Goal: Task Accomplishment & Management: Use online tool/utility

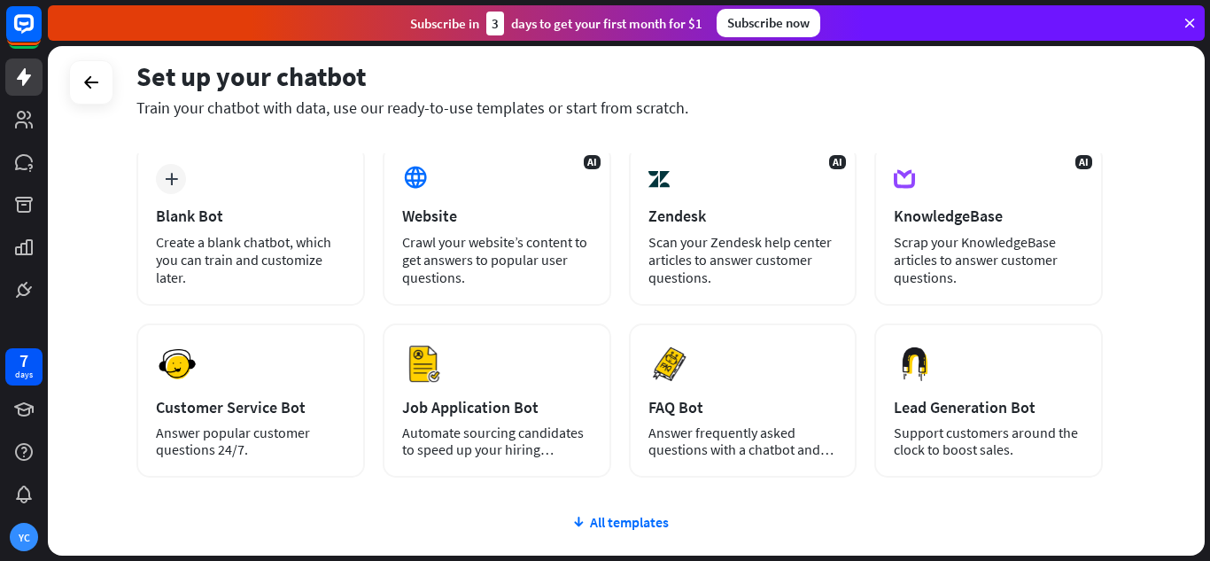
scroll to position [177, 0]
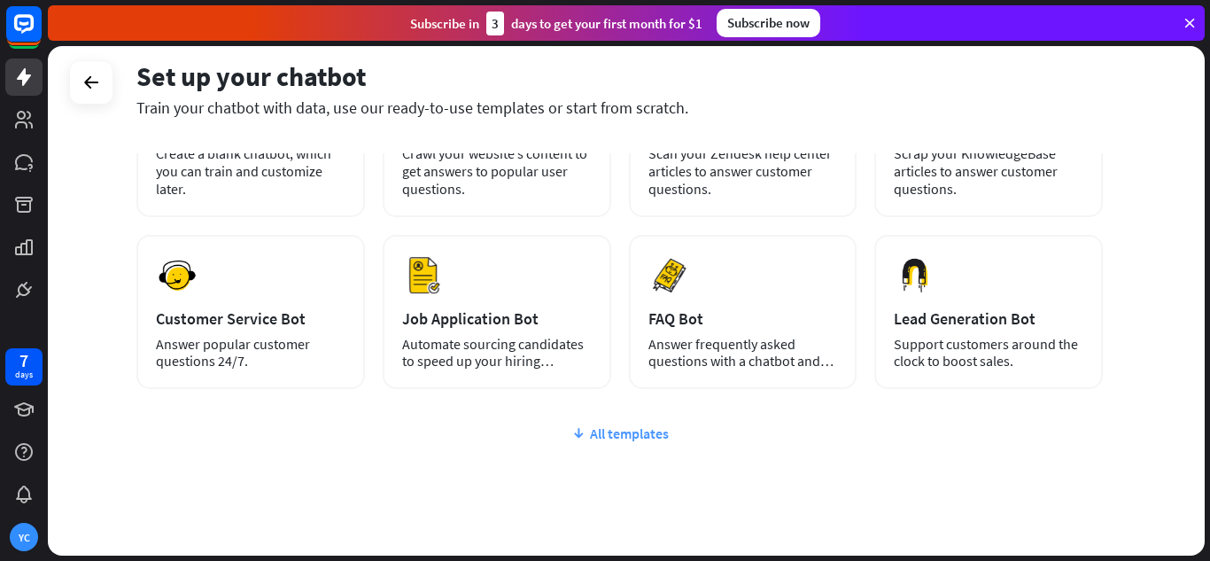
click at [598, 436] on div "All templates" at bounding box center [619, 433] width 967 height 18
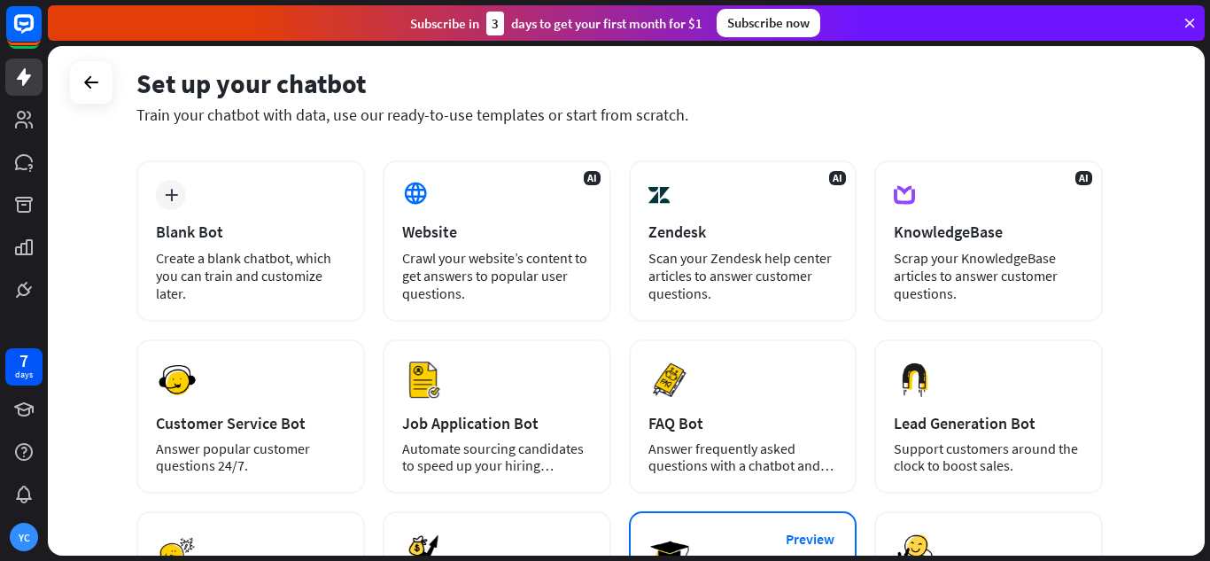
scroll to position [0, 0]
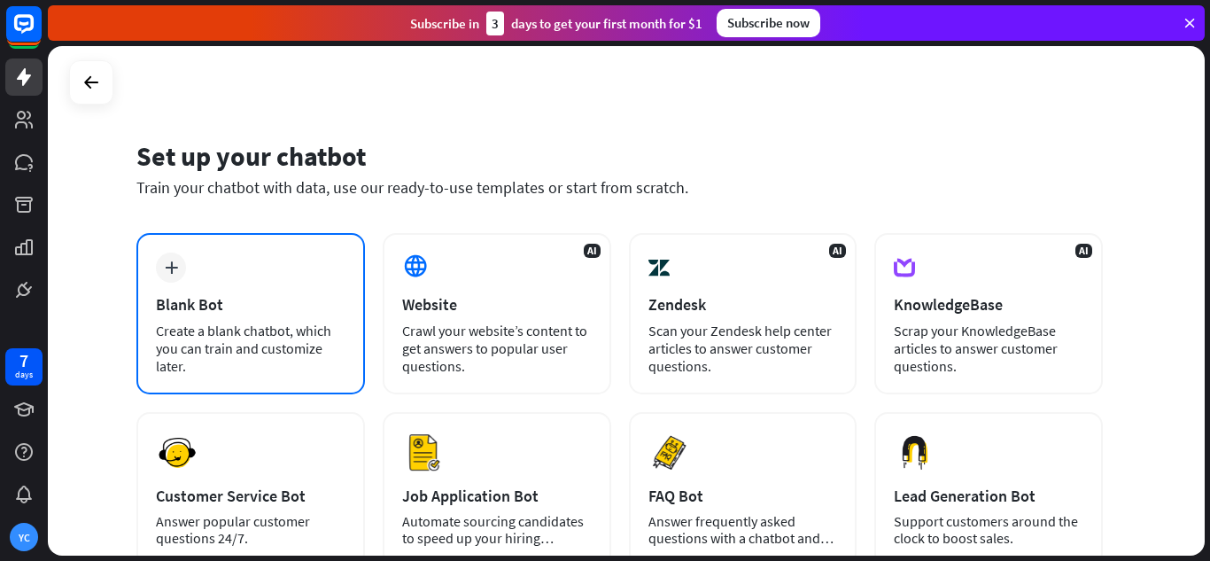
click at [286, 313] on div "Blank Bot" at bounding box center [251, 304] width 190 height 20
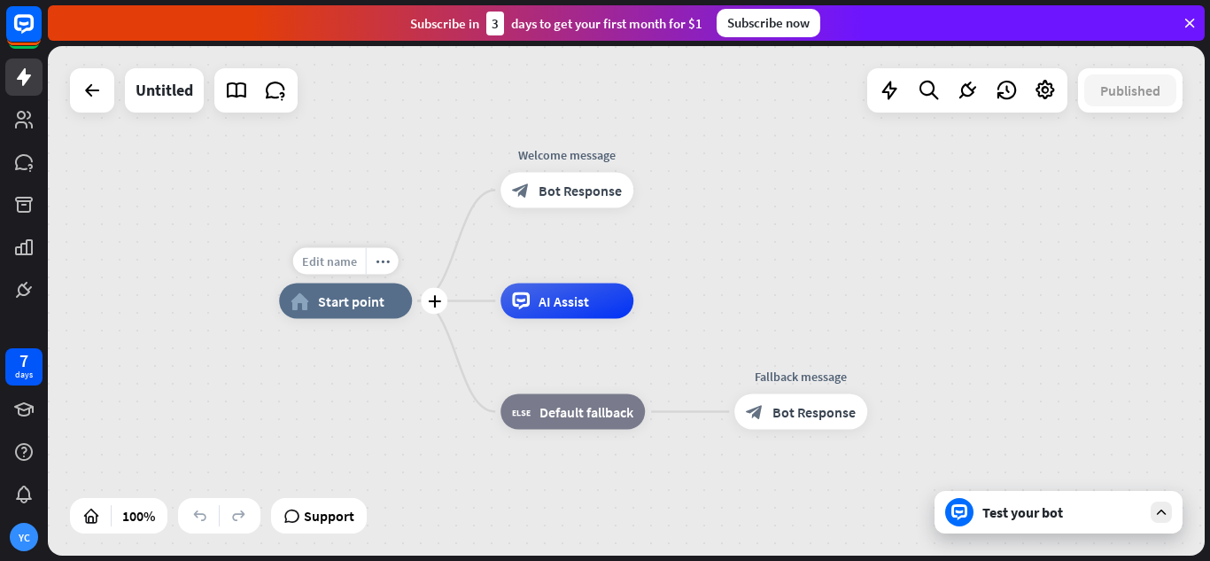
click at [336, 268] on span "Edit name" at bounding box center [329, 261] width 55 height 16
type input "**********"
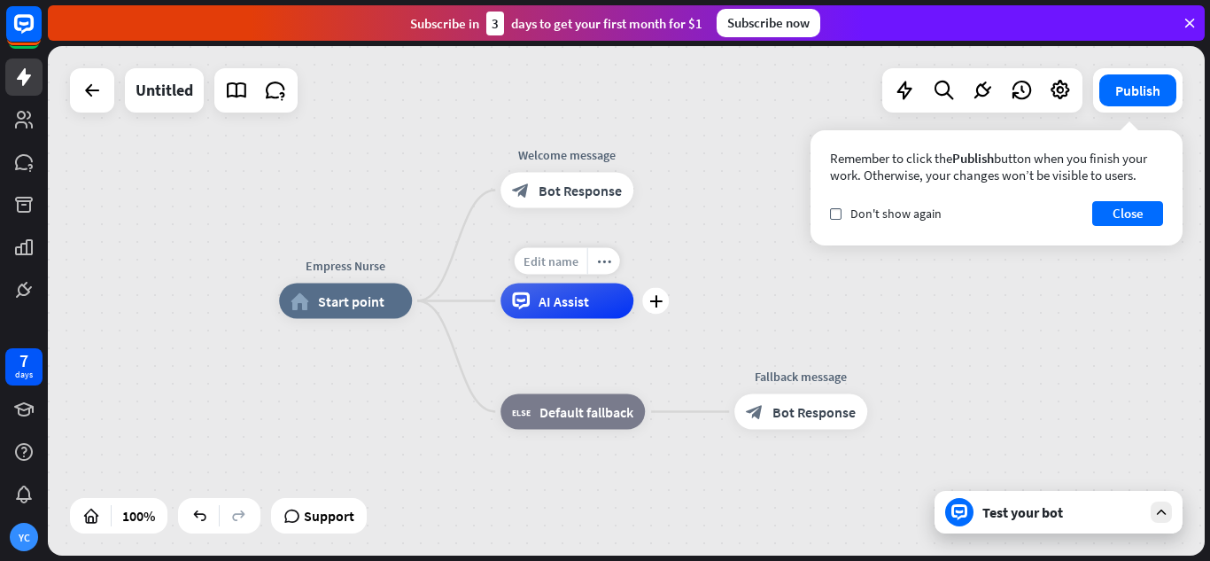
click at [558, 267] on span "Edit name" at bounding box center [551, 261] width 55 height 16
type input "**********"
click at [802, 407] on span "Bot Response" at bounding box center [814, 412] width 83 height 18
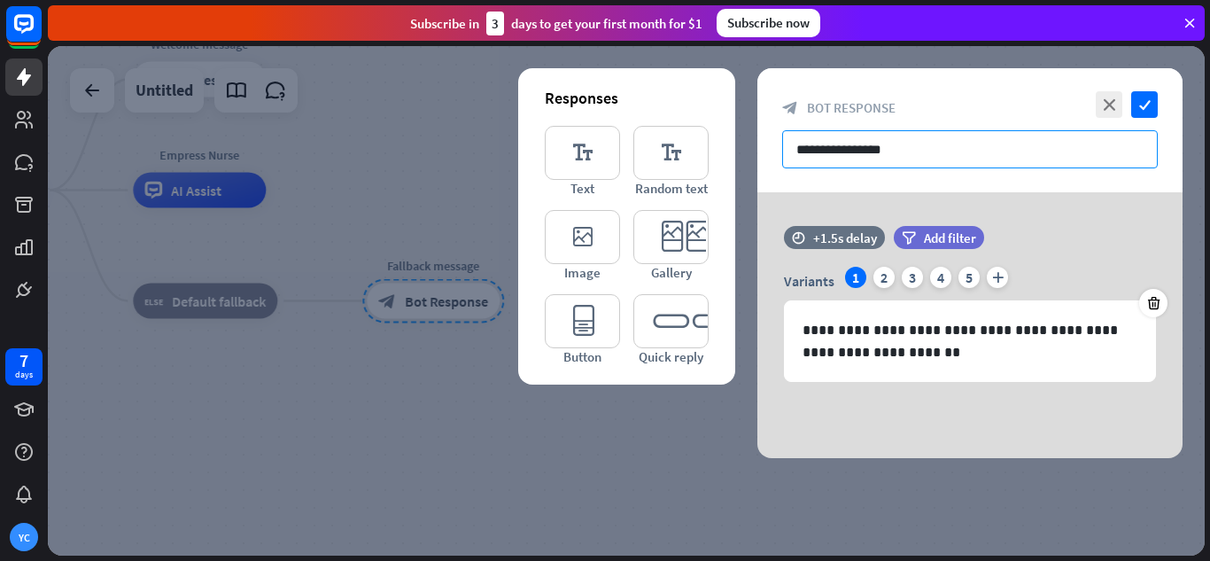
click at [937, 153] on input "**********" at bounding box center [970, 149] width 376 height 38
drag, startPoint x: 937, startPoint y: 153, endPoint x: 728, endPoint y: 173, distance: 210.0
click at [758, 173] on div "**********" at bounding box center [970, 263] width 425 height 390
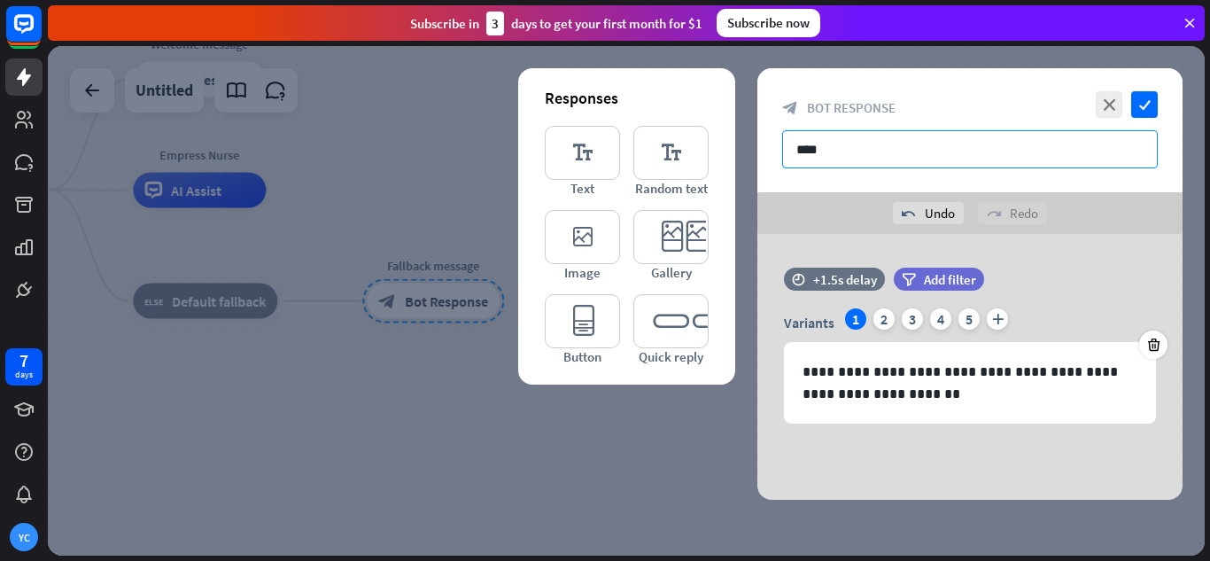
type input "***"
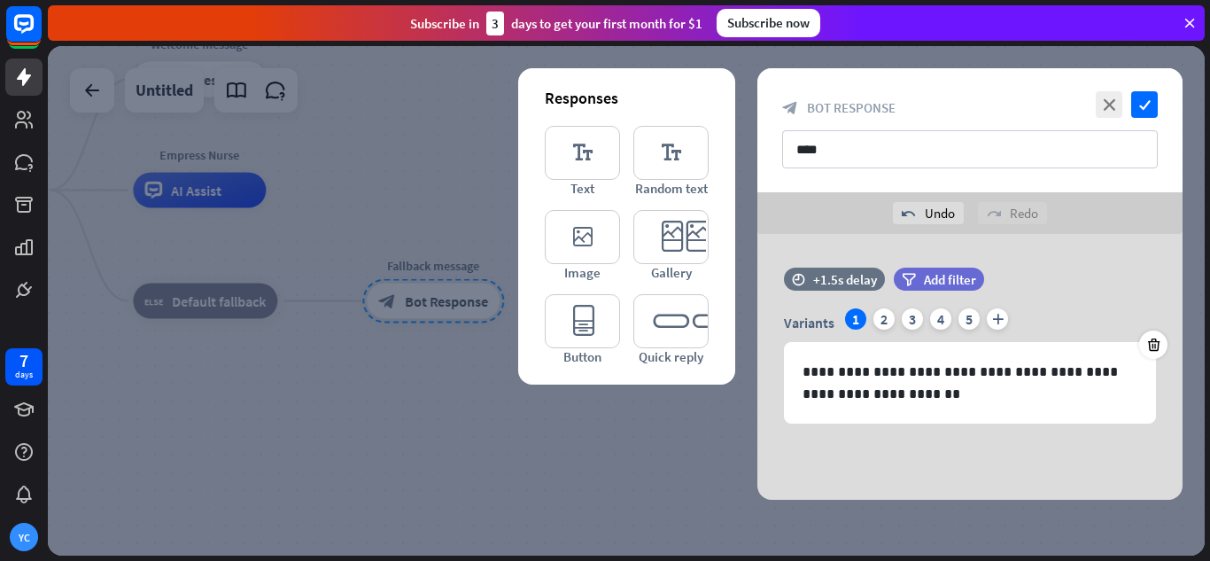
click at [212, 266] on div at bounding box center [626, 300] width 1157 height 509
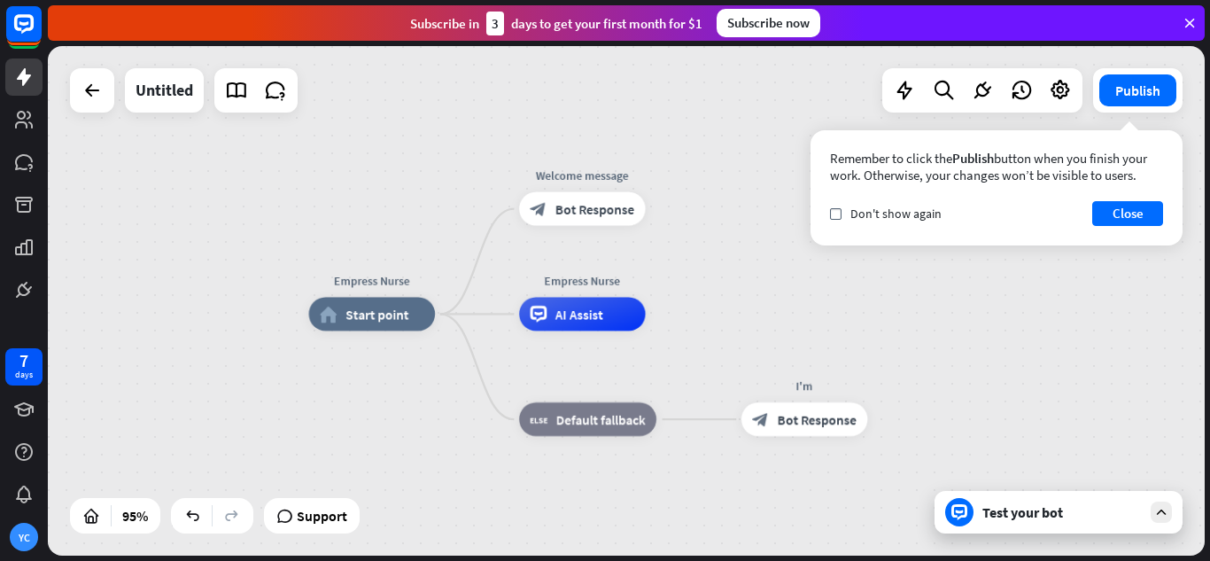
drag, startPoint x: 343, startPoint y: 371, endPoint x: 707, endPoint y: 486, distance: 381.7
click at [707, 486] on div "Empress Nurse home_2 Start point Welcome message block_bot_response Bot Respons…" at bounding box center [859, 556] width 1100 height 484
click at [565, 226] on div "Edit name more_horiz plus Welcome message block_bot_response Bot Response" at bounding box center [581, 209] width 127 height 34
click at [603, 208] on span "Bot Response" at bounding box center [594, 208] width 79 height 17
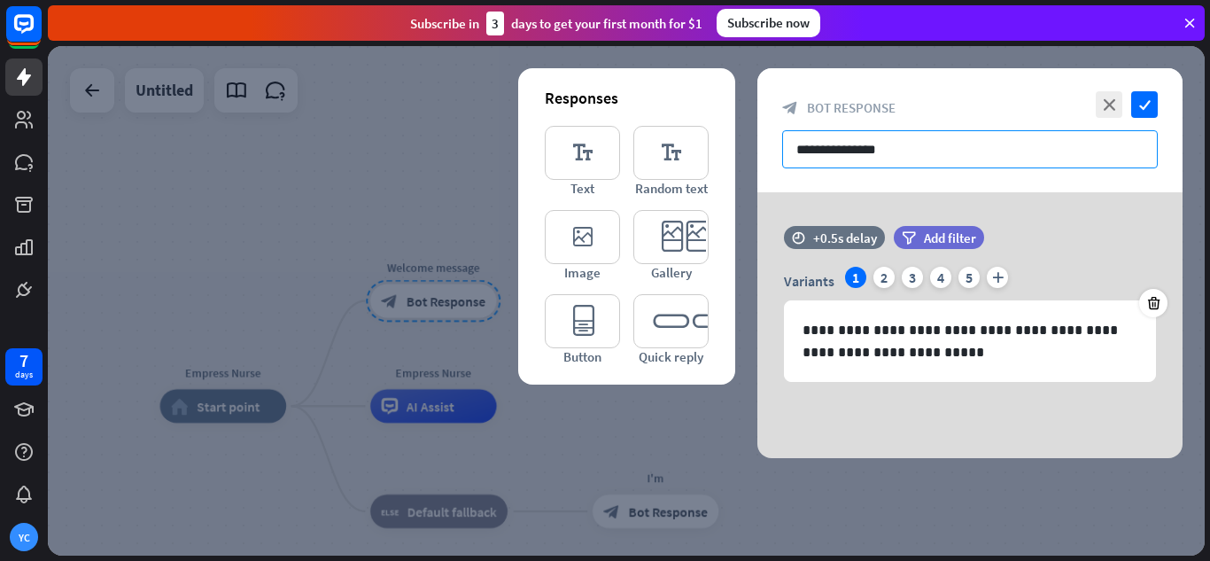
click at [913, 152] on input "**********" at bounding box center [970, 149] width 376 height 38
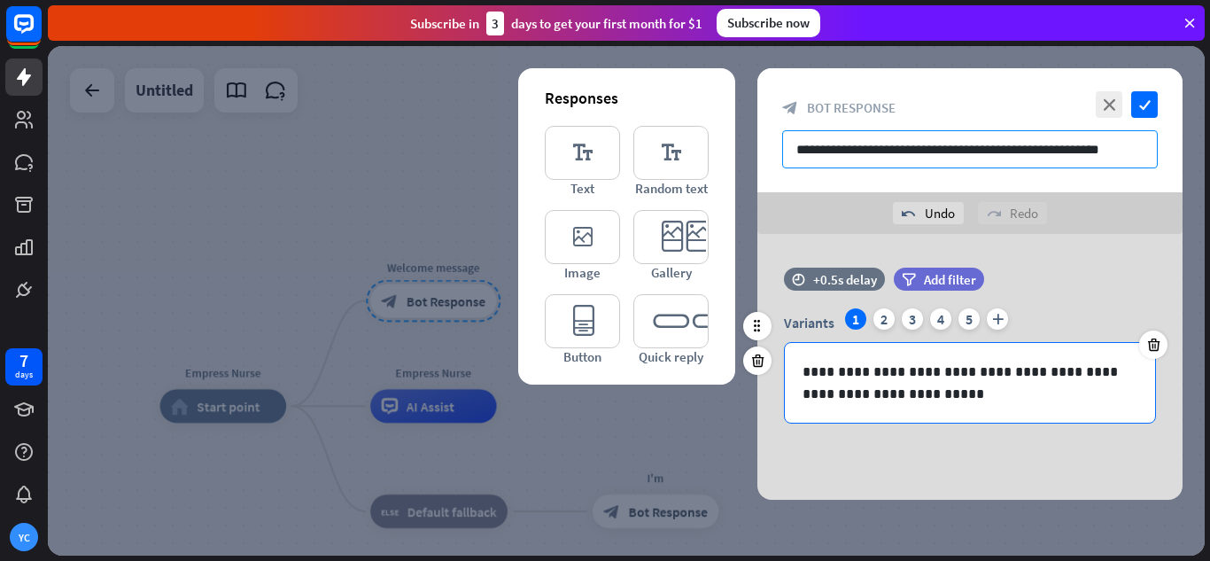
type input "**********"
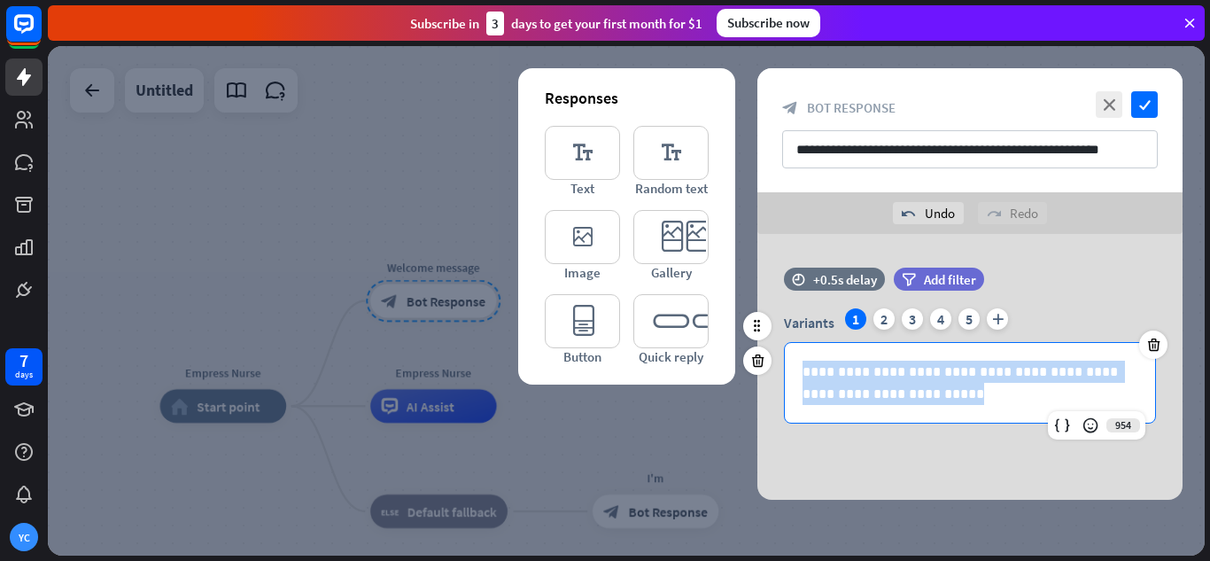
drag, startPoint x: 920, startPoint y: 397, endPoint x: 806, endPoint y: 368, distance: 117.1
click at [806, 368] on p "**********" at bounding box center [970, 383] width 335 height 44
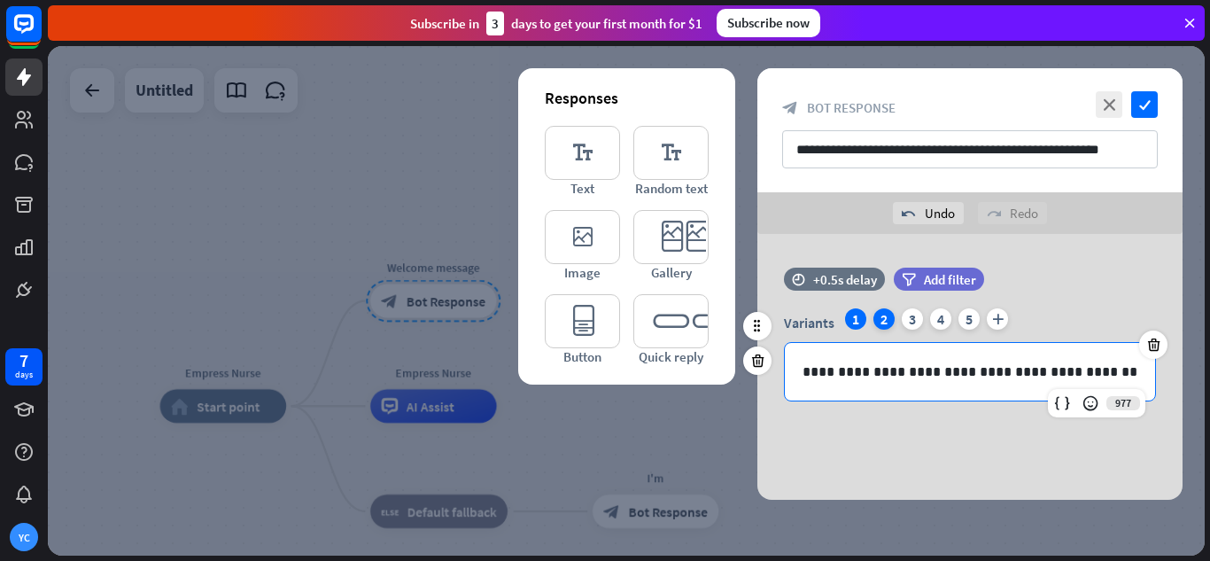
click at [884, 313] on div "2" at bounding box center [884, 318] width 21 height 21
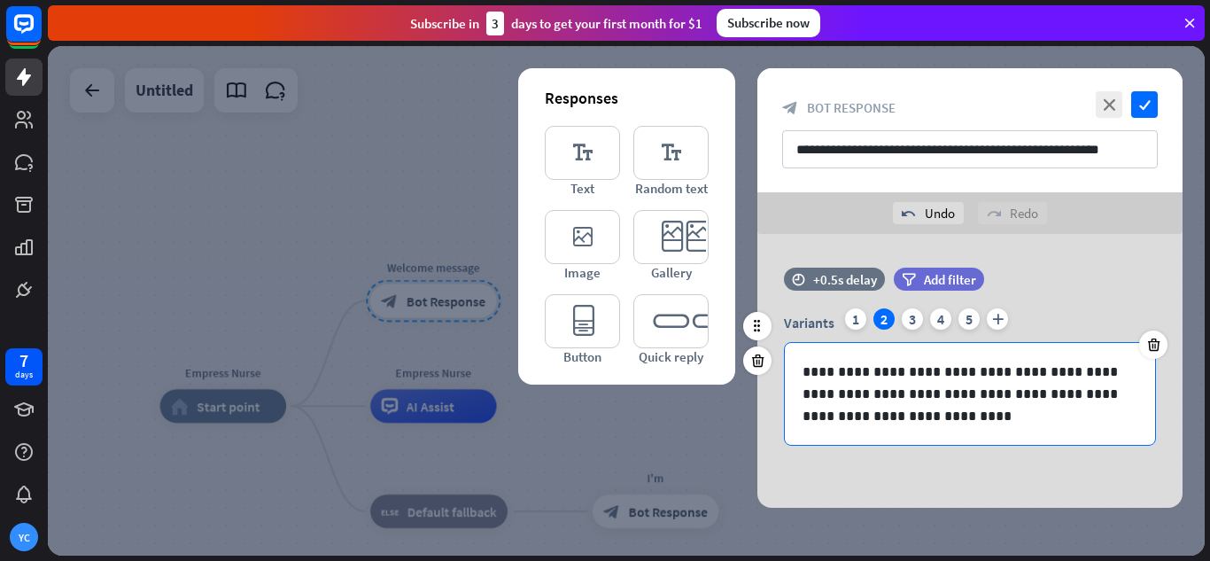
click at [893, 401] on p "**********" at bounding box center [970, 394] width 335 height 66
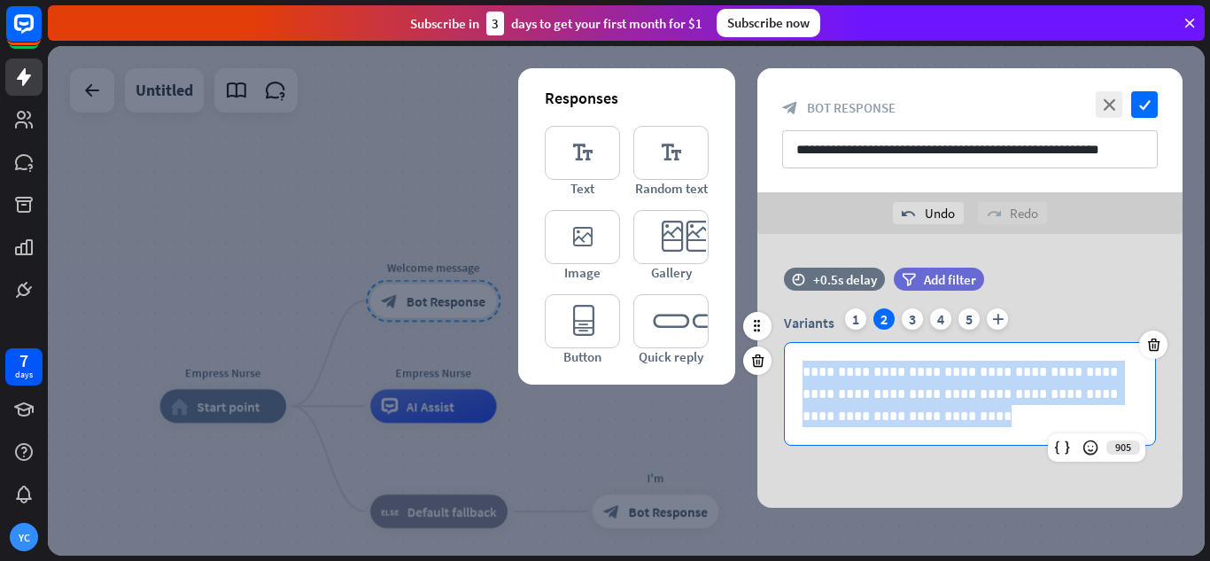
click at [893, 401] on p "**********" at bounding box center [970, 394] width 335 height 66
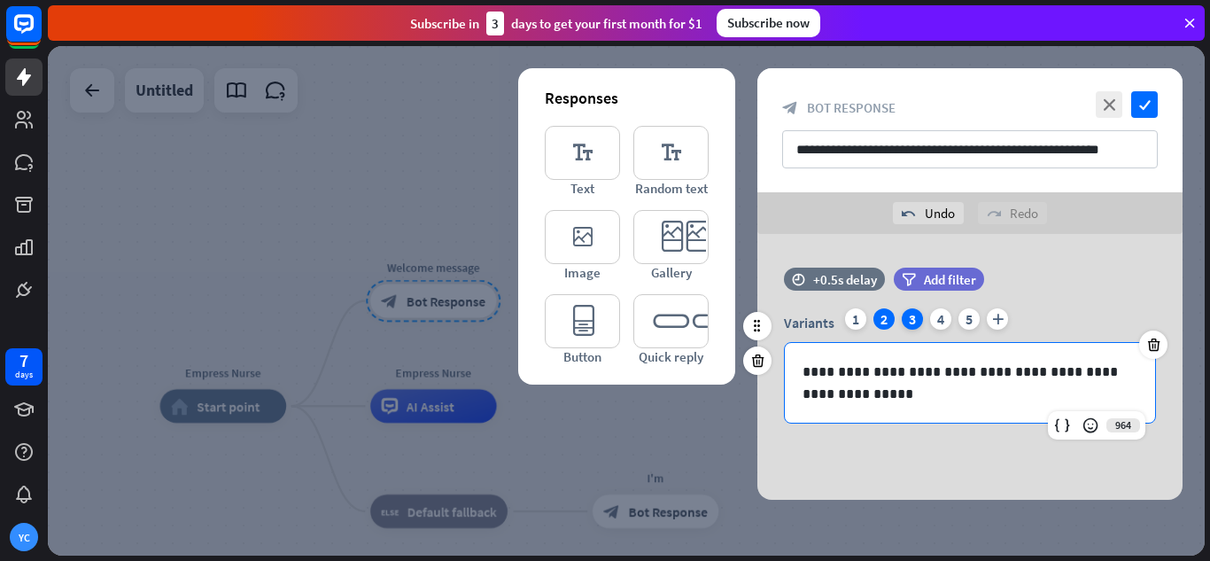
click at [914, 323] on div "3" at bounding box center [912, 318] width 21 height 21
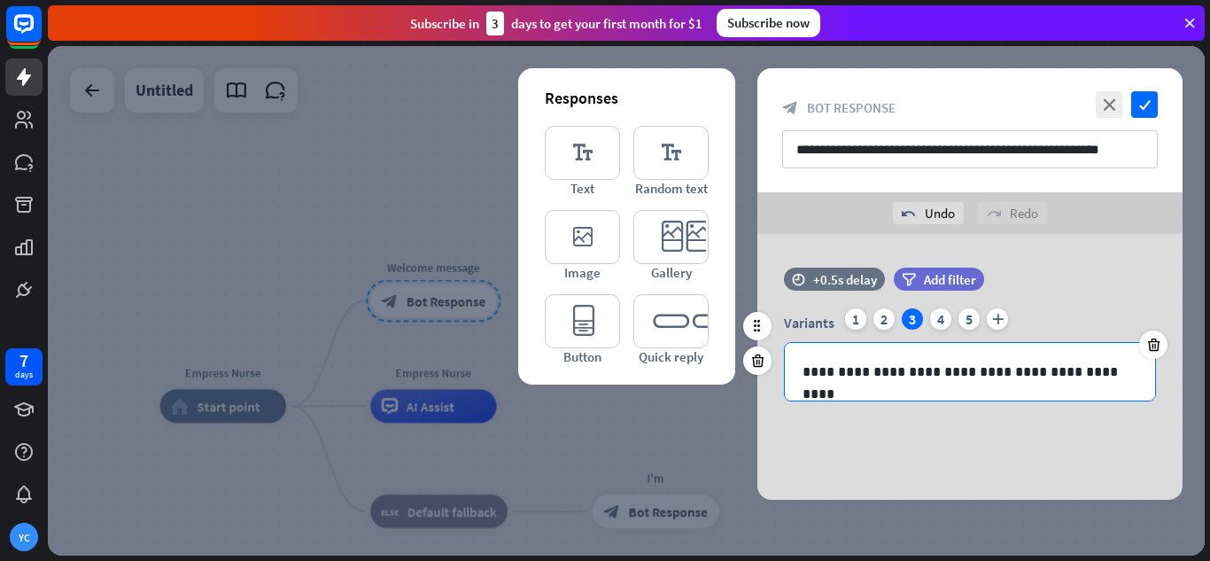
click at [936, 372] on p "**********" at bounding box center [970, 372] width 335 height 22
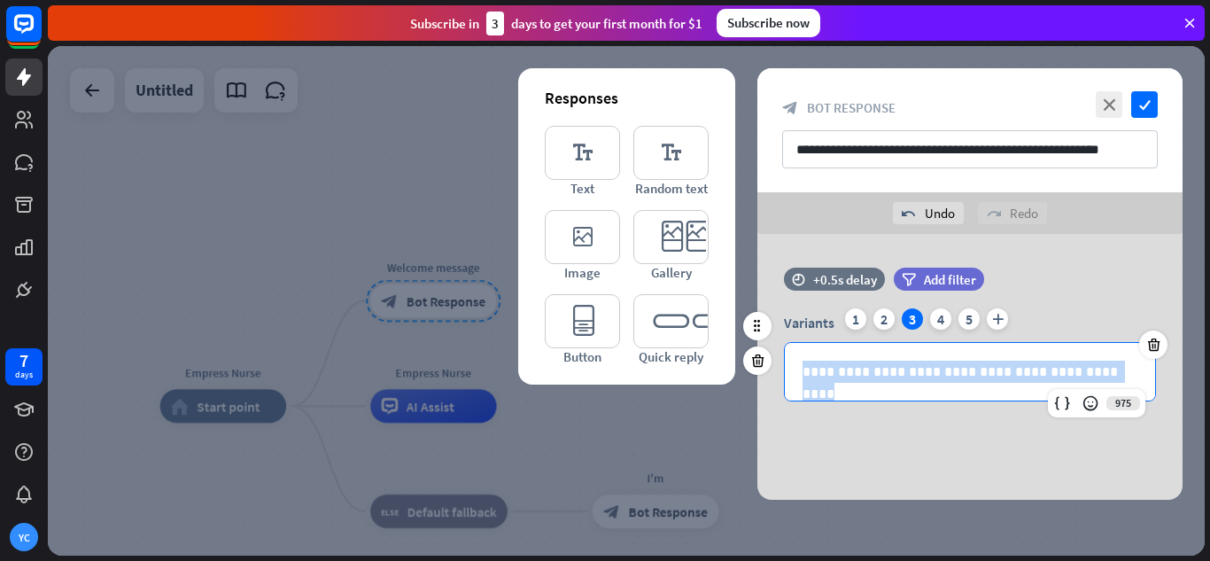
click at [936, 372] on p "**********" at bounding box center [970, 372] width 335 height 22
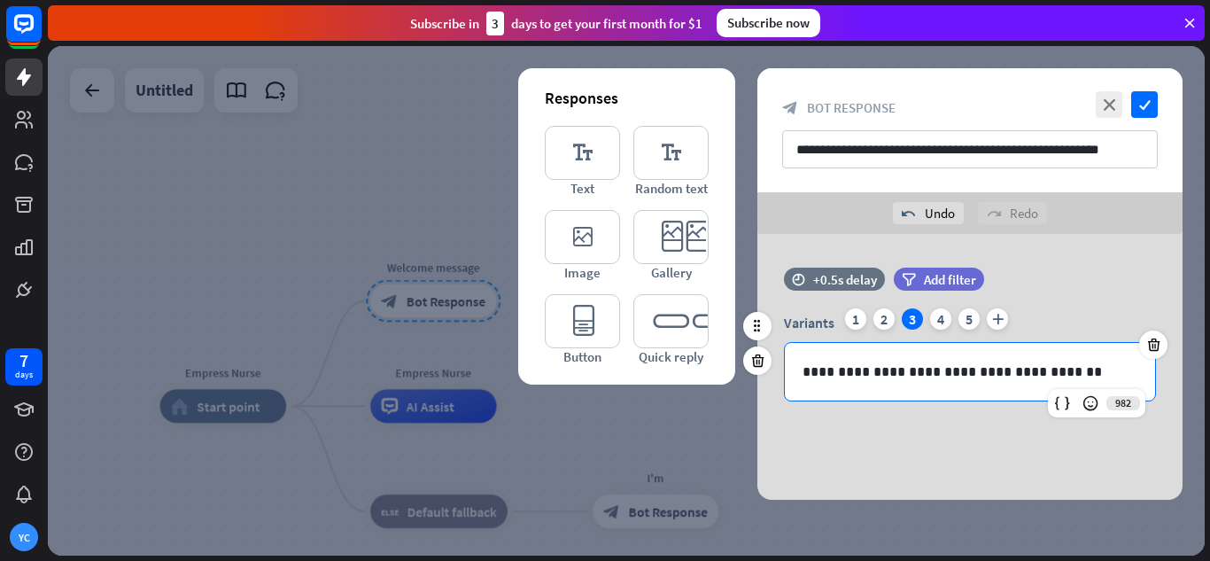
click at [959, 368] on p "**********" at bounding box center [970, 372] width 335 height 22
click at [931, 326] on div "Variants 1 2 3 4 5 plus" at bounding box center [970, 322] width 372 height 28
click at [937, 318] on div "4" at bounding box center [940, 318] width 21 height 21
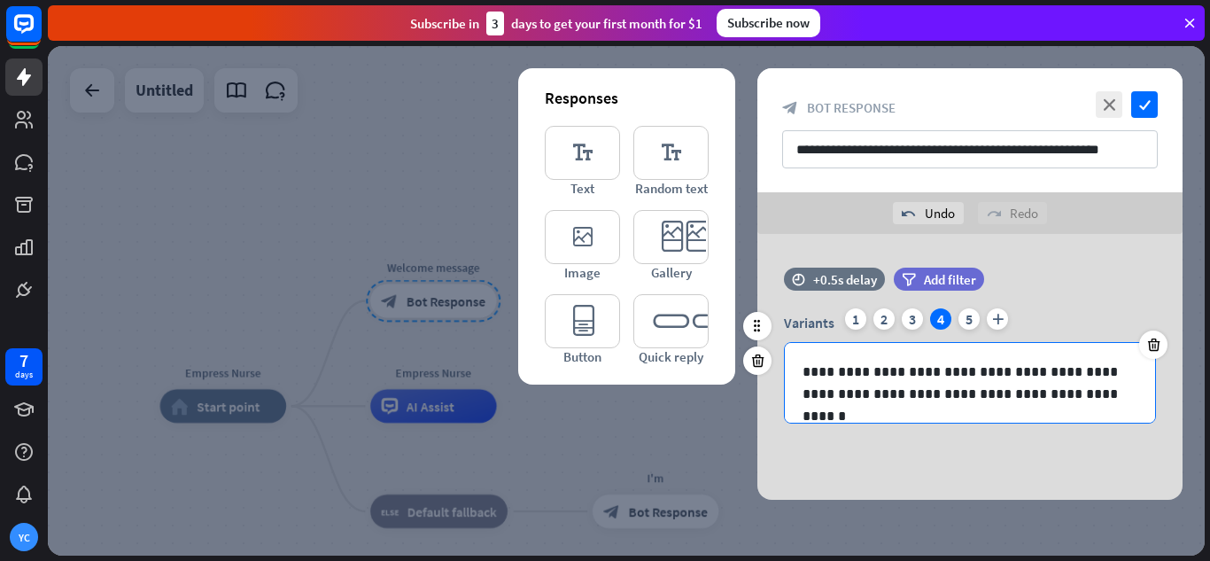
click at [916, 392] on p "**********" at bounding box center [970, 383] width 335 height 44
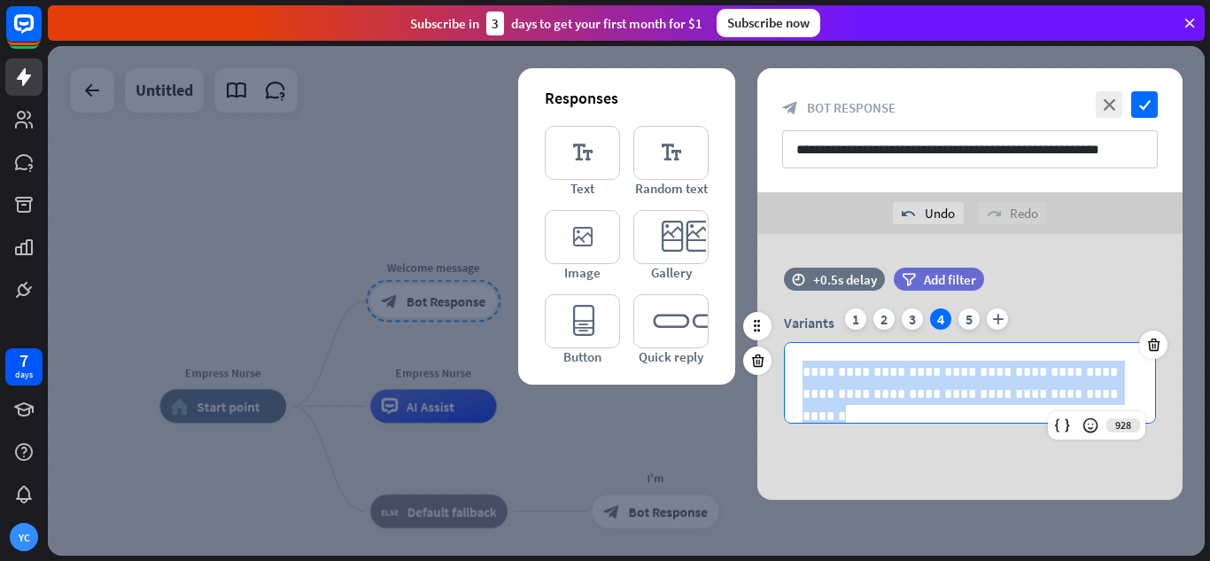
click at [916, 392] on p "**********" at bounding box center [970, 383] width 335 height 44
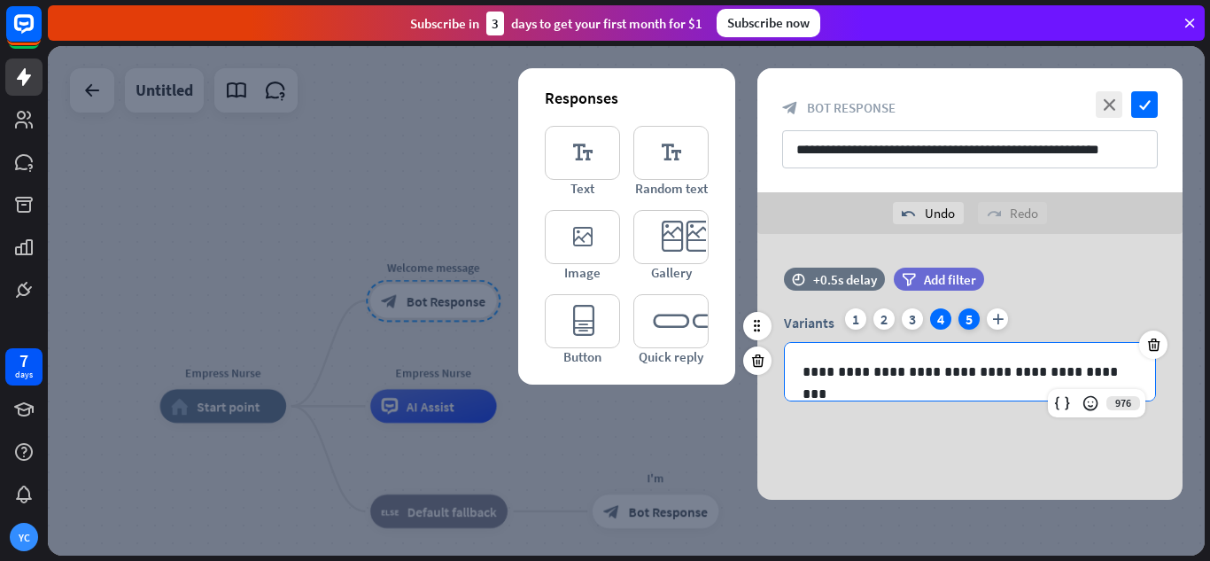
click at [965, 312] on div "5" at bounding box center [969, 318] width 21 height 21
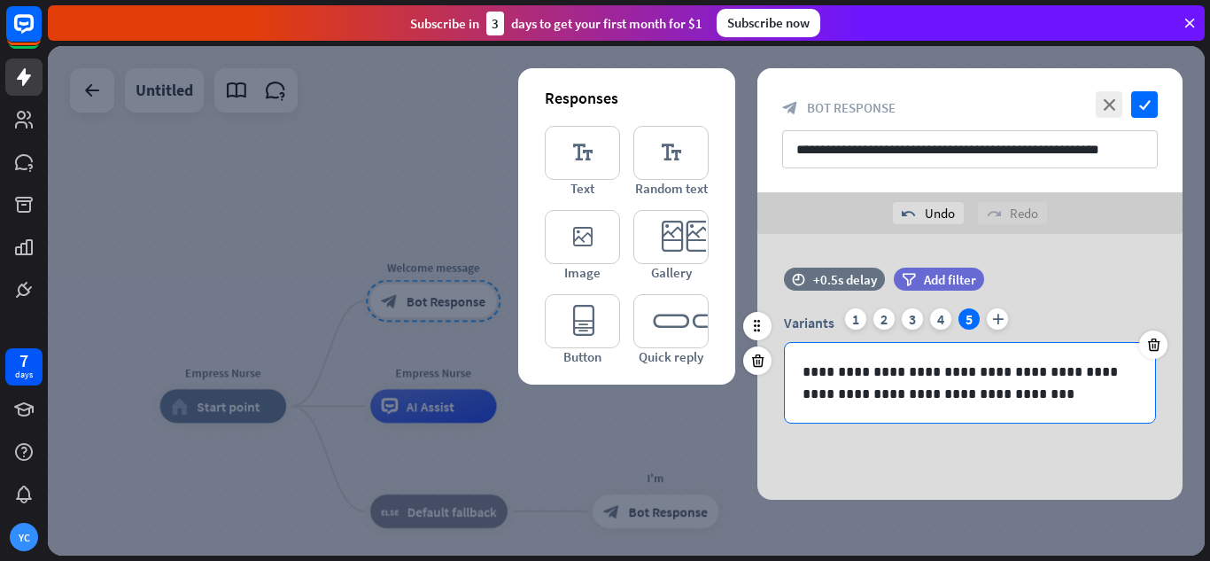
click at [945, 391] on p "**********" at bounding box center [970, 383] width 335 height 44
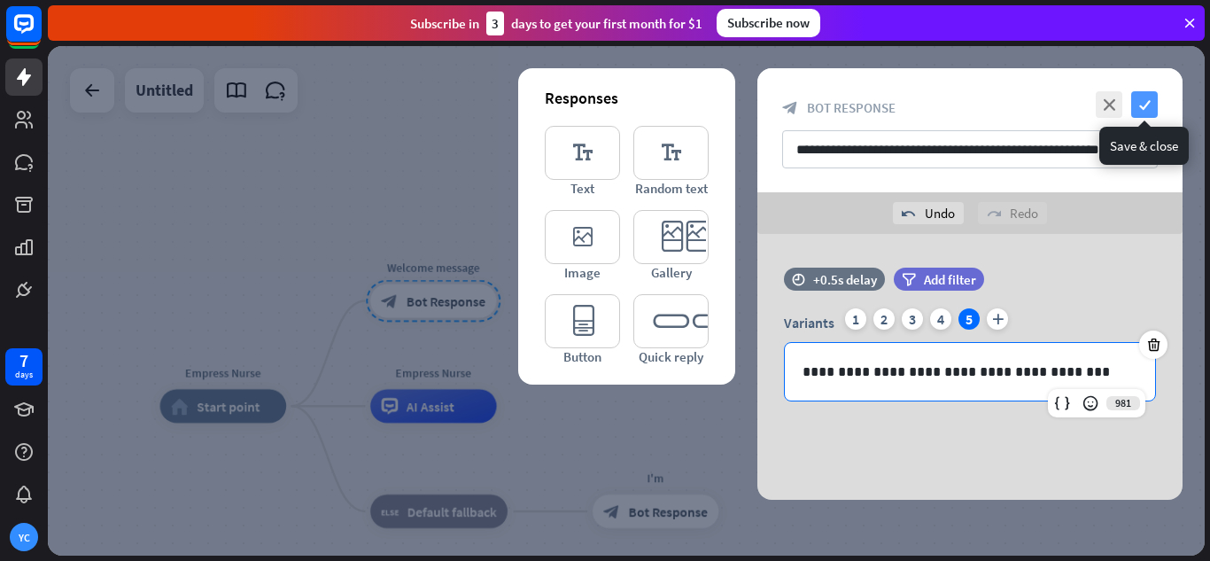
click at [1152, 104] on icon "check" at bounding box center [1144, 104] width 27 height 27
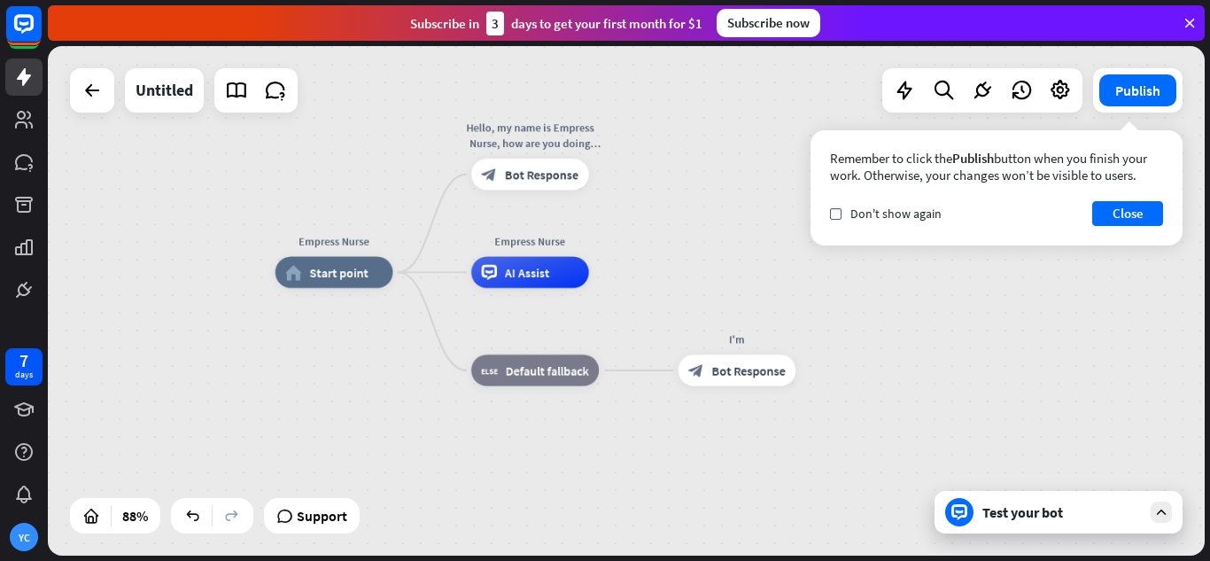
drag, startPoint x: 603, startPoint y: 281, endPoint x: 661, endPoint y: 198, distance: 100.5
click at [661, 198] on div "Empress Nurse home_2 Start point Hello, my name is Empress Nurse, how are you d…" at bounding box center [626, 300] width 1157 height 509
click at [610, 172] on icon "plus" at bounding box center [609, 173] width 12 height 11
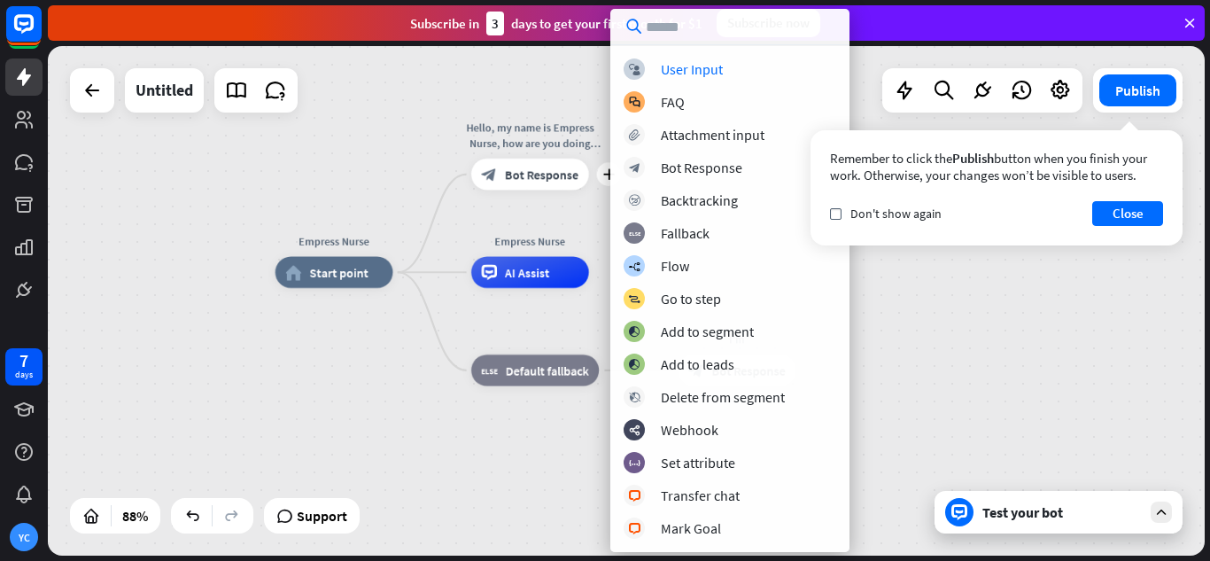
click at [322, 398] on div "Empress Nurse home_2 Start point plus Hello, my name is Empress [PERSON_NAME], …" at bounding box center [788, 497] width 1024 height 451
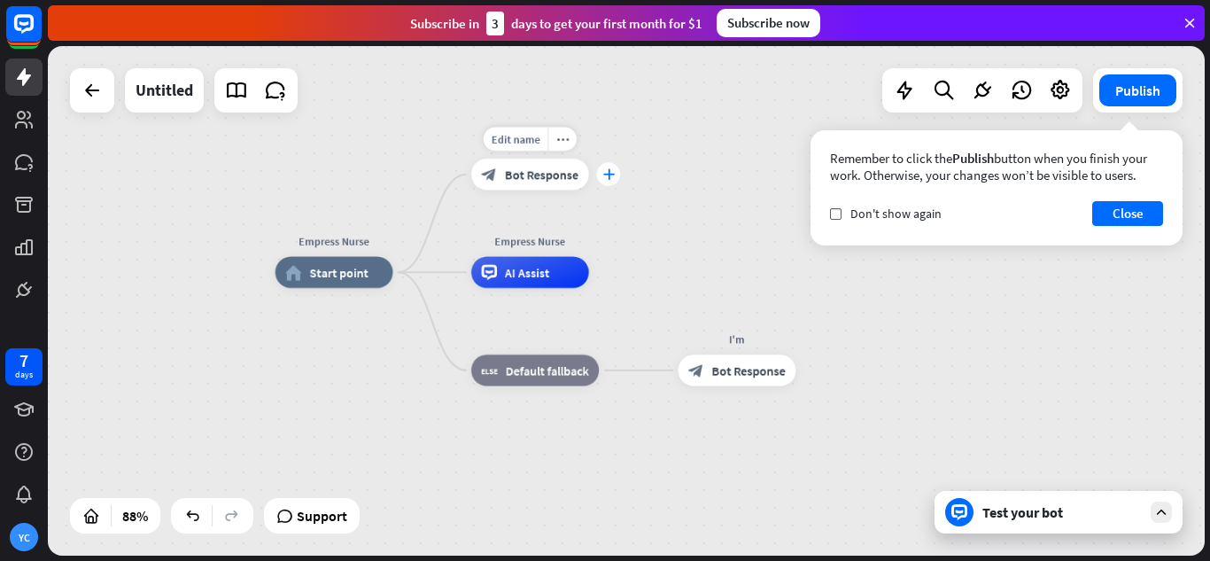
click at [603, 173] on icon "plus" at bounding box center [609, 173] width 12 height 11
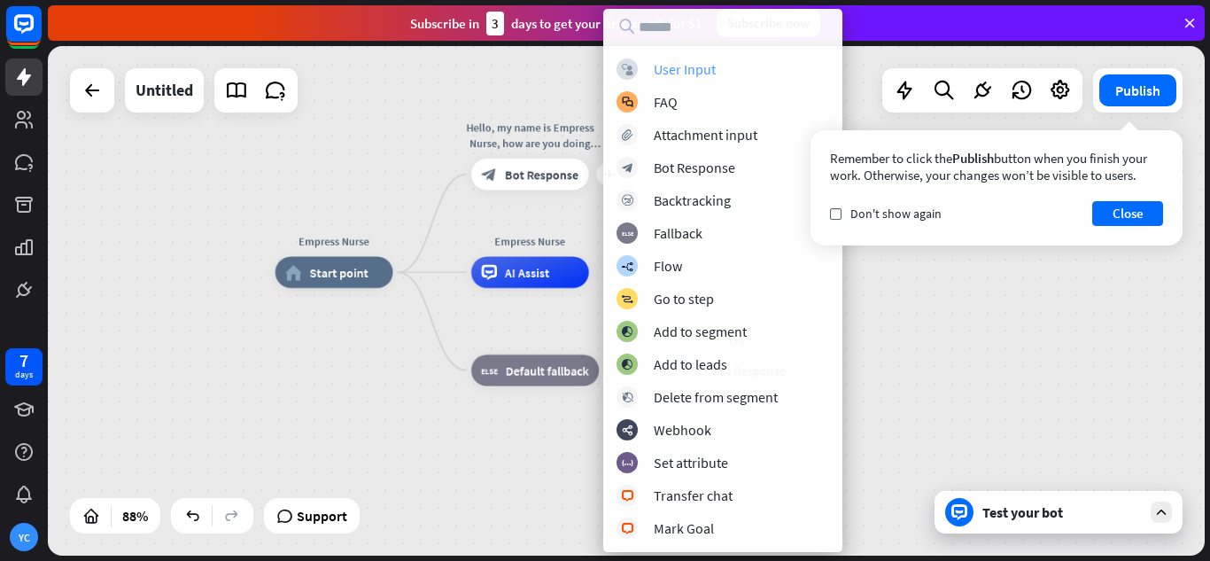
click at [710, 63] on div "User Input" at bounding box center [685, 69] width 62 height 18
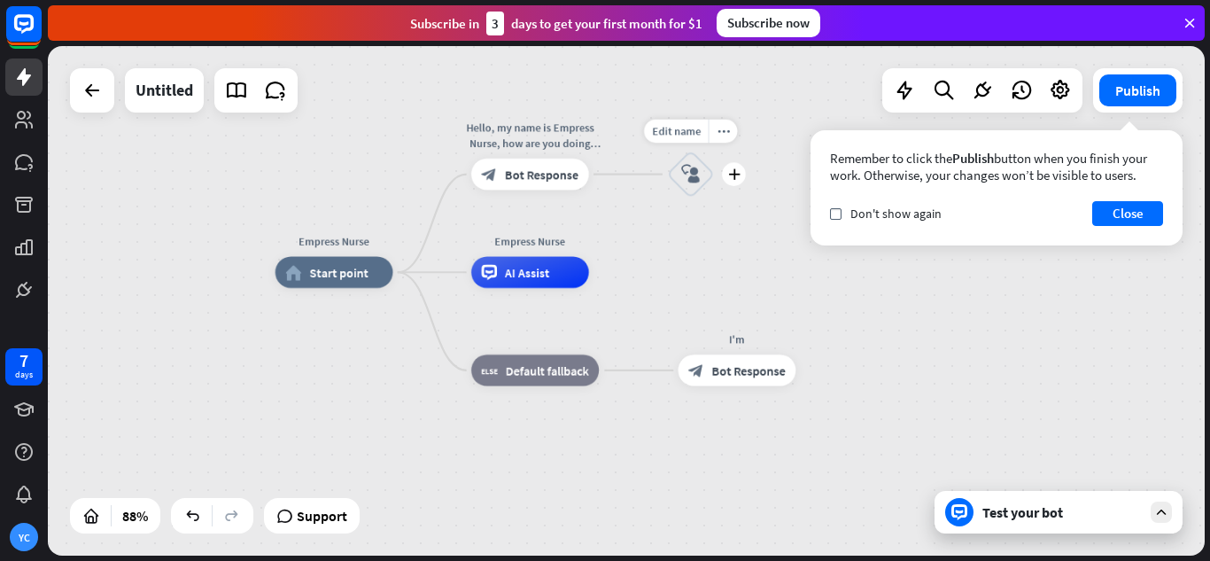
click at [692, 180] on icon "block_user_input" at bounding box center [690, 174] width 19 height 19
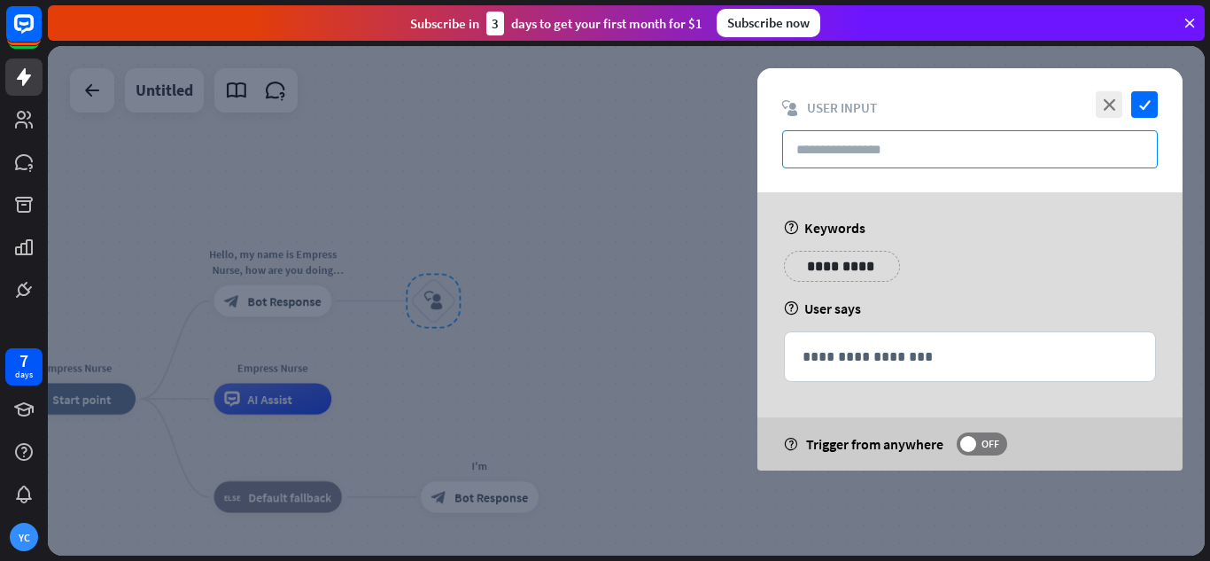
click at [865, 144] on input "text" at bounding box center [970, 149] width 376 height 38
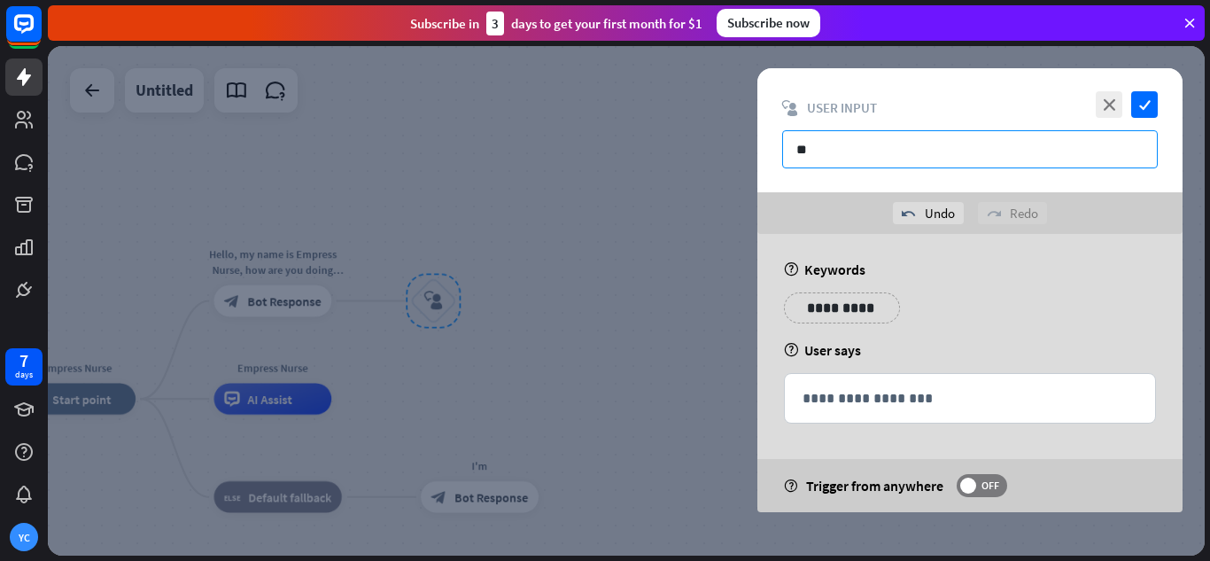
type input "*"
type input "**********"
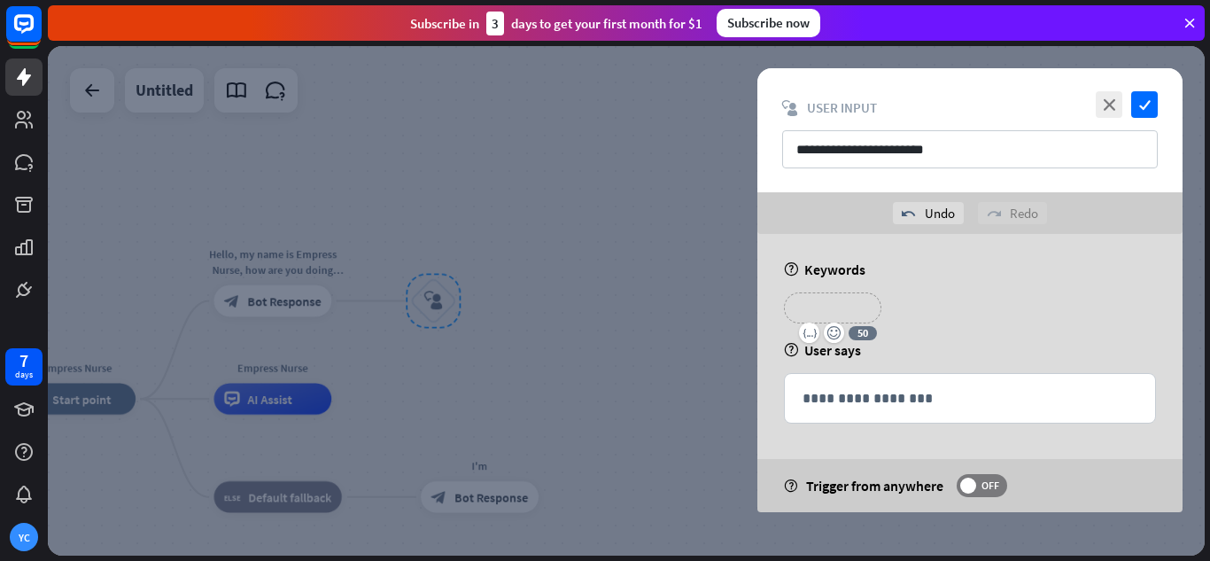
click at [852, 310] on p "**********" at bounding box center [832, 308] width 71 height 22
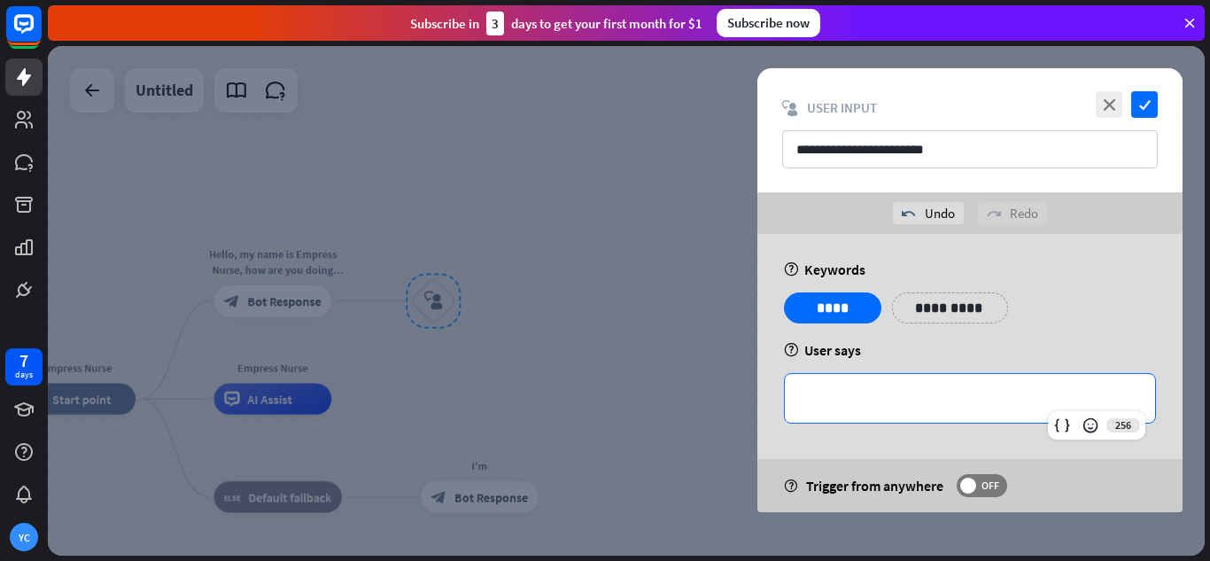
click at [945, 403] on p "**********" at bounding box center [970, 398] width 335 height 22
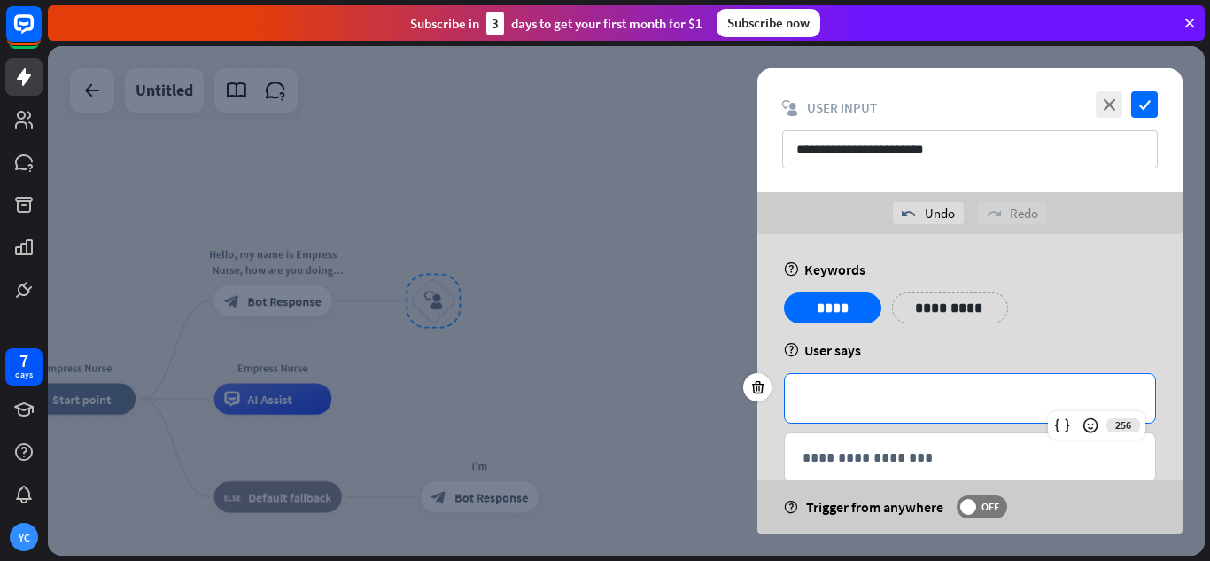
click at [1046, 341] on div "help User says" at bounding box center [970, 350] width 372 height 18
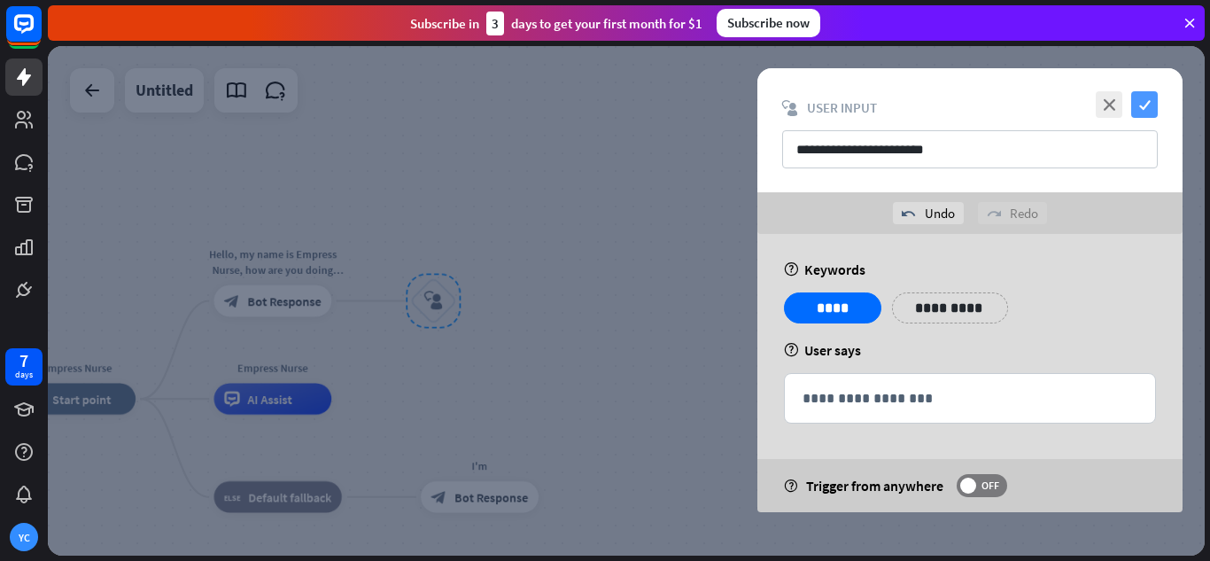
click at [1146, 103] on icon "check" at bounding box center [1144, 104] width 27 height 27
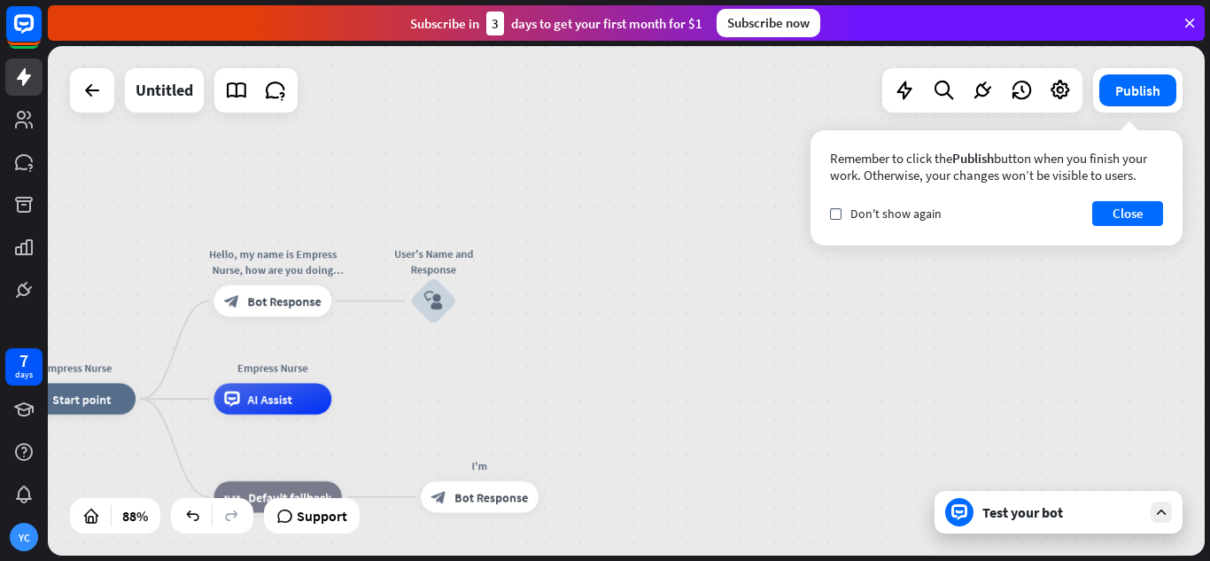
click at [1093, 518] on div "Test your bot" at bounding box center [1062, 512] width 159 height 18
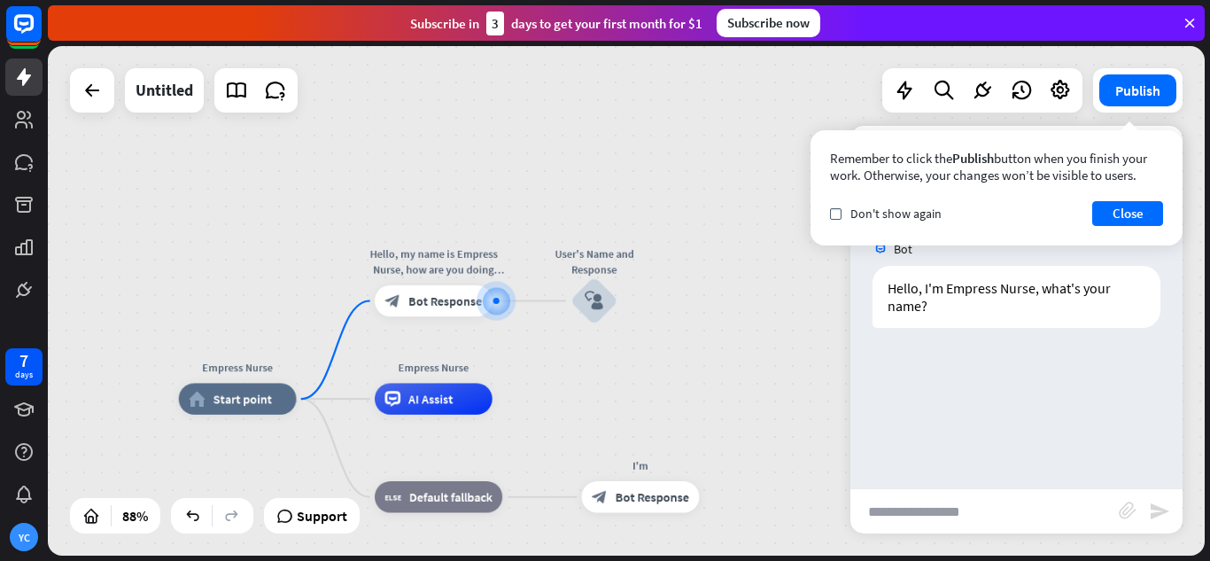
click at [988, 509] on input "text" at bounding box center [985, 511] width 268 height 44
type input "**********"
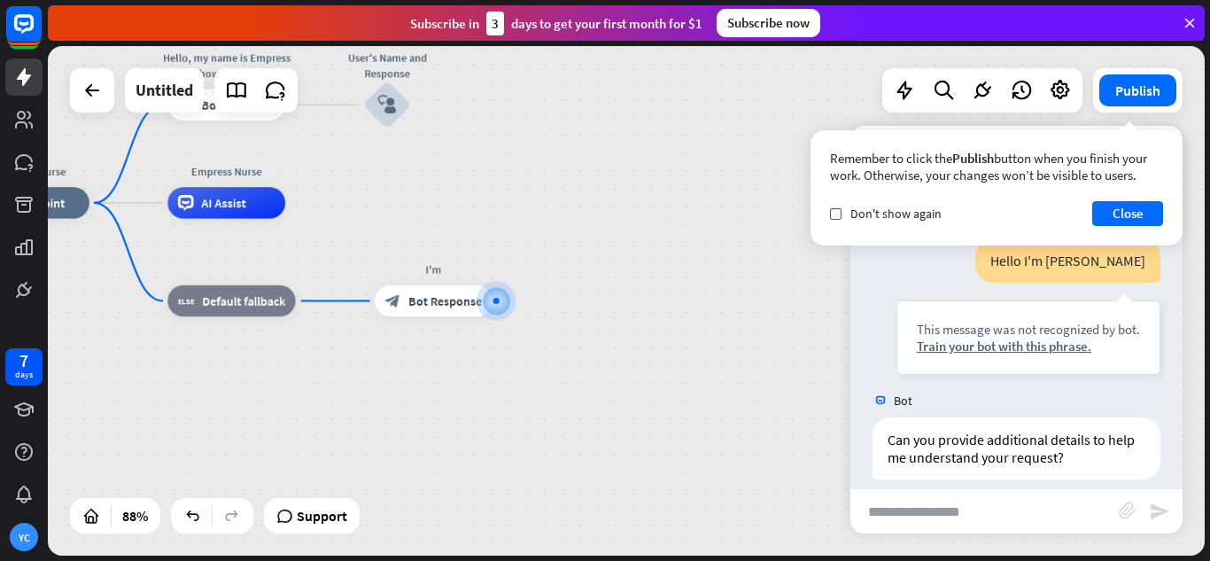
scroll to position [150, 0]
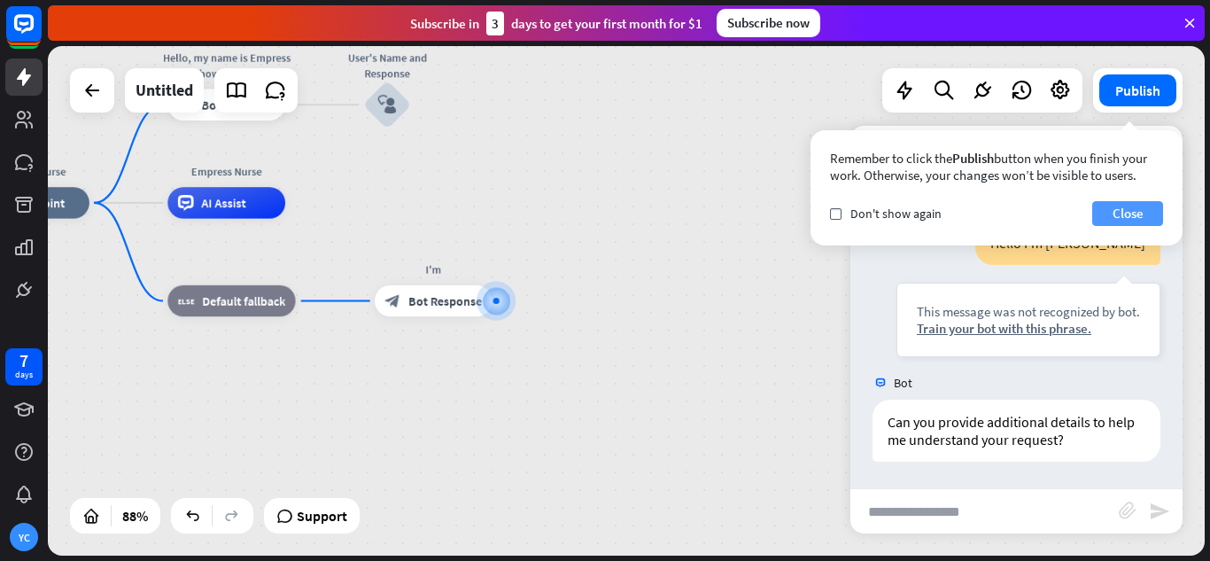
click at [1107, 218] on button "Close" at bounding box center [1128, 213] width 71 height 25
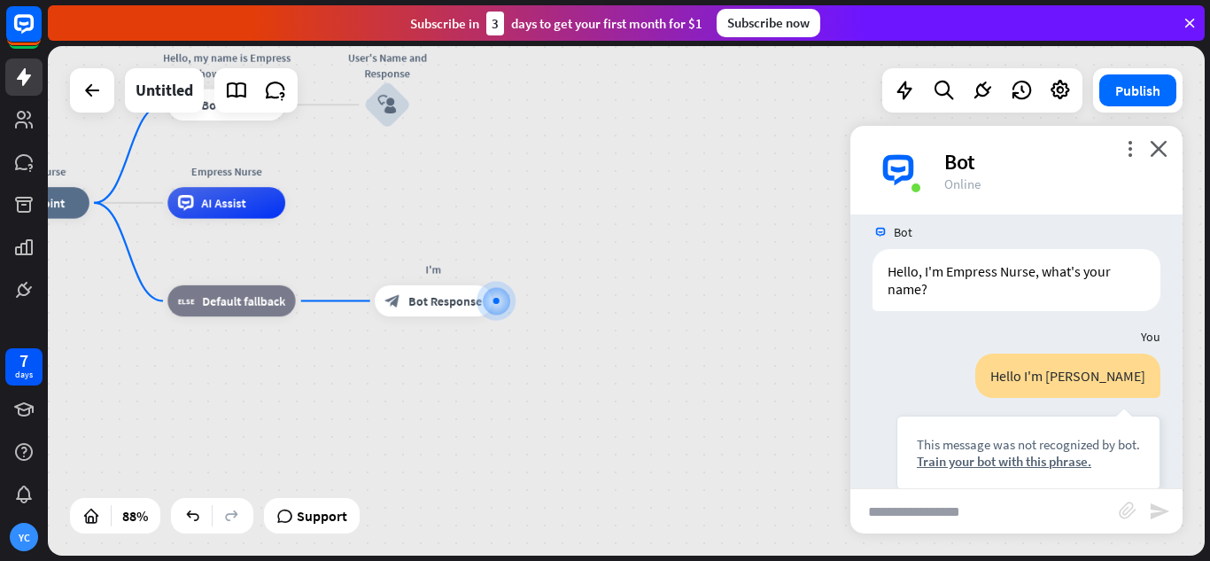
scroll to position [0, 0]
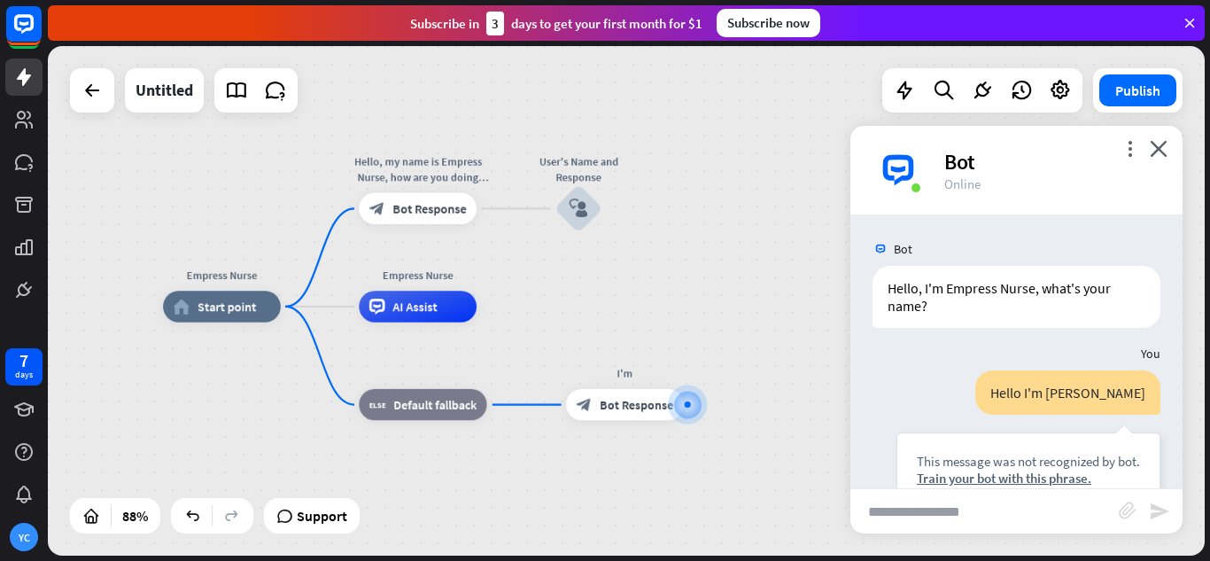
drag, startPoint x: 413, startPoint y: 203, endPoint x: 604, endPoint y: 307, distance: 217.7
click at [604, 307] on div "Empress Nurse home_2 Start point Hello, my name is Empress Nurse, how are you d…" at bounding box center [675, 532] width 1024 height 451
click at [577, 201] on icon "block_user_input" at bounding box center [579, 208] width 19 height 19
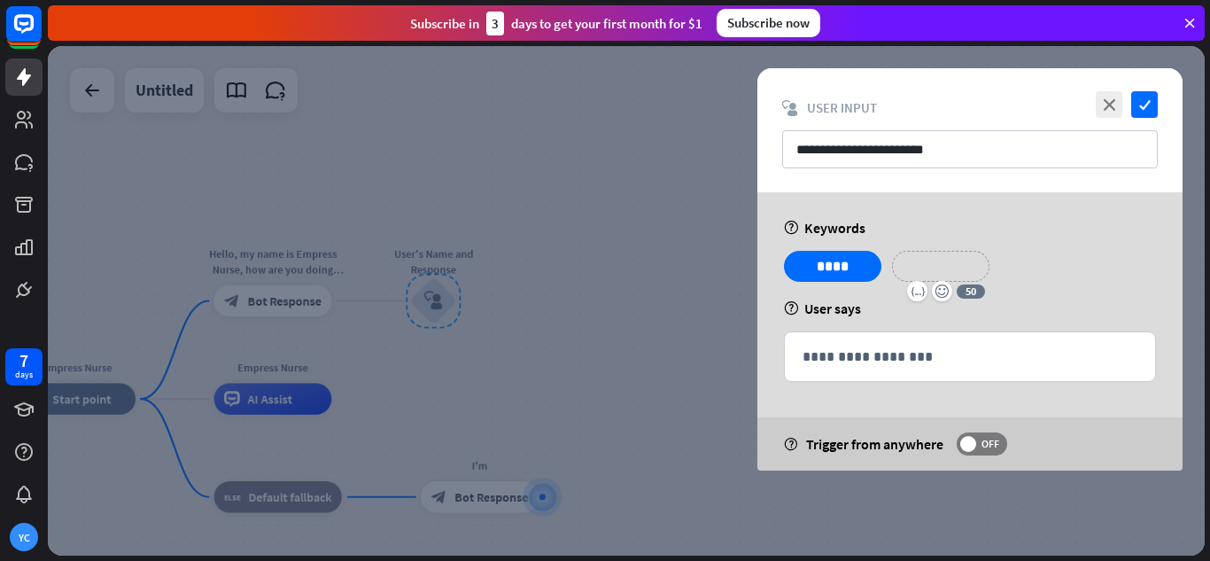
click at [942, 258] on p "**********" at bounding box center [941, 266] width 71 height 22
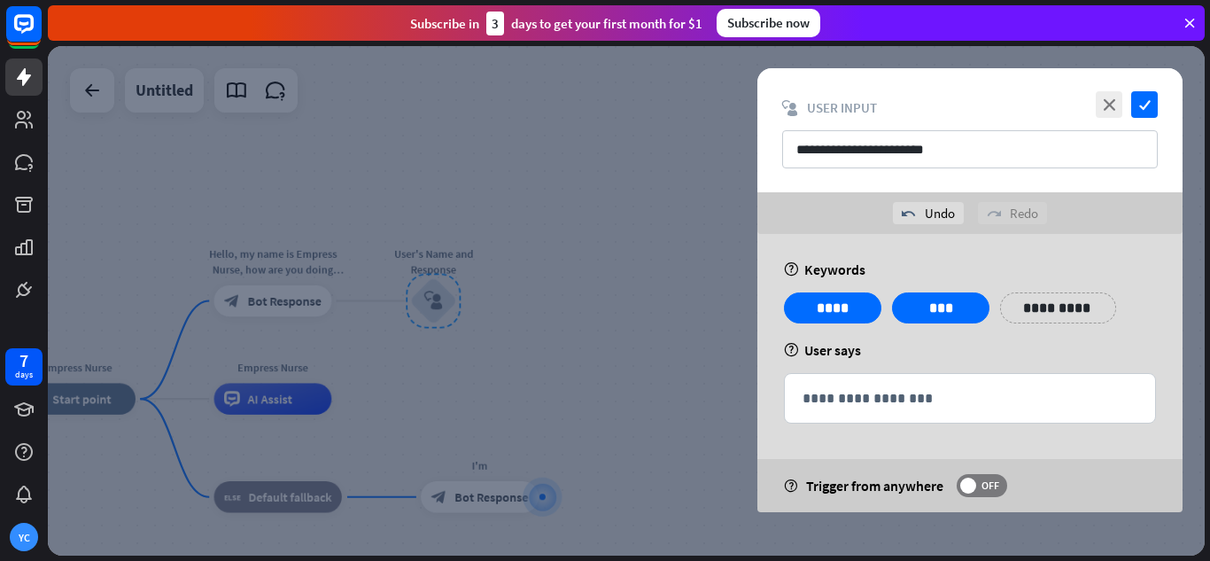
click at [1008, 346] on div "help User says" at bounding box center [970, 350] width 372 height 18
click at [1082, 304] on p "**********" at bounding box center [1049, 308] width 71 height 22
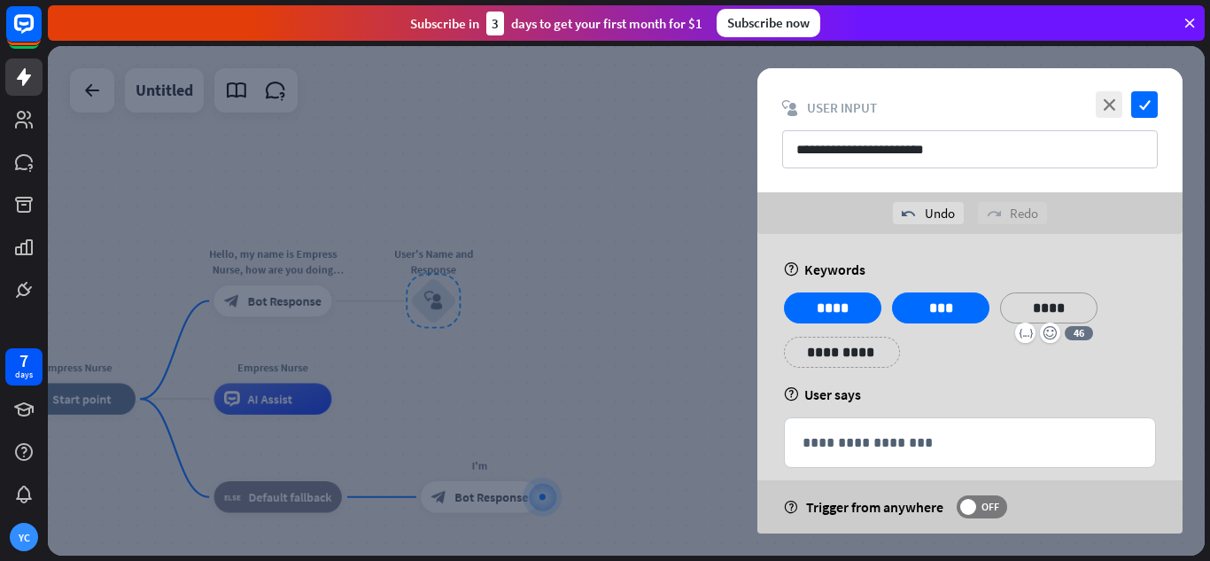
click at [1077, 301] on p "****" at bounding box center [1049, 308] width 71 height 22
click at [1120, 290] on div "**********" at bounding box center [970, 395] width 425 height 323
click at [1160, 102] on div "**********" at bounding box center [970, 130] width 425 height 124
click at [1155, 101] on icon "check" at bounding box center [1144, 104] width 27 height 27
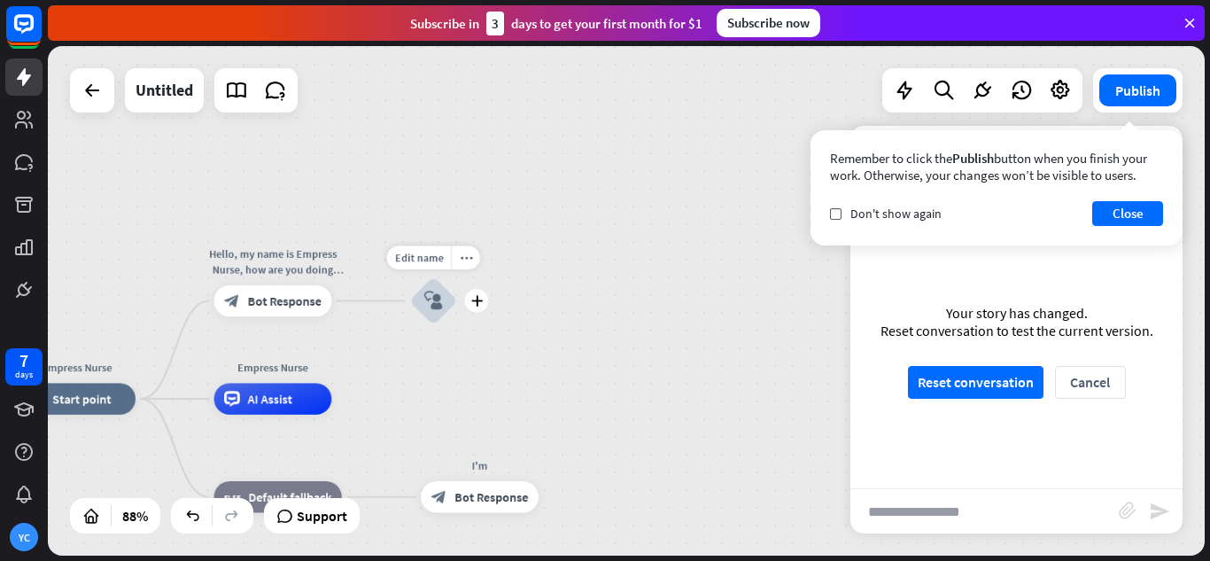
click at [457, 315] on div "Edit name more_horiz plus block_user_input" at bounding box center [433, 300] width 47 height 47
click at [473, 301] on icon "plus" at bounding box center [476, 300] width 12 height 11
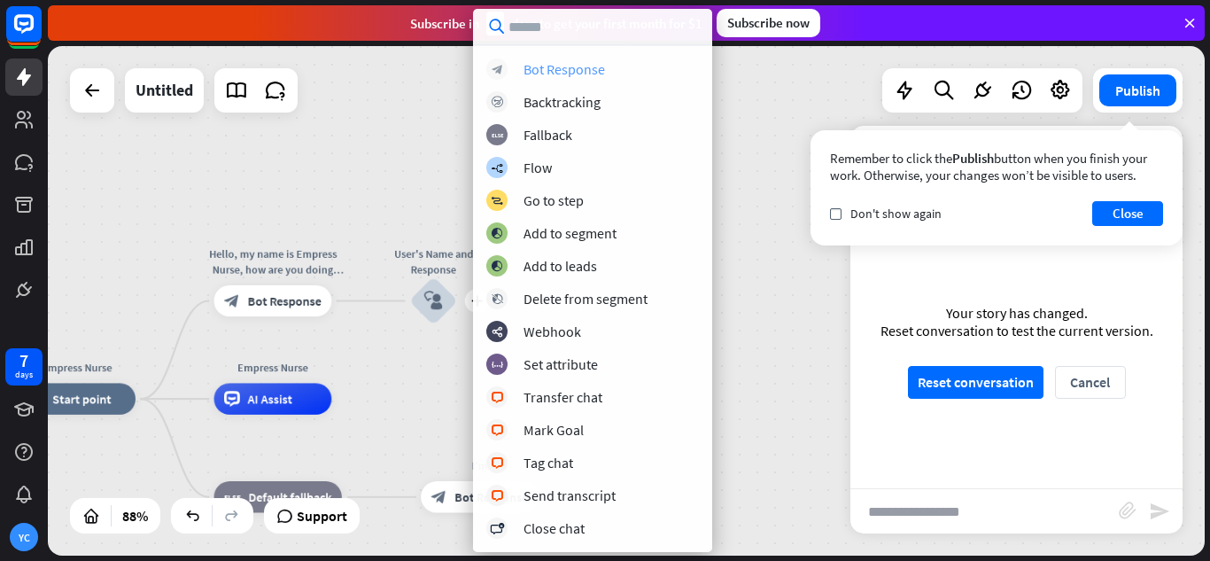
click at [569, 77] on div "Bot Response" at bounding box center [565, 69] width 82 height 18
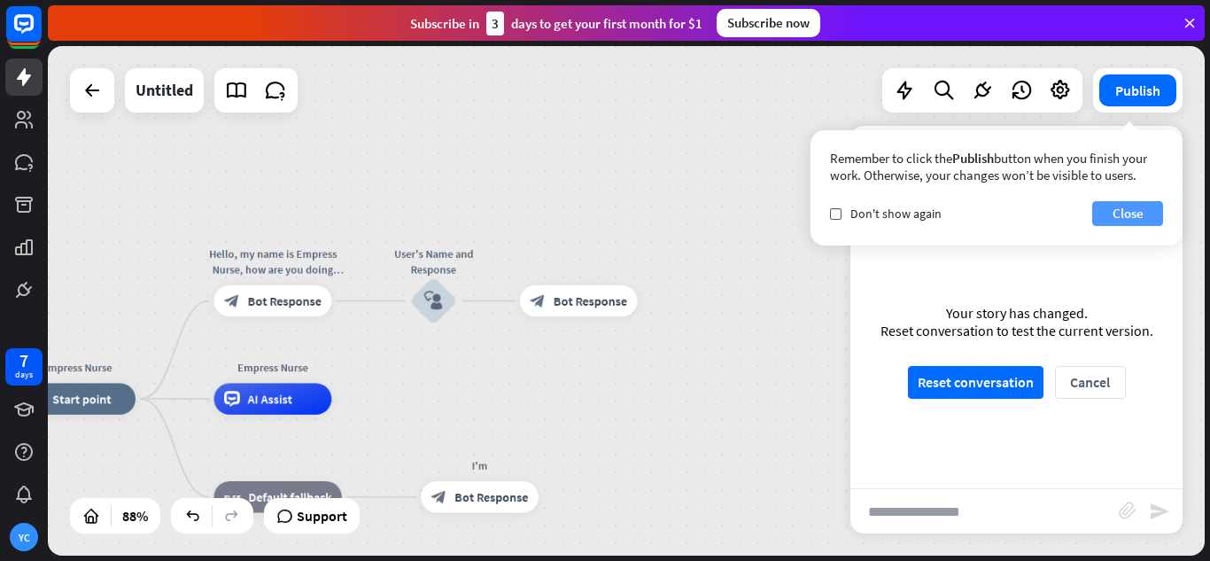
click at [1123, 214] on button "Close" at bounding box center [1128, 213] width 71 height 25
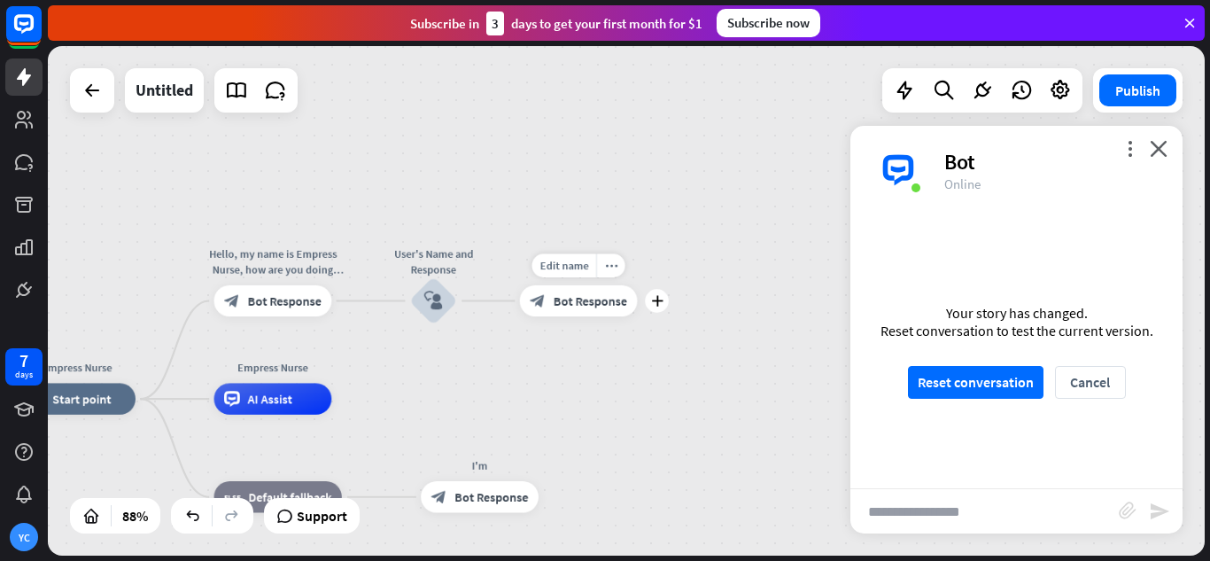
click at [603, 308] on span "Bot Response" at bounding box center [591, 301] width 74 height 16
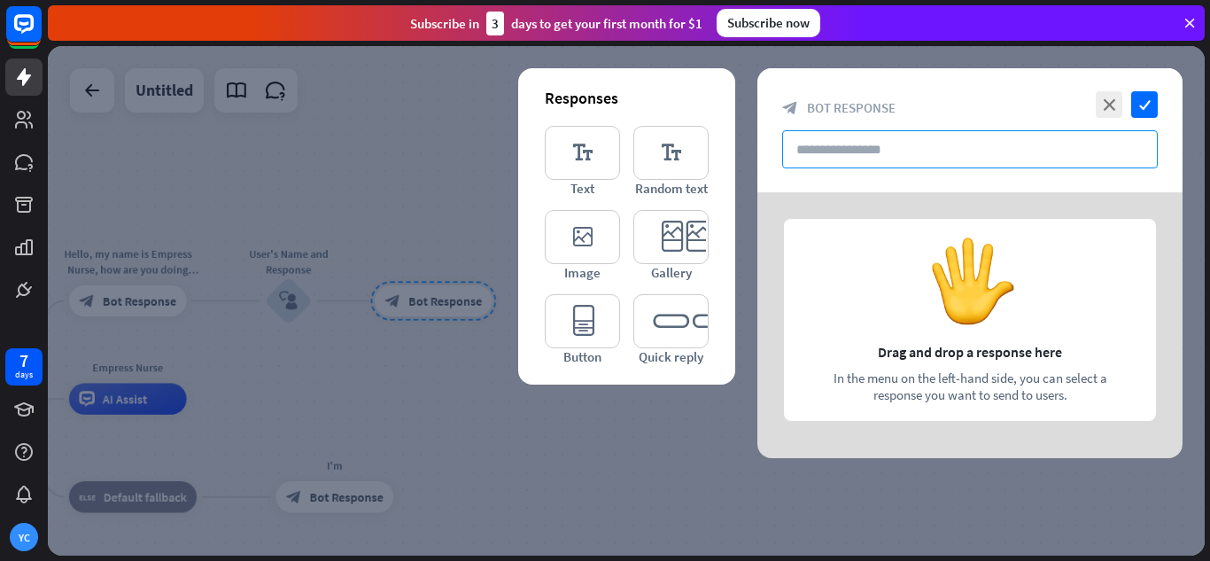
click at [897, 162] on input "text" at bounding box center [970, 149] width 376 height 38
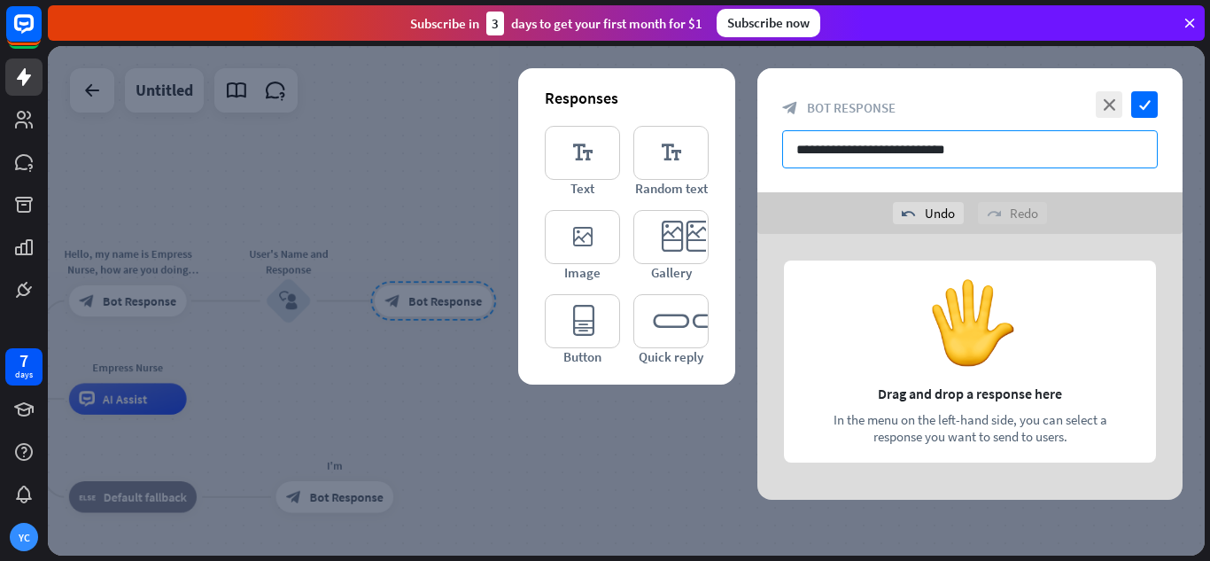
type input "**********"
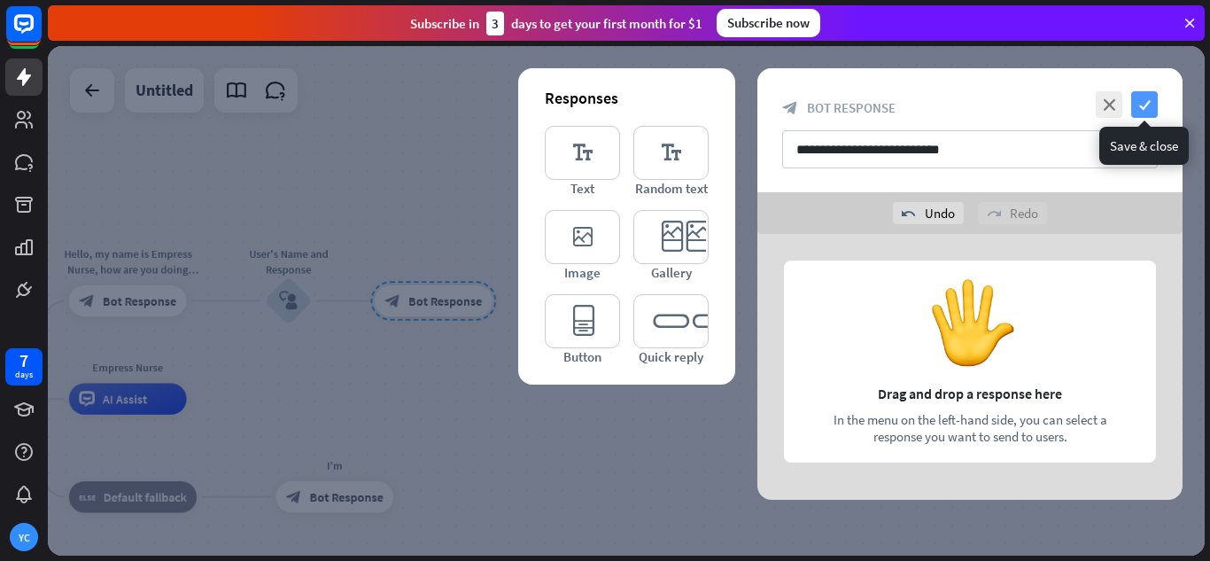
click at [1146, 102] on icon "check" at bounding box center [1144, 104] width 27 height 27
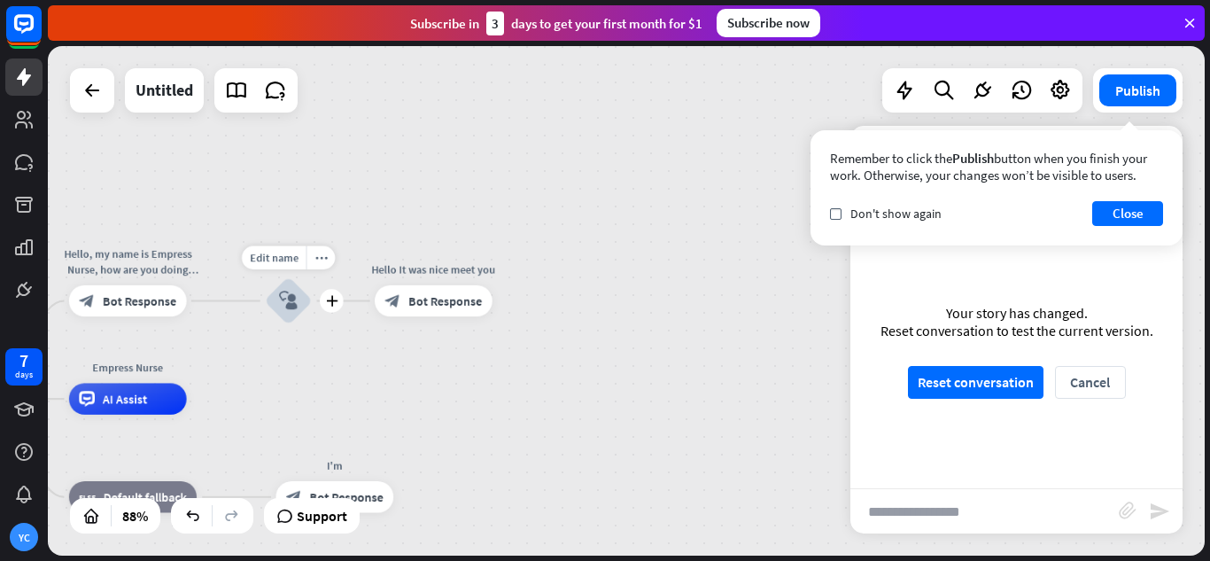
click at [291, 300] on icon "block_user_input" at bounding box center [288, 301] width 19 height 19
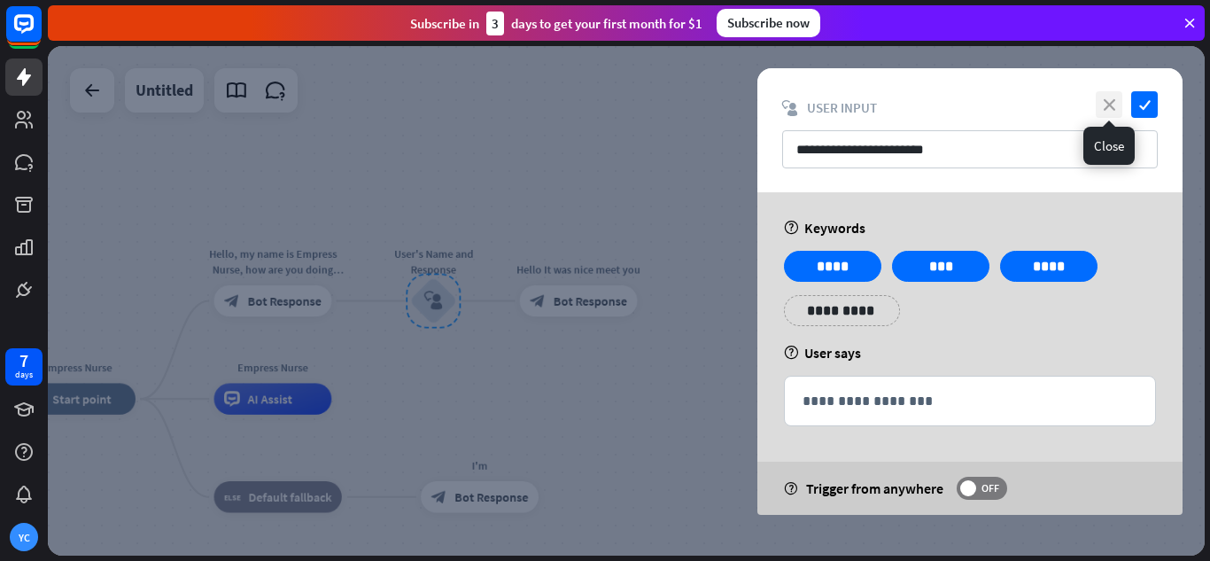
click at [1104, 100] on icon "close" at bounding box center [1109, 104] width 27 height 27
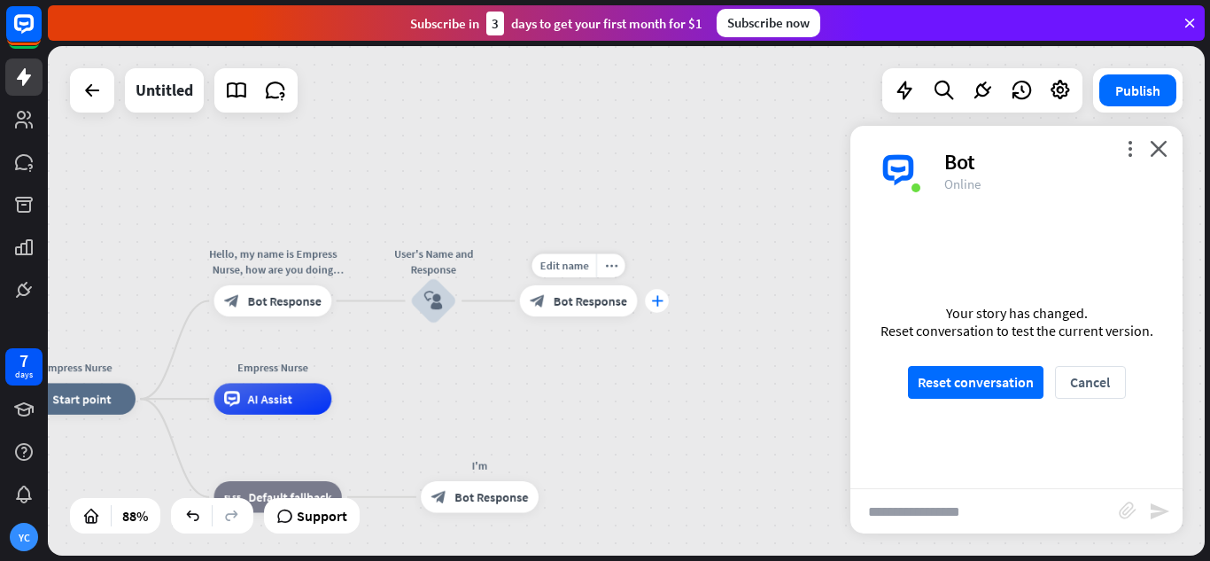
click at [657, 299] on icon "plus" at bounding box center [657, 300] width 12 height 11
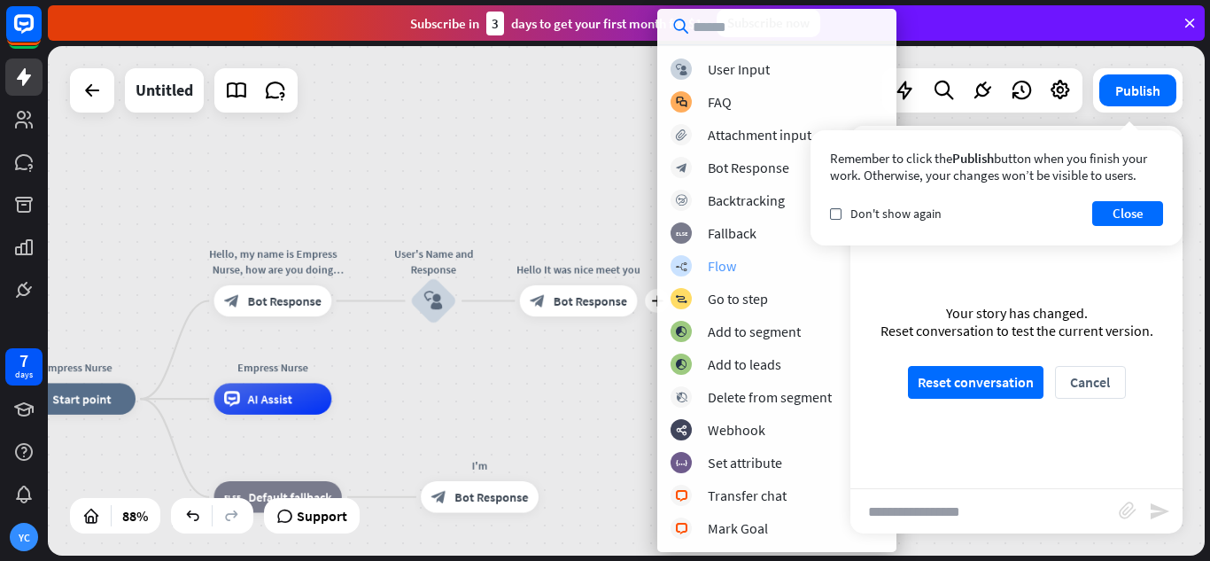
click at [726, 265] on div "Flow" at bounding box center [722, 266] width 28 height 18
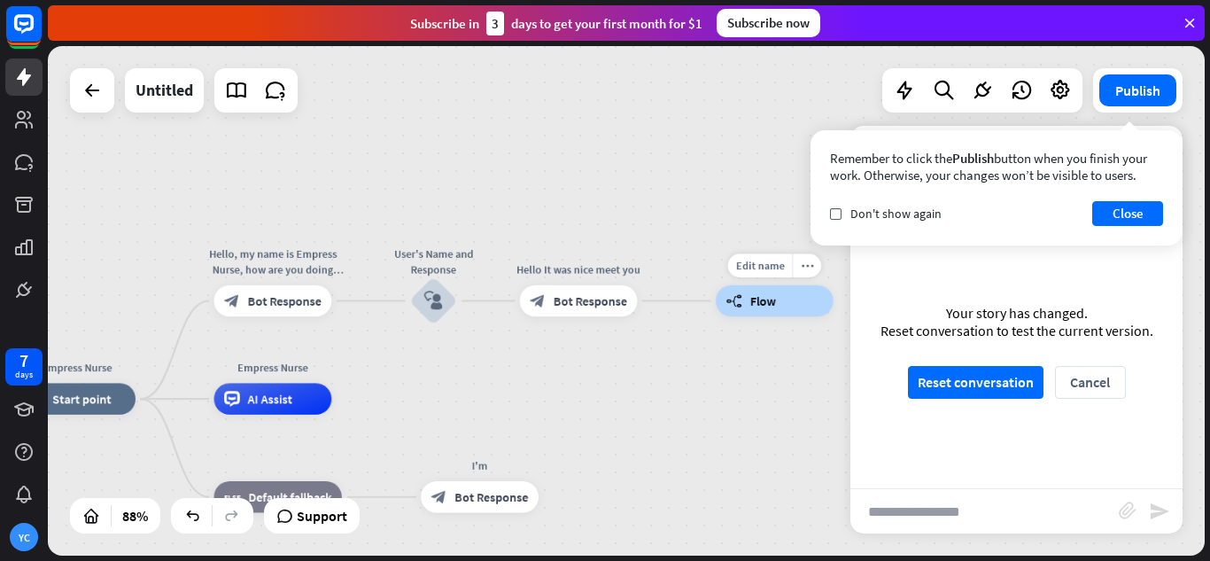
click at [772, 307] on span "Flow" at bounding box center [763, 301] width 26 height 16
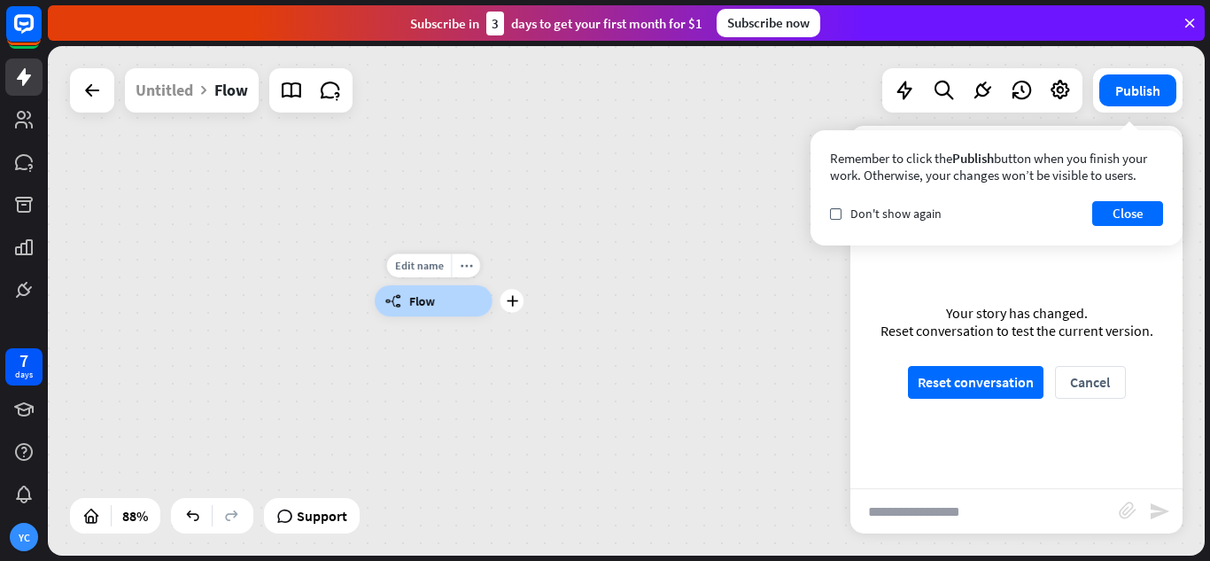
click at [456, 315] on div "builder_tree Flow" at bounding box center [434, 300] width 118 height 31
click at [447, 302] on div "builder_tree Flow" at bounding box center [434, 300] width 118 height 31
click at [1138, 218] on button "Close" at bounding box center [1128, 213] width 71 height 25
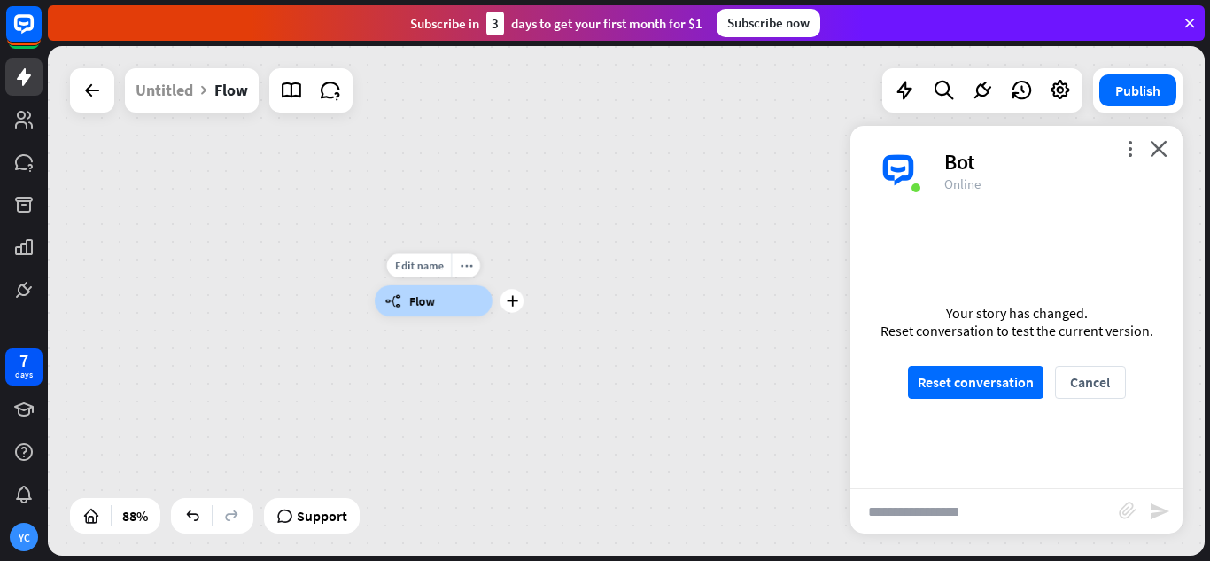
click at [462, 296] on div "builder_tree Flow" at bounding box center [434, 300] width 118 height 31
click at [909, 88] on icon at bounding box center [904, 90] width 23 height 23
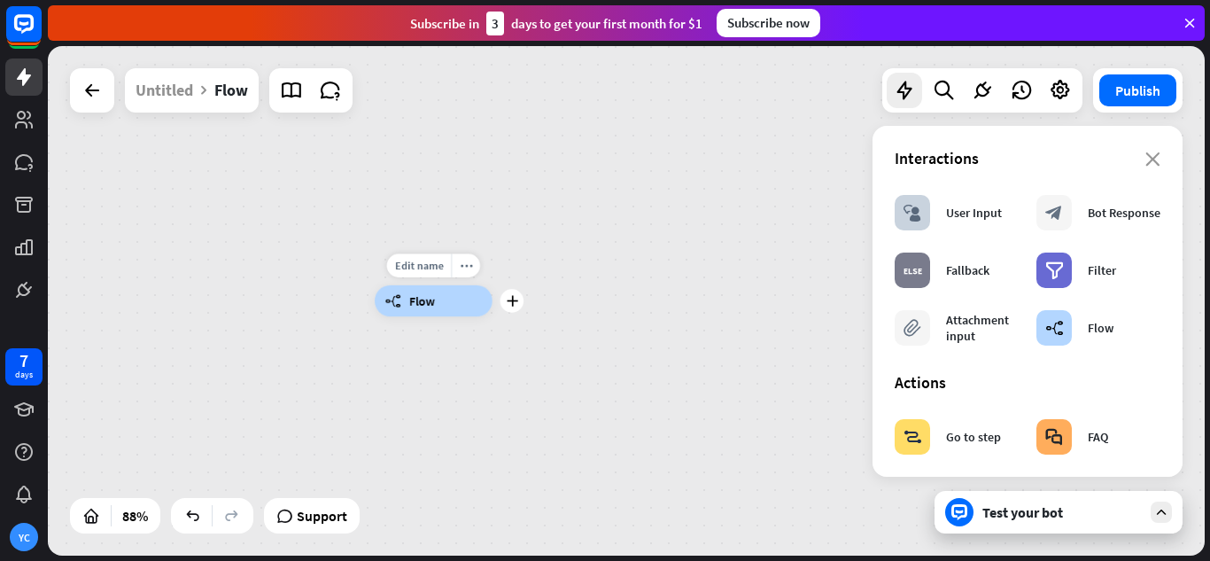
click at [437, 302] on div "builder_tree Flow" at bounding box center [434, 300] width 118 height 31
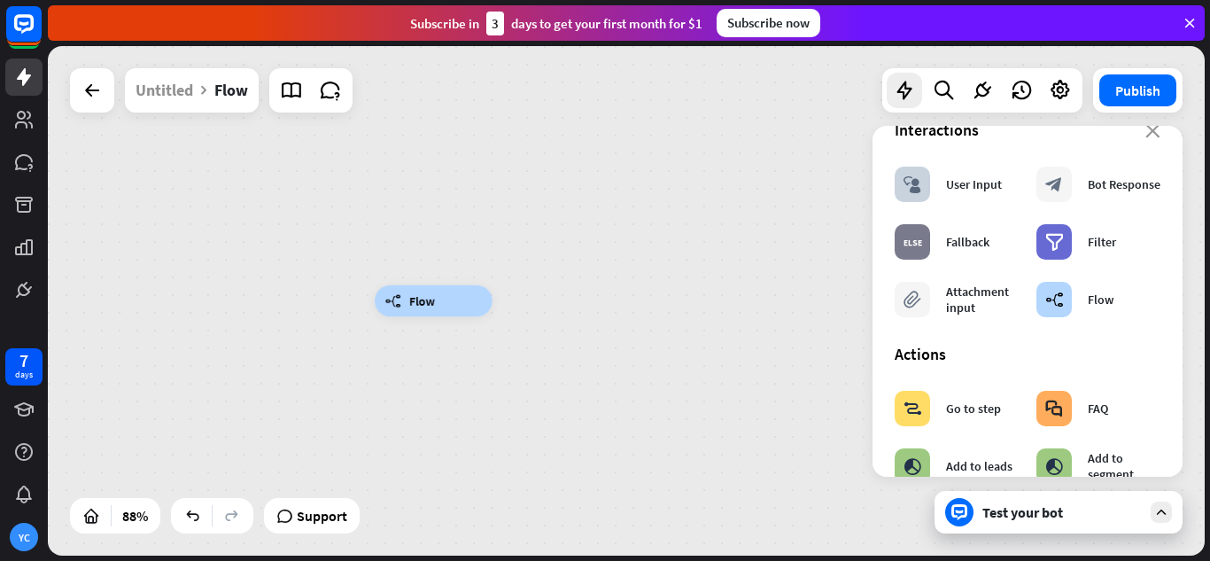
scroll to position [15, 0]
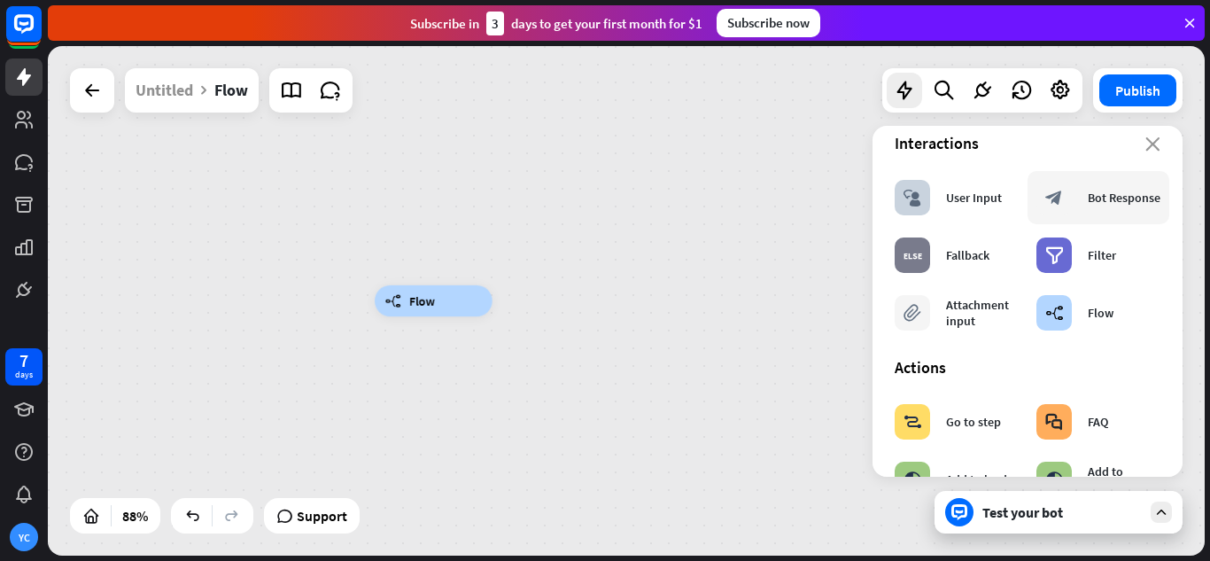
click at [1078, 213] on div "block_bot_response Bot Response" at bounding box center [1099, 197] width 124 height 35
click at [942, 197] on div "block_user_input User Input" at bounding box center [948, 197] width 107 height 35
click at [962, 206] on div "block_user_input User Input" at bounding box center [948, 197] width 107 height 35
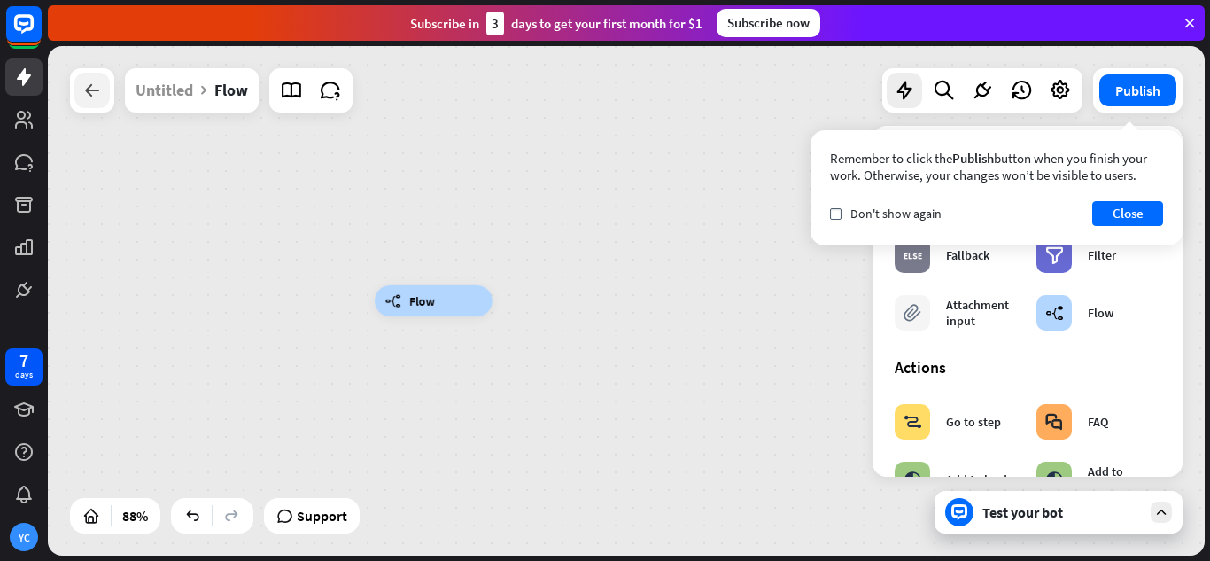
click at [93, 100] on div at bounding box center [91, 90] width 35 height 35
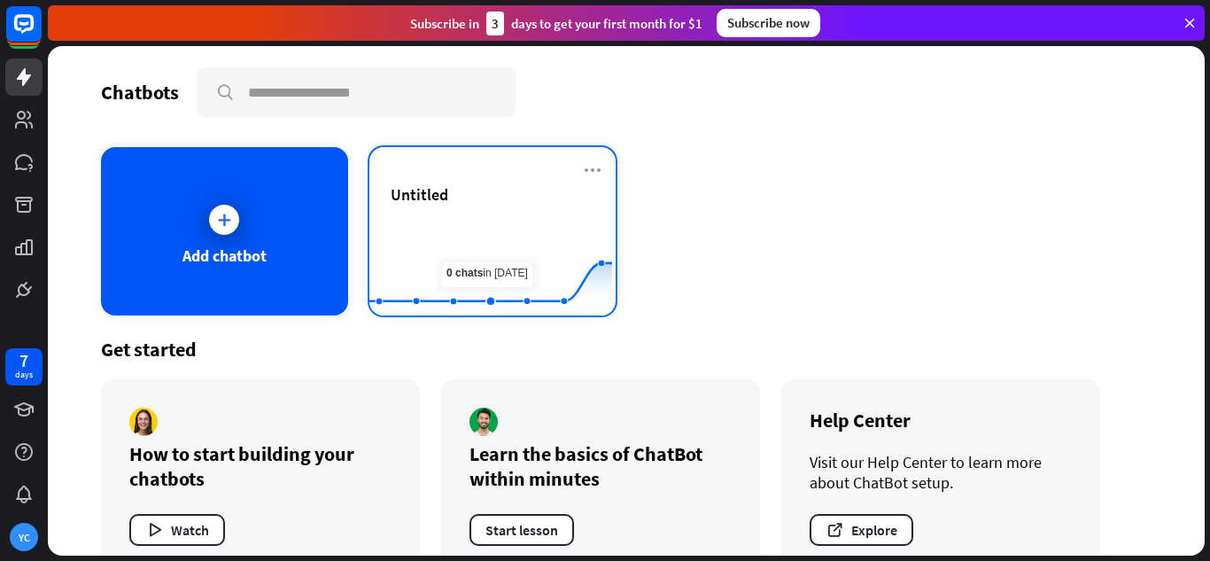
click at [498, 220] on rect at bounding box center [490, 271] width 243 height 111
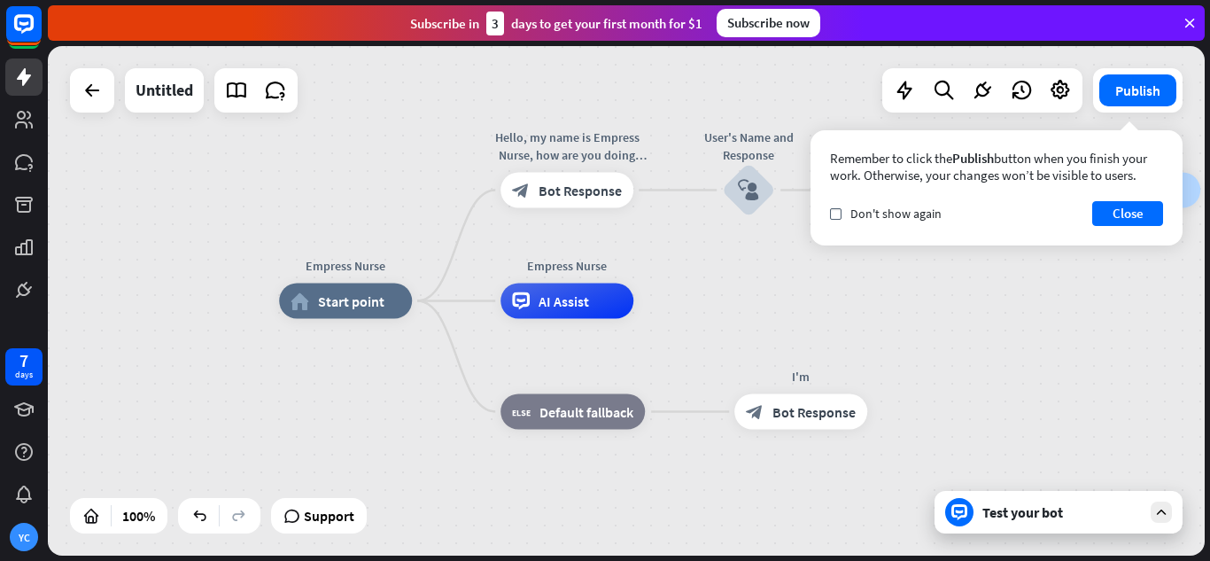
click at [1045, 515] on div "Test your bot" at bounding box center [1062, 512] width 159 height 18
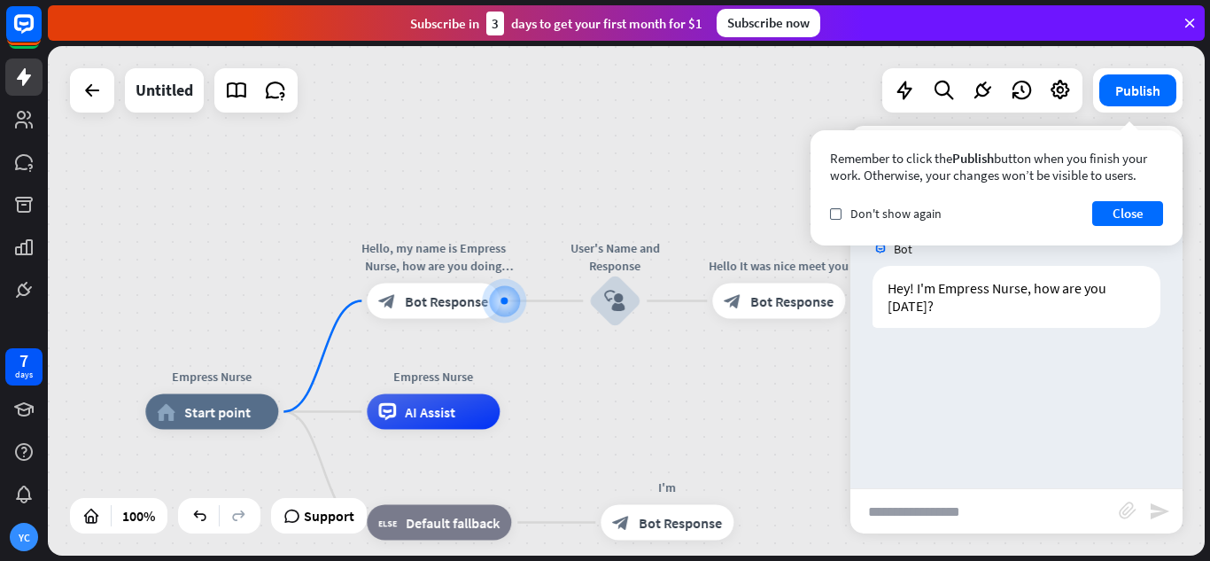
click at [1032, 508] on input "text" at bounding box center [985, 511] width 268 height 44
type input "**********"
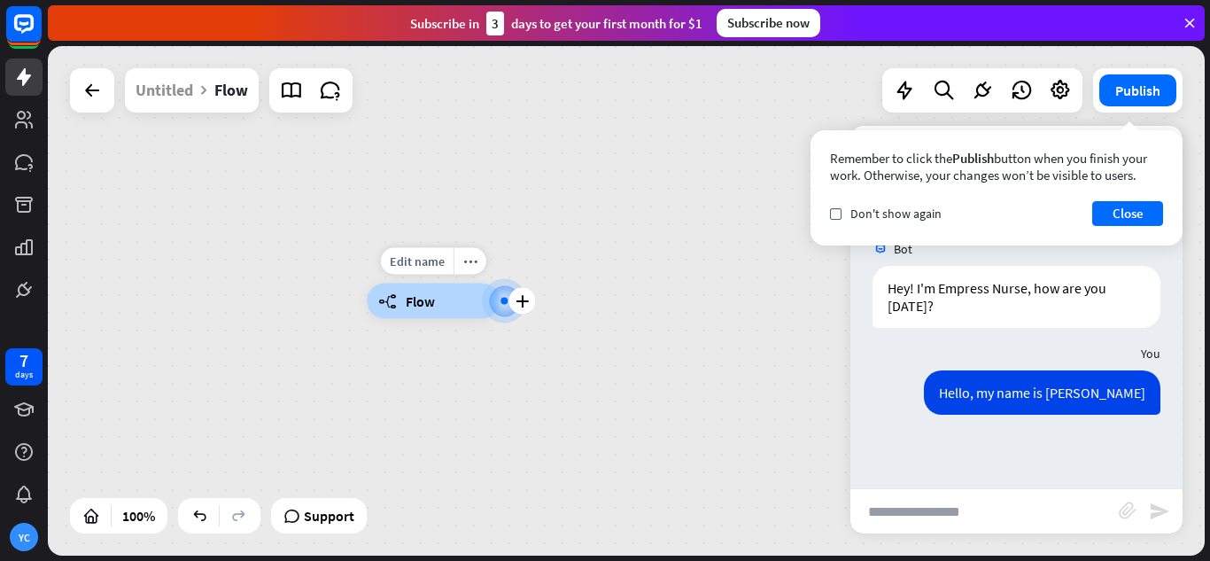
click at [496, 306] on div at bounding box center [505, 301] width 26 height 26
click at [495, 307] on div at bounding box center [504, 301] width 19 height 19
click at [436, 289] on div "builder_tree Flow" at bounding box center [433, 301] width 133 height 35
click at [107, 92] on div at bounding box center [91, 90] width 35 height 35
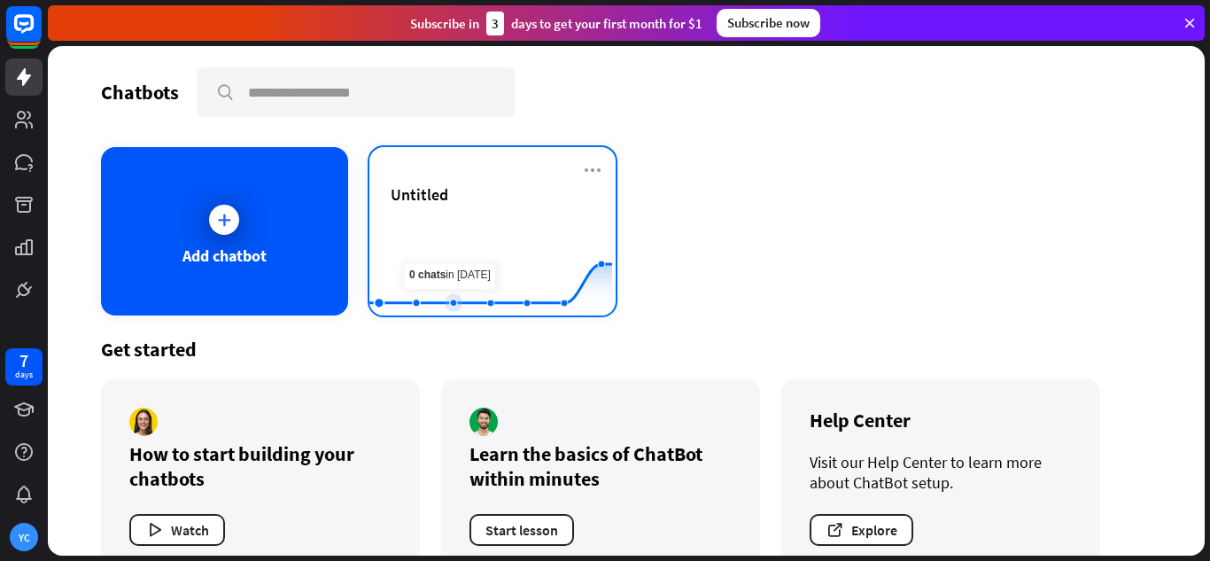
click at [452, 238] on rect at bounding box center [490, 271] width 243 height 111
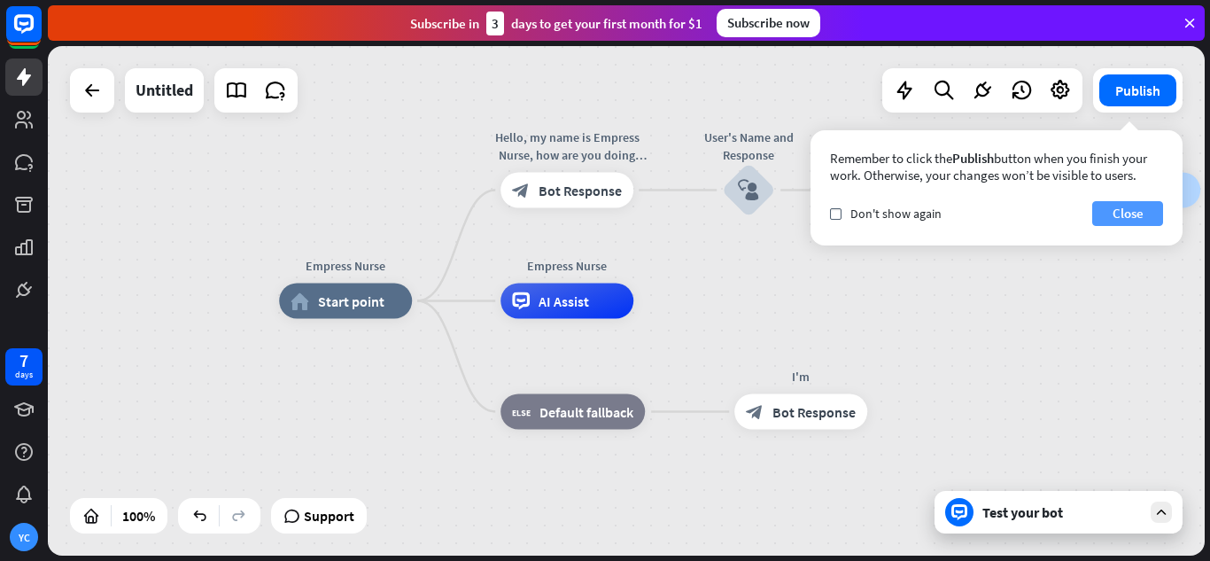
click at [1133, 212] on button "Close" at bounding box center [1128, 213] width 71 height 25
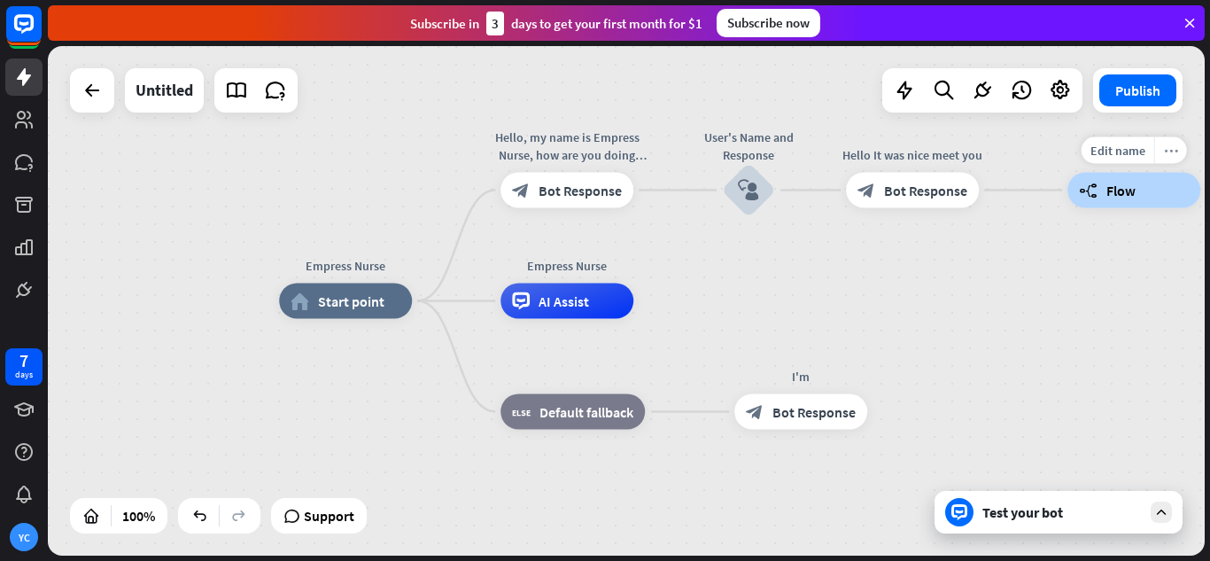
click at [1175, 152] on icon "more_horiz" at bounding box center [1171, 150] width 14 height 13
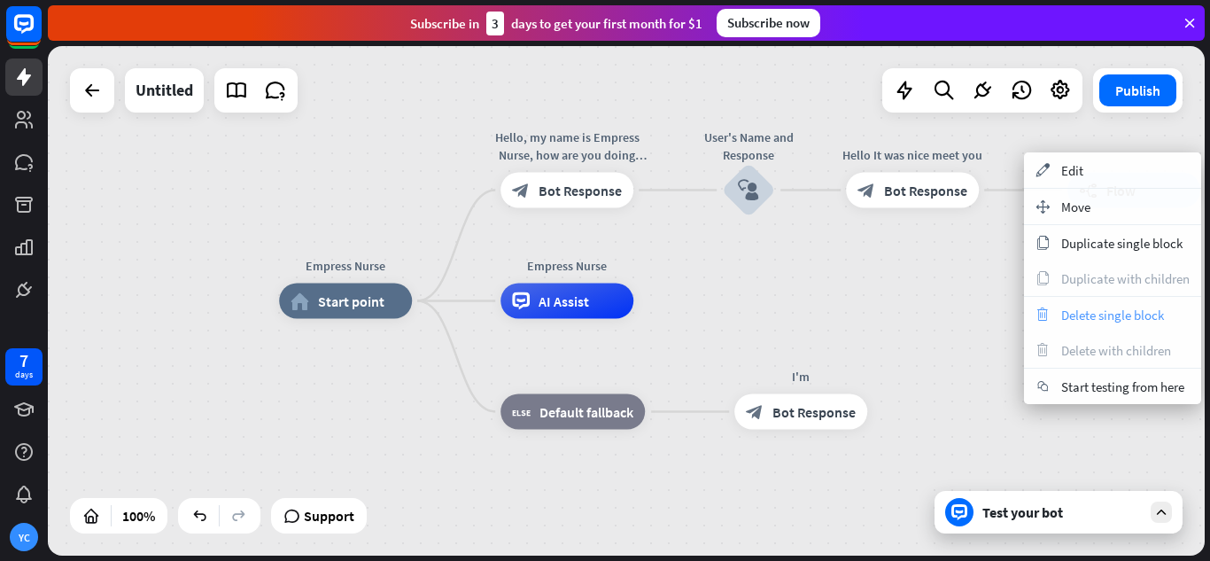
click at [1125, 313] on span "Delete single block" at bounding box center [1112, 315] width 103 height 17
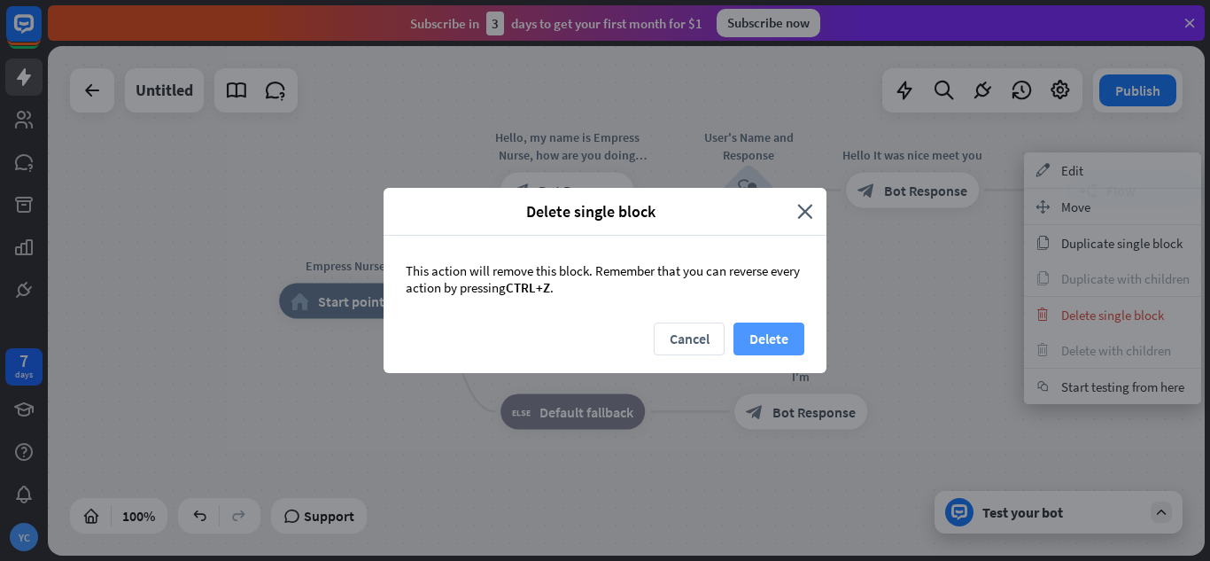
click at [789, 345] on button "Delete" at bounding box center [769, 339] width 71 height 33
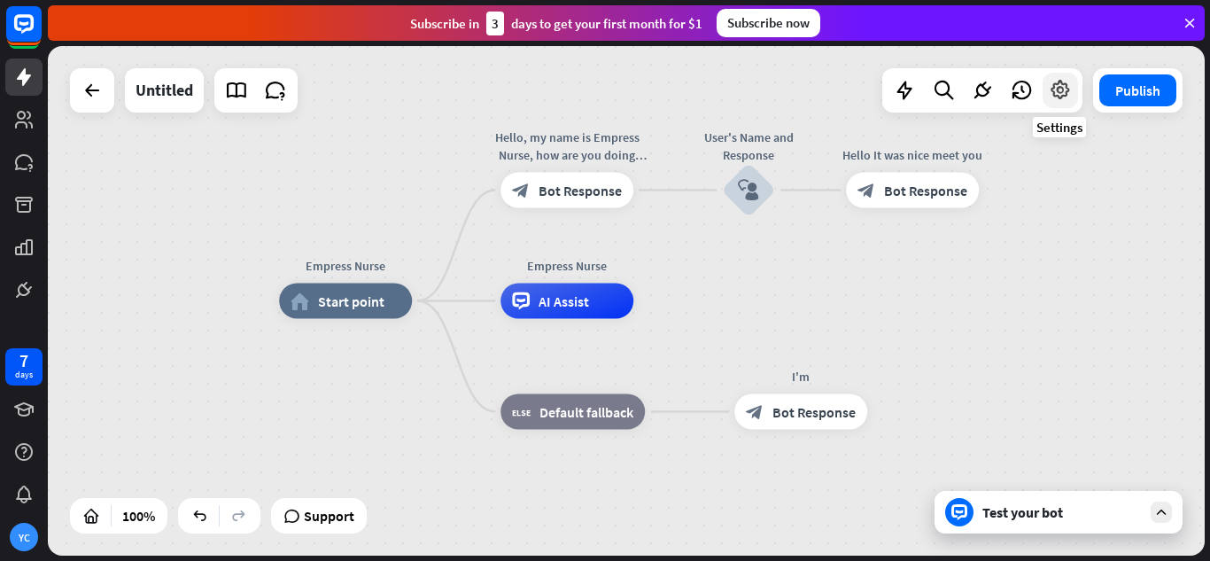
click at [1058, 89] on icon at bounding box center [1060, 90] width 23 height 23
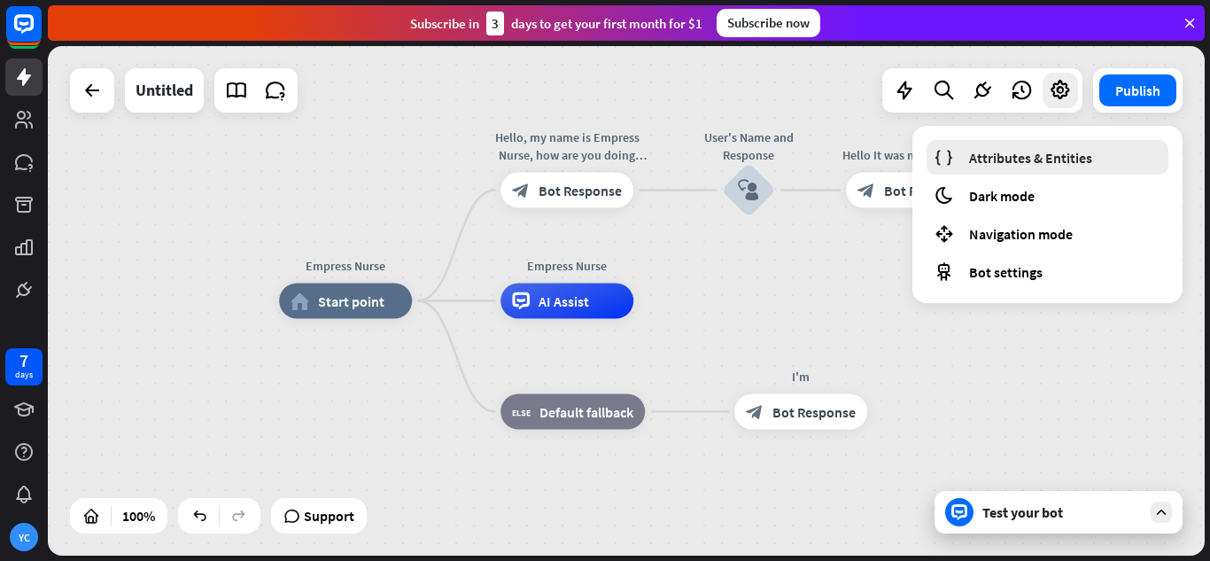
click at [1043, 152] on span "Attributes & Entities" at bounding box center [1030, 158] width 123 height 18
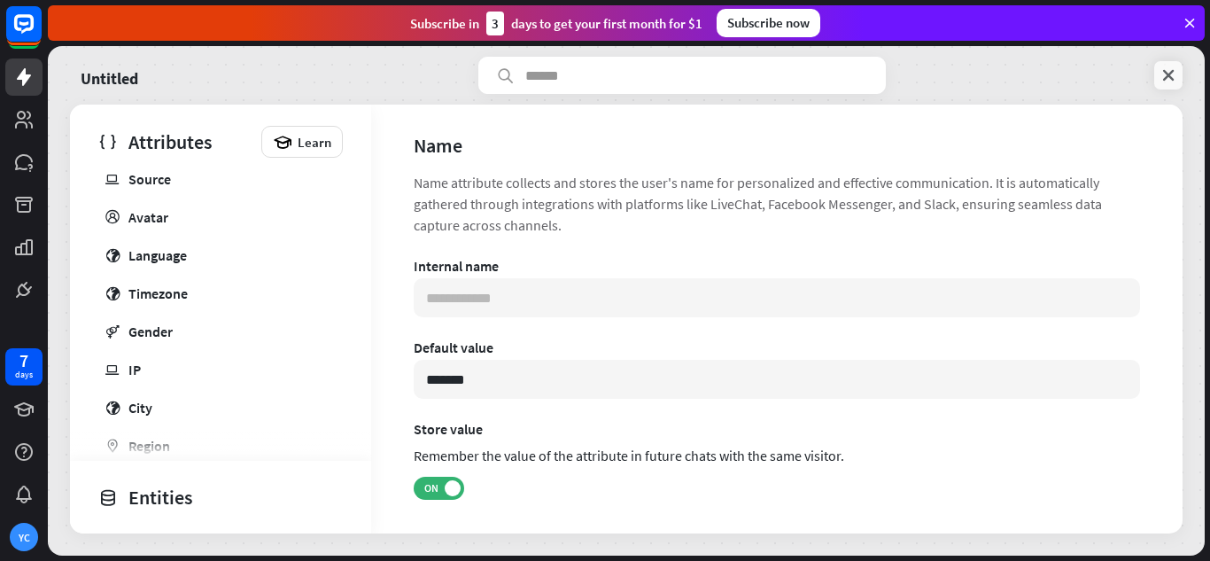
click at [1165, 74] on icon at bounding box center [1169, 75] width 18 height 18
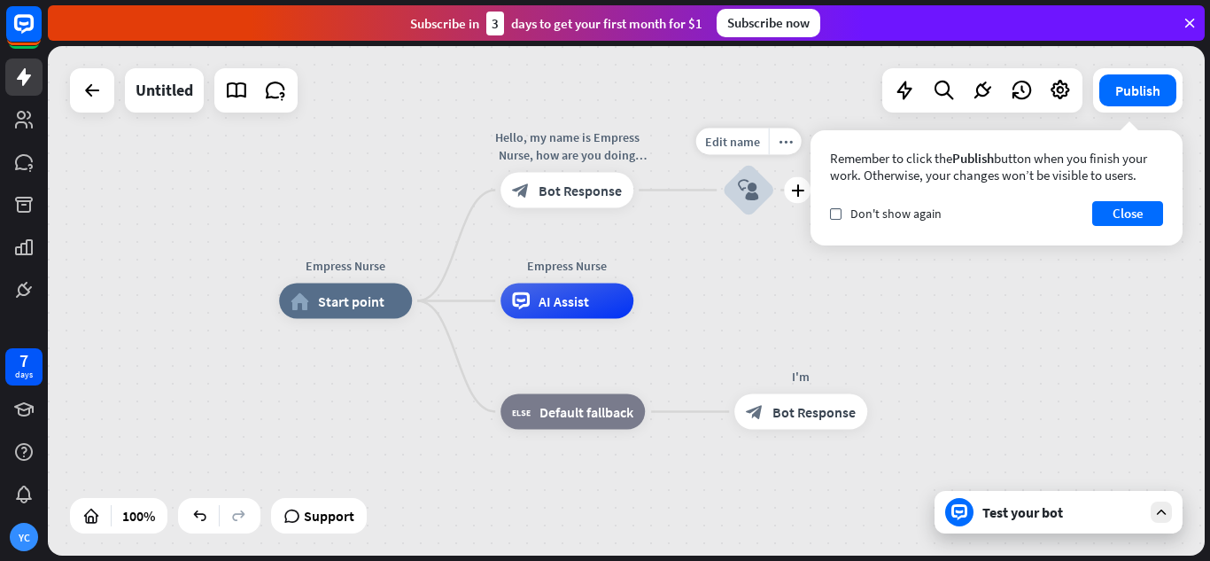
click at [750, 186] on icon "block_user_input" at bounding box center [748, 190] width 21 height 21
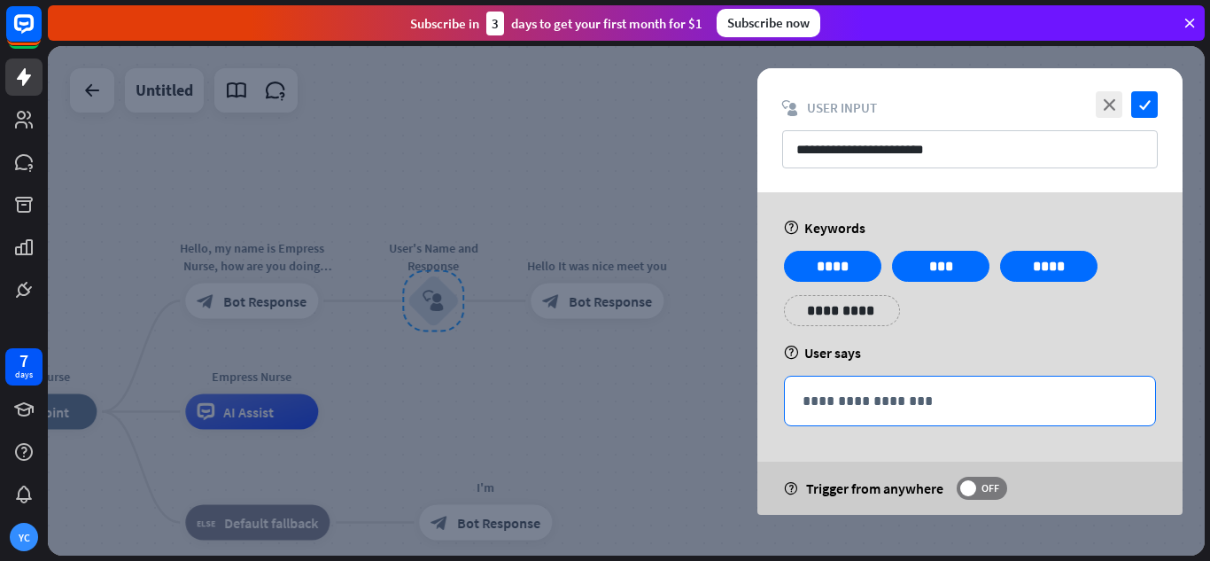
click at [906, 403] on p "**********" at bounding box center [970, 401] width 335 height 22
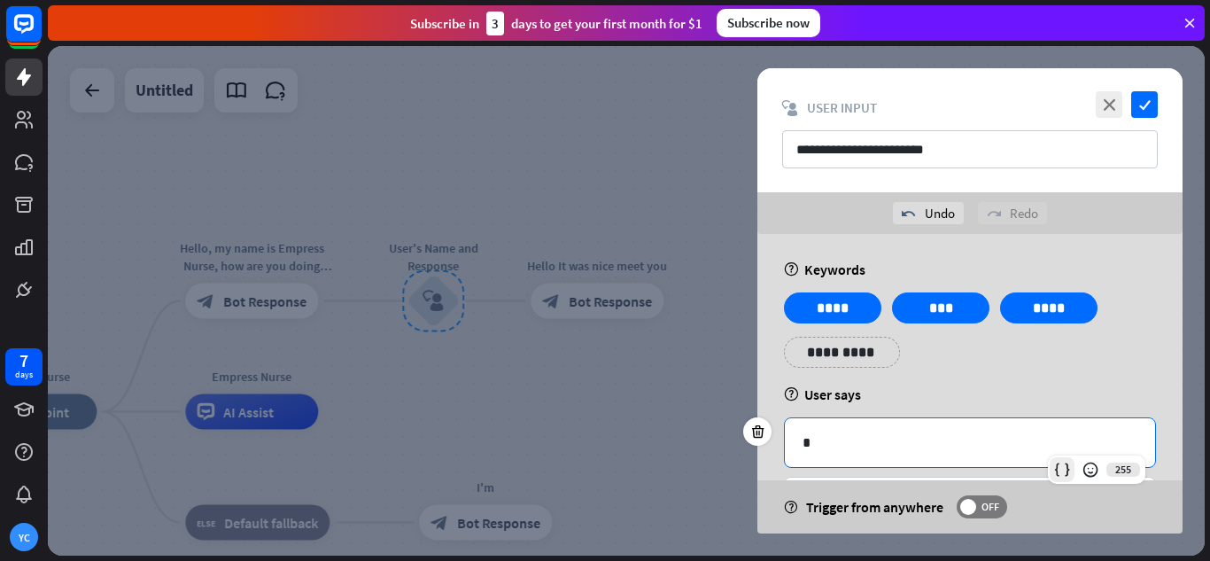
click at [1054, 472] on icon at bounding box center [1063, 470] width 18 height 18
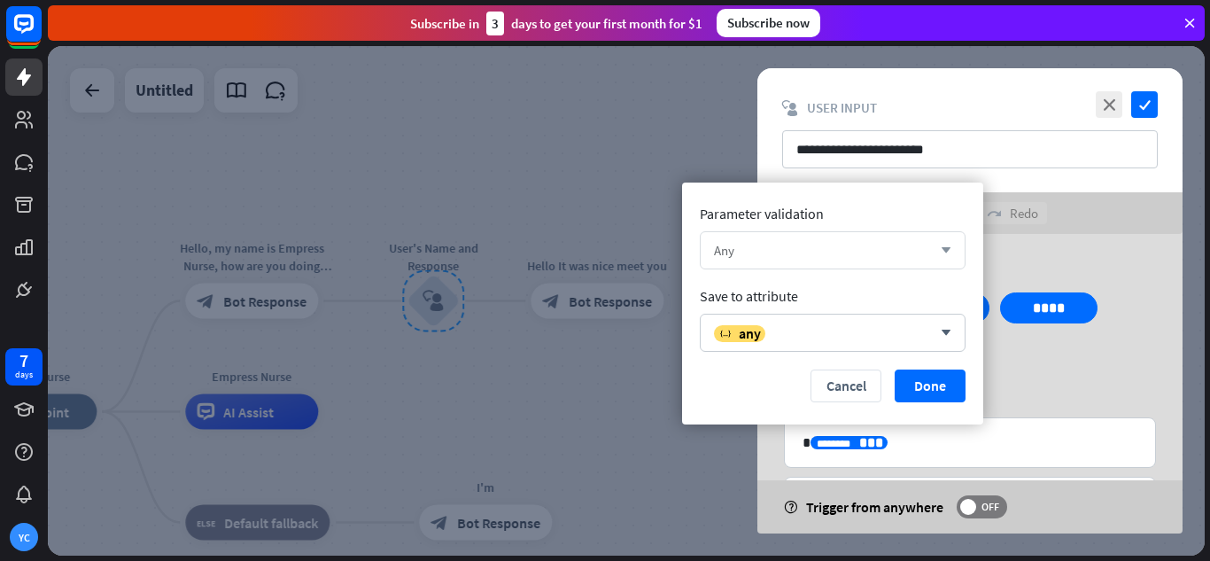
click at [805, 249] on div "Any" at bounding box center [823, 250] width 218 height 17
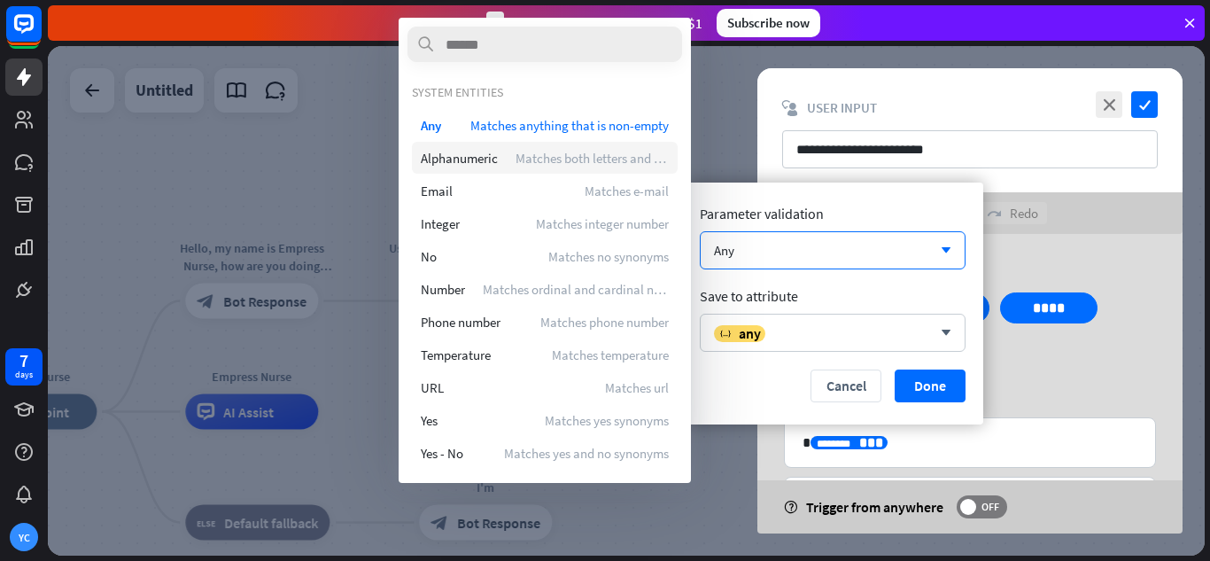
click at [599, 160] on span "Matches both letters and numerals" at bounding box center [592, 158] width 153 height 17
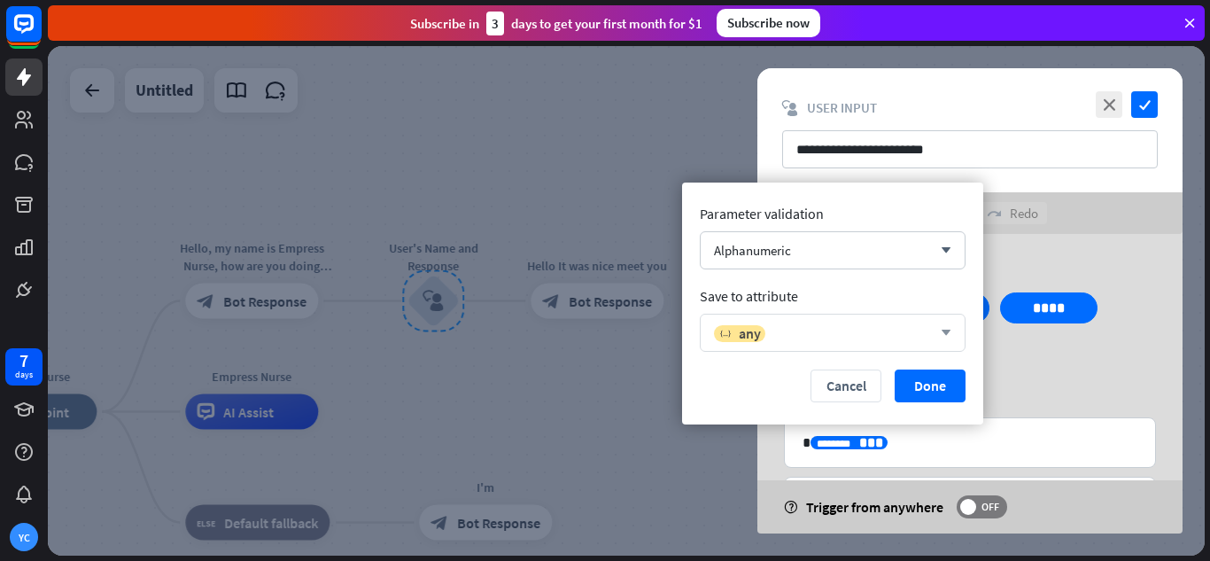
click at [862, 337] on div "variable any" at bounding box center [823, 333] width 218 height 18
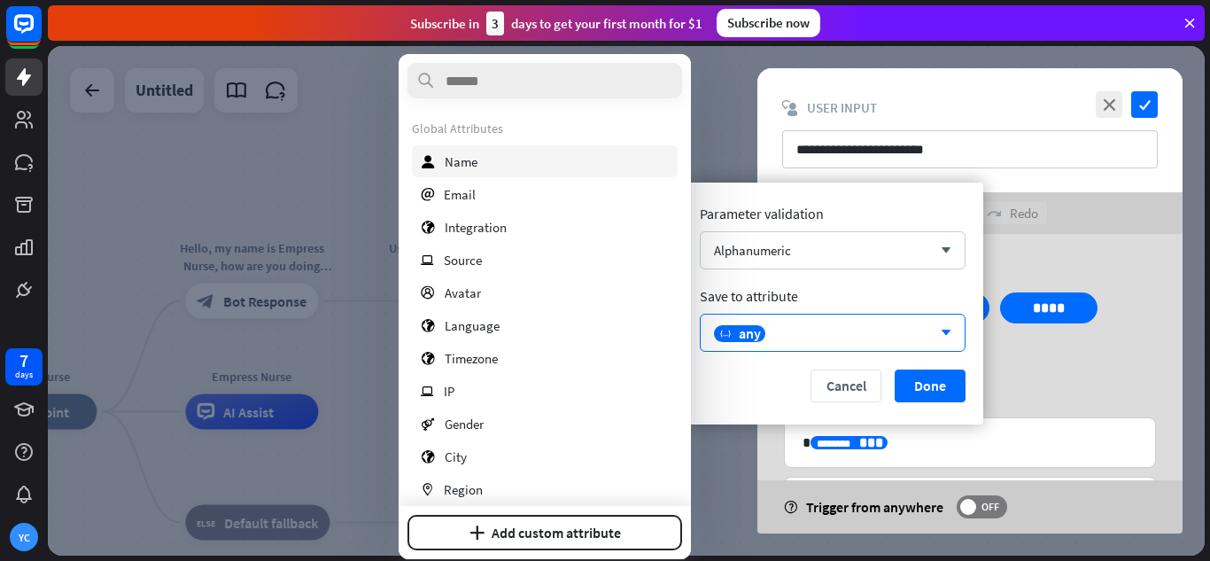
click at [526, 158] on div "user Name" at bounding box center [545, 161] width 266 height 32
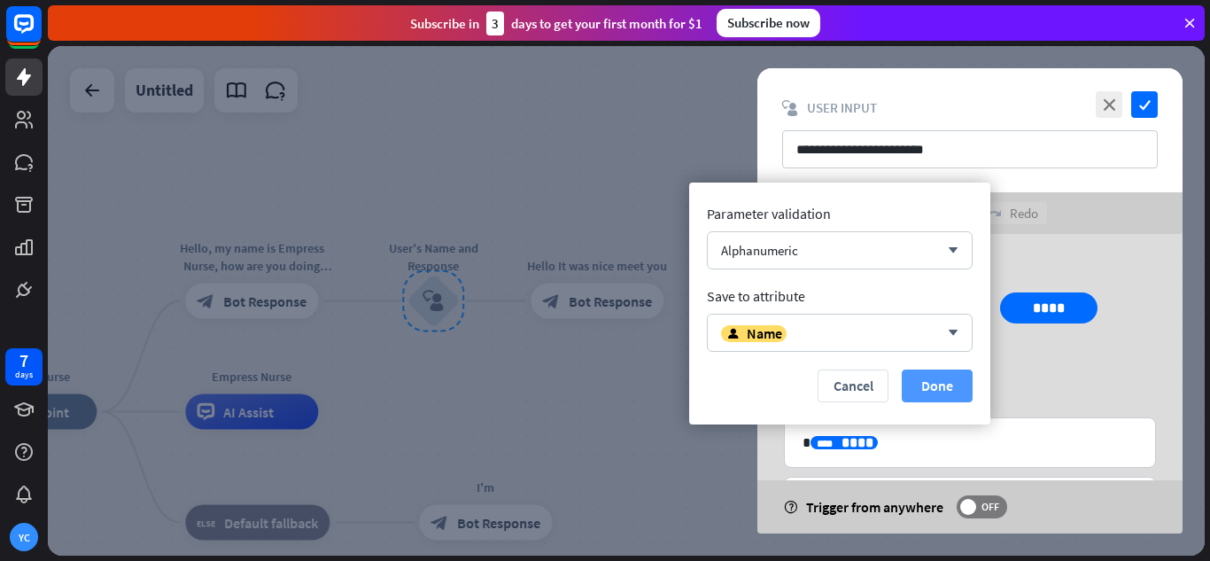
click at [949, 388] on button "Done" at bounding box center [937, 385] width 71 height 33
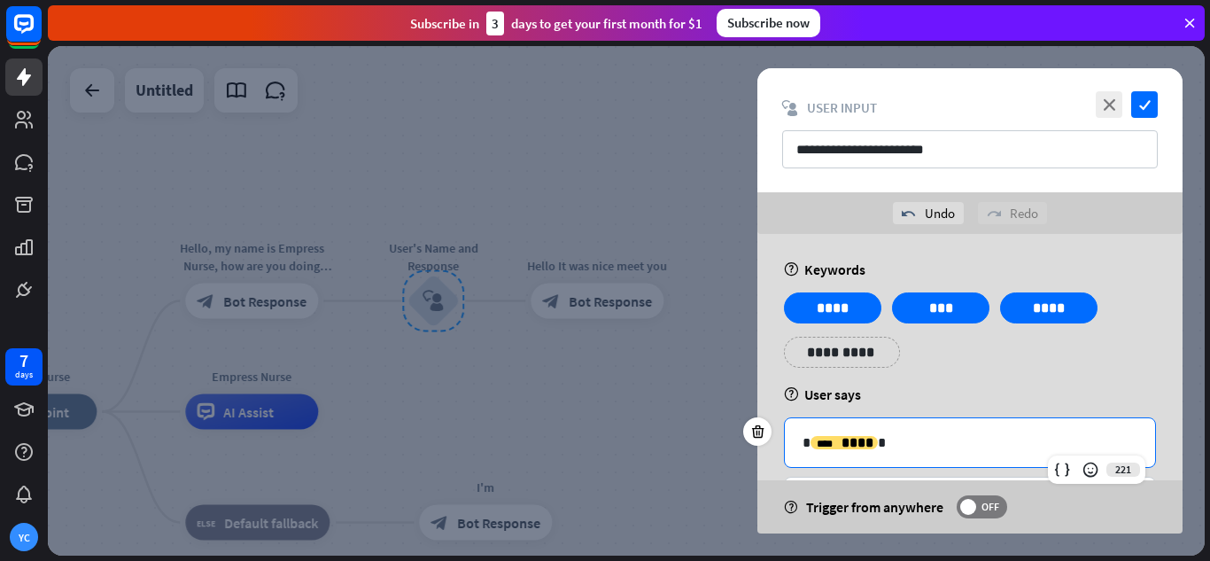
scroll to position [82, 0]
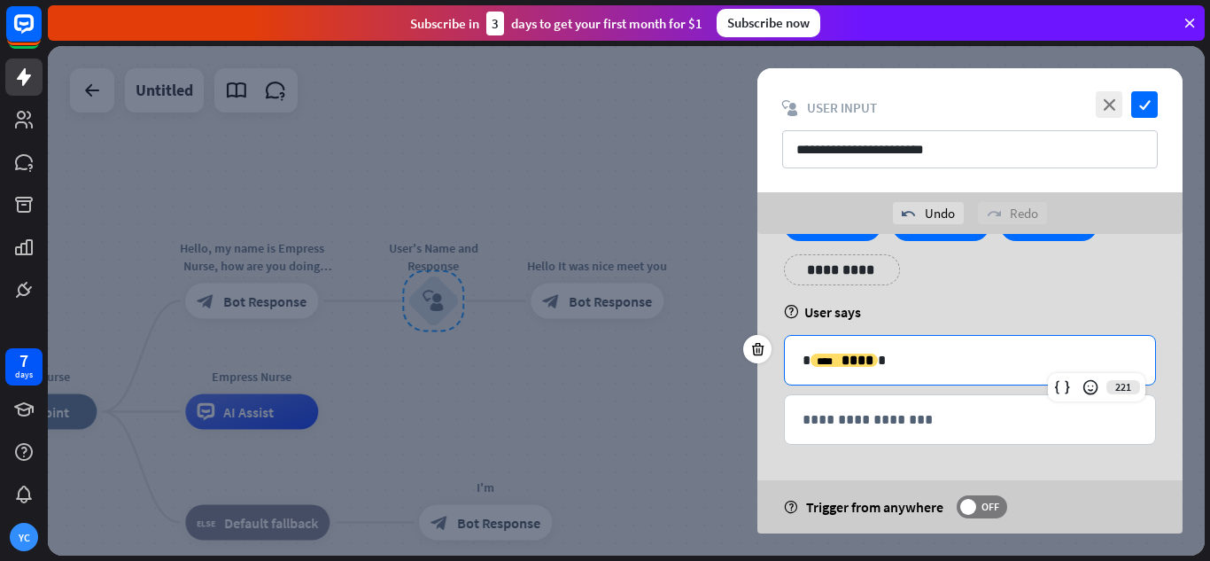
click at [983, 296] on div "**********" at bounding box center [970, 254] width 383 height 89
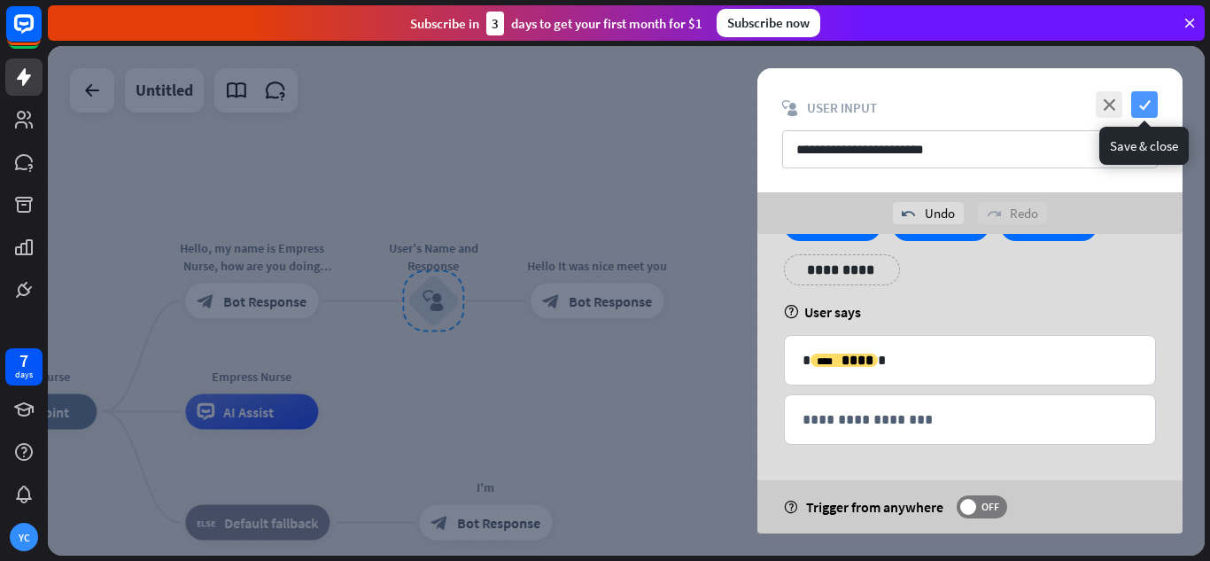
click at [1154, 99] on icon "check" at bounding box center [1144, 104] width 27 height 27
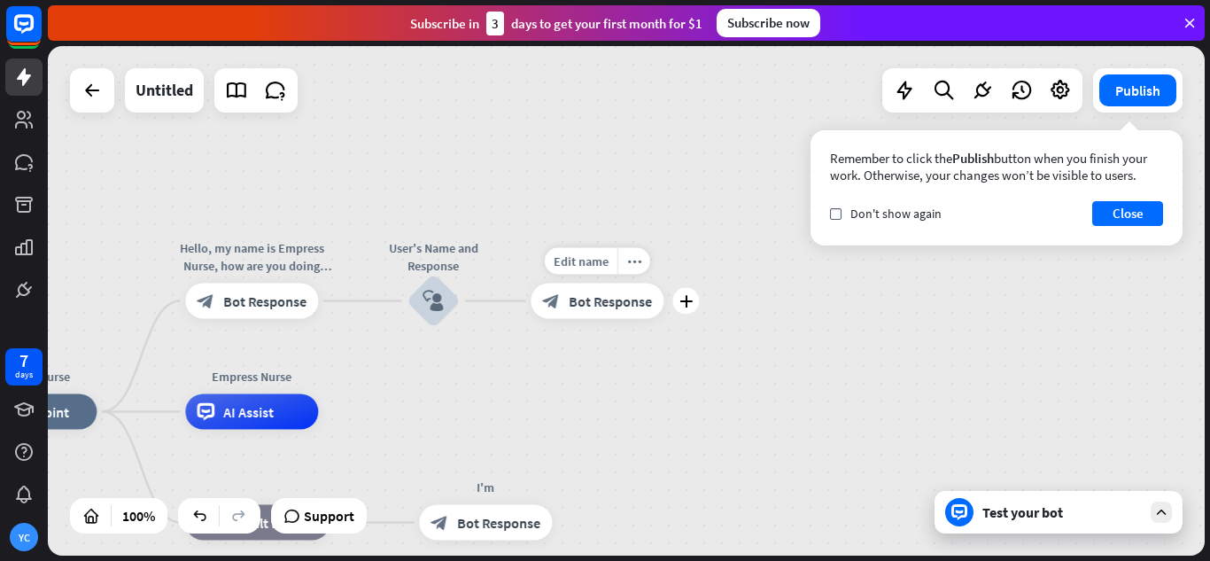
click at [612, 318] on div "block_bot_response Bot Response" at bounding box center [597, 301] width 133 height 35
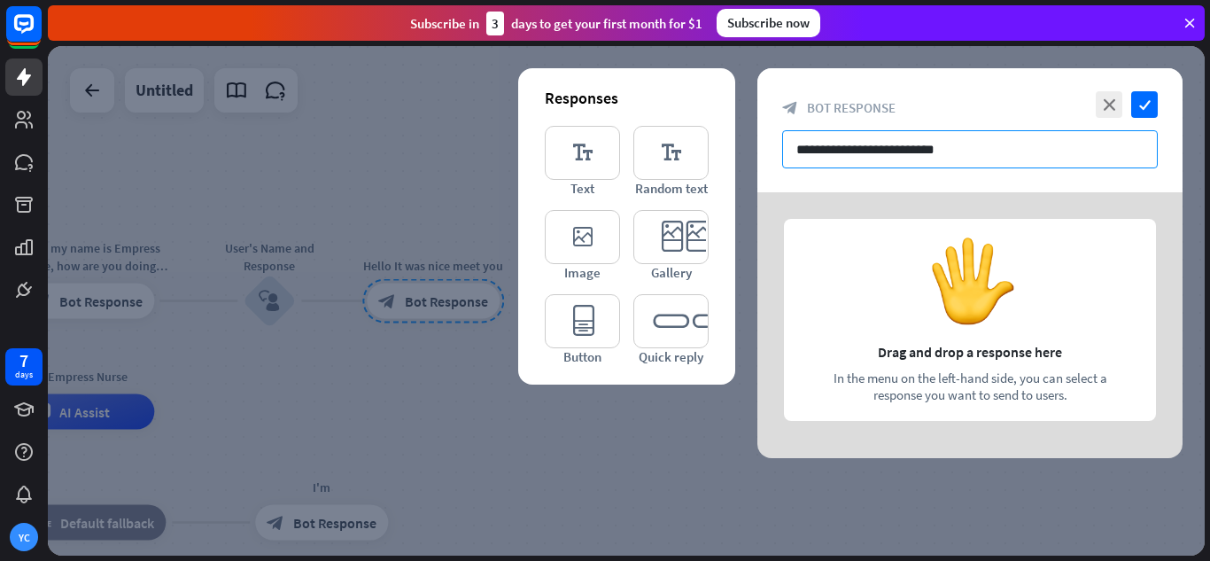
click at [968, 144] on input "**********" at bounding box center [970, 149] width 376 height 38
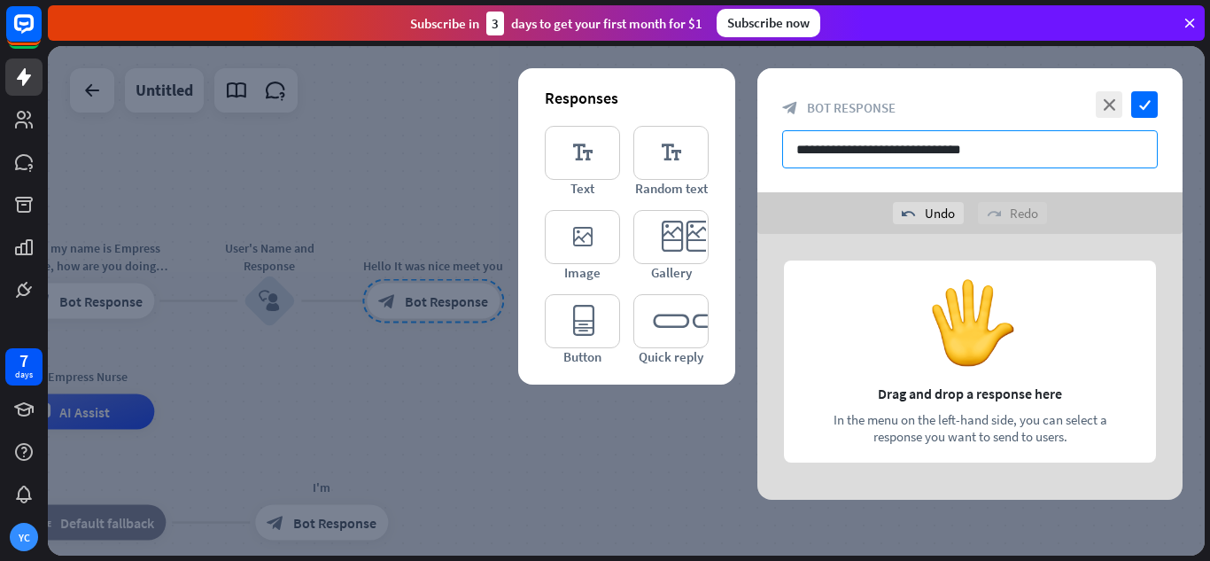
type input "**********"
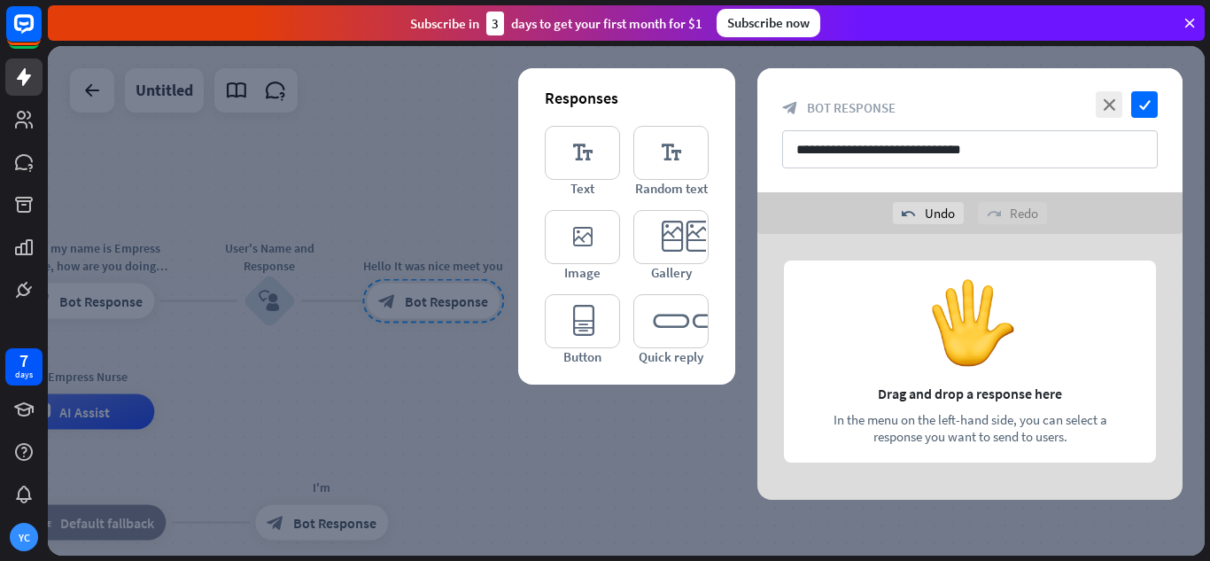
click at [1123, 175] on div "**********" at bounding box center [970, 130] width 425 height 124
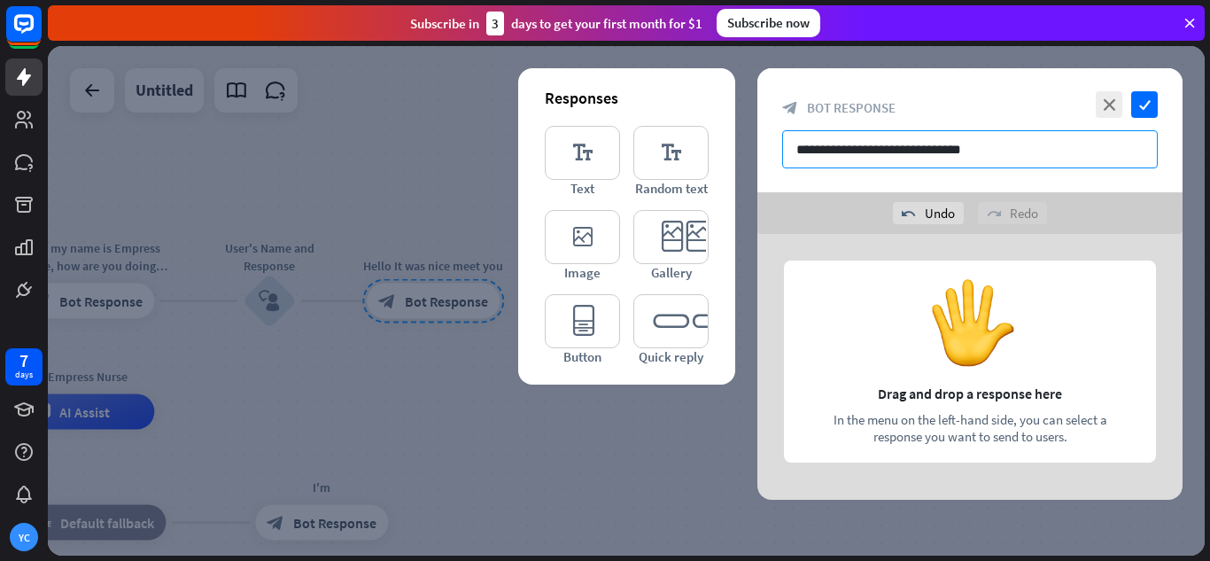
click at [953, 152] on input "**********" at bounding box center [970, 149] width 376 height 38
click at [965, 157] on input "**********" at bounding box center [970, 149] width 376 height 38
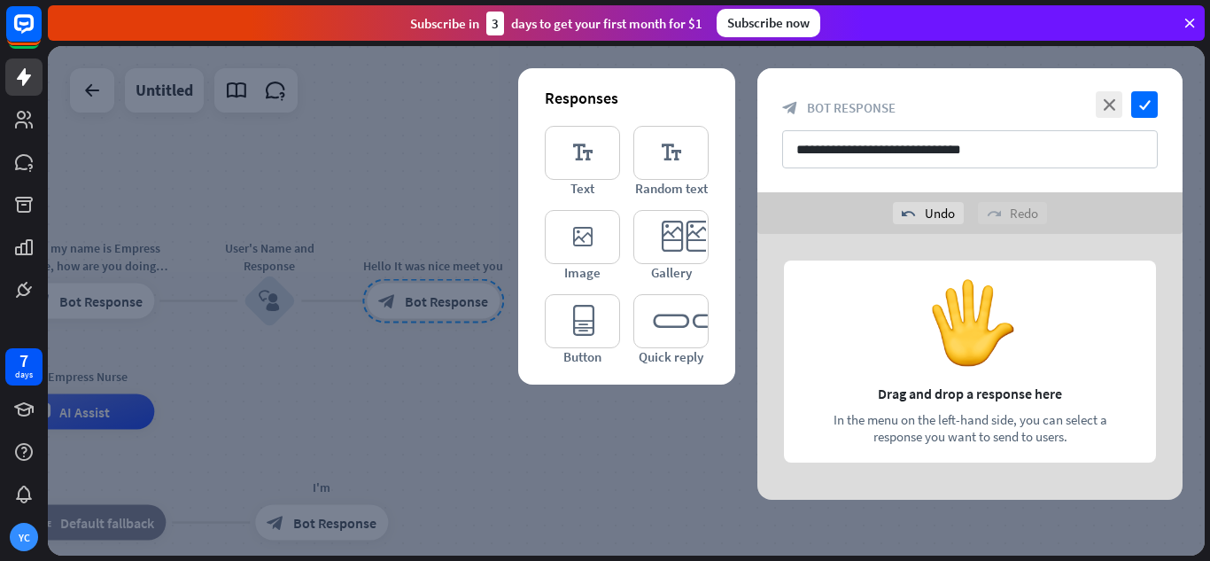
click at [956, 333] on div at bounding box center [970, 367] width 425 height 266
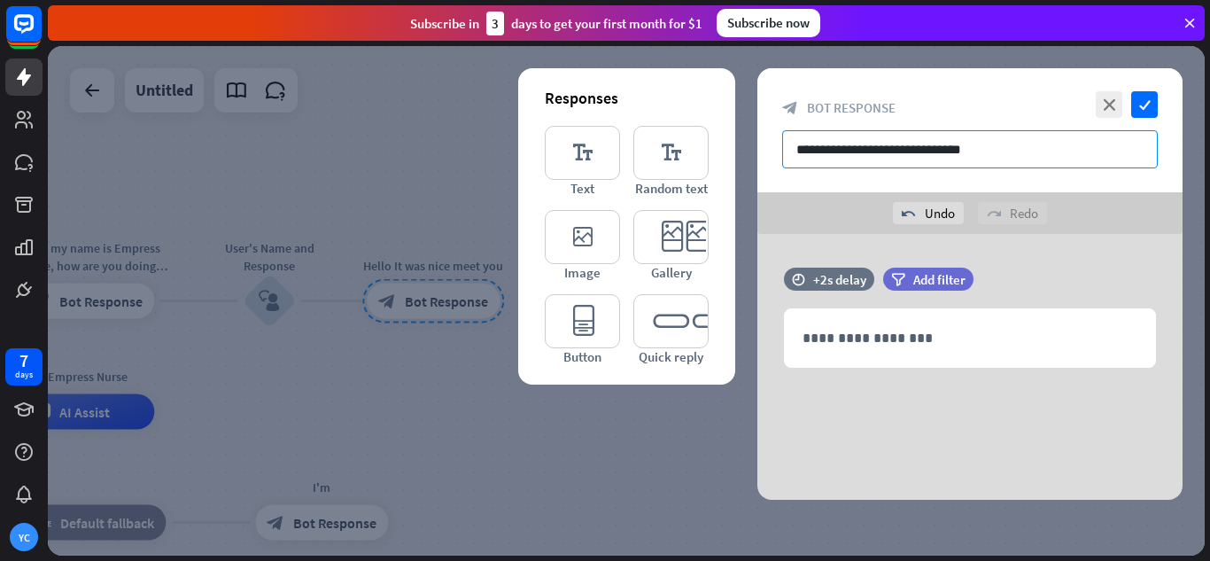
drag, startPoint x: 968, startPoint y: 152, endPoint x: 746, endPoint y: 153, distance: 222.4
click at [746, 153] on div "**********" at bounding box center [626, 300] width 1157 height 509
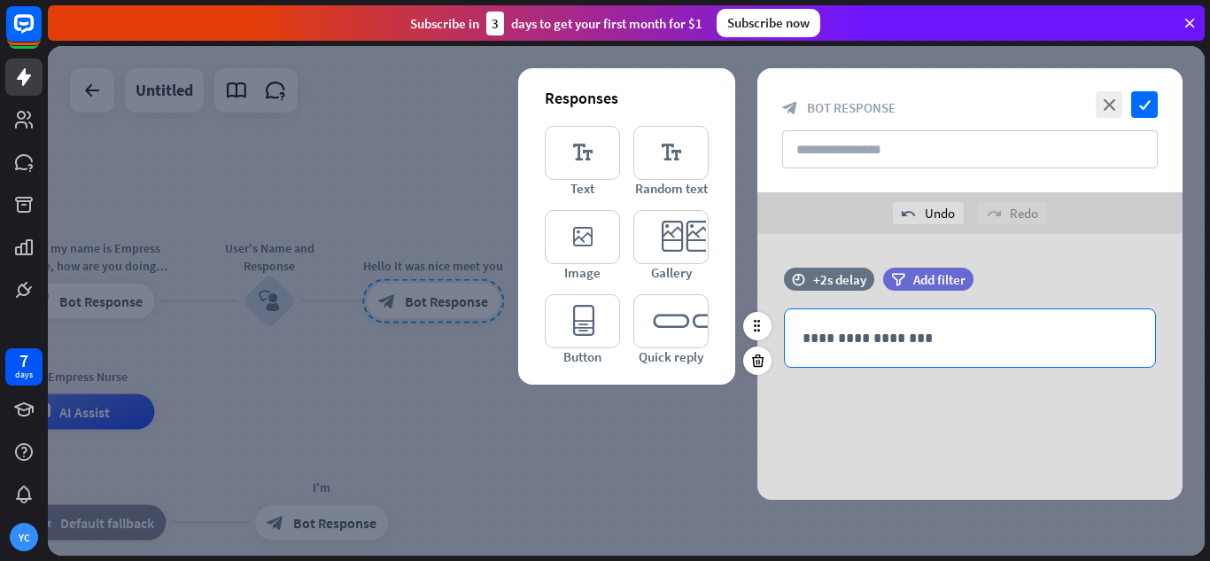
click at [880, 360] on div "**********" at bounding box center [970, 338] width 370 height 58
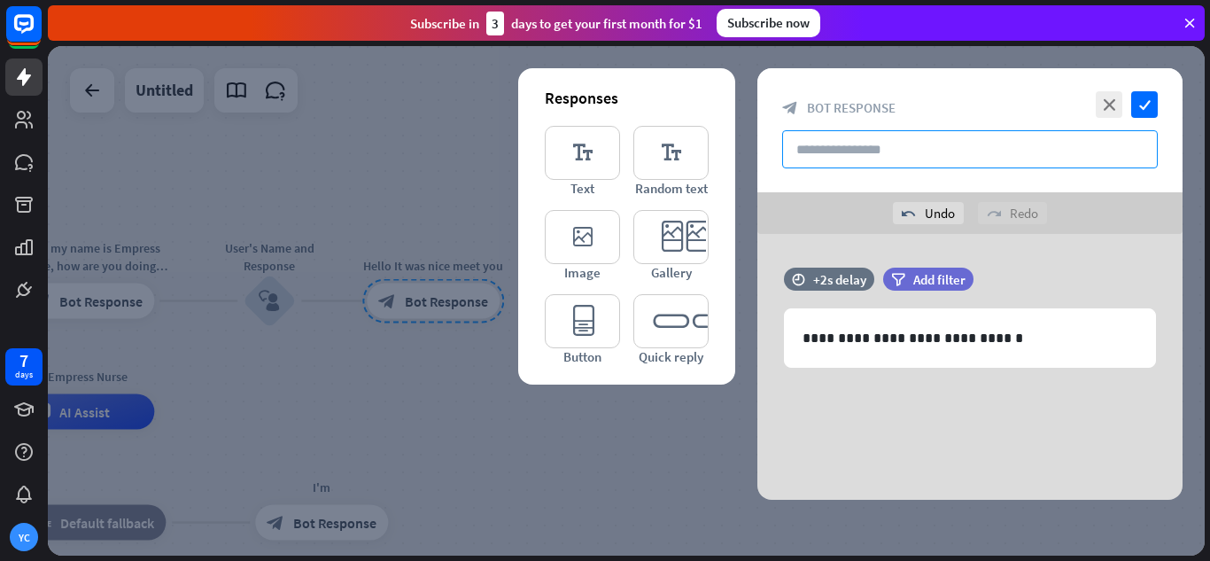
click at [889, 158] on input "text" at bounding box center [970, 149] width 376 height 38
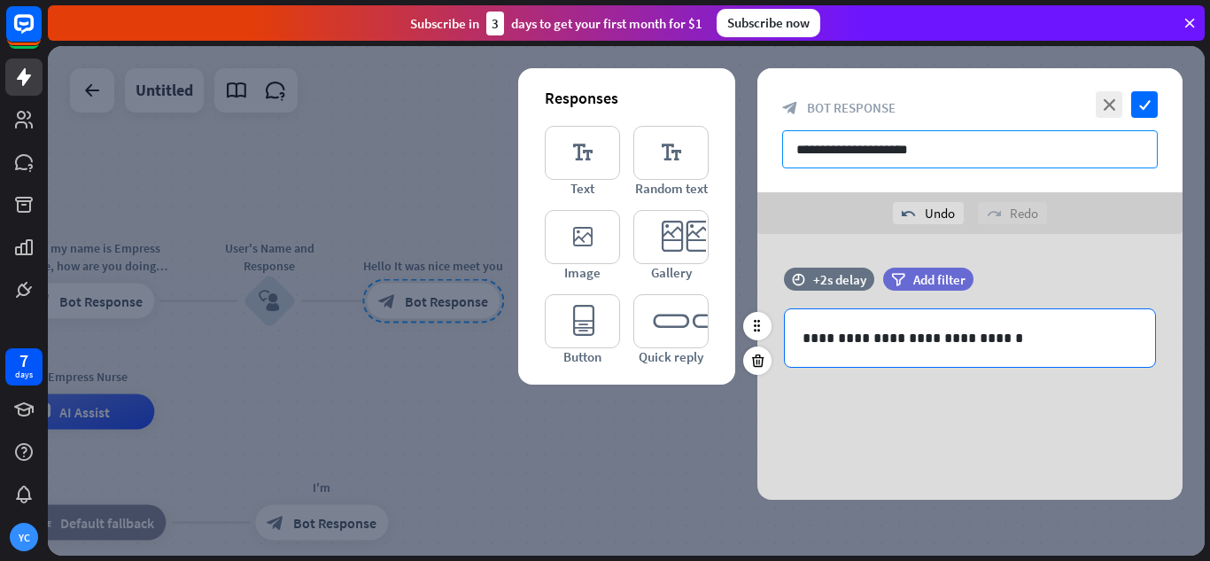
type input "**********"
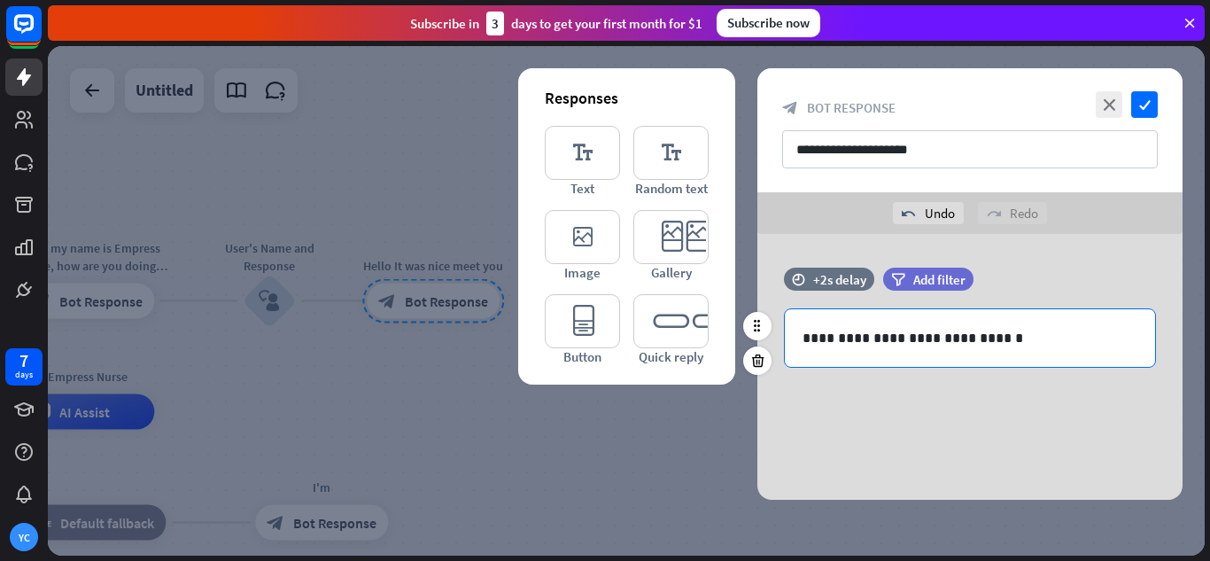
click at [997, 337] on p "**********" at bounding box center [970, 338] width 335 height 22
click at [1063, 375] on icon at bounding box center [1063, 370] width 18 height 18
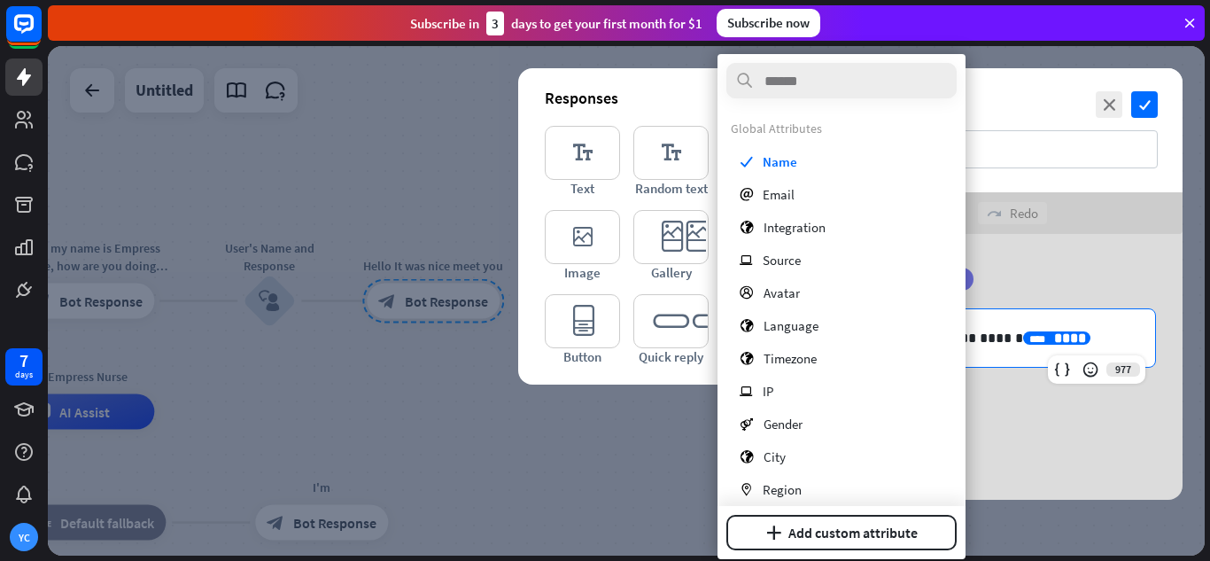
click at [1047, 344] on p "**********" at bounding box center [970, 338] width 335 height 22
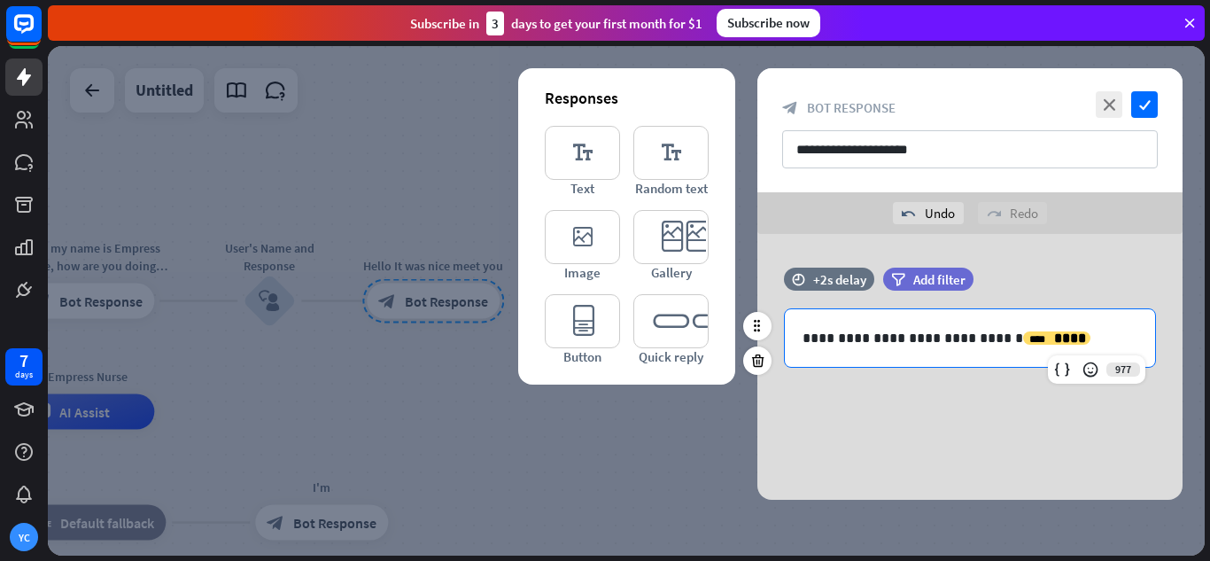
click at [975, 351] on div "**********" at bounding box center [970, 338] width 370 height 58
click at [1023, 344] on div "**** ****" at bounding box center [1056, 337] width 67 height 13
click at [1043, 337] on p "**********" at bounding box center [970, 338] width 335 height 22
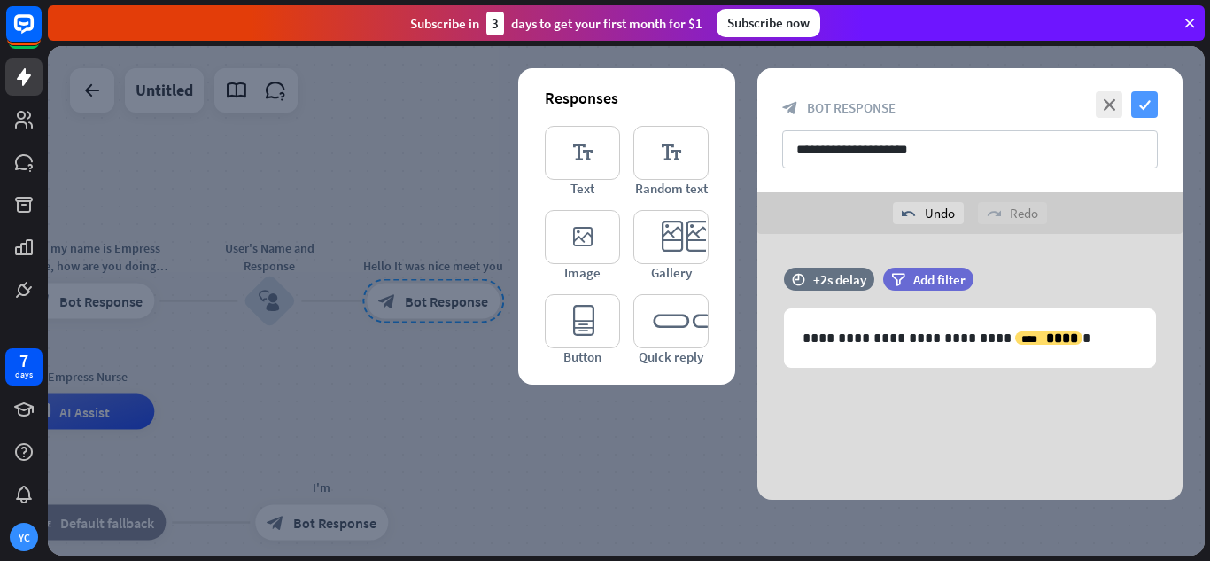
click at [1136, 100] on icon "check" at bounding box center [1144, 104] width 27 height 27
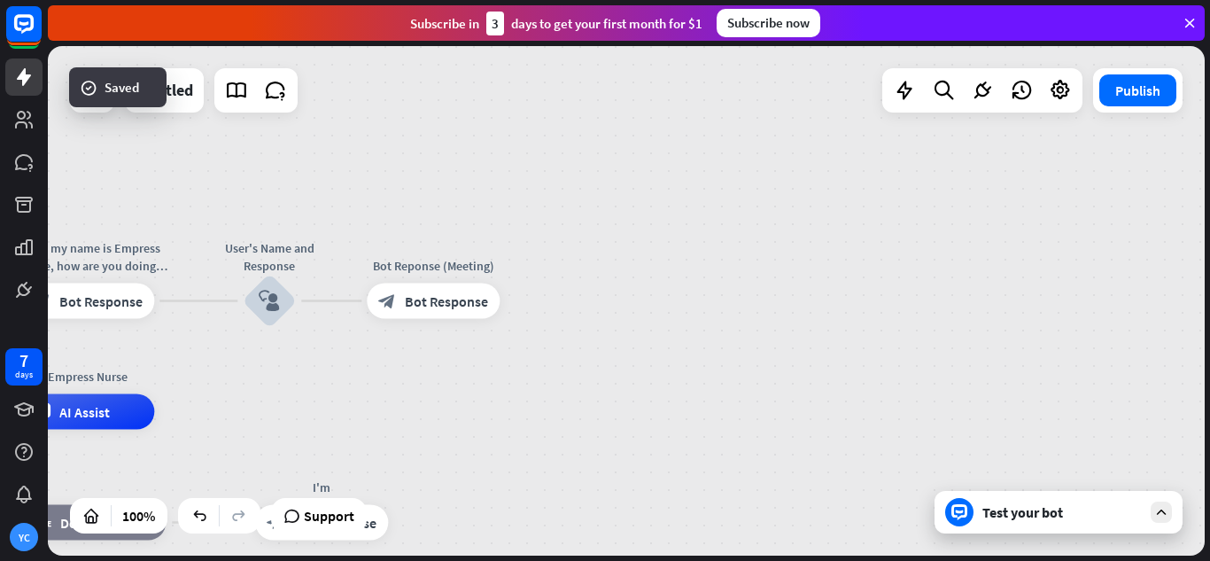
click at [1067, 525] on div "Test your bot" at bounding box center [1059, 512] width 248 height 43
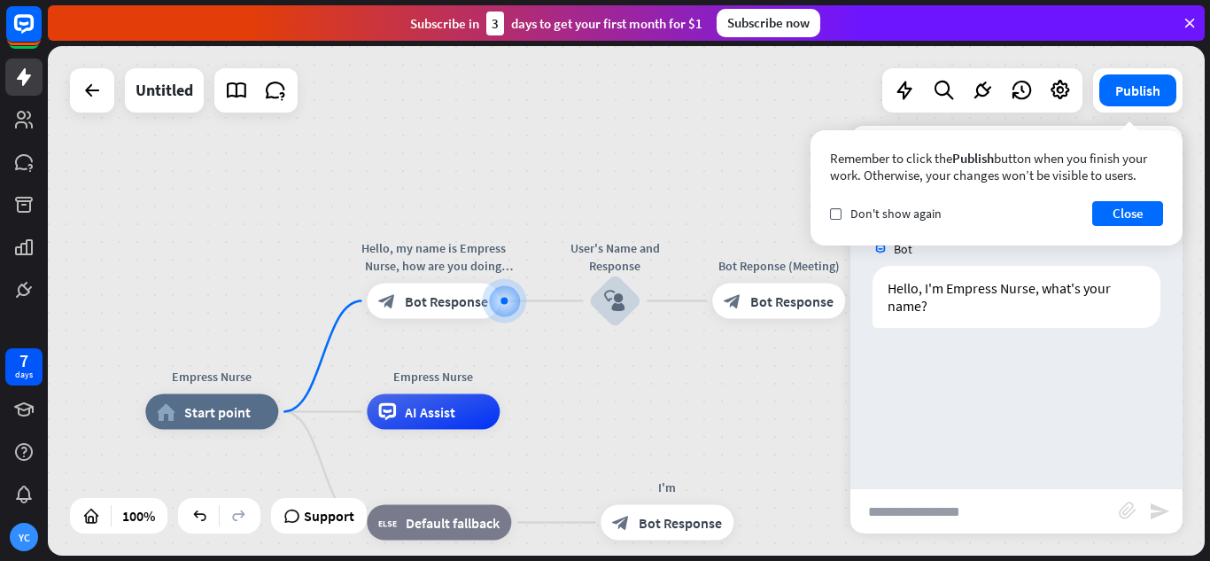
click at [1009, 504] on input "text" at bounding box center [985, 511] width 268 height 44
type input "**********"
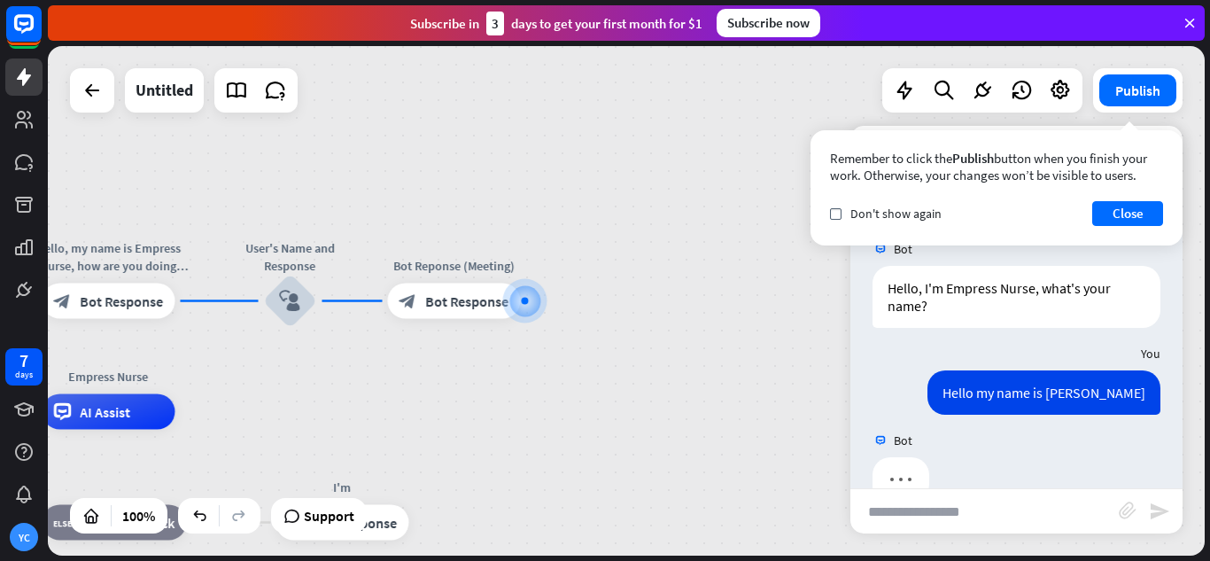
scroll to position [40, 0]
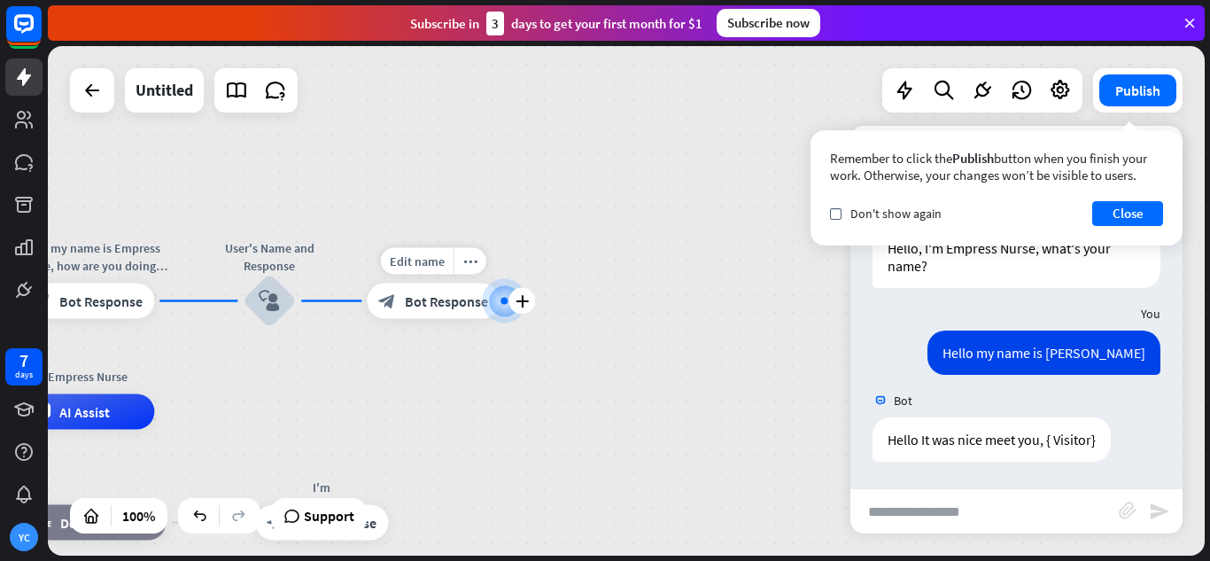
click at [461, 292] on span "Bot Response" at bounding box center [446, 301] width 83 height 18
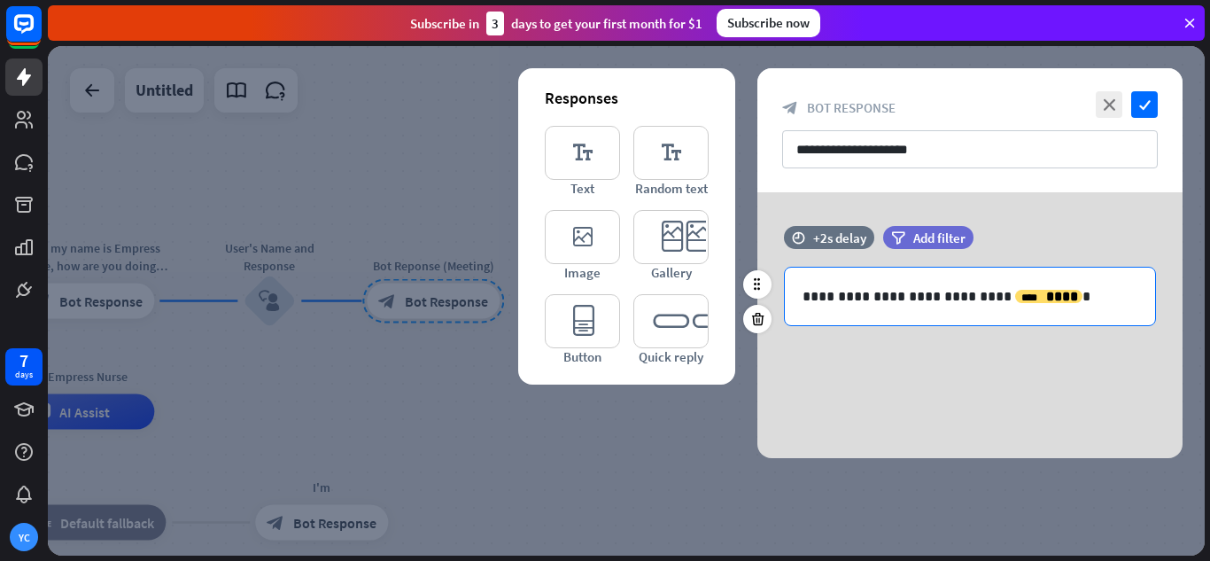
click at [968, 304] on p "**********" at bounding box center [970, 296] width 335 height 22
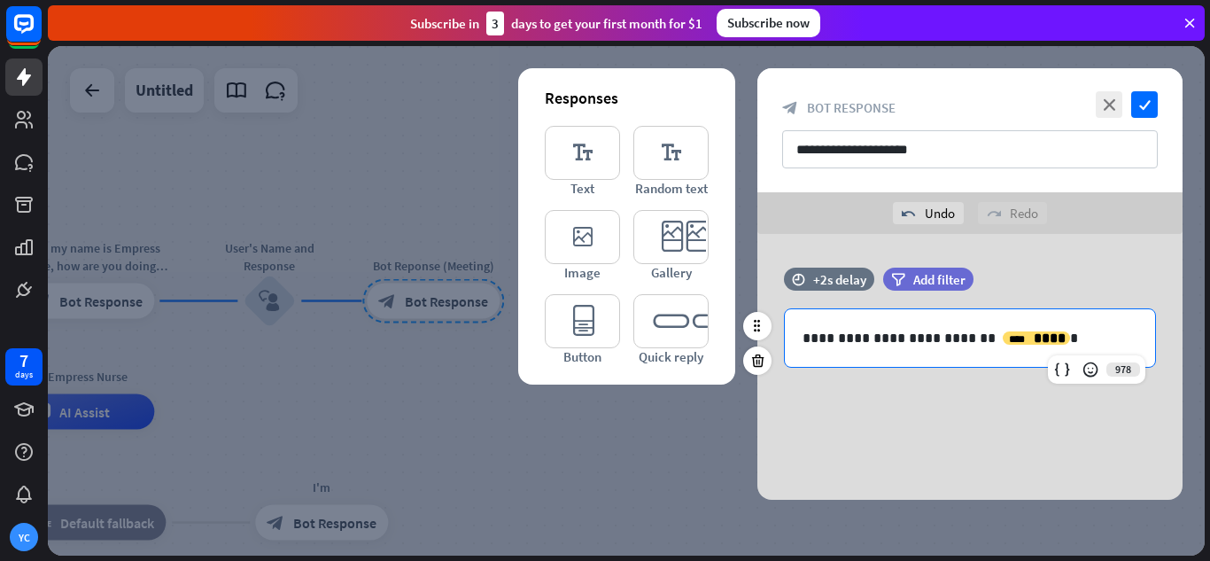
click at [1039, 335] on p "**********" at bounding box center [970, 338] width 335 height 22
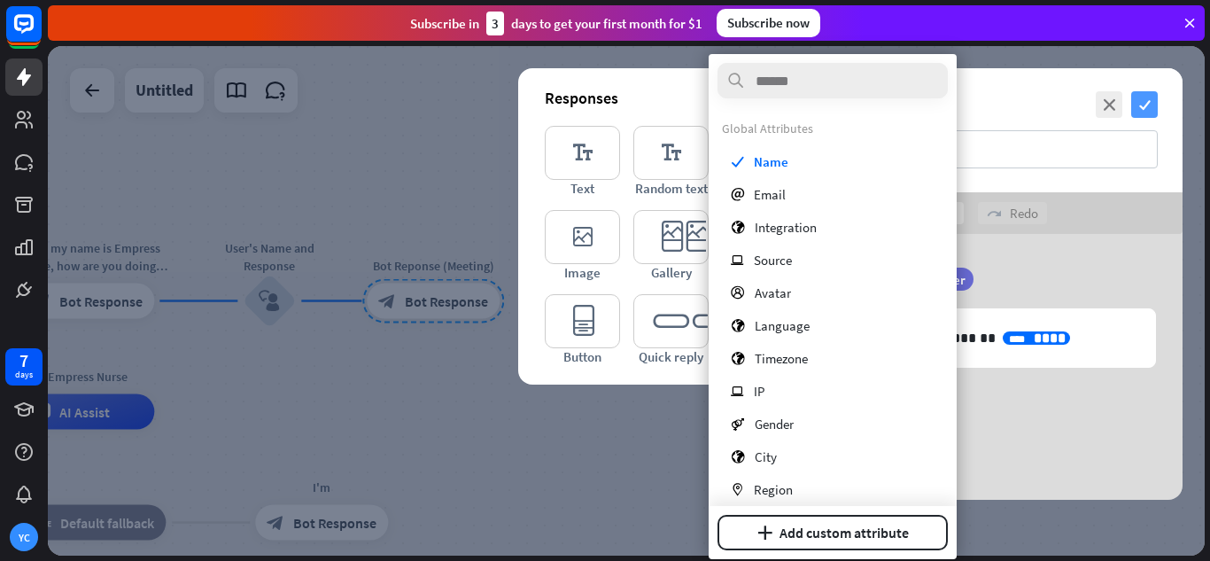
click at [1142, 110] on icon "check" at bounding box center [1144, 104] width 27 height 27
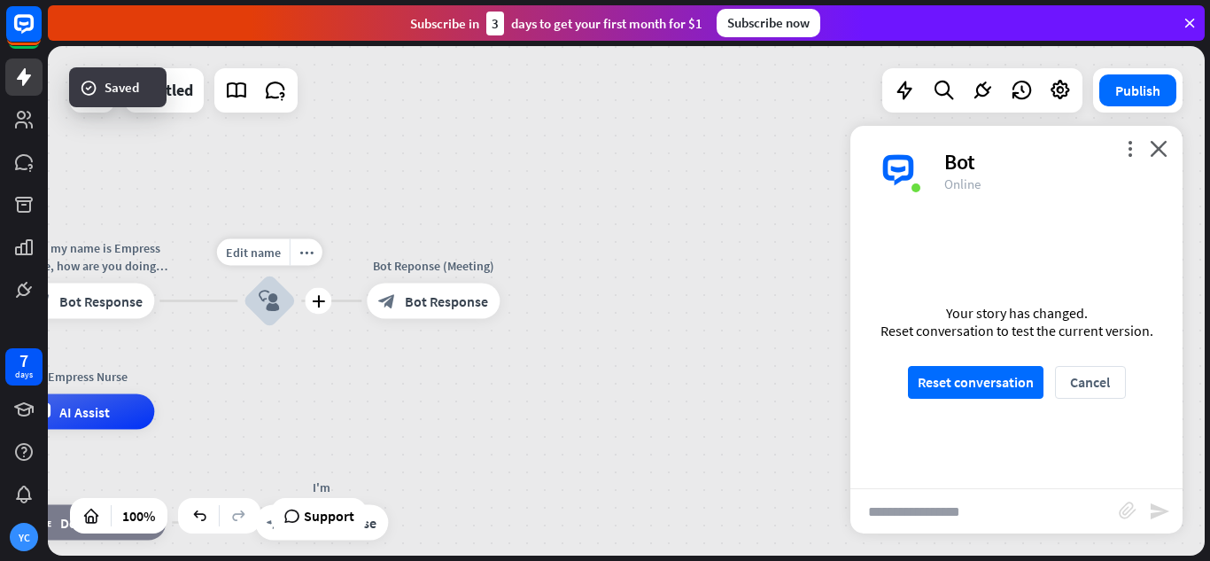
click at [273, 301] on icon "block_user_input" at bounding box center [269, 301] width 21 height 21
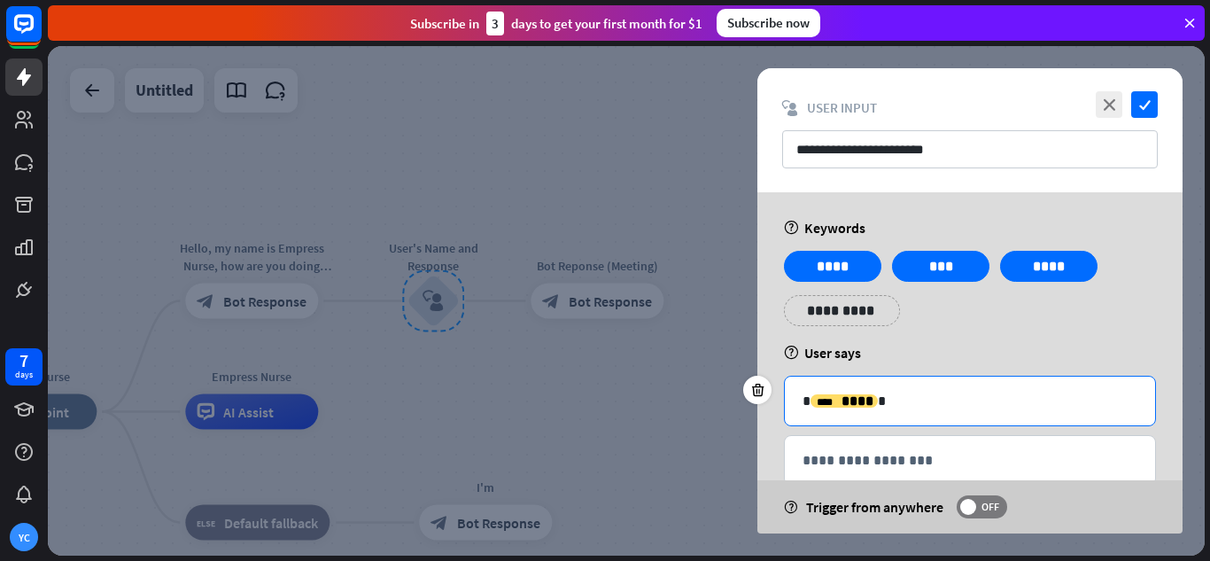
click at [890, 404] on p "**********" at bounding box center [970, 401] width 335 height 22
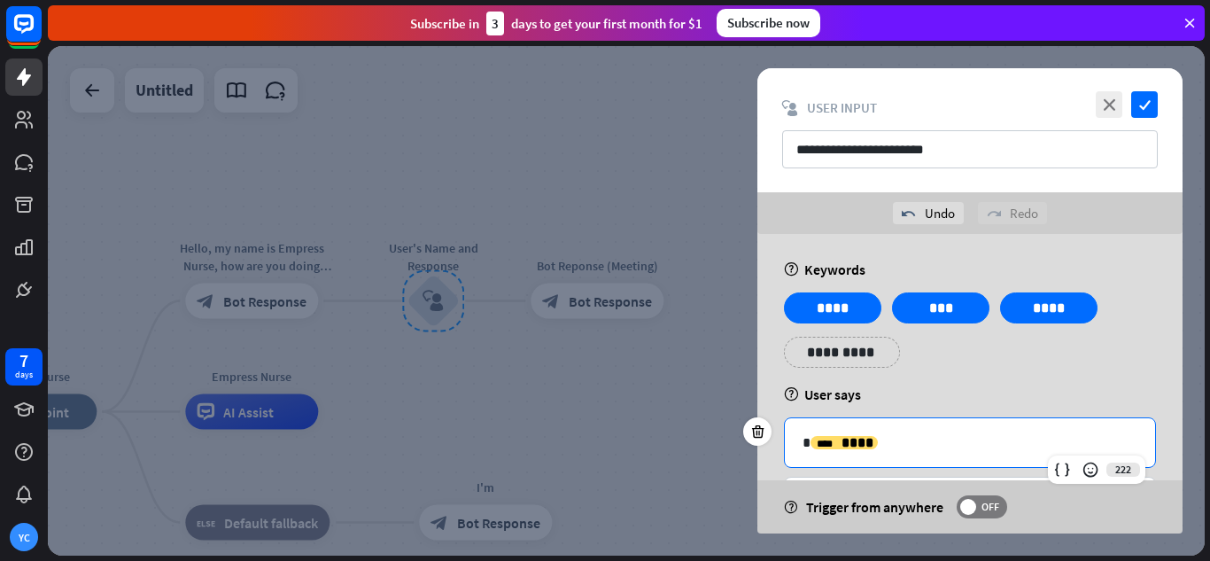
click at [805, 442] on p "**********" at bounding box center [970, 443] width 335 height 22
click at [843, 443] on span "****" at bounding box center [850, 442] width 32 height 13
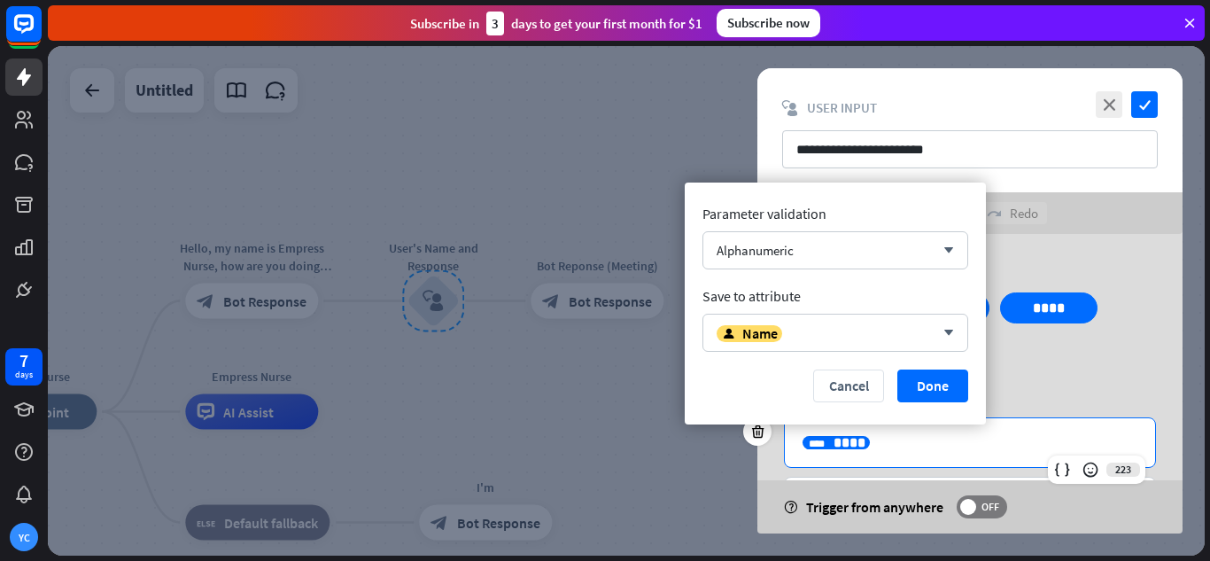
click at [937, 447] on p "**********" at bounding box center [970, 443] width 335 height 22
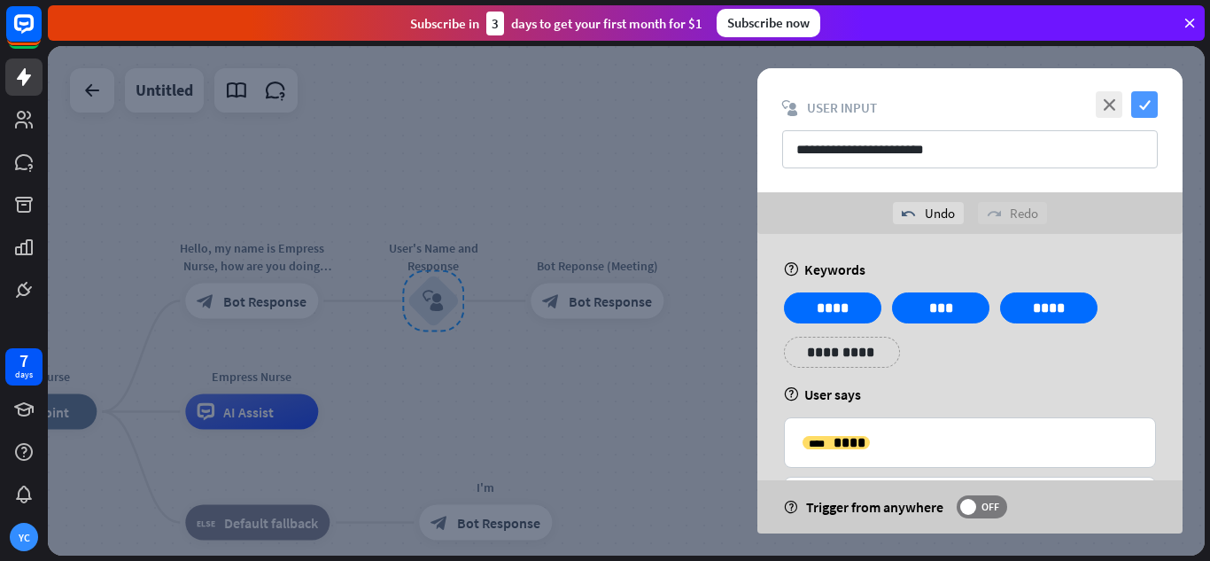
click at [1153, 104] on icon "check" at bounding box center [1144, 104] width 27 height 27
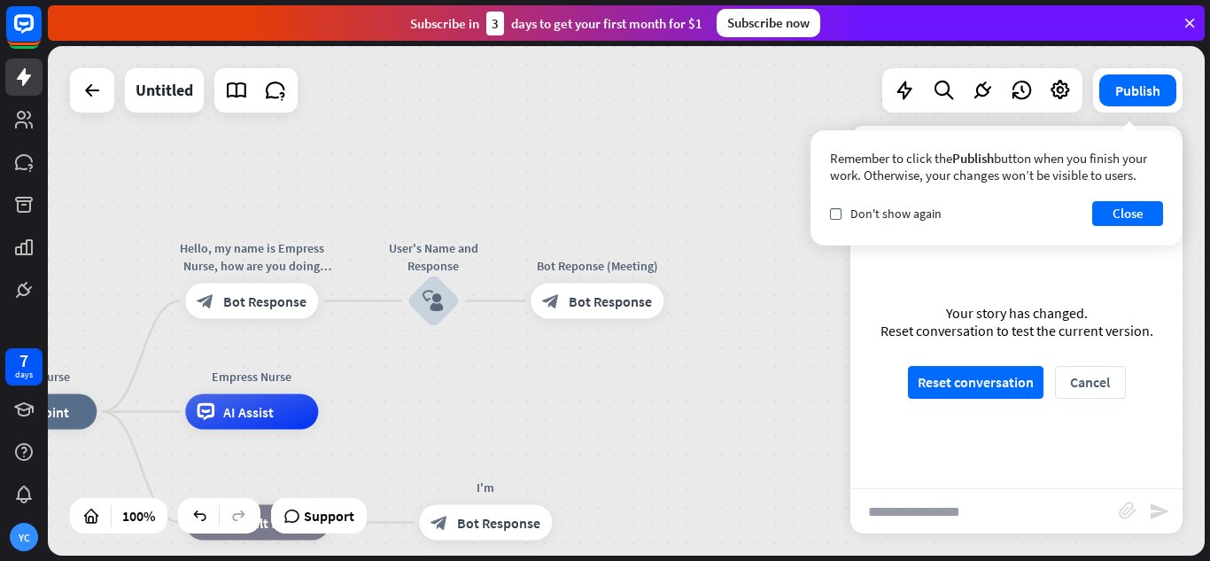
click at [1157, 152] on div "Remember to click the Publish button when you finish your work. Otherwise, your…" at bounding box center [996, 167] width 333 height 34
click at [1134, 209] on button "Close" at bounding box center [1128, 213] width 71 height 25
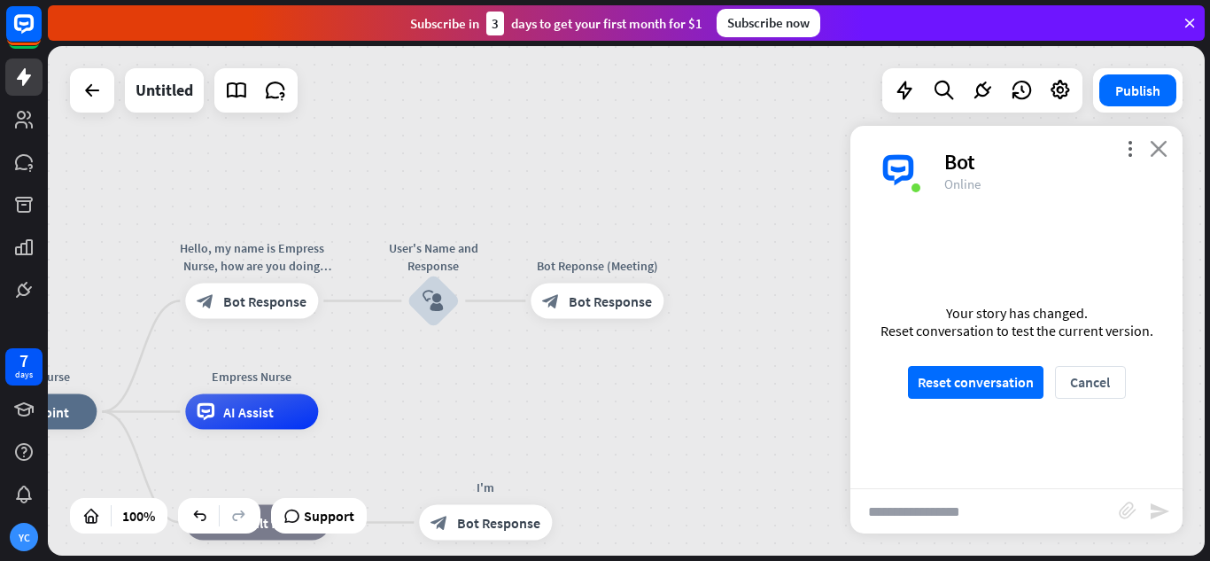
click at [1163, 146] on icon "close" at bounding box center [1159, 148] width 18 height 17
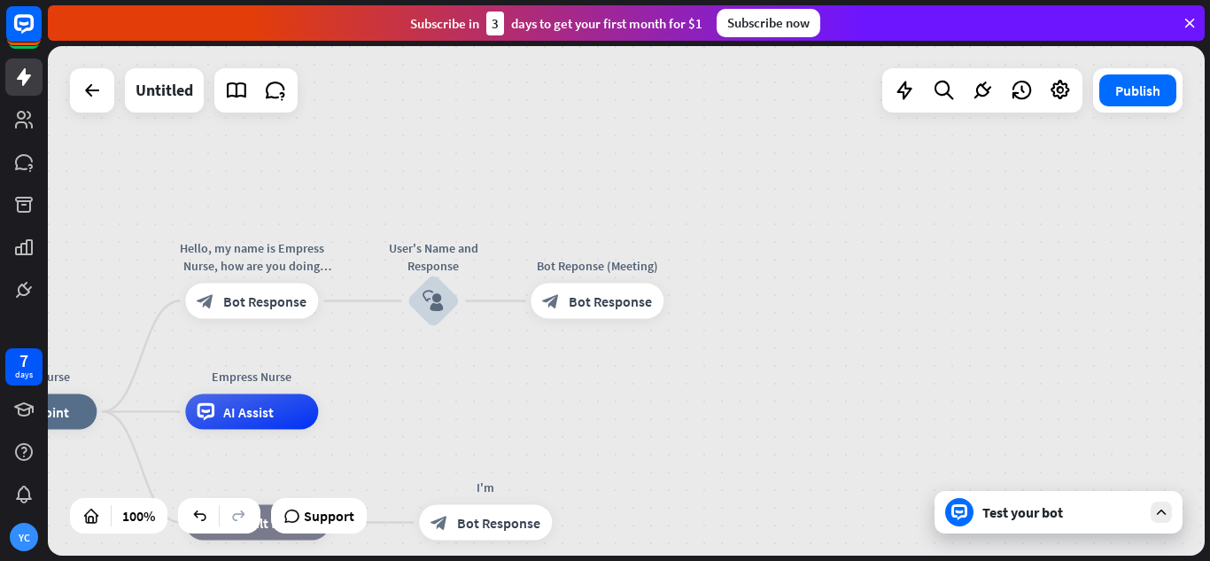
click at [1044, 512] on div "Test your bot" at bounding box center [1062, 512] width 159 height 18
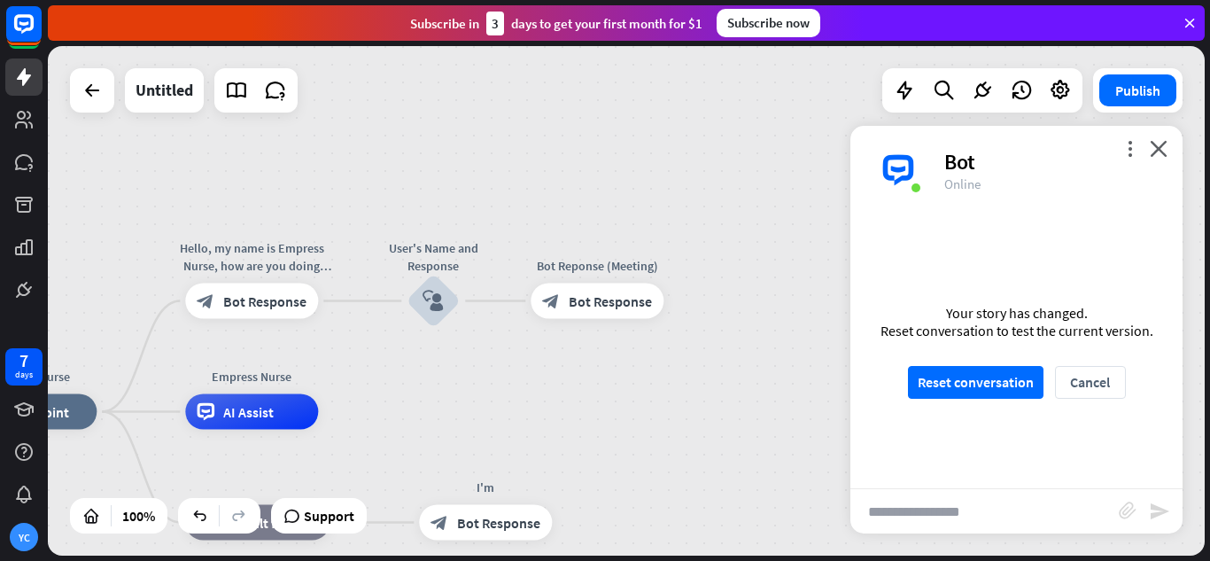
click at [1044, 512] on input "text" at bounding box center [985, 511] width 268 height 44
type input "*"
click at [1161, 142] on icon "close" at bounding box center [1159, 148] width 18 height 17
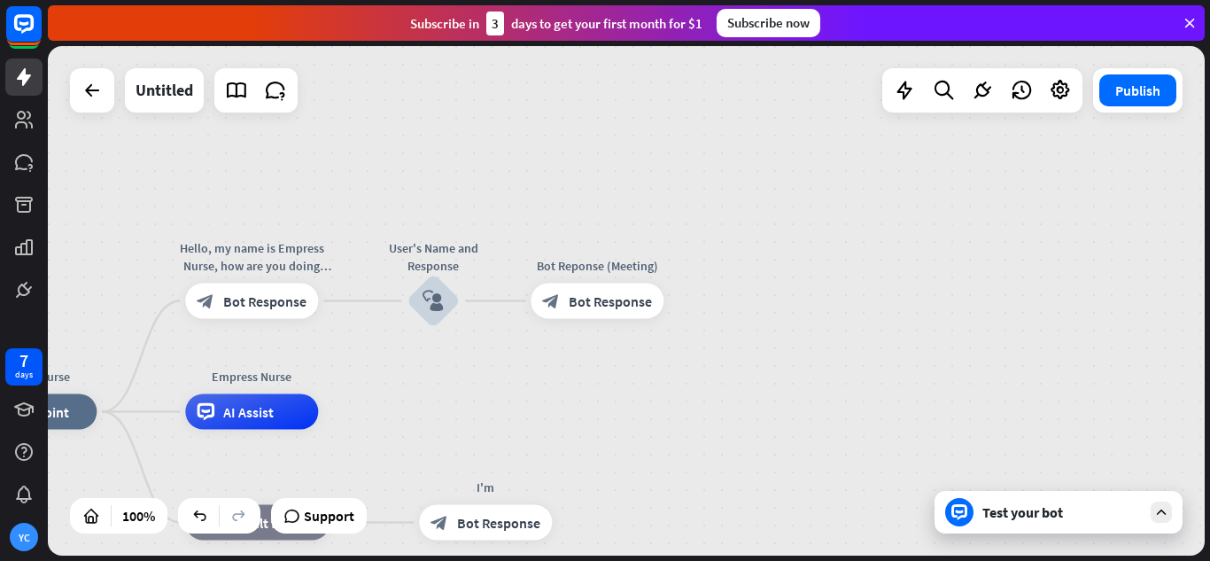
click at [505, 389] on div "Empress Nurse home_2 Start point Hello, my name is Empress Nurse, how are you d…" at bounding box center [626, 300] width 1157 height 509
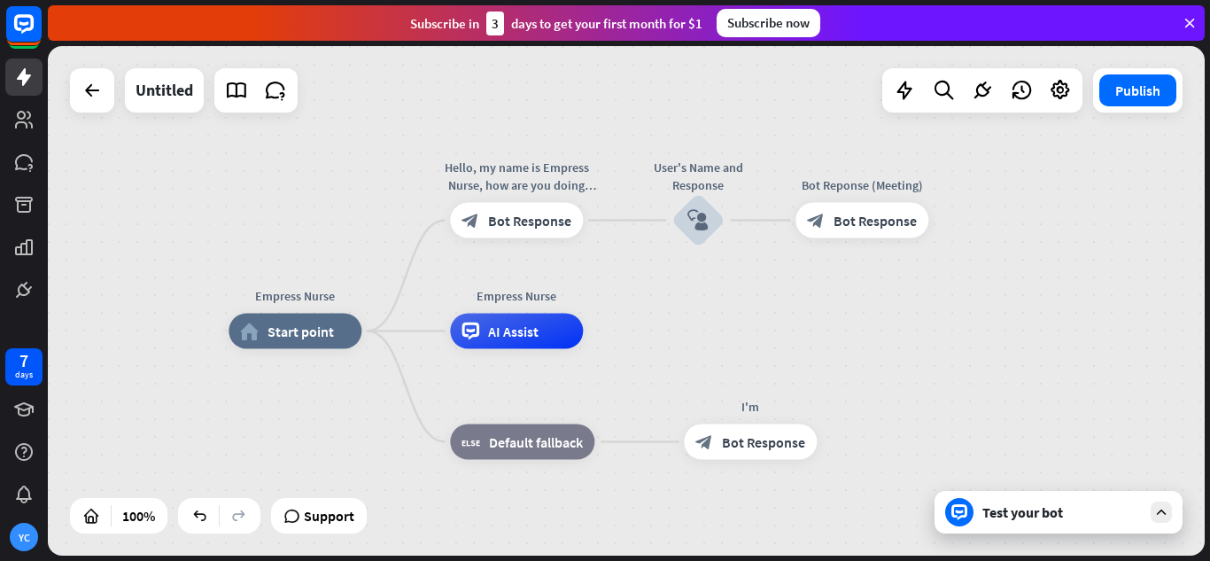
drag, startPoint x: 505, startPoint y: 389, endPoint x: 770, endPoint y: 308, distance: 276.9
click at [770, 308] on div "Empress Nurse home_2 Start point Hello, my name is Empress Nurse, how are you d…" at bounding box center [626, 300] width 1157 height 509
click at [984, 517] on div "Test your bot" at bounding box center [1062, 512] width 159 height 18
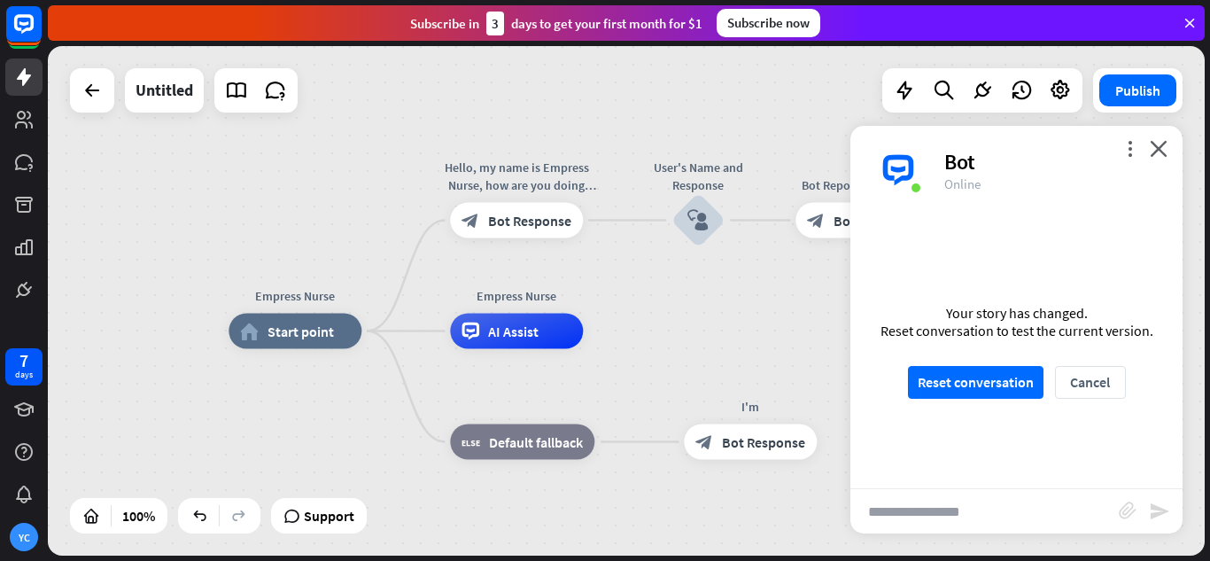
click at [984, 517] on input "text" at bounding box center [985, 511] width 268 height 44
click at [983, 373] on button "Reset conversation" at bounding box center [976, 382] width 136 height 33
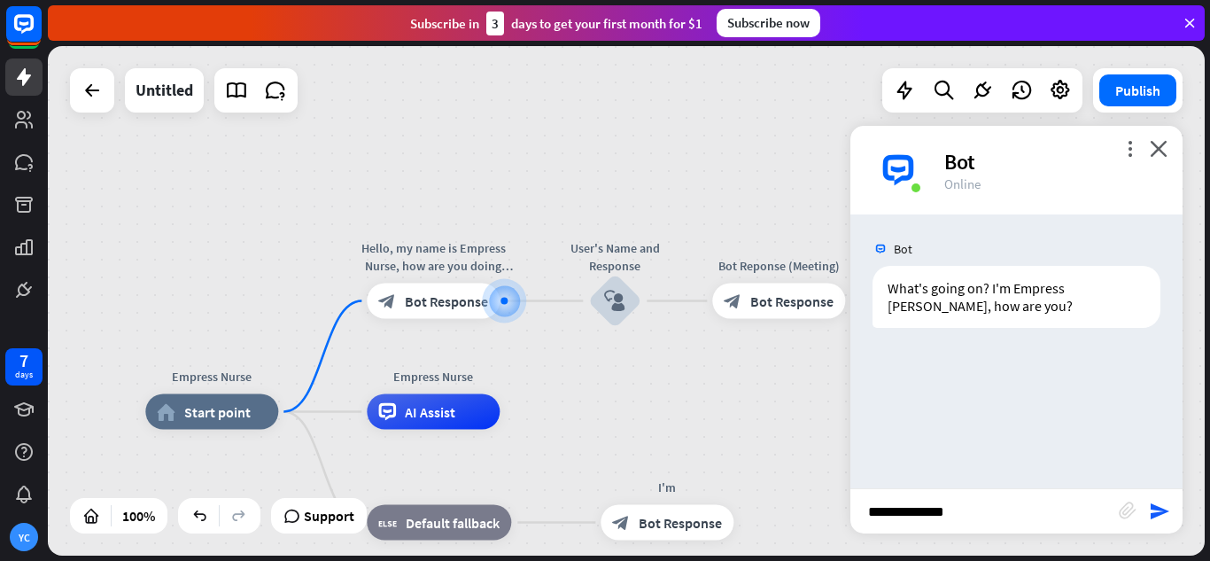
click at [975, 517] on input "**********" at bounding box center [985, 511] width 268 height 44
type input "**********"
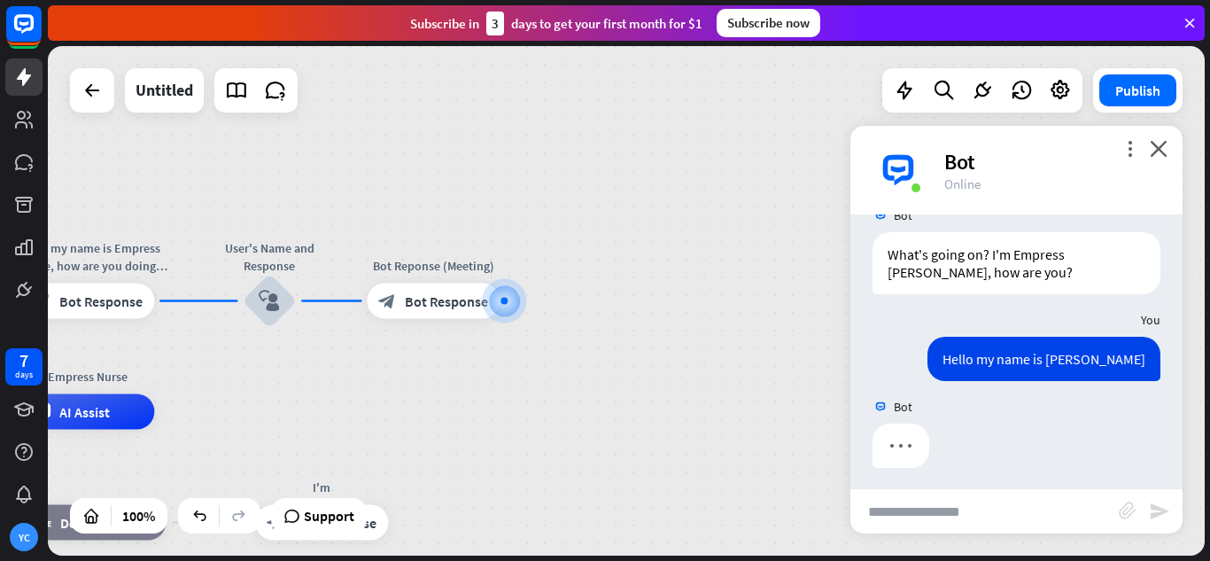
scroll to position [40, 0]
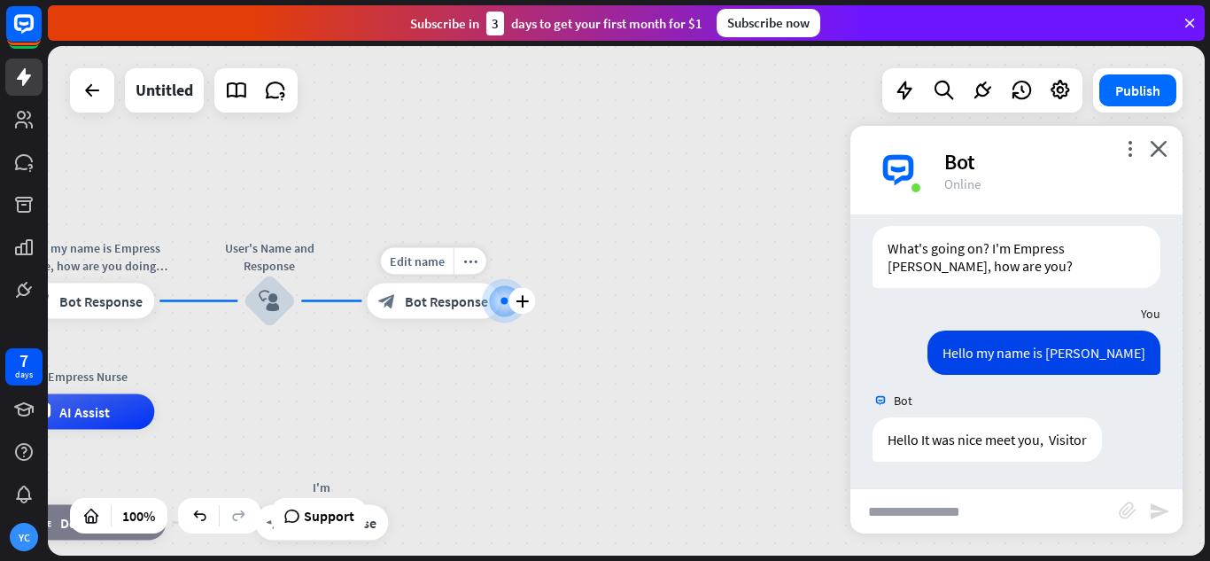
click at [439, 315] on div "block_bot_response Bot Response" at bounding box center [433, 301] width 133 height 35
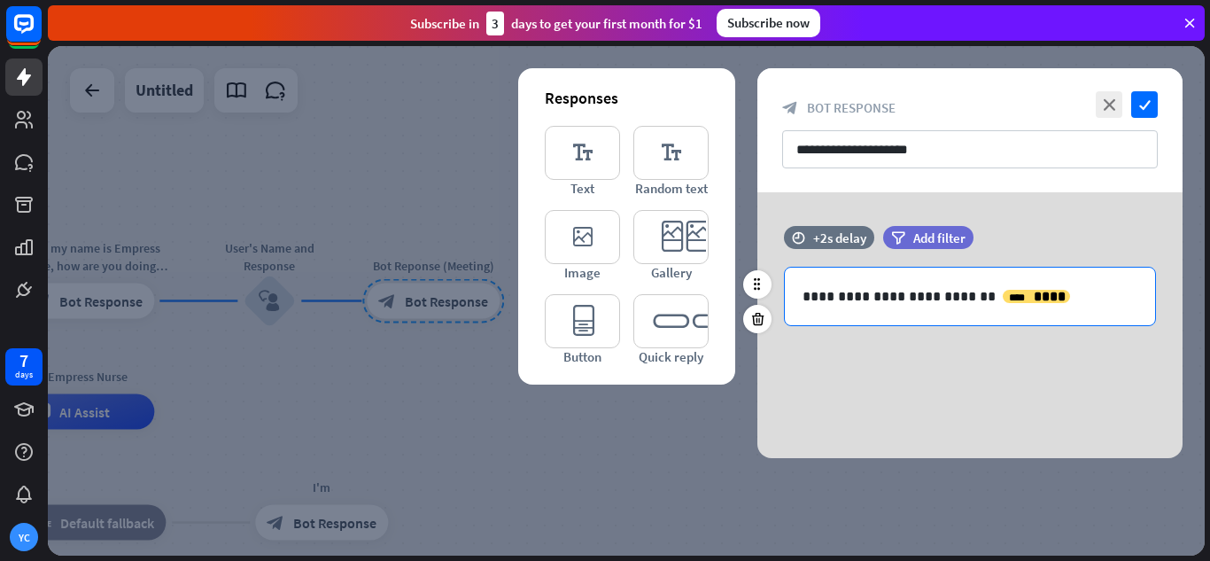
click at [1032, 303] on p "**********" at bounding box center [970, 296] width 335 height 22
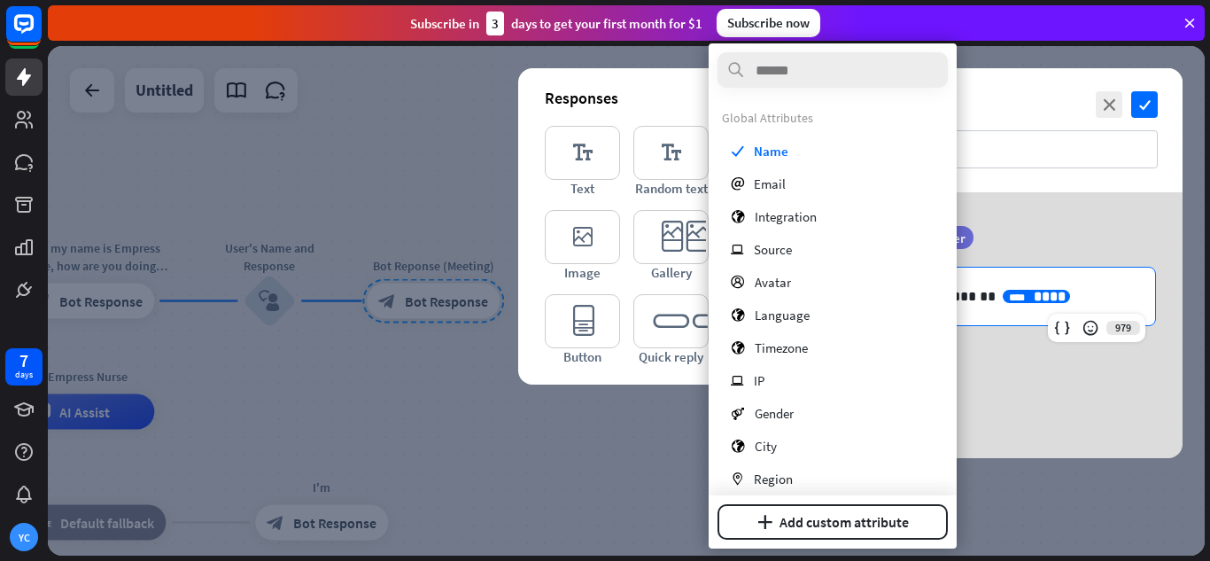
click at [307, 307] on div at bounding box center [626, 300] width 1157 height 509
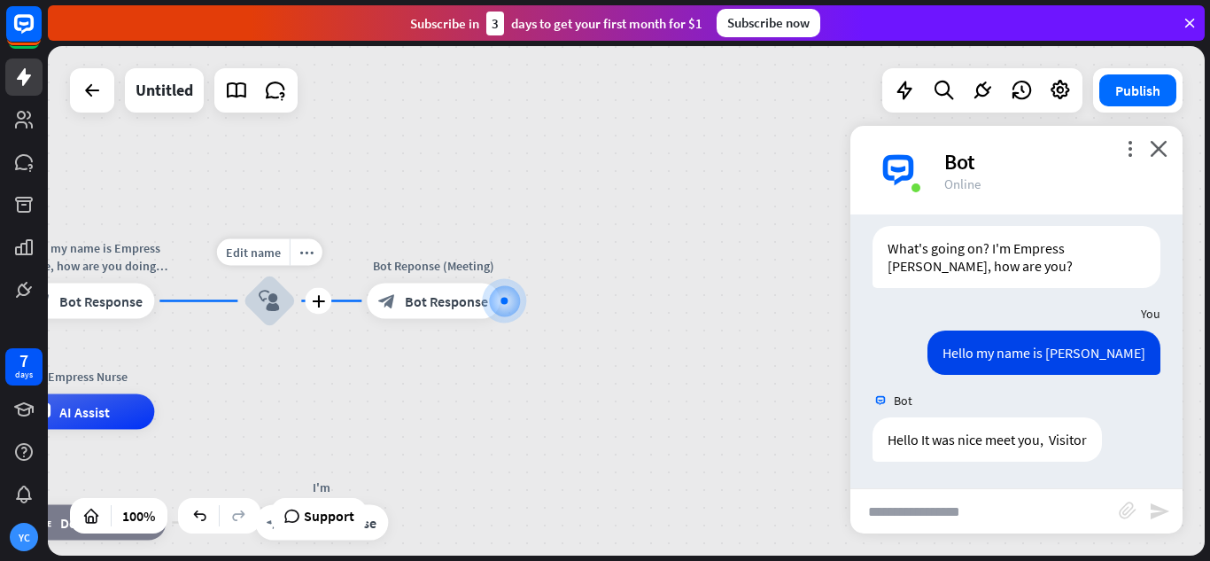
click at [276, 306] on icon "block_user_input" at bounding box center [269, 301] width 21 height 21
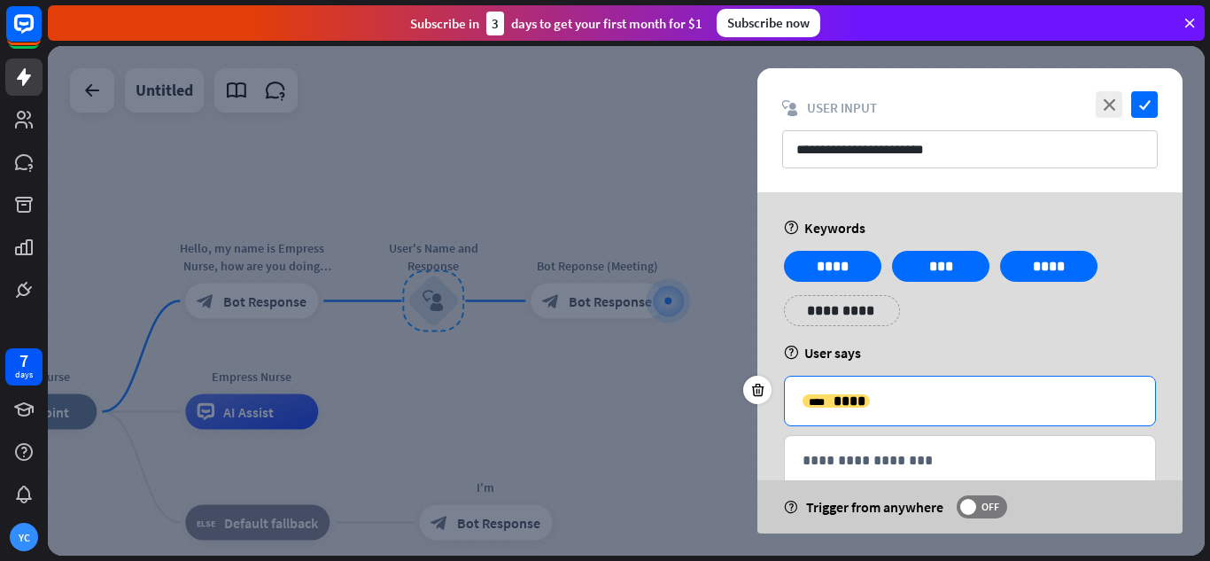
scroll to position [41, 0]
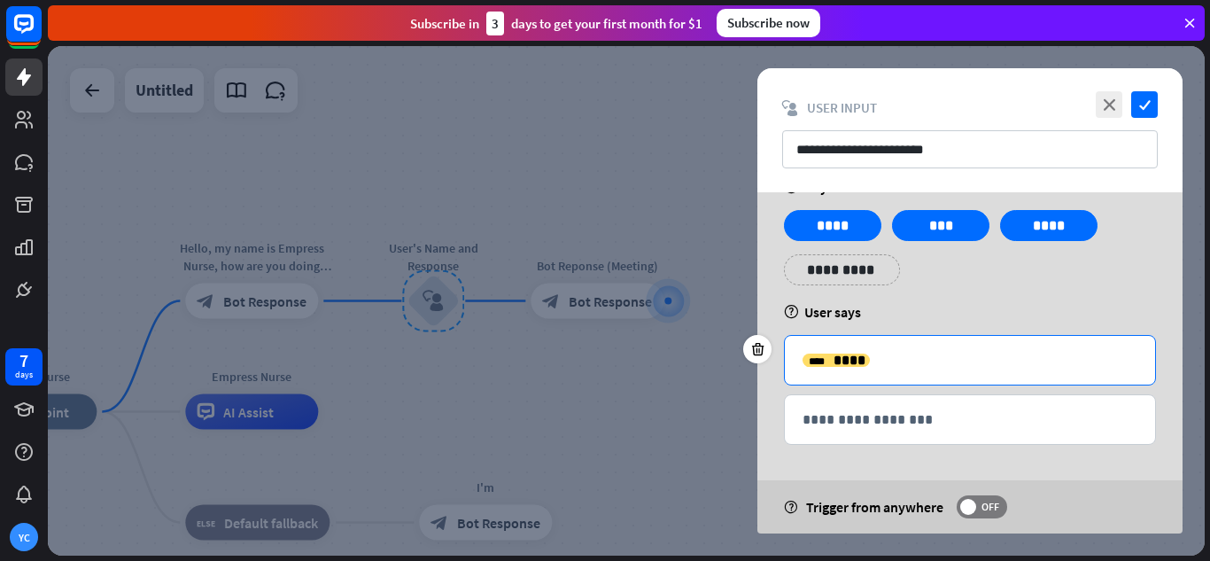
click at [806, 369] on p "**********" at bounding box center [970, 360] width 335 height 22
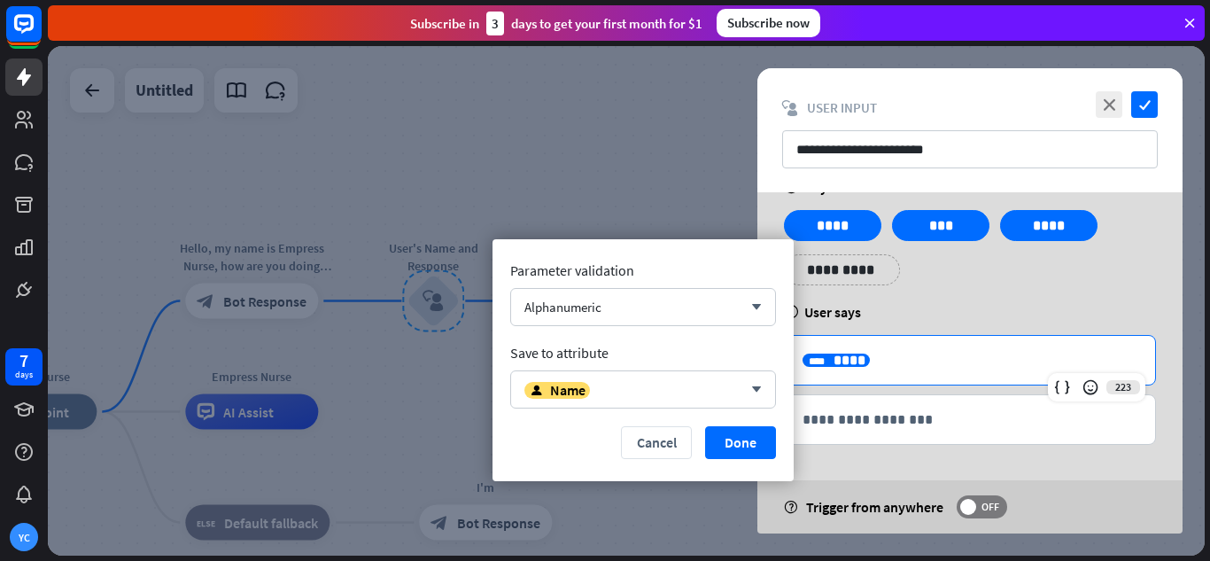
click at [799, 366] on div "**********" at bounding box center [970, 360] width 370 height 49
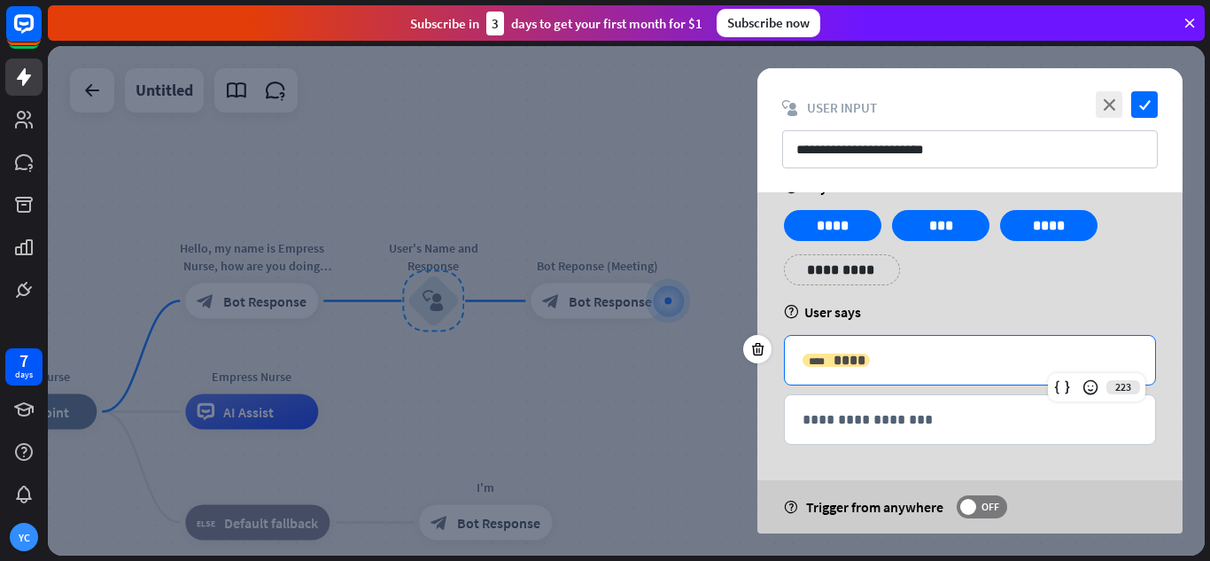
click at [806, 367] on div "**** ****" at bounding box center [836, 360] width 67 height 13
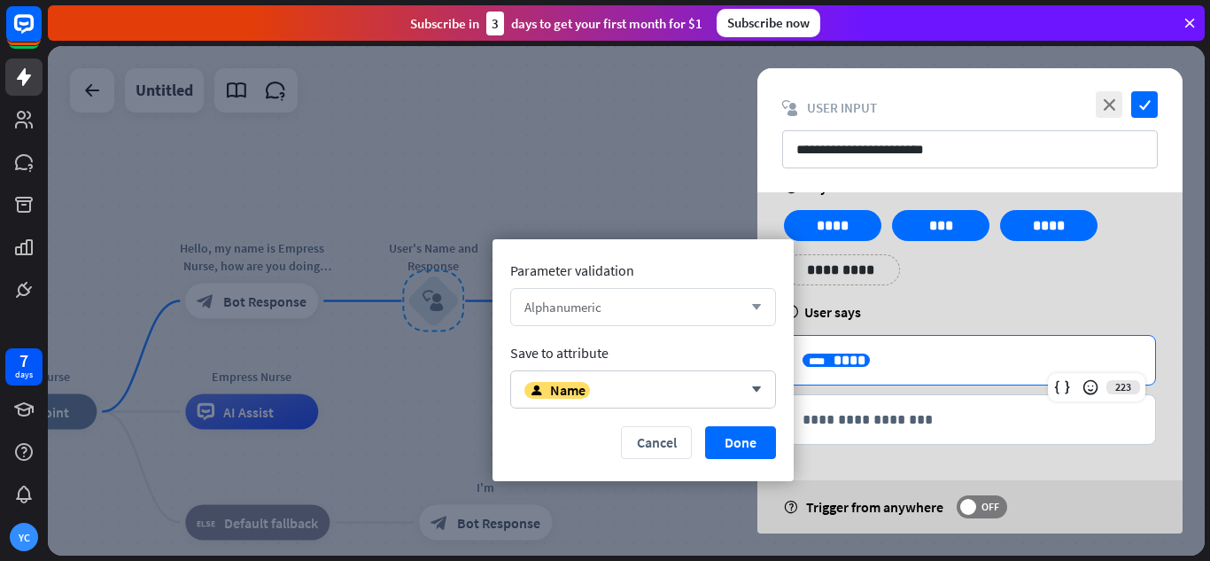
click at [656, 315] on div "Alphanumeric arrow_down" at bounding box center [643, 307] width 266 height 38
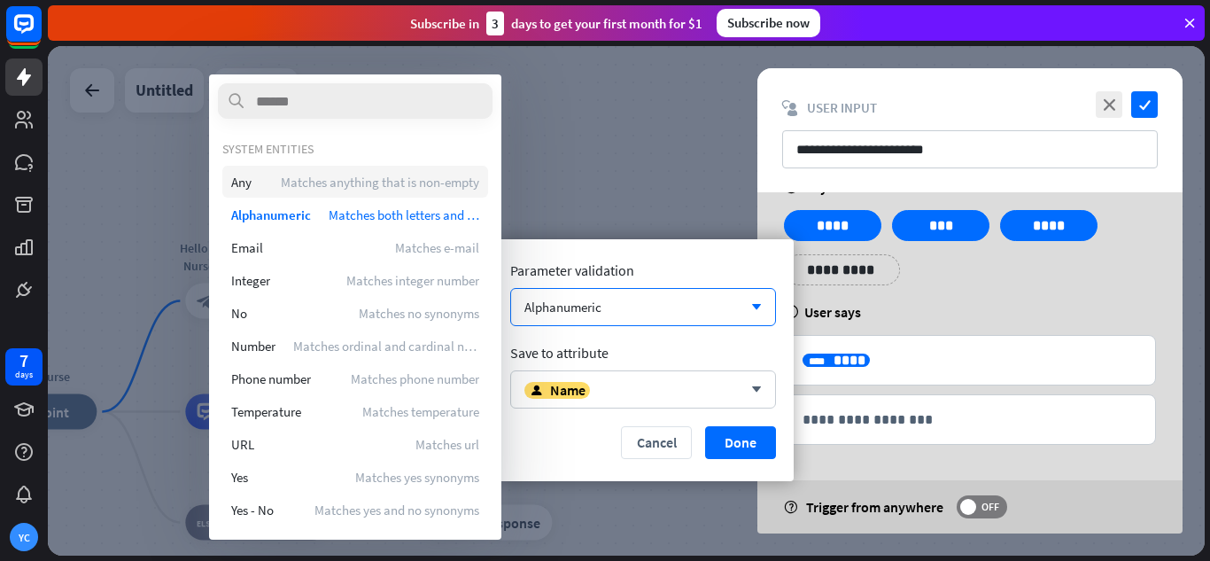
click at [425, 170] on div "Any Matches anything that is non-empty" at bounding box center [355, 182] width 266 height 32
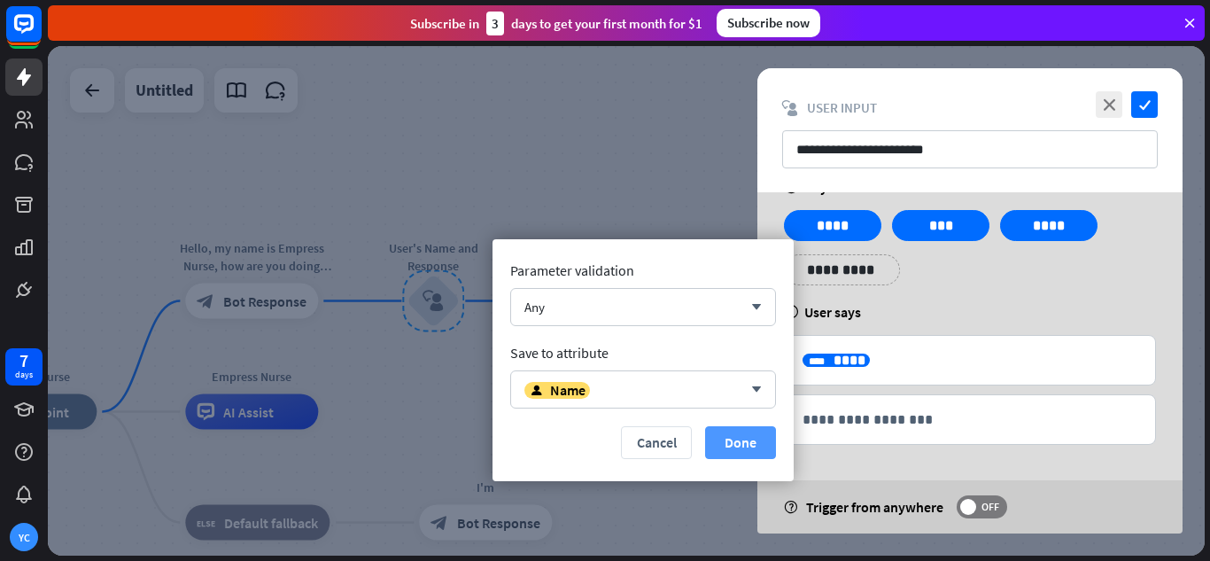
click at [743, 438] on button "Done" at bounding box center [740, 442] width 71 height 33
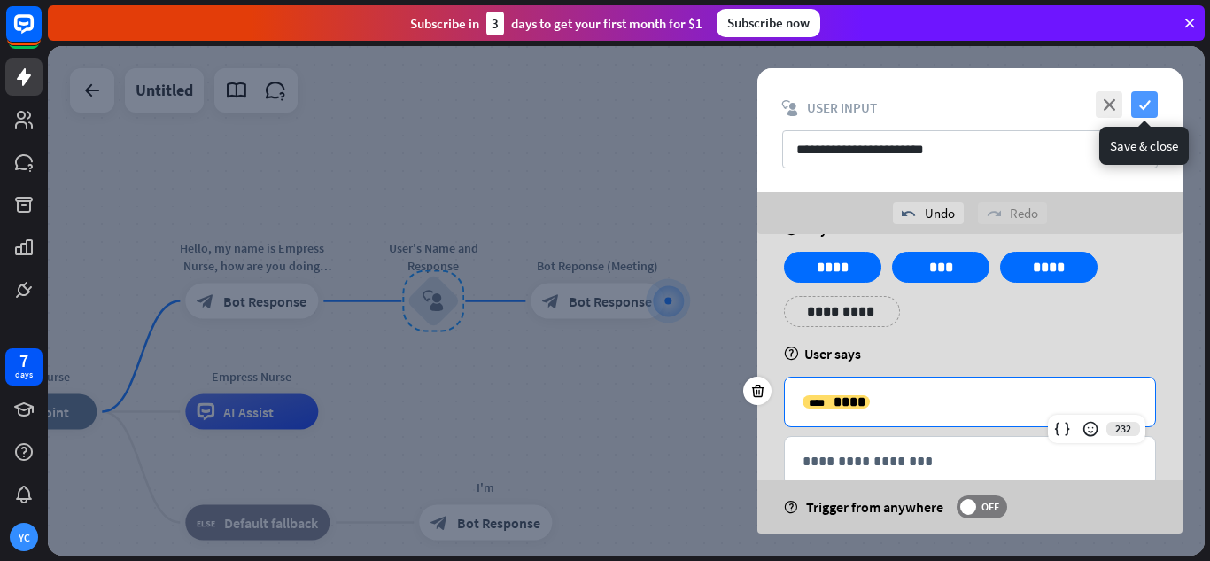
click at [1153, 105] on icon "check" at bounding box center [1144, 104] width 27 height 27
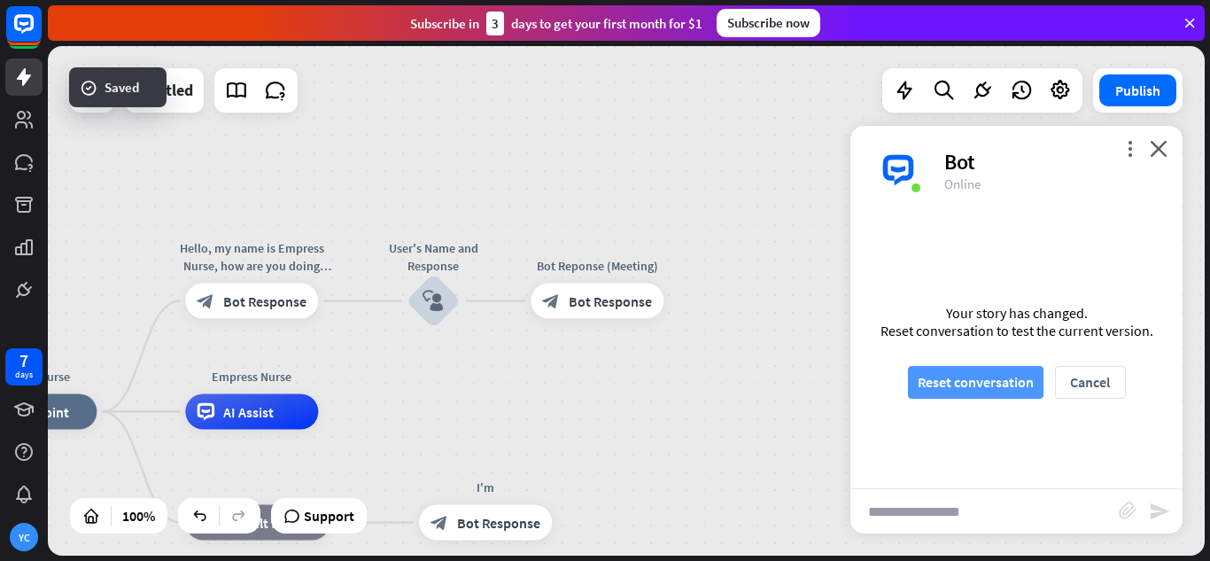
click at [1002, 390] on button "Reset conversation" at bounding box center [976, 382] width 136 height 33
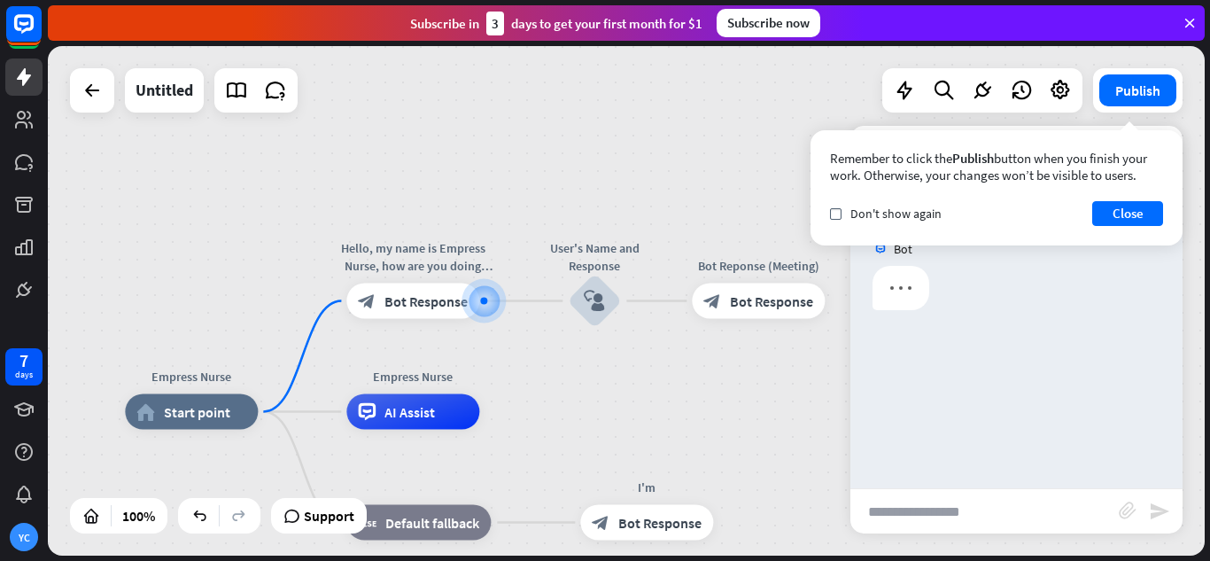
click at [989, 524] on input "text" at bounding box center [985, 511] width 268 height 44
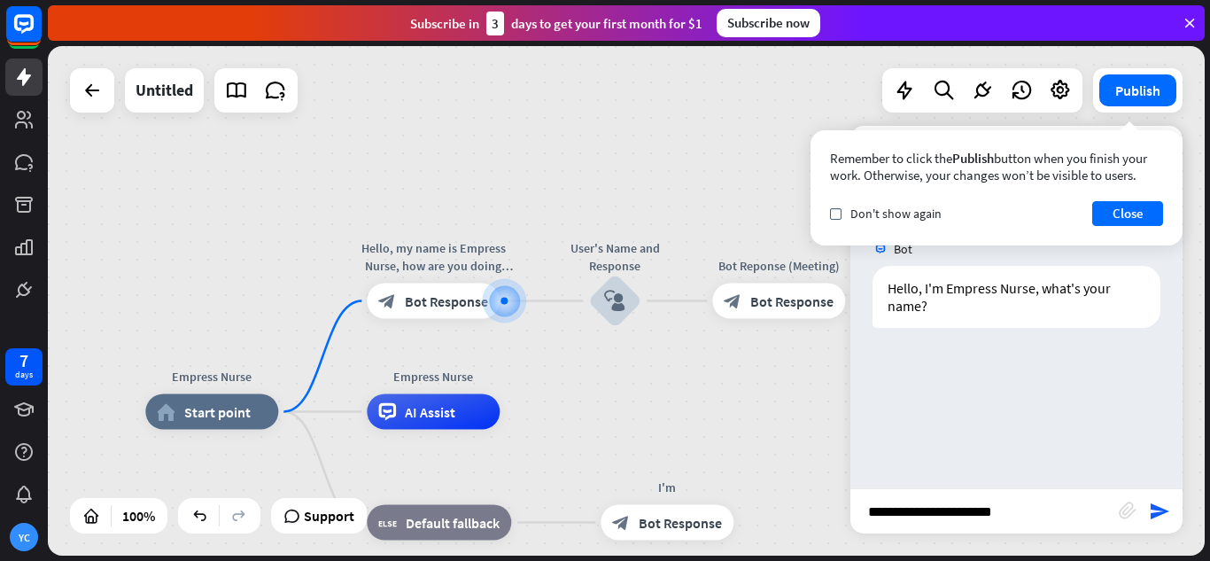
type input "**********"
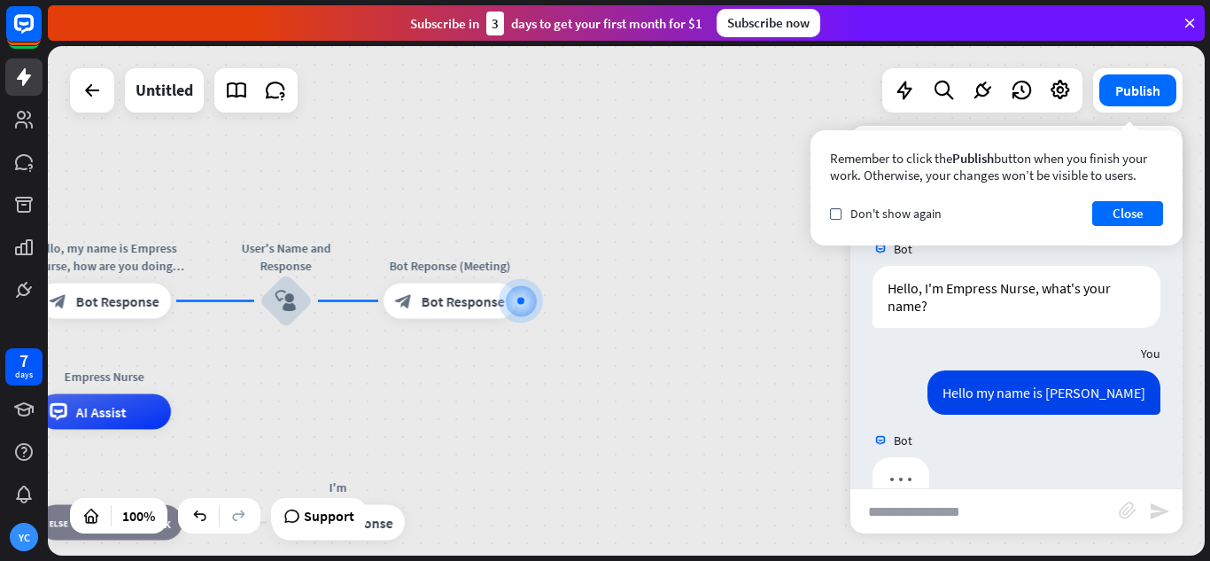
scroll to position [40, 0]
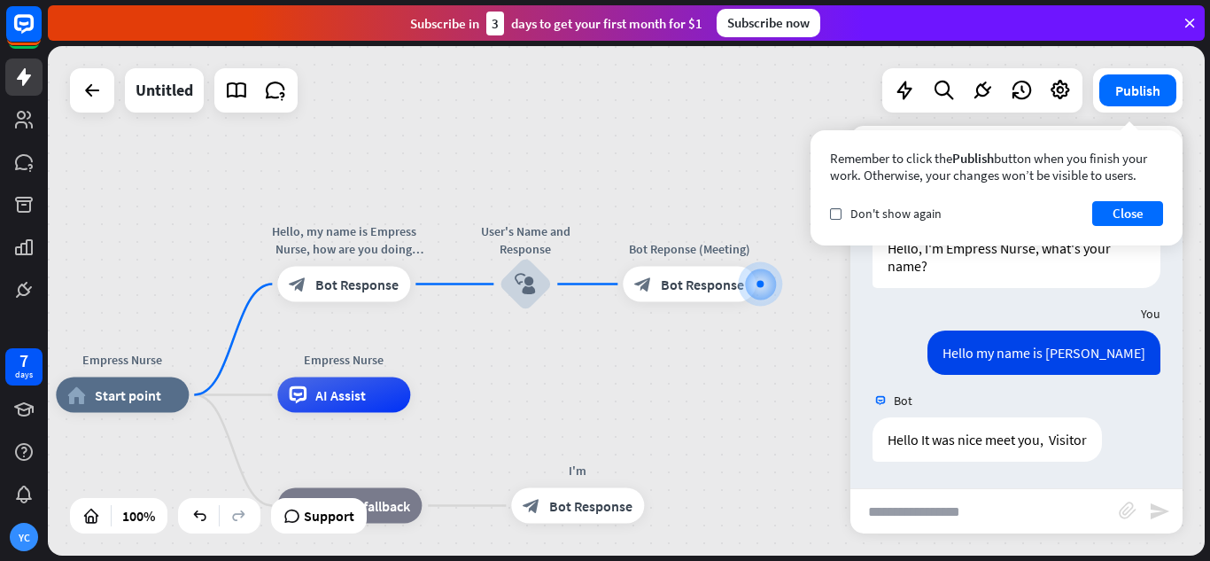
drag, startPoint x: 294, startPoint y: 412, endPoint x: 550, endPoint y: 395, distance: 256.6
click at [357, 290] on span "Bot Response" at bounding box center [356, 285] width 83 height 18
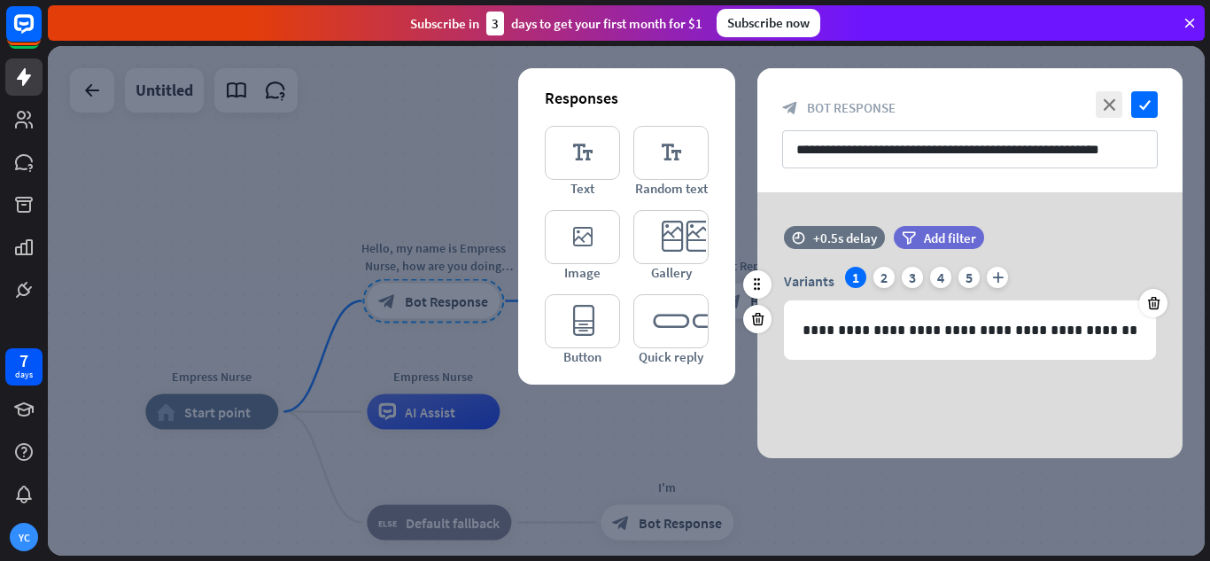
click at [1109, 237] on div "time +0.5s delay filter Add filter" at bounding box center [970, 246] width 425 height 41
click at [764, 288] on icon at bounding box center [758, 284] width 16 height 16
click at [753, 288] on icon at bounding box center [758, 284] width 16 height 16
click at [891, 419] on div "**********" at bounding box center [970, 325] width 425 height 266
click at [1039, 234] on div "filter Add filter" at bounding box center [983, 237] width 179 height 23
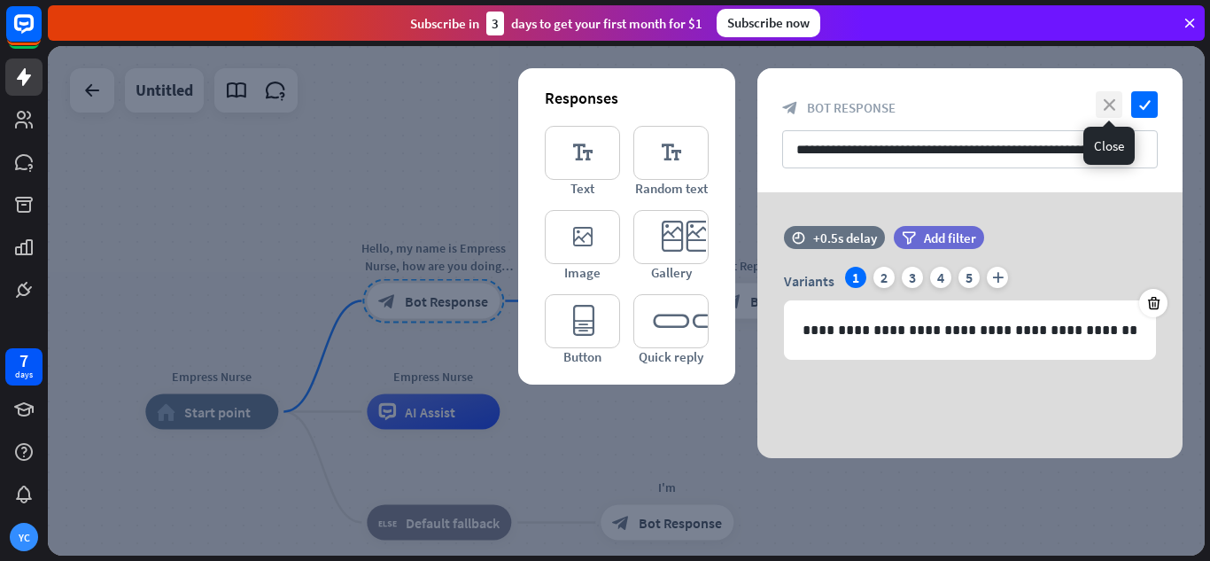
click at [1100, 111] on icon "close" at bounding box center [1109, 104] width 27 height 27
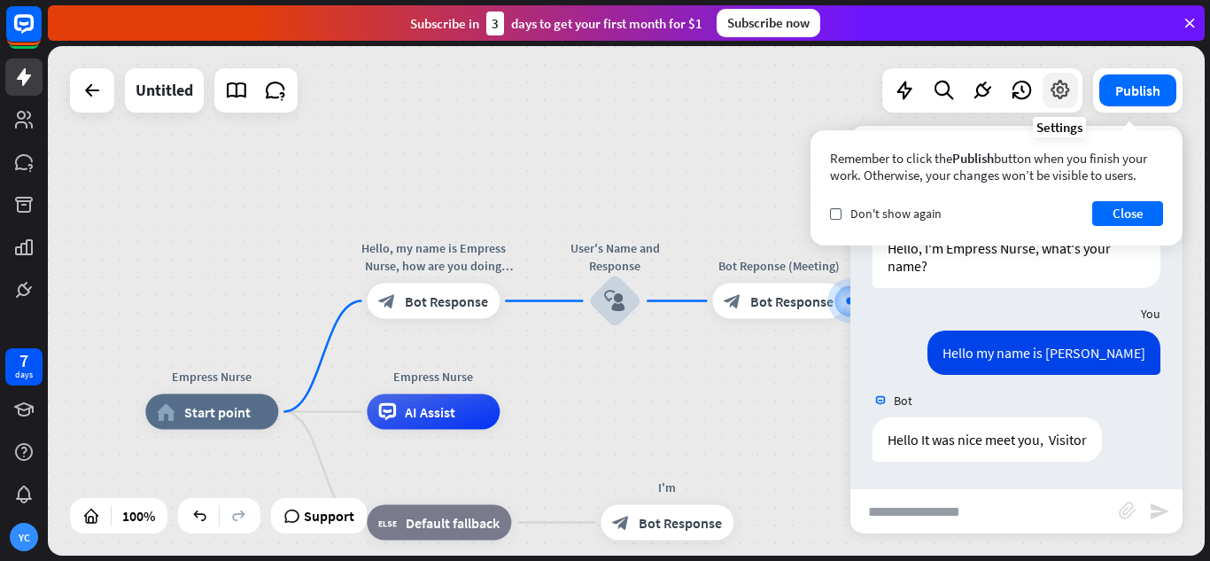
click at [1061, 97] on icon at bounding box center [1060, 90] width 23 height 23
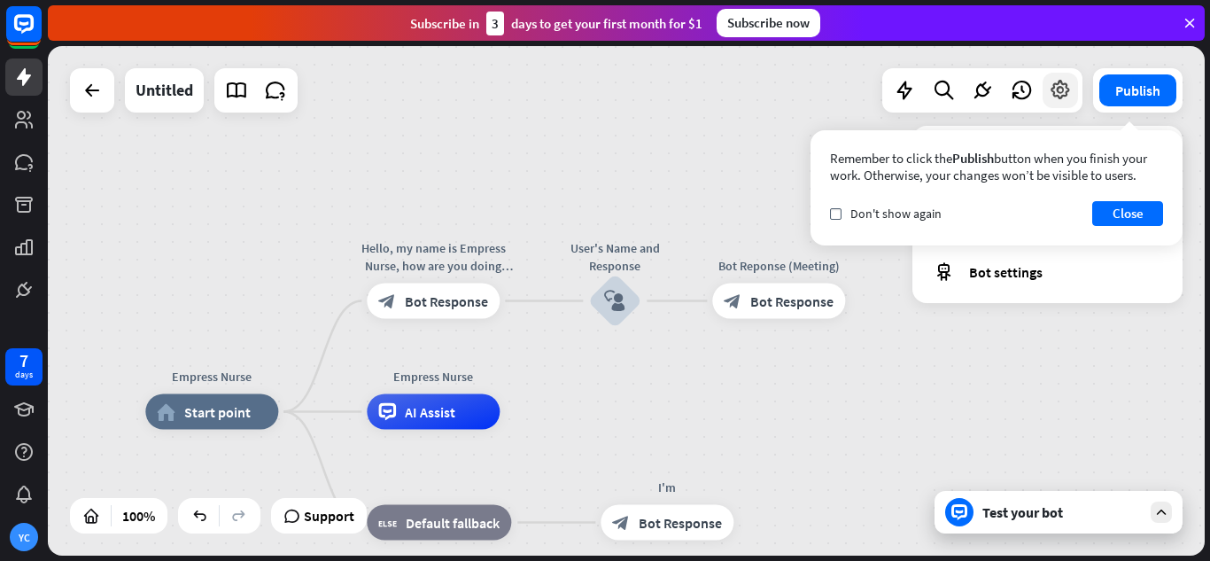
click at [1061, 97] on icon at bounding box center [1060, 90] width 23 height 23
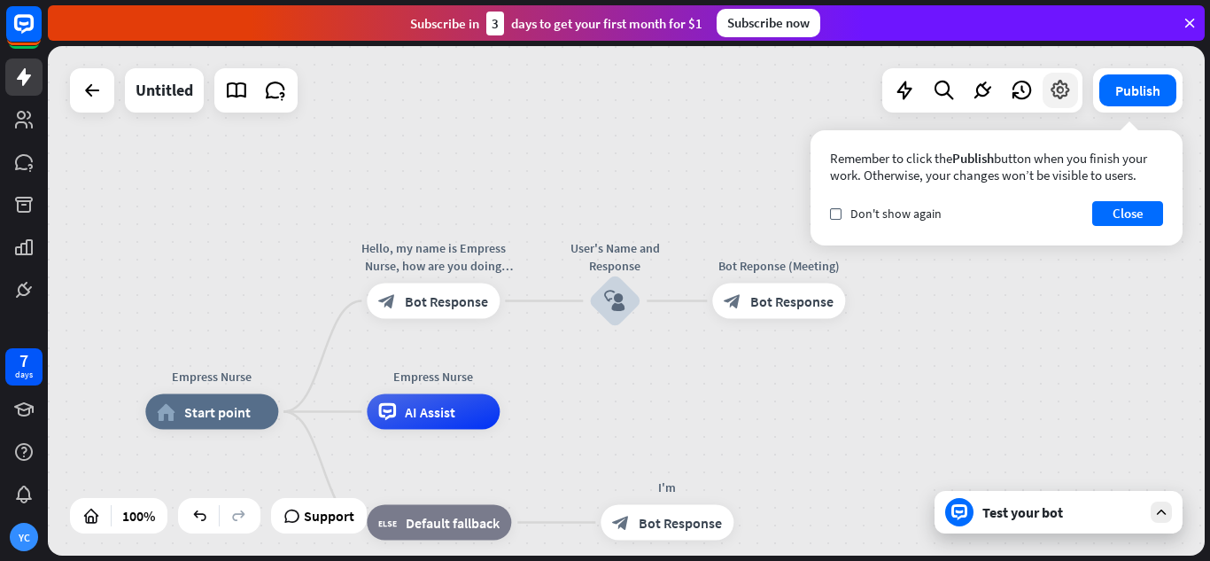
click at [1061, 97] on icon at bounding box center [1060, 90] width 23 height 23
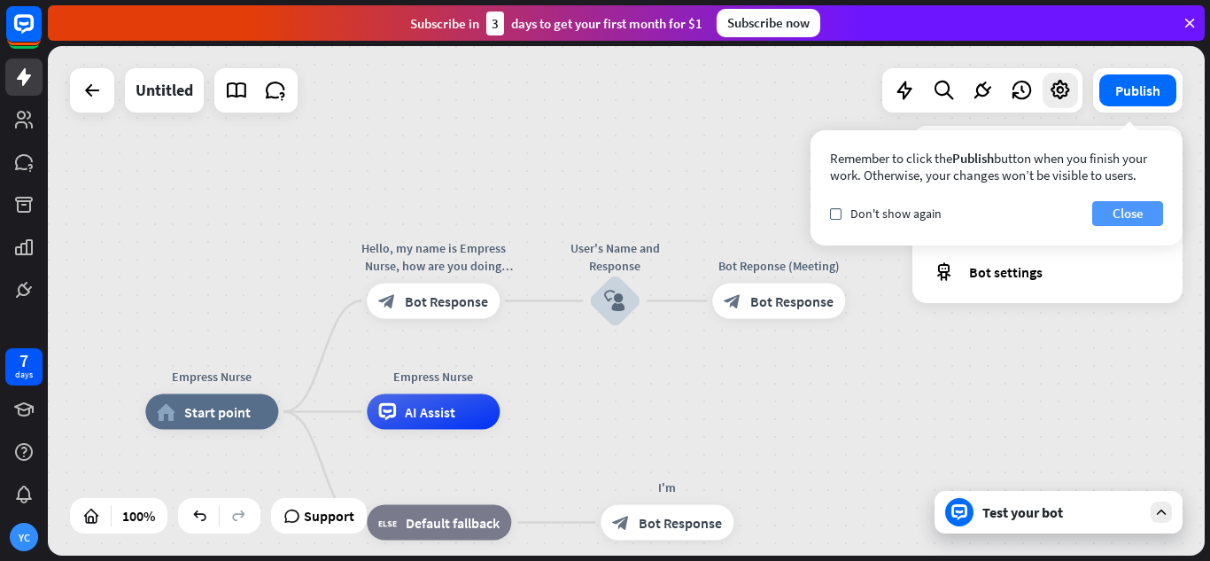
click at [1132, 212] on button "Close" at bounding box center [1128, 213] width 71 height 25
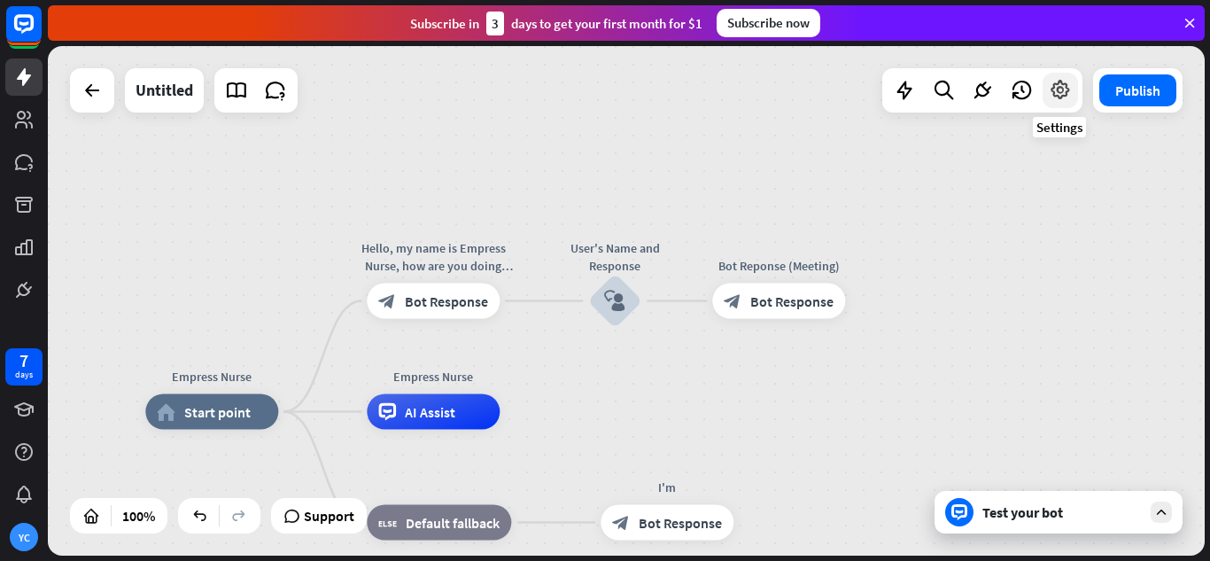
click at [1061, 94] on icon at bounding box center [1060, 90] width 23 height 23
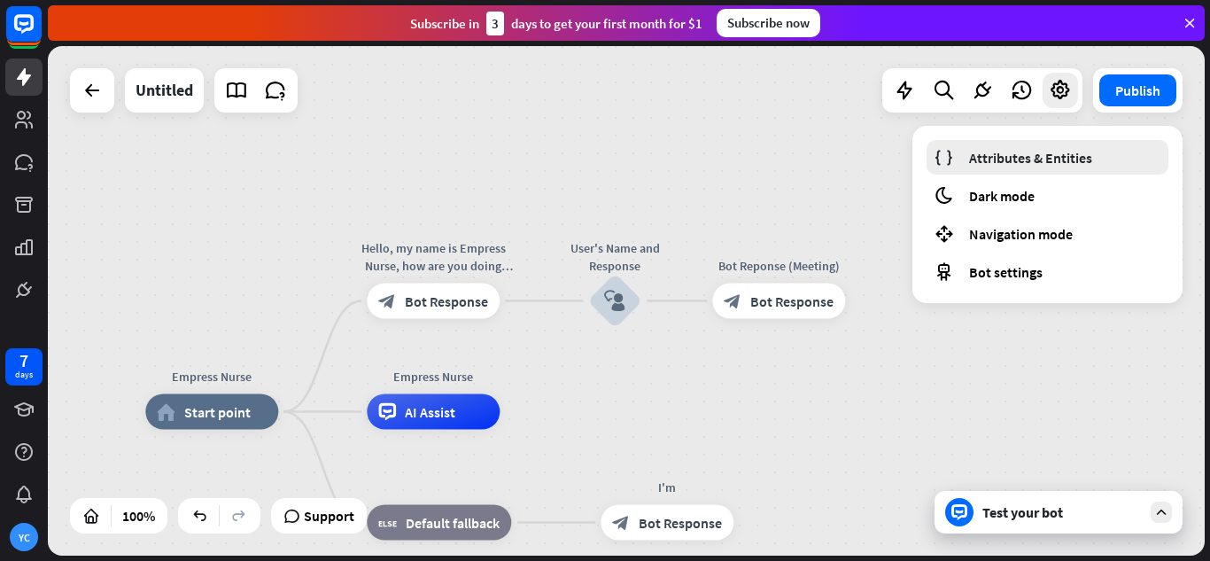
click at [1021, 152] on span "Attributes & Entities" at bounding box center [1030, 158] width 123 height 18
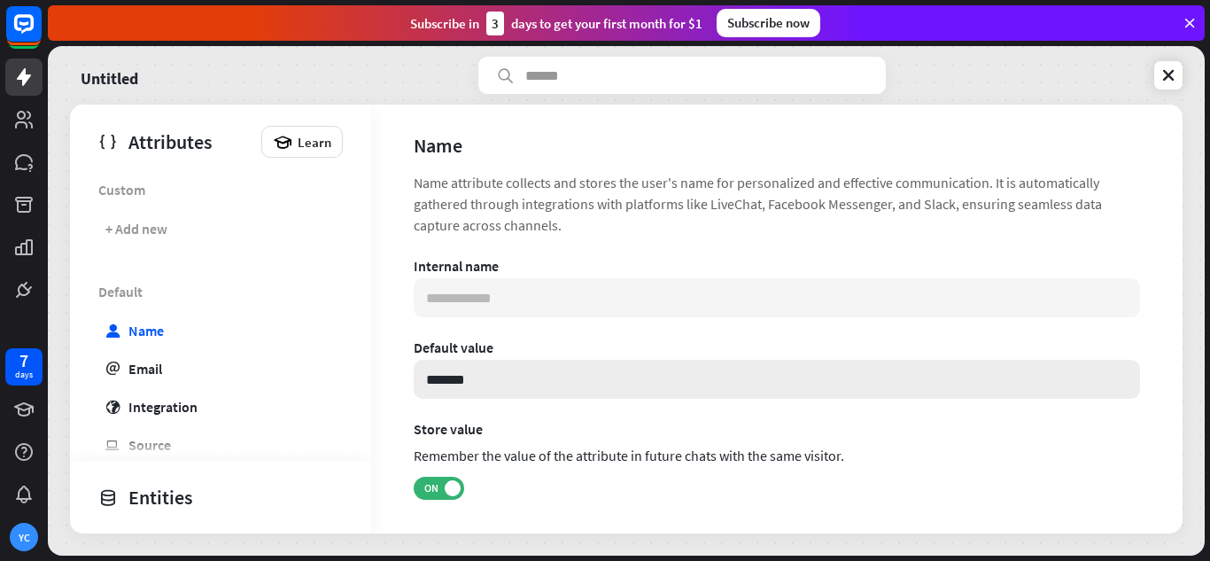
click at [494, 370] on input "*******" at bounding box center [777, 379] width 727 height 39
drag, startPoint x: 494, startPoint y: 370, endPoint x: 346, endPoint y: 409, distance: 152.2
click at [346, 409] on div "Attributes Learn Custom + Add new Default user Name email Email globe Integrati…" at bounding box center [626, 319] width 1113 height 429
click at [504, 403] on div "**********" at bounding box center [777, 402] width 727 height 290
click at [510, 383] on input at bounding box center [777, 379] width 727 height 39
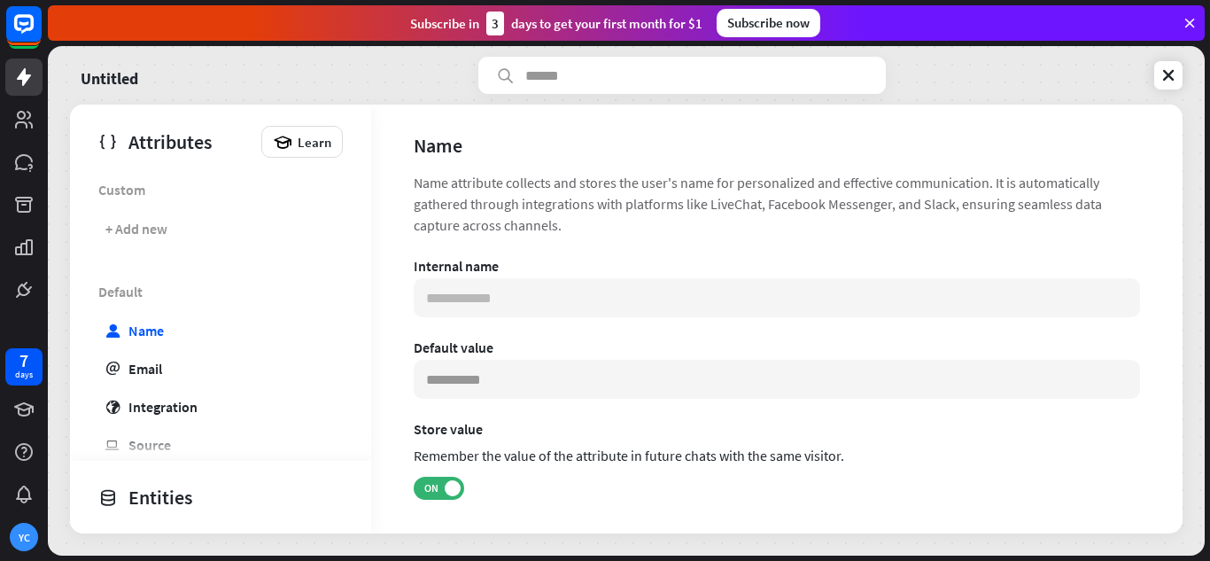
scroll to position [42, 0]
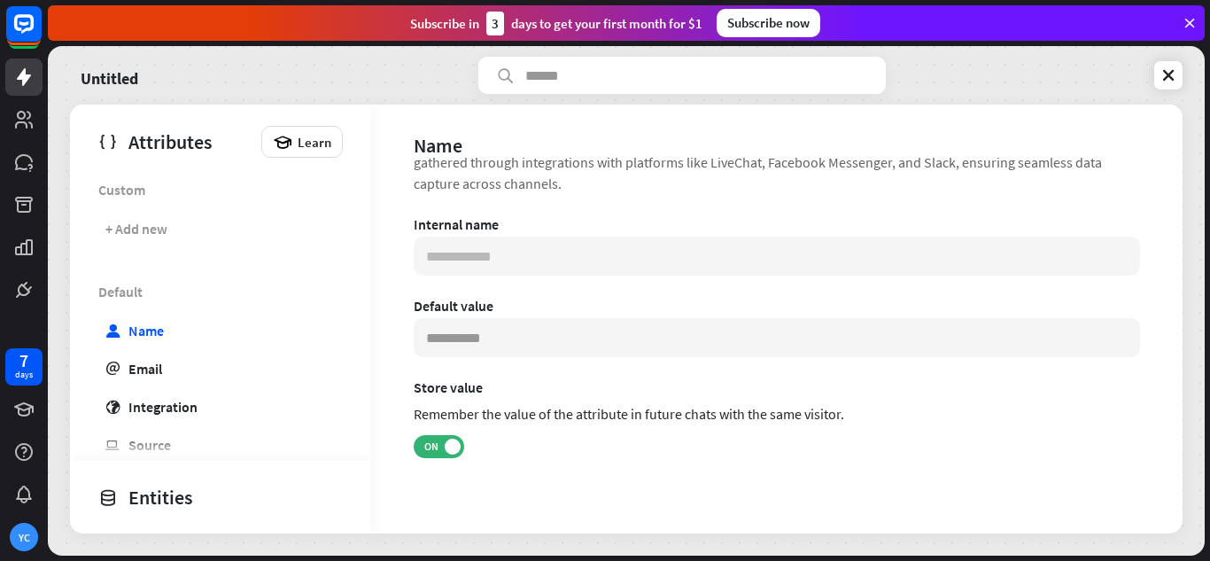
type input "*"
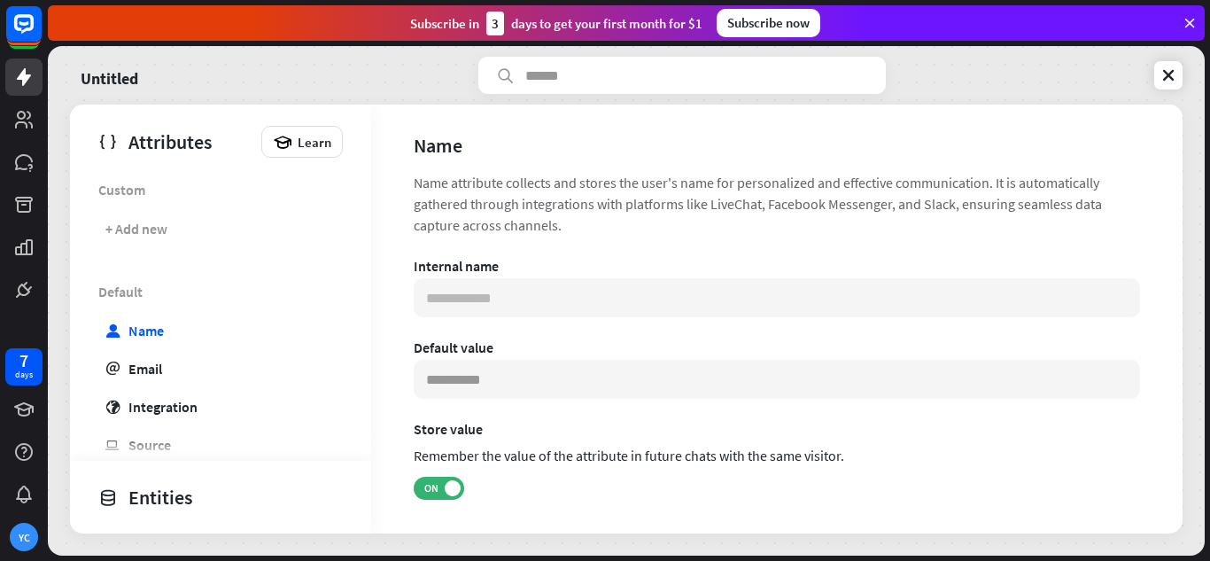
click at [180, 142] on div "Attributes" at bounding box center [175, 142] width 154 height 30
click at [180, 140] on div "Attributes" at bounding box center [175, 142] width 154 height 30
click at [231, 496] on div "Entities" at bounding box center [216, 497] width 236 height 30
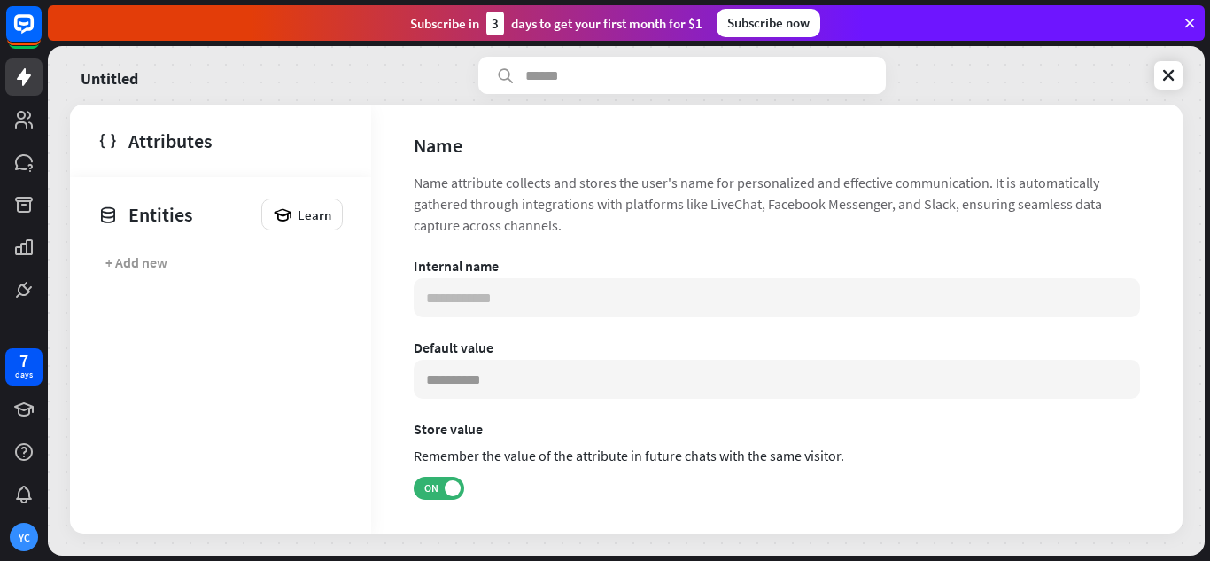
click at [159, 142] on div "Attributes" at bounding box center [216, 141] width 236 height 30
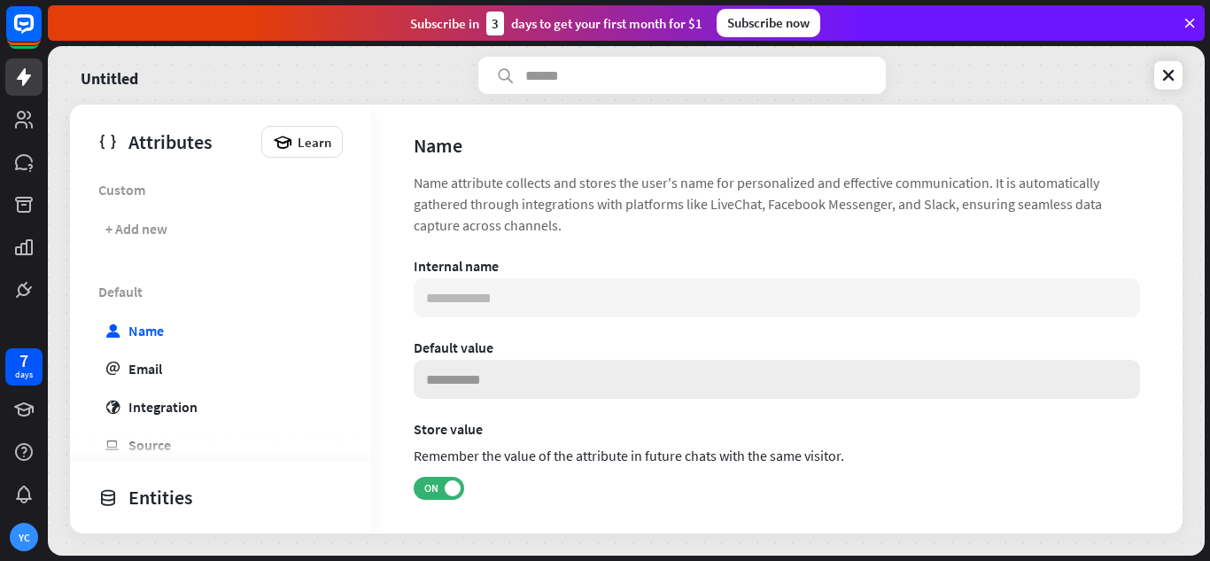
click at [524, 393] on input at bounding box center [777, 379] width 727 height 39
type input "******"
click at [772, 344] on div "Default value" at bounding box center [777, 347] width 727 height 18
click at [1167, 79] on icon at bounding box center [1169, 75] width 18 height 18
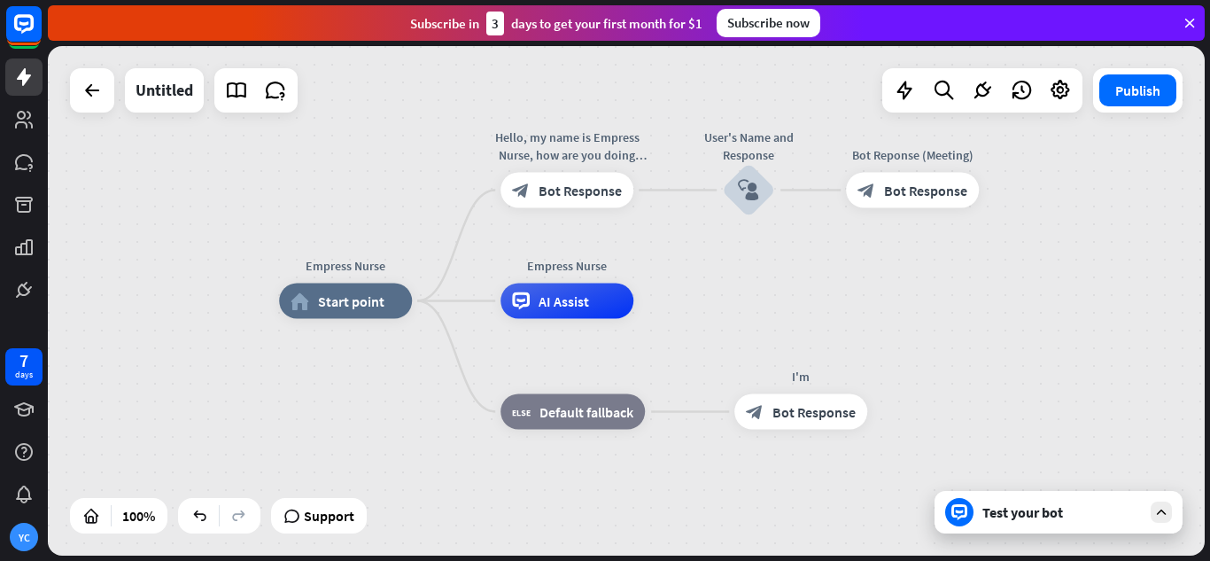
click at [1006, 521] on div "Test your bot" at bounding box center [1059, 512] width 248 height 43
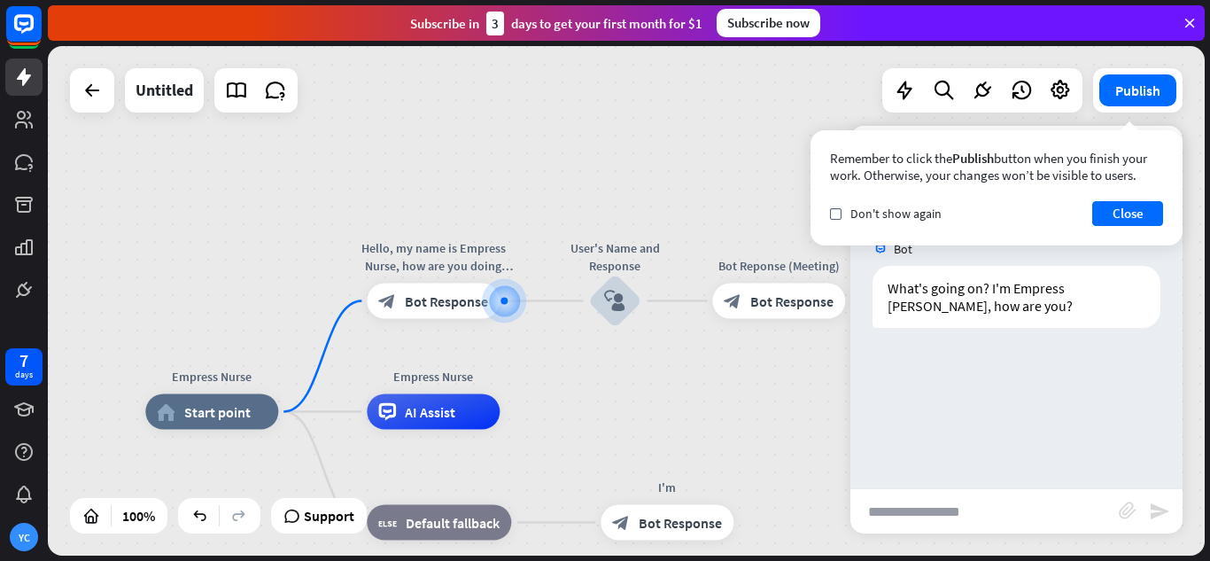
click at [956, 519] on input "text" at bounding box center [985, 511] width 268 height 44
type input "**********"
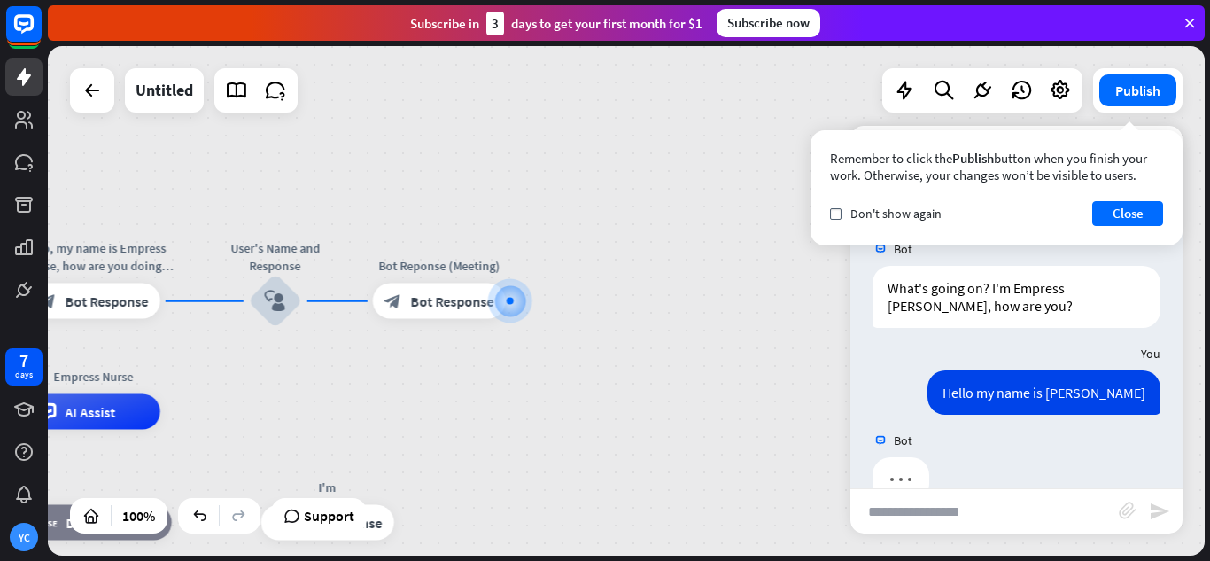
scroll to position [40, 0]
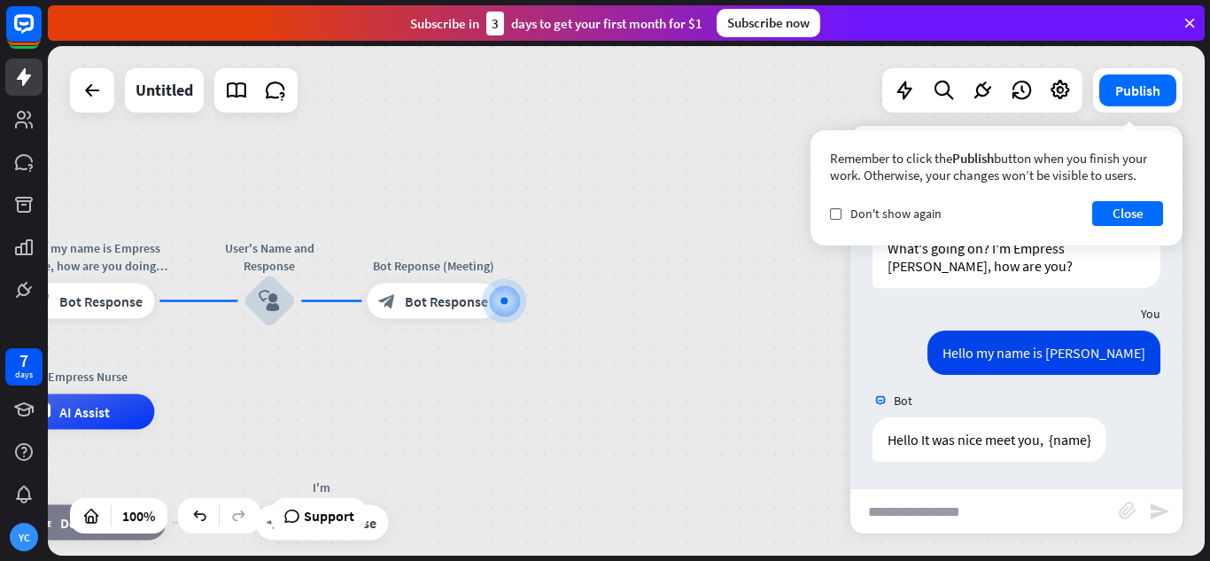
click at [658, 208] on div "Empress Nurse home_2 Start point Hello, my name is Empress Nurse, how are you d…" at bounding box center [626, 300] width 1157 height 509
click at [1132, 217] on button "Close" at bounding box center [1128, 213] width 71 height 25
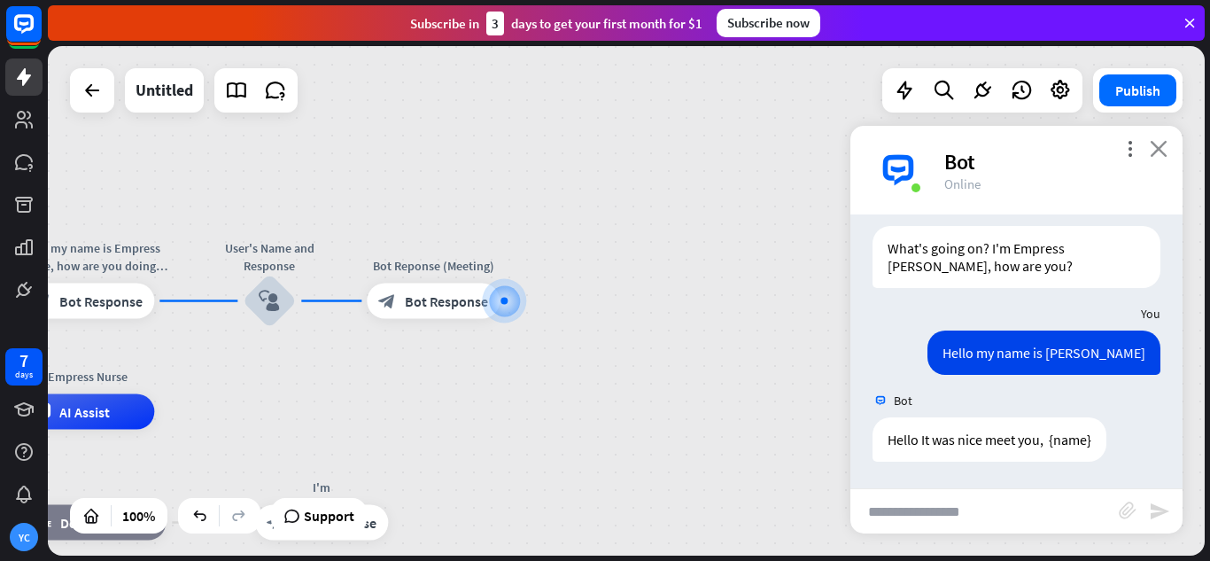
click at [1163, 147] on icon "close" at bounding box center [1159, 148] width 18 height 17
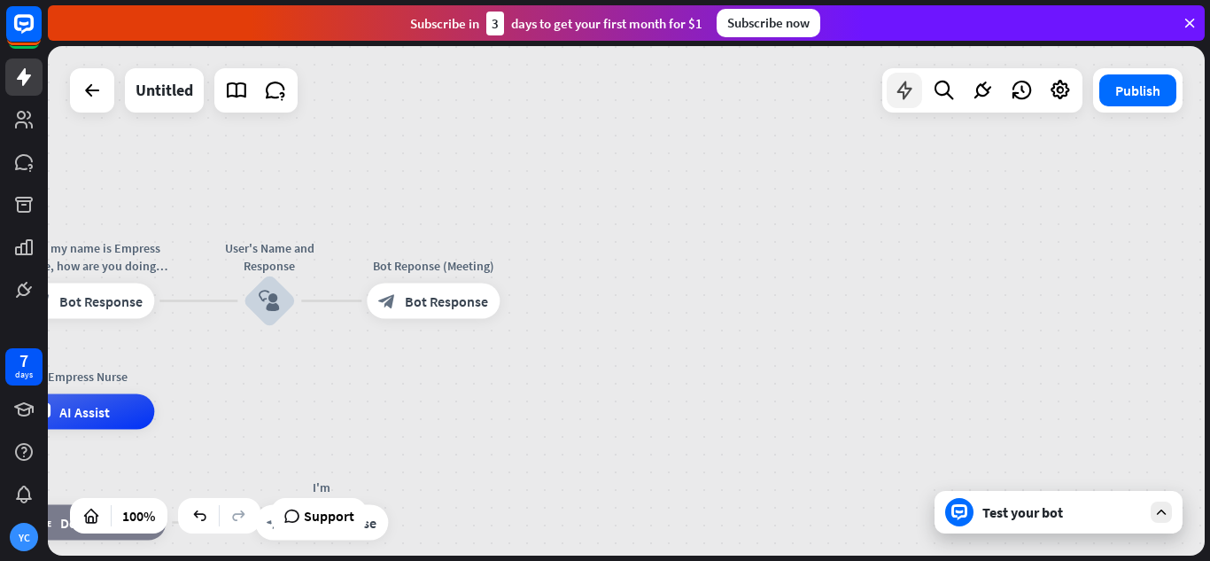
click at [906, 86] on icon at bounding box center [904, 90] width 23 height 23
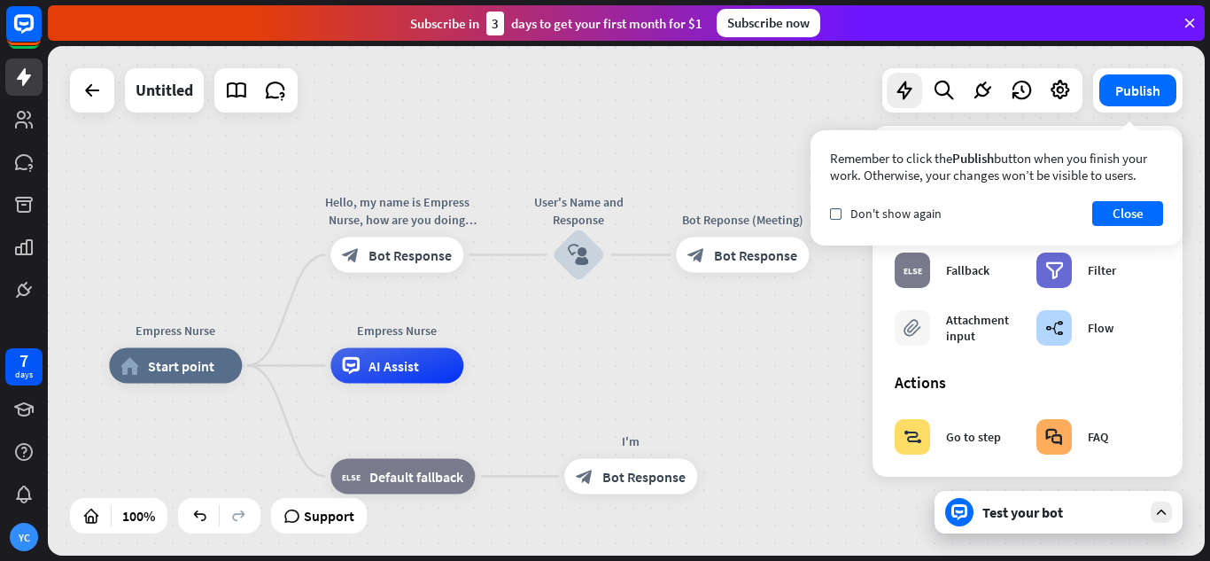
drag, startPoint x: 535, startPoint y: 476, endPoint x: 844, endPoint y: 430, distance: 312.6
click at [1125, 224] on button "Close" at bounding box center [1128, 213] width 71 height 25
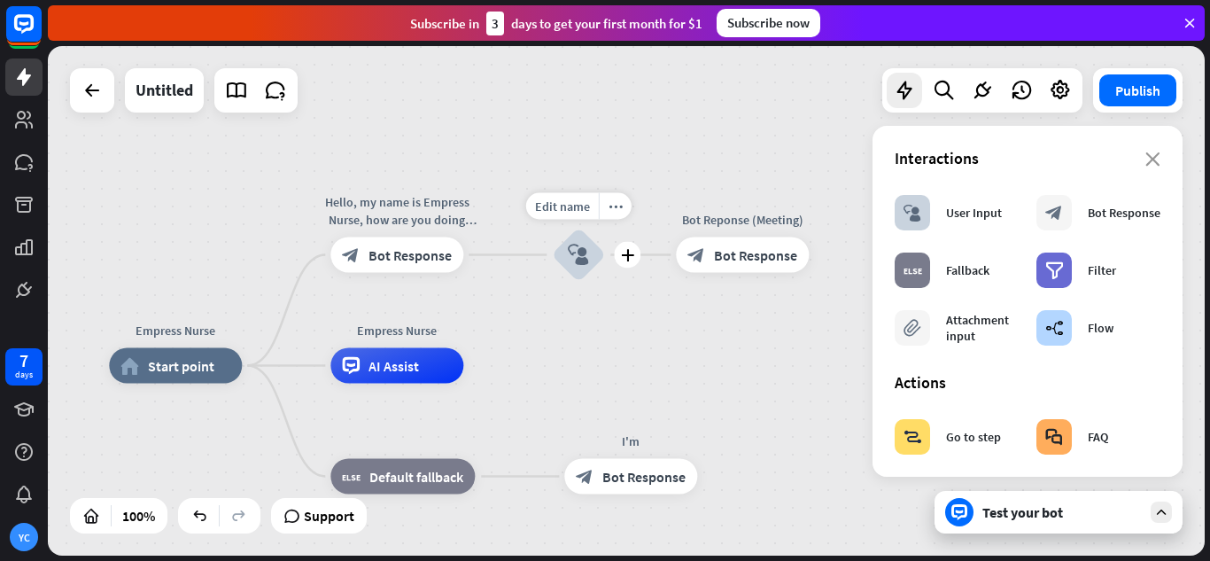
click at [568, 262] on icon "block_user_input" at bounding box center [578, 255] width 21 height 21
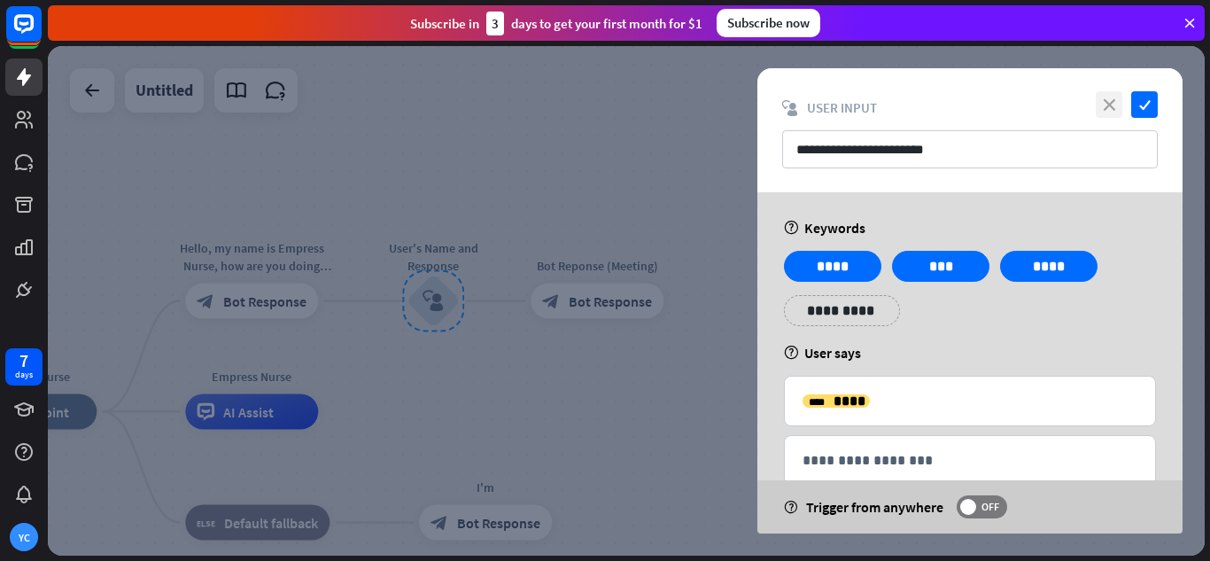
click at [1101, 106] on icon "close" at bounding box center [1109, 104] width 27 height 27
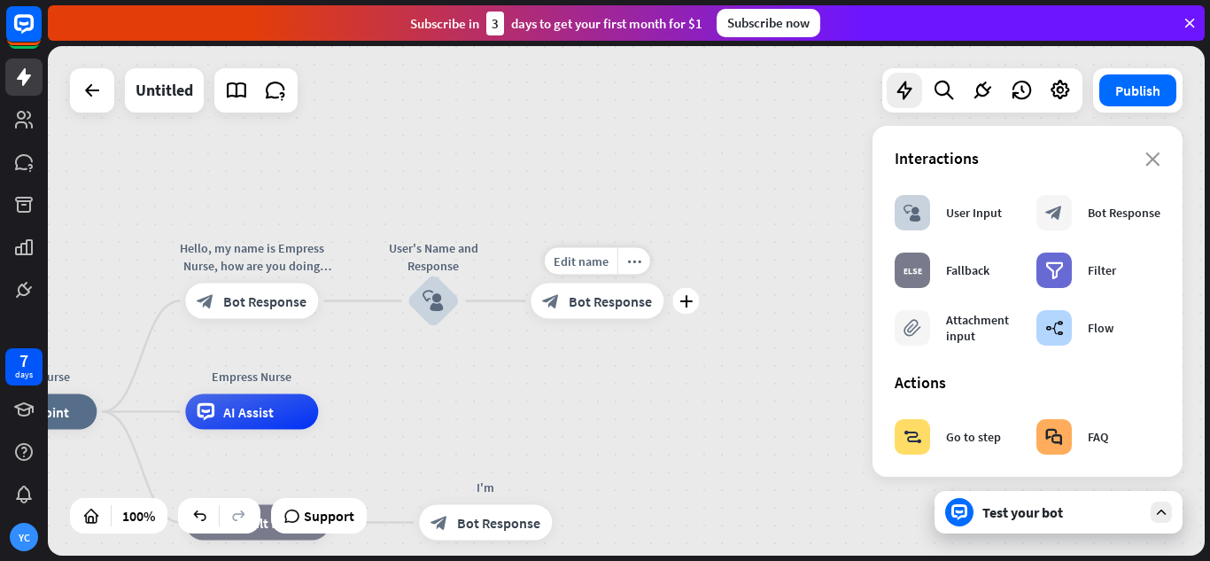
click at [600, 301] on span "Bot Response" at bounding box center [610, 301] width 83 height 18
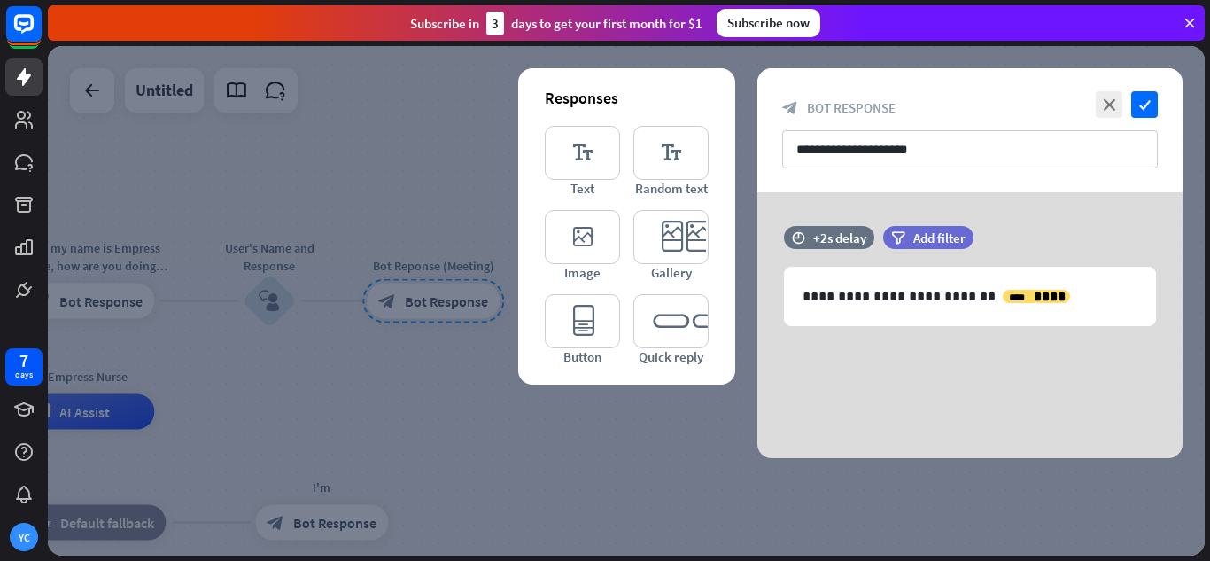
click at [511, 411] on div at bounding box center [626, 300] width 1157 height 509
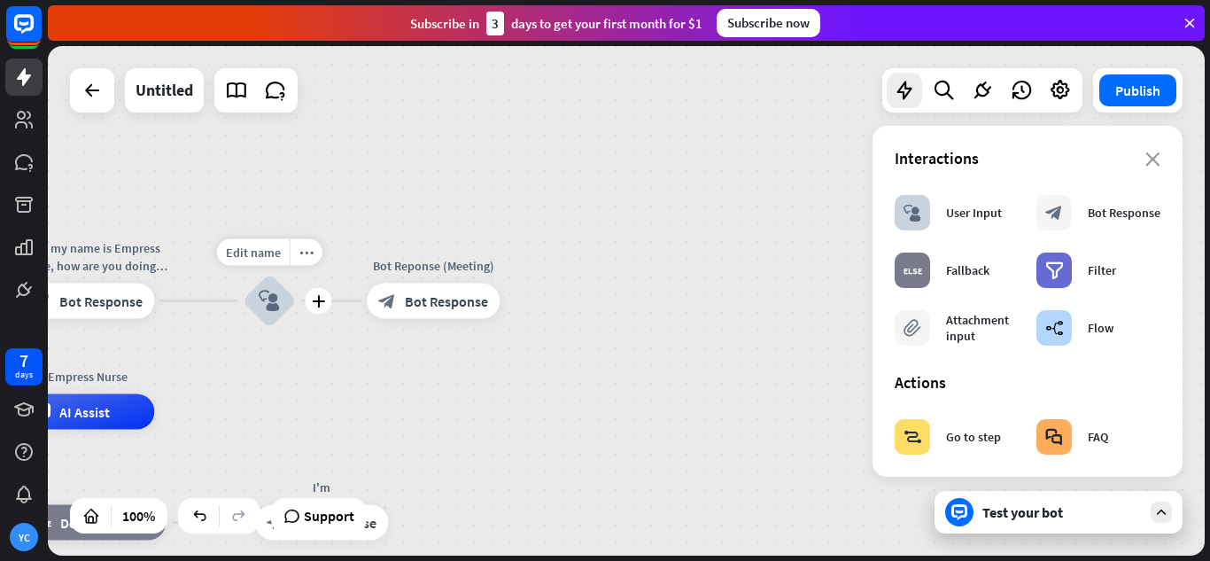
click at [281, 302] on div "block_user_input" at bounding box center [269, 301] width 53 height 53
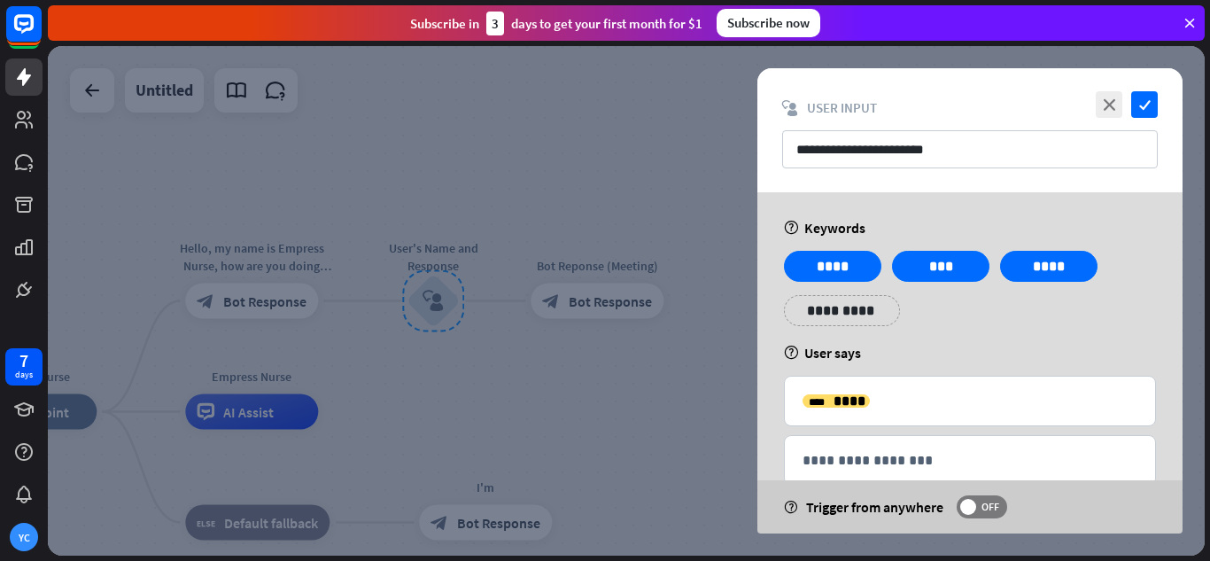
click at [370, 224] on div at bounding box center [626, 300] width 1157 height 509
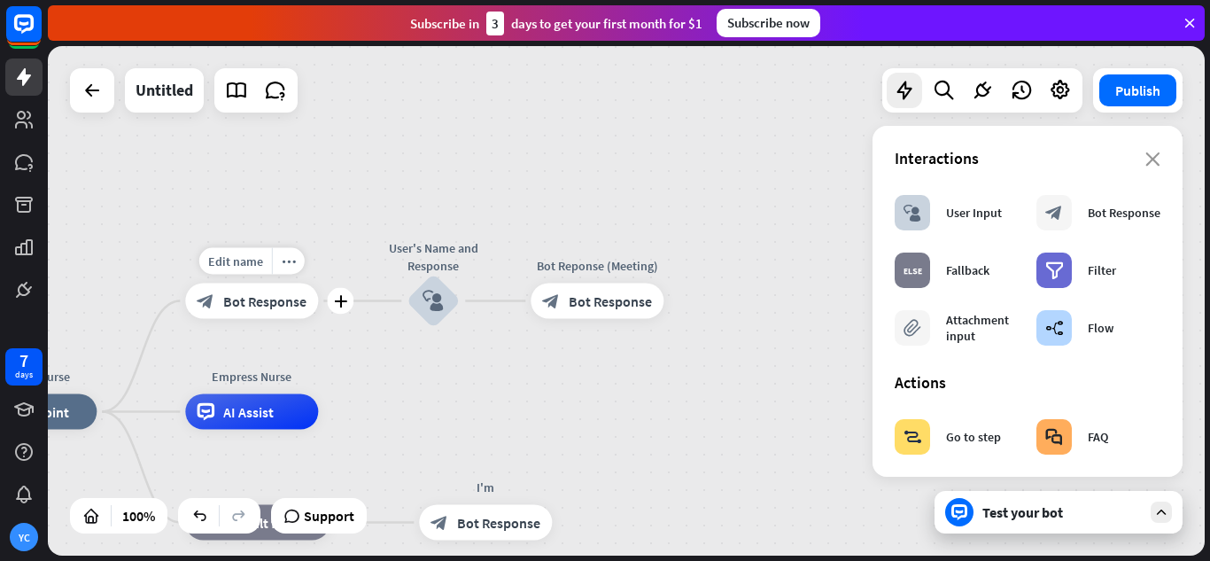
click at [254, 309] on span "Bot Response" at bounding box center [264, 301] width 83 height 18
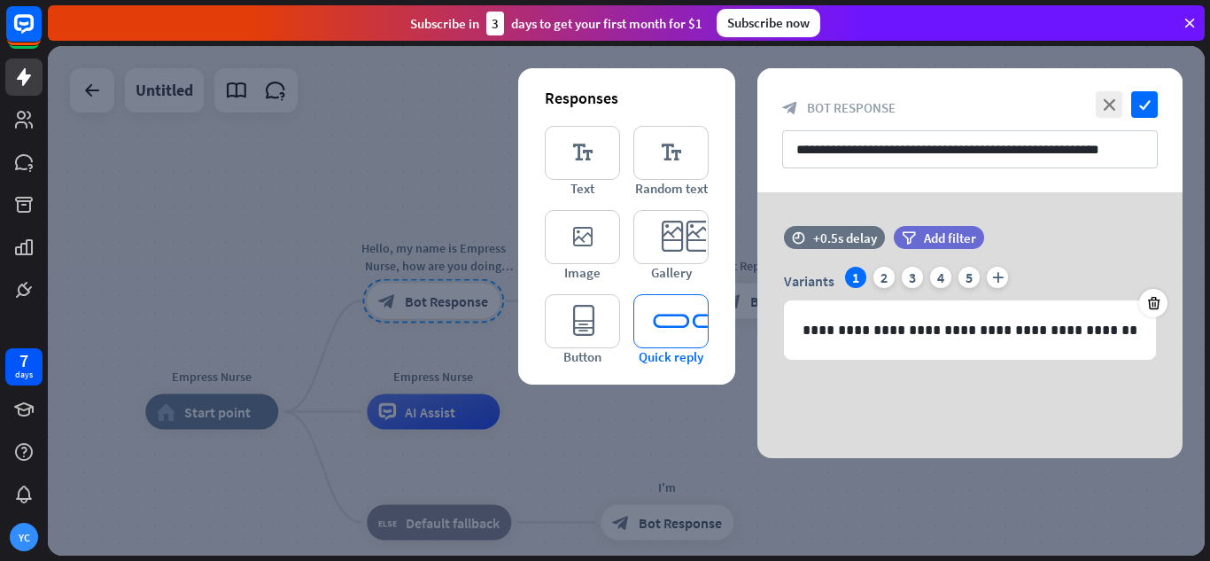
click at [680, 334] on icon "editor_quick_replies" at bounding box center [671, 321] width 75 height 54
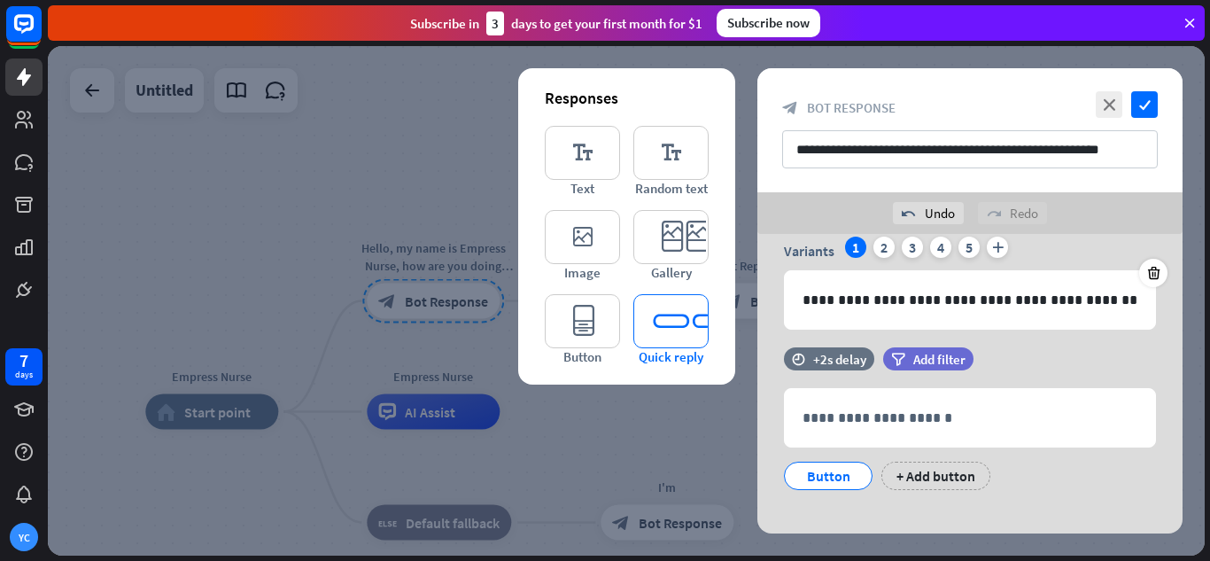
scroll to position [90, 0]
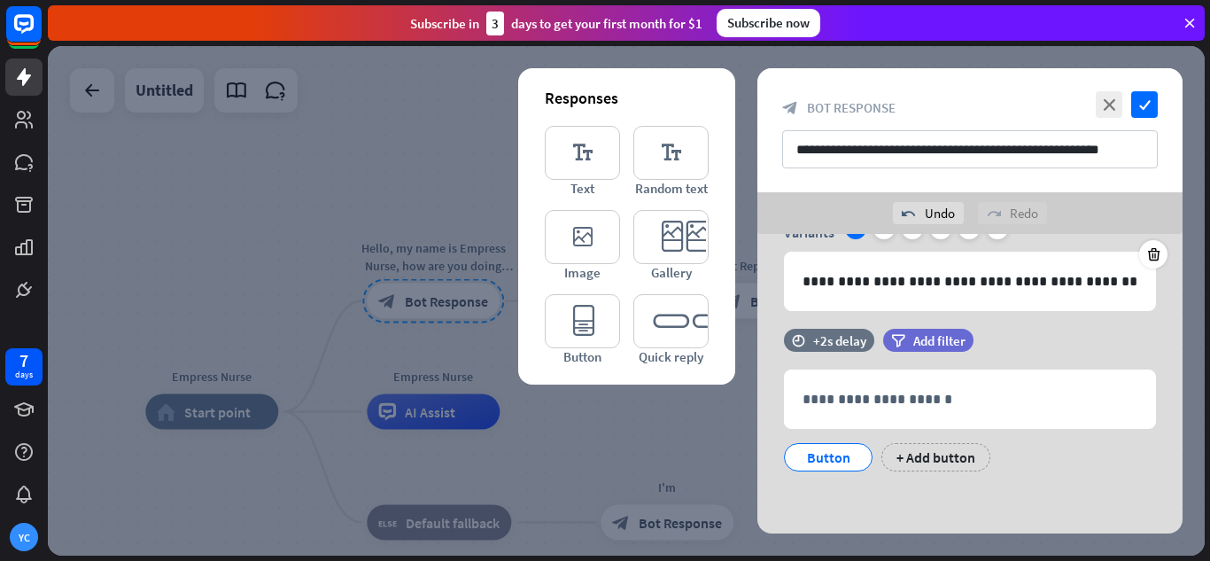
click at [405, 262] on div at bounding box center [626, 300] width 1157 height 509
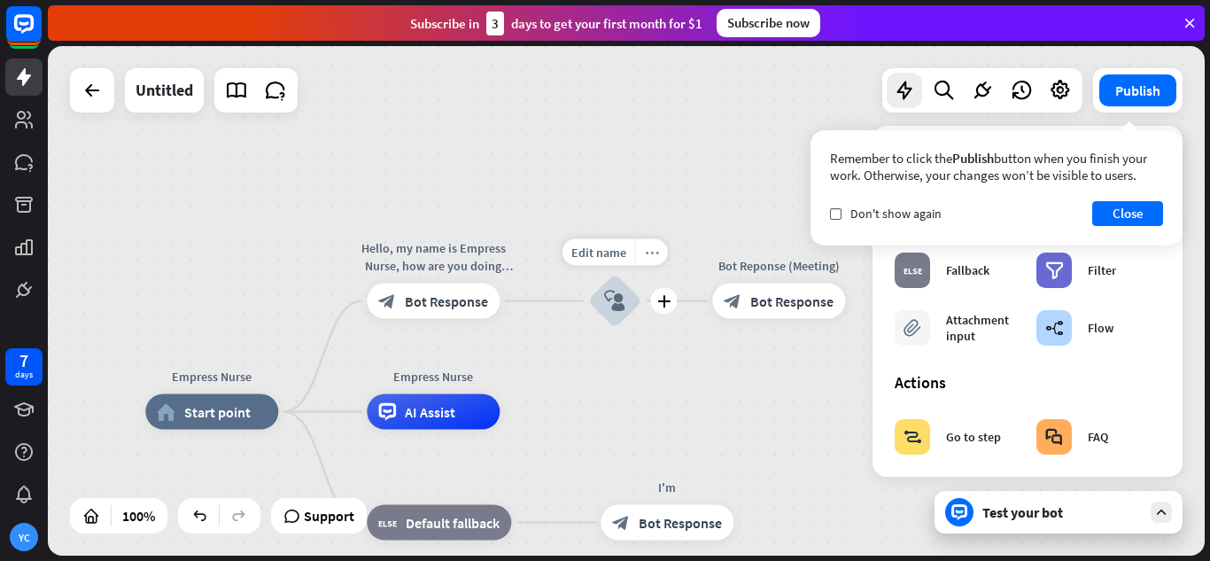
click at [656, 252] on icon "more_horiz" at bounding box center [652, 251] width 14 height 13
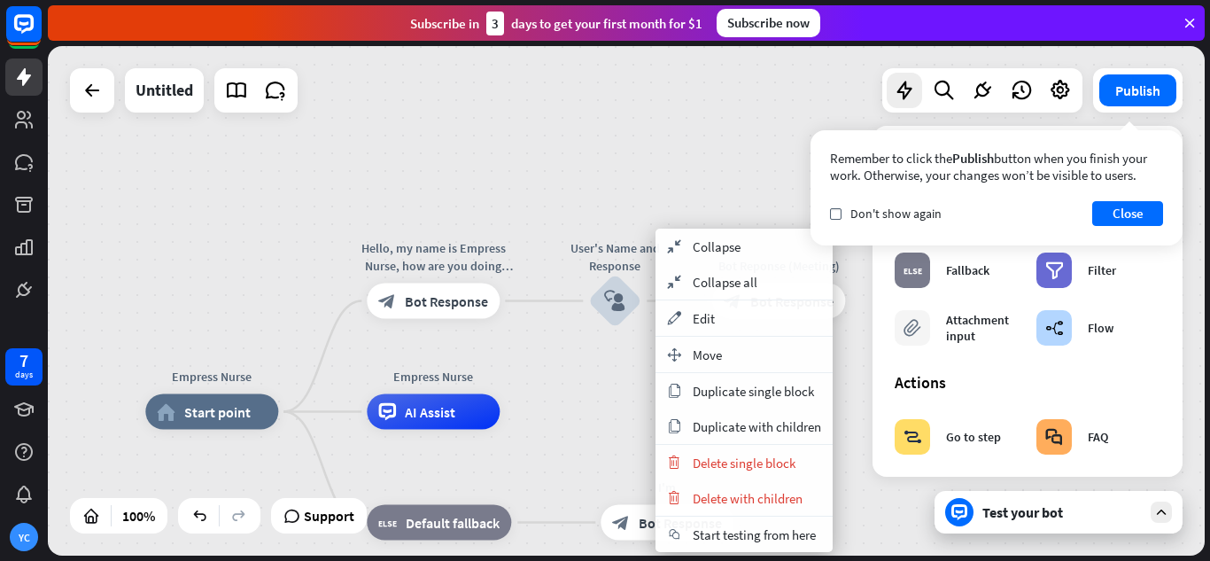
click at [594, 371] on div "Empress Nurse home_2 Start point Hello, my name is Empress Nurse, how are you d…" at bounding box center [626, 300] width 1157 height 509
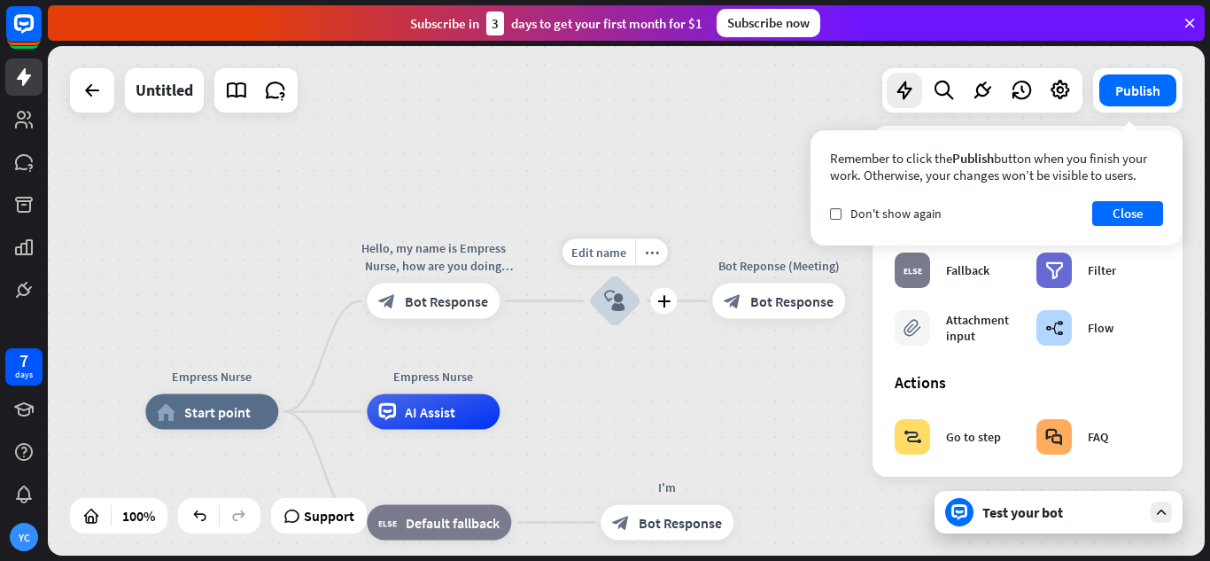
click at [623, 306] on icon "block_user_input" at bounding box center [614, 301] width 21 height 21
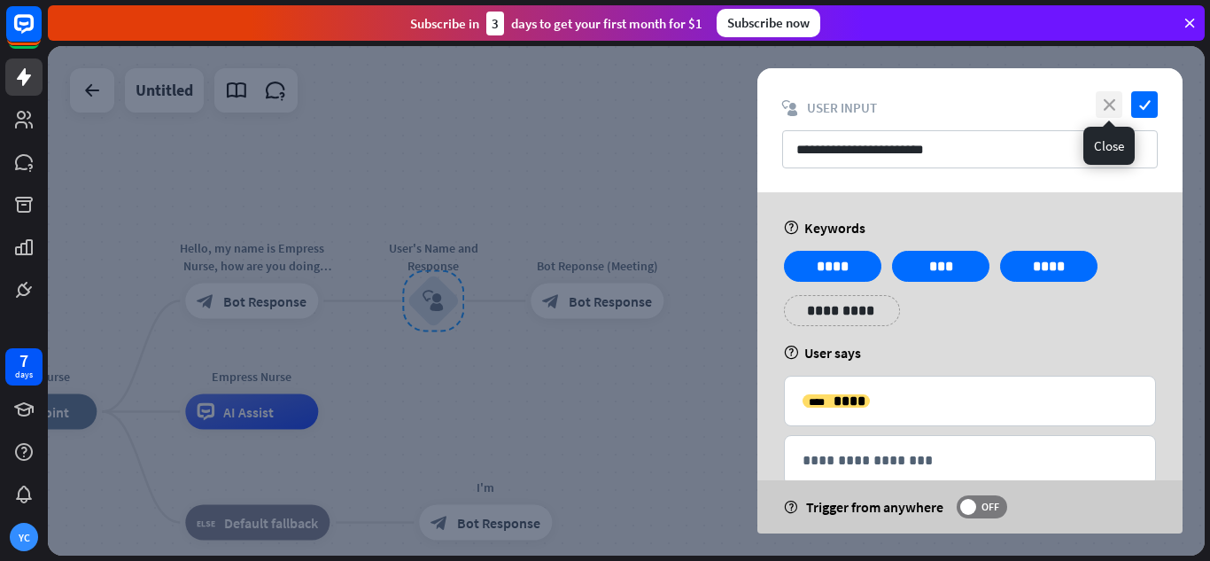
click at [1108, 103] on icon "close" at bounding box center [1109, 104] width 27 height 27
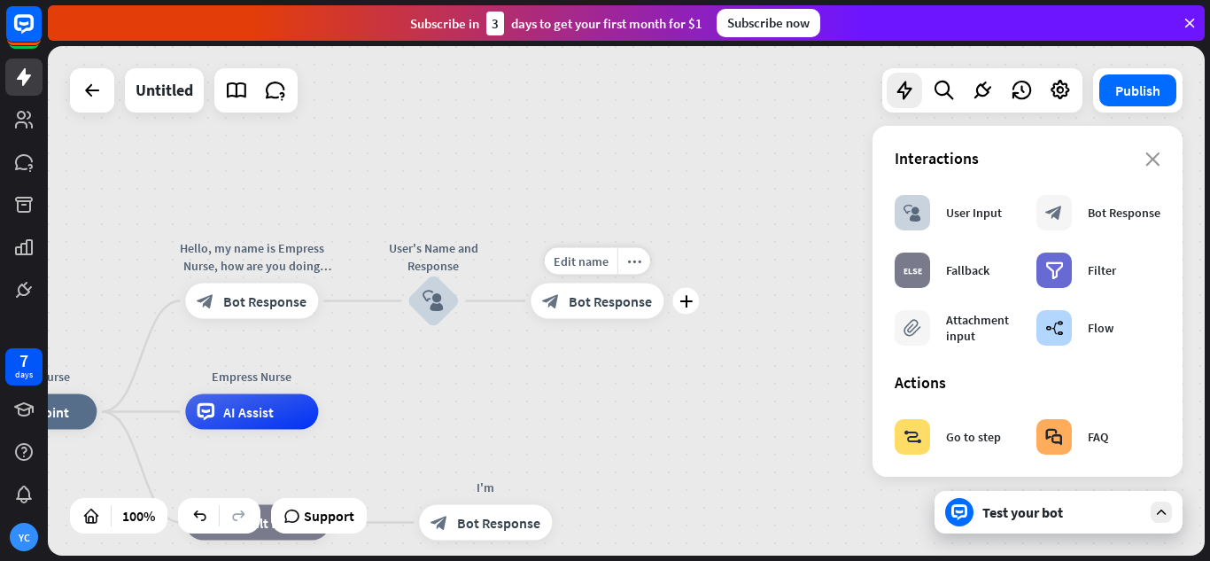
click at [587, 298] on span "Bot Response" at bounding box center [610, 301] width 83 height 18
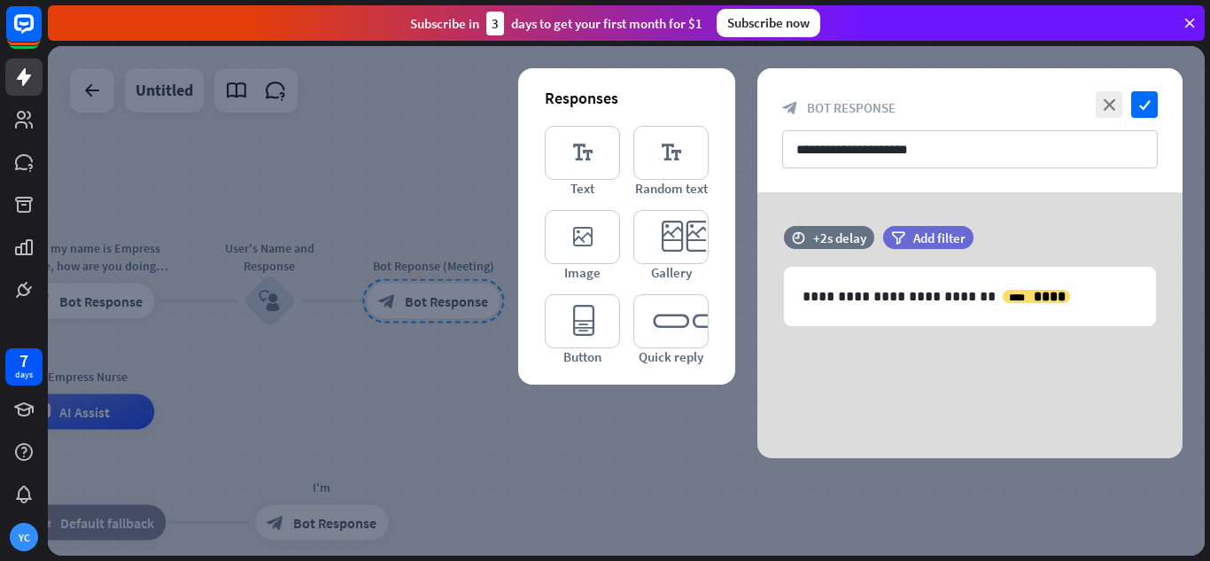
click at [277, 294] on div at bounding box center [626, 300] width 1157 height 509
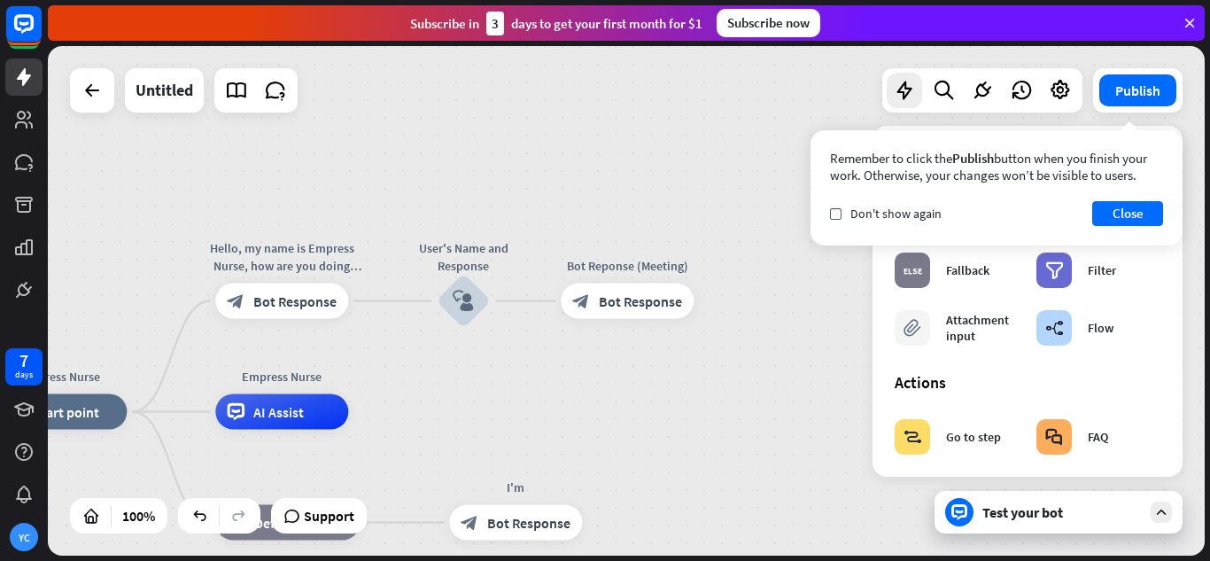
drag, startPoint x: 410, startPoint y: 369, endPoint x: 582, endPoint y: 369, distance: 171.9
click at [582, 369] on div "Empress Nurse home_2 Start point Hello, my name is Empress Nurse, how are you d…" at bounding box center [626, 300] width 1157 height 509
click at [286, 310] on div "block_bot_response Bot Response" at bounding box center [281, 301] width 133 height 35
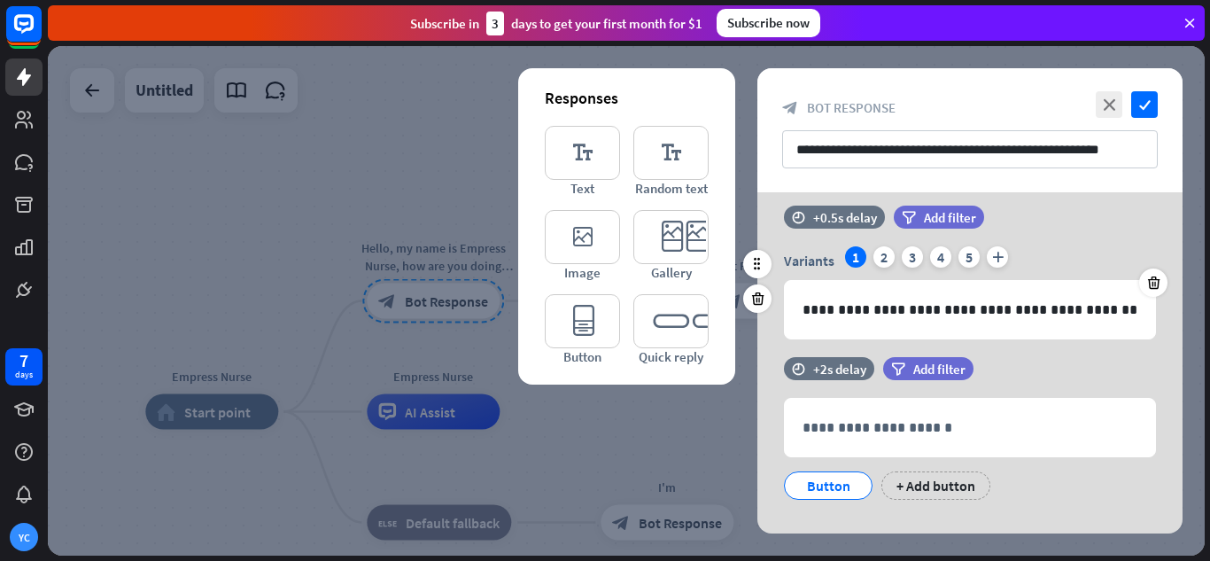
scroll to position [49, 0]
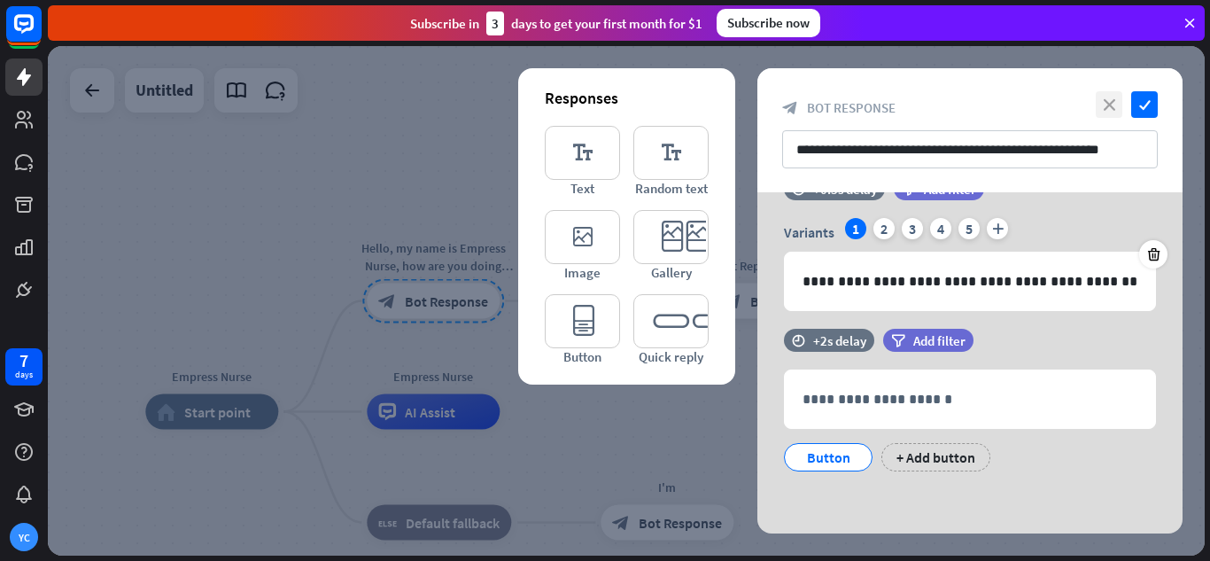
click at [1105, 105] on icon "close" at bounding box center [1109, 104] width 27 height 27
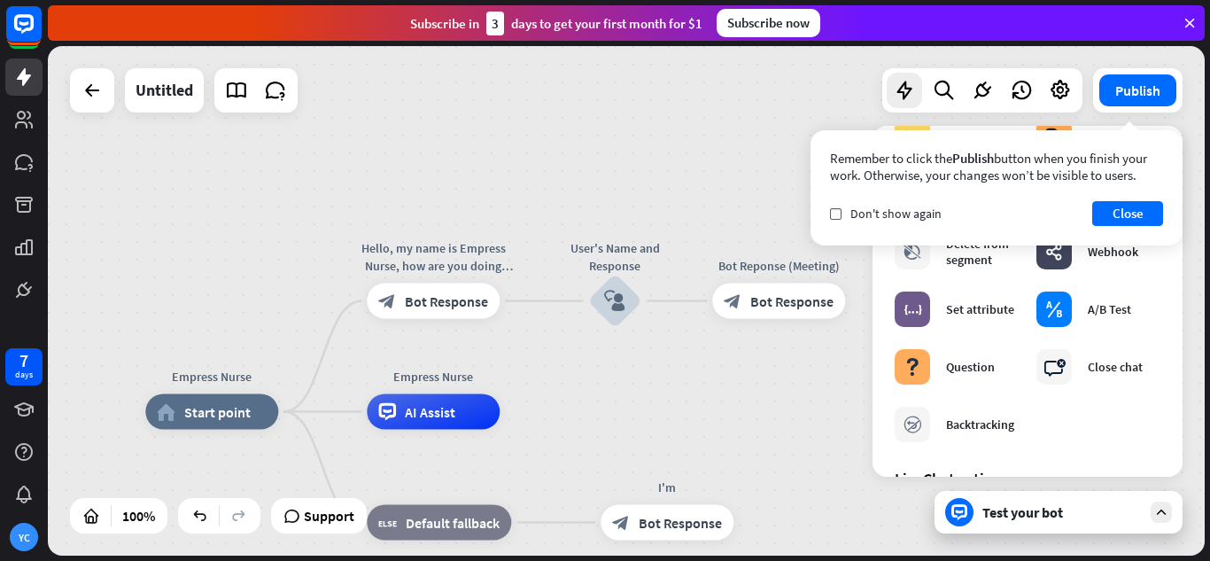
scroll to position [354, 0]
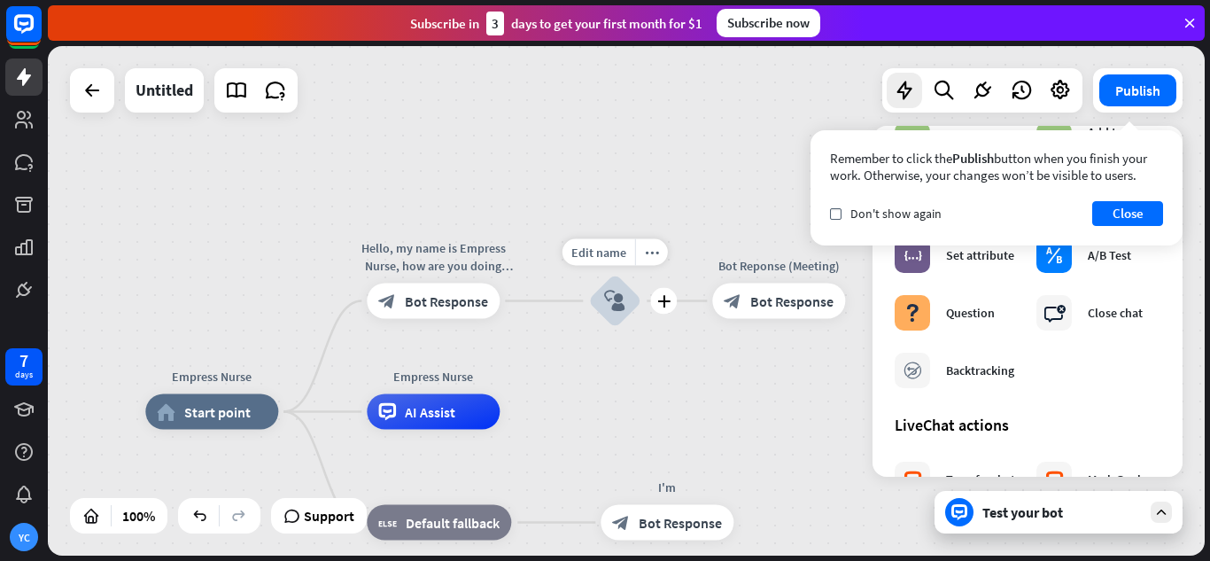
click at [622, 284] on div "block_user_input" at bounding box center [614, 301] width 53 height 53
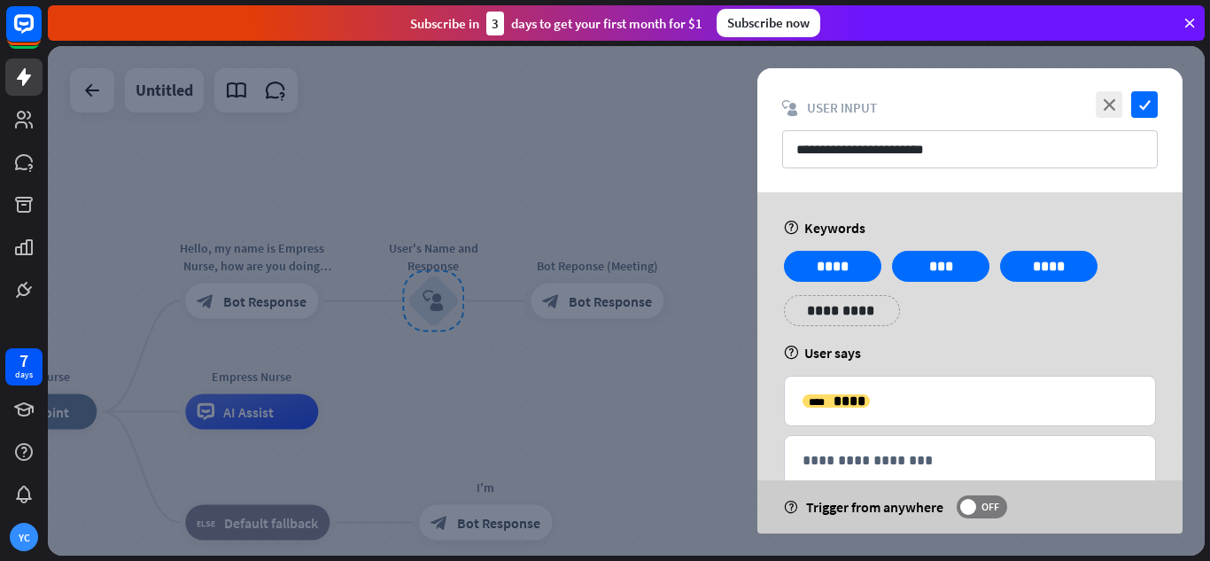
click at [1094, 105] on div "close check" at bounding box center [1125, 104] width 66 height 27
click at [1110, 99] on icon "close" at bounding box center [1109, 104] width 27 height 27
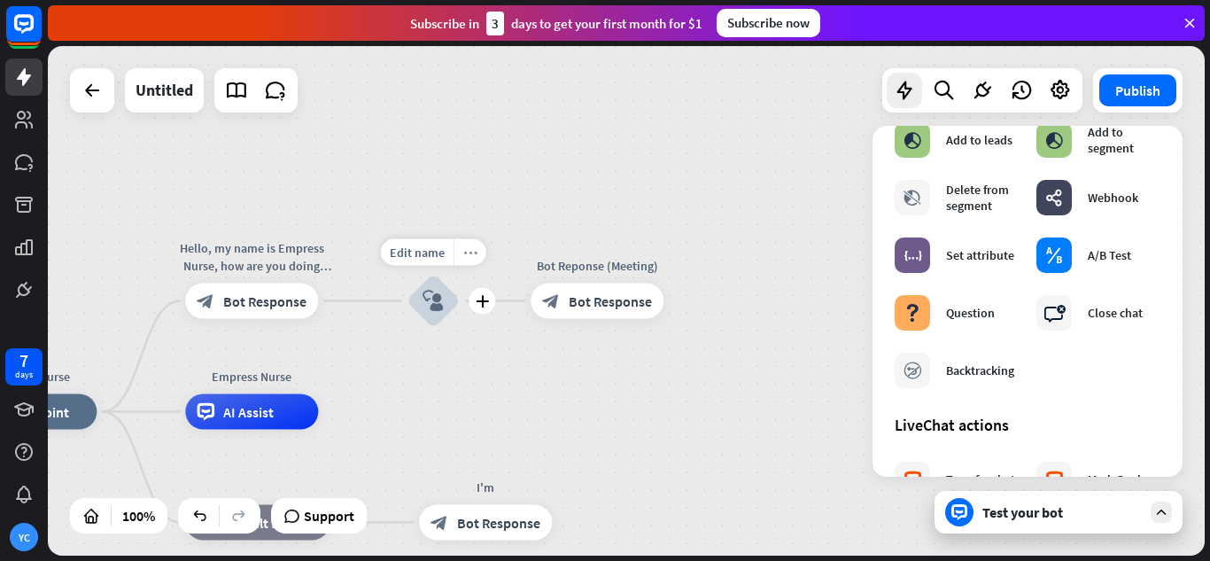
click at [477, 255] on div "more_horiz" at bounding box center [470, 252] width 33 height 27
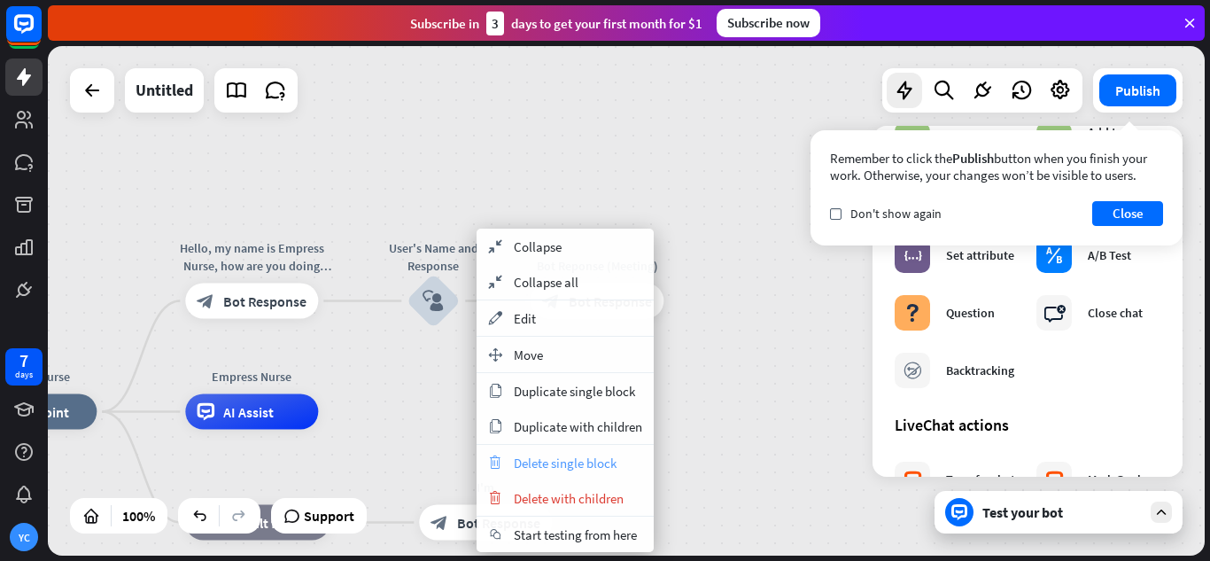
click at [612, 460] on span "Delete single block" at bounding box center [565, 463] width 103 height 17
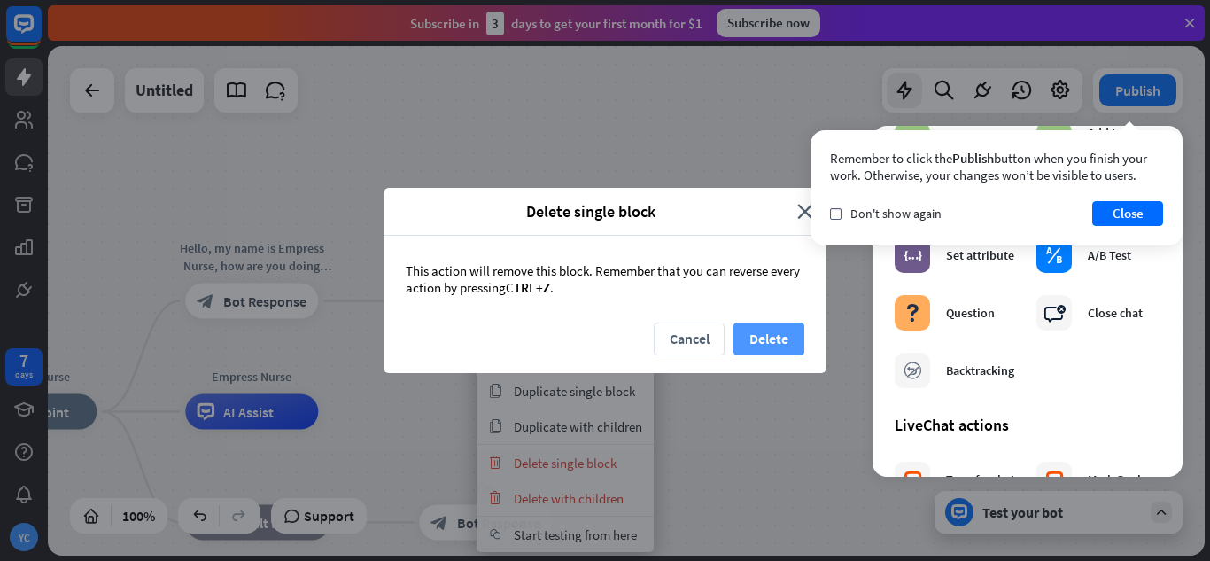
click at [766, 334] on button "Delete" at bounding box center [769, 339] width 71 height 33
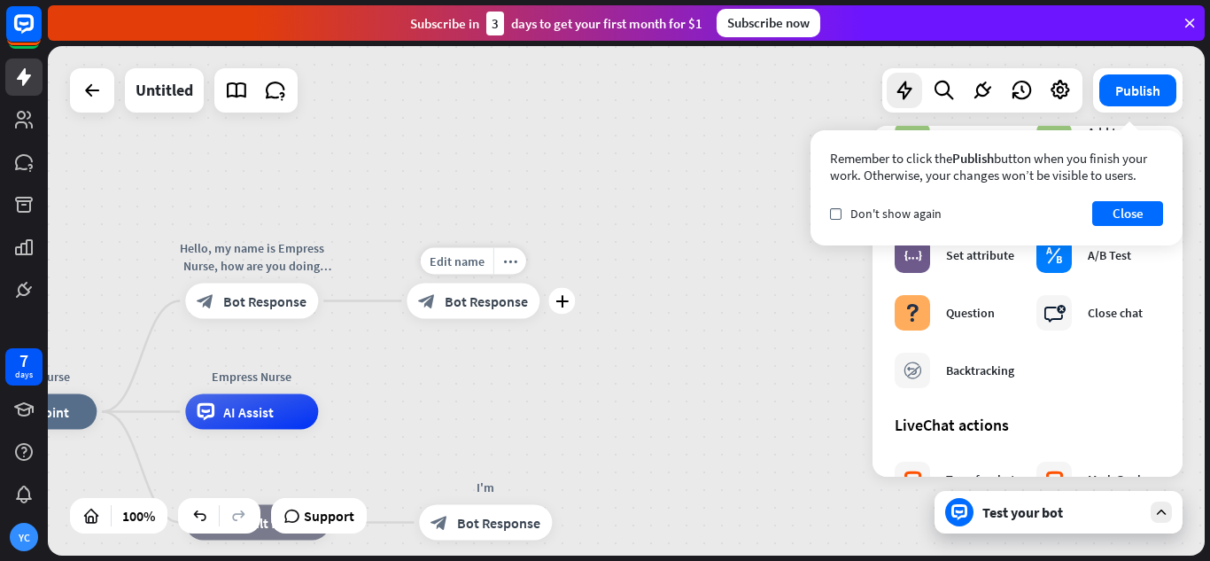
click at [493, 316] on div "block_bot_response Bot Response" at bounding box center [473, 301] width 133 height 35
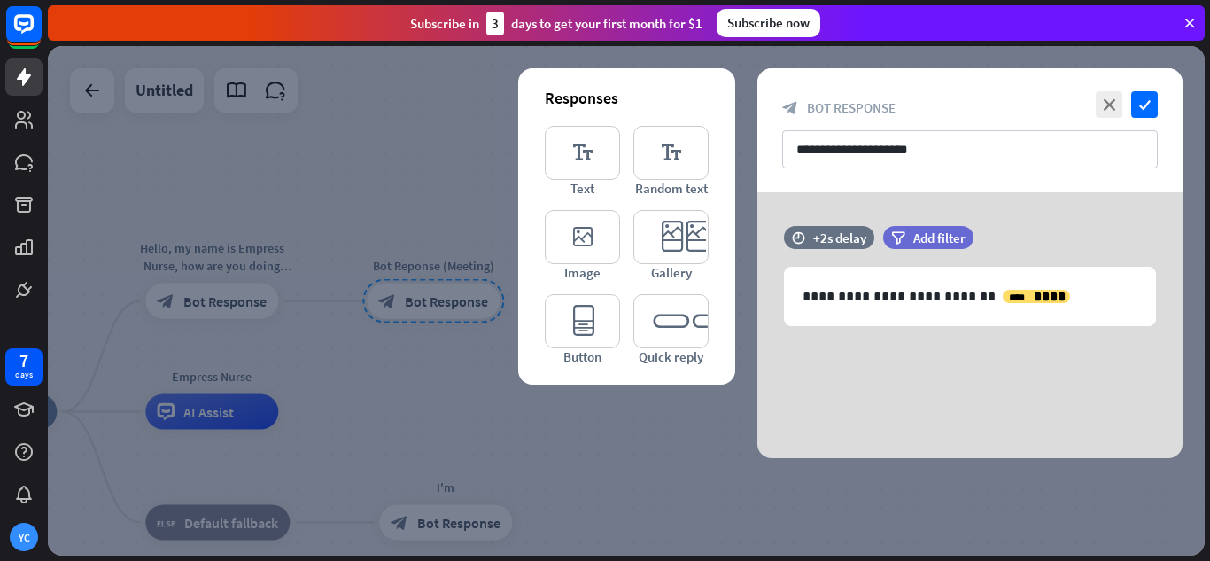
click at [517, 149] on div at bounding box center [626, 300] width 1157 height 509
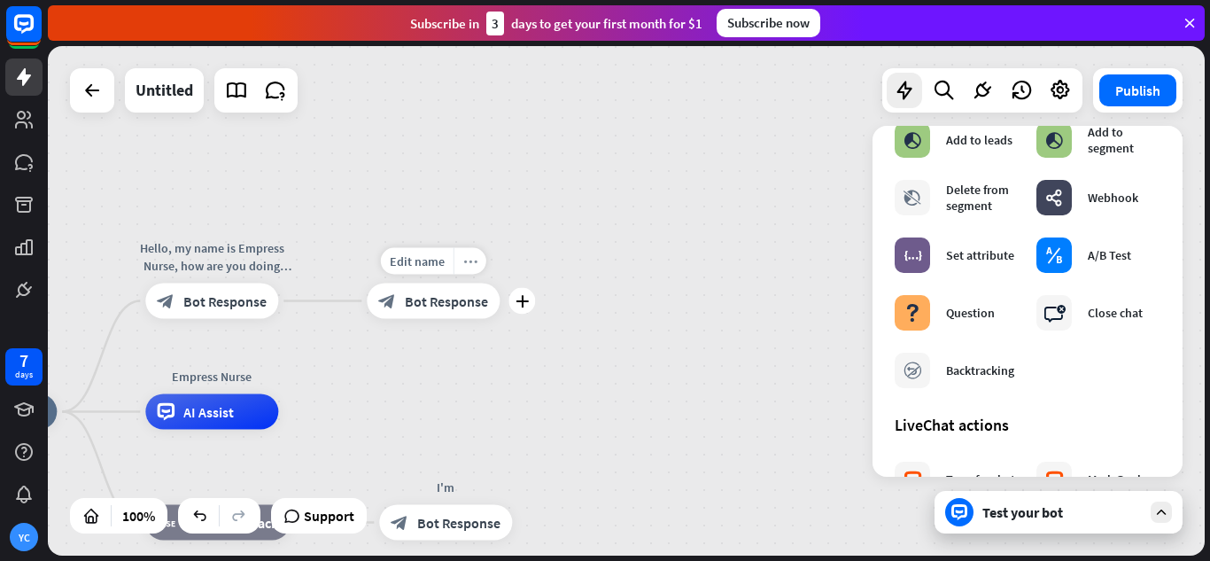
click at [470, 266] on icon "more_horiz" at bounding box center [470, 260] width 14 height 13
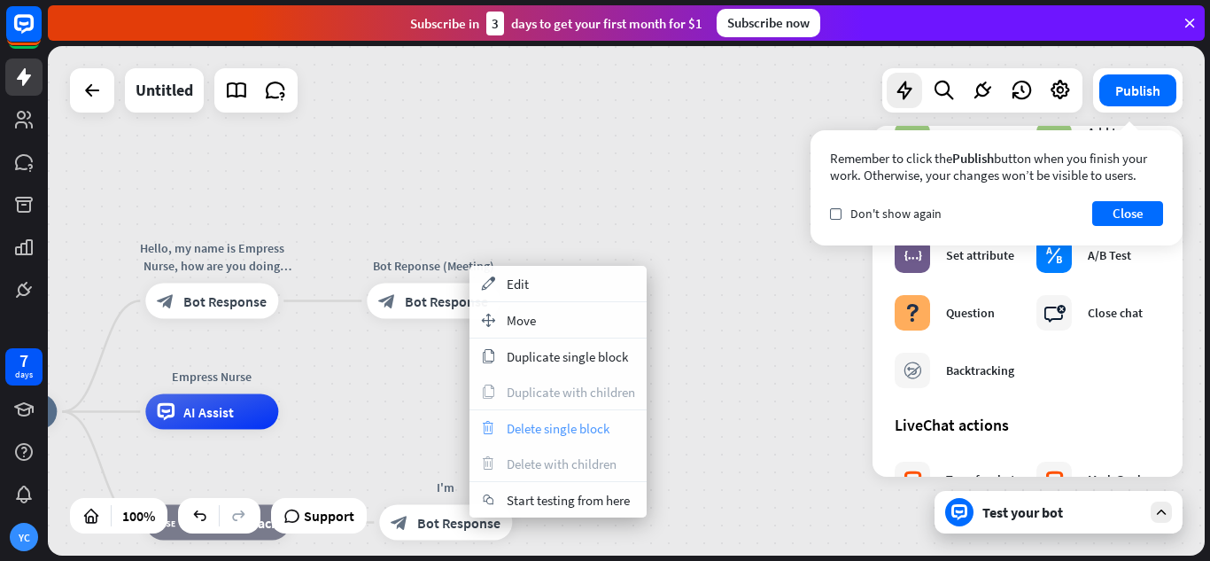
click at [580, 427] on span "Delete single block" at bounding box center [558, 428] width 103 height 17
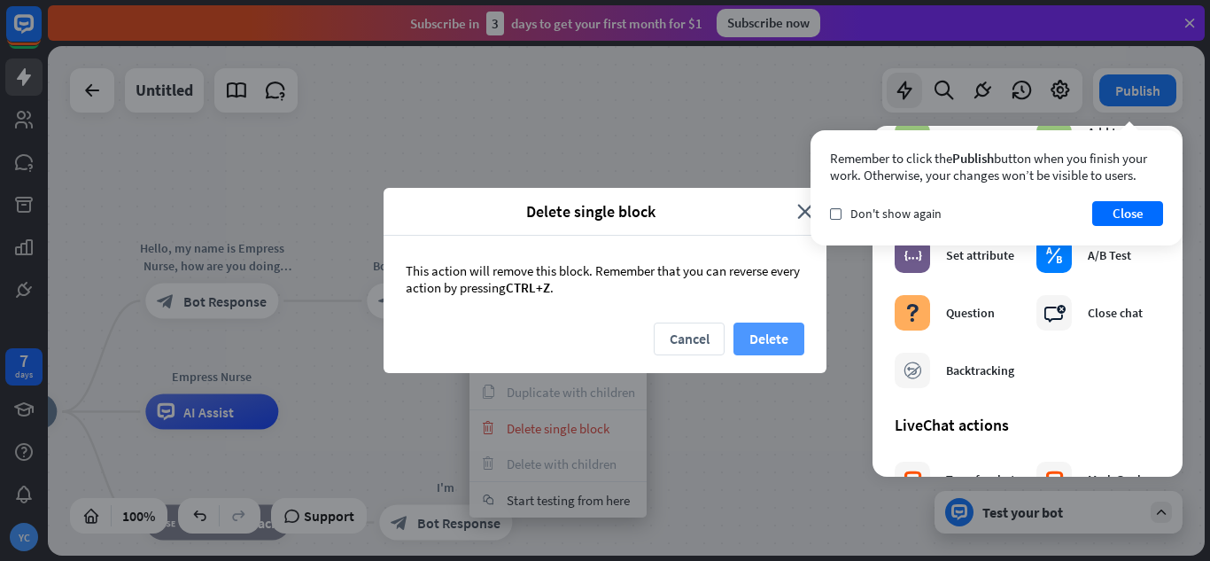
click at [759, 340] on button "Delete" at bounding box center [769, 339] width 71 height 33
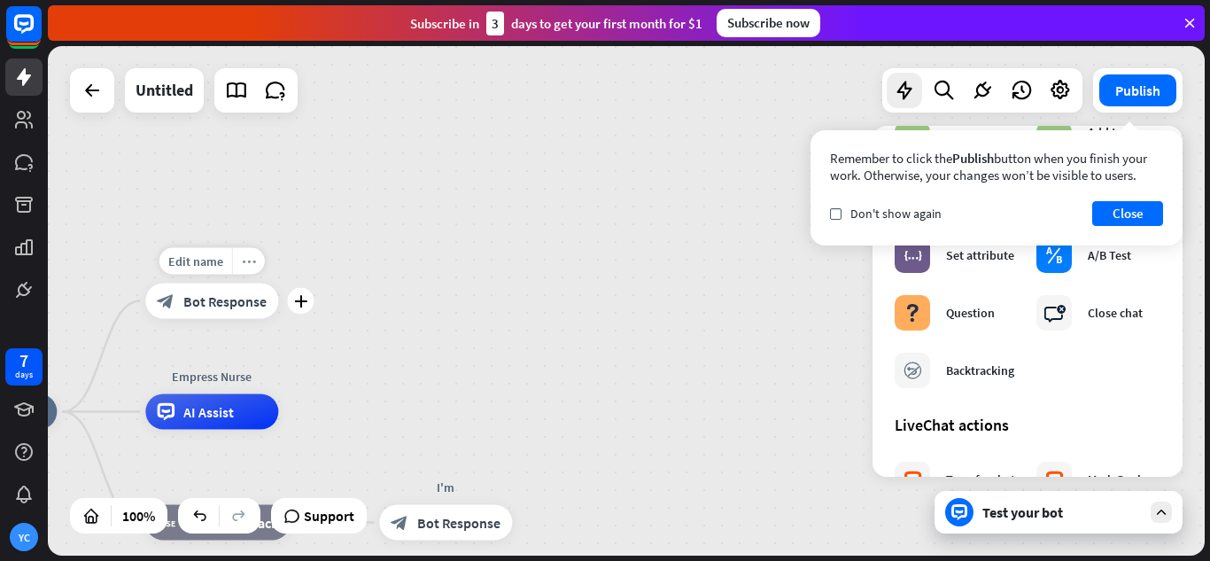
click at [252, 267] on div "more_horiz" at bounding box center [248, 261] width 33 height 27
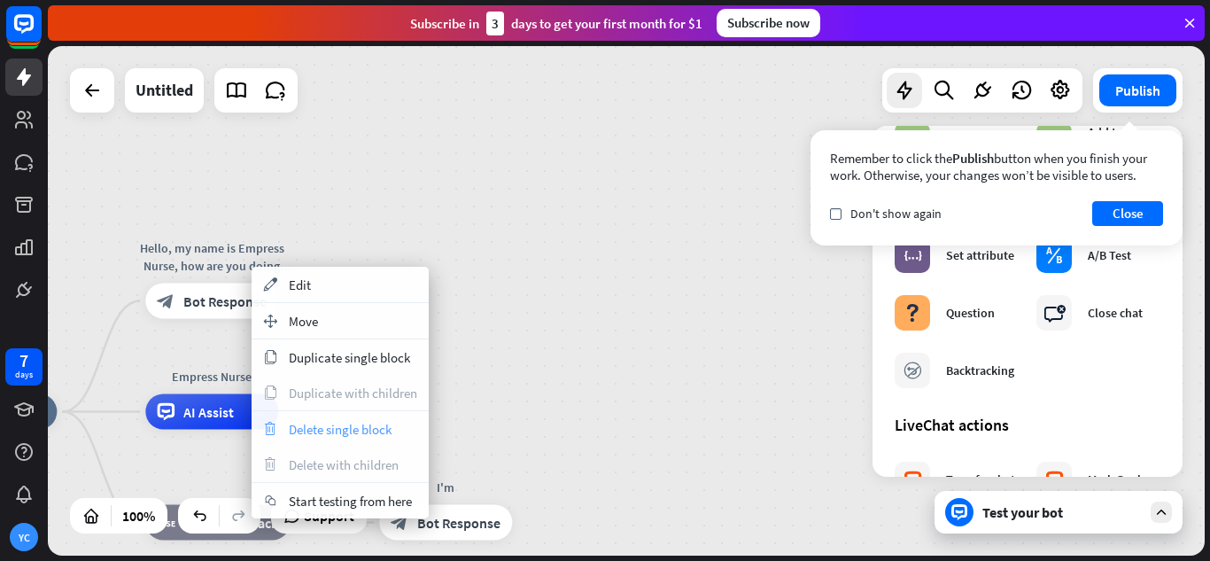
click at [359, 418] on div "trash Delete single block" at bounding box center [340, 428] width 177 height 35
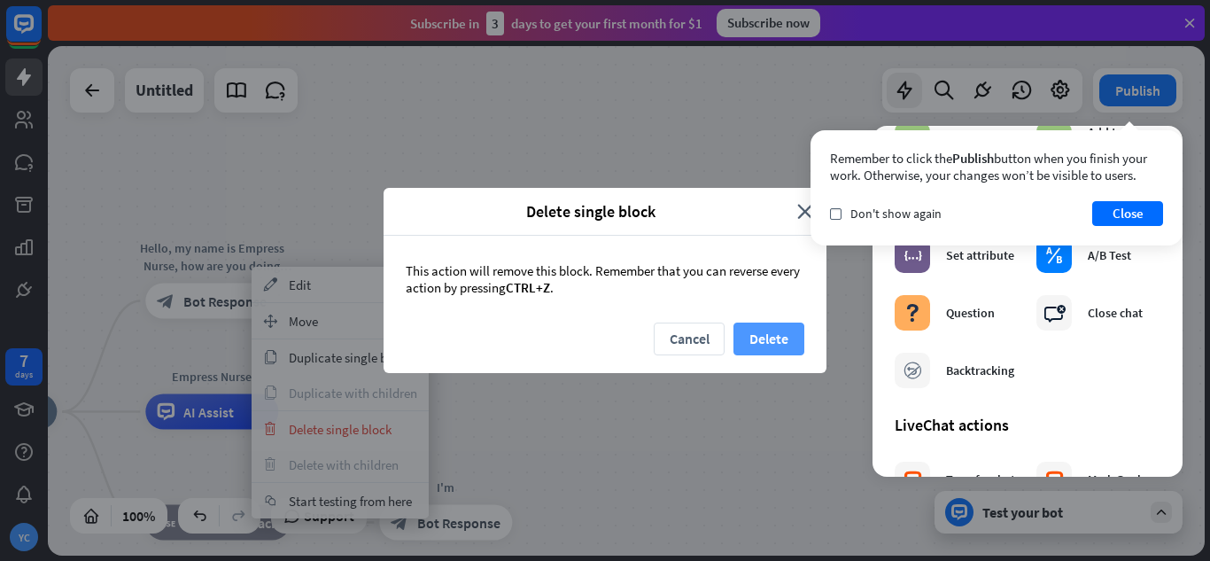
click at [770, 326] on button "Delete" at bounding box center [769, 339] width 71 height 33
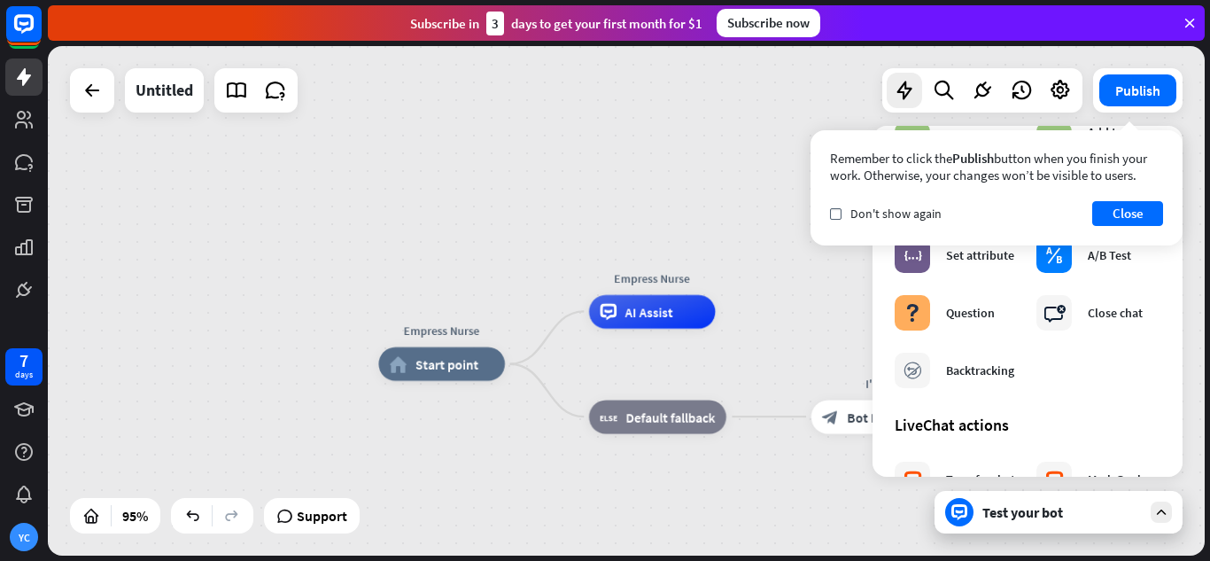
drag, startPoint x: 296, startPoint y: 282, endPoint x: 660, endPoint y: 230, distance: 367.8
click at [671, 233] on div "Empress Nurse home_2 Start point Empress Nurse AI Assist block_fallback Default…" at bounding box center [626, 300] width 1157 height 509
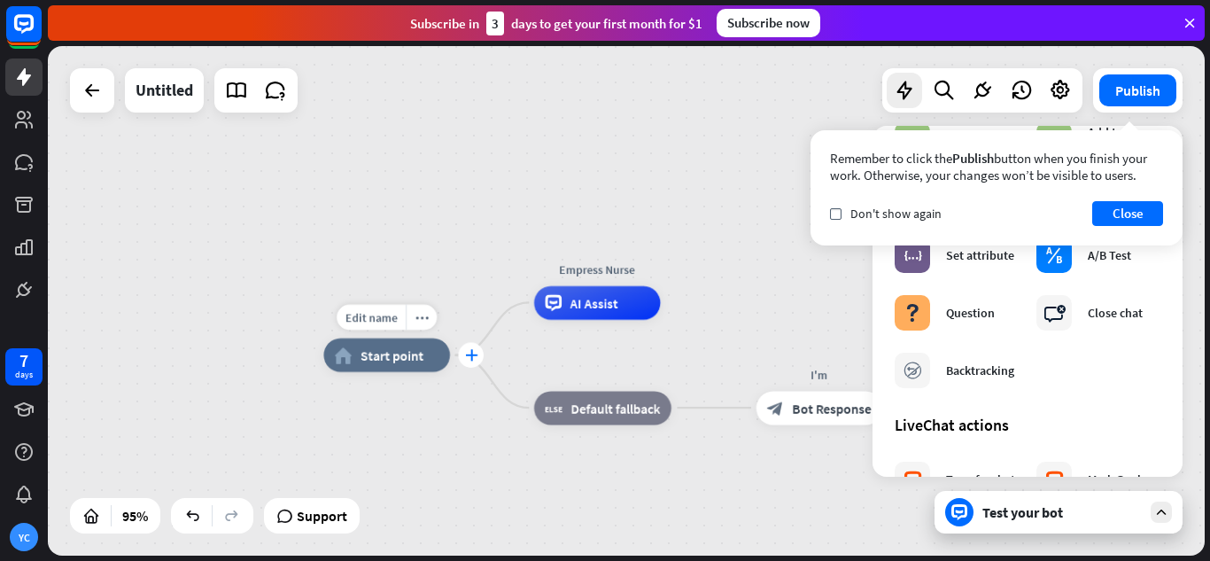
click at [475, 354] on icon "plus" at bounding box center [471, 355] width 12 height 12
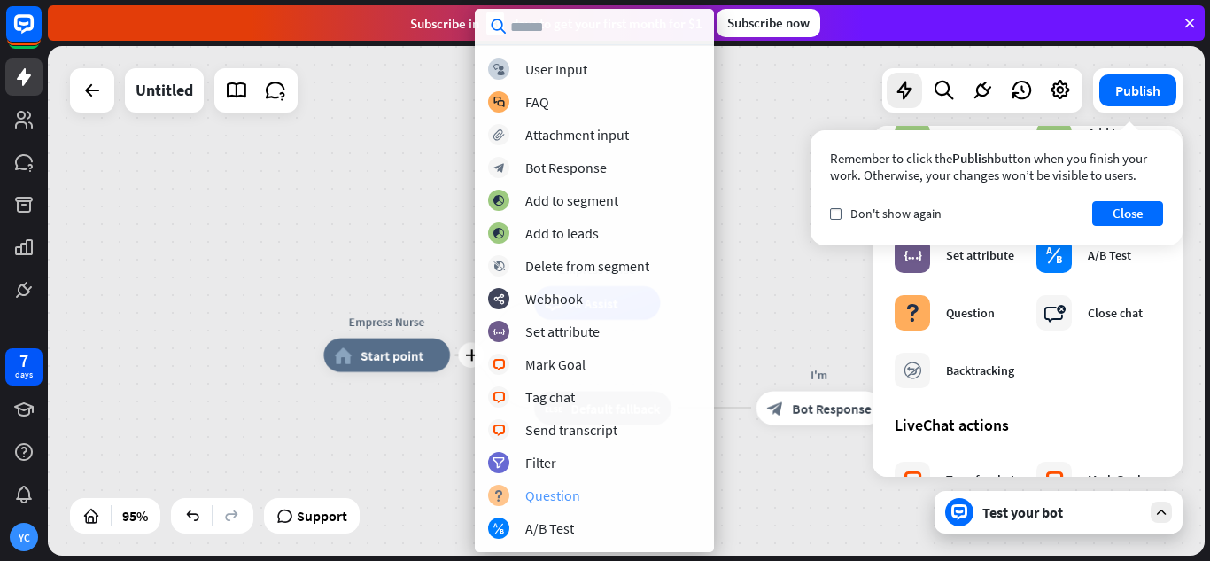
click at [564, 500] on div "Question" at bounding box center [552, 495] width 55 height 18
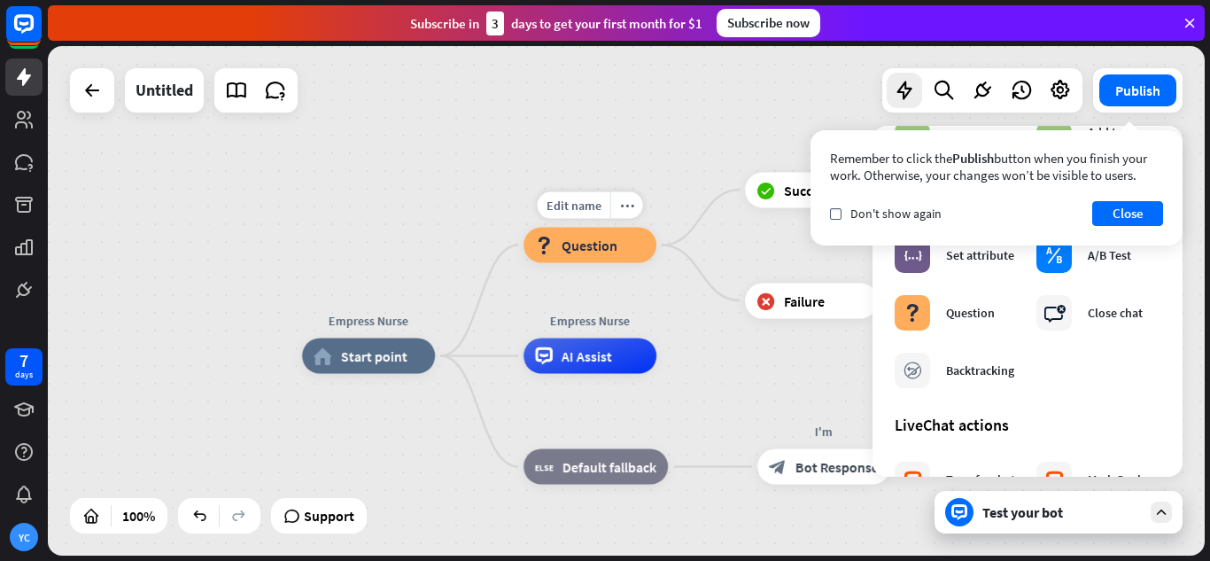
click at [625, 245] on div "block_question Question" at bounding box center [590, 245] width 133 height 35
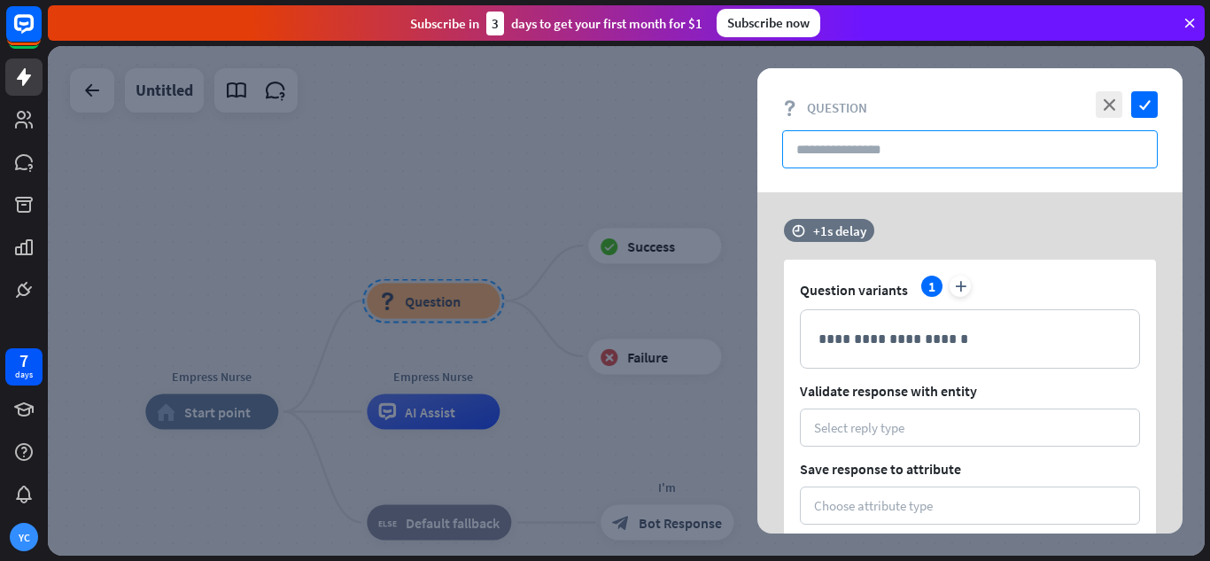
click at [928, 145] on input "text" at bounding box center [970, 149] width 376 height 38
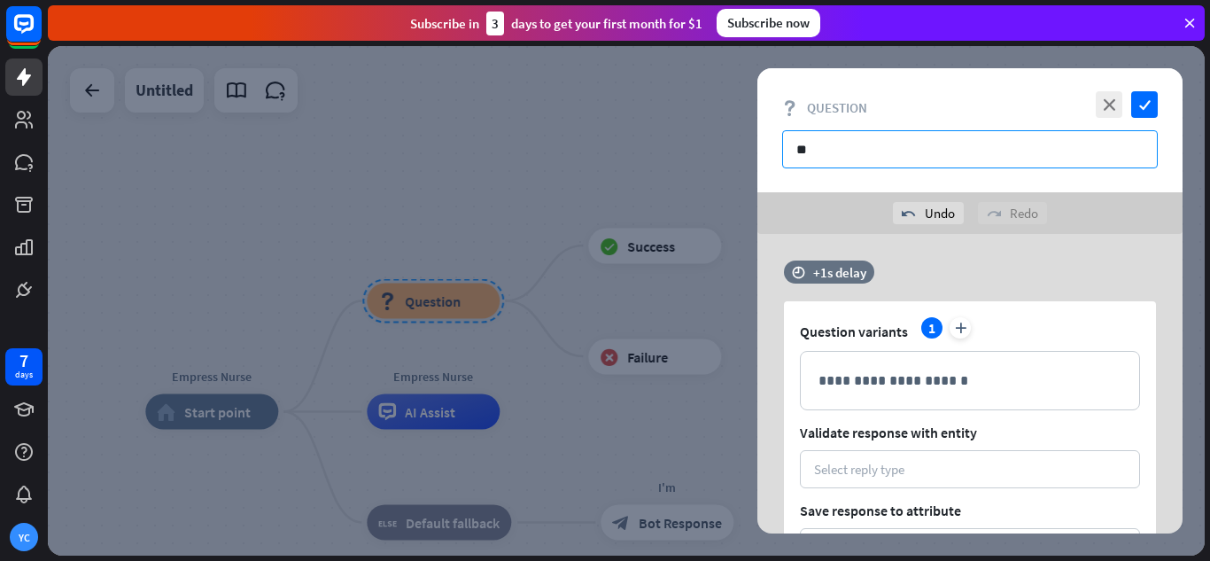
type input "*"
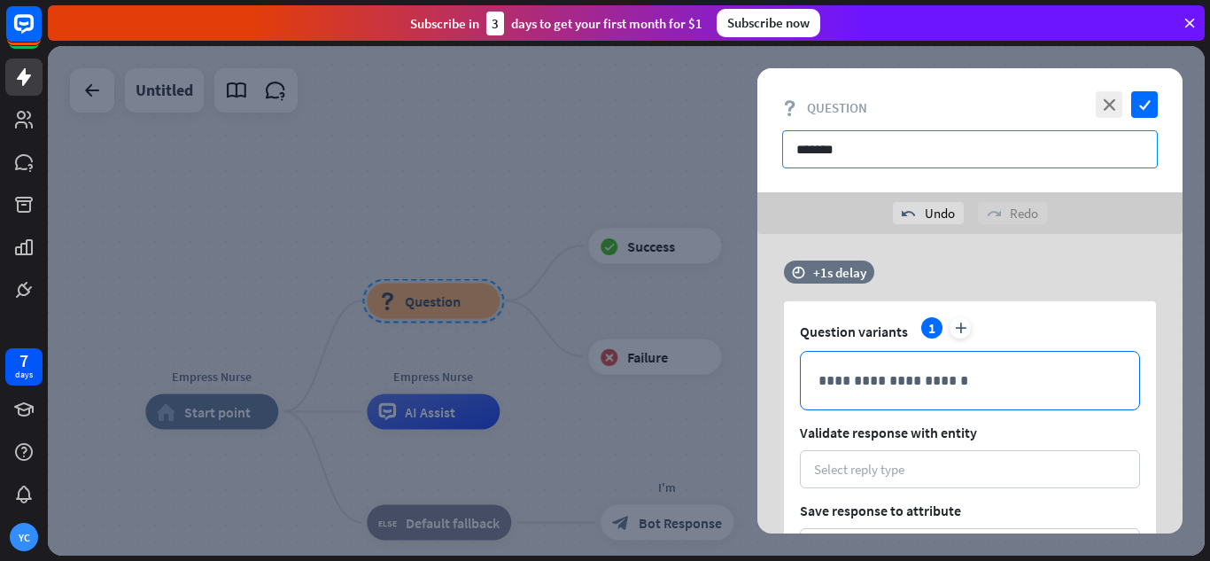
type input "*******"
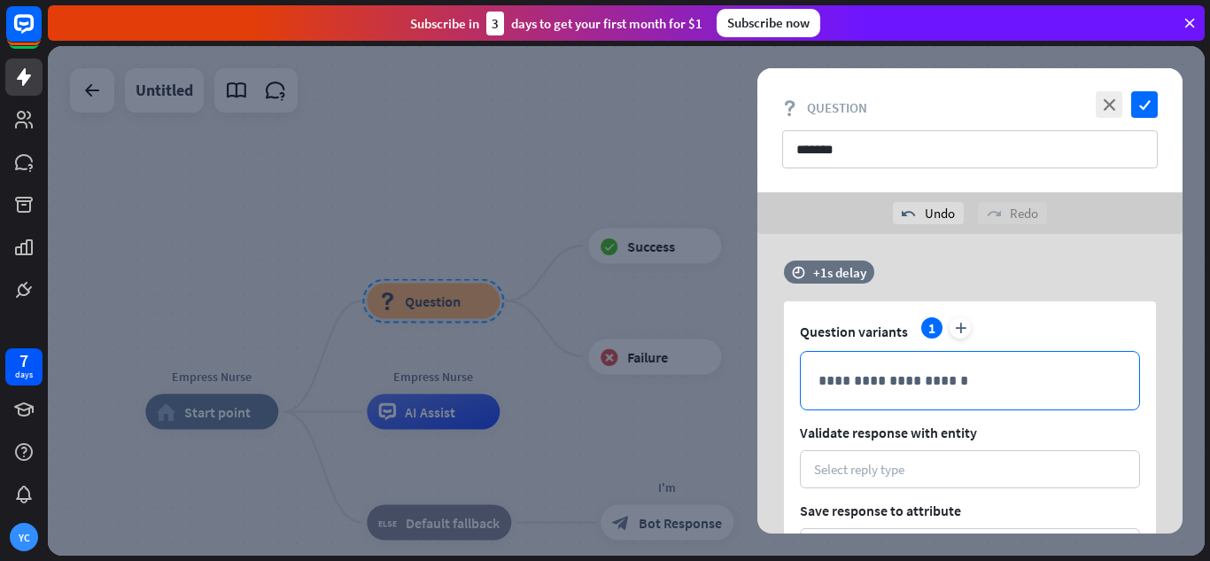
click at [1026, 380] on p "**********" at bounding box center [970, 380] width 303 height 22
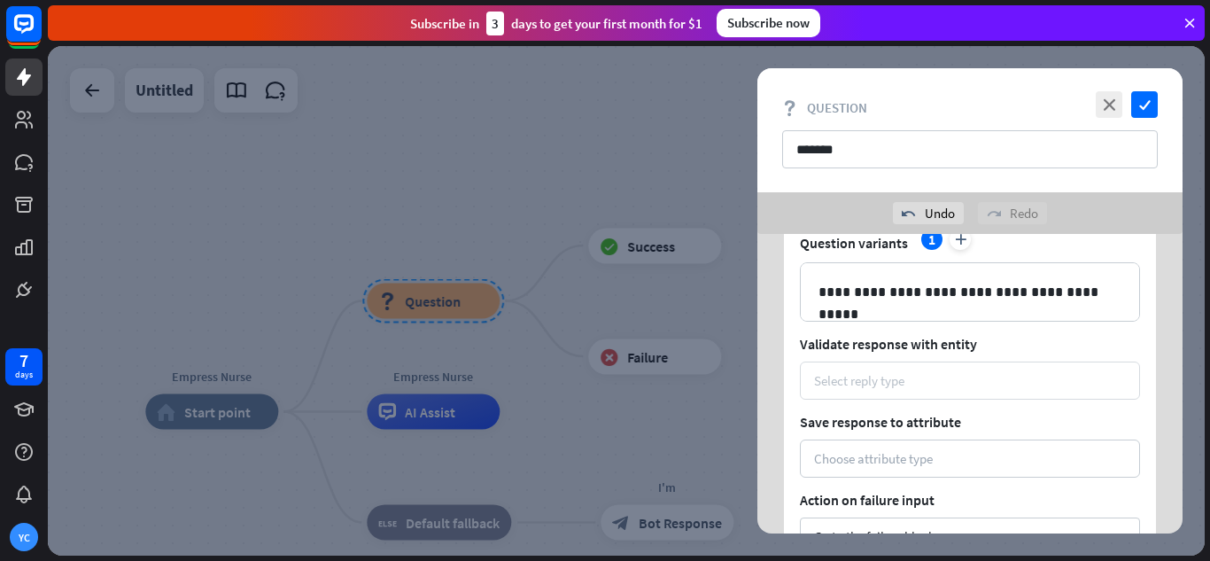
click at [968, 372] on div "Select reply type" at bounding box center [970, 380] width 312 height 17
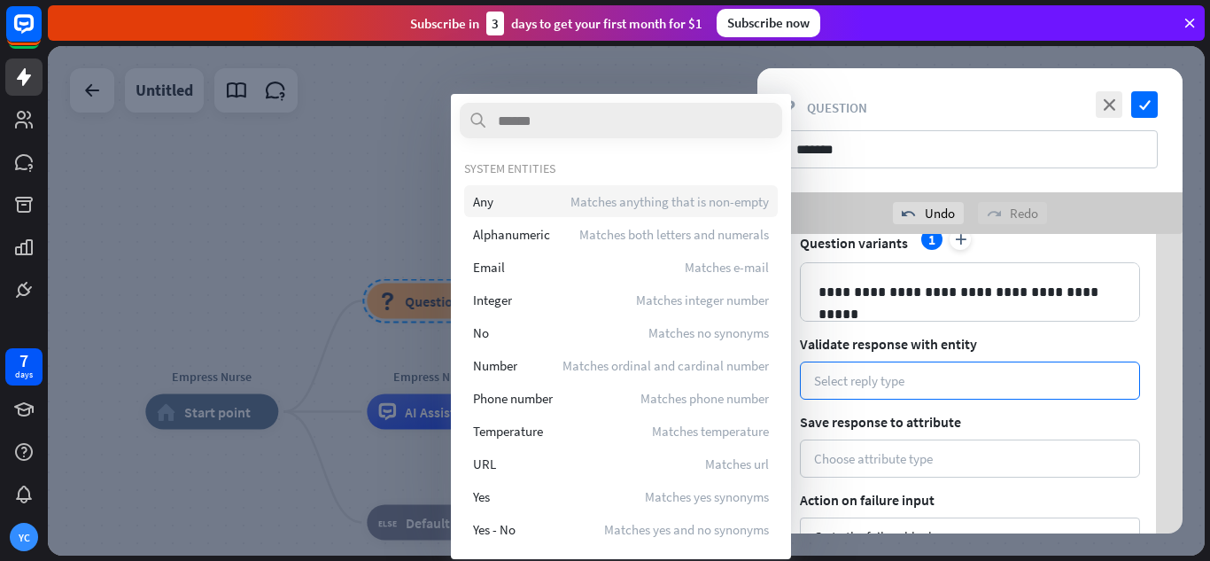
click at [650, 203] on span "Matches anything that is non-empty" at bounding box center [670, 201] width 198 height 17
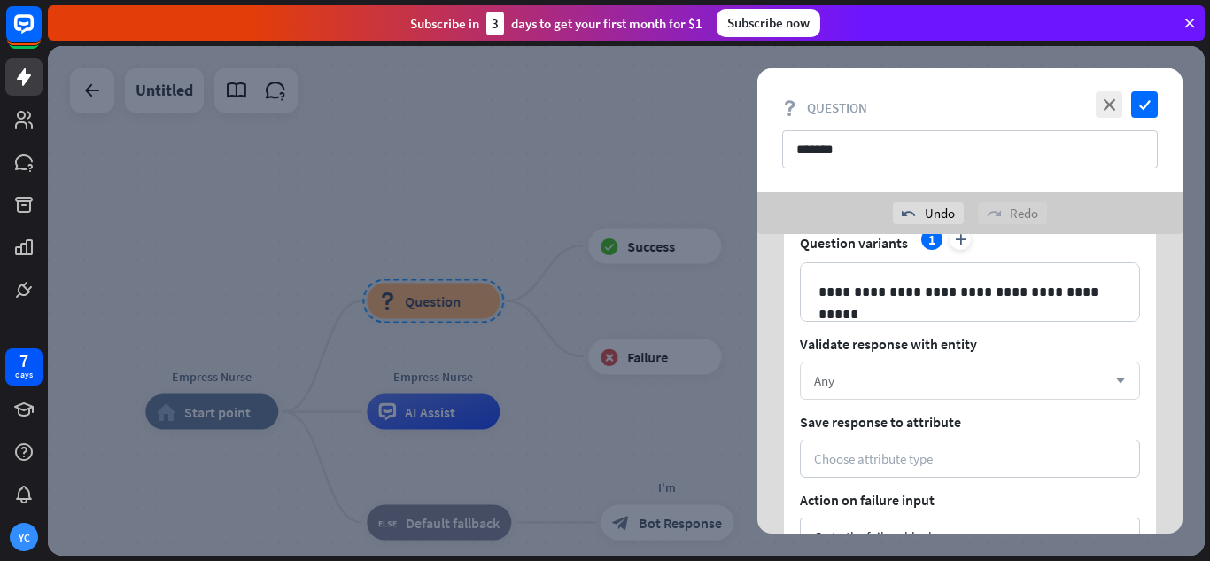
click at [922, 385] on div "Any" at bounding box center [960, 380] width 292 height 17
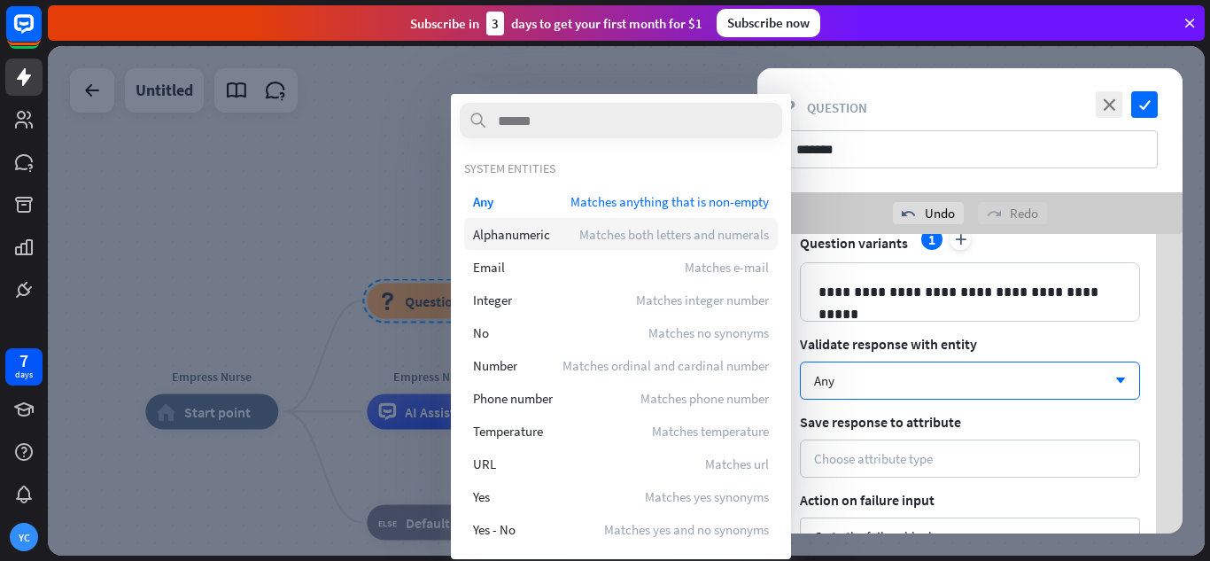
click at [564, 226] on div "Alphanumeric Matches both letters and numerals" at bounding box center [621, 234] width 314 height 32
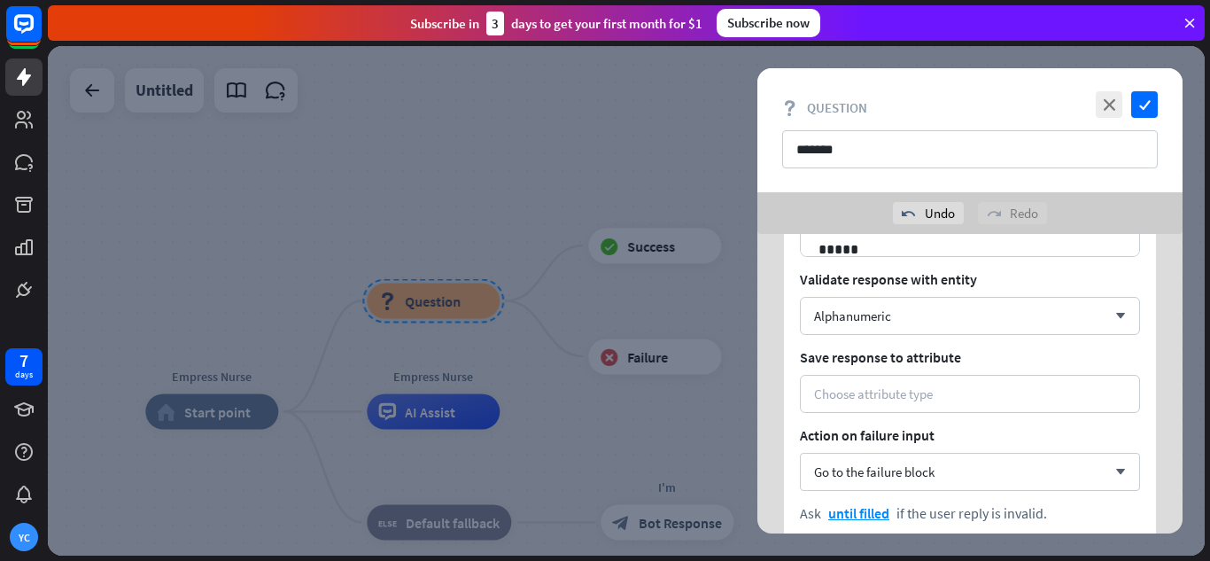
scroll to position [177, 0]
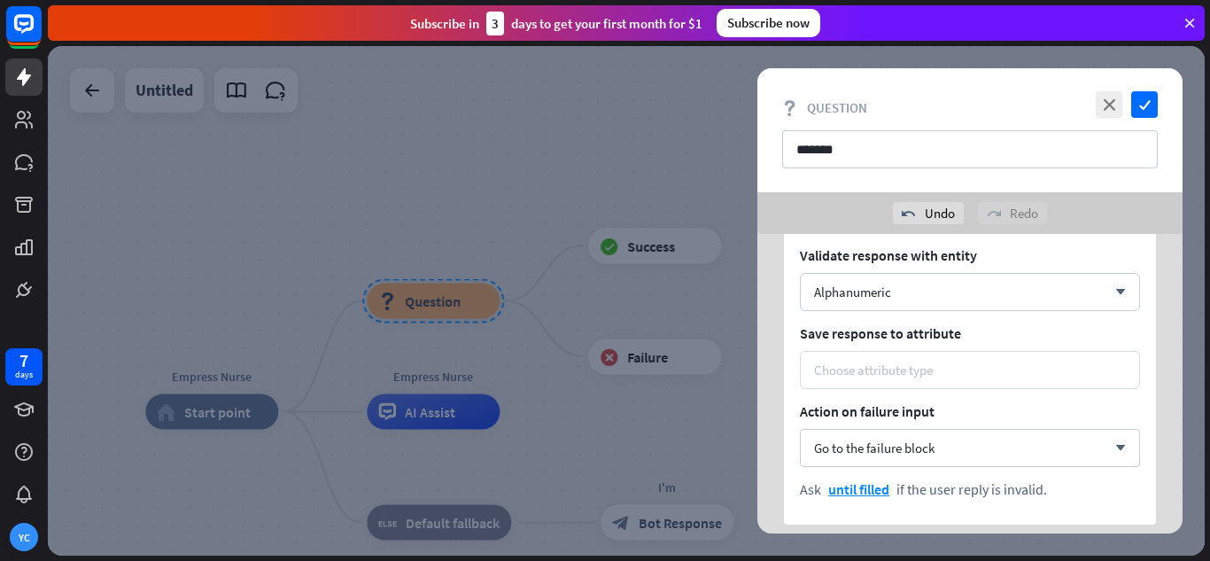
click at [939, 375] on div "Choose attribute type" at bounding box center [970, 370] width 312 height 17
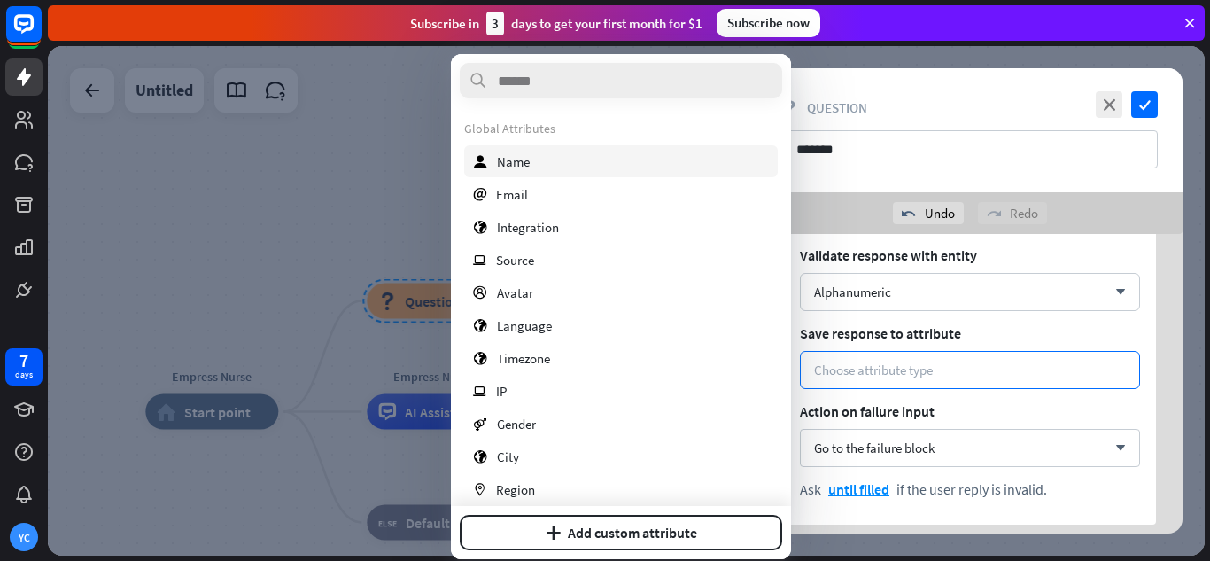
click at [538, 158] on div "user Name" at bounding box center [621, 161] width 314 height 32
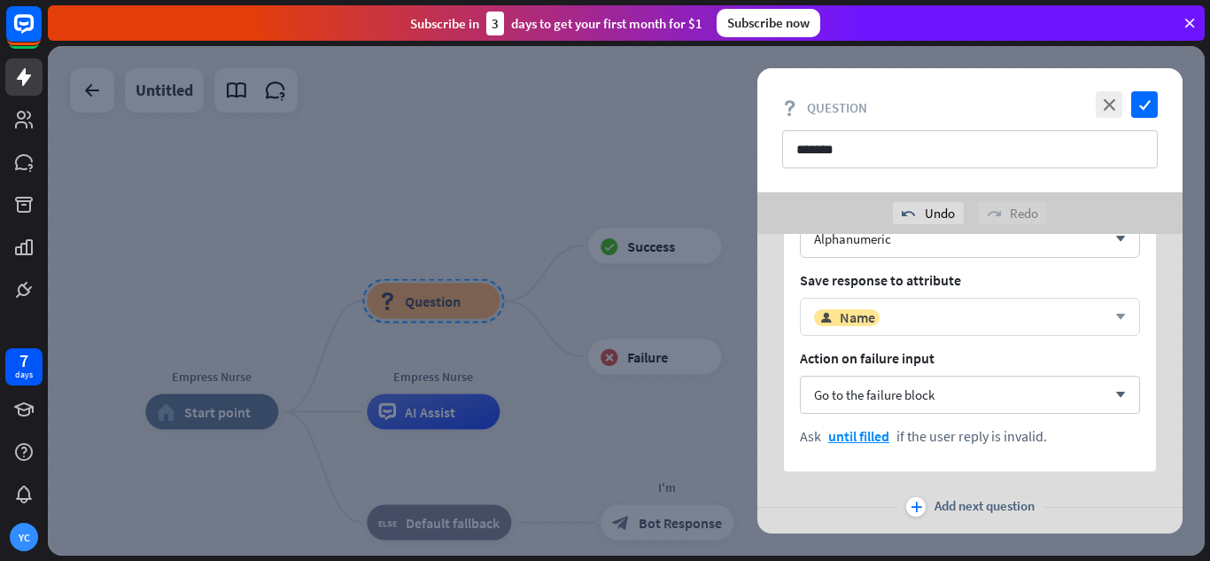
scroll to position [266, 0]
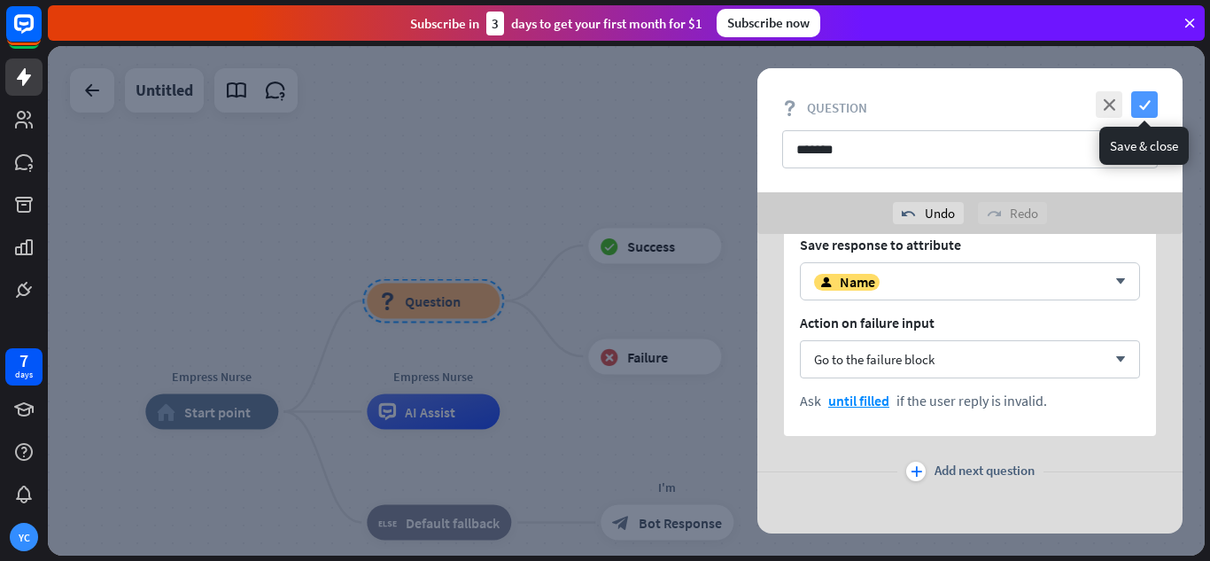
click at [1152, 104] on icon "check" at bounding box center [1144, 104] width 27 height 27
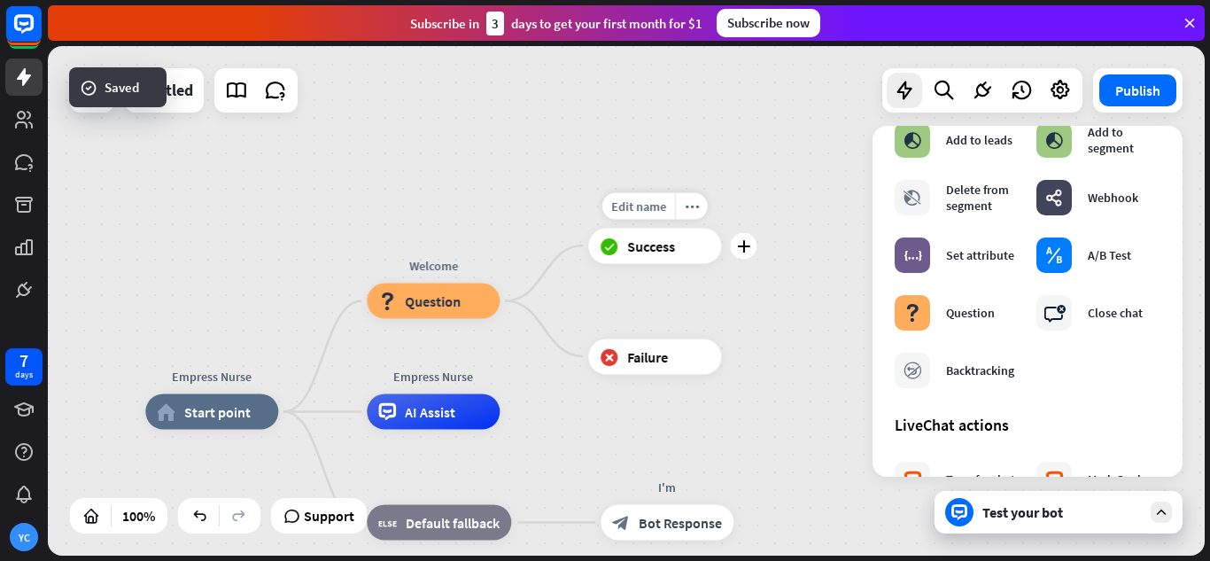
click at [660, 263] on div "Edit name more_horiz plus block_success Success" at bounding box center [654, 245] width 133 height 35
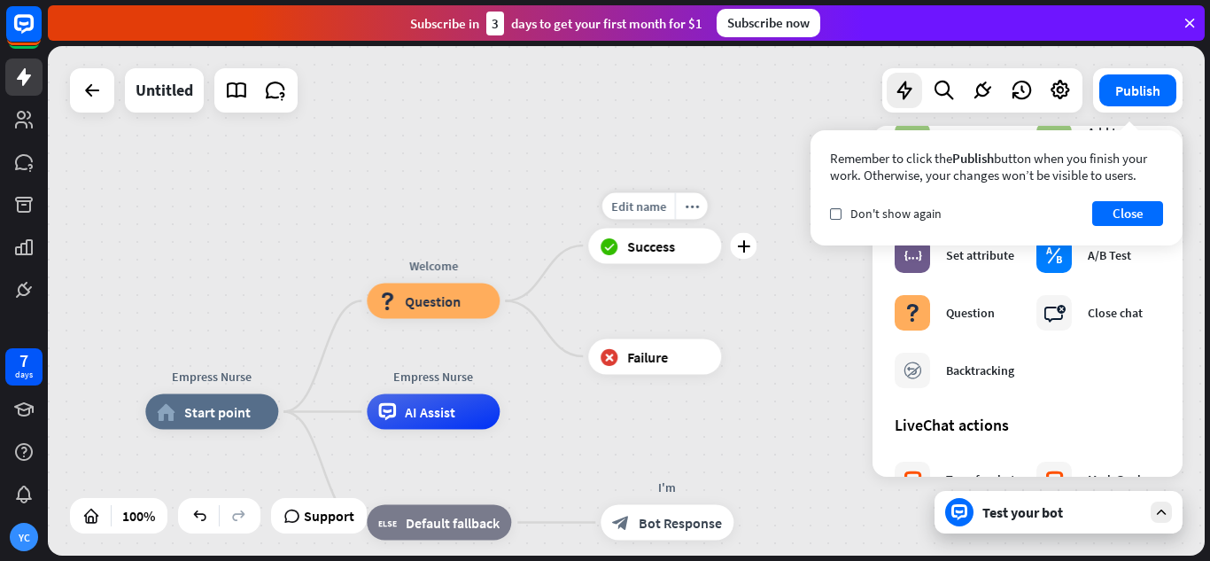
click at [668, 260] on div "block_success Success" at bounding box center [654, 245] width 133 height 35
click at [500, 319] on div "Edit name more_horiz Welcome block_question Question" at bounding box center [433, 301] width 133 height 35
click at [477, 307] on div "block_question Question" at bounding box center [433, 301] width 133 height 35
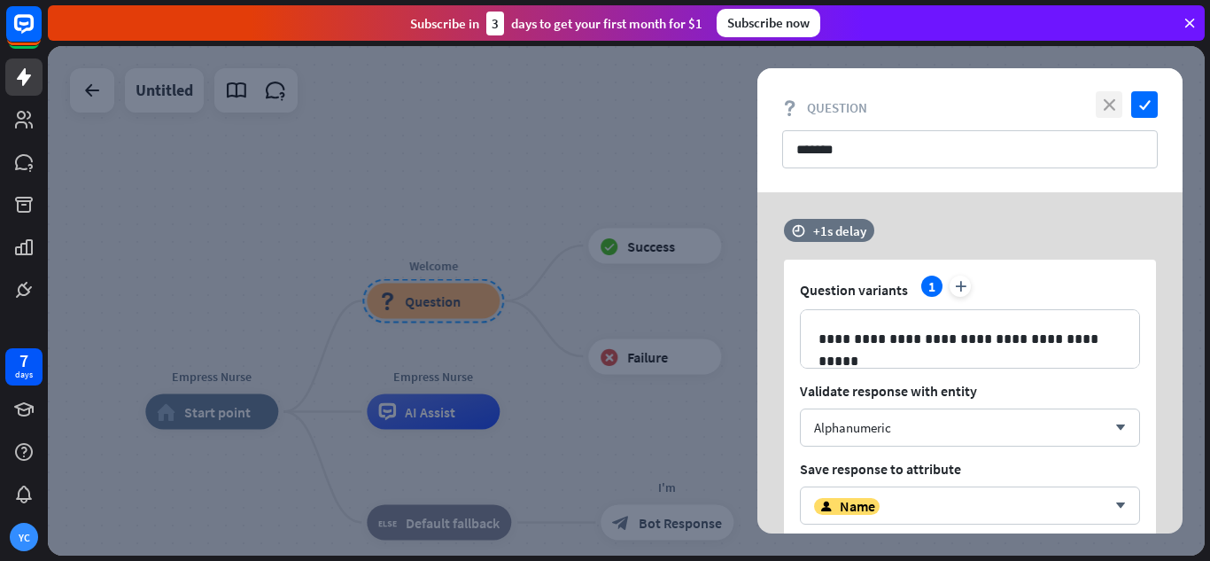
click at [1116, 100] on icon "close" at bounding box center [1109, 104] width 27 height 27
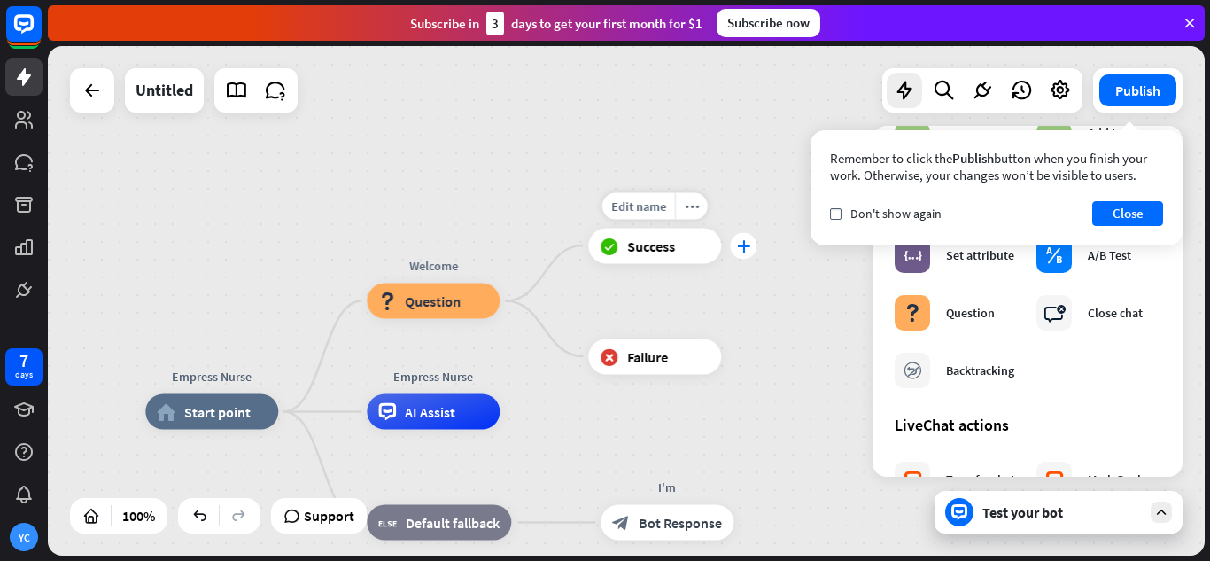
click at [751, 253] on div "plus" at bounding box center [743, 245] width 27 height 27
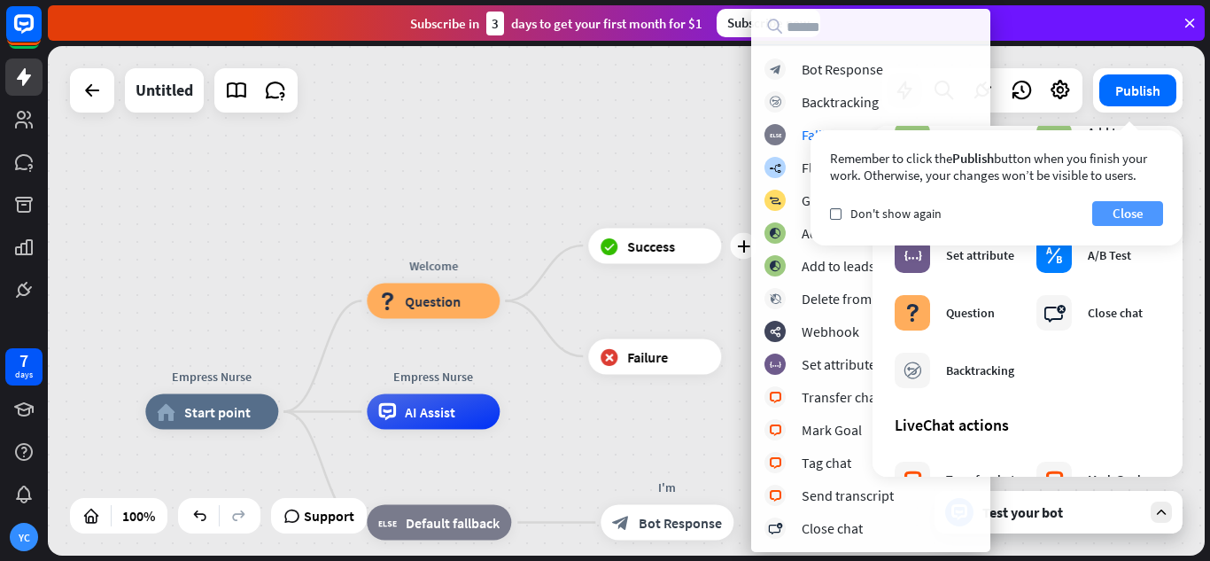
click at [1123, 216] on button "Close" at bounding box center [1128, 213] width 71 height 25
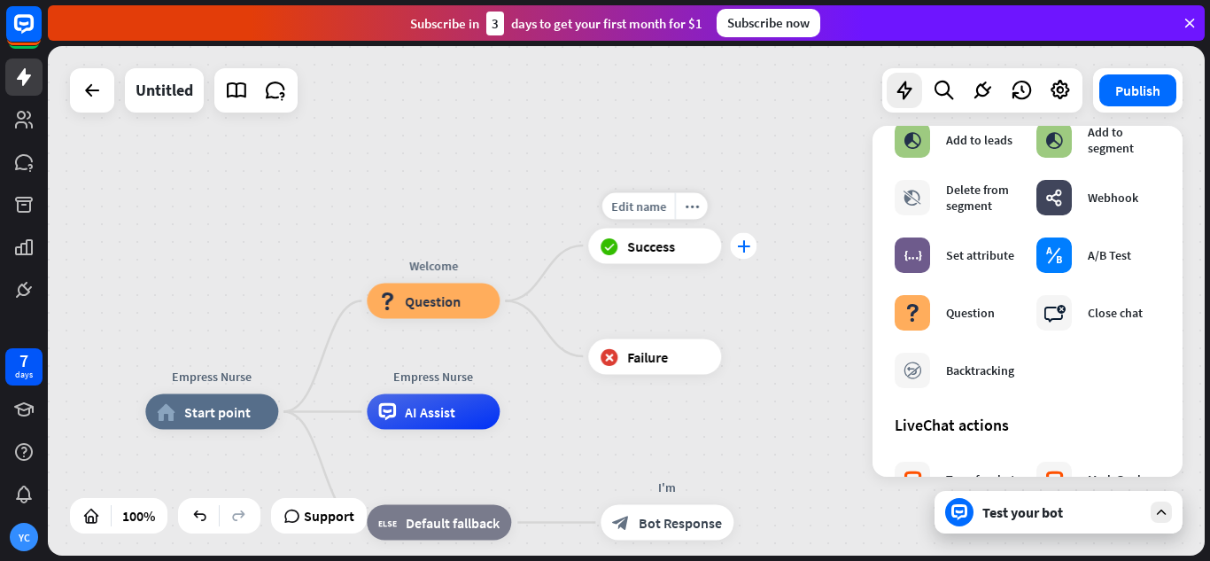
click at [749, 255] on div "plus" at bounding box center [743, 245] width 27 height 27
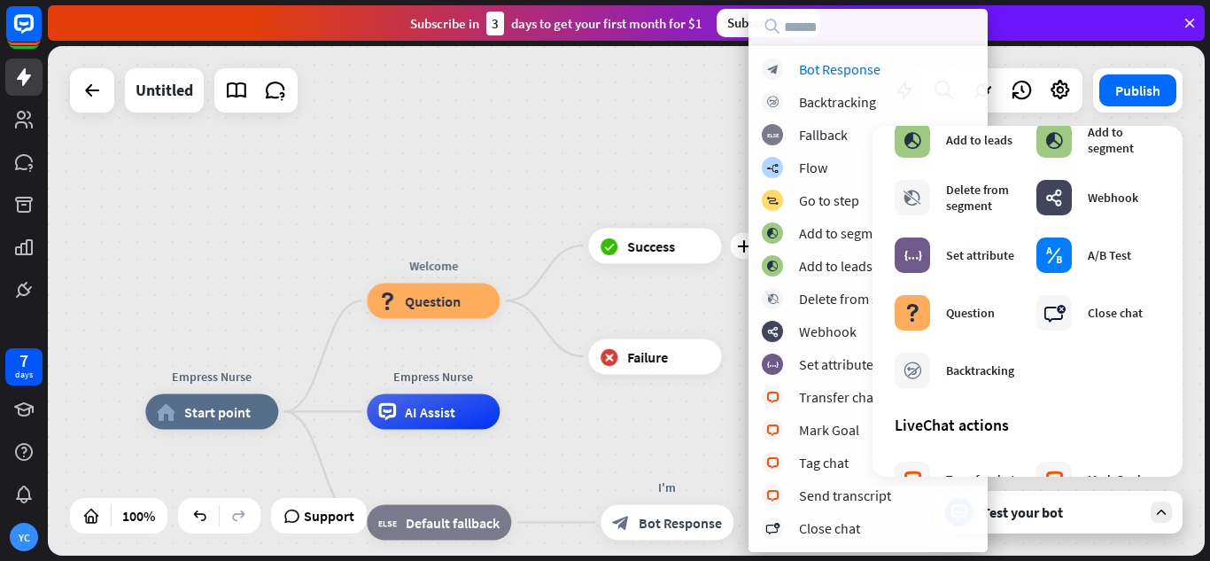
click at [509, 177] on div "Empress Nurse home_2 Start point Welcome block_question Question plus block_suc…" at bounding box center [626, 300] width 1157 height 509
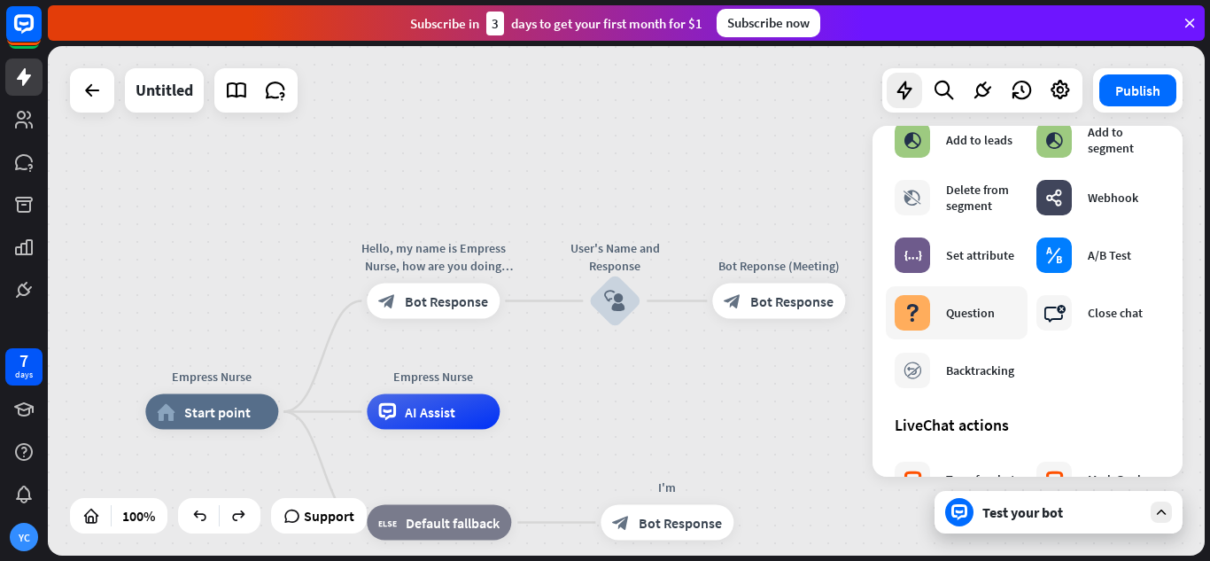
click at [942, 323] on div "block_question Question" at bounding box center [945, 312] width 100 height 35
click at [868, 309] on div "plus" at bounding box center [867, 301] width 27 height 27
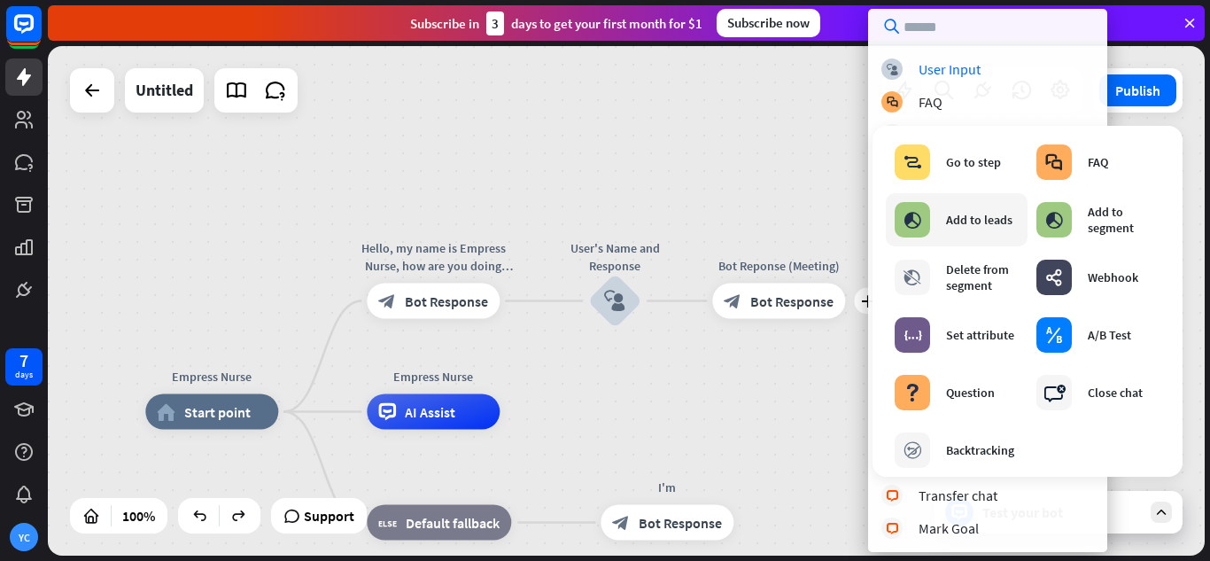
scroll to position [266, 0]
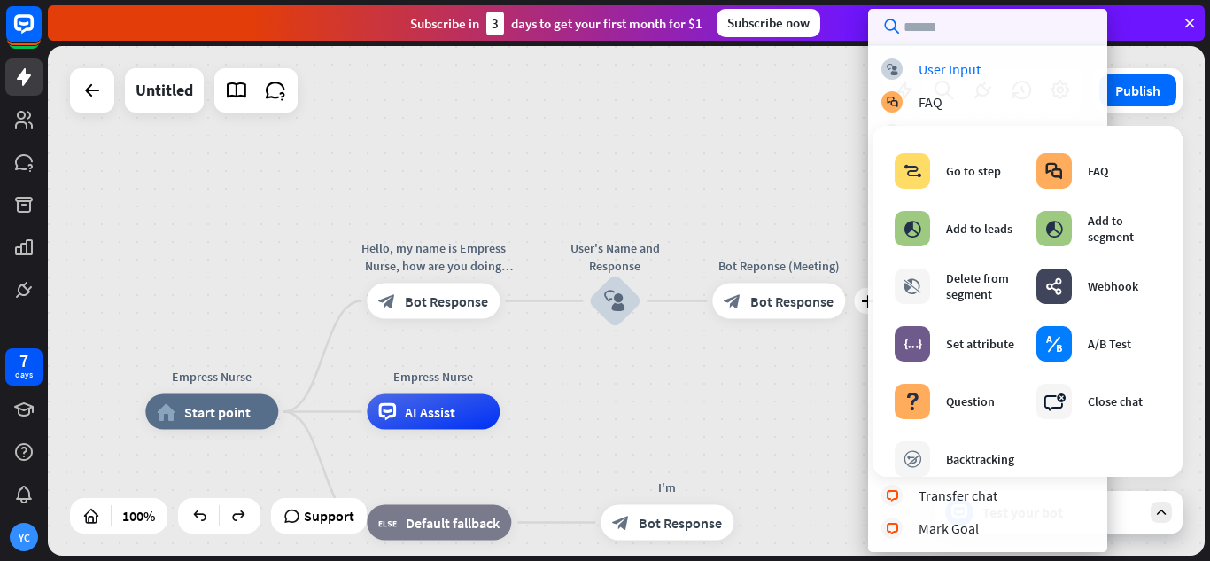
drag, startPoint x: 947, startPoint y: 34, endPoint x: 781, endPoint y: 40, distance: 166.7
click at [781, 40] on div "close Product Help First steps Get started with ChatBot Help Center Follow step…" at bounding box center [629, 280] width 1163 height 561
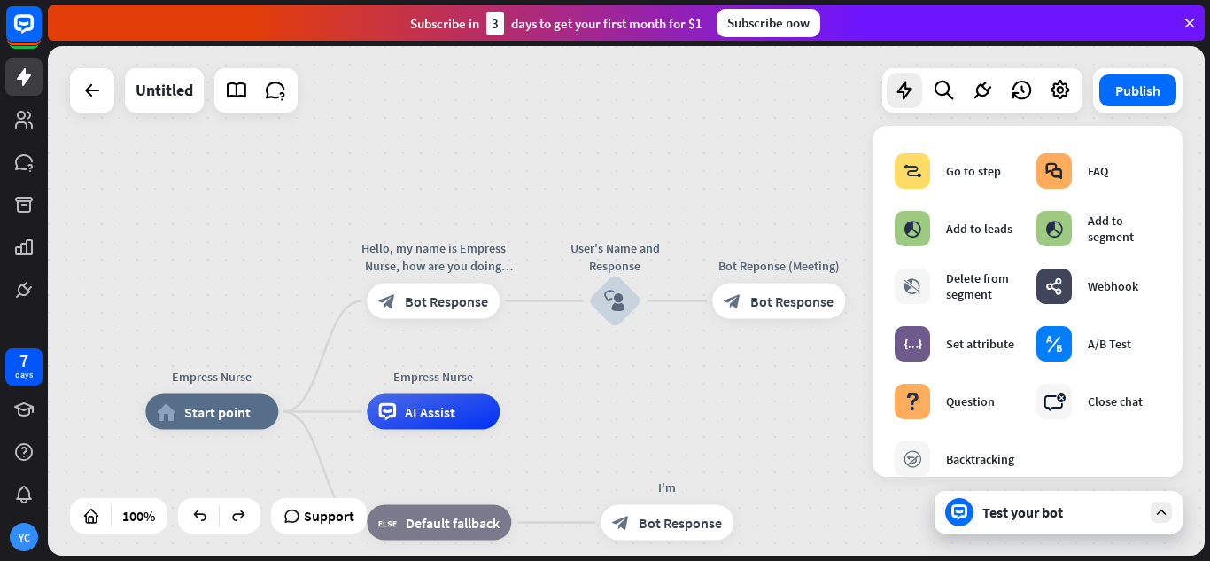
click at [827, 107] on div "Empress Nurse home_2 Start point Hello, my name is Empress Nurse, how are you d…" at bounding box center [626, 300] width 1157 height 509
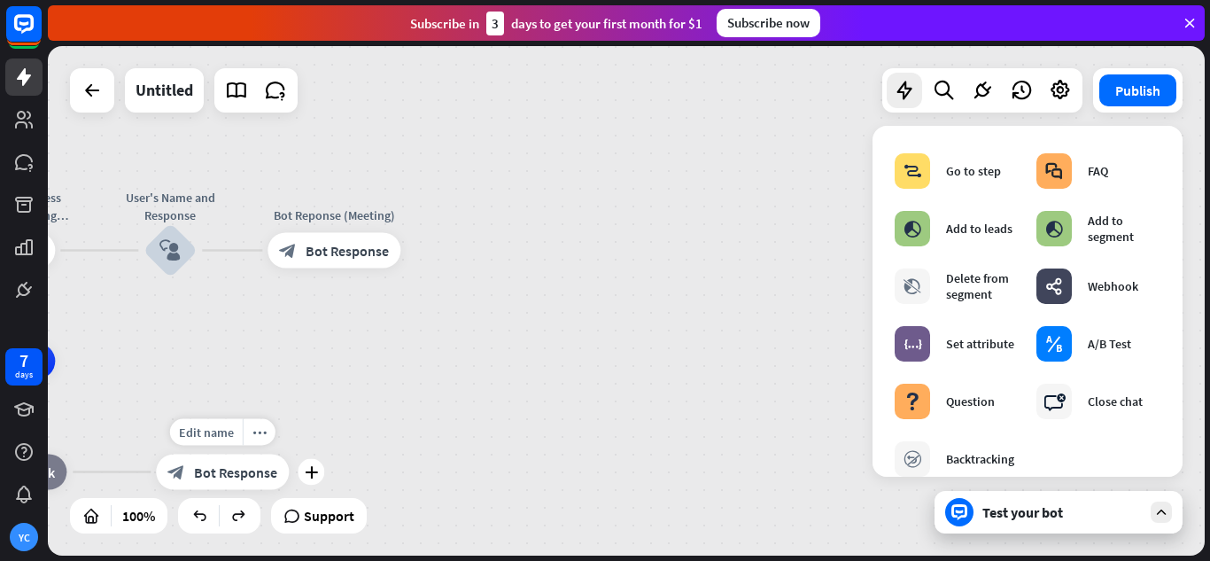
drag, startPoint x: 651, startPoint y: 407, endPoint x: 296, endPoint y: 424, distance: 355.7
click at [289, 455] on div "Edit name more_horiz plus I'm block_bot_response Bot Response" at bounding box center [222, 472] width 133 height 35
click at [400, 266] on div "Edit name more_horiz plus block_bot_response Bot Response" at bounding box center [334, 250] width 133 height 35
click at [427, 252] on icon "plus" at bounding box center [422, 251] width 13 height 12
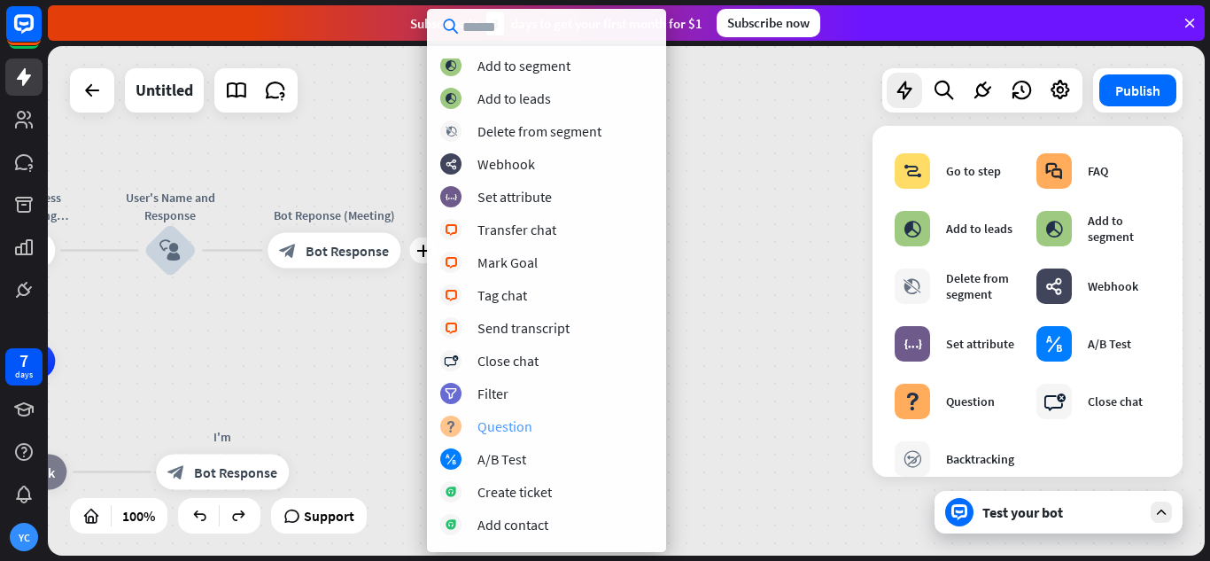
click at [534, 421] on div "block_question Question" at bounding box center [546, 426] width 213 height 21
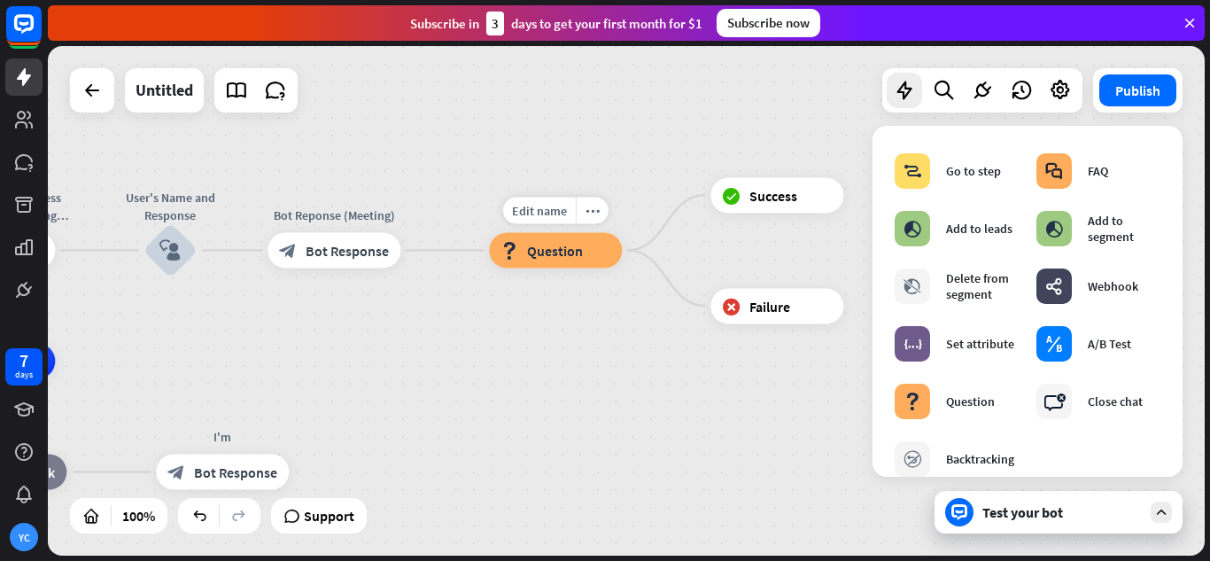
click at [610, 253] on div "block_question Question" at bounding box center [555, 250] width 133 height 35
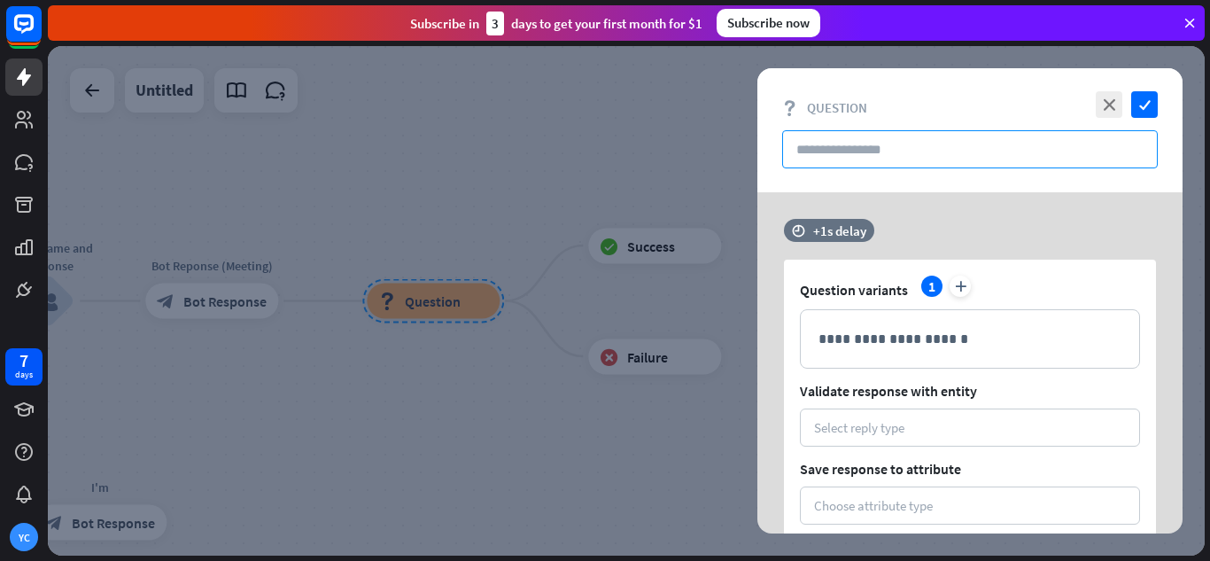
click at [922, 157] on input "text" at bounding box center [970, 149] width 376 height 38
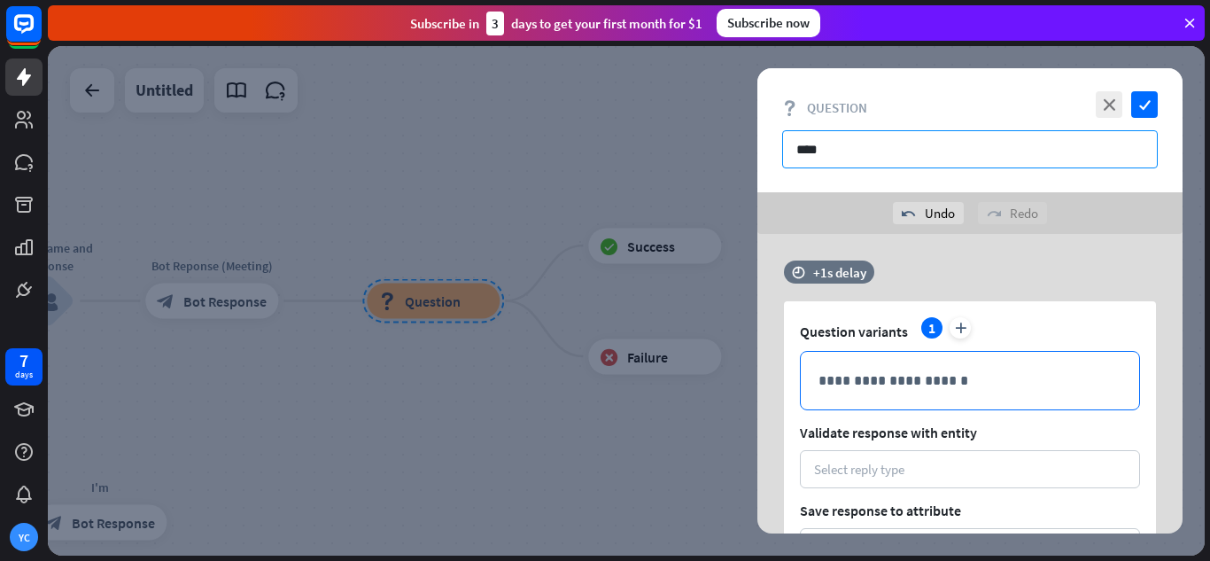
type input "****"
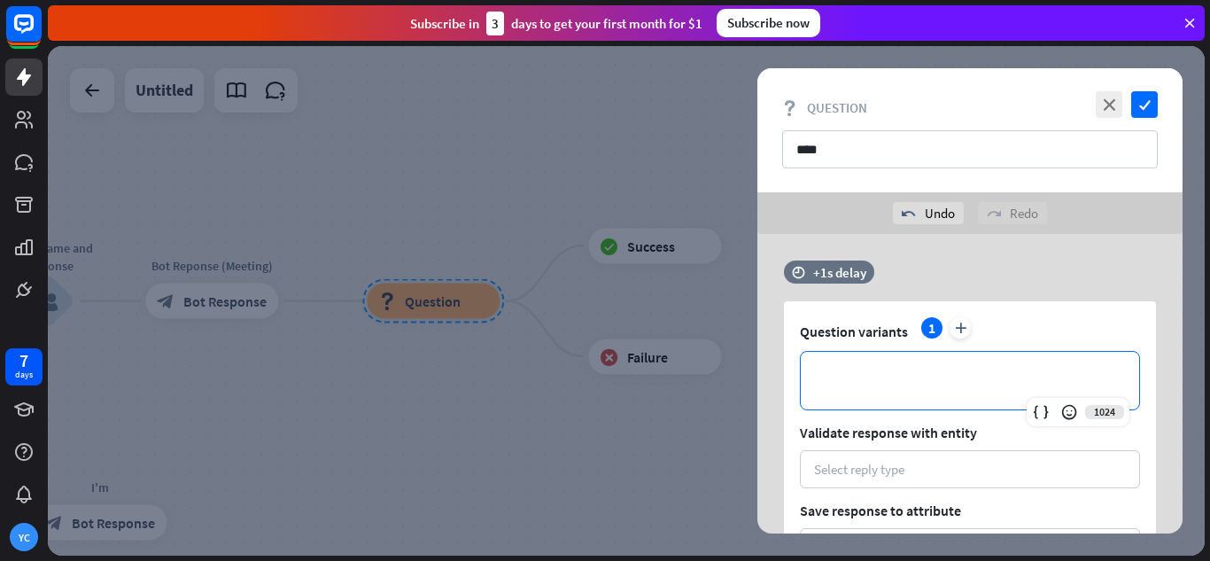
click at [984, 389] on p "**********" at bounding box center [970, 380] width 303 height 22
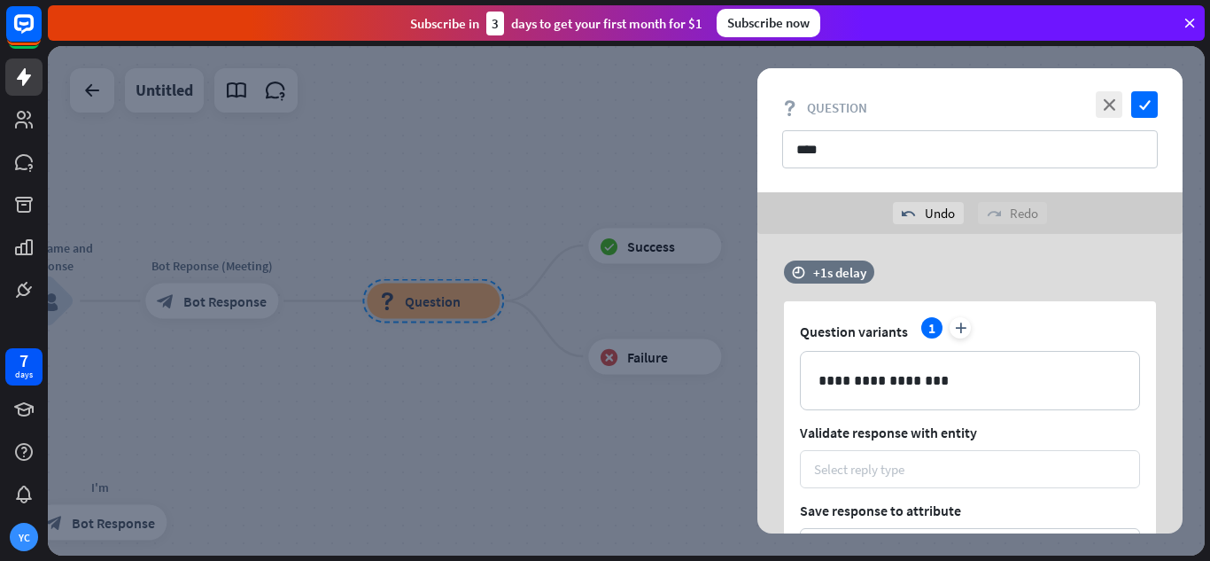
click at [948, 465] on div "Select reply type" at bounding box center [970, 469] width 312 height 17
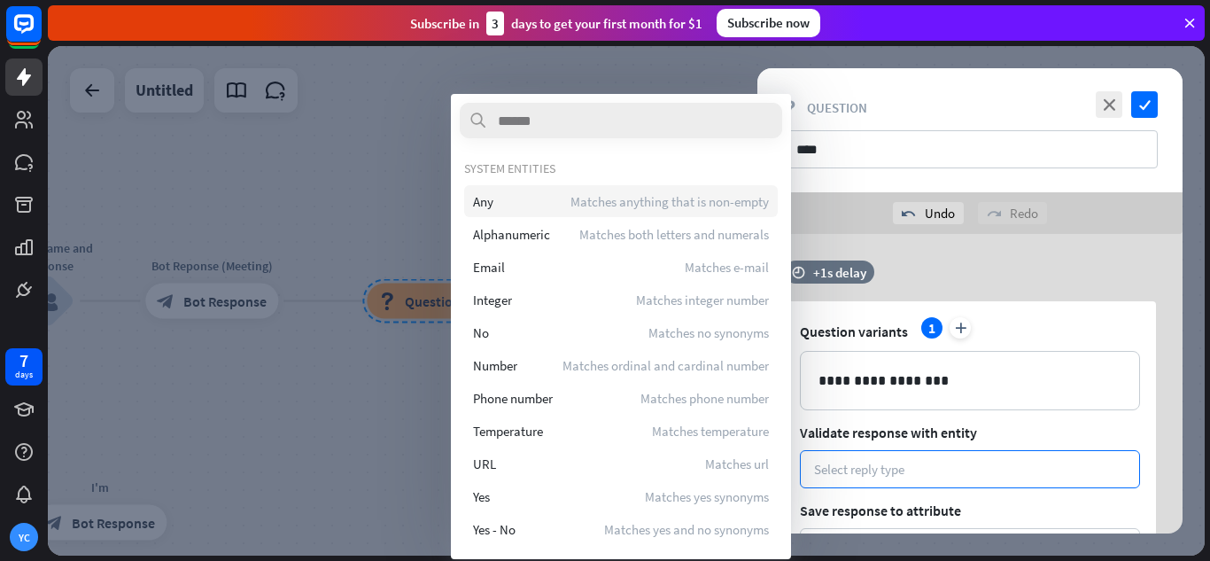
click at [636, 205] on span "Matches anything that is non-empty" at bounding box center [670, 201] width 198 height 17
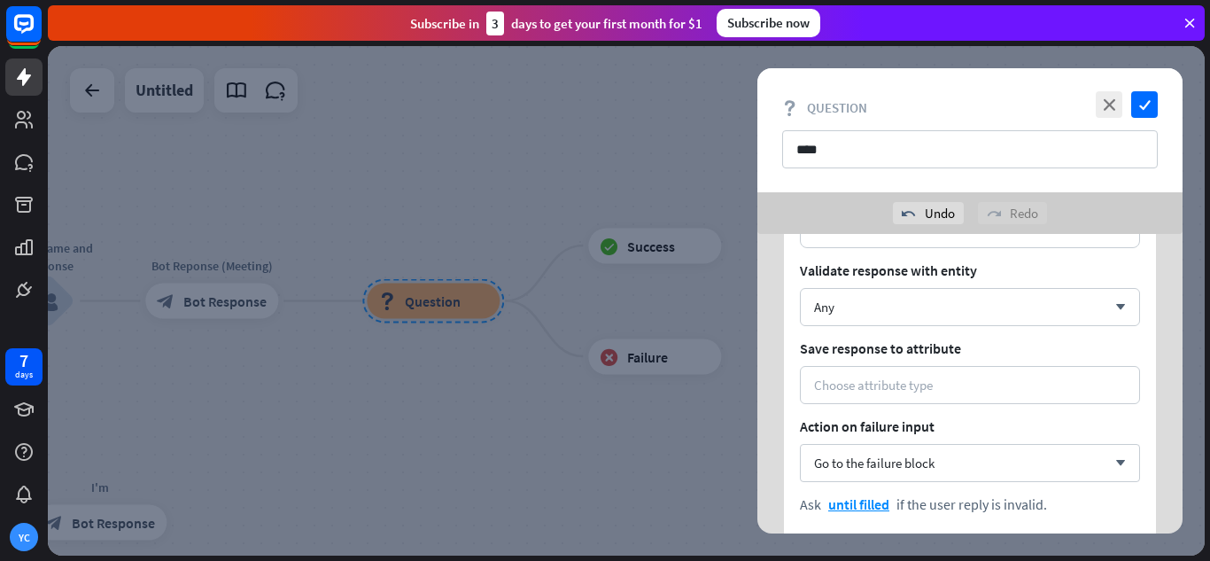
scroll to position [177, 0]
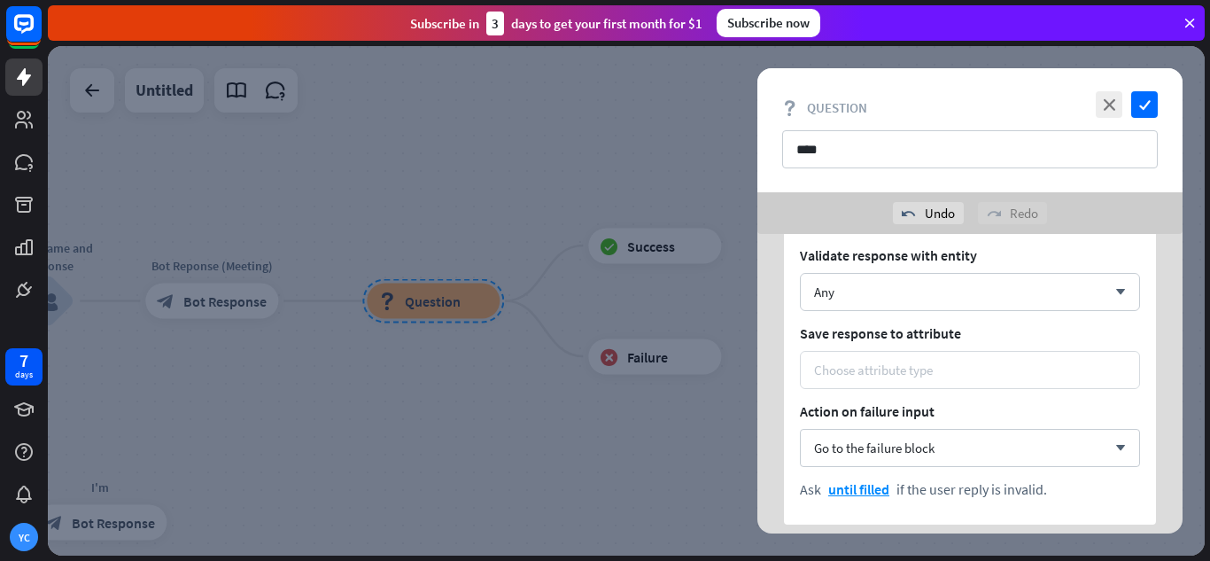
click at [908, 383] on div "Choose attribute type" at bounding box center [970, 370] width 340 height 38
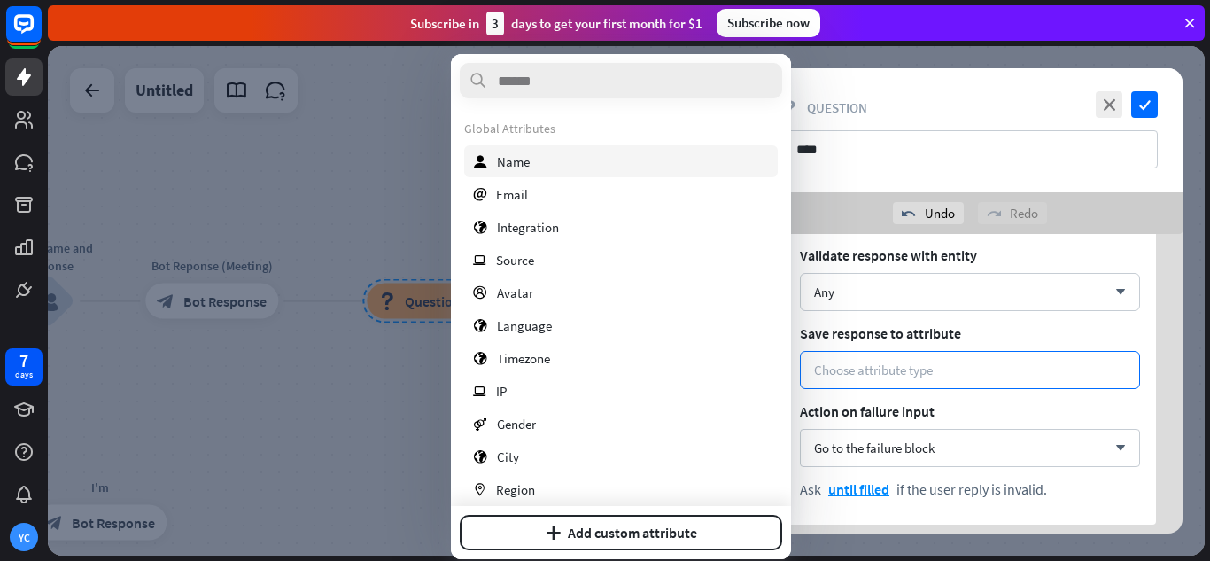
click at [525, 159] on span "Name" at bounding box center [513, 161] width 33 height 17
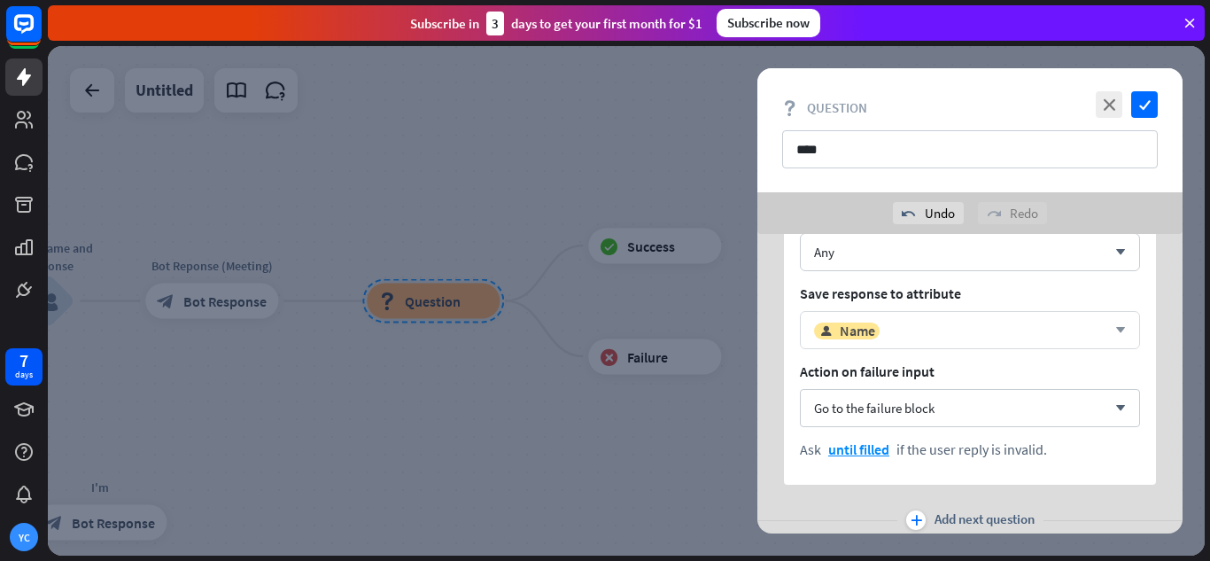
scroll to position [186, 0]
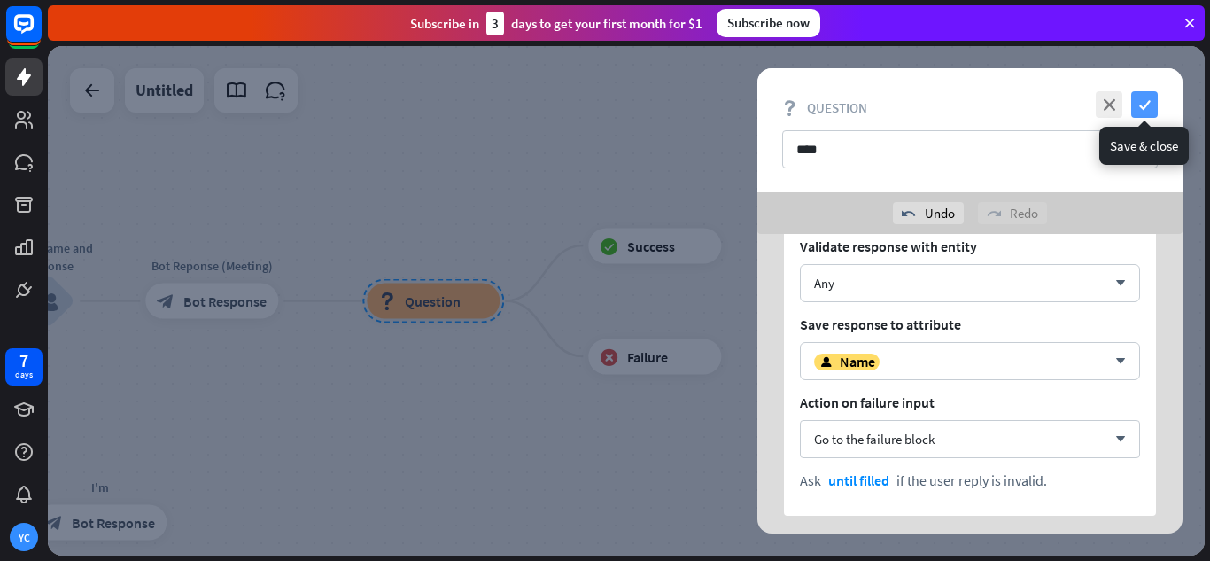
click at [1152, 97] on icon "check" at bounding box center [1144, 104] width 27 height 27
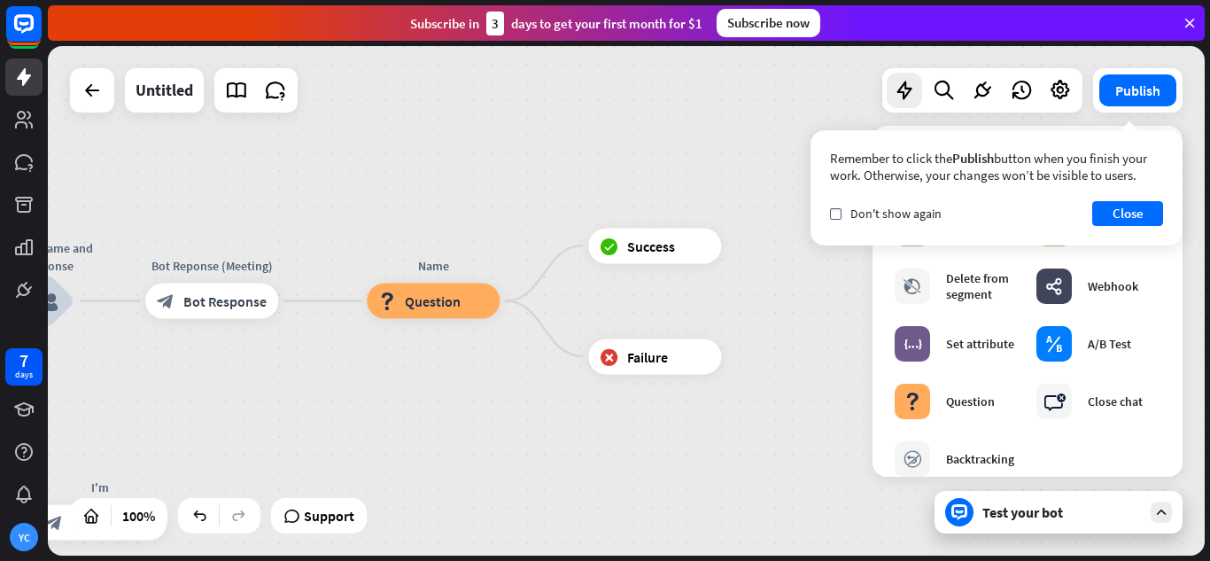
click at [974, 514] on div "Test your bot" at bounding box center [1059, 512] width 248 height 43
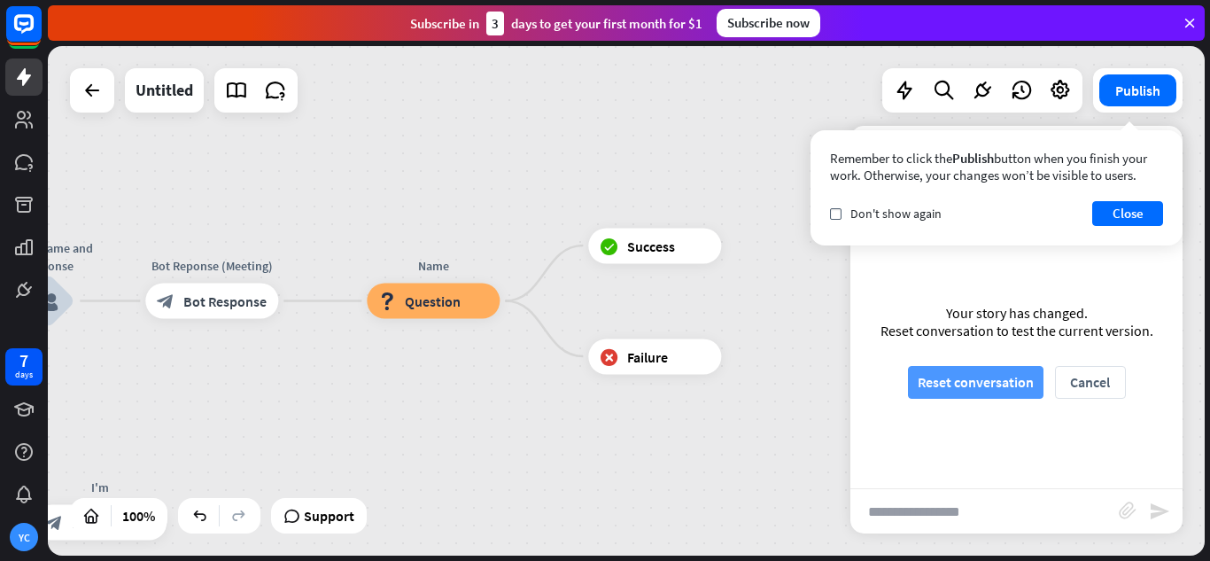
click at [1002, 382] on button "Reset conversation" at bounding box center [976, 382] width 136 height 33
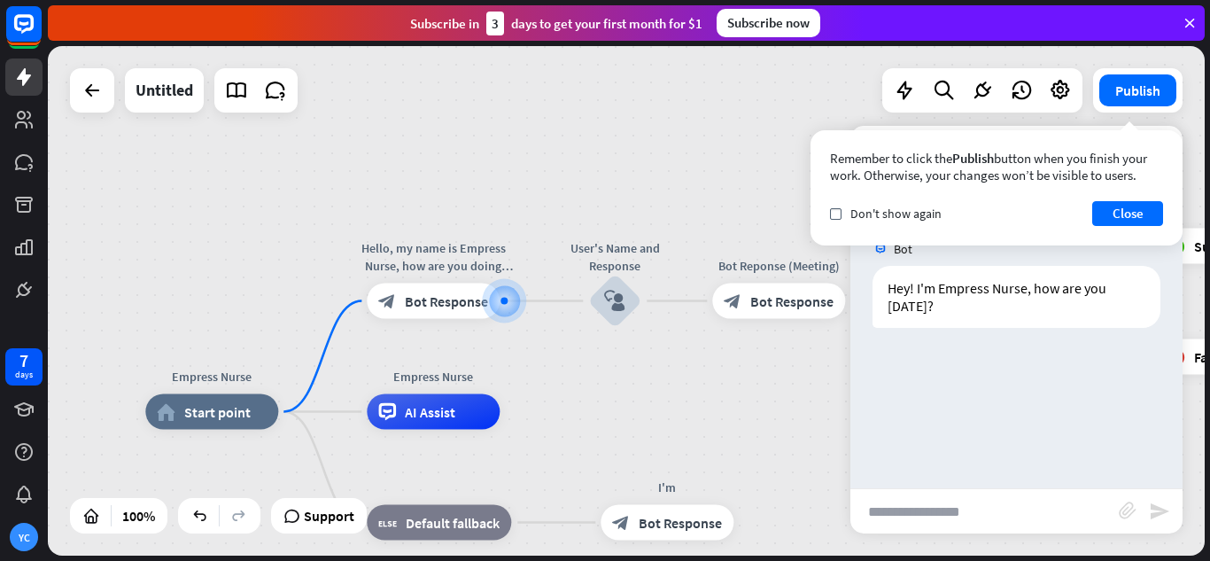
click at [981, 510] on input "text" at bounding box center [985, 511] width 268 height 44
type input "**********"
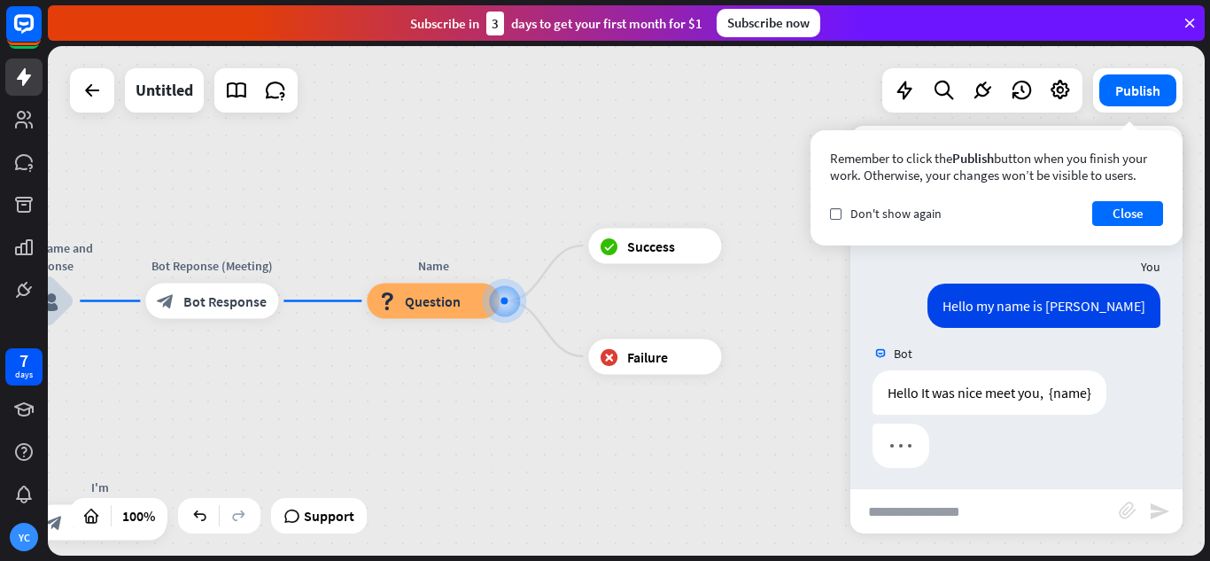
scroll to position [93, 0]
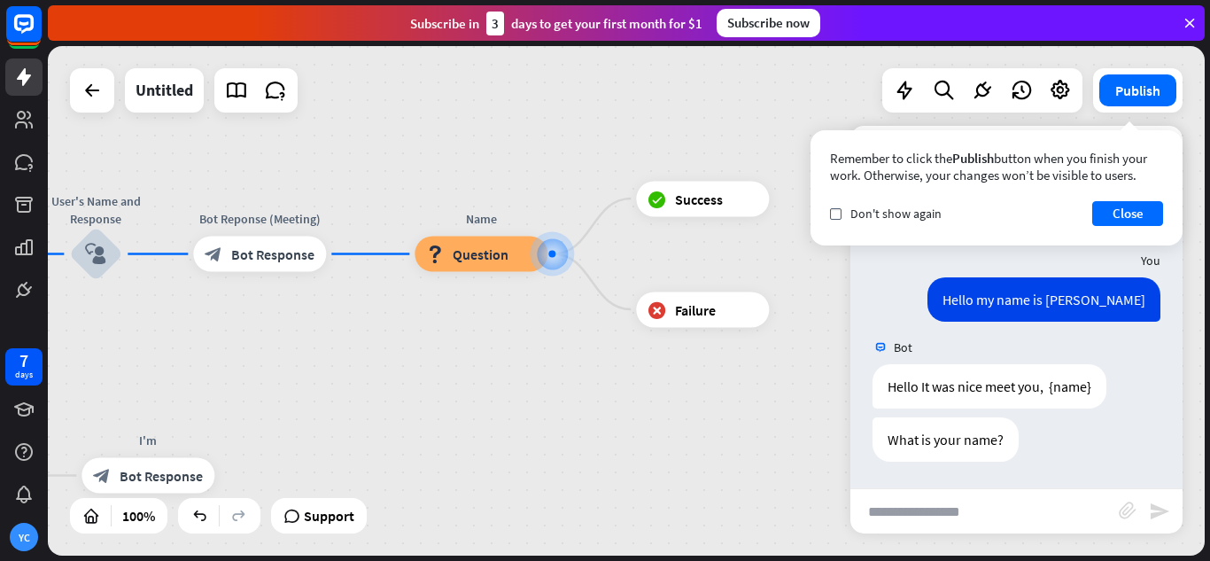
drag, startPoint x: 375, startPoint y: 418, endPoint x: 423, endPoint y: 371, distance: 67.0
click at [297, 219] on icon "more_horiz" at bounding box center [297, 213] width 14 height 13
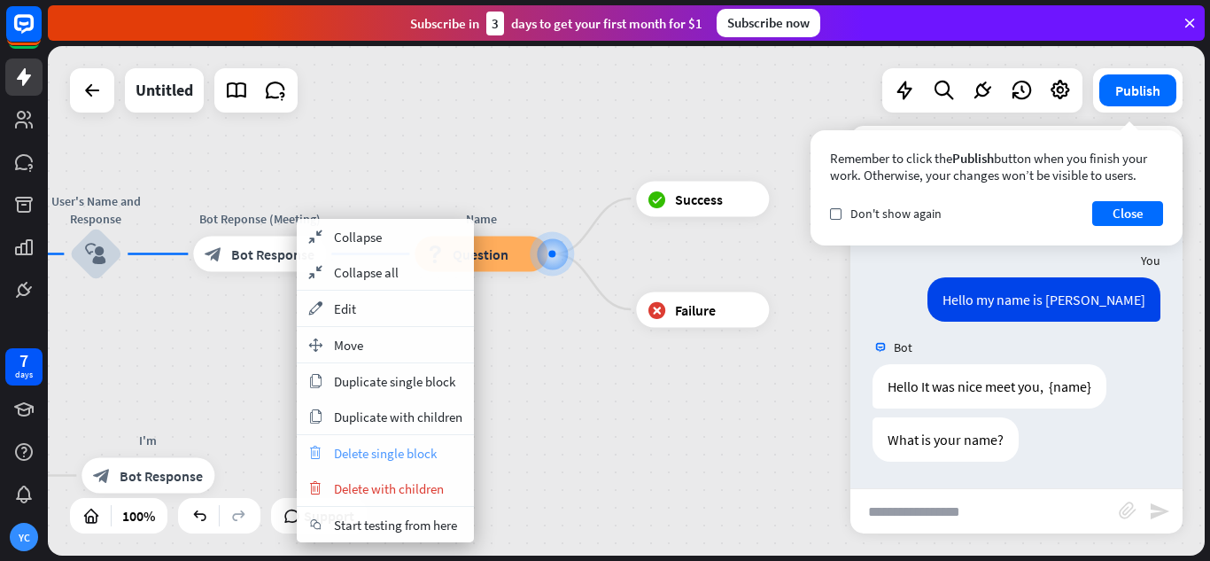
click at [391, 451] on span "Delete single block" at bounding box center [385, 453] width 103 height 17
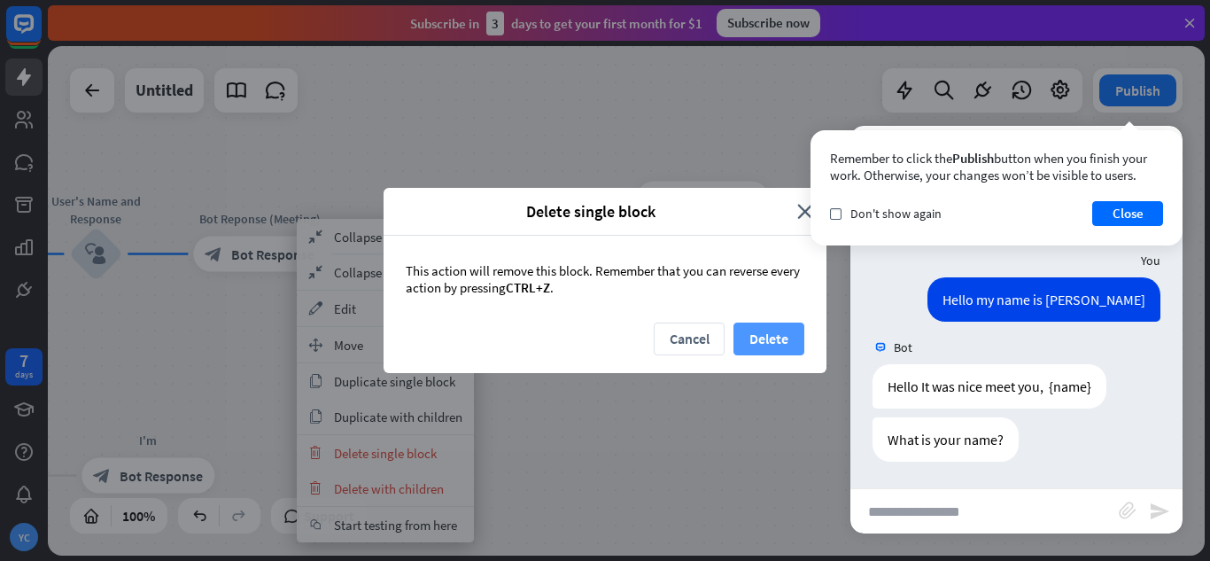
click at [763, 331] on button "Delete" at bounding box center [769, 339] width 71 height 33
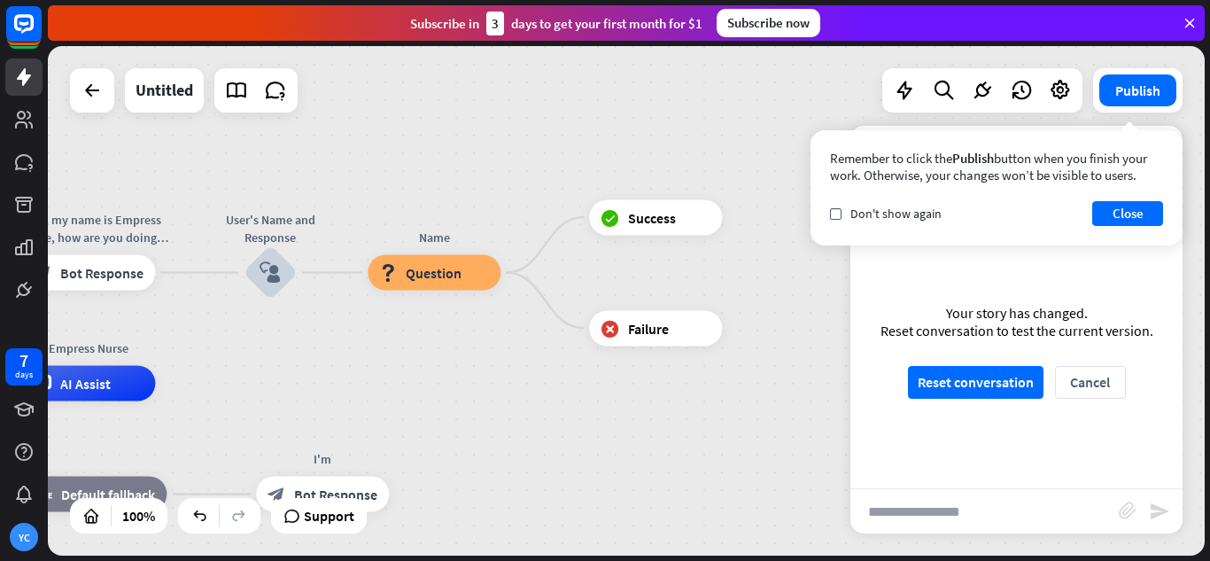
drag, startPoint x: 311, startPoint y: 383, endPoint x: 486, endPoint y: 401, distance: 176.4
click at [978, 389] on button "Reset conversation" at bounding box center [976, 382] width 136 height 33
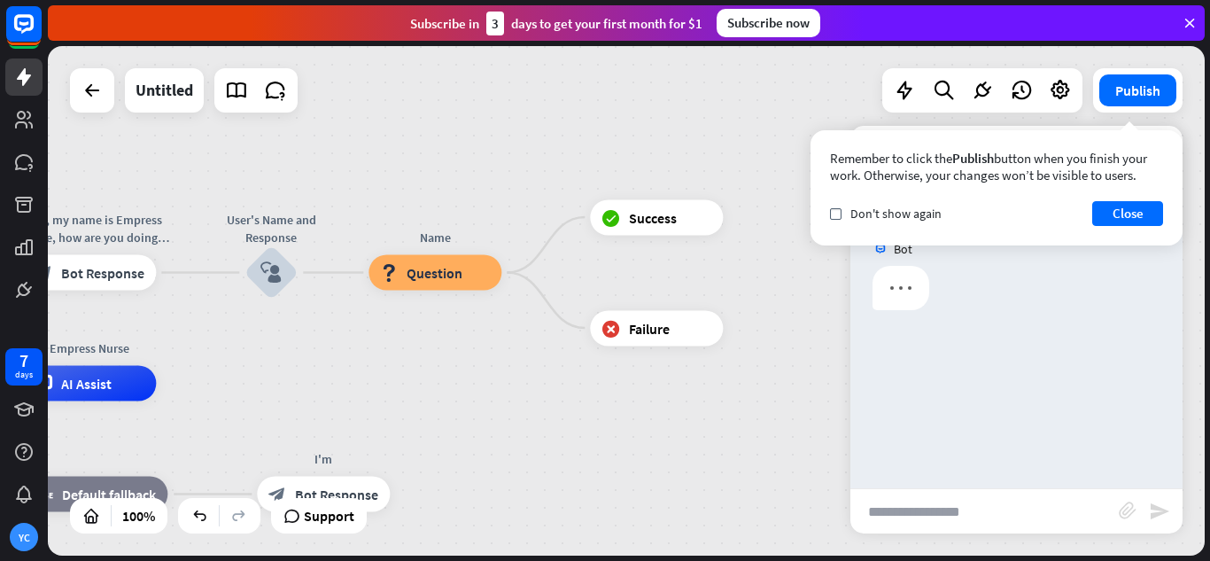
scroll to position [0, 0]
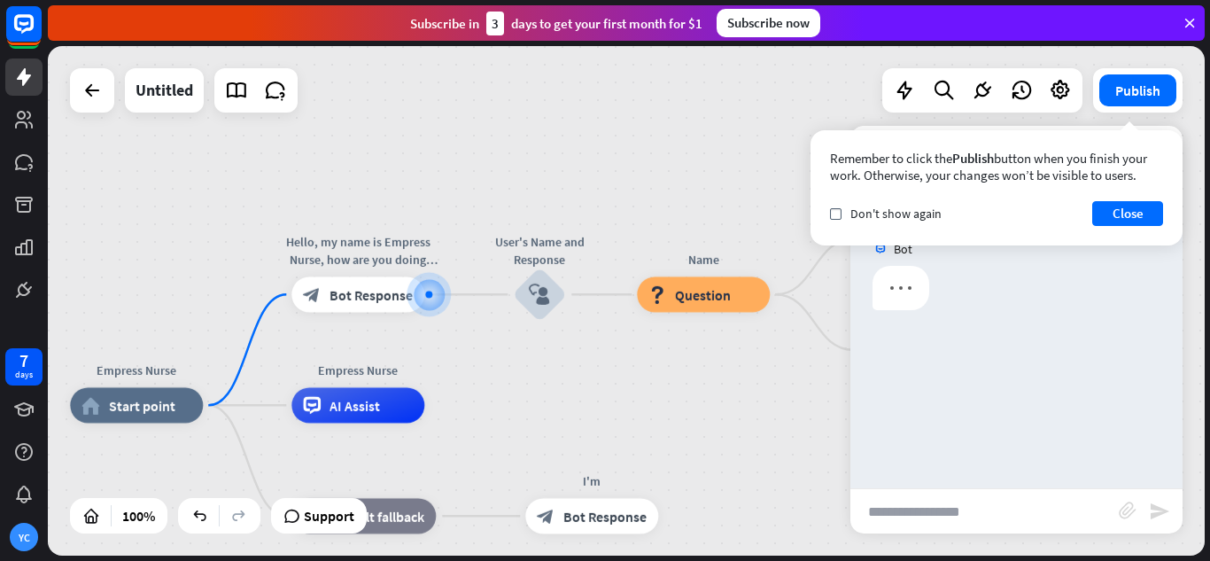
click at [972, 521] on input "text" at bounding box center [985, 511] width 268 height 44
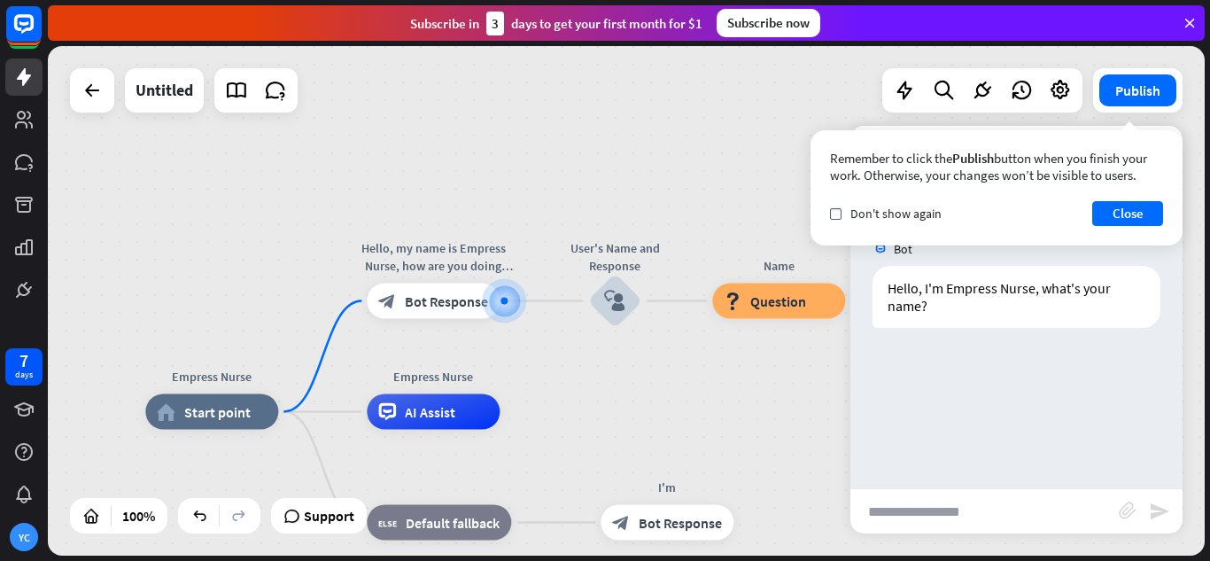
type input "*"
type input "**********"
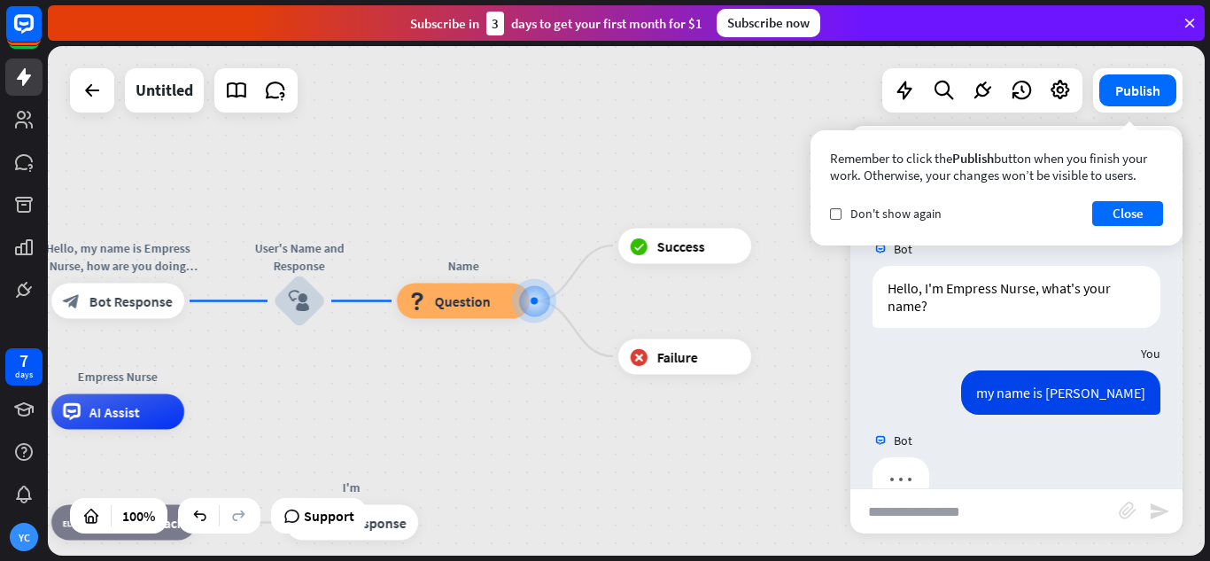
scroll to position [40, 0]
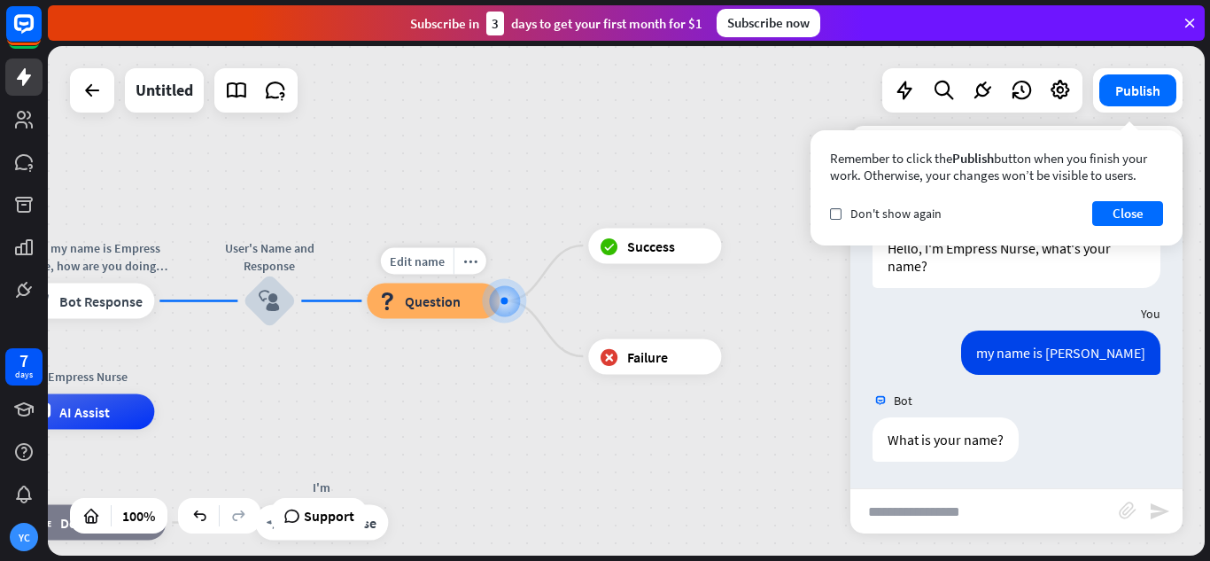
click at [425, 294] on span "Question" at bounding box center [433, 301] width 56 height 18
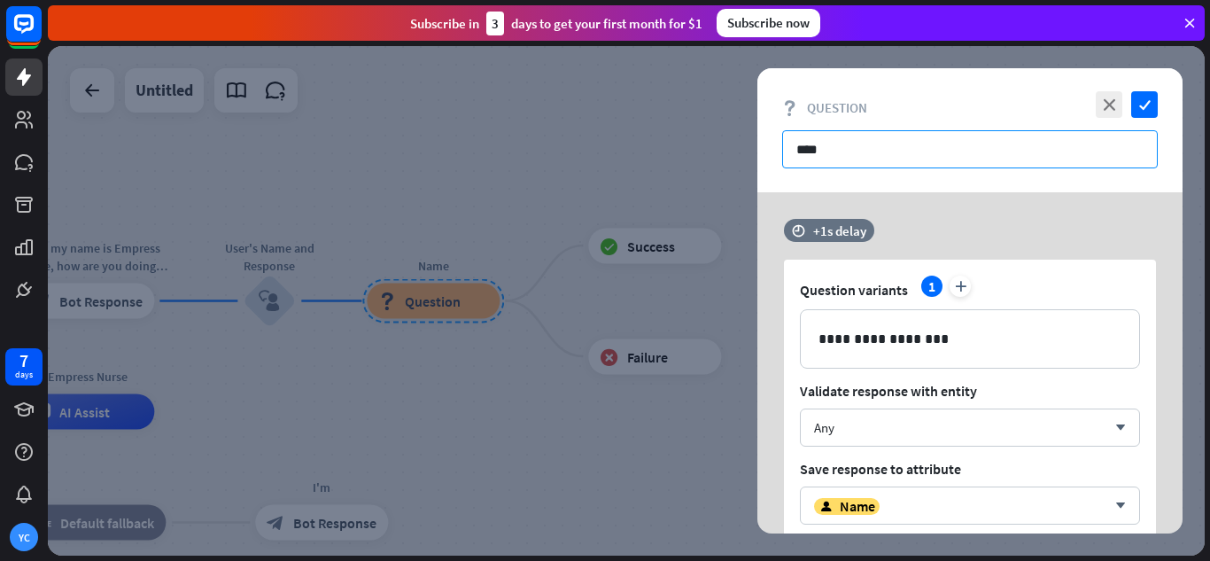
drag, startPoint x: 869, startPoint y: 145, endPoint x: 726, endPoint y: 174, distance: 146.3
click at [727, 174] on div "**********" at bounding box center [626, 300] width 1157 height 509
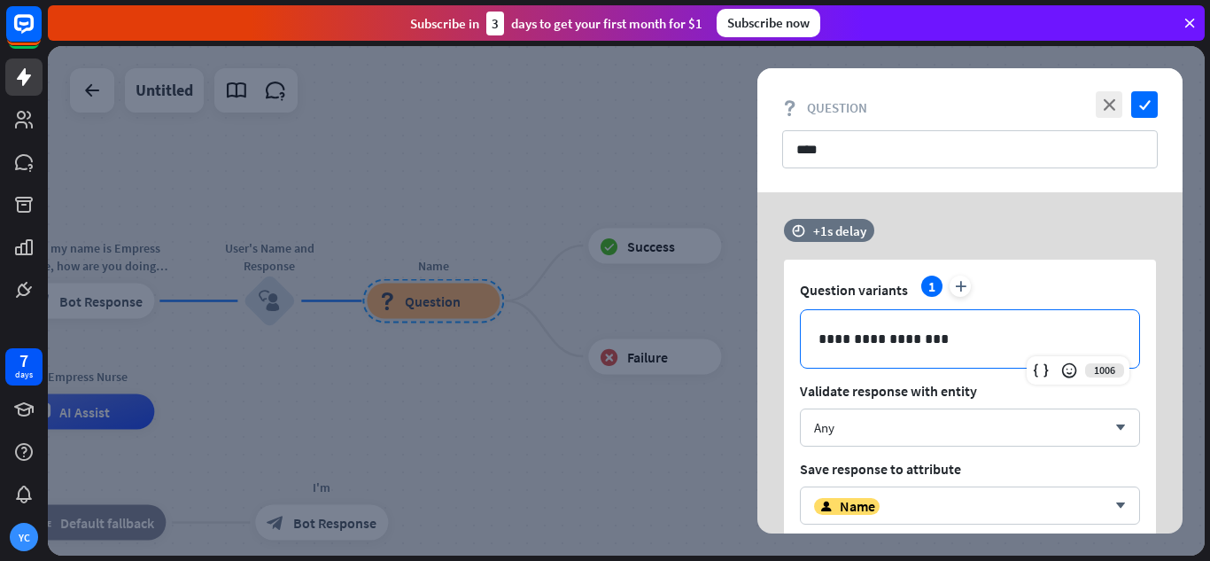
drag, startPoint x: 942, startPoint y: 337, endPoint x: 755, endPoint y: 379, distance: 191.7
click at [755, 379] on div "**********" at bounding box center [970, 362] width 470 height 341
click at [859, 343] on p "**********" at bounding box center [970, 339] width 303 height 22
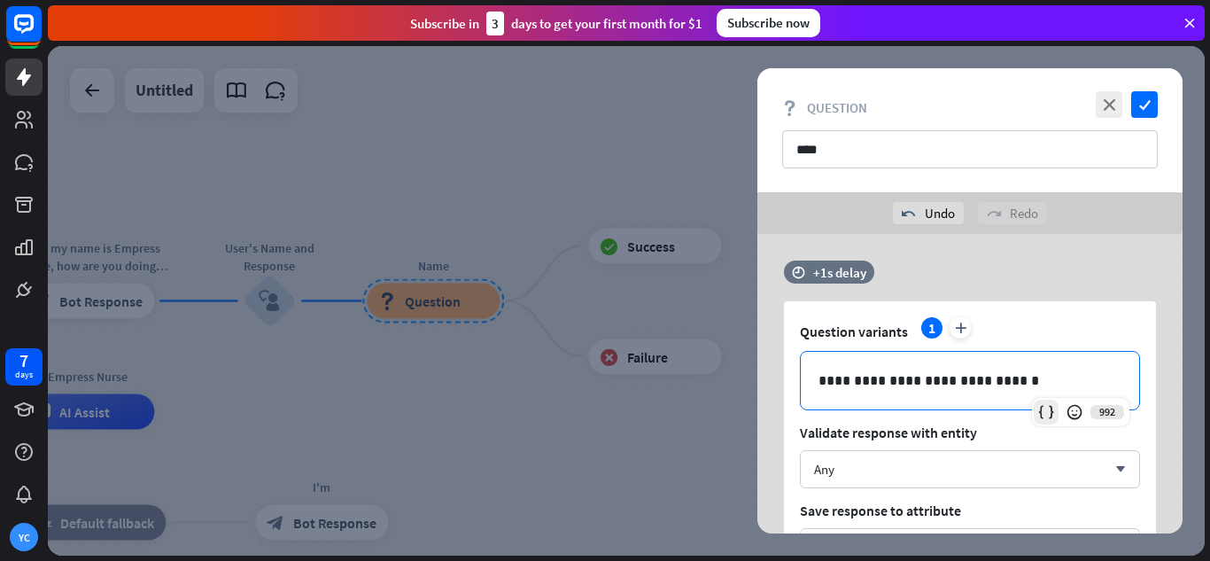
click at [1043, 409] on icon at bounding box center [1047, 412] width 18 height 18
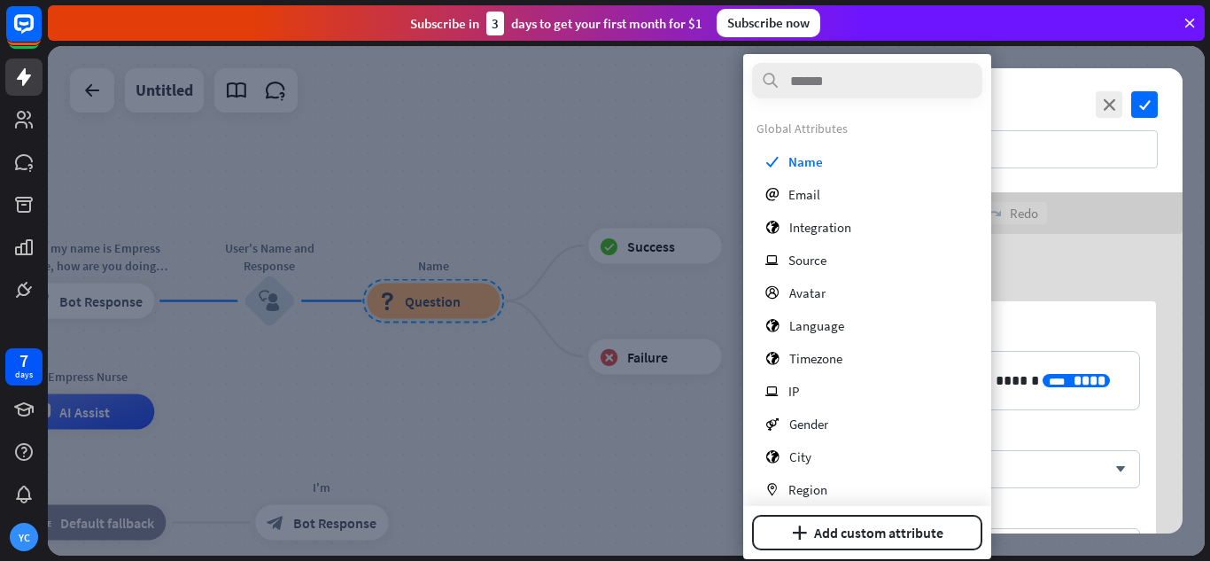
click at [1094, 318] on div "Question variants 1 plus" at bounding box center [970, 331] width 340 height 28
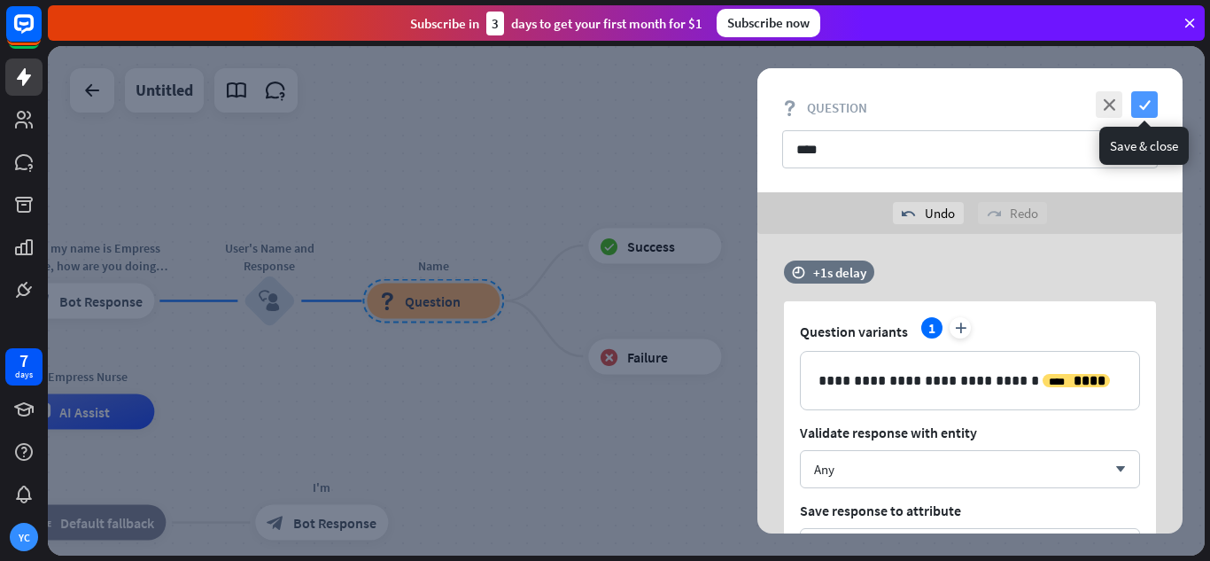
click at [1140, 110] on icon "check" at bounding box center [1144, 104] width 27 height 27
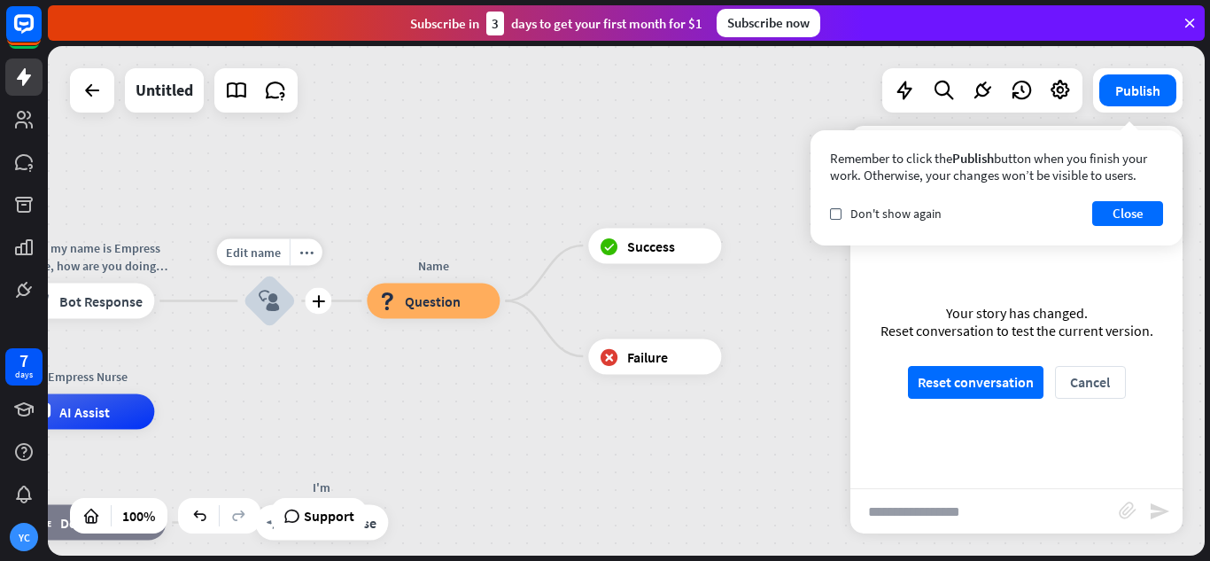
click at [272, 299] on icon "block_user_input" at bounding box center [269, 301] width 21 height 21
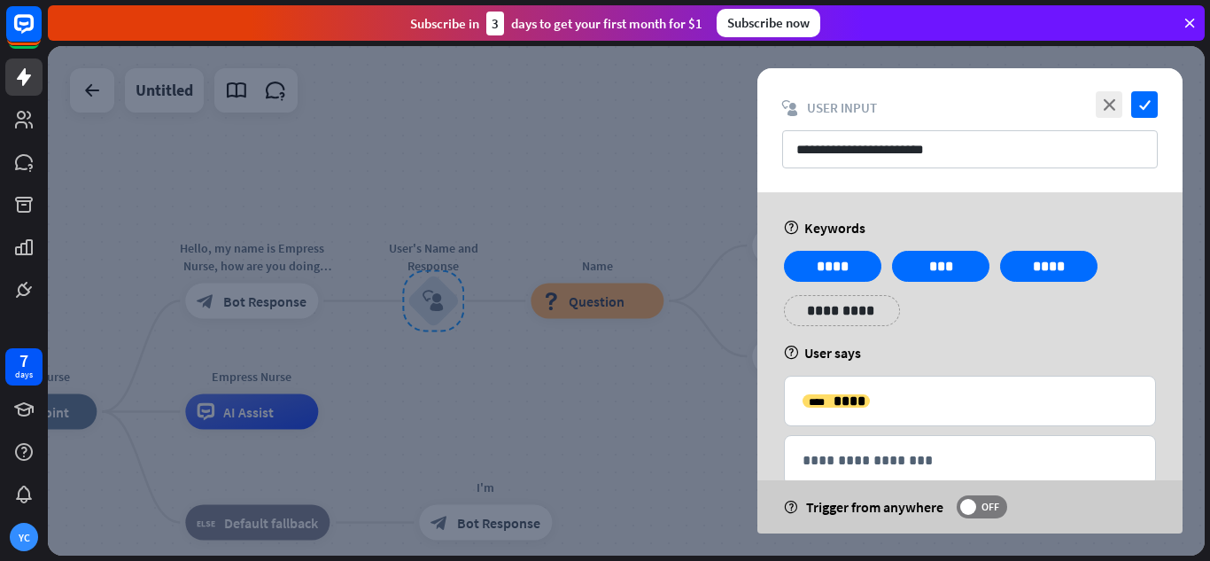
scroll to position [41, 0]
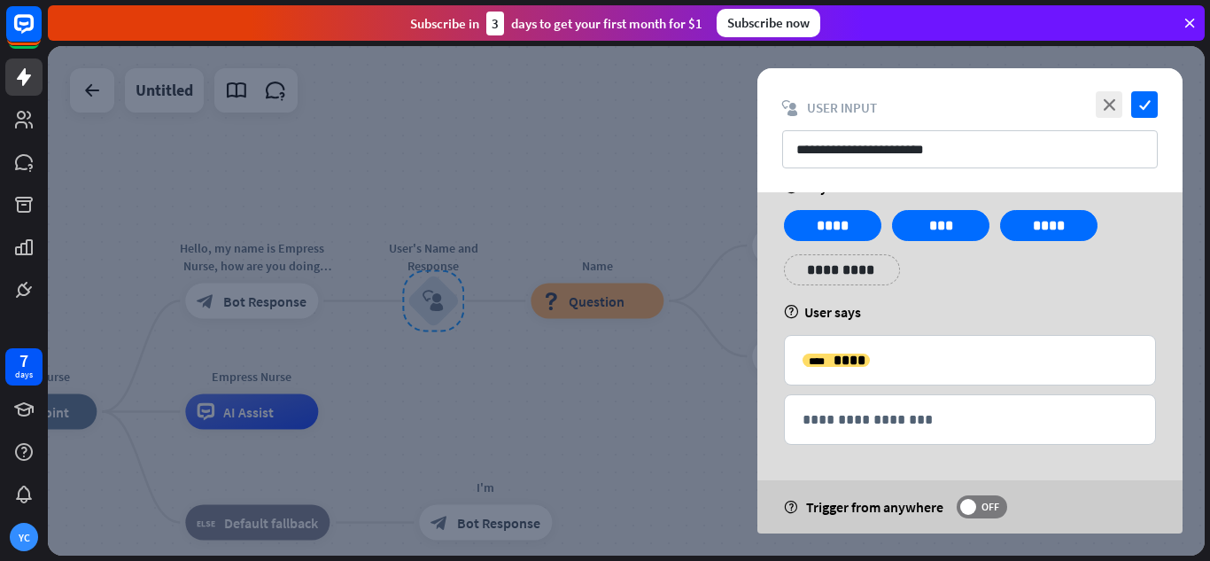
click at [955, 298] on div "**********" at bounding box center [970, 254] width 383 height 89
click at [1147, 97] on icon "check" at bounding box center [1144, 104] width 27 height 27
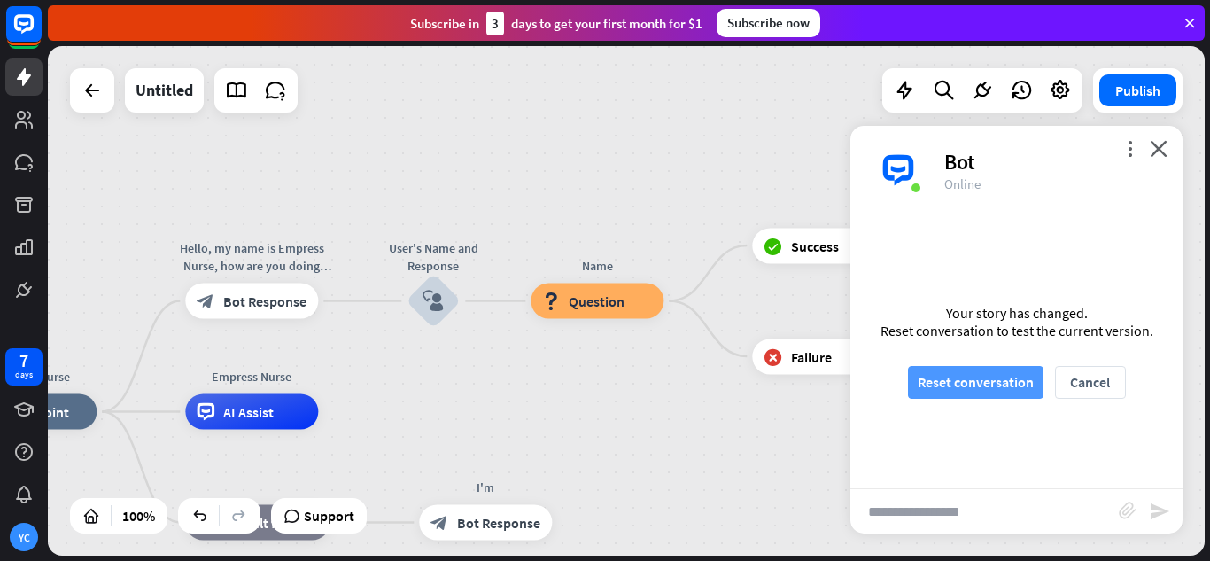
click at [961, 383] on button "Reset conversation" at bounding box center [976, 382] width 136 height 33
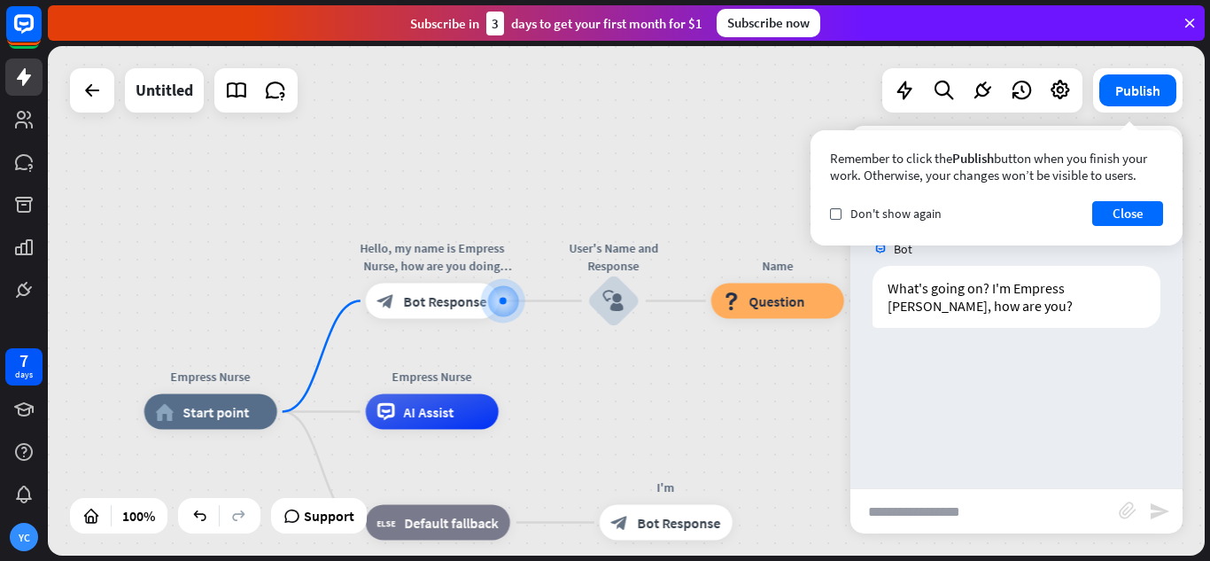
click at [946, 525] on input "text" at bounding box center [985, 511] width 268 height 44
type input "*"
type input "*******"
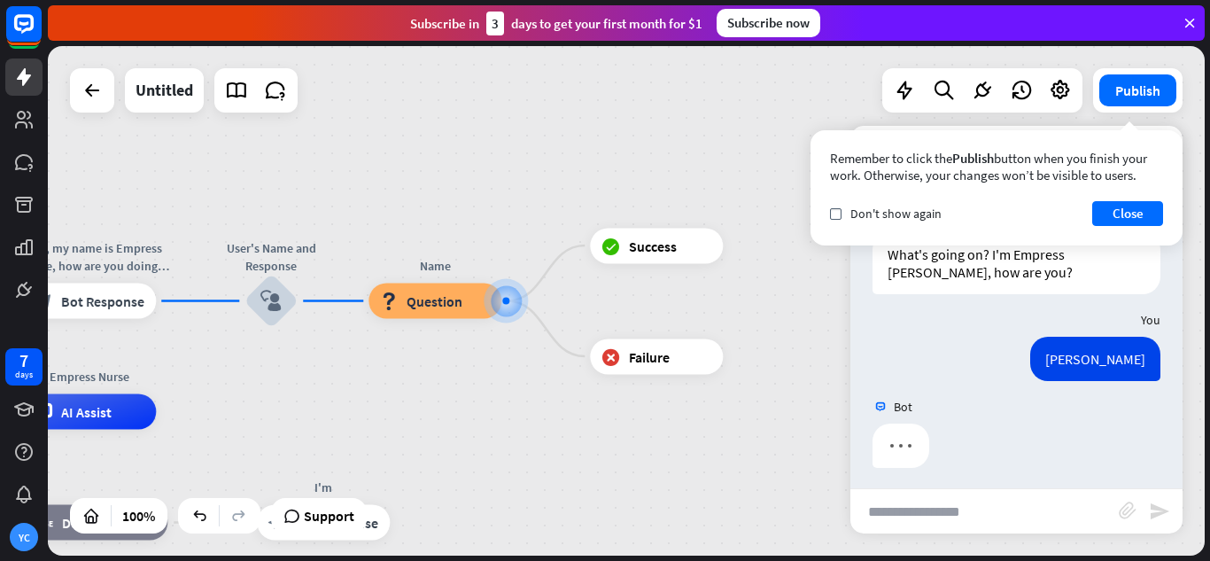
scroll to position [40, 0]
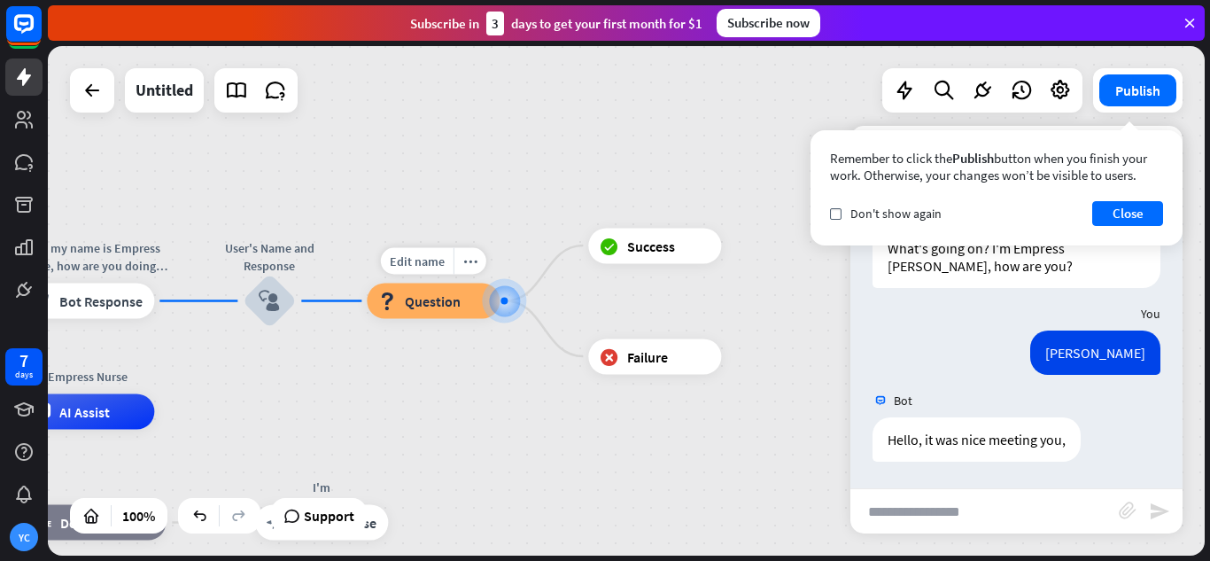
click at [430, 314] on div "block_question Question" at bounding box center [433, 301] width 133 height 35
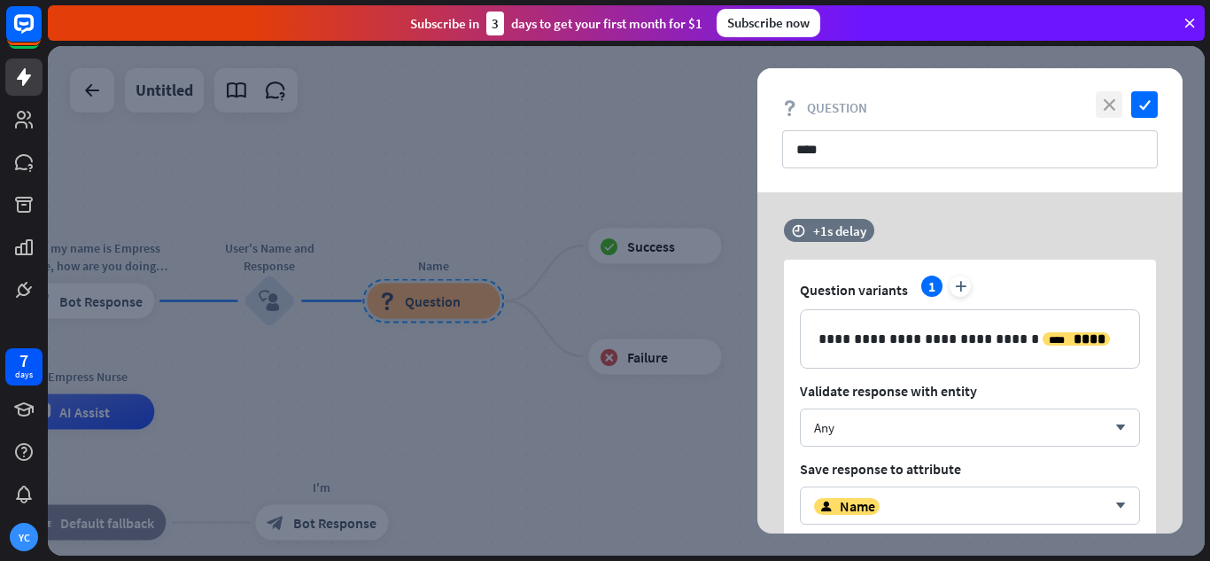
click at [1101, 111] on icon "close" at bounding box center [1109, 104] width 27 height 27
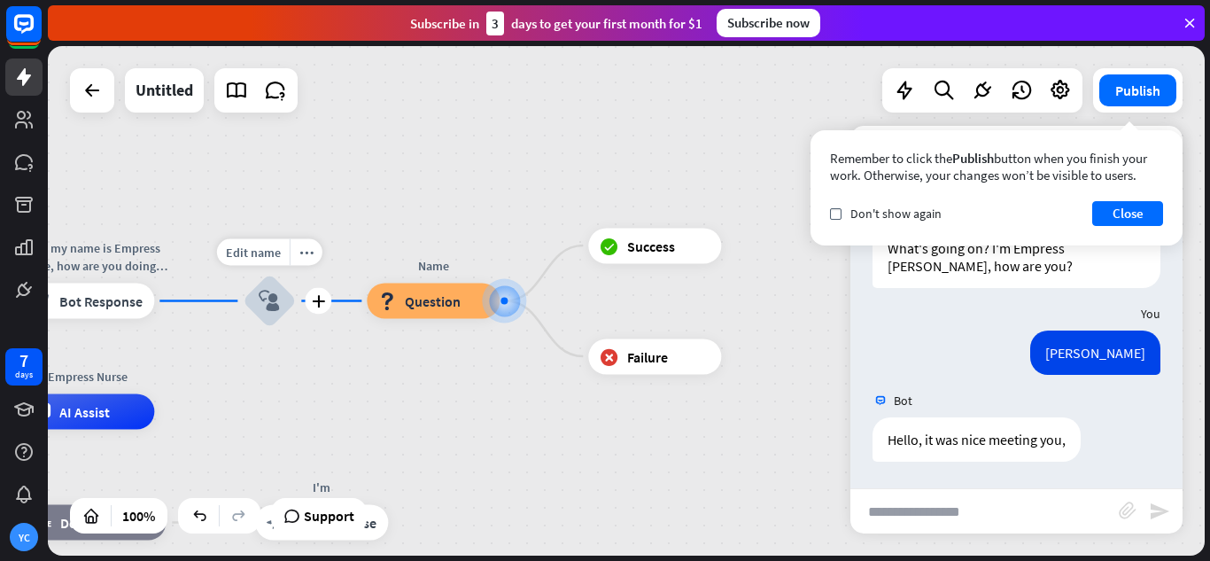
click at [278, 307] on icon "block_user_input" at bounding box center [269, 301] width 21 height 21
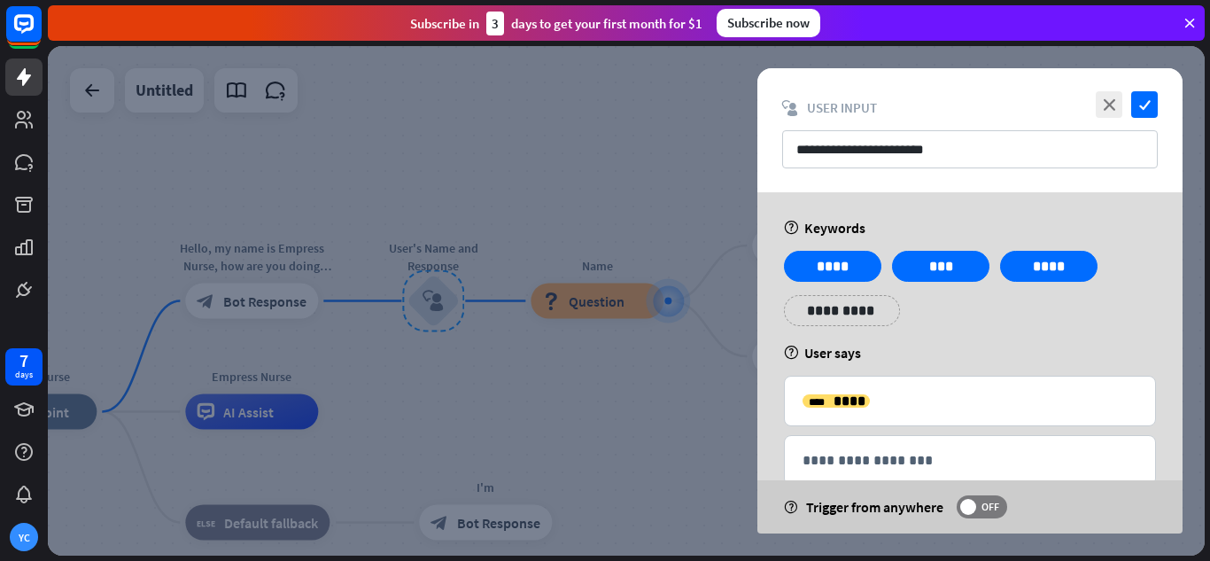
scroll to position [41, 0]
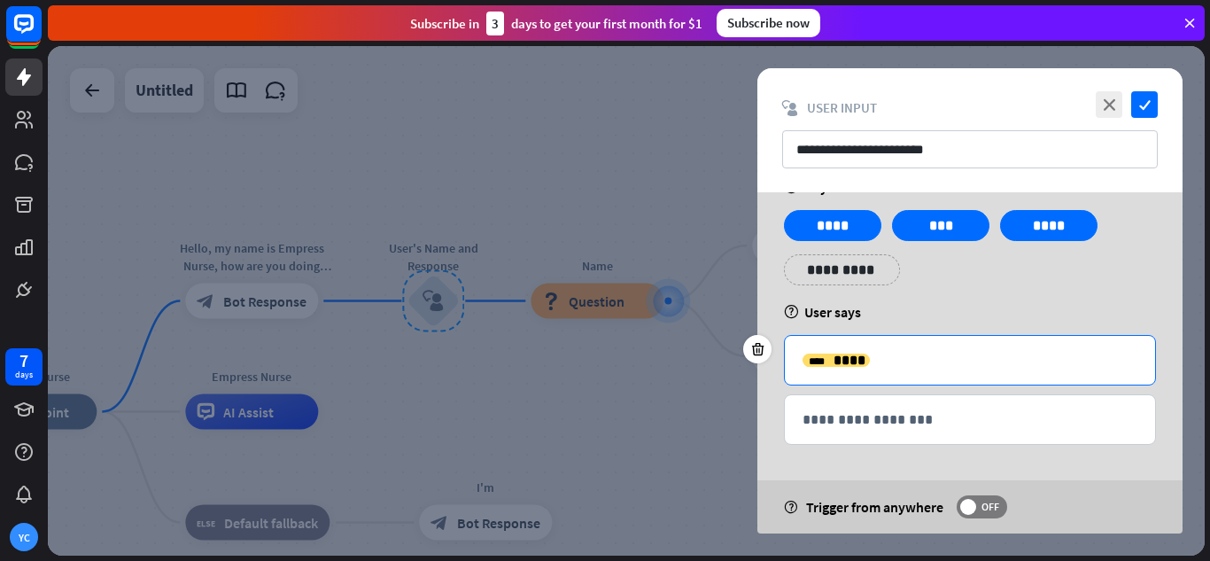
click at [888, 354] on p "**********" at bounding box center [970, 360] width 335 height 22
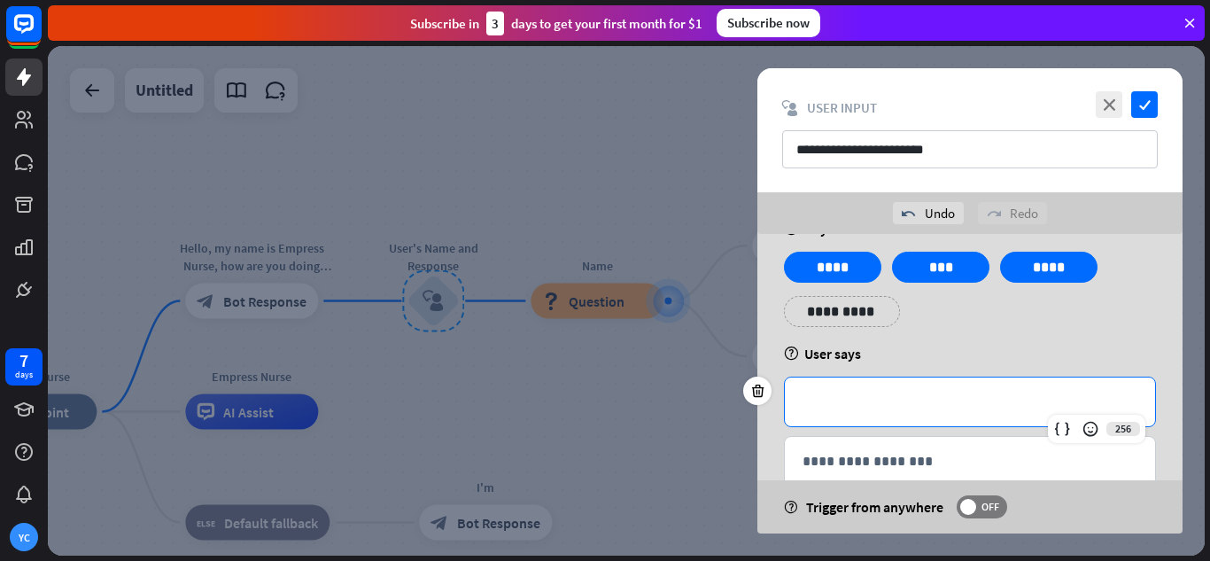
scroll to position [0, 0]
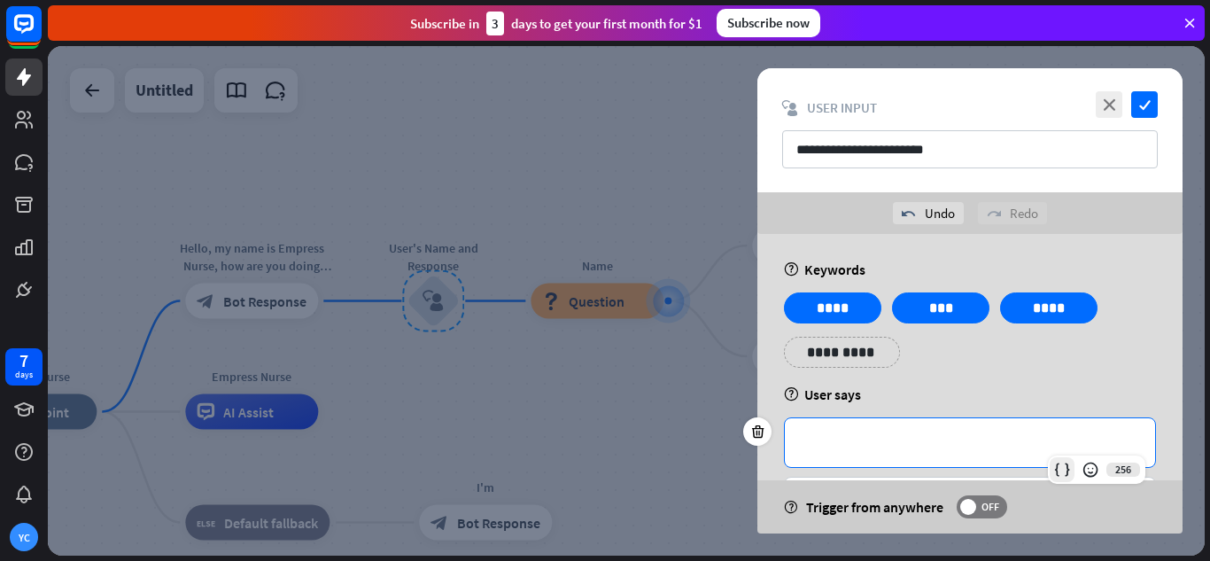
click at [1065, 467] on icon at bounding box center [1063, 470] width 18 height 18
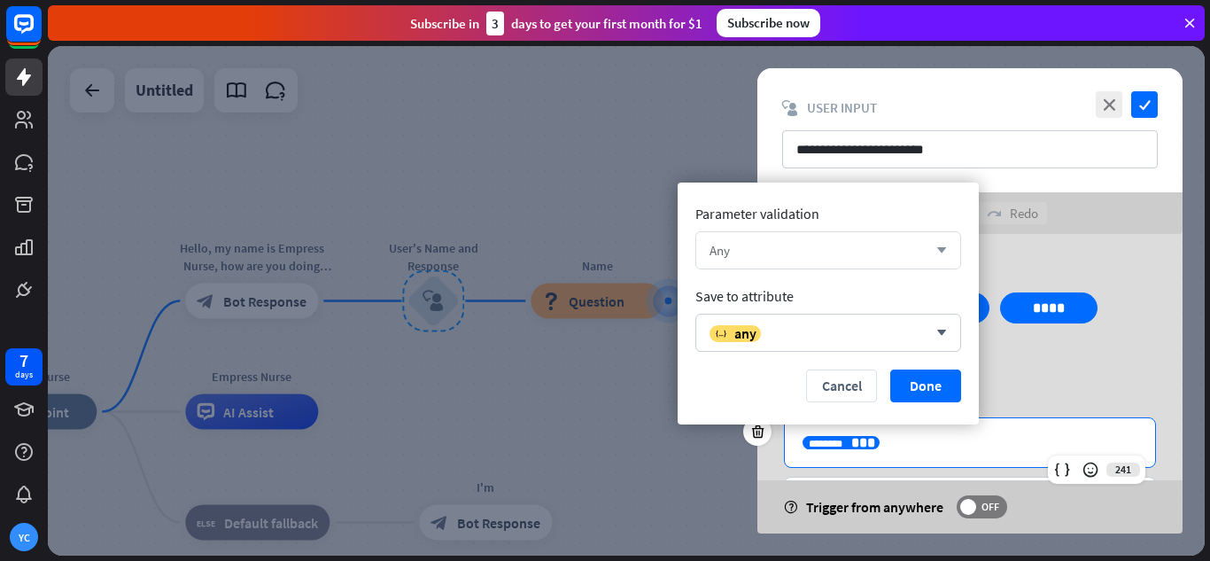
click at [788, 252] on div "Any" at bounding box center [819, 250] width 218 height 17
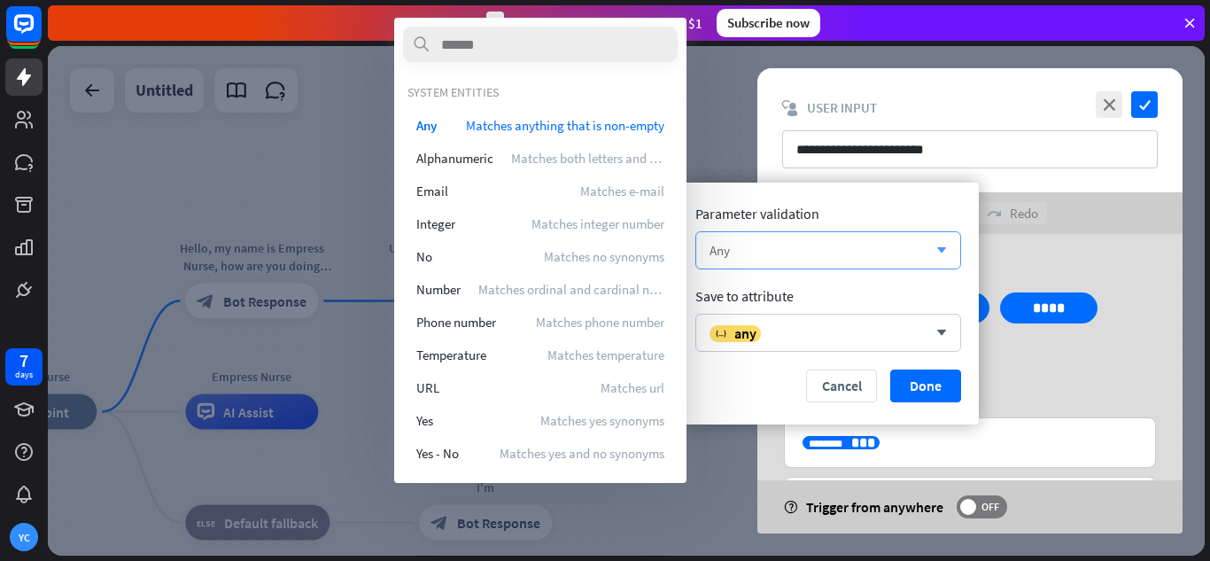
click at [788, 252] on div "Any" at bounding box center [819, 250] width 218 height 17
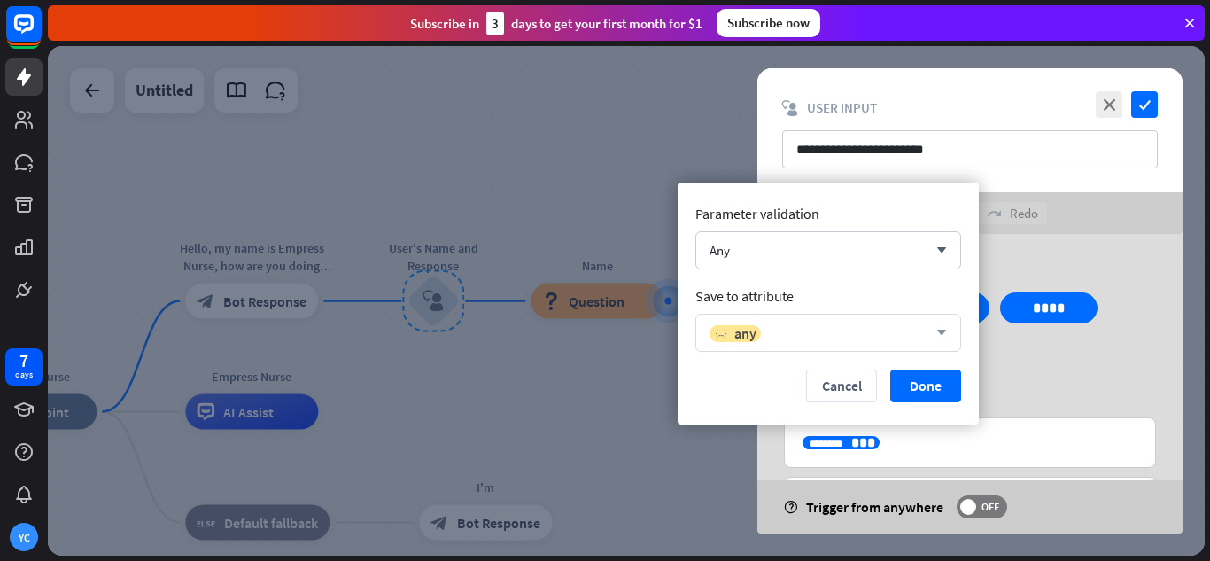
click at [780, 330] on div "variable any" at bounding box center [819, 333] width 218 height 18
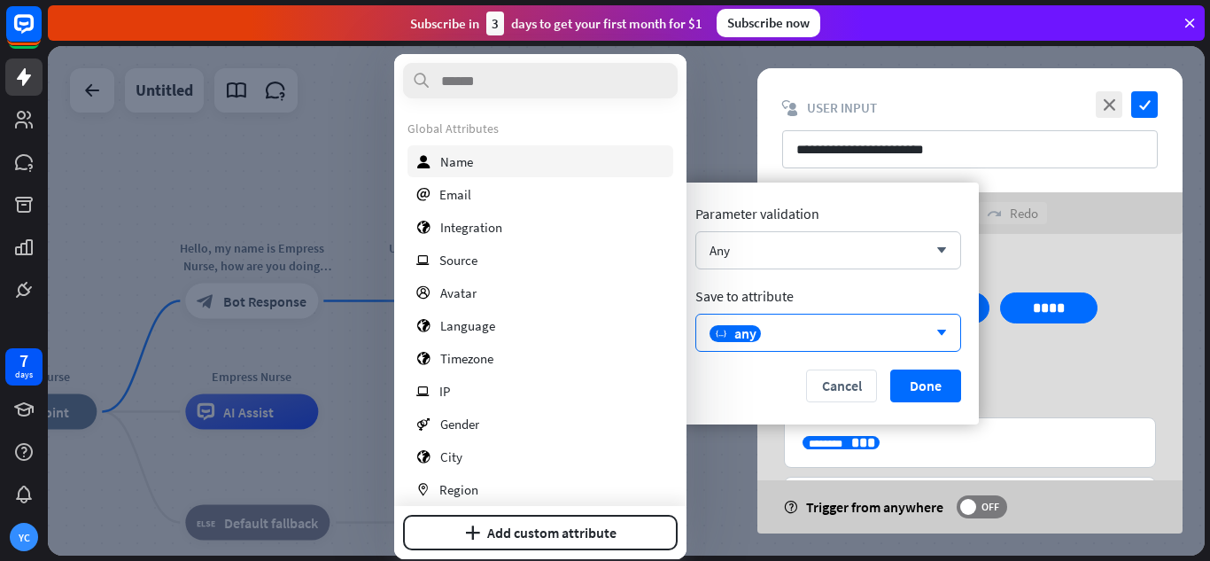
click at [497, 161] on div "user Name" at bounding box center [541, 161] width 266 height 32
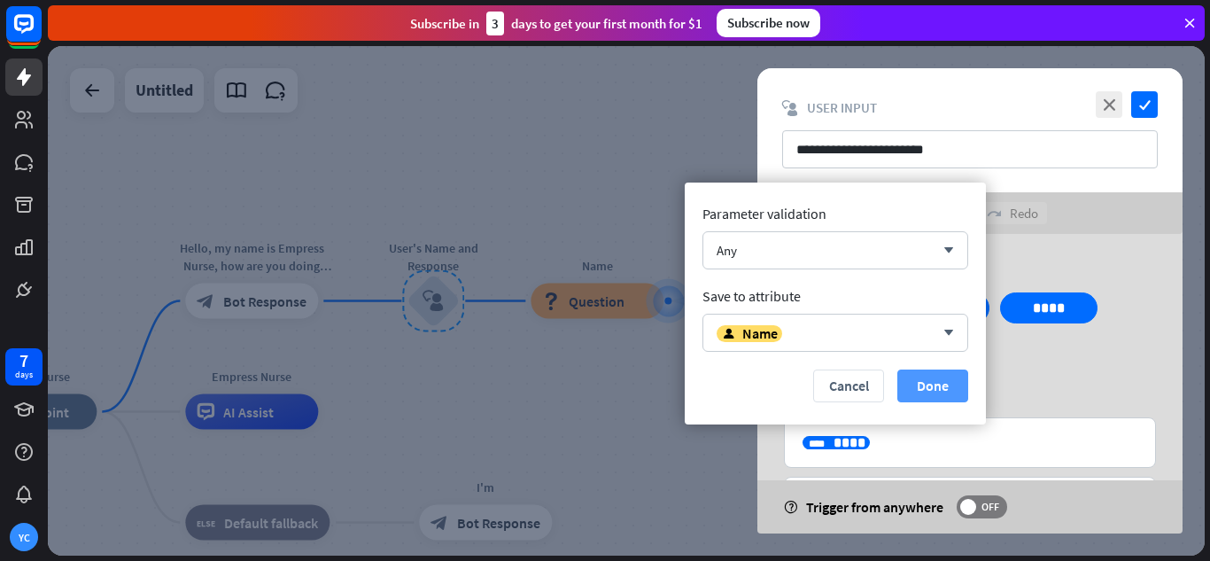
click at [926, 392] on button "Done" at bounding box center [933, 385] width 71 height 33
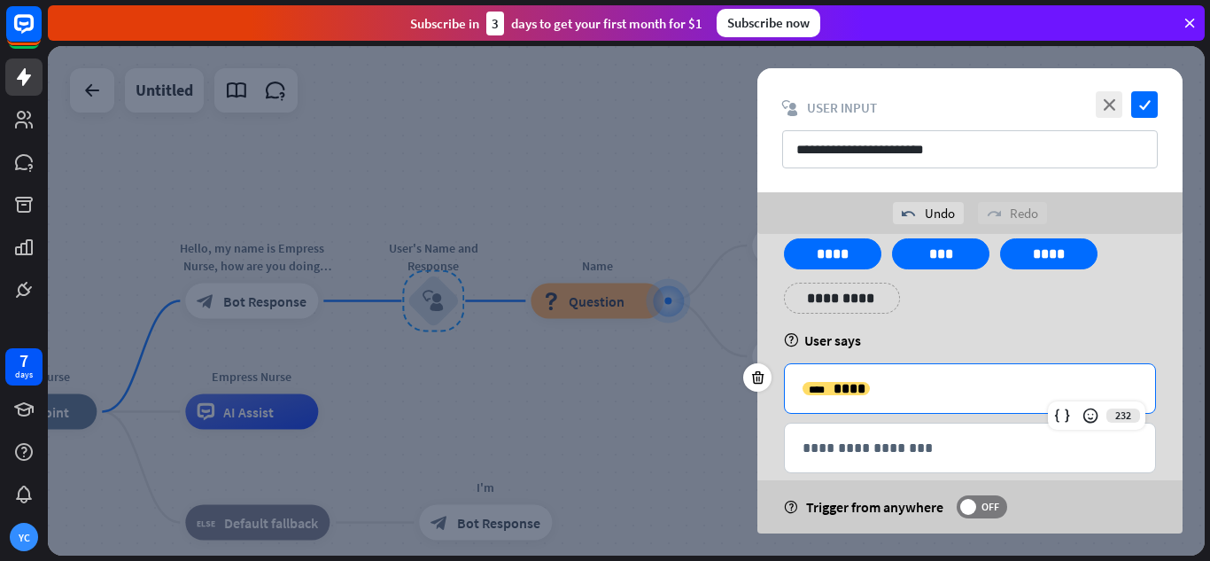
scroll to position [82, 0]
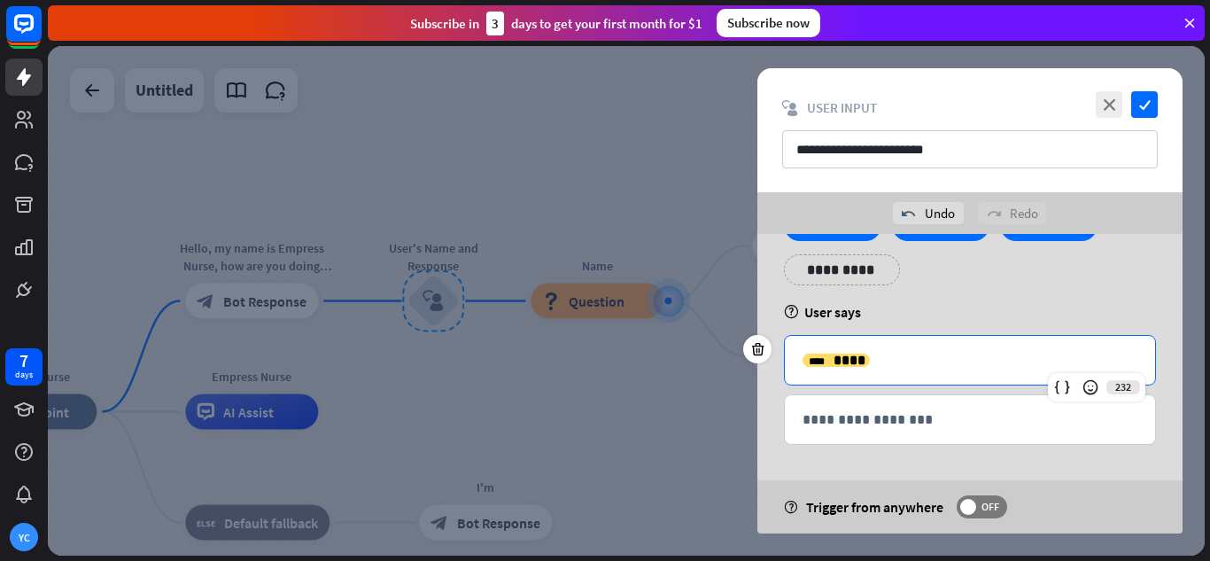
click at [920, 295] on div "**********" at bounding box center [970, 254] width 383 height 89
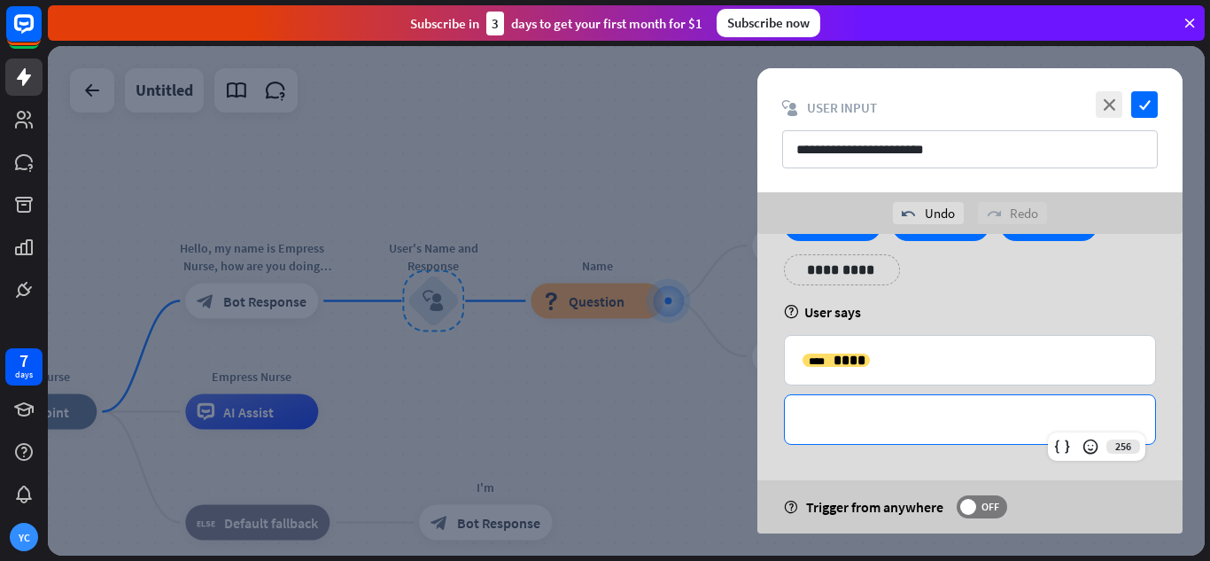
click at [894, 420] on p "**********" at bounding box center [970, 419] width 335 height 22
click at [1056, 440] on icon at bounding box center [1063, 447] width 18 height 18
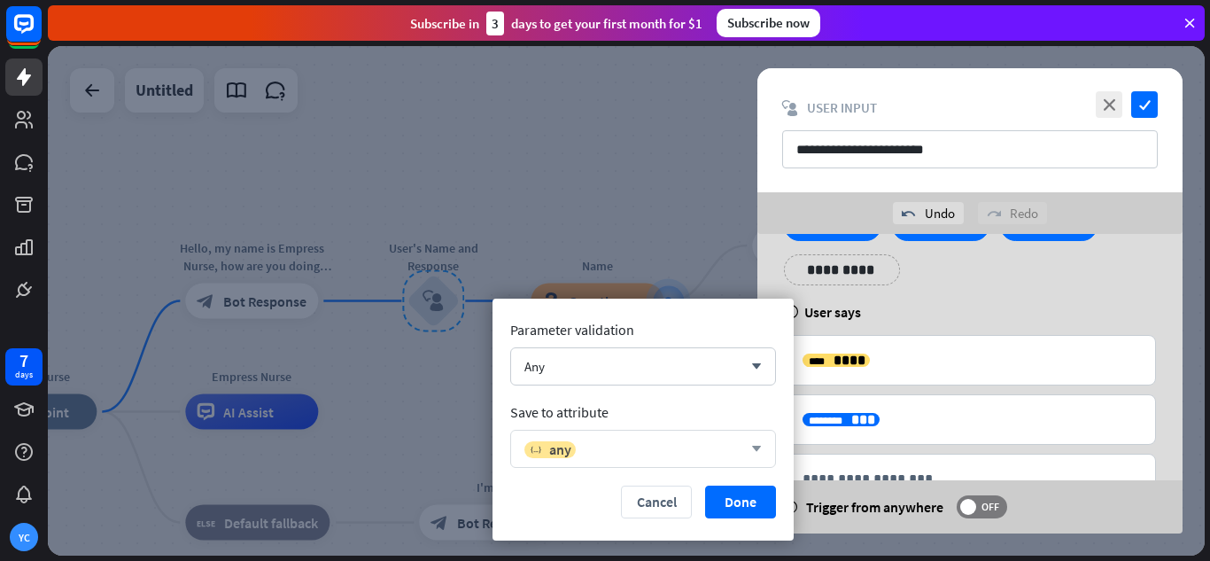
click at [623, 436] on div "variable any arrow_down" at bounding box center [643, 449] width 266 height 38
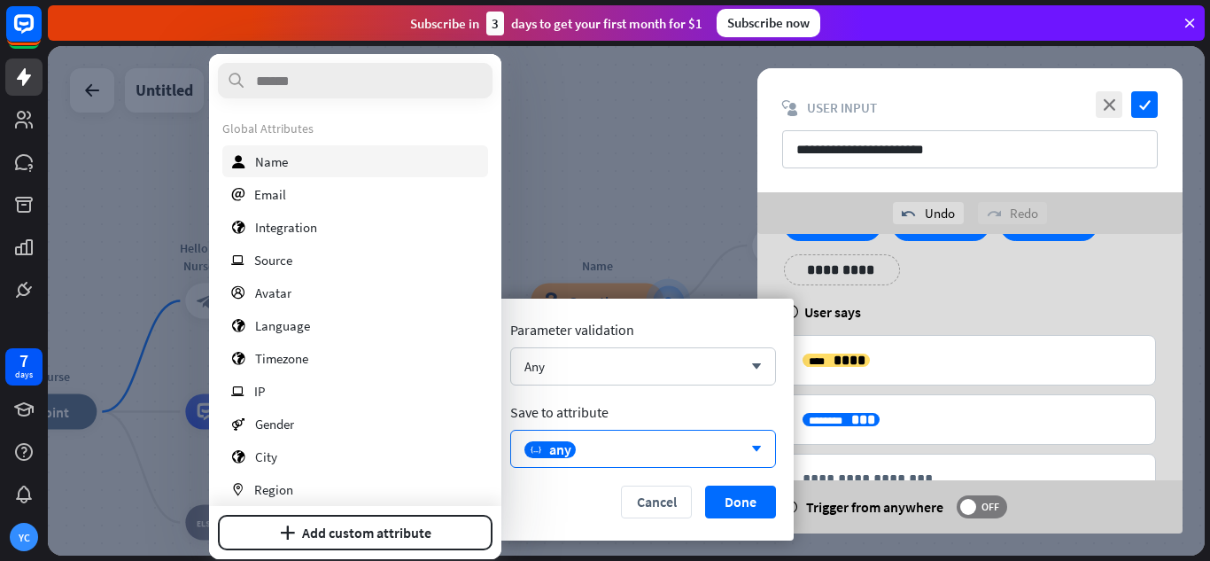
click at [323, 161] on div "user Name" at bounding box center [355, 161] width 266 height 32
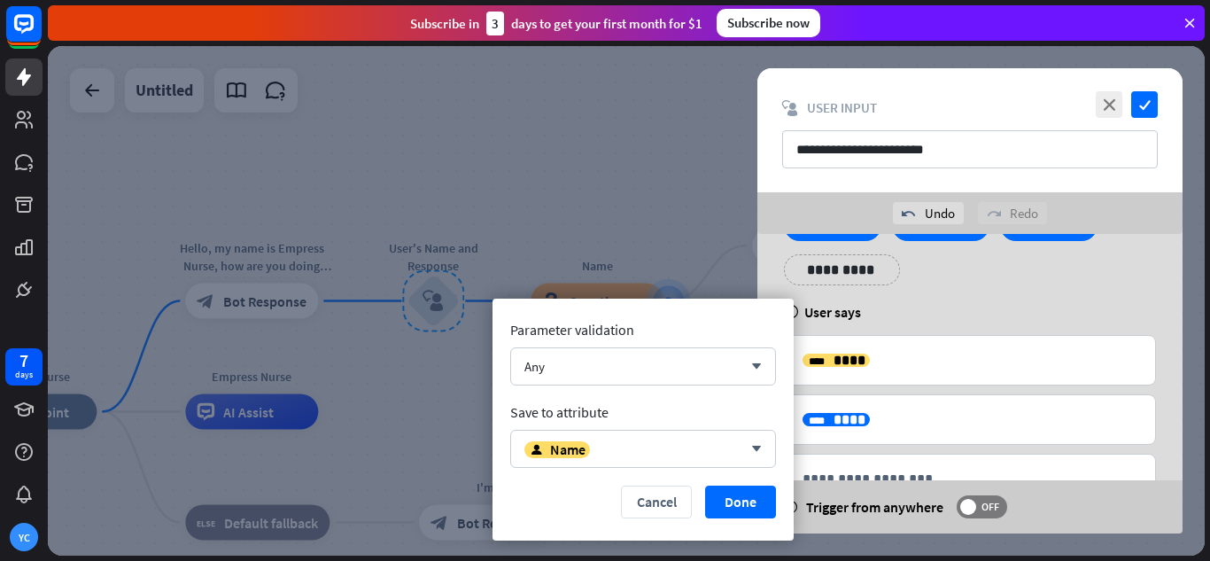
click at [913, 308] on div "help User says" at bounding box center [970, 312] width 372 height 18
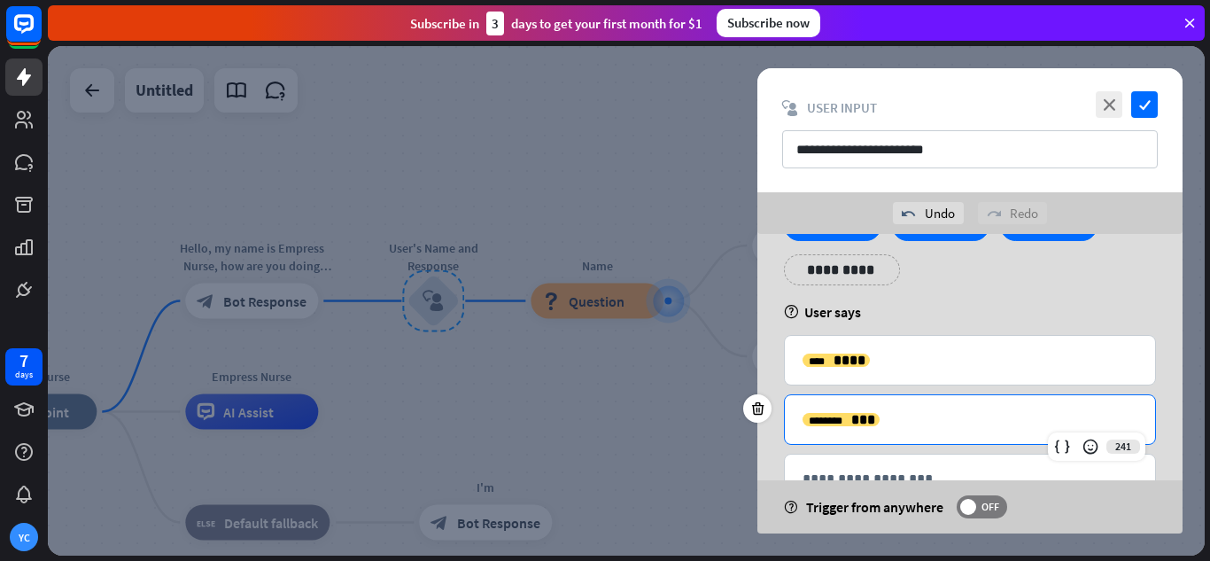
click at [907, 430] on p "**********" at bounding box center [970, 419] width 335 height 22
click at [758, 405] on icon at bounding box center [758, 408] width 17 height 16
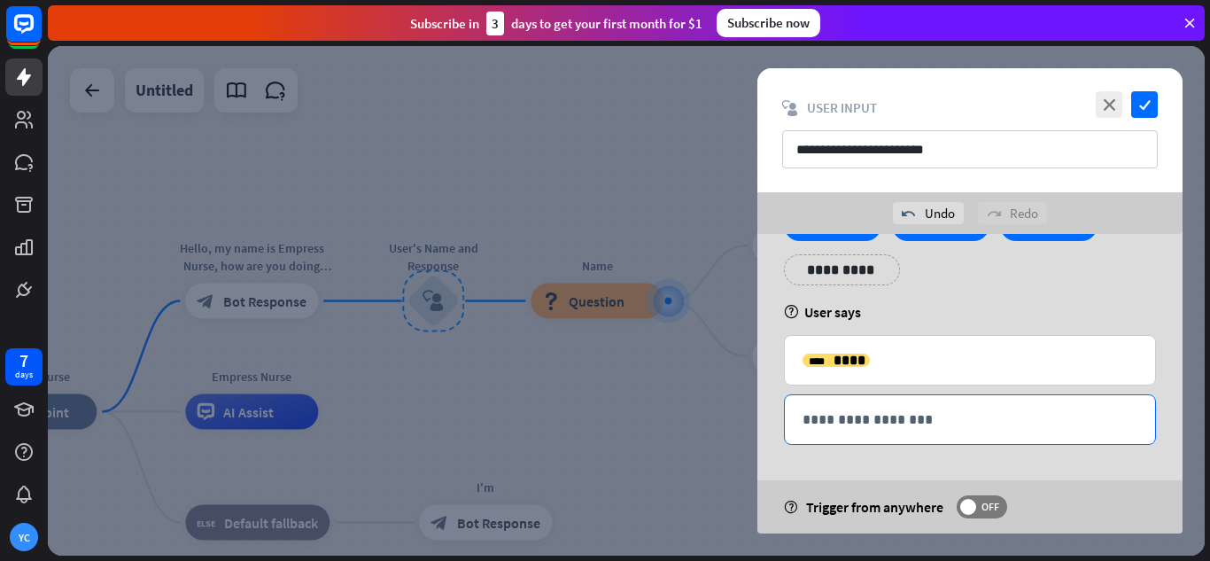
click at [815, 414] on p "**********" at bounding box center [970, 419] width 335 height 22
click at [971, 387] on div "**********" at bounding box center [970, 394] width 372 height 119
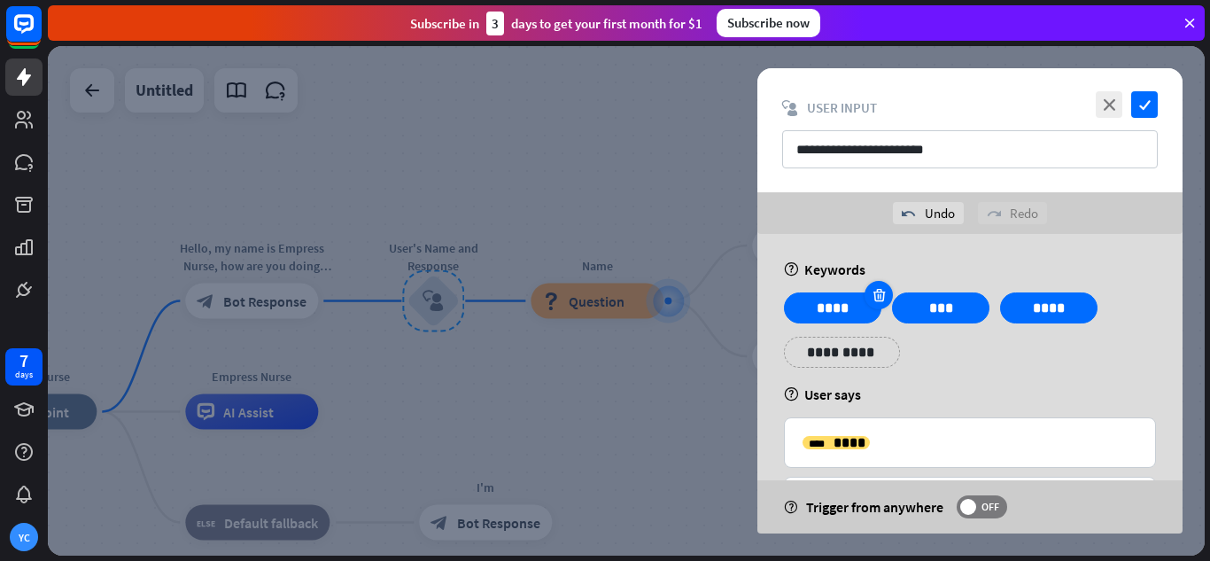
click at [876, 293] on icon at bounding box center [879, 295] width 17 height 16
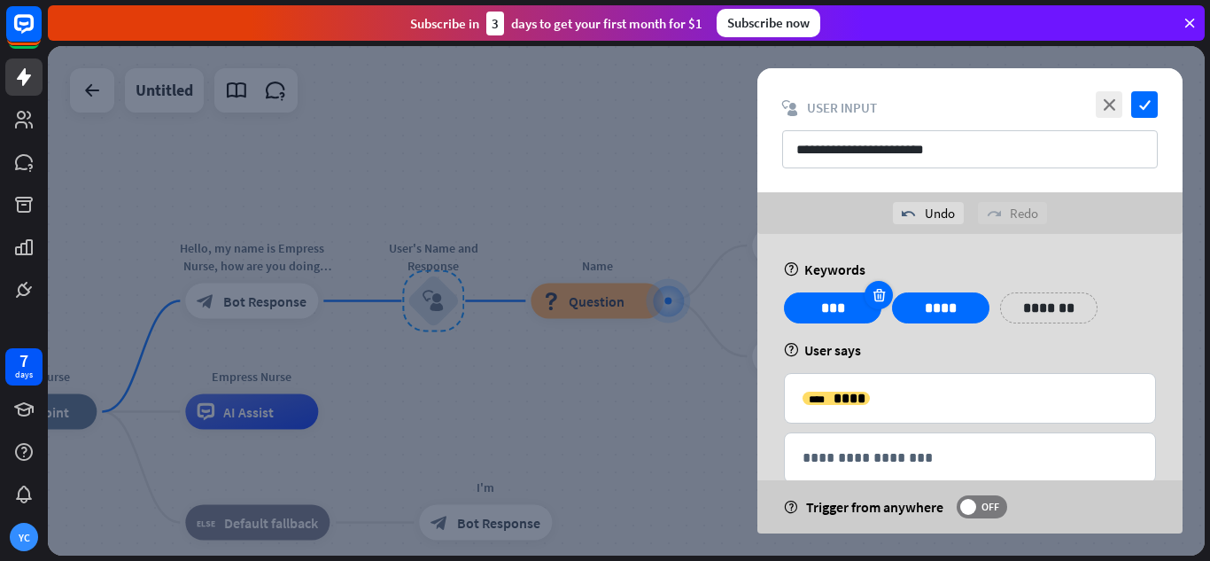
click at [876, 293] on icon at bounding box center [879, 295] width 17 height 16
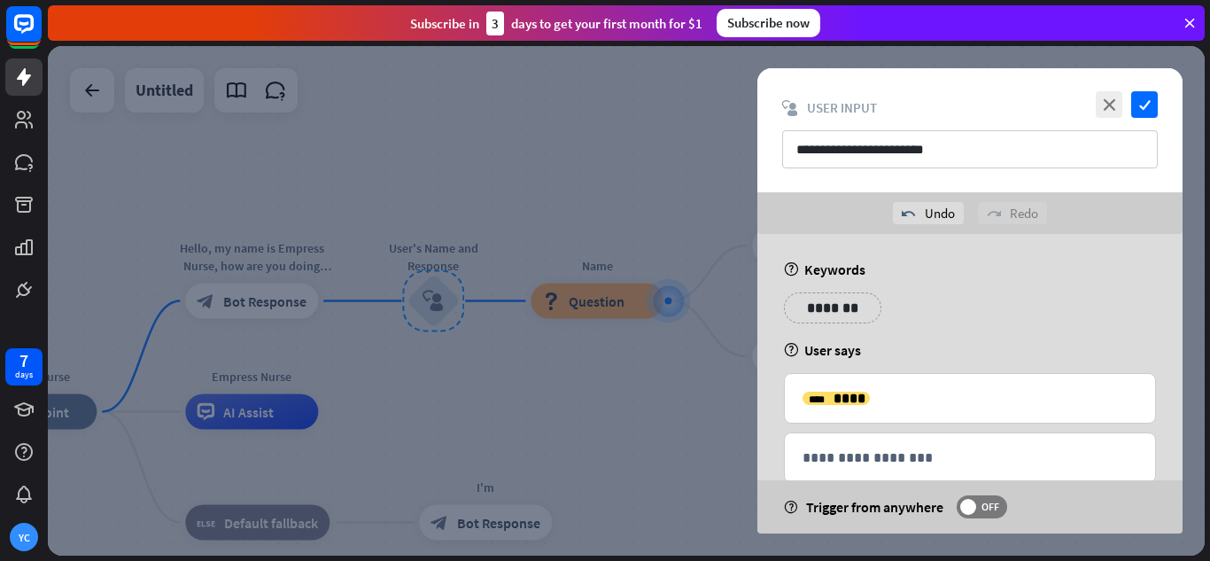
click at [849, 307] on p "*******" at bounding box center [832, 308] width 71 height 22
click at [805, 331] on icon "variable" at bounding box center [810, 333] width 14 height 14
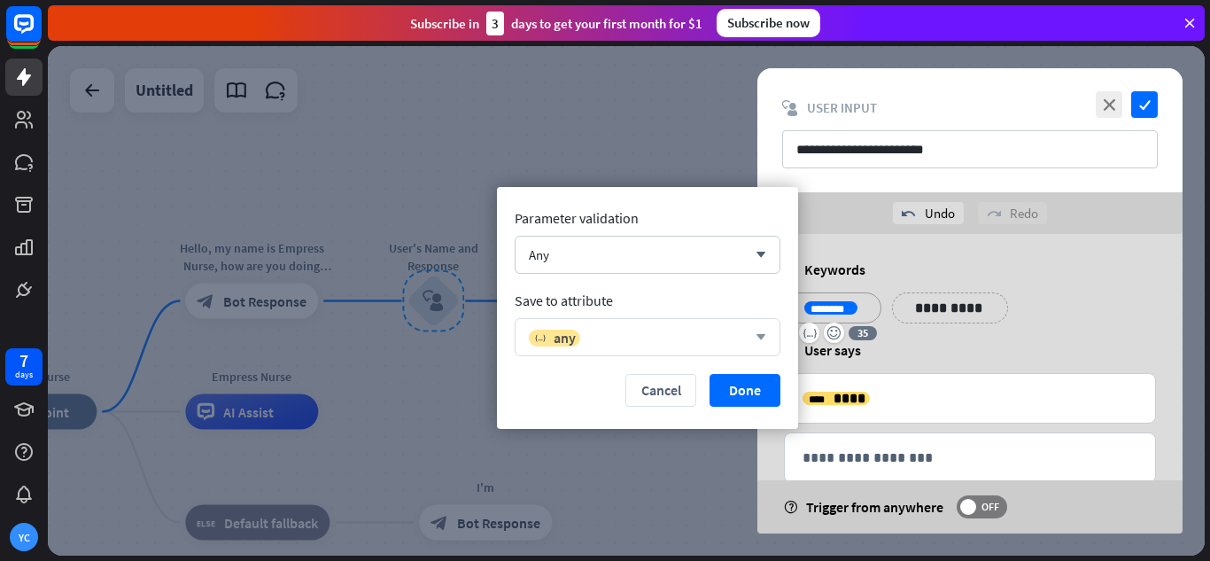
click at [604, 325] on div "variable any arrow_down" at bounding box center [648, 337] width 266 height 38
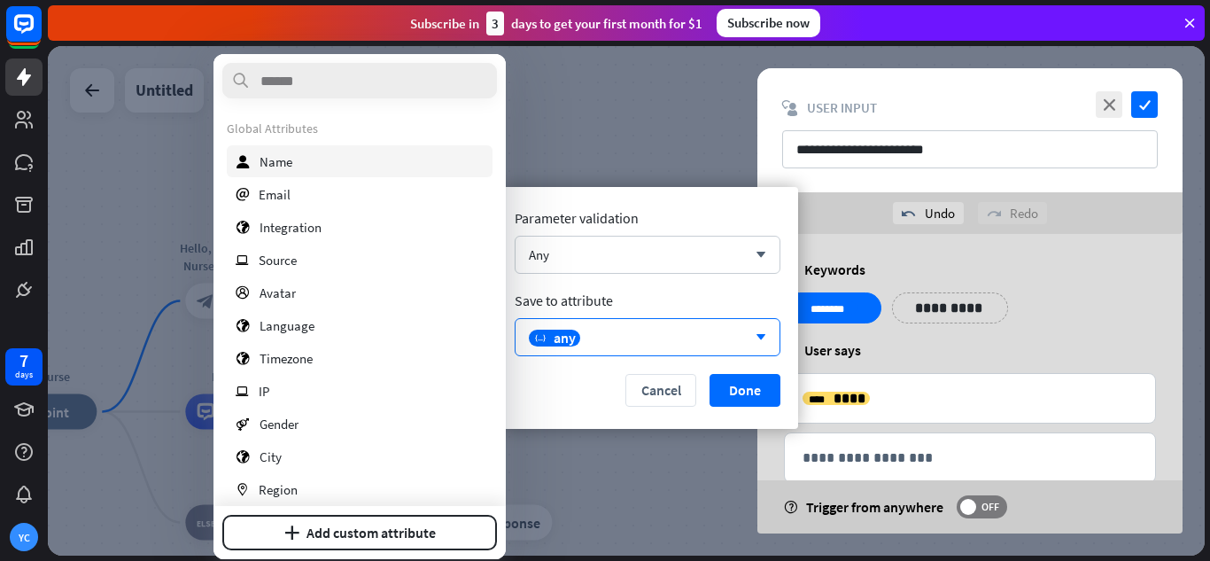
click at [338, 166] on div "user Name" at bounding box center [360, 161] width 266 height 32
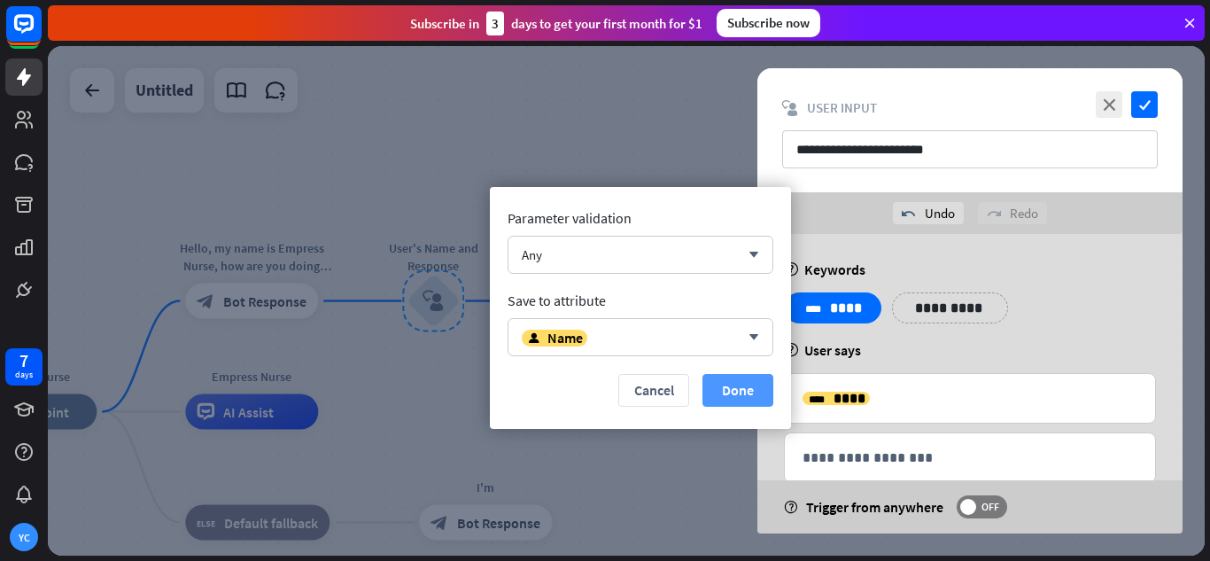
click at [731, 390] on button "Done" at bounding box center [738, 390] width 71 height 33
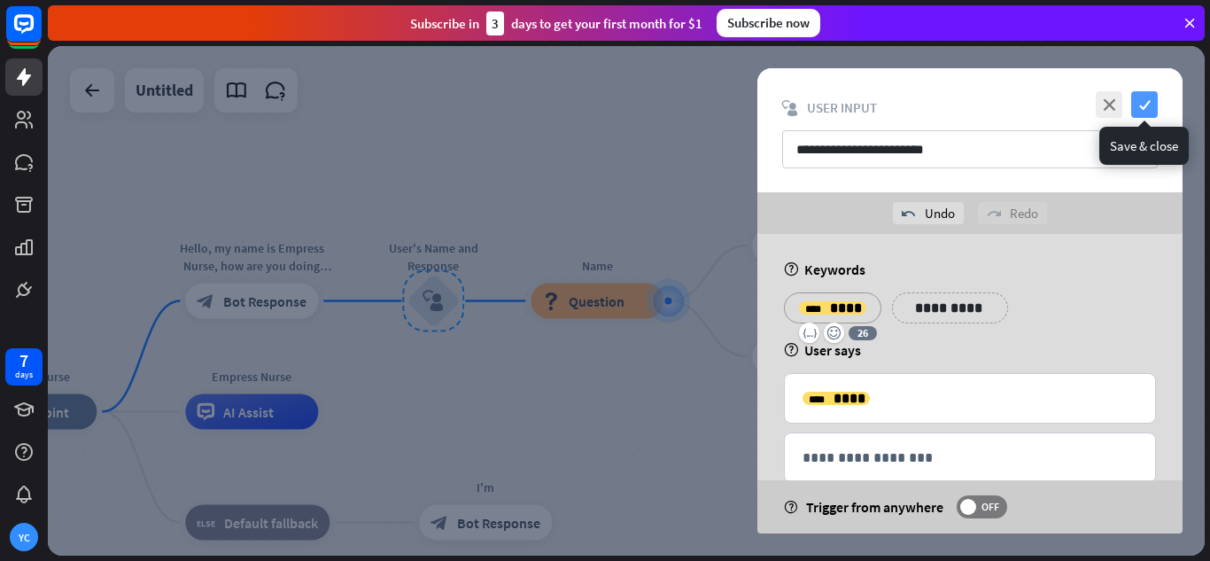
click at [1145, 97] on icon "check" at bounding box center [1144, 104] width 27 height 27
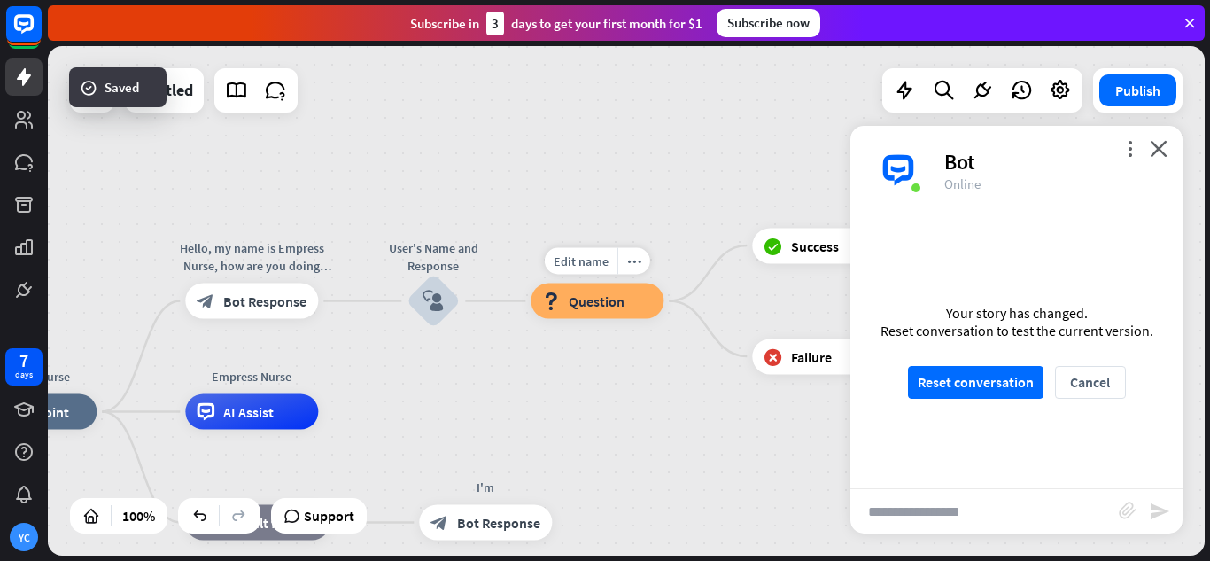
click at [603, 311] on div "block_question Question" at bounding box center [597, 301] width 133 height 35
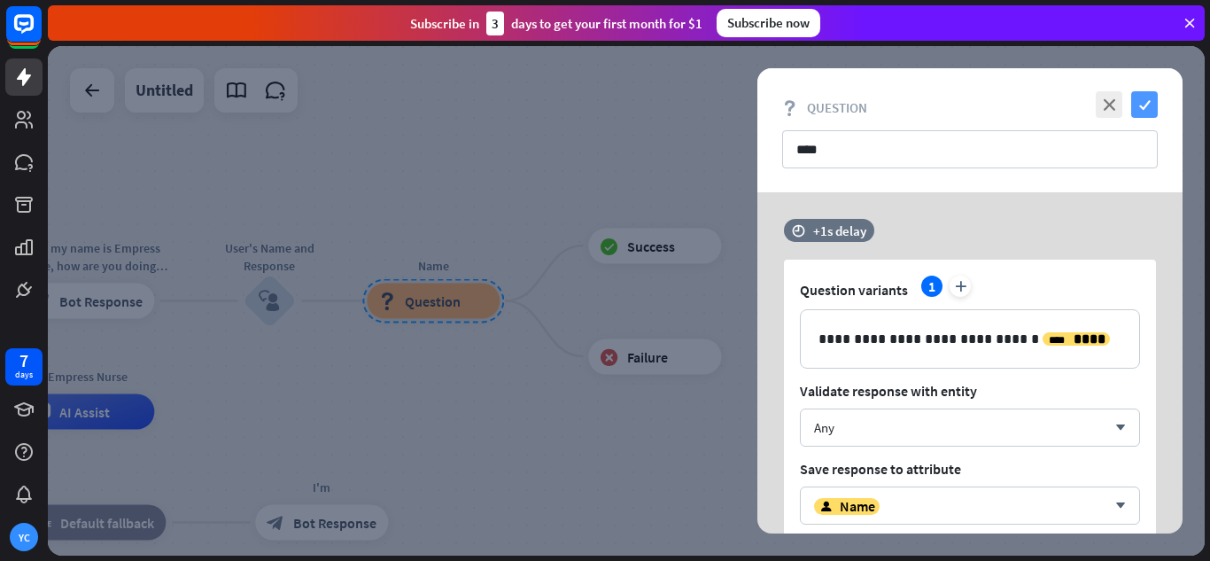
click at [1146, 98] on icon "check" at bounding box center [1144, 104] width 27 height 27
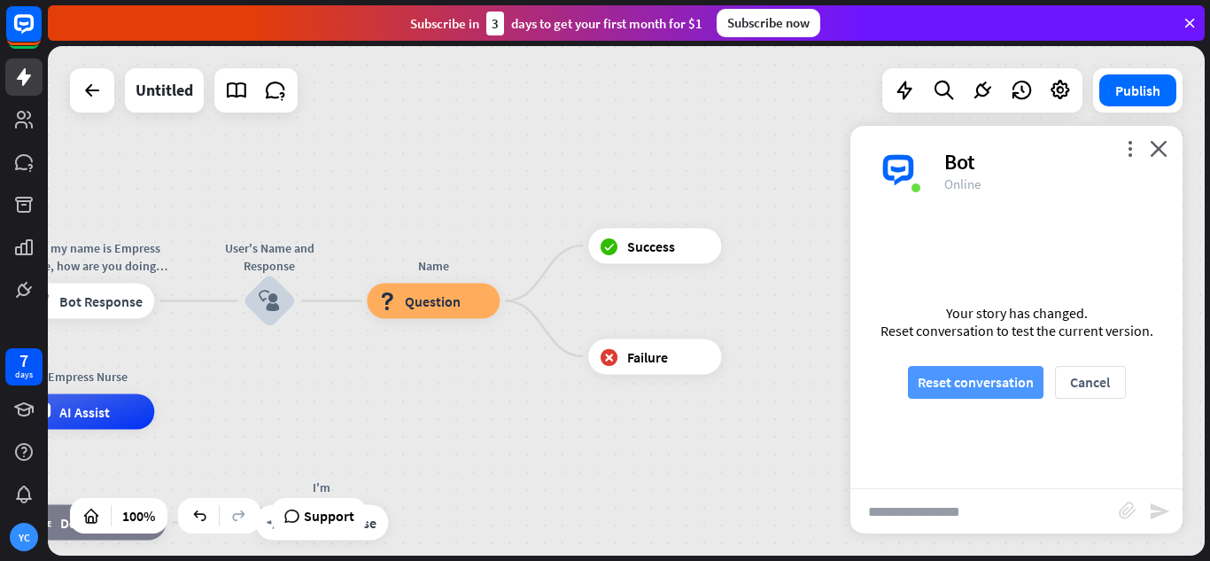
click at [952, 380] on button "Reset conversation" at bounding box center [976, 382] width 136 height 33
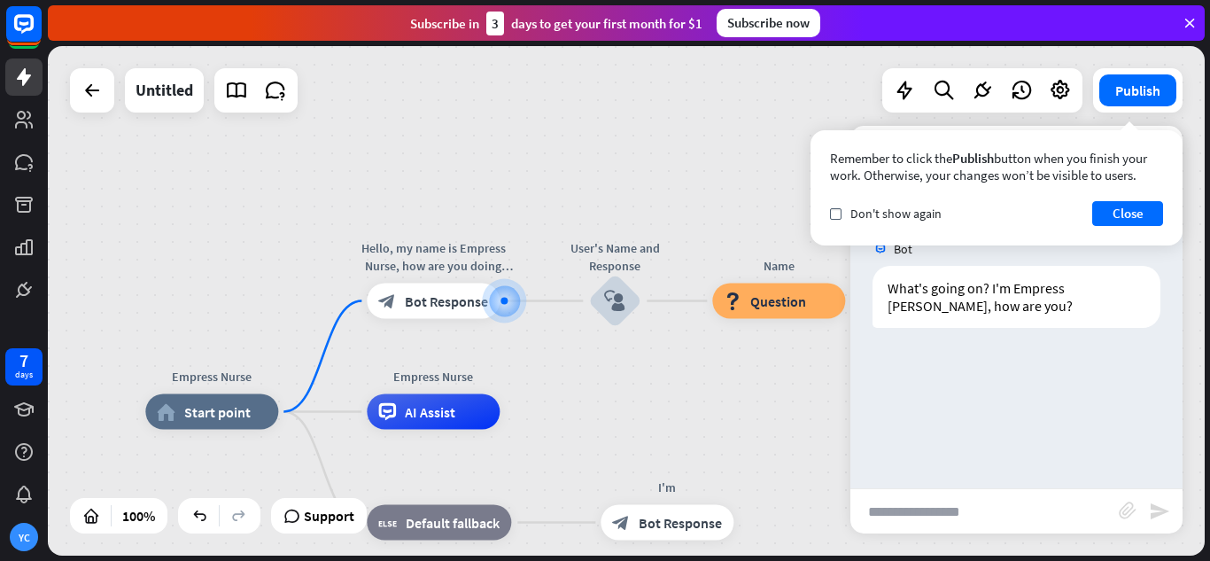
click at [951, 517] on input "text" at bounding box center [985, 511] width 268 height 44
type input "*******"
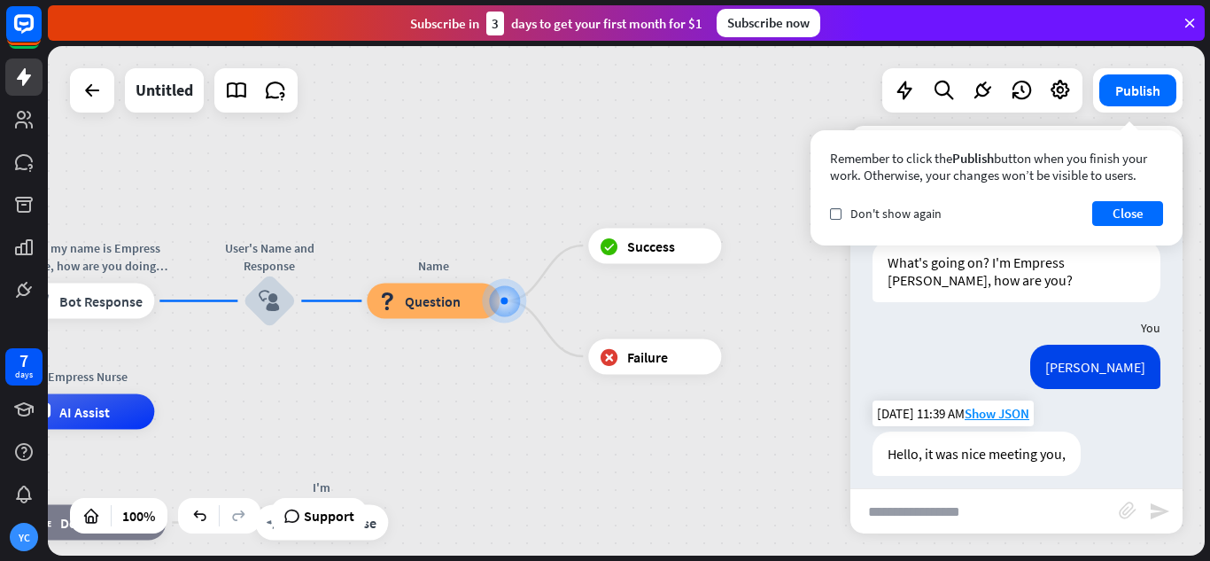
scroll to position [40, 0]
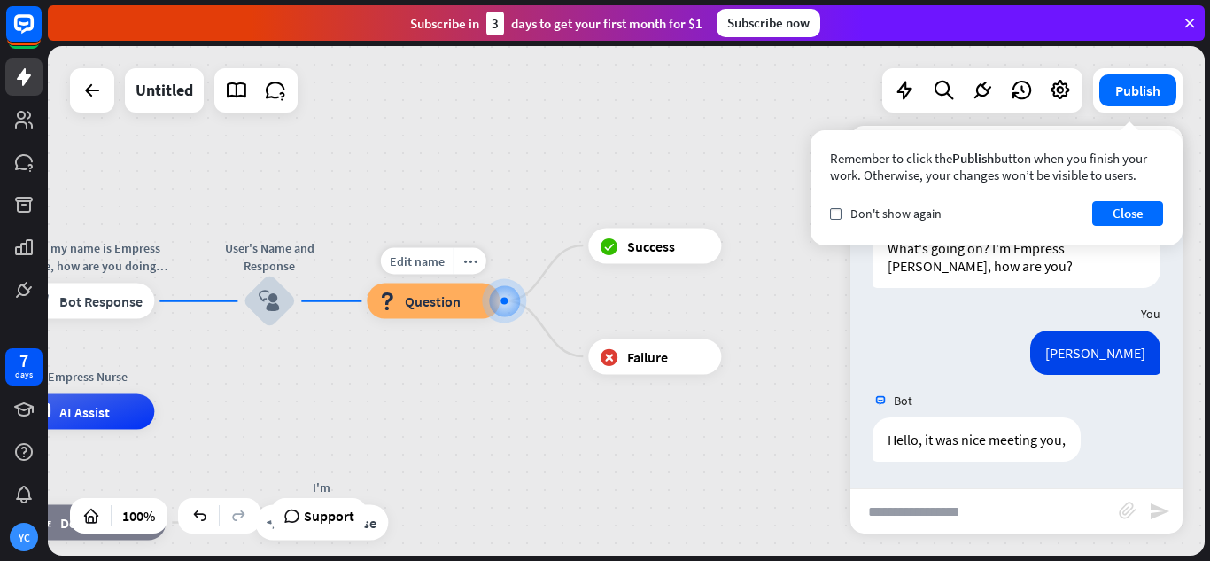
click at [405, 306] on span "Question" at bounding box center [433, 301] width 56 height 18
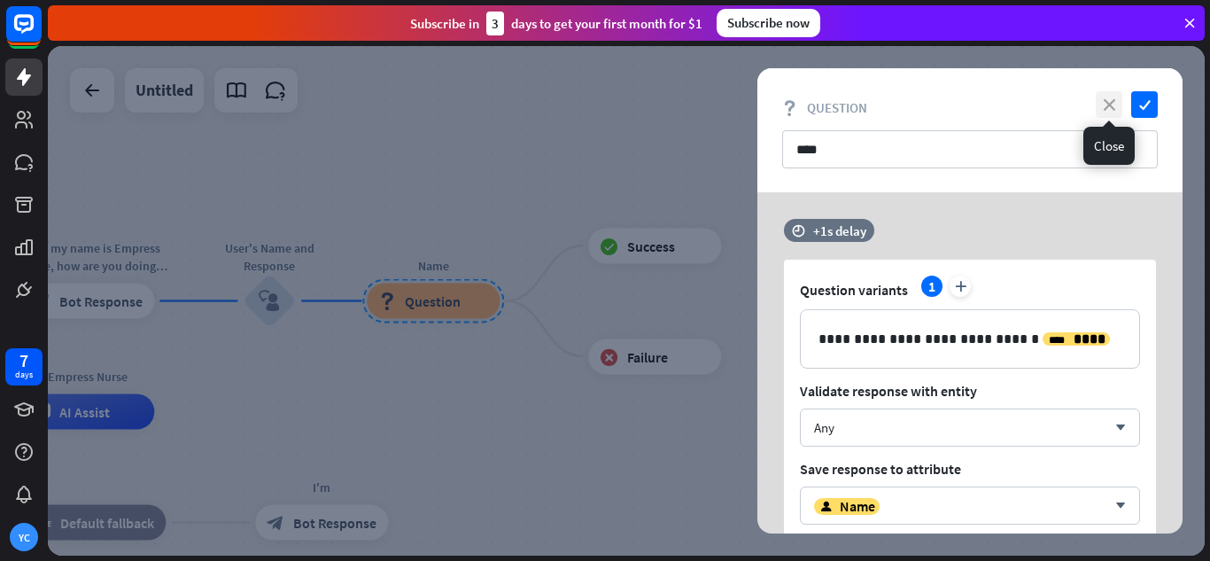
click at [1108, 113] on icon "close" at bounding box center [1109, 104] width 27 height 27
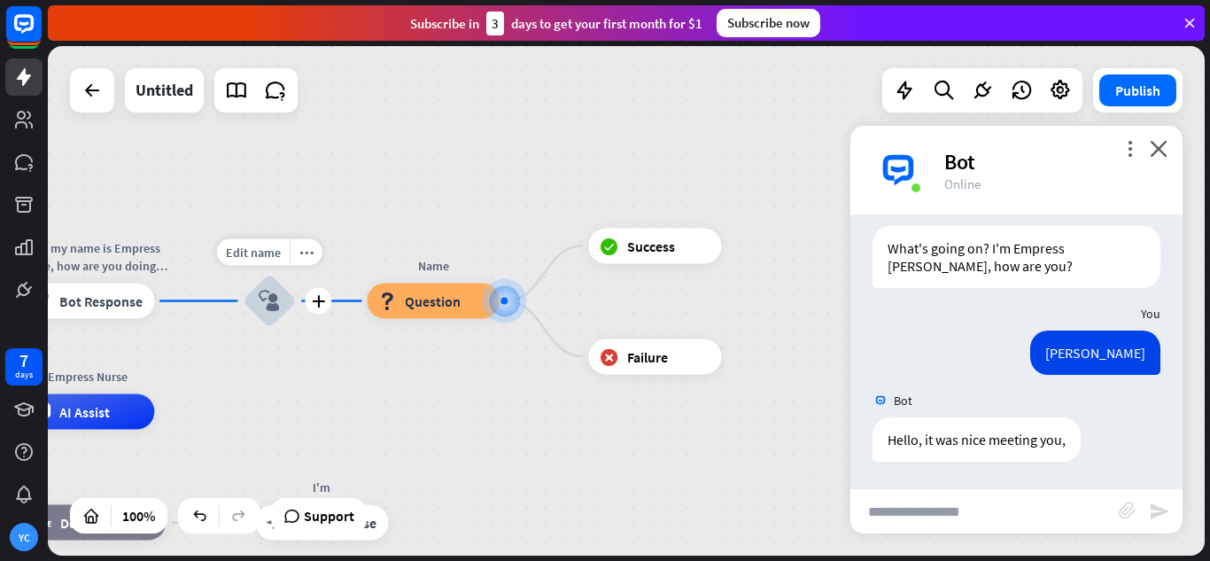
click at [287, 314] on div "block_user_input" at bounding box center [269, 301] width 53 height 53
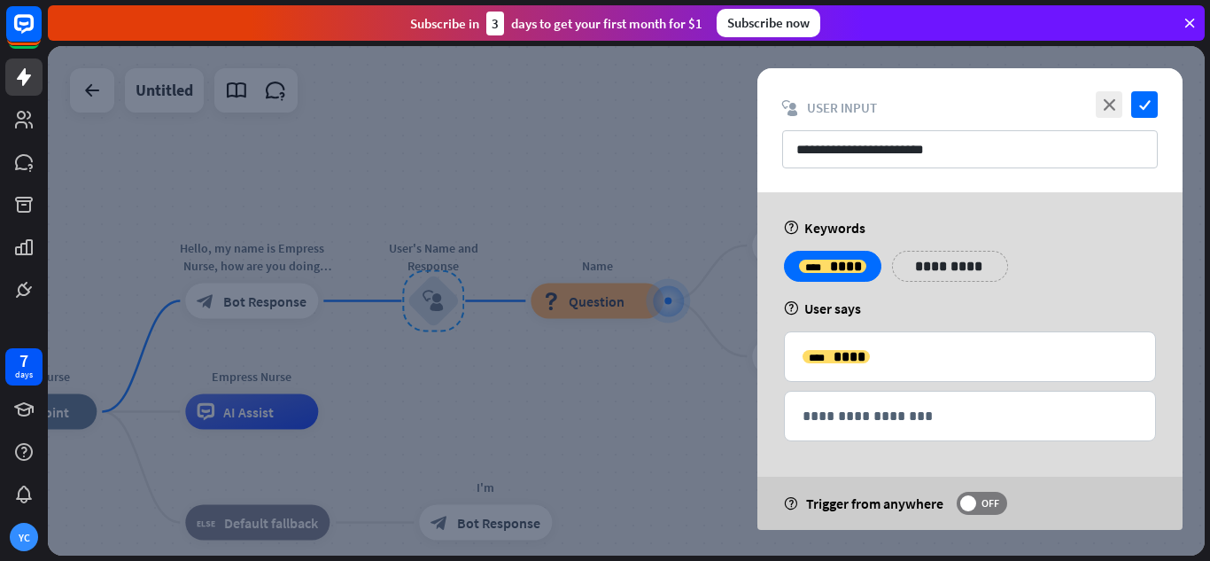
click at [423, 377] on div at bounding box center [626, 300] width 1157 height 509
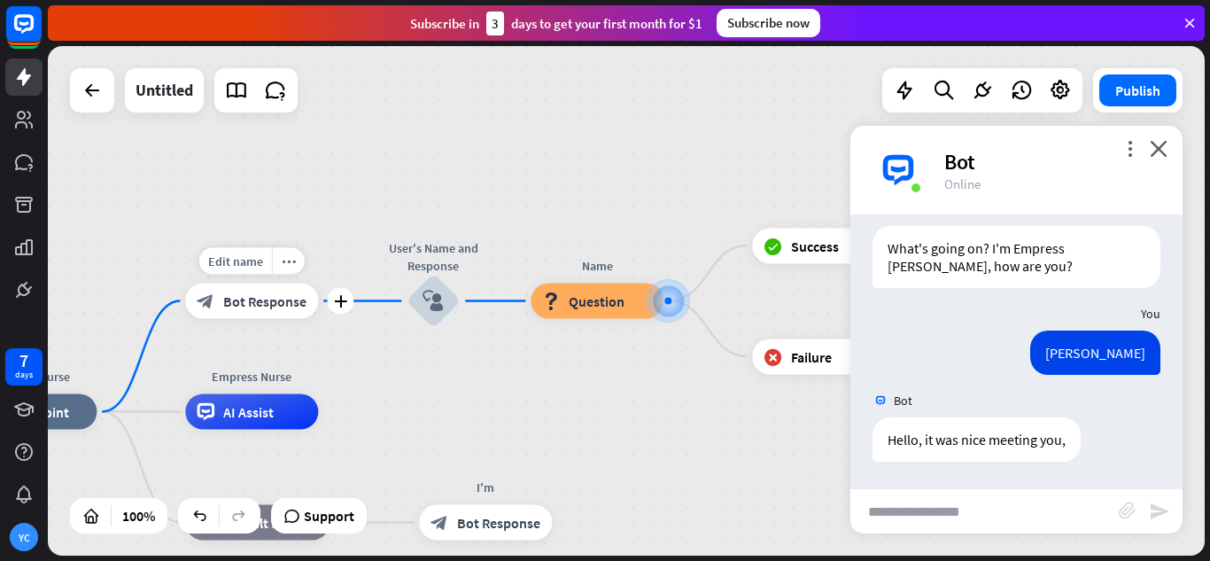
click at [280, 299] on span "Bot Response" at bounding box center [264, 301] width 83 height 18
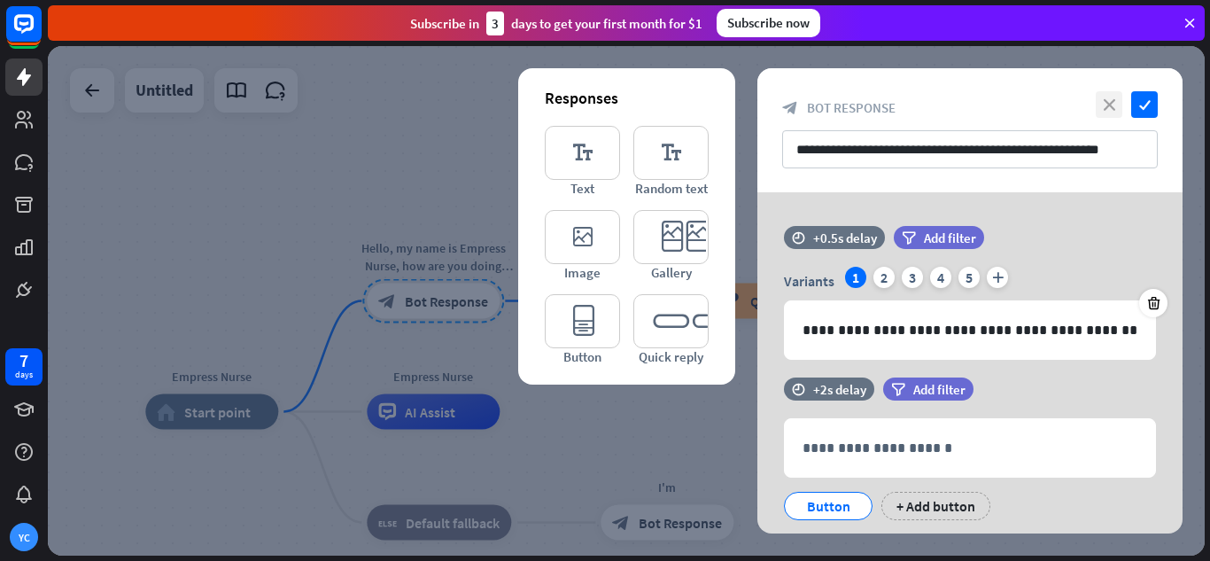
click at [1107, 105] on icon "close" at bounding box center [1109, 104] width 27 height 27
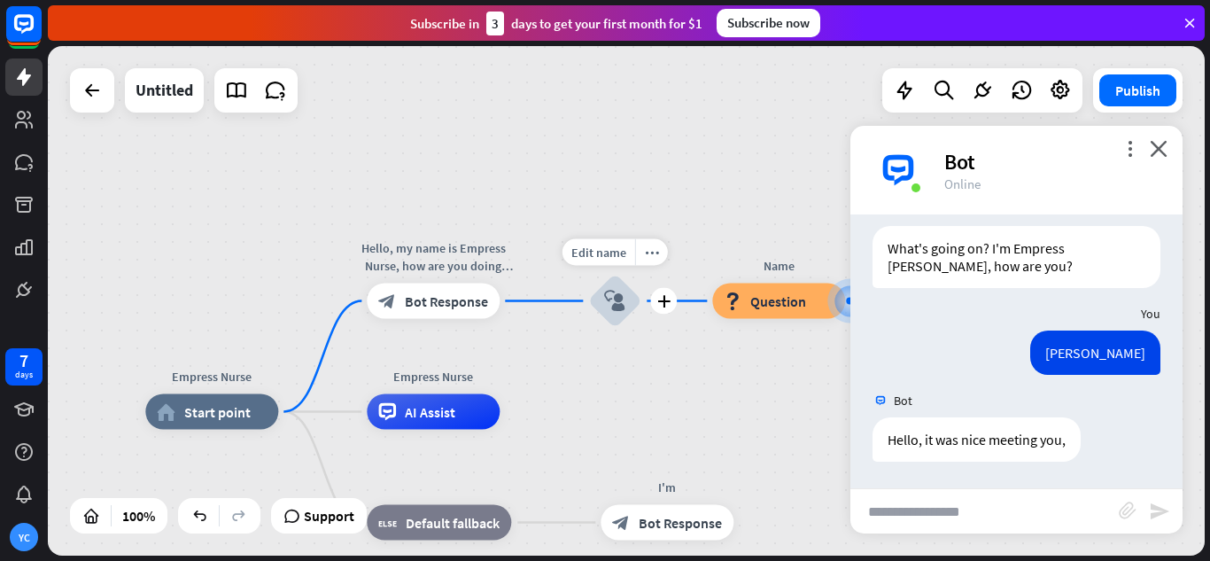
click at [612, 315] on div "block_user_input" at bounding box center [614, 301] width 53 height 53
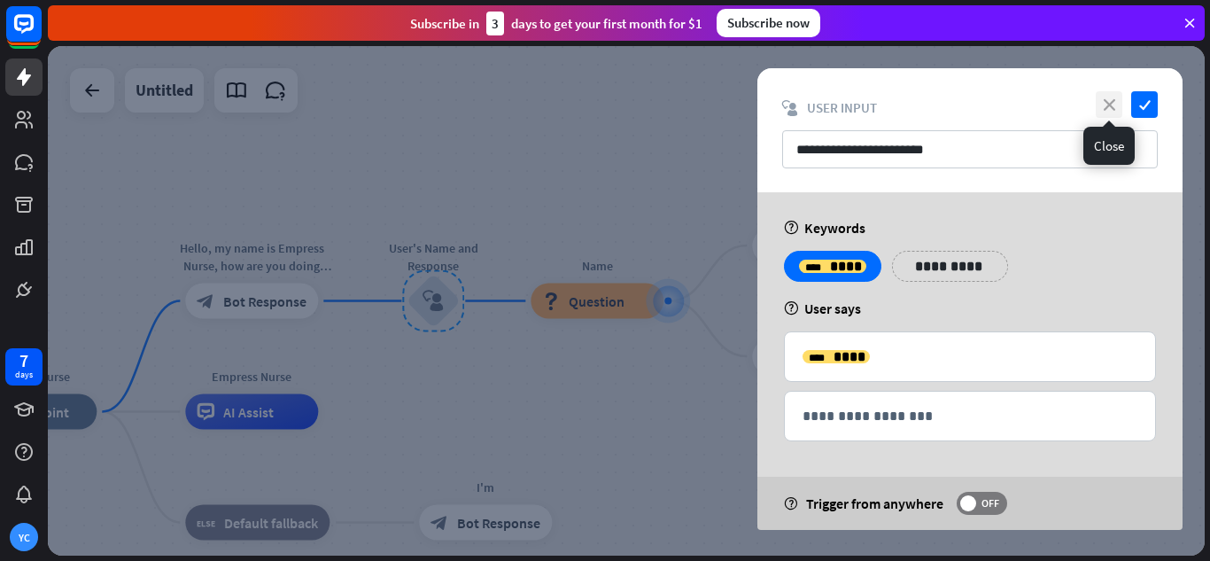
click at [1102, 102] on icon "close" at bounding box center [1109, 104] width 27 height 27
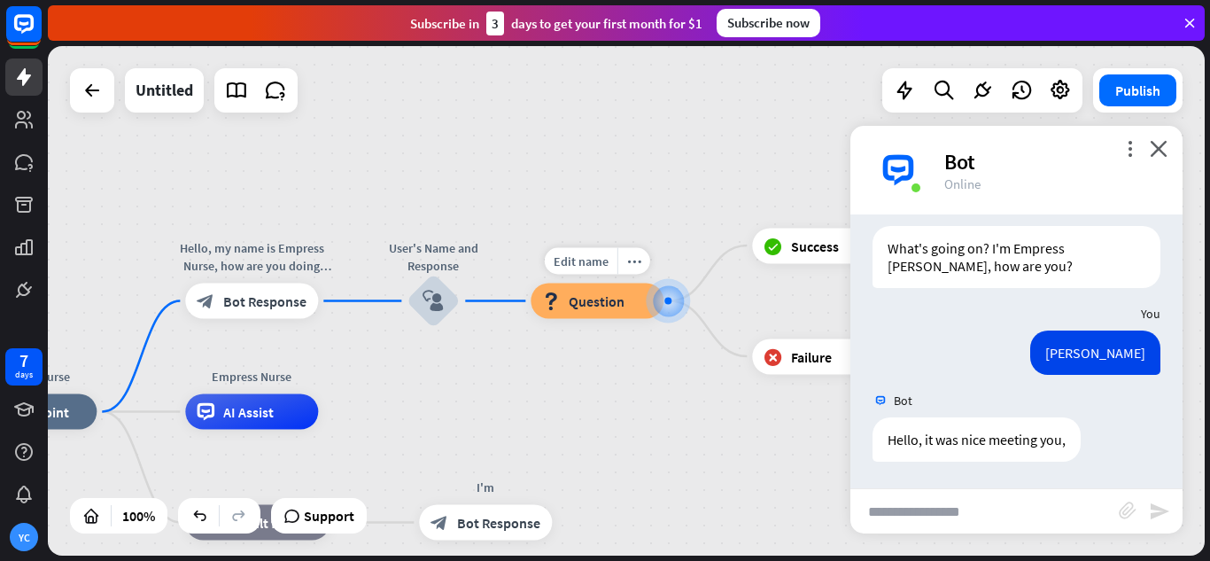
click at [610, 319] on div "Edit name more_horiz Name block_question Question" at bounding box center [597, 301] width 133 height 35
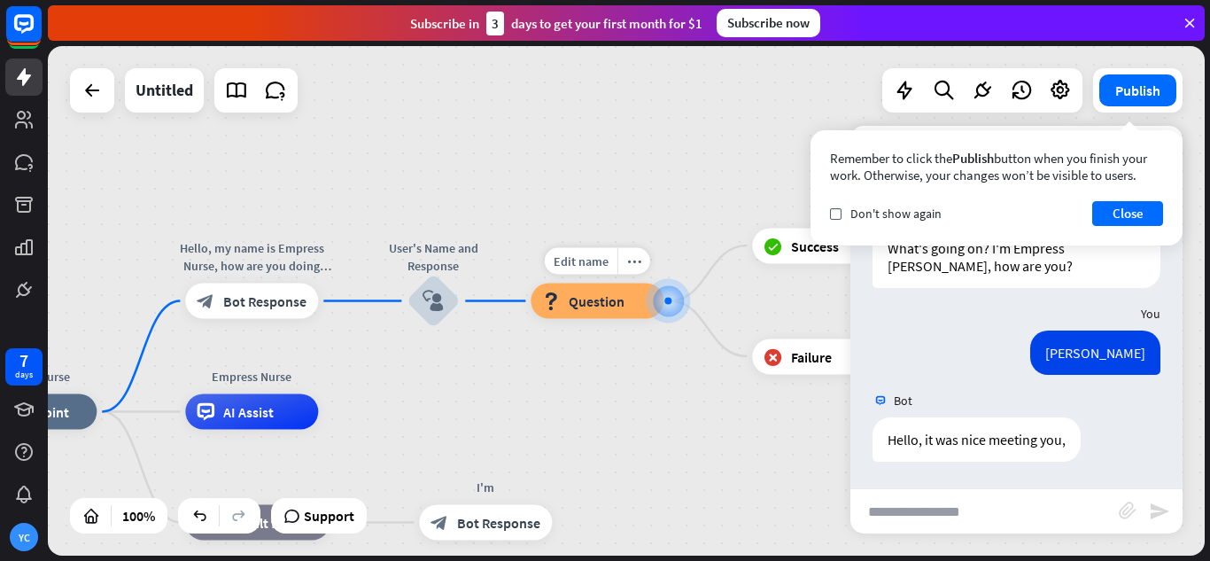
click at [627, 314] on div "block_question Question" at bounding box center [597, 301] width 133 height 35
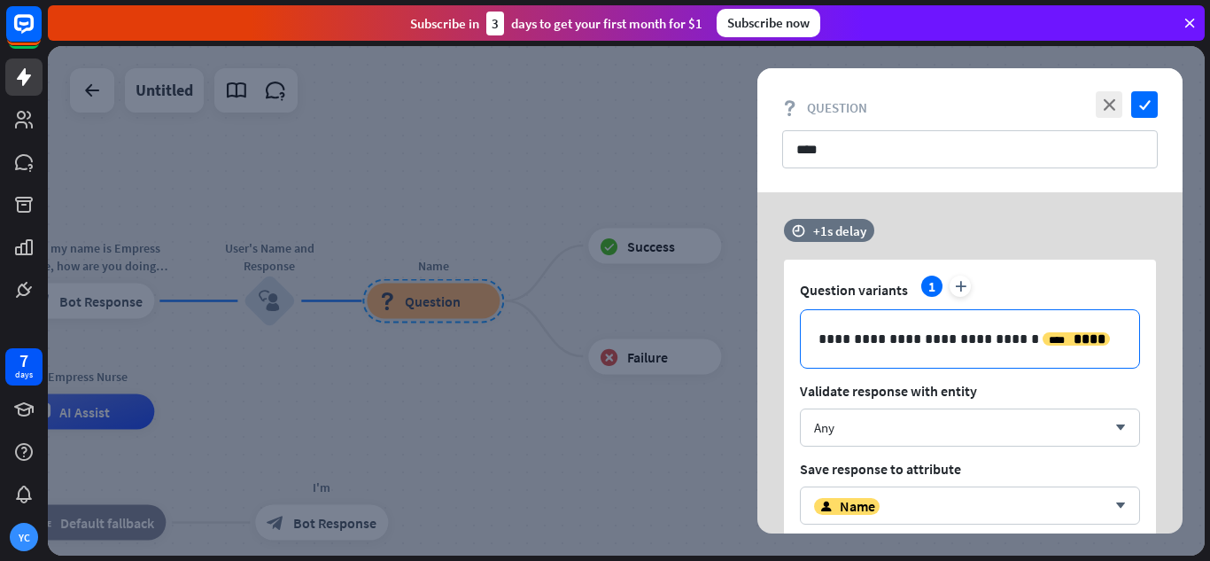
click at [1087, 331] on p "**********" at bounding box center [970, 339] width 303 height 22
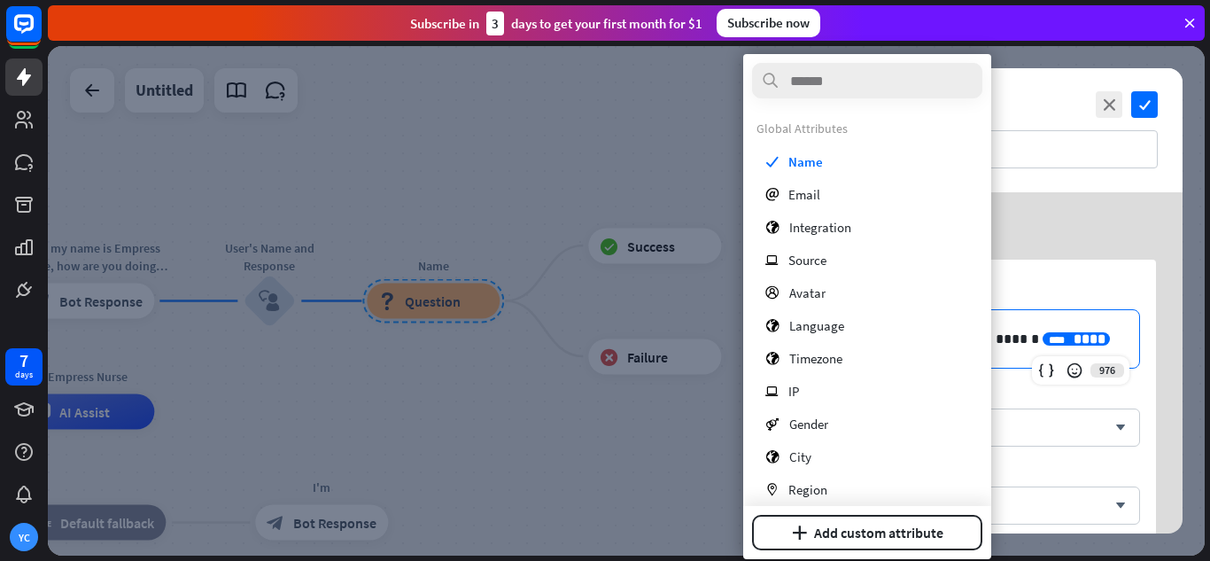
click at [1087, 336] on p "**********" at bounding box center [970, 339] width 303 height 22
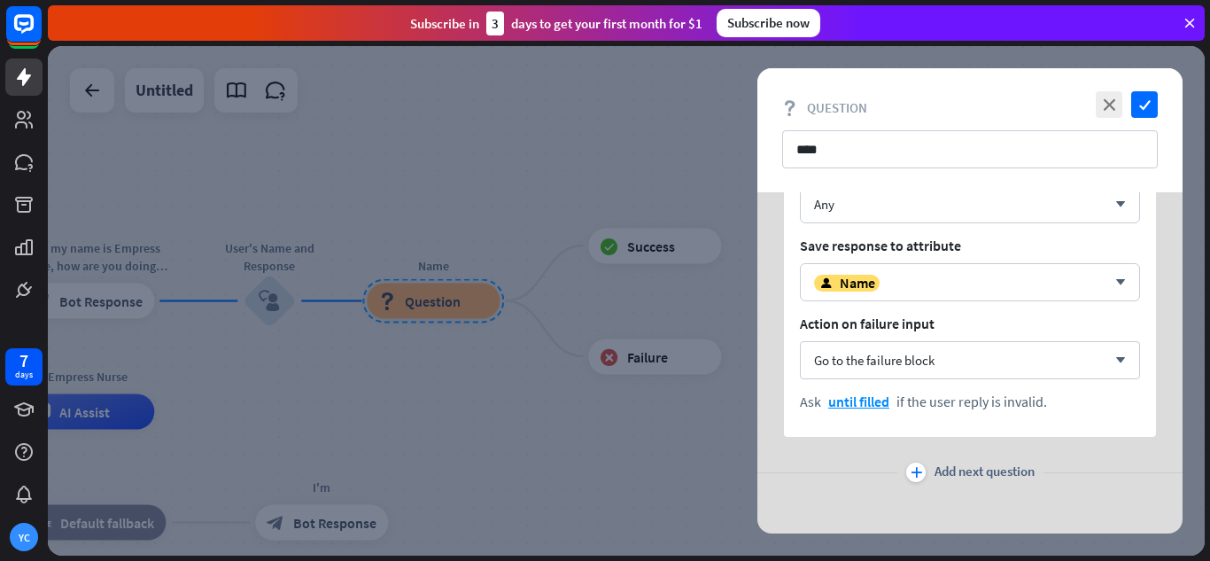
scroll to position [233, 0]
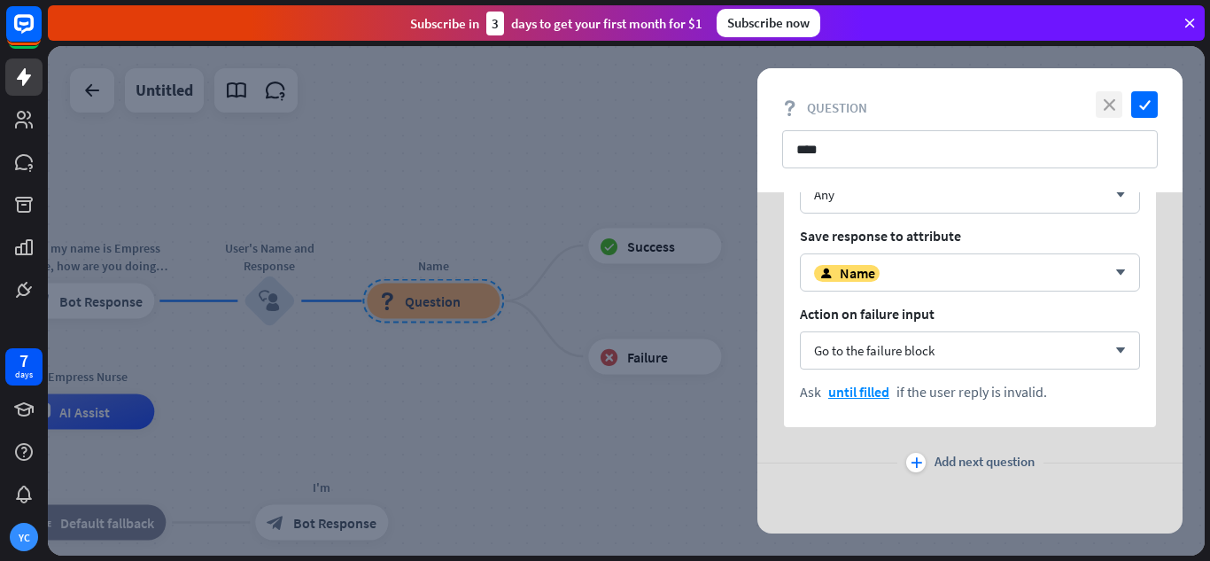
click at [1099, 111] on icon "close" at bounding box center [1109, 104] width 27 height 27
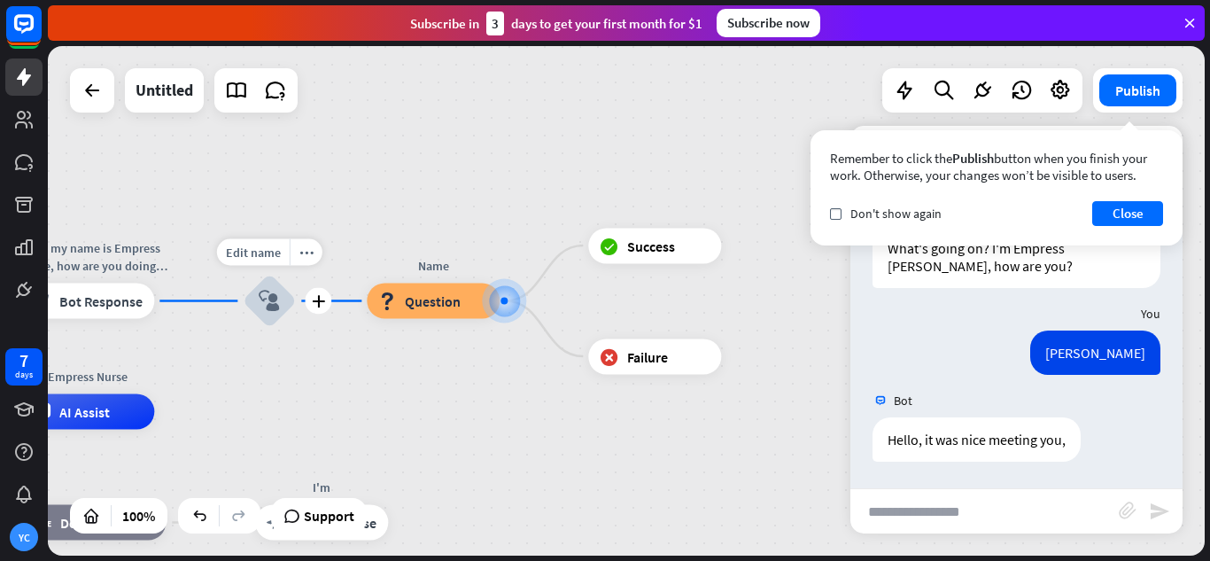
click at [263, 310] on icon "block_user_input" at bounding box center [269, 301] width 21 height 21
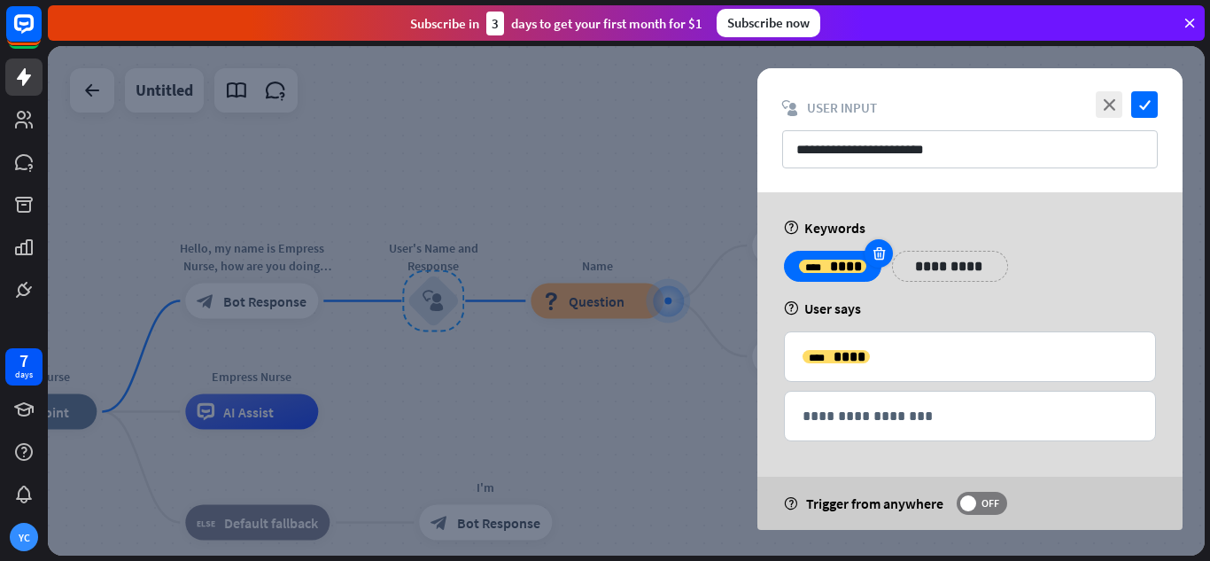
click at [875, 252] on icon at bounding box center [879, 253] width 17 height 16
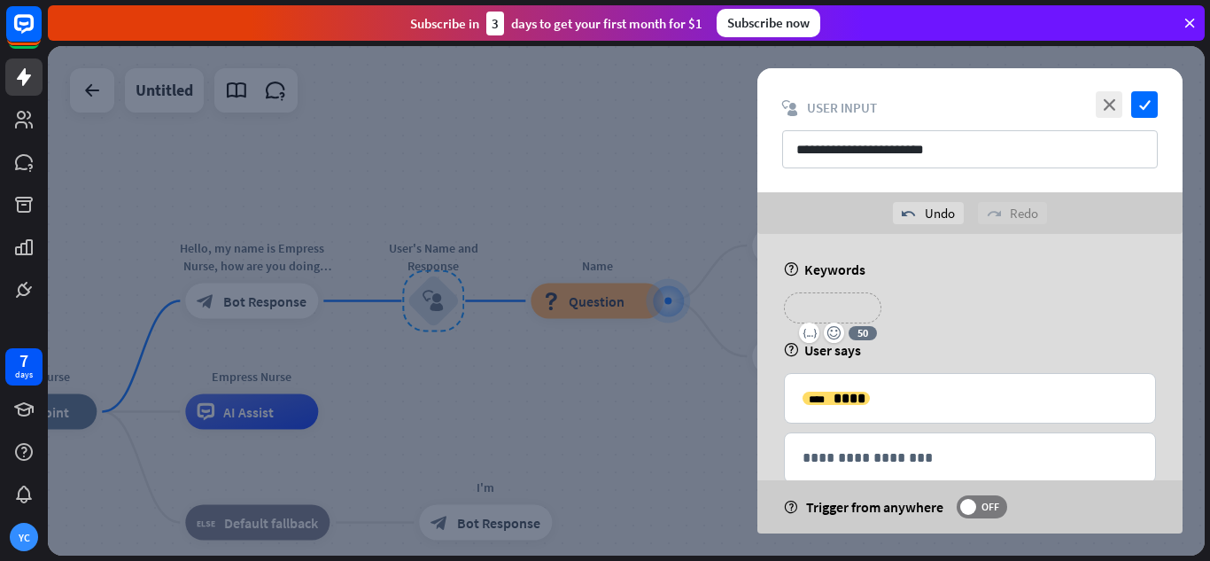
click at [823, 313] on p "*******" at bounding box center [832, 308] width 71 height 22
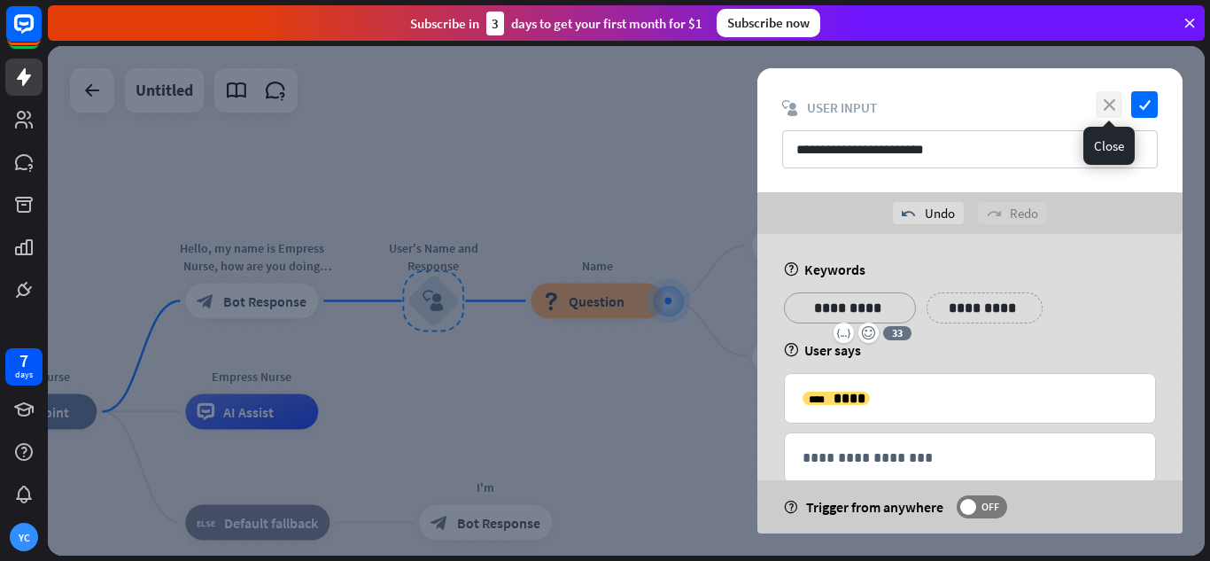
click at [1109, 100] on icon "close" at bounding box center [1109, 104] width 27 height 27
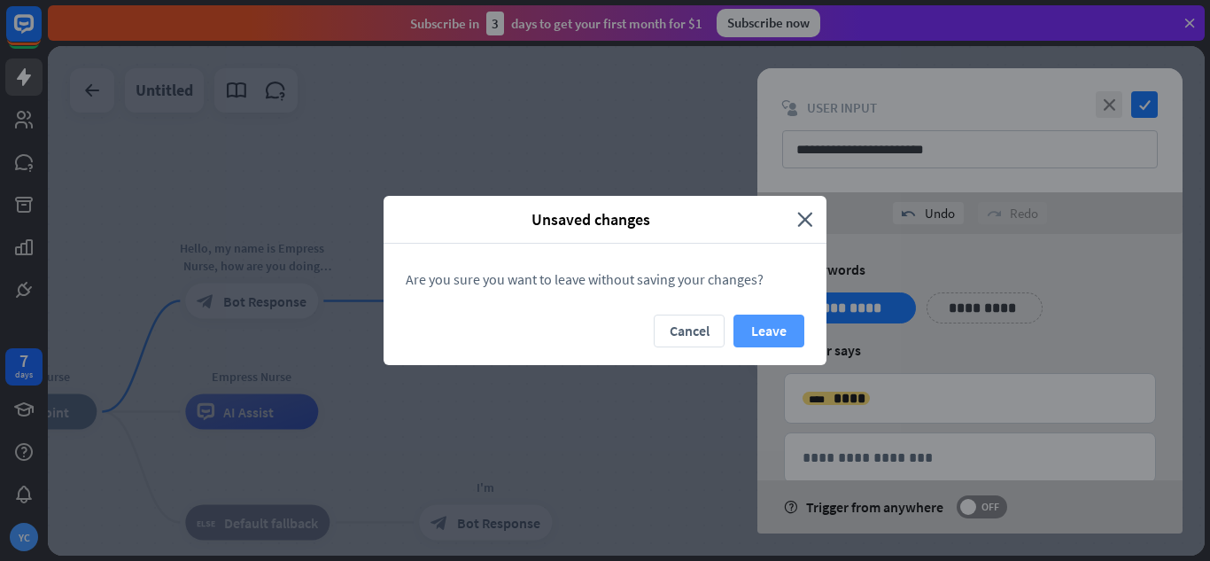
click at [766, 327] on button "Leave" at bounding box center [769, 331] width 71 height 33
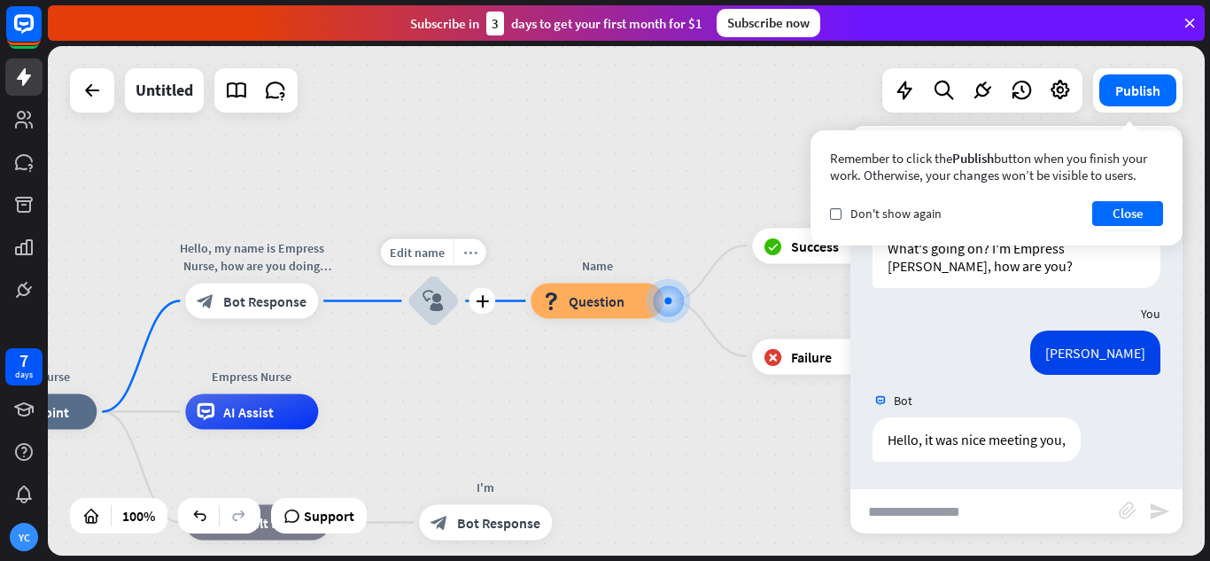
click at [478, 263] on div "more_horiz" at bounding box center [470, 252] width 33 height 27
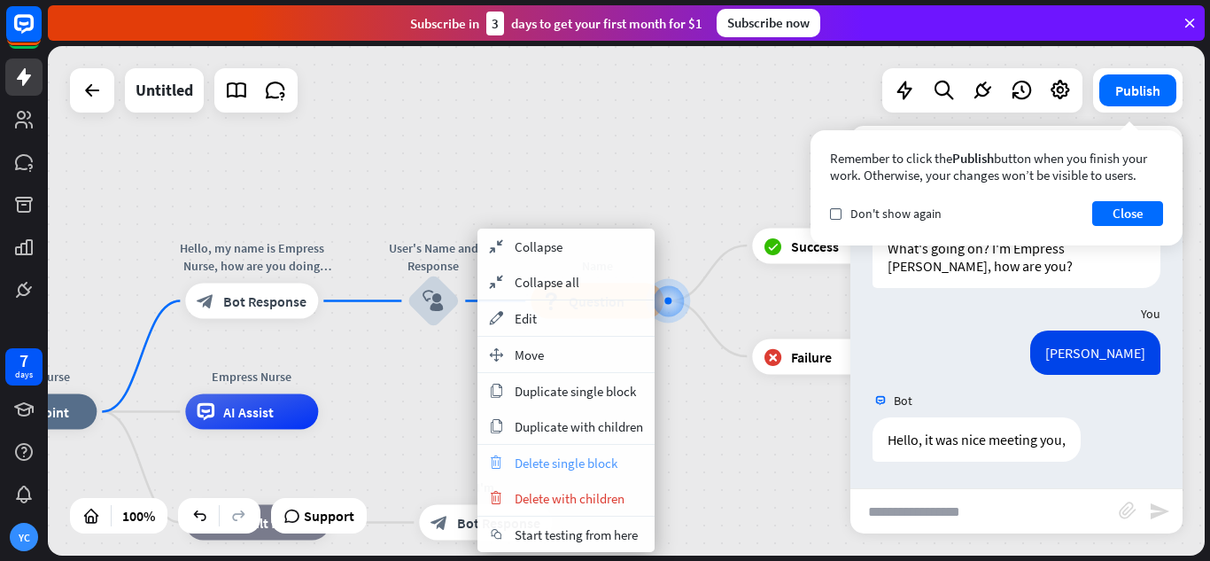
click at [557, 463] on span "Delete single block" at bounding box center [566, 463] width 103 height 17
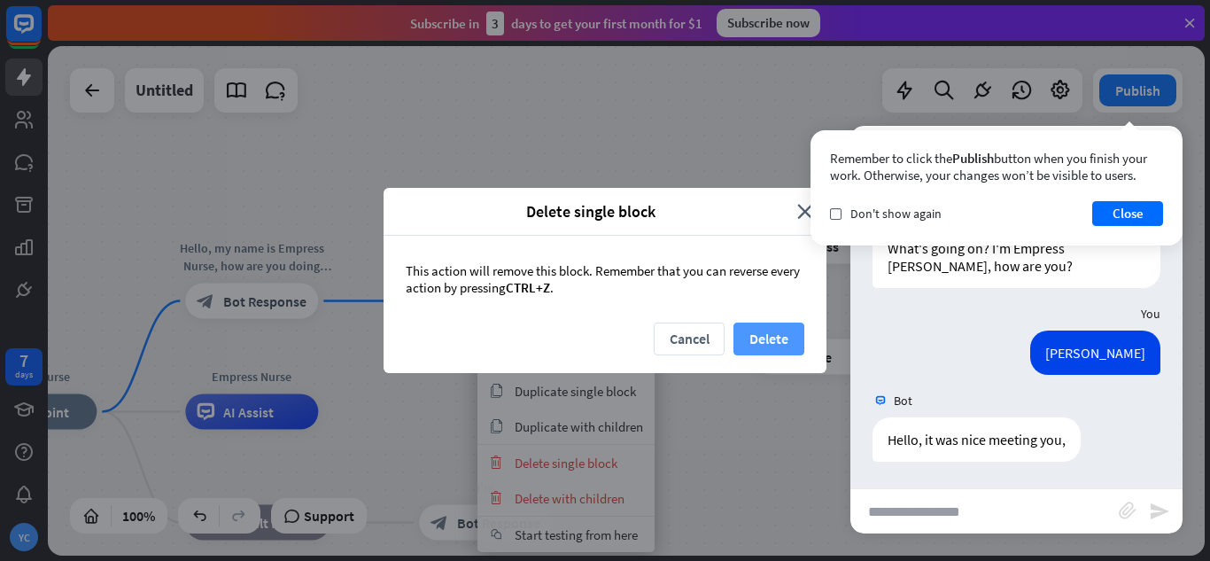
click at [748, 345] on button "Delete" at bounding box center [769, 339] width 71 height 33
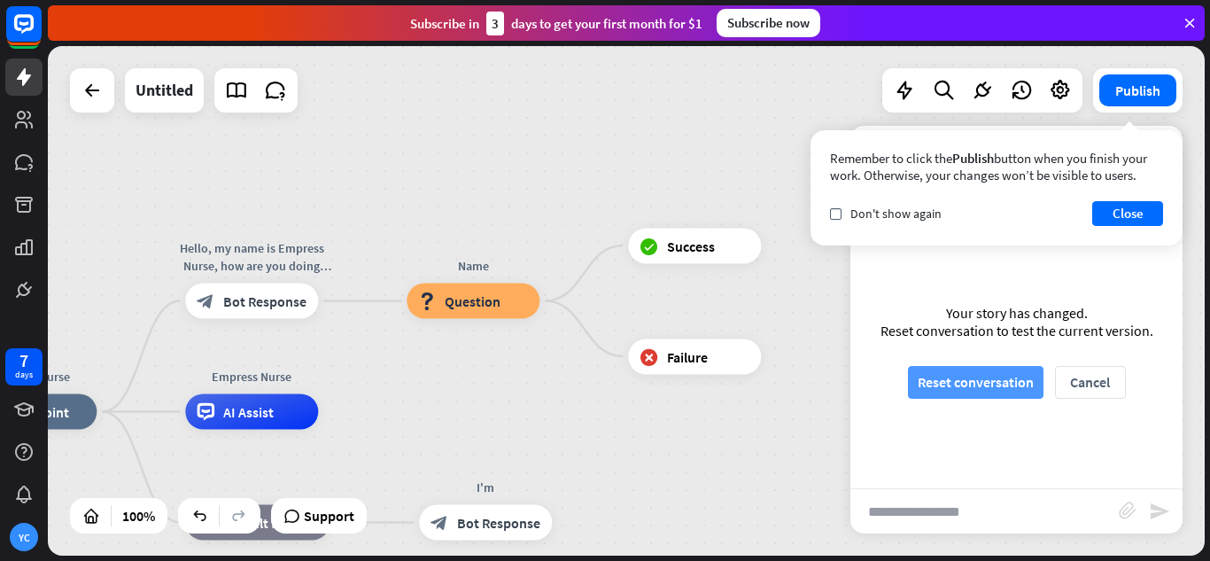
click at [969, 391] on button "Reset conversation" at bounding box center [976, 382] width 136 height 33
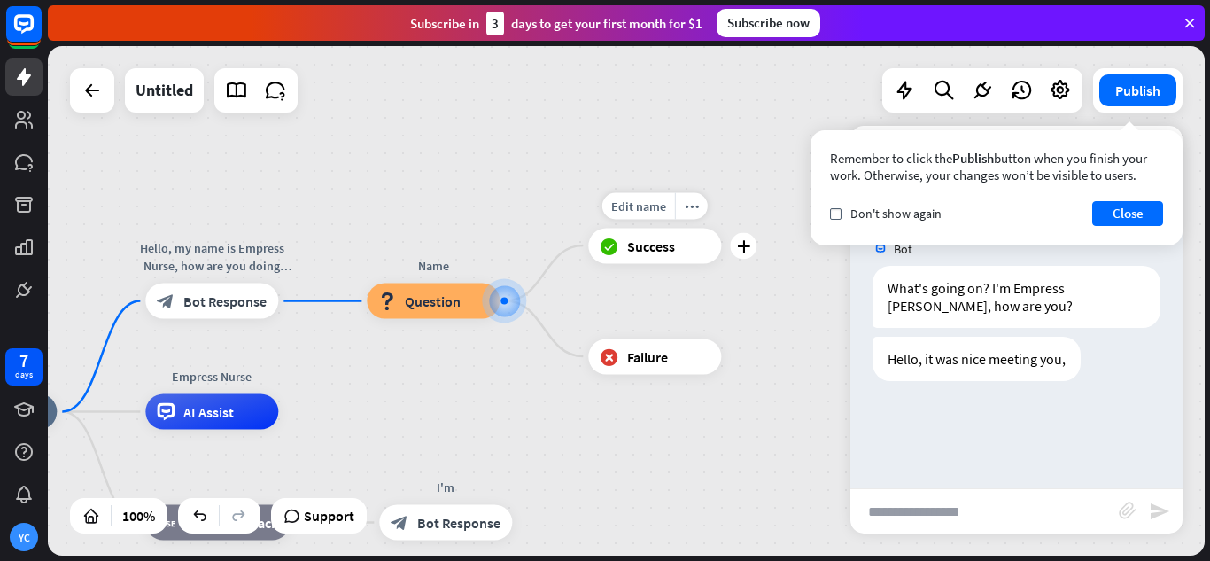
click at [721, 261] on div "Edit name more_horiz plus block_success Success" at bounding box center [654, 245] width 133 height 35
click at [743, 249] on icon "plus" at bounding box center [743, 245] width 13 height 12
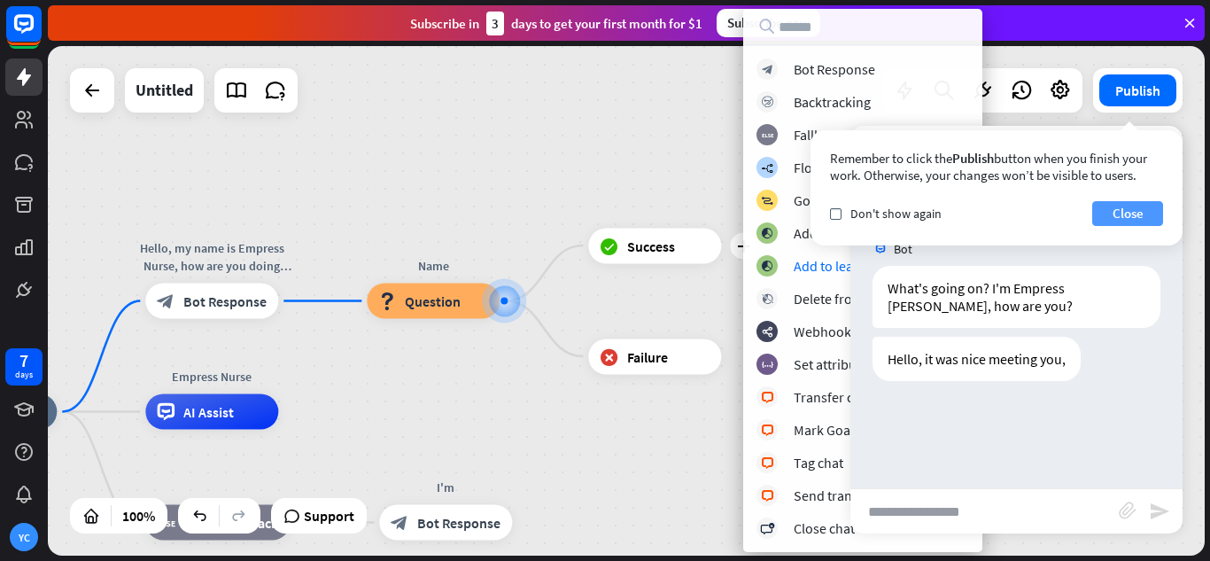
click at [1129, 214] on button "Close" at bounding box center [1128, 213] width 71 height 25
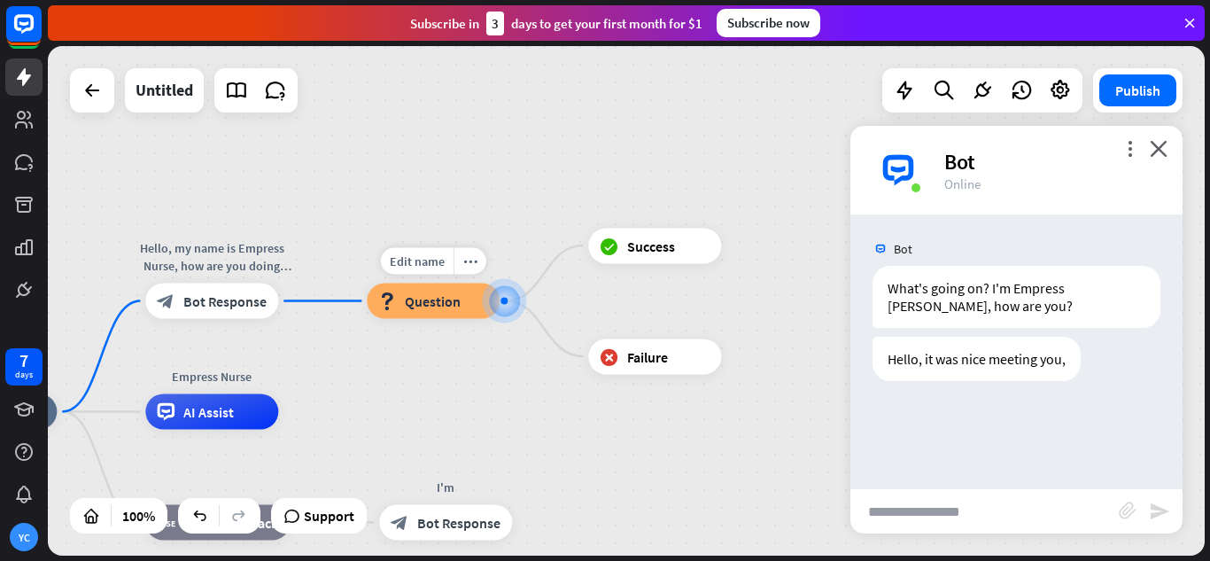
click at [447, 307] on span "Question" at bounding box center [433, 301] width 56 height 18
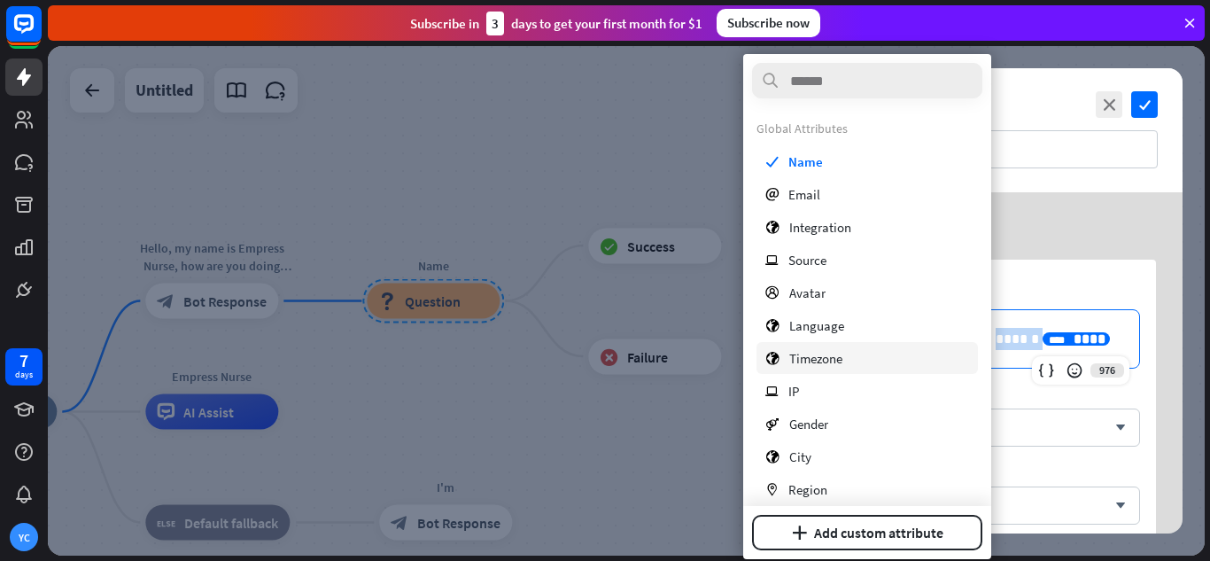
click at [749, 366] on body "7 days YC close Product Help First steps Get started with ChatBot Help Center F…" at bounding box center [605, 280] width 1210 height 561
click at [1061, 332] on div "**** ****" at bounding box center [1076, 338] width 67 height 13
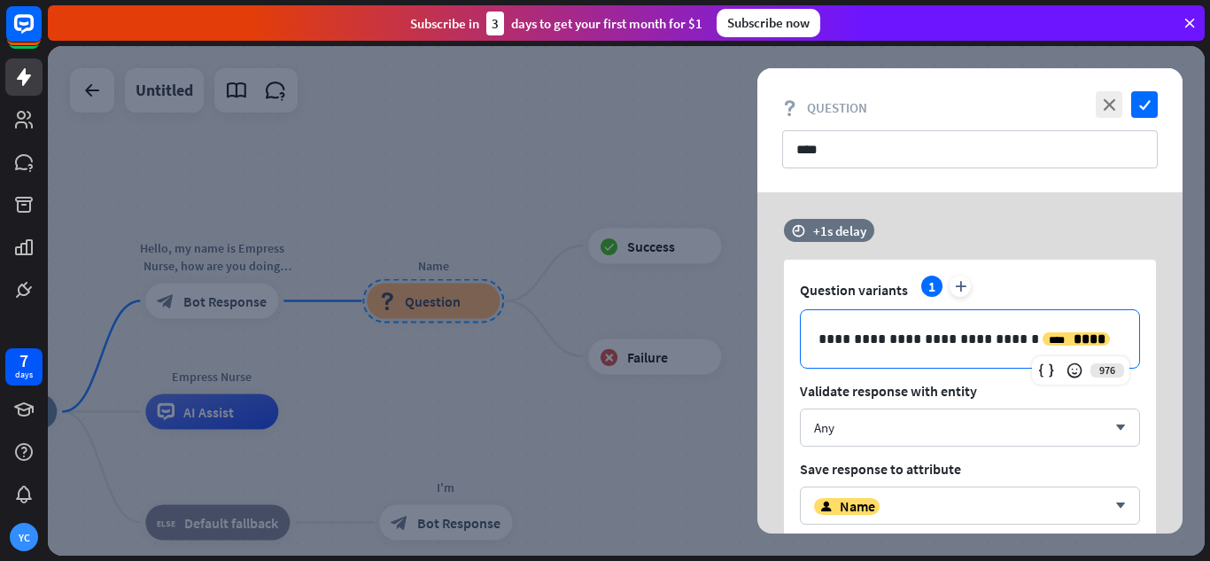
click at [957, 346] on p "**********" at bounding box center [970, 339] width 303 height 22
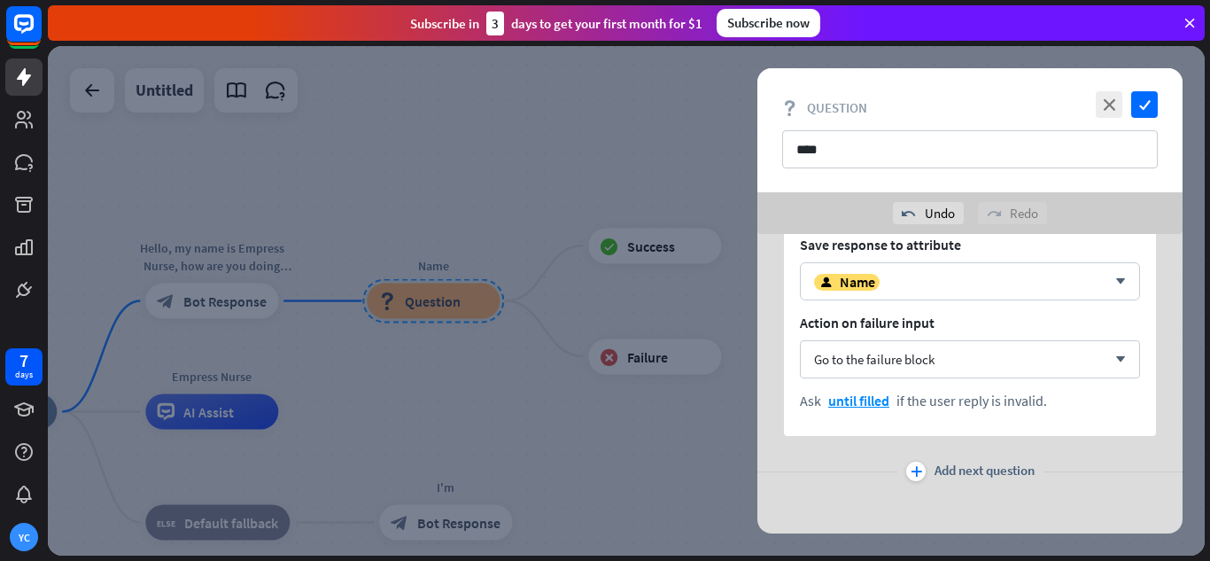
scroll to position [177, 0]
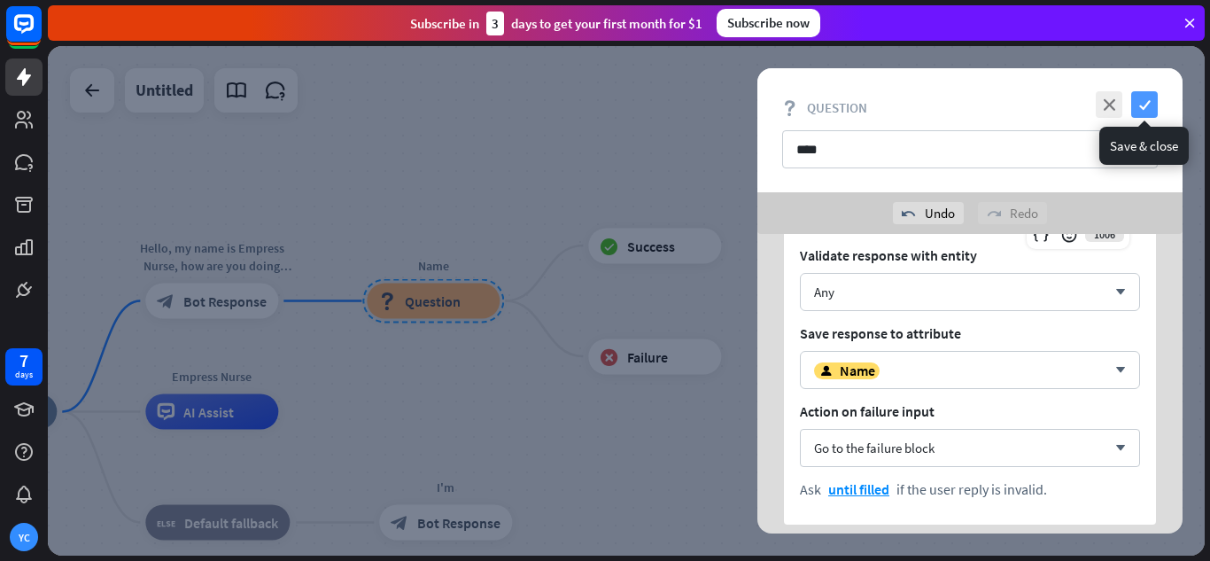
click at [1148, 105] on icon "check" at bounding box center [1144, 104] width 27 height 27
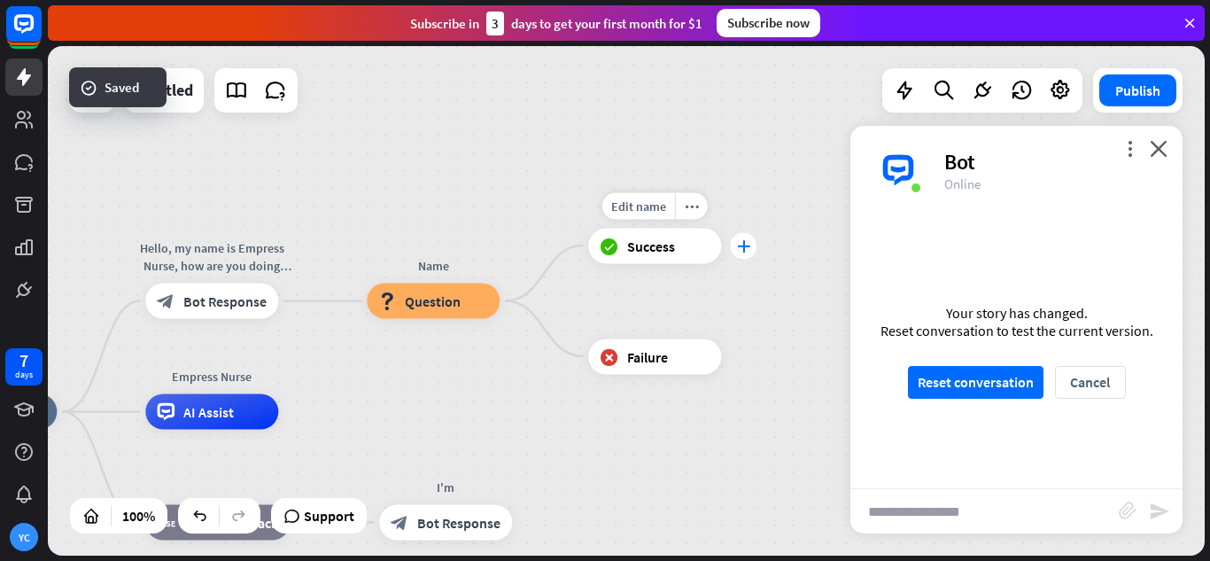
click at [745, 251] on icon "plus" at bounding box center [743, 245] width 13 height 12
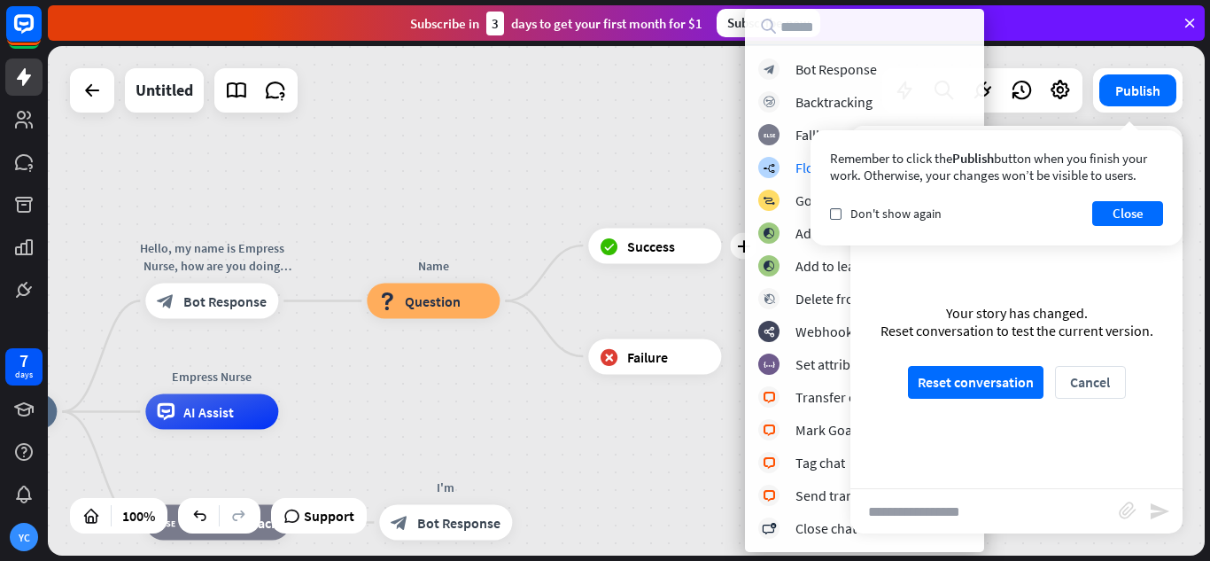
click at [668, 154] on div "Empress Nurse home_2 Start point Hello, my name is Empress Nurse, how are you d…" at bounding box center [626, 300] width 1157 height 509
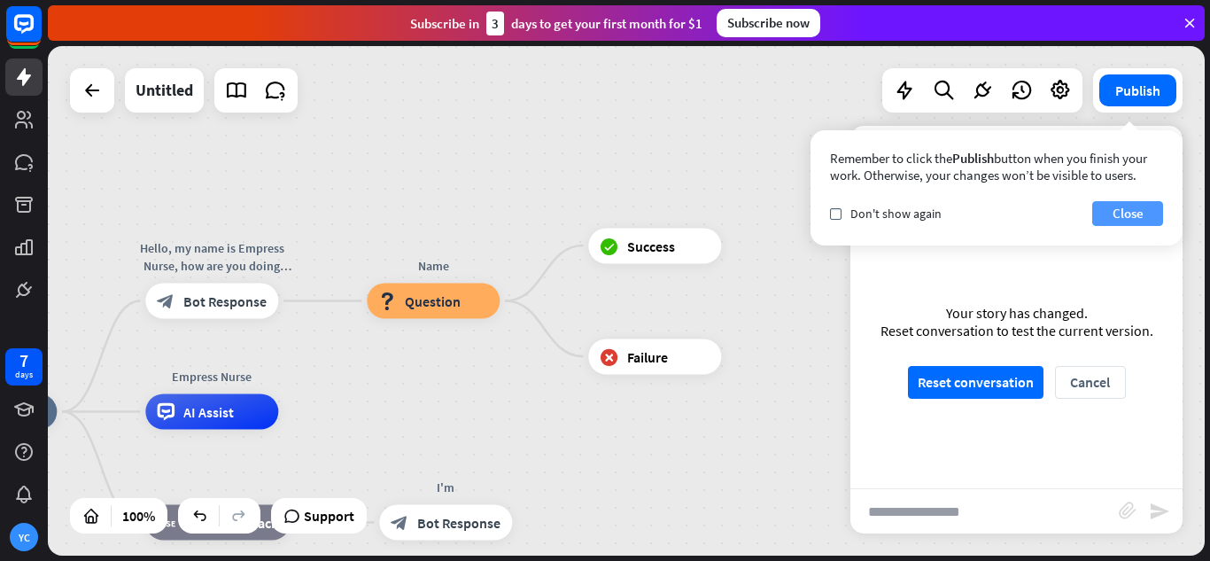
click at [1149, 216] on button "Close" at bounding box center [1128, 213] width 71 height 25
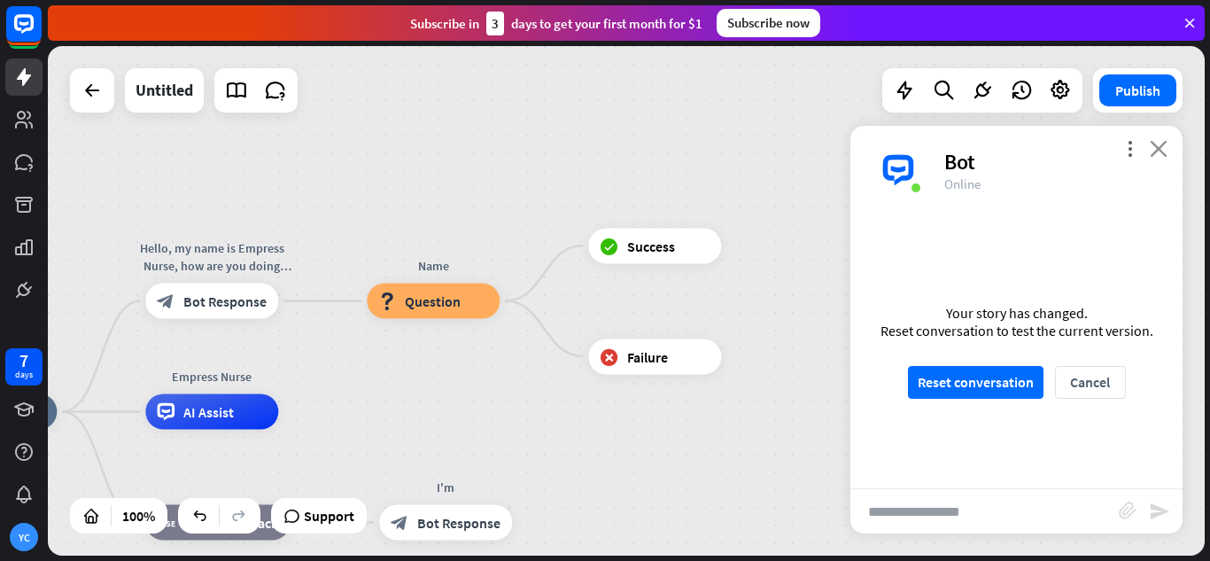
click at [1164, 151] on icon "close" at bounding box center [1159, 148] width 18 height 17
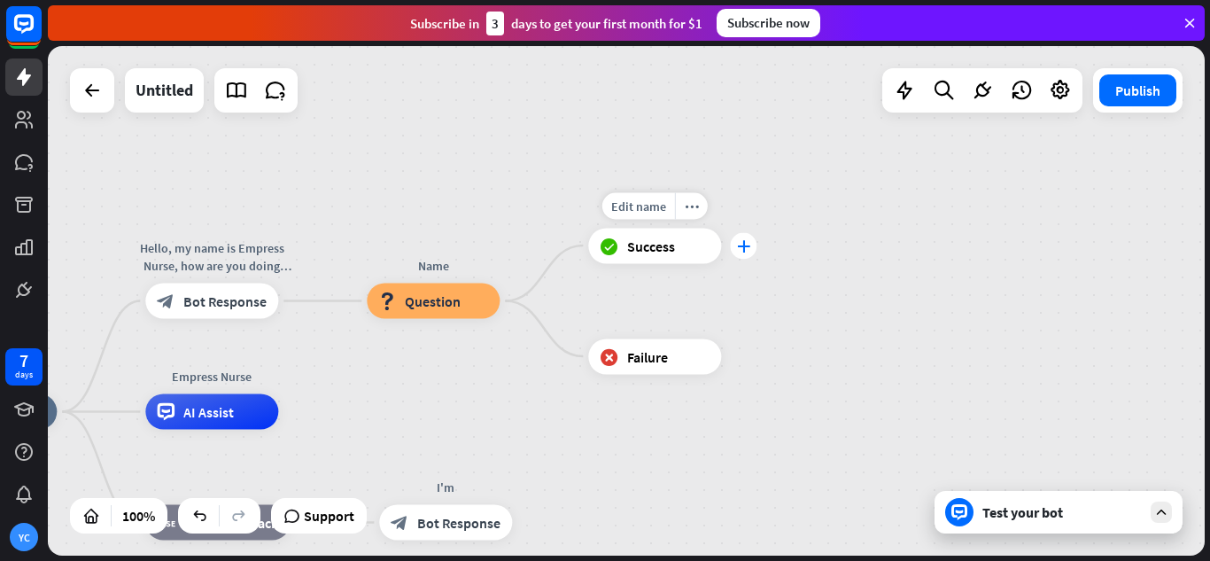
click at [738, 249] on icon "plus" at bounding box center [743, 245] width 13 height 12
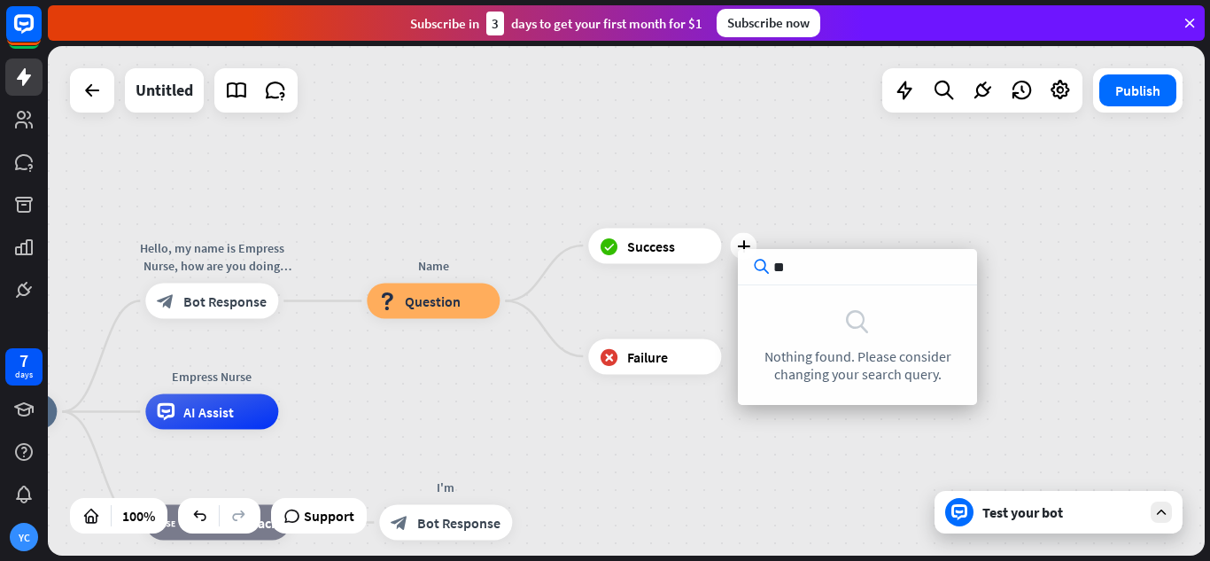
type input "*"
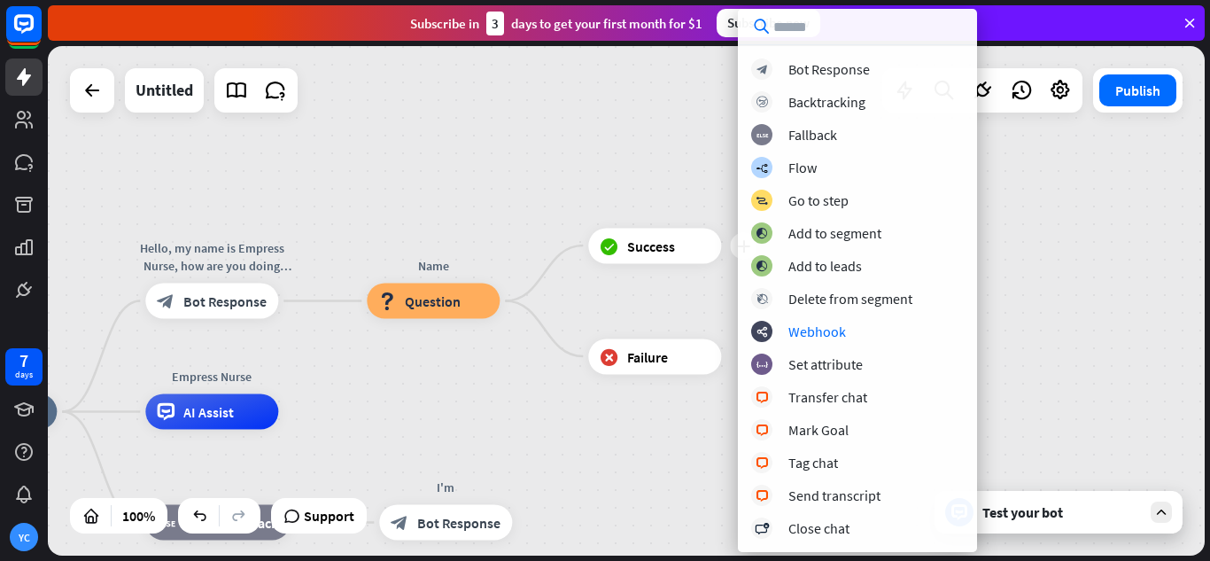
click at [1163, 293] on div "Empress Nurse home_2 Start point Hello, my name is Empress Nurse, how are you d…" at bounding box center [626, 300] width 1157 height 509
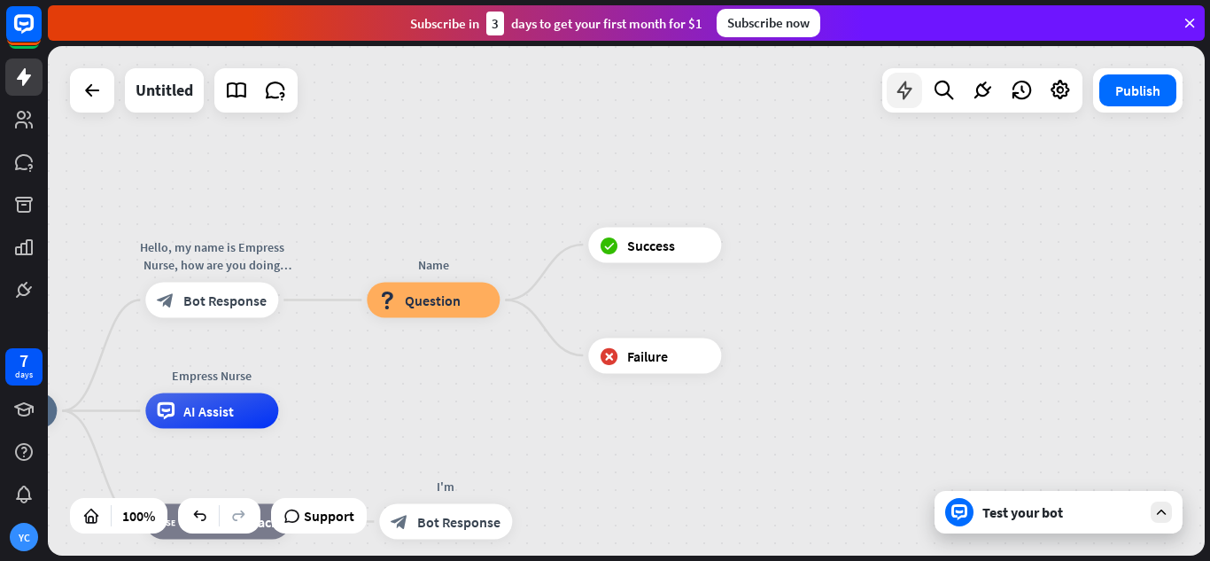
click at [905, 100] on icon at bounding box center [904, 90] width 23 height 23
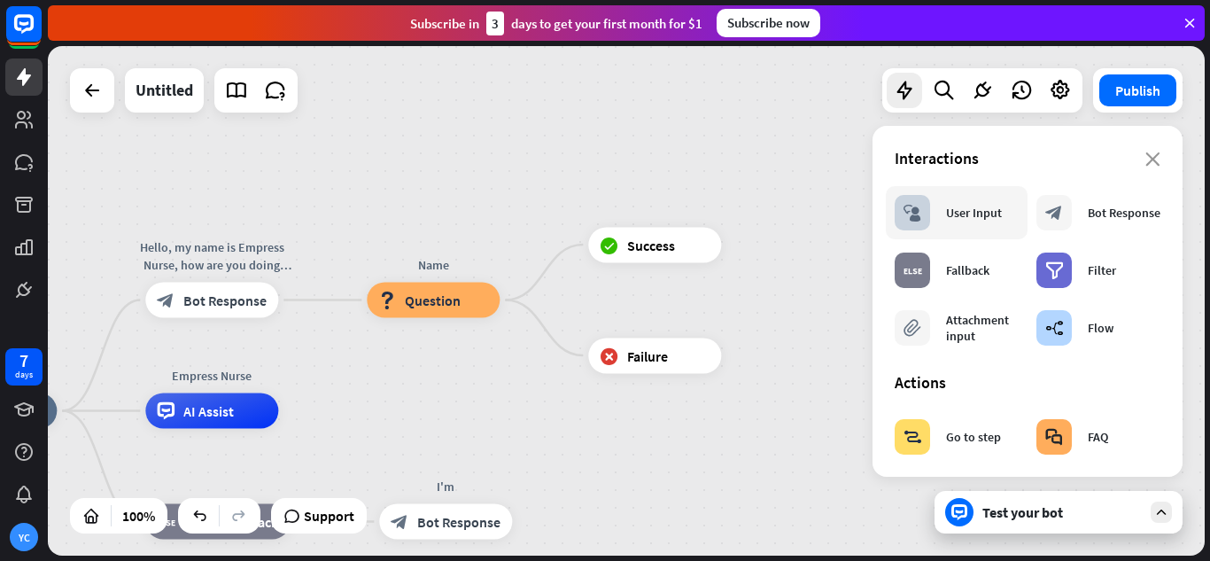
click at [973, 224] on div "block_user_input User Input" at bounding box center [948, 212] width 107 height 35
click at [975, 223] on div "block_user_input User Input" at bounding box center [948, 212] width 107 height 35
click at [943, 206] on div "block_user_input User Input" at bounding box center [948, 212] width 107 height 35
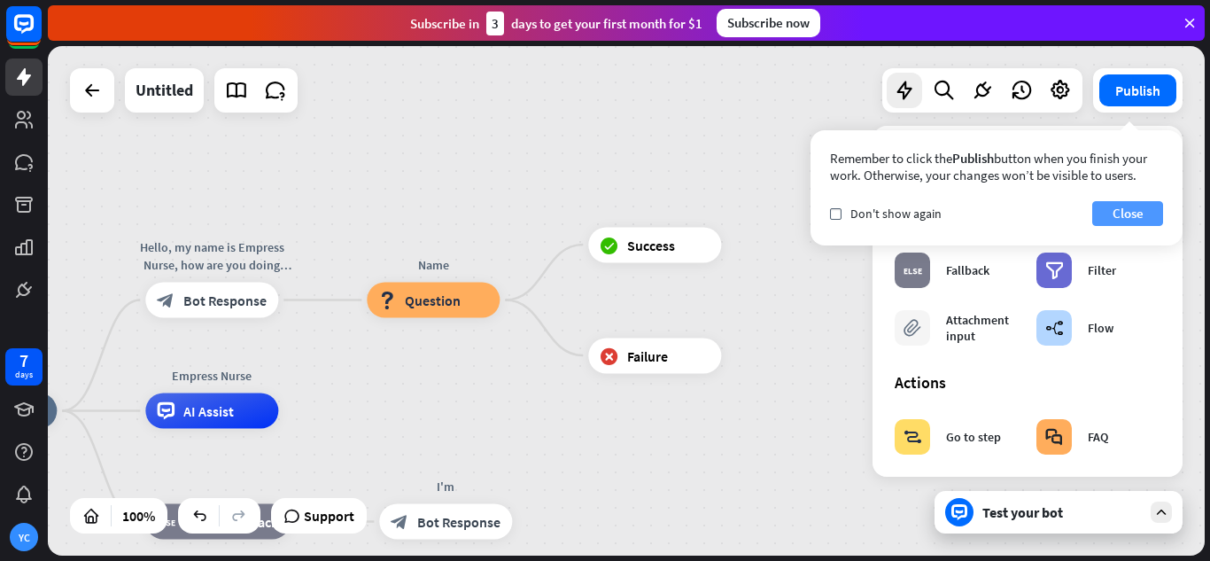
click at [1131, 222] on button "Close" at bounding box center [1128, 213] width 71 height 25
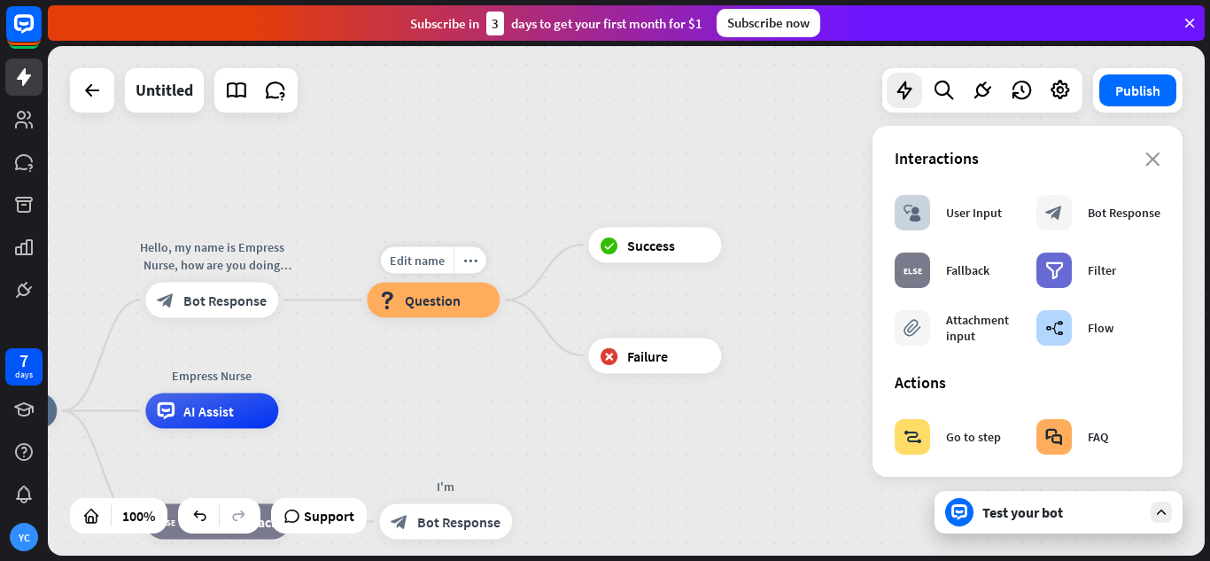
click at [430, 304] on span "Question" at bounding box center [433, 301] width 56 height 18
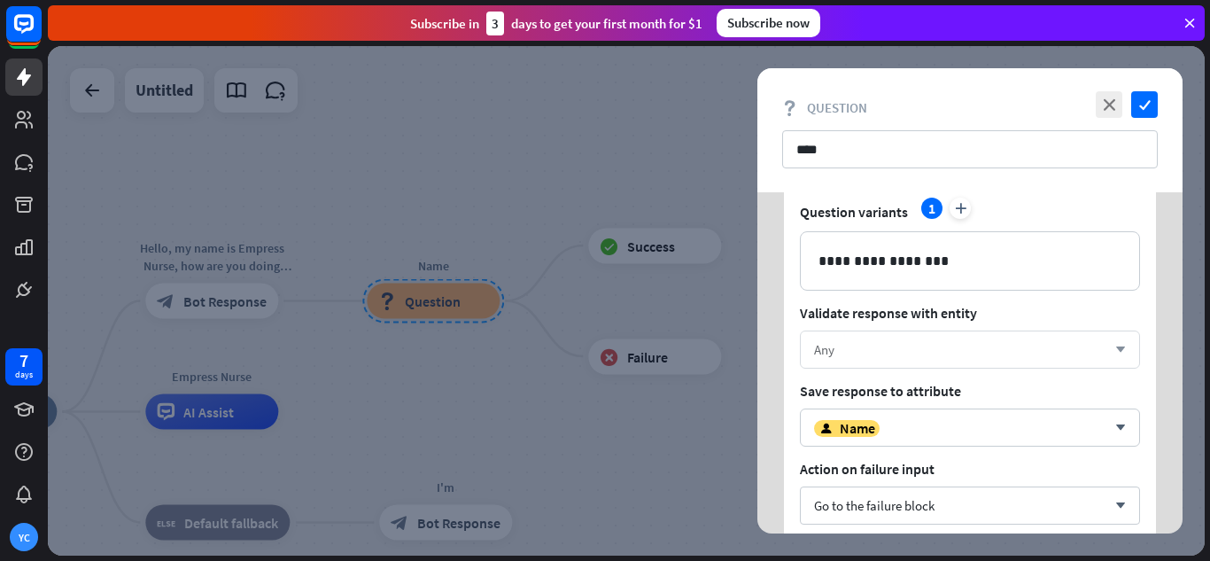
scroll to position [177, 0]
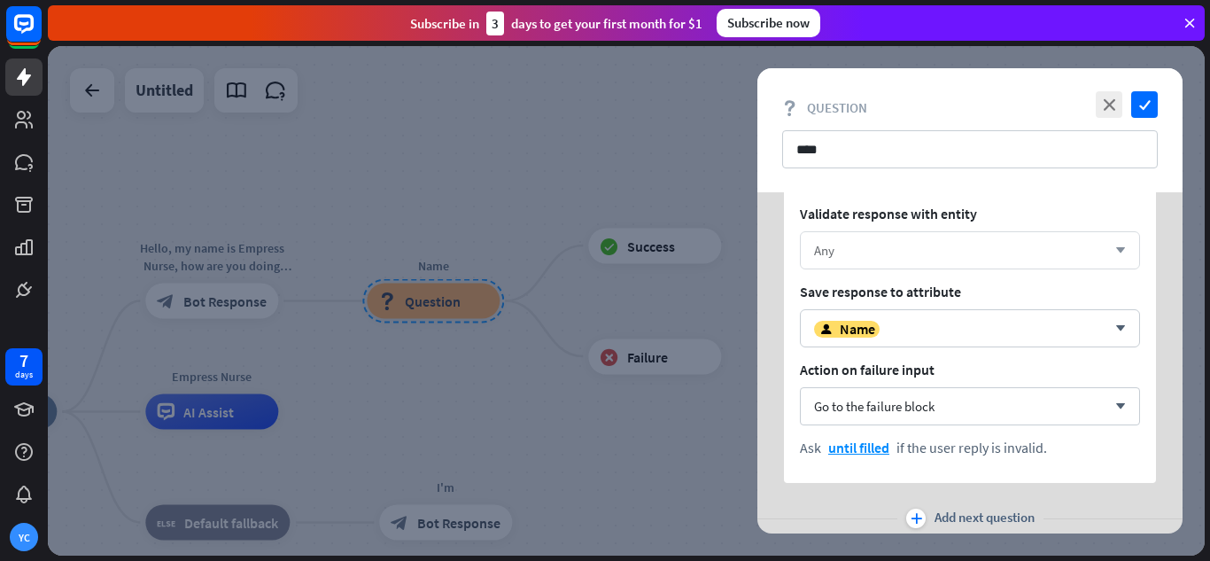
click at [888, 248] on div "Any" at bounding box center [960, 250] width 292 height 17
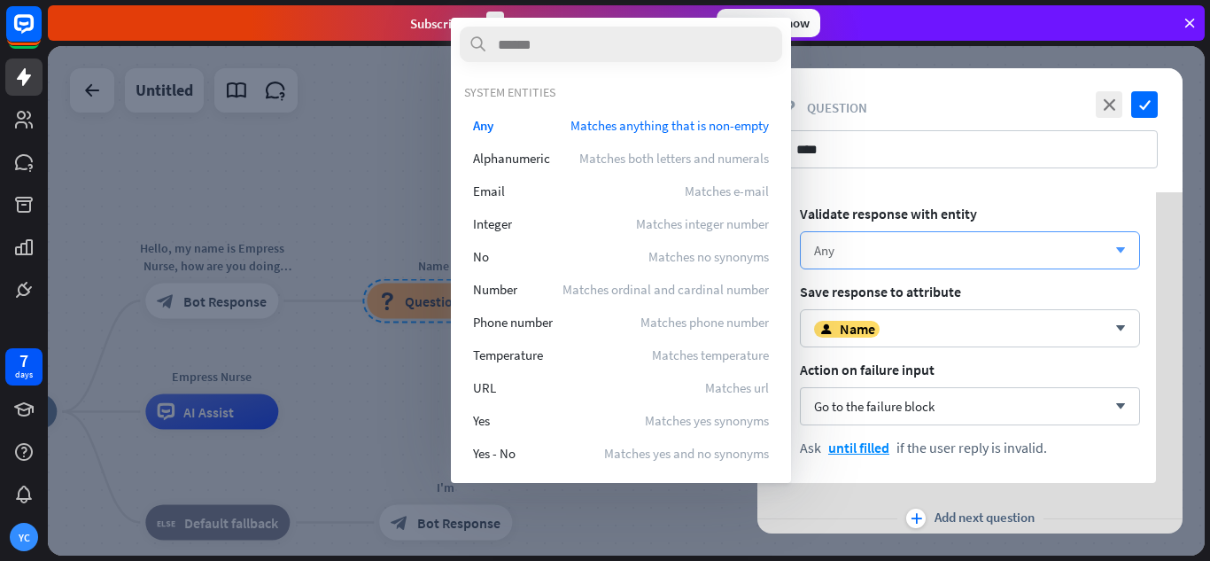
click at [888, 248] on div "Any" at bounding box center [960, 250] width 292 height 17
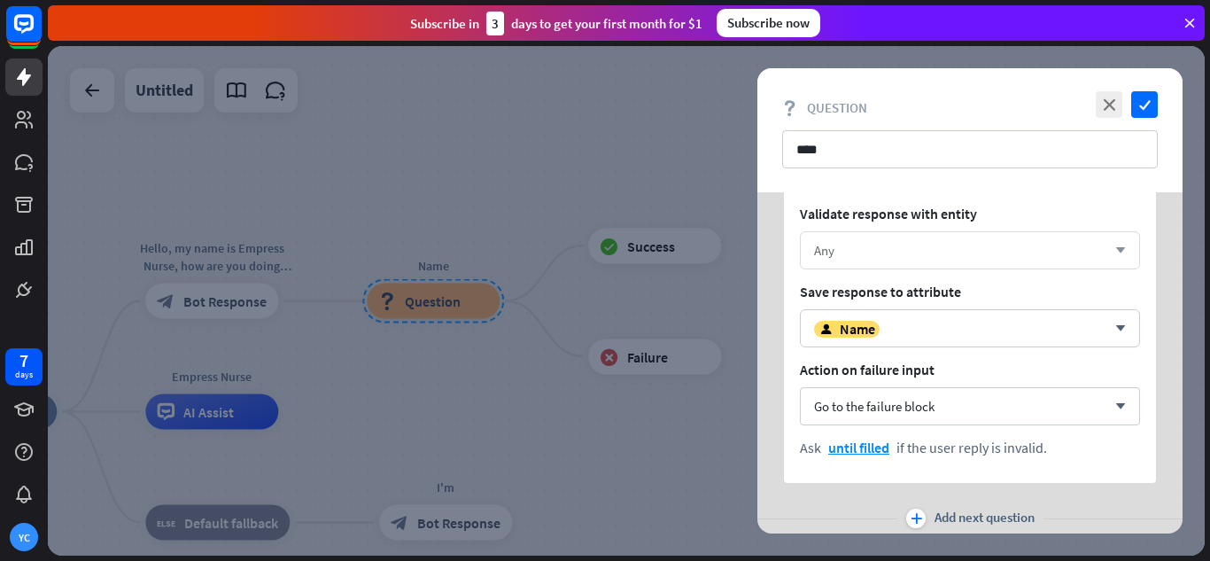
click at [841, 255] on div "Any" at bounding box center [960, 250] width 292 height 17
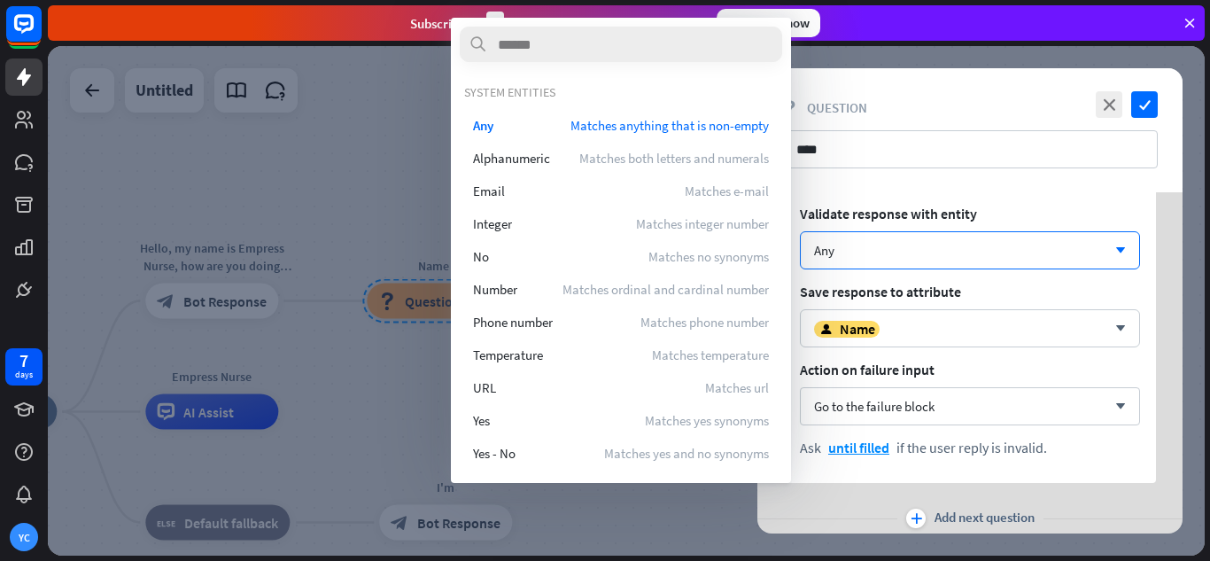
click at [877, 105] on div "block_question Question" at bounding box center [970, 107] width 376 height 17
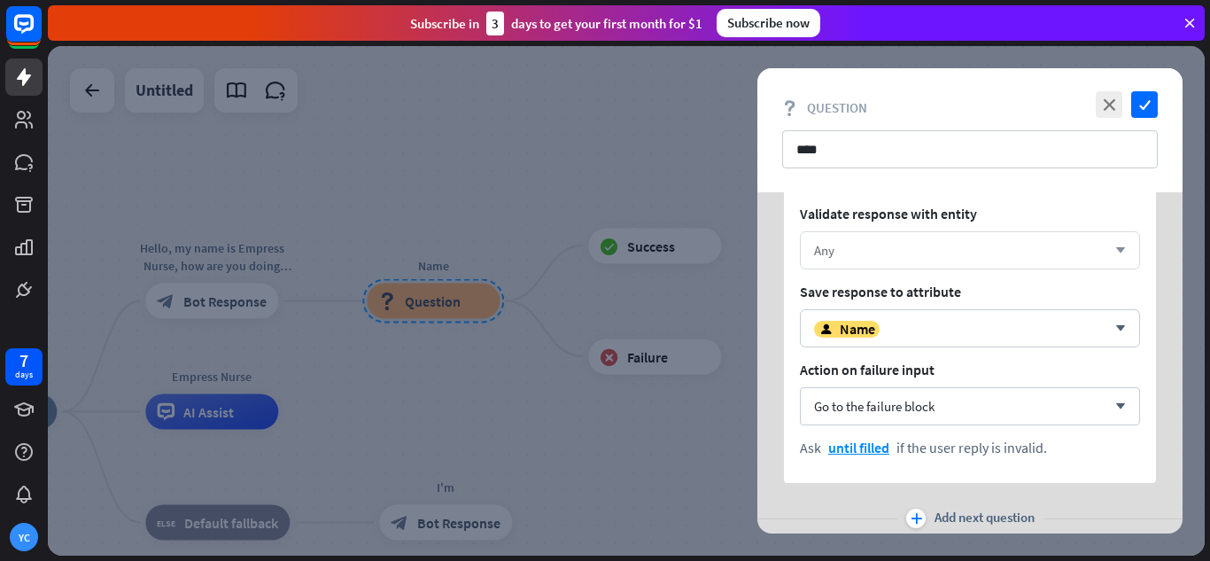
click at [916, 253] on div "Any" at bounding box center [960, 250] width 292 height 17
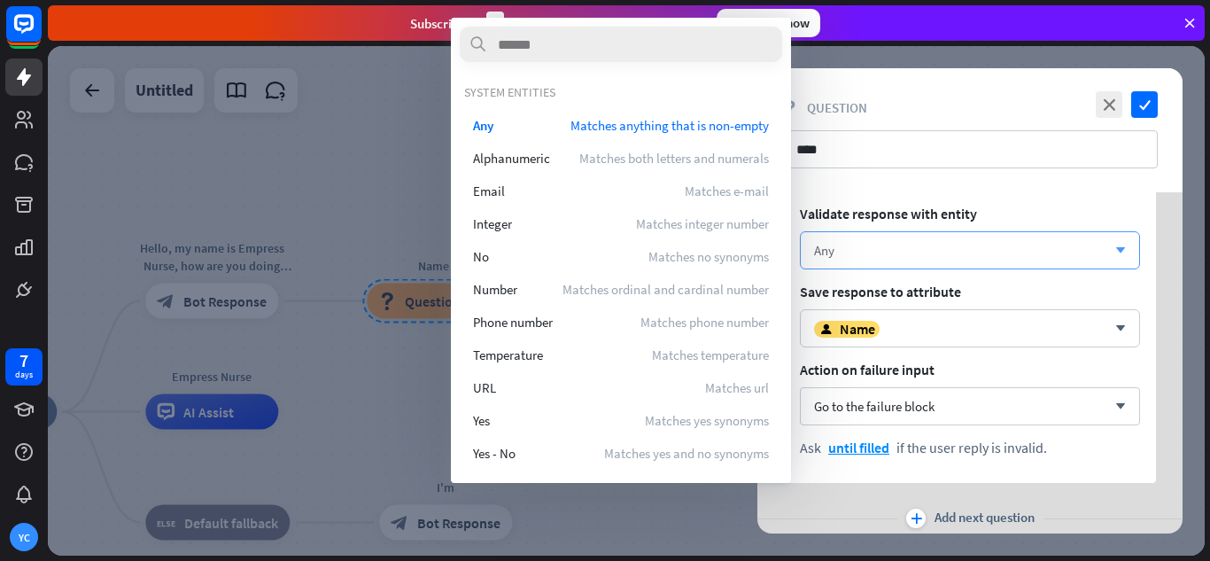
click at [916, 253] on div "Any" at bounding box center [960, 250] width 292 height 17
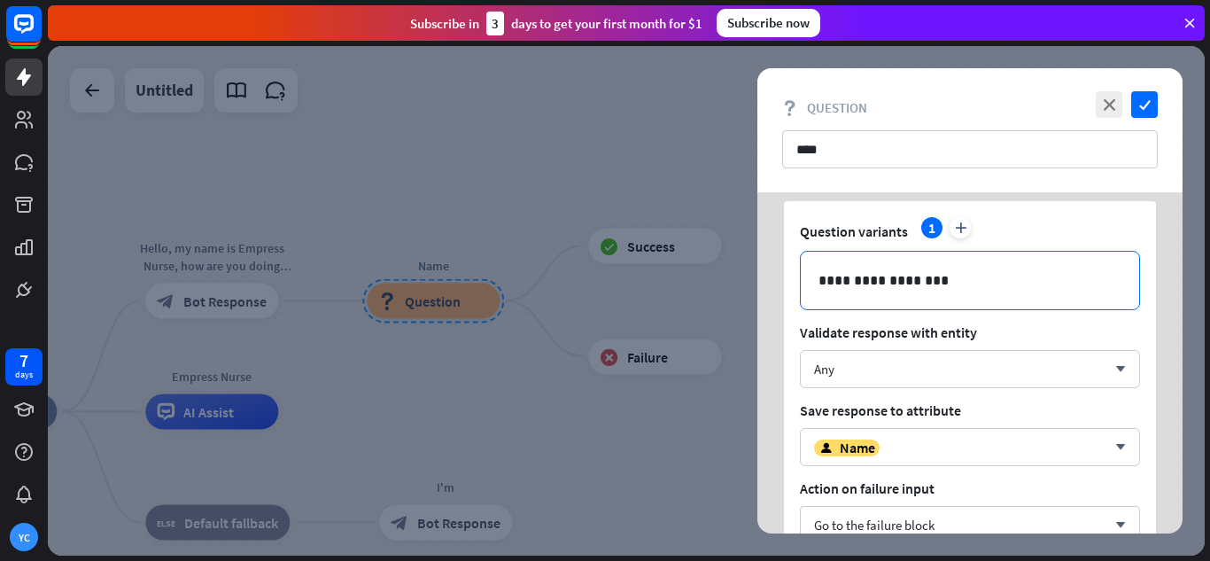
scroll to position [89, 0]
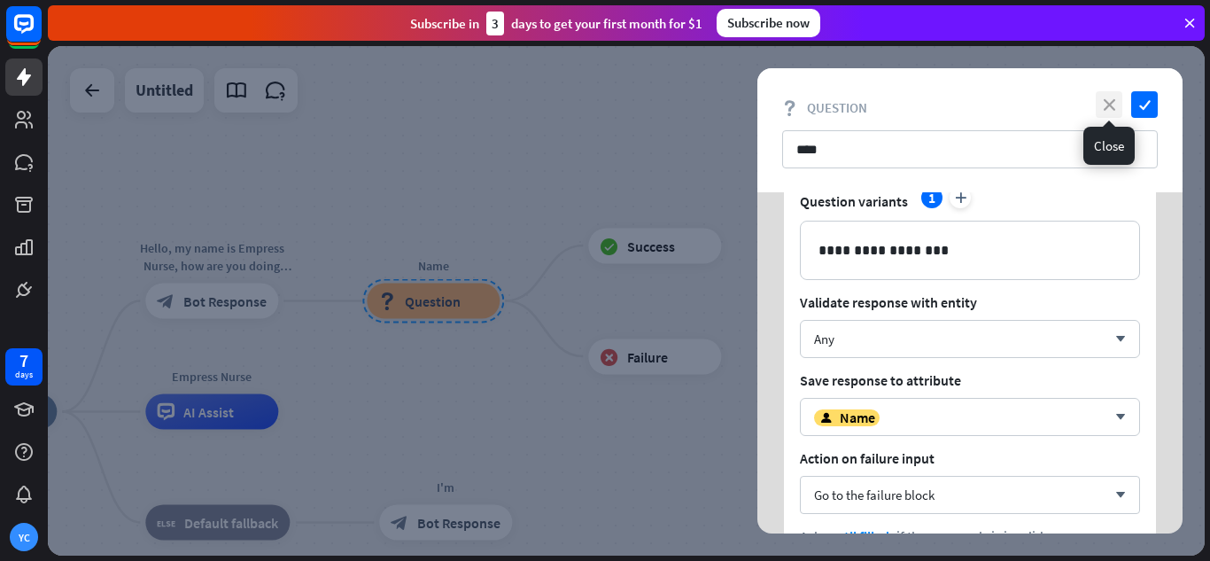
click at [1104, 97] on icon "close" at bounding box center [1109, 104] width 27 height 27
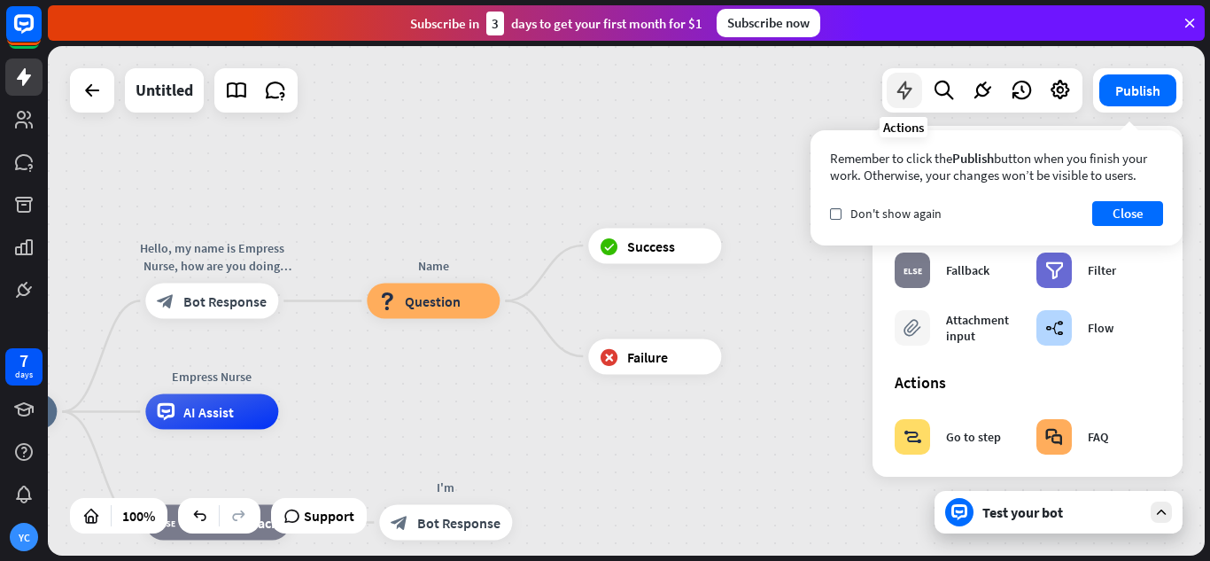
click at [902, 97] on icon at bounding box center [904, 90] width 23 height 23
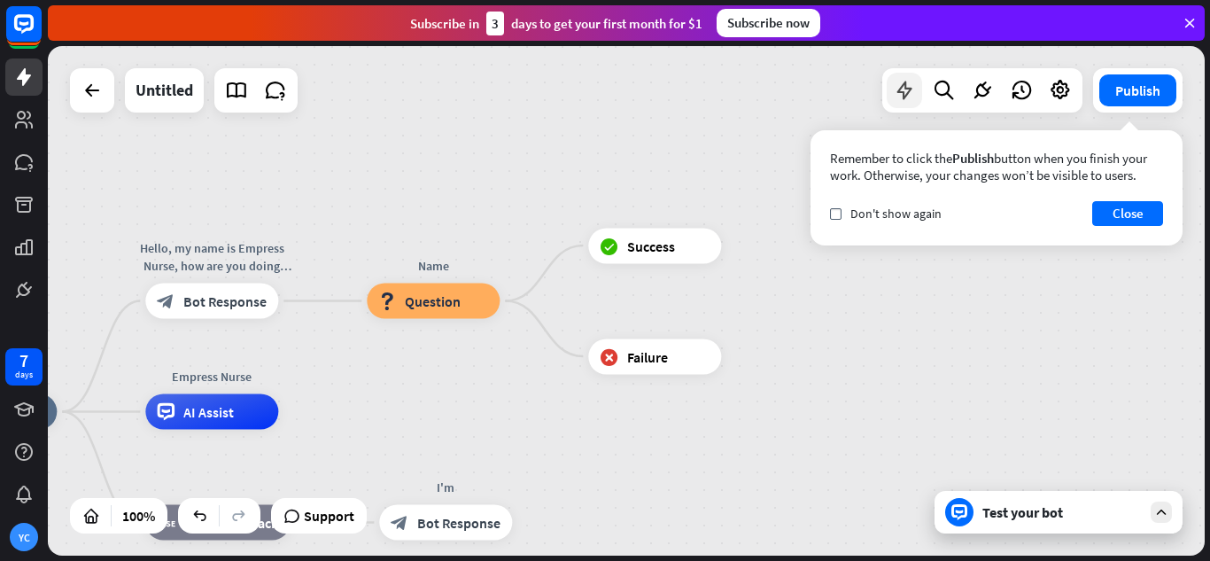
click at [902, 97] on icon at bounding box center [904, 90] width 23 height 23
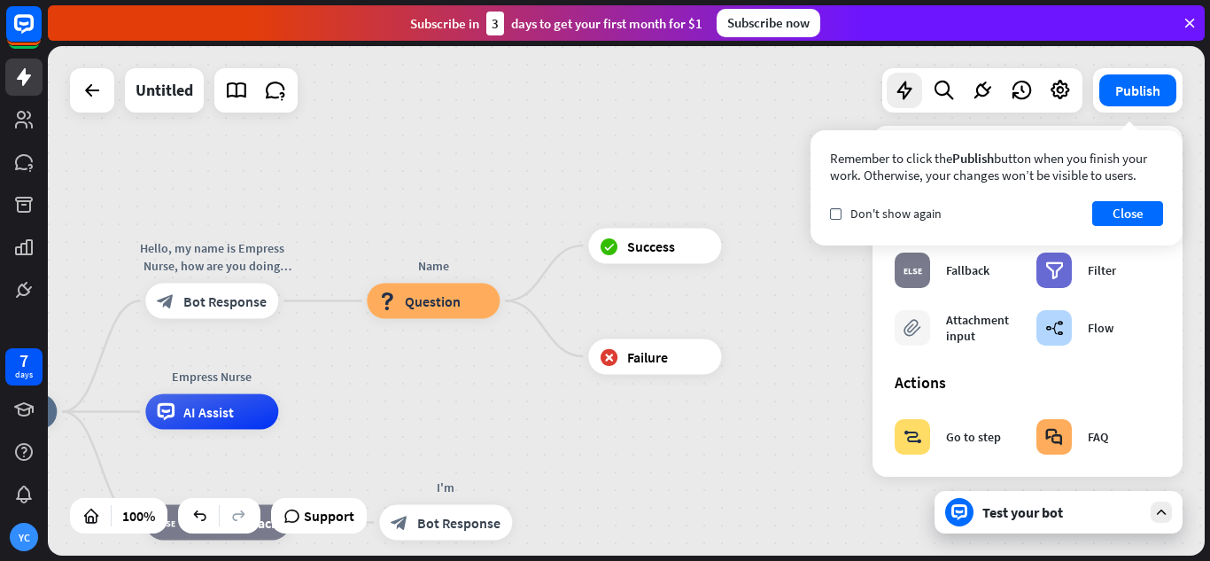
click at [782, 120] on div "Empress Nurse home_2 Start point Hello, my name is Empress Nurse, how are you d…" at bounding box center [626, 300] width 1157 height 509
click at [1063, 87] on icon at bounding box center [1060, 90] width 23 height 23
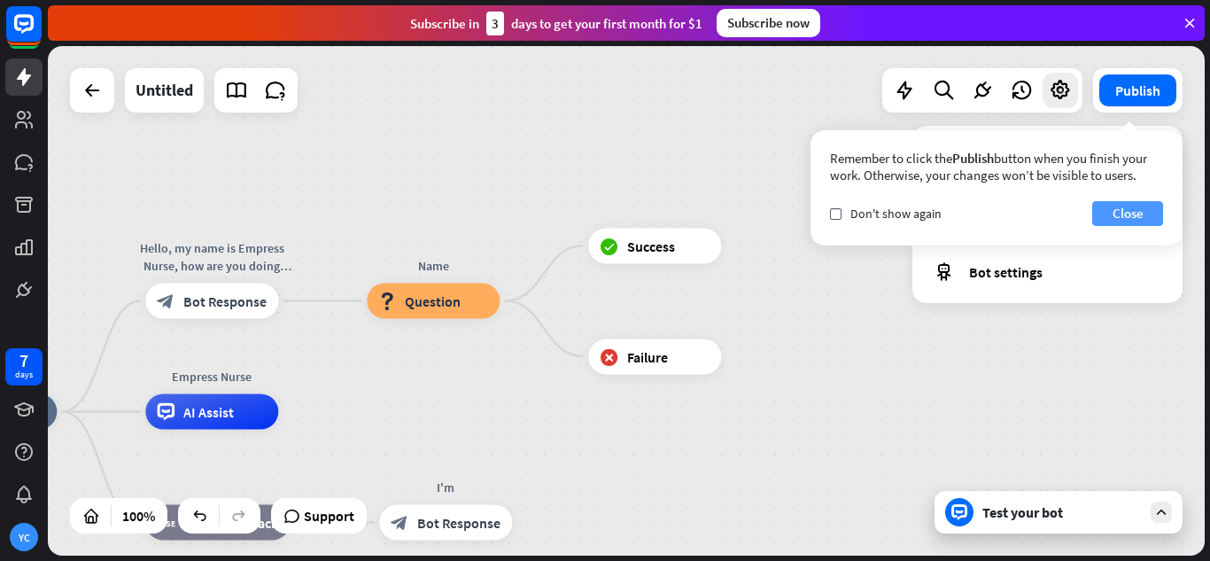
click at [1100, 211] on button "Close" at bounding box center [1128, 213] width 71 height 25
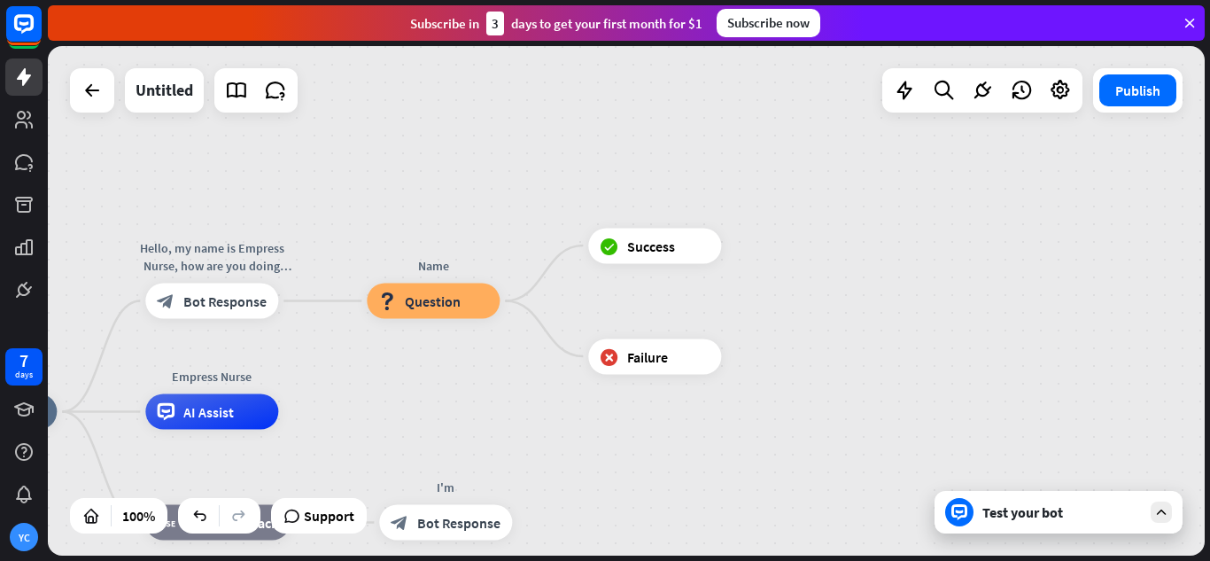
click at [1063, 111] on div at bounding box center [983, 90] width 200 height 44
click at [1063, 87] on icon at bounding box center [1060, 90] width 23 height 23
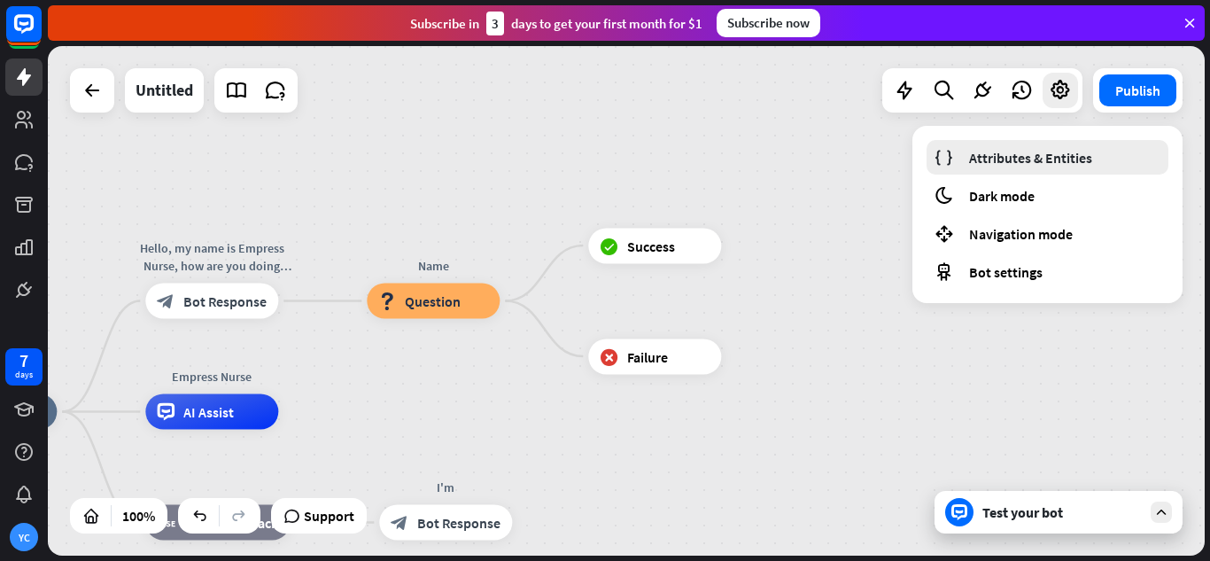
click at [1033, 158] on span "Attributes & Entities" at bounding box center [1030, 158] width 123 height 18
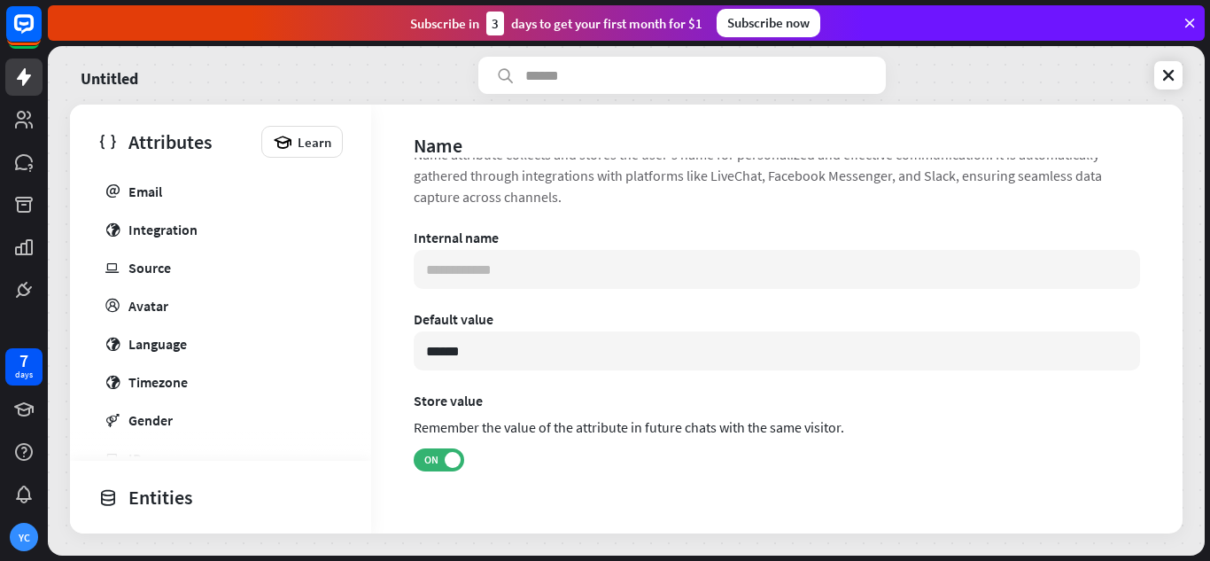
scroll to position [42, 0]
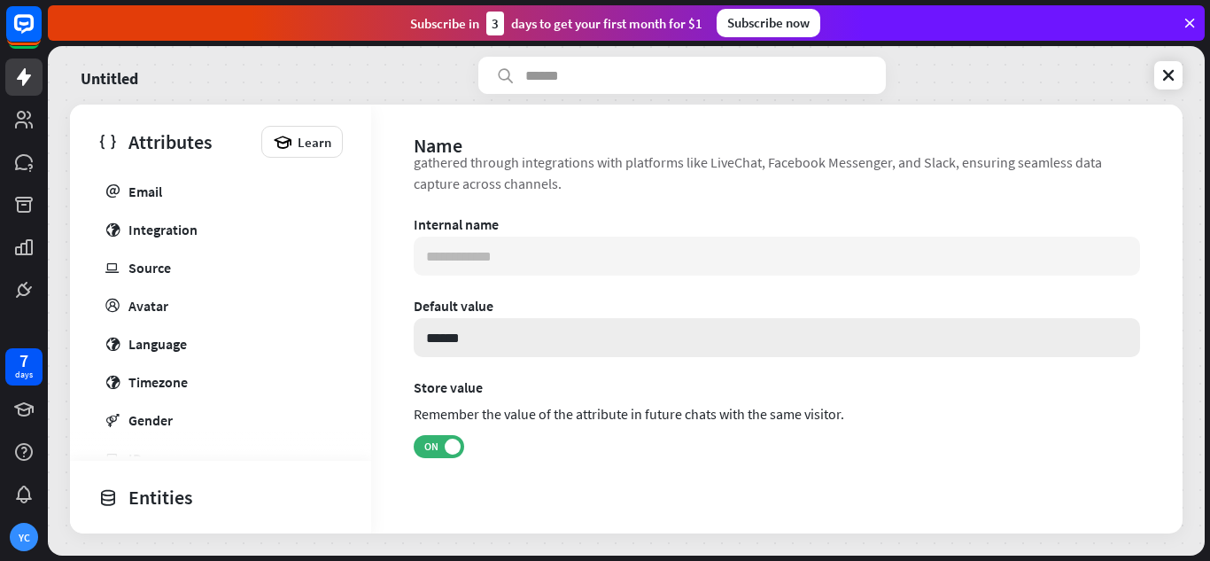
click at [534, 341] on input "******" at bounding box center [777, 337] width 727 height 39
drag, startPoint x: 534, startPoint y: 341, endPoint x: 401, endPoint y: 341, distance: 132.9
click at [405, 340] on div "**********" at bounding box center [777, 331] width 812 height 403
click at [608, 379] on label "Store value" at bounding box center [777, 387] width 727 height 18
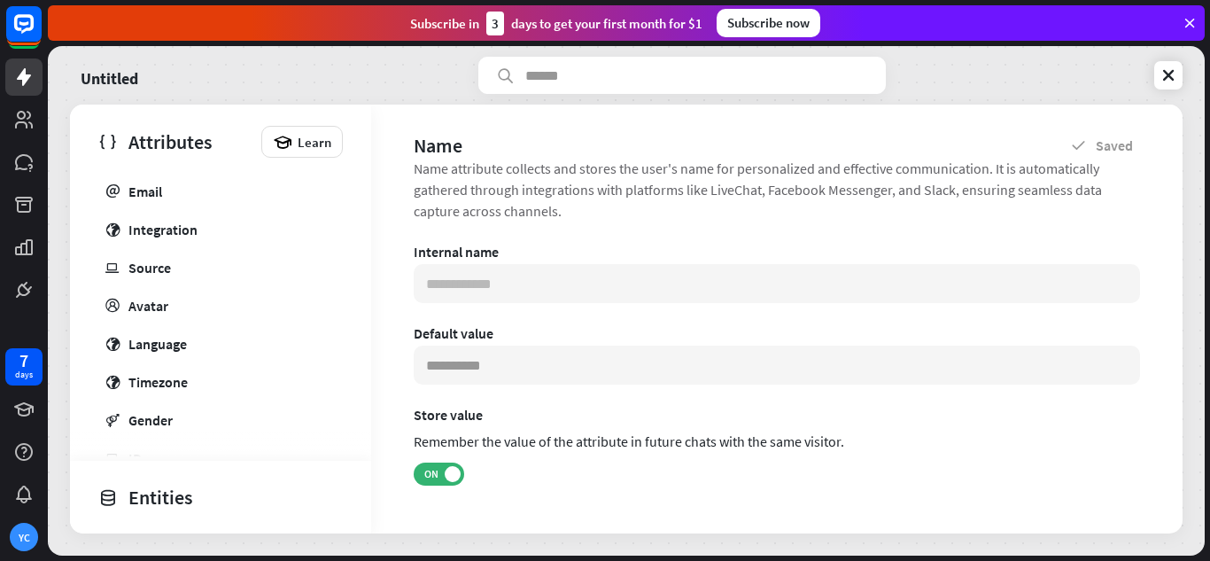
scroll to position [0, 0]
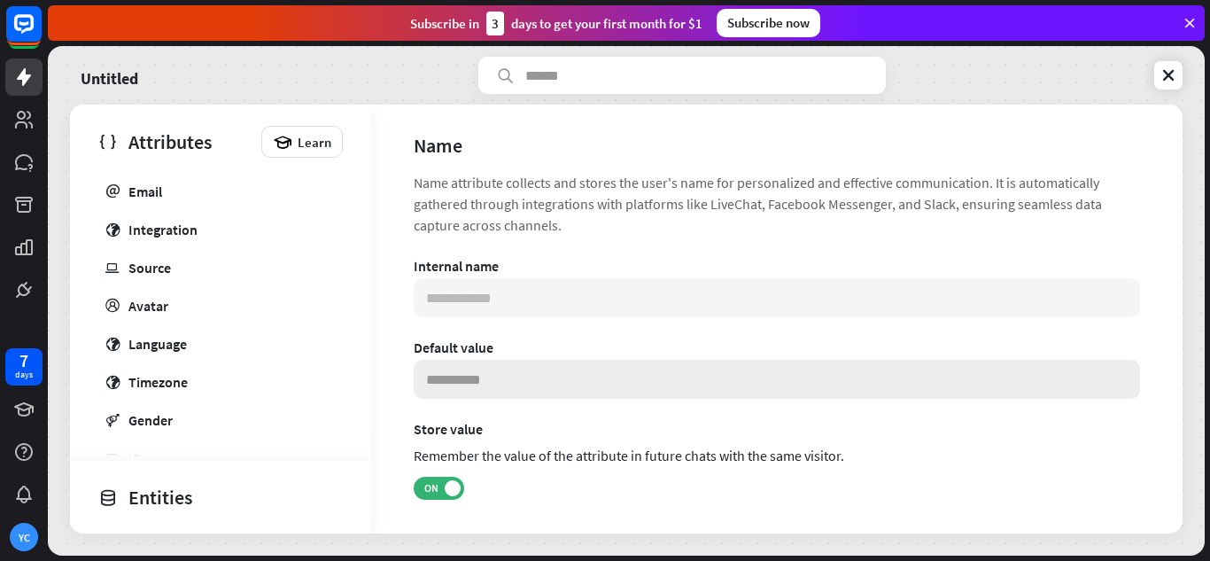
click at [508, 376] on input at bounding box center [777, 379] width 727 height 39
click at [538, 346] on div "Default value" at bounding box center [777, 347] width 727 height 18
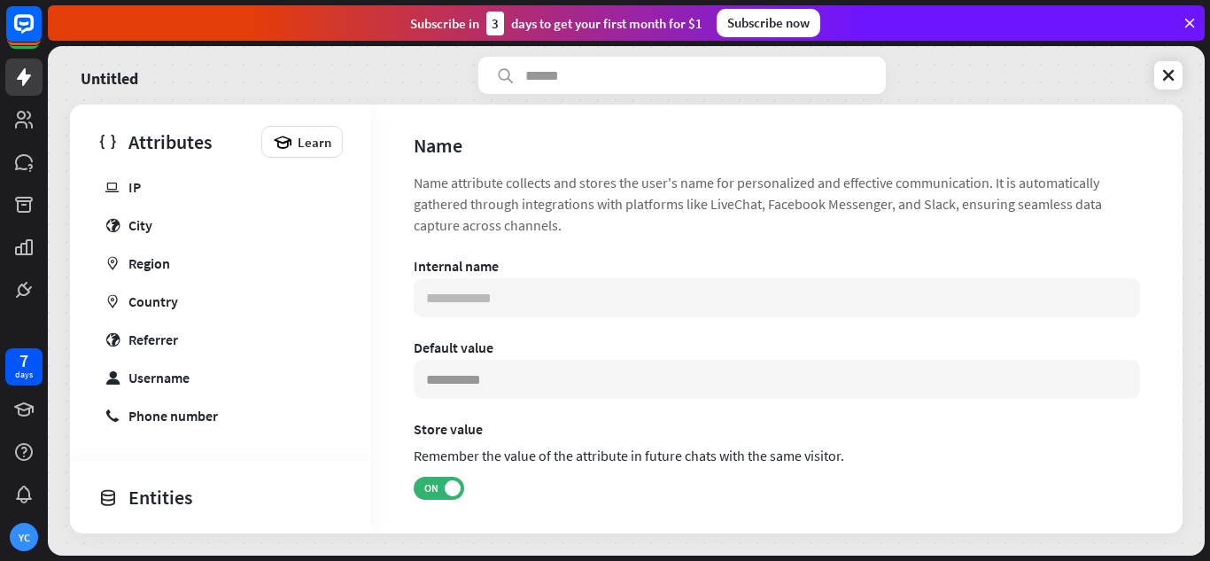
click at [174, 499] on div "Entities" at bounding box center [216, 497] width 236 height 30
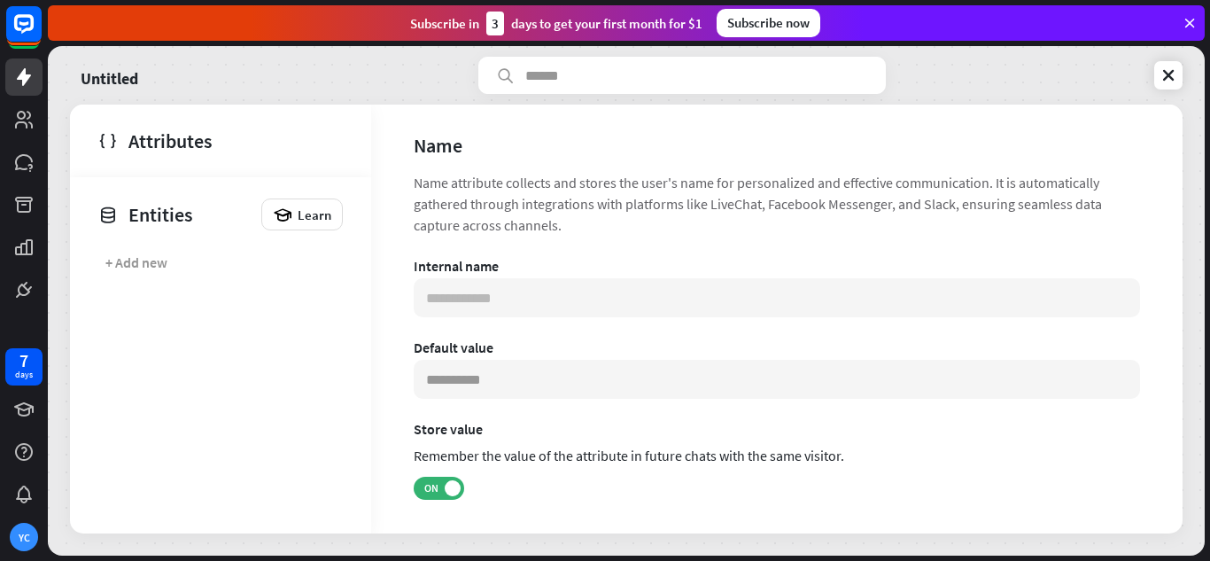
scroll to position [0, 0]
click at [210, 248] on div "+ Add new" at bounding box center [217, 262] width 245 height 35
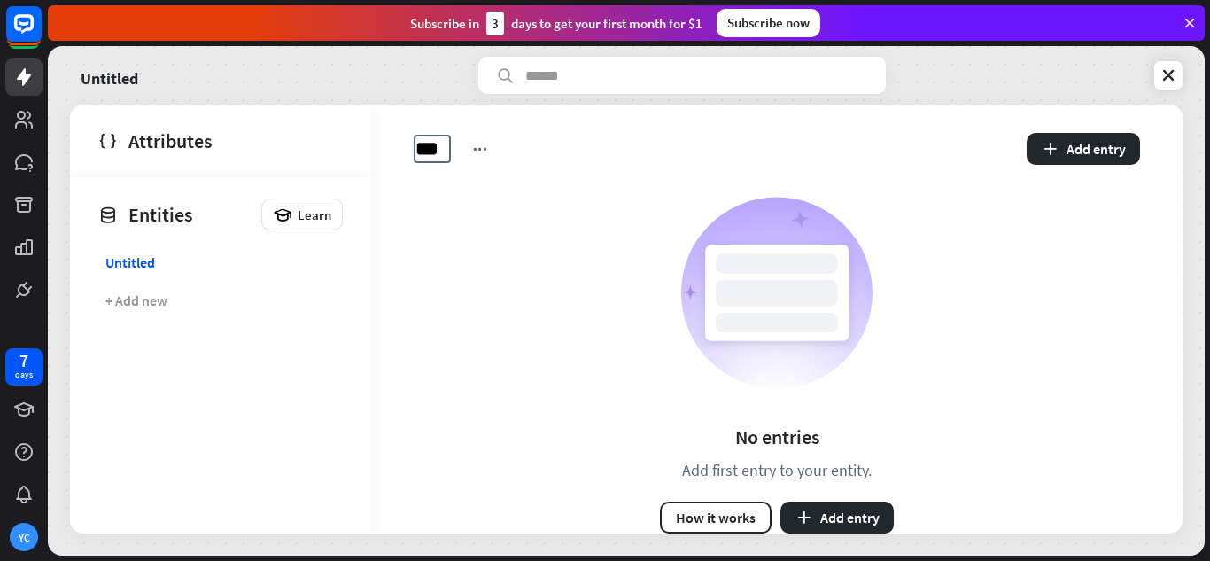
type input "****"
click at [834, 513] on button "Add entry" at bounding box center [837, 518] width 113 height 32
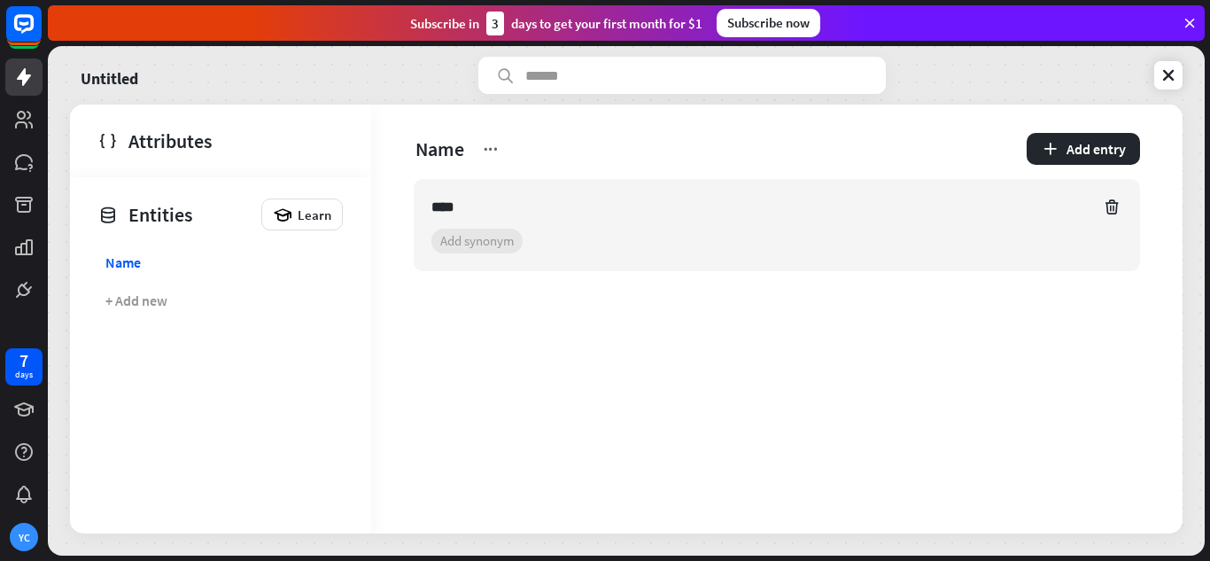
type input "****"
click at [1167, 74] on icon at bounding box center [1169, 75] width 18 height 18
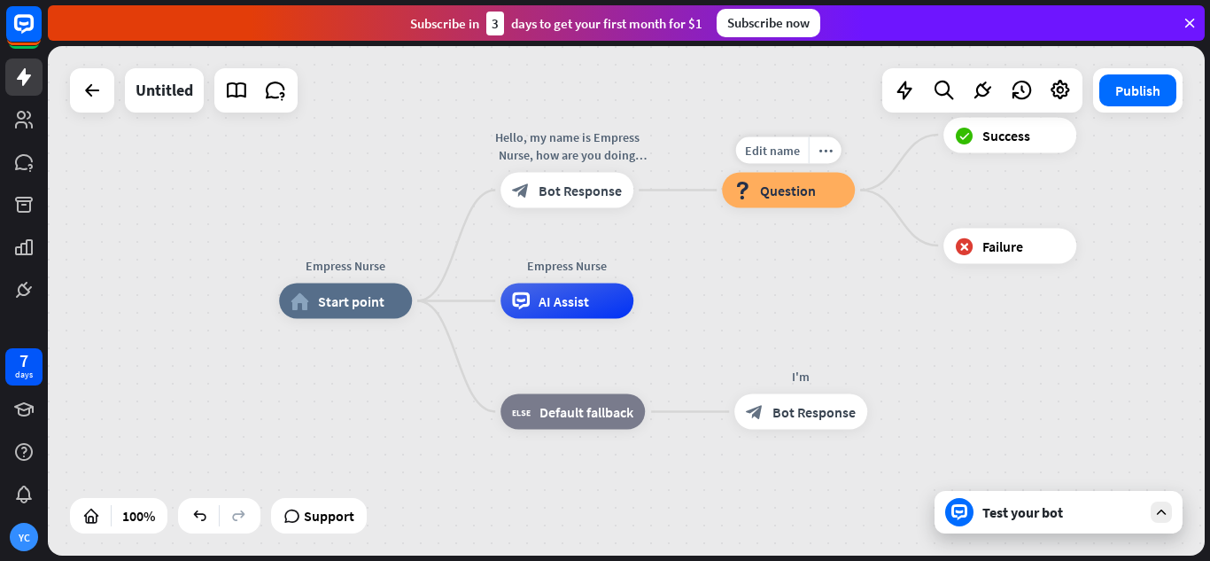
click at [793, 194] on span "Question" at bounding box center [788, 191] width 56 height 18
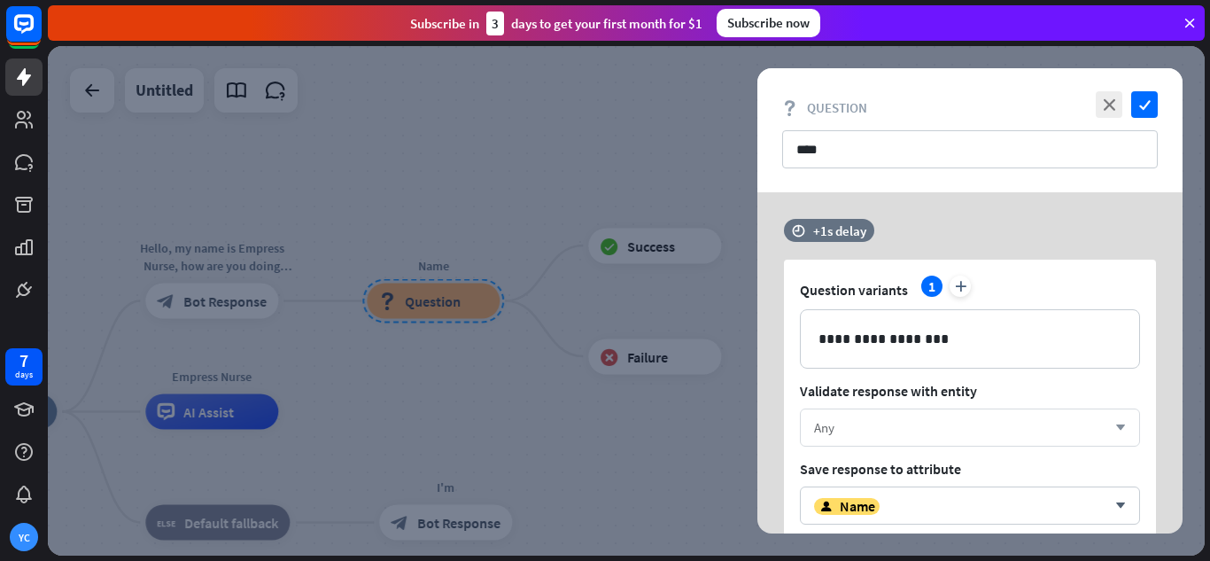
click at [910, 427] on div "Any" at bounding box center [960, 427] width 292 height 17
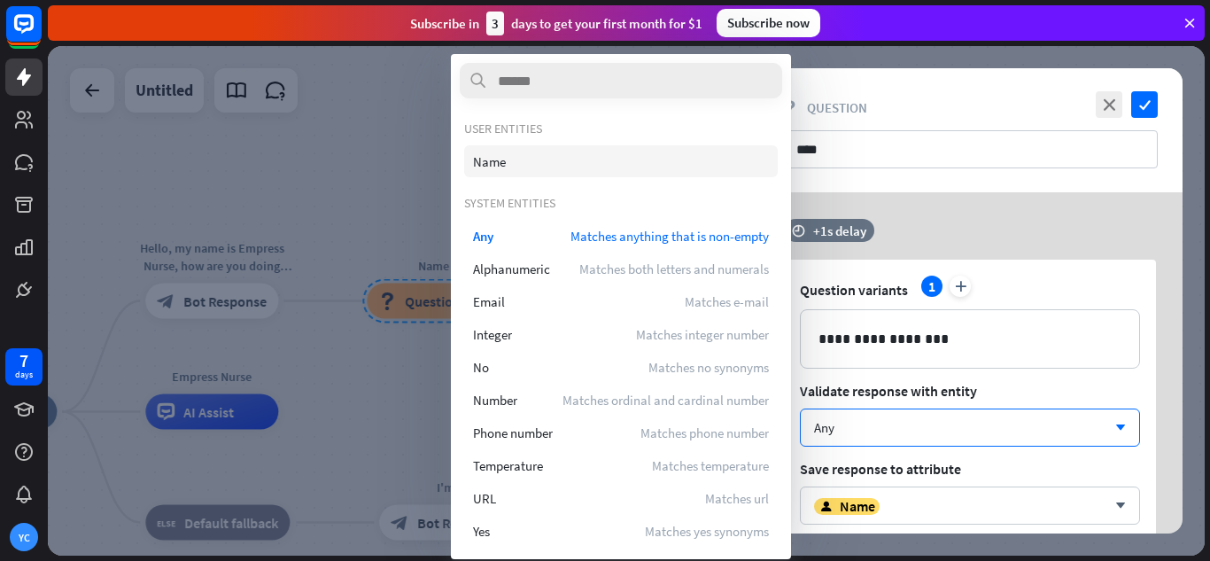
click at [546, 165] on div "Name" at bounding box center [621, 161] width 314 height 32
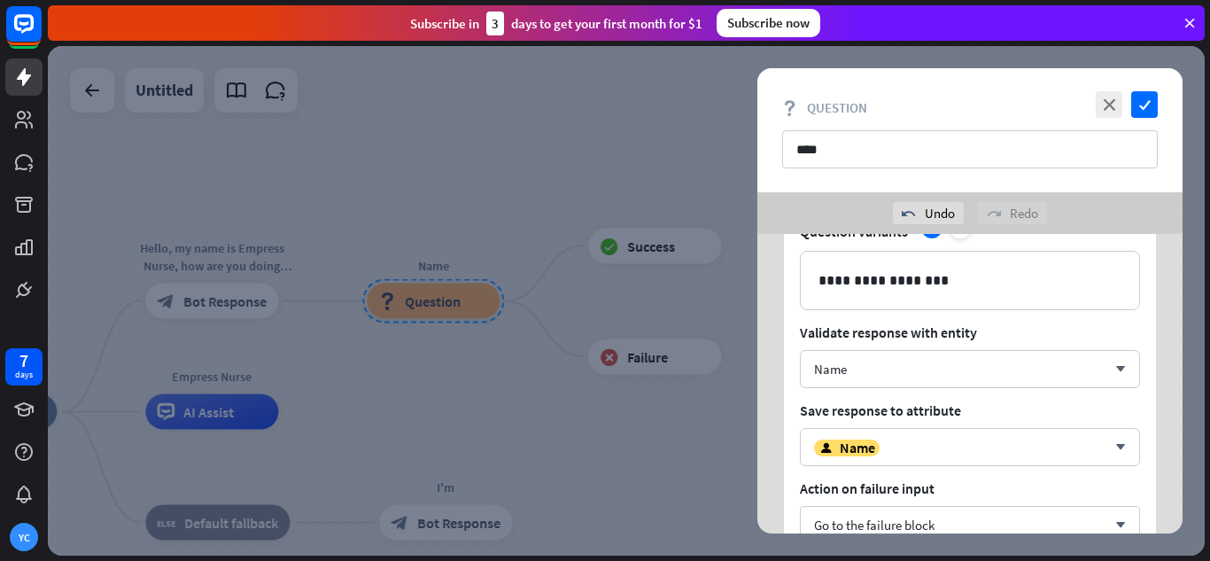
scroll to position [177, 0]
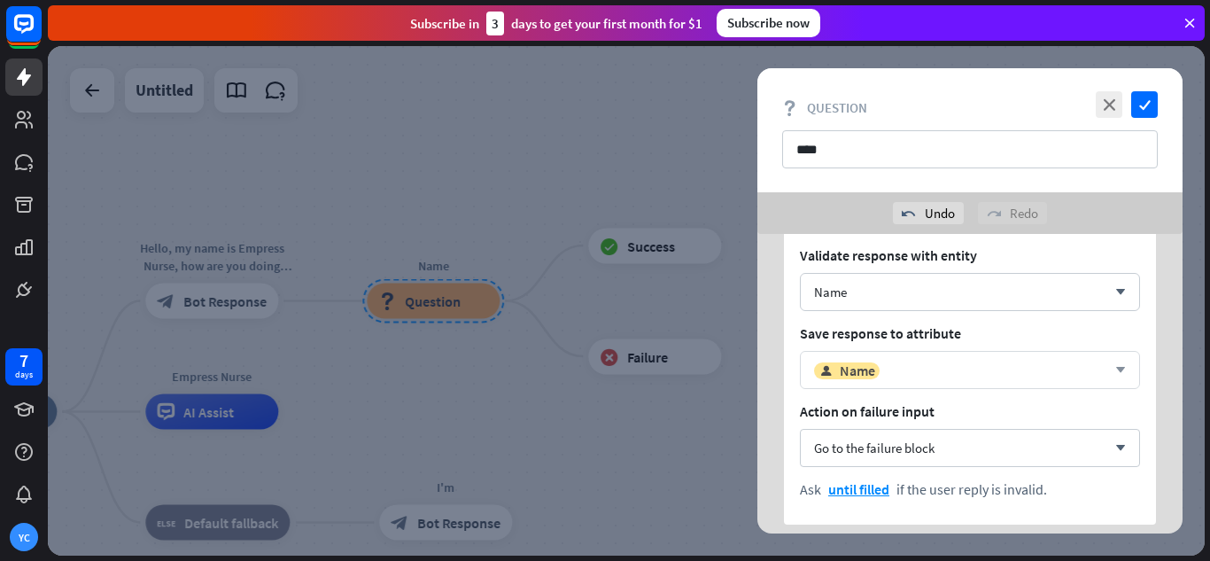
click at [920, 362] on div "user Name" at bounding box center [960, 371] width 292 height 18
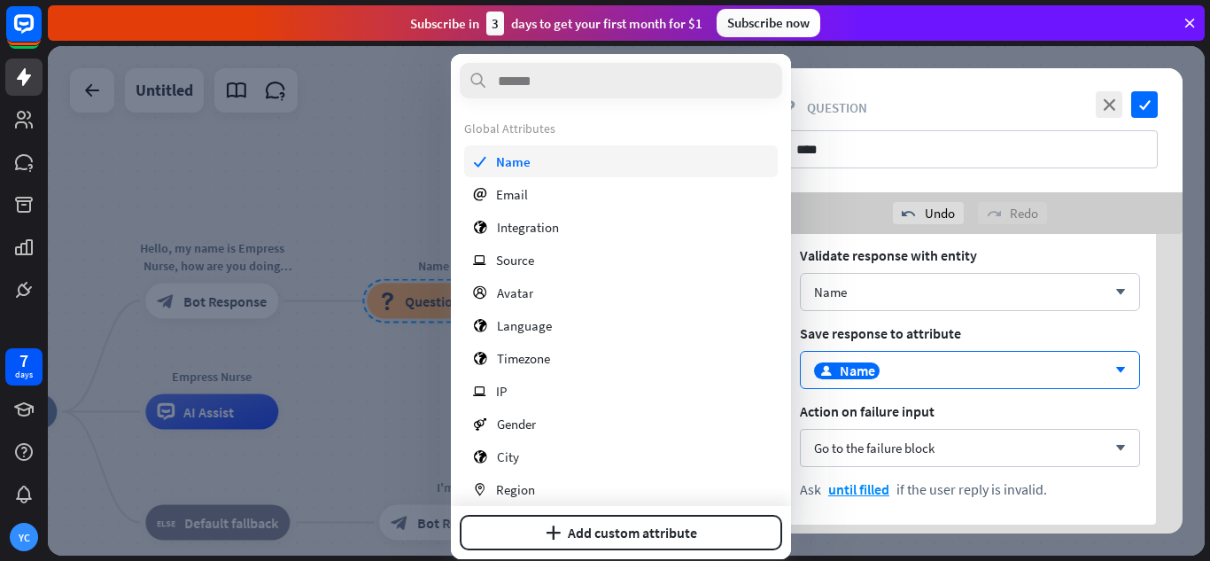
click at [599, 154] on div "check Name" at bounding box center [621, 161] width 314 height 32
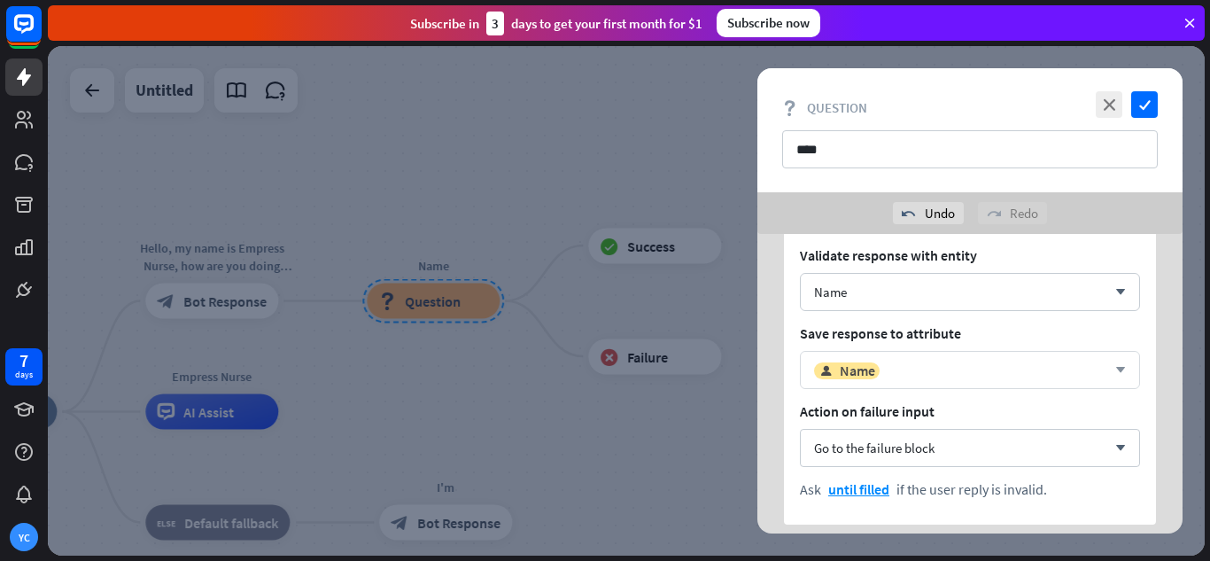
click at [904, 378] on div "user Name" at bounding box center [960, 371] width 292 height 18
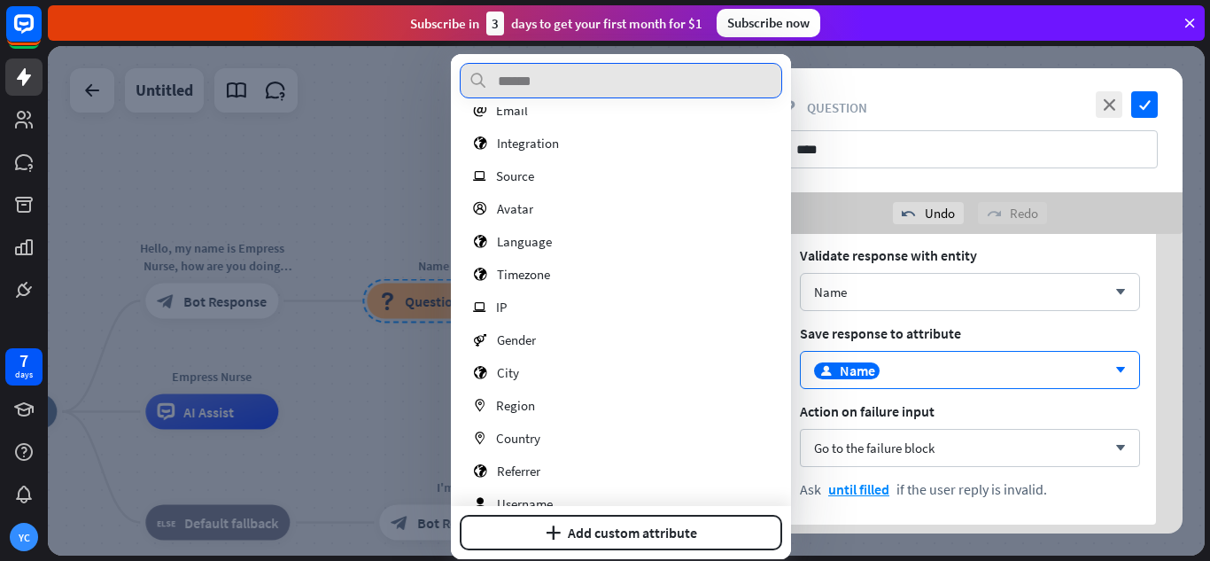
scroll to position [0, 0]
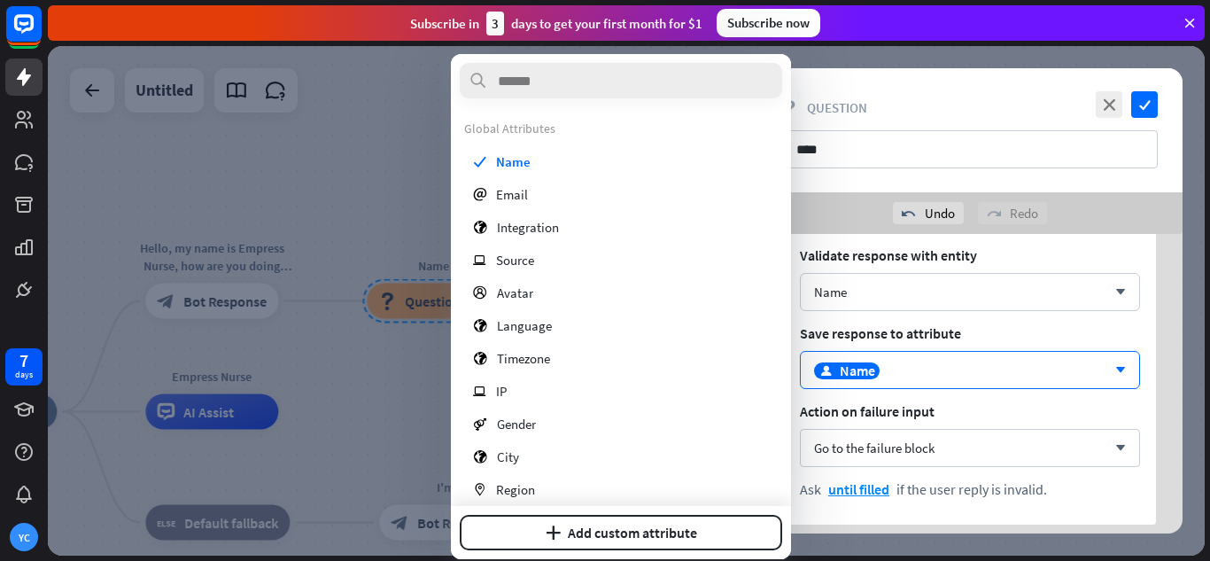
click at [941, 346] on div "**********" at bounding box center [970, 324] width 372 height 400
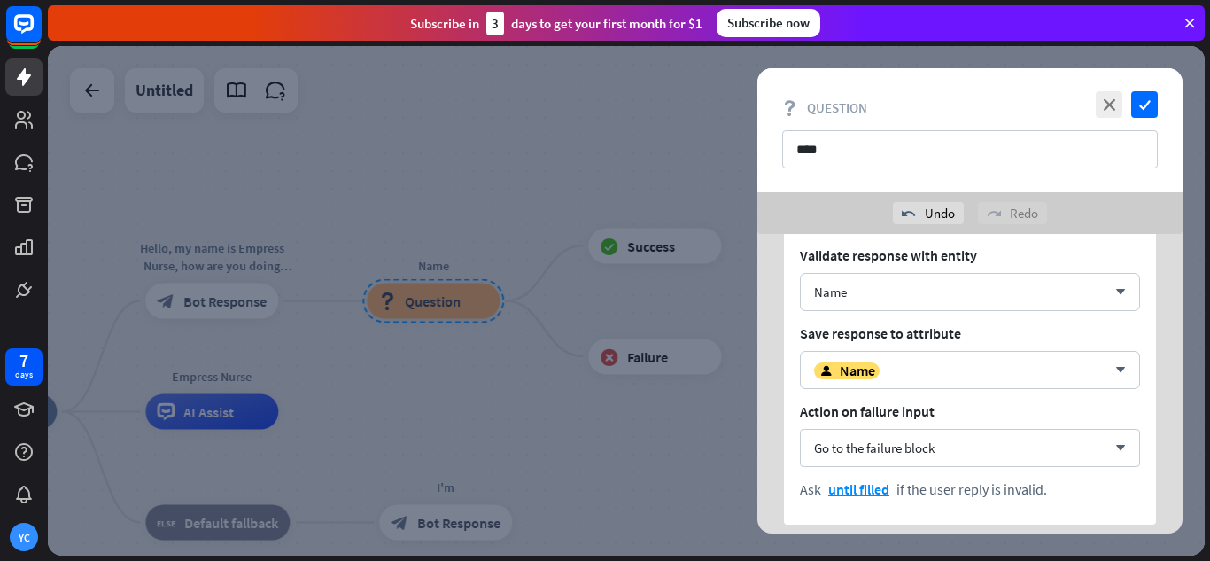
click at [699, 209] on div at bounding box center [626, 300] width 1157 height 509
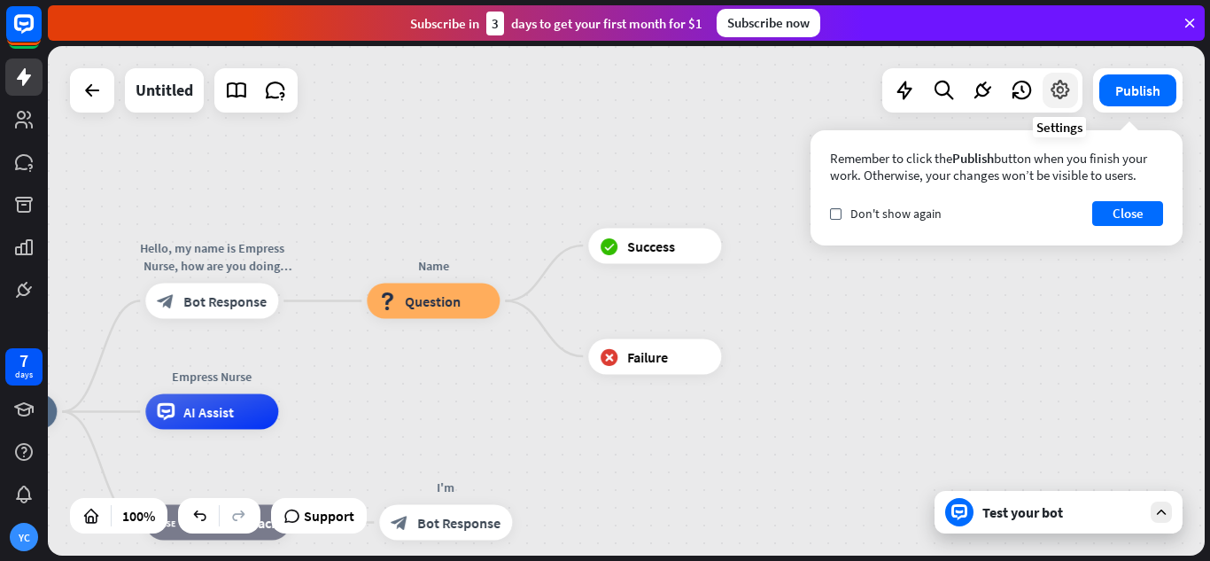
click at [1069, 92] on icon at bounding box center [1060, 90] width 23 height 23
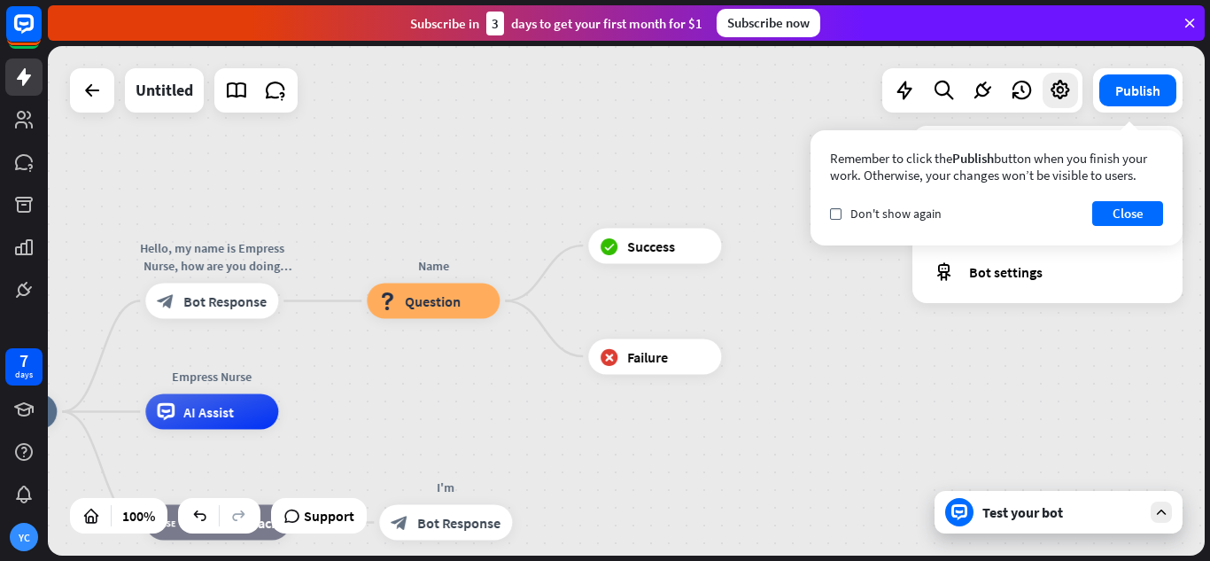
click at [1166, 211] on div "Remember to click the Publish button when you finish your work. Otherwise, your…" at bounding box center [997, 187] width 372 height 115
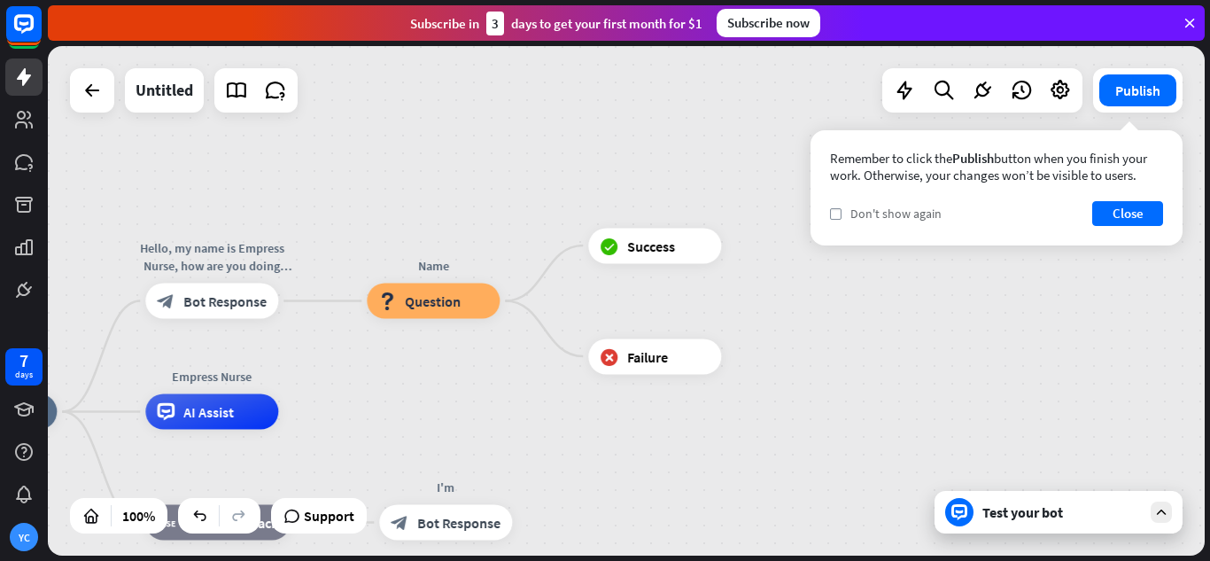
click at [880, 215] on span "Don't show again" at bounding box center [896, 214] width 91 height 16
click at [1111, 208] on button "Close" at bounding box center [1128, 213] width 71 height 25
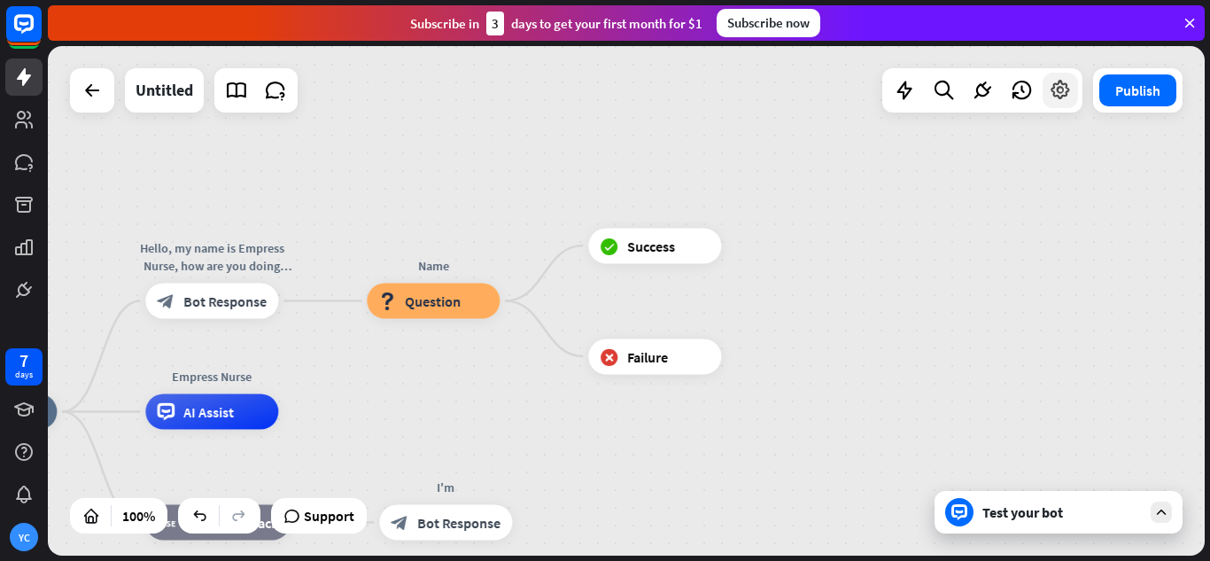
click at [1061, 92] on icon at bounding box center [1060, 90] width 23 height 23
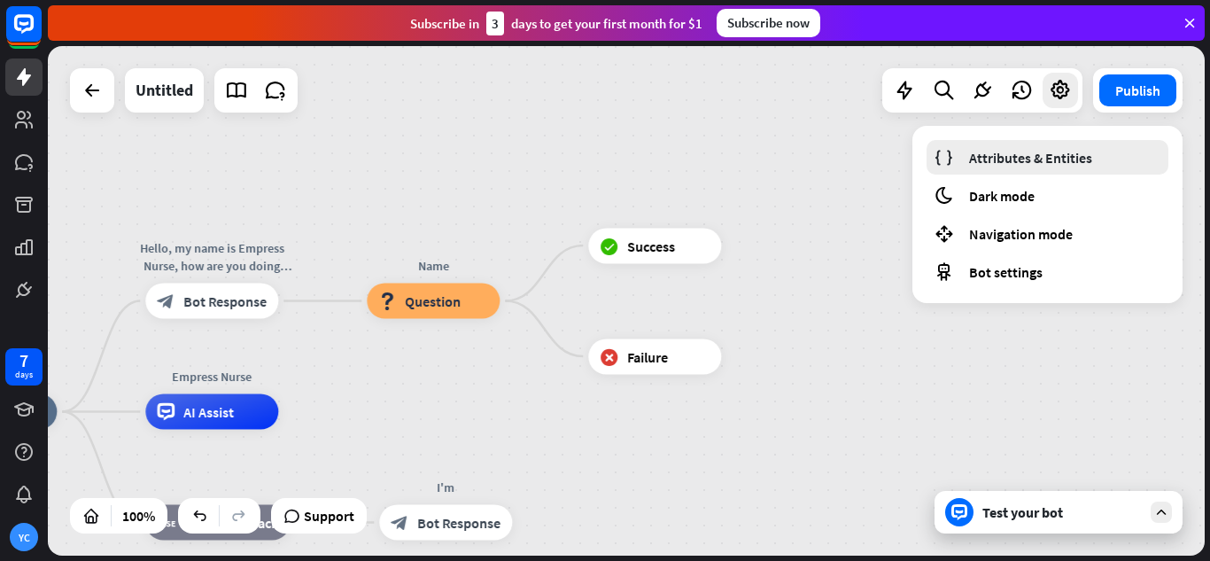
click at [1023, 163] on span "Attributes & Entities" at bounding box center [1030, 158] width 123 height 18
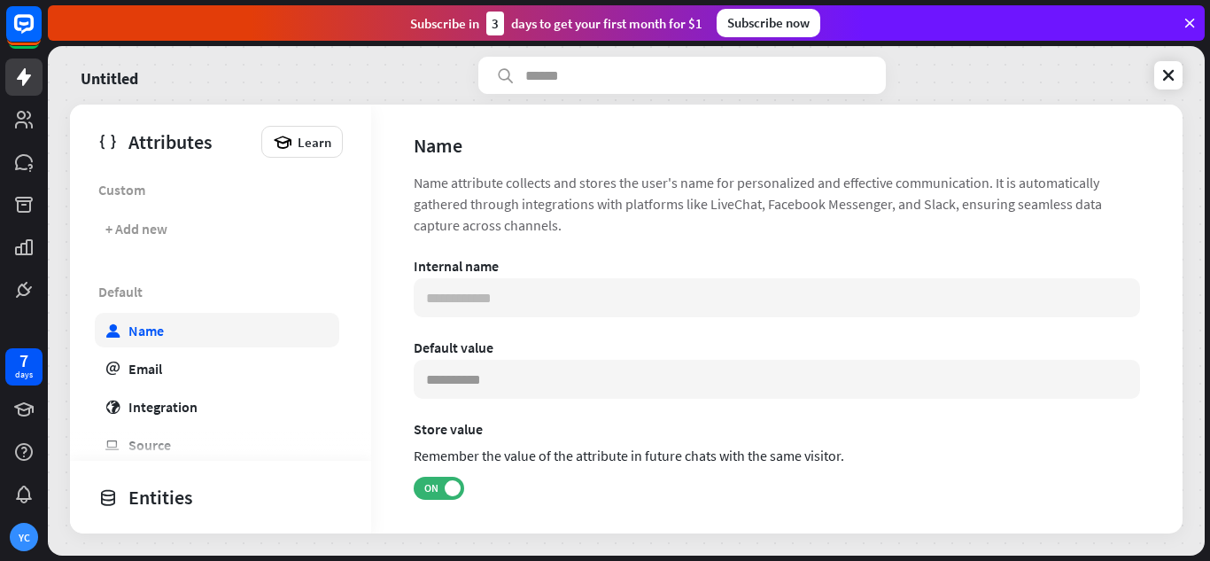
click at [160, 329] on div "Name" at bounding box center [145, 331] width 35 height 18
click at [523, 375] on input at bounding box center [777, 379] width 727 height 39
click at [1167, 76] on icon at bounding box center [1169, 75] width 18 height 18
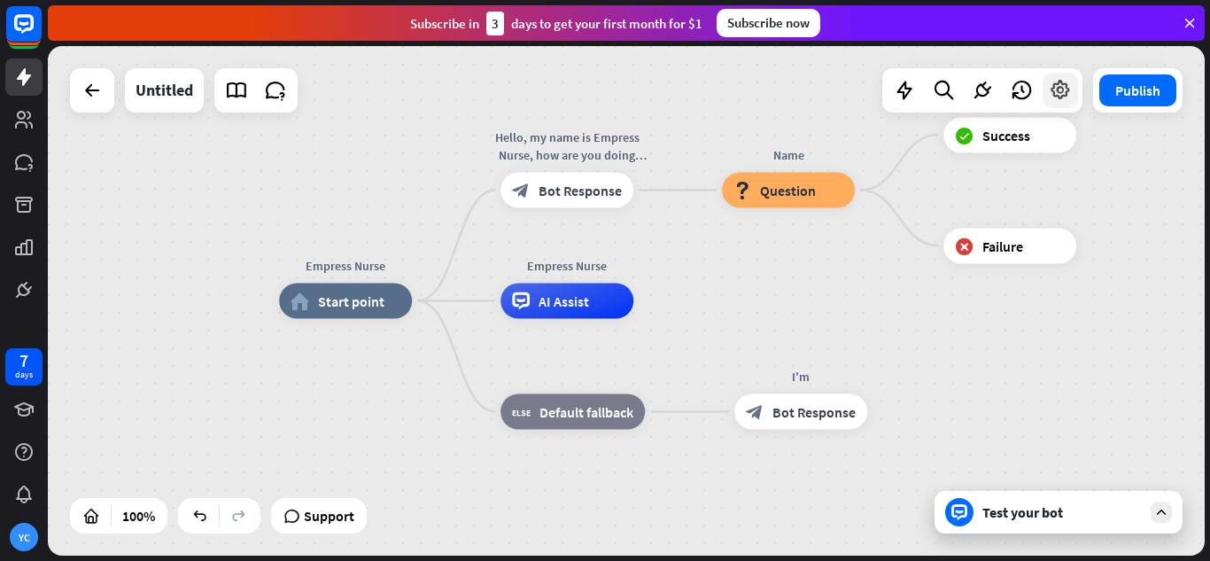
click at [1069, 89] on icon at bounding box center [1060, 90] width 23 height 23
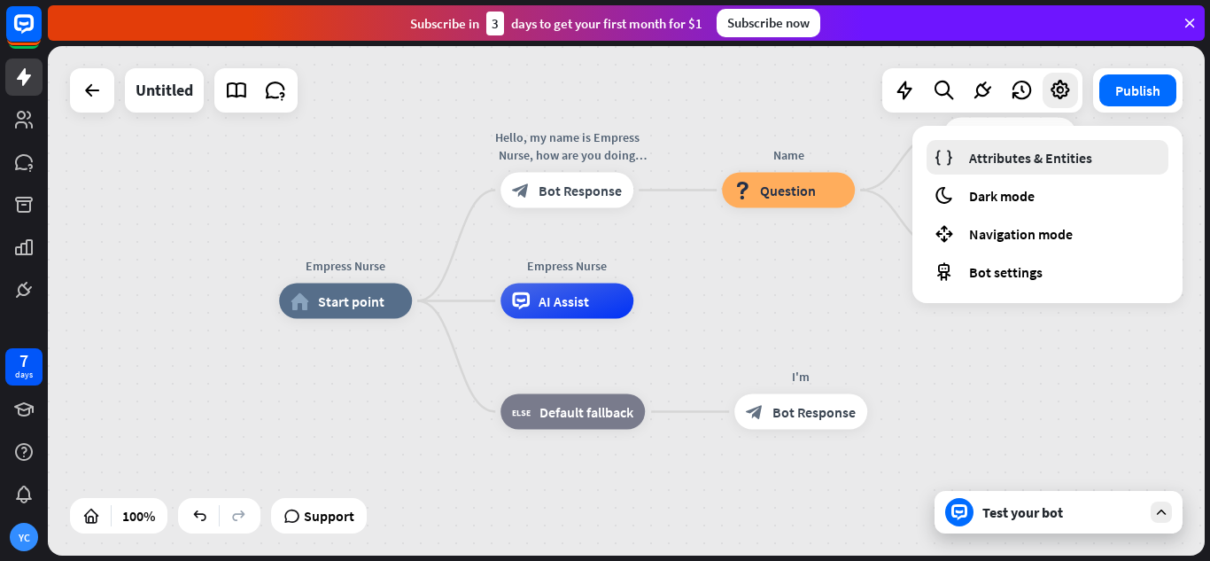
click at [1002, 154] on span "Attributes & Entities" at bounding box center [1030, 158] width 123 height 18
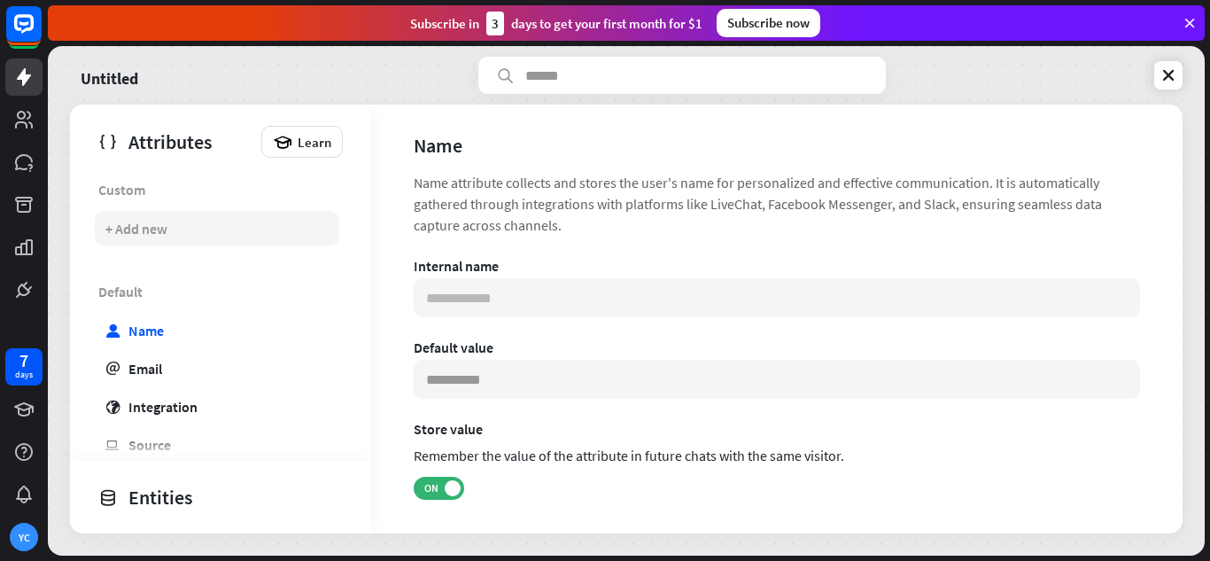
click at [215, 233] on div "+ Add new" at bounding box center [217, 228] width 245 height 35
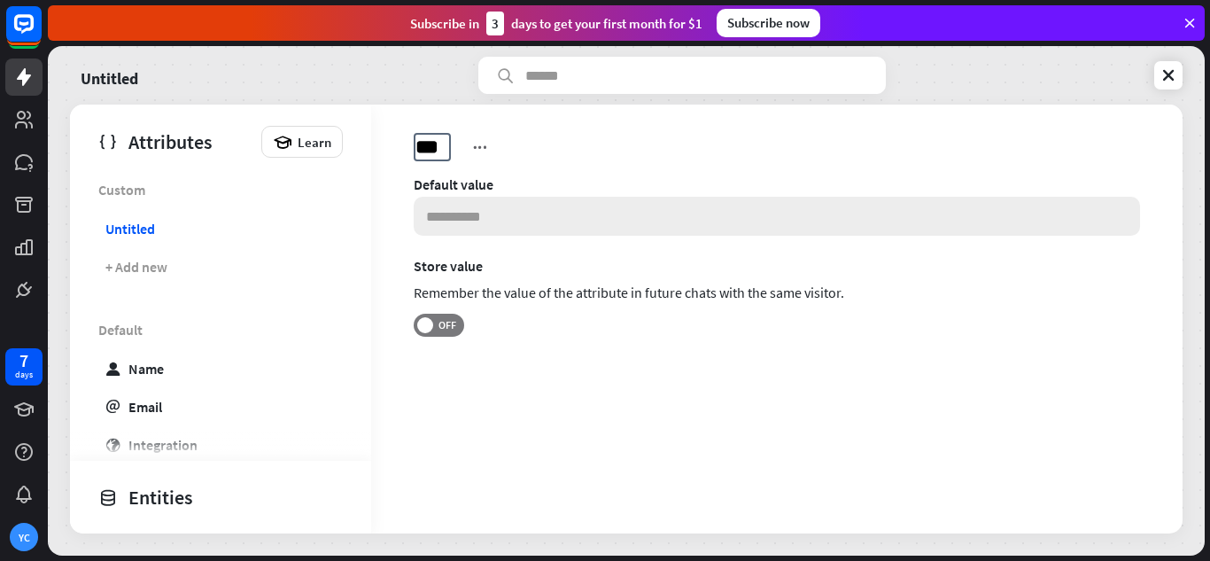
type input "****"
click at [1170, 77] on icon at bounding box center [1169, 75] width 18 height 18
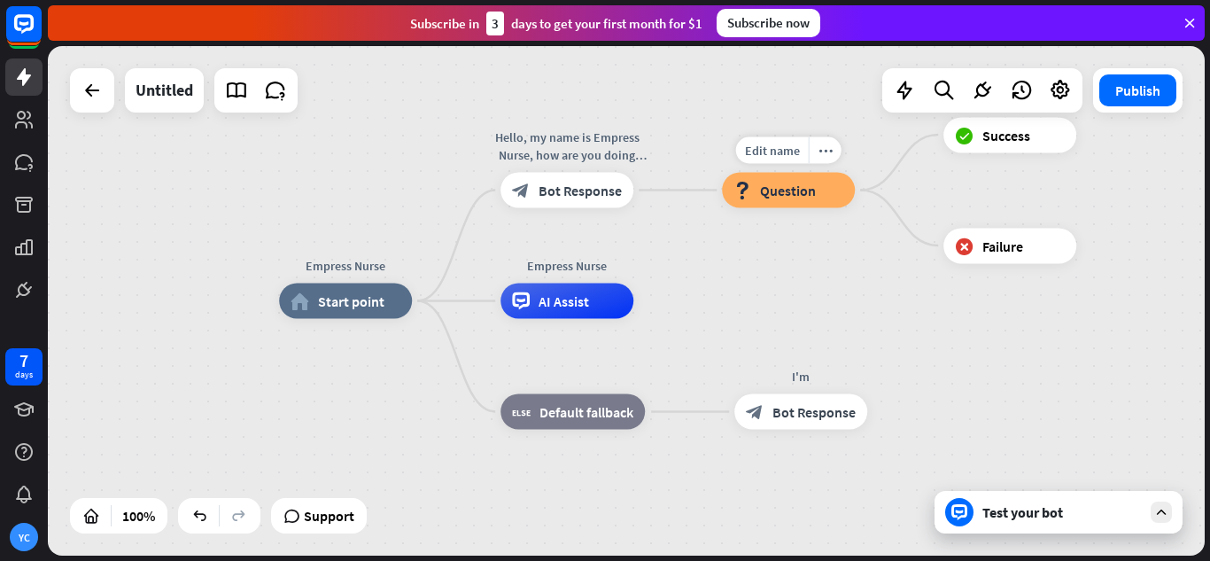
click at [769, 192] on span "Question" at bounding box center [788, 191] width 56 height 18
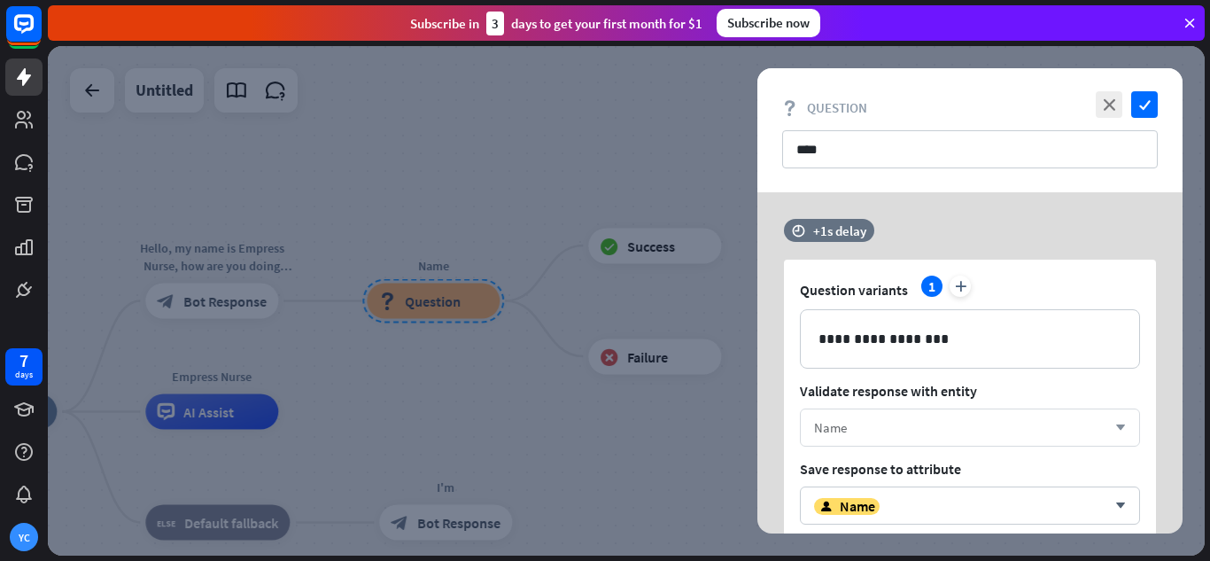
click at [891, 425] on div "Name" at bounding box center [960, 427] width 292 height 17
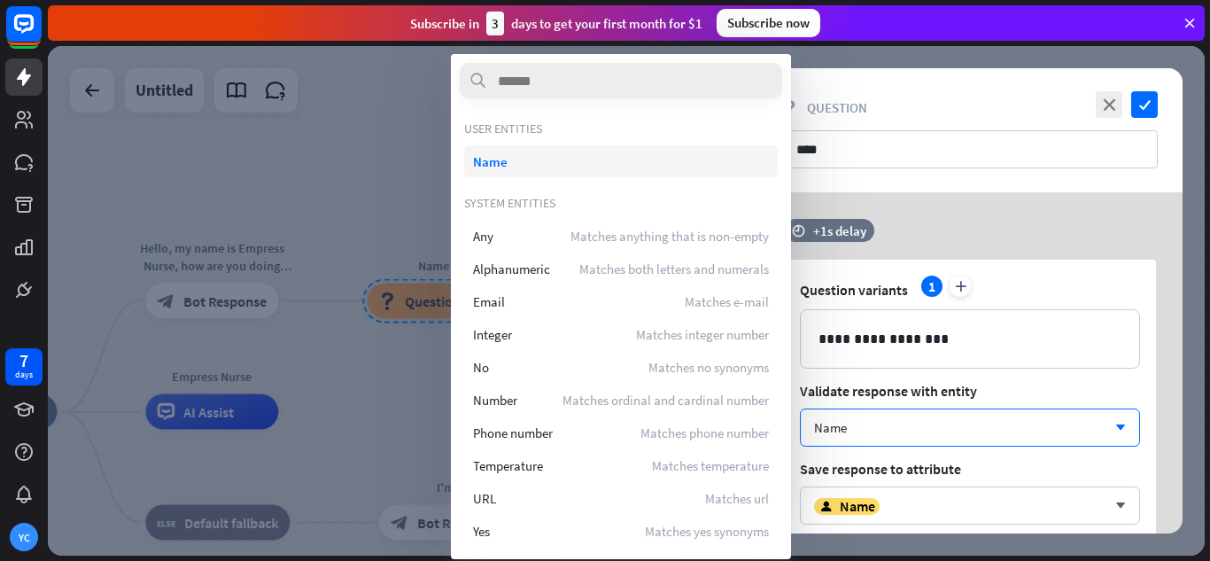
click at [528, 165] on div "Name" at bounding box center [621, 161] width 314 height 32
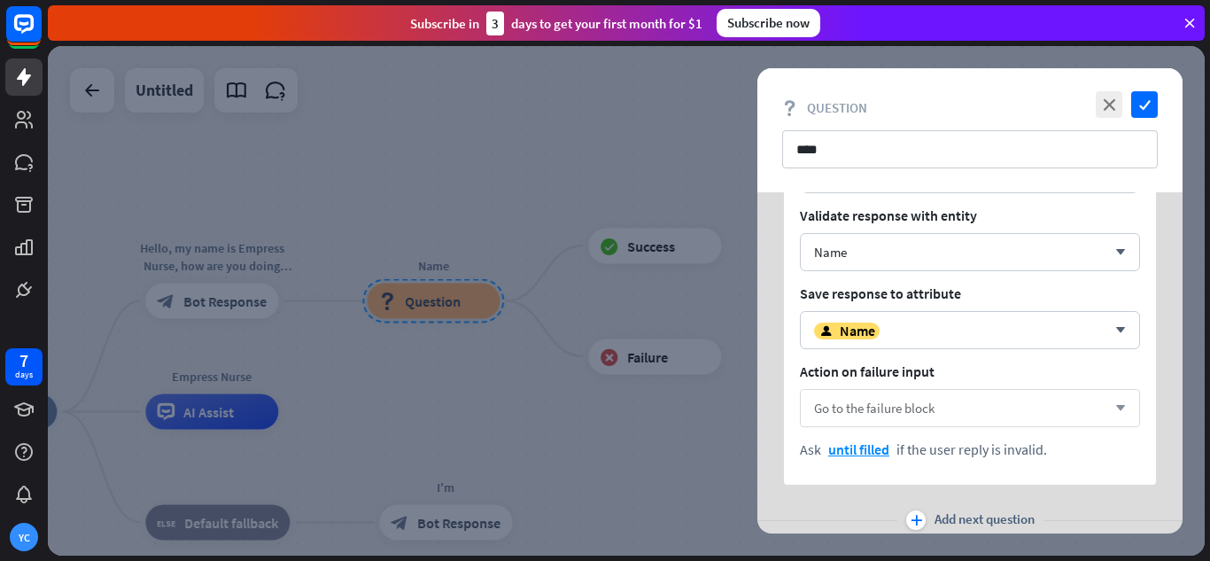
scroll to position [177, 0]
click at [924, 323] on div "user Name" at bounding box center [960, 329] width 292 height 18
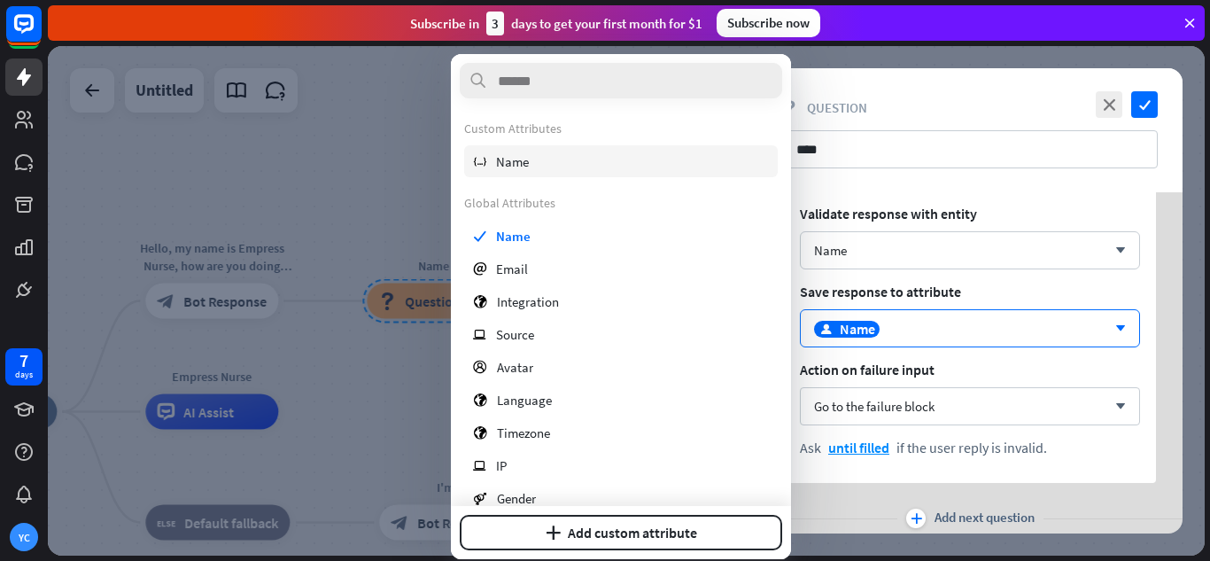
click at [575, 164] on div "variable Name" at bounding box center [621, 161] width 314 height 32
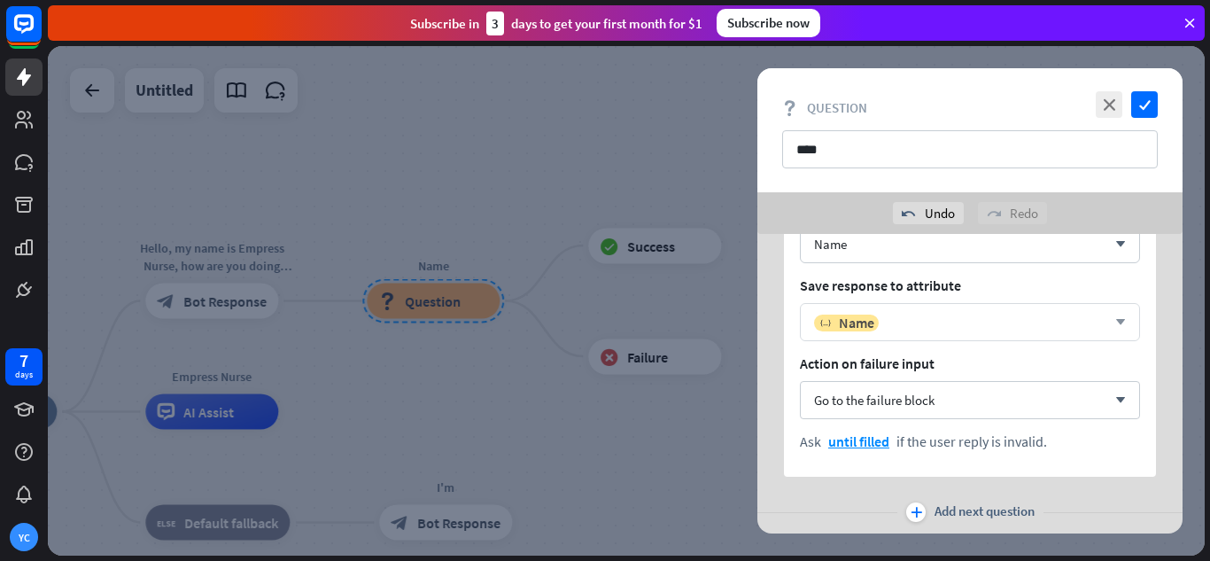
scroll to position [266, 0]
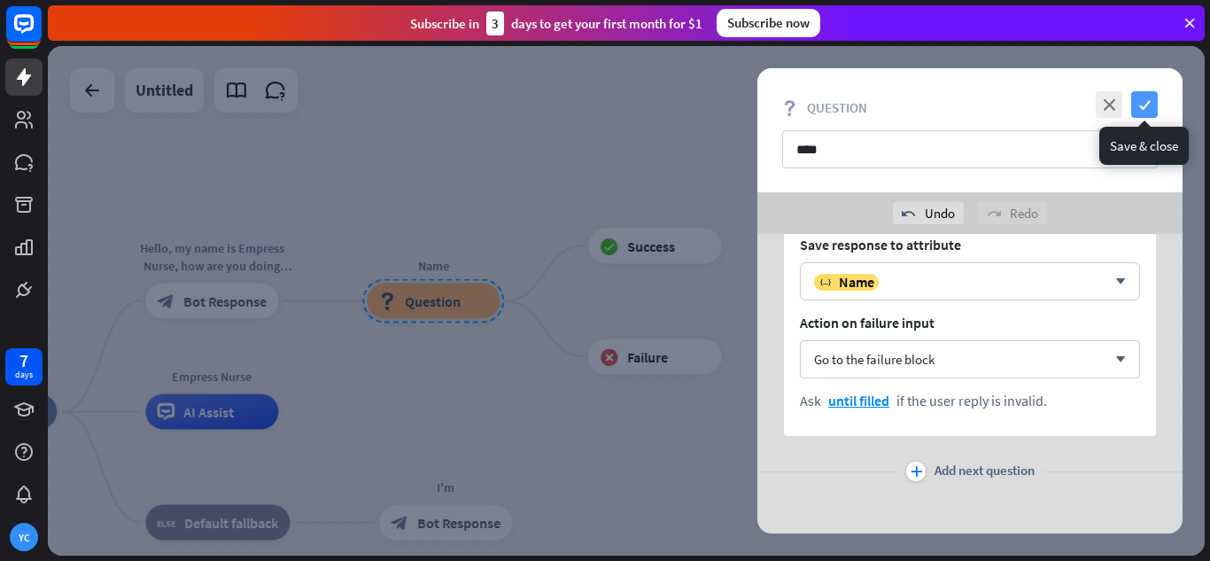
click at [1145, 104] on icon "check" at bounding box center [1144, 104] width 27 height 27
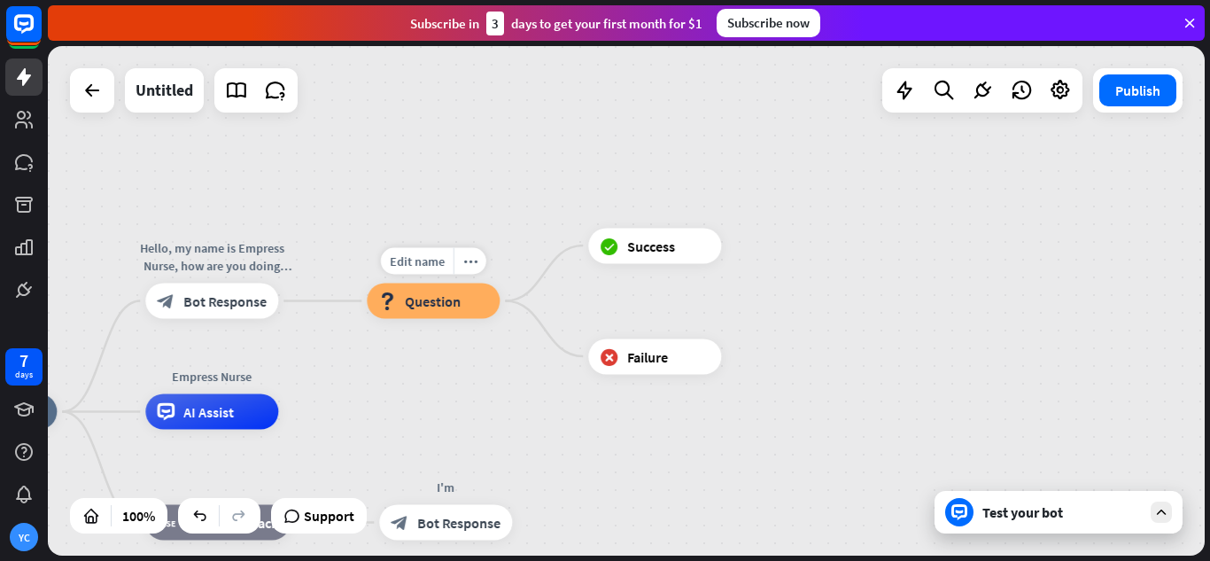
click at [470, 318] on div "block_question Question" at bounding box center [433, 301] width 133 height 35
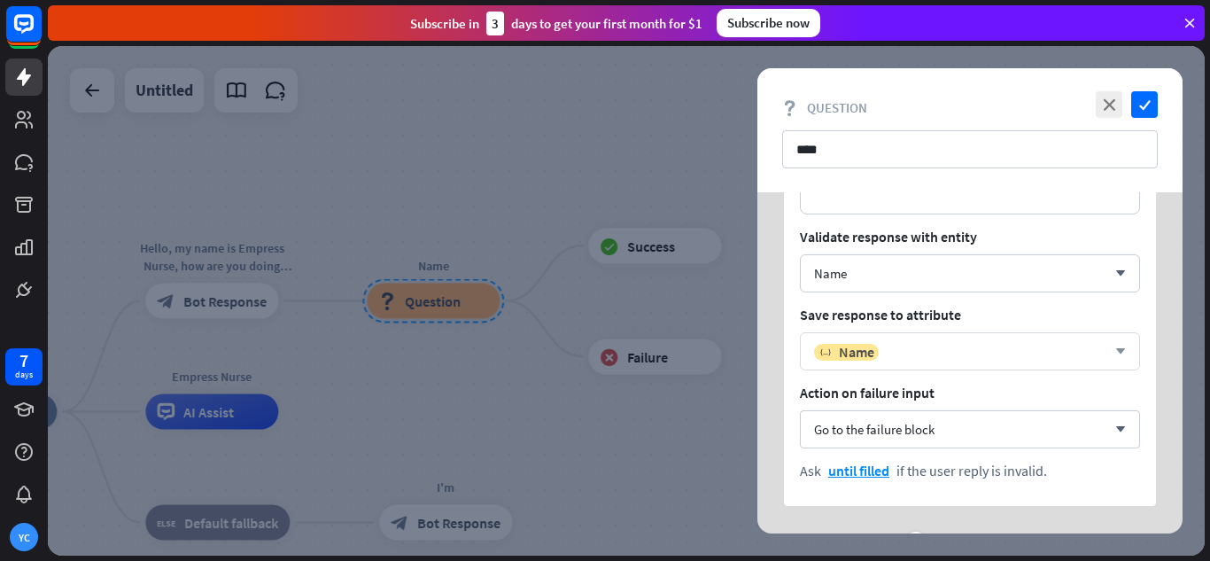
scroll to position [177, 0]
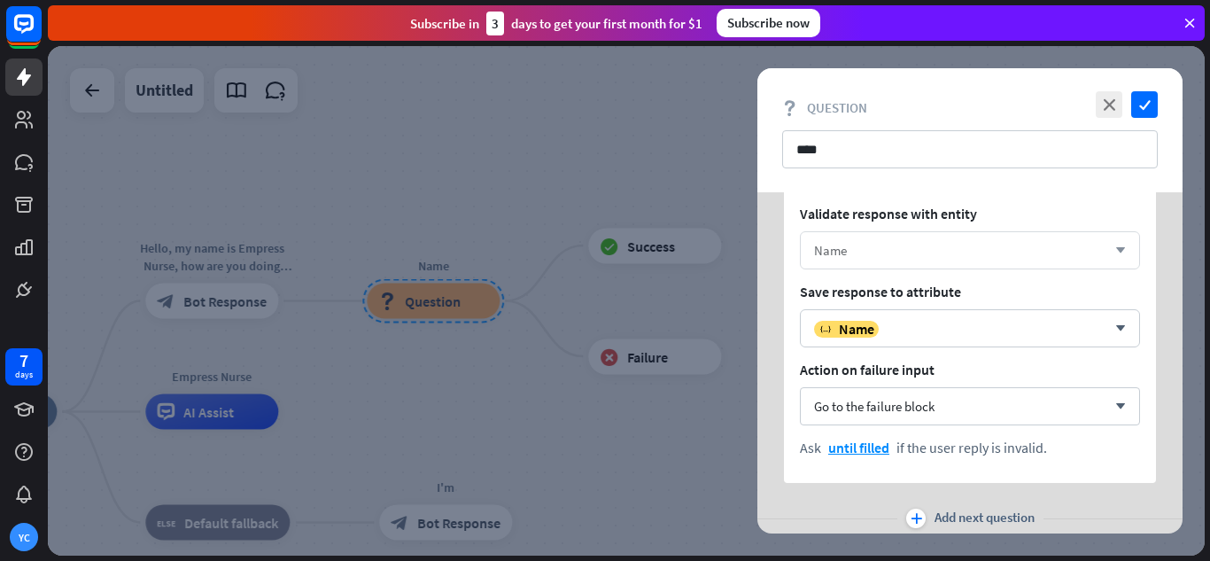
click at [925, 265] on div "Name arrow_down" at bounding box center [970, 250] width 340 height 38
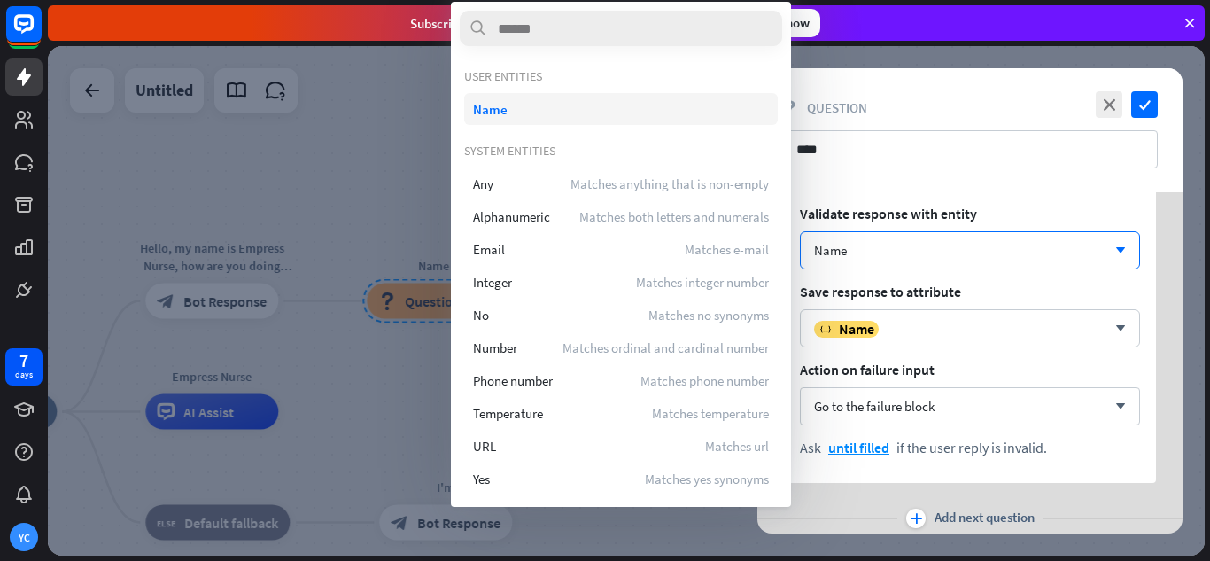
click at [518, 109] on div "Name" at bounding box center [621, 109] width 314 height 32
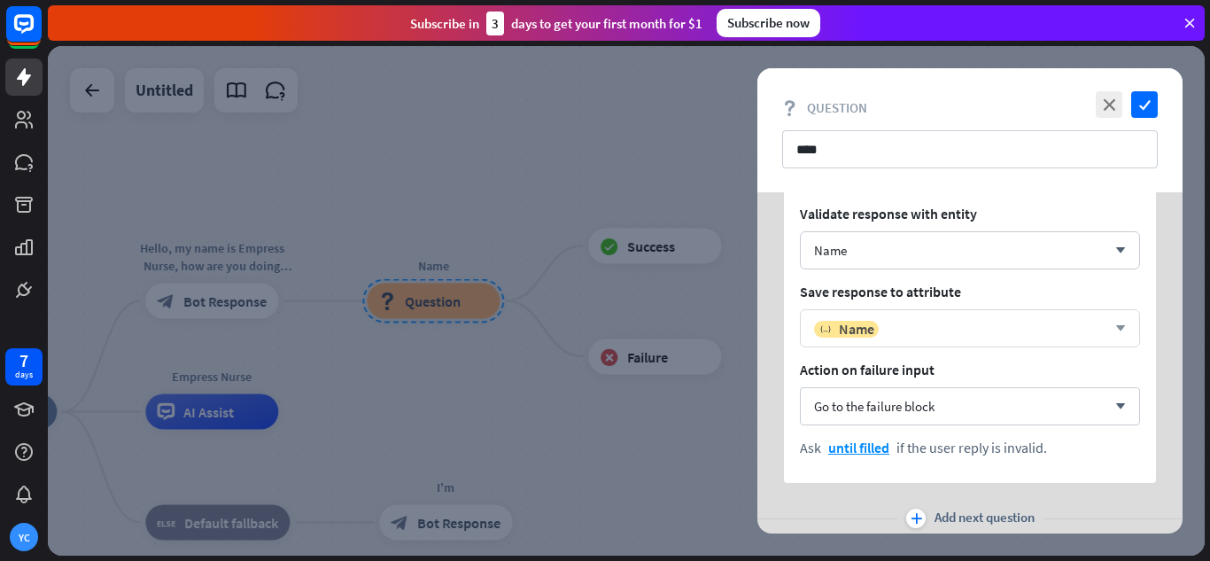
click at [902, 321] on div "variable Name" at bounding box center [960, 329] width 292 height 18
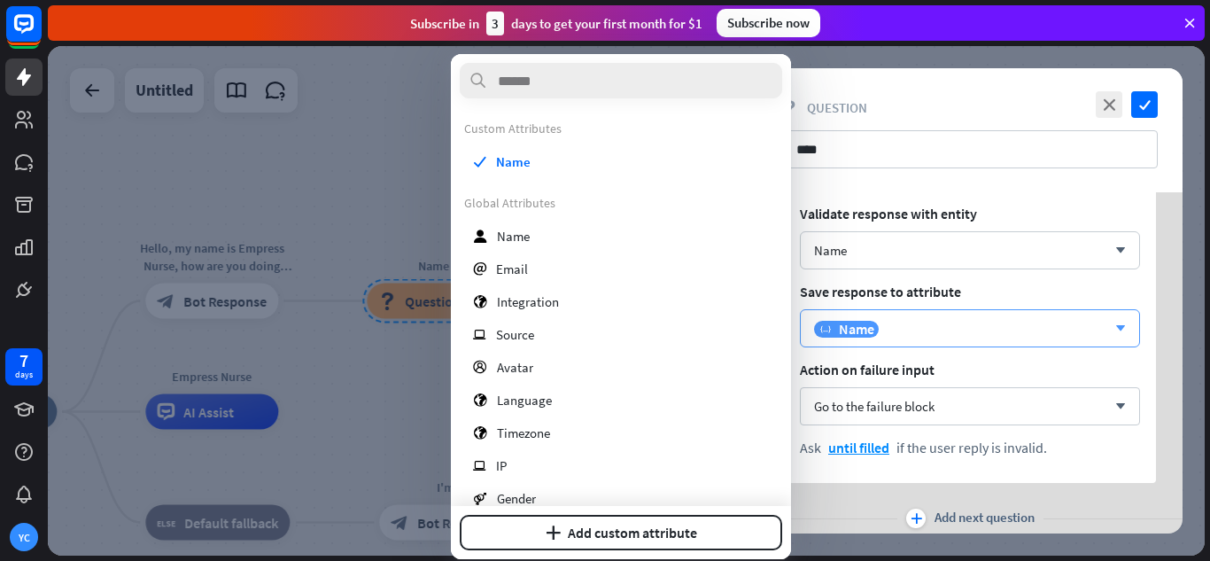
click at [902, 321] on div "variable Name" at bounding box center [960, 329] width 292 height 18
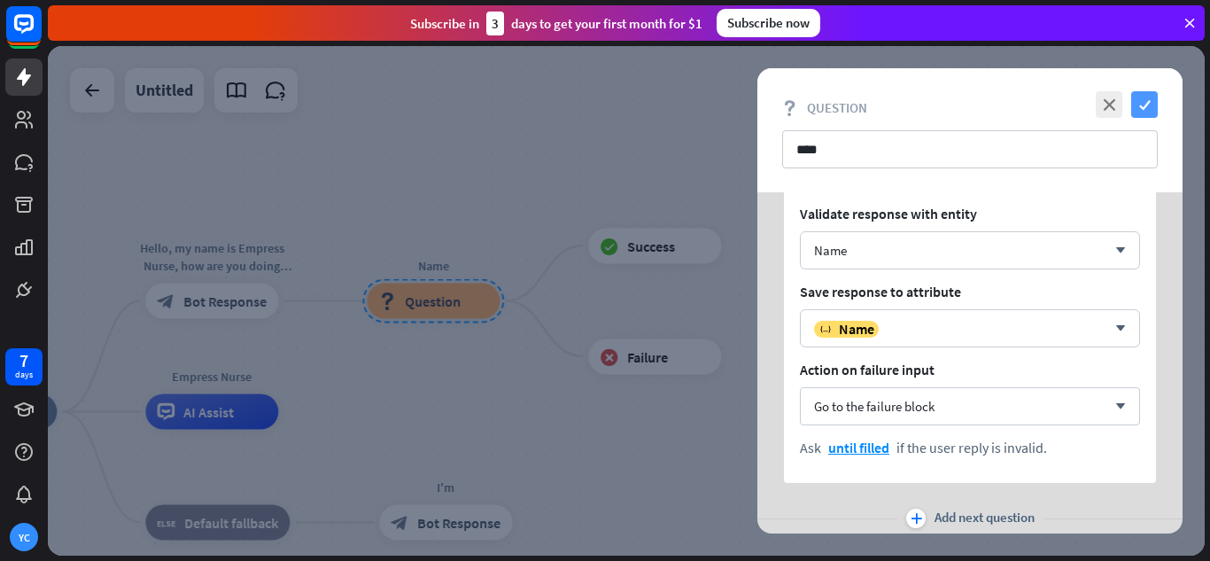
click at [1141, 106] on icon "check" at bounding box center [1144, 104] width 27 height 27
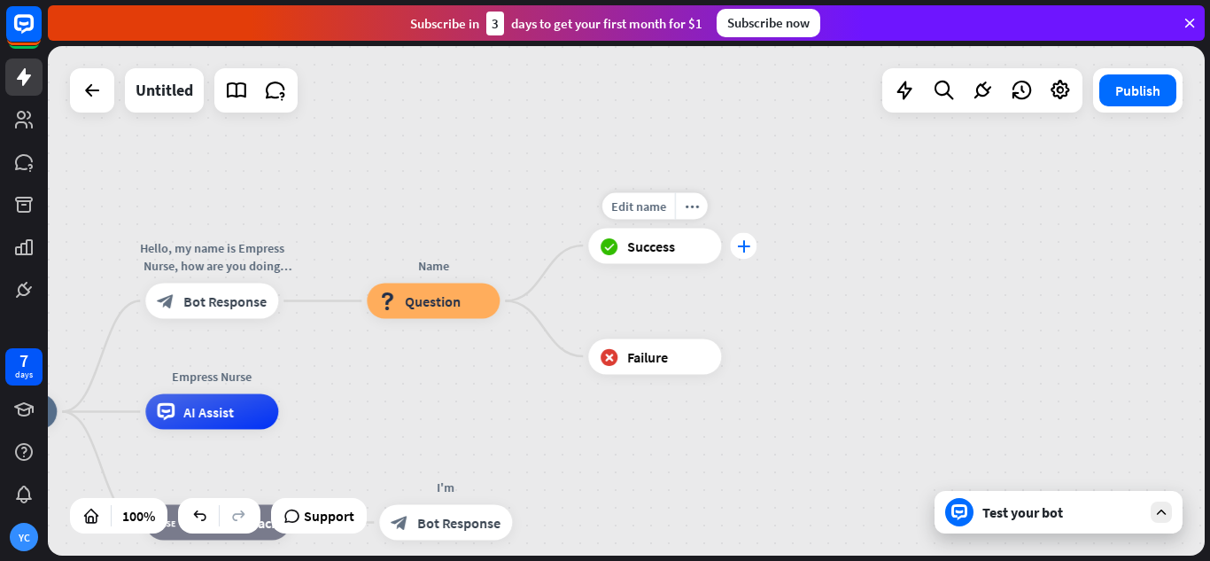
click at [741, 253] on div "plus" at bounding box center [743, 245] width 27 height 27
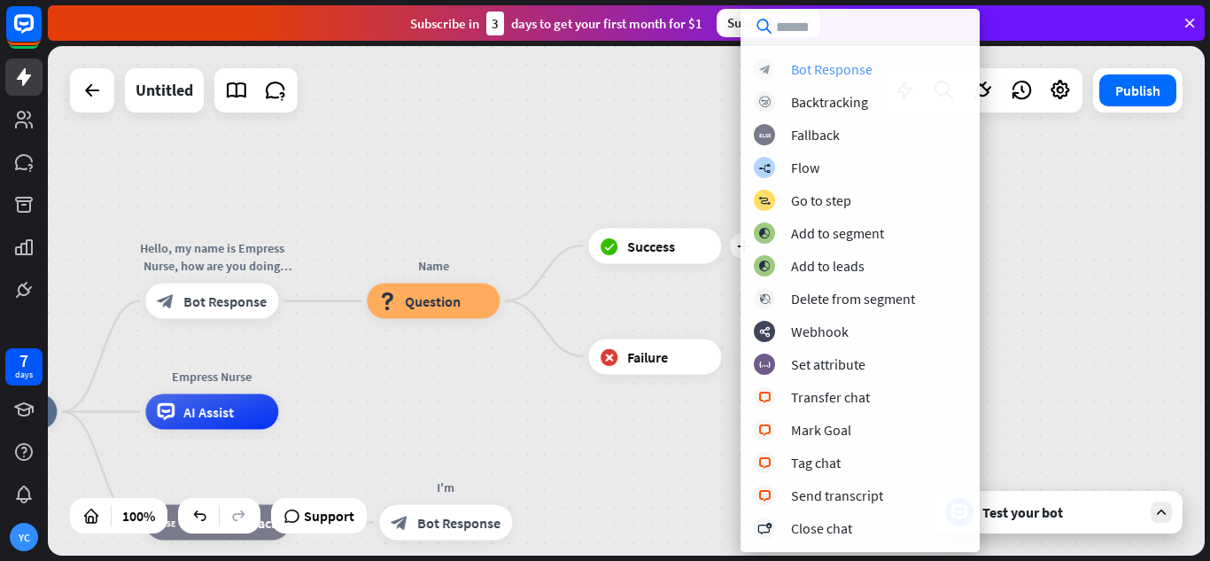
click at [843, 72] on div "Bot Response" at bounding box center [832, 69] width 82 height 18
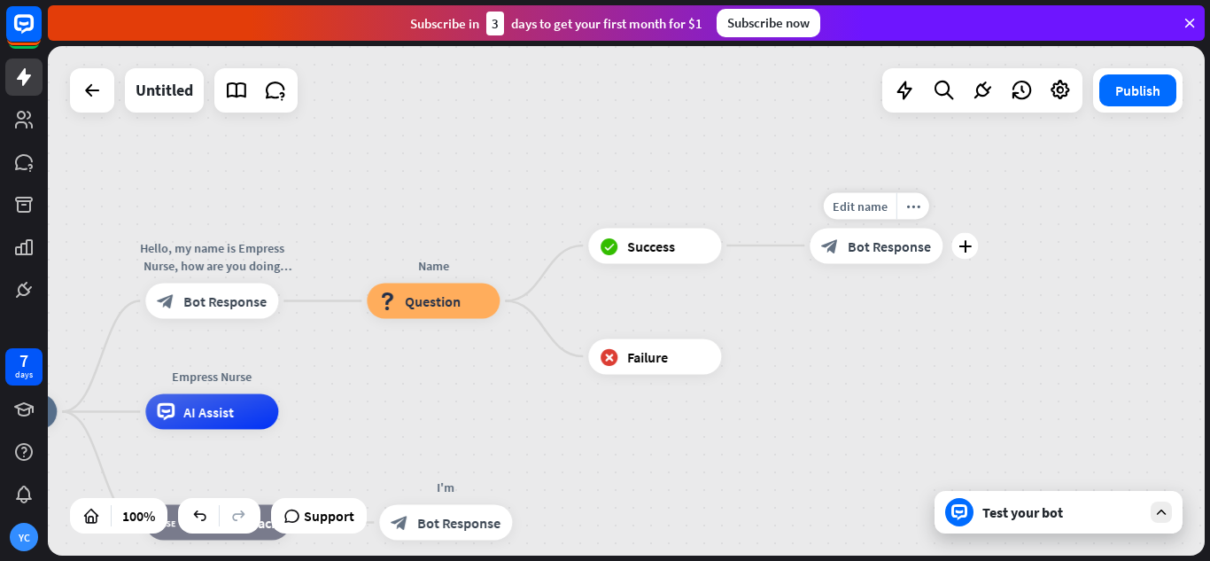
click at [884, 244] on span "Bot Response" at bounding box center [889, 246] width 83 height 18
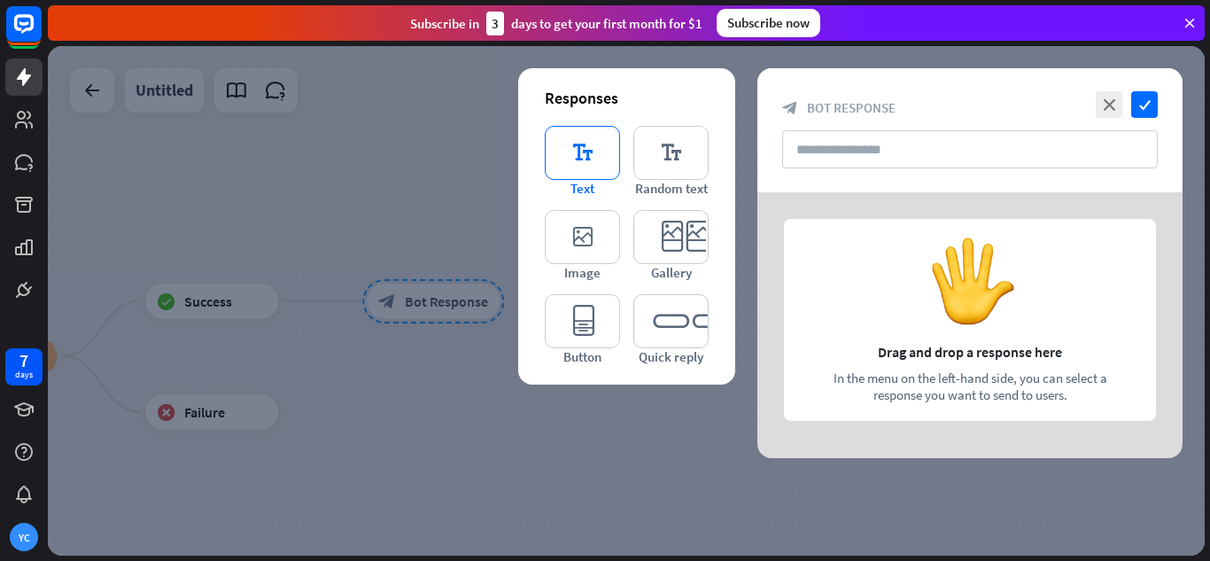
click at [572, 155] on icon "editor_text" at bounding box center [582, 153] width 75 height 54
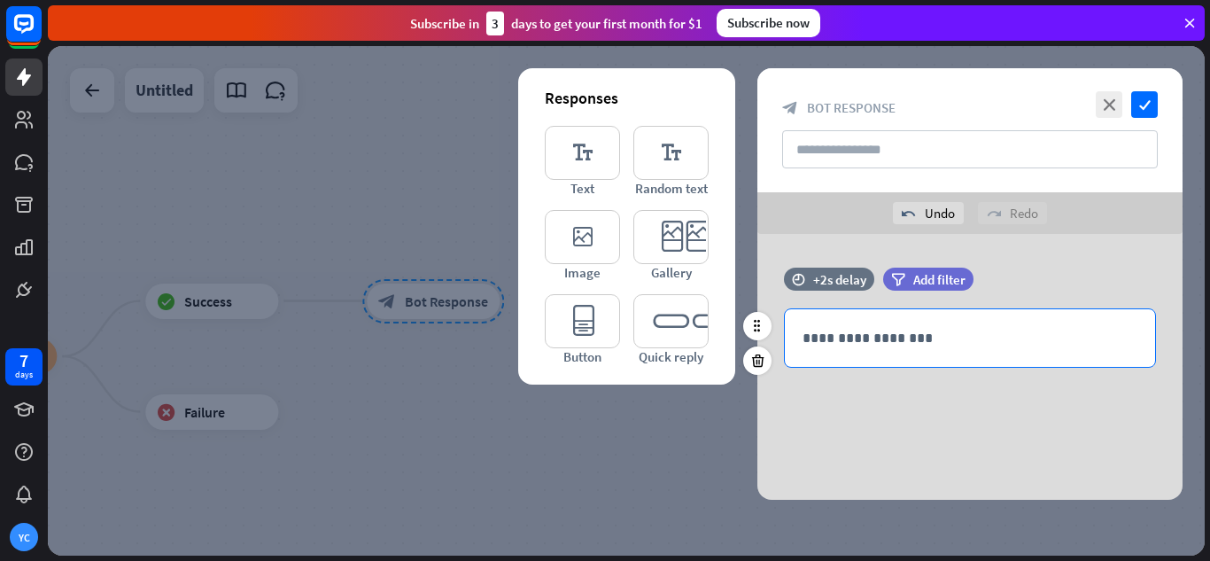
click at [923, 338] on p "**********" at bounding box center [970, 338] width 335 height 22
click at [976, 335] on p "**********" at bounding box center [970, 338] width 335 height 22
click at [1059, 369] on icon at bounding box center [1063, 370] width 18 height 18
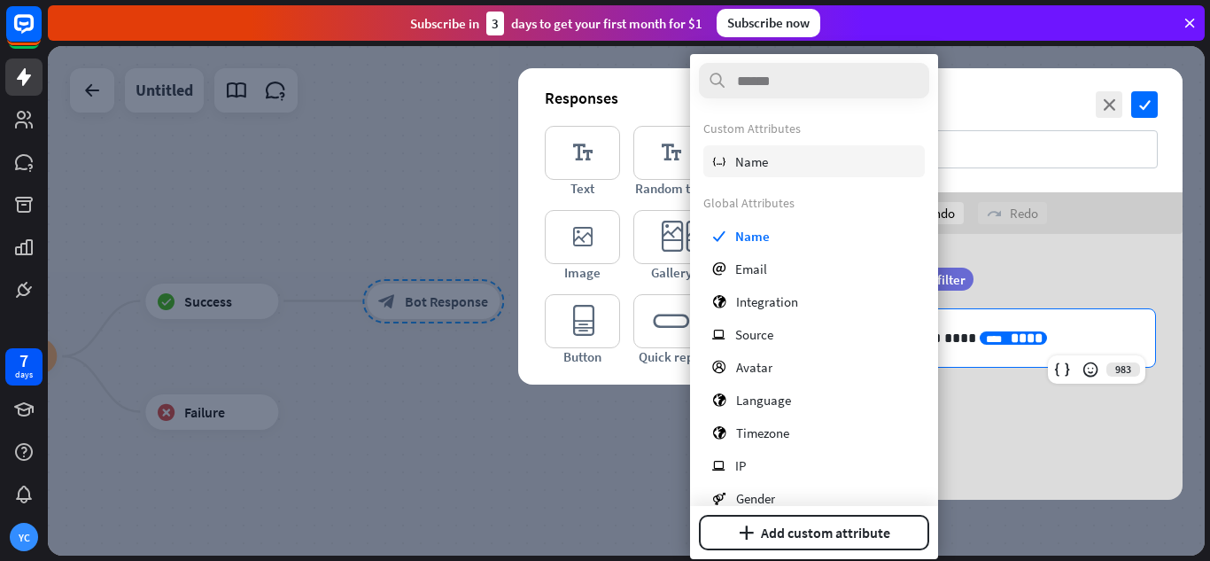
click at [768, 162] on span "Name" at bounding box center [751, 161] width 33 height 17
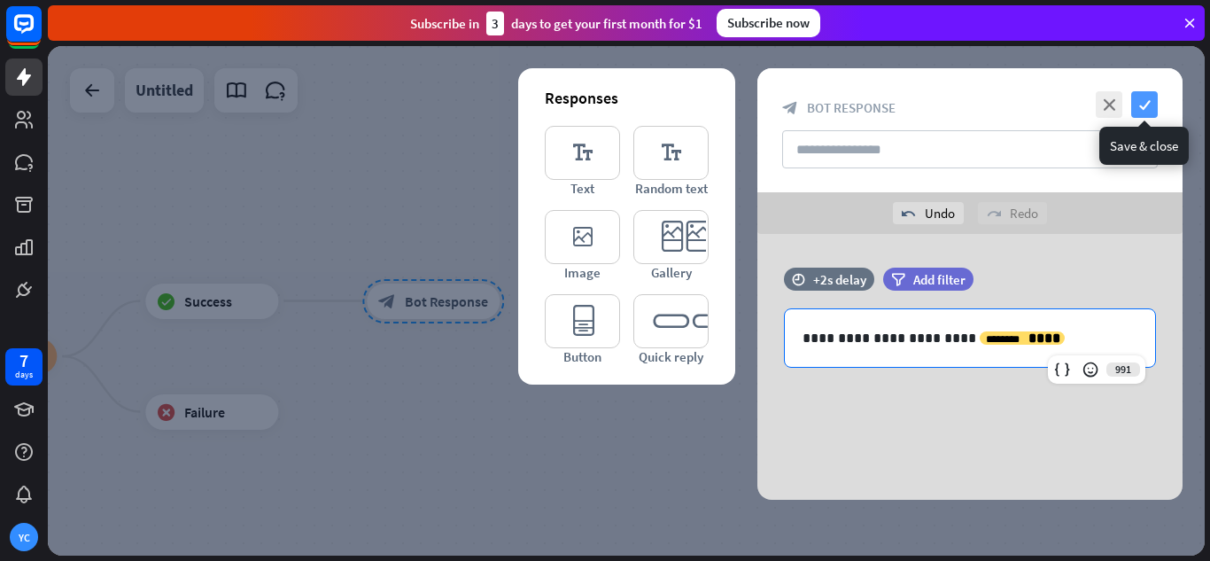
click at [1155, 98] on icon "check" at bounding box center [1144, 104] width 27 height 27
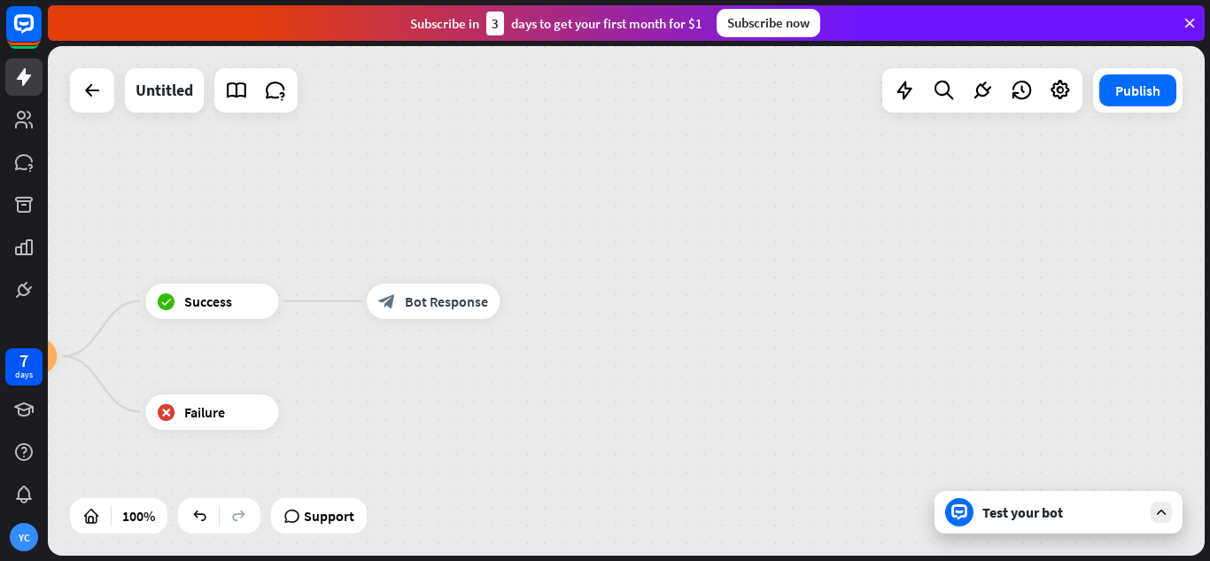
click at [981, 509] on div "Test your bot" at bounding box center [1059, 512] width 248 height 43
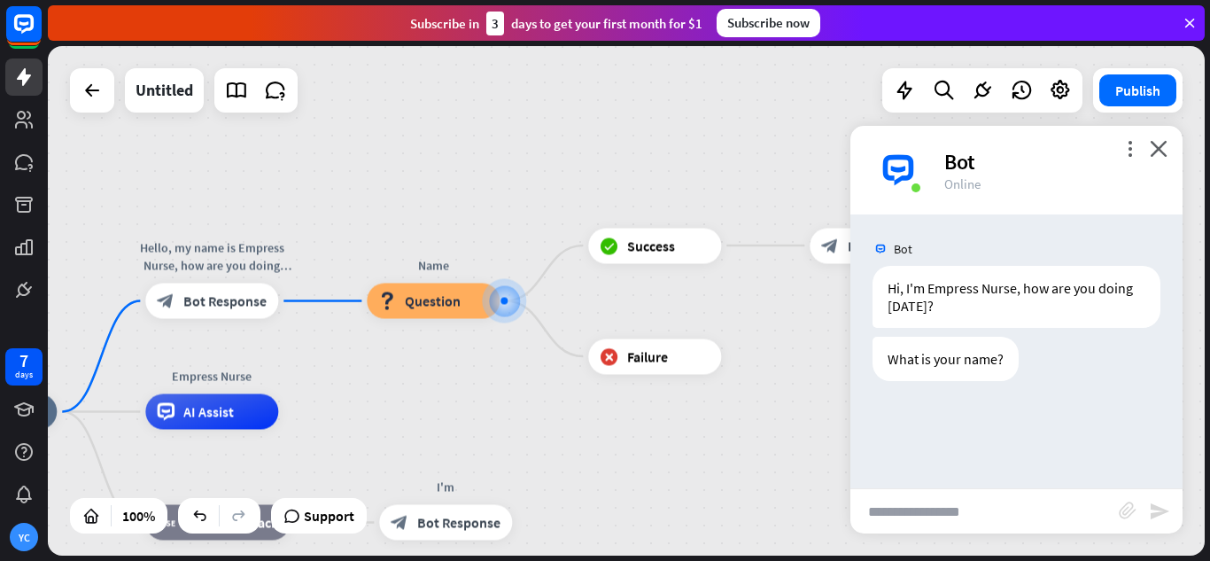
click at [947, 510] on input "text" at bounding box center [985, 511] width 268 height 44
type input "**********"
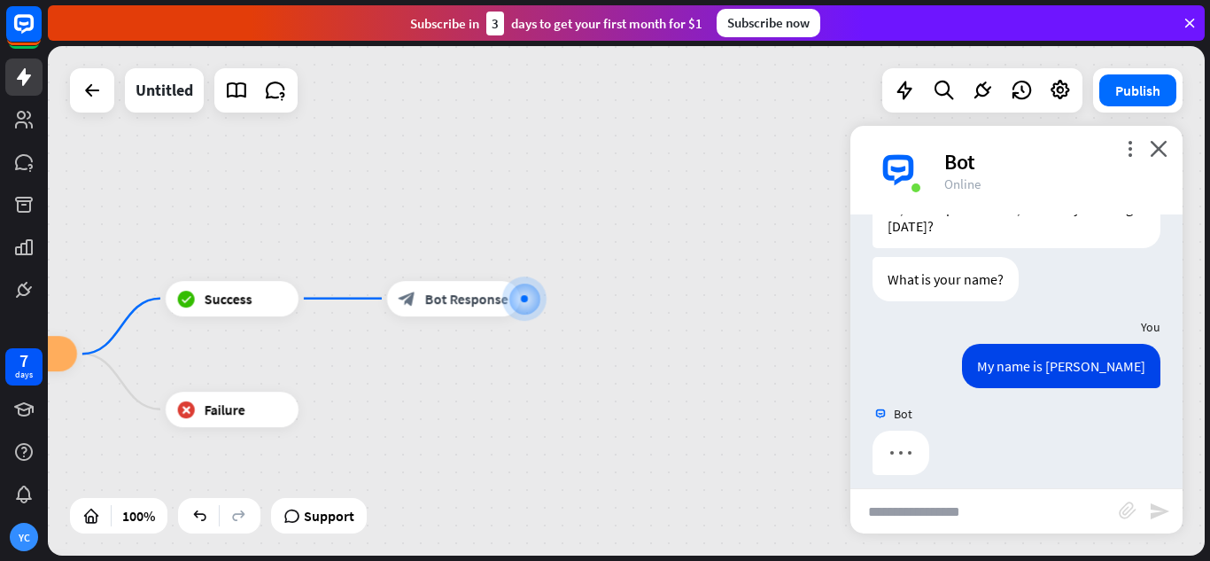
scroll to position [93, 0]
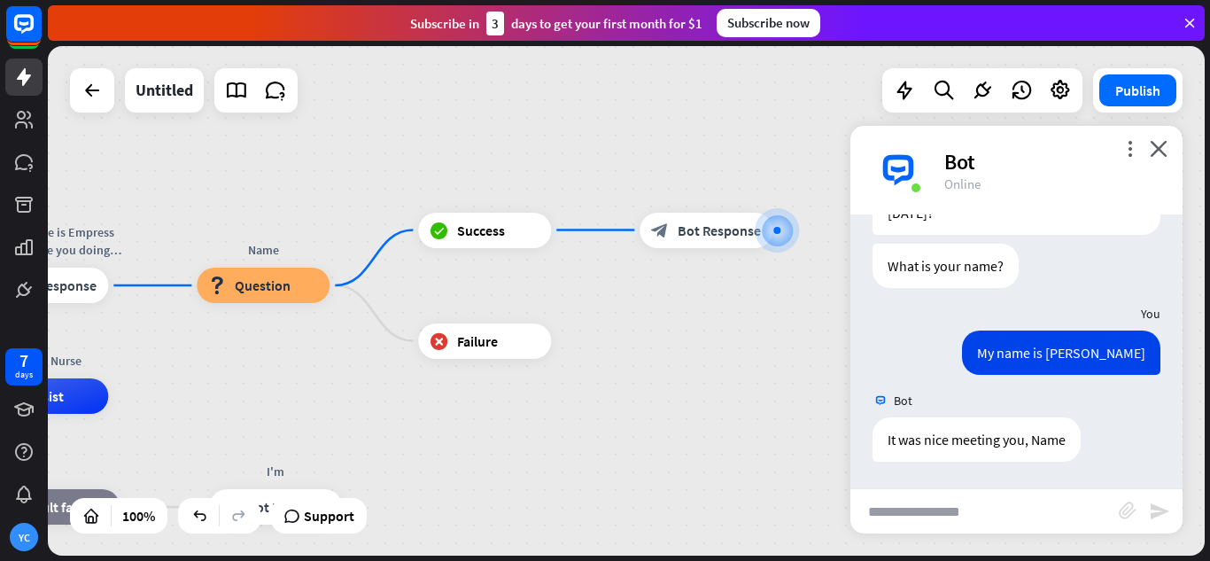
drag, startPoint x: 368, startPoint y: 383, endPoint x: 641, endPoint y: 312, distance: 282.0
click at [641, 312] on div "Empress Nurse home_2 Start point Hello, my name is Empress Nurse, how are you d…" at bounding box center [626, 300] width 1157 height 509
click at [258, 297] on div "block_question Question" at bounding box center [263, 285] width 133 height 35
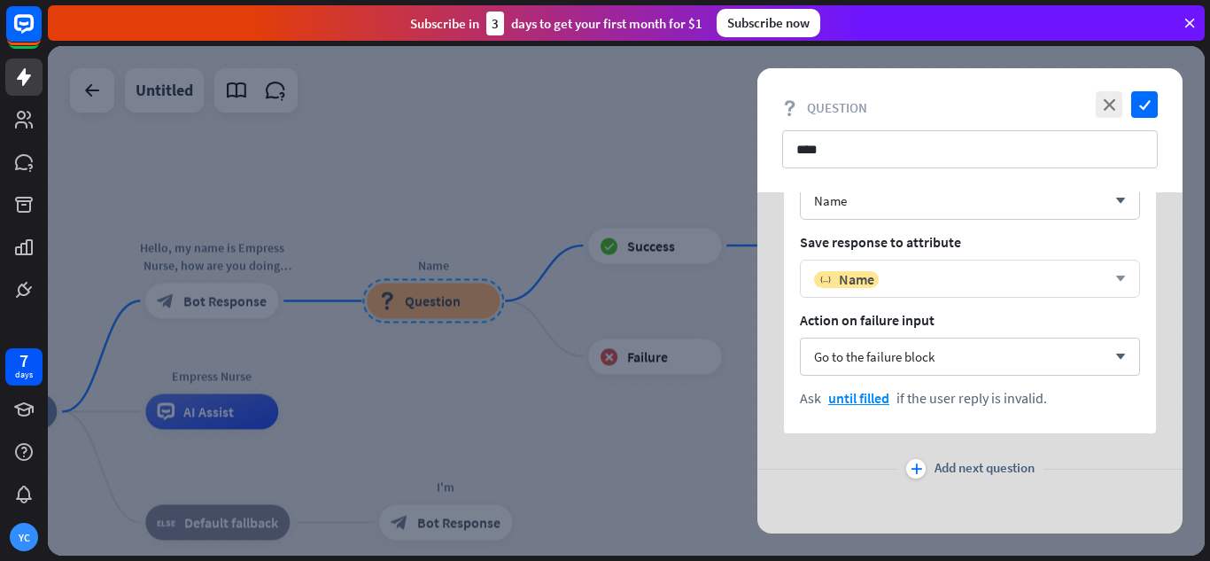
scroll to position [233, 0]
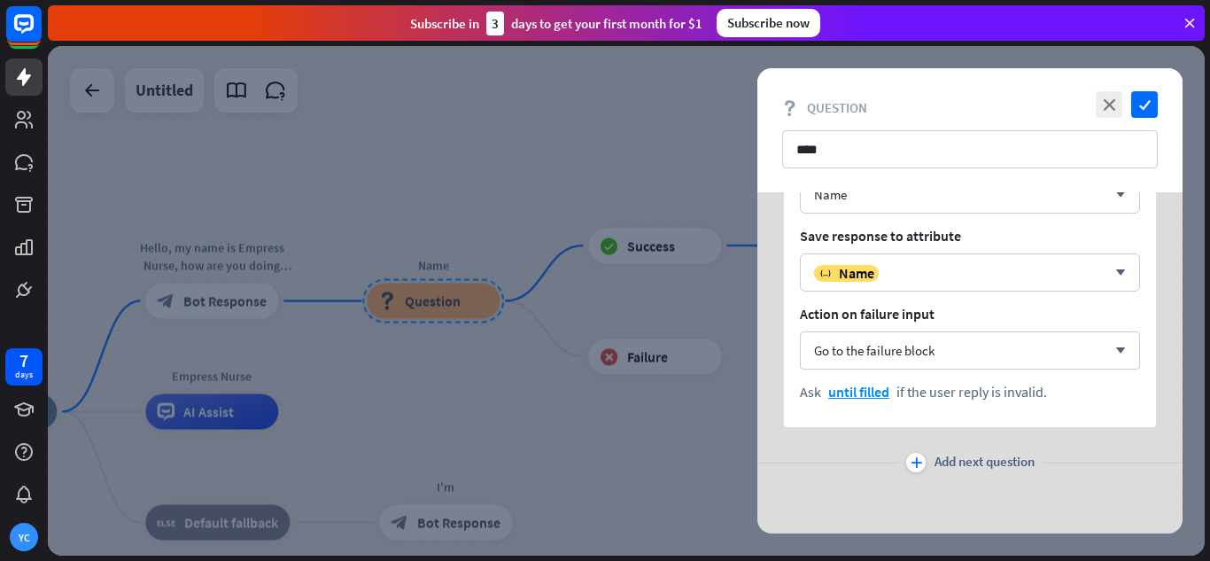
click at [613, 419] on div at bounding box center [626, 300] width 1157 height 509
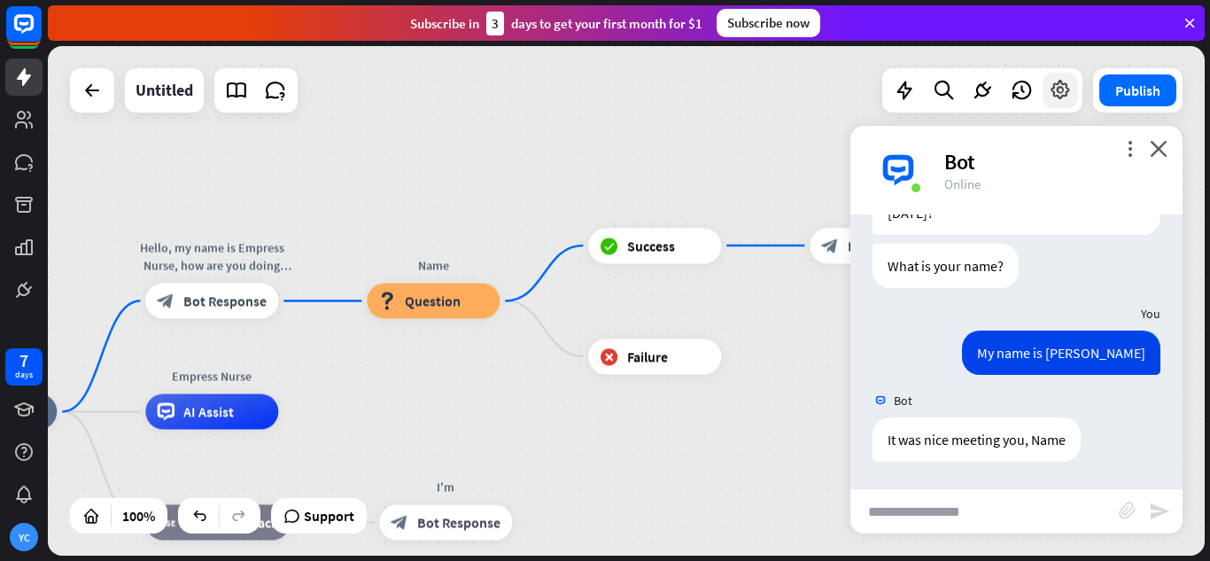
click at [1061, 98] on icon at bounding box center [1060, 90] width 23 height 23
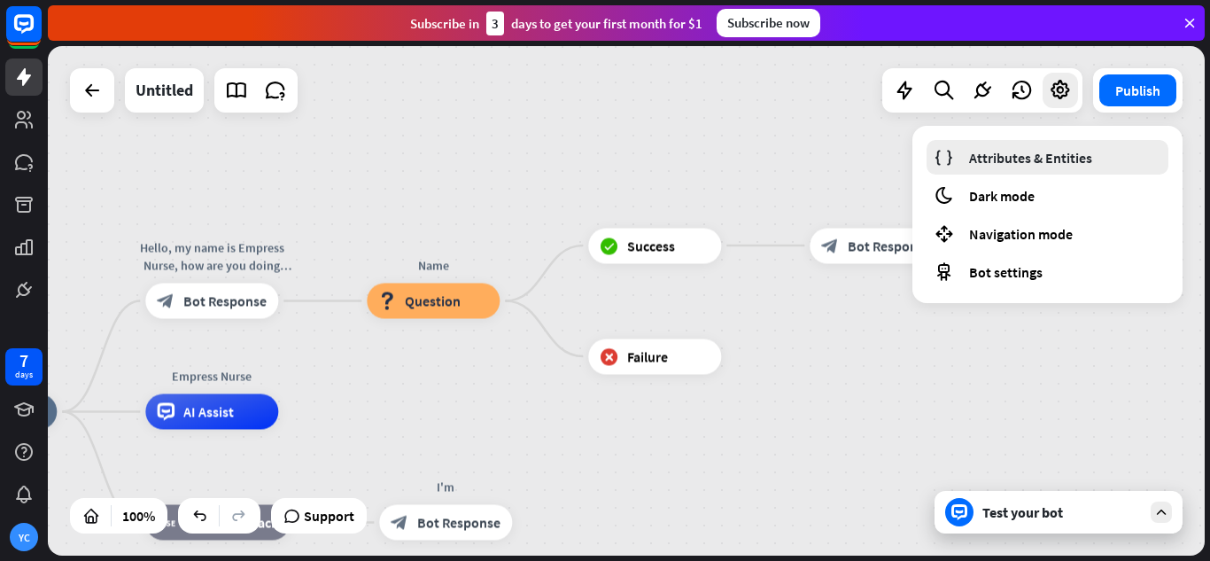
click at [1093, 157] on link "Attributes & Entities" at bounding box center [1048, 157] width 242 height 35
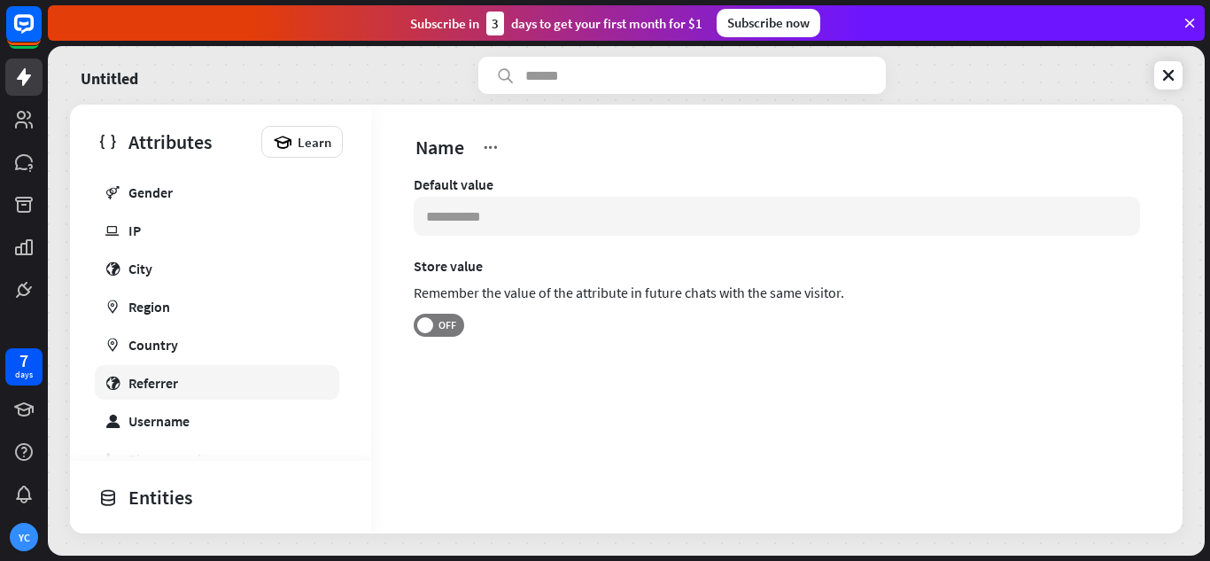
scroll to position [486, 0]
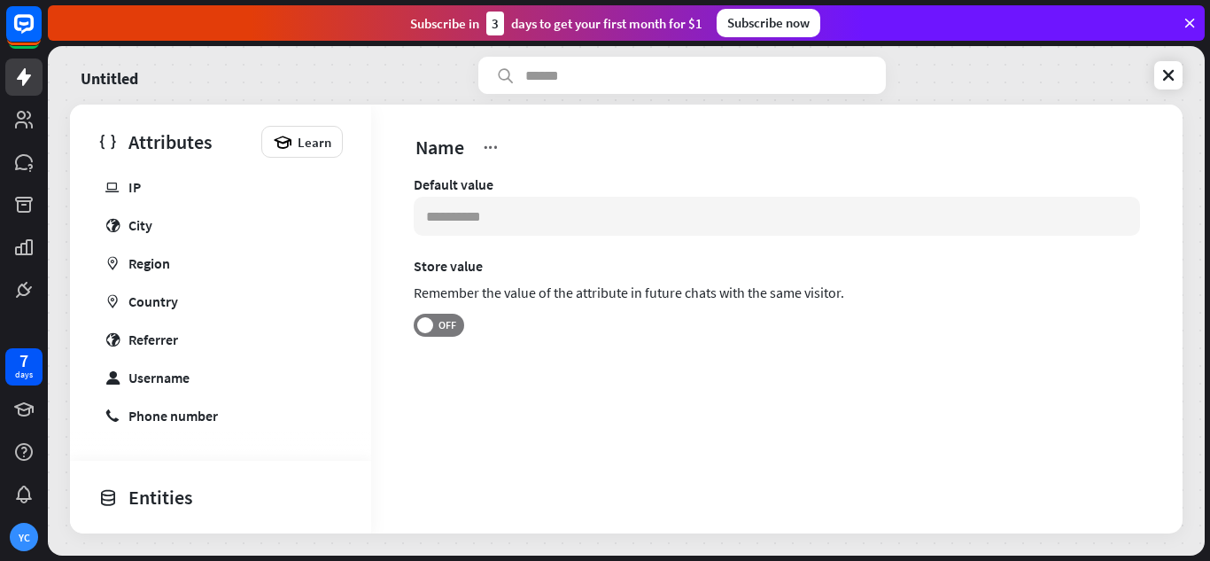
click at [245, 507] on div "Entities" at bounding box center [216, 497] width 236 height 30
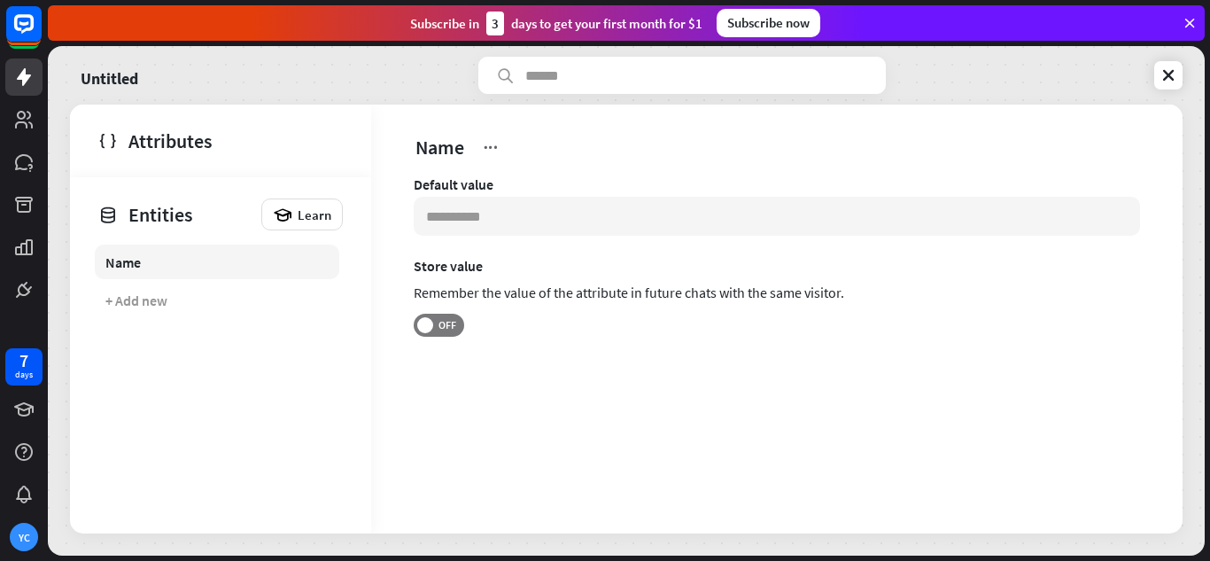
click at [155, 272] on link "Name" at bounding box center [217, 262] width 245 height 35
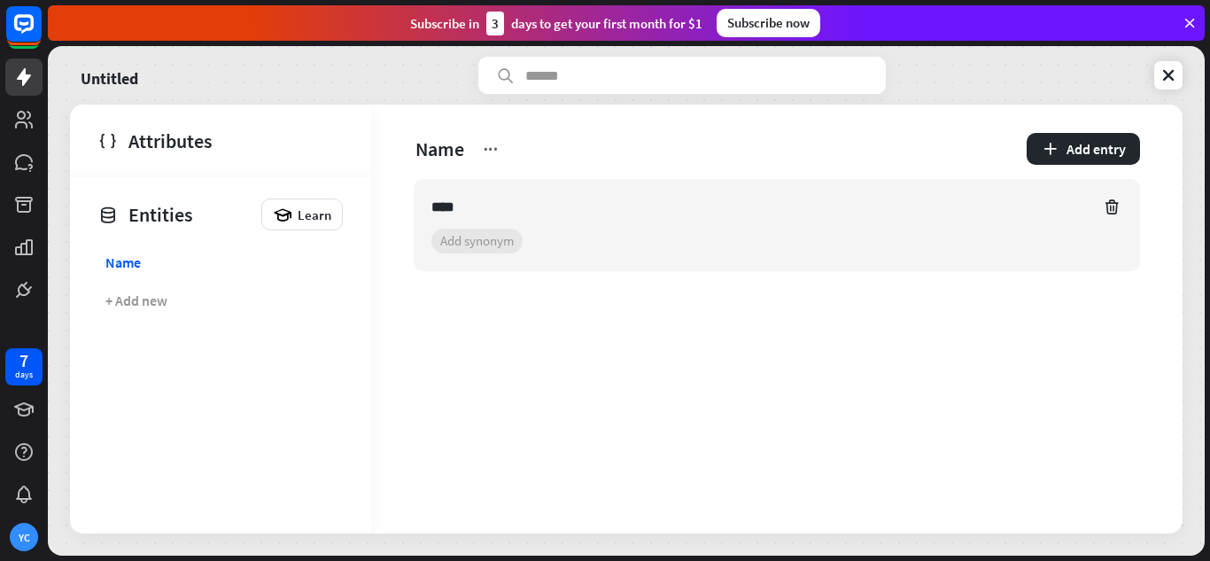
click at [494, 215] on input "****" at bounding box center [761, 207] width 659 height 21
drag, startPoint x: 494, startPoint y: 215, endPoint x: 354, endPoint y: 230, distance: 140.8
click at [354, 230] on div "Attributes Learn Custom Name + Add new Default user Name email Email globe Inte…" at bounding box center [626, 319] width 1113 height 429
type input "*******"
click at [1103, 136] on button "Add entry" at bounding box center [1083, 149] width 113 height 32
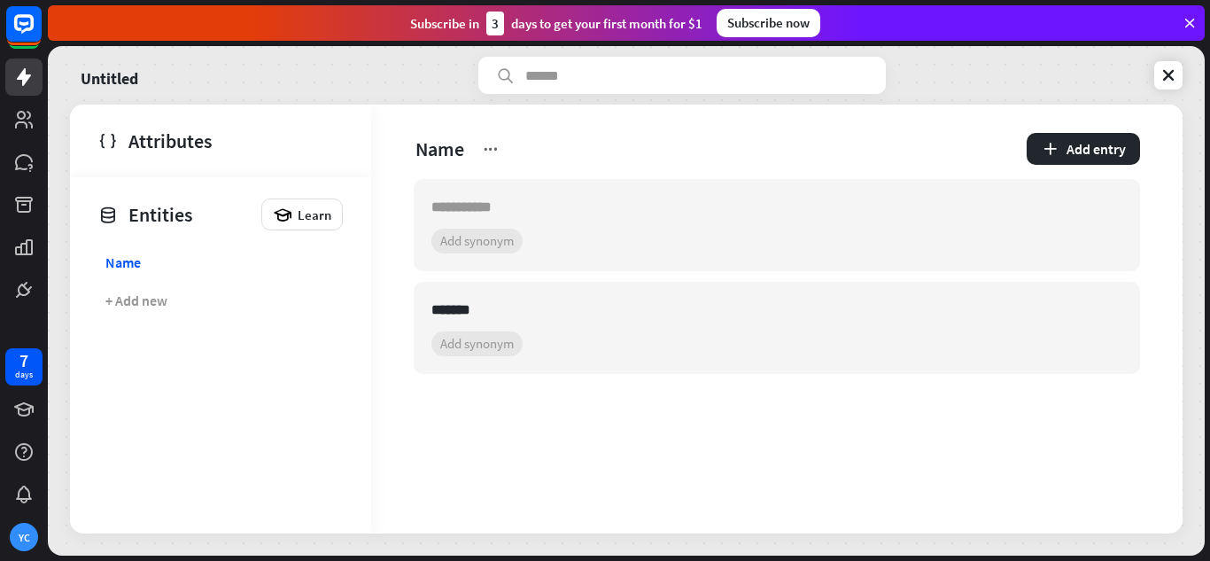
click at [1165, 58] on div "Untitled" at bounding box center [626, 75] width 1113 height 37
click at [694, 323] on article "******* + 0 synonyms Add synonym" at bounding box center [777, 328] width 727 height 92
click at [469, 315] on input "*******" at bounding box center [761, 309] width 659 height 21
click at [489, 348] on section "+ 0 synonyms Add synonym" at bounding box center [777, 343] width 691 height 25
click at [493, 306] on input "*******" at bounding box center [761, 309] width 659 height 21
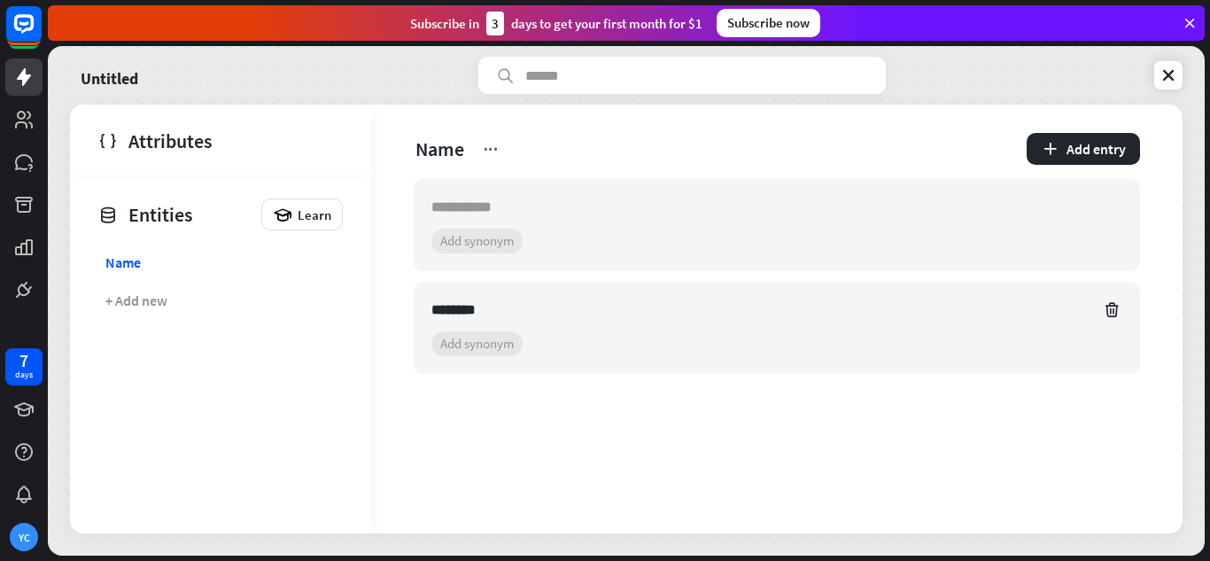
type input "*******"
click at [478, 353] on section "+ 0 synonyms Add synonym" at bounding box center [777, 343] width 691 height 25
type input "*****"
click at [563, 347] on section "+ 0 synonyms ***** Add synonym" at bounding box center [777, 343] width 691 height 25
click at [456, 340] on input "*****" at bounding box center [454, 343] width 45 height 25
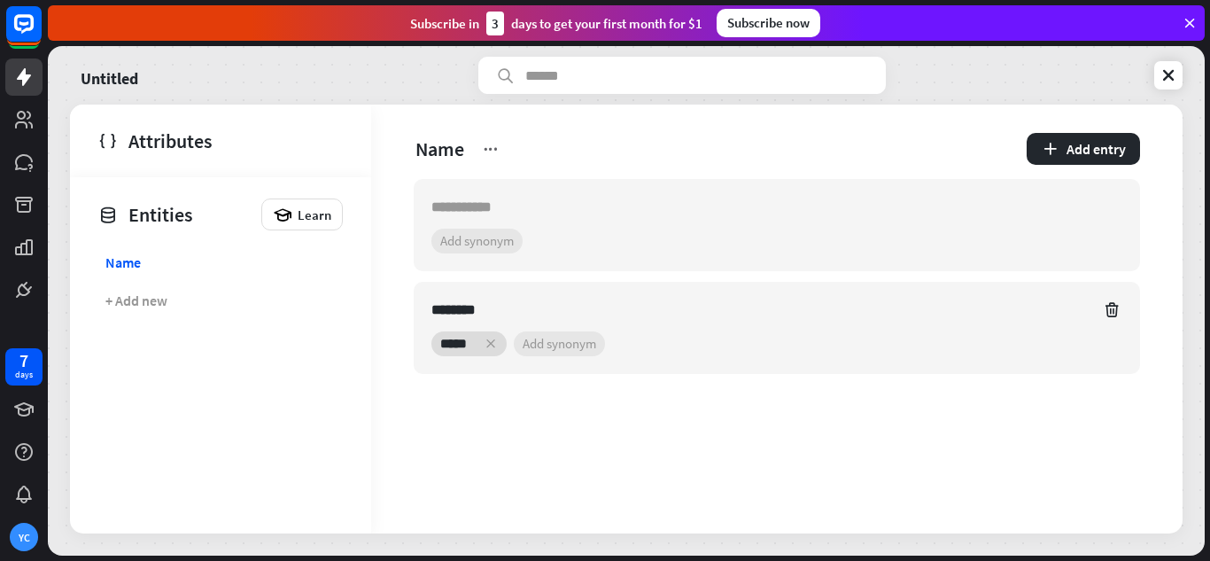
click at [456, 340] on input "*****" at bounding box center [454, 343] width 45 height 25
type input "****"
click at [487, 344] on icon at bounding box center [487, 344] width 14 height 14
click at [1071, 148] on button "Add entry" at bounding box center [1083, 149] width 113 height 32
click at [1112, 145] on button "Add entry" at bounding box center [1083, 149] width 113 height 32
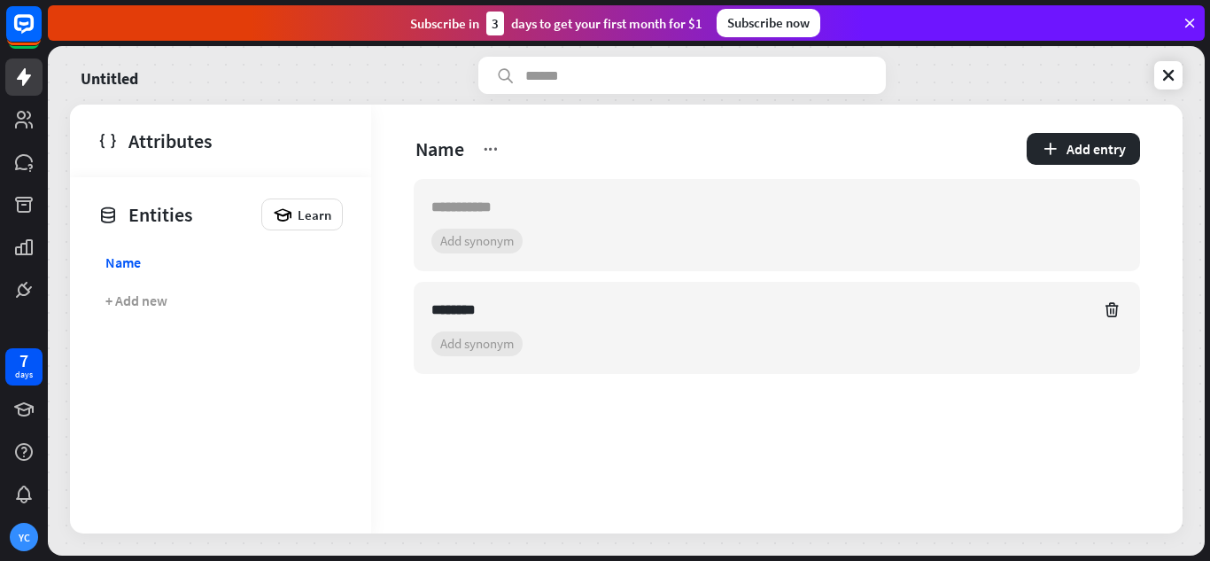
click at [856, 131] on div "Name Add entry" at bounding box center [777, 142] width 812 height 74
click at [1170, 75] on icon at bounding box center [1169, 75] width 18 height 18
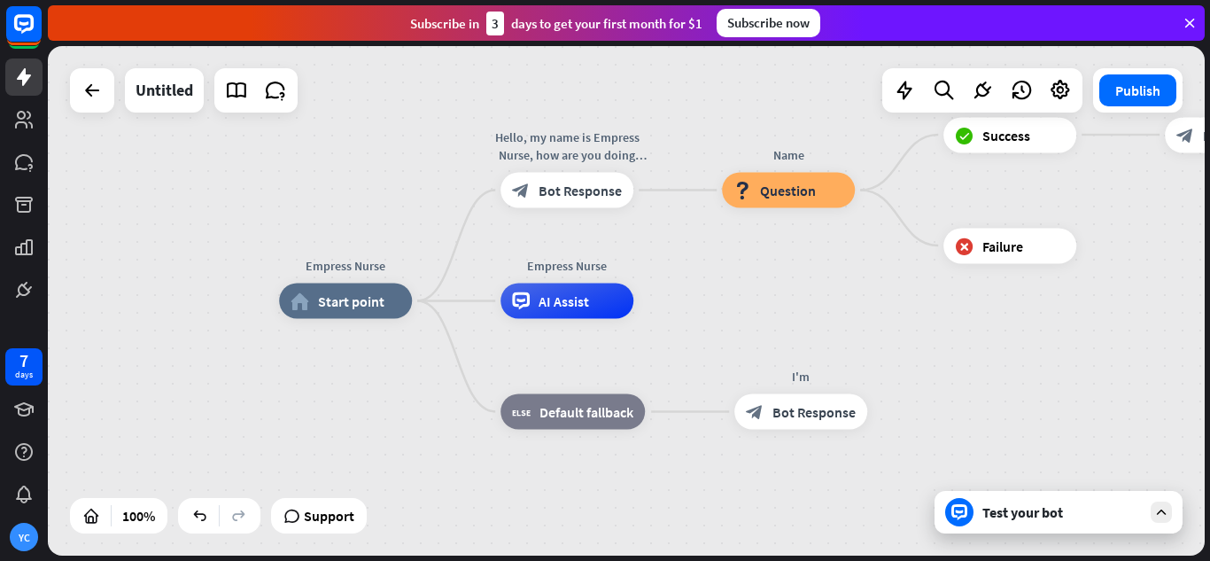
click at [978, 503] on div "Test your bot" at bounding box center [1059, 512] width 248 height 43
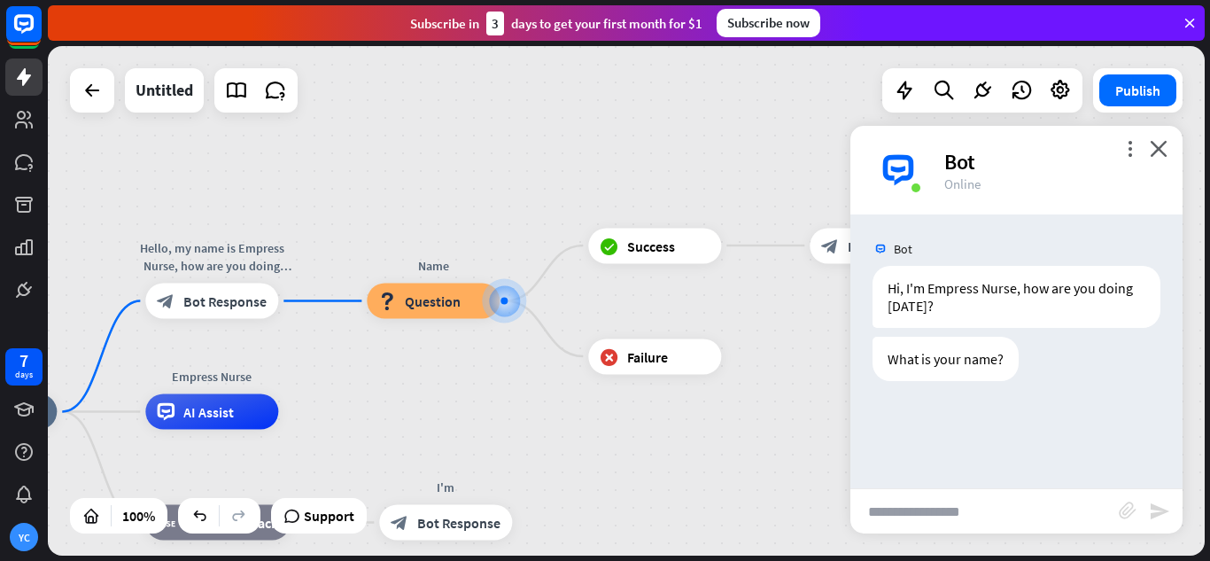
click at [955, 523] on input "text" at bounding box center [985, 511] width 268 height 44
type input "**********"
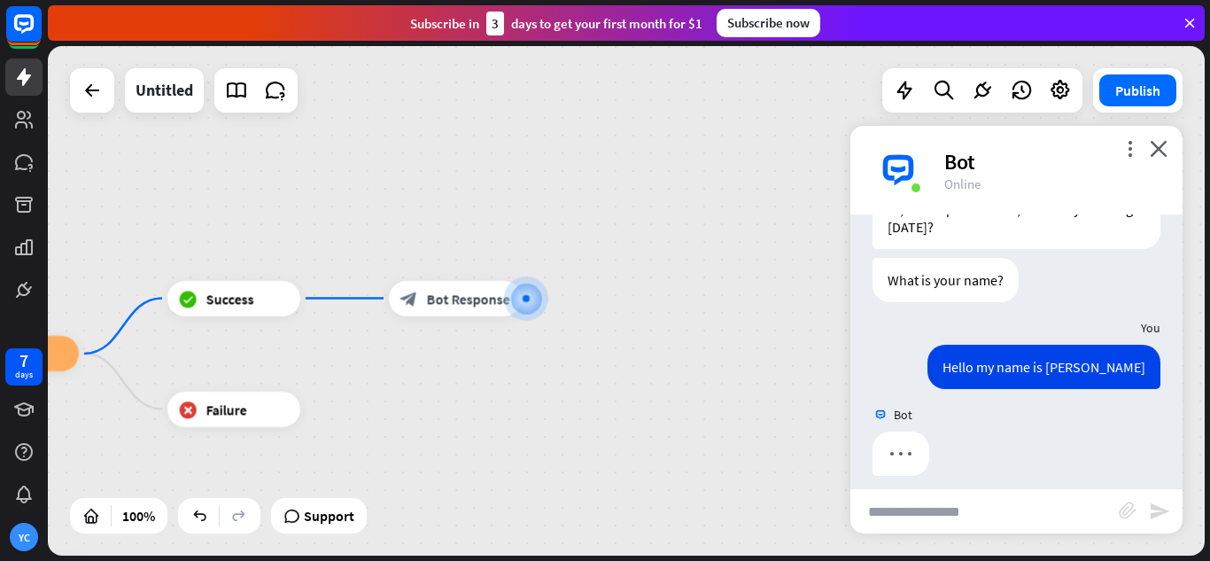
scroll to position [93, 0]
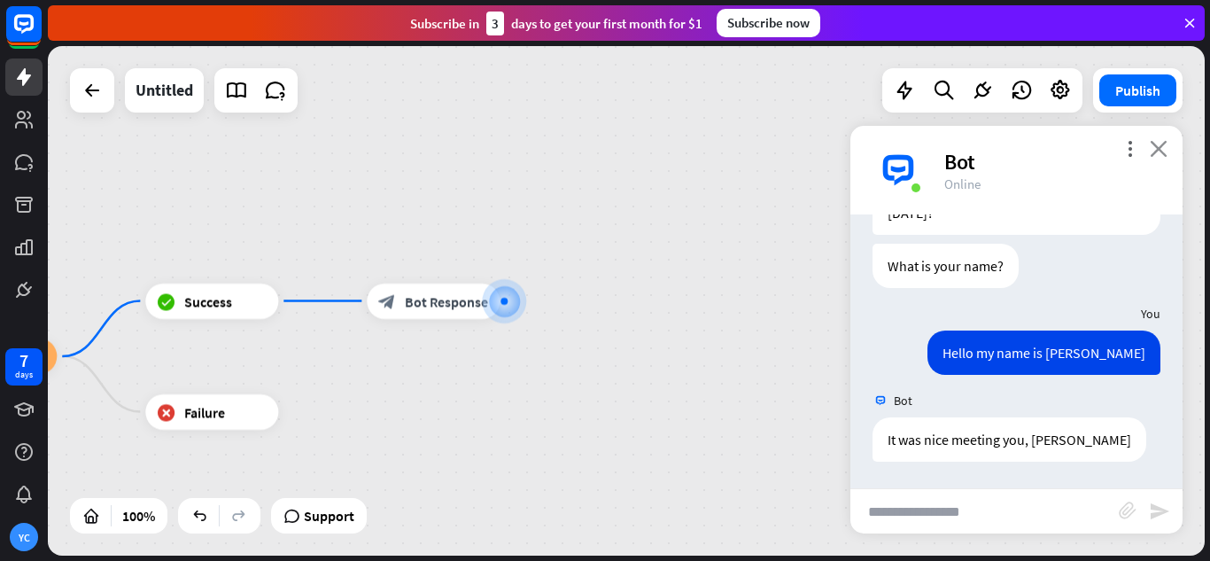
click at [1160, 153] on icon "close" at bounding box center [1159, 148] width 18 height 17
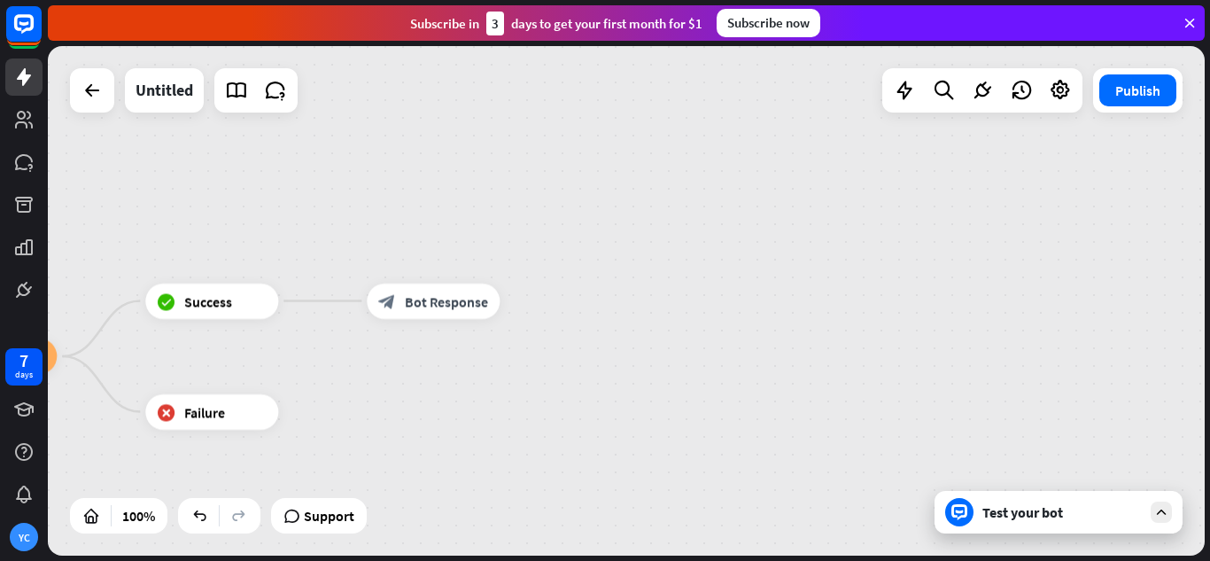
click at [1020, 524] on div "Test your bot" at bounding box center [1059, 512] width 248 height 43
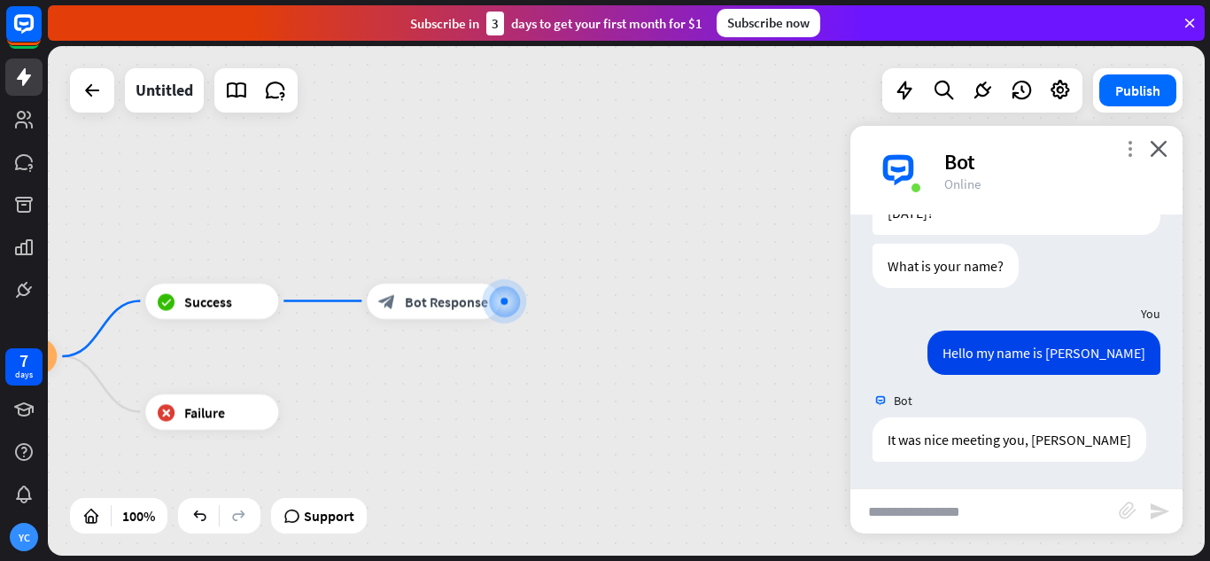
click at [1133, 149] on icon "more_vert" at bounding box center [1130, 148] width 17 height 17
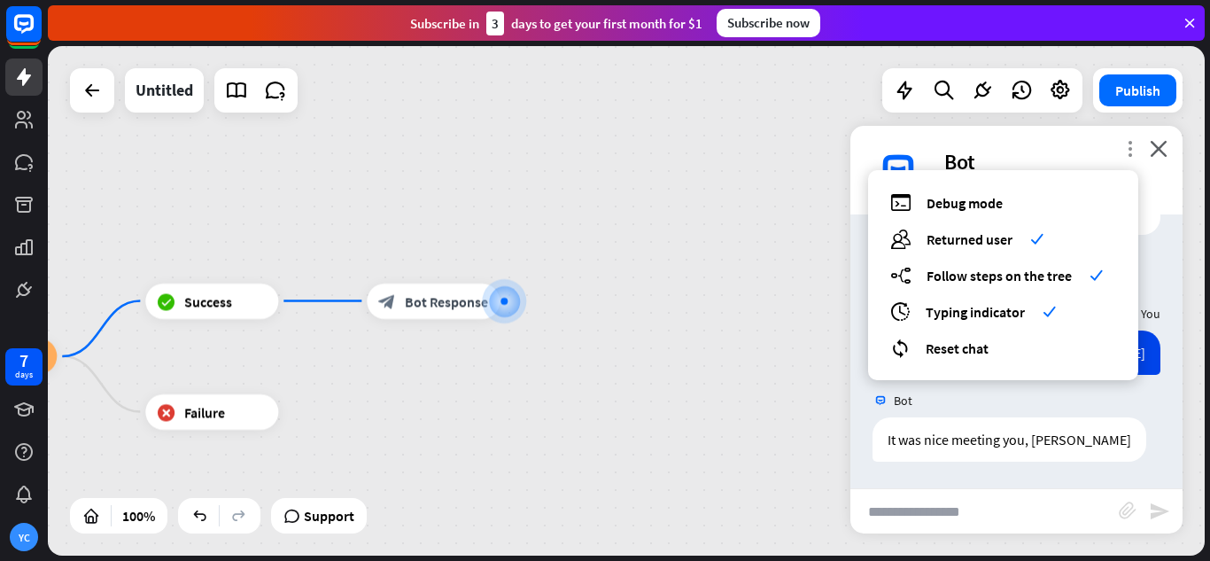
click at [1133, 149] on icon "more_vert" at bounding box center [1130, 148] width 17 height 17
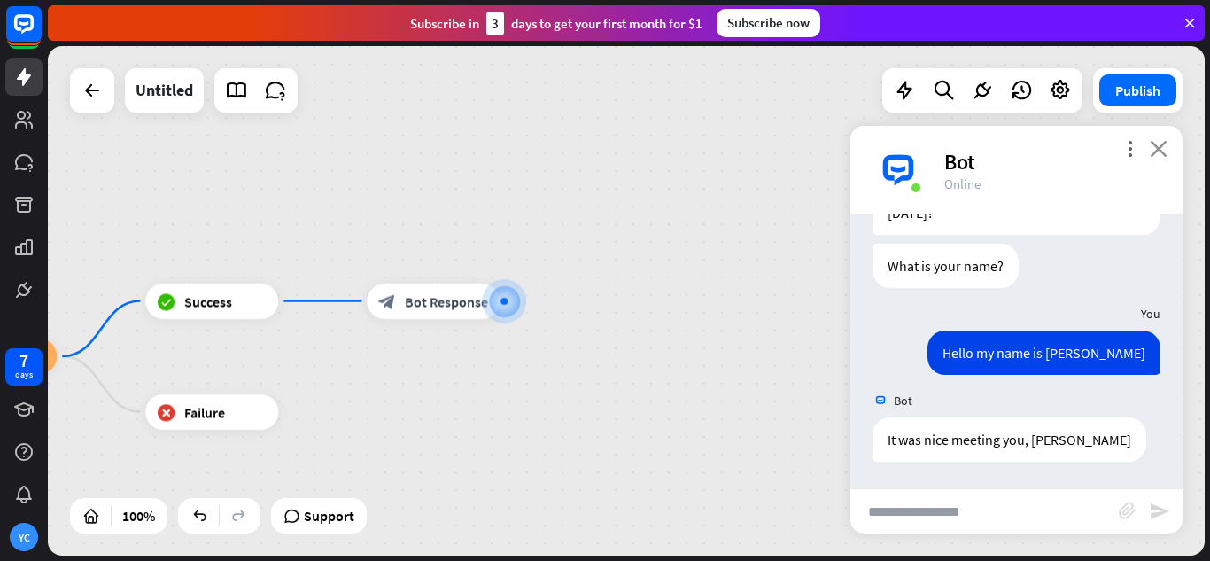
click at [1167, 146] on icon "close" at bounding box center [1159, 148] width 18 height 17
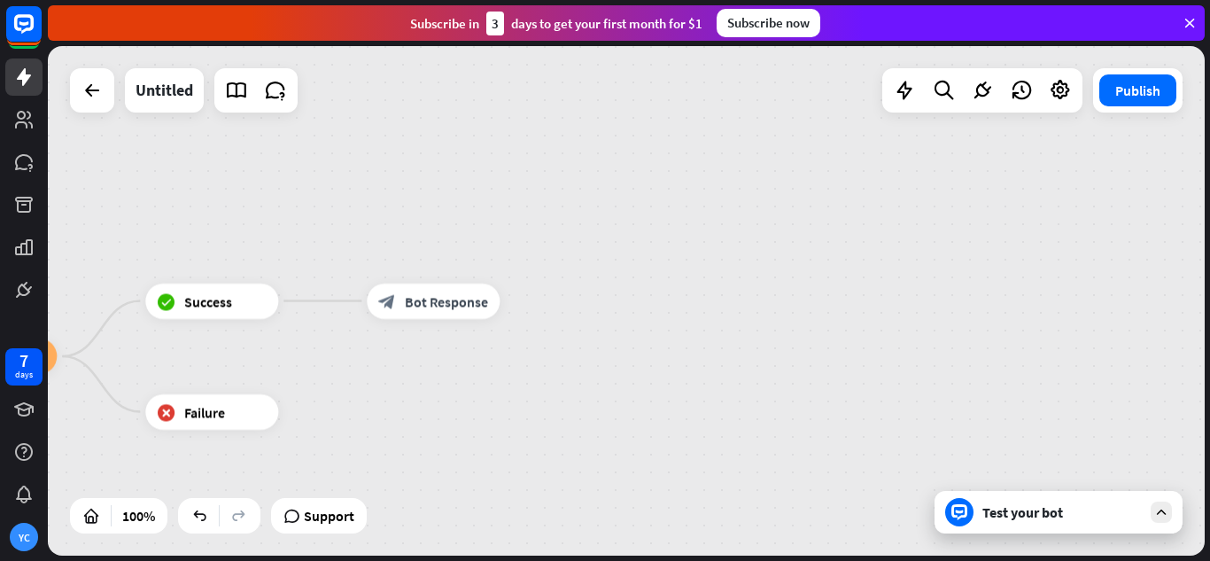
click at [959, 502] on div at bounding box center [959, 512] width 28 height 28
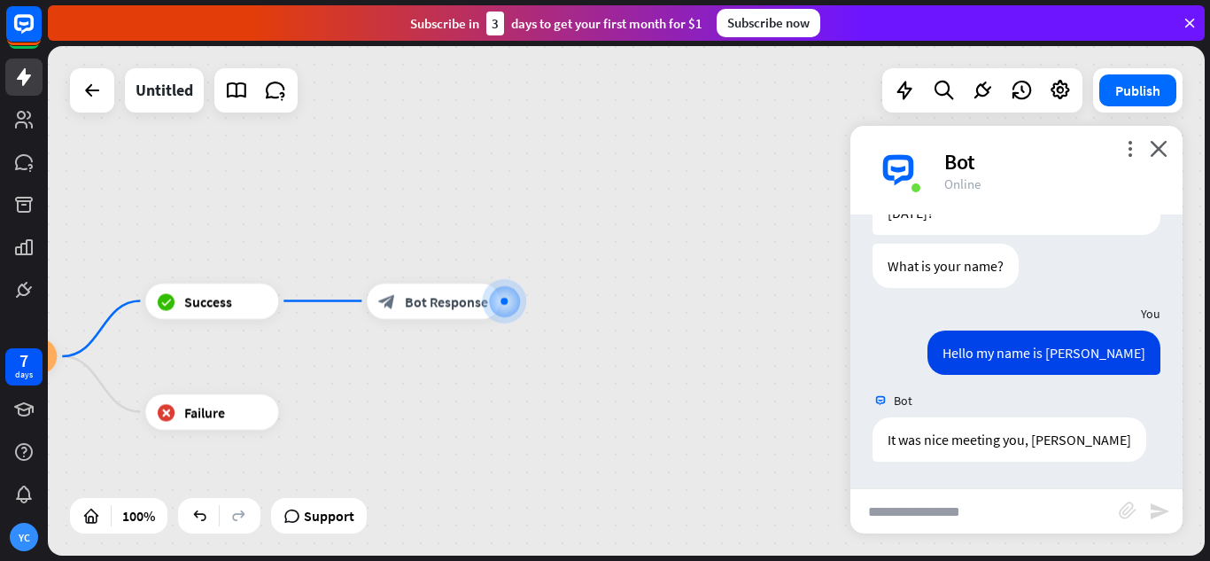
scroll to position [0, 0]
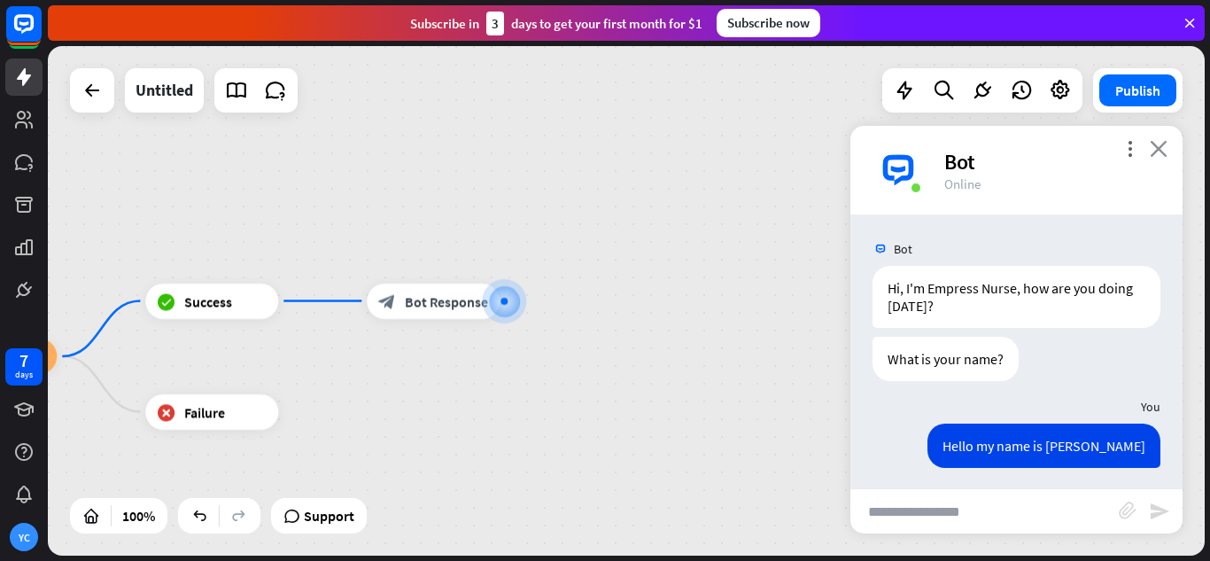
click at [1163, 146] on icon "close" at bounding box center [1159, 148] width 18 height 17
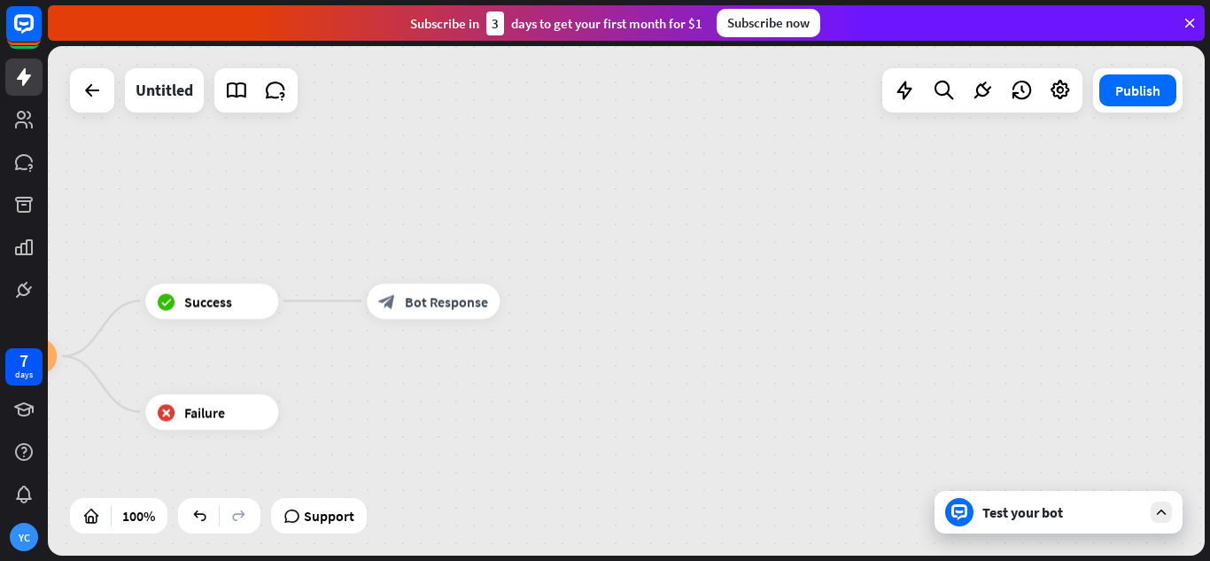
click at [1159, 520] on div at bounding box center [1161, 512] width 21 height 21
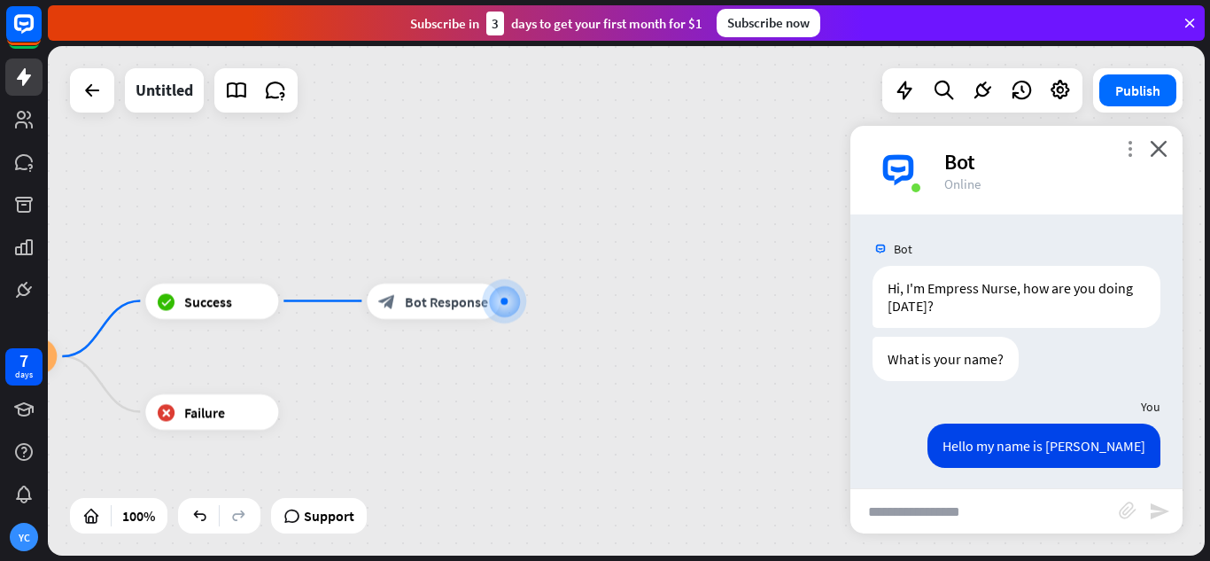
click at [1133, 146] on icon "more_vert" at bounding box center [1130, 148] width 17 height 17
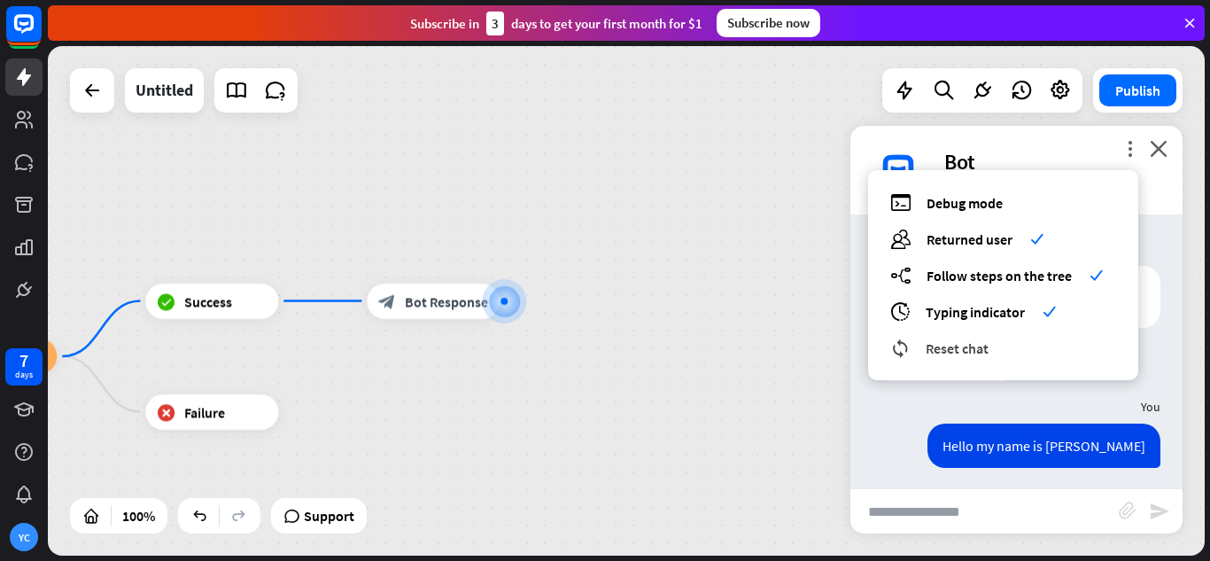
click at [976, 344] on span "Reset chat" at bounding box center [957, 348] width 63 height 18
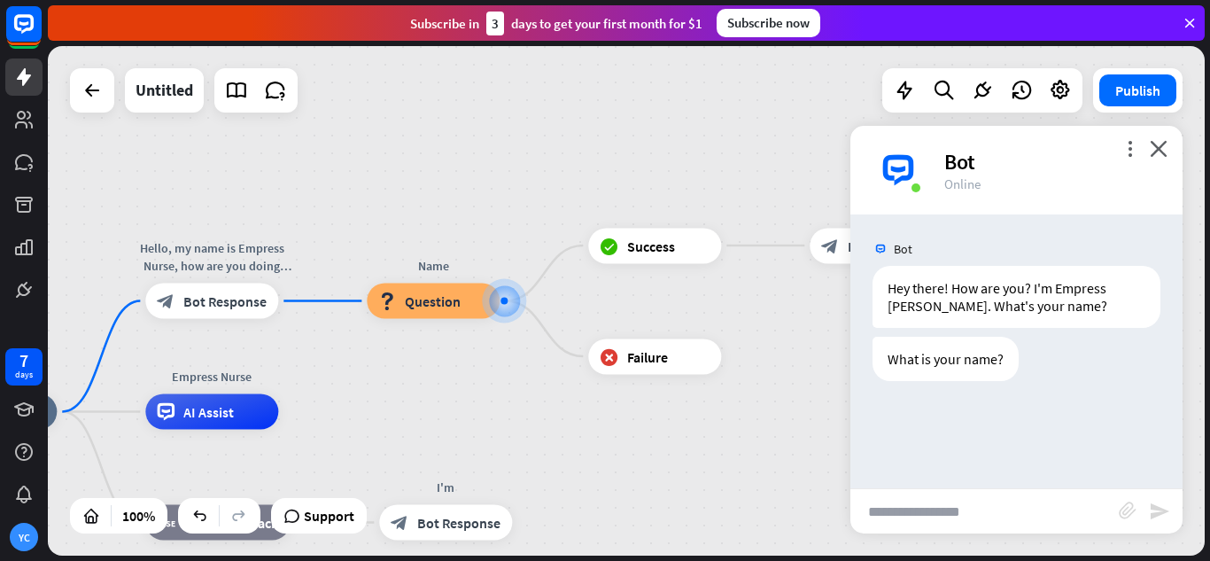
click at [977, 520] on input "text" at bounding box center [985, 511] width 268 height 44
type input "*"
type input "*******"
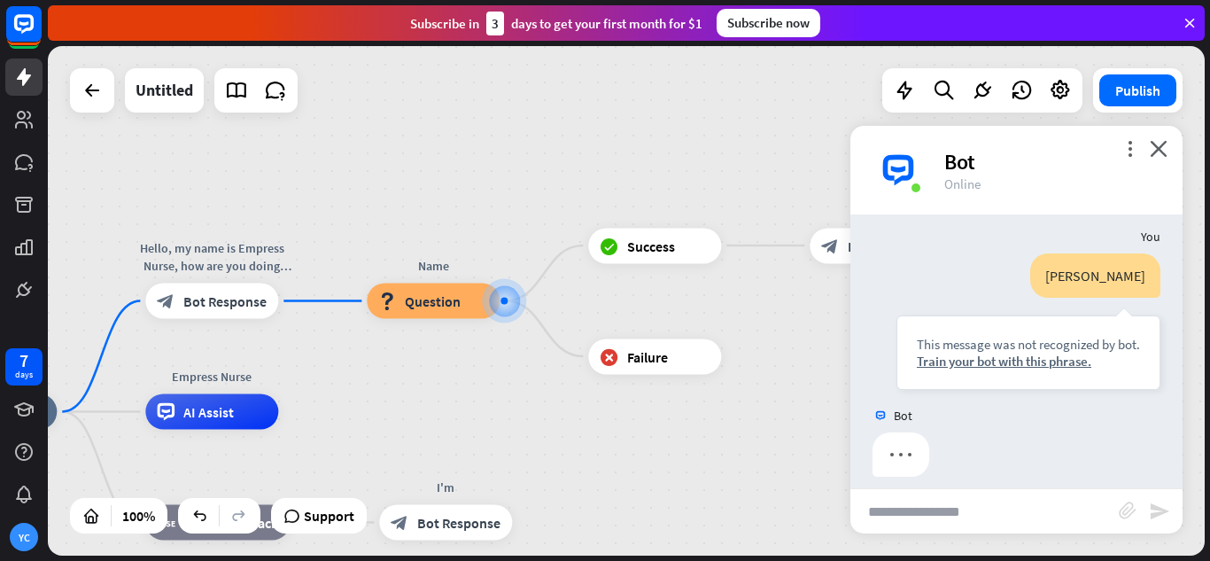
scroll to position [185, 0]
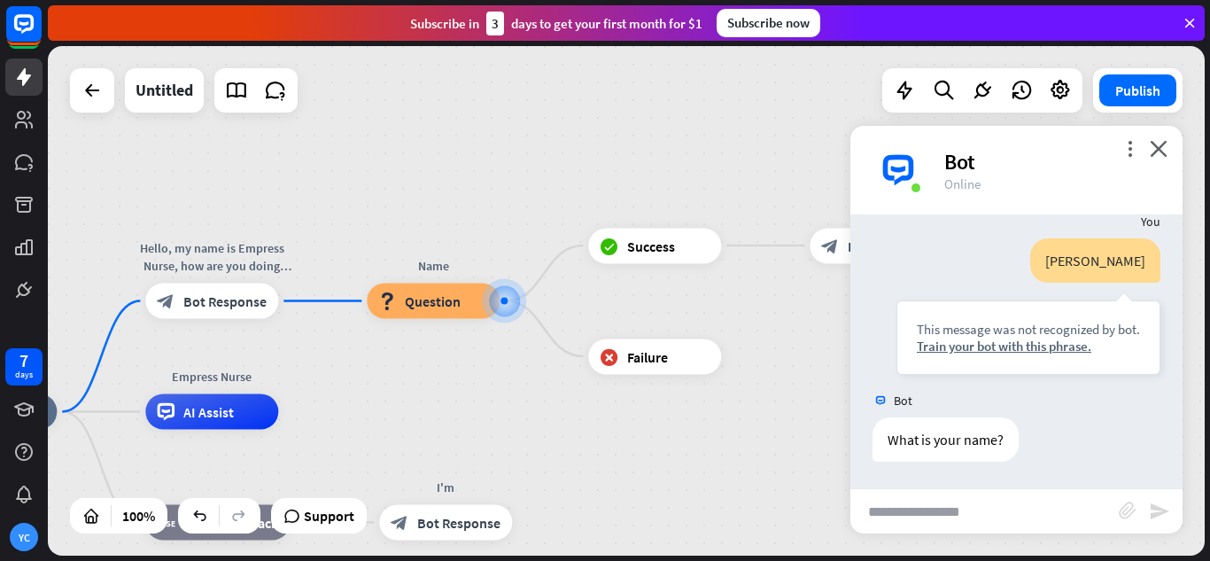
click at [1156, 156] on icon "close" at bounding box center [1159, 148] width 18 height 17
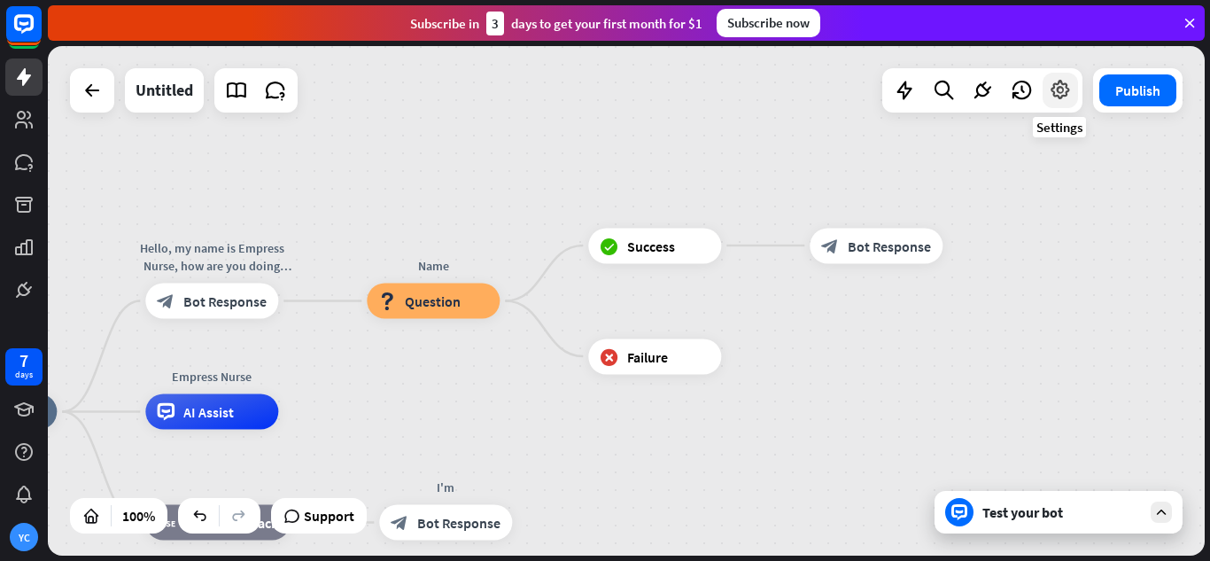
click at [1056, 96] on icon at bounding box center [1060, 90] width 23 height 23
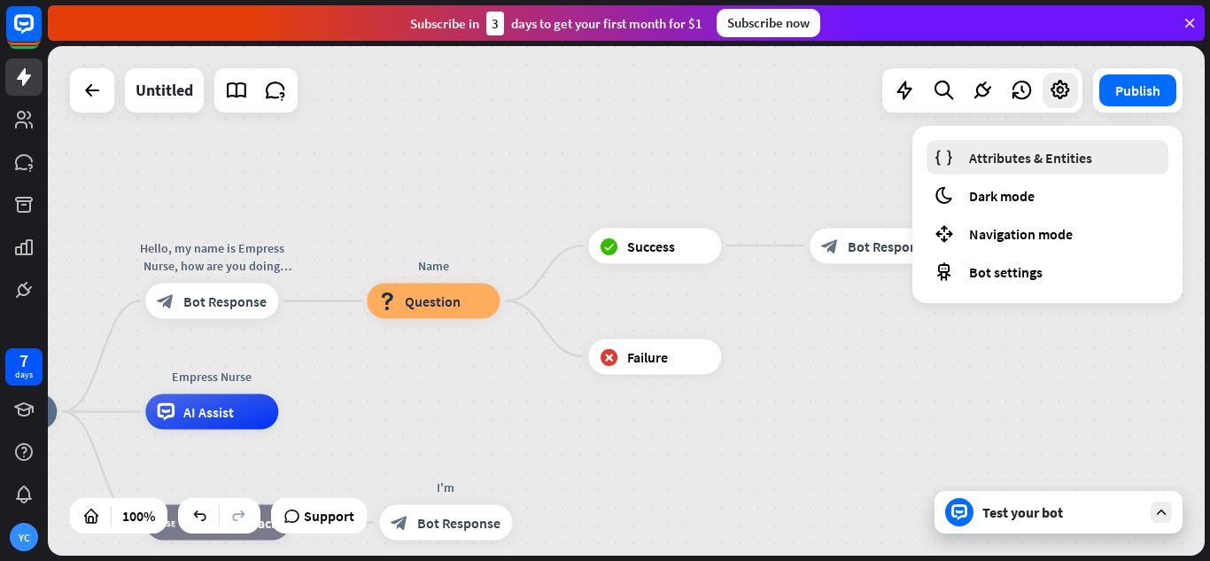
click at [1029, 152] on span "Attributes & Entities" at bounding box center [1030, 158] width 123 height 18
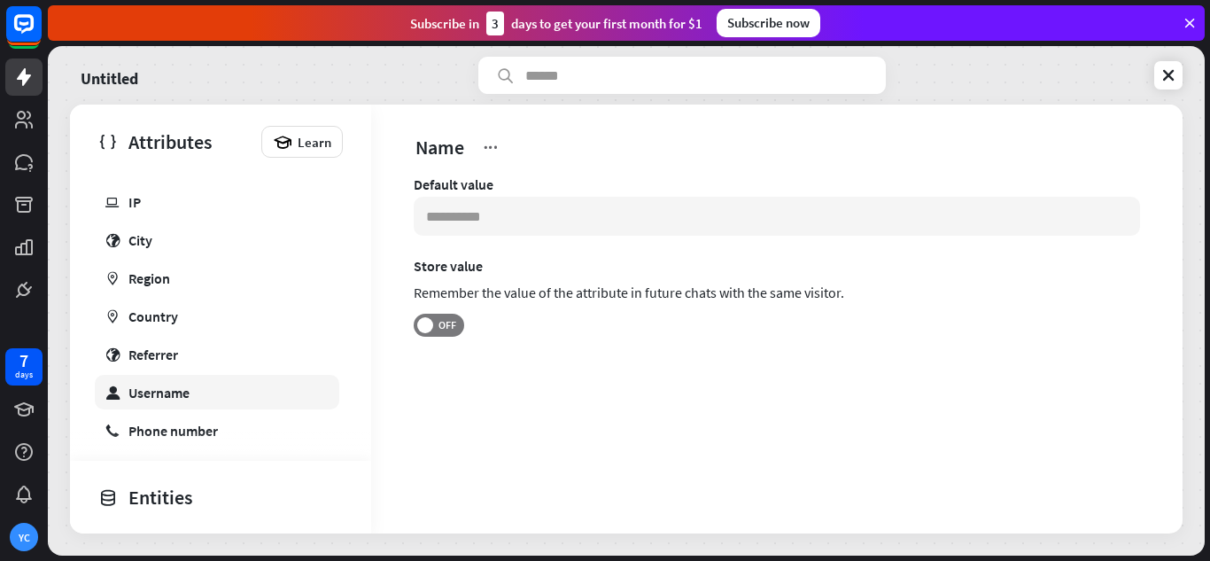
scroll to position [486, 0]
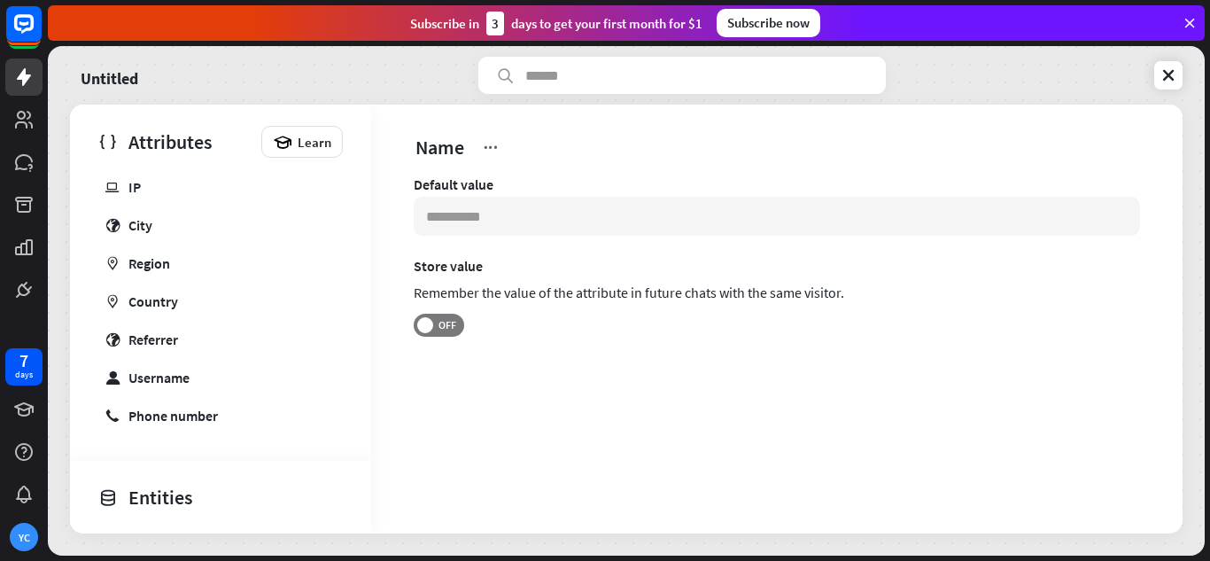
click at [189, 503] on div "Entities" at bounding box center [216, 497] width 236 height 30
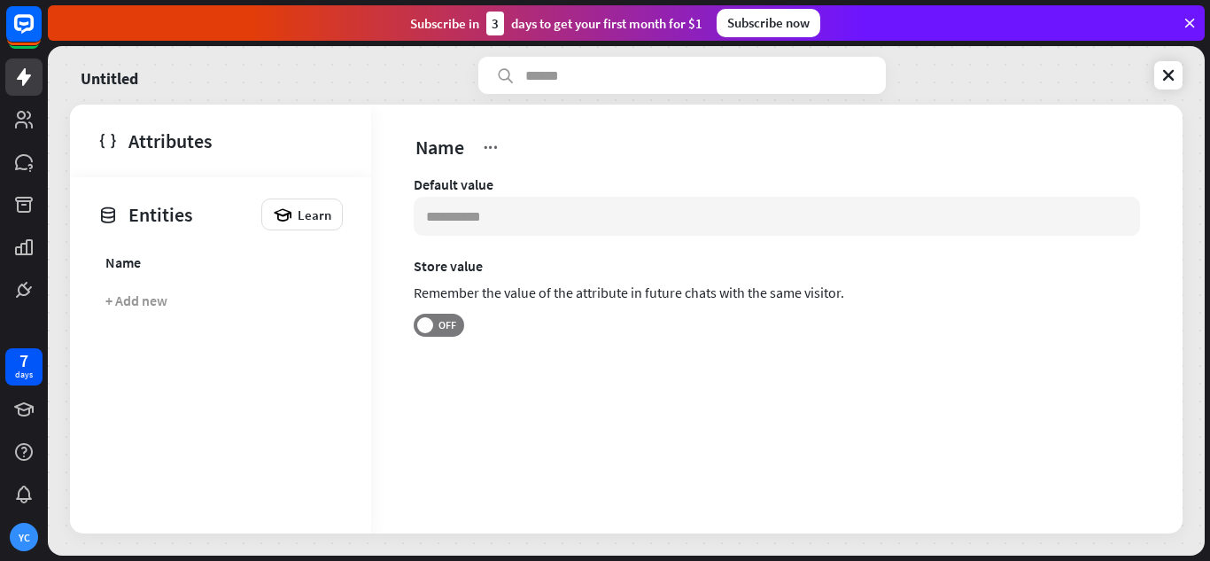
scroll to position [0, 0]
click at [195, 248] on link "Name" at bounding box center [217, 262] width 245 height 35
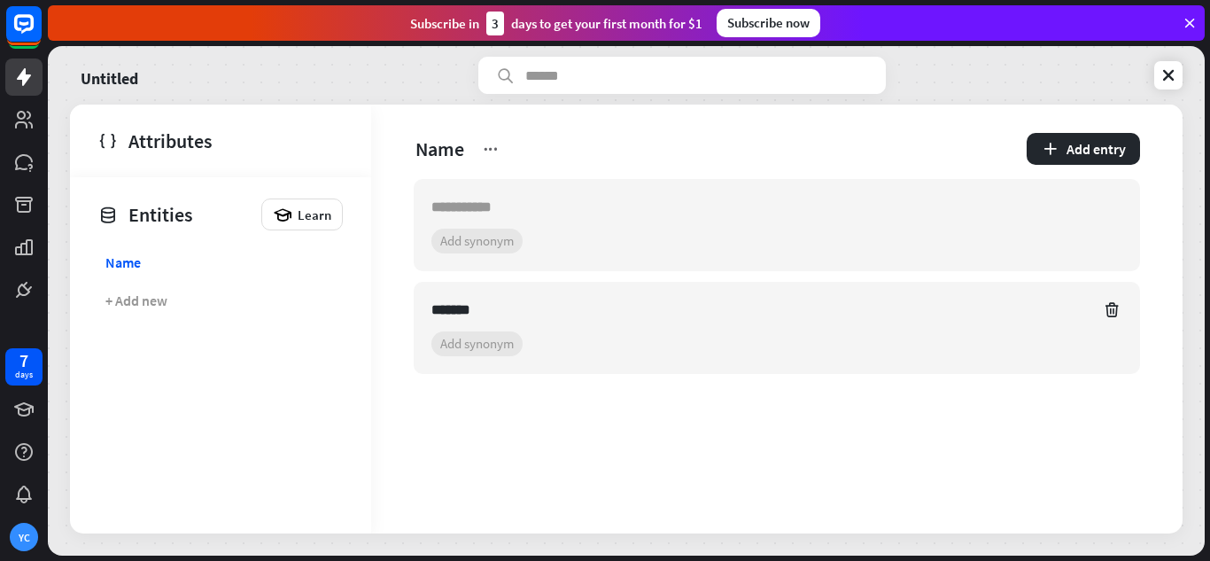
click at [498, 308] on input "*******" at bounding box center [761, 309] width 659 height 21
type input "*"
click at [498, 308] on input "text" at bounding box center [761, 309] width 659 height 21
click at [495, 146] on icon at bounding box center [491, 149] width 18 height 18
type input "*******"
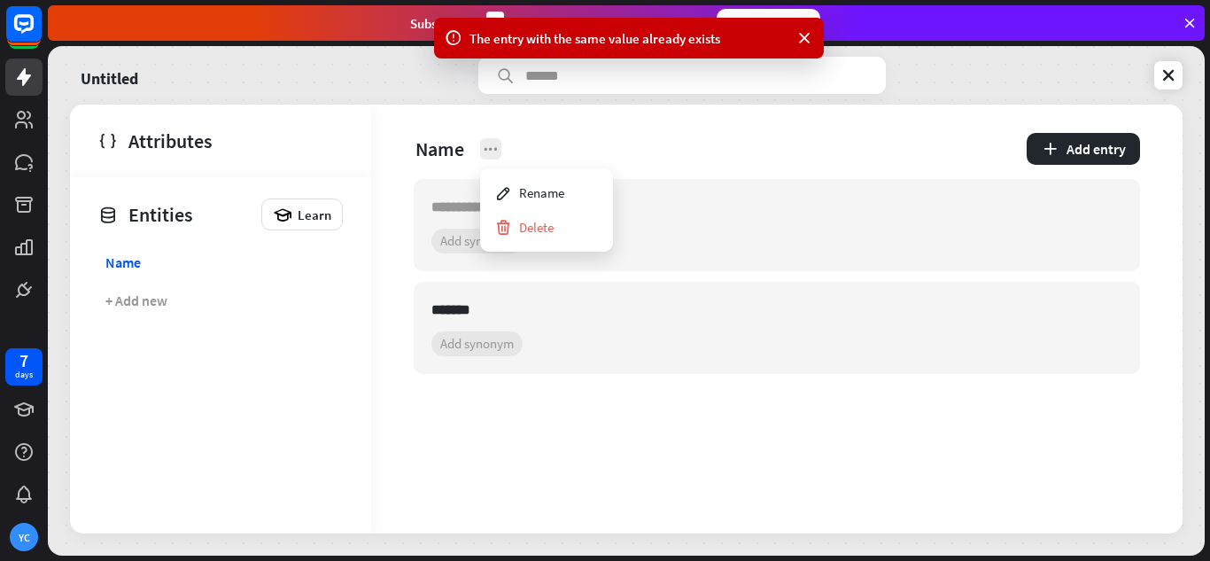
click at [495, 146] on icon at bounding box center [491, 149] width 18 height 18
click at [560, 310] on input "*******" at bounding box center [761, 309] width 659 height 21
click at [1110, 314] on icon at bounding box center [1112, 310] width 18 height 18
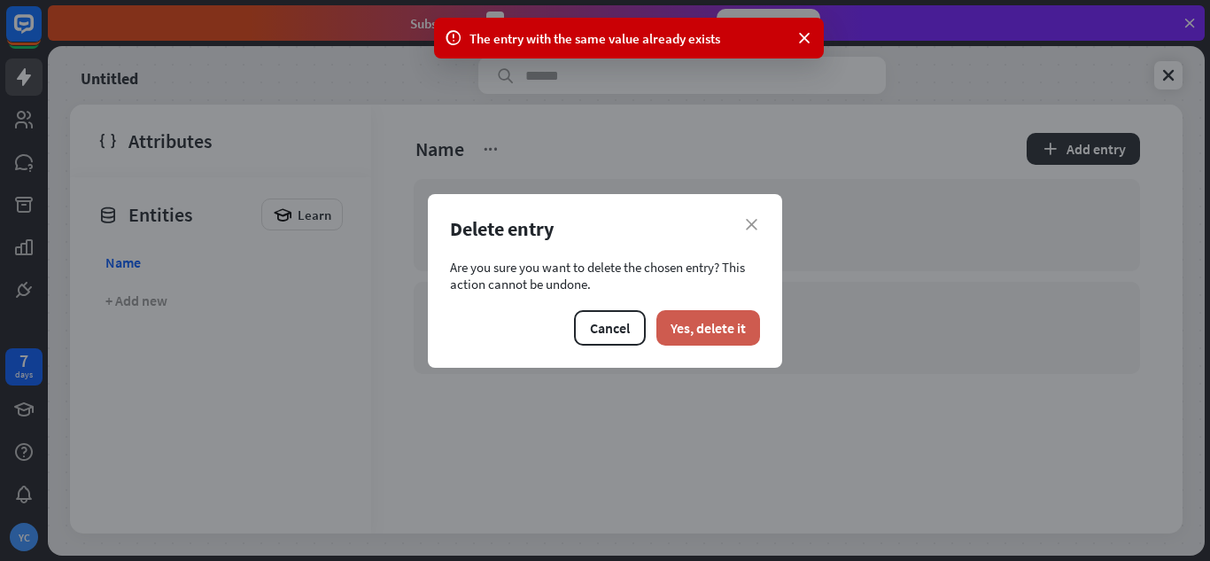
click at [712, 321] on button "Yes, delete it" at bounding box center [709, 327] width 104 height 35
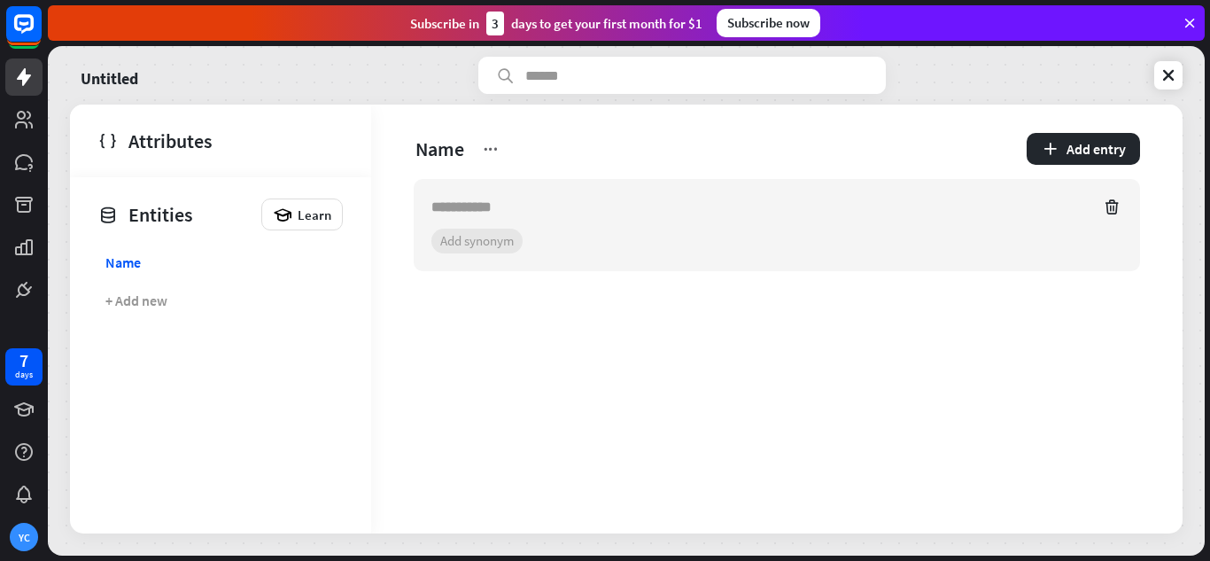
click at [587, 207] on input "text" at bounding box center [761, 207] width 659 height 21
click at [570, 240] on section "+ 0 synonyms Add synonym" at bounding box center [777, 241] width 691 height 25
click at [502, 214] on input "*******" at bounding box center [761, 207] width 659 height 21
type input "**********"
click at [941, 146] on div "Name Add entry" at bounding box center [777, 149] width 727 height 32
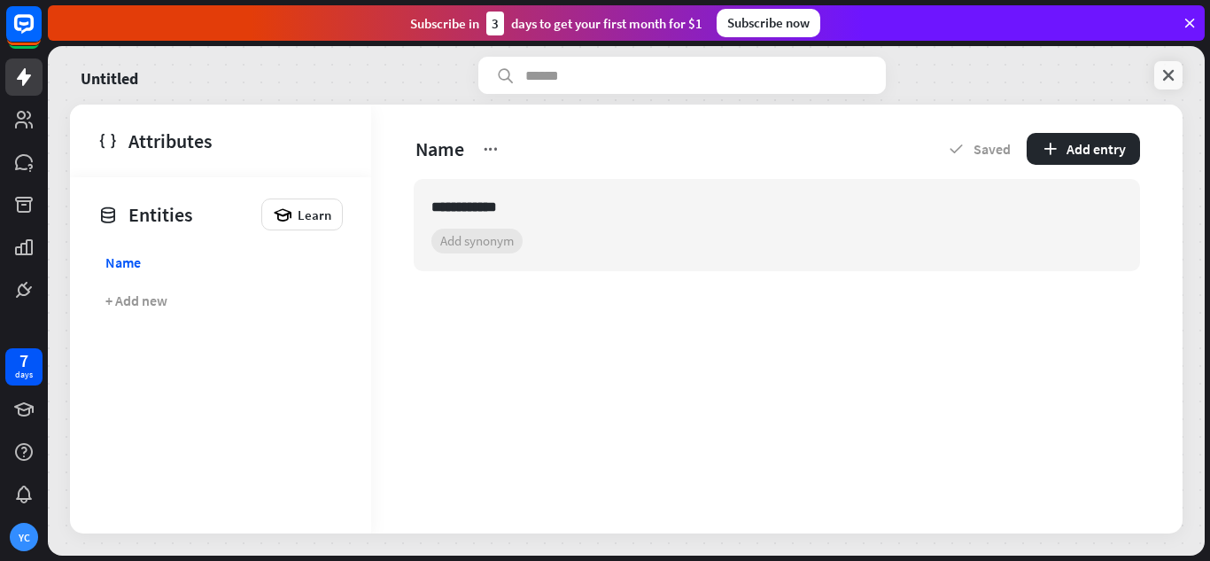
click at [1168, 66] on icon at bounding box center [1169, 75] width 18 height 18
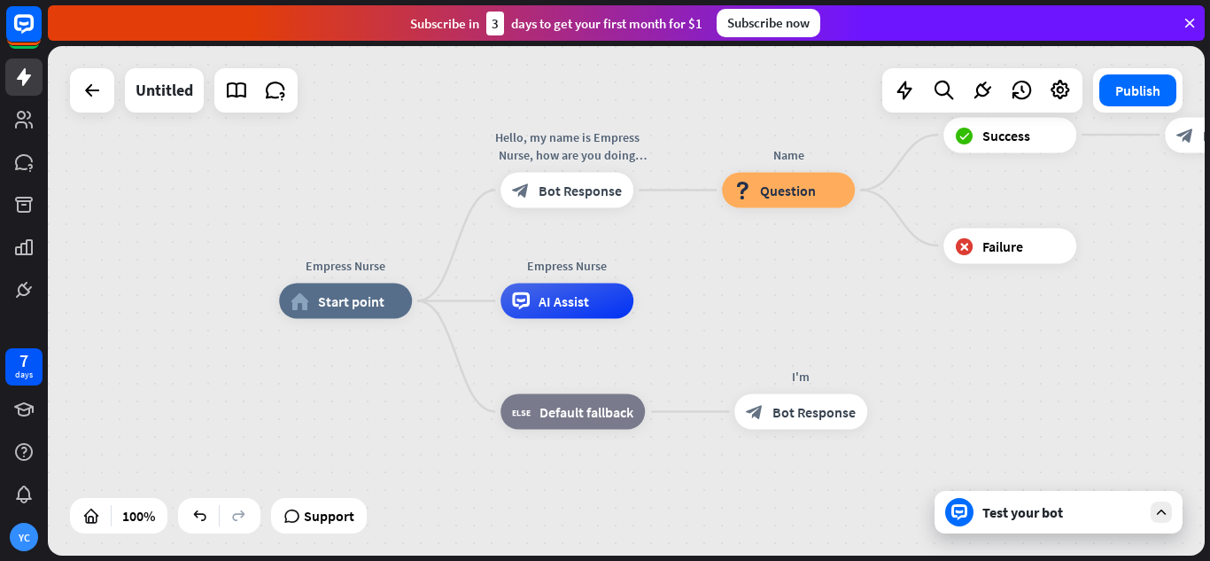
click at [997, 511] on div "Test your bot" at bounding box center [1062, 512] width 159 height 18
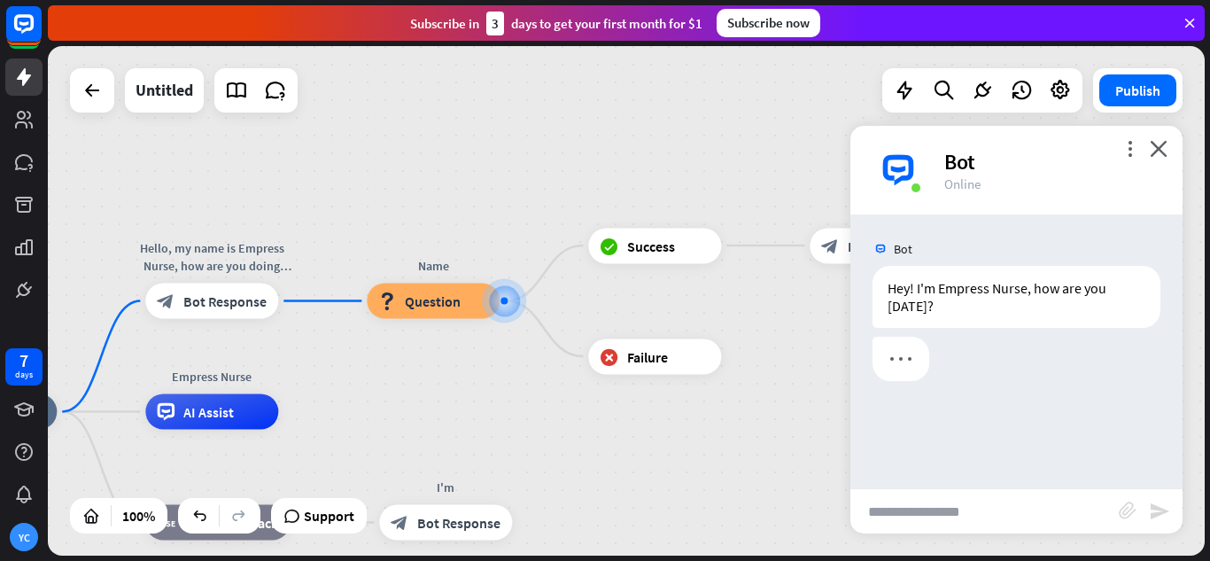
click at [997, 511] on input "text" at bounding box center [985, 511] width 268 height 44
type input "*******"
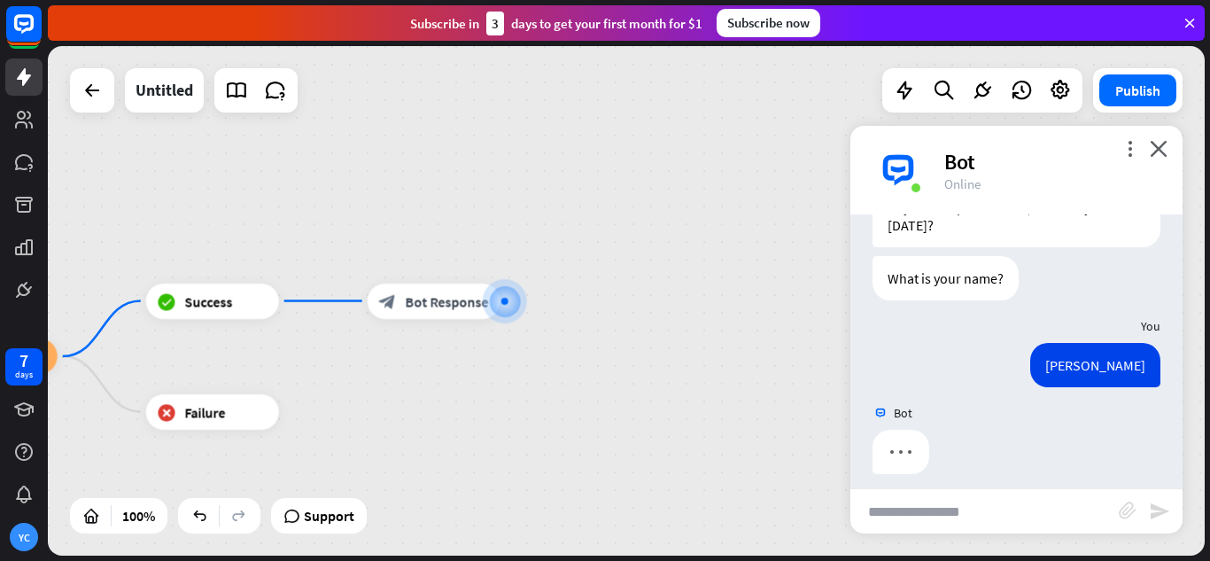
scroll to position [93, 0]
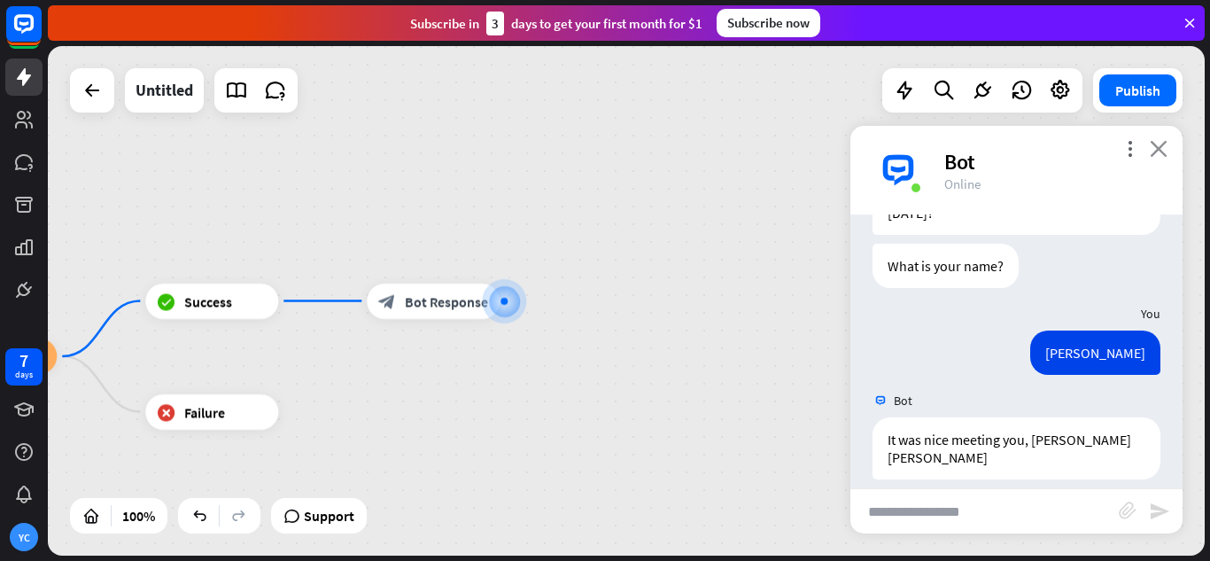
click at [1163, 151] on icon "close" at bounding box center [1159, 148] width 18 height 17
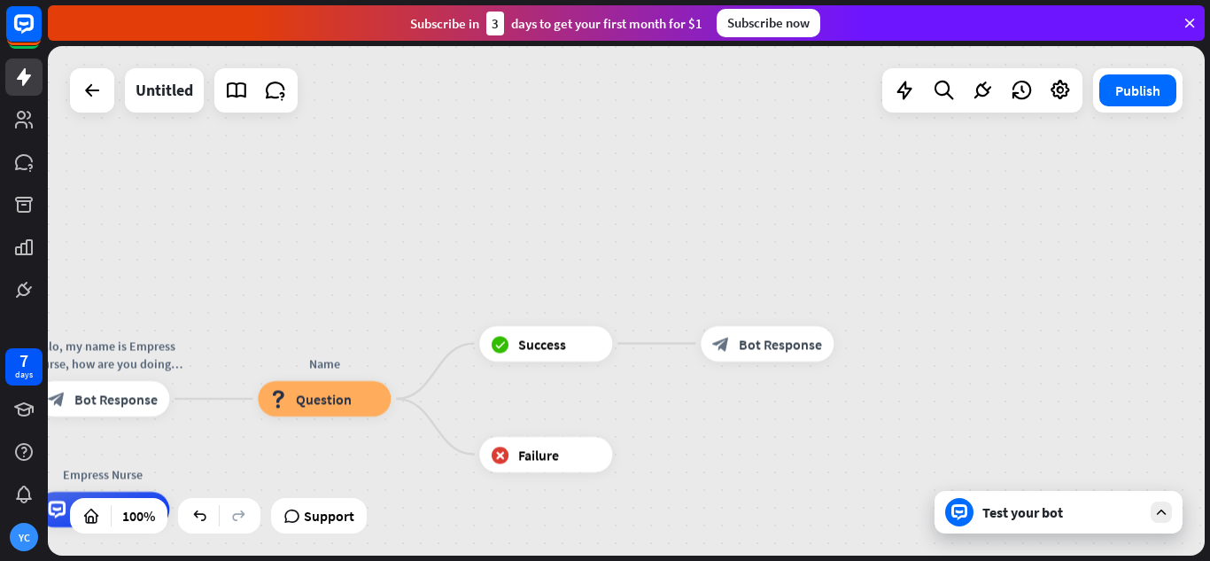
drag, startPoint x: 296, startPoint y: 354, endPoint x: 629, endPoint y: 395, distance: 335.6
click at [634, 397] on div "Empress Nurse home_2 Start point Hello, my name is Empress Nurse, how are you d…" at bounding box center [626, 300] width 1157 height 509
click at [378, 411] on div "block_question Question" at bounding box center [328, 398] width 133 height 35
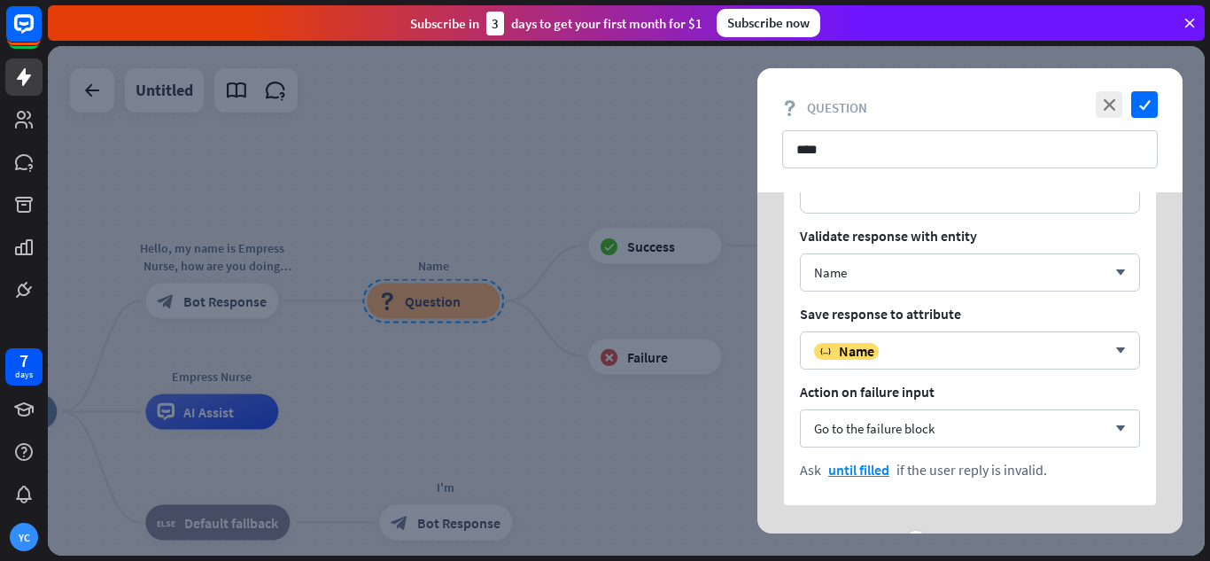
scroll to position [177, 0]
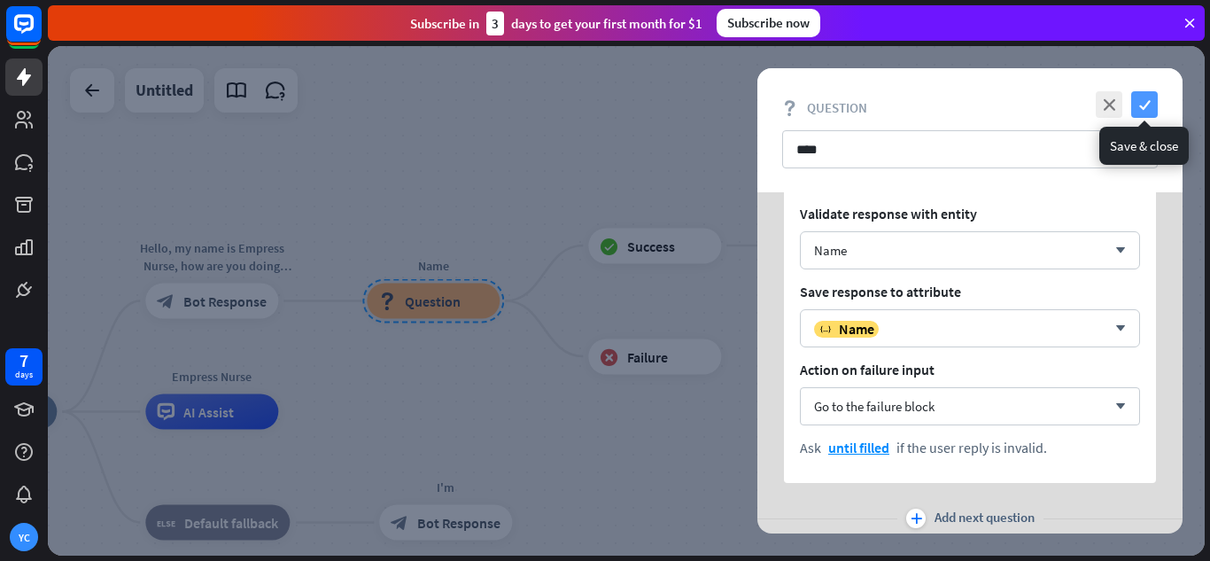
click at [1140, 105] on icon "check" at bounding box center [1144, 104] width 27 height 27
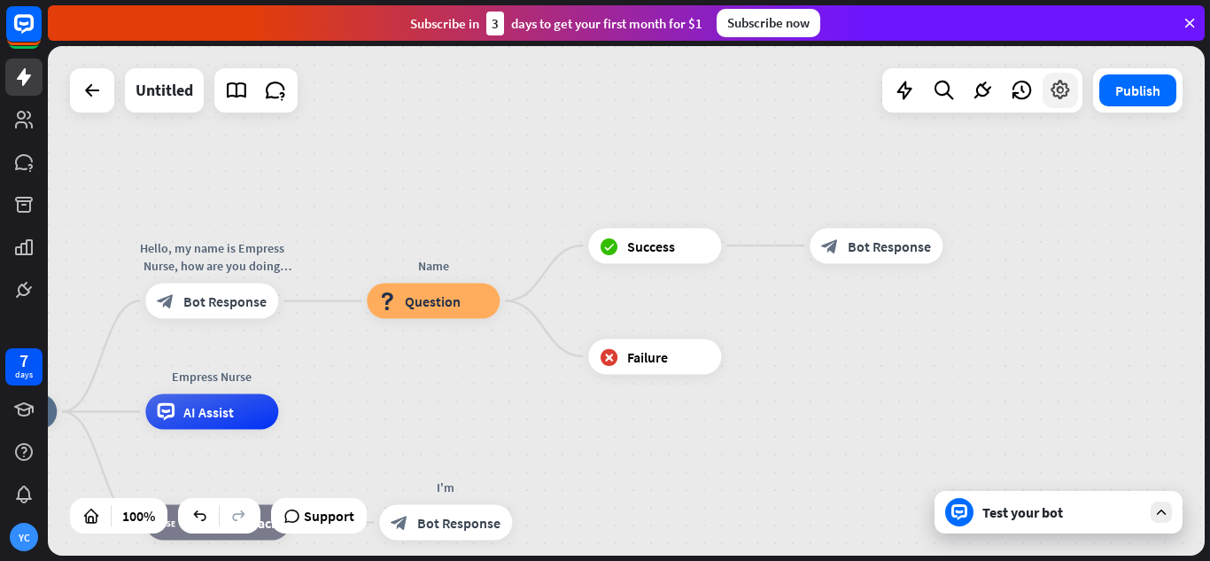
click at [1050, 97] on icon at bounding box center [1060, 90] width 23 height 23
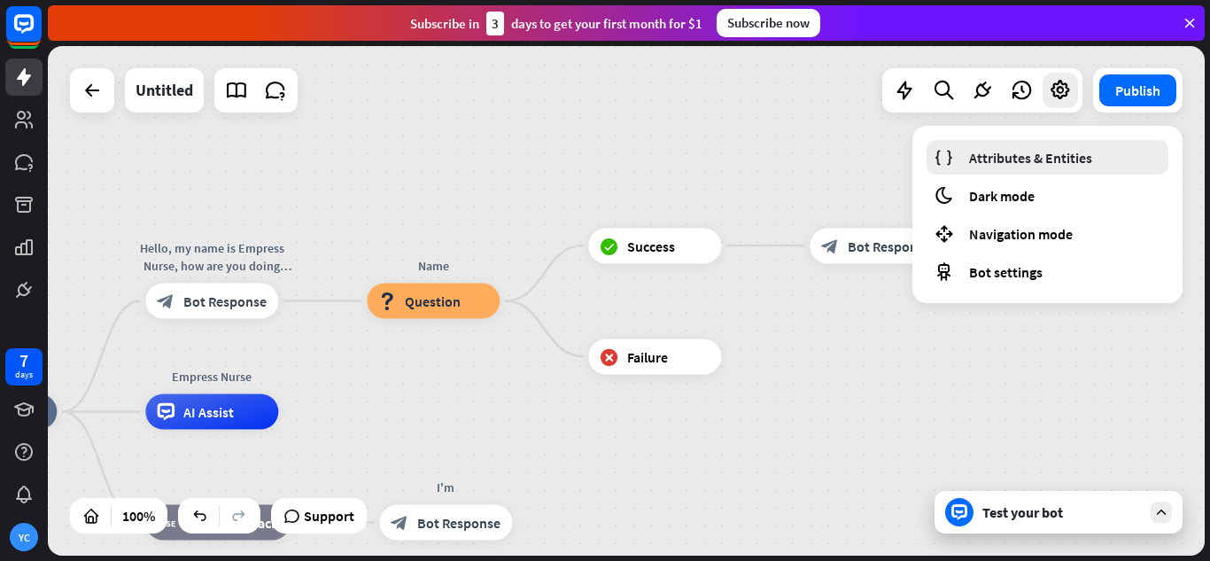
click at [1030, 159] on span "Attributes & Entities" at bounding box center [1030, 158] width 123 height 18
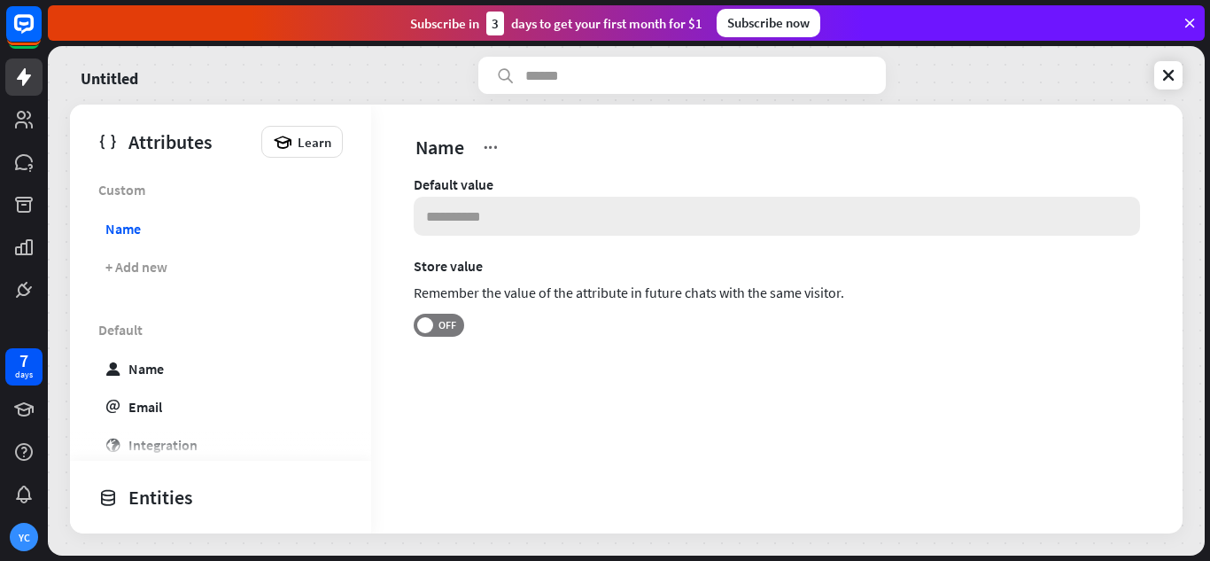
click at [468, 219] on input at bounding box center [777, 216] width 727 height 39
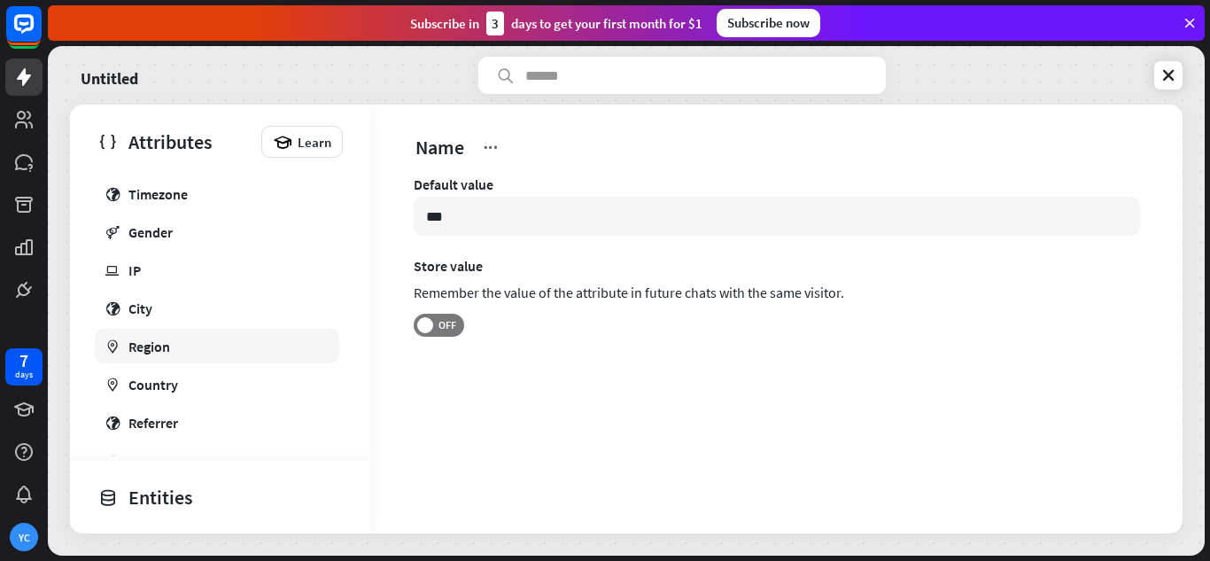
scroll to position [486, 0]
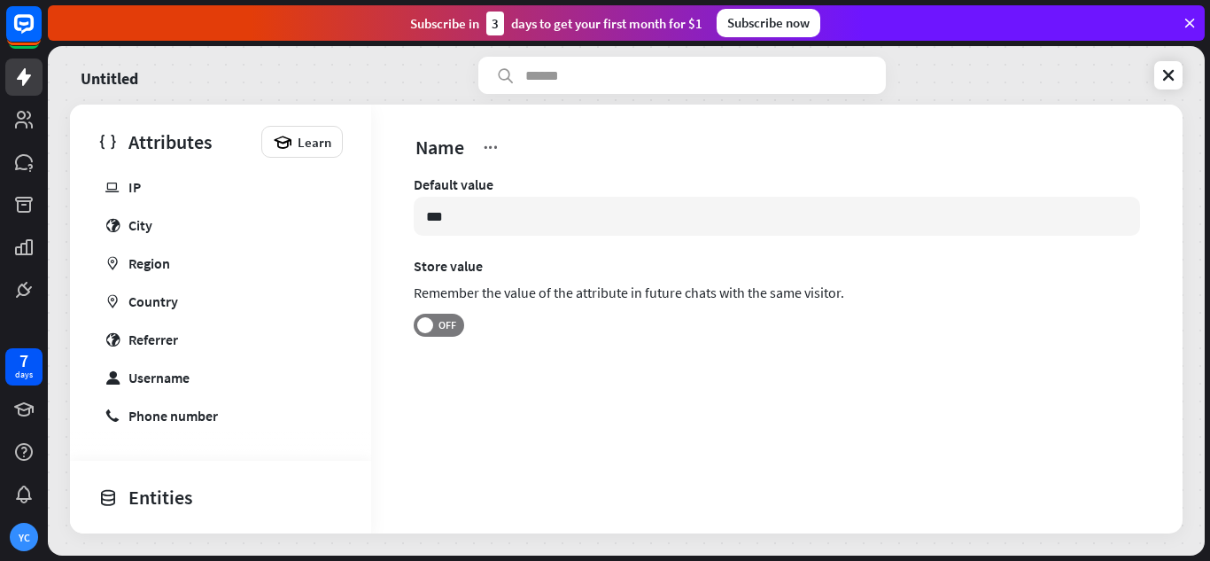
type input "***"
click at [172, 508] on div "Entities" at bounding box center [216, 497] width 236 height 30
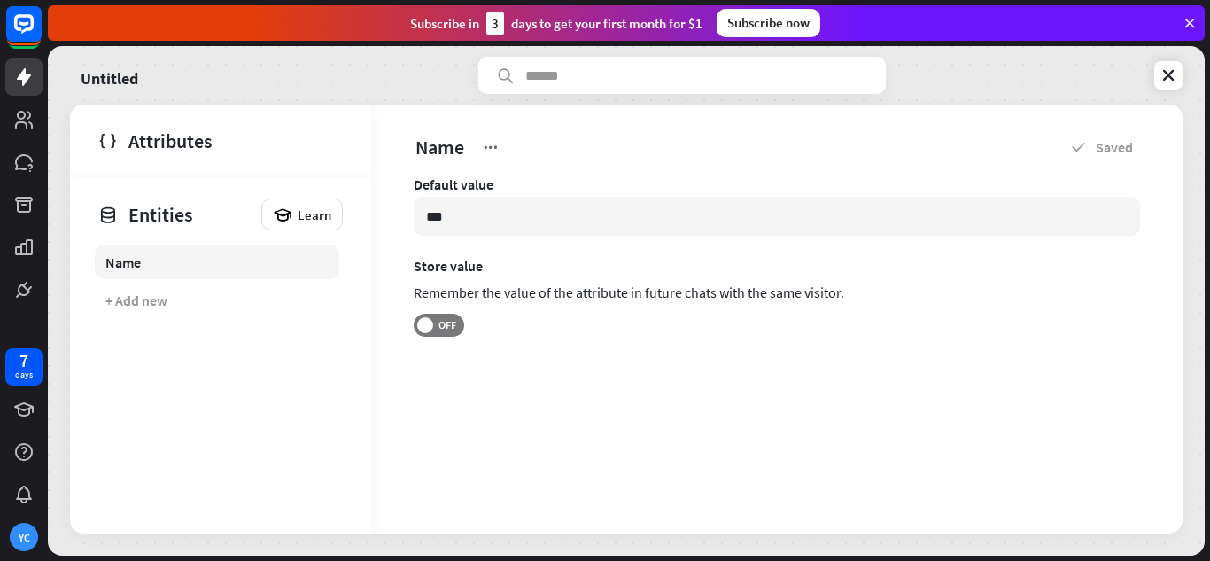
click at [204, 265] on link "Name" at bounding box center [217, 262] width 245 height 35
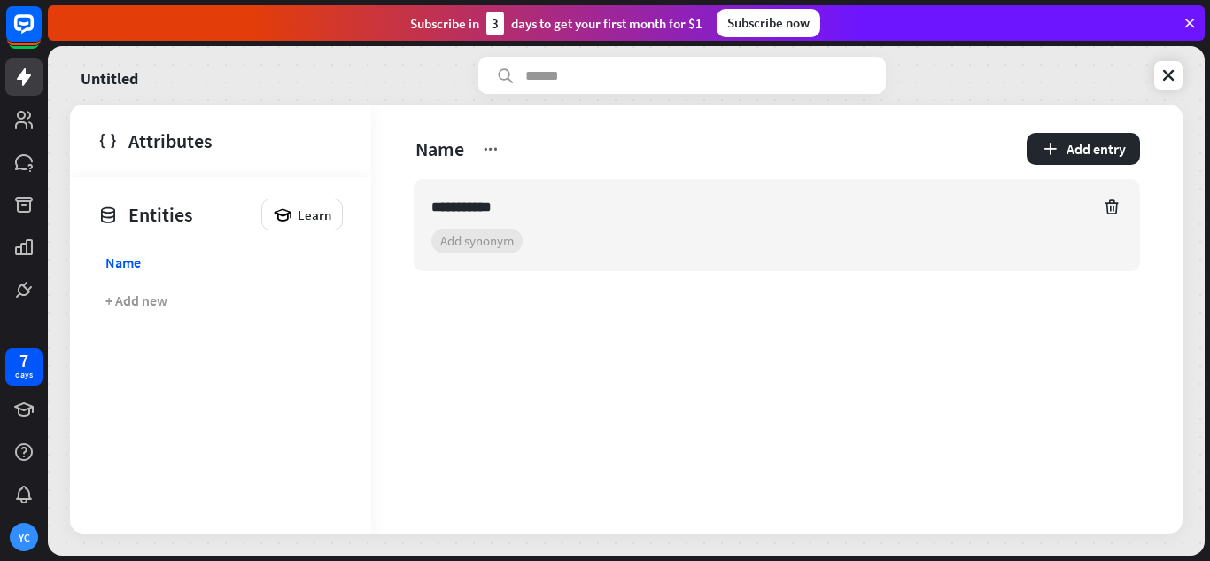
click at [535, 203] on input "**********" at bounding box center [761, 207] width 659 height 21
type input "*******"
click at [752, 148] on div "Name" at bounding box center [676, 149] width 525 height 28
click at [1174, 69] on icon at bounding box center [1169, 75] width 18 height 18
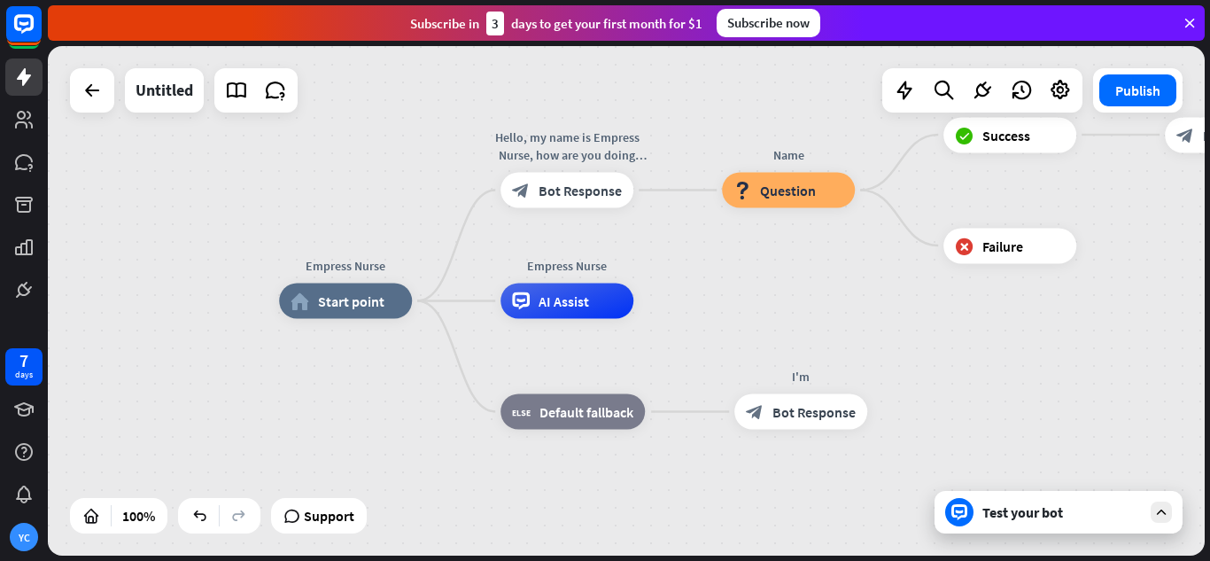
click at [1071, 510] on div "Test your bot" at bounding box center [1062, 512] width 159 height 18
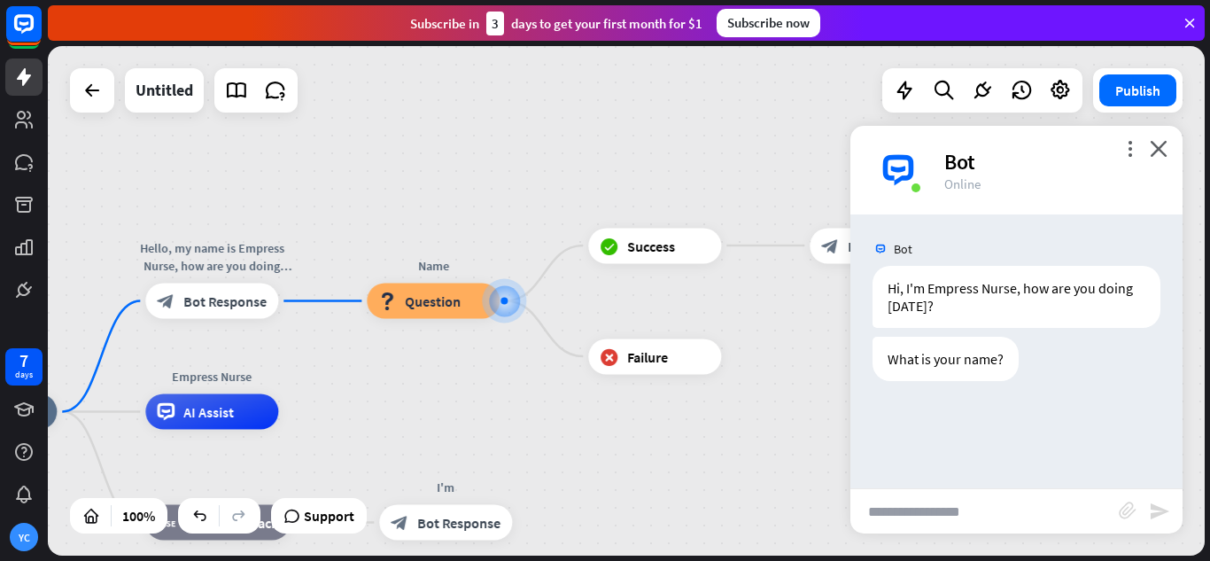
click at [1049, 509] on input "text" at bounding box center [985, 511] width 268 height 44
type input "*******"
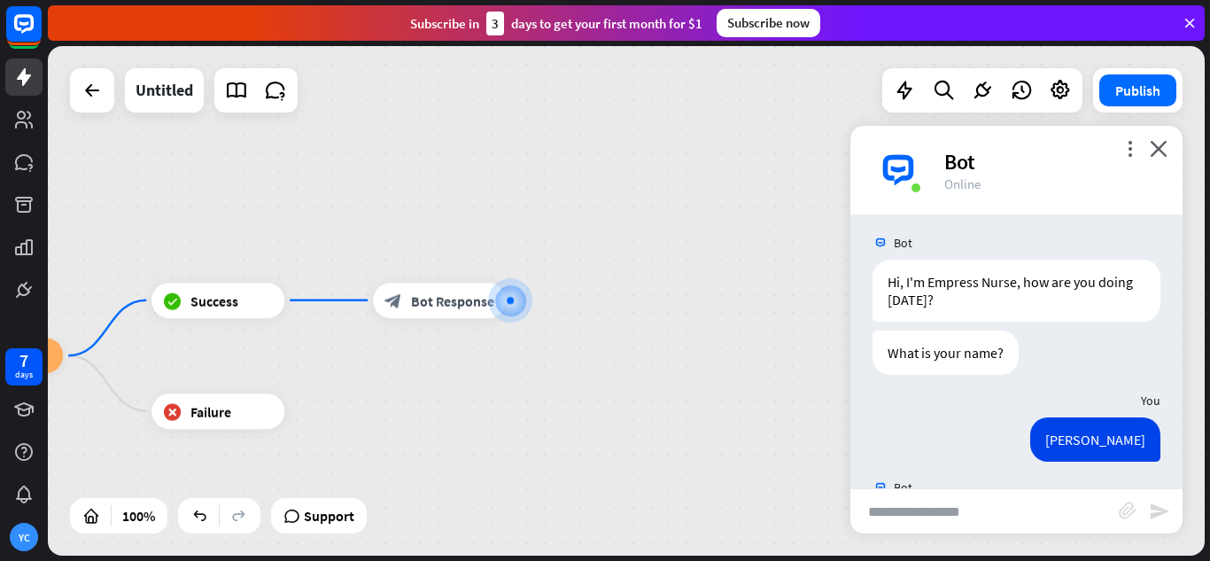
scroll to position [93, 0]
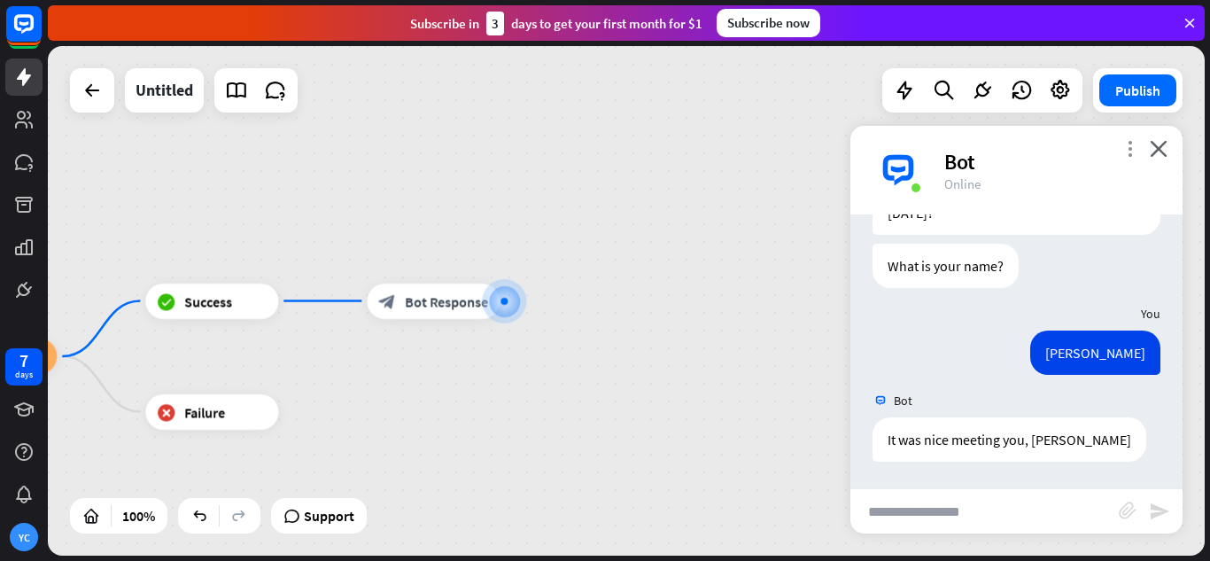
click at [1130, 146] on icon "more_vert" at bounding box center [1130, 148] width 17 height 17
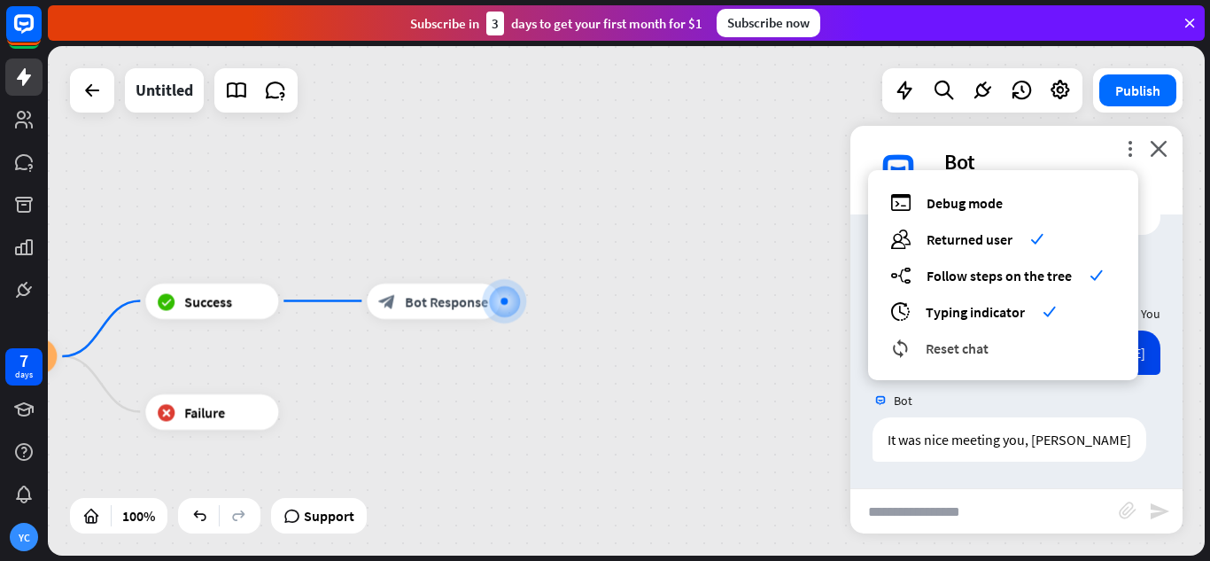
click at [1008, 347] on div "reset_chat Reset chat" at bounding box center [1003, 348] width 226 height 20
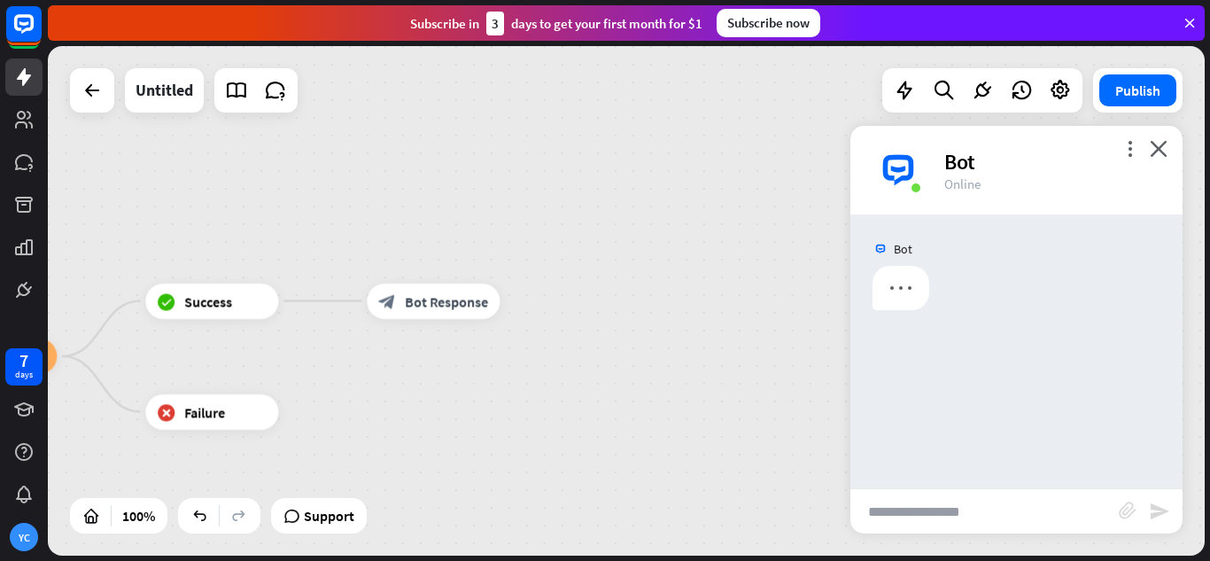
scroll to position [0, 0]
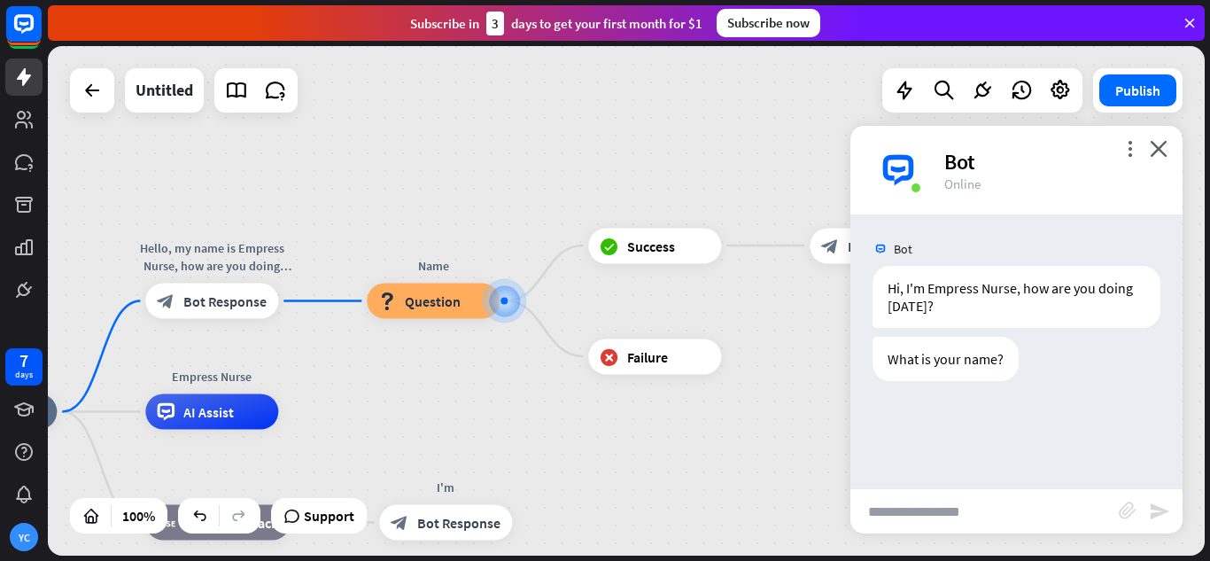
click at [1006, 502] on input "text" at bounding box center [985, 511] width 268 height 44
type input "***"
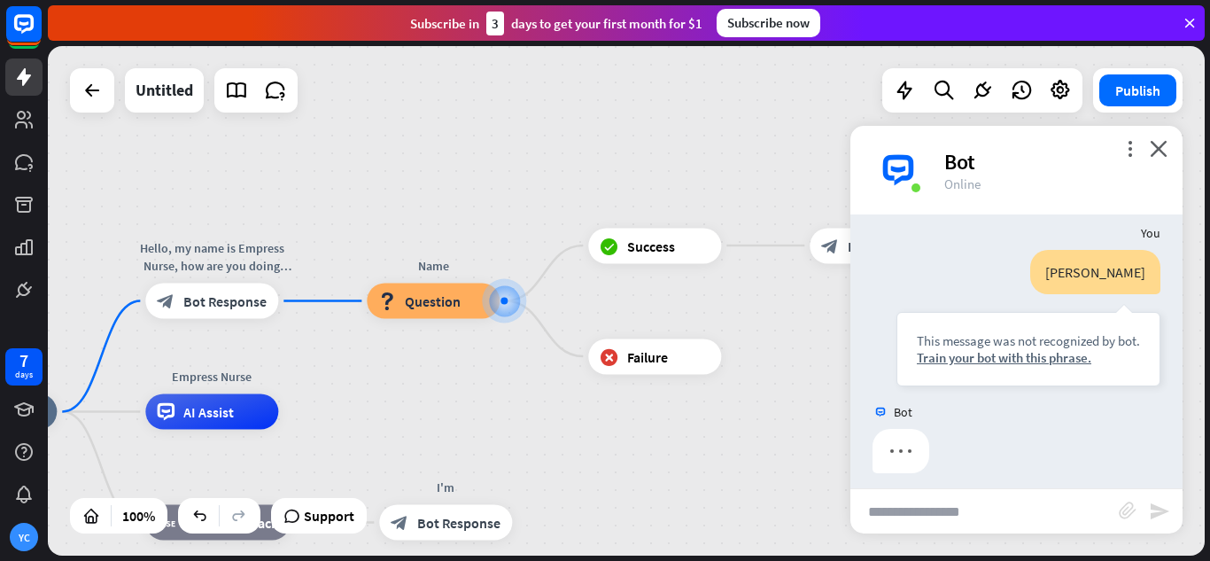
scroll to position [185, 0]
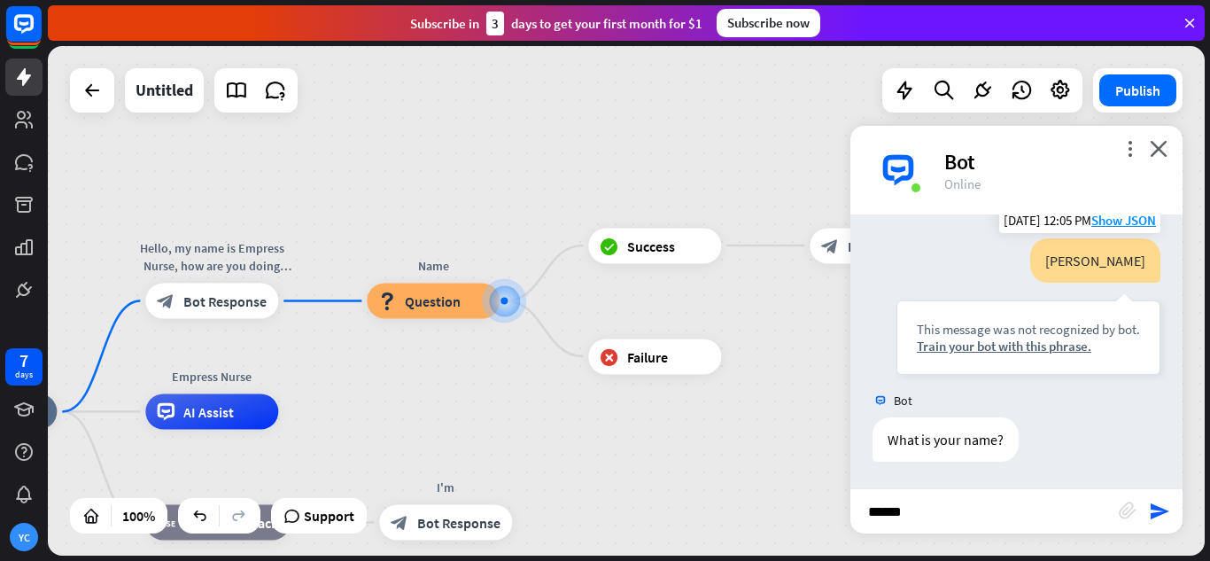
type input "*******"
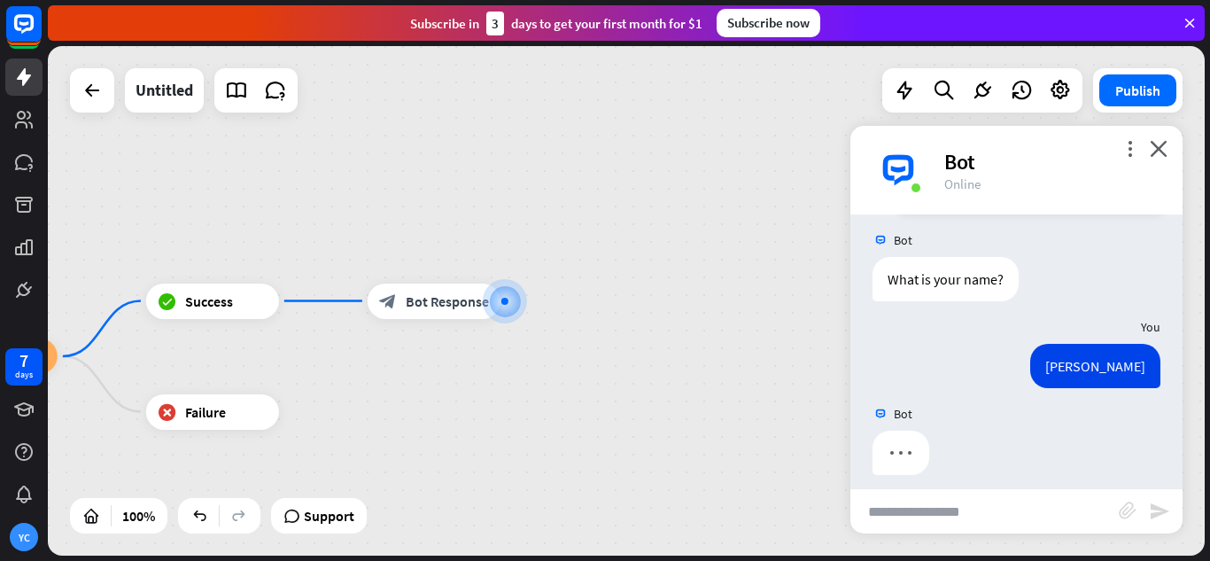
scroll to position [359, 0]
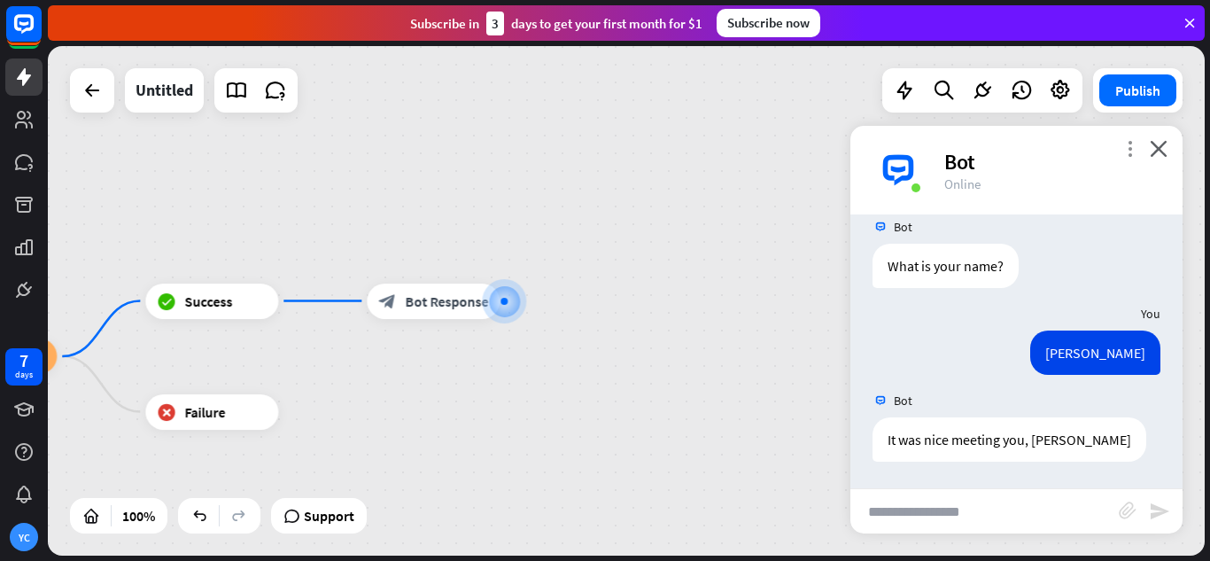
click at [1132, 144] on icon "more_vert" at bounding box center [1130, 148] width 17 height 17
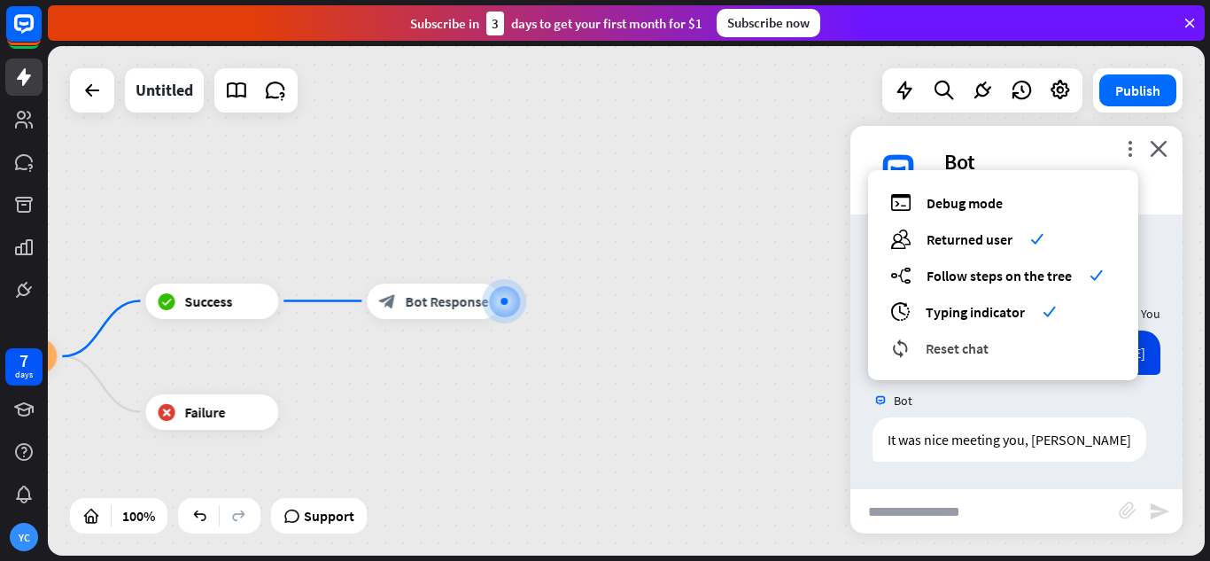
click at [986, 350] on span "Reset chat" at bounding box center [957, 348] width 63 height 18
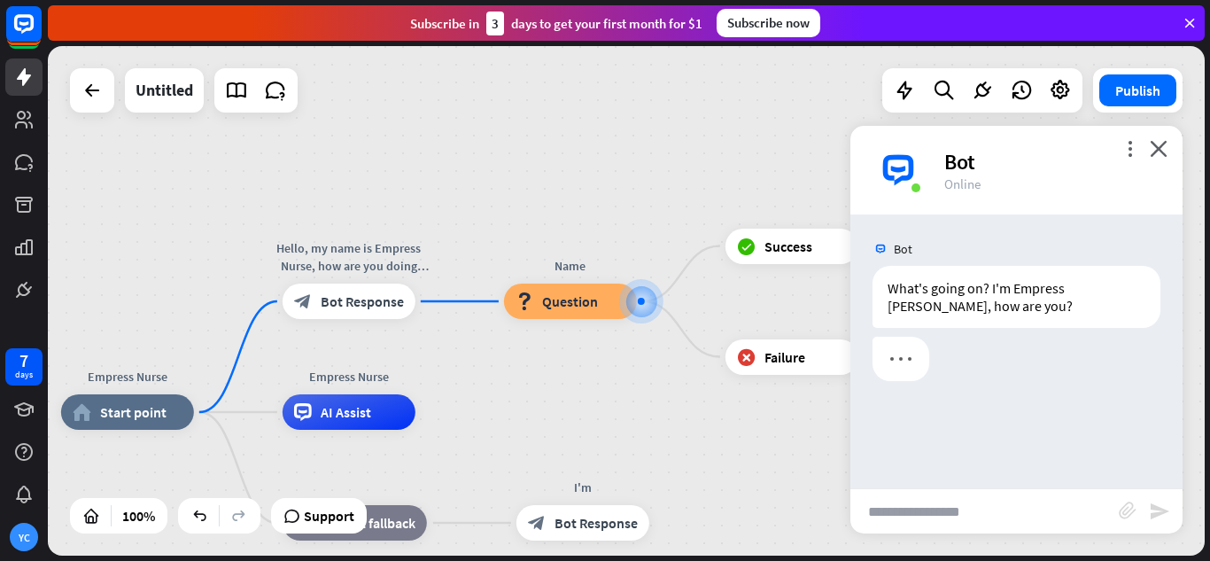
click at [965, 513] on input "text" at bounding box center [985, 511] width 268 height 44
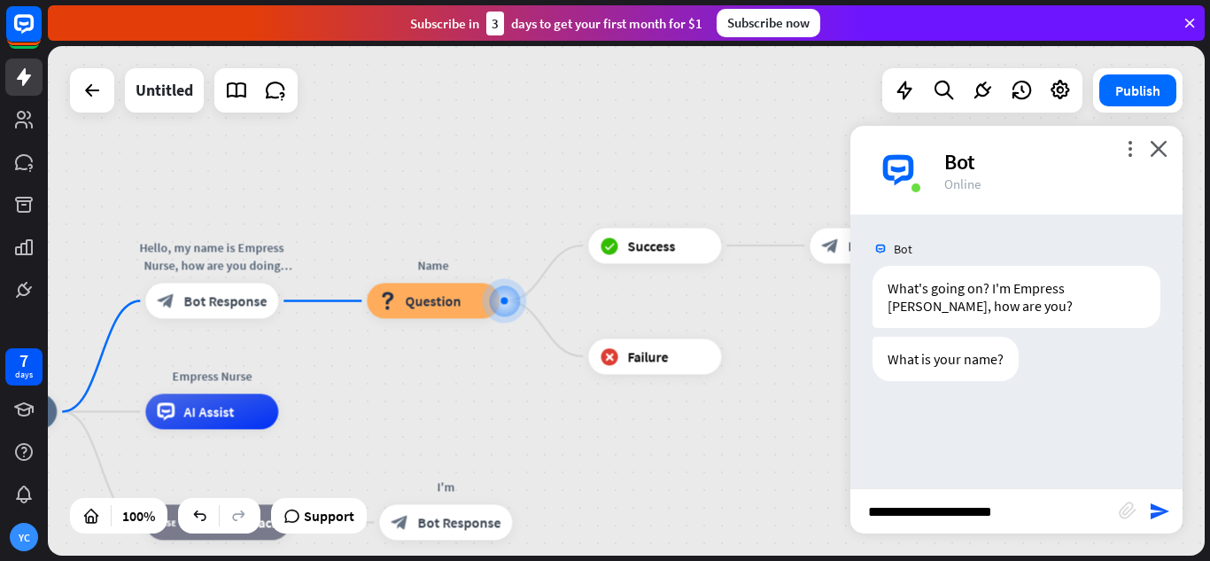
type input "**********"
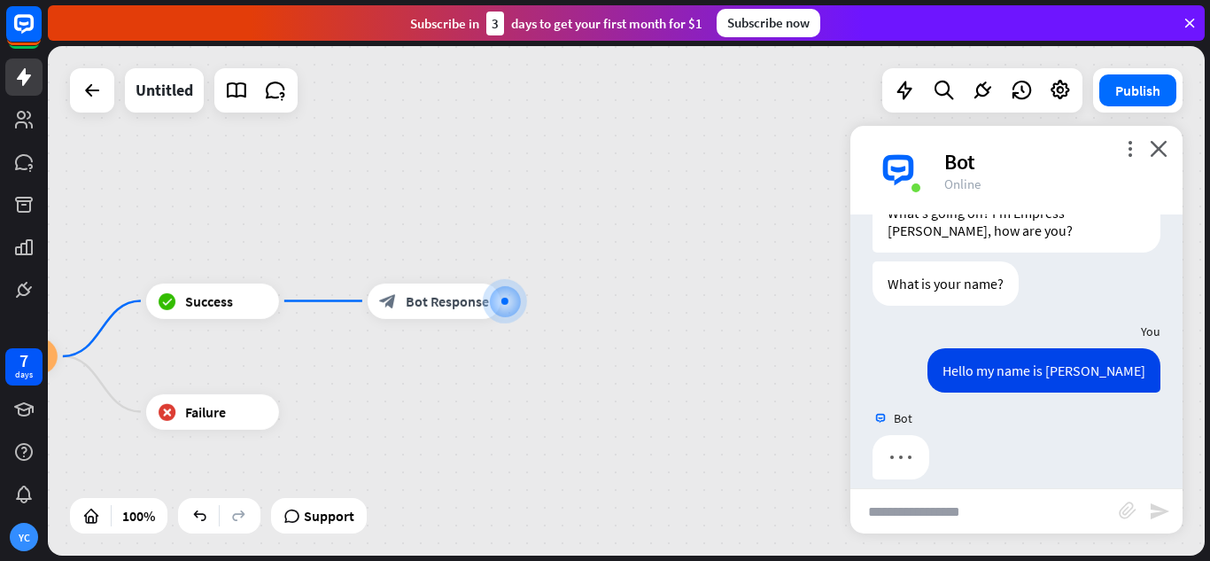
scroll to position [93, 0]
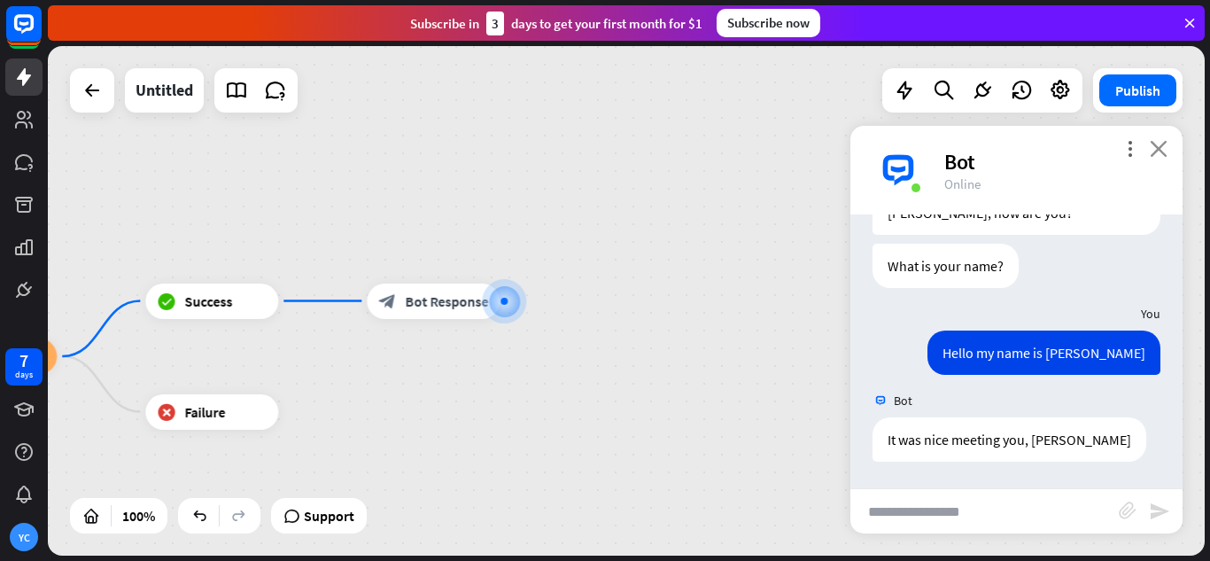
click at [1165, 153] on icon "close" at bounding box center [1159, 148] width 18 height 17
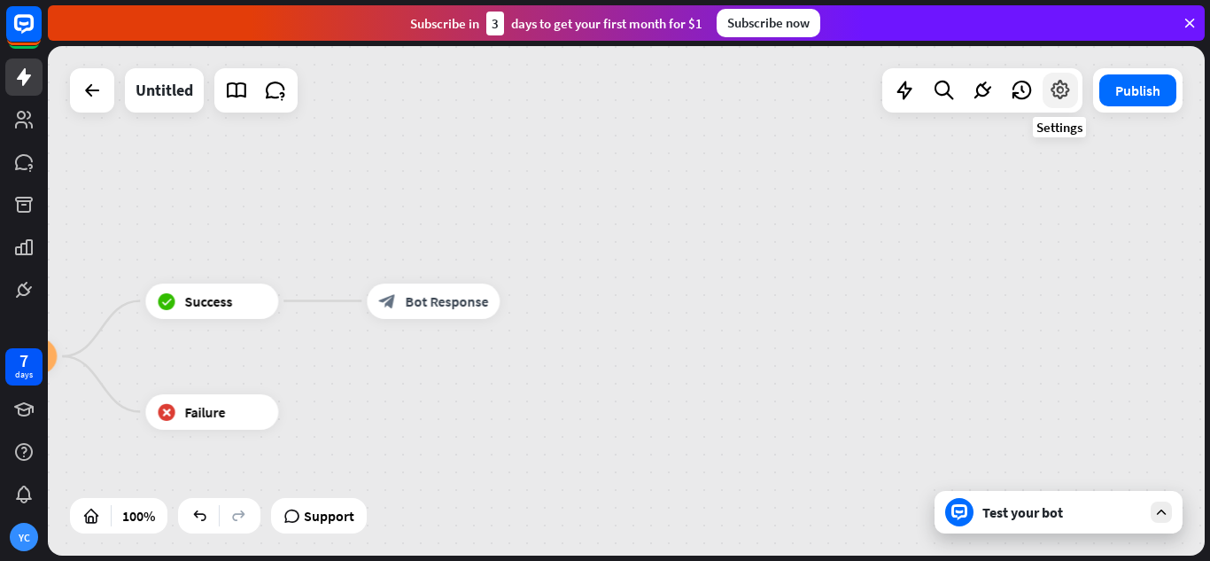
click at [1056, 101] on icon at bounding box center [1060, 90] width 23 height 23
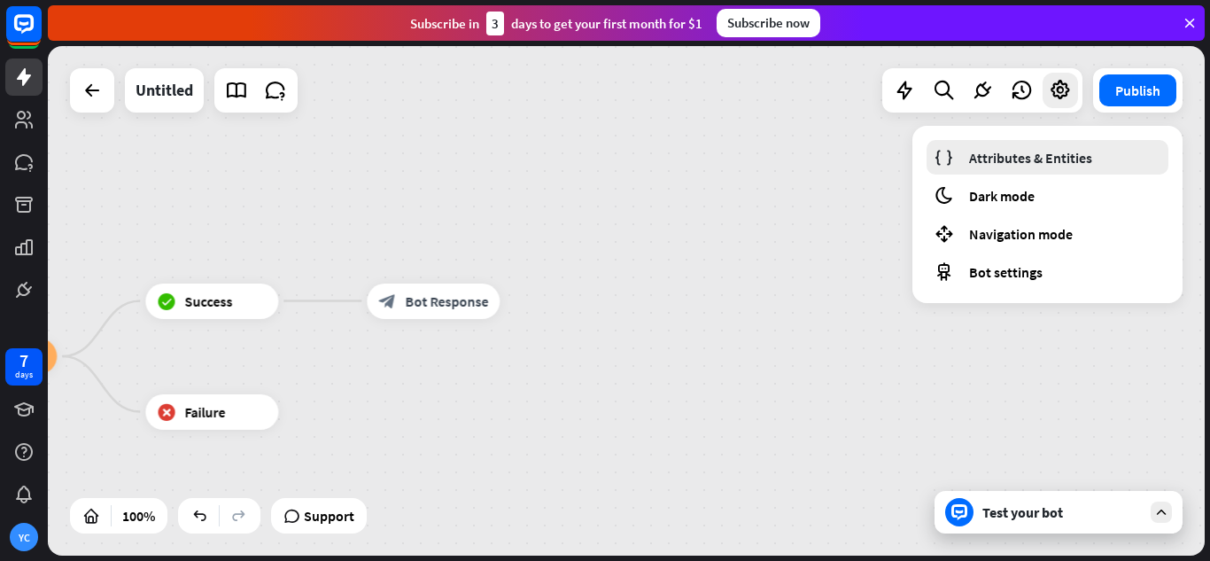
click at [967, 163] on link "Attributes & Entities" at bounding box center [1048, 157] width 242 height 35
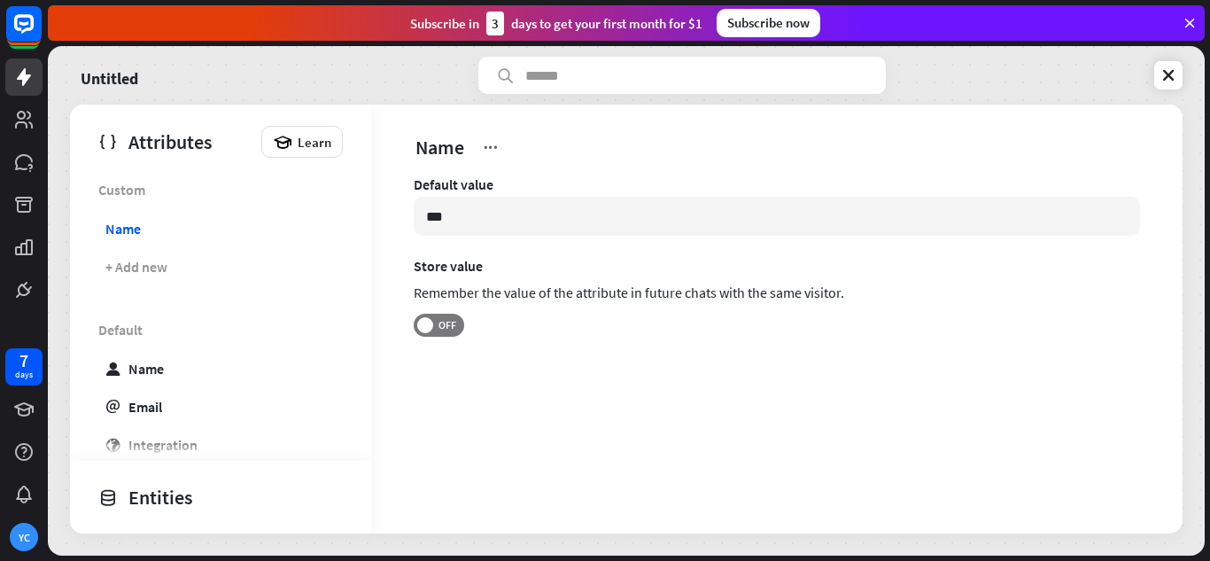
drag, startPoint x: 462, startPoint y: 225, endPoint x: 395, endPoint y: 230, distance: 66.7
click at [397, 230] on div "Default value *** Store value Remember the value of the attribute in future cha…" at bounding box center [777, 293] width 812 height 237
click at [678, 380] on div "Default value Store value Remember the value of the attribute in future chats w…" at bounding box center [777, 279] width 727 height 208
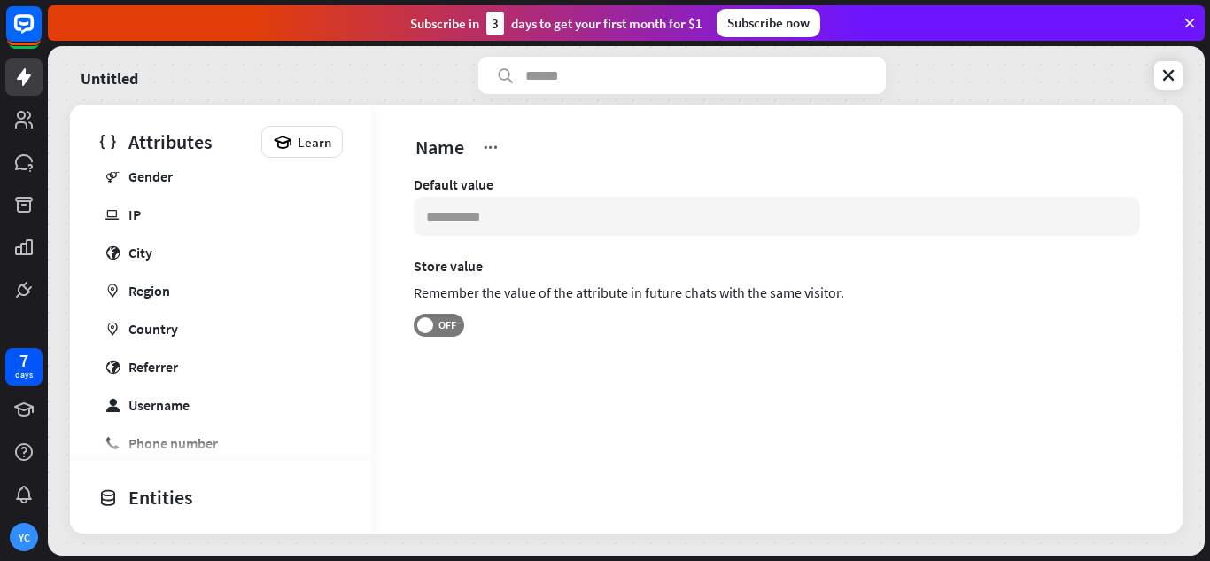
scroll to position [486, 0]
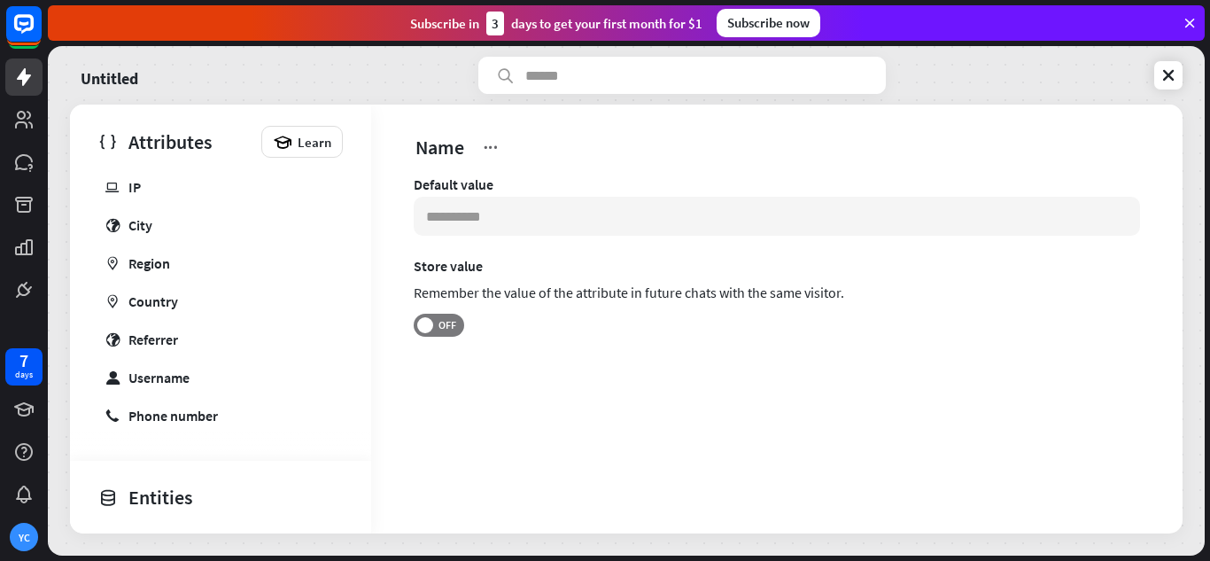
click at [182, 493] on div "Entities" at bounding box center [216, 497] width 236 height 30
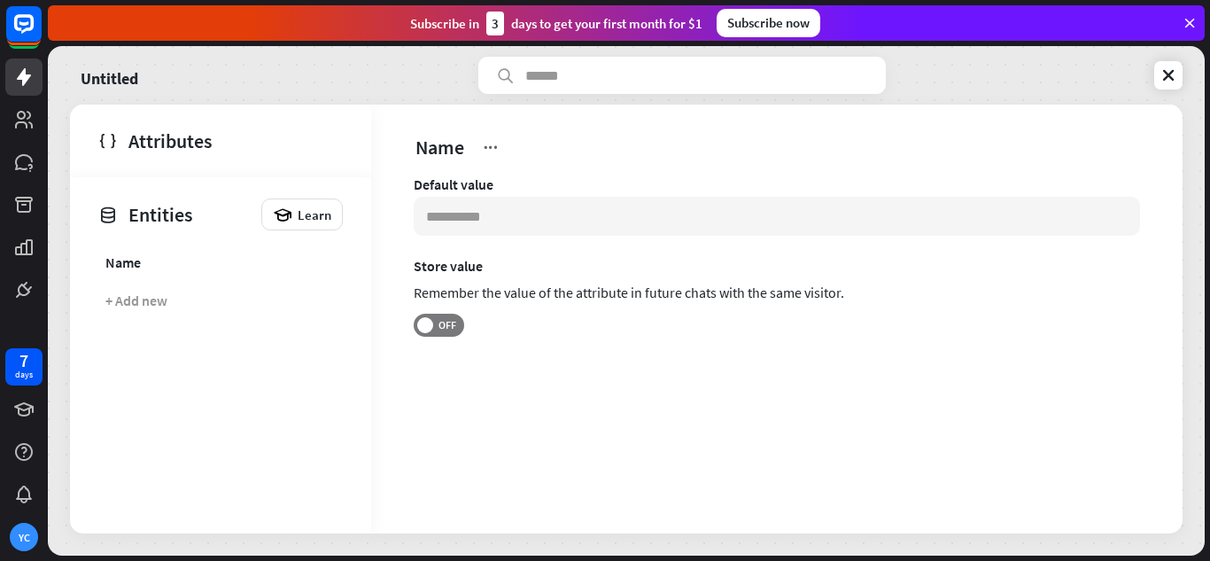
scroll to position [0, 0]
click at [315, 272] on link "Name" at bounding box center [217, 262] width 245 height 35
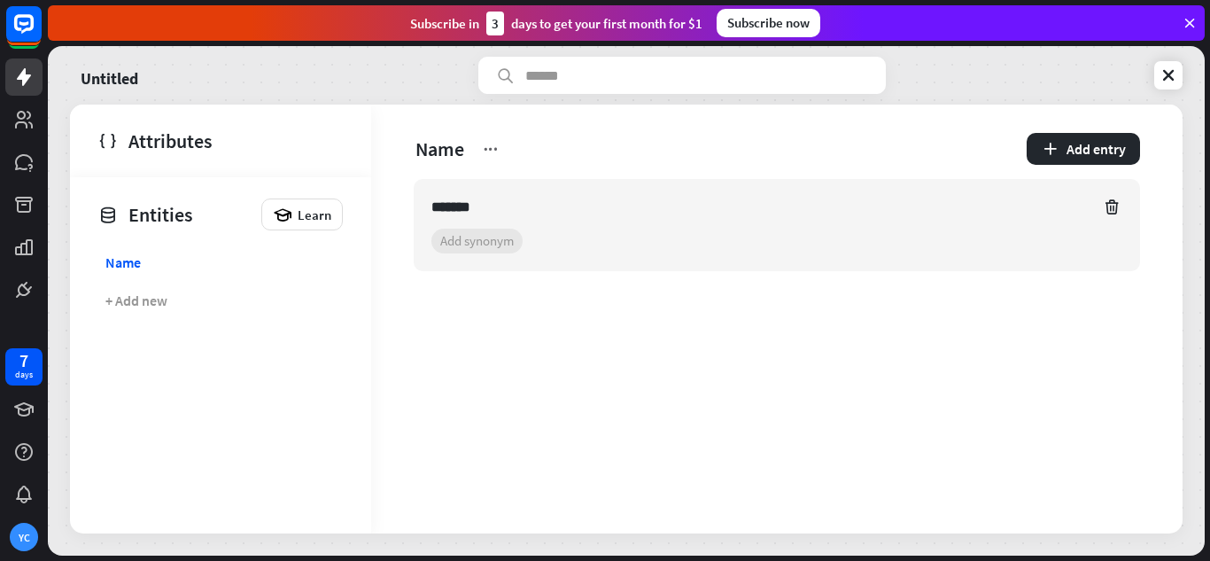
click at [496, 242] on section "+ 0 synonyms Add synonym" at bounding box center [777, 241] width 691 height 25
click at [703, 158] on div "Name" at bounding box center [676, 149] width 525 height 28
click at [183, 213] on div "Entities" at bounding box center [175, 214] width 154 height 30
click at [1162, 68] on icon at bounding box center [1169, 75] width 18 height 18
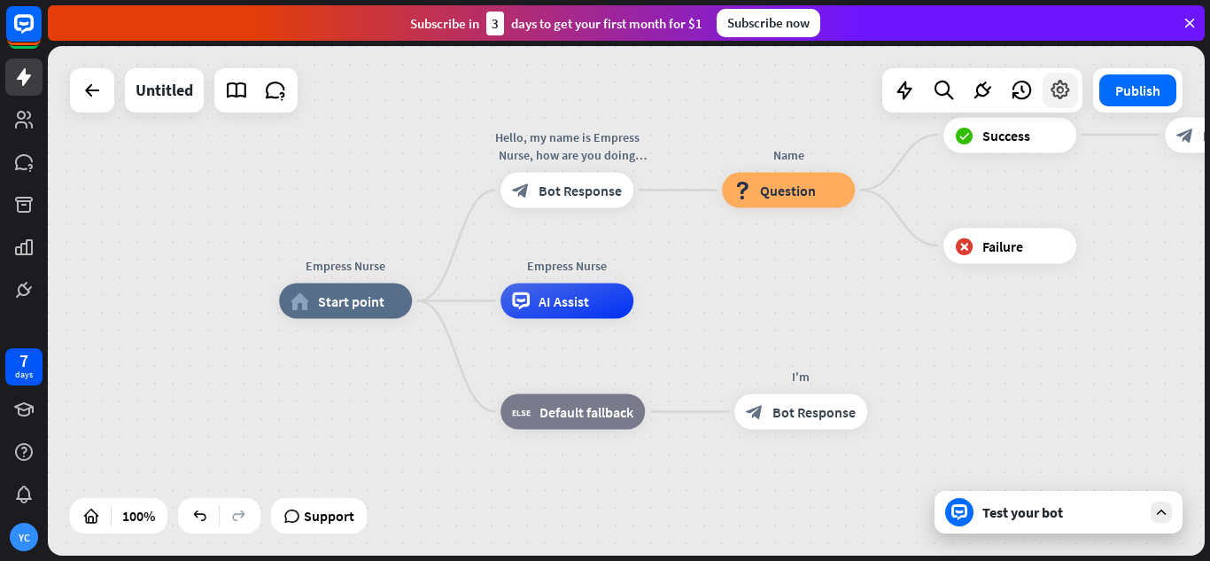
click at [1056, 97] on icon at bounding box center [1060, 90] width 23 height 23
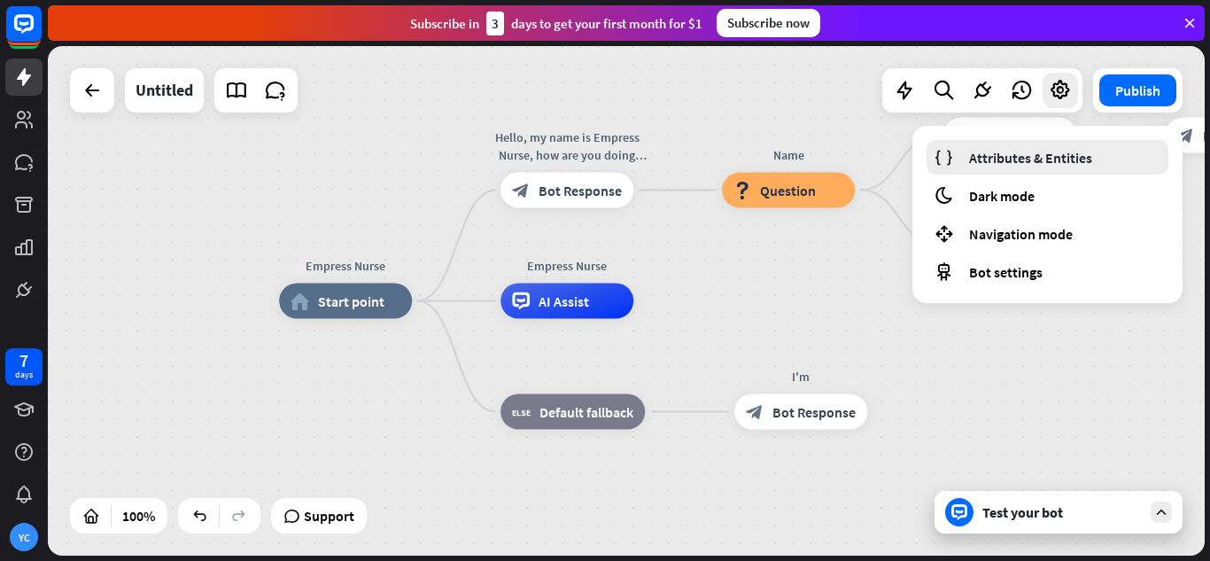
click at [970, 159] on span "Attributes & Entities" at bounding box center [1030, 158] width 123 height 18
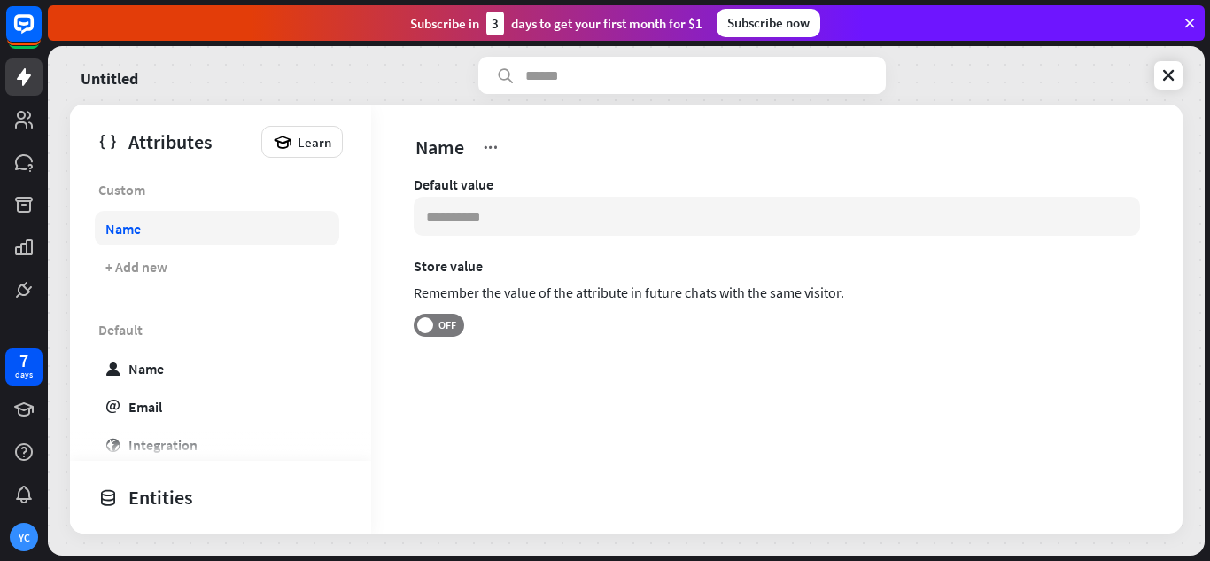
click at [155, 228] on link "Name" at bounding box center [217, 228] width 245 height 35
click at [558, 218] on input at bounding box center [777, 216] width 727 height 39
type input "**********"
click at [1060, 131] on div "Name" at bounding box center [777, 133] width 812 height 57
click at [1164, 70] on icon at bounding box center [1169, 75] width 18 height 18
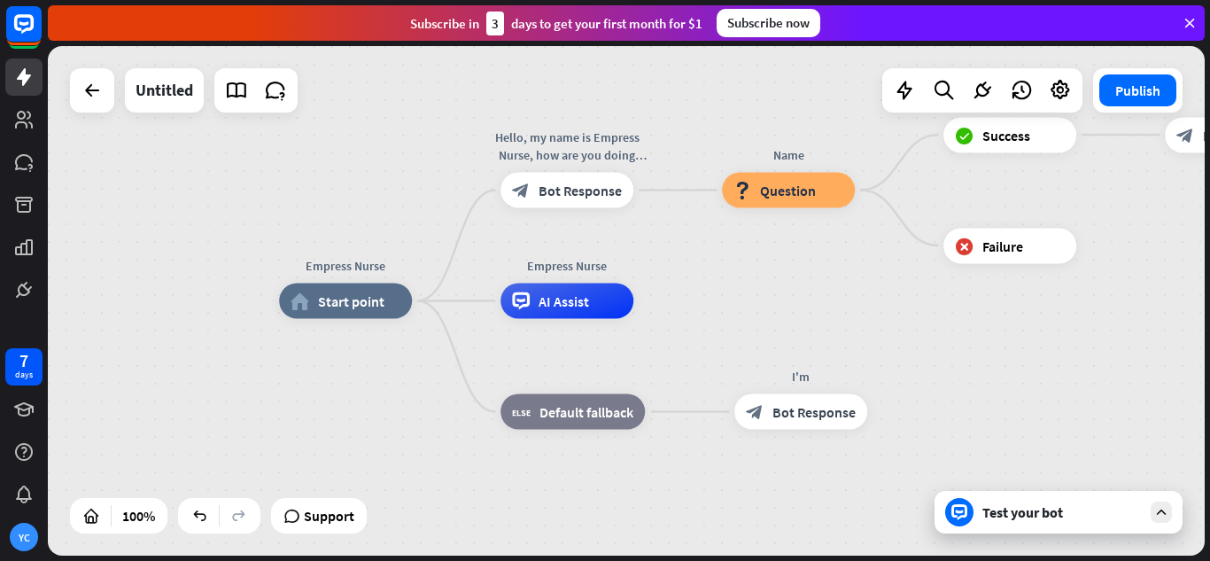
click at [1040, 525] on div "Test your bot" at bounding box center [1059, 512] width 248 height 43
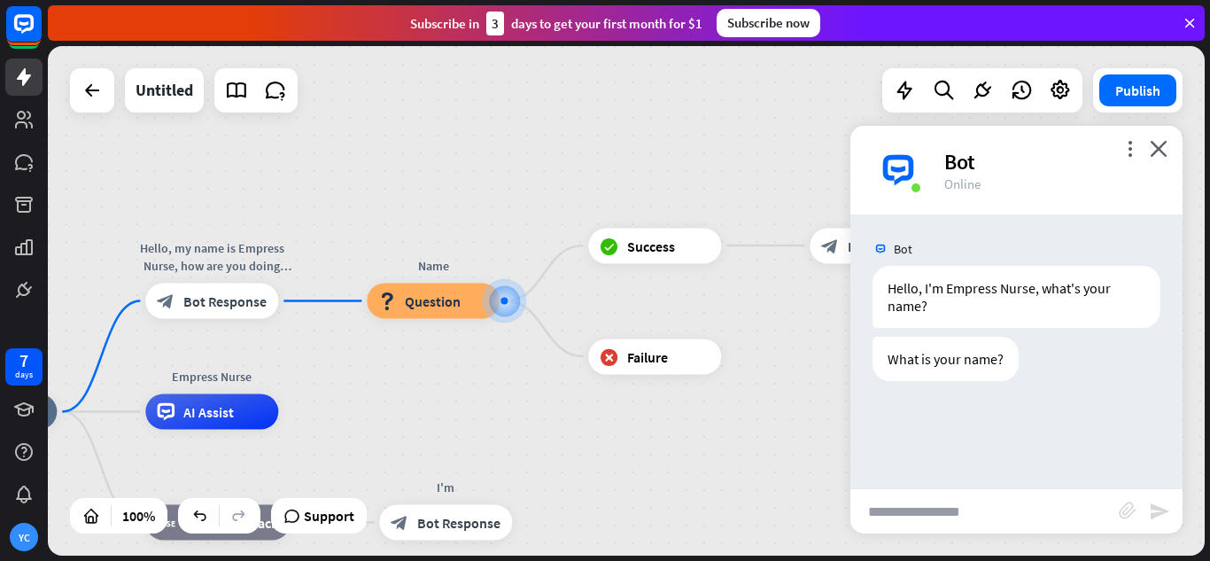
click at [972, 514] on input "text" at bounding box center [985, 511] width 268 height 44
type input "***"
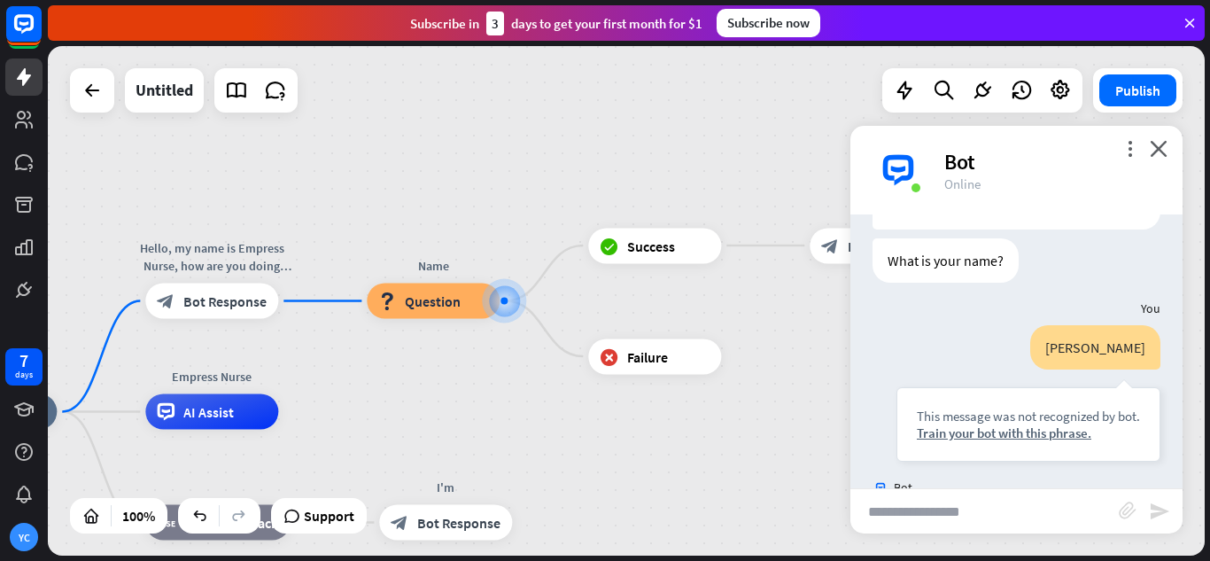
scroll to position [185, 0]
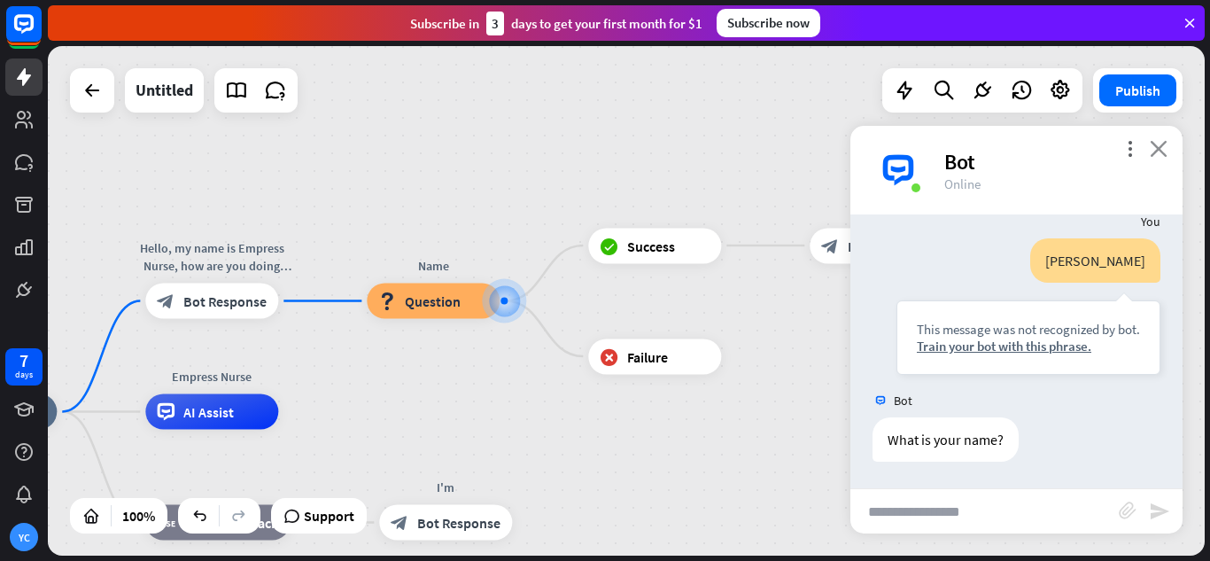
click at [1164, 149] on icon "close" at bounding box center [1159, 148] width 18 height 17
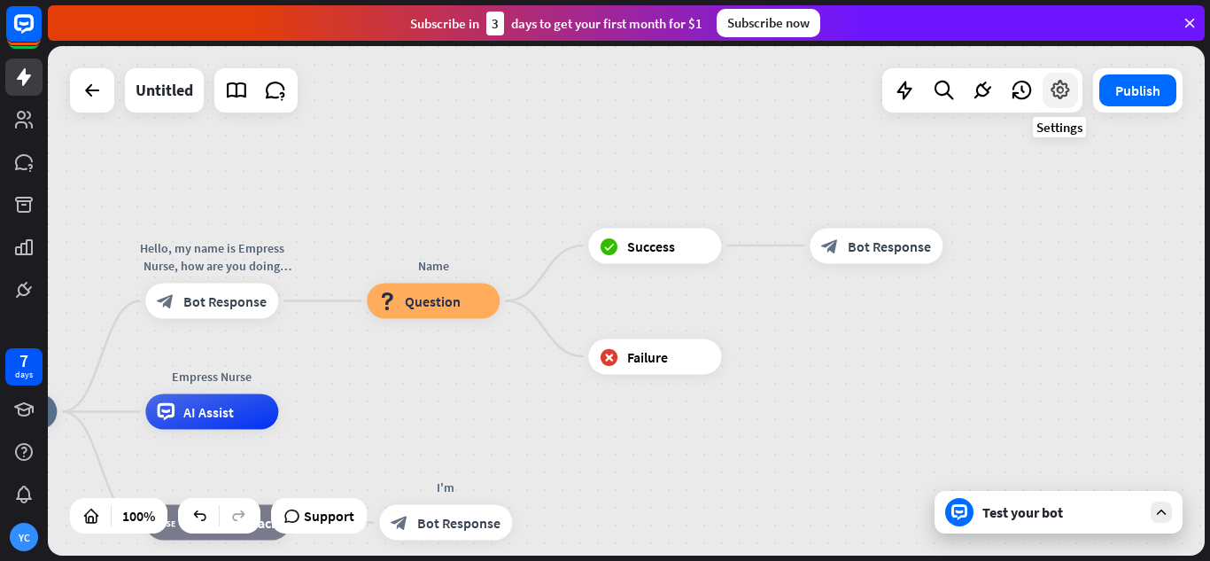
click at [1065, 93] on icon at bounding box center [1060, 90] width 23 height 23
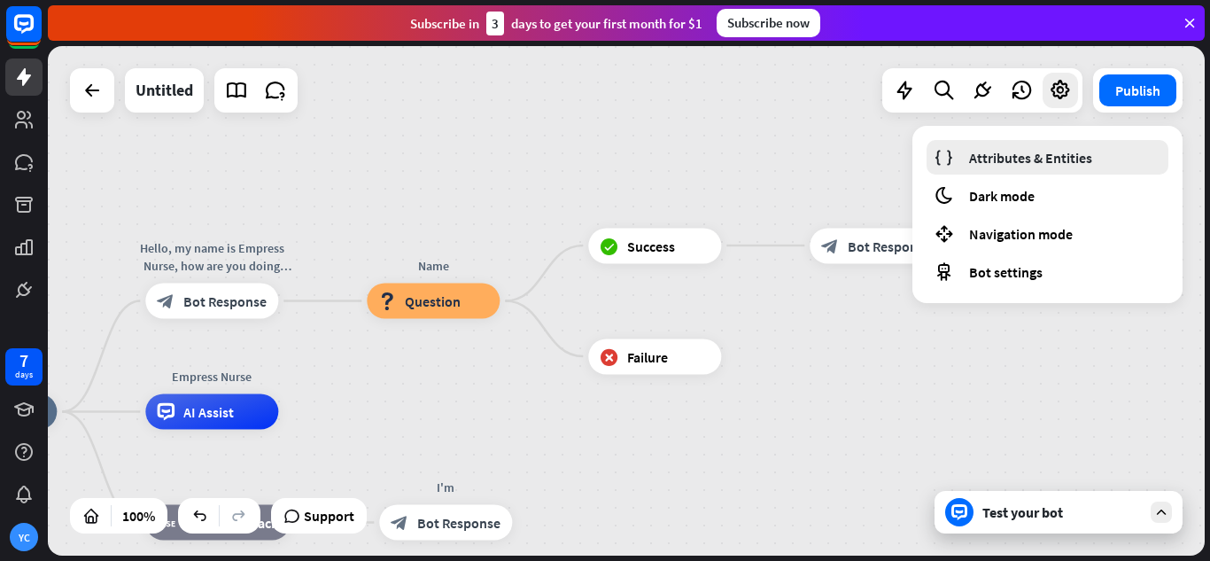
click at [1078, 158] on span "Attributes & Entities" at bounding box center [1030, 158] width 123 height 18
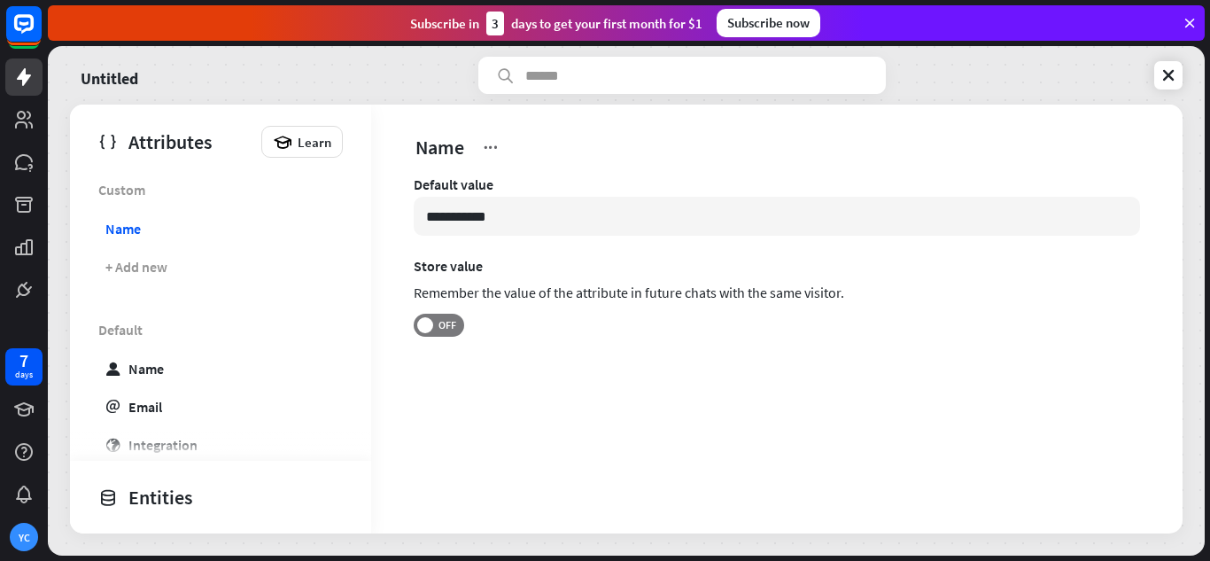
drag, startPoint x: 510, startPoint y: 221, endPoint x: 400, endPoint y: 218, distance: 109.9
click at [401, 219] on div "**********" at bounding box center [777, 293] width 812 height 237
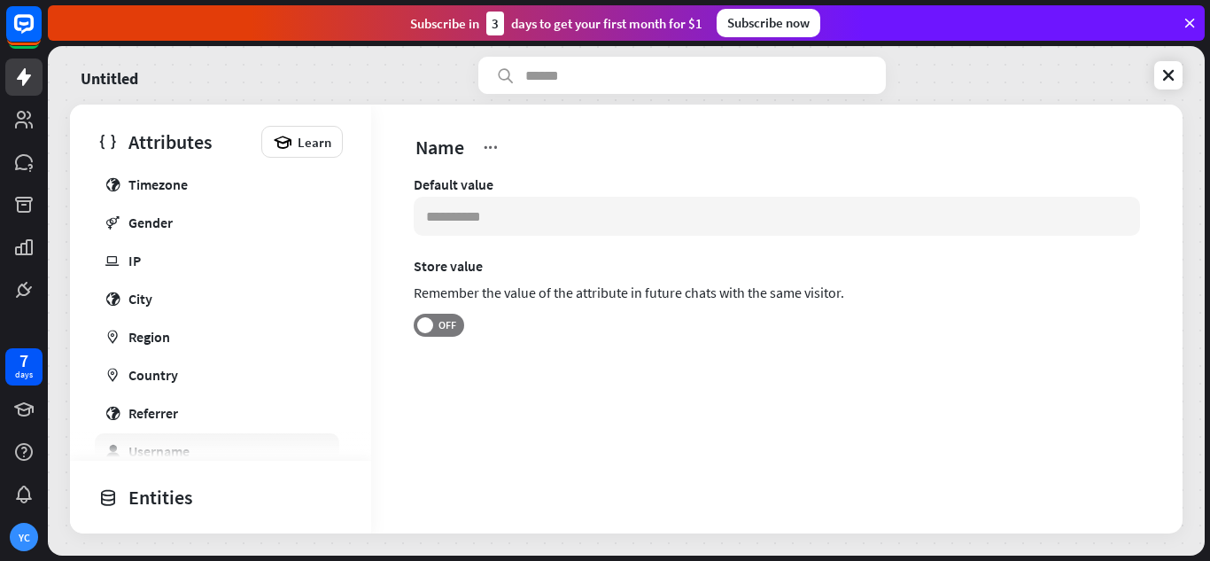
scroll to position [486, 0]
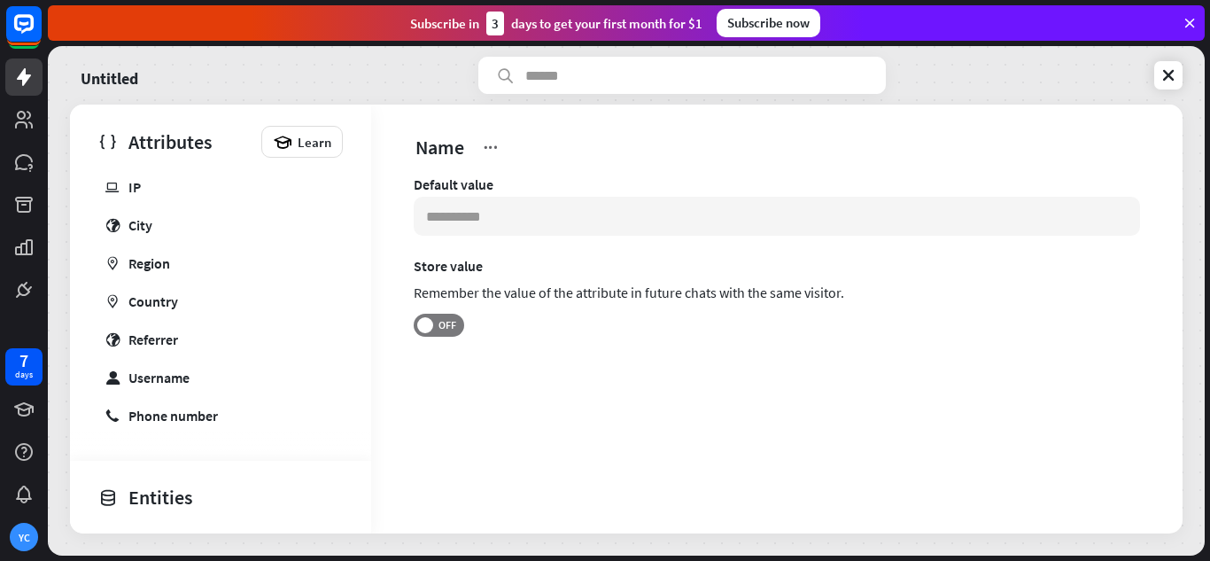
click at [192, 485] on div "Entities" at bounding box center [216, 497] width 236 height 30
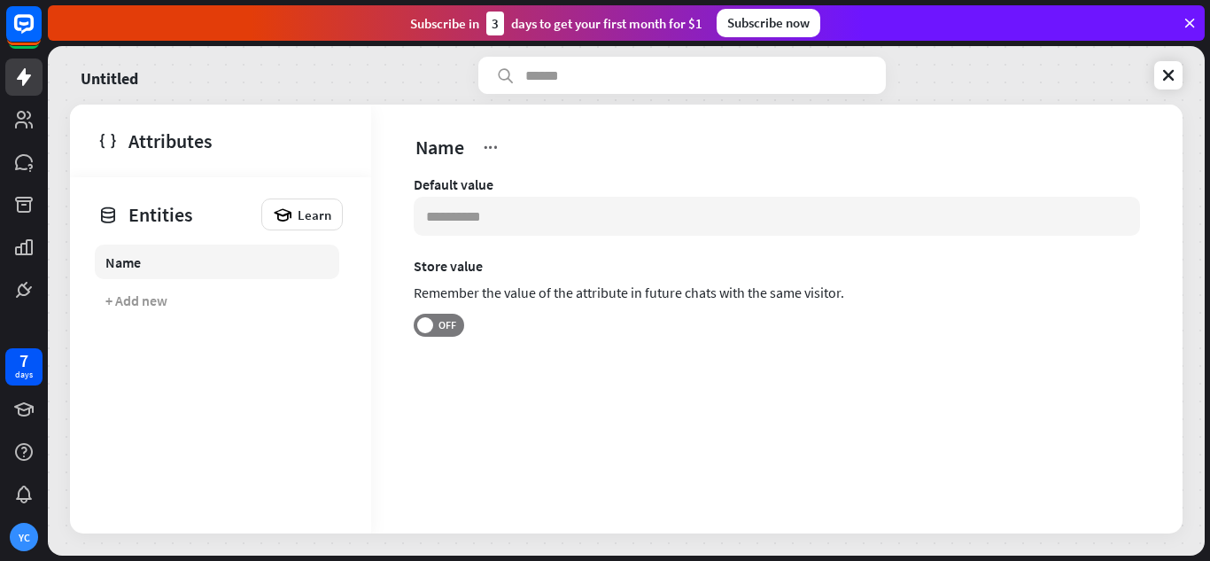
click at [185, 265] on link "Name" at bounding box center [217, 262] width 245 height 35
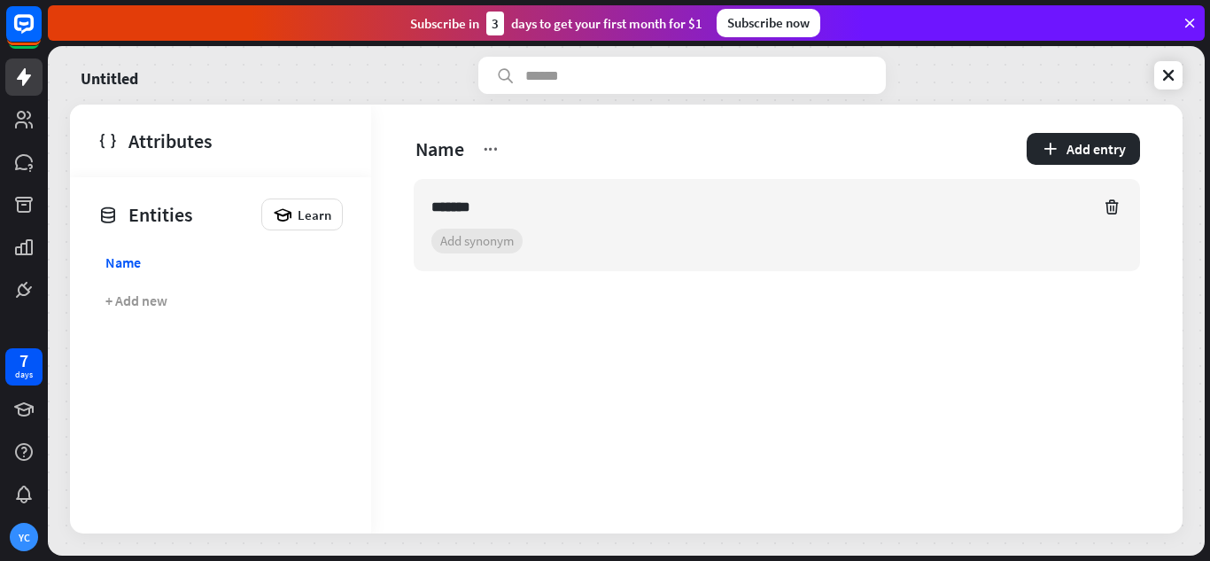
click at [499, 241] on section "+ 0 synonyms Add synonym" at bounding box center [777, 241] width 691 height 25
type input "***"
click at [1160, 74] on icon at bounding box center [1169, 75] width 18 height 18
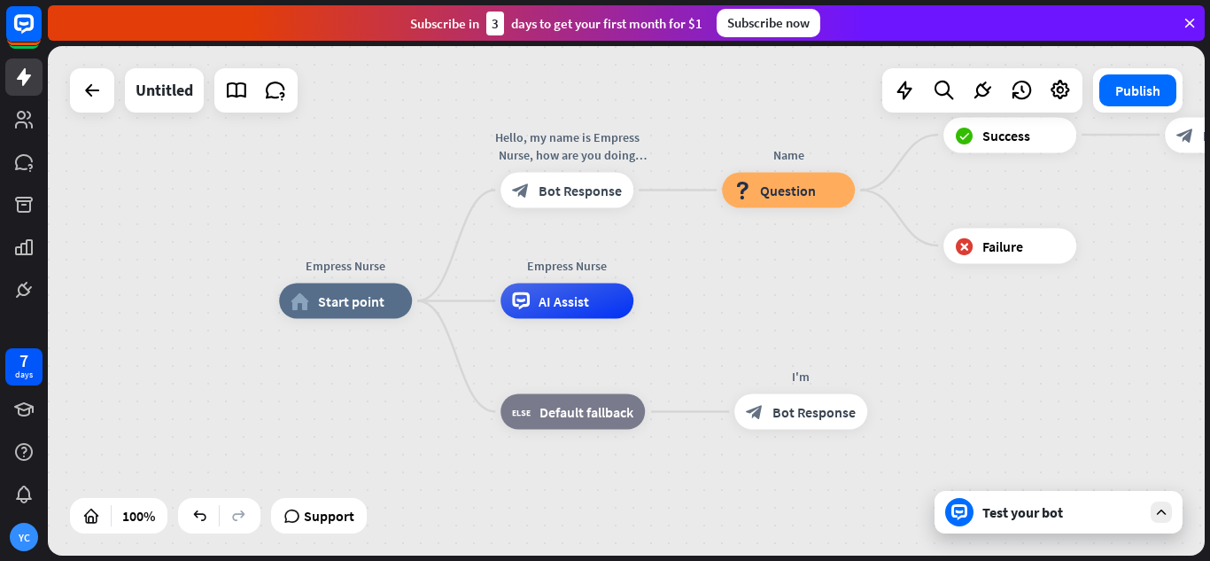
click at [984, 523] on div "Test your bot" at bounding box center [1059, 512] width 248 height 43
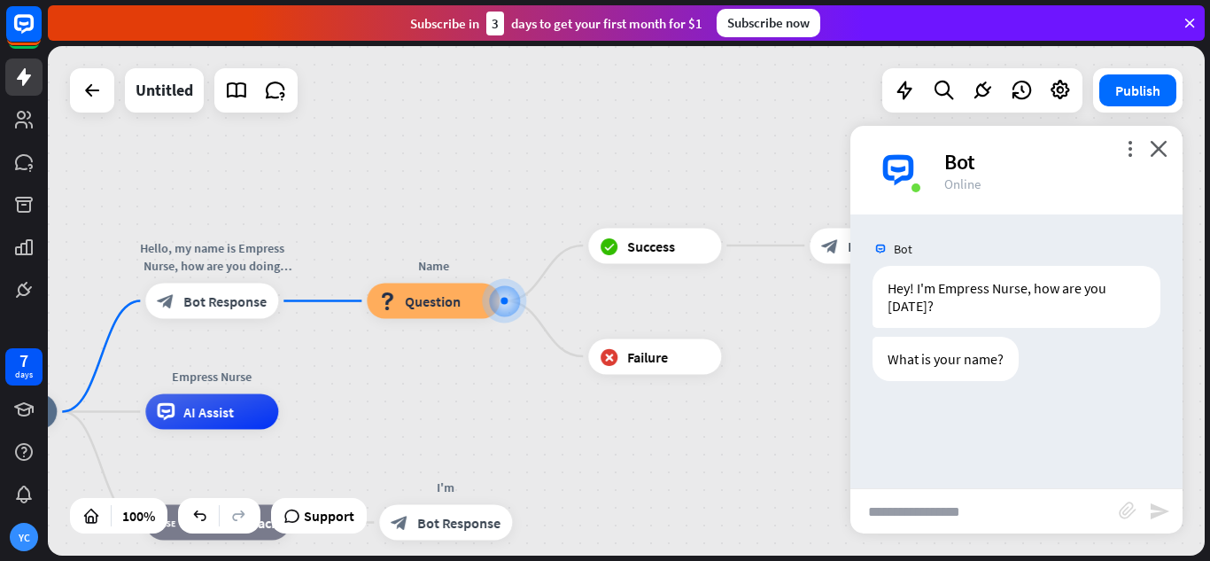
click at [924, 509] on input "text" at bounding box center [985, 511] width 268 height 44
type input "***"
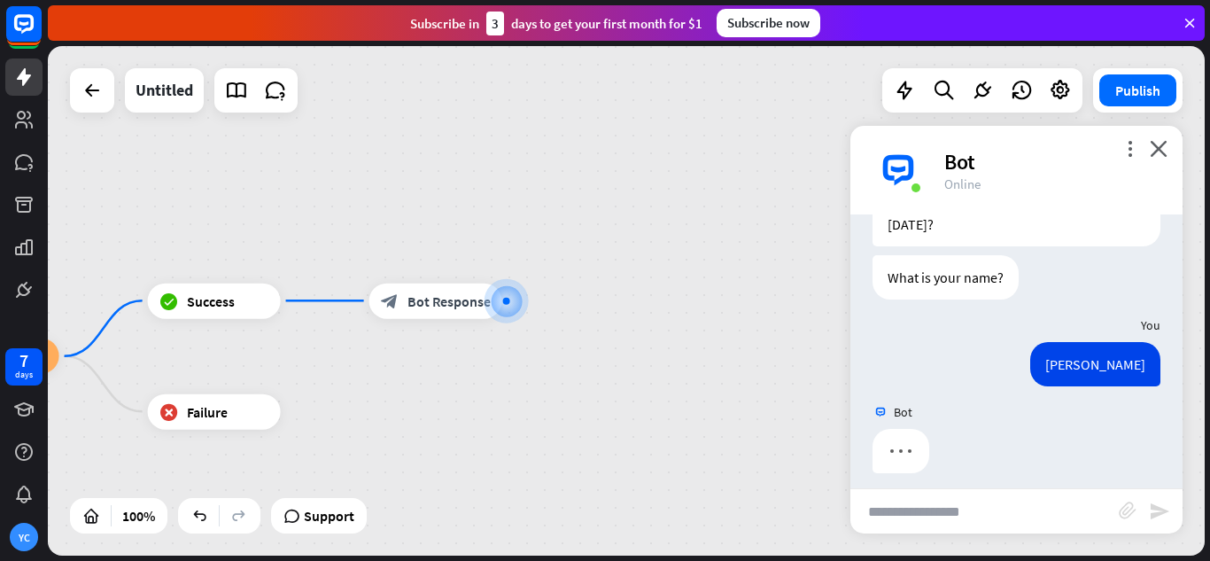
scroll to position [93, 0]
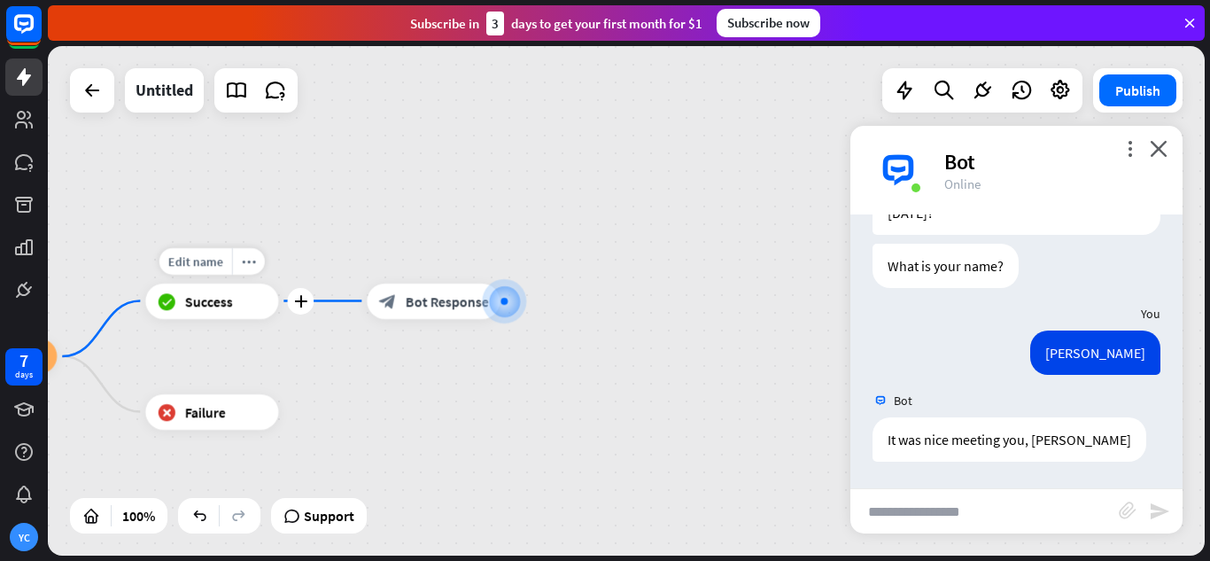
click at [219, 307] on span "Success" at bounding box center [208, 301] width 48 height 18
click at [1170, 140] on div "more_vert close Bot Online" at bounding box center [1017, 170] width 332 height 89
click at [1162, 145] on icon "close" at bounding box center [1159, 148] width 18 height 17
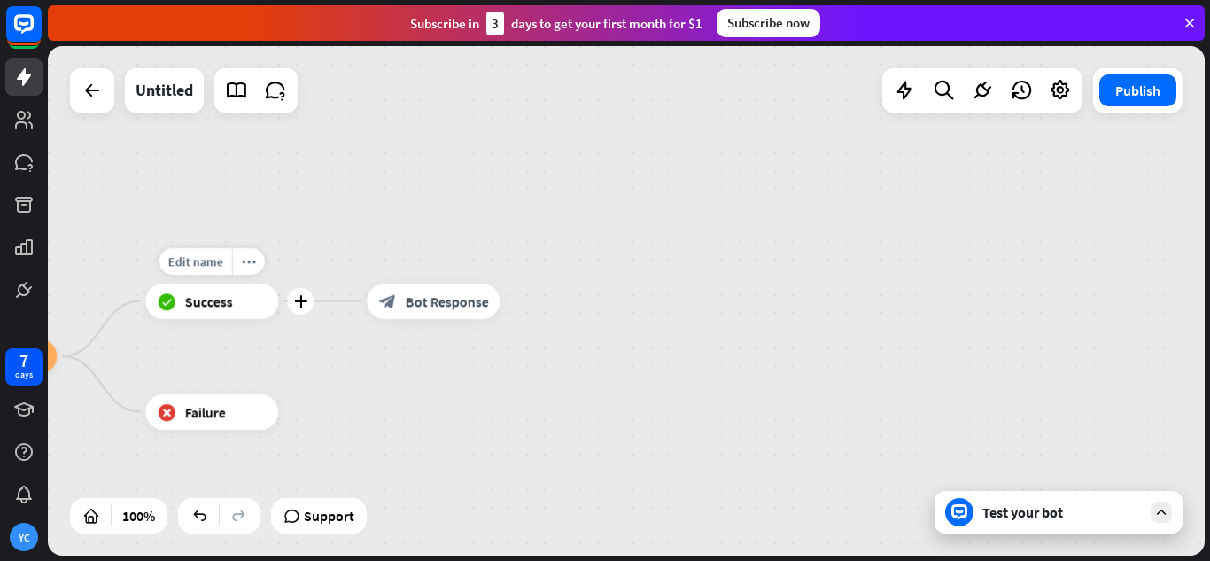
click at [229, 305] on span "Success" at bounding box center [208, 301] width 48 height 18
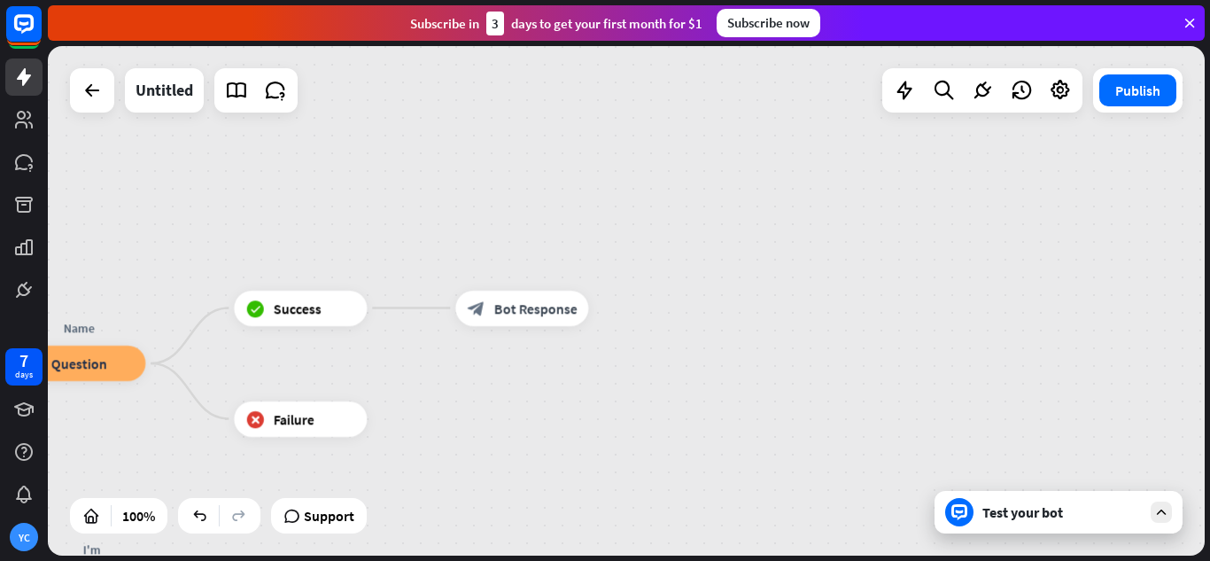
drag, startPoint x: 352, startPoint y: 368, endPoint x: 701, endPoint y: 343, distance: 350.0
click at [694, 345] on div "Empress Nurse home_2 Start point Hello, my name is Empress Nurse, how are you d…" at bounding box center [626, 300] width 1157 height 509
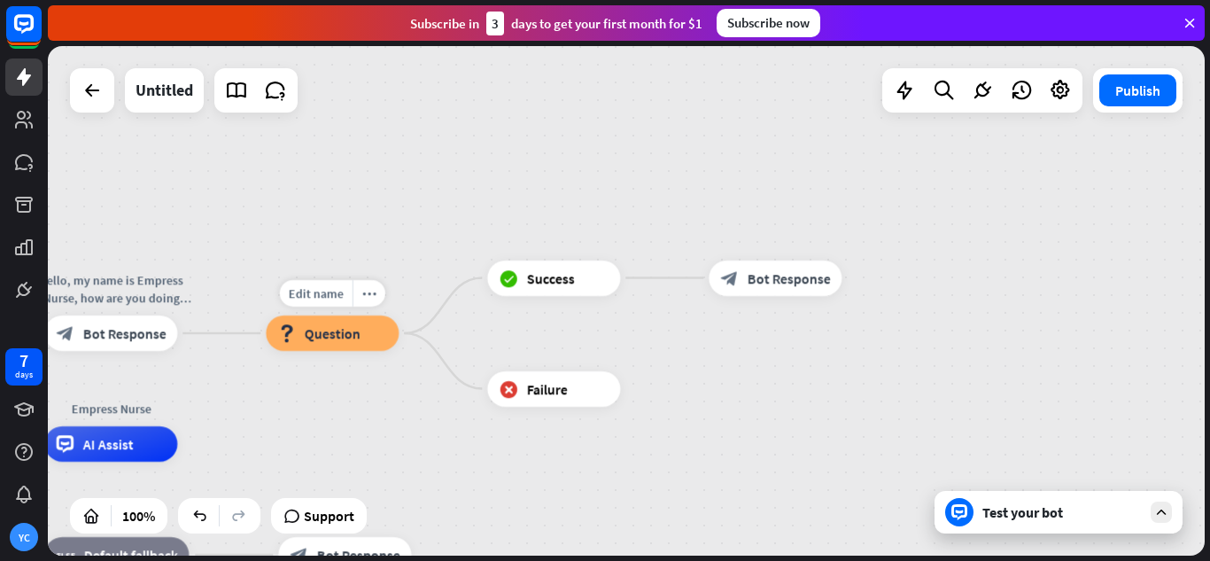
click at [351, 335] on span "Question" at bounding box center [332, 333] width 56 height 18
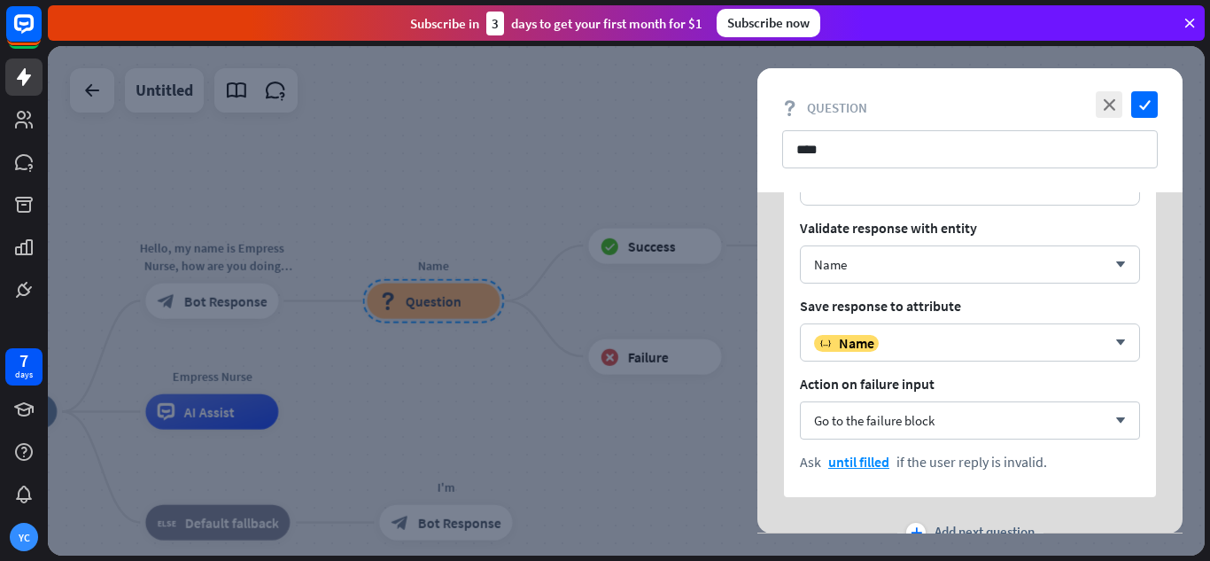
scroll to position [177, 0]
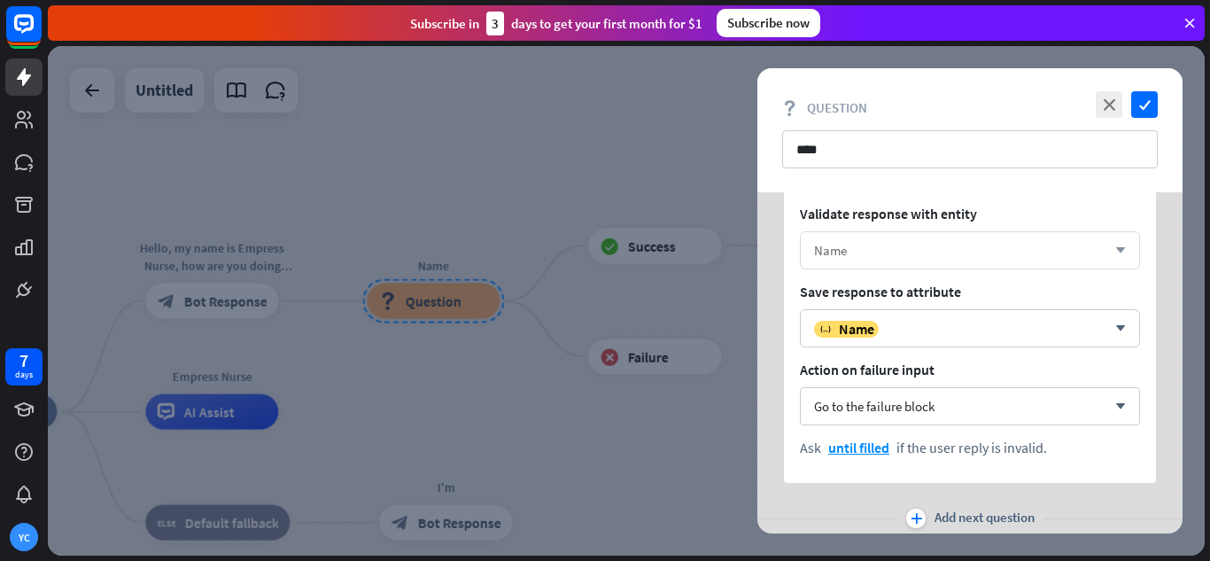
click at [924, 253] on div "Name" at bounding box center [960, 250] width 292 height 17
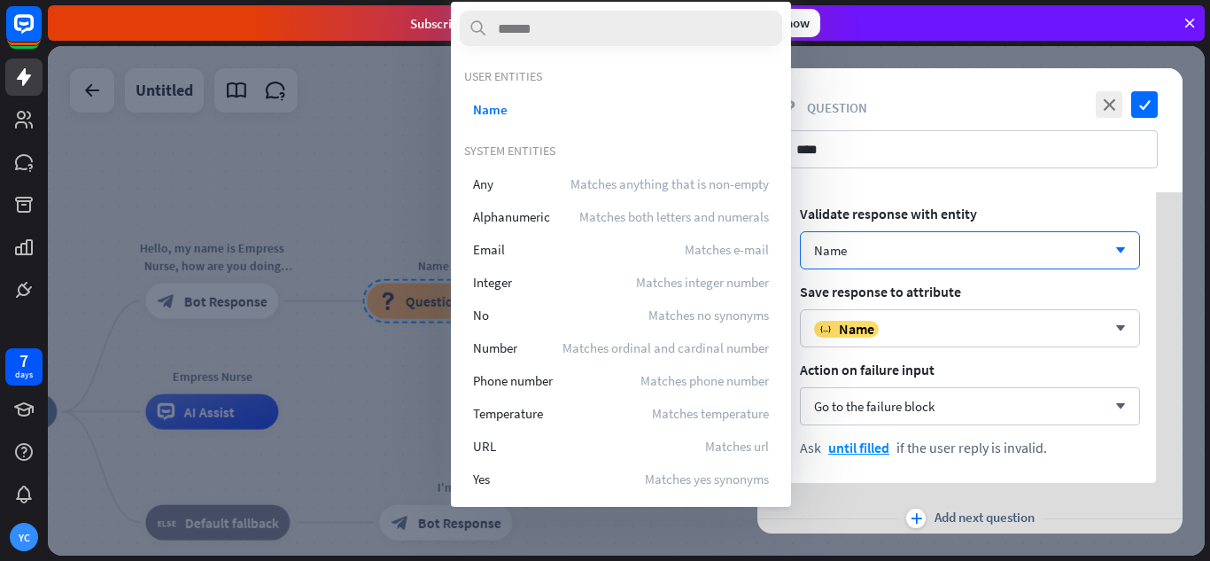
click at [940, 187] on div "close check block_question Question ****" at bounding box center [970, 130] width 425 height 124
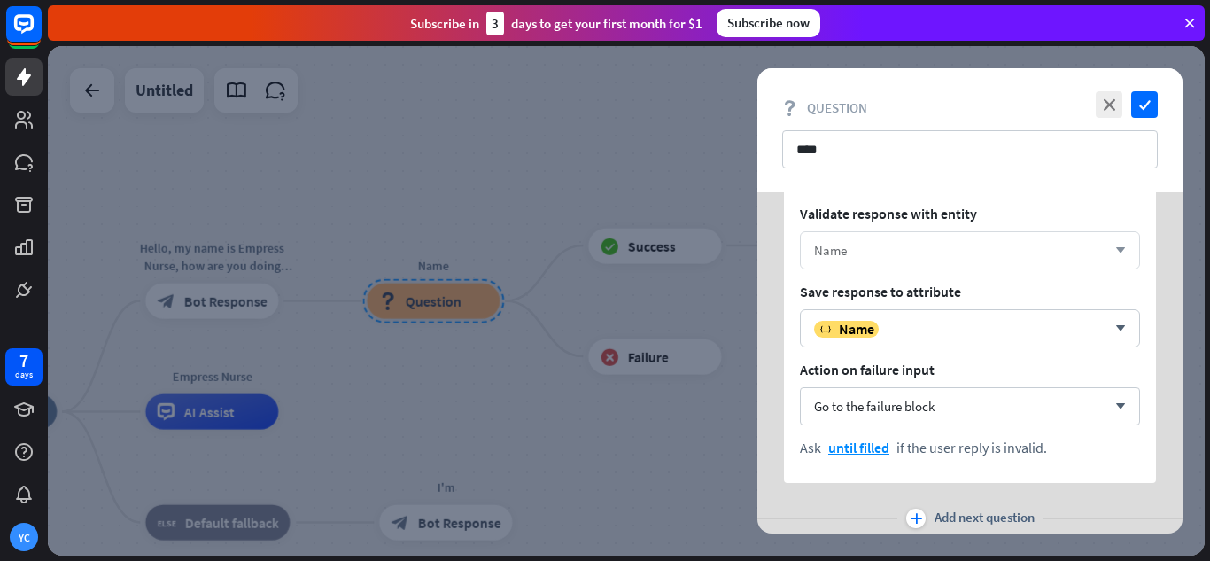
click at [917, 257] on div "Name" at bounding box center [960, 250] width 292 height 17
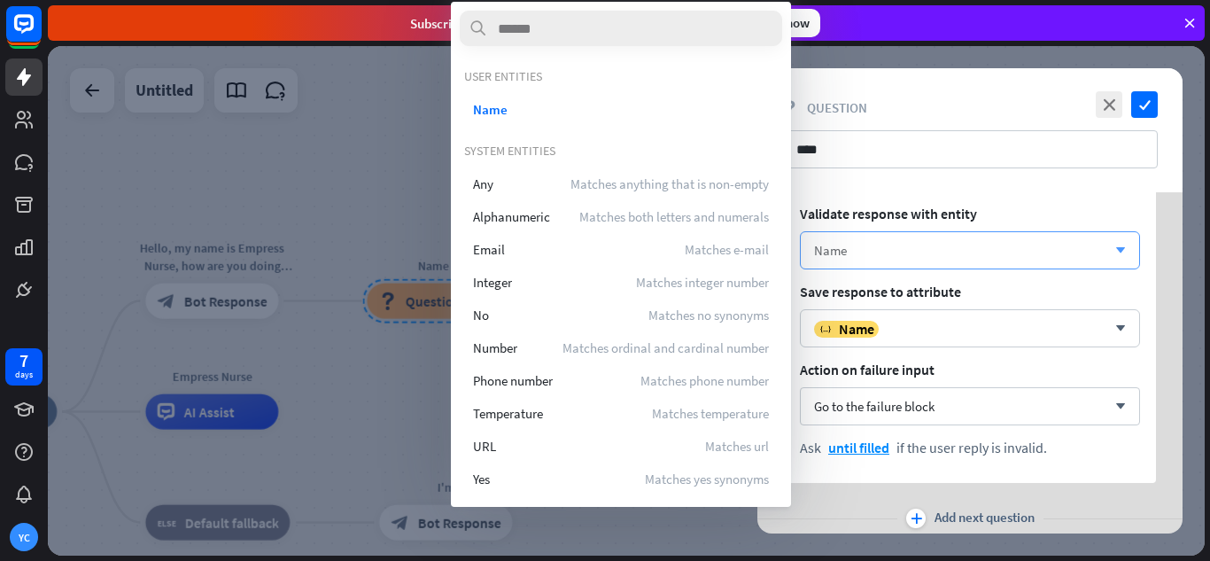
click at [917, 257] on div "Name" at bounding box center [960, 250] width 292 height 17
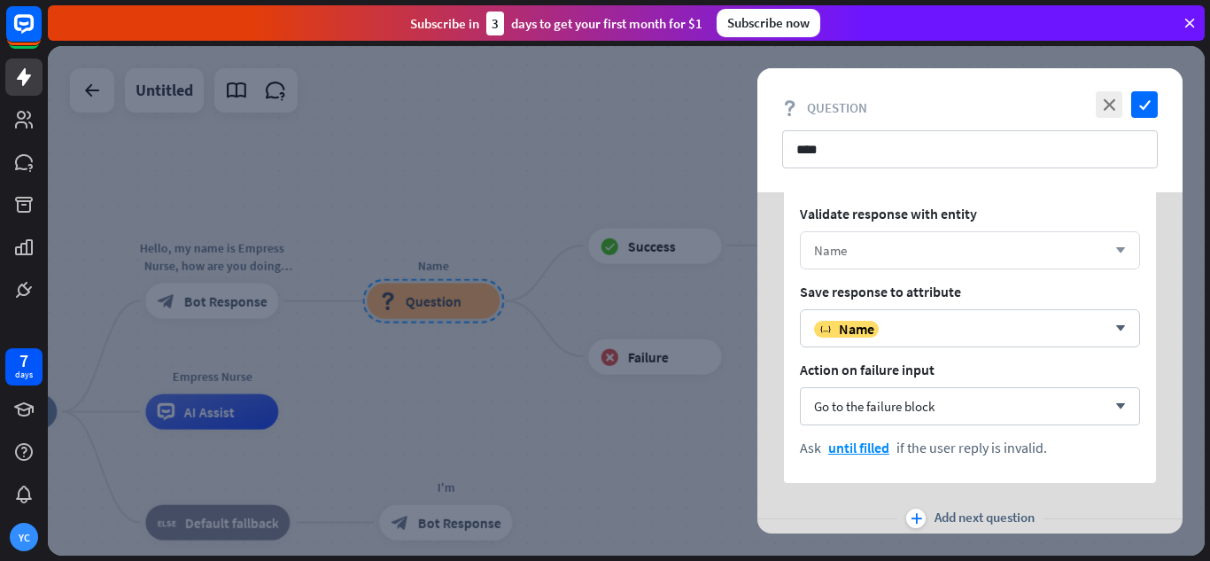
click at [917, 257] on div "Name" at bounding box center [960, 250] width 292 height 17
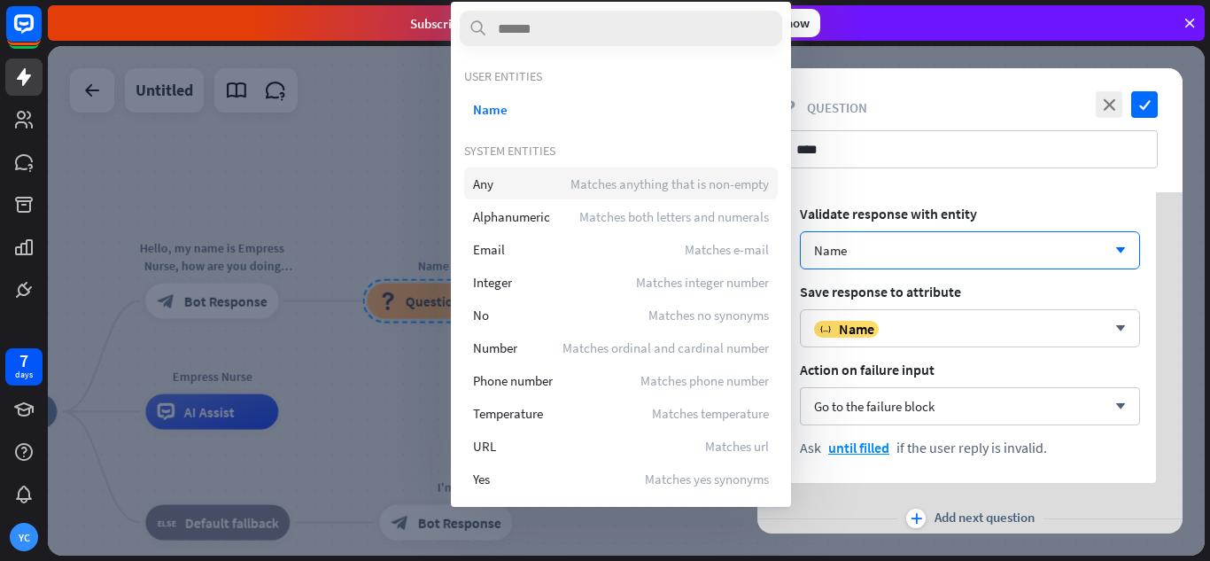
click at [667, 192] on div "Any Matches anything that is non-empty" at bounding box center [621, 183] width 314 height 32
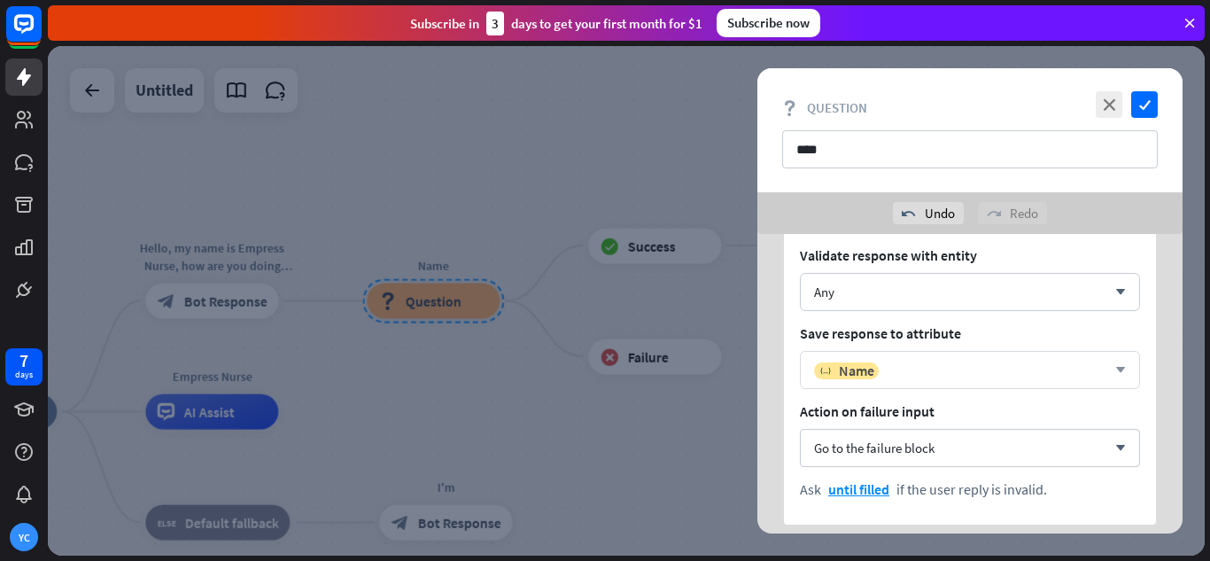
click at [936, 363] on div "variable Name" at bounding box center [960, 371] width 292 height 18
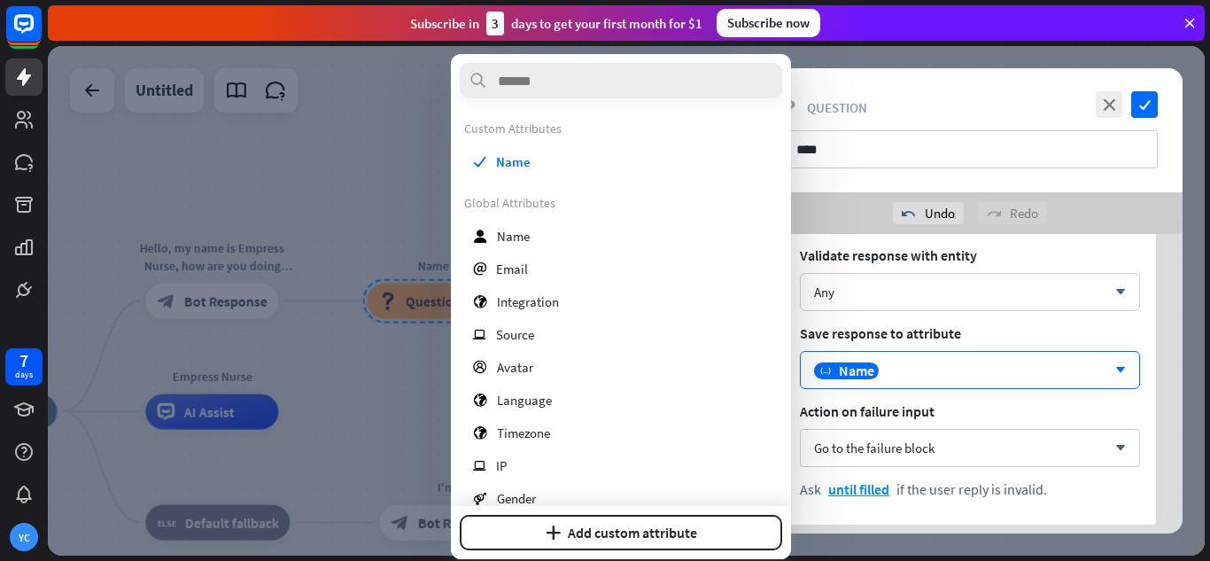
click at [977, 323] on div "**********" at bounding box center [970, 324] width 372 height 400
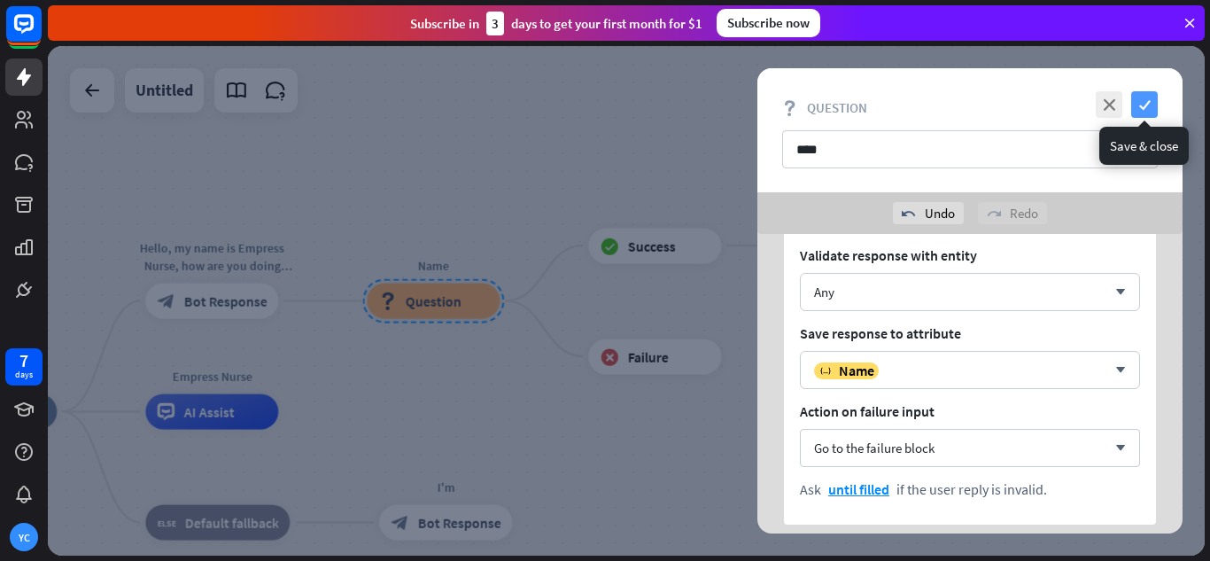
click at [1152, 94] on icon "check" at bounding box center [1144, 104] width 27 height 27
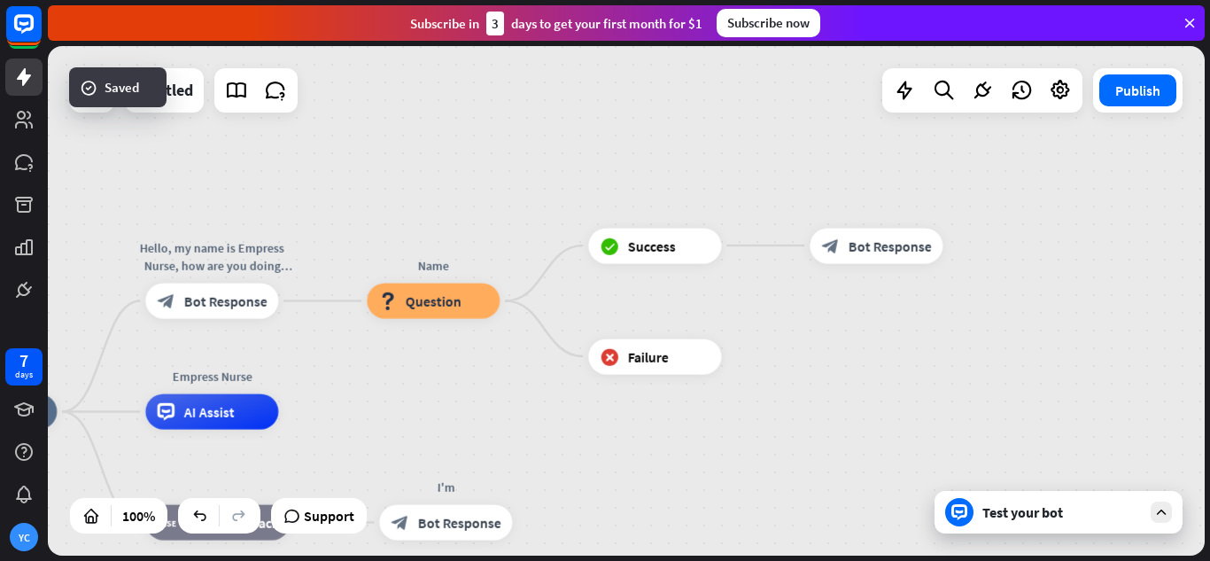
click at [1016, 514] on div "Test your bot" at bounding box center [1062, 512] width 159 height 18
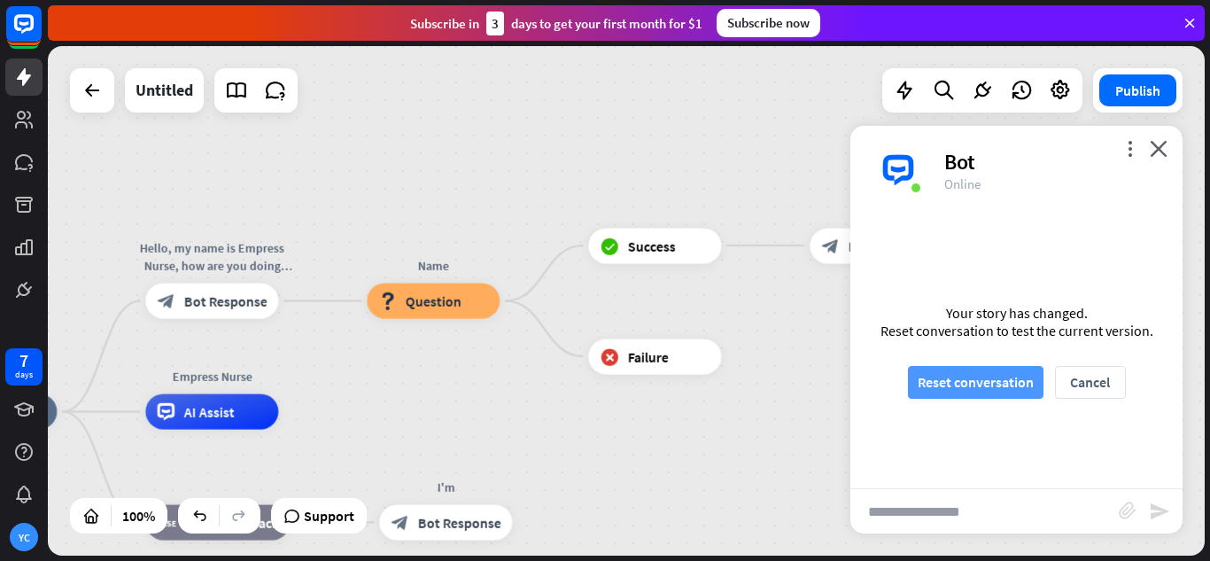
click at [986, 388] on button "Reset conversation" at bounding box center [976, 382] width 136 height 33
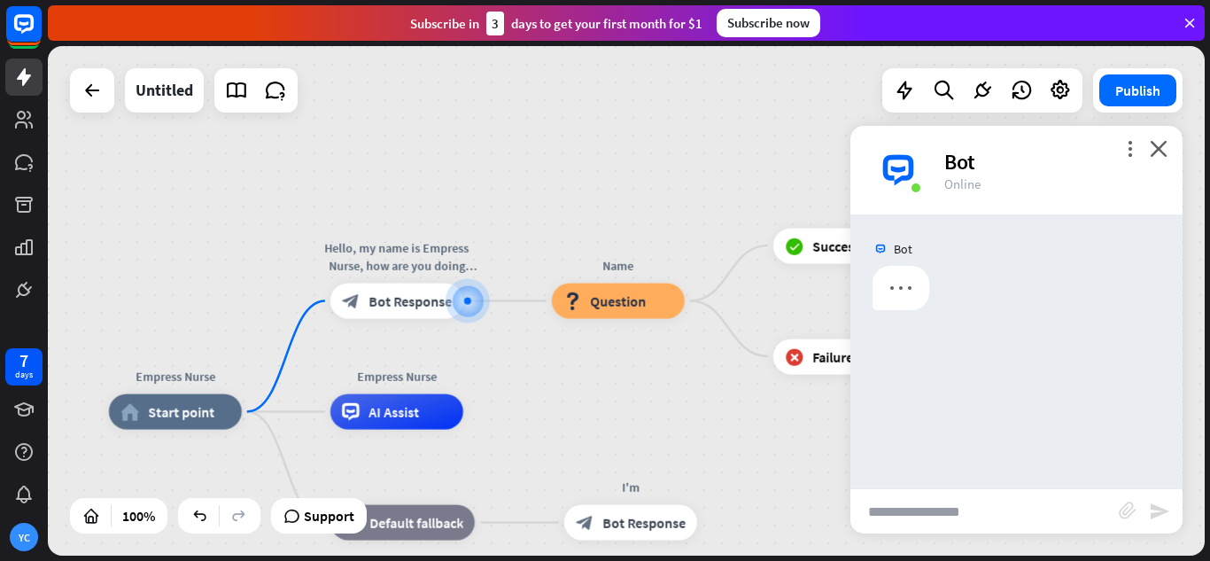
click at [981, 504] on input "text" at bounding box center [985, 511] width 268 height 44
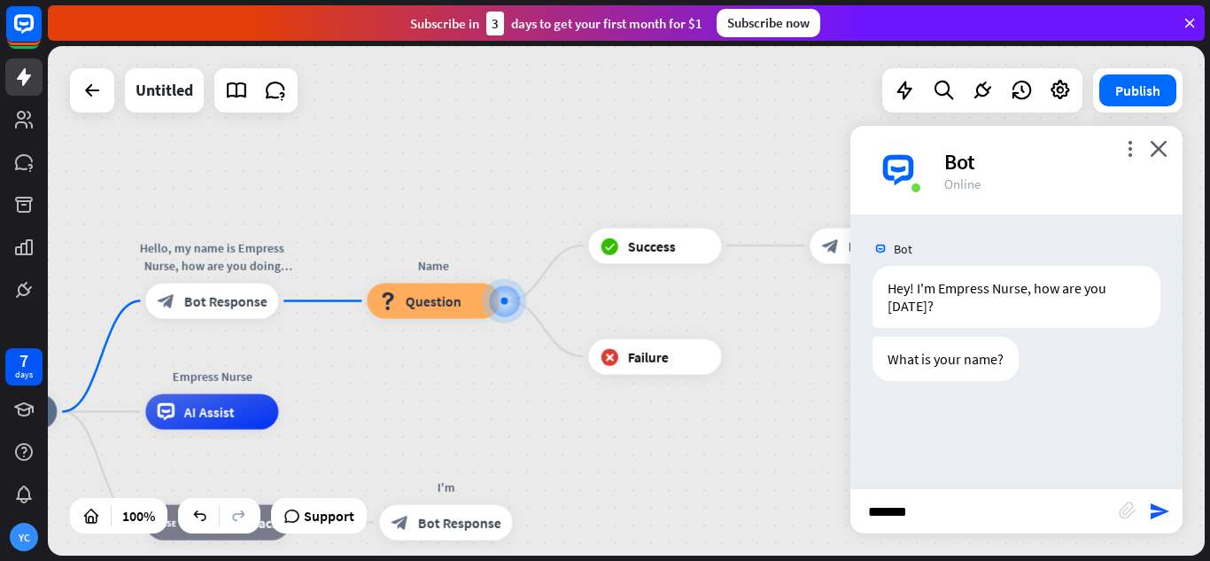
type input "********"
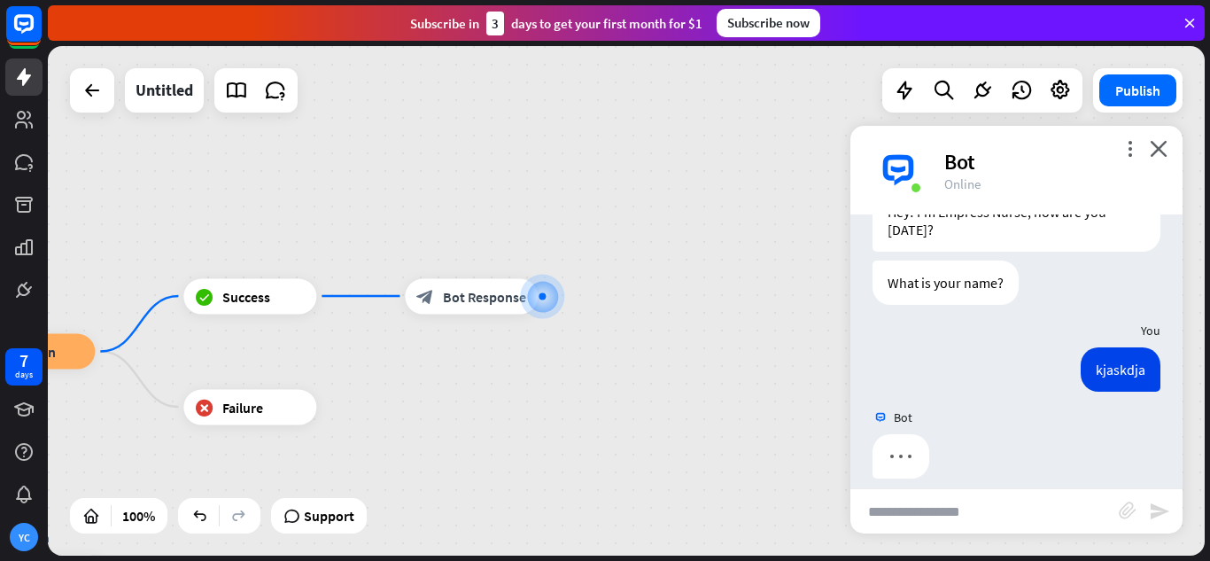
scroll to position [93, 0]
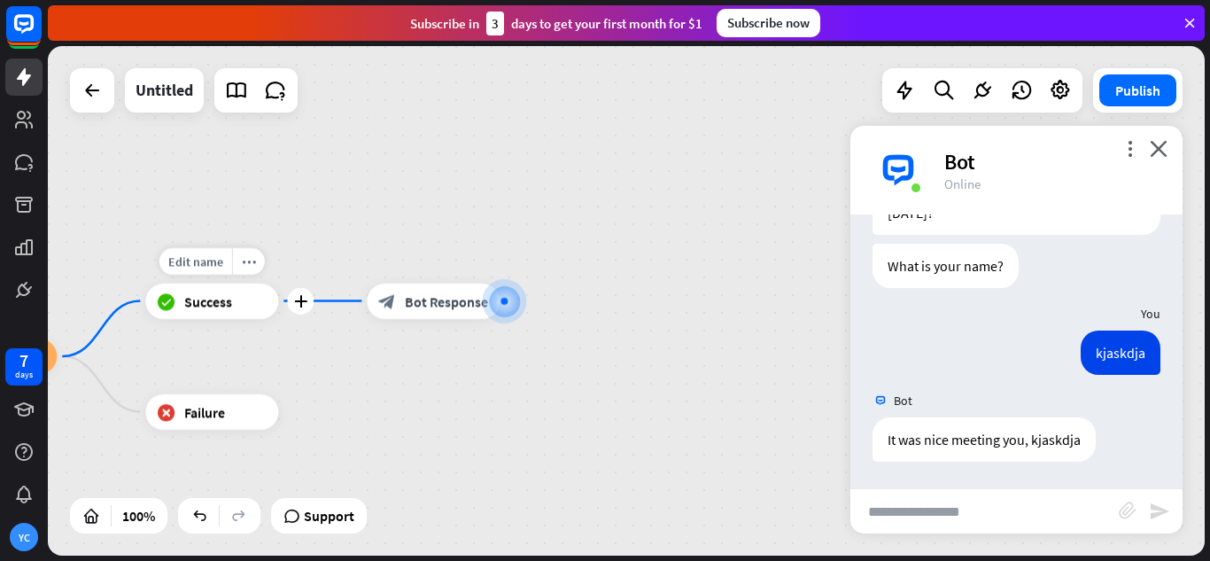
click at [197, 318] on div "block_success Success" at bounding box center [211, 301] width 133 height 35
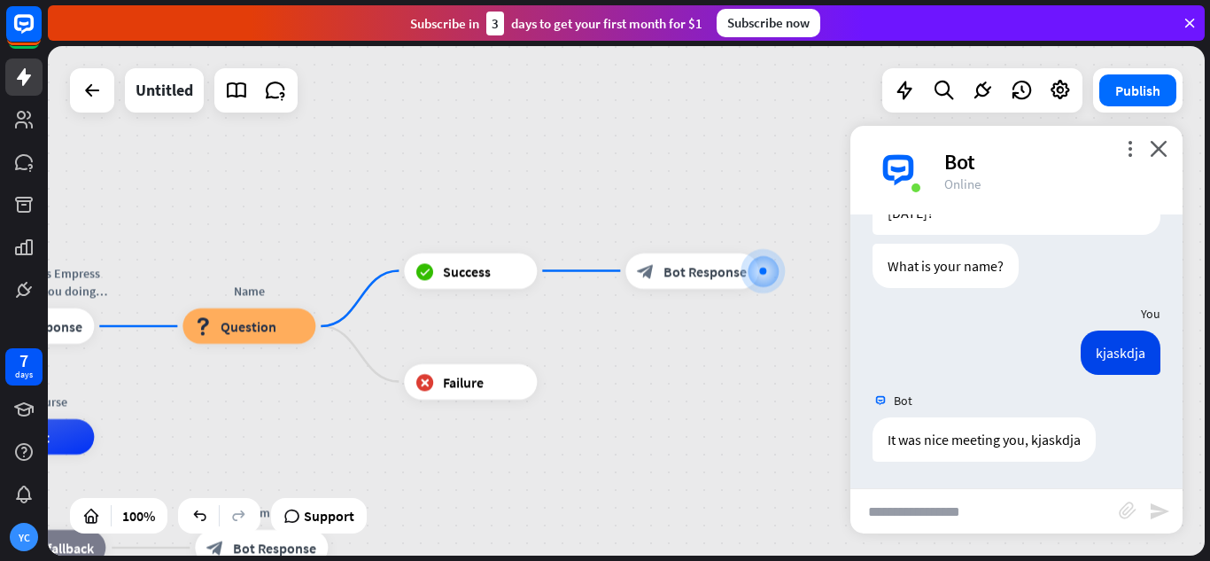
drag, startPoint x: 340, startPoint y: 383, endPoint x: 623, endPoint y: 339, distance: 286.0
click at [618, 344] on div "Empress Nurse home_2 Start point Hello, my name is Empress Nurse, how are you d…" at bounding box center [626, 300] width 1157 height 509
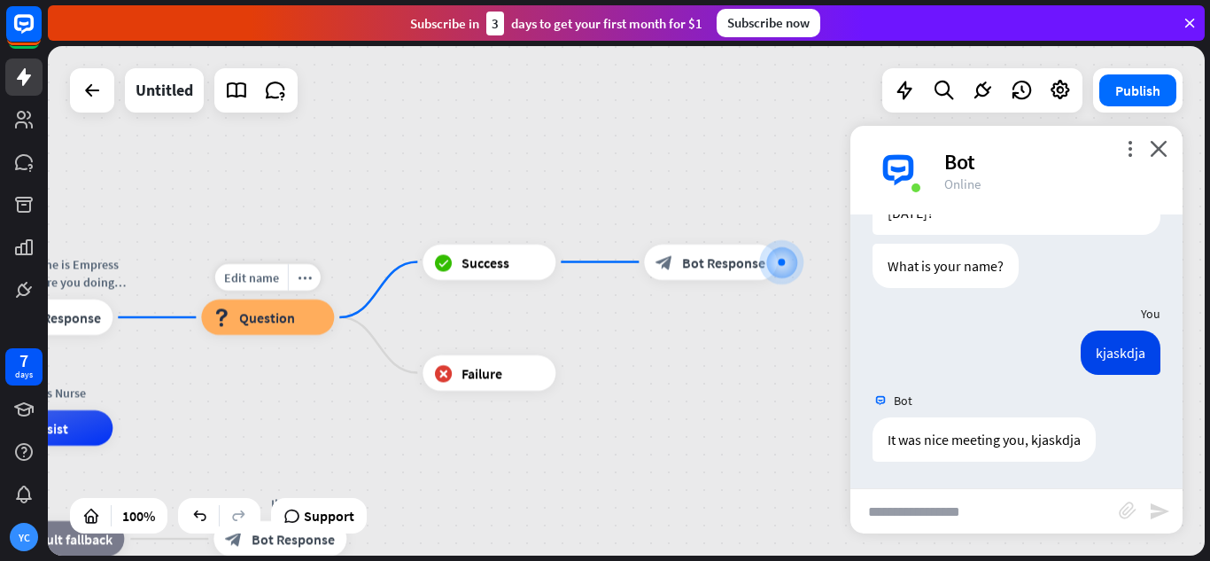
click at [297, 323] on div "block_question Question" at bounding box center [267, 316] width 133 height 35
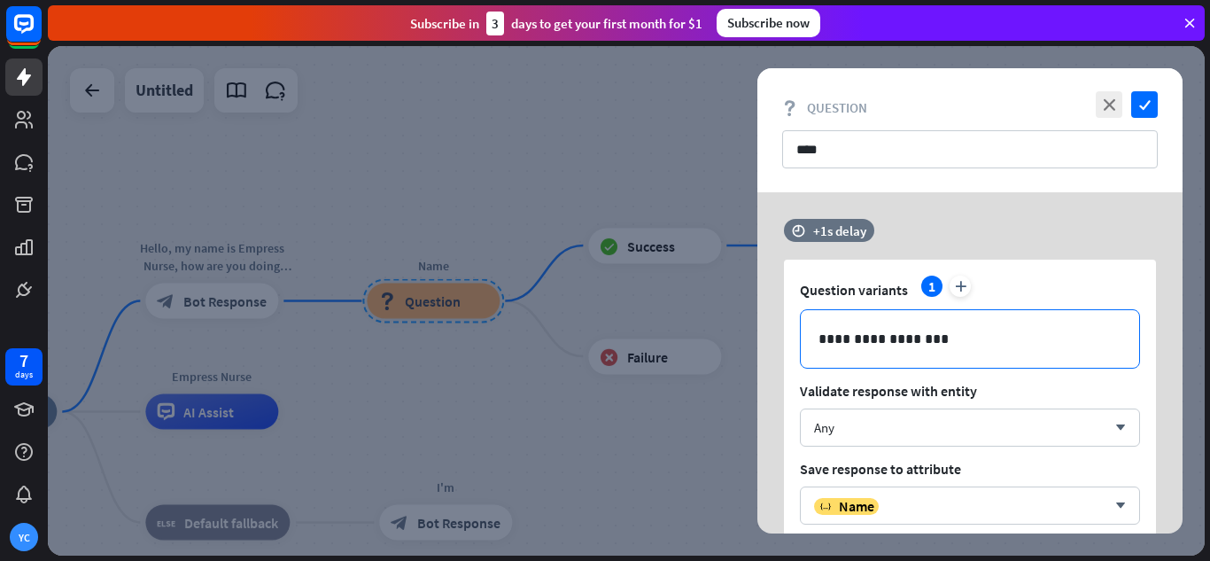
scroll to position [89, 0]
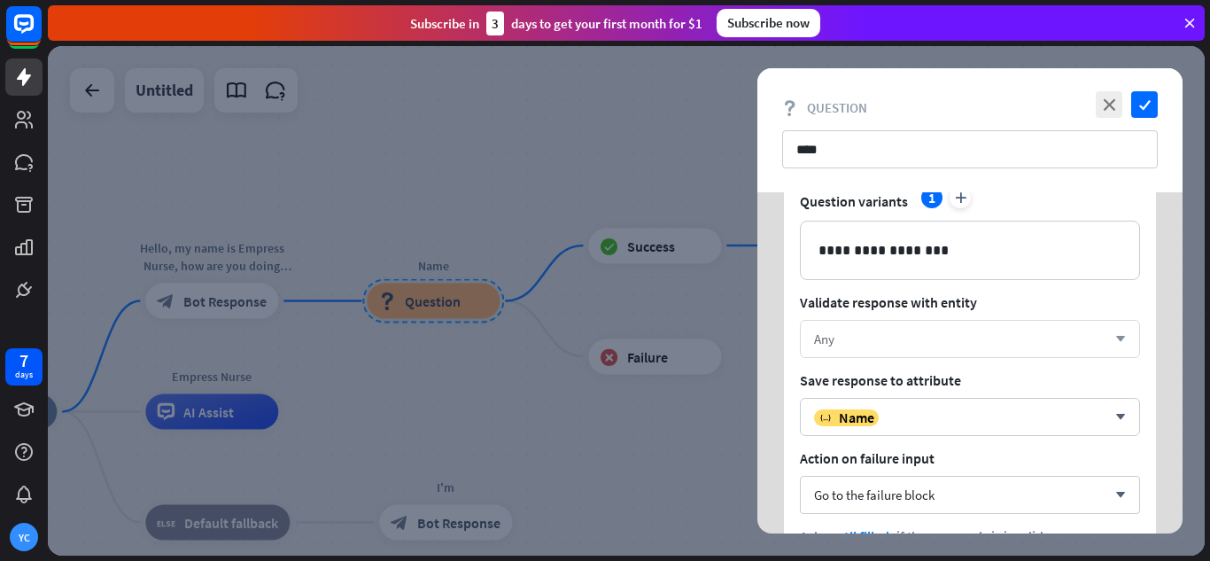
click at [961, 345] on div "Any" at bounding box center [960, 338] width 292 height 17
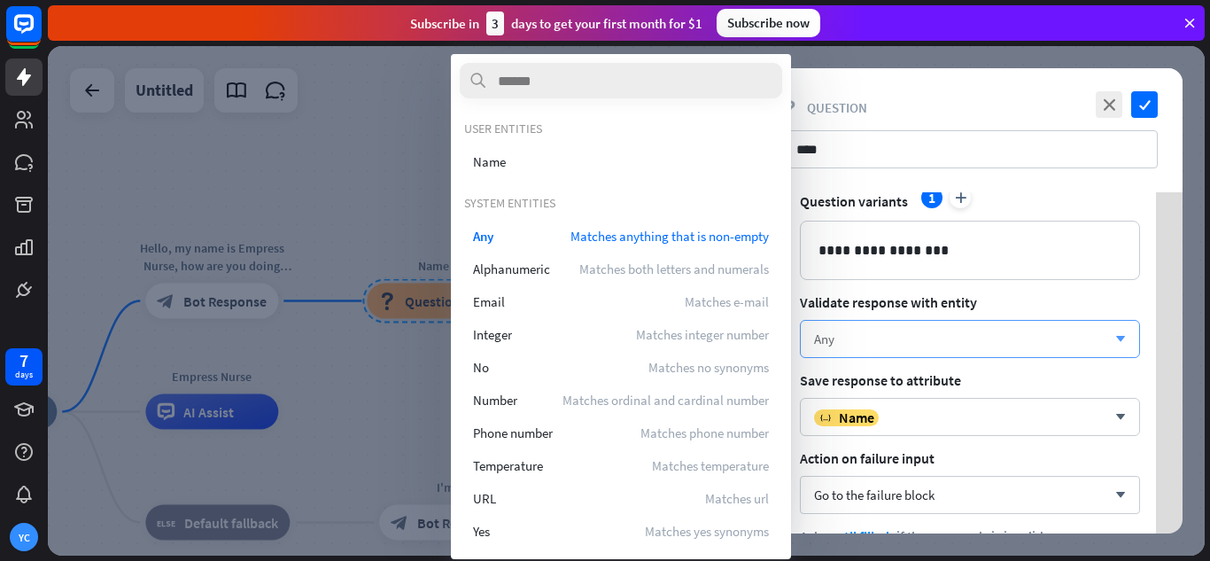
click at [961, 345] on div "Any" at bounding box center [960, 338] width 292 height 17
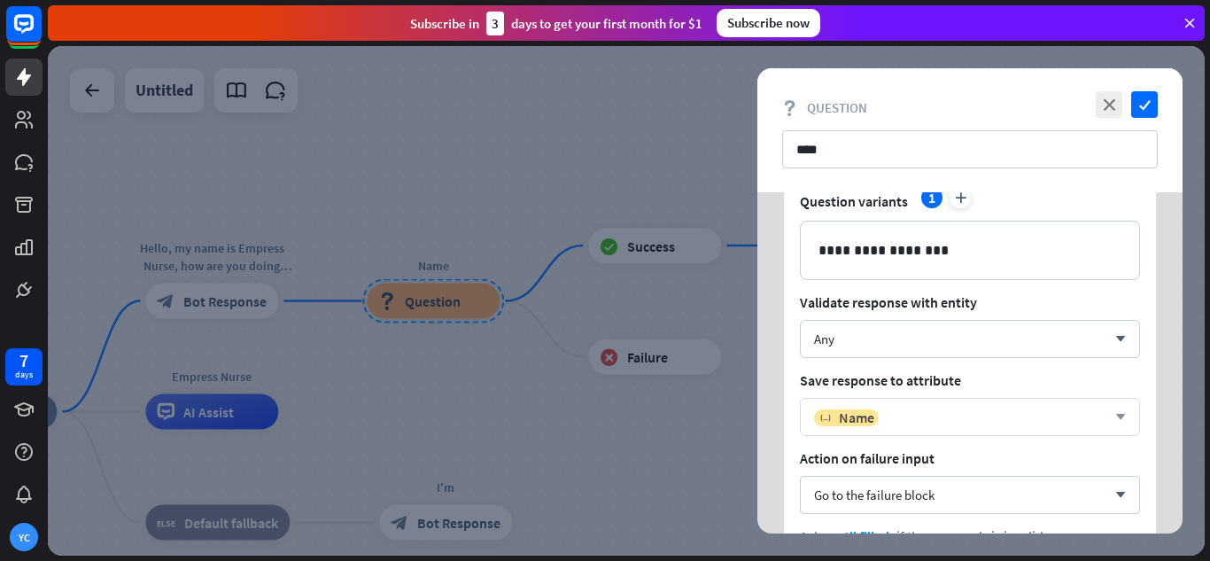
click at [942, 412] on div "variable Name" at bounding box center [960, 417] width 292 height 18
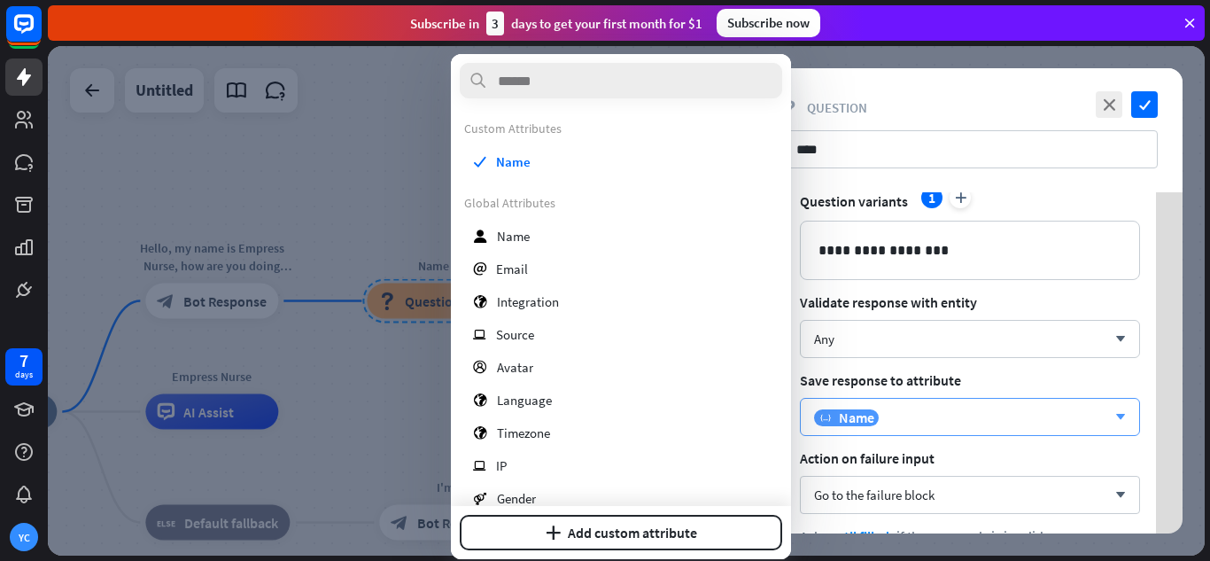
click at [942, 412] on div "variable Name" at bounding box center [960, 417] width 292 height 18
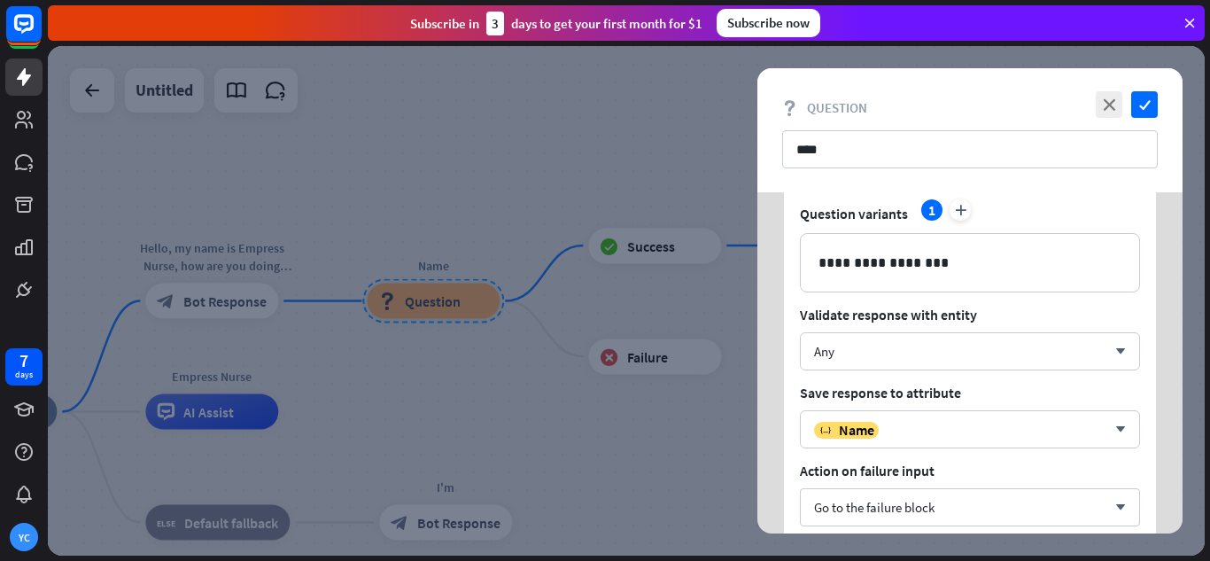
scroll to position [56, 0]
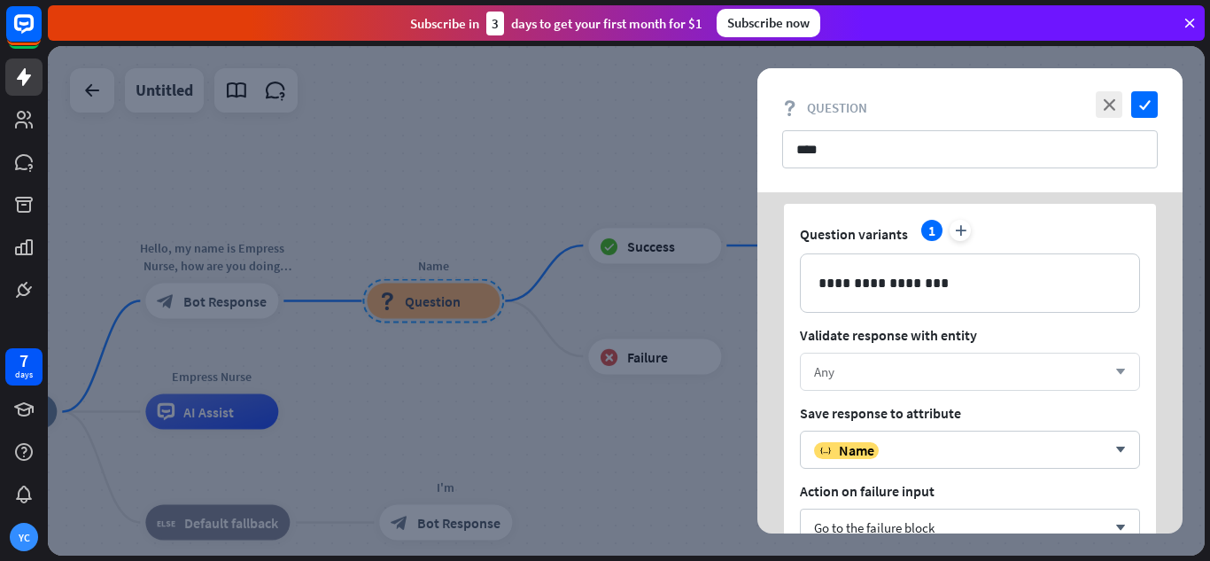
click at [973, 372] on div "Any" at bounding box center [960, 371] width 292 height 17
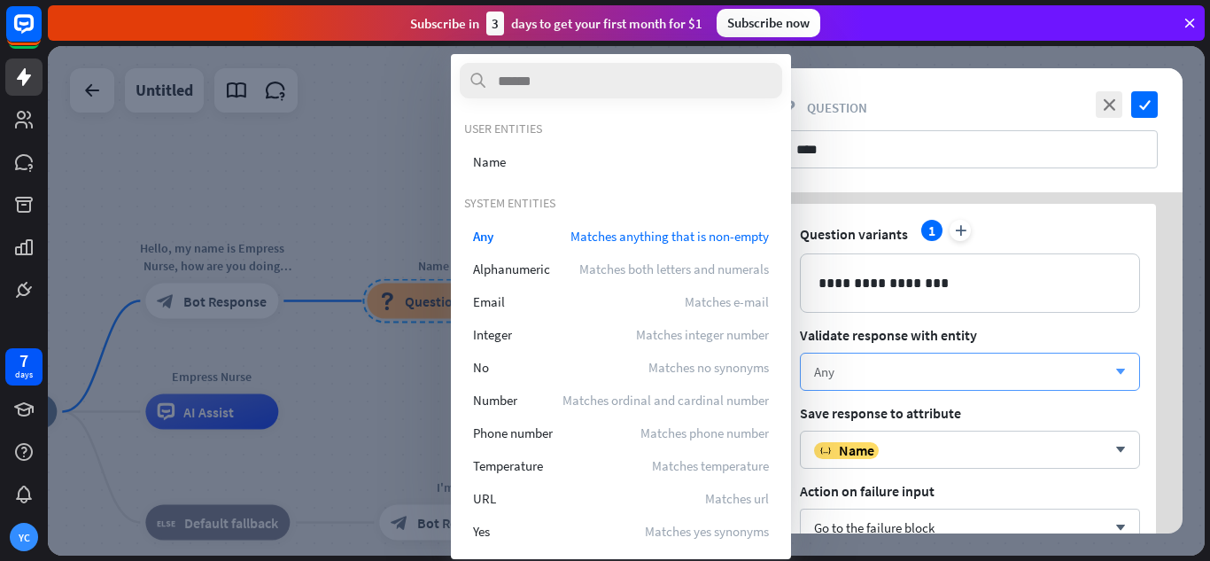
click at [973, 372] on div "Any" at bounding box center [960, 371] width 292 height 17
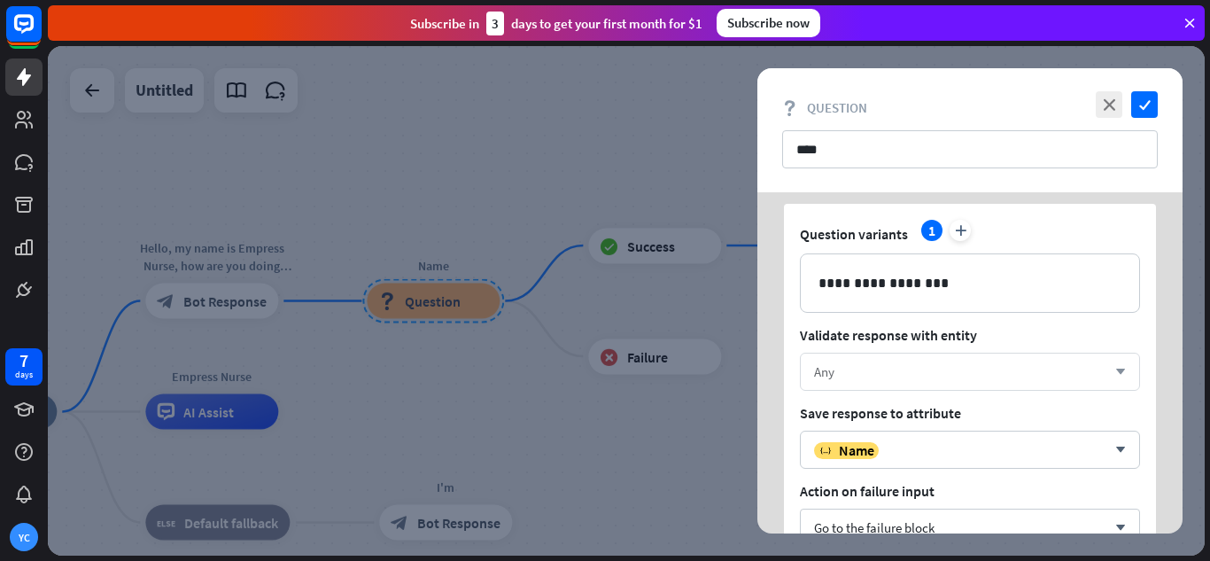
click at [970, 378] on div "Any" at bounding box center [960, 371] width 292 height 17
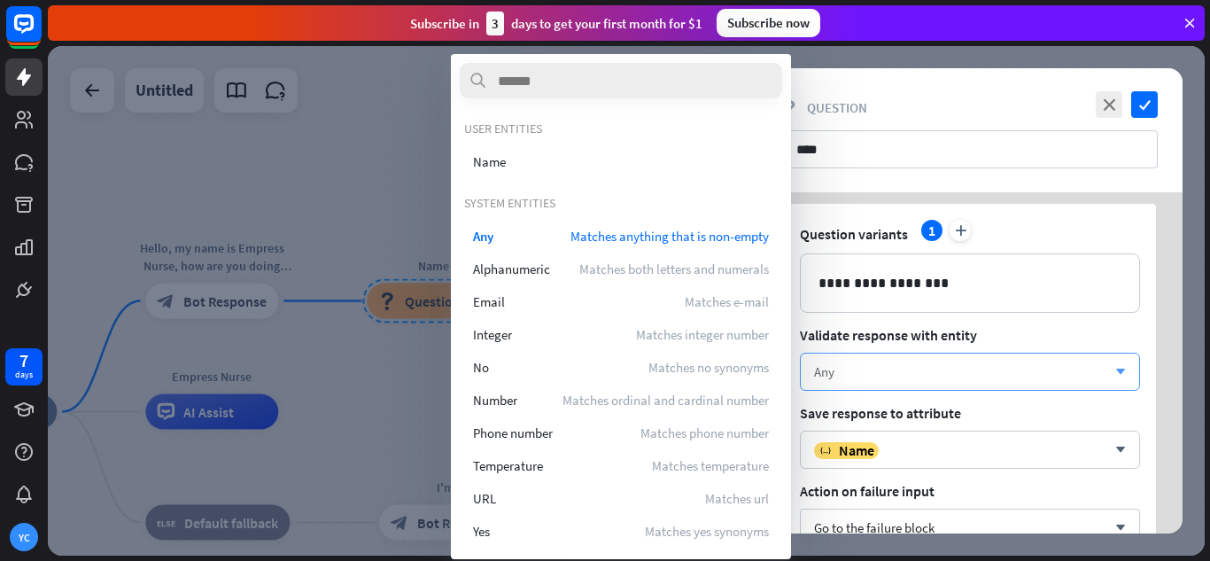
click at [970, 378] on div "Any" at bounding box center [960, 371] width 292 height 17
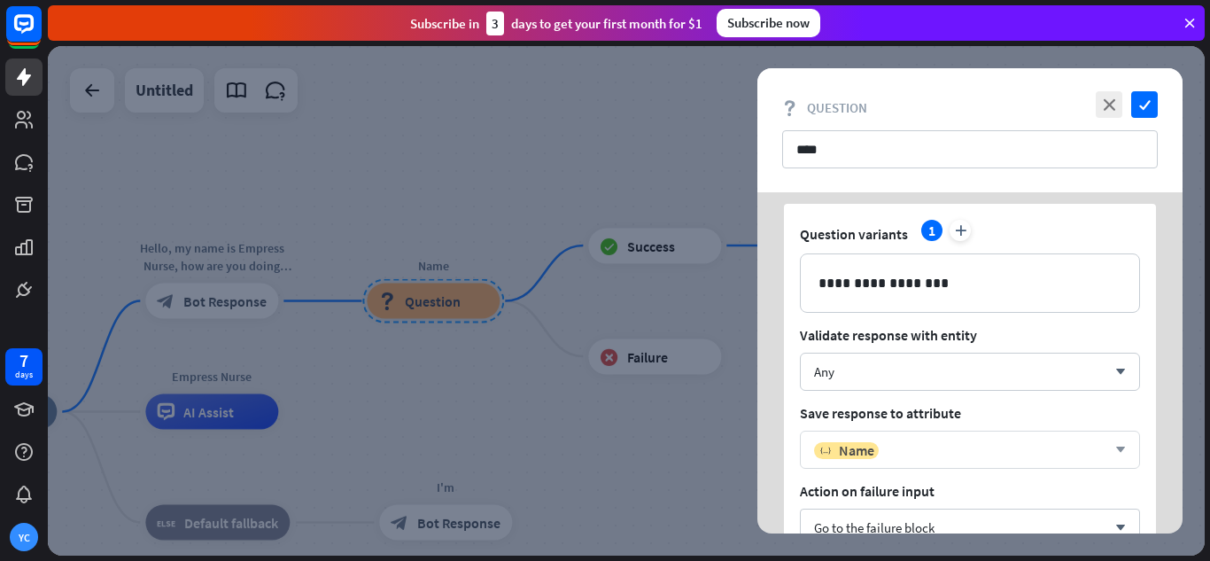
click at [979, 445] on div "variable Name" at bounding box center [960, 450] width 292 height 18
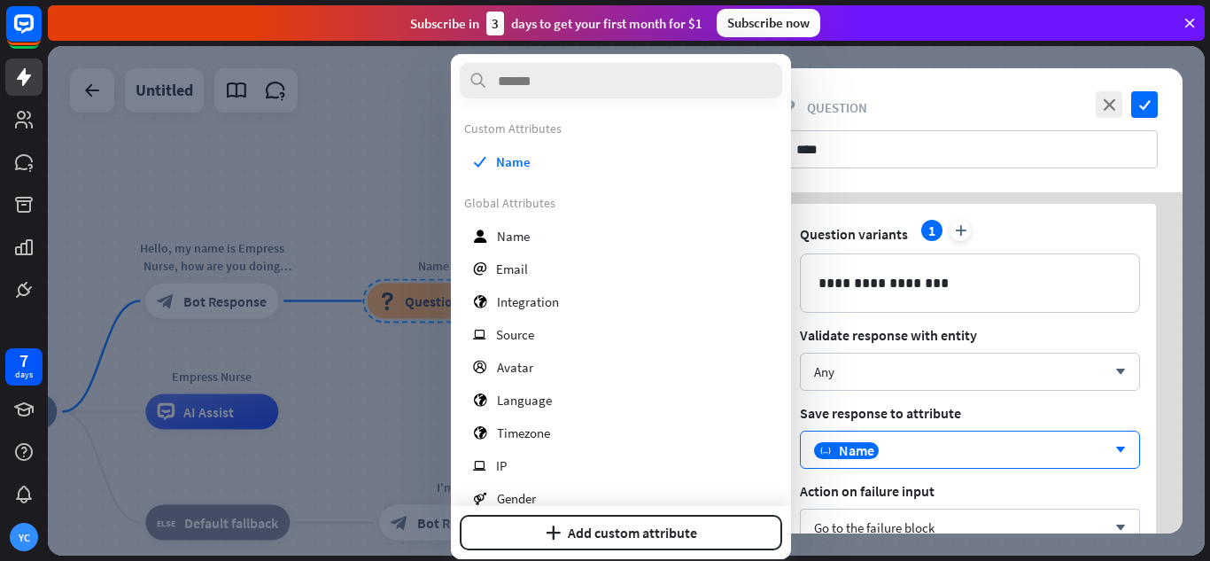
click at [1048, 333] on span "Validate response with entity" at bounding box center [970, 335] width 340 height 18
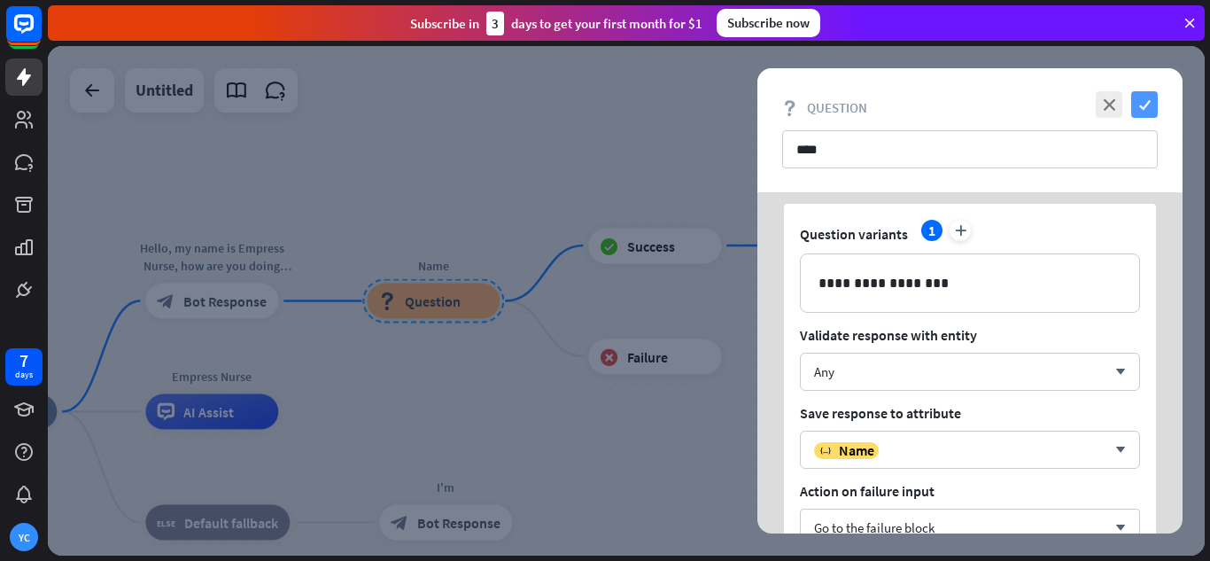
click at [1147, 110] on icon "check" at bounding box center [1144, 104] width 27 height 27
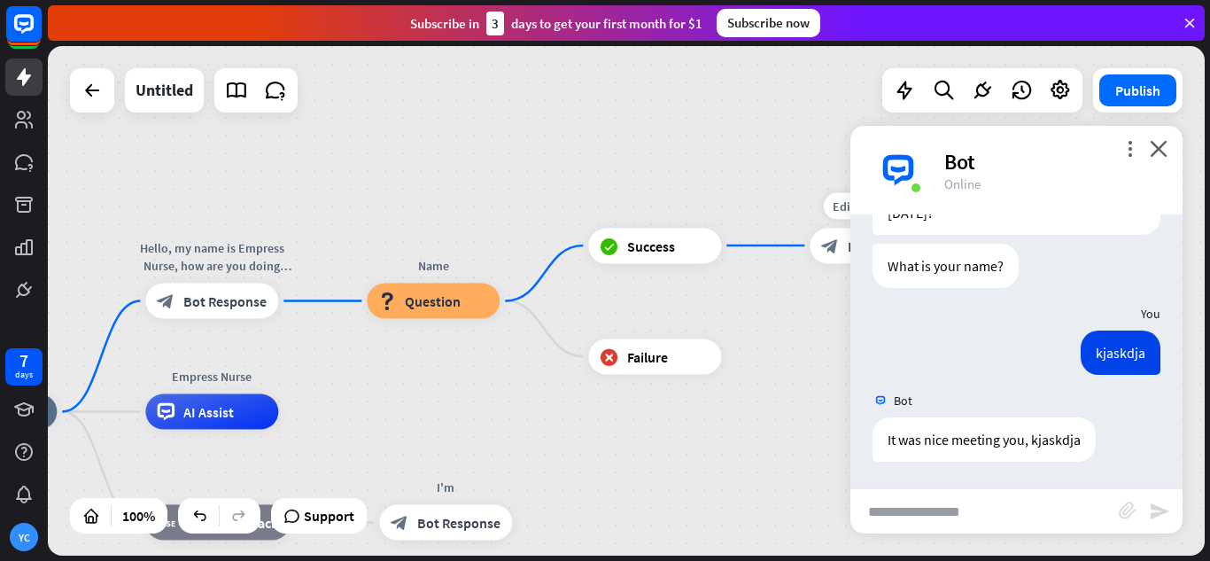
click at [826, 245] on icon "block_bot_response" at bounding box center [830, 246] width 18 height 18
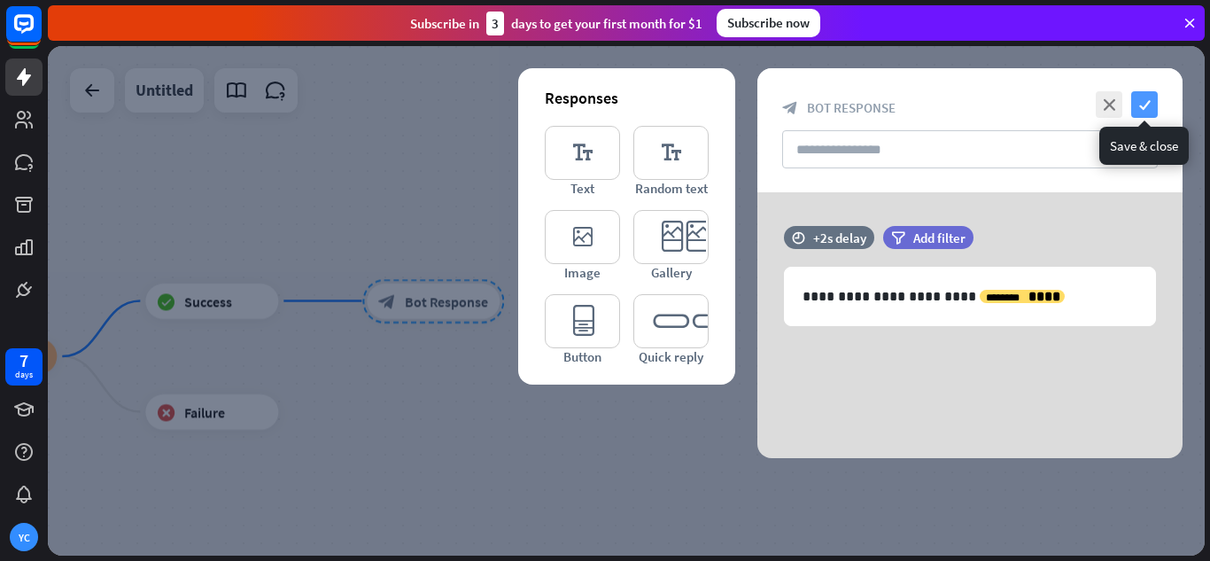
click at [1150, 100] on icon "check" at bounding box center [1144, 104] width 27 height 27
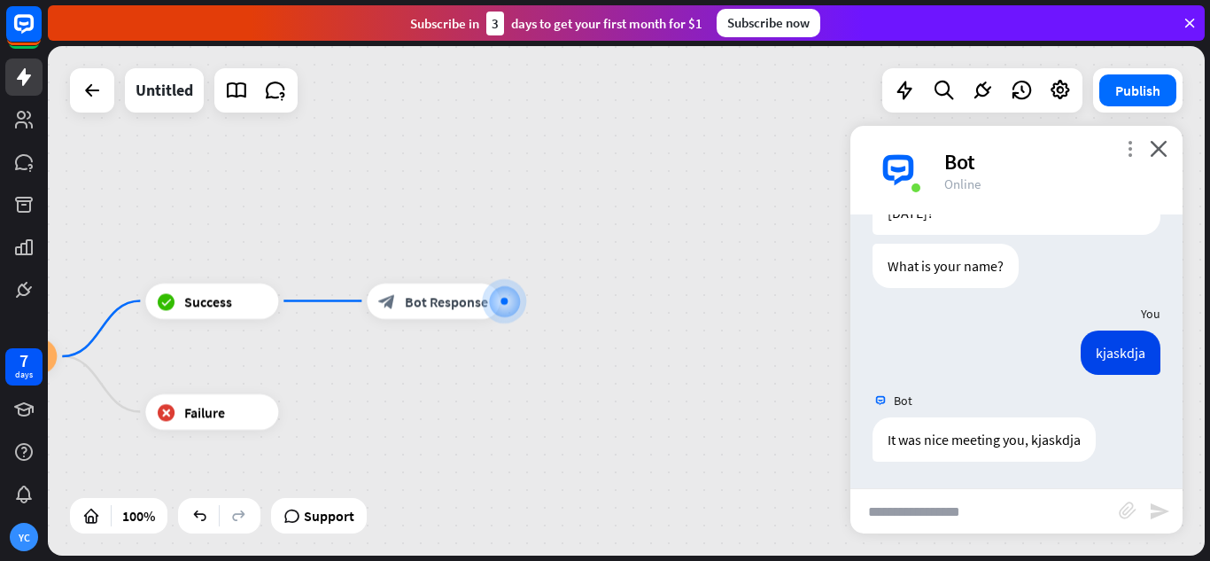
click at [1126, 149] on icon "more_vert" at bounding box center [1130, 148] width 17 height 17
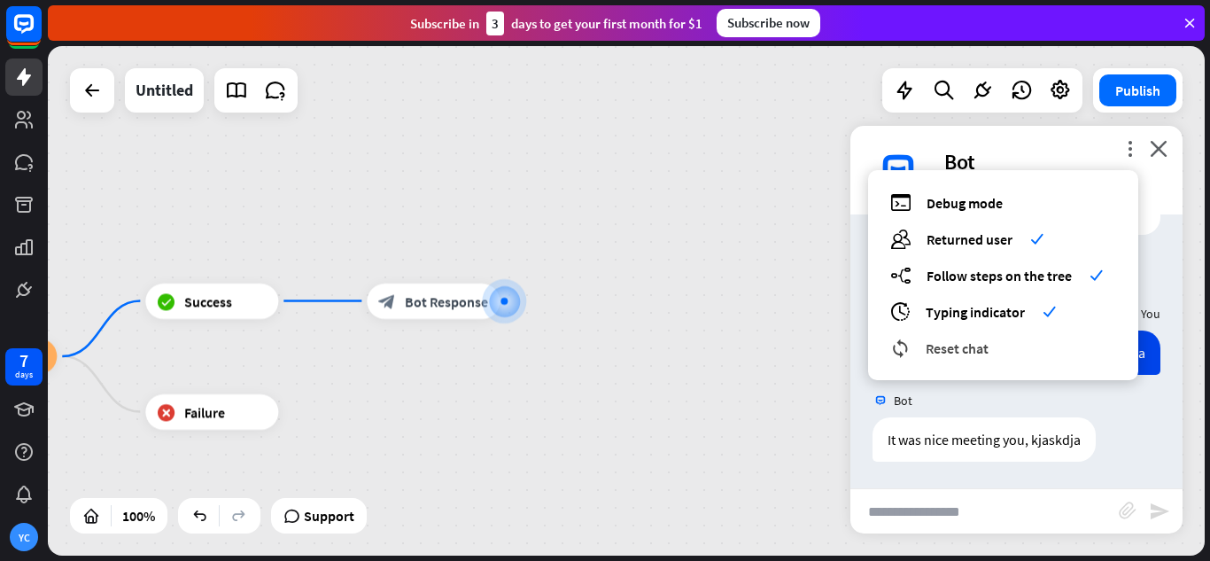
click at [975, 352] on span "Reset chat" at bounding box center [957, 348] width 63 height 18
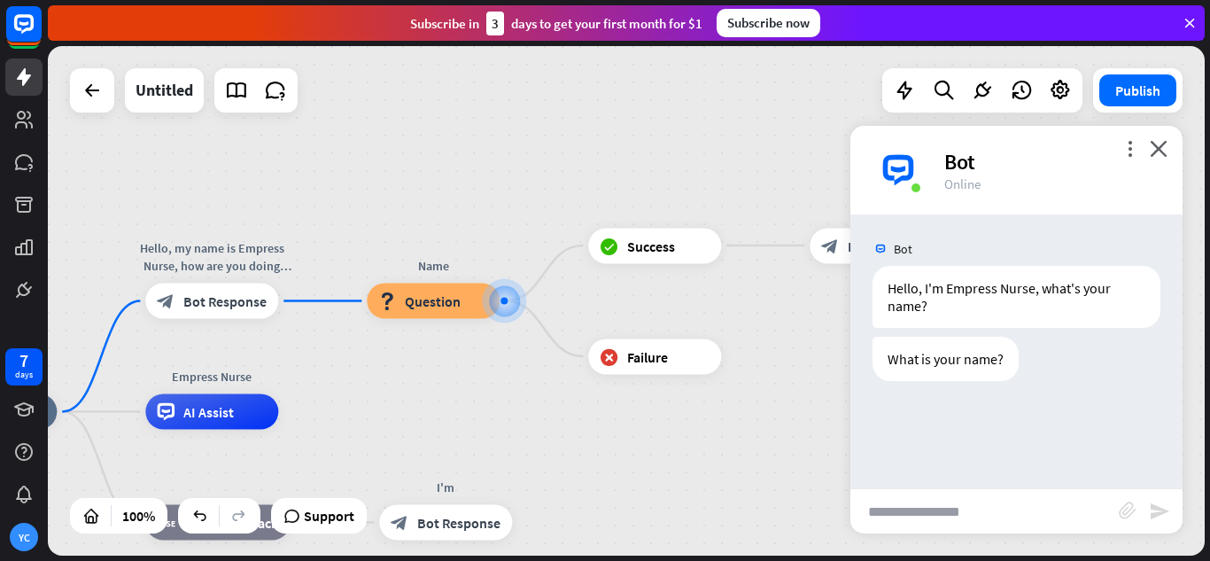
click at [993, 511] on input "text" at bounding box center [985, 511] width 268 height 44
type input "**********"
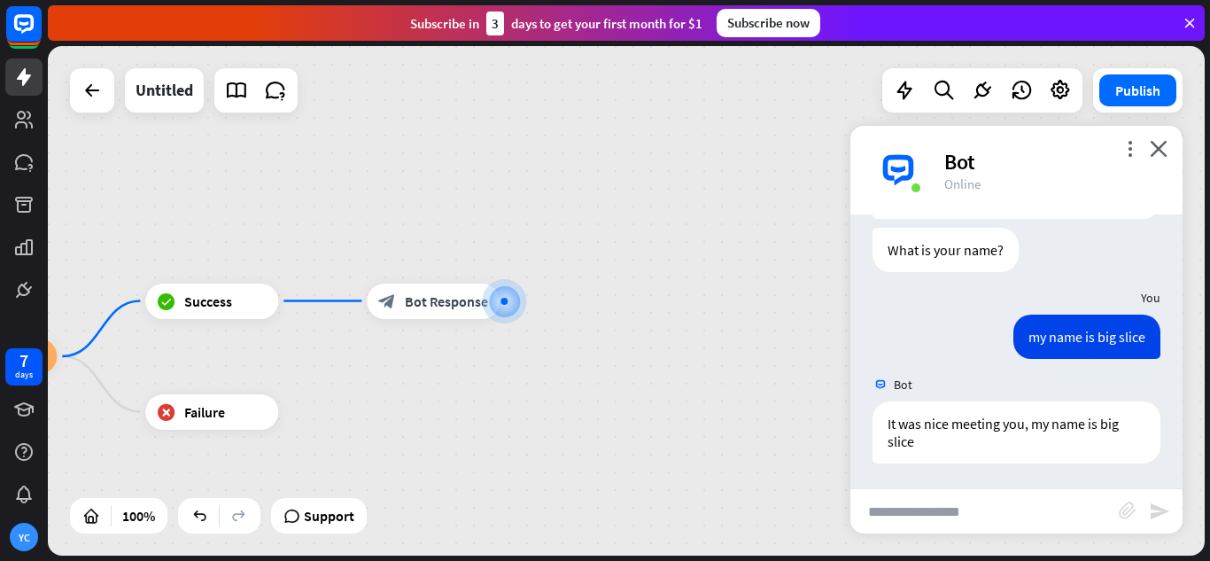
scroll to position [111, 0]
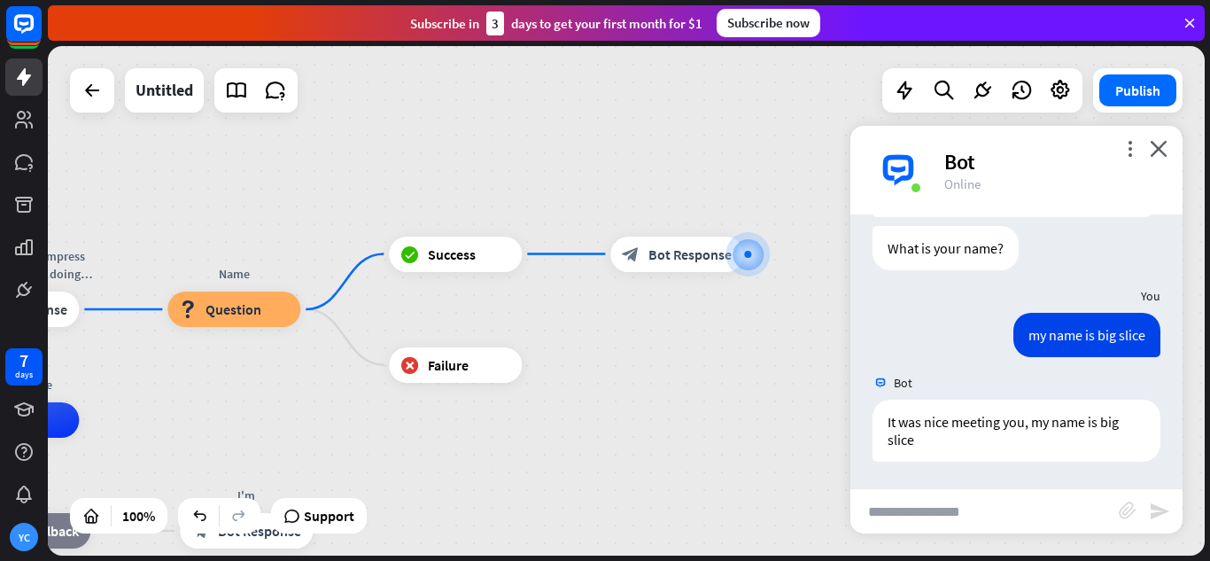
drag, startPoint x: 422, startPoint y: 355, endPoint x: 697, endPoint y: 295, distance: 282.1
click at [685, 301] on div "Empress Nurse home_2 Start point Hello, my name is Empress Nurse, how are you d…" at bounding box center [626, 300] width 1157 height 509
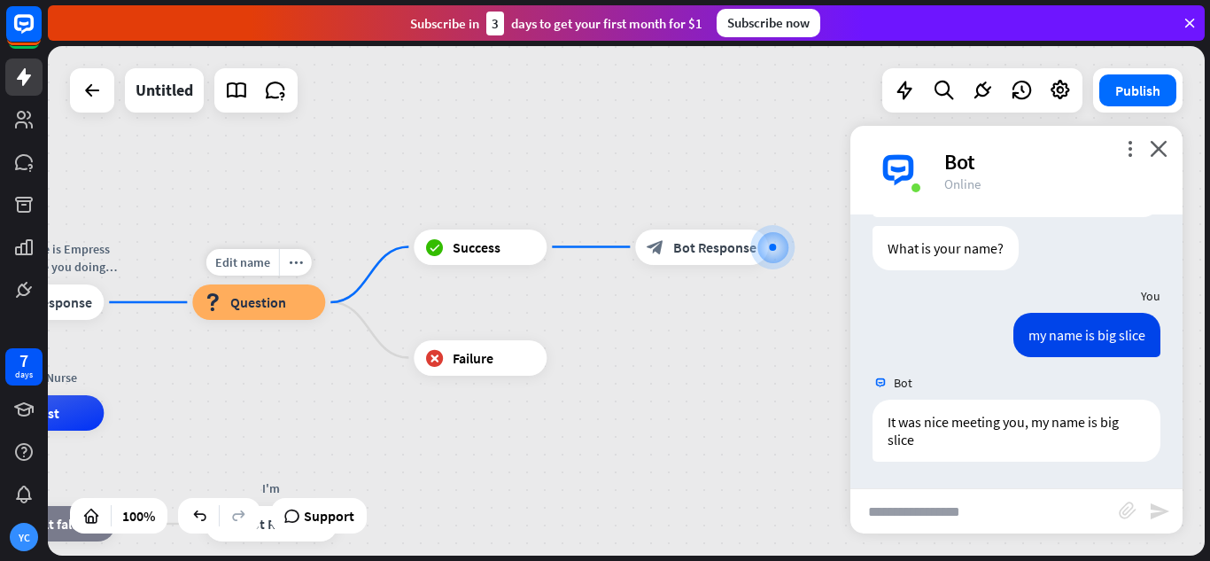
click at [270, 301] on span "Question" at bounding box center [258, 302] width 56 height 18
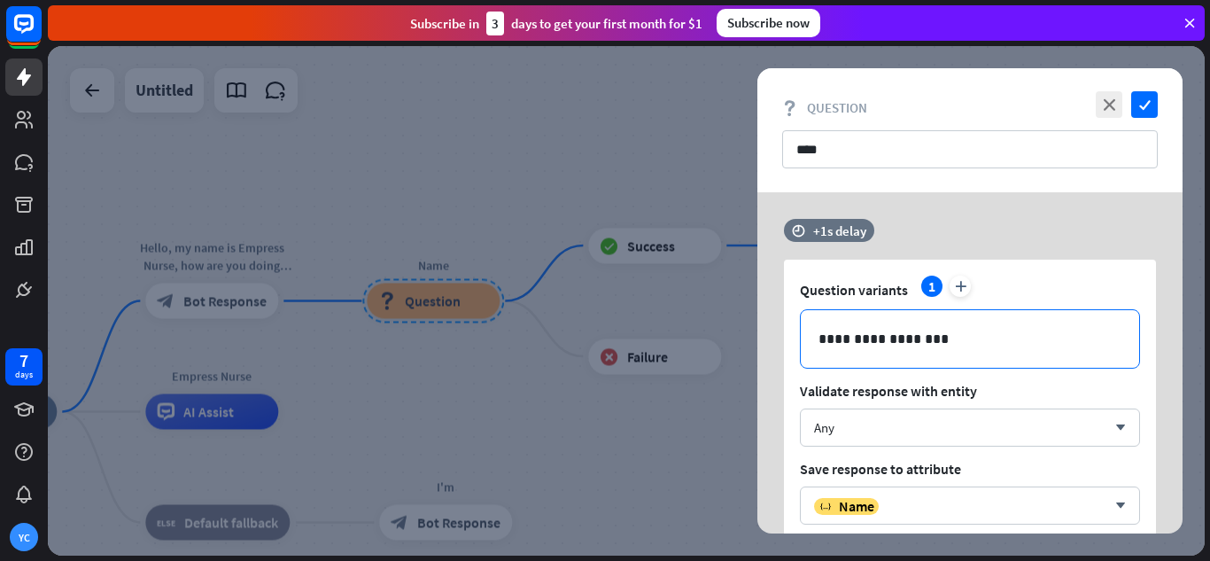
scroll to position [89, 0]
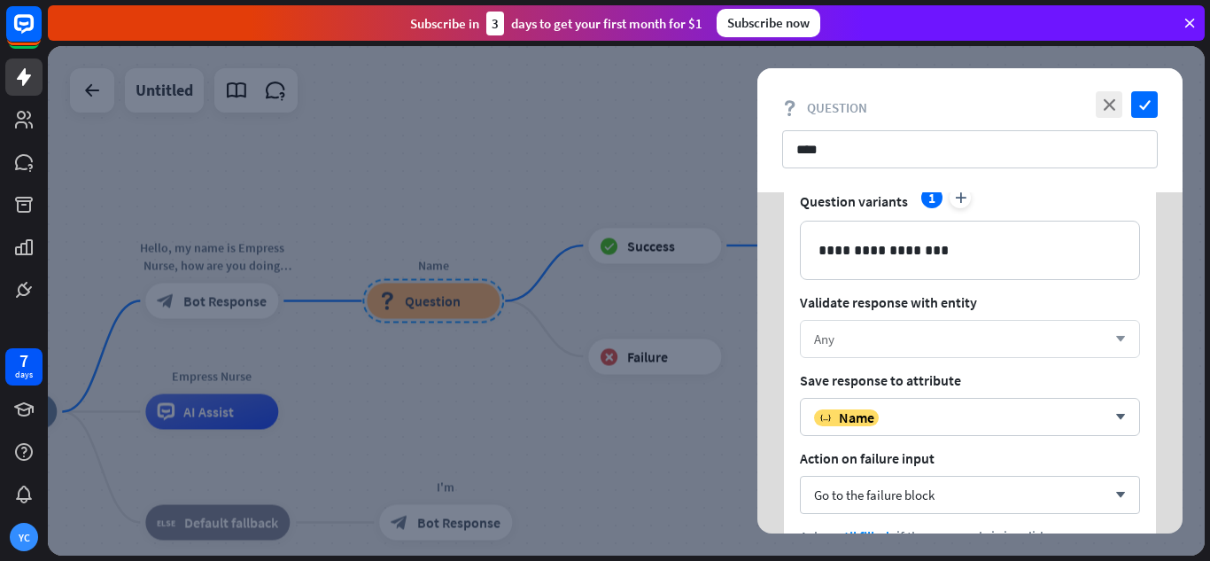
click at [933, 334] on div "Any" at bounding box center [960, 338] width 292 height 17
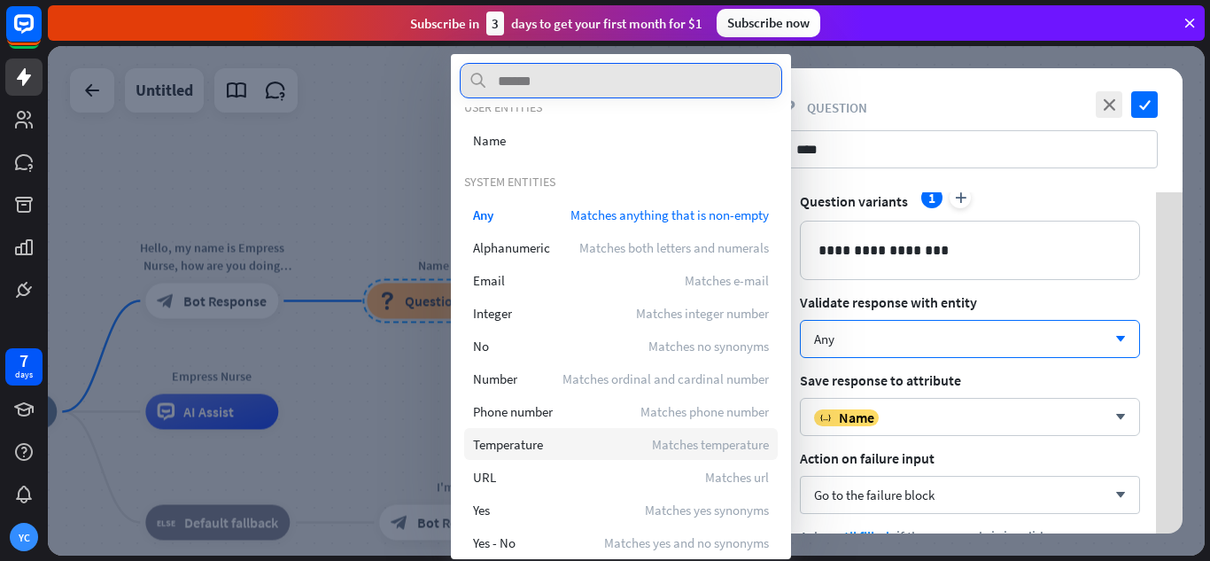
scroll to position [35, 0]
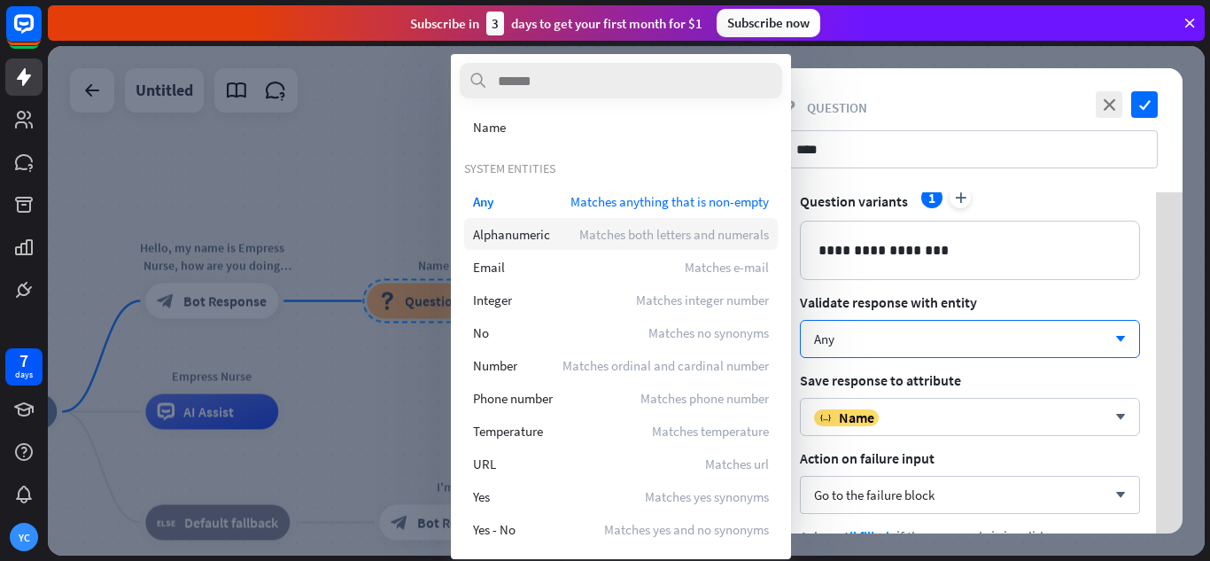
click at [626, 230] on span "Matches both letters and numerals" at bounding box center [674, 234] width 190 height 17
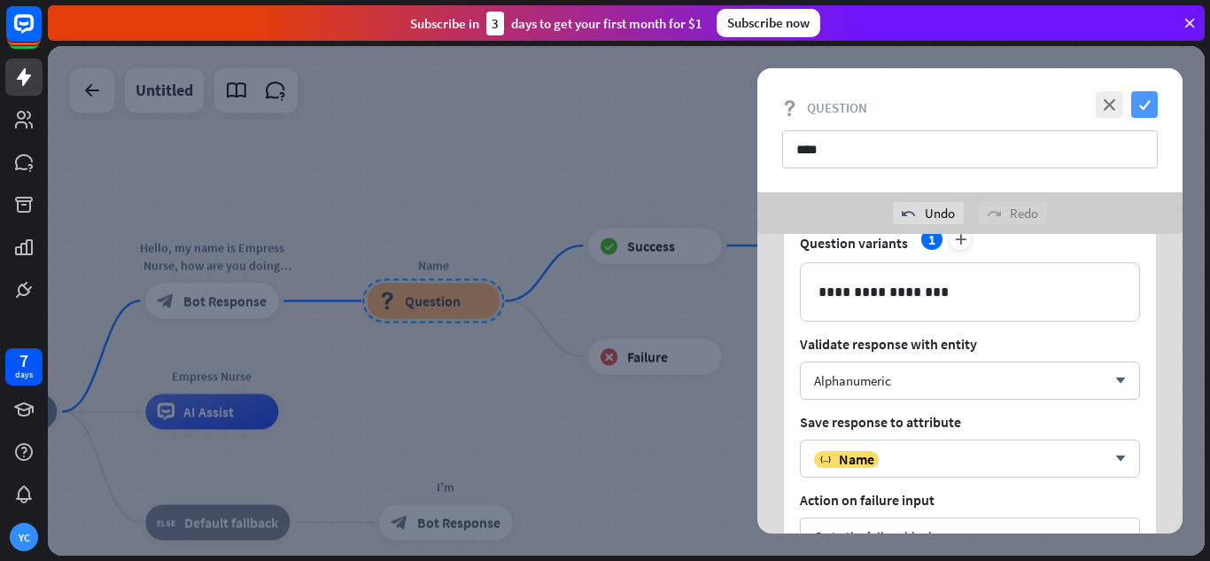
click at [1150, 106] on icon "check" at bounding box center [1144, 104] width 27 height 27
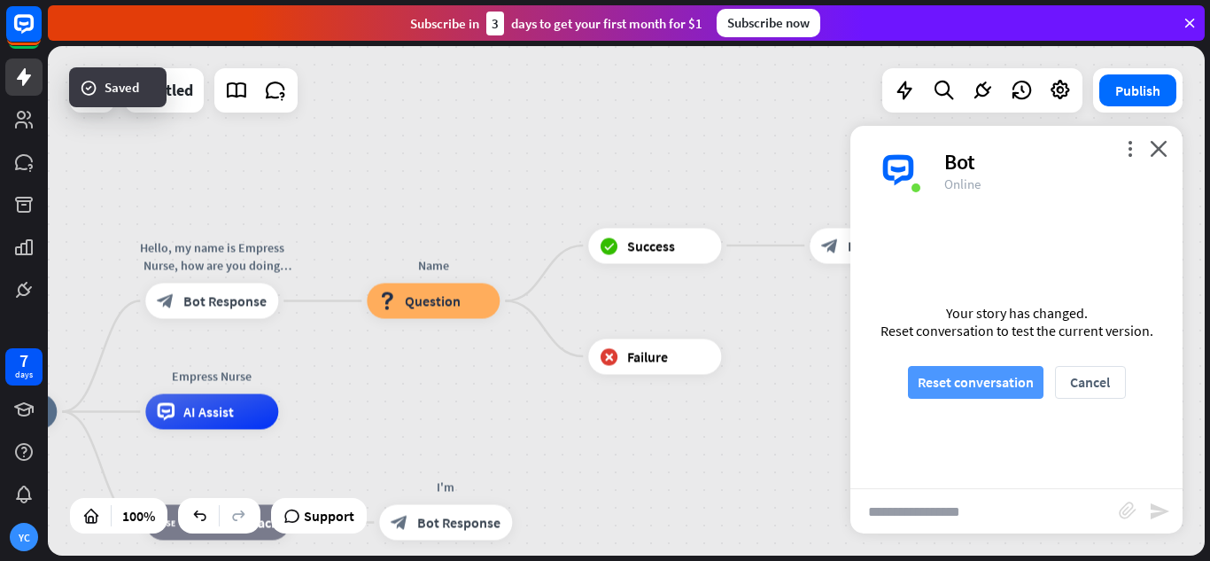
click at [1010, 376] on button "Reset conversation" at bounding box center [976, 382] width 136 height 33
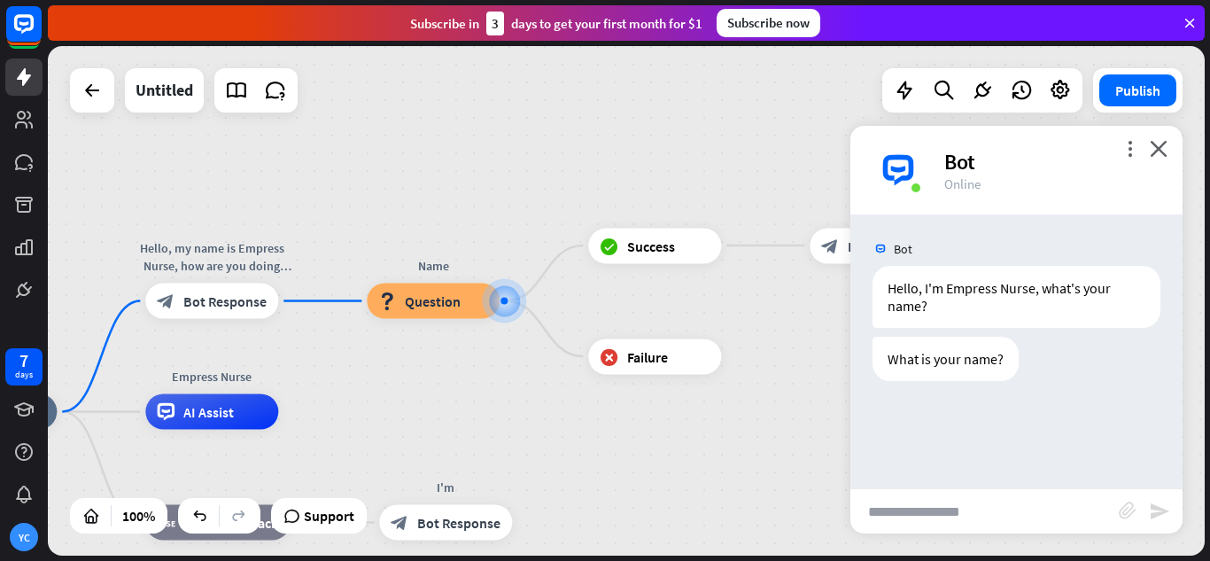
click at [969, 508] on input "text" at bounding box center [985, 511] width 268 height 44
type input "*"
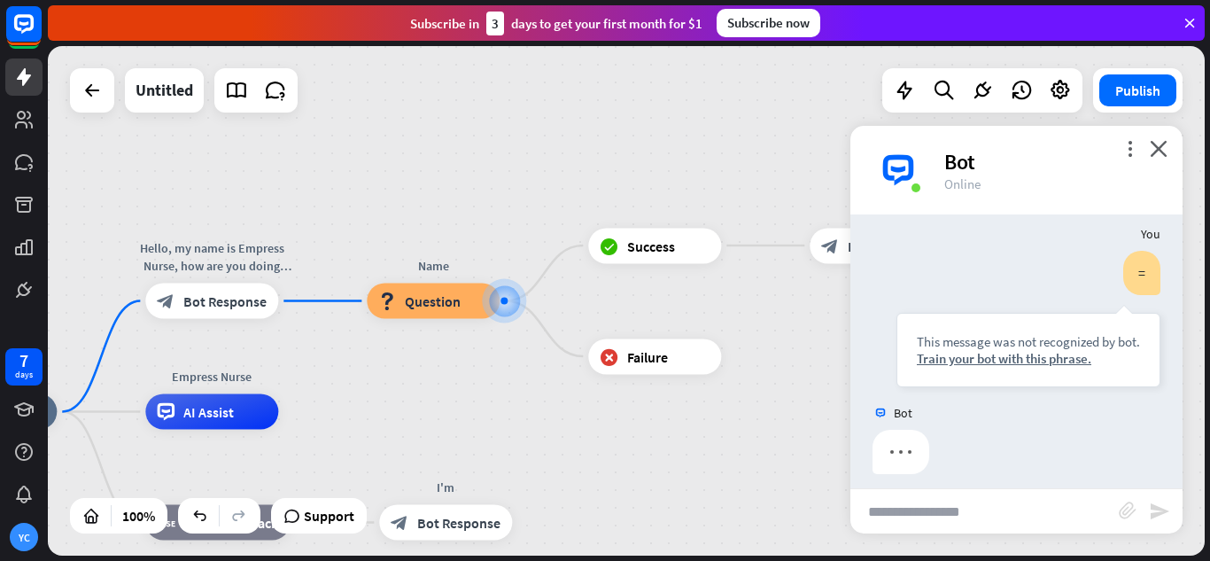
scroll to position [185, 0]
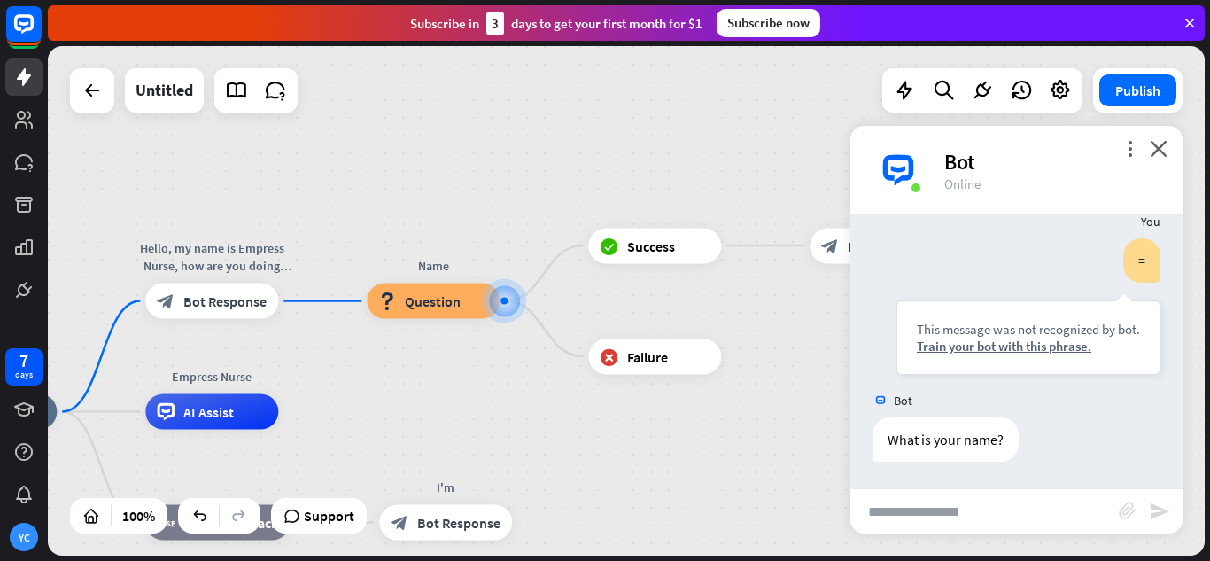
type input "*"
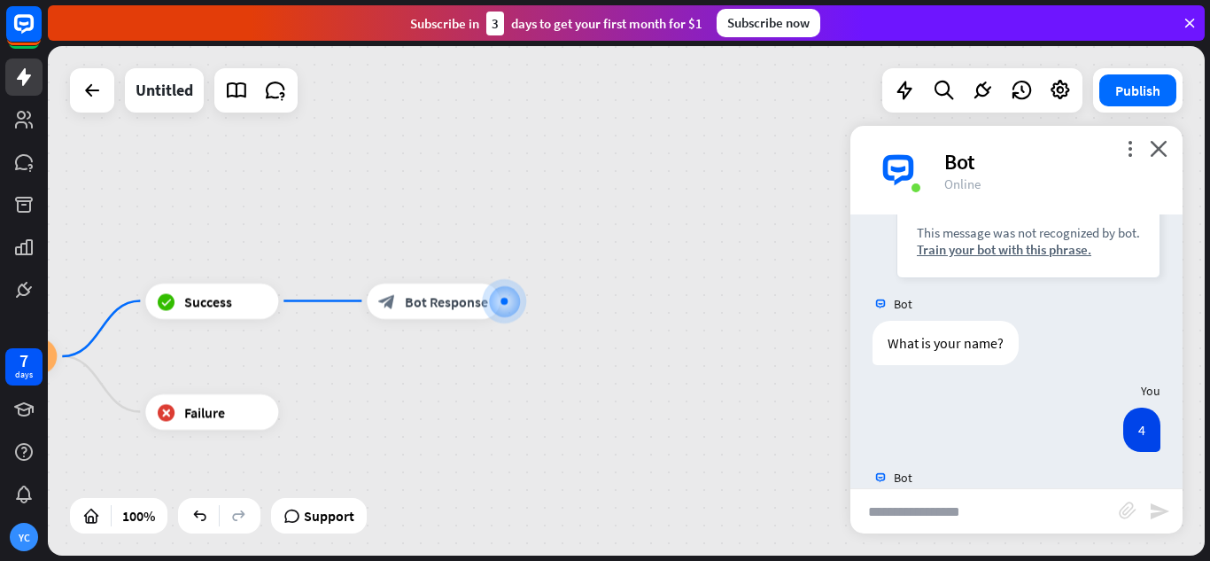
scroll to position [182, 0]
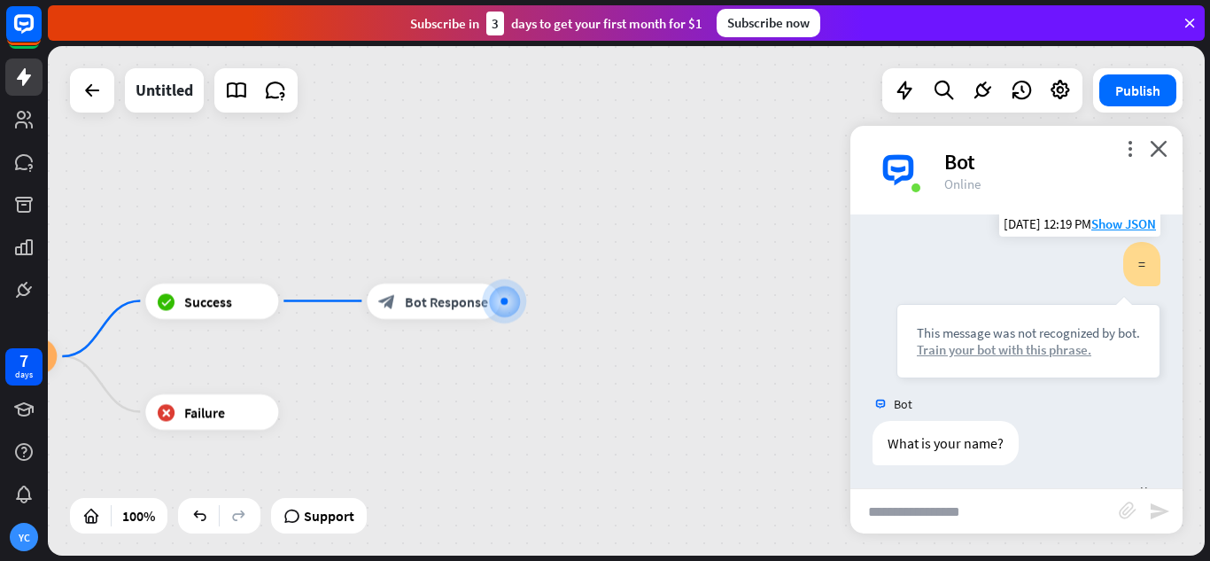
click at [1018, 351] on div "Train your bot with this phrase." at bounding box center [1028, 349] width 223 height 17
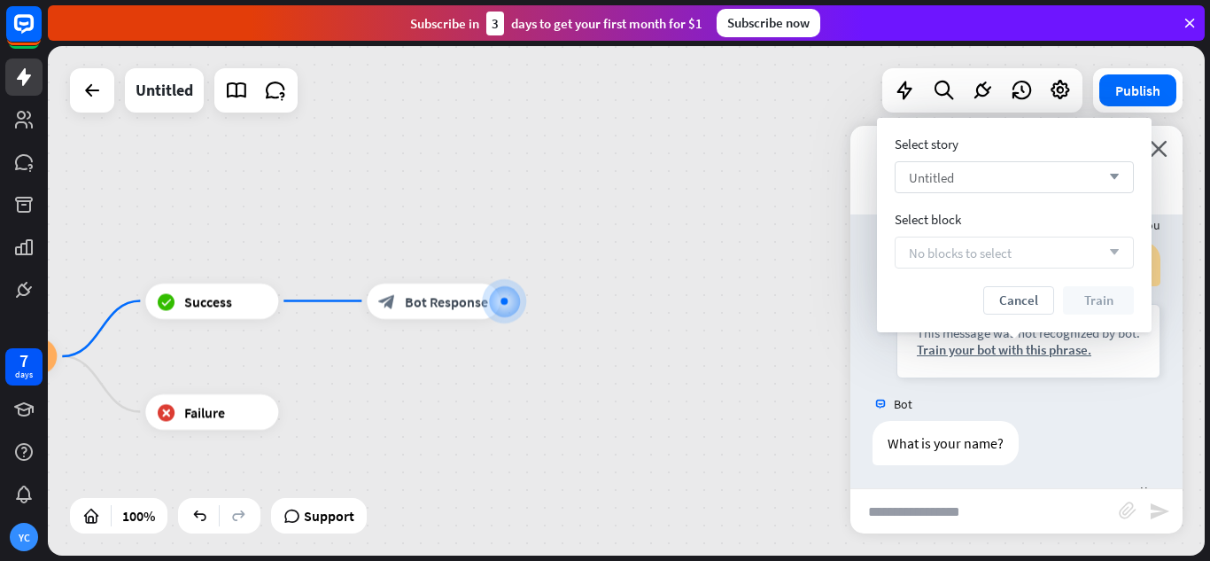
click at [995, 182] on div "Untitled arrow_down" at bounding box center [1014, 177] width 239 height 32
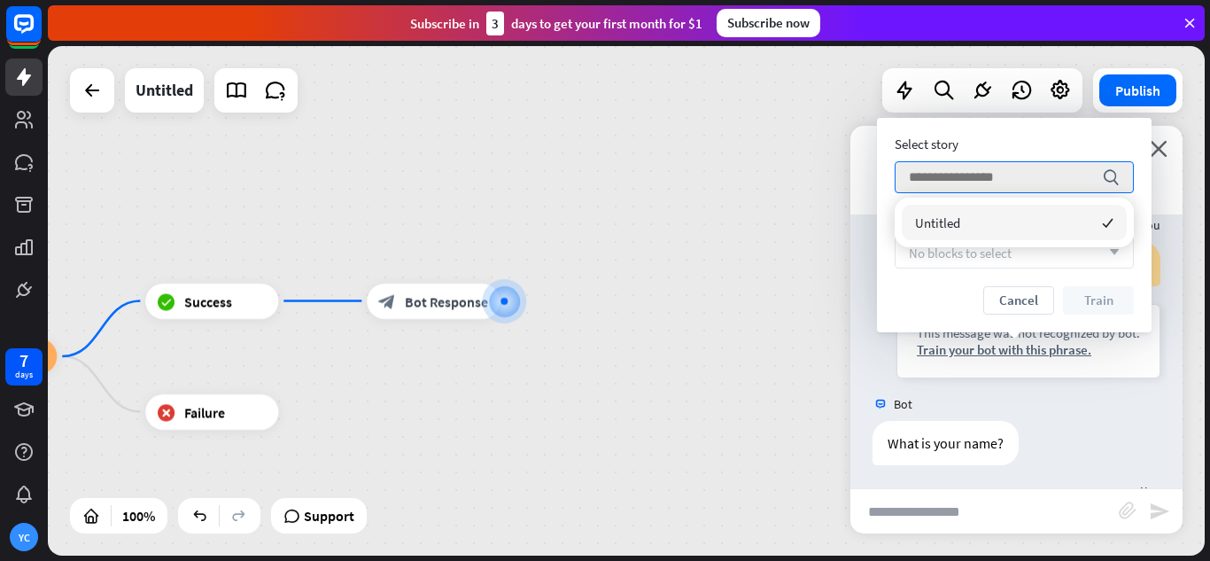
click at [1005, 139] on div "Select story" at bounding box center [1014, 144] width 239 height 17
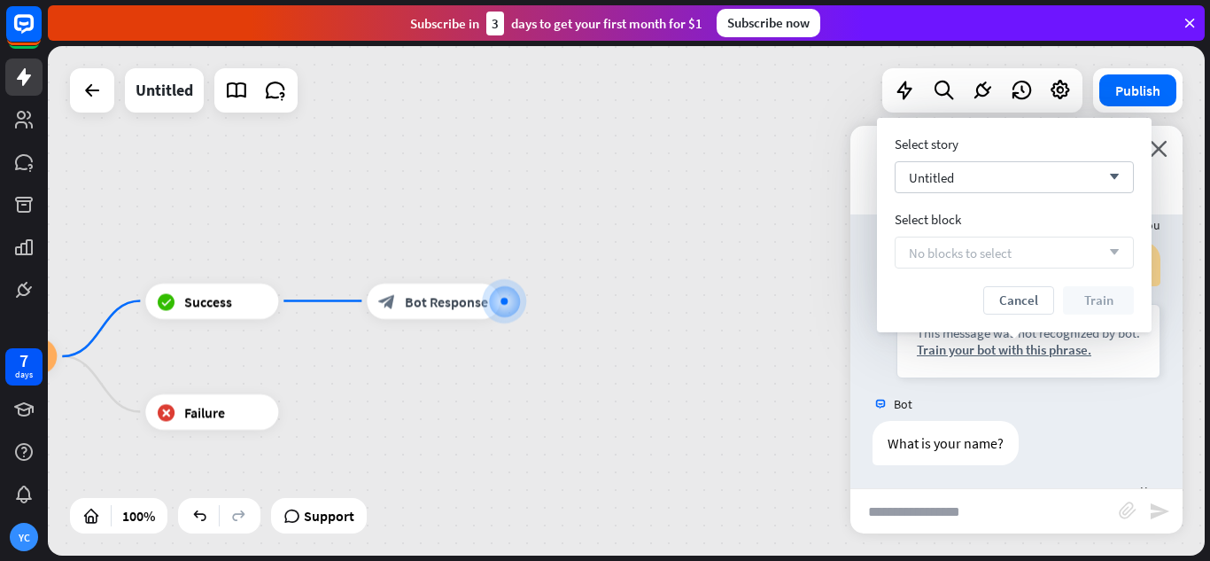
click at [989, 260] on span "No blocks to select" at bounding box center [960, 253] width 103 height 17
click at [998, 293] on button "Cancel" at bounding box center [1019, 300] width 71 height 28
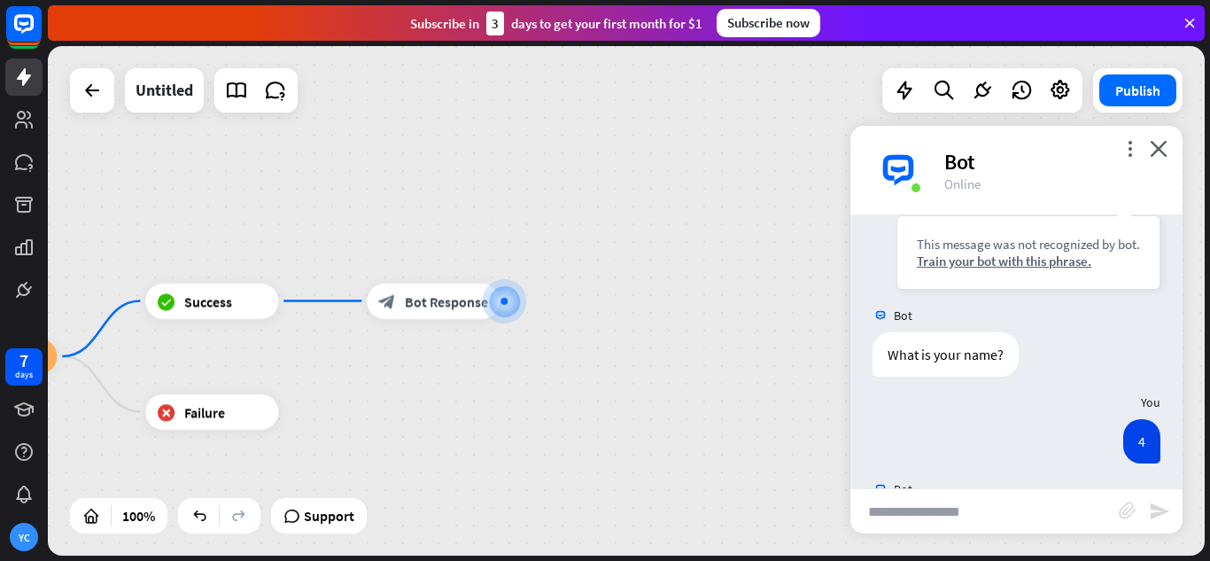
scroll to position [359, 0]
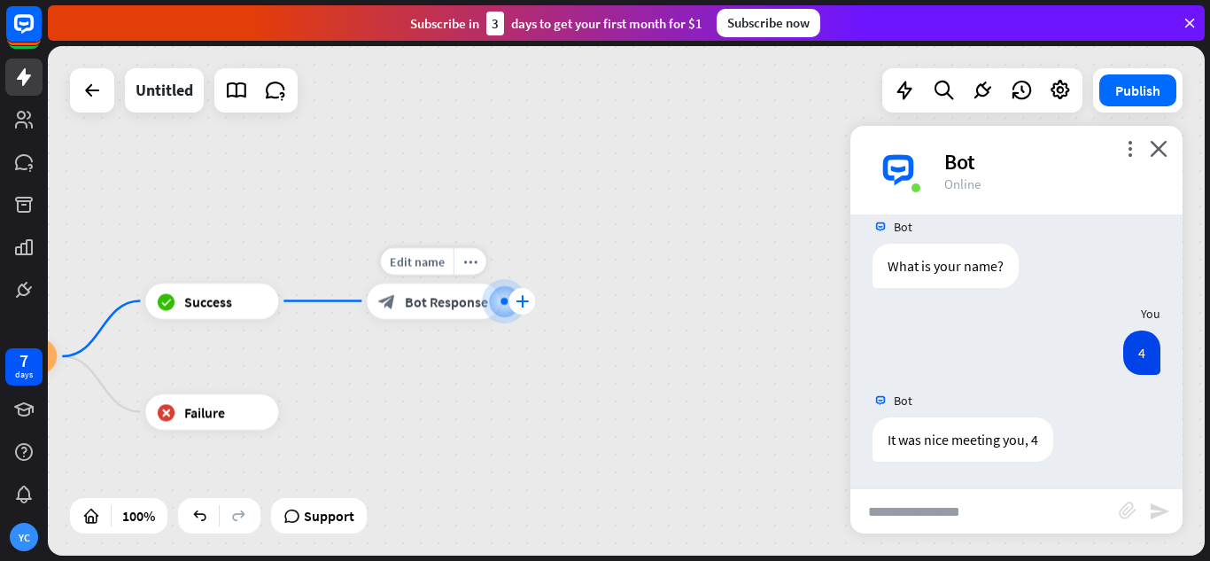
click at [522, 303] on icon "plus" at bounding box center [522, 301] width 13 height 12
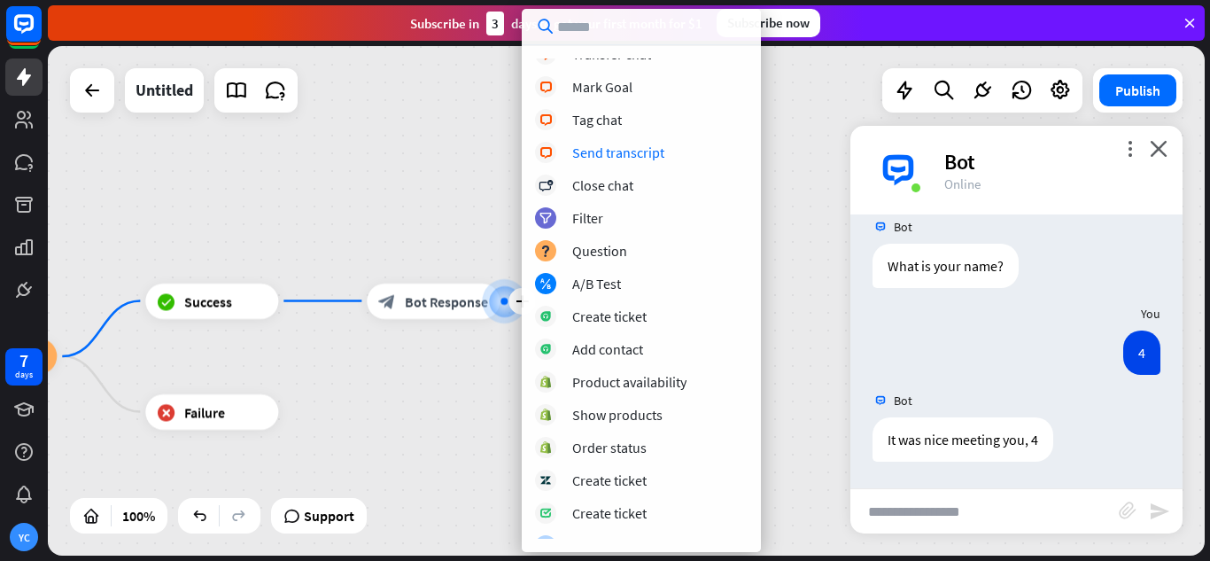
scroll to position [443, 0]
click at [626, 251] on div "block_question Question" at bounding box center [641, 248] width 213 height 21
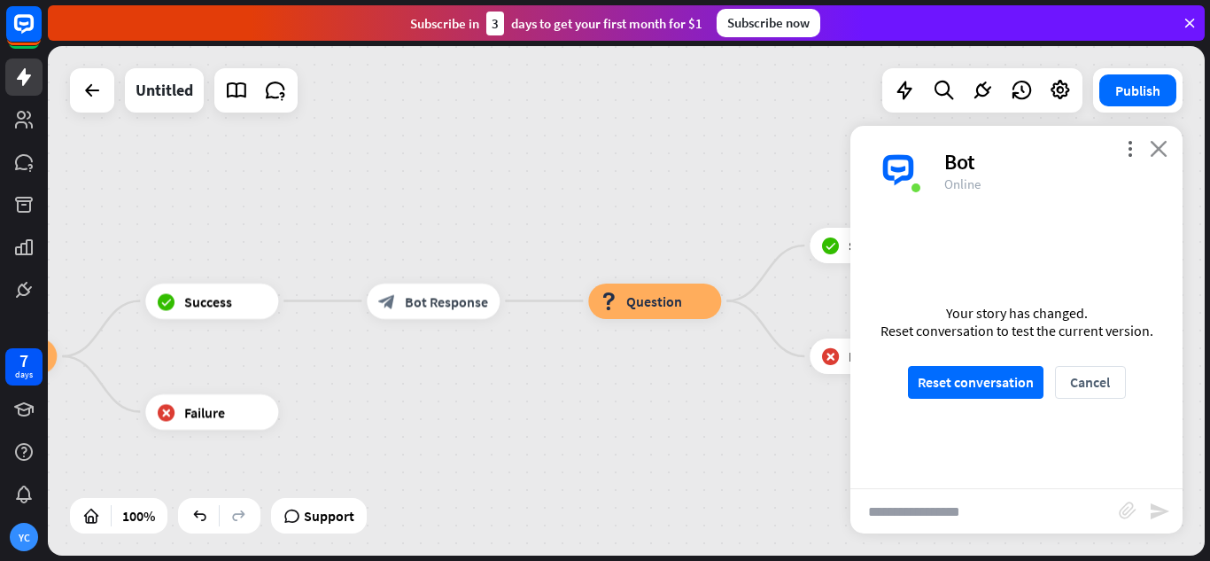
click at [1167, 144] on icon "close" at bounding box center [1159, 148] width 18 height 17
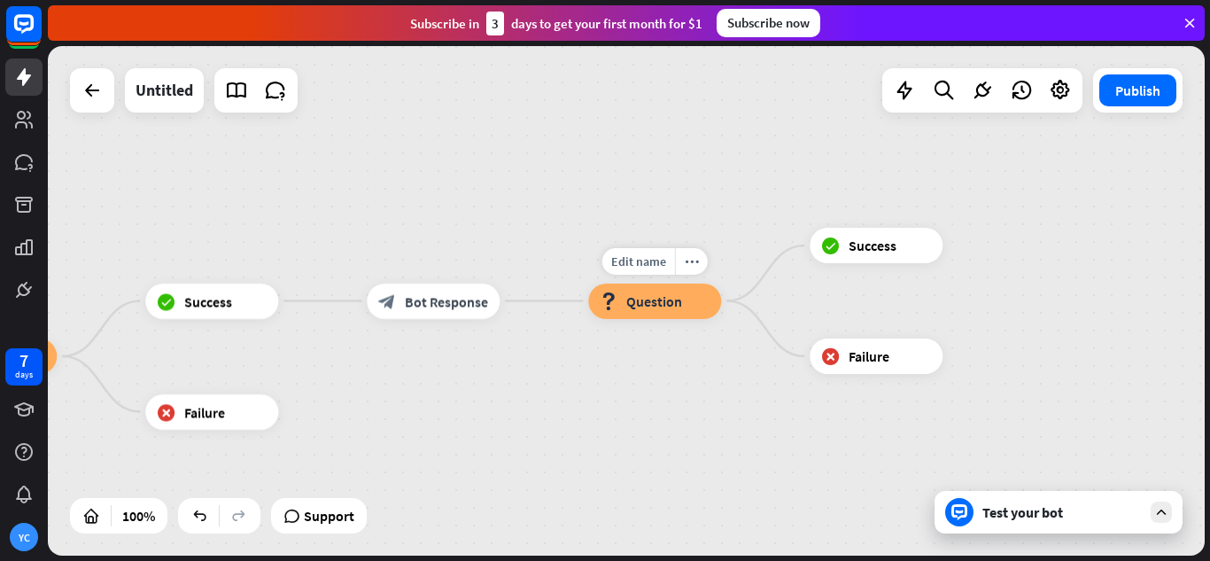
click at [701, 307] on div "block_question Question" at bounding box center [654, 301] width 133 height 35
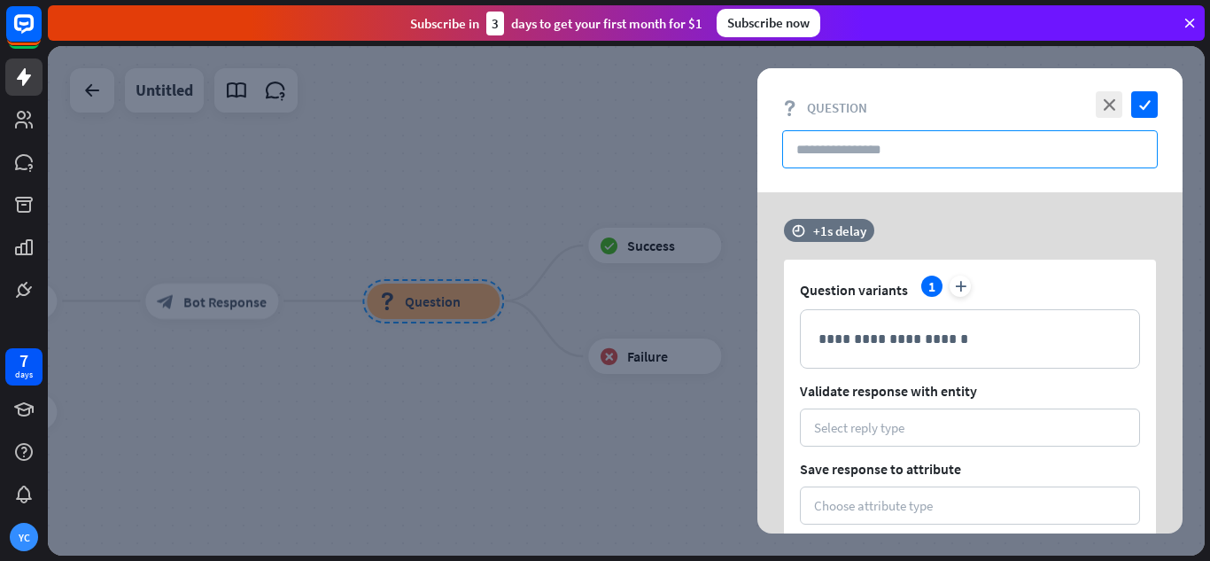
click at [912, 158] on input "text" at bounding box center [970, 149] width 376 height 38
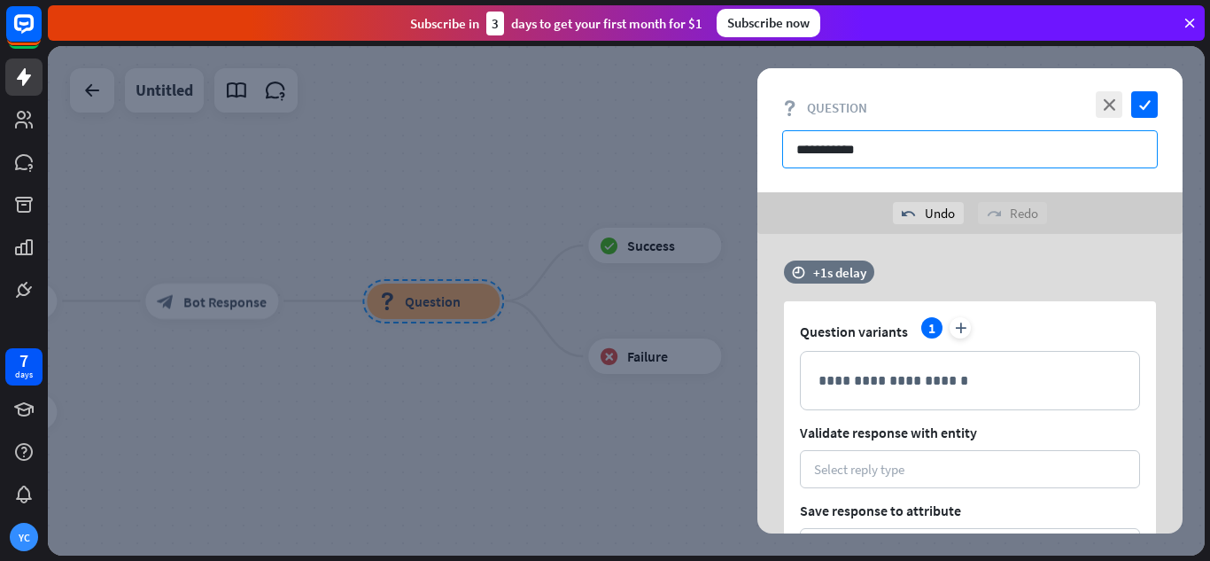
type input "**********"
drag, startPoint x: 895, startPoint y: 148, endPoint x: 716, endPoint y: 166, distance: 179.9
click at [716, 166] on div "**********" at bounding box center [626, 300] width 1157 height 509
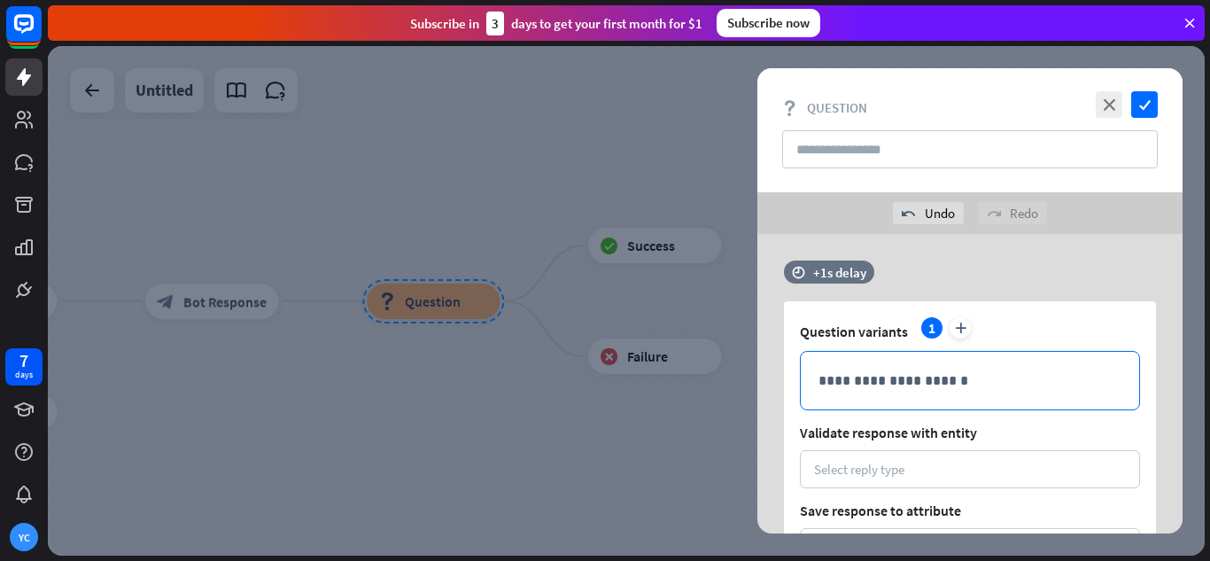
click at [923, 372] on p "**********" at bounding box center [970, 380] width 303 height 22
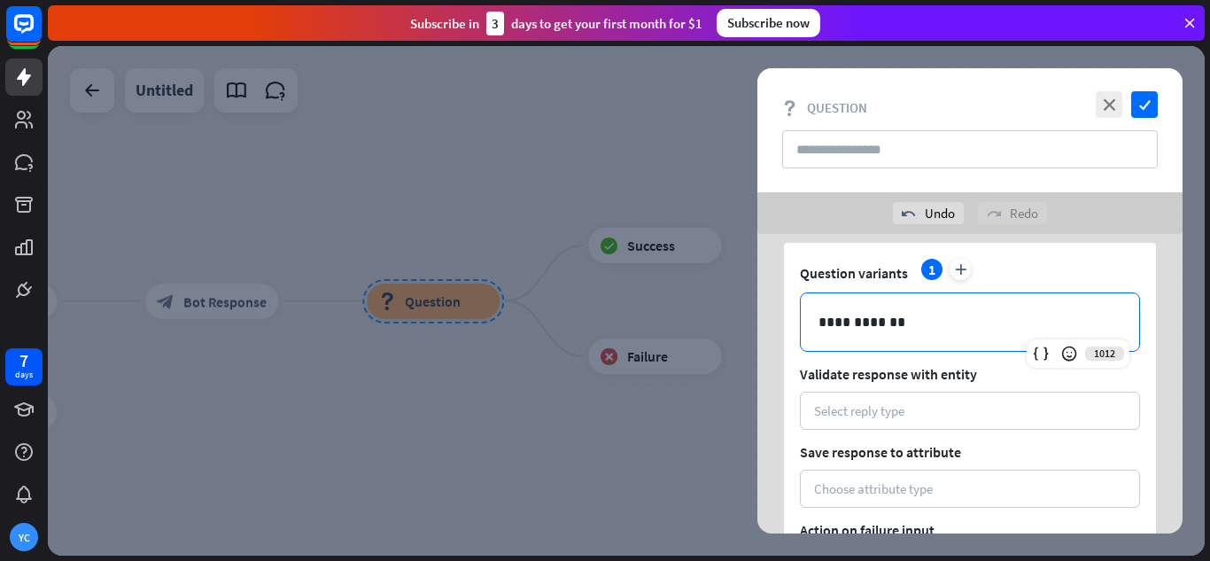
scroll to position [89, 0]
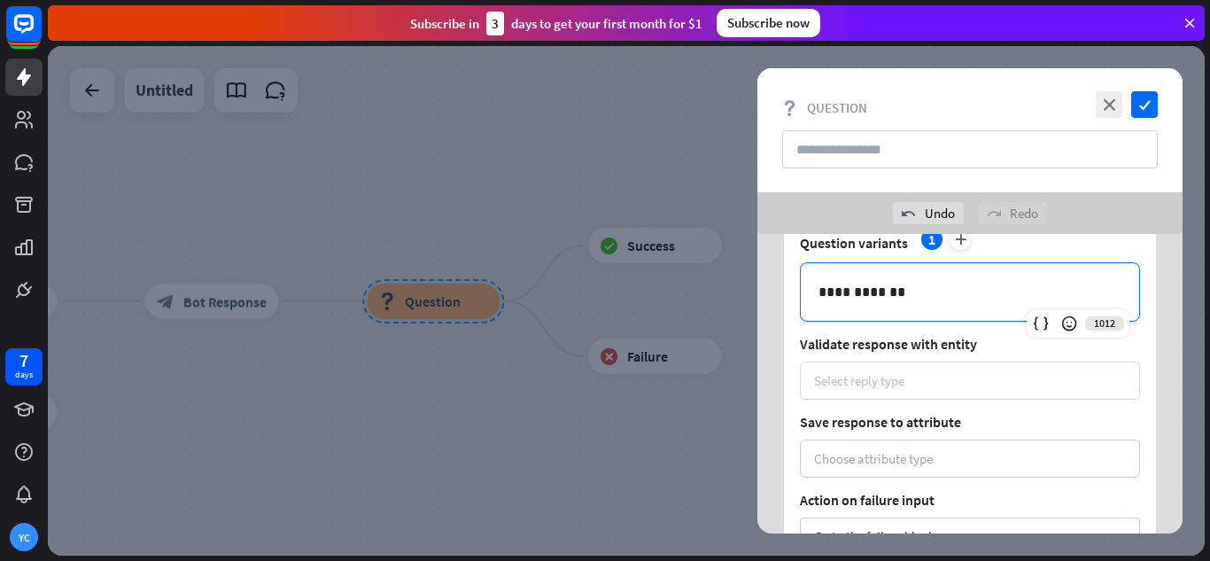
click at [970, 369] on div "Select reply type" at bounding box center [970, 381] width 340 height 38
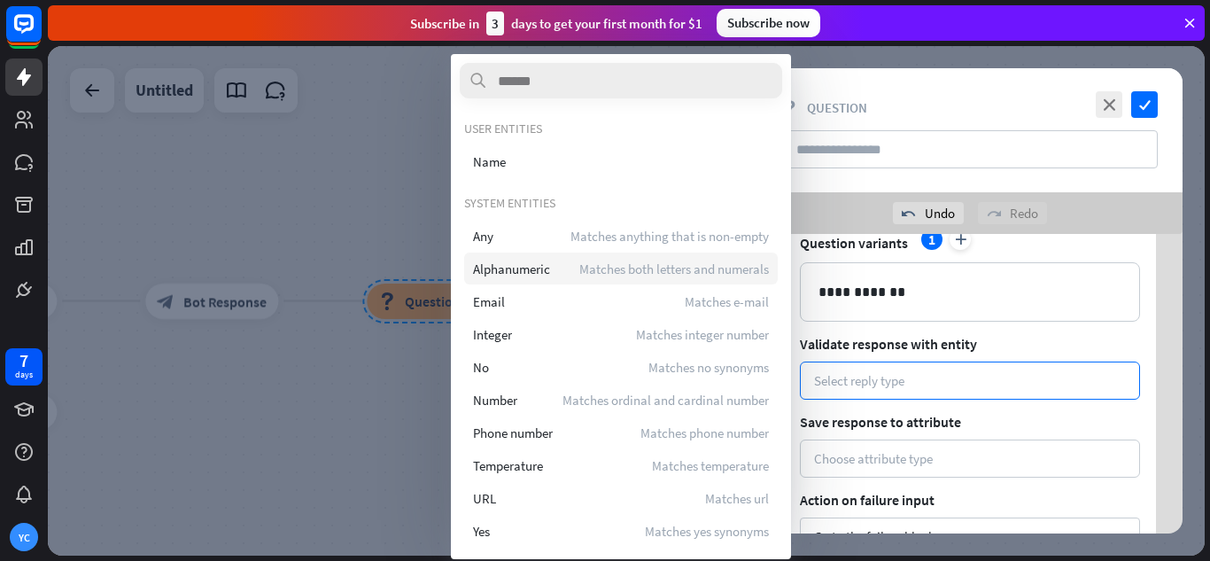
click at [595, 261] on span "Matches both letters and numerals" at bounding box center [674, 269] width 190 height 17
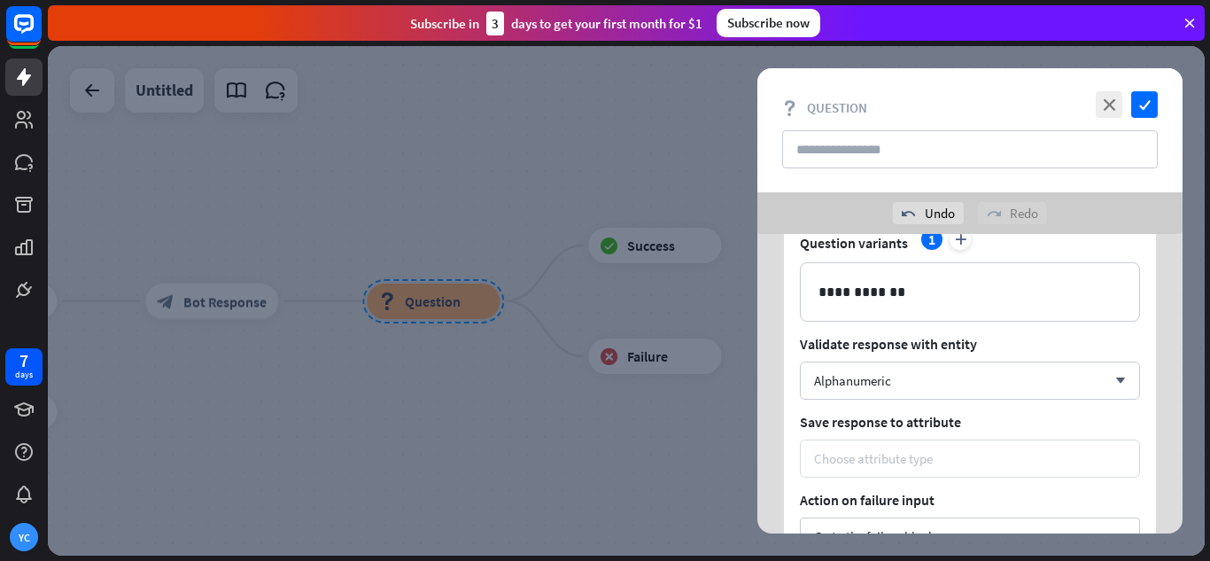
click at [929, 451] on div "Choose attribute type" at bounding box center [873, 458] width 119 height 17
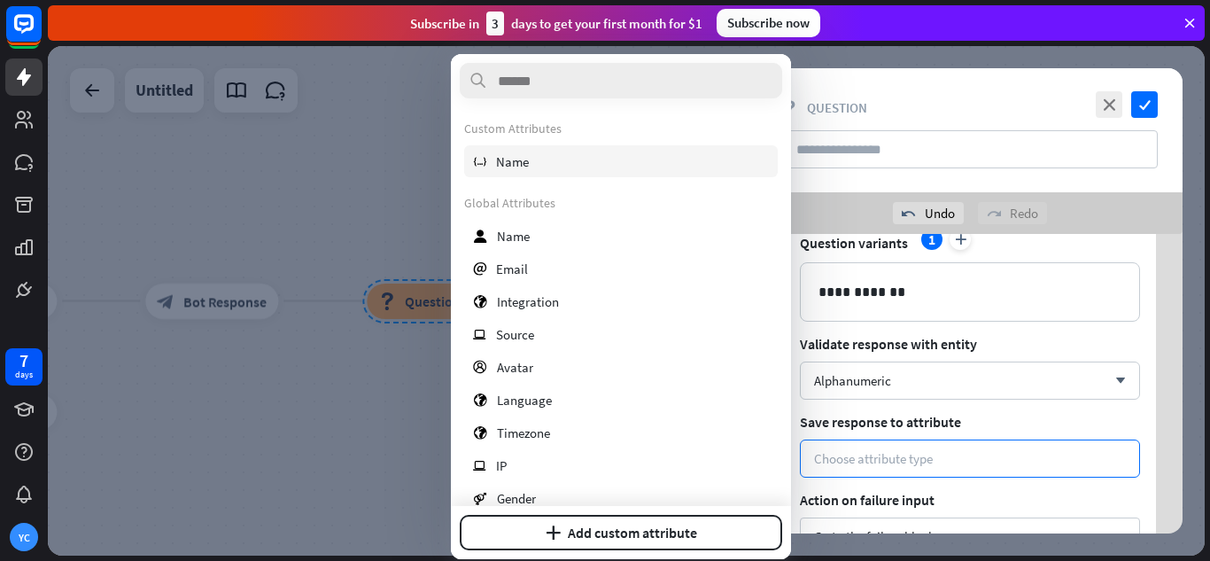
click at [587, 171] on div "variable Name" at bounding box center [621, 161] width 314 height 32
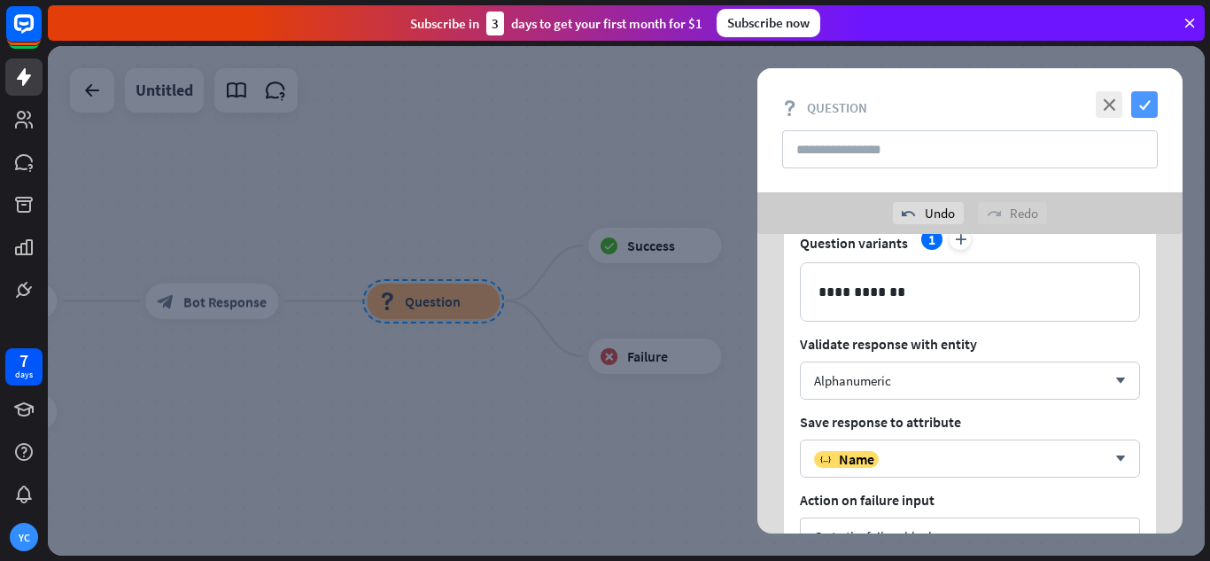
click at [1144, 101] on icon "check" at bounding box center [1144, 104] width 27 height 27
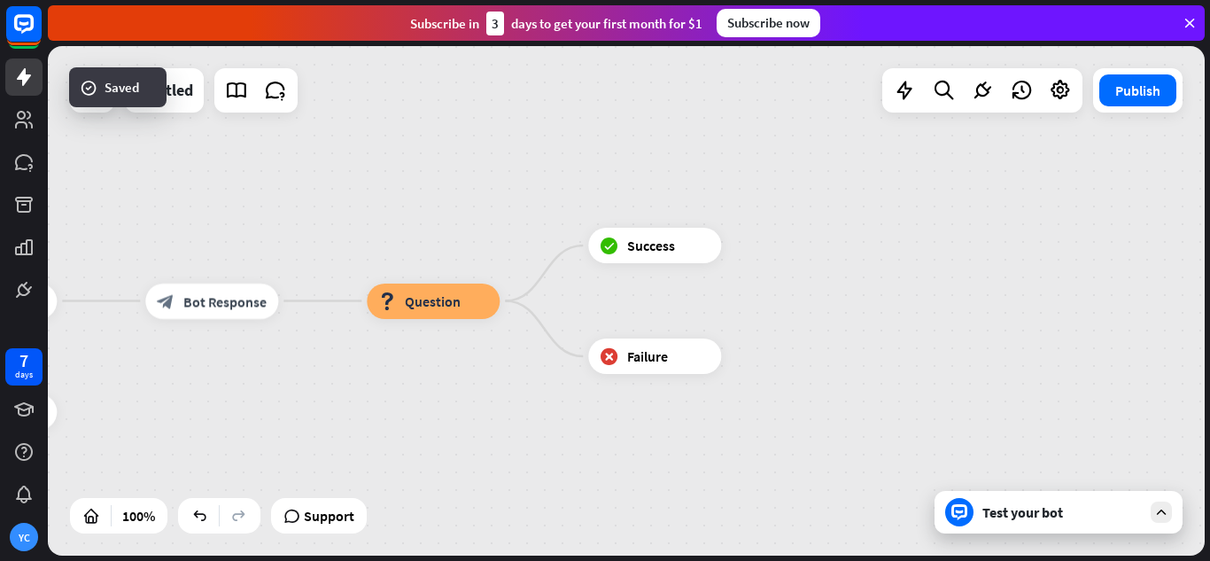
click at [1003, 521] on div "Test your bot" at bounding box center [1059, 512] width 248 height 43
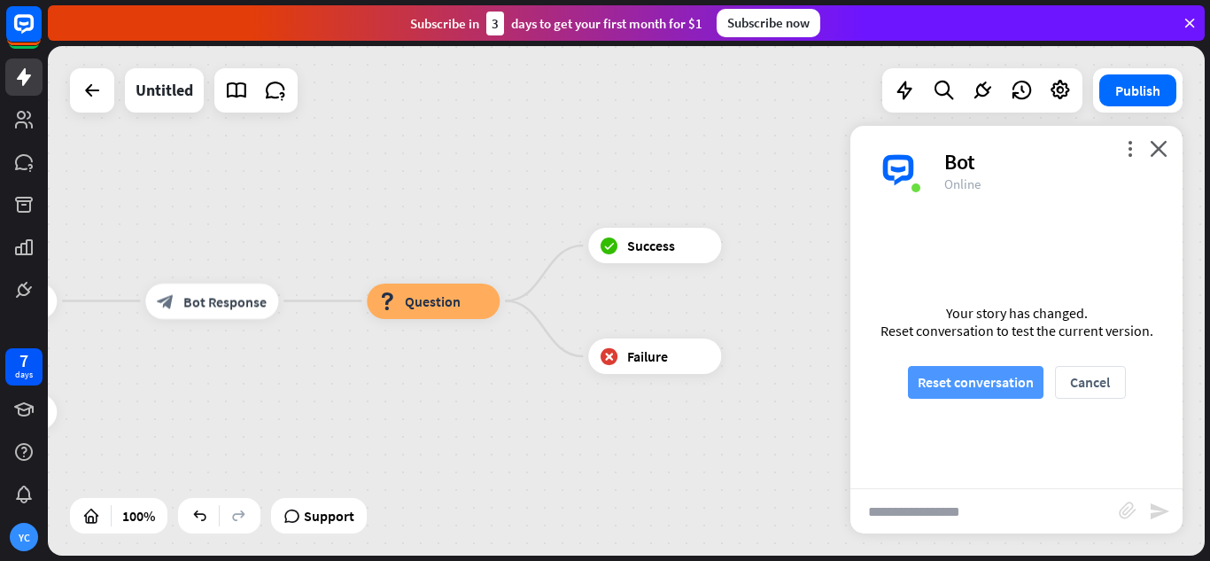
click at [993, 390] on button "Reset conversation" at bounding box center [976, 382] width 136 height 33
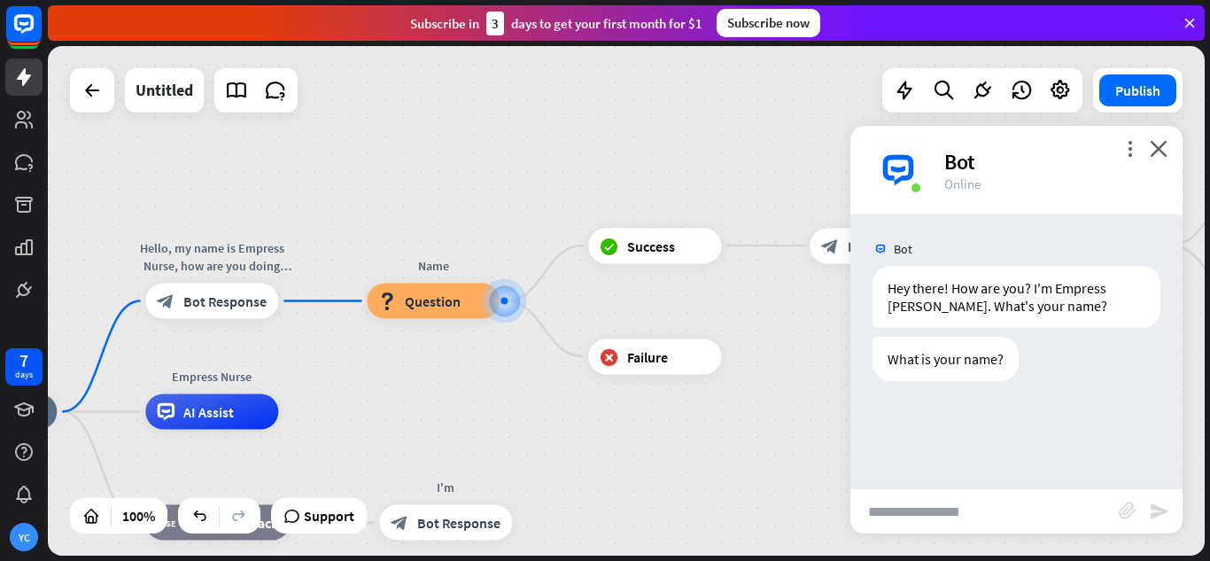
click at [965, 511] on input "text" at bounding box center [985, 511] width 268 height 44
type input "***"
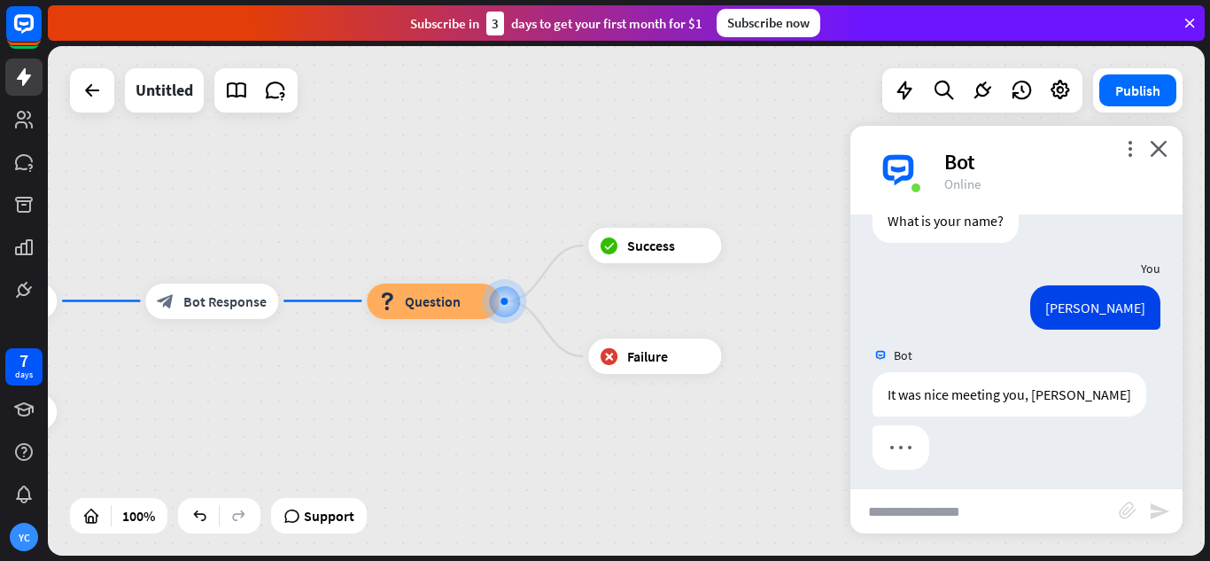
scroll to position [146, 0]
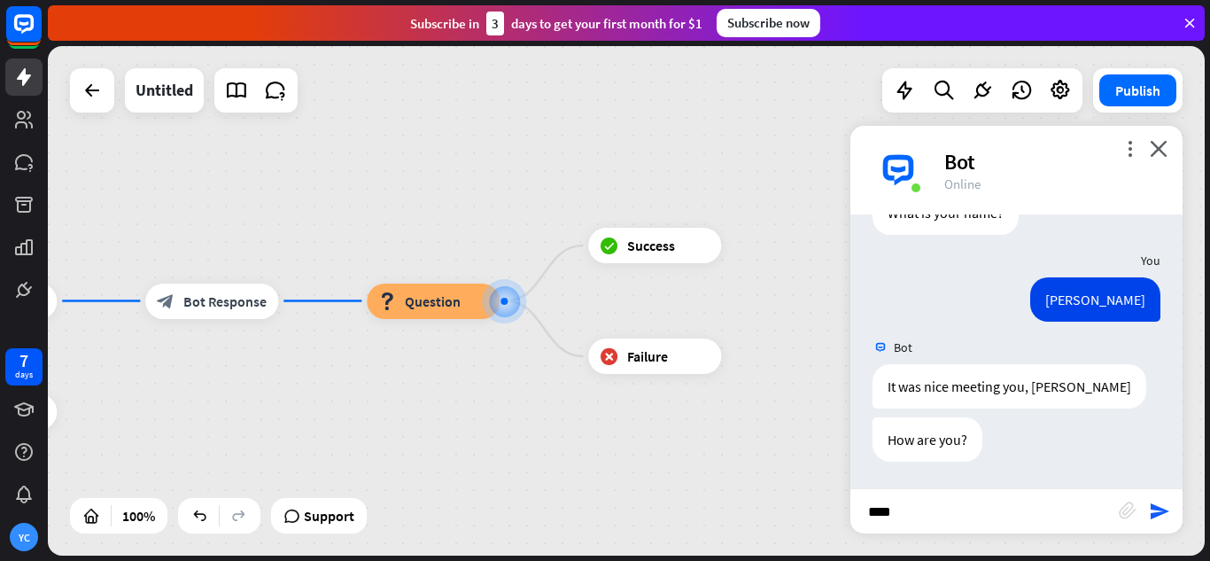
type input "*****"
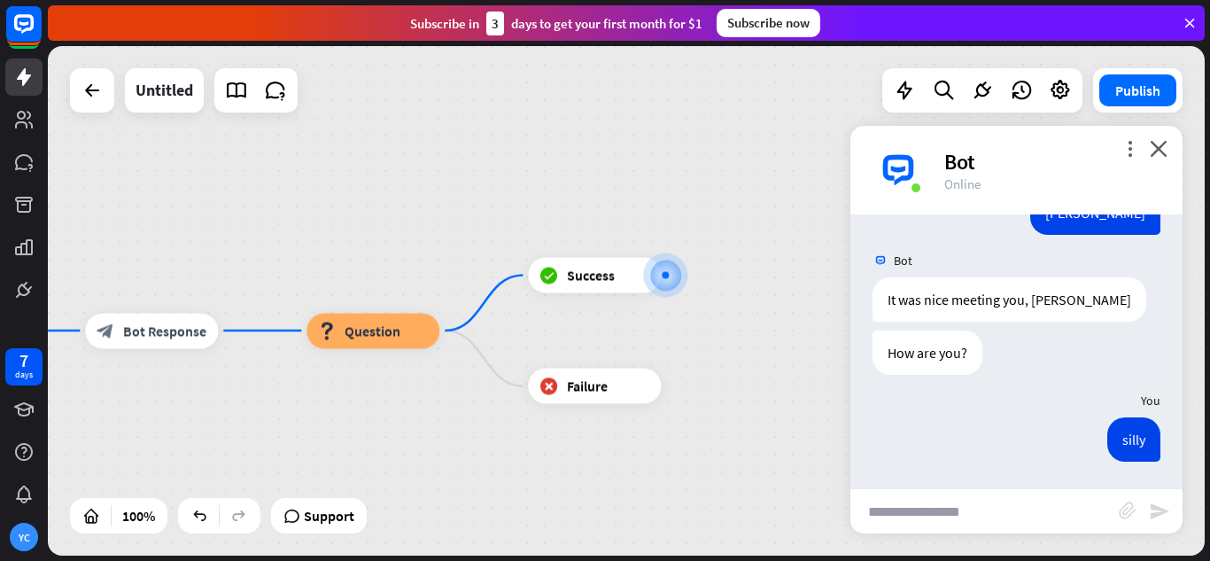
drag, startPoint x: 258, startPoint y: 436, endPoint x: 419, endPoint y: 410, distance: 163.3
click at [419, 410] on div "Empress Nurse home_2 Start point Hello, my name is Empress Nurse, how are you d…" at bounding box center [626, 300] width 1157 height 509
click at [689, 270] on icon "plus" at bounding box center [683, 275] width 13 height 12
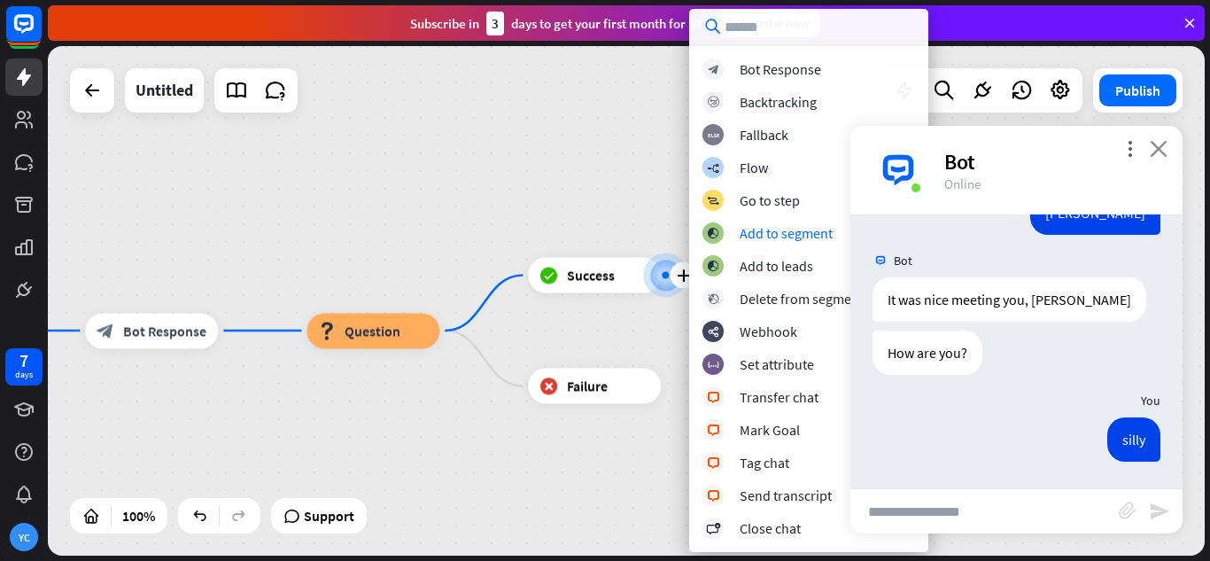
click at [1161, 149] on icon "close" at bounding box center [1159, 148] width 18 height 17
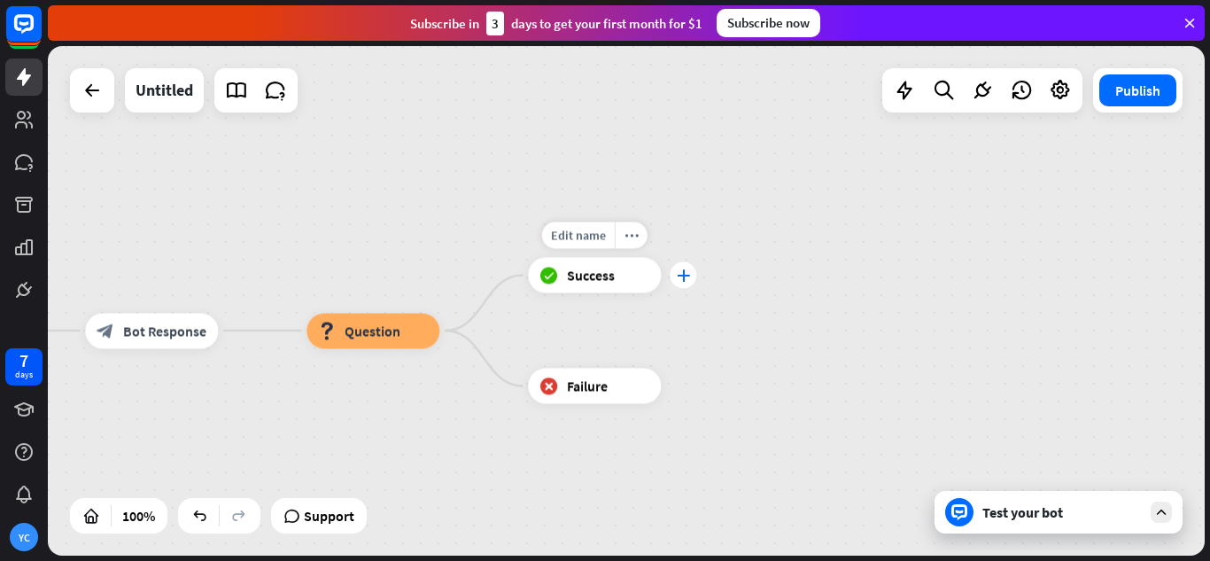
click at [687, 285] on div "plus" at bounding box center [683, 275] width 27 height 27
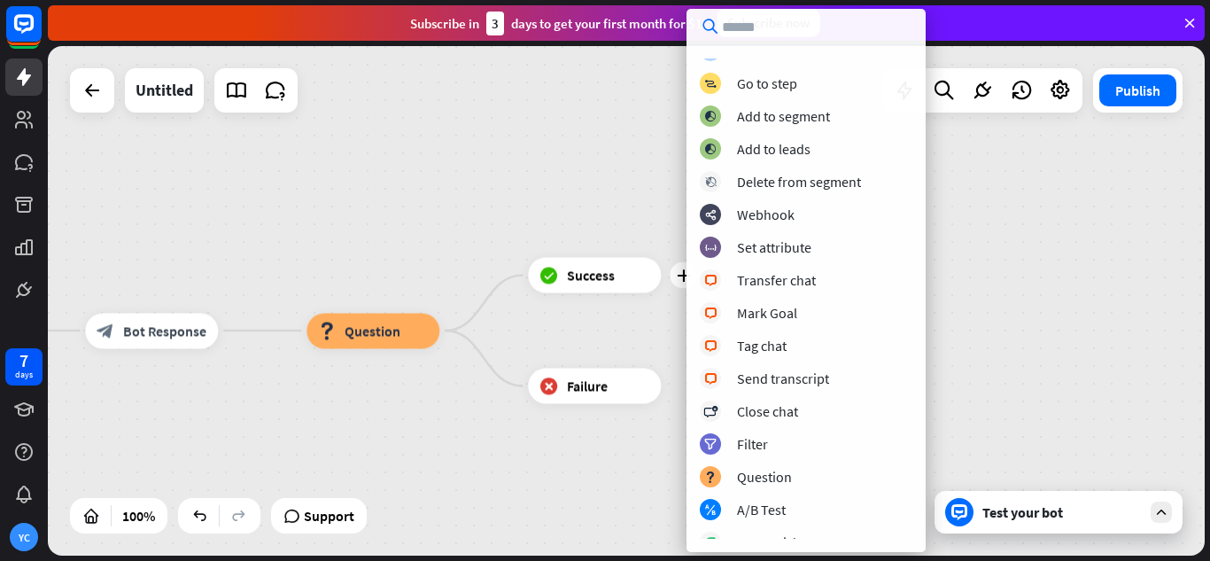
scroll to position [0, 0]
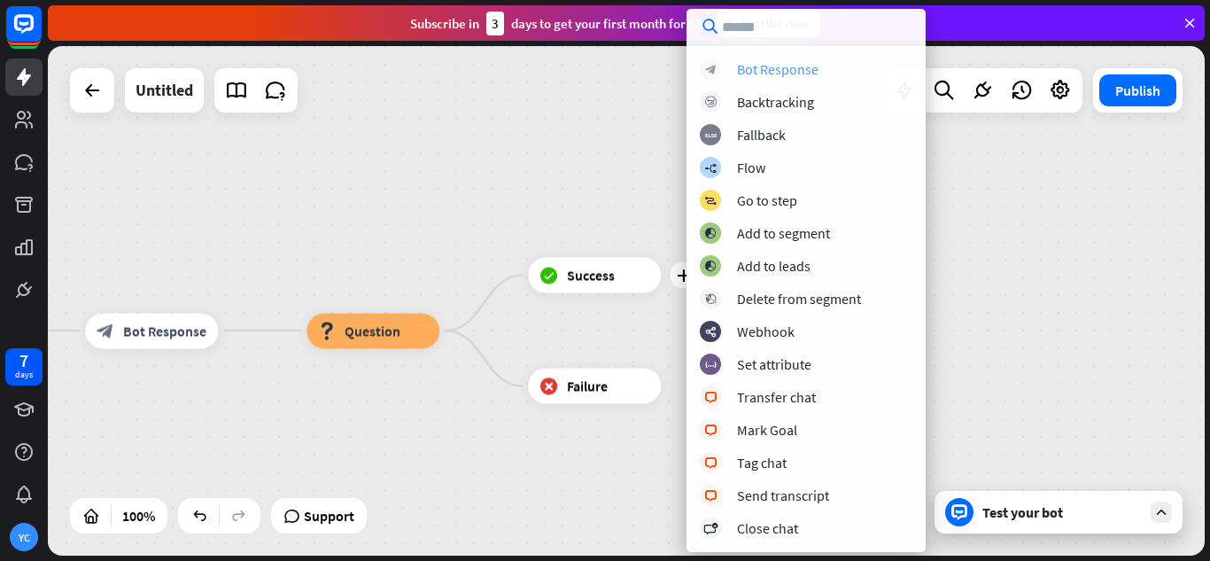
click at [787, 71] on div "Bot Response" at bounding box center [778, 69] width 82 height 18
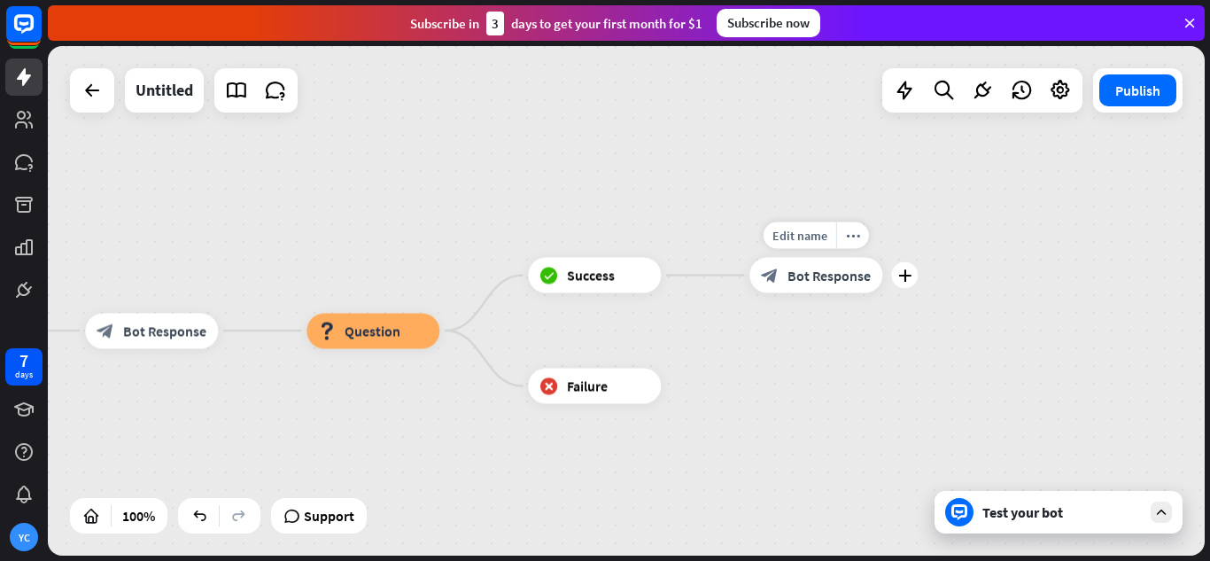
click at [840, 278] on span "Bot Response" at bounding box center [829, 276] width 83 height 18
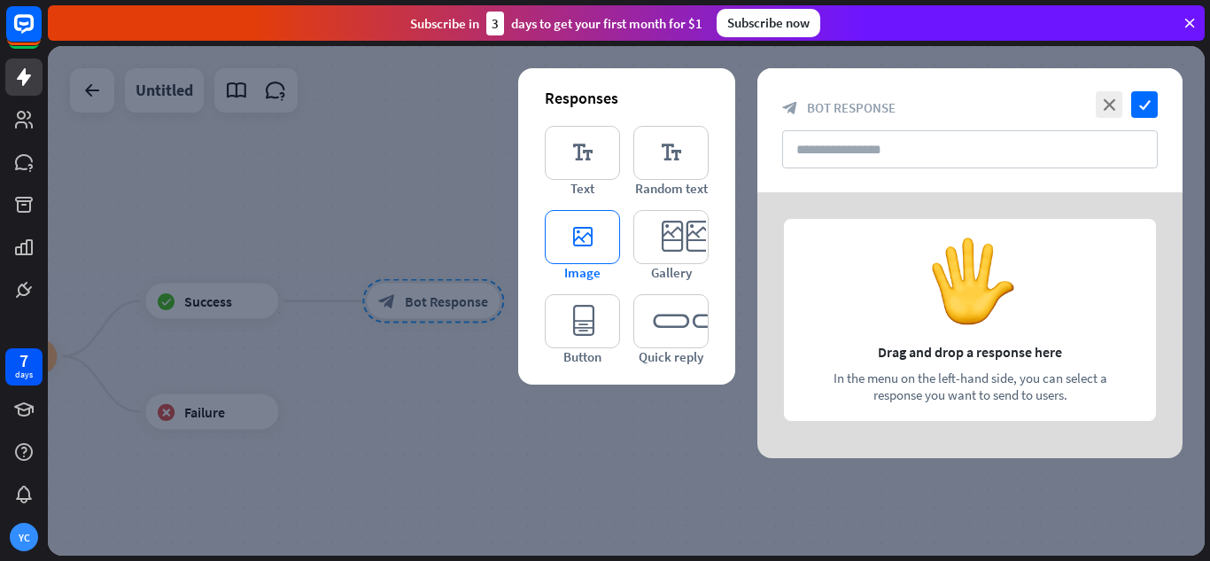
click at [588, 236] on icon "editor_image" at bounding box center [582, 237] width 75 height 54
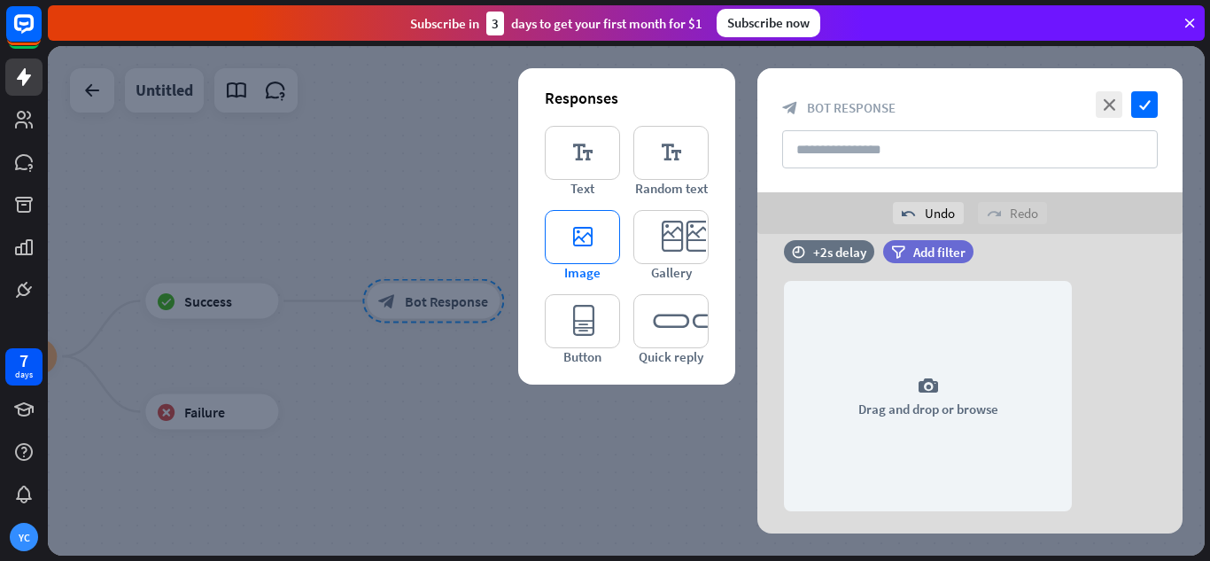
scroll to position [34, 0]
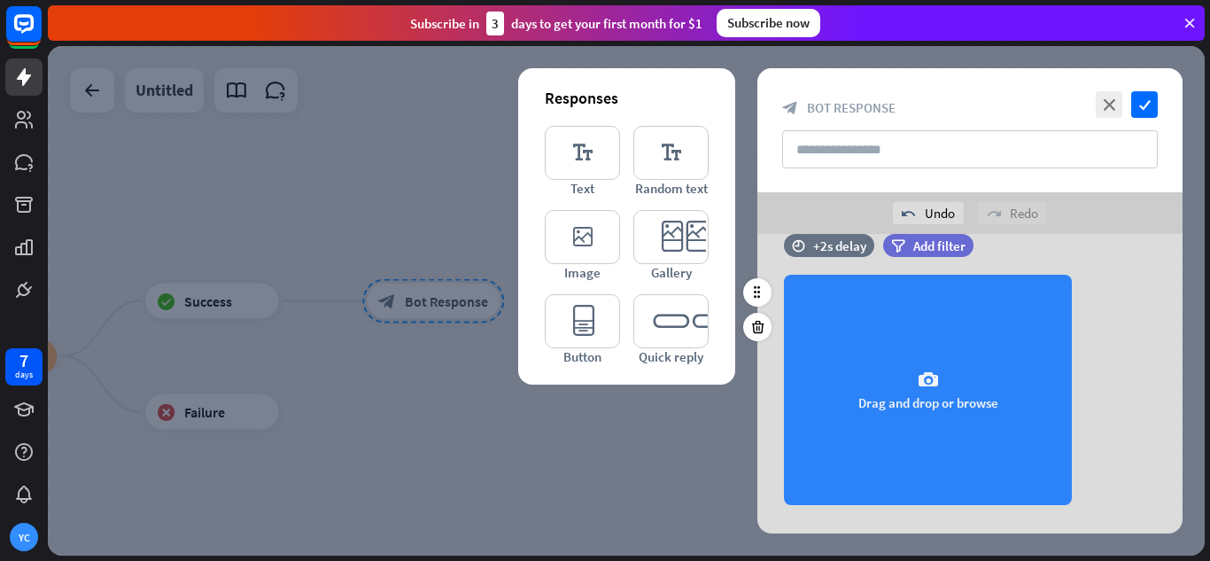
click at [978, 422] on div "camera Drag and drop or browse" at bounding box center [928, 390] width 288 height 230
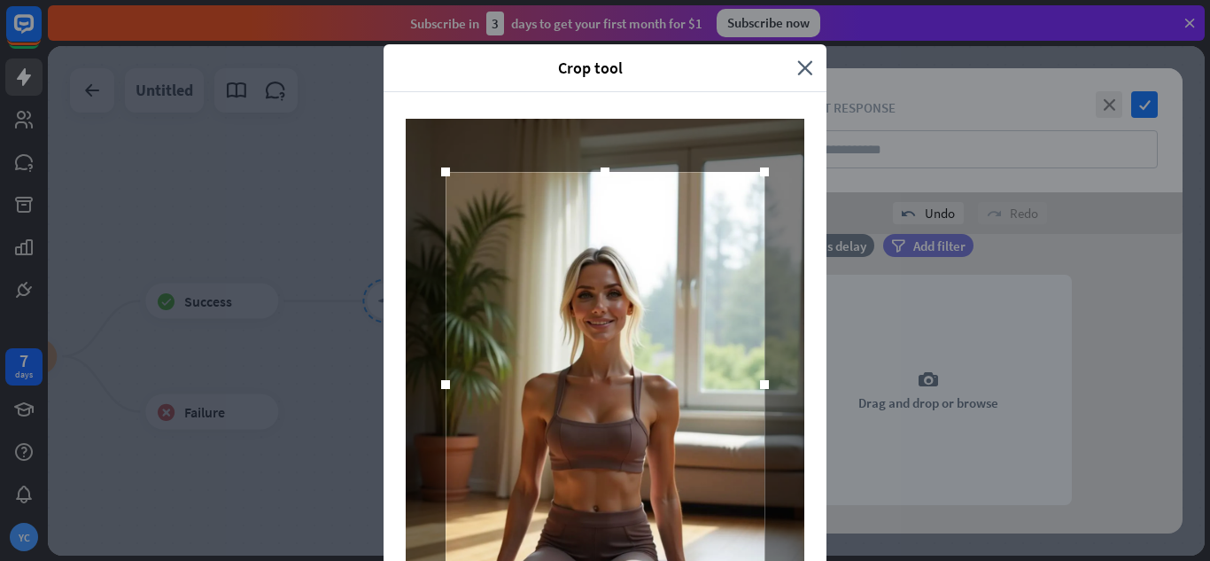
drag, startPoint x: 725, startPoint y: 84, endPoint x: 727, endPoint y: 38, distance: 46.1
click at [727, 38] on div "Crop tool close Cancel Crop image" at bounding box center [605, 280] width 1210 height 561
drag, startPoint x: 677, startPoint y: 66, endPoint x: 766, endPoint y: 20, distance: 99.5
click at [766, 20] on div "Crop tool close Cancel Crop image" at bounding box center [605, 280] width 1210 height 561
click at [815, 168] on div at bounding box center [605, 384] width 443 height 585
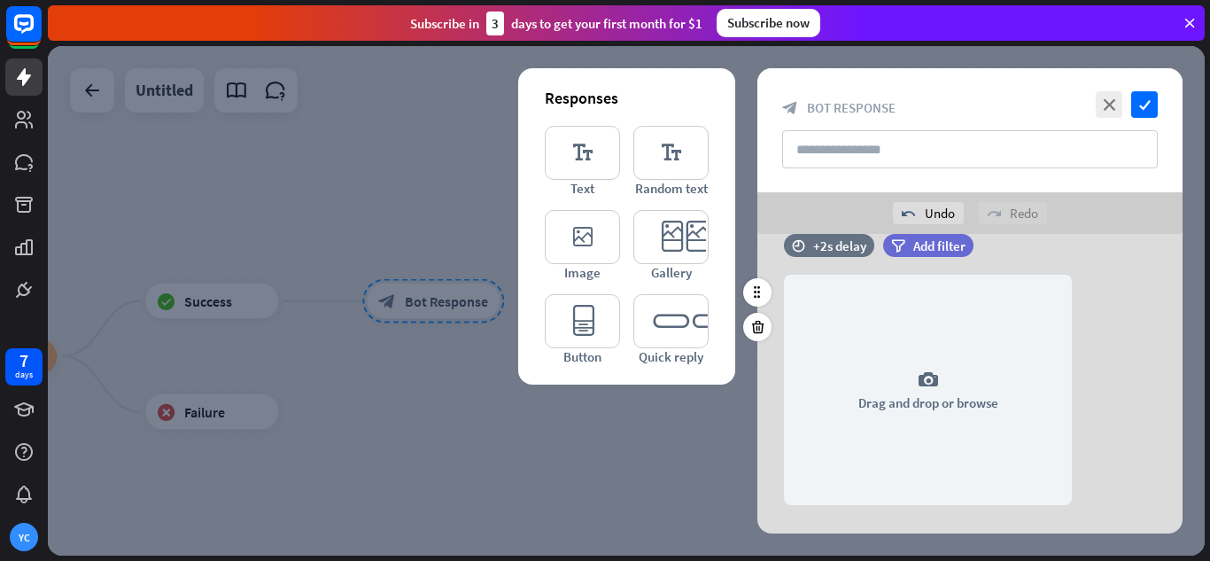
click at [914, 365] on div "Crop tool close Cancel Crop image" at bounding box center [605, 280] width 1210 height 561
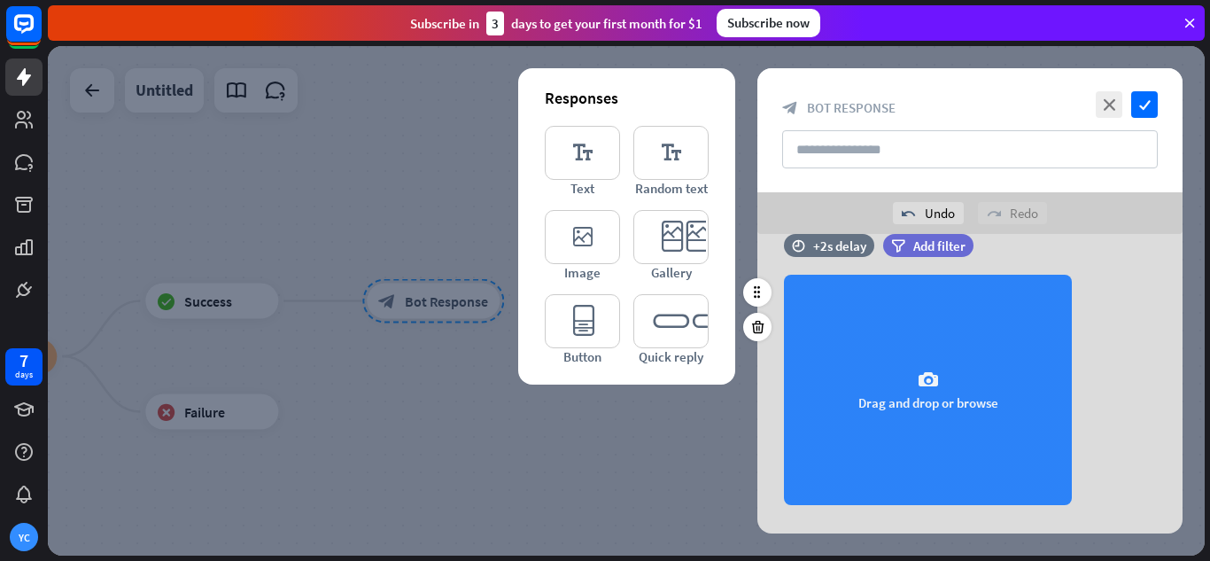
click at [942, 368] on div "camera Drag and drop or browse" at bounding box center [928, 390] width 288 height 230
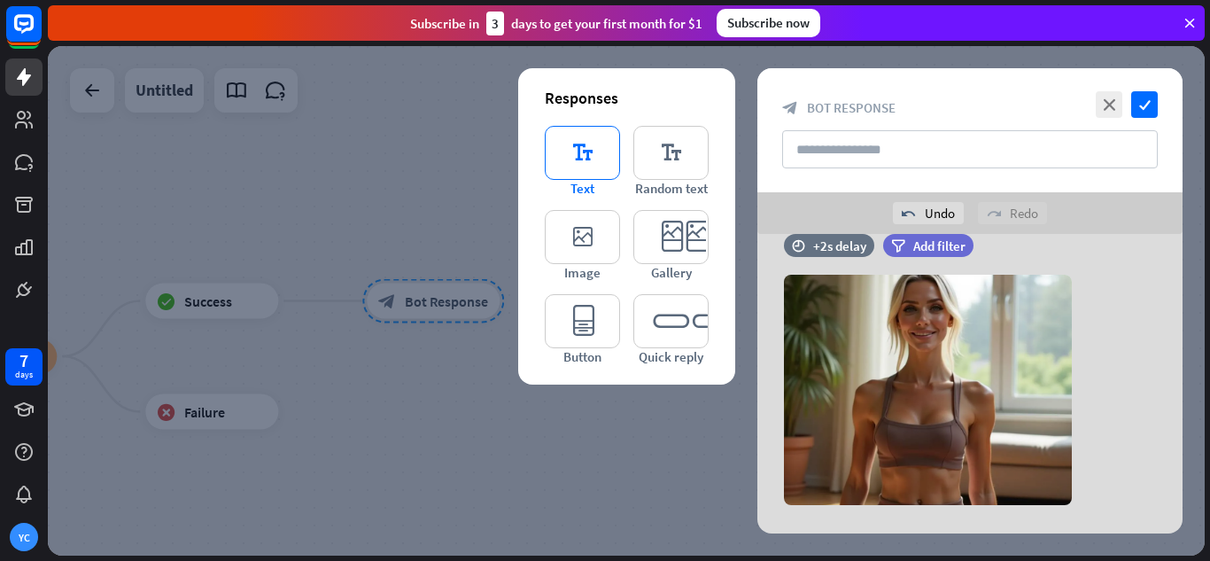
click at [583, 155] on icon "editor_text" at bounding box center [582, 153] width 75 height 54
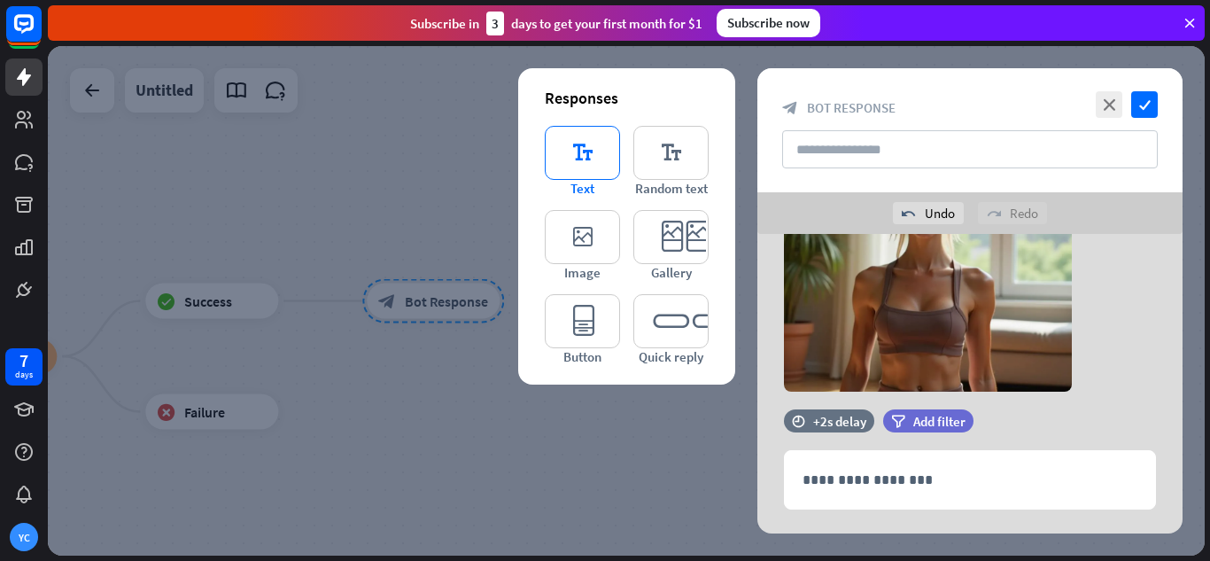
scroll to position [185, 0]
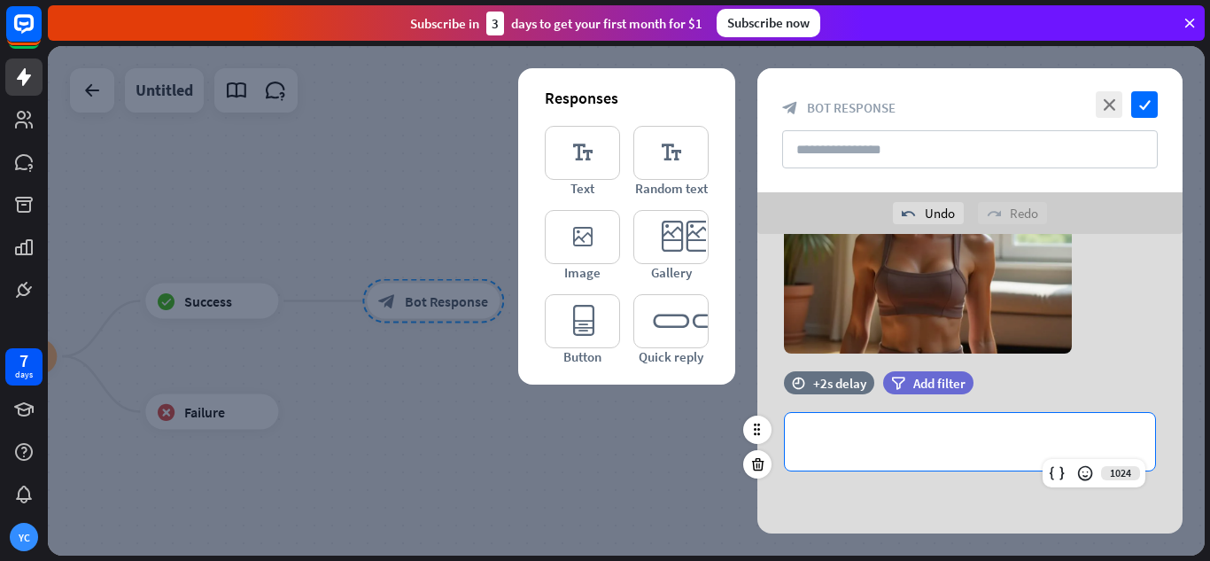
click at [1074, 456] on div "**********" at bounding box center [970, 442] width 370 height 58
click at [1056, 473] on icon at bounding box center [1063, 473] width 18 height 18
click at [1056, 469] on icon at bounding box center [1063, 473] width 18 height 18
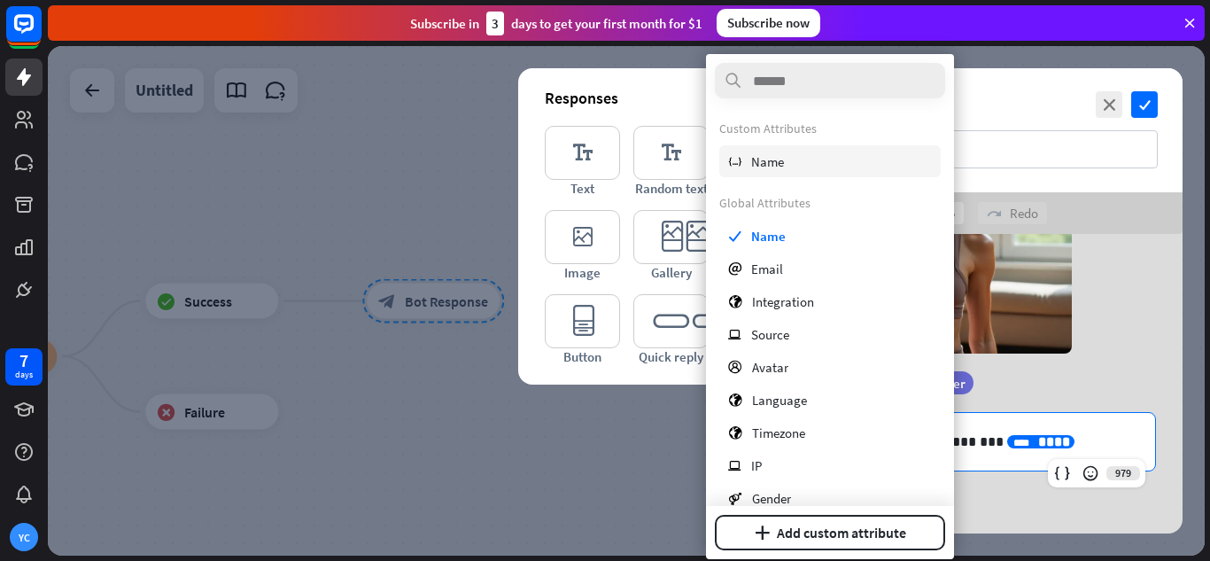
click at [783, 150] on div "variable Name" at bounding box center [830, 161] width 222 height 32
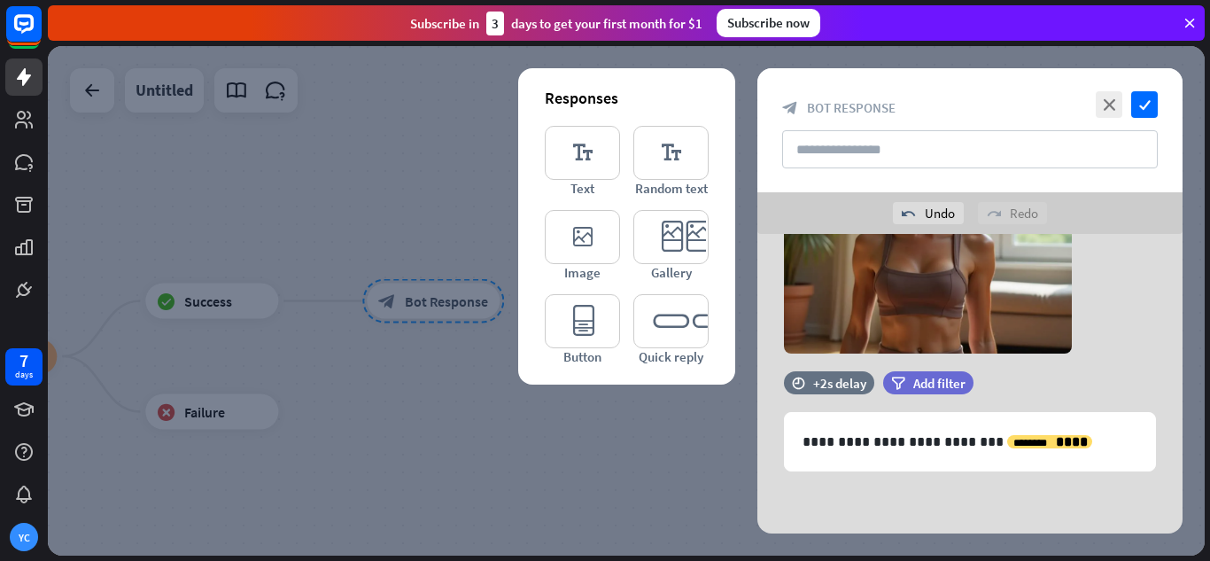
click at [1153, 360] on div "time +2s delay filter Add filter camera Choose or remove image" at bounding box center [970, 226] width 425 height 289
click at [1146, 93] on icon "check" at bounding box center [1144, 104] width 27 height 27
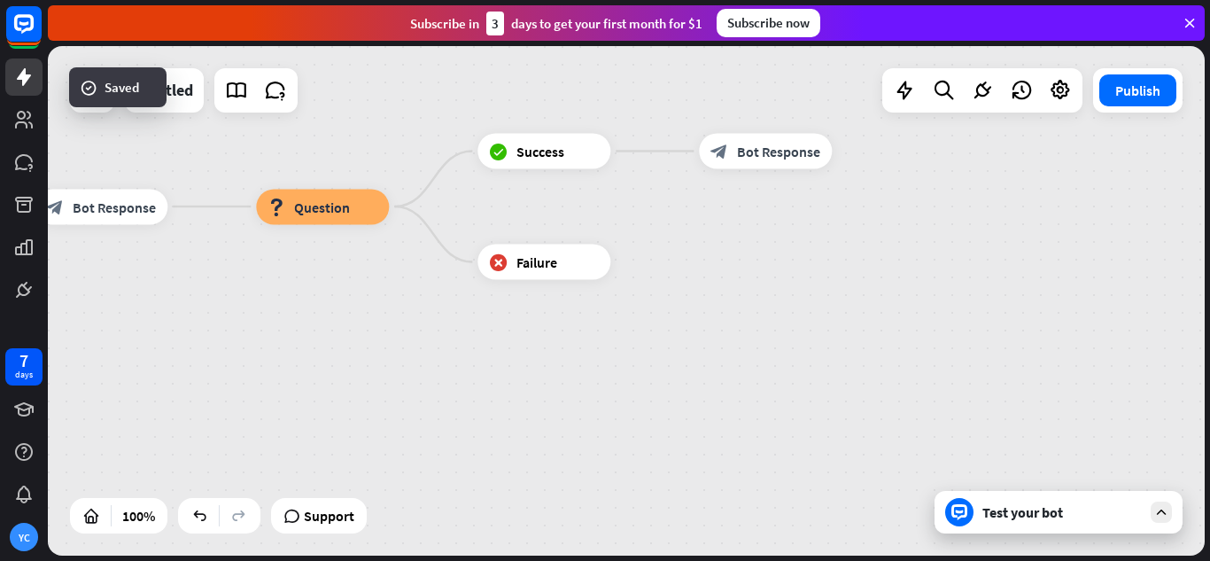
drag, startPoint x: 692, startPoint y: 349, endPoint x: 849, endPoint y: 282, distance: 170.7
click at [849, 282] on div "Empress Nurse home_2 Start point Hello, my name is Empress Nurse, how are you d…" at bounding box center [626, 300] width 1157 height 509
click at [1061, 517] on div "Test your bot" at bounding box center [1062, 512] width 159 height 18
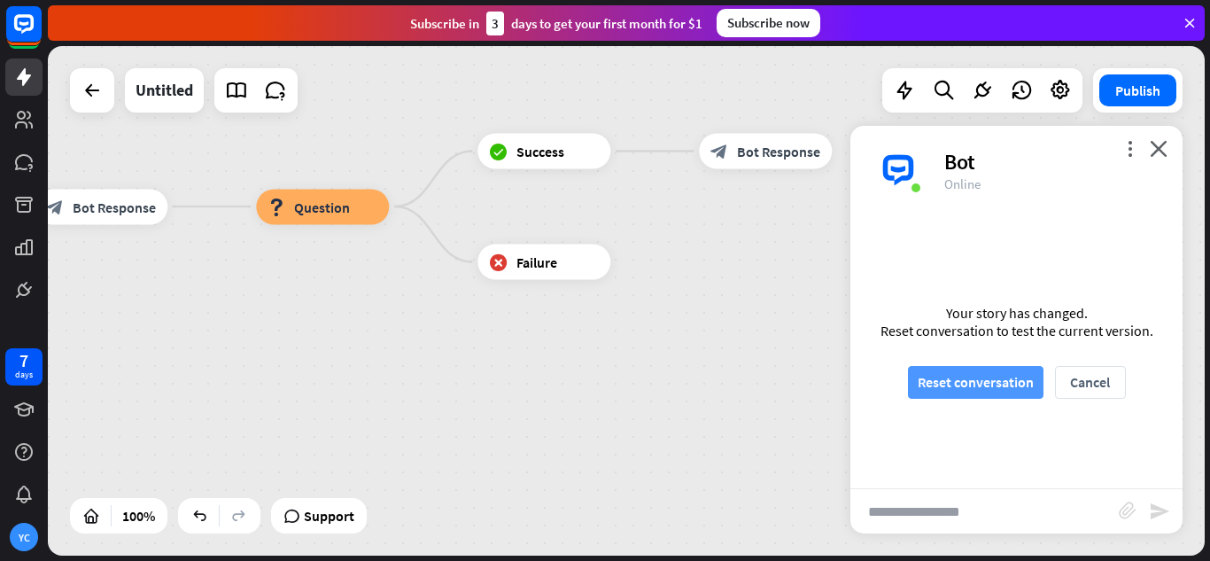
click at [964, 382] on button "Reset conversation" at bounding box center [976, 382] width 136 height 33
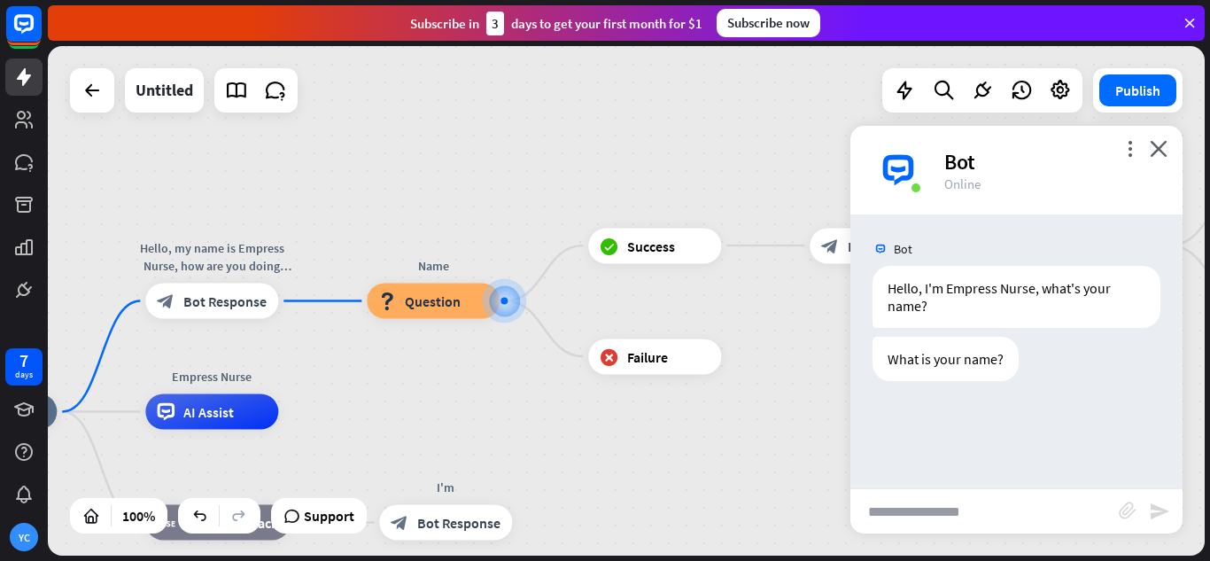
click at [945, 497] on input "text" at bounding box center [985, 511] width 268 height 44
type input "***"
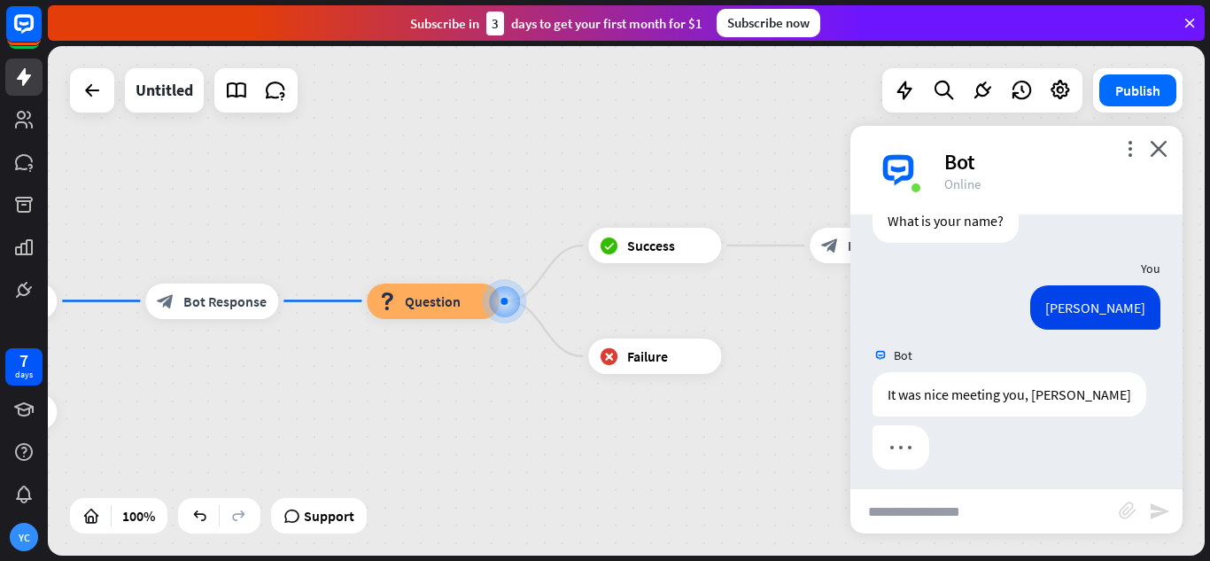
scroll to position [146, 0]
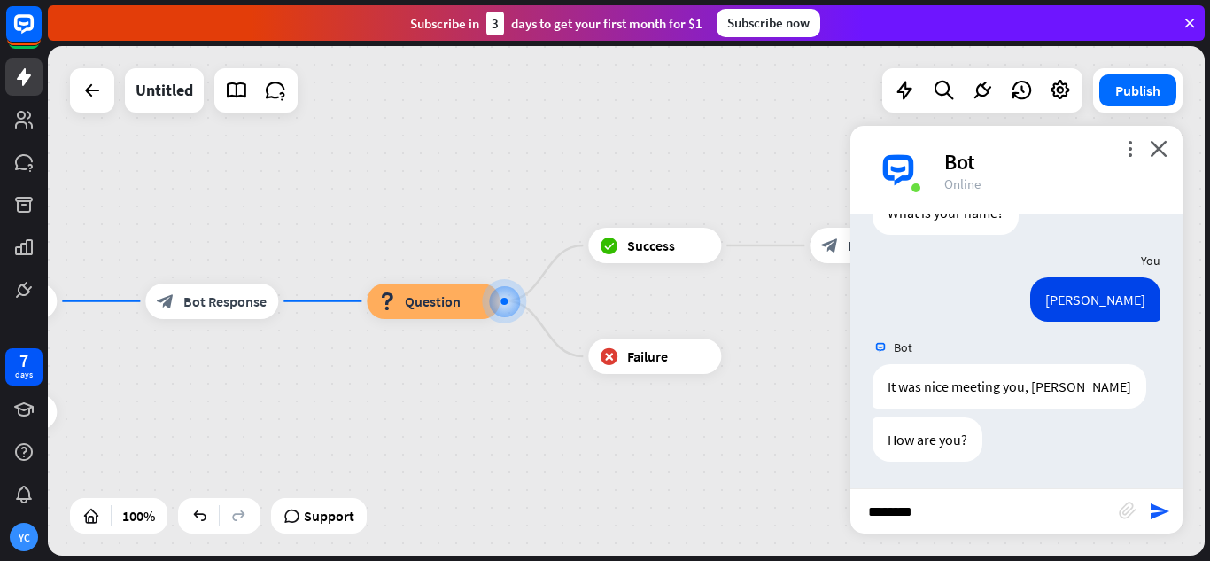
type input "*********"
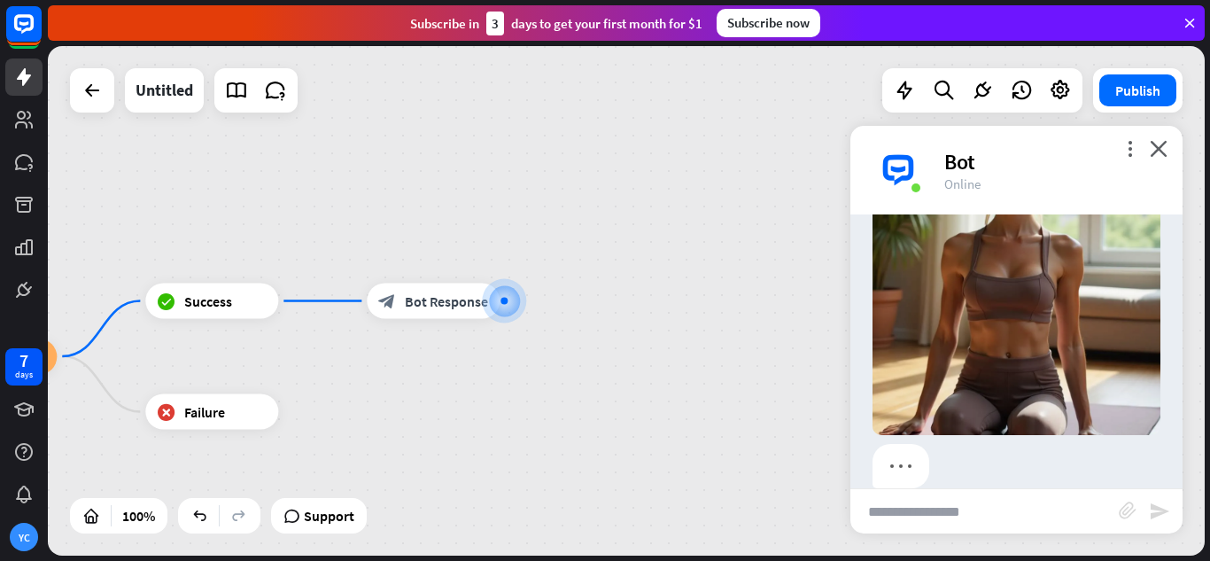
scroll to position [695, 0]
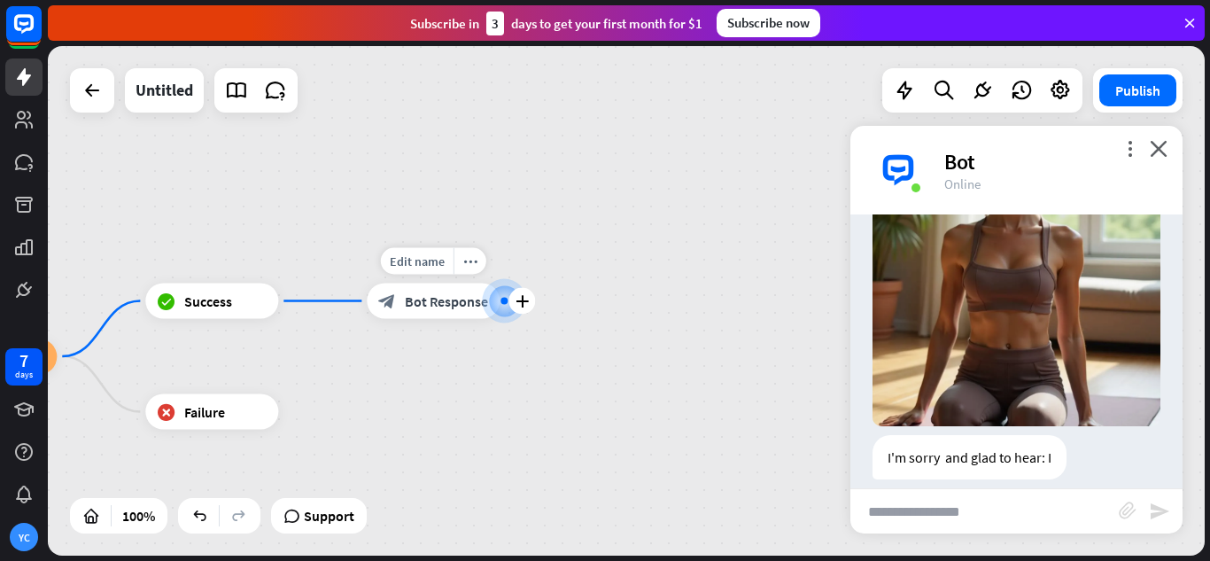
click at [424, 312] on div "block_bot_response Bot Response" at bounding box center [433, 301] width 133 height 35
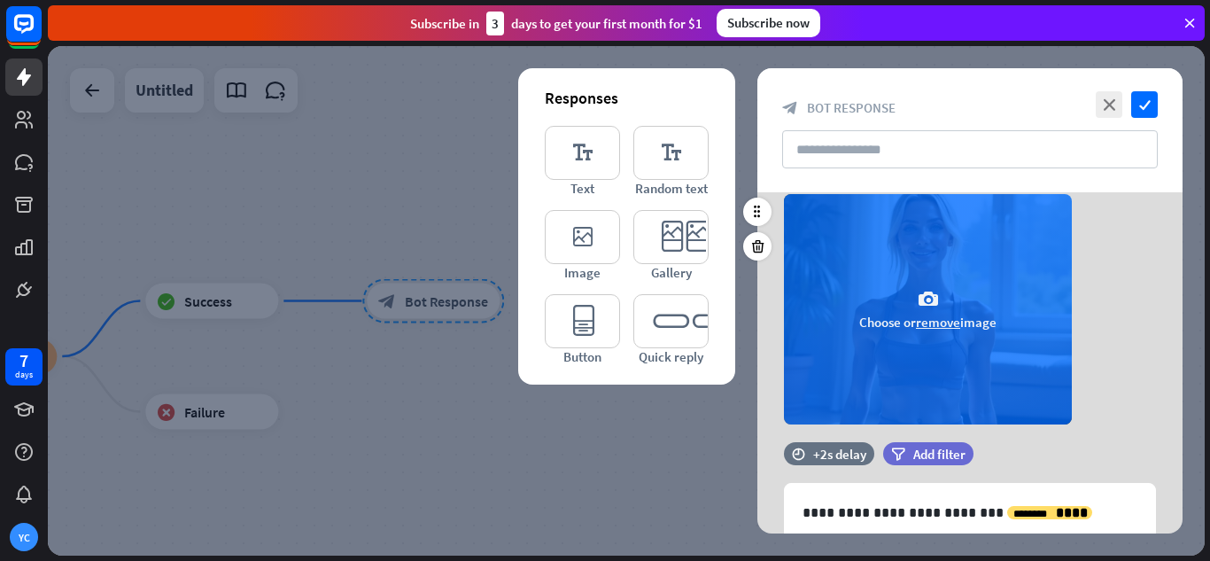
scroll to position [144, 0]
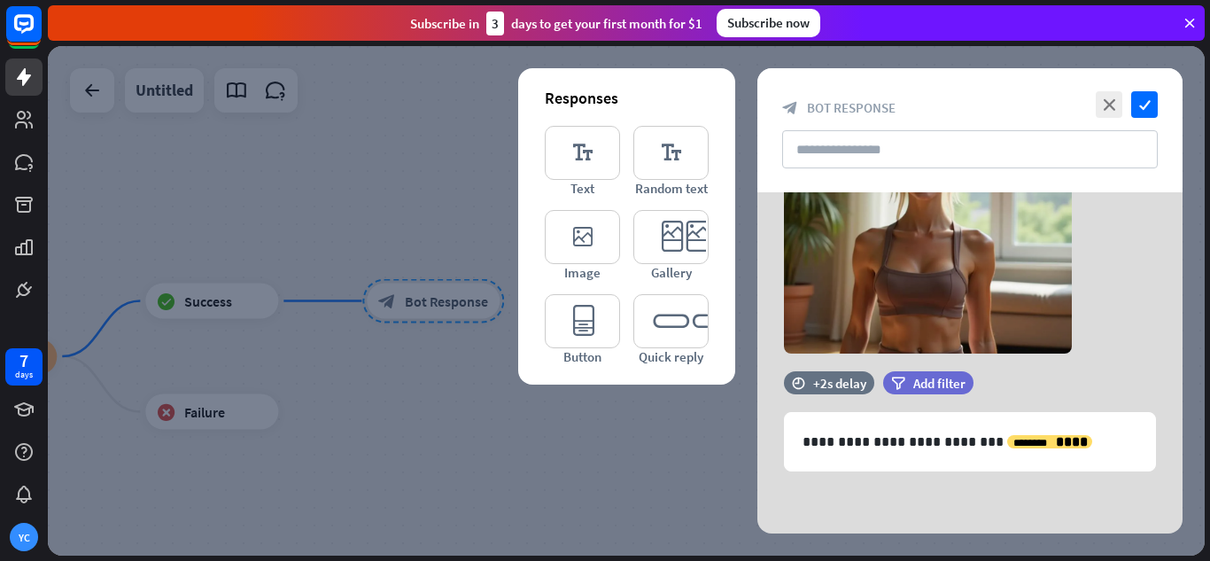
drag, startPoint x: 1146, startPoint y: 111, endPoint x: 1105, endPoint y: 132, distance: 46.0
click at [1147, 109] on icon "check" at bounding box center [1144, 104] width 27 height 27
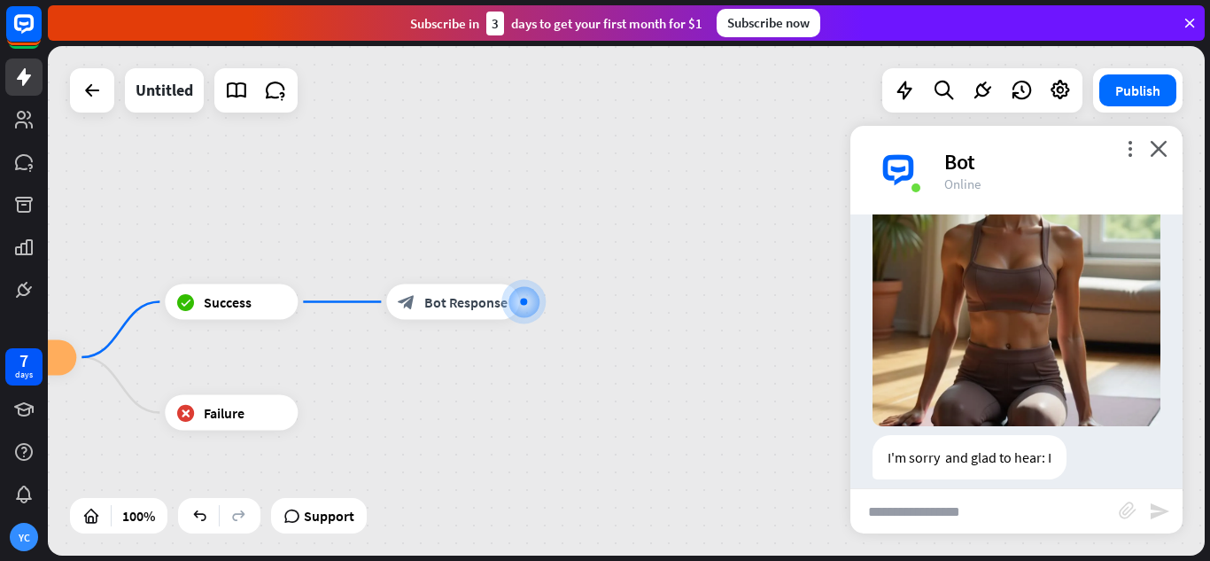
drag, startPoint x: 420, startPoint y: 394, endPoint x: 768, endPoint y: 336, distance: 353.1
click at [768, 336] on div "Empress Nurse home_2 Start point Hello, my name is Empress Nurse, how are you d…" at bounding box center [626, 300] width 1157 height 509
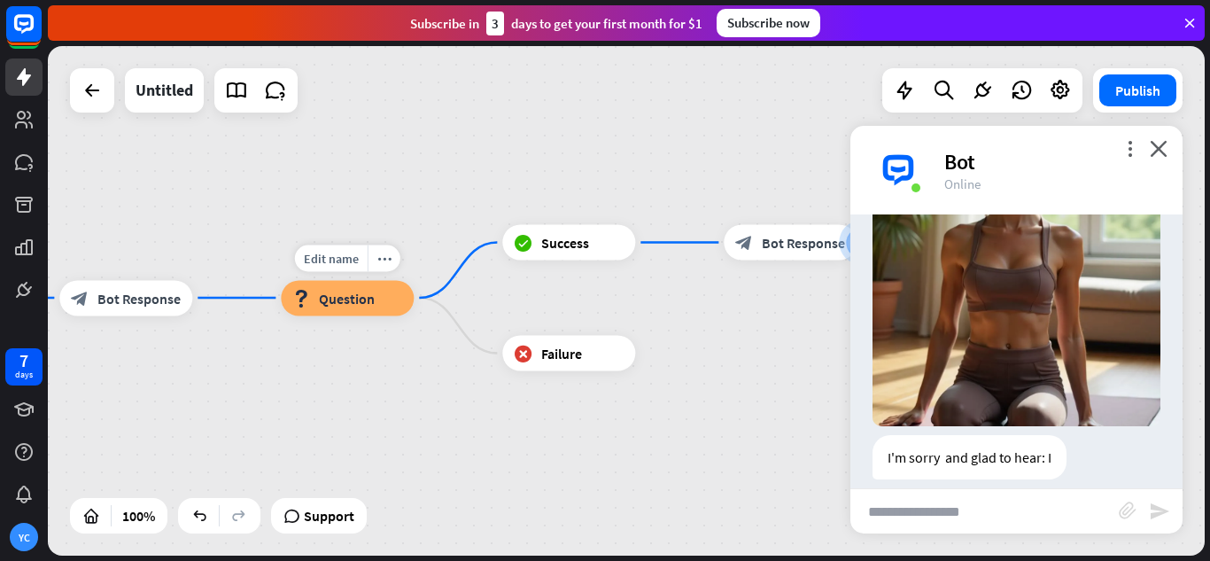
click at [366, 315] on div "block_question Question" at bounding box center [347, 297] width 133 height 35
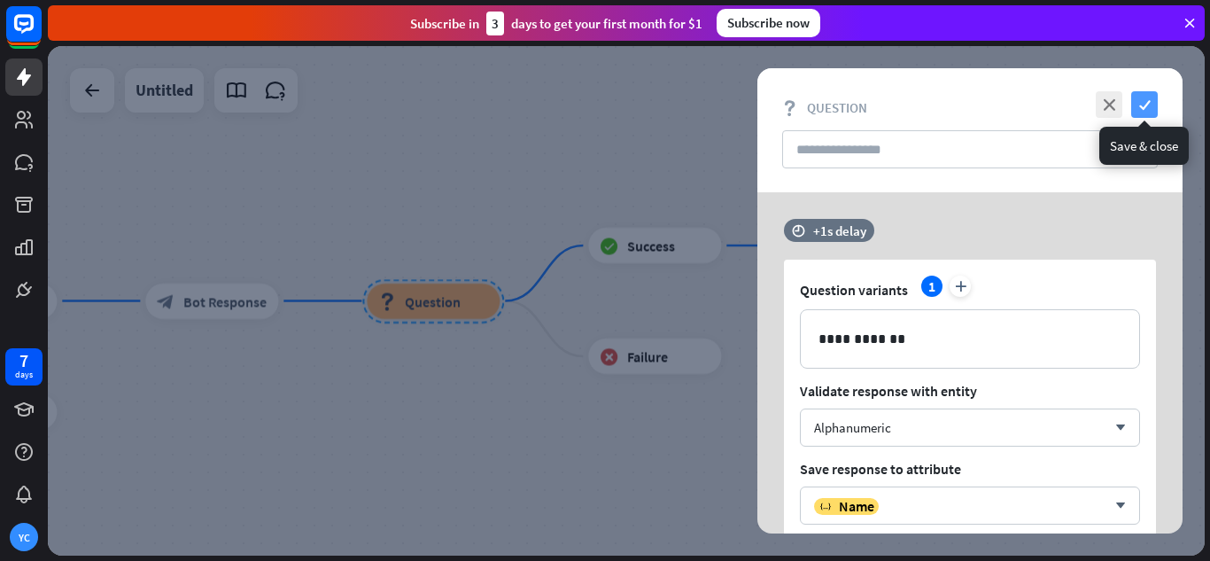
click at [1147, 104] on icon "check" at bounding box center [1144, 104] width 27 height 27
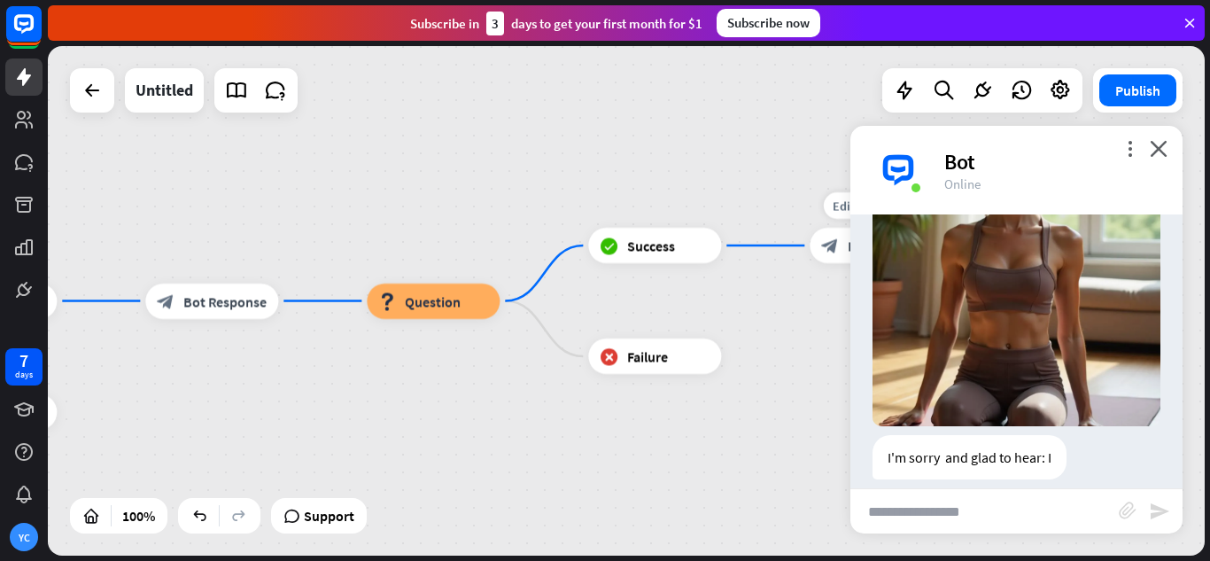
click at [835, 247] on icon "block_bot_response" at bounding box center [830, 246] width 18 height 18
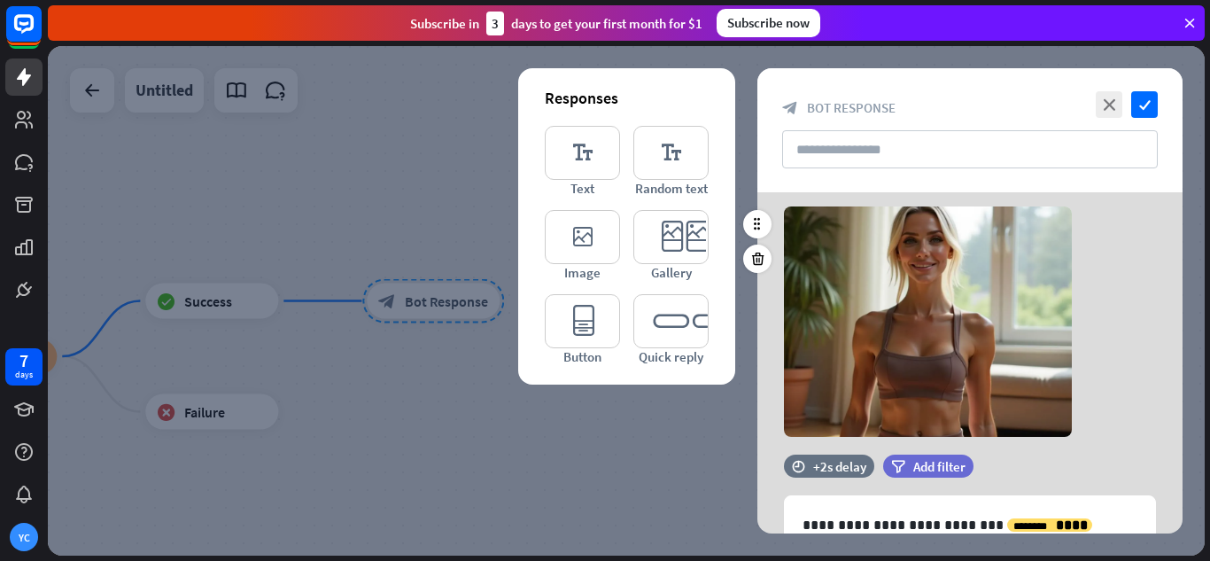
scroll to position [144, 0]
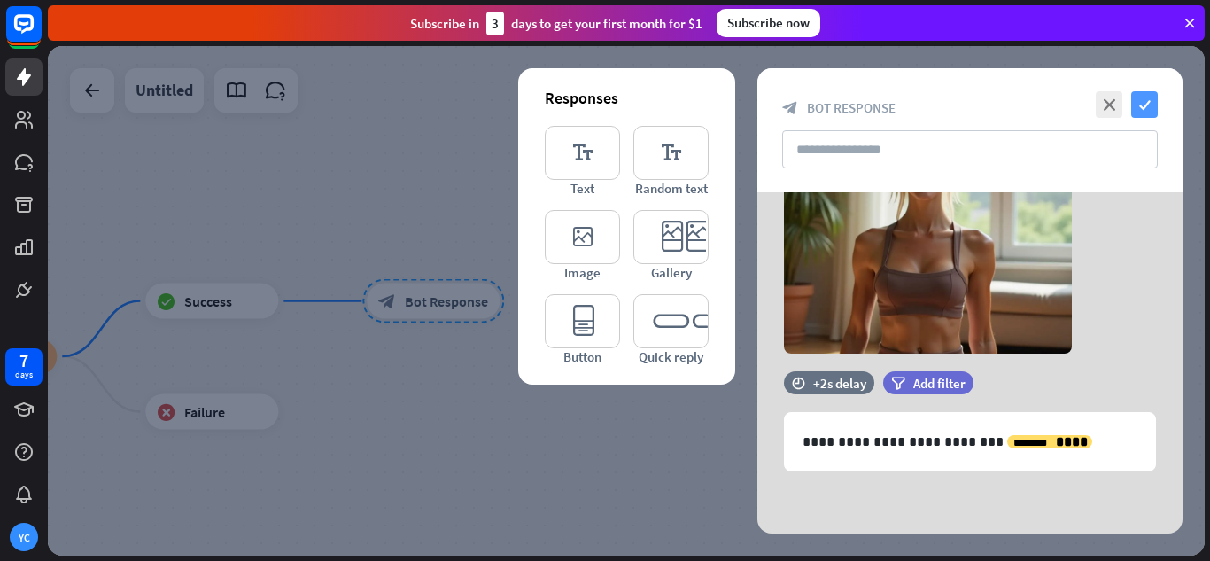
click at [1146, 108] on icon "check" at bounding box center [1144, 104] width 27 height 27
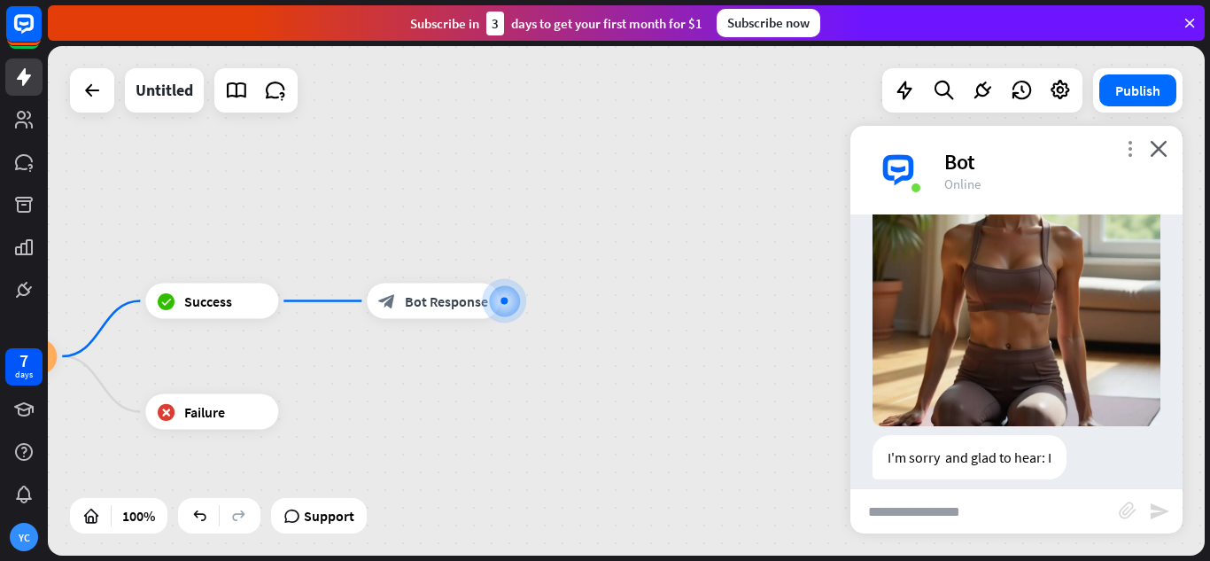
click at [1124, 150] on icon "more_vert" at bounding box center [1130, 148] width 17 height 17
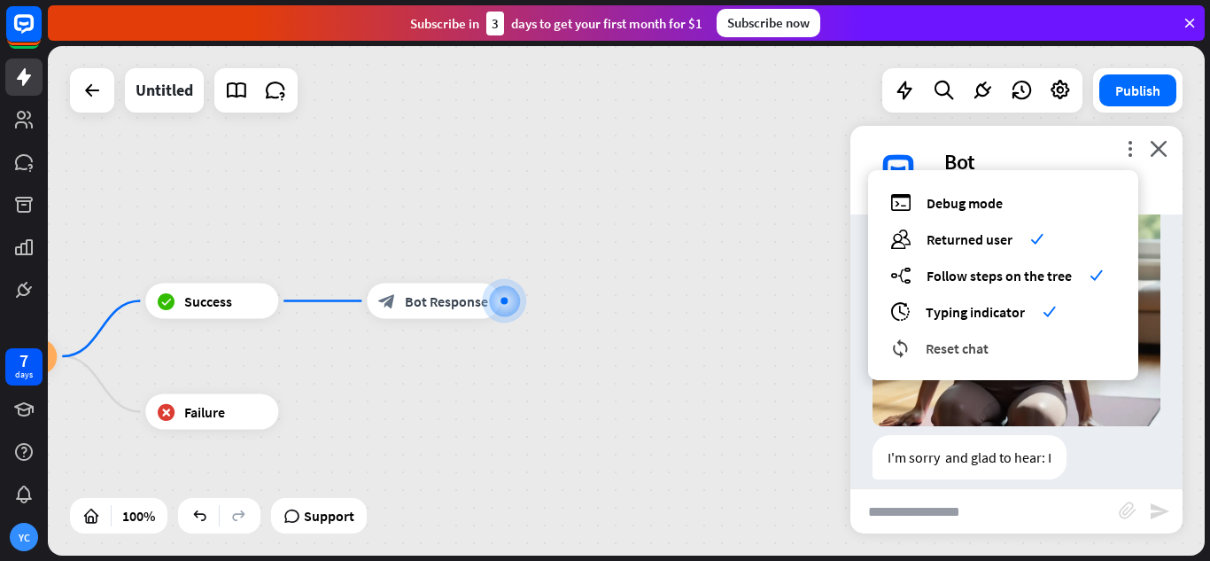
click at [1001, 346] on div "reset_chat Reset chat" at bounding box center [1003, 348] width 226 height 20
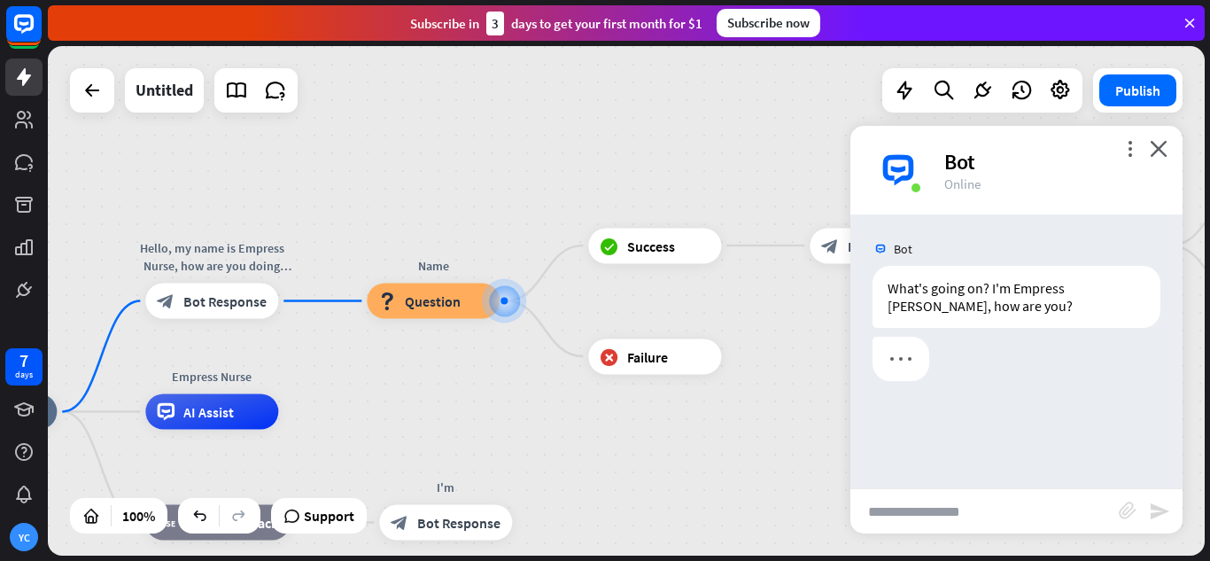
click at [981, 523] on input "text" at bounding box center [985, 511] width 268 height 44
type input "**"
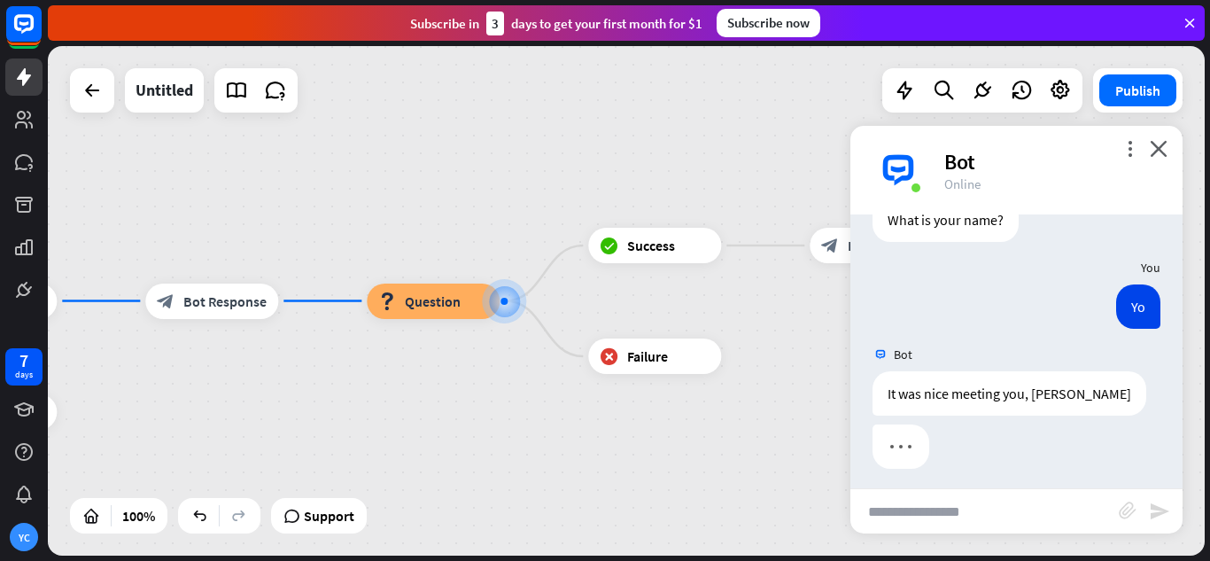
scroll to position [146, 0]
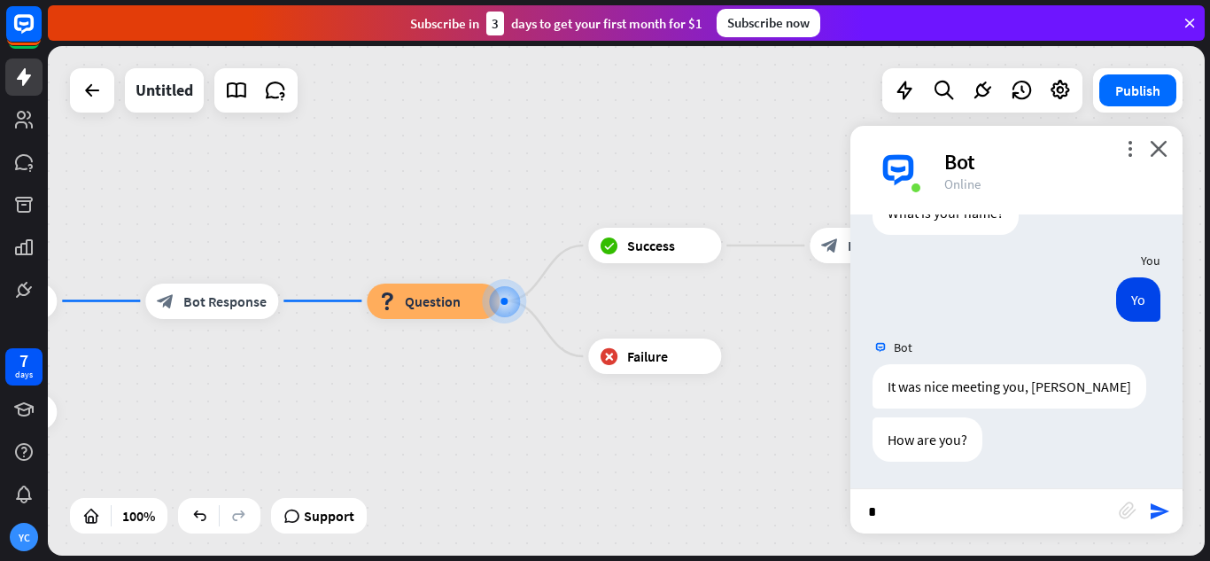
type input "**"
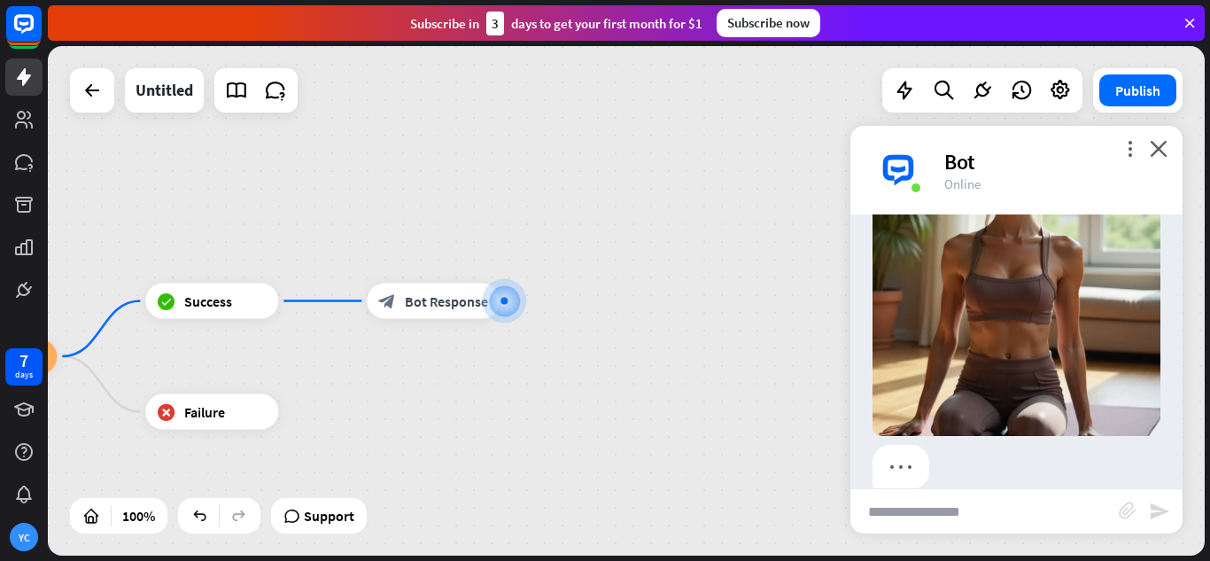
scroll to position [695, 0]
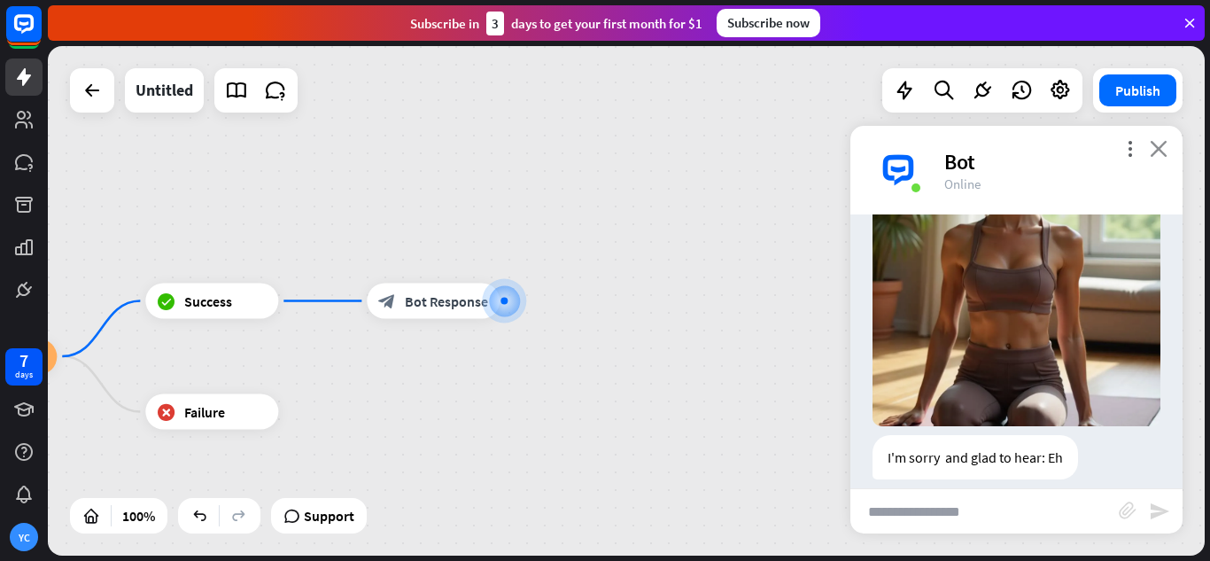
click at [1164, 152] on icon "close" at bounding box center [1159, 148] width 18 height 17
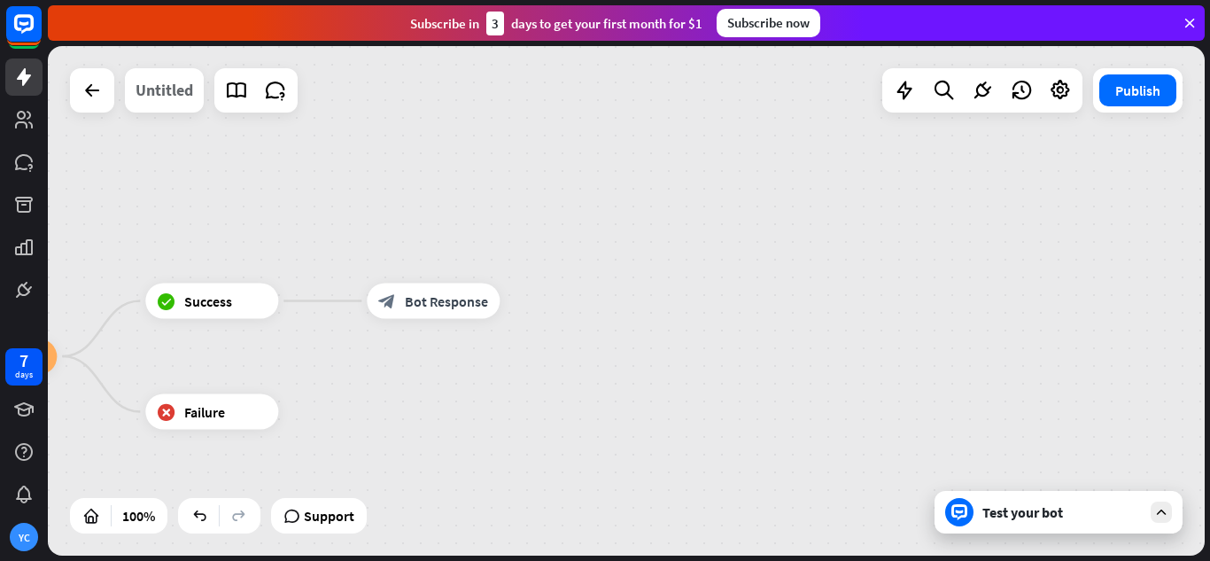
click at [174, 99] on div "Untitled" at bounding box center [165, 90] width 58 height 44
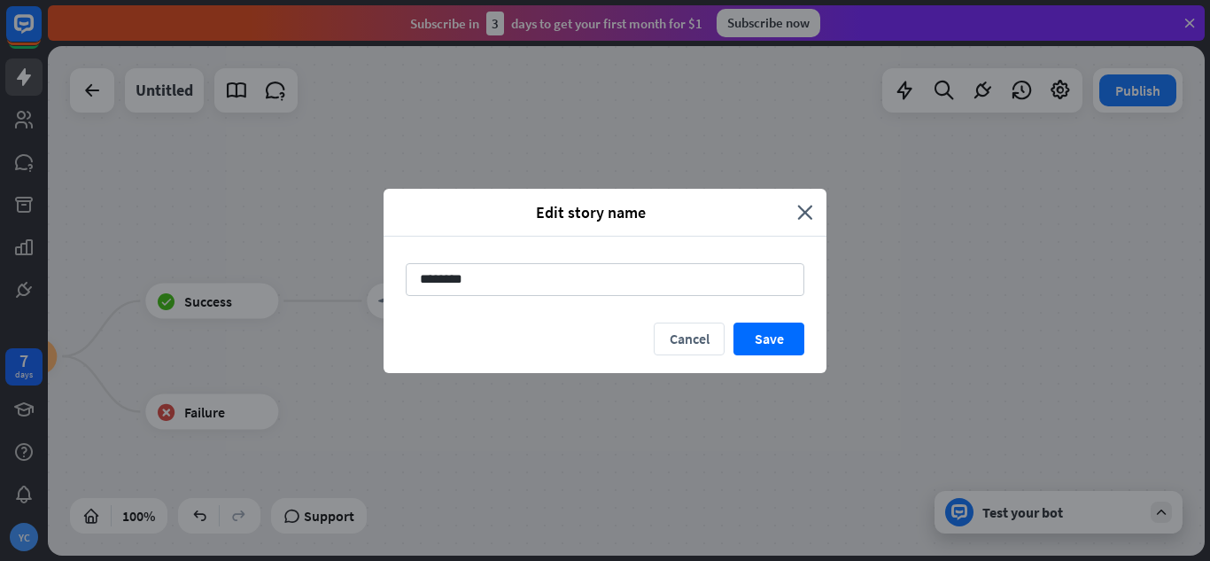
drag, startPoint x: 487, startPoint y: 282, endPoint x: 394, endPoint y: 284, distance: 93.1
click at [402, 284] on div "********" at bounding box center [605, 280] width 443 height 86
type input "**********"
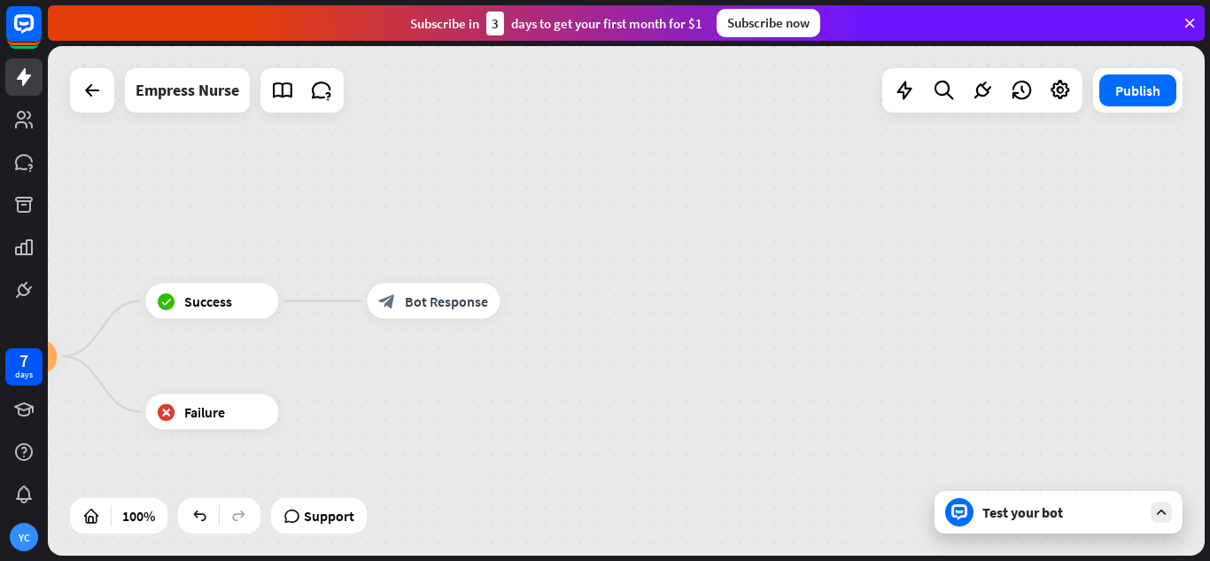
click at [1006, 516] on div "Test your bot" at bounding box center [1062, 512] width 159 height 18
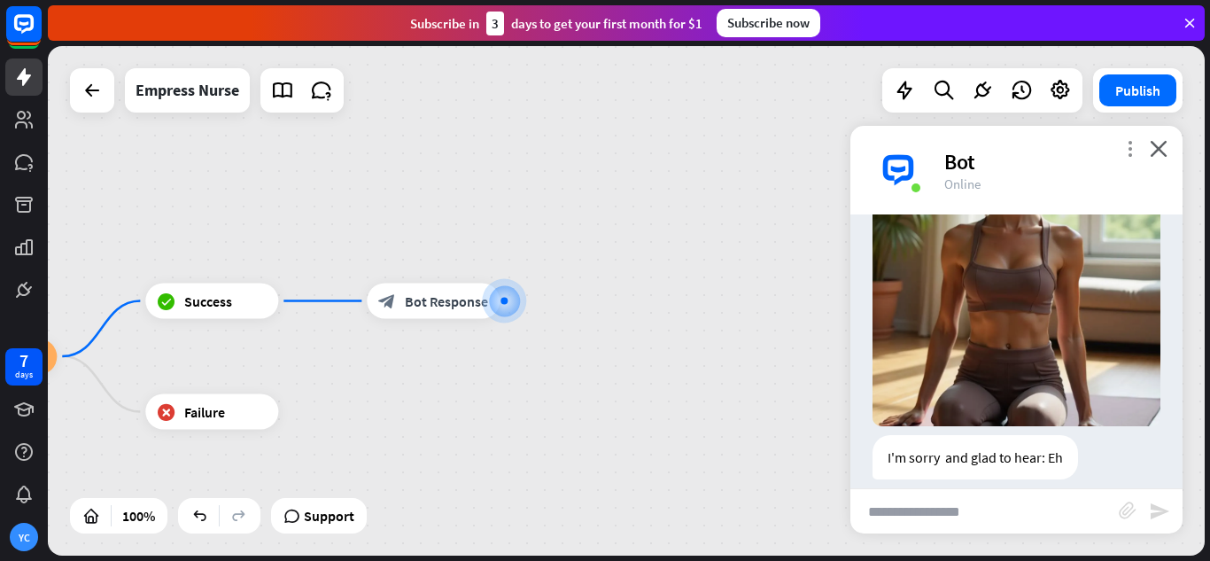
click at [1133, 149] on icon "more_vert" at bounding box center [1130, 148] width 17 height 17
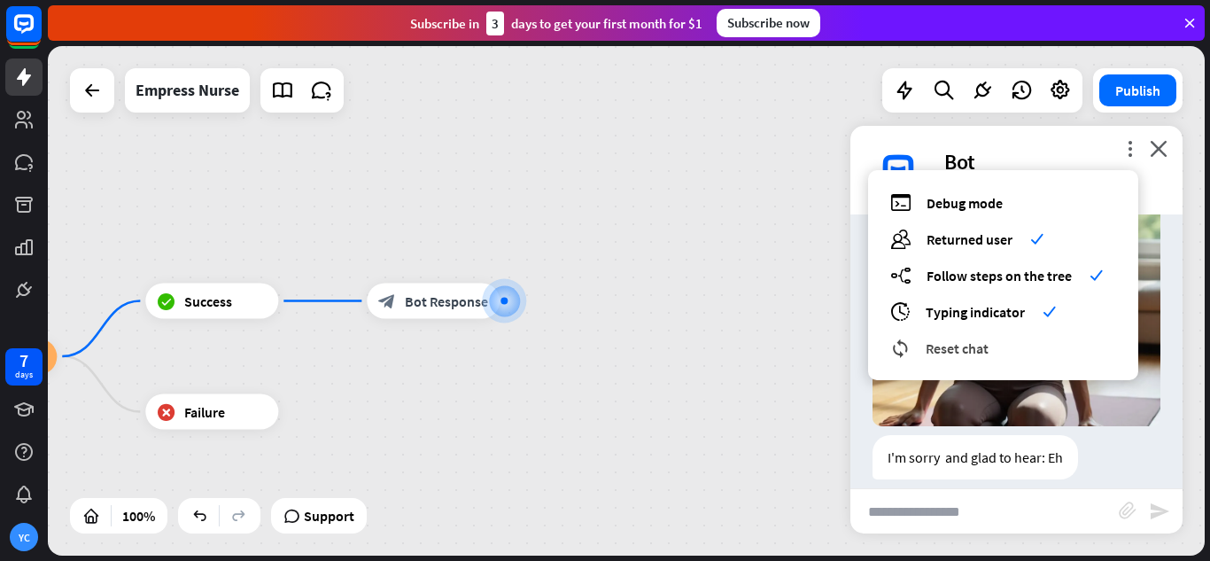
click at [998, 356] on div "reset_chat Reset chat" at bounding box center [1003, 348] width 226 height 20
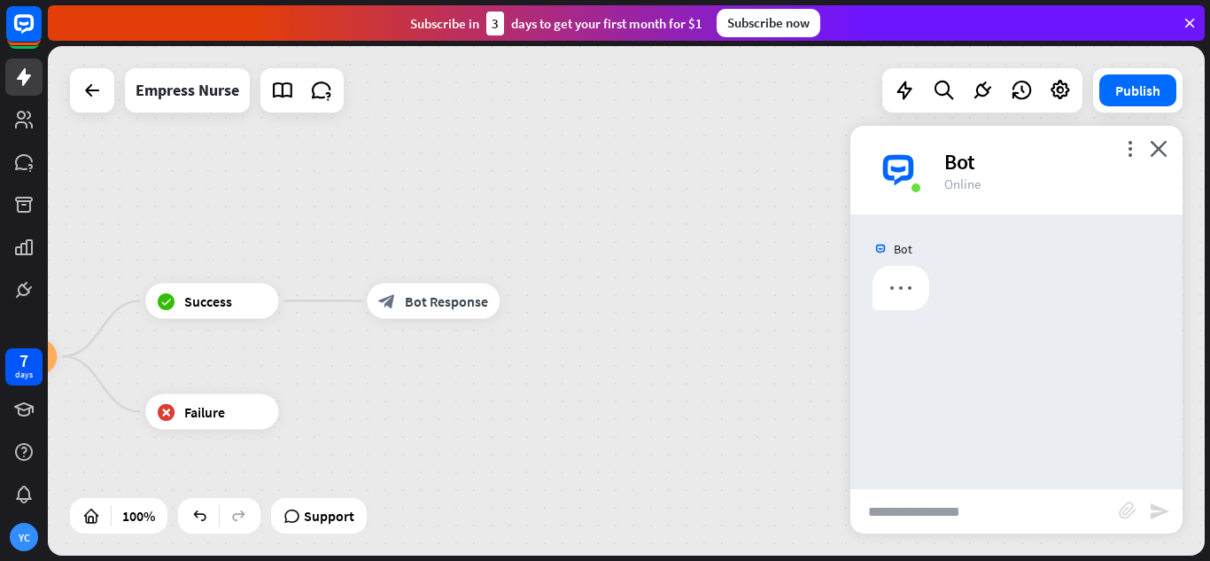
scroll to position [0, 0]
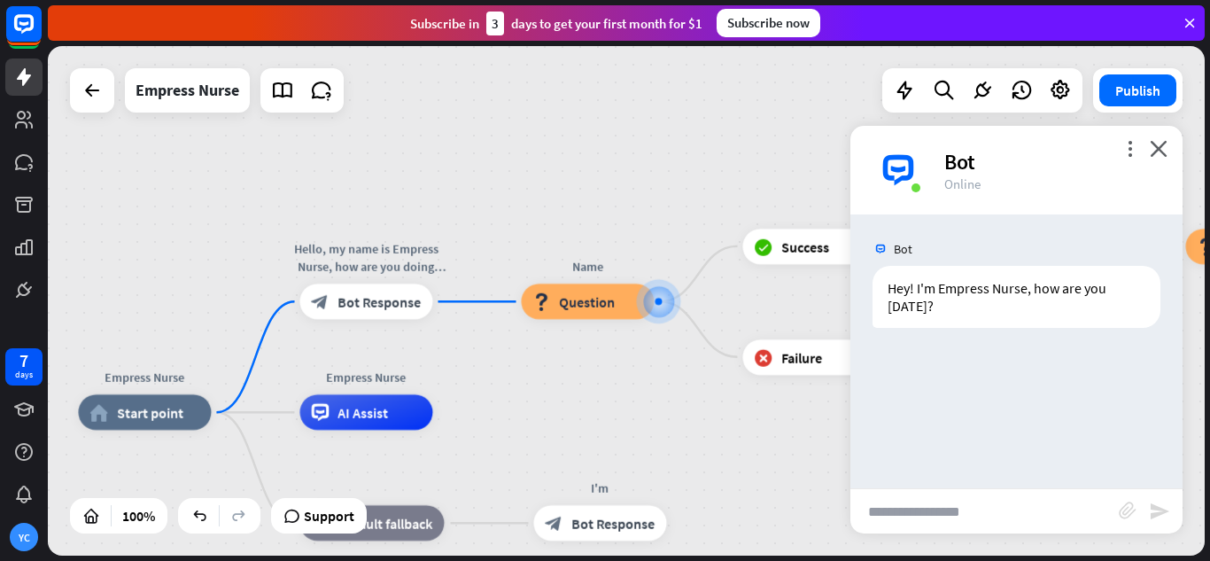
click at [982, 499] on input "text" at bounding box center [985, 511] width 268 height 44
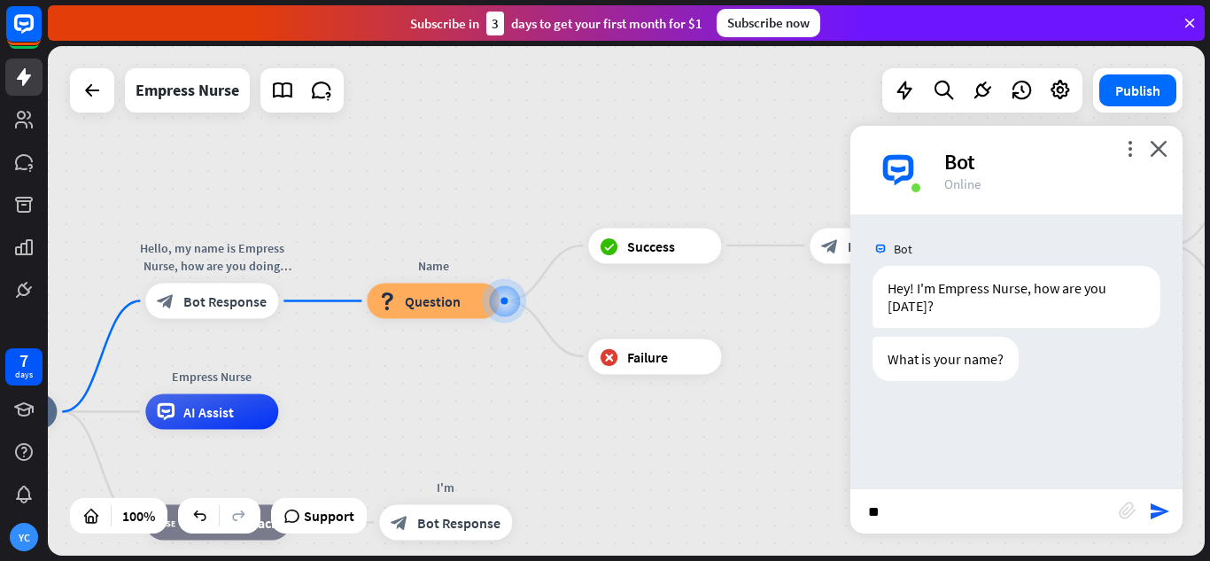
type input "***"
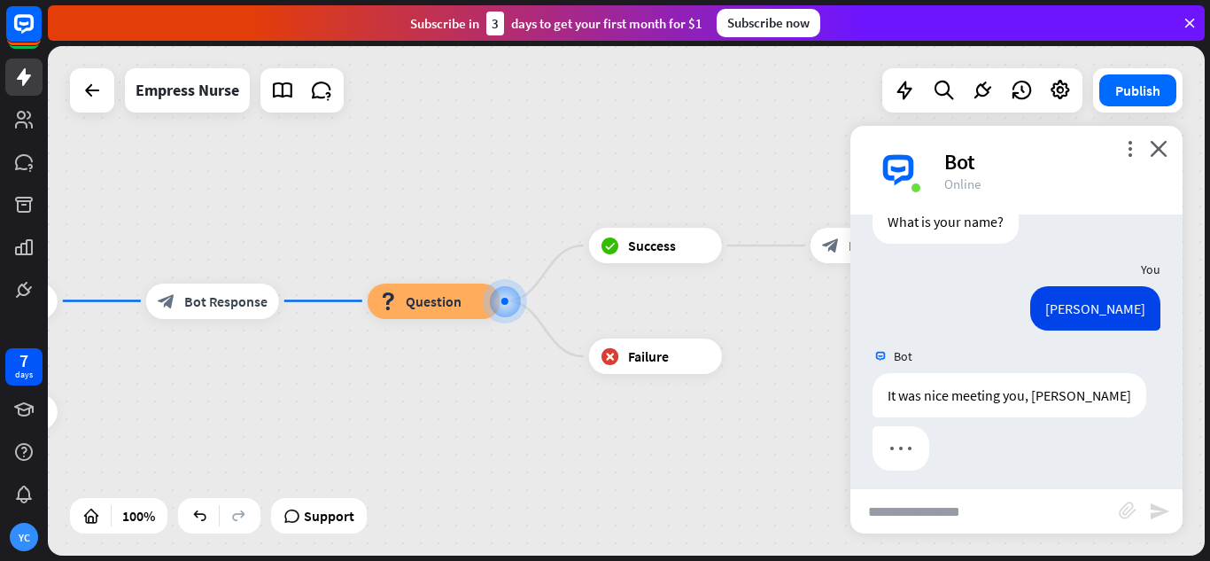
scroll to position [146, 0]
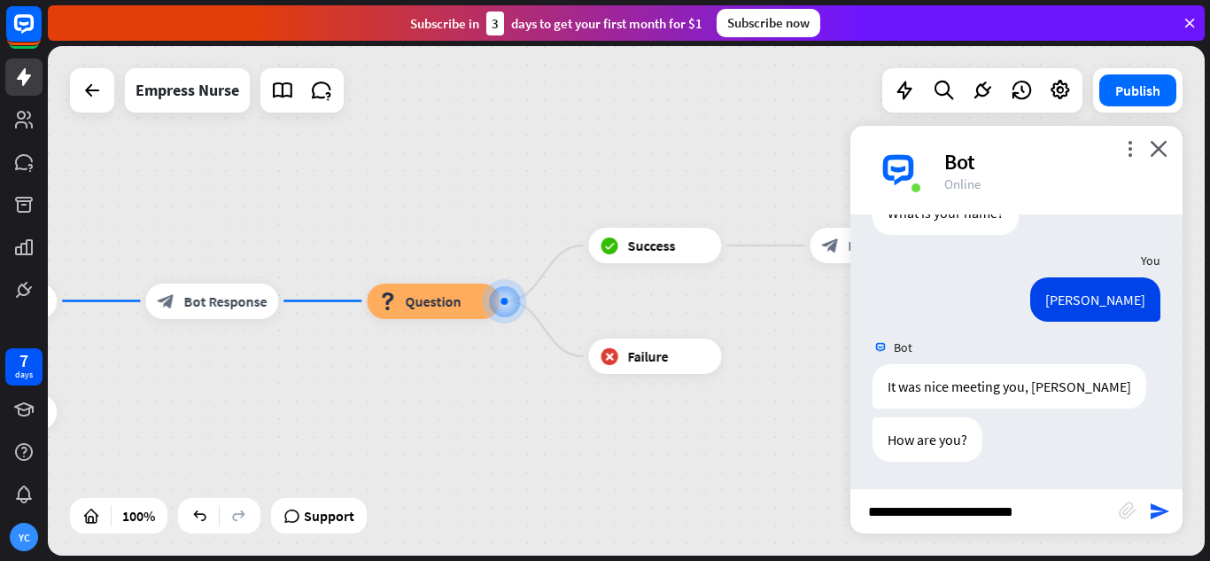
type input "**********"
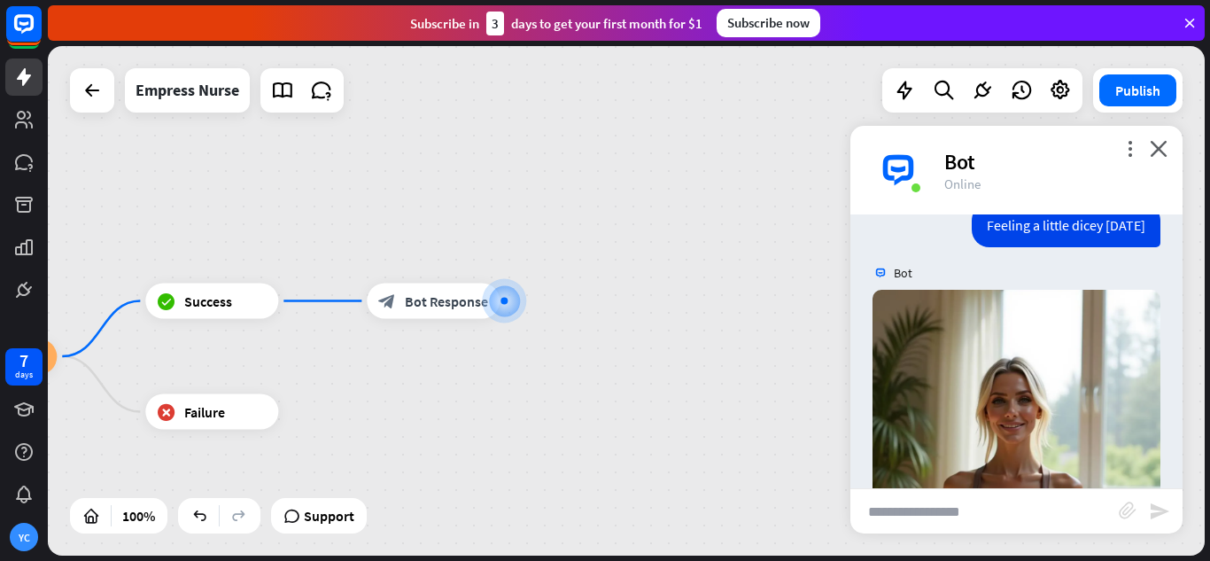
scroll to position [340, 0]
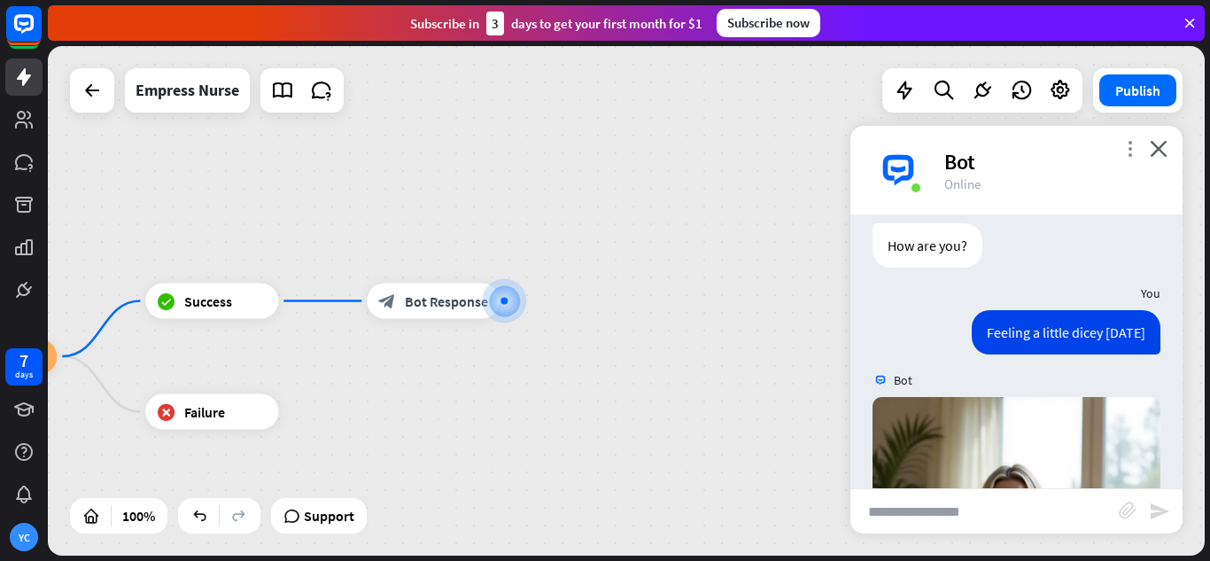
click at [1128, 149] on icon "more_vert" at bounding box center [1130, 148] width 17 height 17
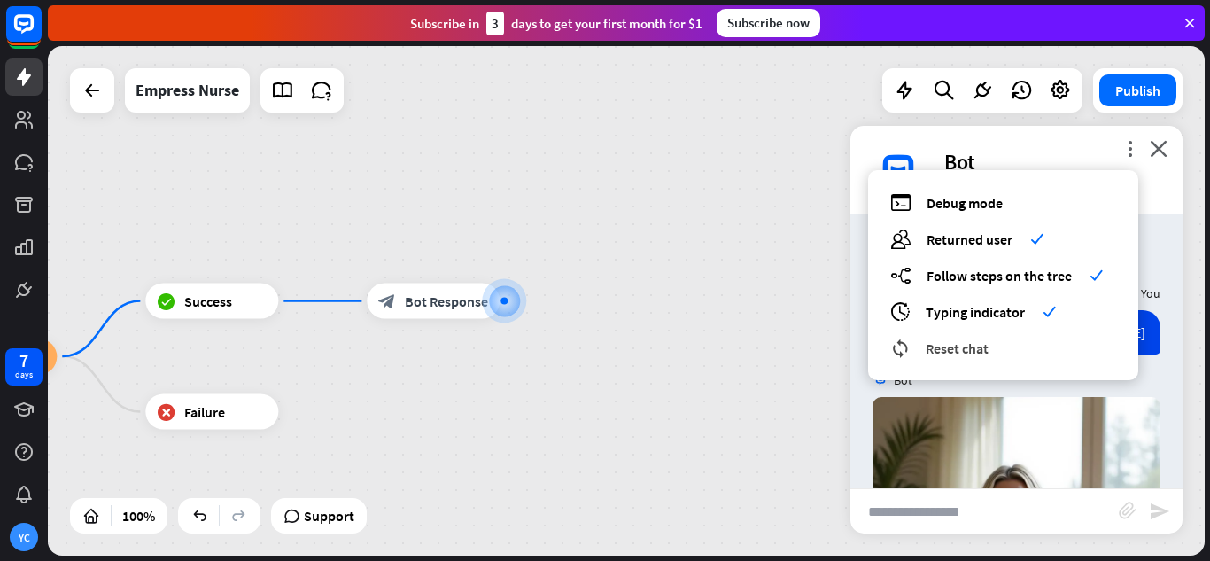
click at [988, 345] on span "Reset chat" at bounding box center [957, 348] width 63 height 18
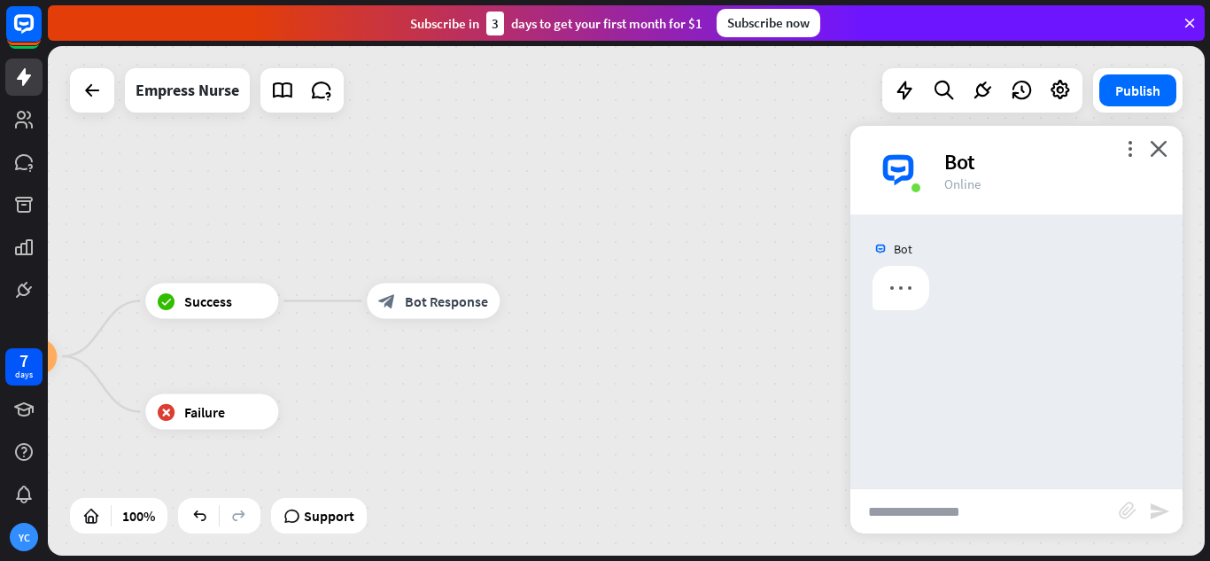
scroll to position [0, 0]
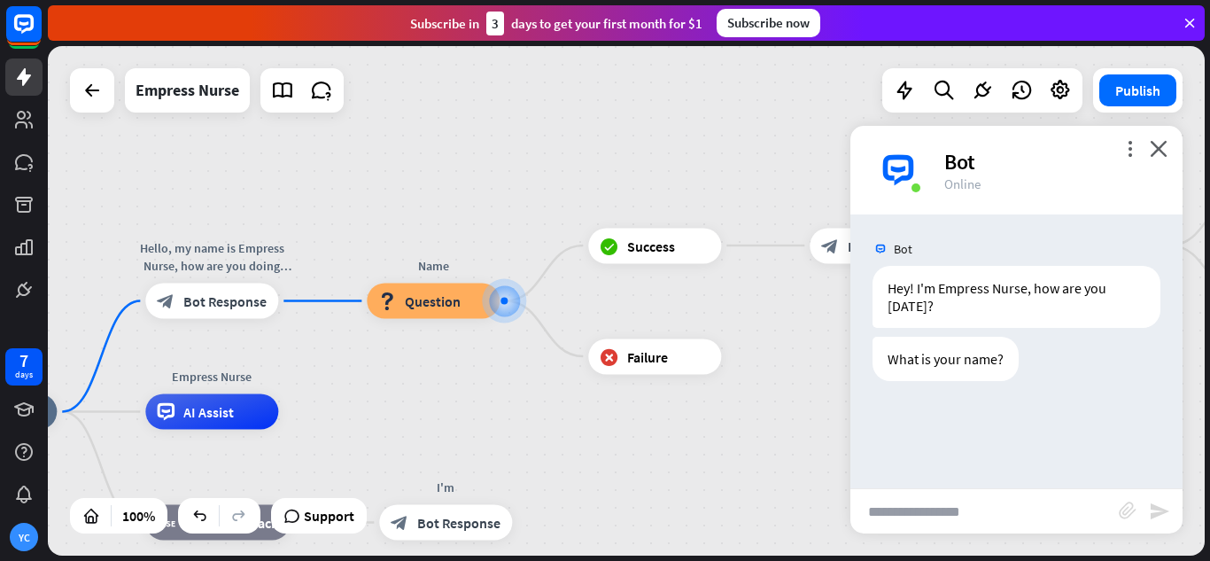
click at [972, 502] on input "text" at bounding box center [985, 511] width 268 height 44
type input "***"
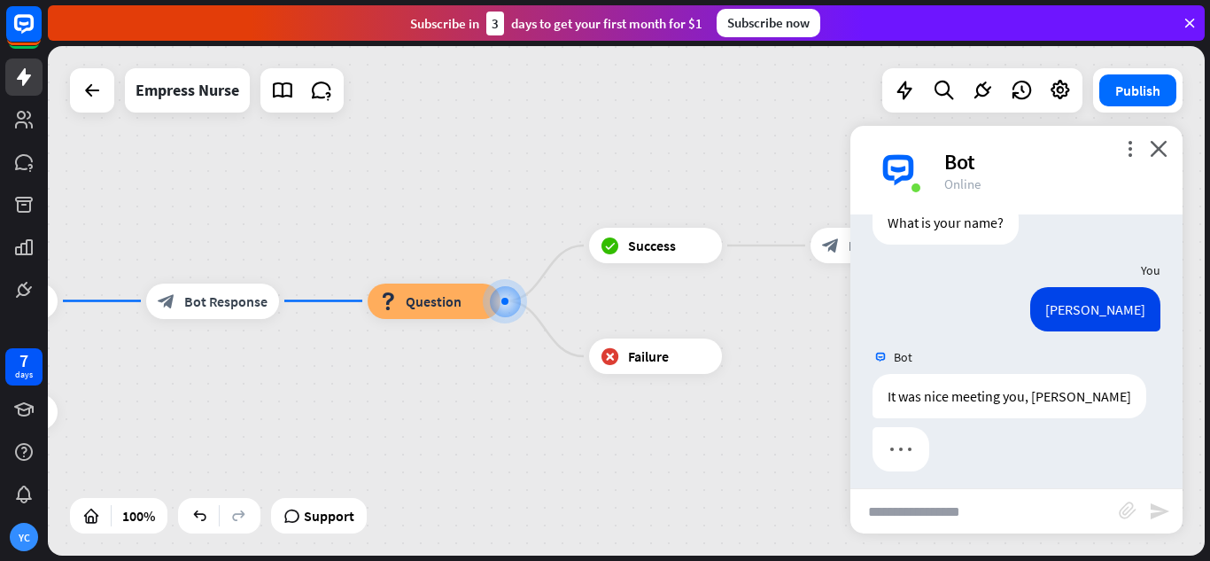
scroll to position [146, 0]
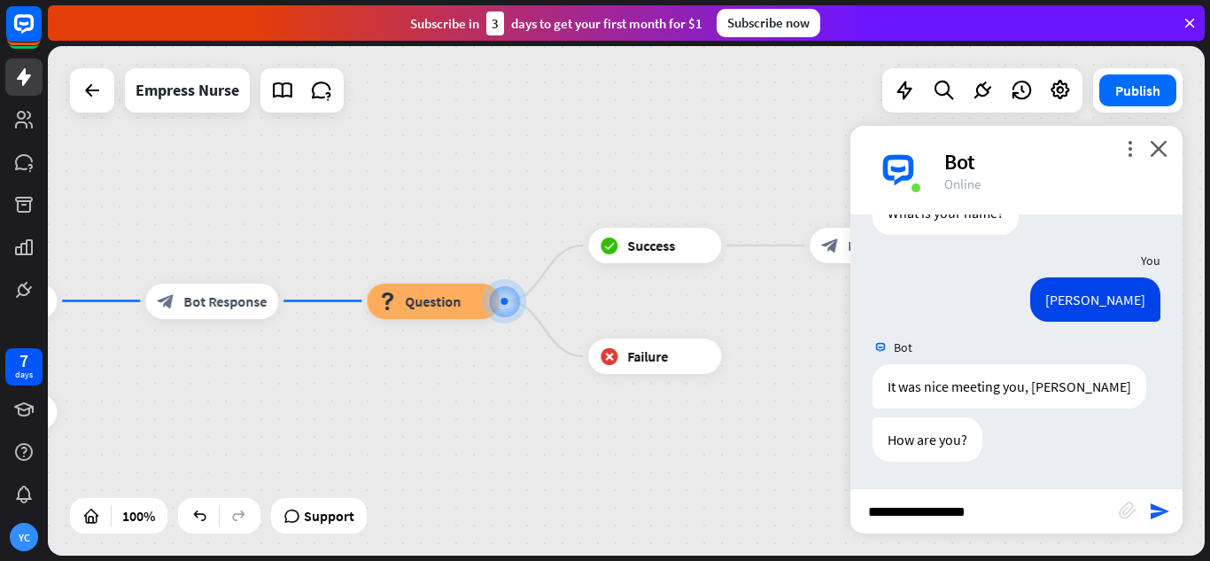
type input "**********"
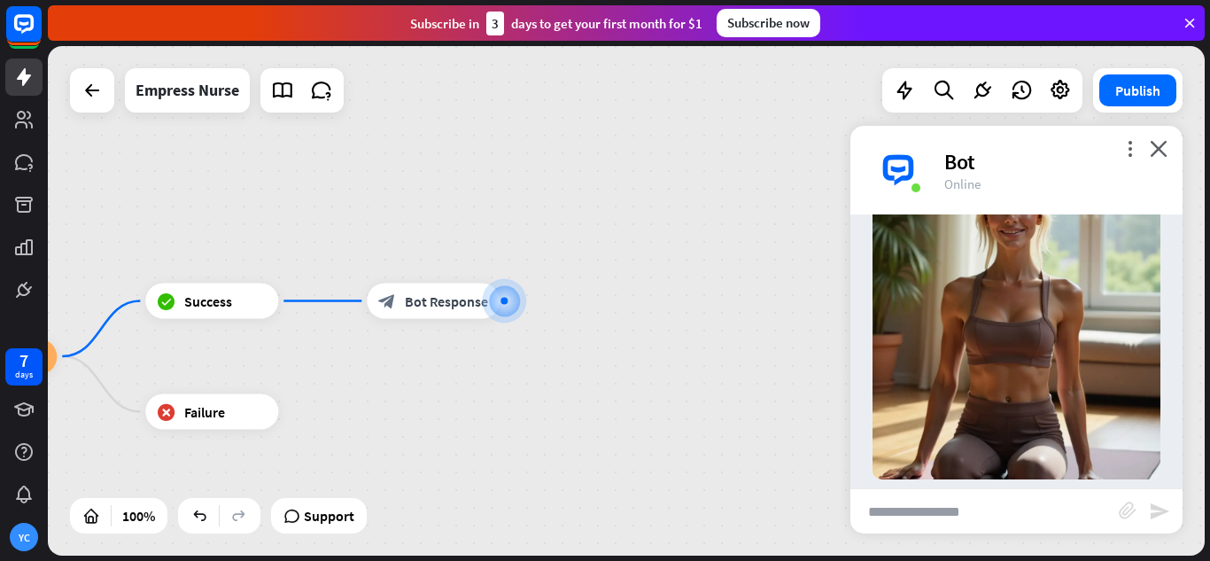
scroll to position [695, 0]
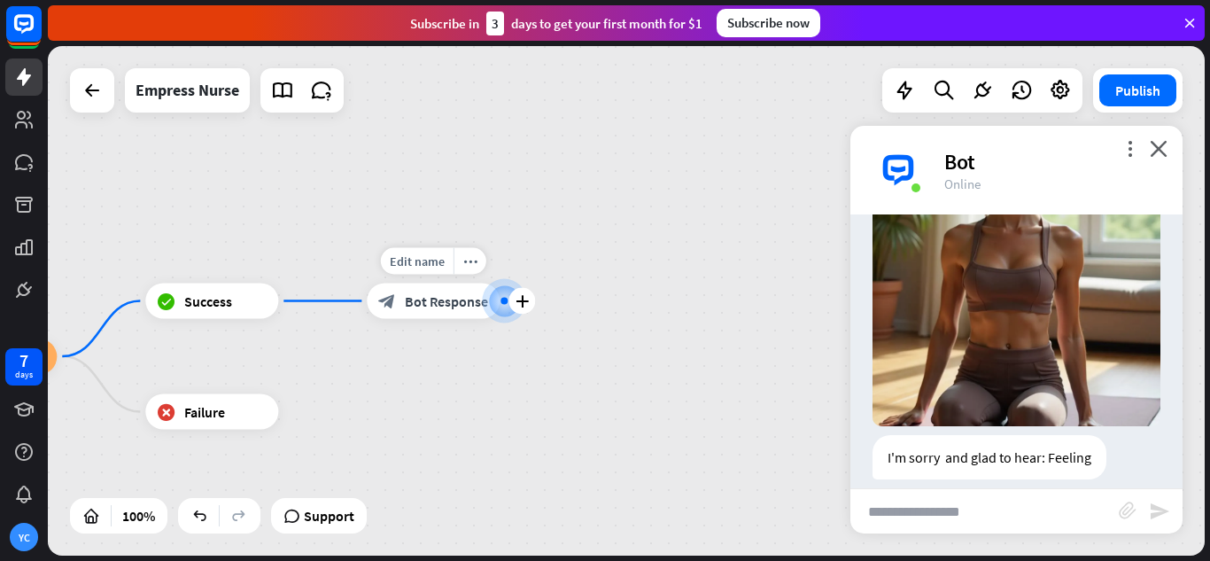
click at [455, 307] on span "Bot Response" at bounding box center [446, 301] width 83 height 18
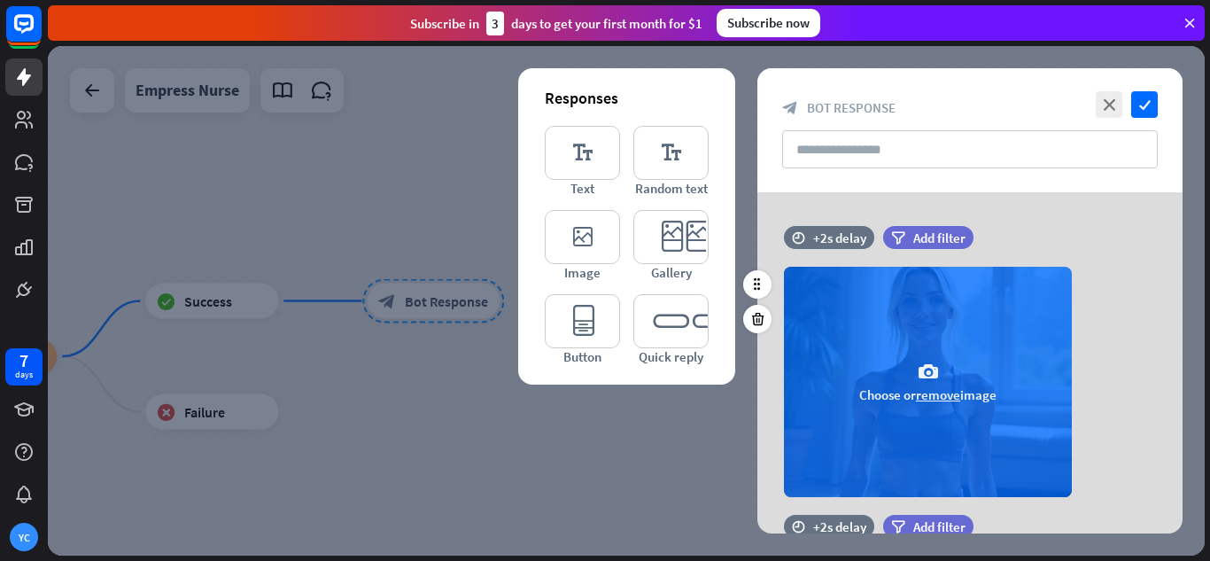
scroll to position [144, 0]
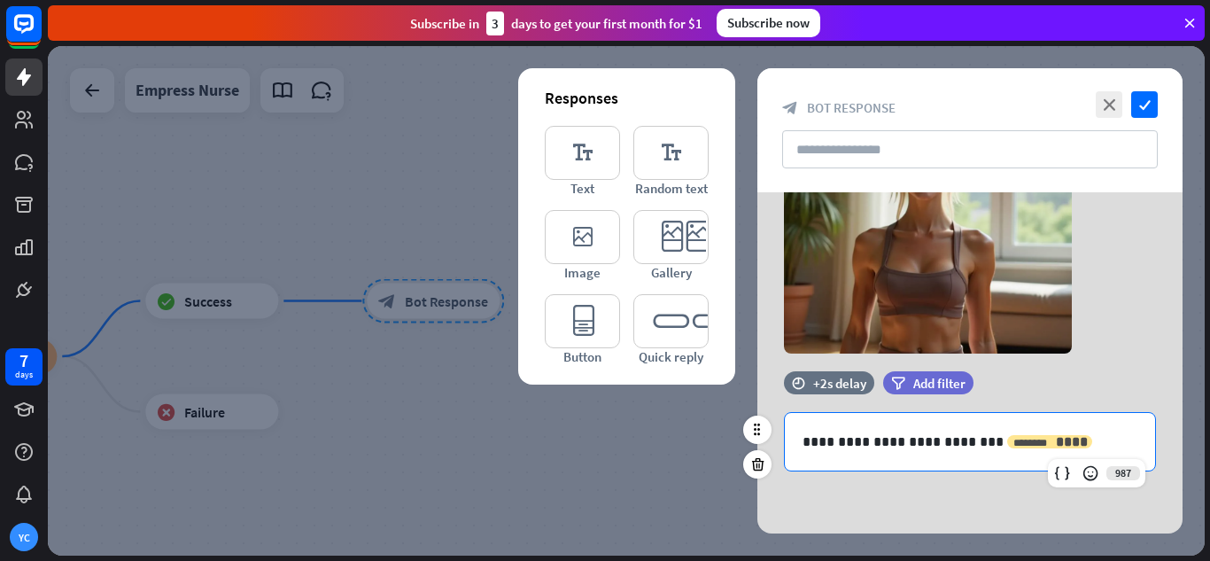
click at [1056, 442] on span "****" at bounding box center [1072, 441] width 32 height 13
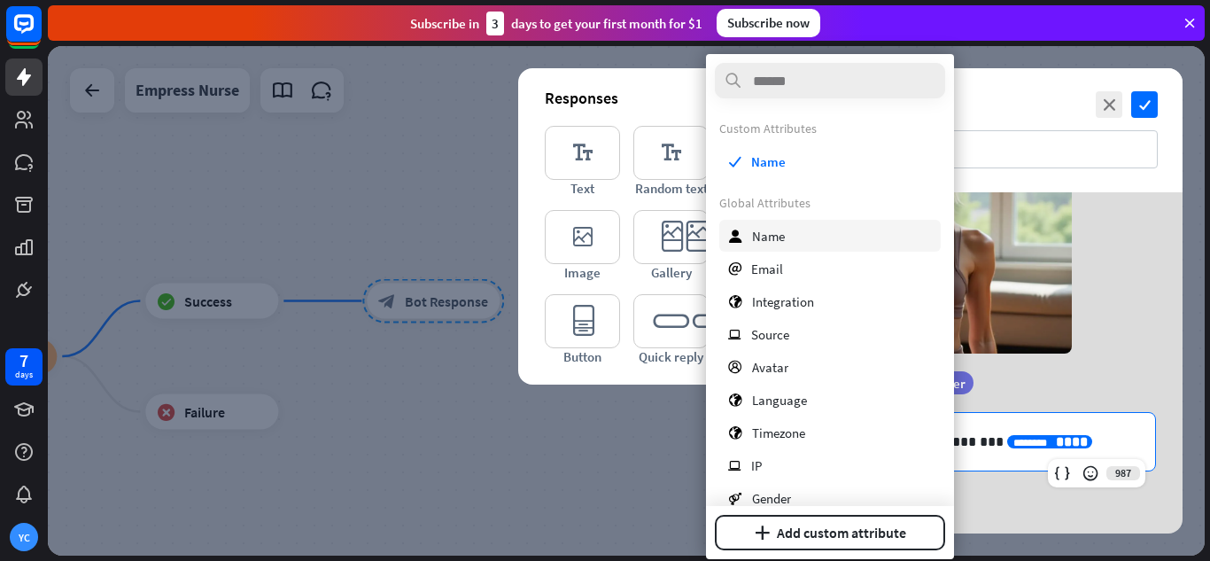
click at [785, 236] on div "user Name" at bounding box center [830, 236] width 222 height 32
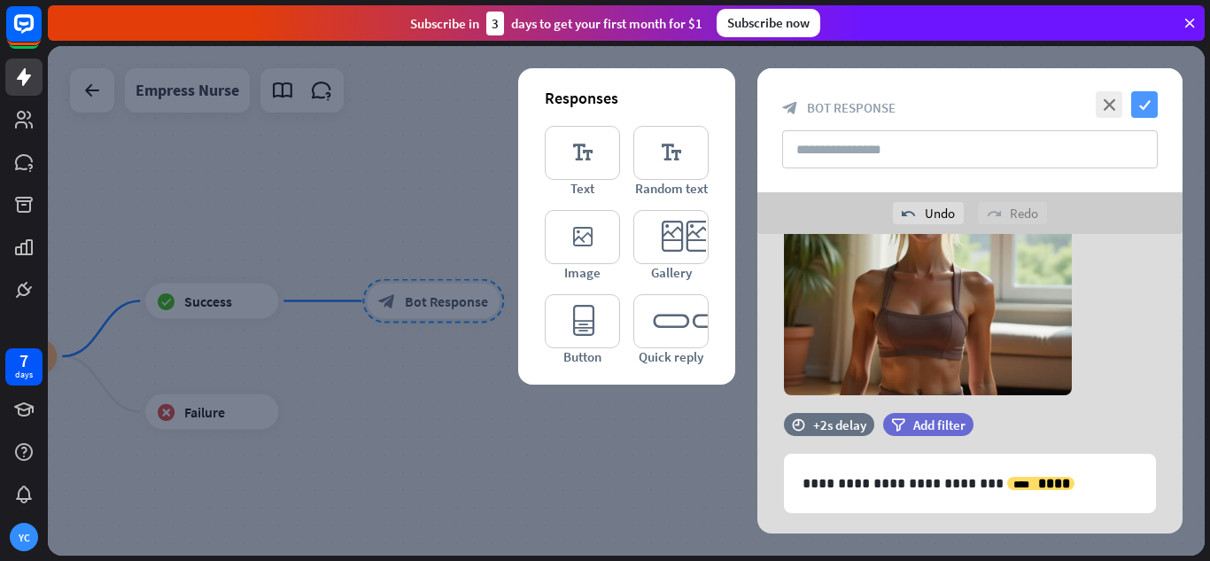
click at [1140, 105] on icon "check" at bounding box center [1144, 104] width 27 height 27
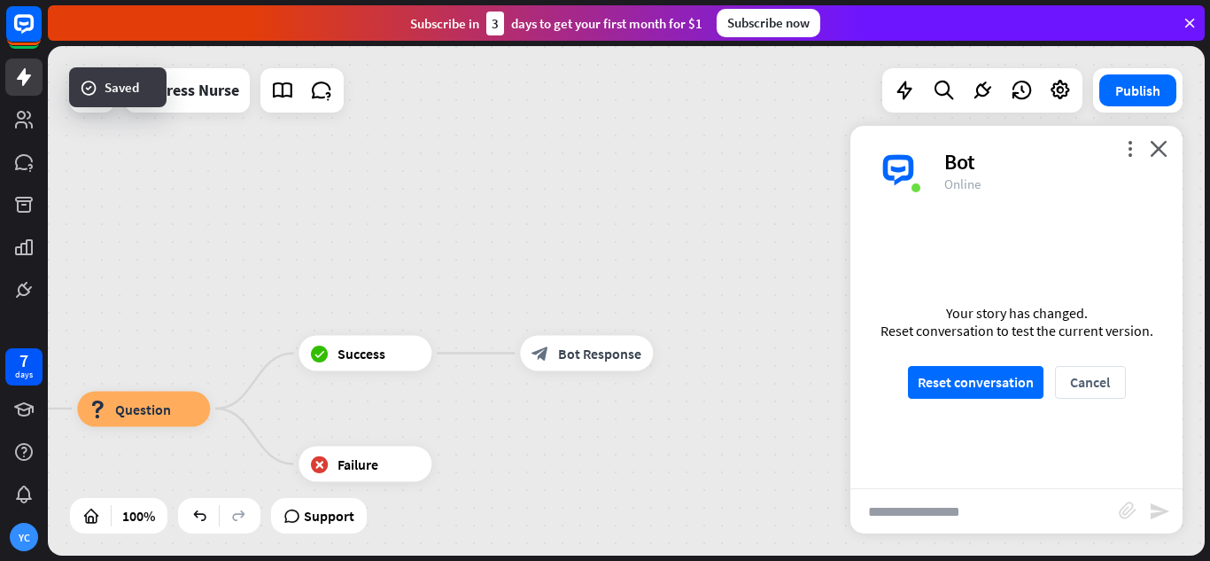
drag, startPoint x: 446, startPoint y: 387, endPoint x: 595, endPoint y: 414, distance: 151.2
click at [592, 421] on div "Empress Nurse home_2 Start point Hello, my name is Empress Nurse, how are you d…" at bounding box center [626, 300] width 1157 height 509
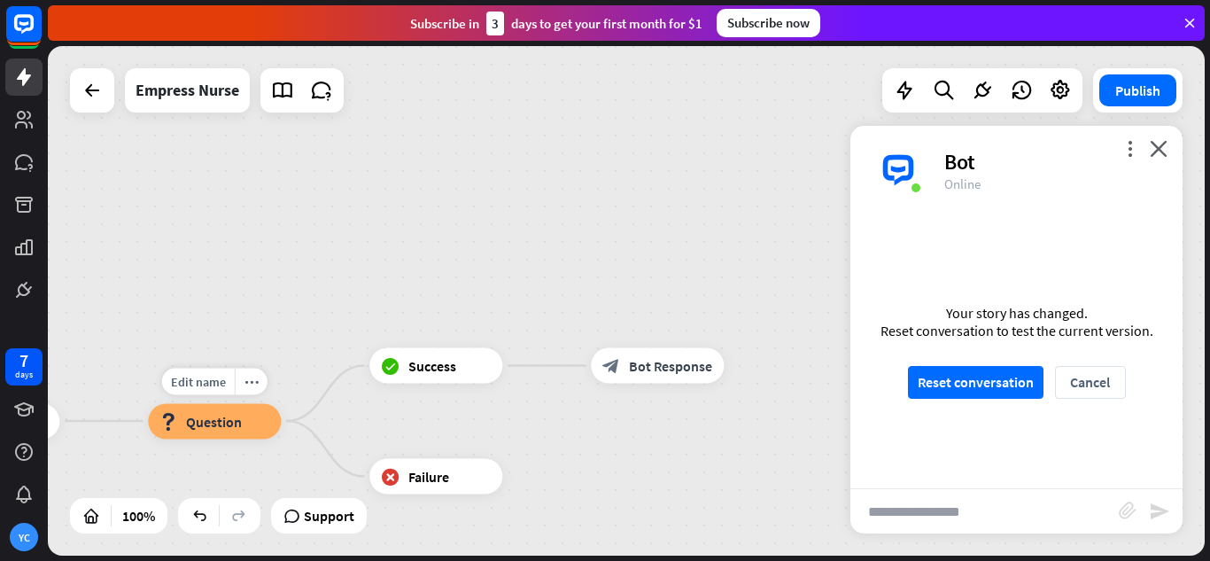
click at [224, 417] on span "Question" at bounding box center [214, 421] width 56 height 18
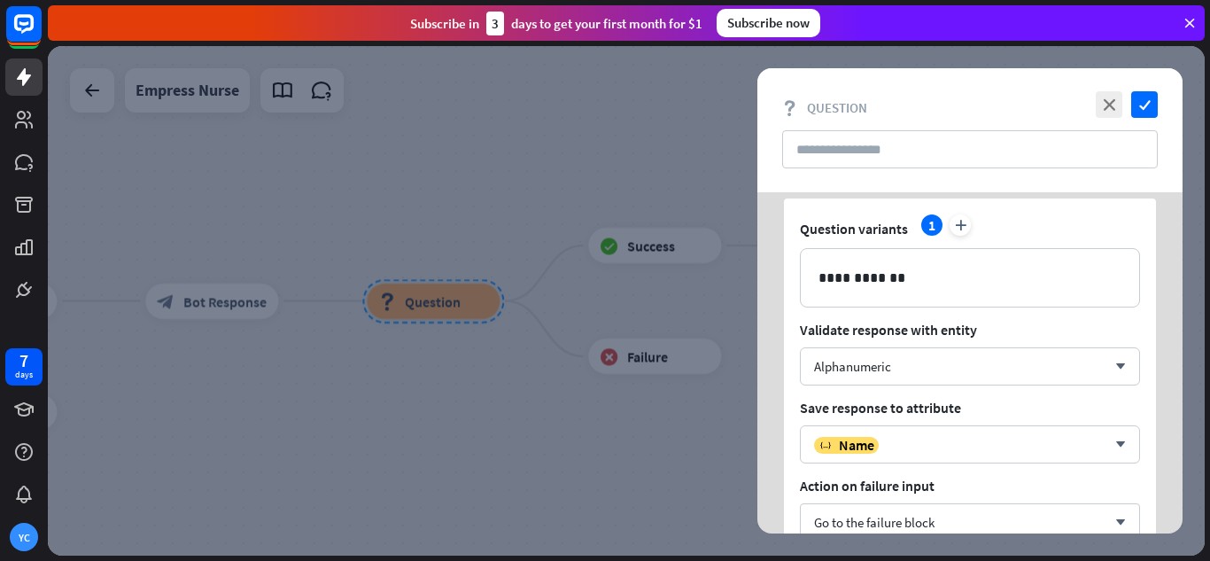
scroll to position [89, 0]
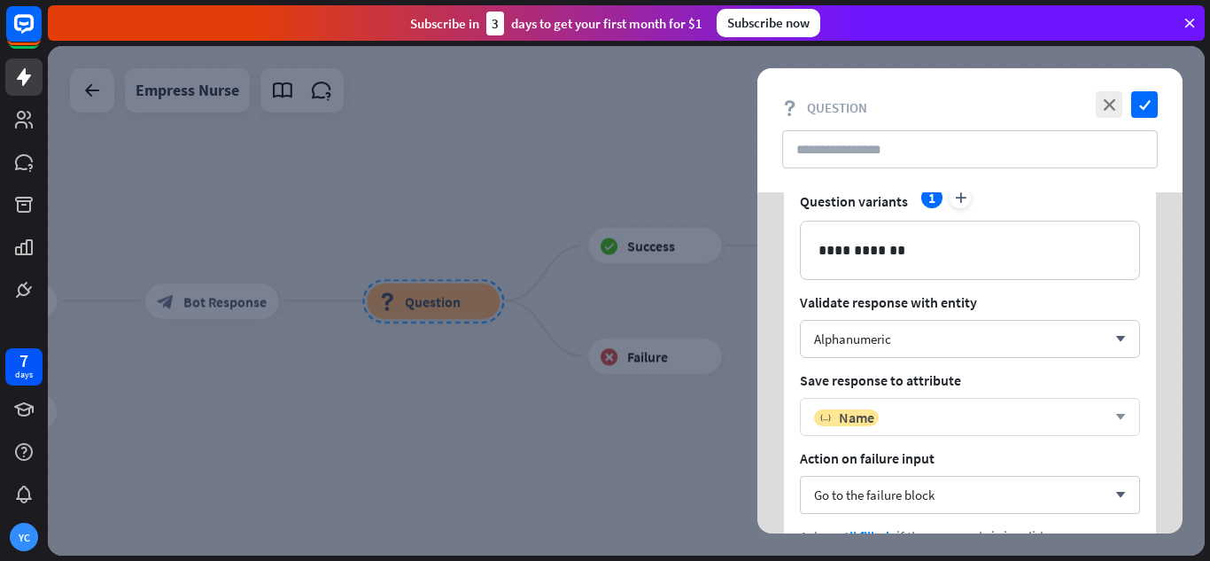
click at [875, 428] on div "variable Name arrow_down" at bounding box center [970, 417] width 340 height 38
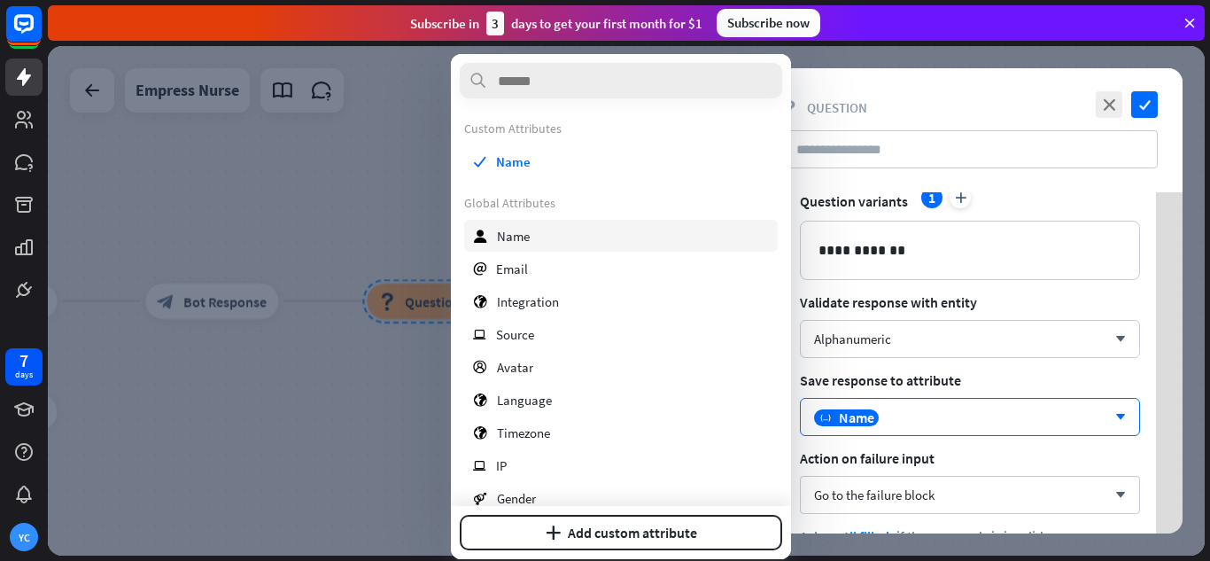
click at [565, 235] on div "user Name" at bounding box center [621, 236] width 314 height 32
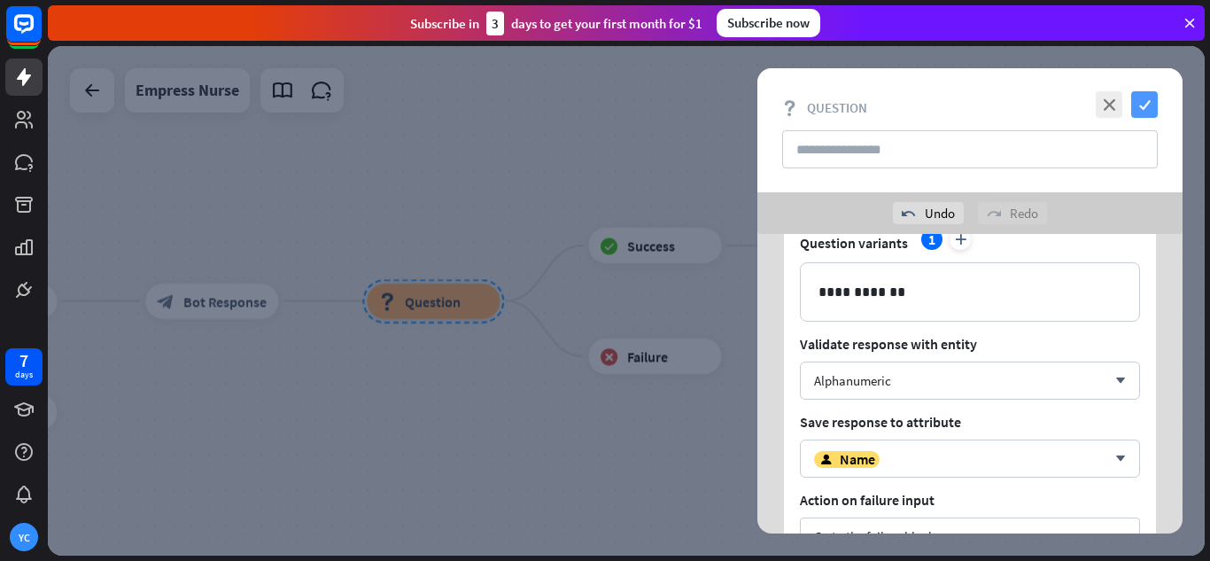
click at [1144, 102] on icon "check" at bounding box center [1144, 104] width 27 height 27
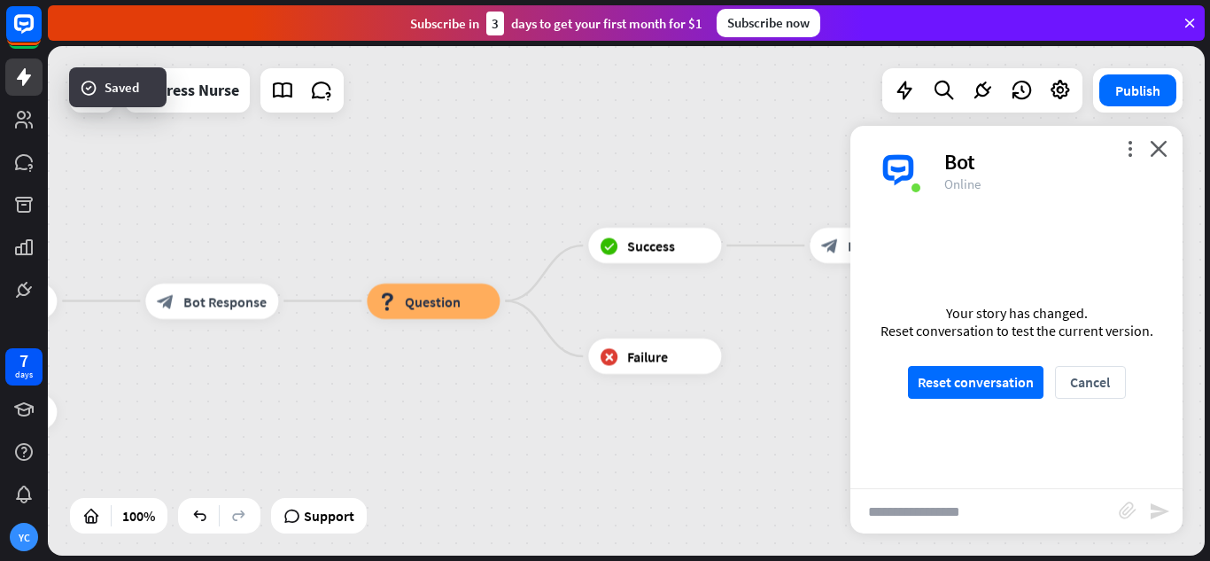
click at [953, 363] on div "Your story has changed. Reset conversation to test the current version. Reset c…" at bounding box center [1017, 351] width 332 height 274
click at [953, 391] on button "Reset conversation" at bounding box center [976, 382] width 136 height 33
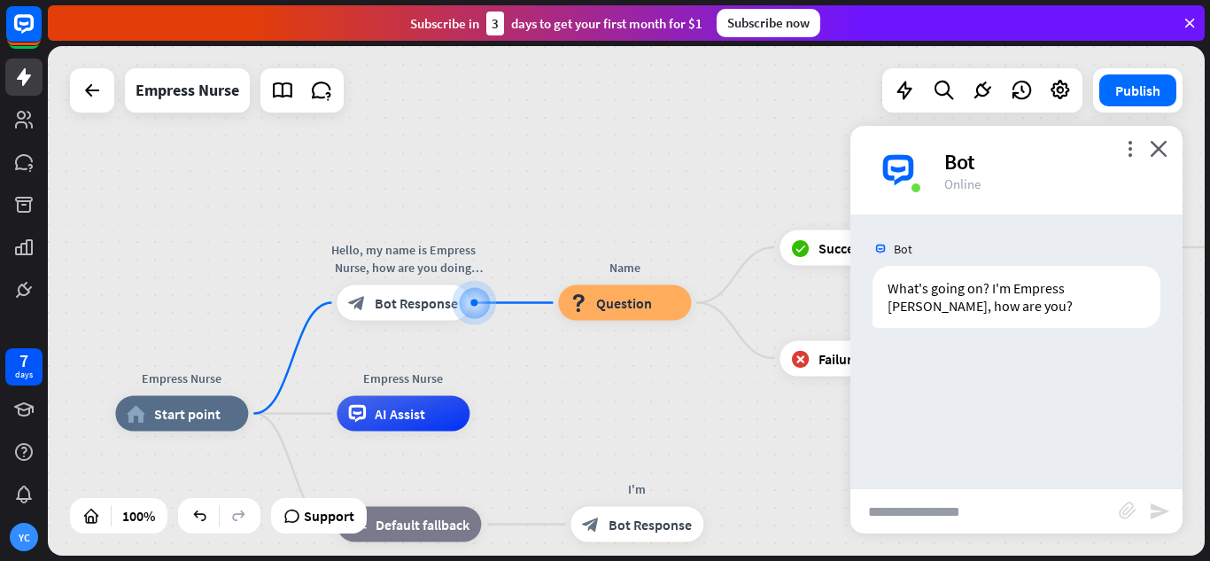
click at [951, 509] on input "text" at bounding box center [985, 511] width 268 height 44
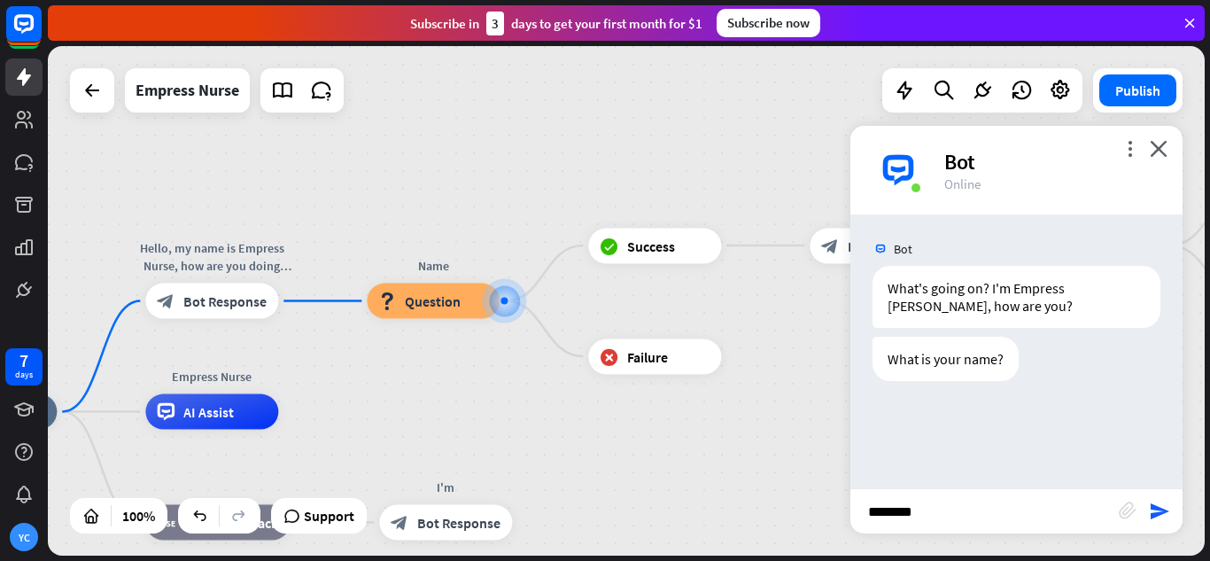
type input "*********"
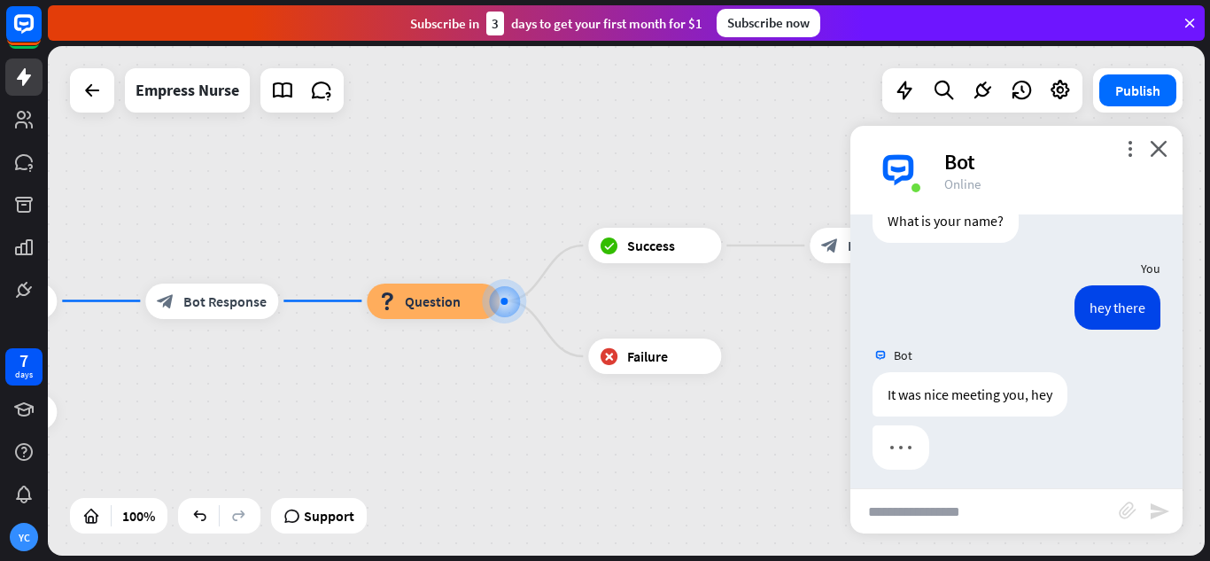
scroll to position [146, 0]
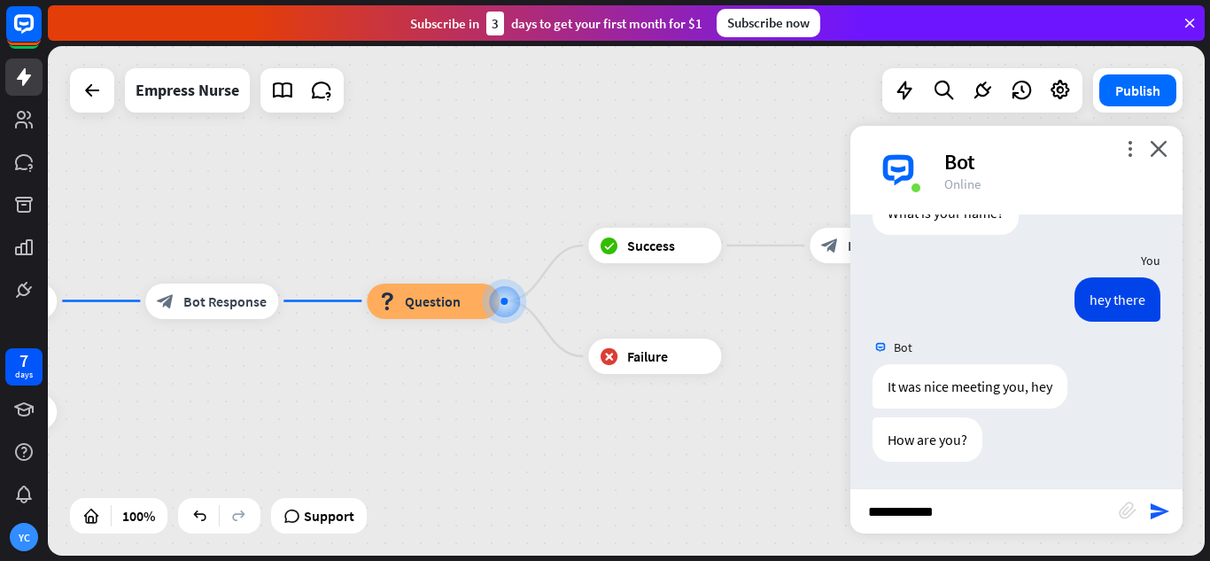
type input "**********"
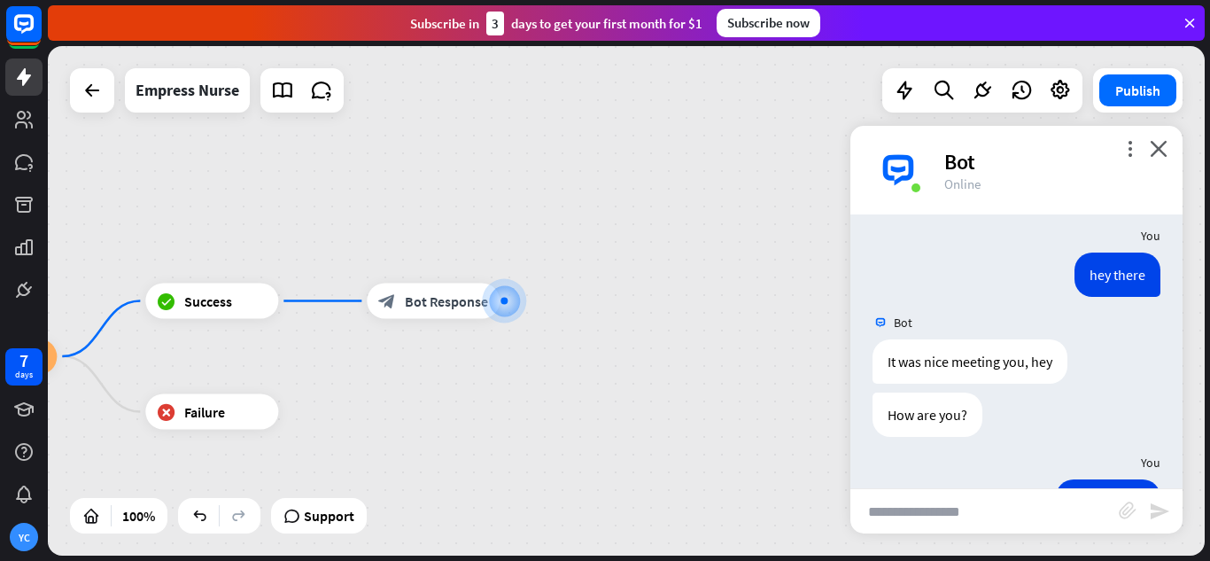
scroll to position [177, 0]
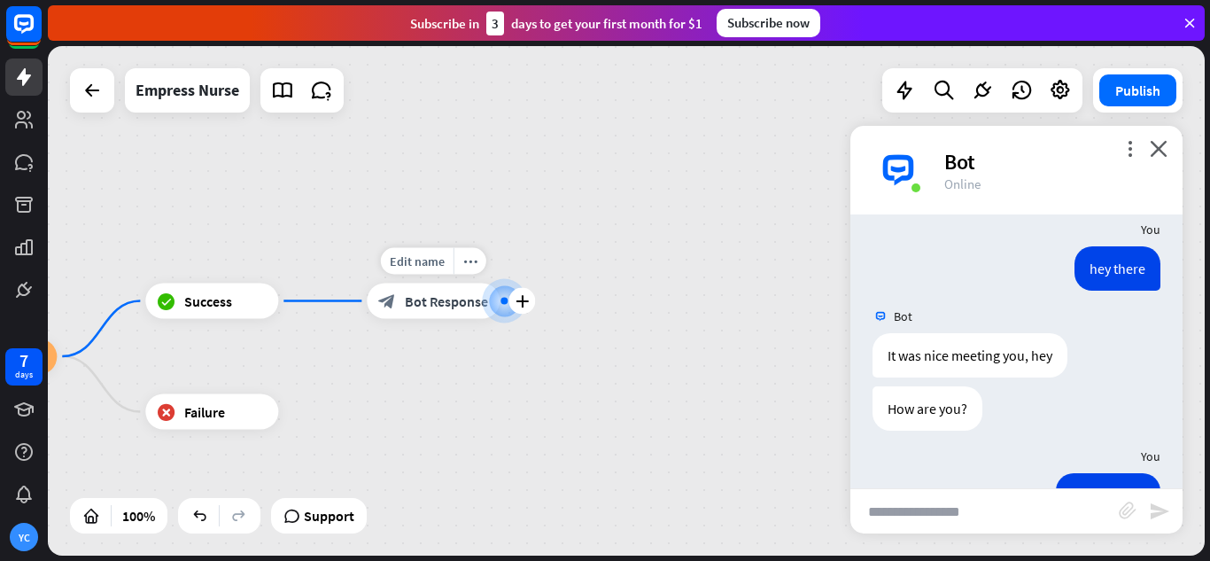
click at [429, 303] on span "Bot Response" at bounding box center [446, 301] width 83 height 18
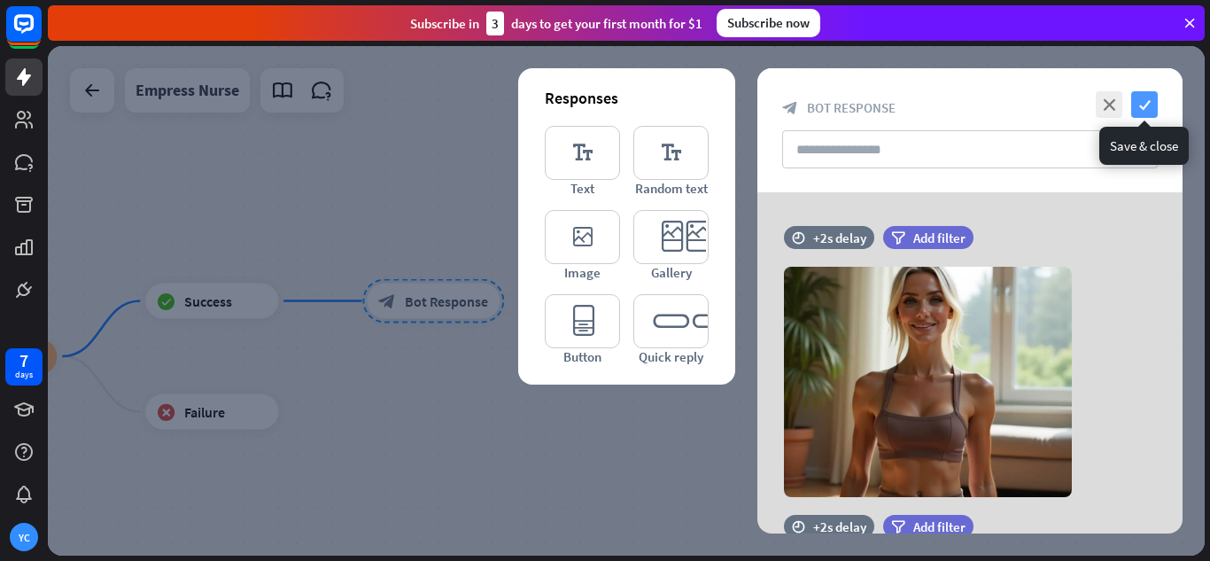
click at [1143, 99] on icon "check" at bounding box center [1144, 104] width 27 height 27
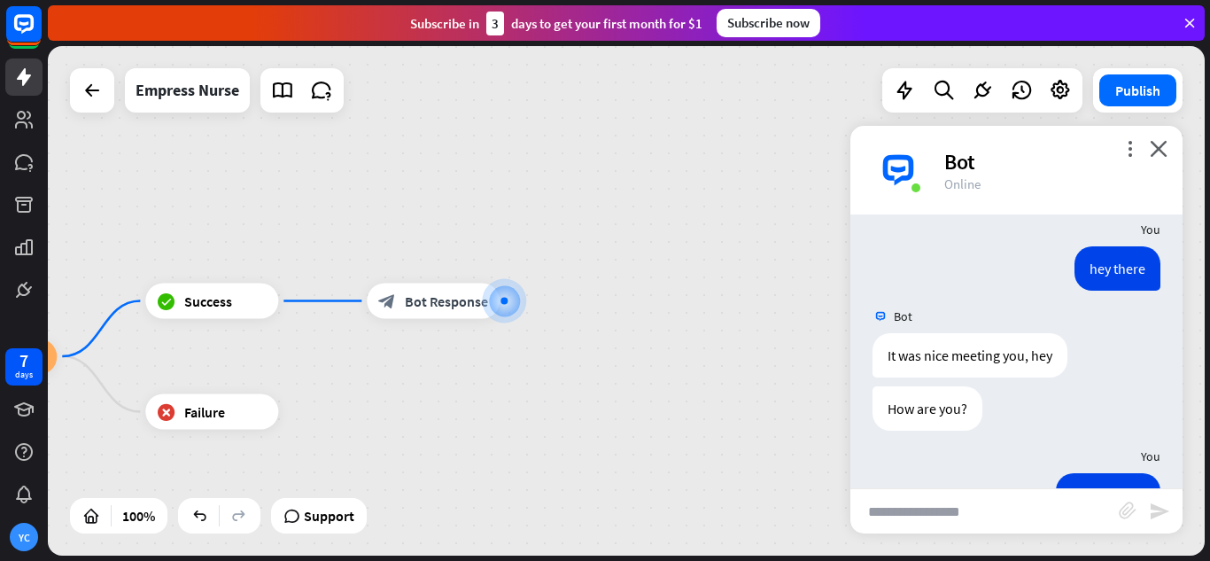
click at [1157, 157] on div "Bot" at bounding box center [1053, 161] width 217 height 27
click at [1159, 144] on icon "close" at bounding box center [1159, 148] width 18 height 17
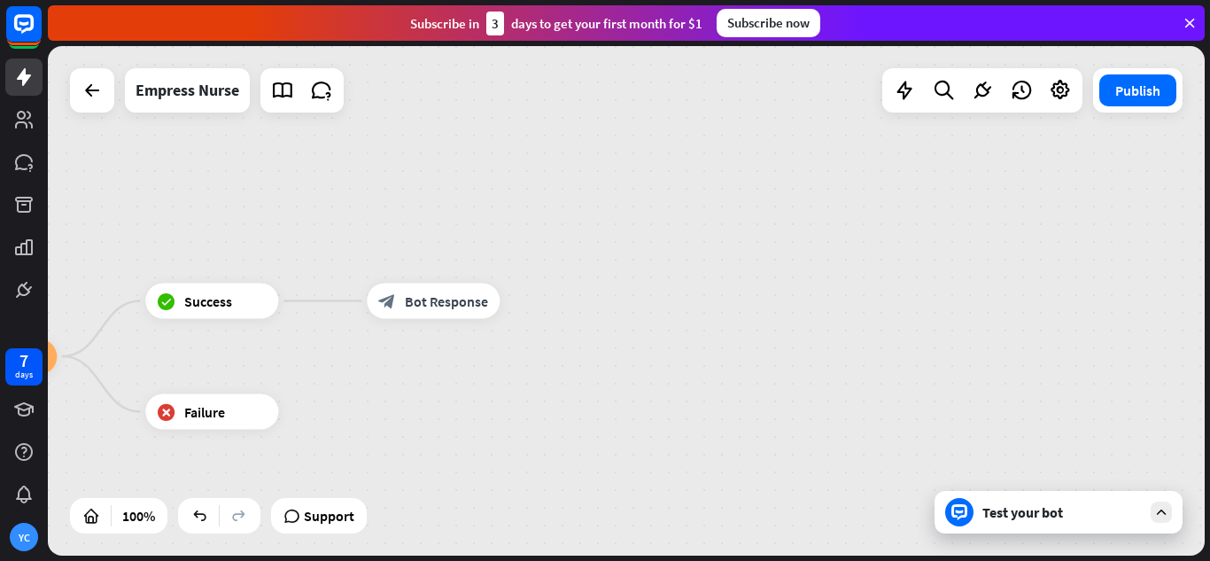
click at [1069, 524] on div "Test your bot" at bounding box center [1059, 512] width 248 height 43
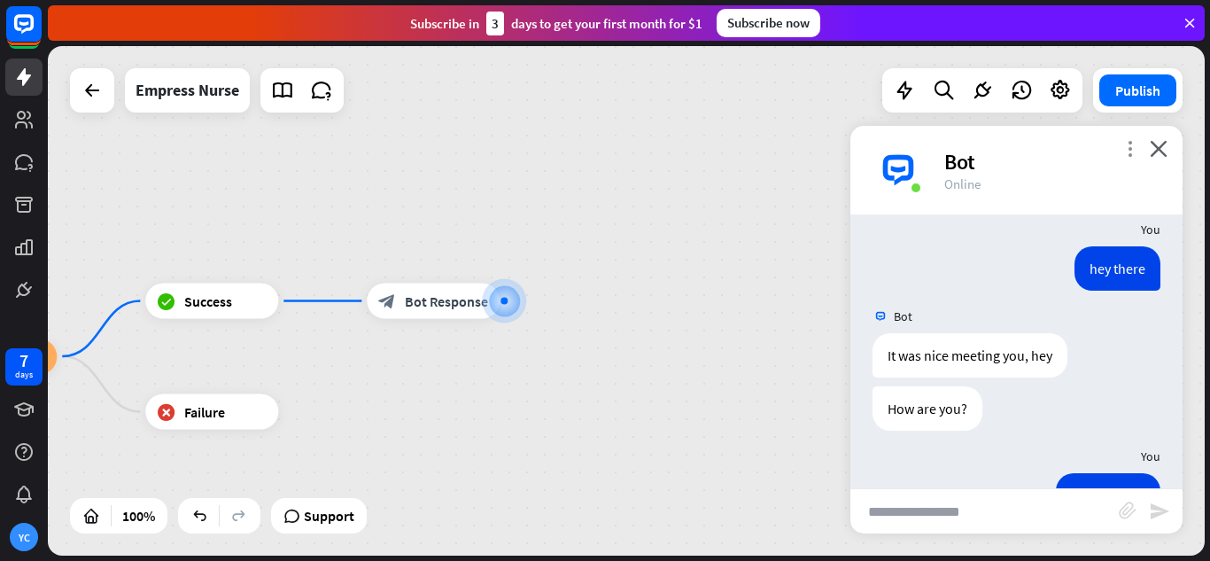
click at [1124, 147] on icon "more_vert" at bounding box center [1130, 148] width 17 height 17
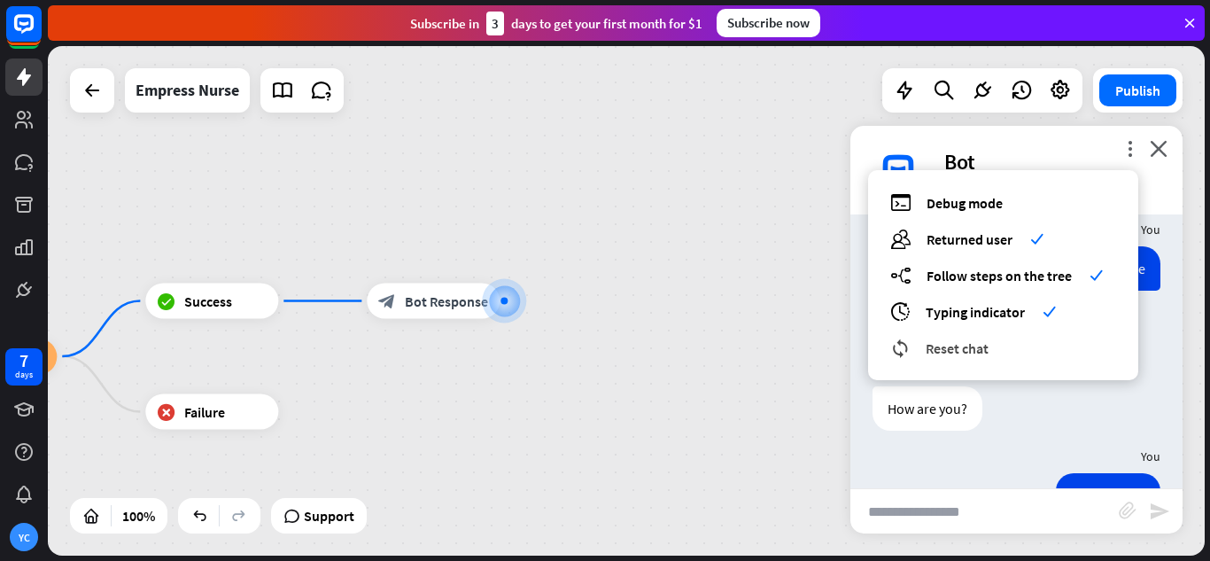
click at [984, 348] on span "Reset chat" at bounding box center [957, 348] width 63 height 18
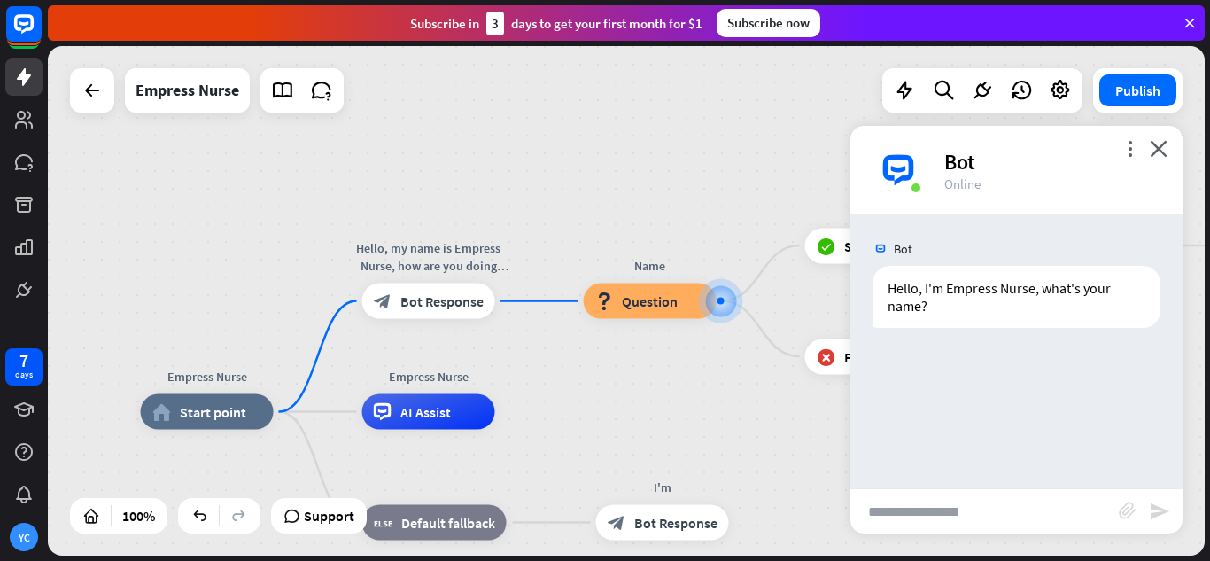
click at [994, 506] on input "text" at bounding box center [985, 511] width 268 height 44
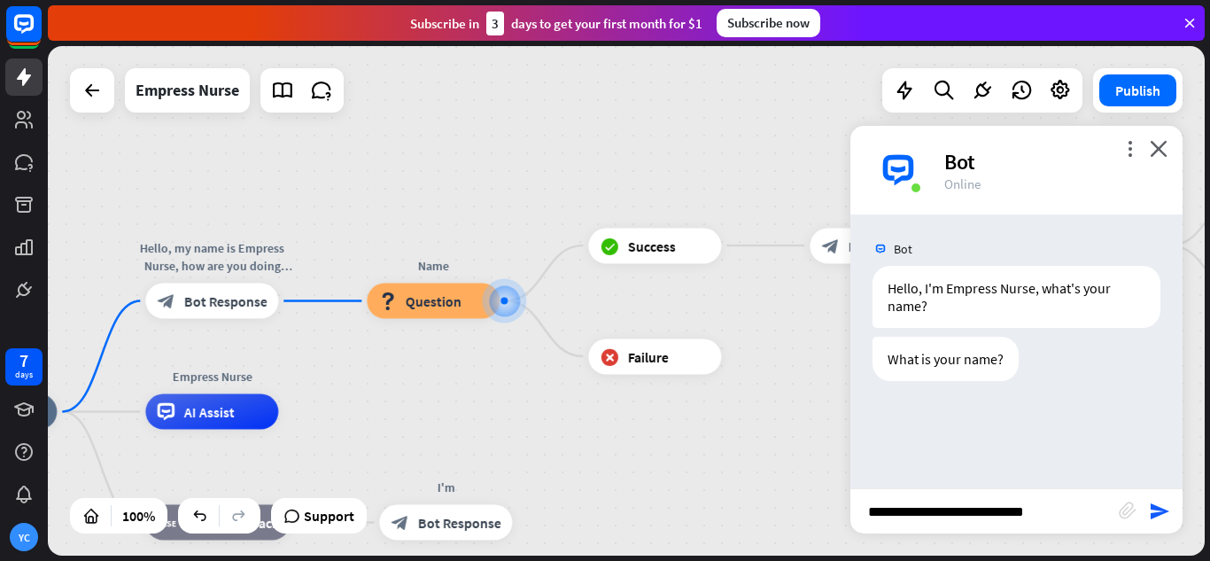
type input "**********"
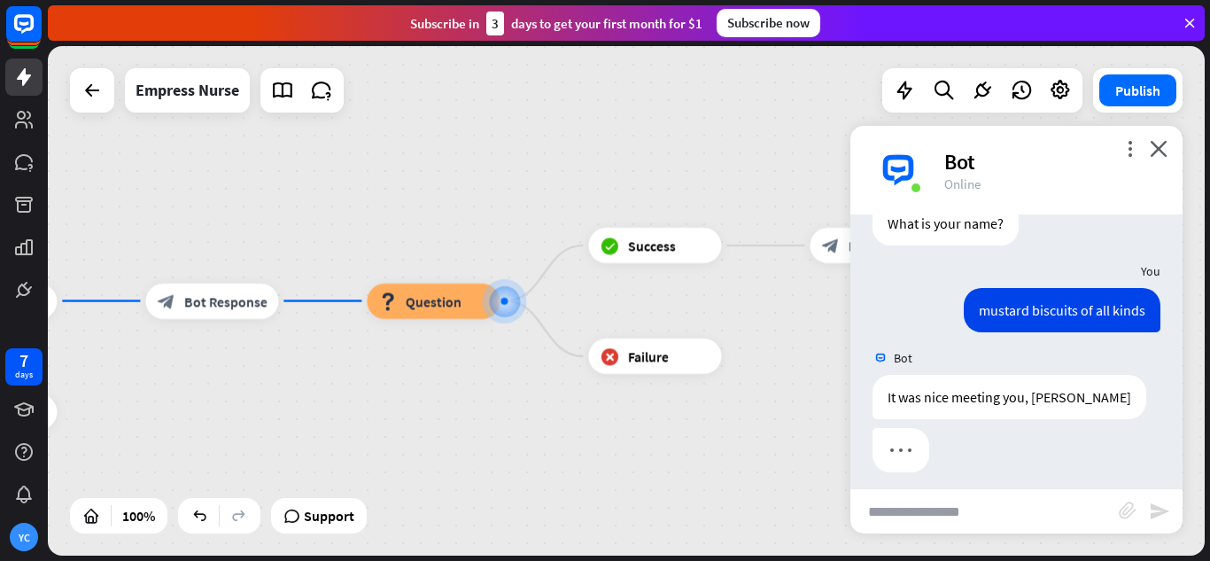
scroll to position [146, 0]
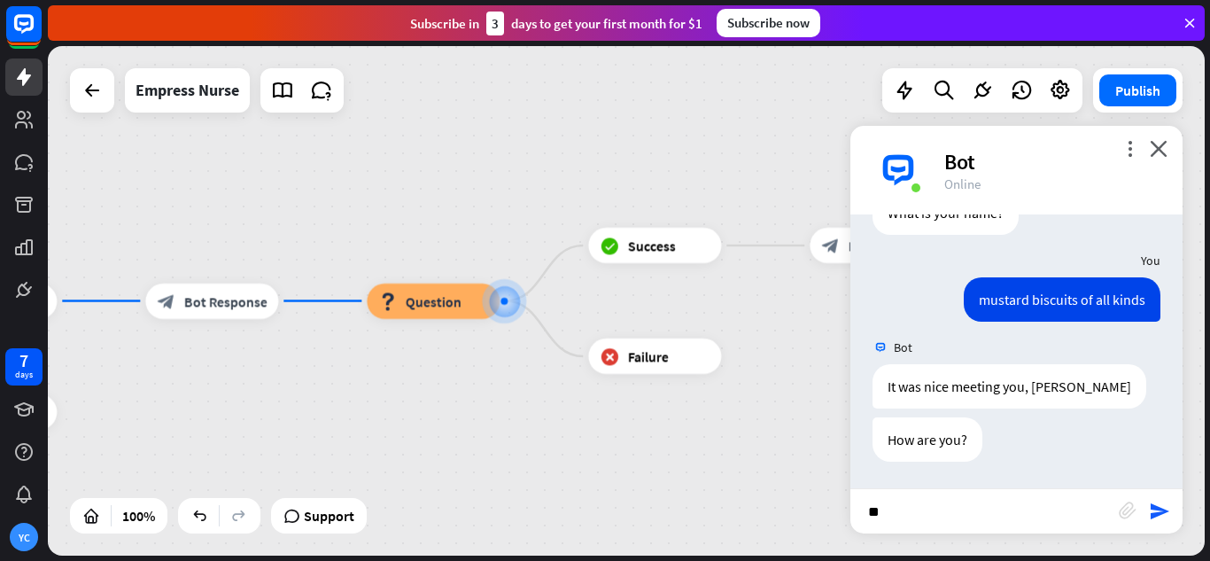
type input "*"
type input "**********"
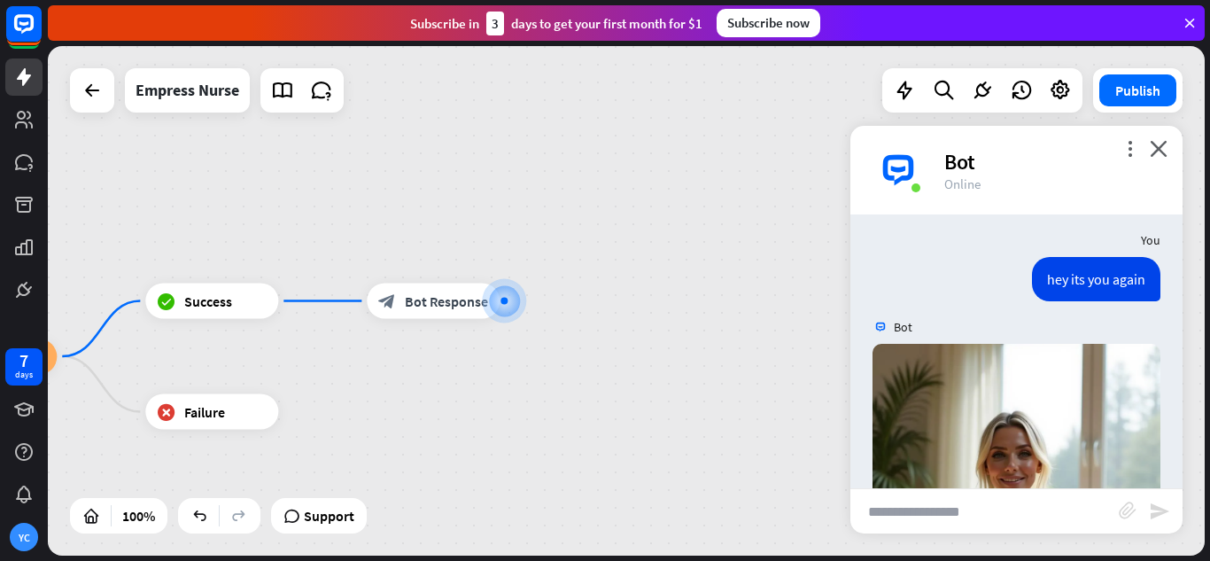
scroll to position [163, 0]
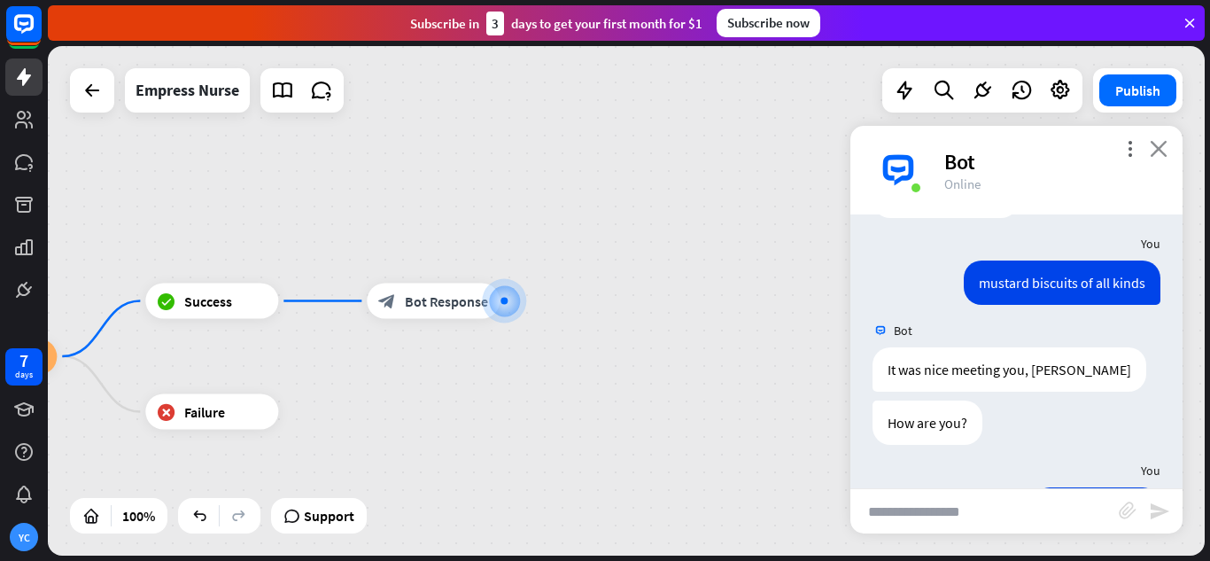
click at [1163, 140] on icon "close" at bounding box center [1159, 148] width 18 height 17
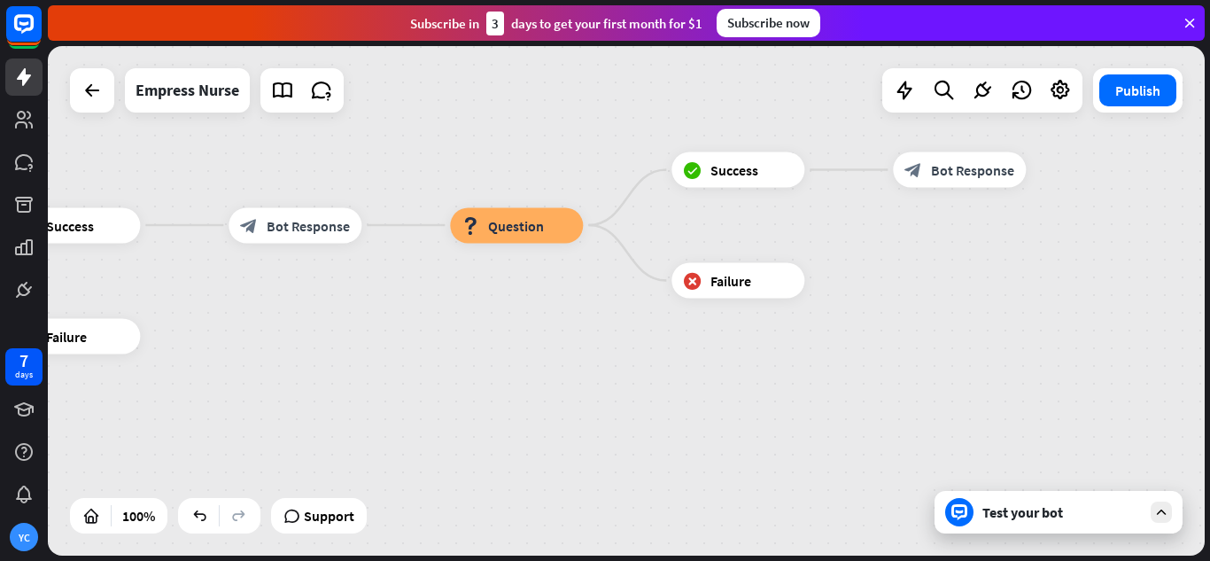
drag, startPoint x: 564, startPoint y: 454, endPoint x: 1091, endPoint y: 323, distance: 542.4
click at [1091, 323] on div "Empress Nurse home_2 Start point Hello, my name is Empress Nurse, how are you d…" at bounding box center [626, 300] width 1157 height 509
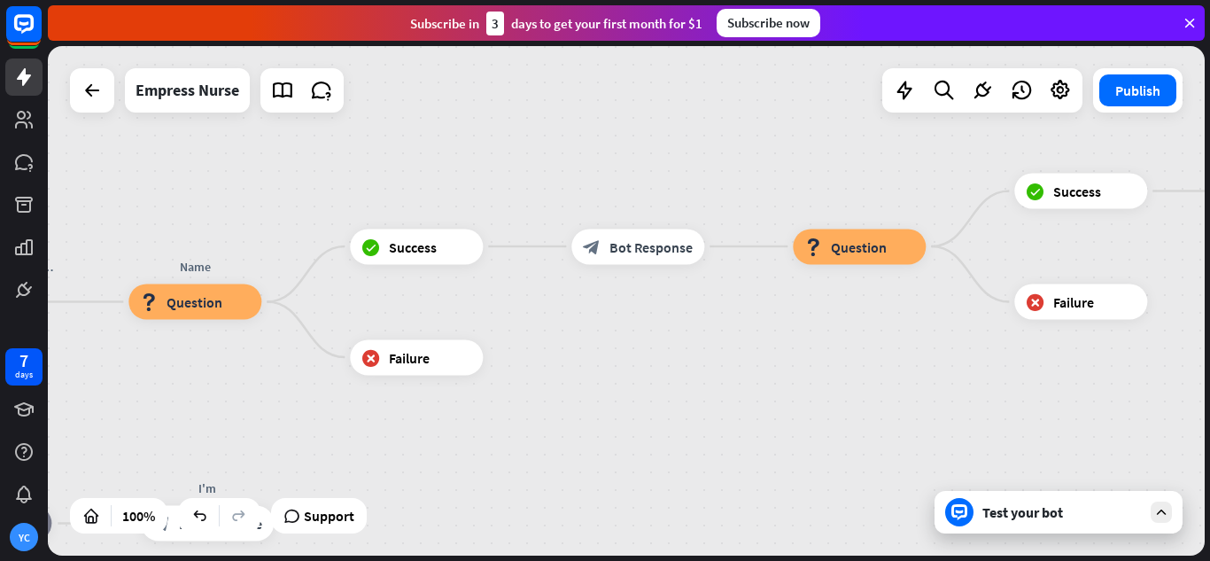
drag, startPoint x: 495, startPoint y: 340, endPoint x: 851, endPoint y: 379, distance: 357.4
click at [851, 379] on div "Empress Nurse home_2 Start point Hello, my name is Empress Nurse, how are you d…" at bounding box center [626, 300] width 1157 height 509
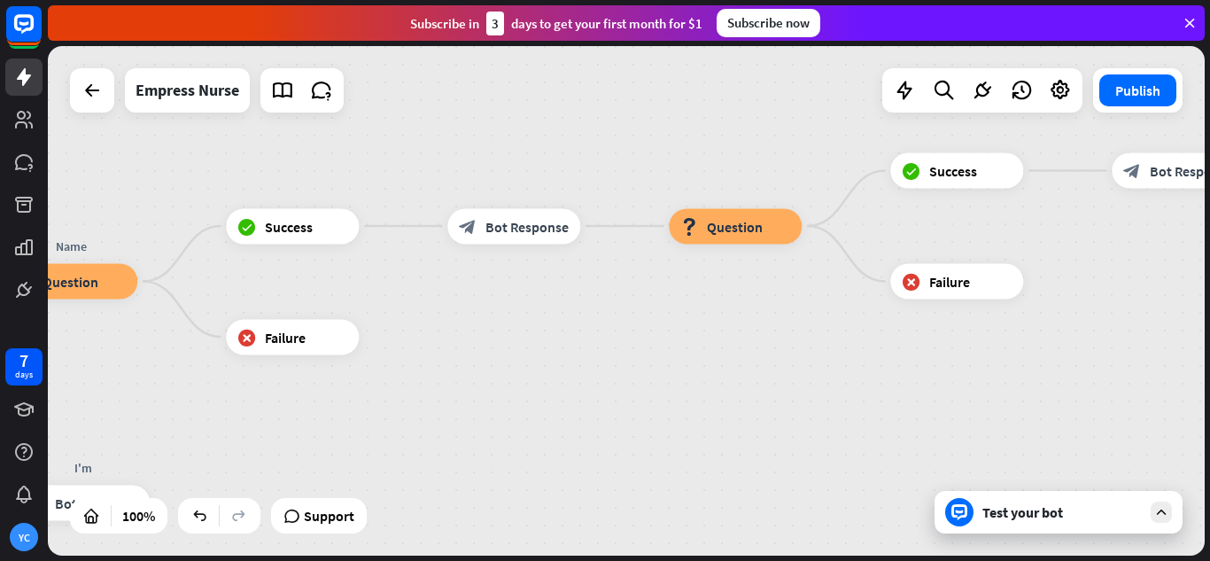
drag, startPoint x: 245, startPoint y: 386, endPoint x: 97, endPoint y: 352, distance: 152.0
click at [97, 352] on div "Empress Nurse home_2 Start point Hello, my name is Empress Nurse, how are you d…" at bounding box center [626, 300] width 1157 height 509
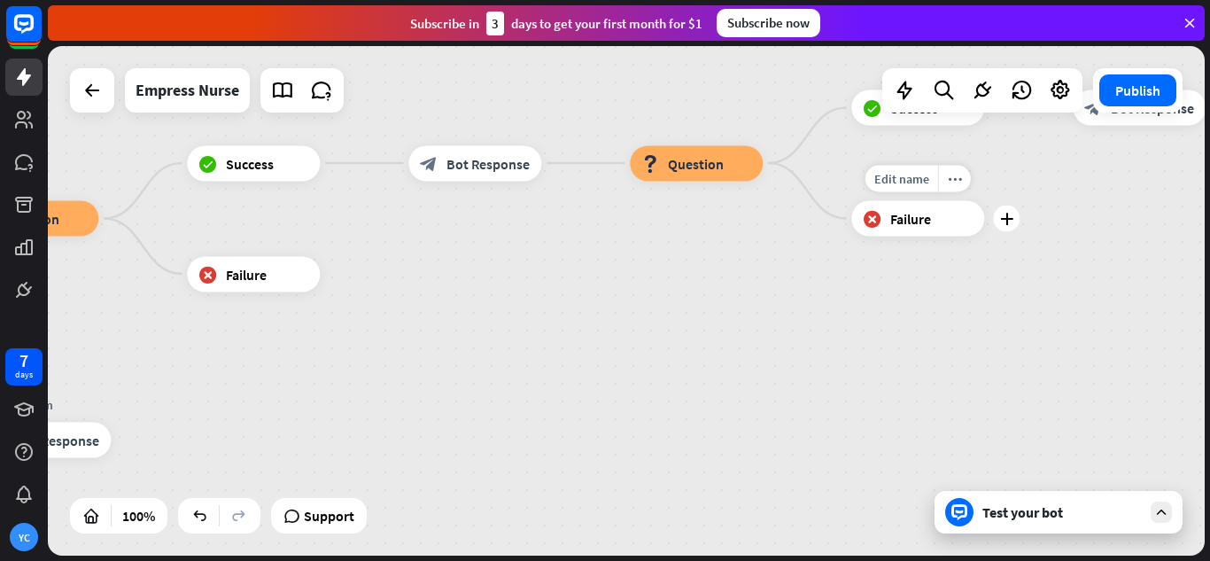
drag, startPoint x: 684, startPoint y: 315, endPoint x: 1209, endPoint y: 207, distance: 536.3
click at [1209, 207] on div "Empress Nurse home_2 Start point Hello, my name is Empress Nurse, how are you d…" at bounding box center [629, 303] width 1163 height 515
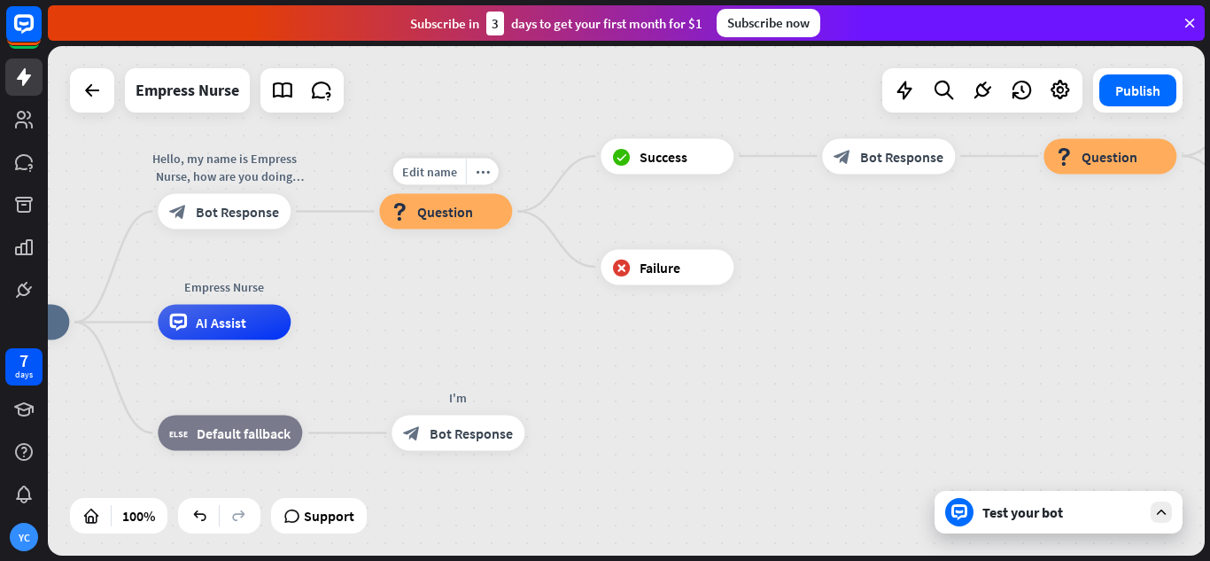
click at [460, 215] on span "Question" at bounding box center [445, 212] width 56 height 18
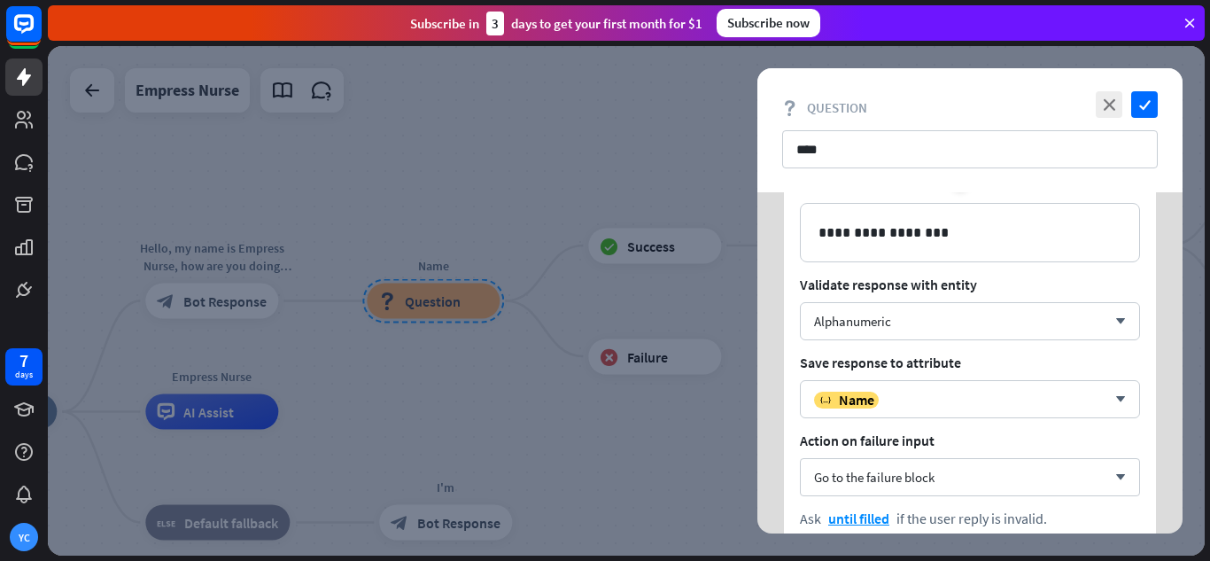
scroll to position [177, 0]
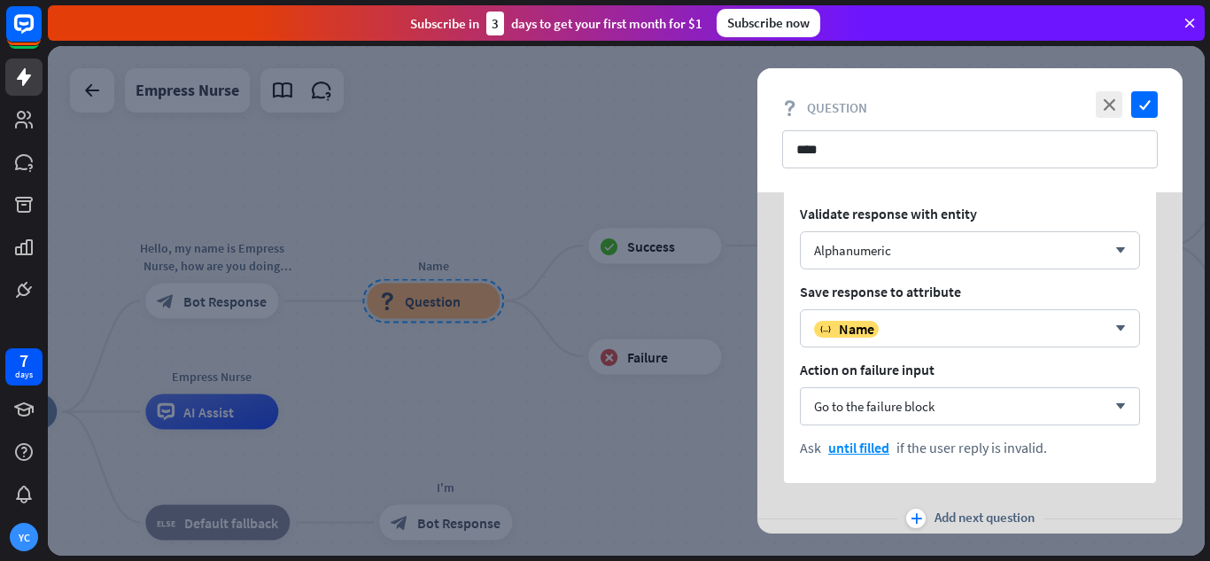
click at [693, 433] on div at bounding box center [626, 300] width 1157 height 509
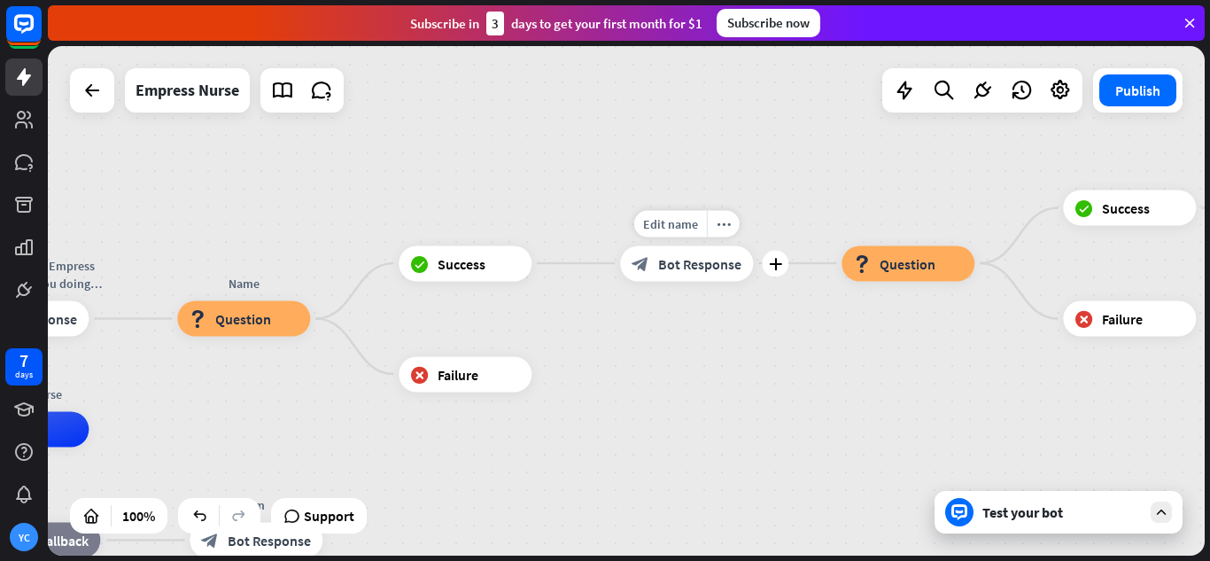
drag, startPoint x: 898, startPoint y: 293, endPoint x: 709, endPoint y: 311, distance: 190.4
click at [709, 281] on div "Edit name more_horiz plus block_bot_response Bot Response" at bounding box center [686, 262] width 133 height 35
click at [727, 268] on span "Bot Response" at bounding box center [699, 263] width 83 height 18
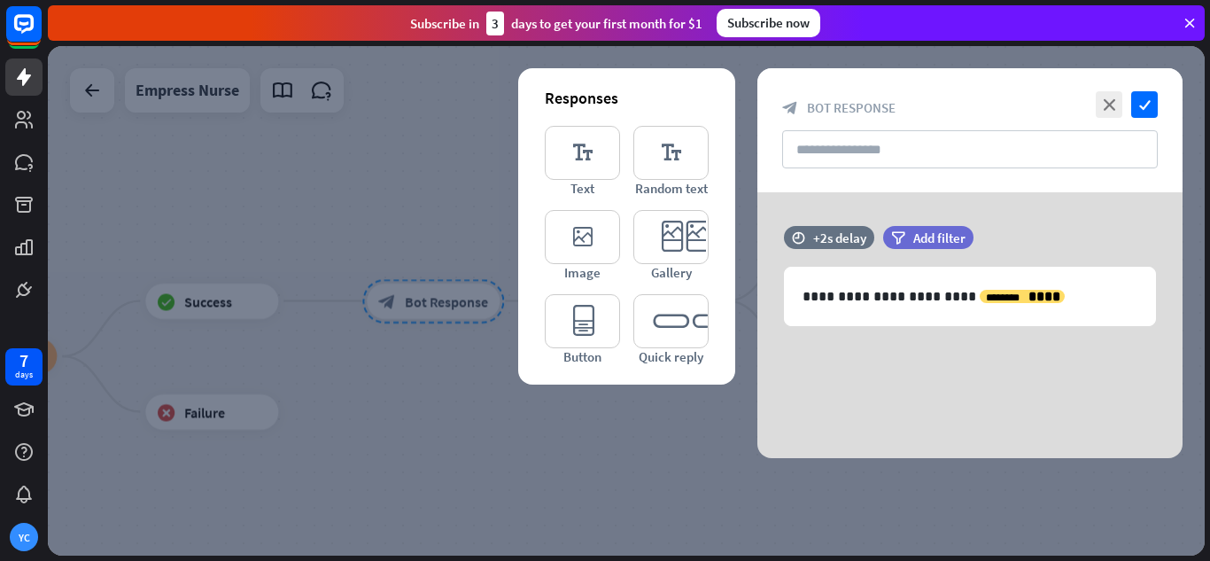
click at [710, 463] on div at bounding box center [626, 300] width 1157 height 509
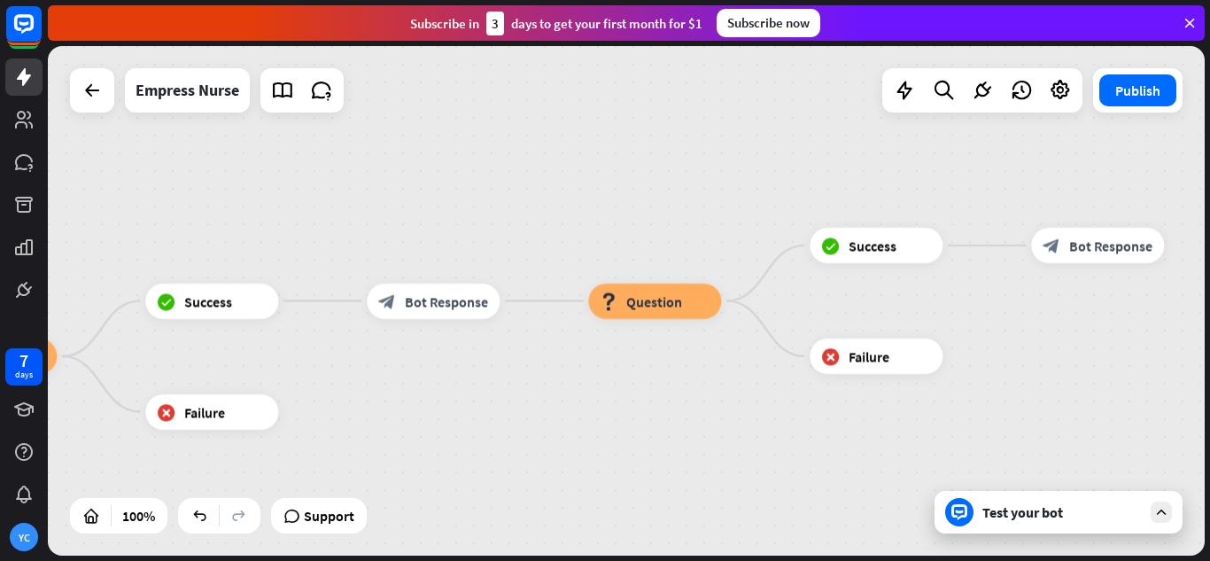
click at [710, 463] on div "Empress Nurse home_2 Start point Hello, my name is Empress Nurse, how are you d…" at bounding box center [626, 300] width 1157 height 509
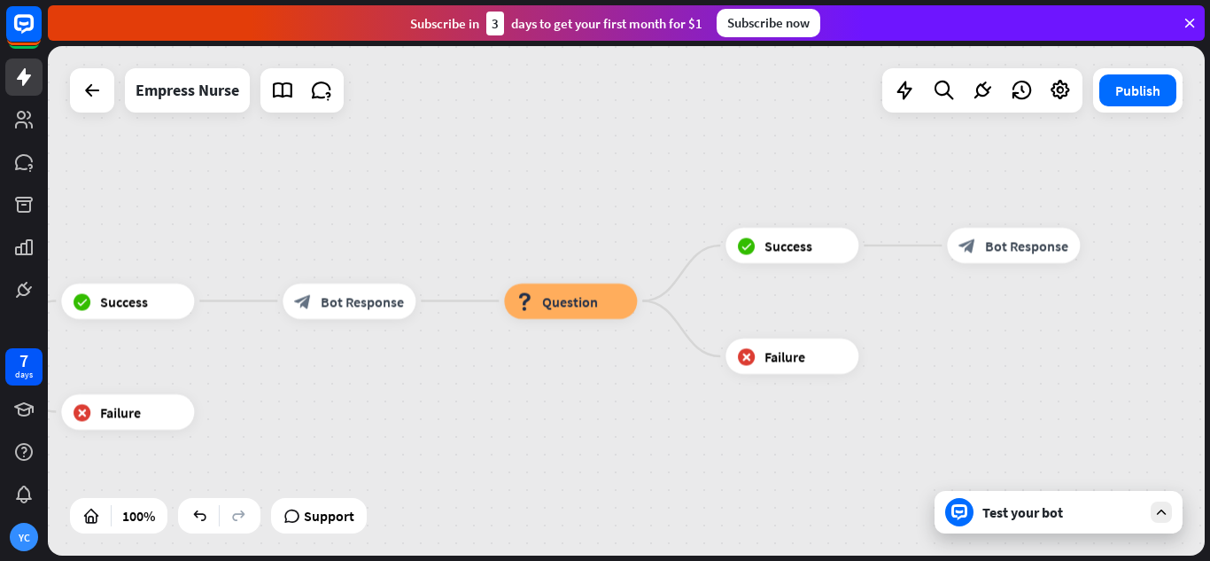
drag, startPoint x: 992, startPoint y: 307, endPoint x: 953, endPoint y: 299, distance: 39.6
click at [953, 299] on div "Empress Nurse home_2 Start point Hello, my name is Empress Nurse, how are you d…" at bounding box center [626, 300] width 1157 height 509
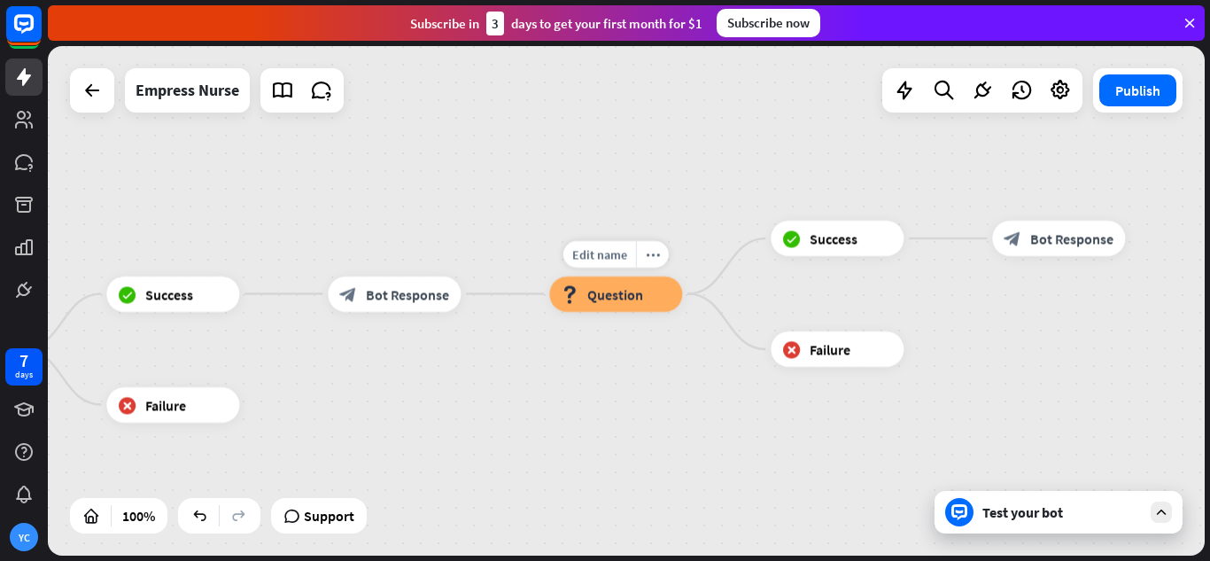
click at [629, 312] on div "Edit name more_horiz block_question Question" at bounding box center [615, 293] width 133 height 35
click at [634, 289] on span "Question" at bounding box center [615, 294] width 56 height 18
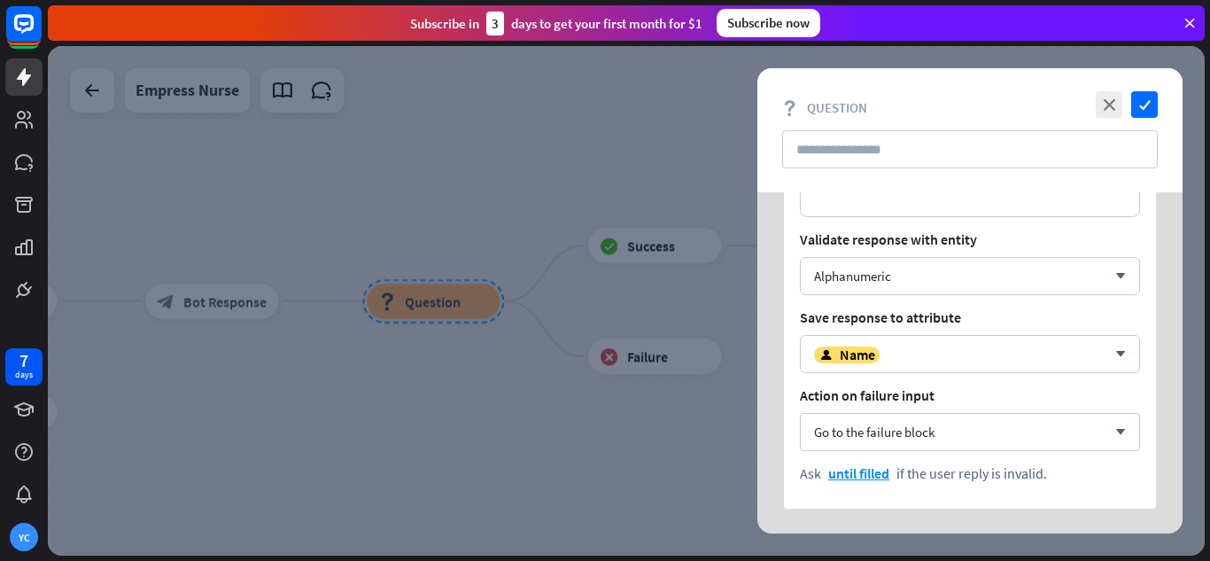
scroll to position [56, 0]
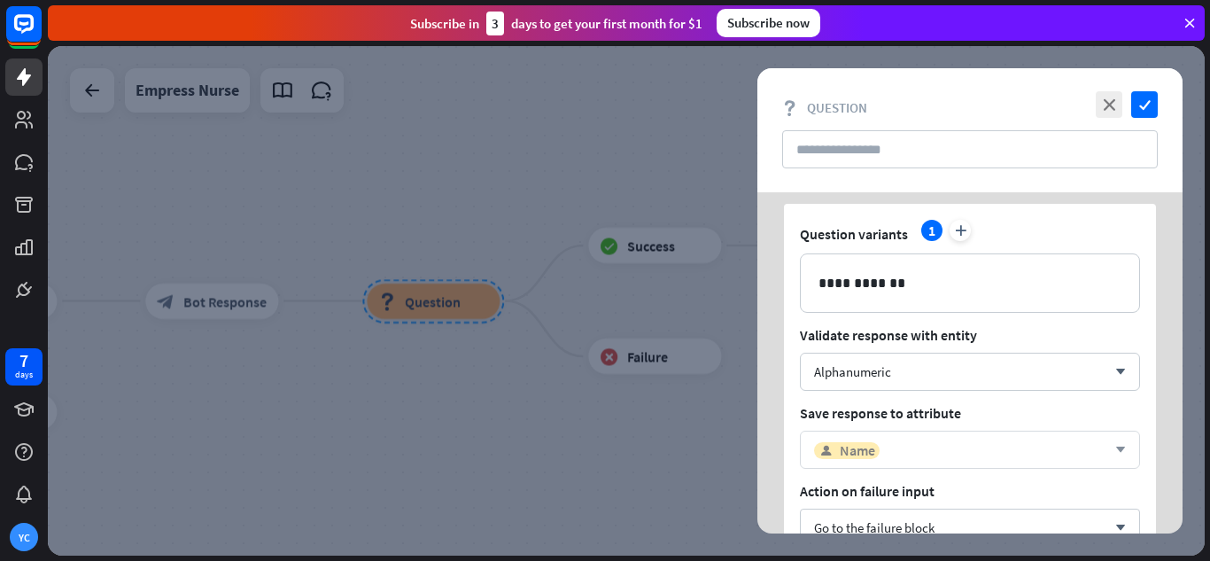
click at [834, 457] on div "user Name" at bounding box center [847, 450] width 66 height 17
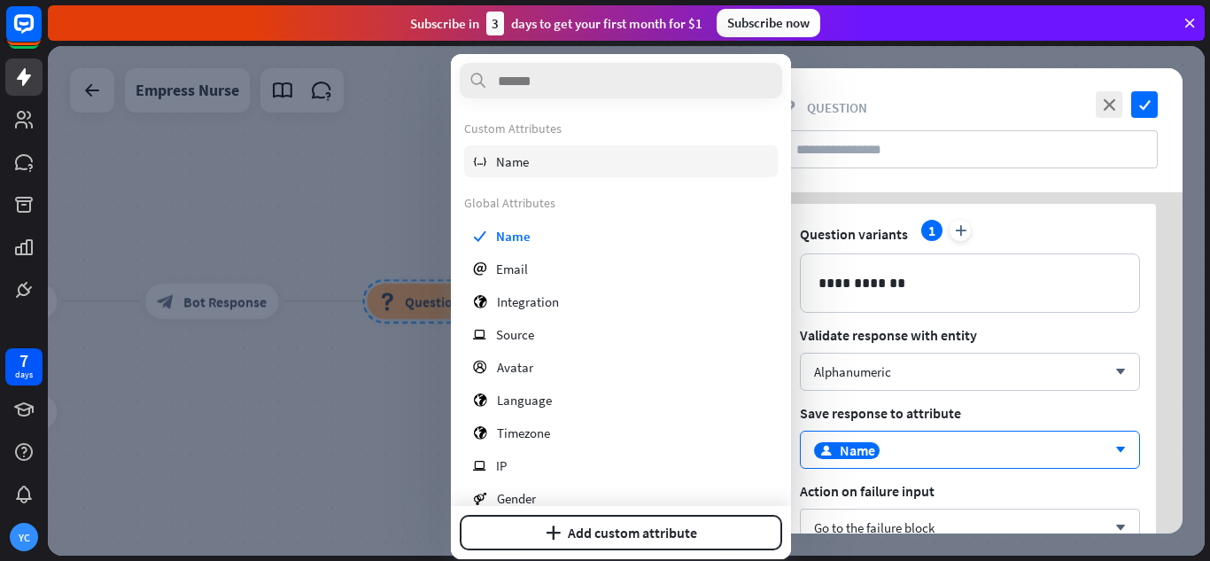
click at [610, 160] on div "variable Name" at bounding box center [621, 161] width 314 height 32
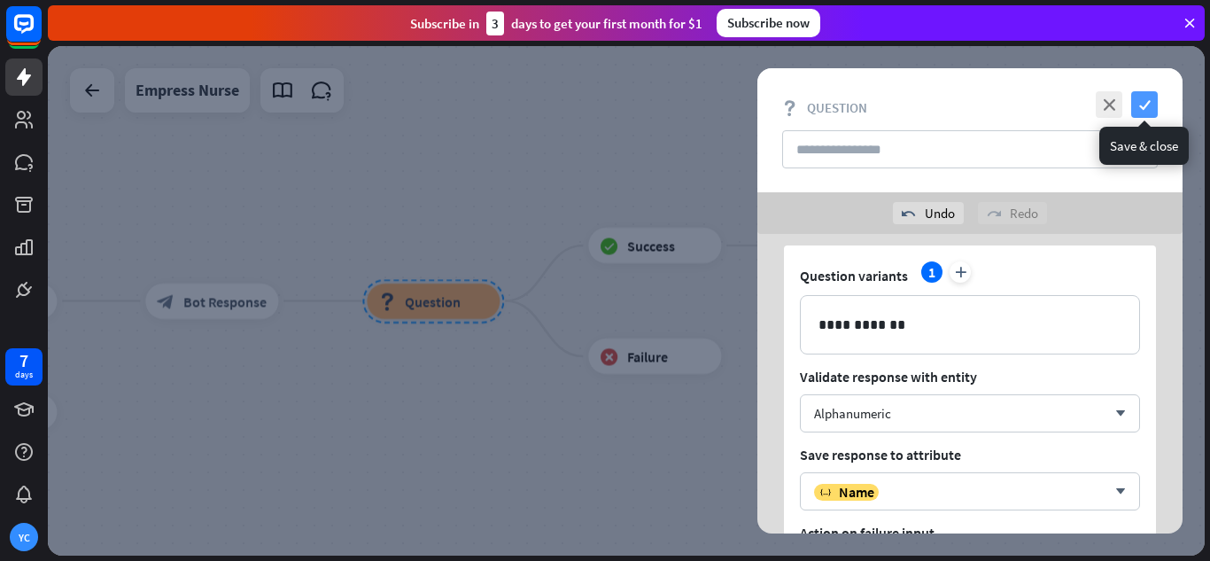
click at [1144, 108] on icon "check" at bounding box center [1144, 104] width 27 height 27
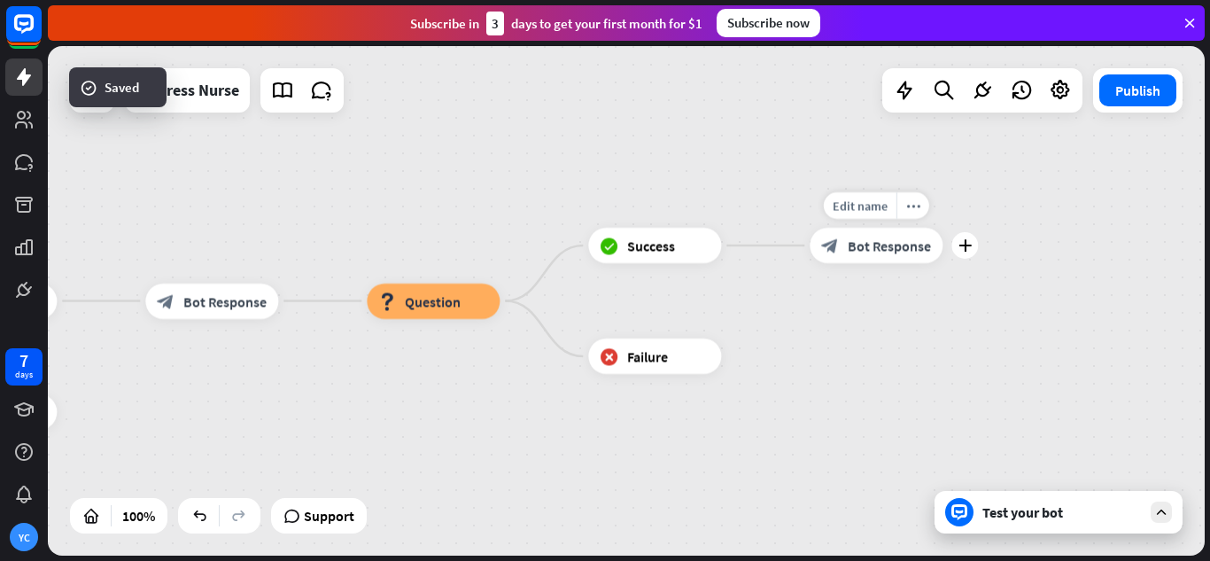
click at [845, 251] on div "block_bot_response Bot Response" at bounding box center [876, 245] width 133 height 35
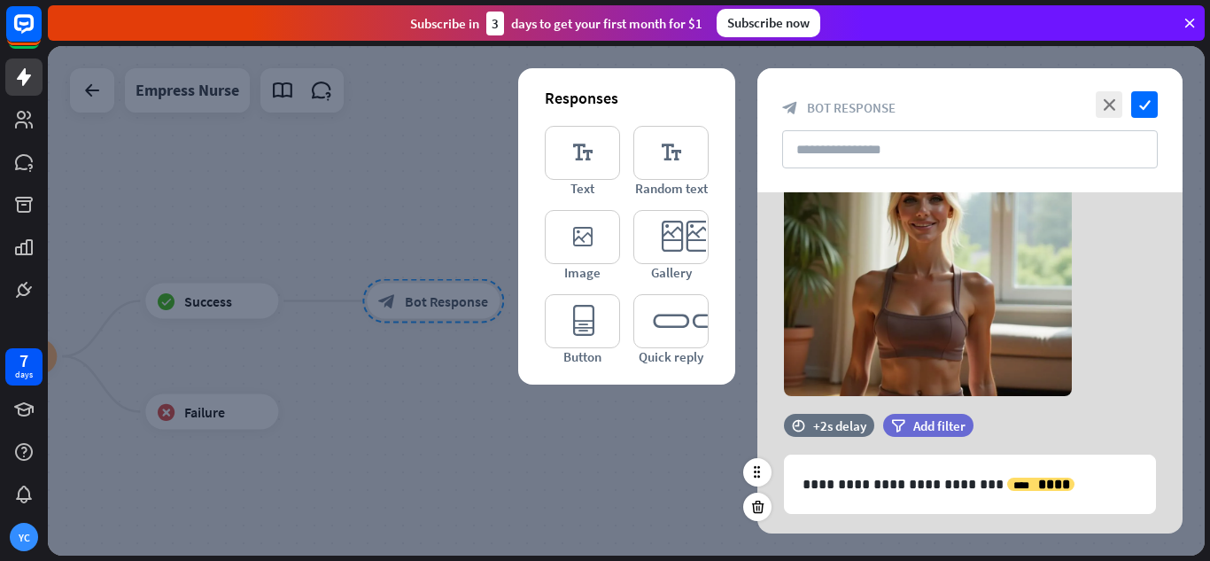
scroll to position [144, 0]
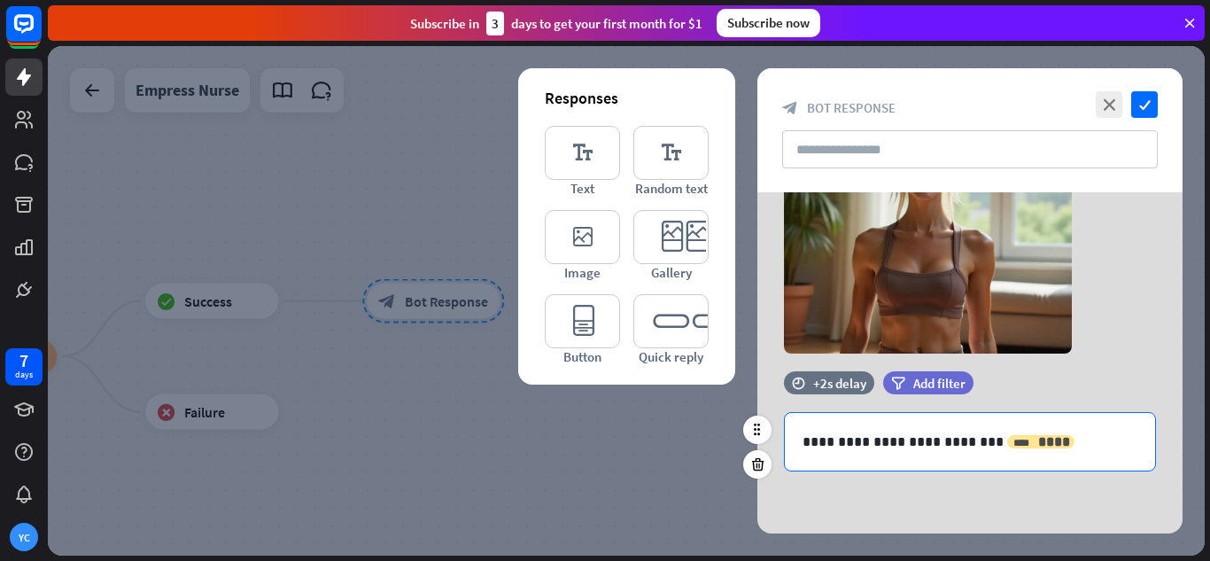
click at [1007, 439] on div "**** ****" at bounding box center [1040, 441] width 67 height 13
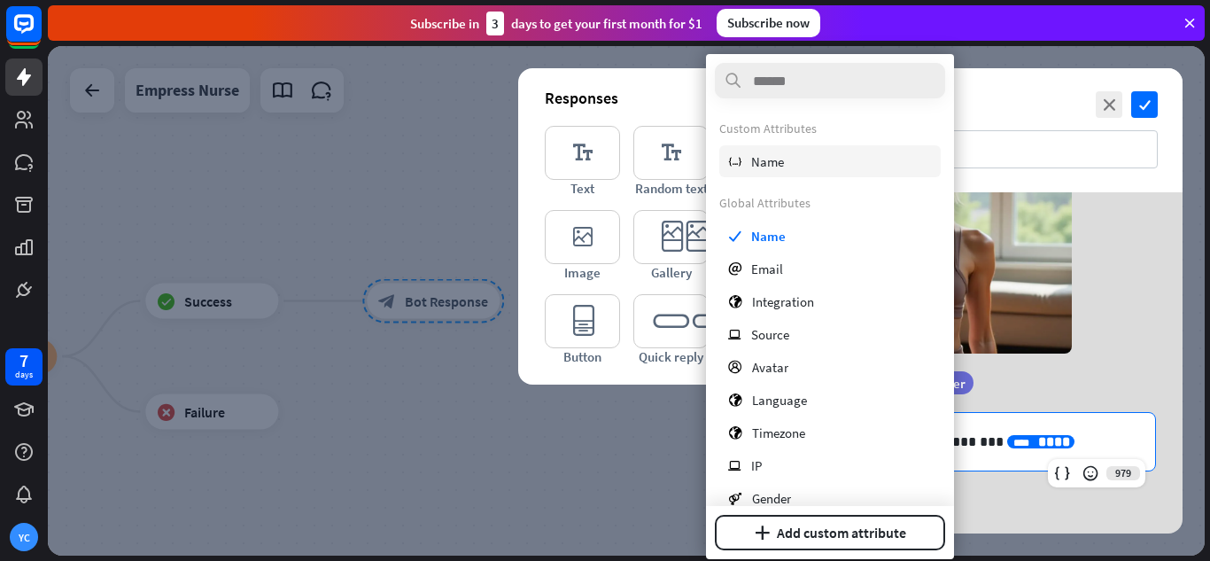
click at [782, 157] on span "Name" at bounding box center [767, 161] width 33 height 17
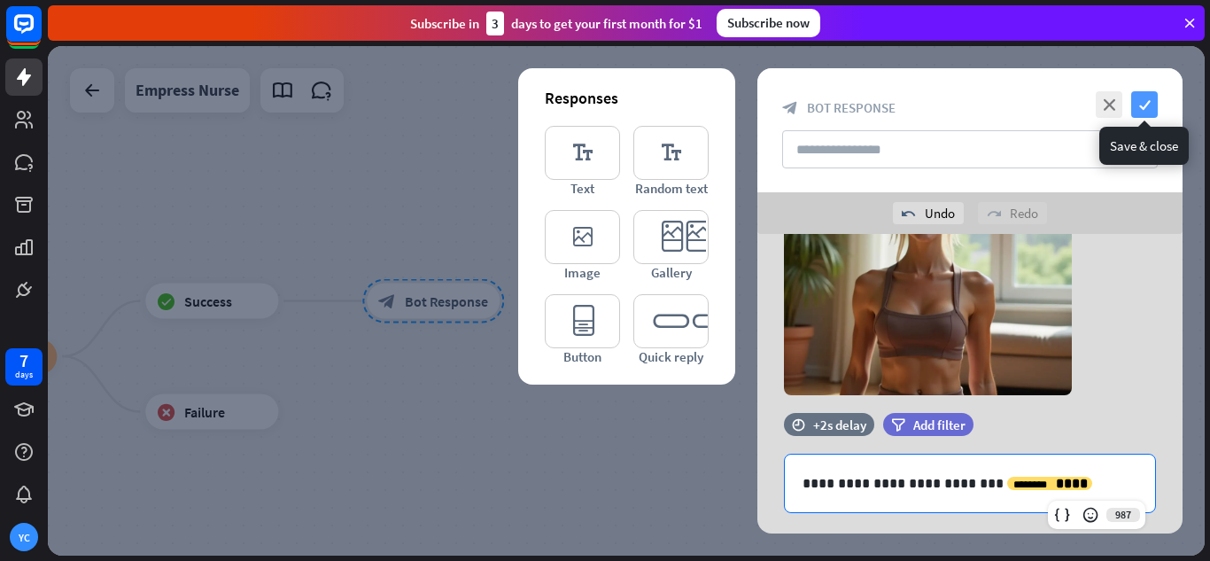
click at [1146, 109] on icon "check" at bounding box center [1144, 104] width 27 height 27
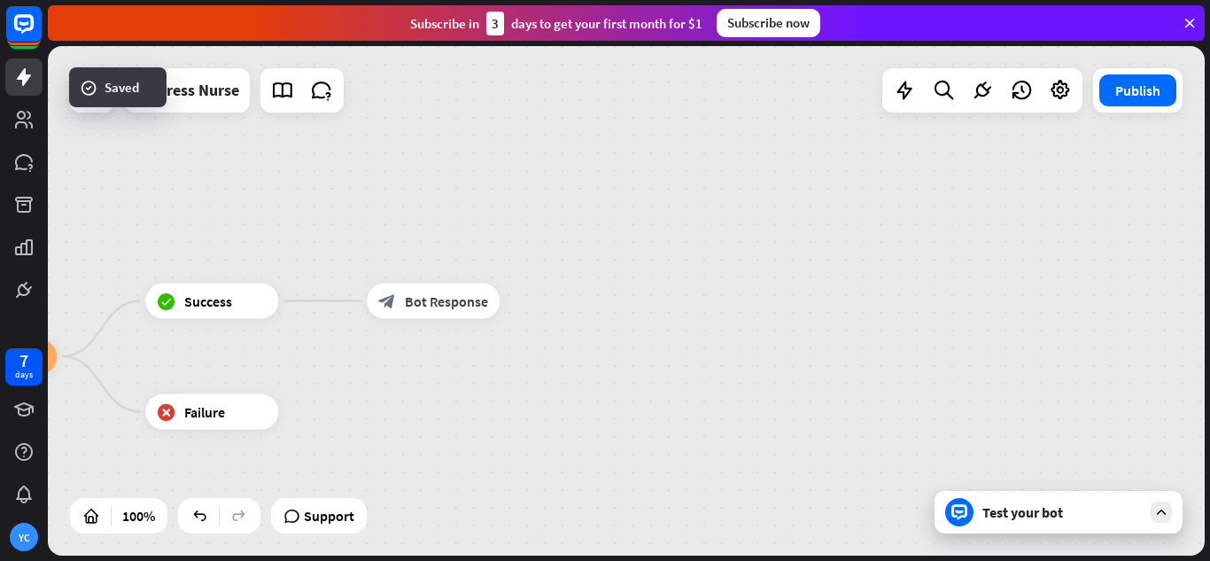
click at [1028, 543] on div "Empress Nurse home_2 Start point Hello, my name is Empress Nurse, how are you d…" at bounding box center [626, 300] width 1157 height 509
click at [1015, 516] on div "Test your bot" at bounding box center [1062, 512] width 159 height 18
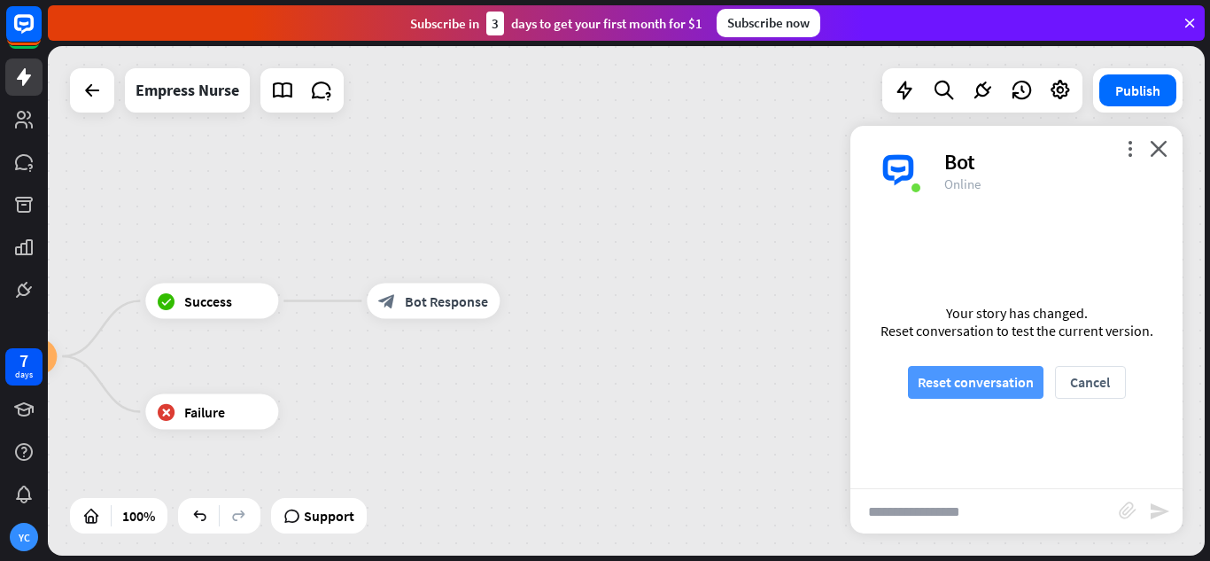
click at [993, 395] on button "Reset conversation" at bounding box center [976, 382] width 136 height 33
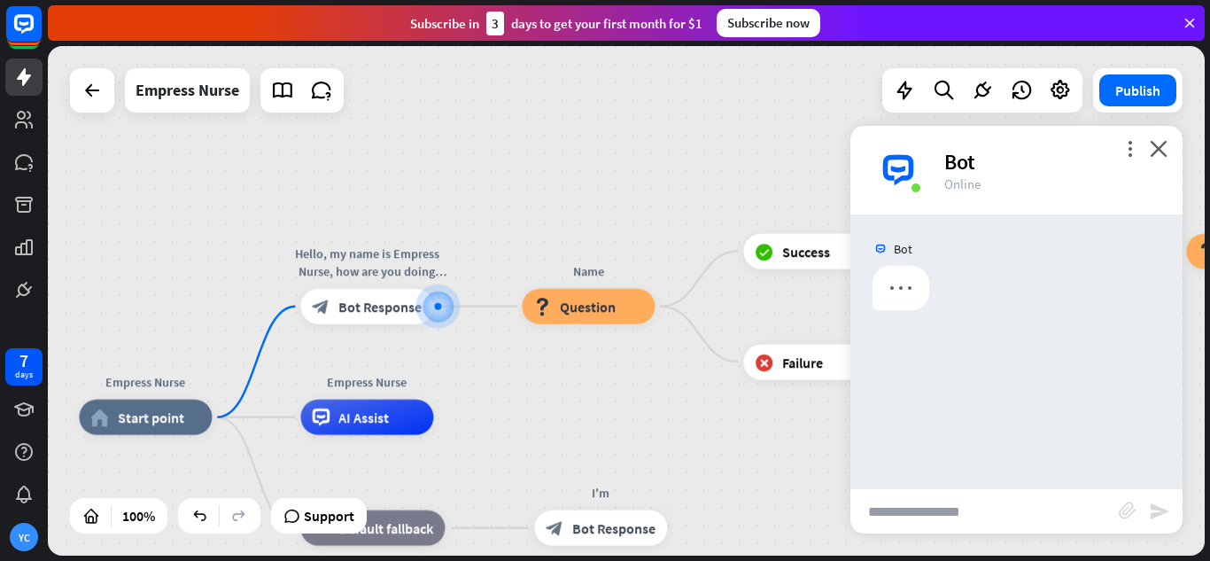
click at [991, 503] on input "text" at bounding box center [985, 511] width 268 height 44
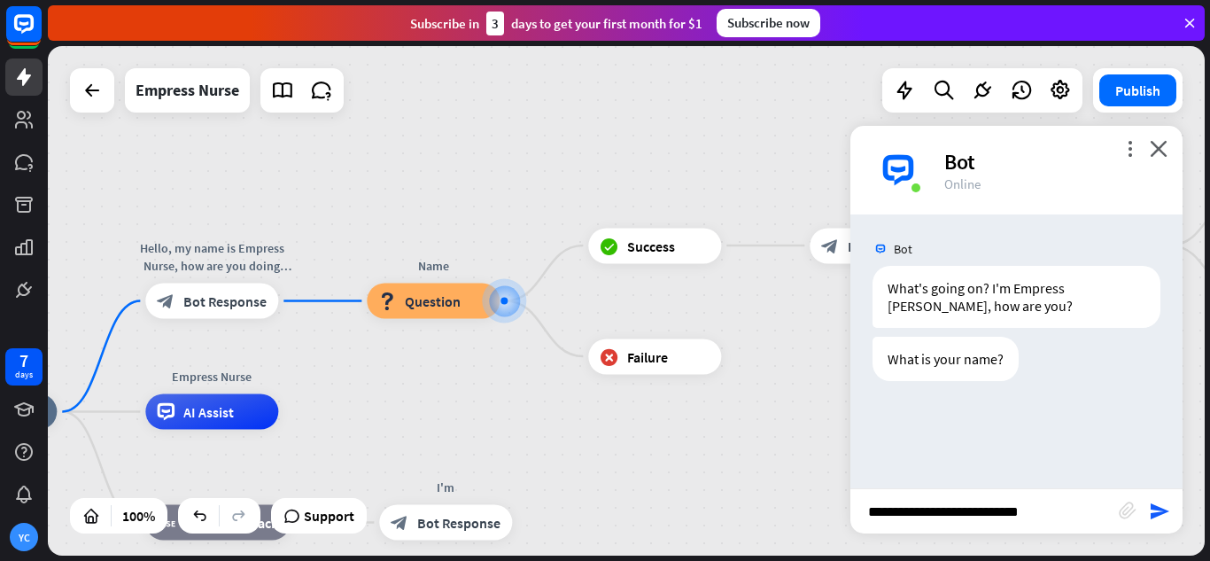
type input "**********"
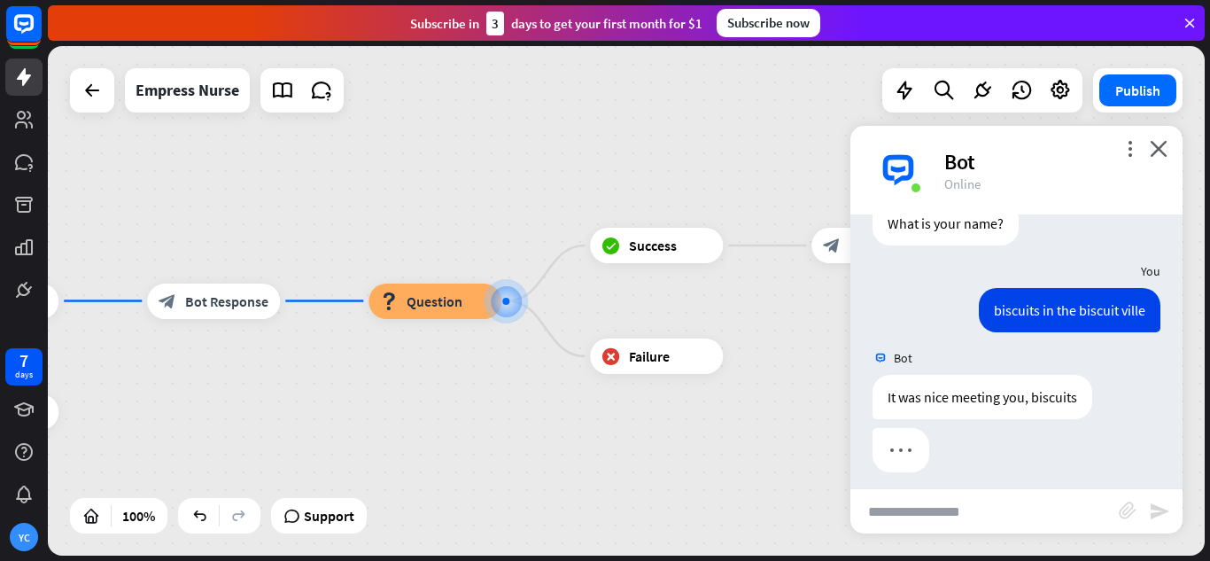
scroll to position [146, 0]
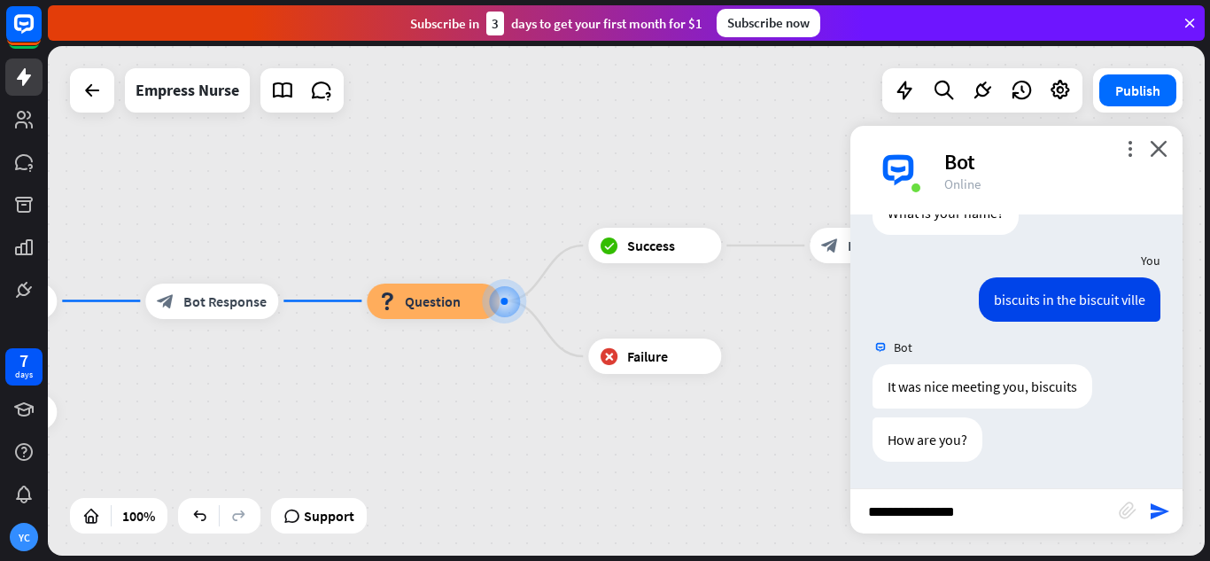
type input "**********"
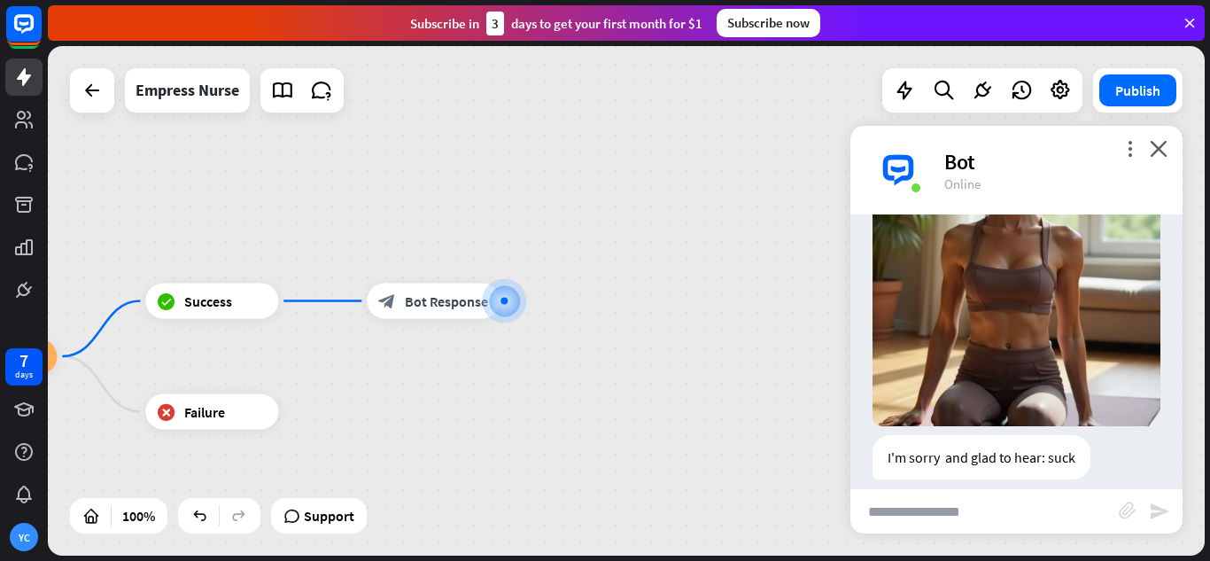
scroll to position [517, 0]
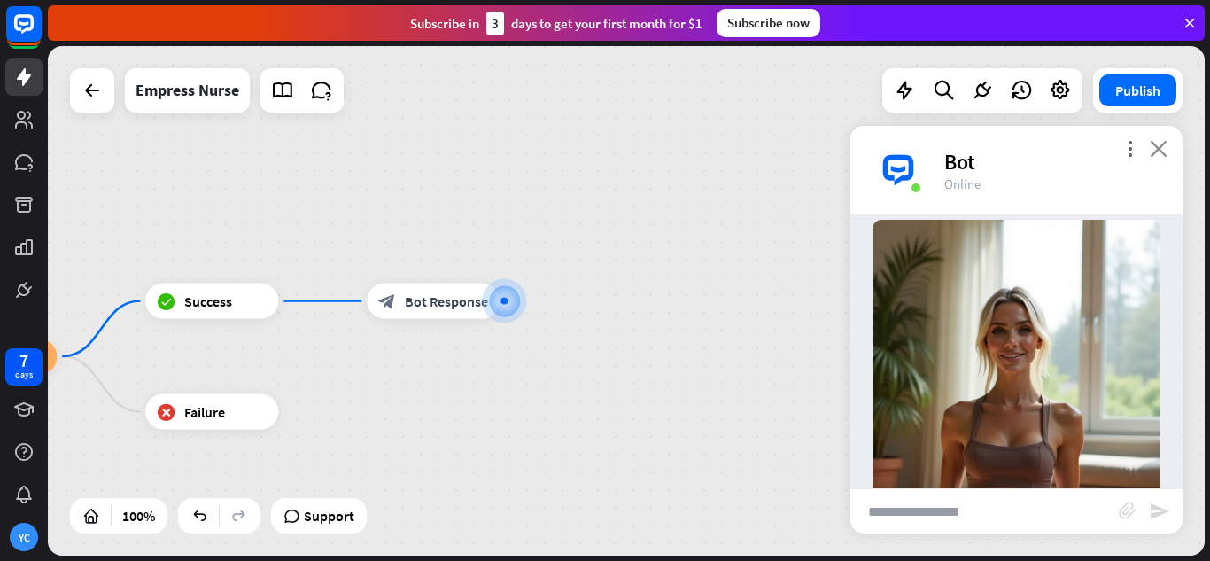
click at [1158, 150] on icon "close" at bounding box center [1159, 148] width 18 height 17
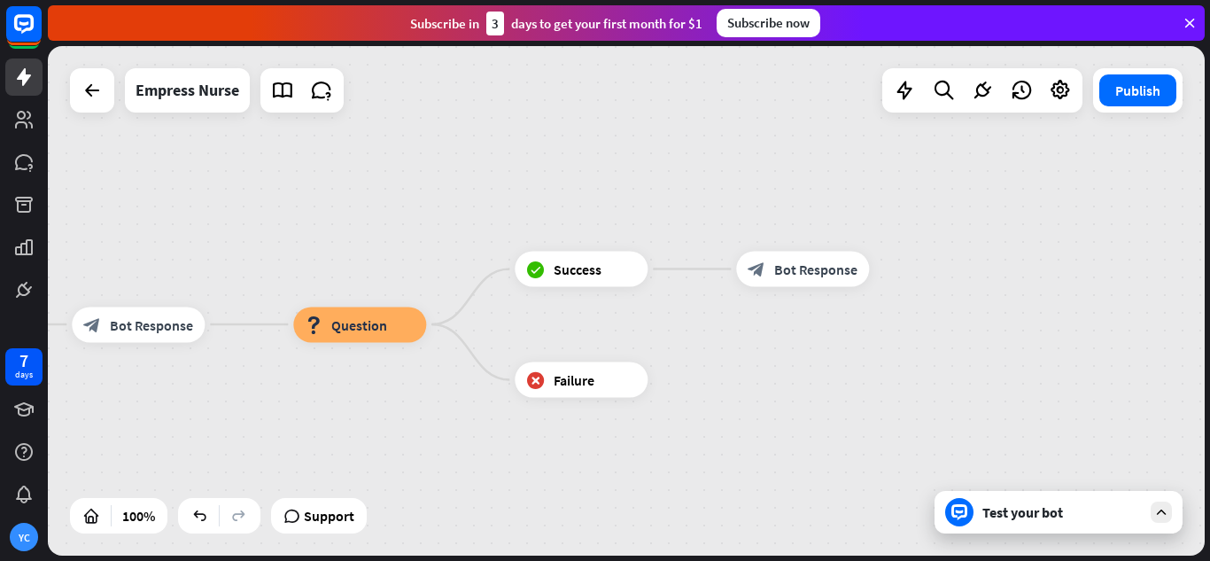
drag, startPoint x: 389, startPoint y: 377, endPoint x: 757, endPoint y: 346, distance: 369.1
click at [757, 346] on div "Empress Nurse home_2 Start point Hello, my name is Empress Nurse, how are you d…" at bounding box center [626, 300] width 1157 height 509
click at [791, 276] on span "Bot Response" at bounding box center [815, 270] width 83 height 18
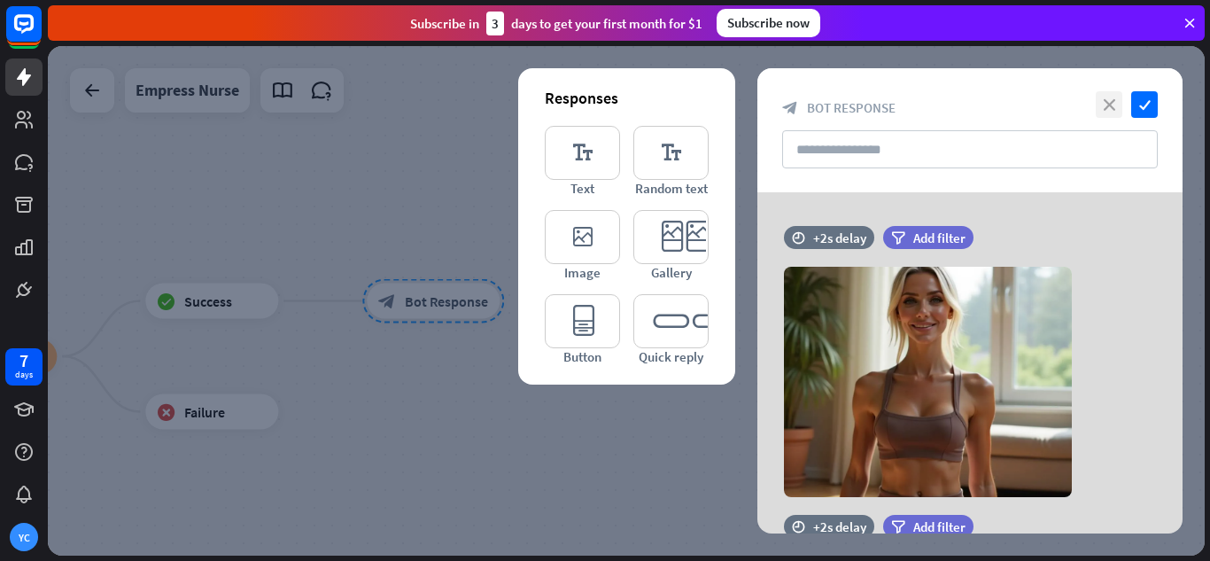
click at [1104, 95] on icon "close" at bounding box center [1109, 104] width 27 height 27
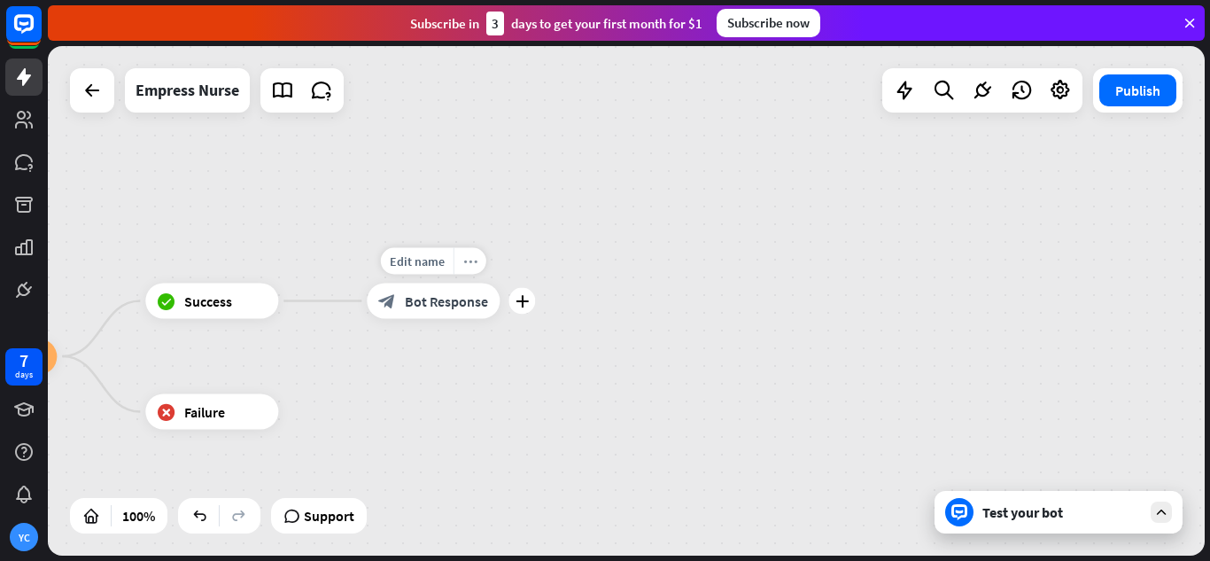
click at [475, 262] on icon "more_horiz" at bounding box center [470, 260] width 14 height 13
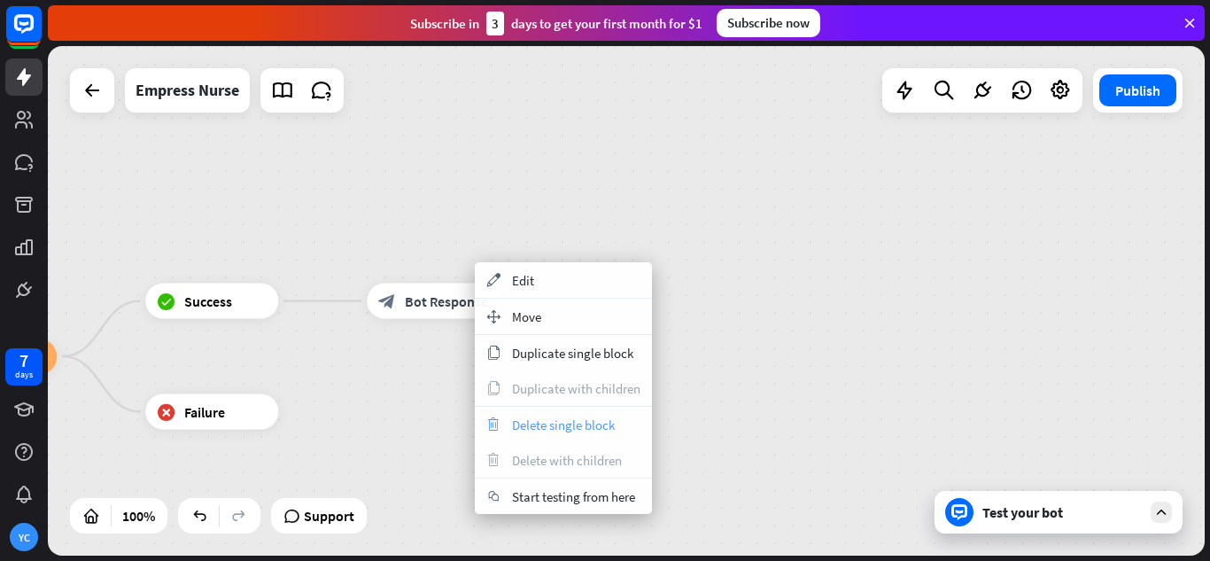
click at [544, 424] on span "Delete single block" at bounding box center [563, 424] width 103 height 17
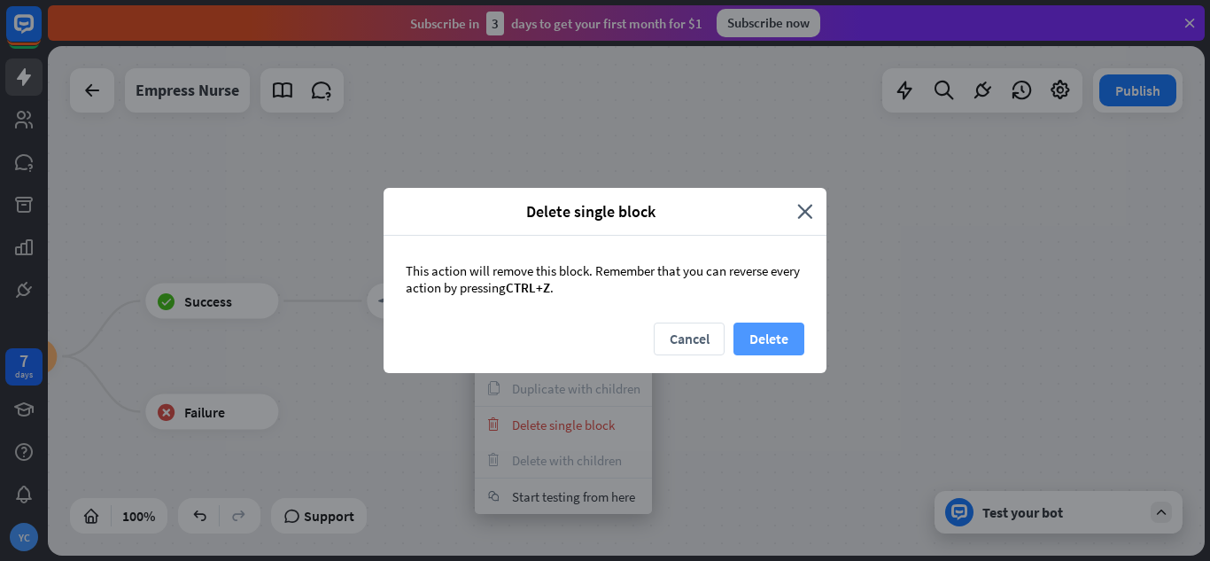
click at [752, 338] on button "Delete" at bounding box center [769, 339] width 71 height 33
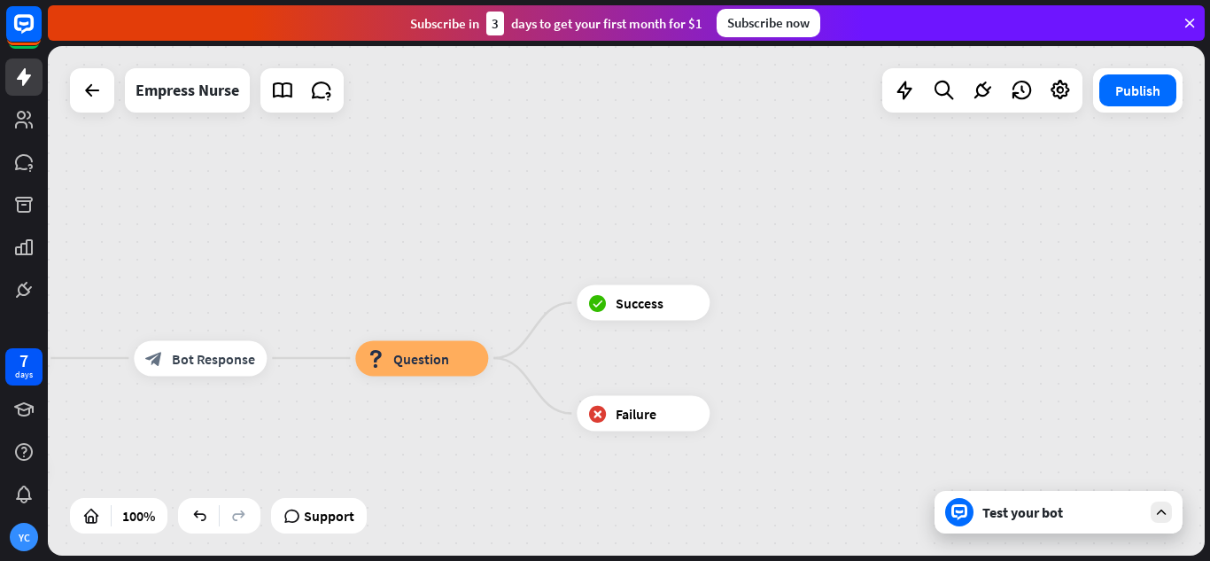
drag, startPoint x: 358, startPoint y: 356, endPoint x: 804, endPoint y: 351, distance: 445.7
click at [804, 351] on div "Empress Nurse home_2 Start point Hello, my name is Empress Nurse, how are you d…" at bounding box center [626, 300] width 1157 height 509
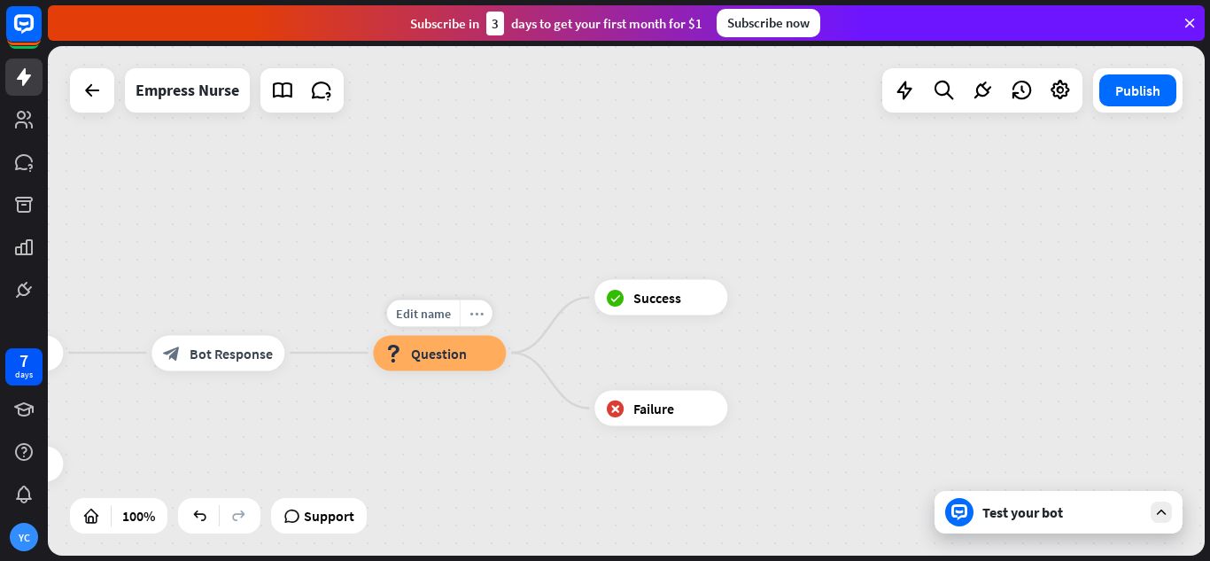
click at [472, 312] on icon "more_horiz" at bounding box center [477, 313] width 14 height 13
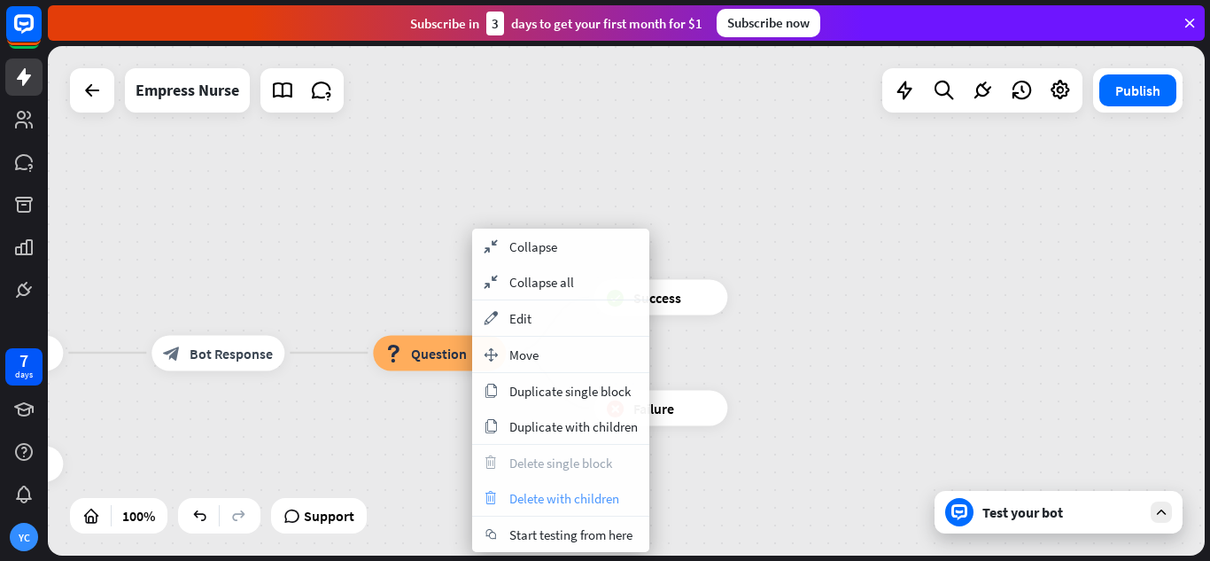
click at [564, 494] on span "Delete with children" at bounding box center [564, 498] width 110 height 17
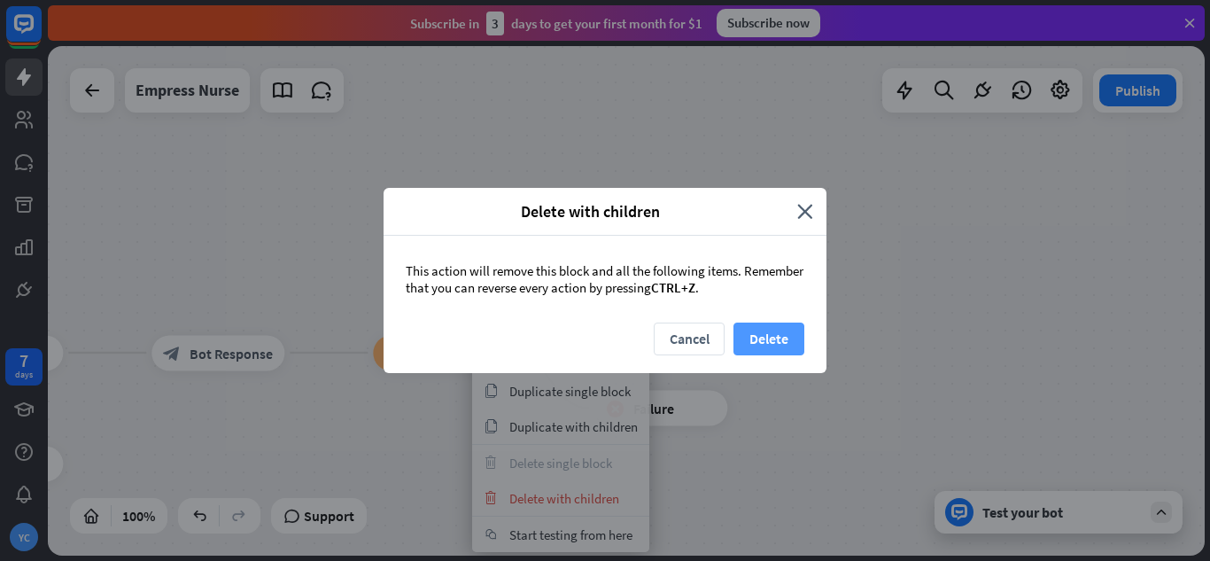
click at [782, 330] on button "Delete" at bounding box center [769, 339] width 71 height 33
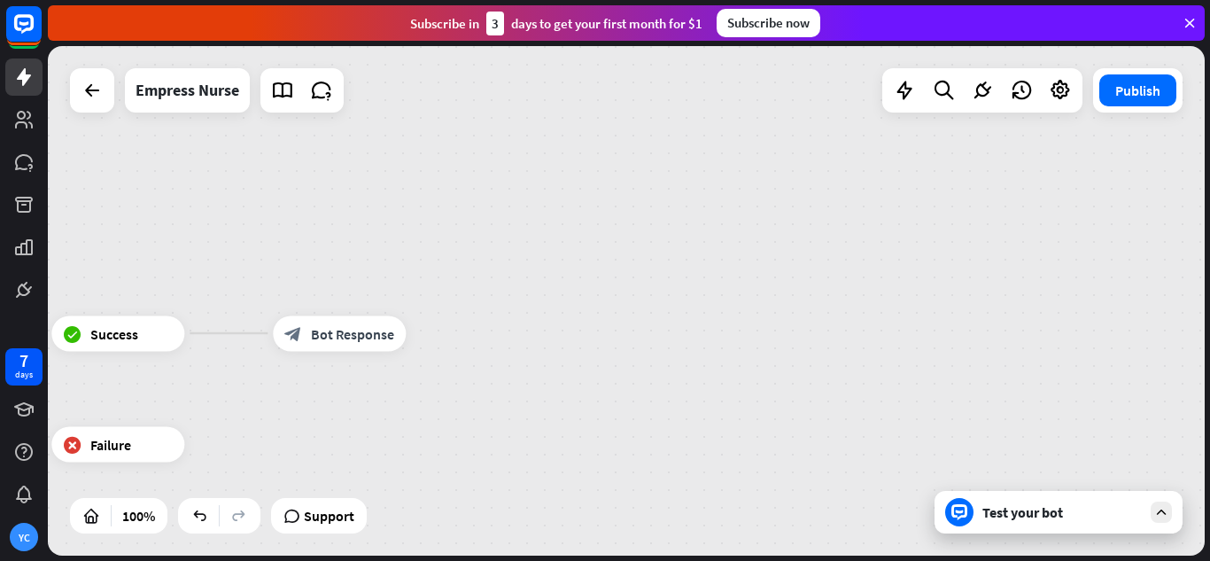
drag, startPoint x: 369, startPoint y: 400, endPoint x: 522, endPoint y: 359, distance: 158.0
click at [522, 359] on div "Empress Nurse home_2 Start point Hello, my name is Empress Nurse, how are you d…" at bounding box center [626, 300] width 1157 height 509
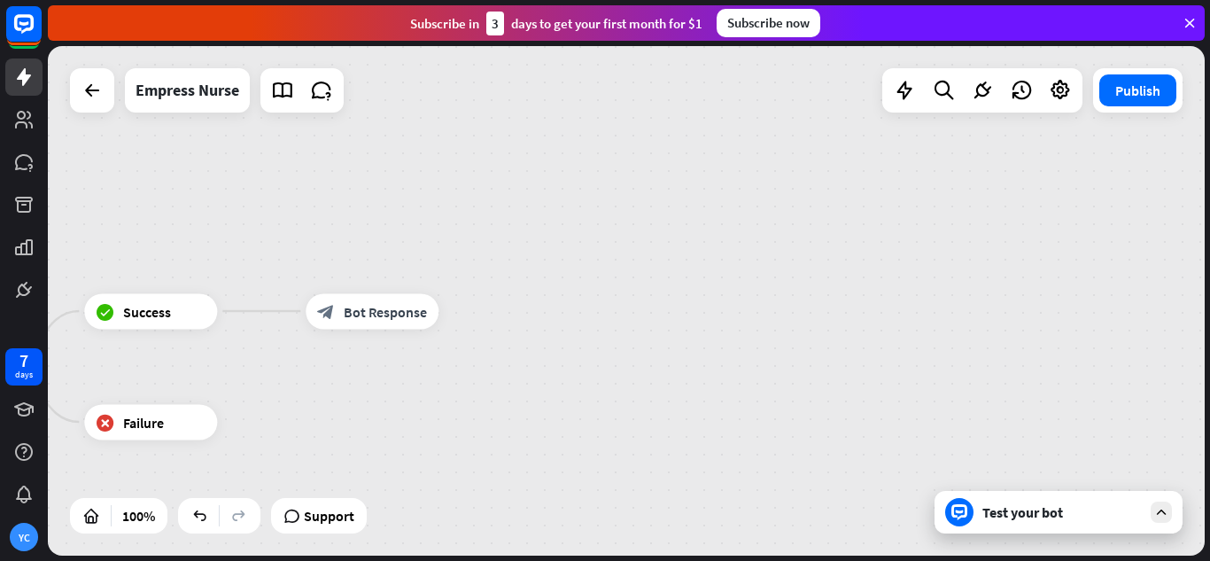
click at [978, 514] on div "Test your bot" at bounding box center [1059, 512] width 248 height 43
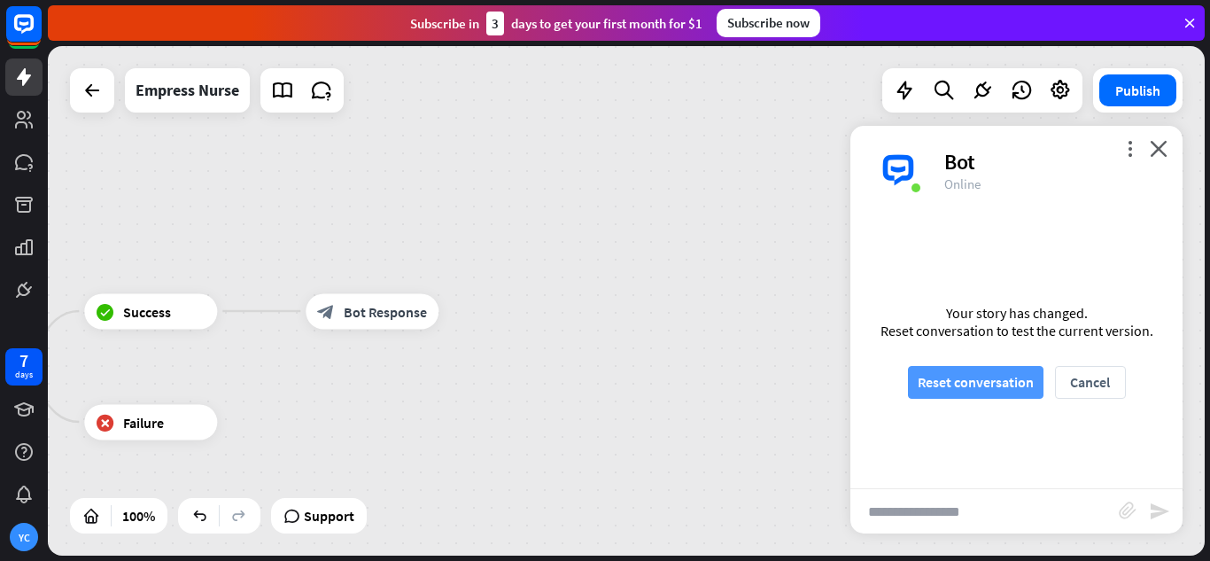
click at [965, 371] on button "Reset conversation" at bounding box center [976, 382] width 136 height 33
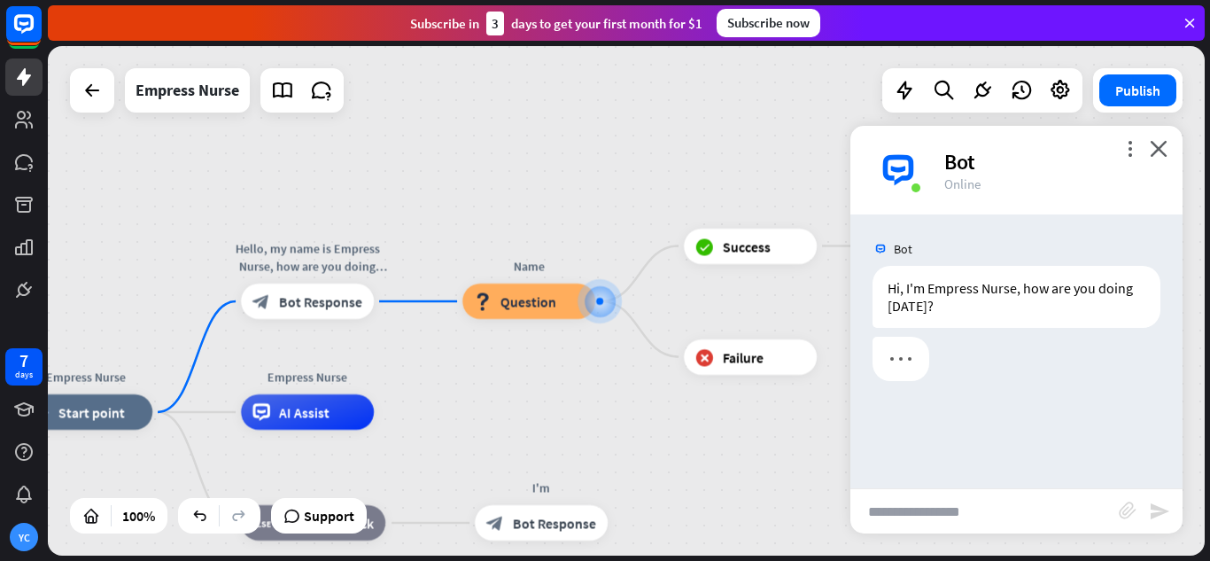
click at [962, 506] on input "text" at bounding box center [985, 511] width 268 height 44
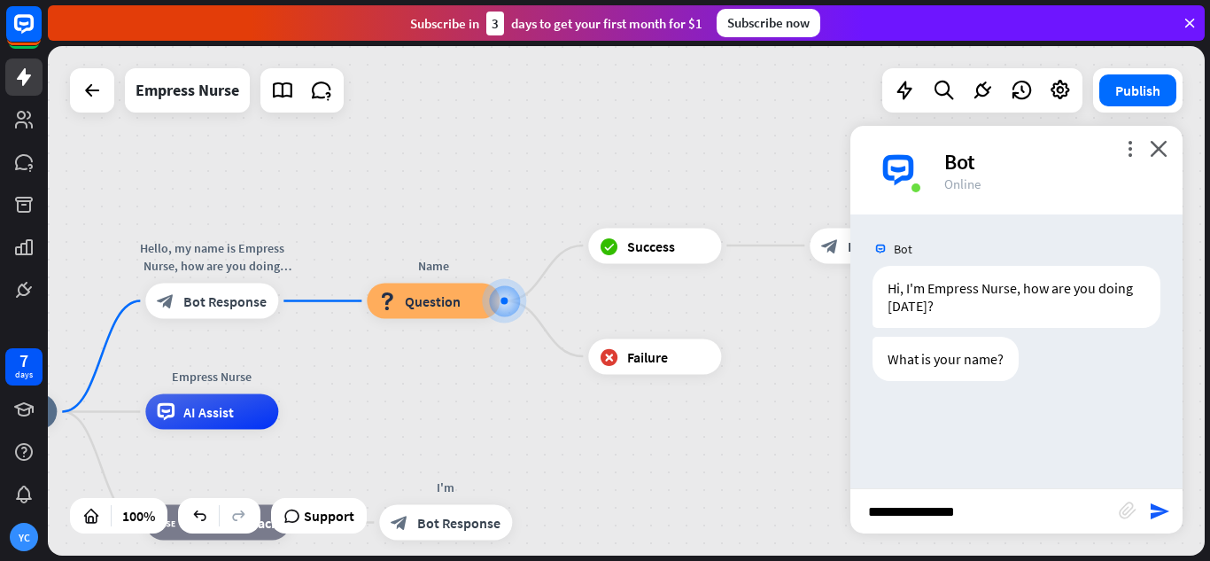
type input "**********"
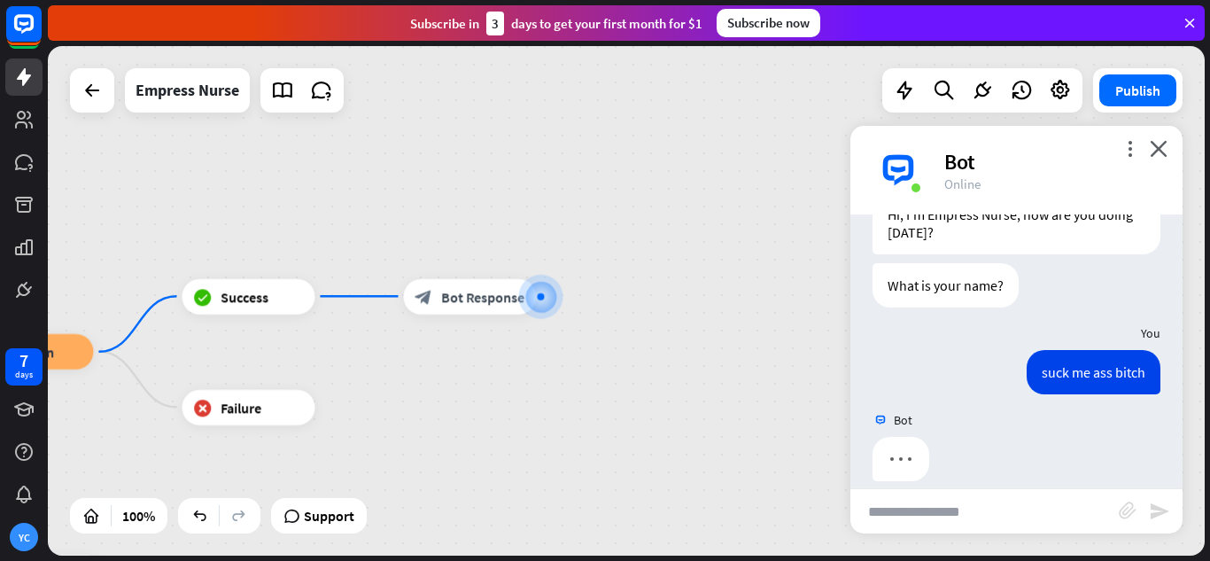
scroll to position [93, 0]
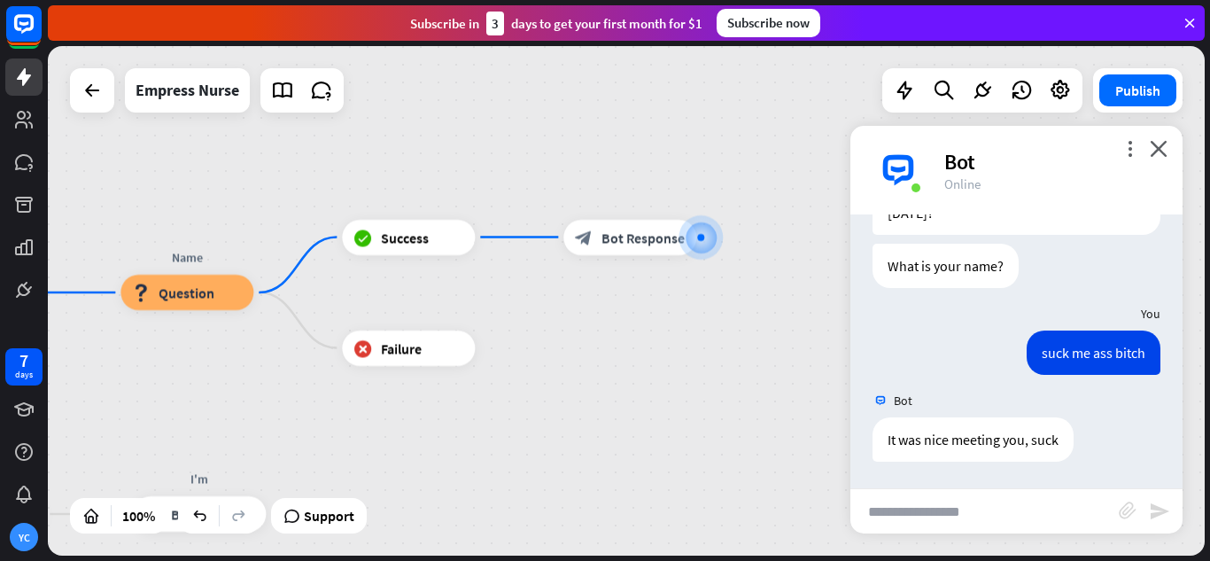
drag, startPoint x: 449, startPoint y: 418, endPoint x: 693, endPoint y: 354, distance: 251.9
click at [693, 354] on div "Empress Nurse home_2 Start point Hello, my name is Empress Nurse, how are you d…" at bounding box center [626, 300] width 1157 height 509
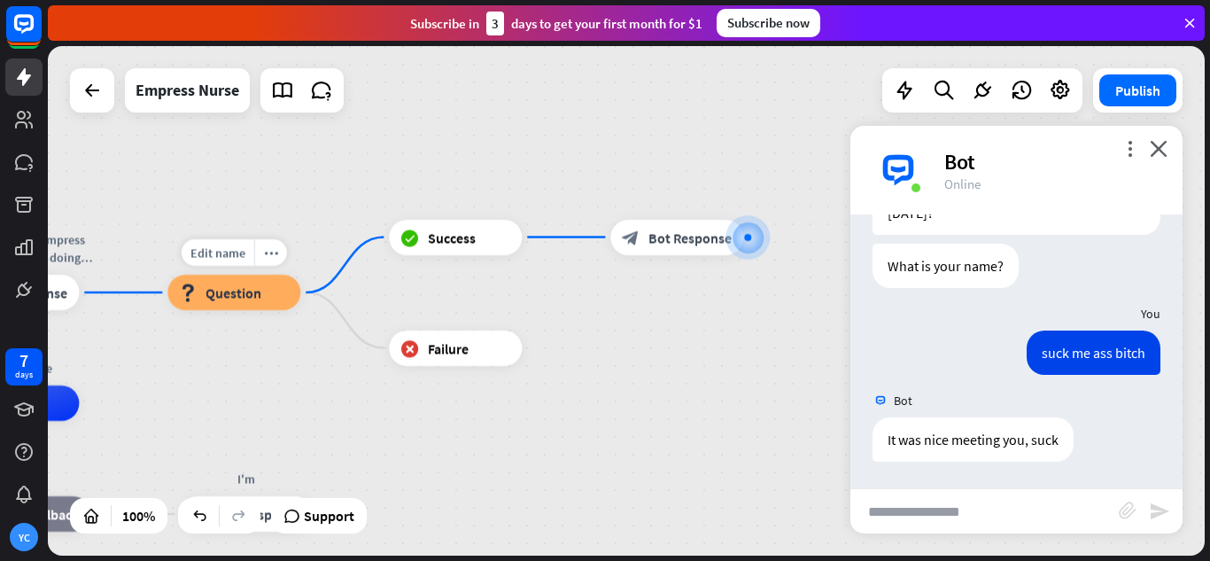
click at [261, 292] on div "block_question Question" at bounding box center [233, 292] width 133 height 35
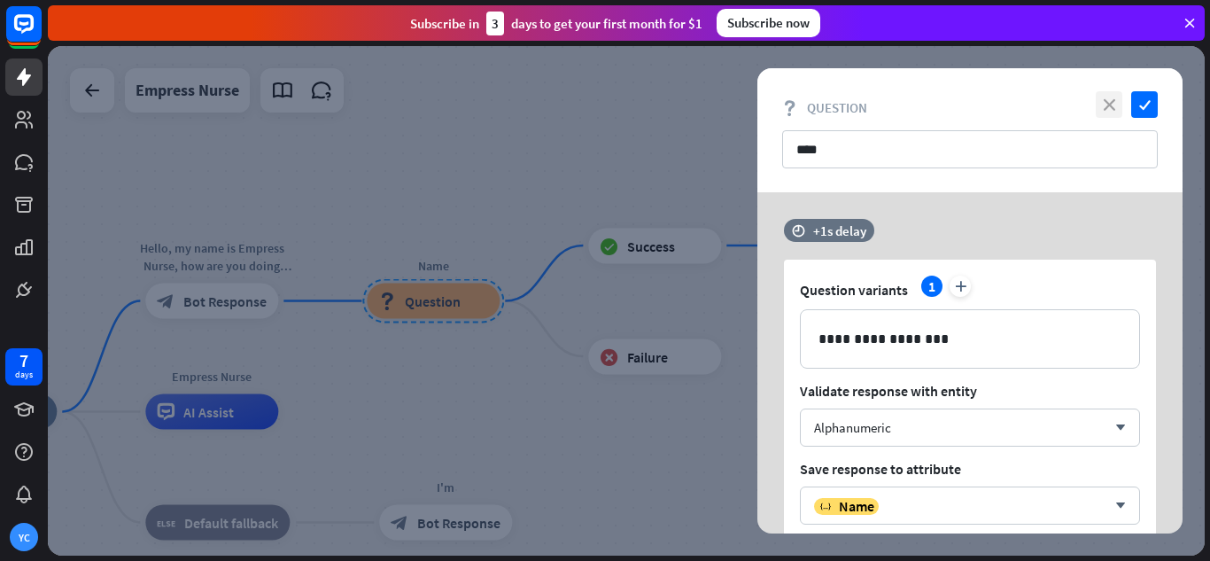
click at [1097, 105] on icon "close" at bounding box center [1109, 104] width 27 height 27
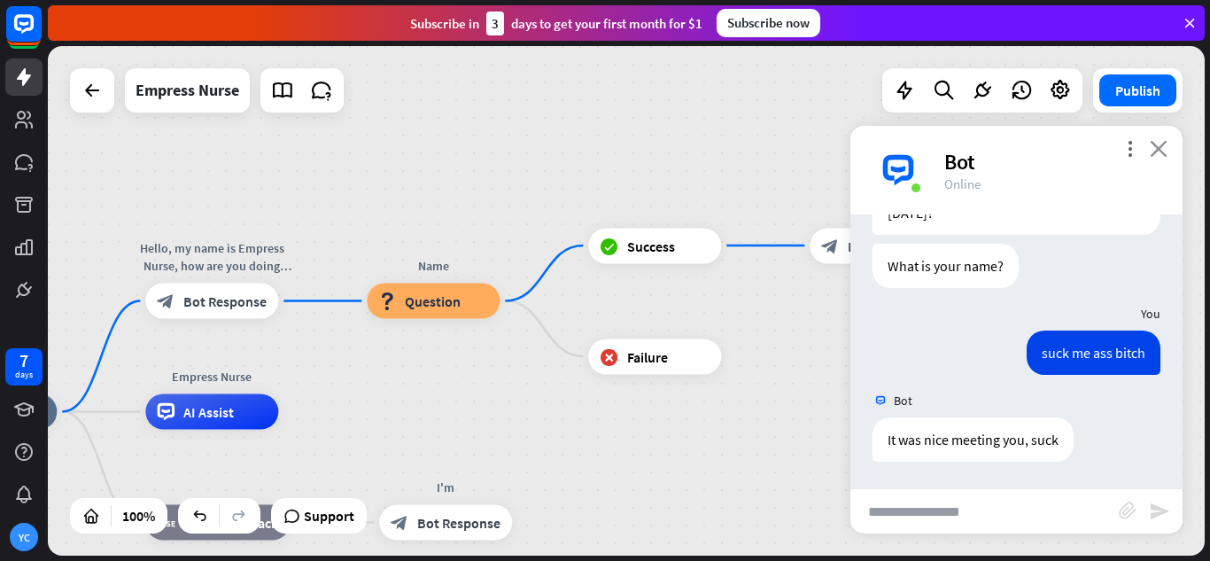
click at [1162, 154] on icon "close" at bounding box center [1159, 148] width 18 height 17
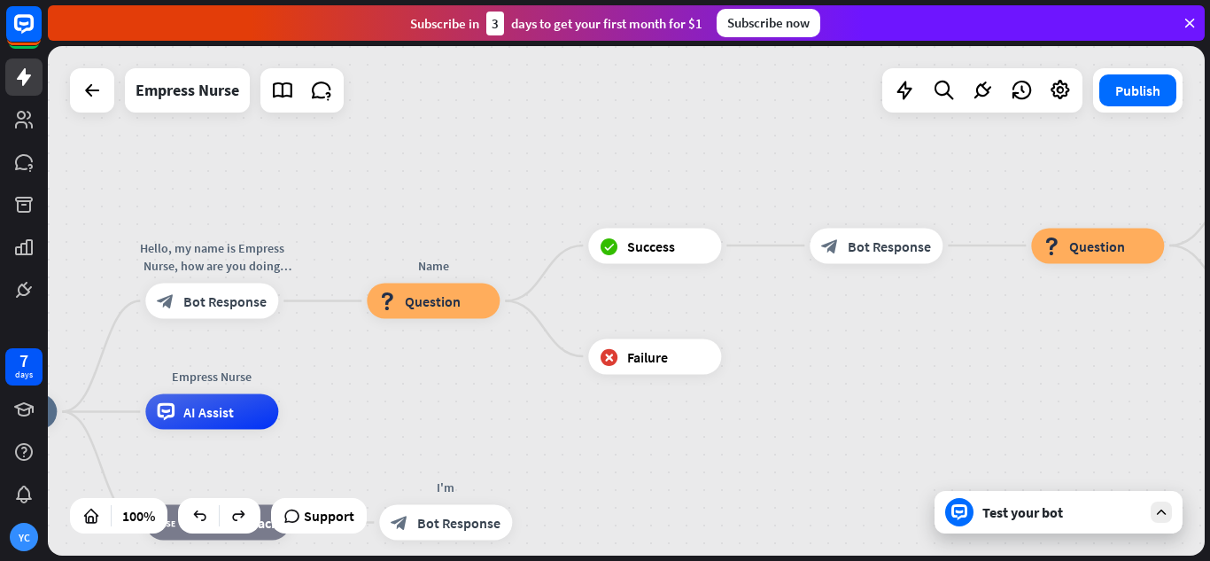
drag, startPoint x: 1023, startPoint y: 363, endPoint x: 670, endPoint y: 411, distance: 355.9
click at [673, 411] on div "Empress Nurse home_2 Start point Hello, my name is Empress Nurse, how are you d…" at bounding box center [626, 300] width 1157 height 509
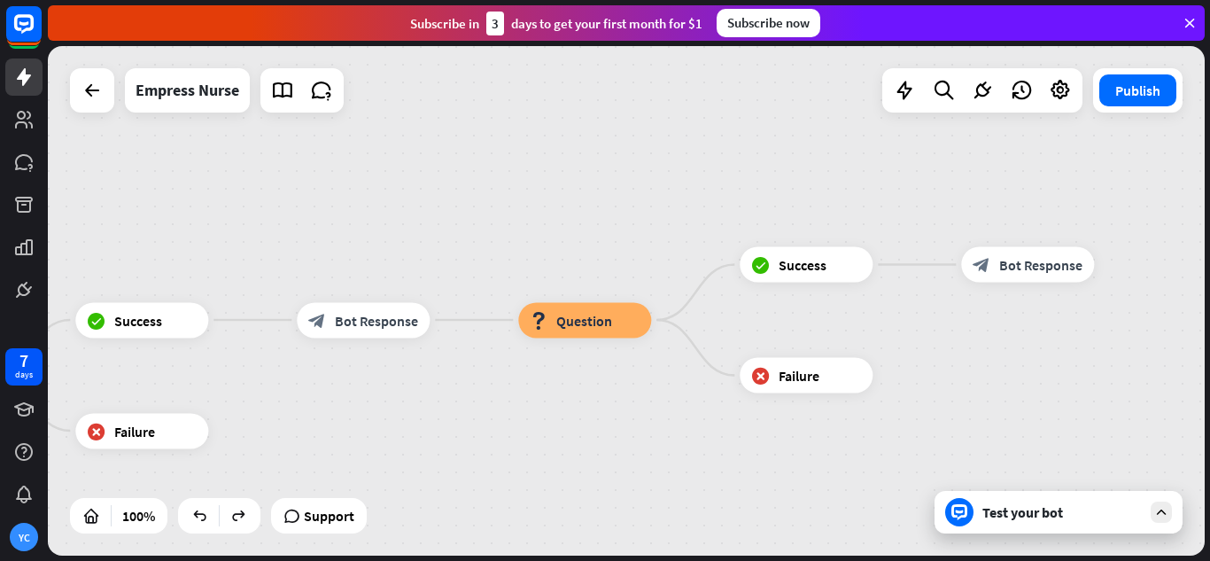
drag, startPoint x: 1147, startPoint y: 354, endPoint x: 1016, endPoint y: 354, distance: 130.3
click at [1015, 371] on div "Empress Nurse home_2 Start point Hello, my name is Empress Nurse, how are you d…" at bounding box center [626, 300] width 1157 height 509
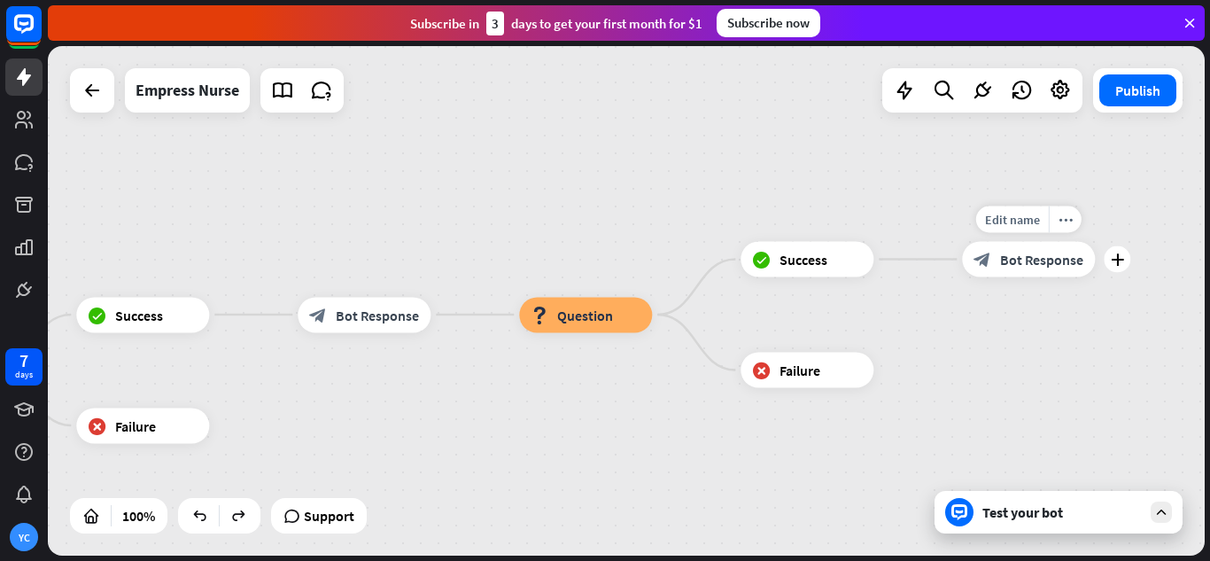
click at [1027, 262] on span "Bot Response" at bounding box center [1041, 260] width 83 height 18
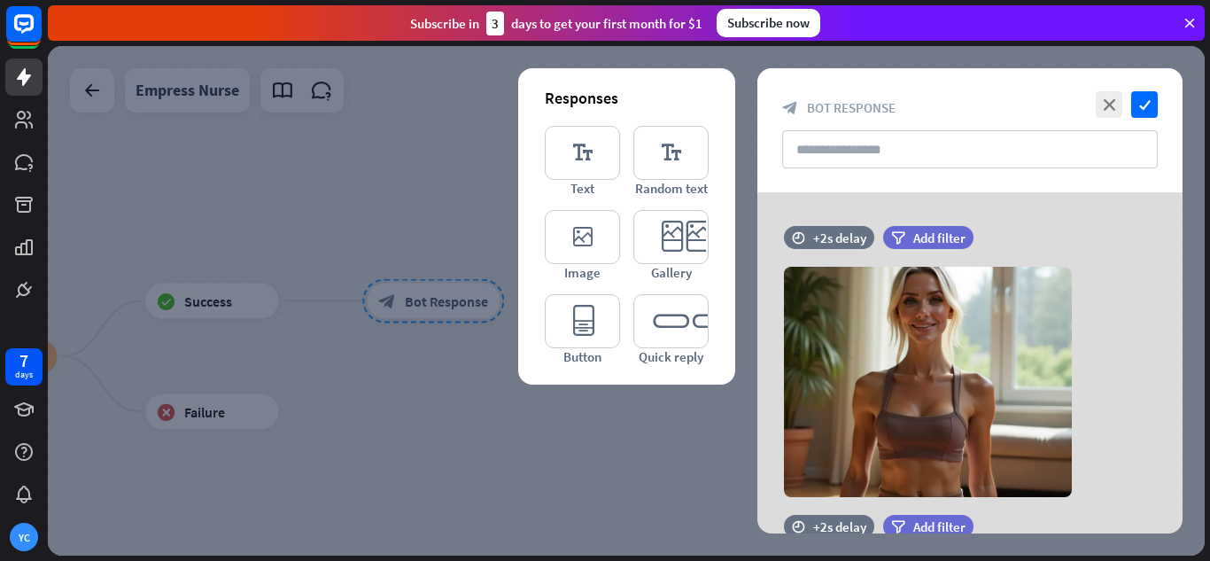
scroll to position [144, 0]
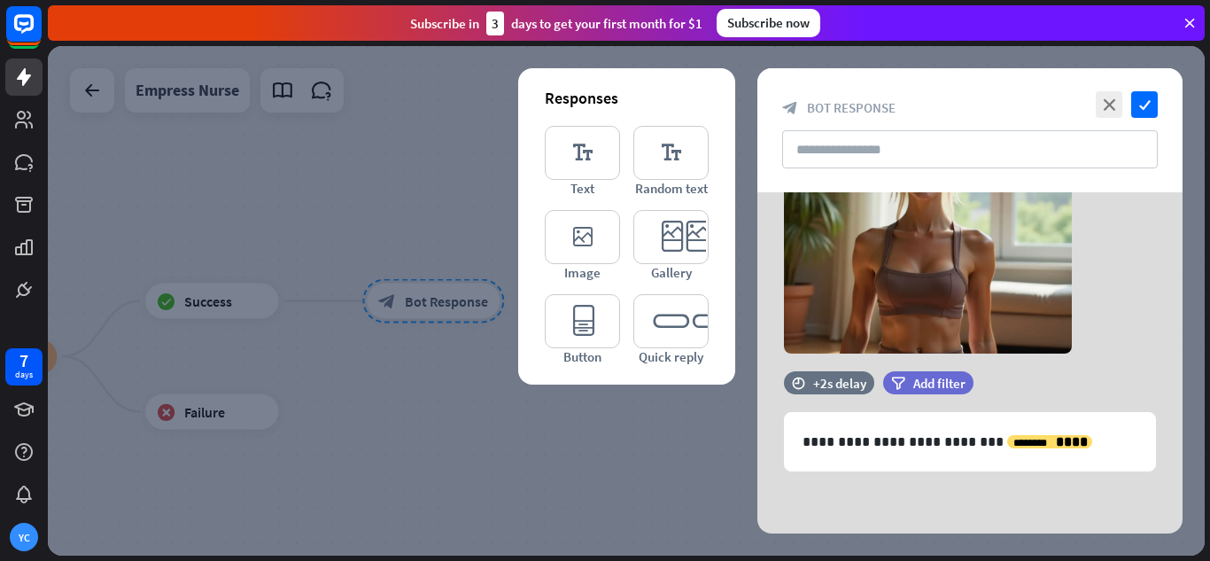
click at [643, 429] on div at bounding box center [626, 300] width 1157 height 509
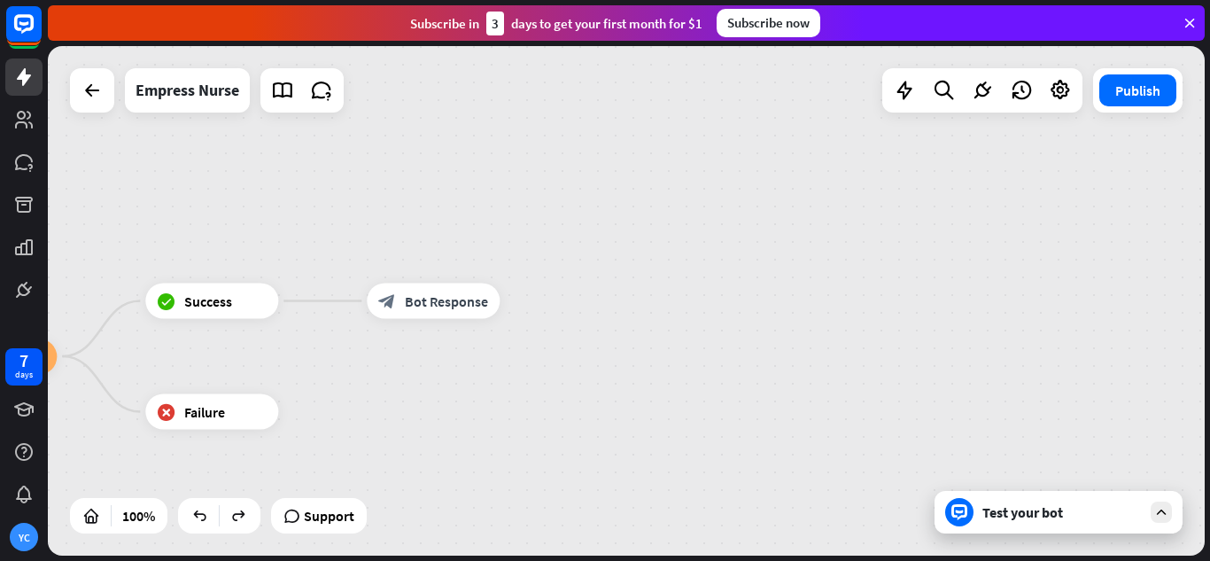
drag, startPoint x: 631, startPoint y: 417, endPoint x: 1209, endPoint y: 302, distance: 590.0
click at [1207, 309] on div "Empress Nurse home_2 Start point Hello, my name is Empress Nurse, how are you d…" at bounding box center [629, 303] width 1163 height 515
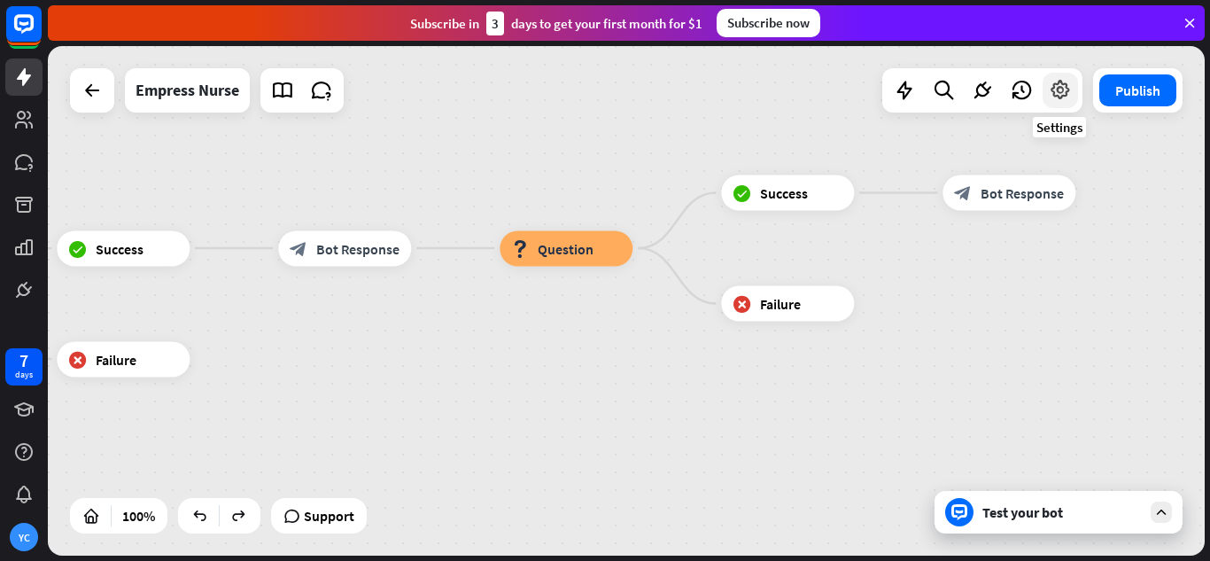
click at [1051, 82] on icon at bounding box center [1060, 90] width 23 height 23
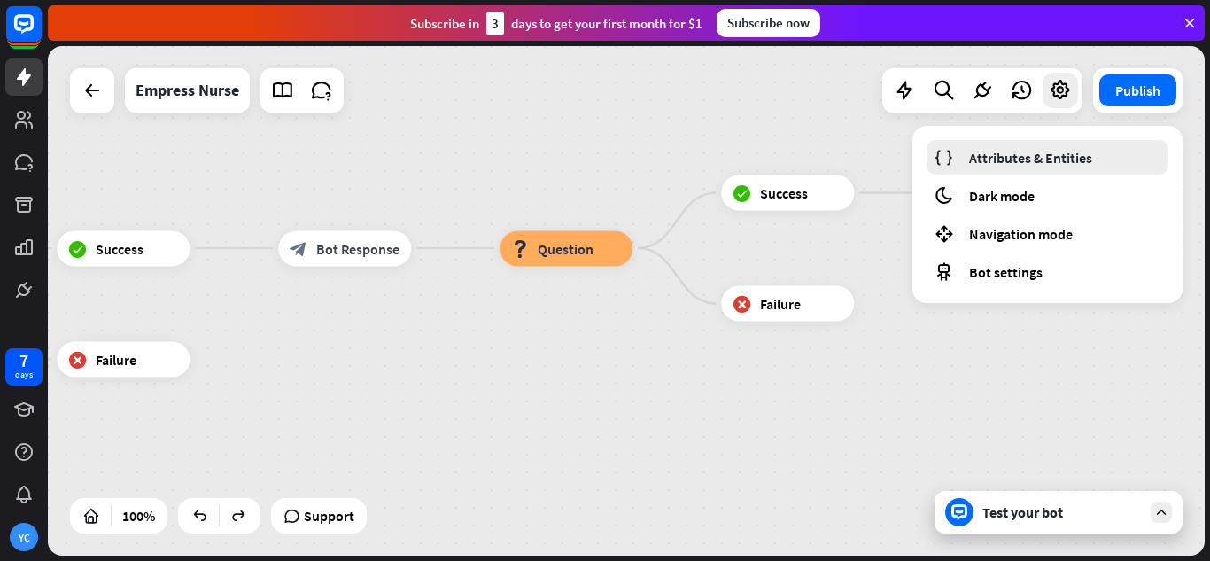
click at [1103, 146] on link "Attributes & Entities" at bounding box center [1048, 157] width 242 height 35
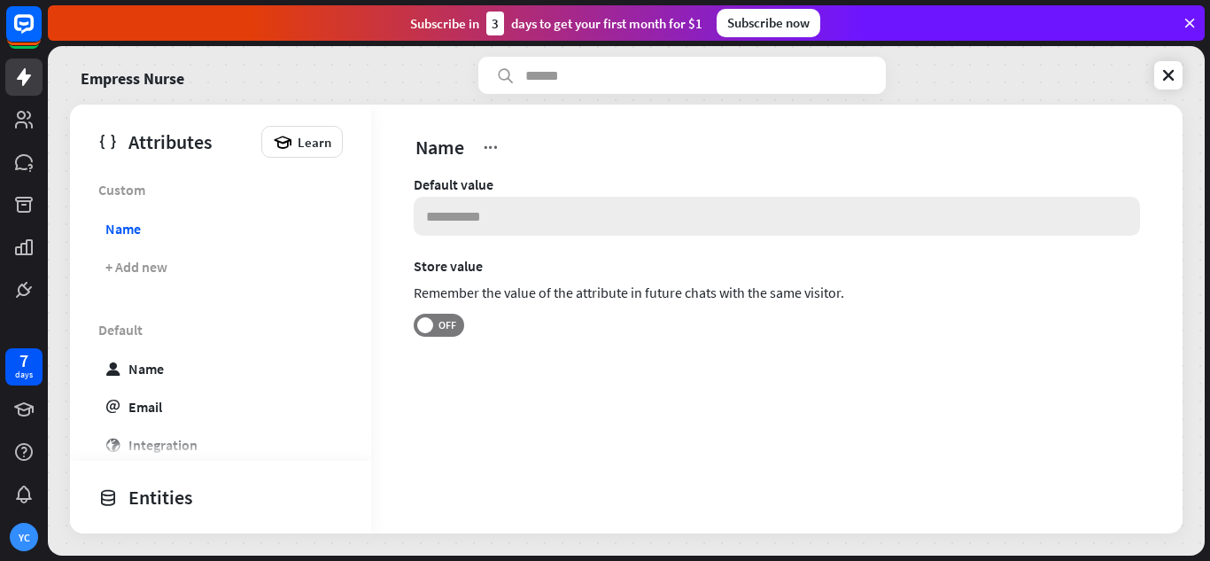
click at [460, 222] on input at bounding box center [777, 216] width 727 height 39
type input "****"
click at [965, 136] on div "Name" at bounding box center [737, 147] width 647 height 28
click at [447, 318] on span "OFF" at bounding box center [446, 325] width 27 height 14
click at [1162, 77] on icon at bounding box center [1169, 75] width 18 height 18
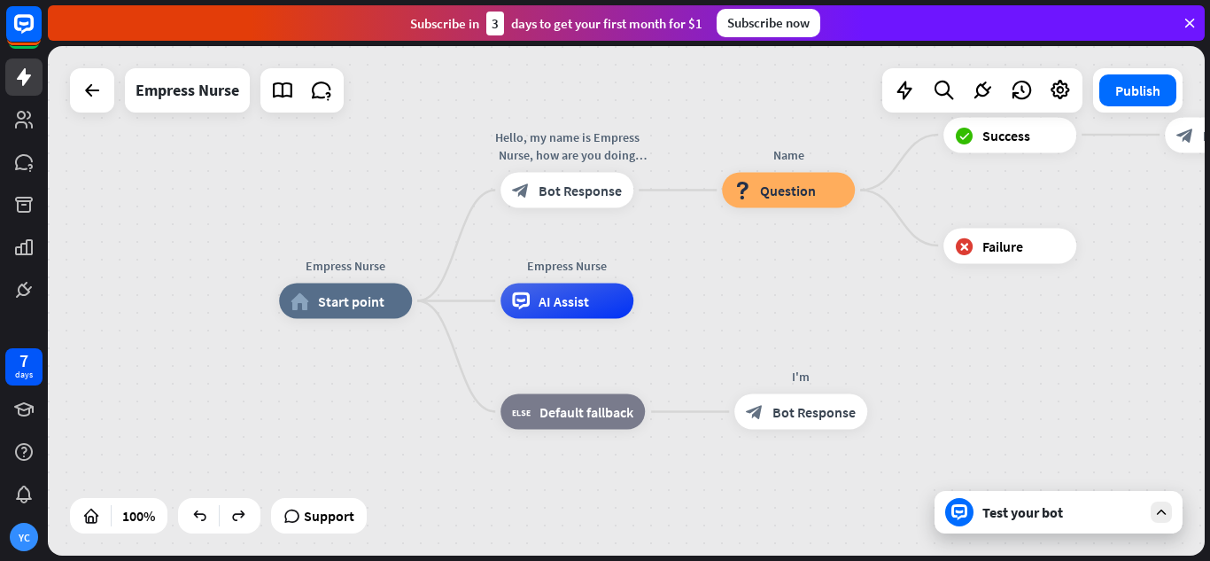
click at [1008, 510] on div "Test your bot" at bounding box center [1062, 512] width 159 height 18
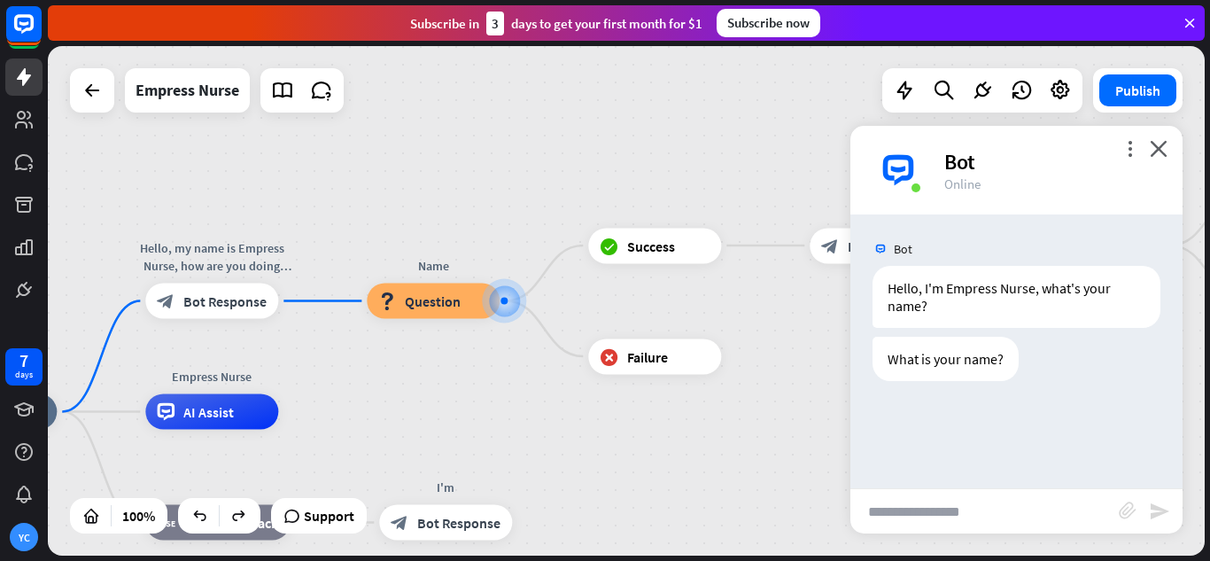
click at [953, 509] on input "text" at bounding box center [985, 511] width 268 height 44
type input "**********"
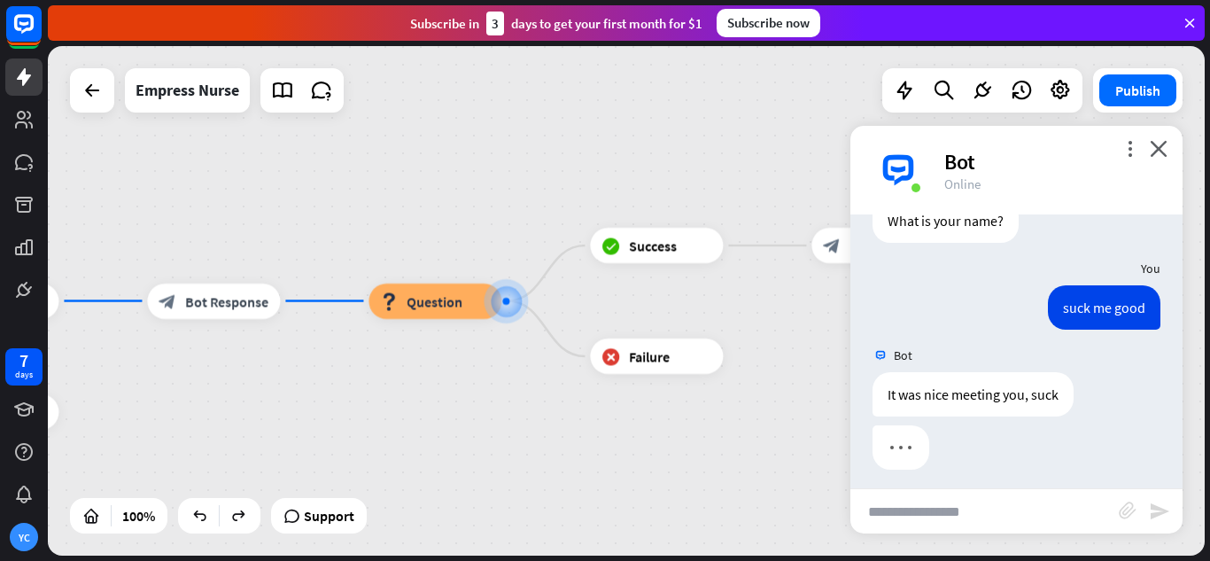
scroll to position [146, 0]
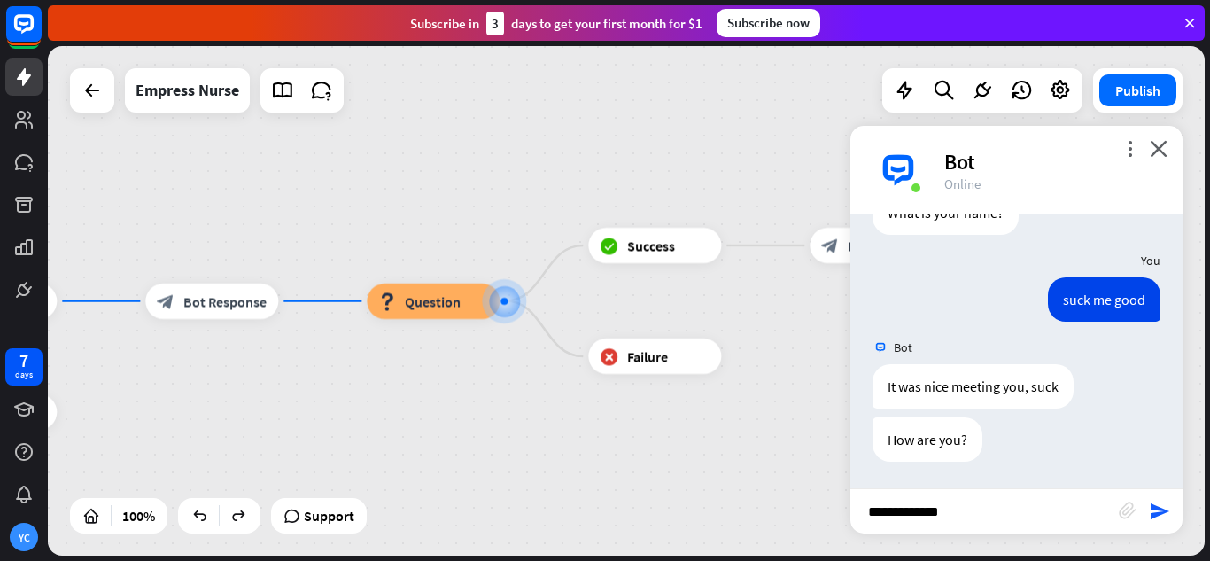
type input "**********"
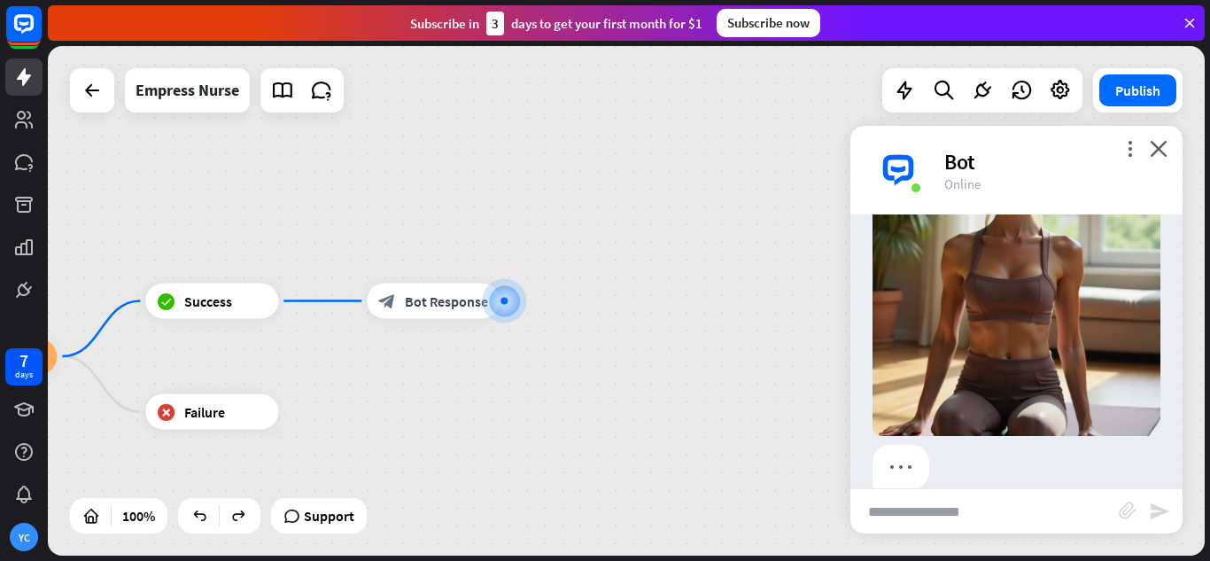
scroll to position [695, 0]
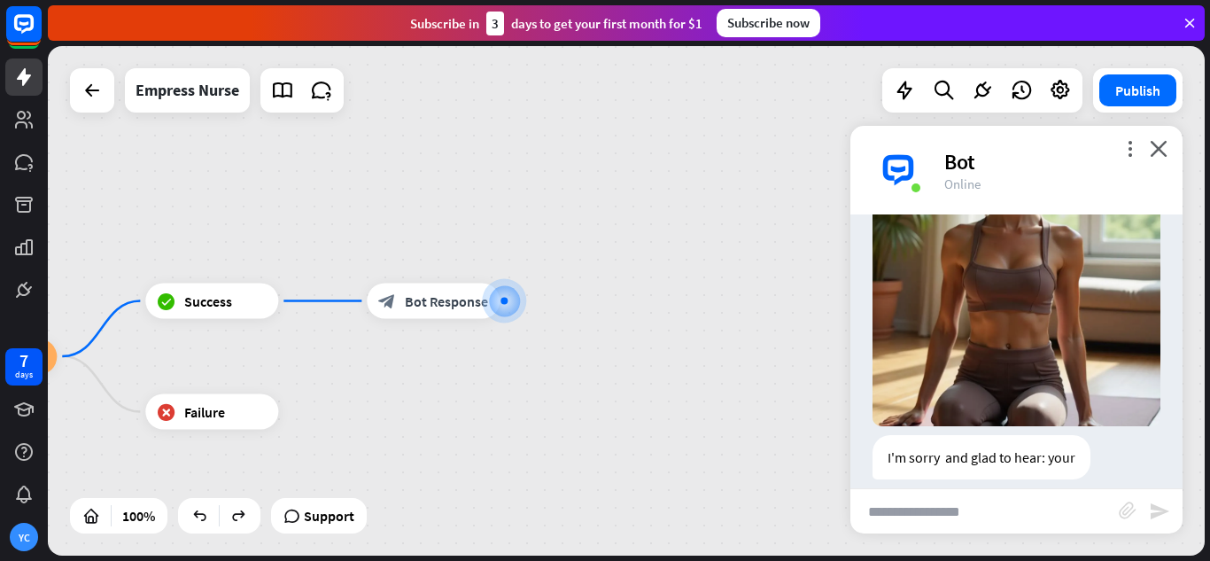
click at [1169, 152] on div "more_vert close Bot Online" at bounding box center [1017, 170] width 332 height 89
click at [1164, 150] on icon "close" at bounding box center [1159, 148] width 18 height 17
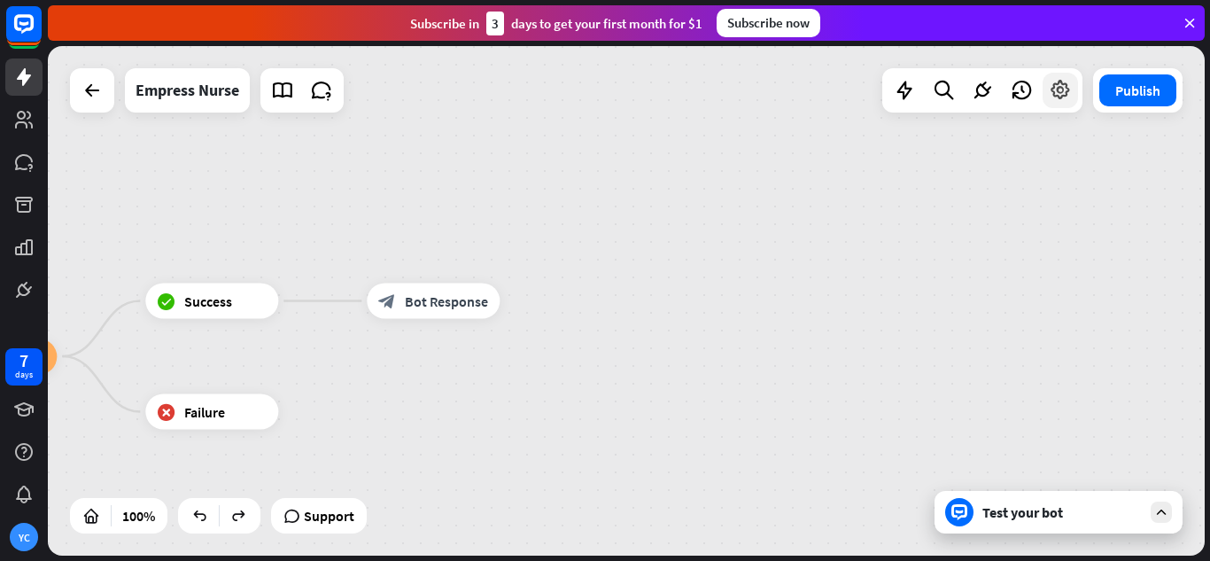
click at [1058, 85] on icon at bounding box center [1060, 90] width 23 height 23
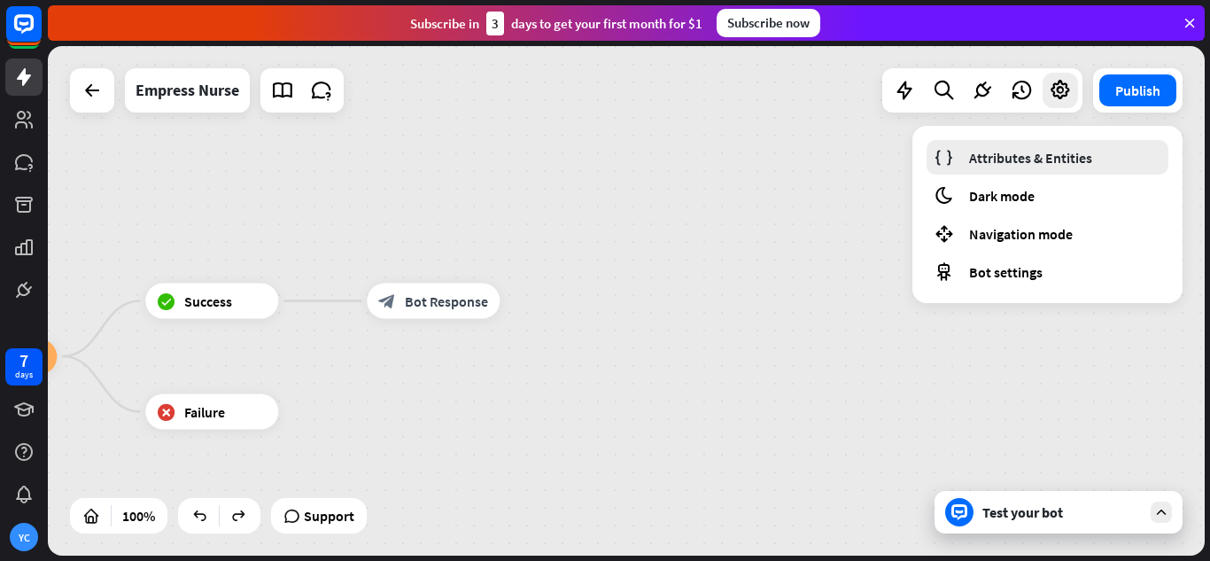
click at [1011, 163] on span "Attributes & Entities" at bounding box center [1030, 158] width 123 height 18
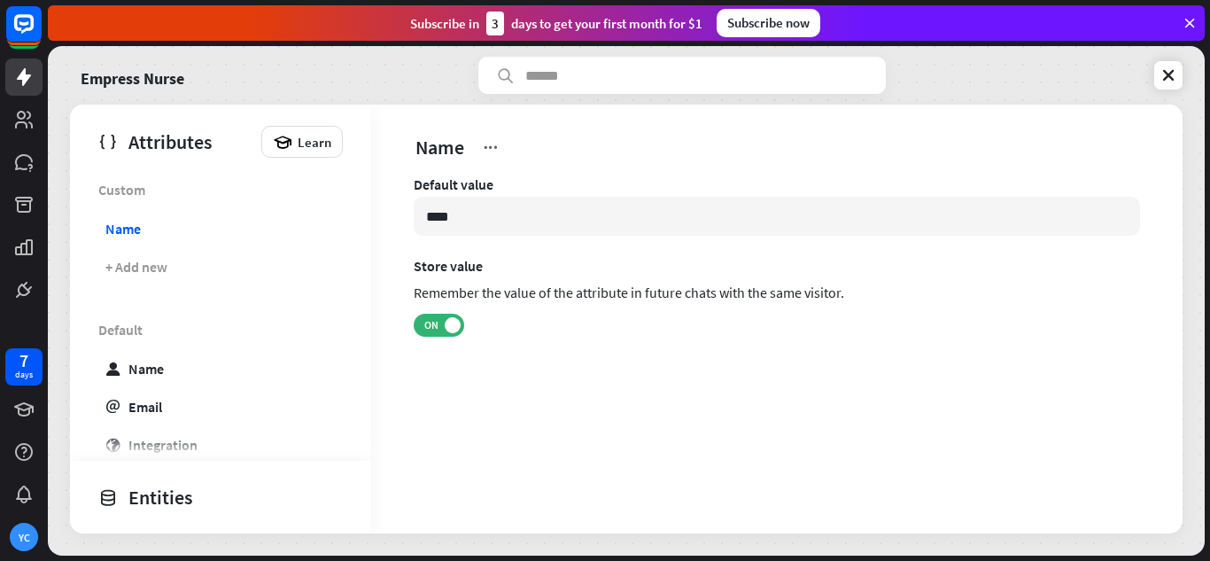
drag, startPoint x: 556, startPoint y: 222, endPoint x: 335, endPoint y: 241, distance: 222.4
click at [335, 241] on div "Attributes Learn Custom Name + Add new Default user Name email Email globe Inte…" at bounding box center [626, 319] width 1113 height 429
click at [434, 324] on span "ON" at bounding box center [430, 325] width 27 height 14
click at [1163, 68] on icon at bounding box center [1169, 75] width 18 height 18
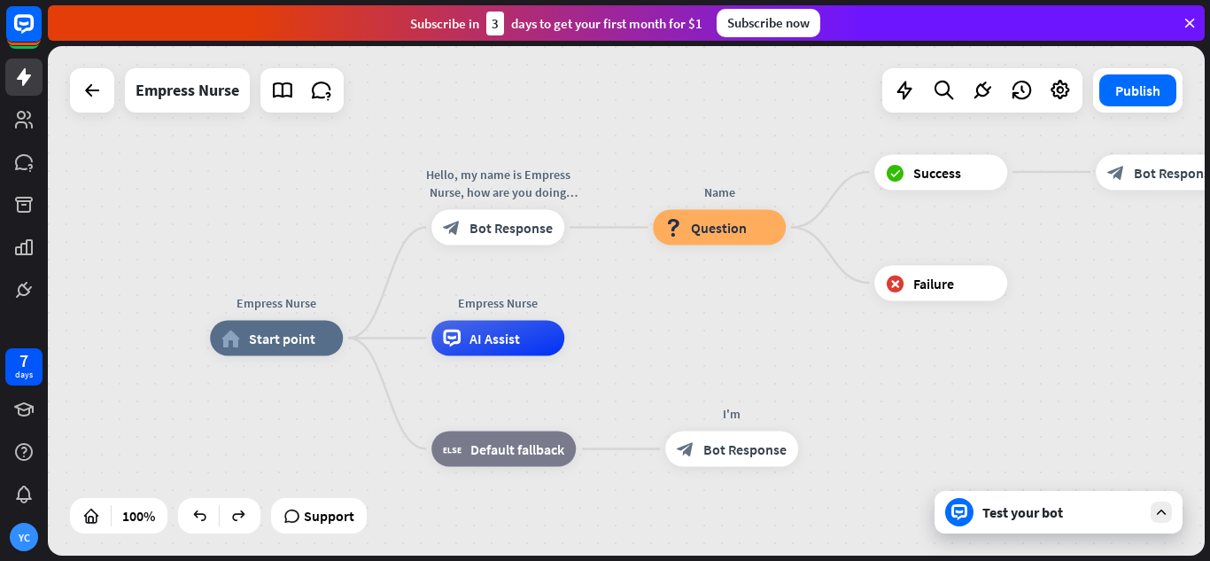
drag, startPoint x: 319, startPoint y: 200, endPoint x: 250, endPoint y: 237, distance: 78.5
click at [250, 237] on div "Empress Nurse home_2 Start point Hello, my name is Empress Nurse, how are you d…" at bounding box center [626, 300] width 1157 height 509
click at [503, 336] on span "AI Assist" at bounding box center [495, 339] width 51 height 18
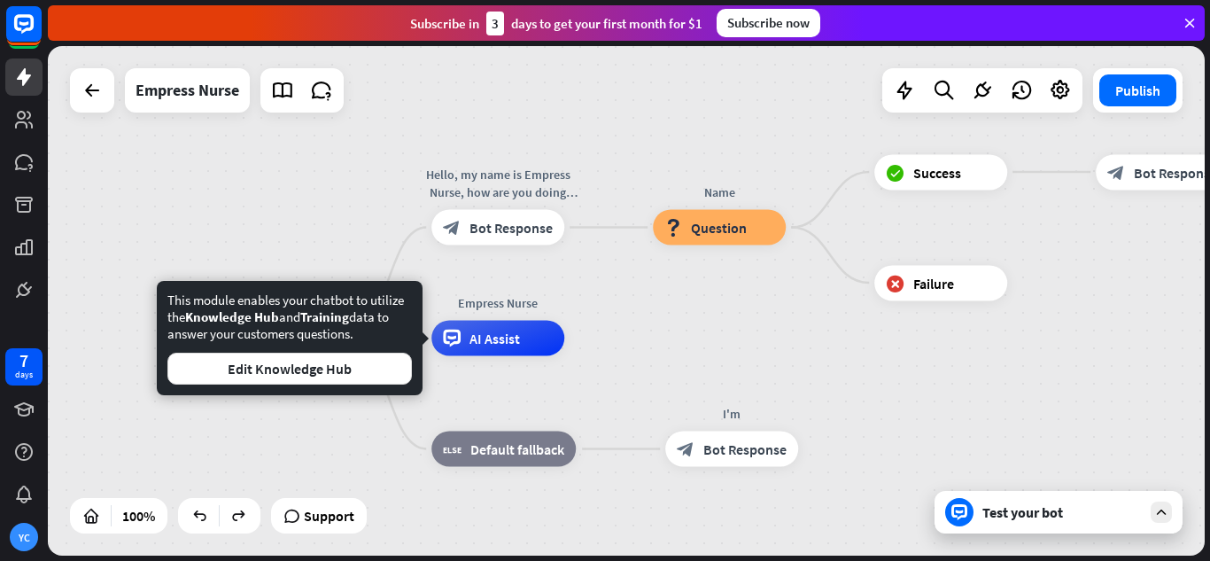
click at [1100, 331] on div "Empress Nurse home_2 Start point Hello, my name is Empress Nurse, how are you d…" at bounding box center [626, 300] width 1157 height 509
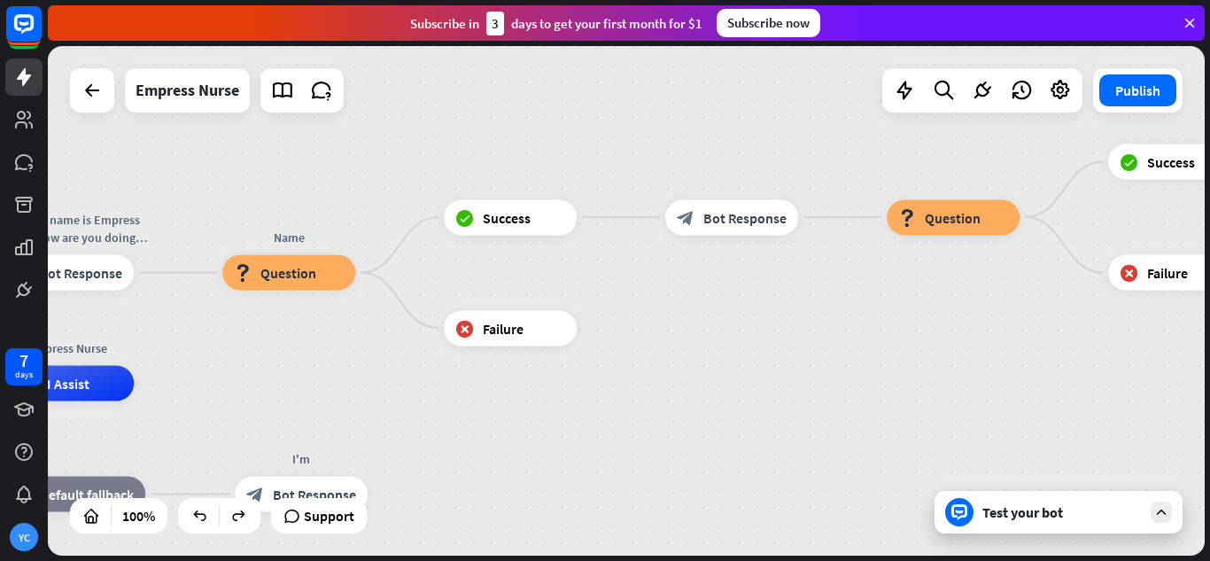
drag, startPoint x: 1097, startPoint y: 336, endPoint x: 666, endPoint y: 381, distance: 433.0
click at [666, 381] on div "Empress Nurse home_2 Start point Hello, my name is Empress Nurse, how are you d…" at bounding box center [626, 300] width 1157 height 509
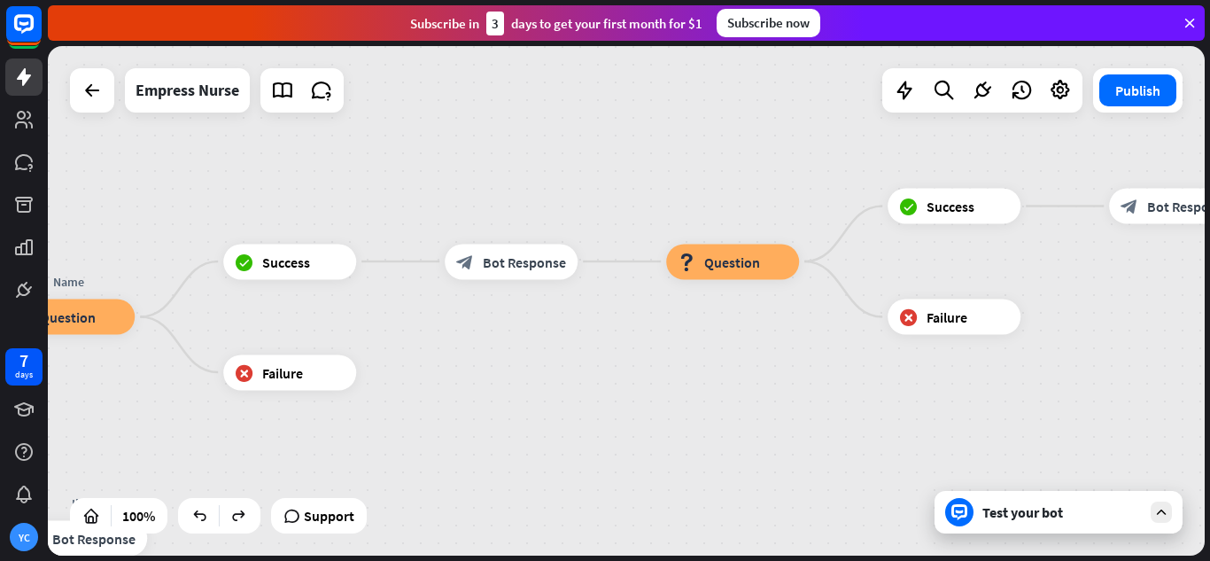
drag, startPoint x: 858, startPoint y: 348, endPoint x: 692, endPoint y: 353, distance: 165.8
click at [709, 360] on div "Empress Nurse home_2 Start point Hello, my name is Empress Nurse, how are you d…" at bounding box center [626, 300] width 1157 height 509
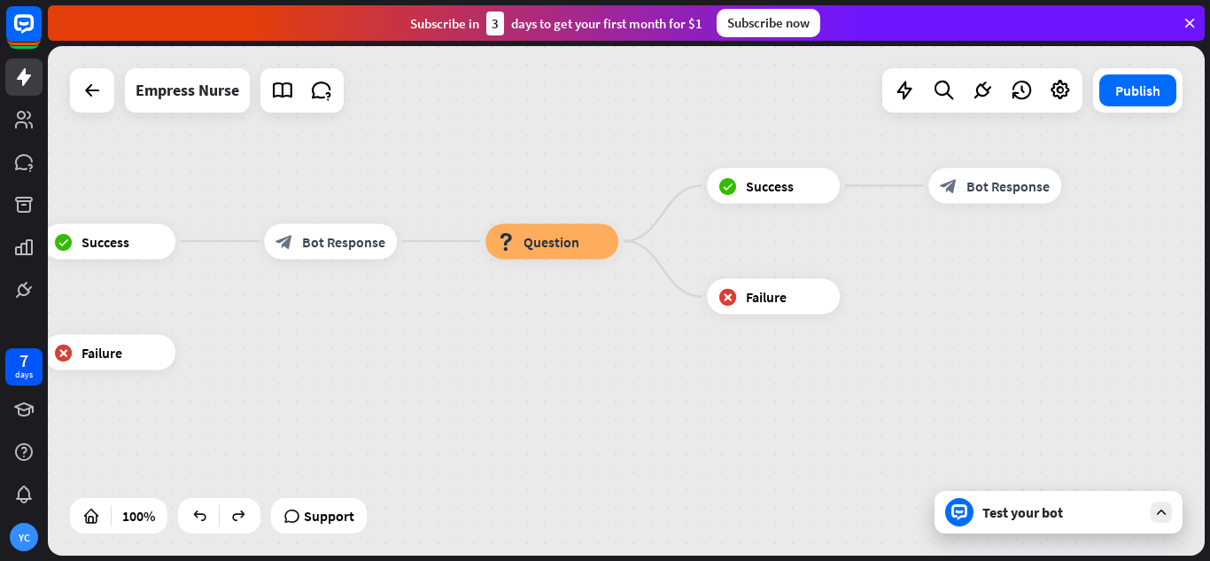
drag, startPoint x: 627, startPoint y: 362, endPoint x: 529, endPoint y: 331, distance: 103.1
click at [611, 353] on div "Empress Nurse home_2 Start point Hello, my name is Empress Nurse, how are you d…" at bounding box center [626, 300] width 1157 height 509
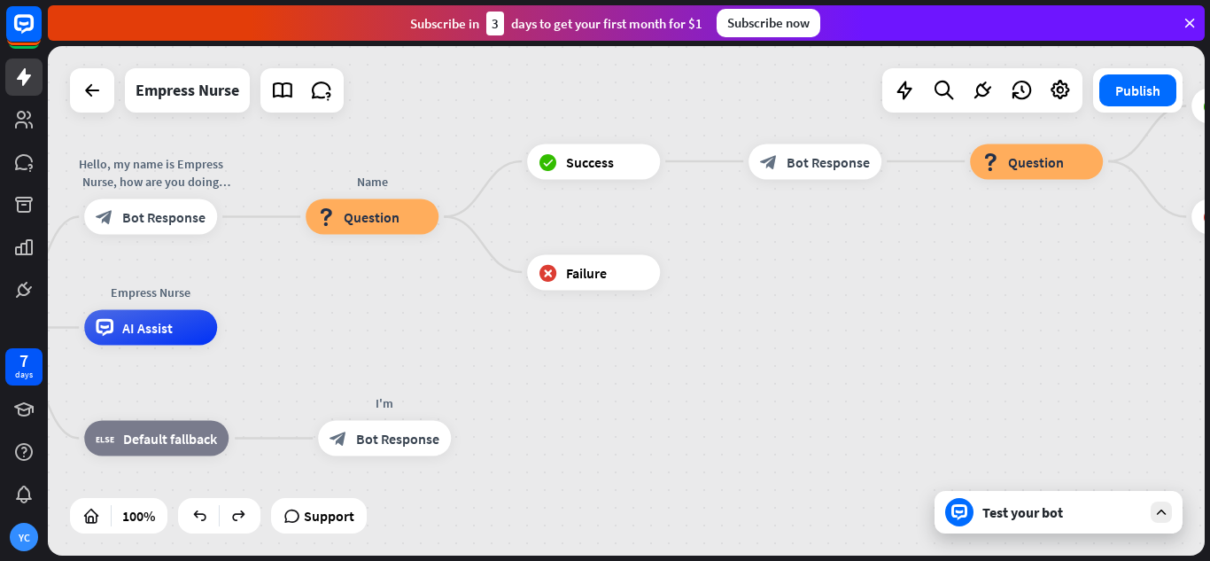
drag, startPoint x: 693, startPoint y: 329, endPoint x: 945, endPoint y: 261, distance: 260.5
click at [990, 262] on div "Empress Nurse home_2 Start point Hello, my name is Empress Nurse, how are you d…" at bounding box center [626, 300] width 1157 height 509
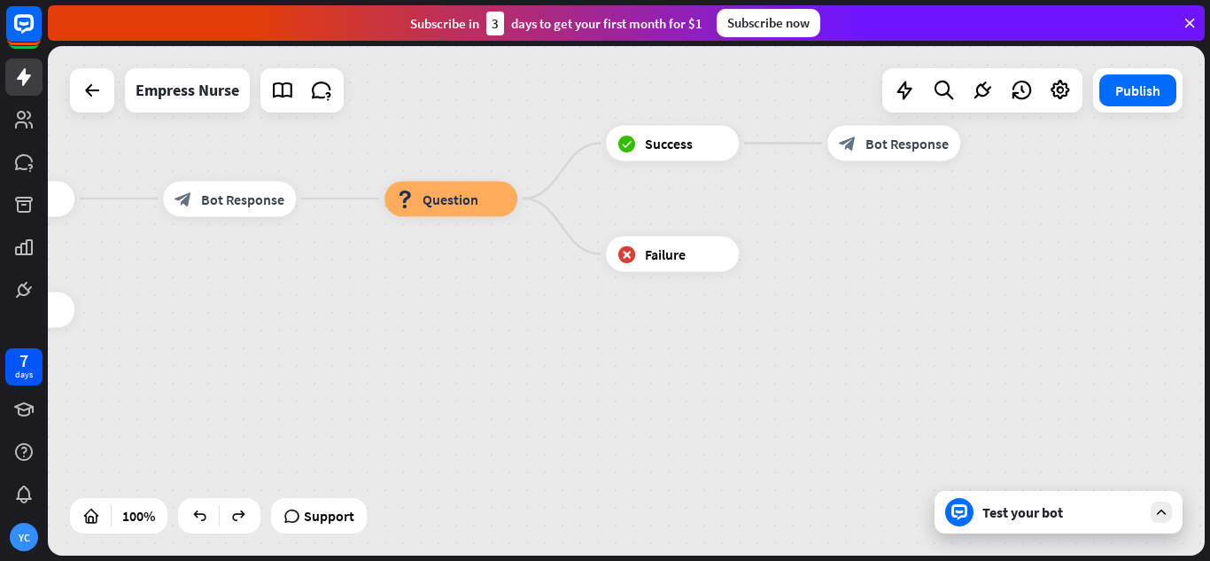
drag, startPoint x: 792, startPoint y: 292, endPoint x: 466, endPoint y: 328, distance: 328.0
click at [466, 328] on div "Empress Nurse home_2 Start point Hello, my name is Empress Nurse, how are you d…" at bounding box center [626, 300] width 1157 height 509
click at [498, 202] on div "block_question Question" at bounding box center [451, 198] width 133 height 35
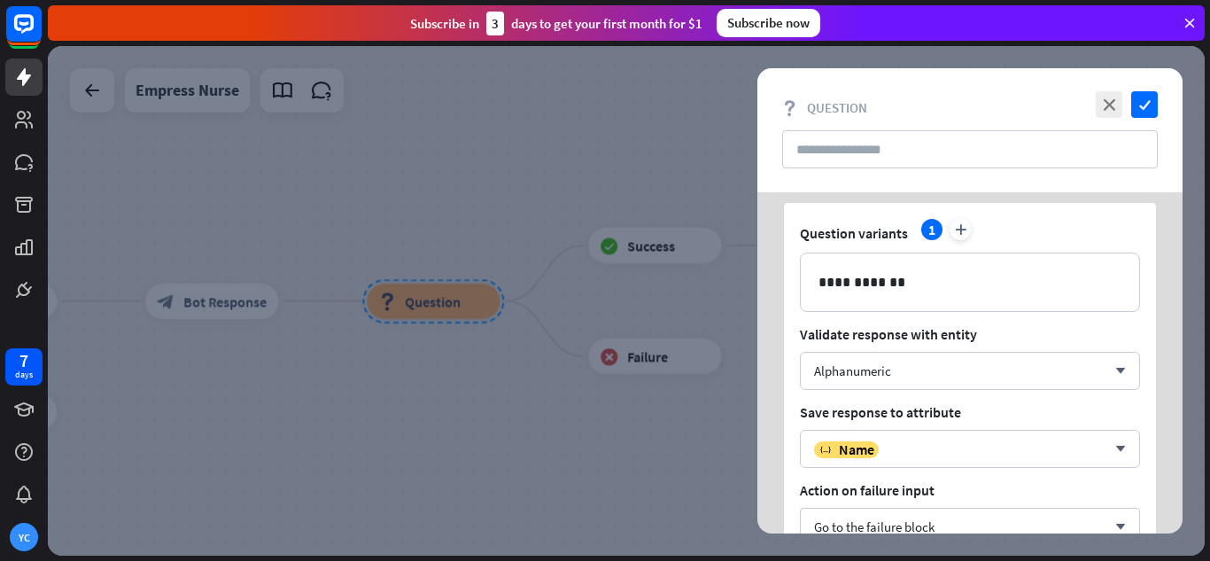
scroll to position [177, 0]
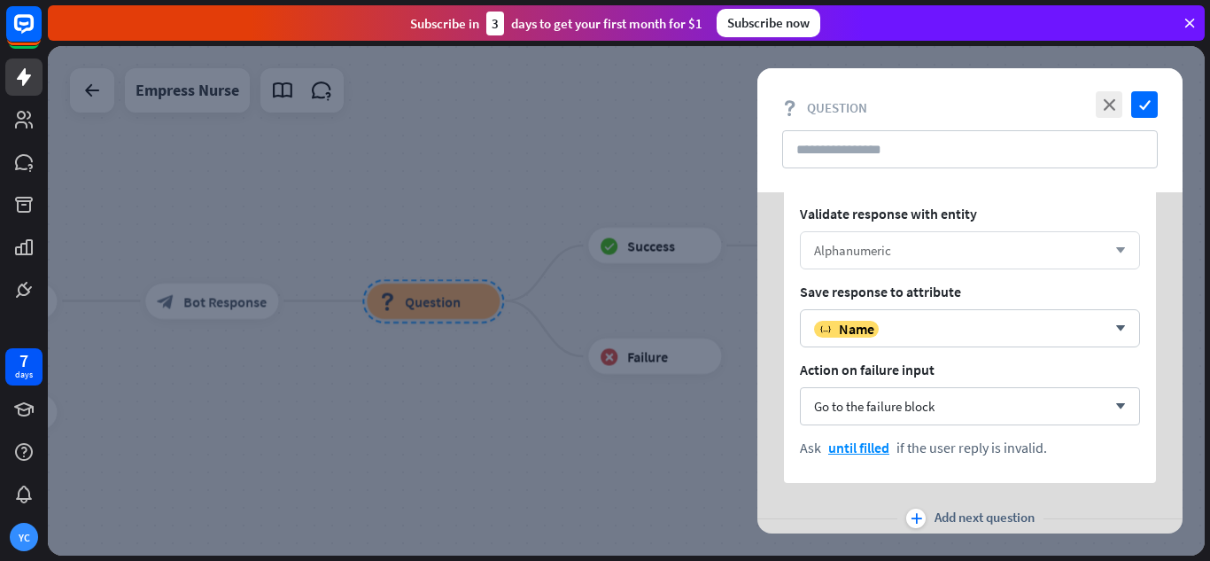
click at [916, 253] on div "Alphanumeric" at bounding box center [960, 250] width 292 height 17
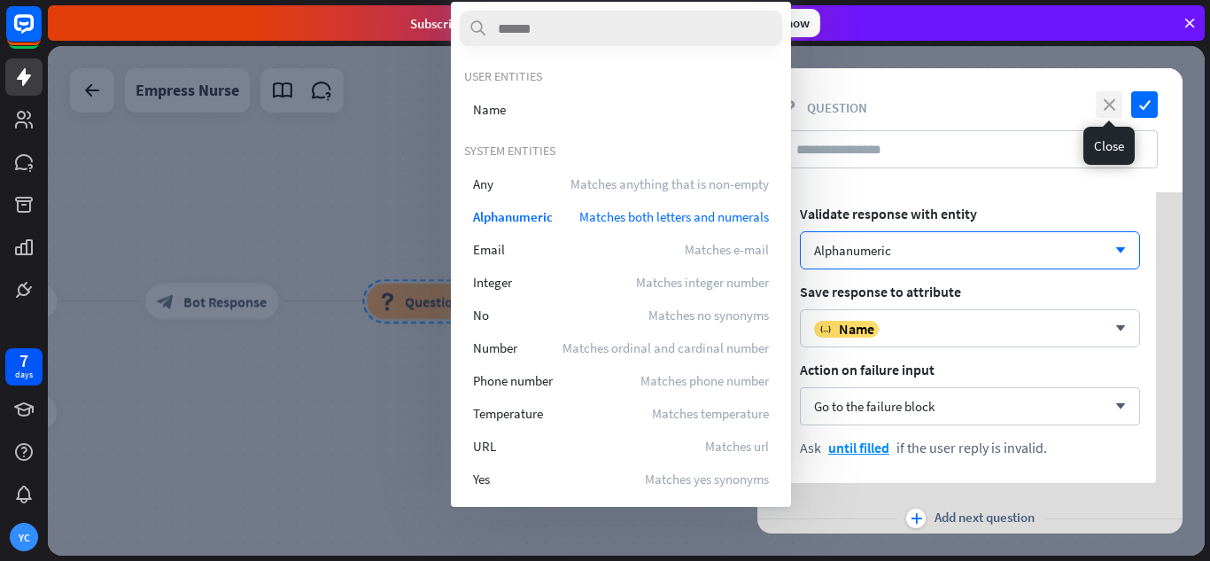
click at [1107, 97] on icon "close" at bounding box center [1109, 104] width 27 height 27
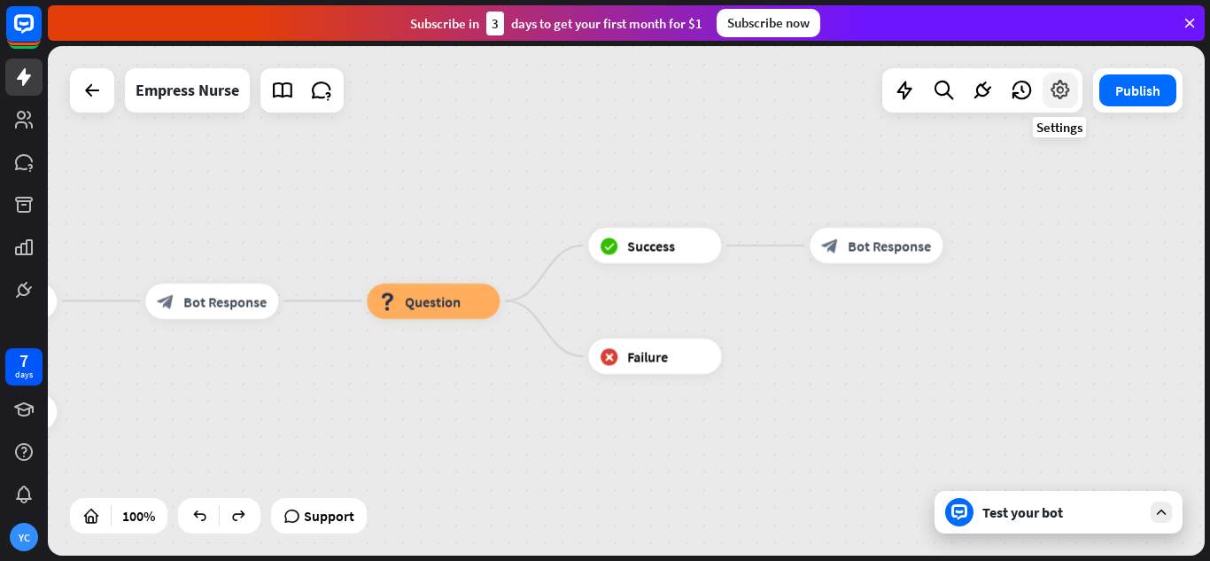
click at [1064, 90] on icon at bounding box center [1060, 90] width 23 height 23
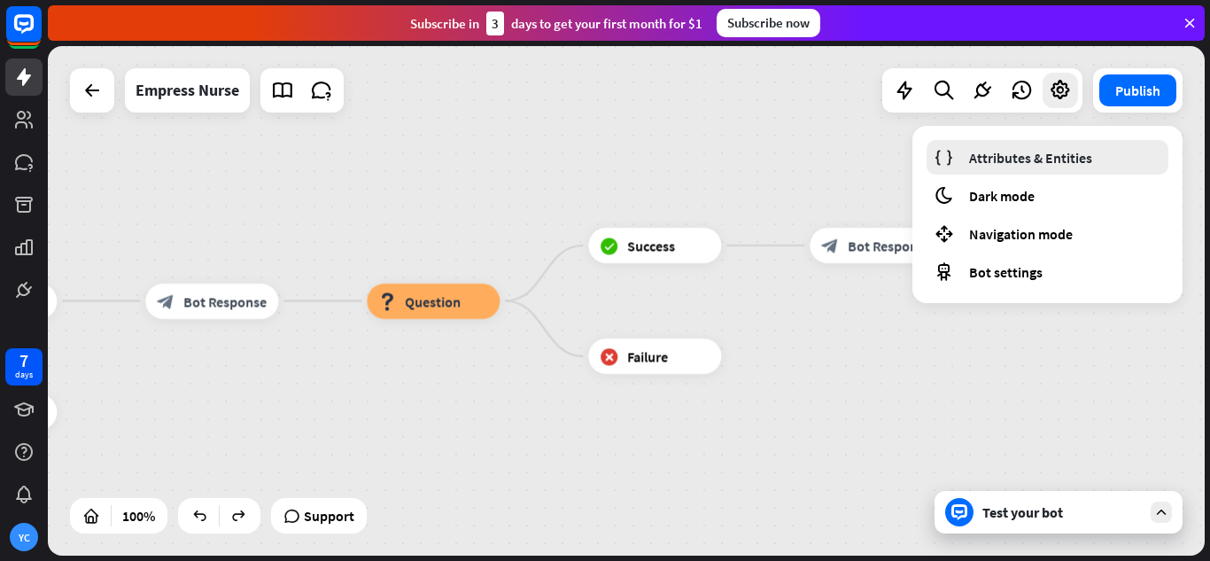
click at [984, 159] on span "Attributes & Entities" at bounding box center [1030, 158] width 123 height 18
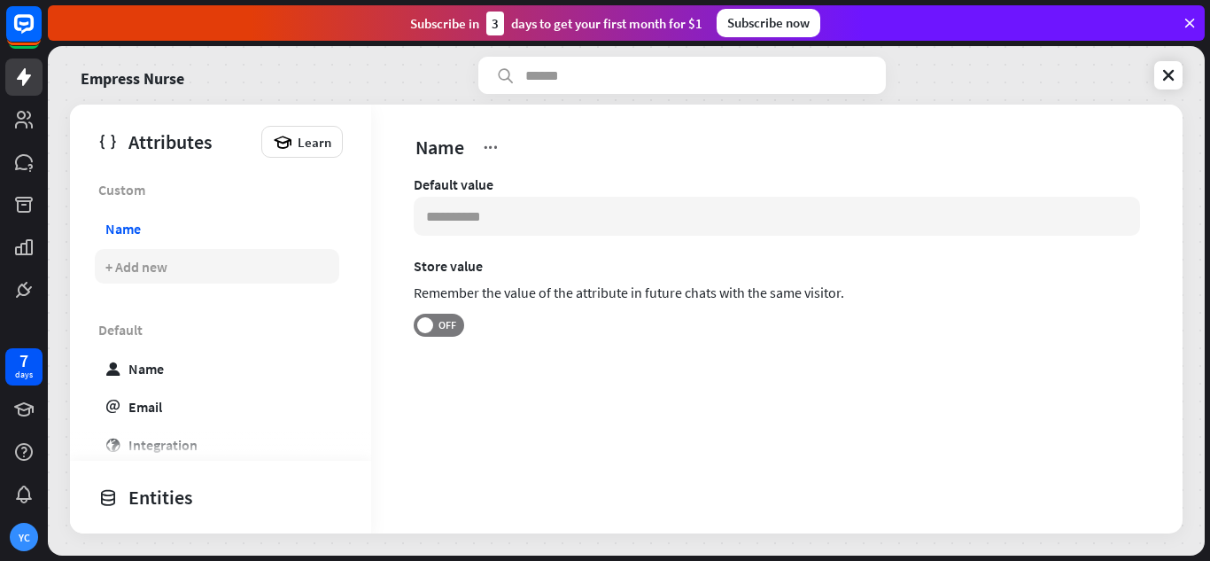
click at [227, 258] on div "+ Add new" at bounding box center [217, 266] width 245 height 35
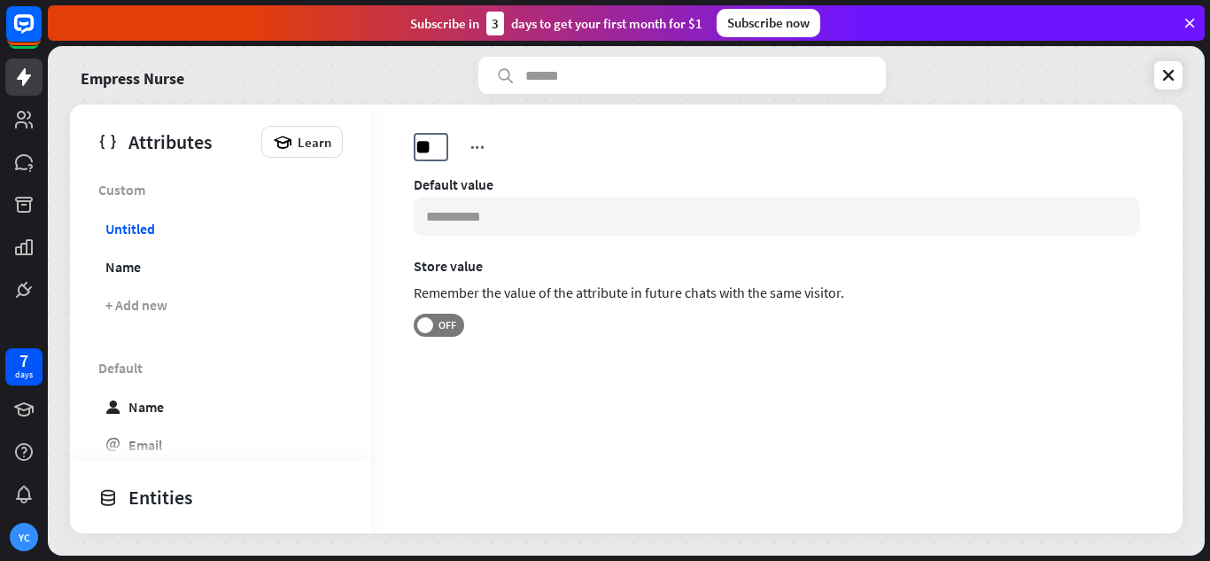
type input "*"
type input "********"
click at [550, 220] on input at bounding box center [777, 216] width 727 height 39
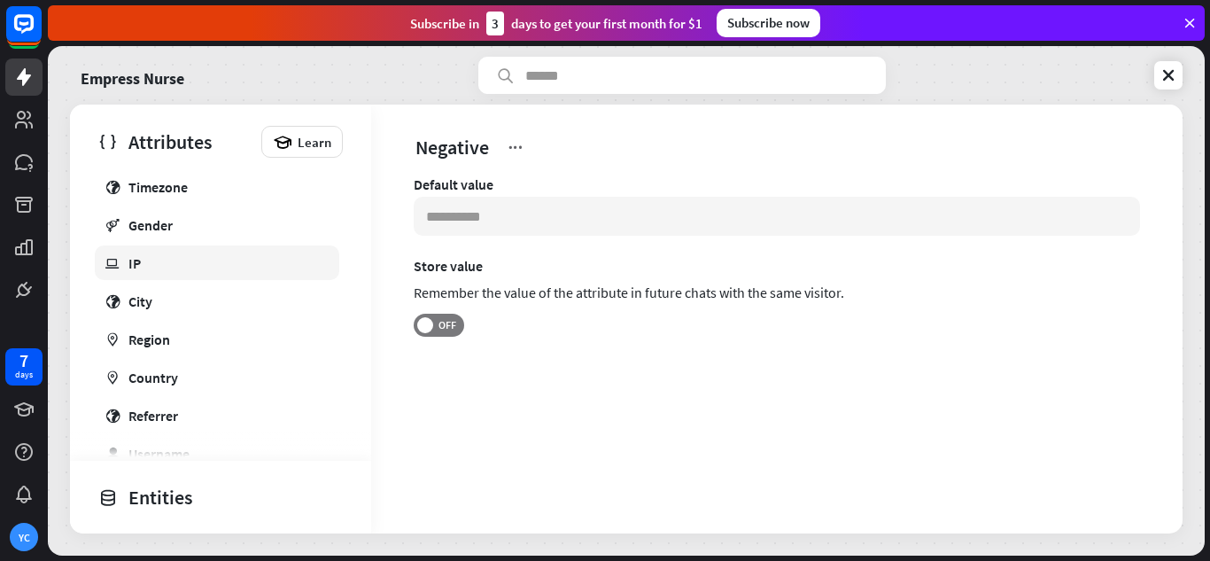
scroll to position [525, 0]
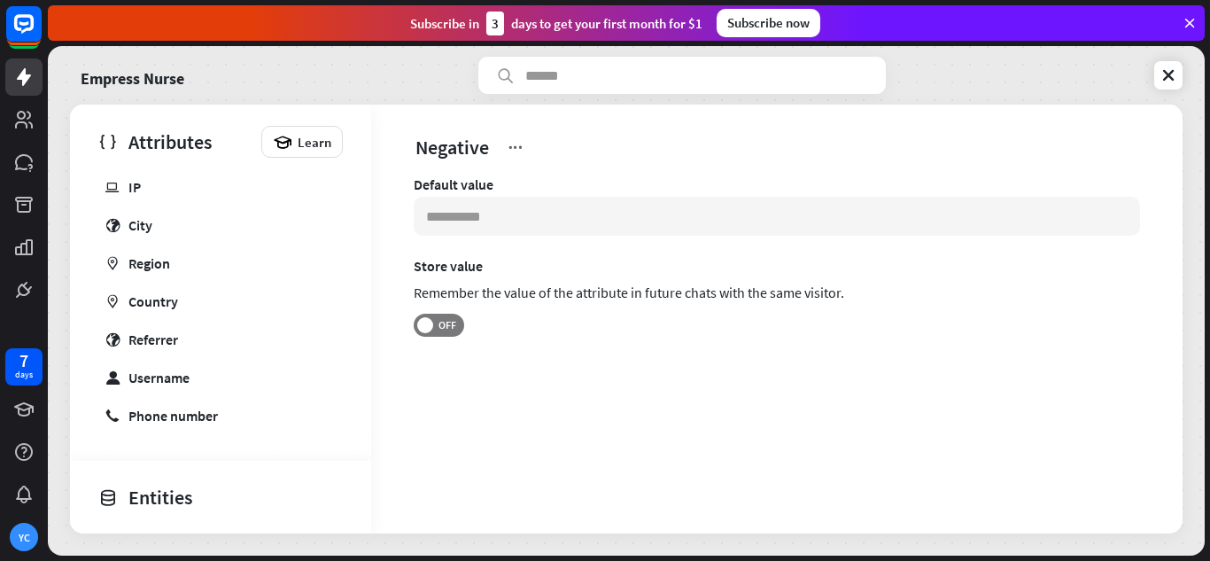
click at [224, 494] on div "Entities" at bounding box center [216, 497] width 236 height 30
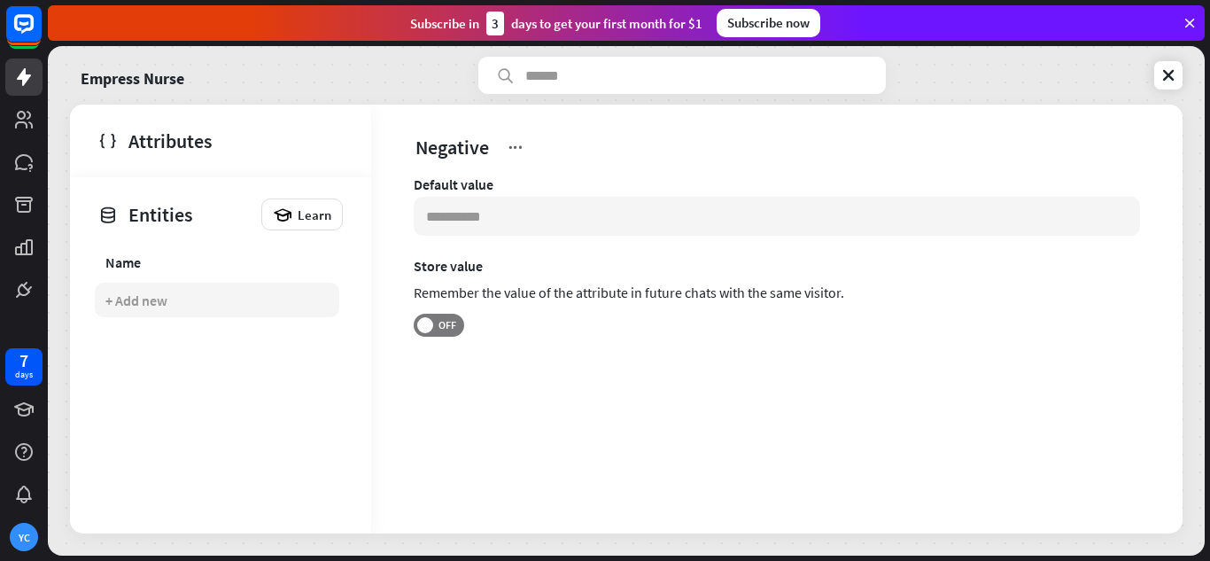
click at [176, 289] on div "+ Add new" at bounding box center [217, 300] width 245 height 35
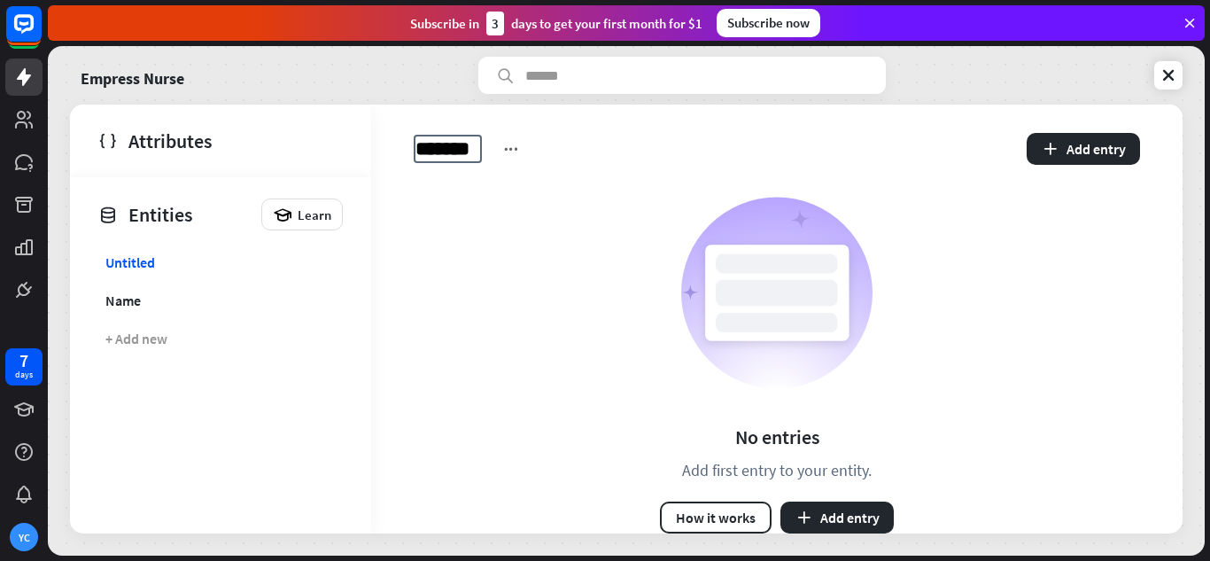
type input "********"
click at [714, 510] on button "How it works" at bounding box center [716, 518] width 112 height 32
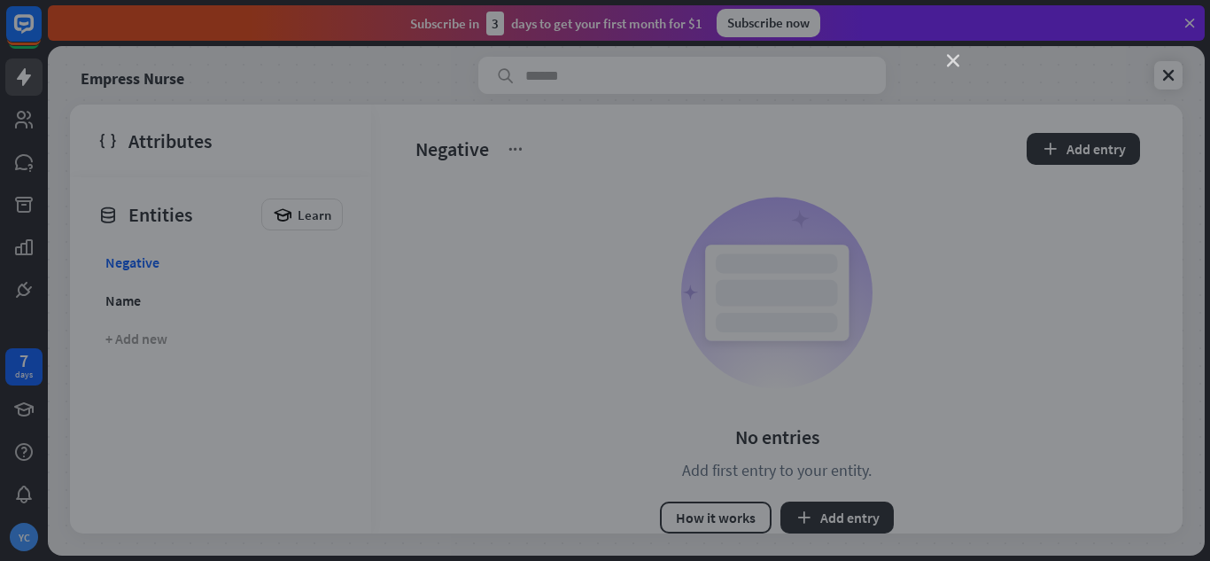
click at [954, 55] on icon "close" at bounding box center [953, 61] width 12 height 12
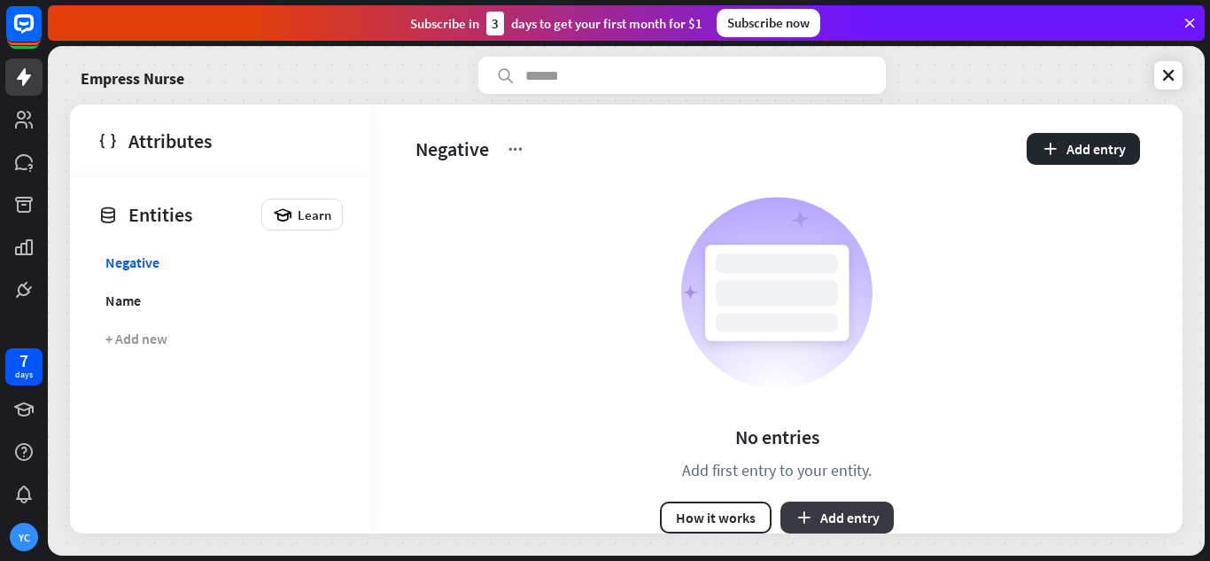
click at [859, 510] on button "Add entry" at bounding box center [837, 518] width 113 height 32
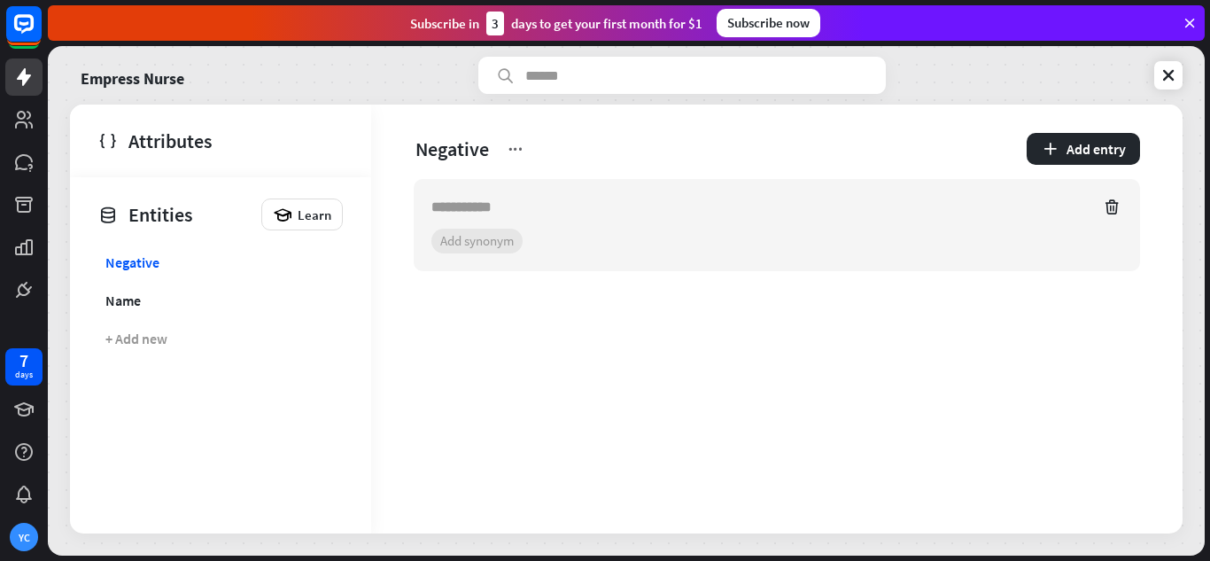
type input "*"
type input "**********"
click at [477, 245] on section "+ 0 synonyms Add synonym" at bounding box center [777, 241] width 691 height 25
type input "***"
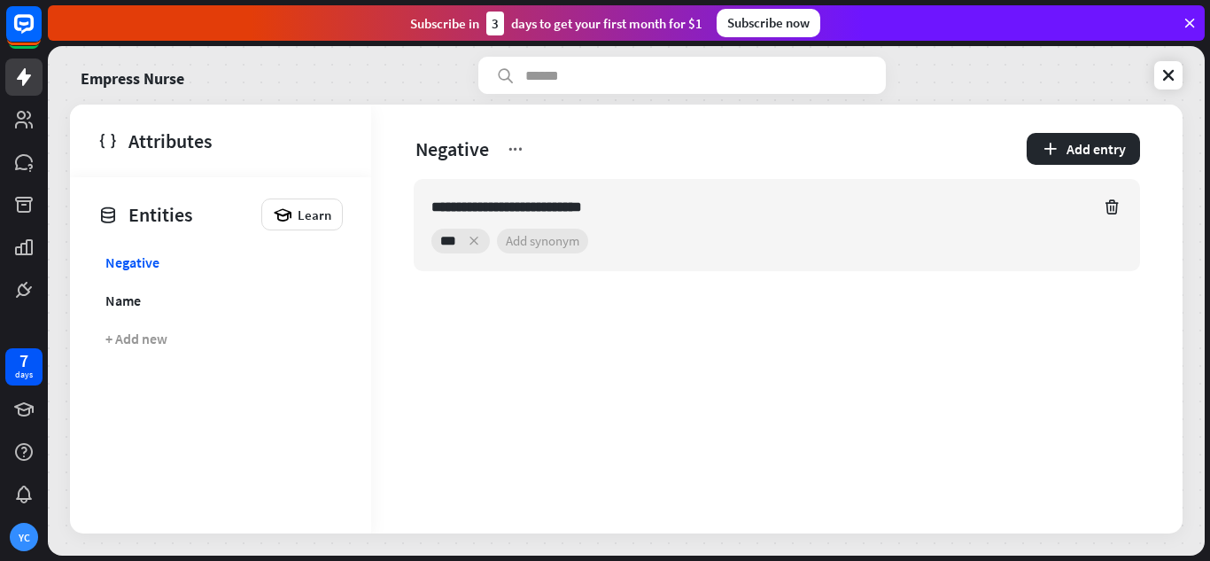
click at [551, 237] on section "+ 0 synonyms *** Add synonym" at bounding box center [777, 241] width 691 height 25
type input "*******"
click at [655, 238] on section "+ 0 synonyms *** ******* Add synonym" at bounding box center [777, 241] width 691 height 25
click at [1168, 76] on icon at bounding box center [1169, 75] width 18 height 18
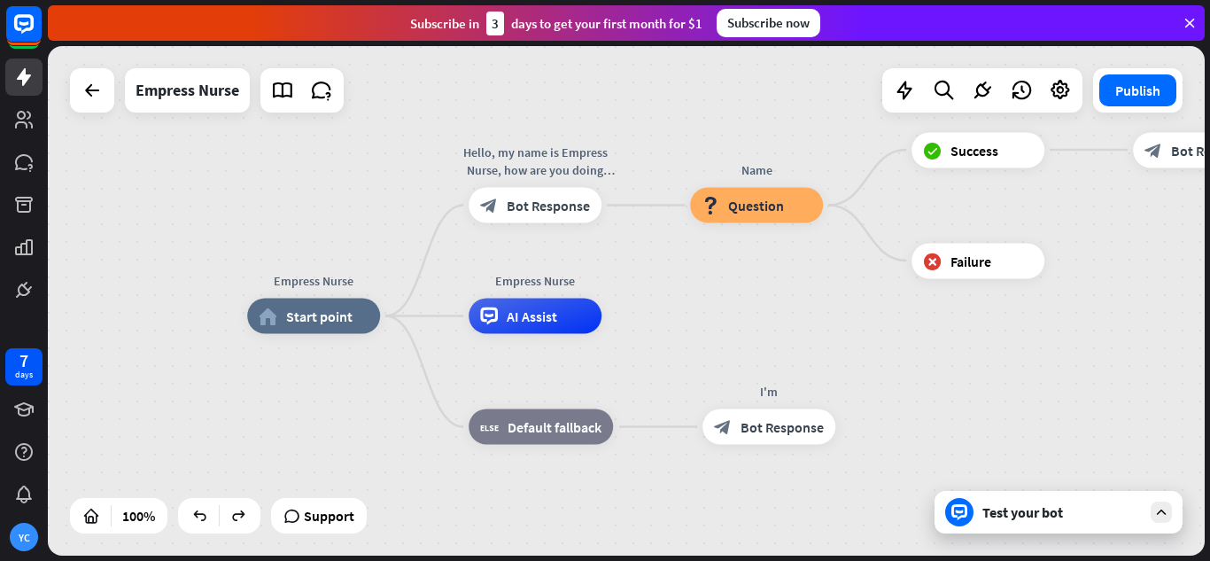
drag, startPoint x: 1125, startPoint y: 294, endPoint x: 991, endPoint y: 338, distance: 140.7
click at [991, 338] on div "Empress Nurse home_2 Start point Hello, my name is Empress Nurse, how are you d…" at bounding box center [626, 300] width 1157 height 509
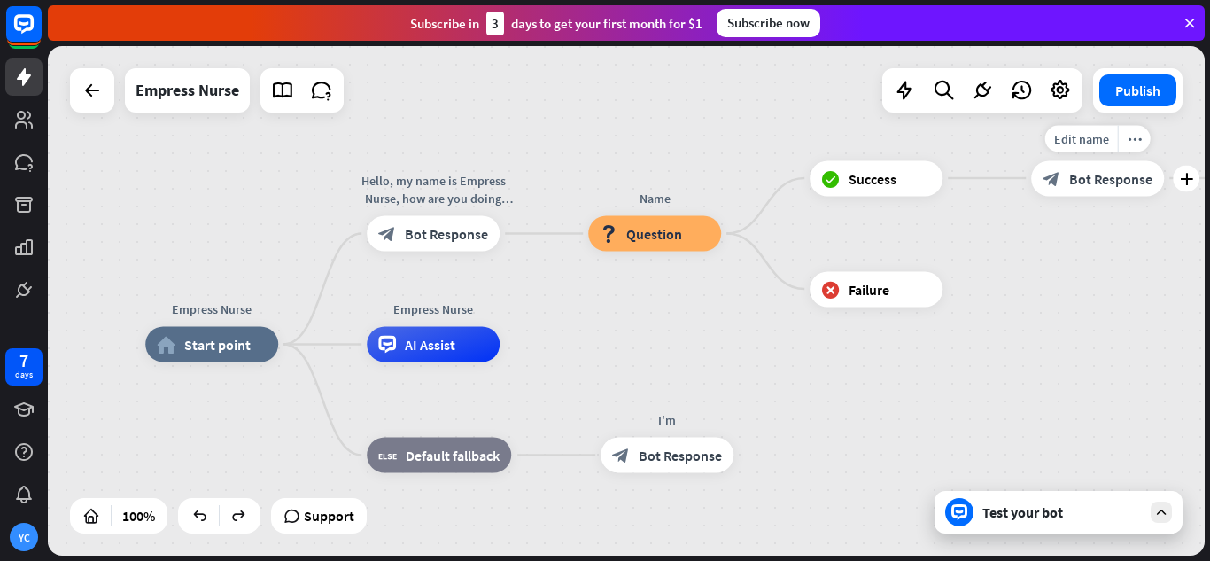
click at [1117, 188] on div "block_bot_response Bot Response" at bounding box center [1097, 177] width 133 height 35
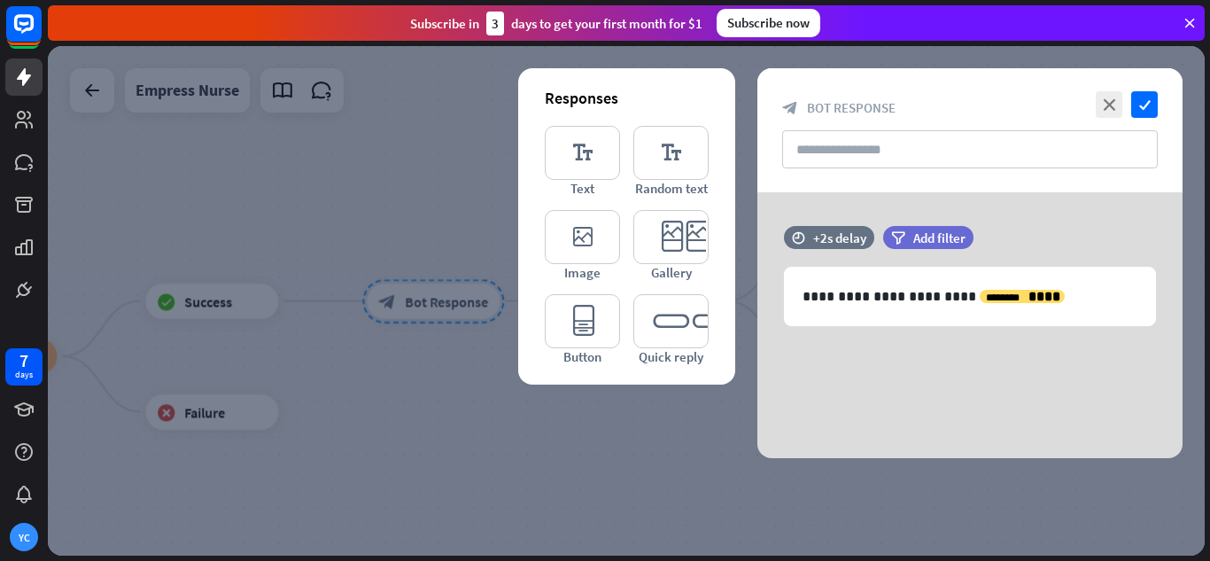
click at [604, 431] on div at bounding box center [626, 300] width 1157 height 509
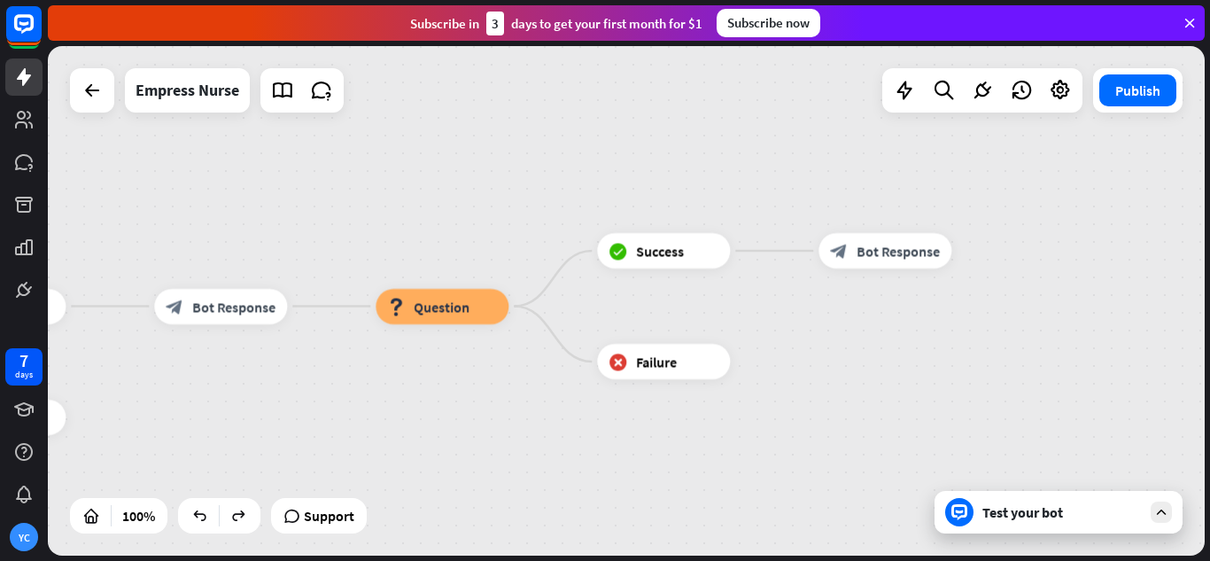
drag, startPoint x: 1172, startPoint y: 321, endPoint x: 958, endPoint y: 325, distance: 214.5
click at [958, 325] on div "Empress Nurse home_2 Start point Hello, my name is Empress Nurse, how are you d…" at bounding box center [626, 300] width 1157 height 509
click at [904, 253] on span "Bot Response" at bounding box center [896, 250] width 83 height 18
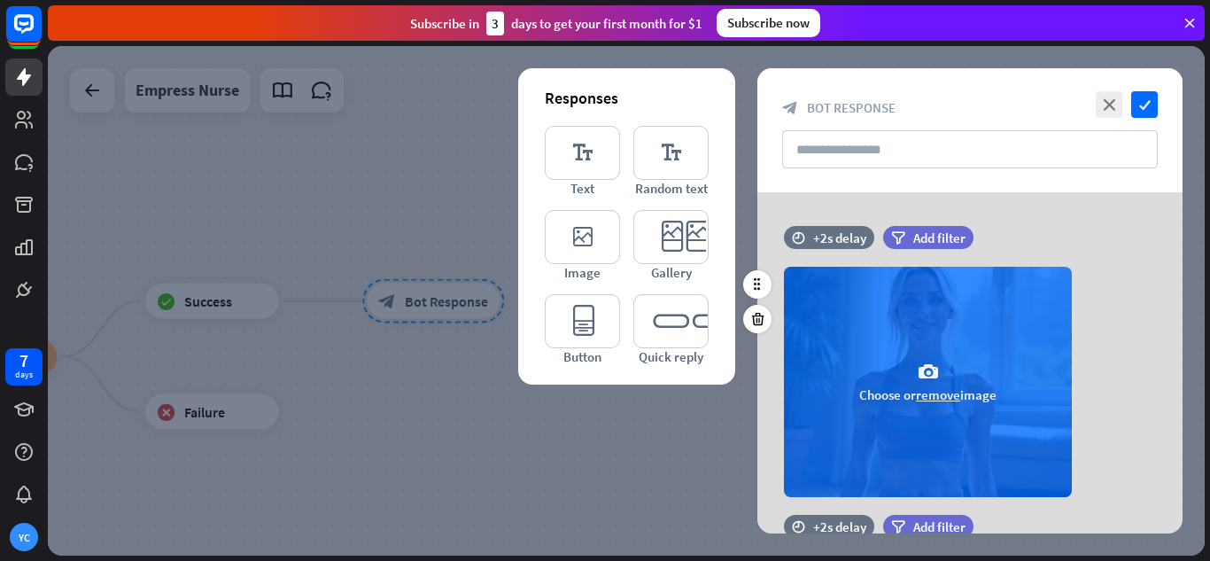
scroll to position [144, 0]
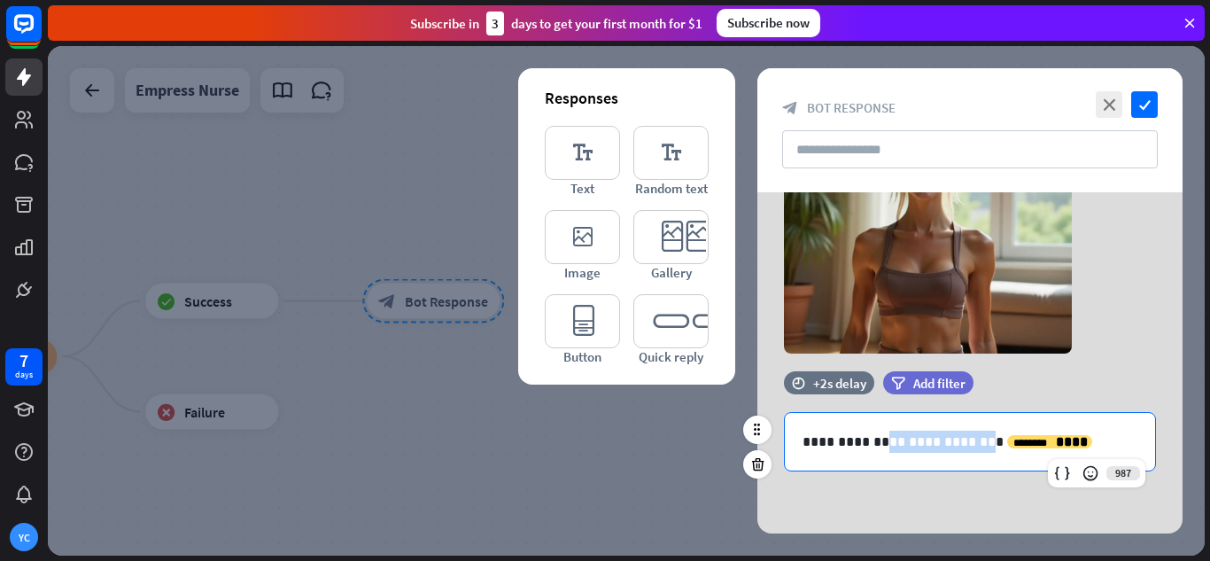
drag, startPoint x: 957, startPoint y: 439, endPoint x: 869, endPoint y: 442, distance: 87.8
click at [869, 442] on p "**********" at bounding box center [970, 442] width 335 height 22
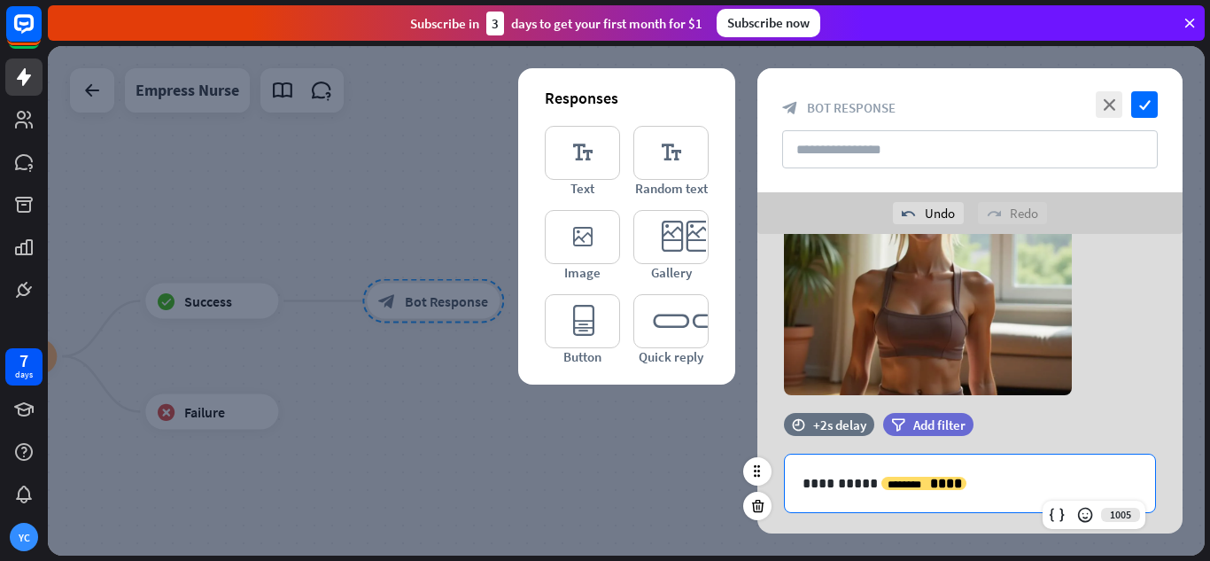
click at [944, 479] on p "**********" at bounding box center [970, 483] width 335 height 22
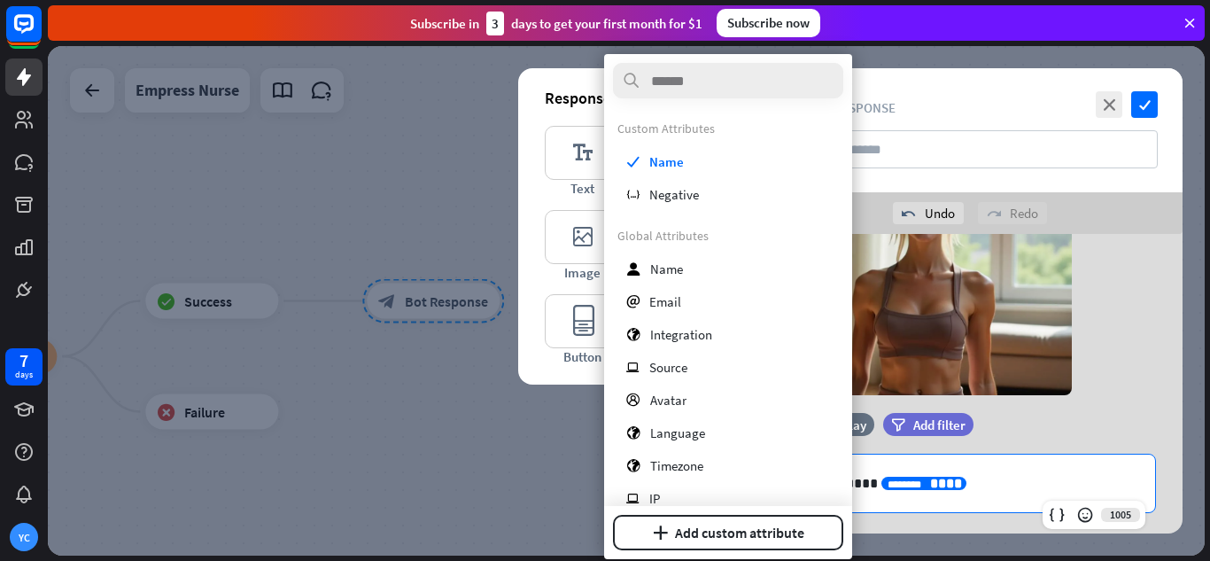
click at [941, 483] on p "**********" at bounding box center [970, 483] width 335 height 22
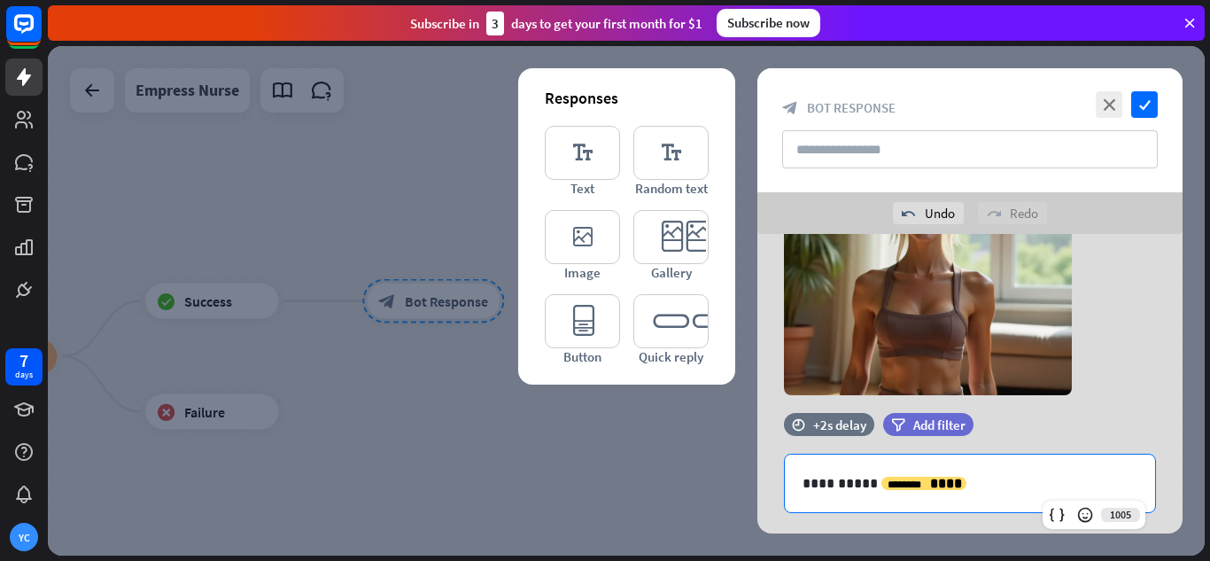
drag, startPoint x: 941, startPoint y: 483, endPoint x: 698, endPoint y: 502, distance: 243.5
click at [702, 502] on div "**********" at bounding box center [626, 300] width 1157 height 509
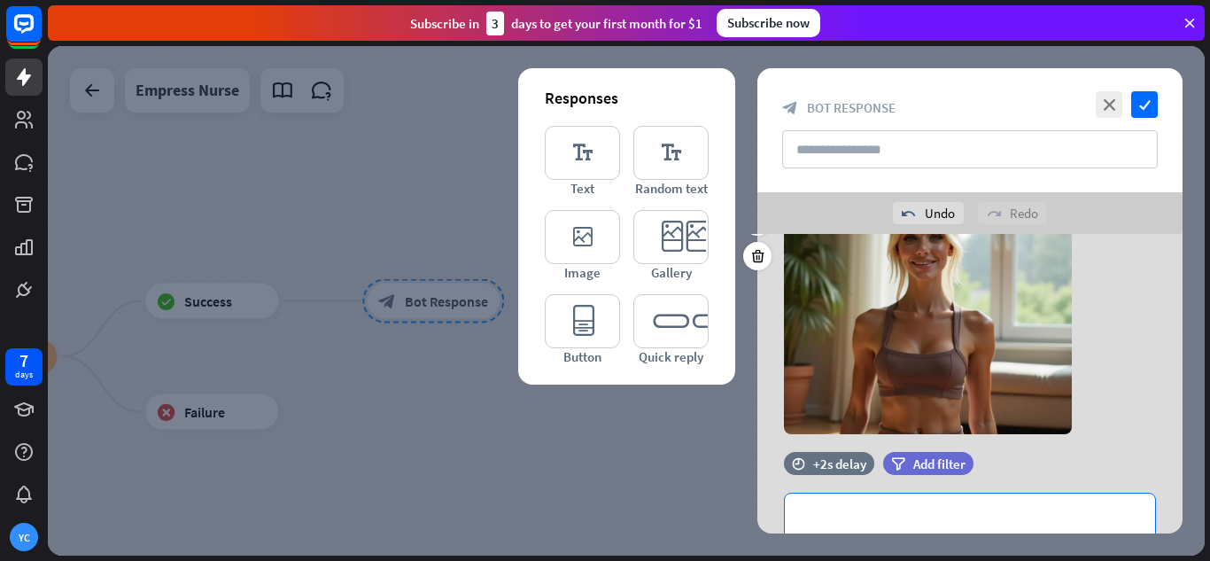
scroll to position [185, 0]
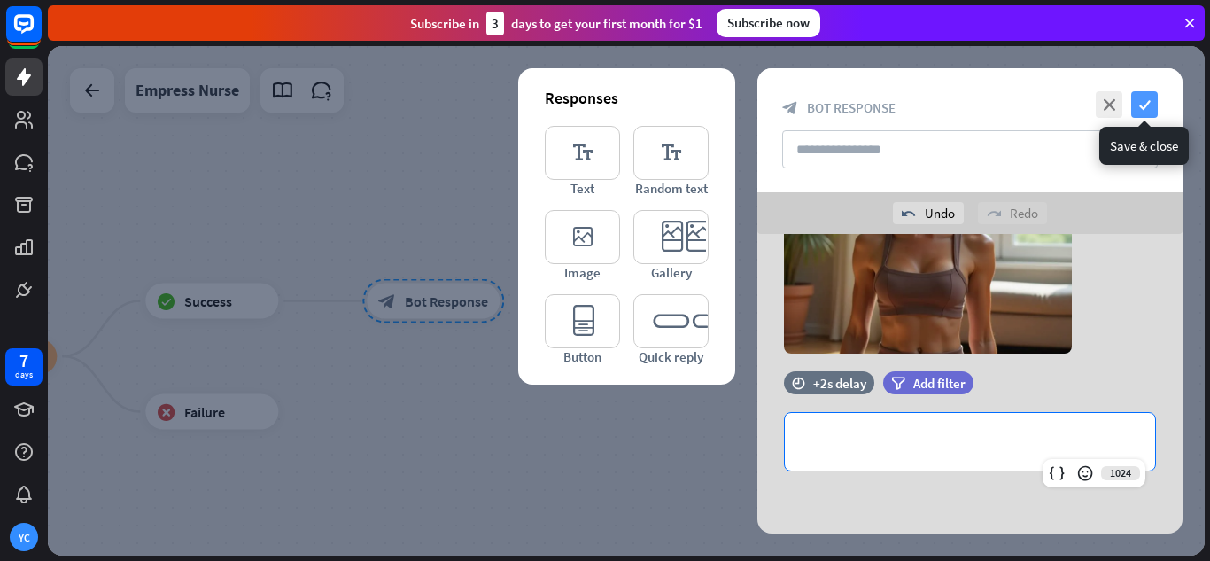
click at [1141, 105] on icon "check" at bounding box center [1144, 104] width 27 height 27
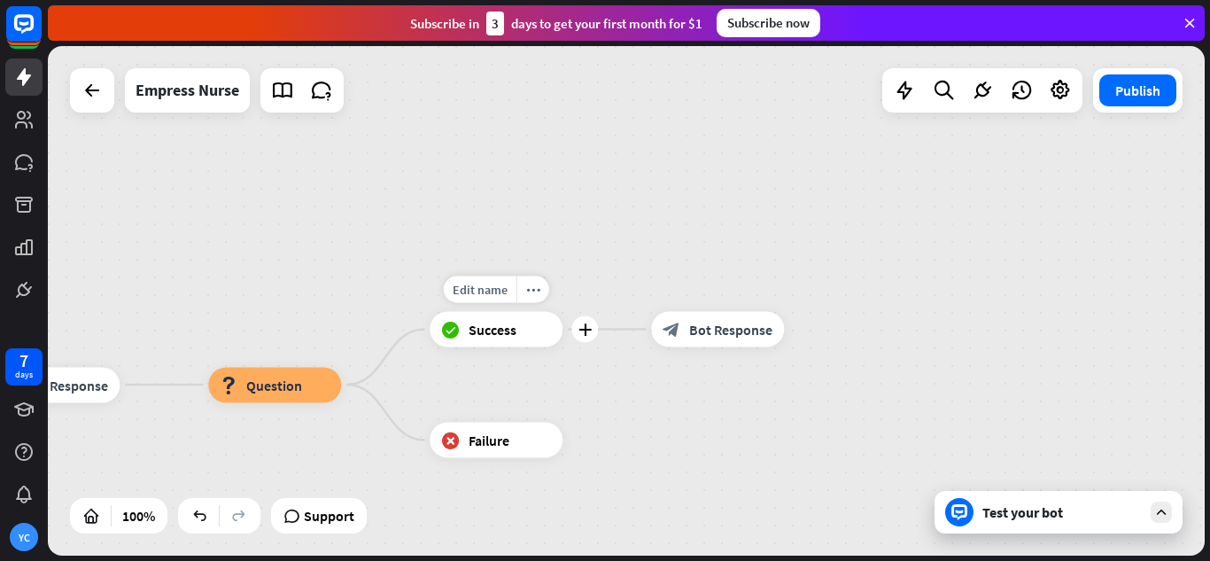
drag, startPoint x: 233, startPoint y: 338, endPoint x: 483, endPoint y: 363, distance: 251.1
click at [529, 347] on div "Edit name more_horiz plus block_success Success" at bounding box center [496, 329] width 133 height 35
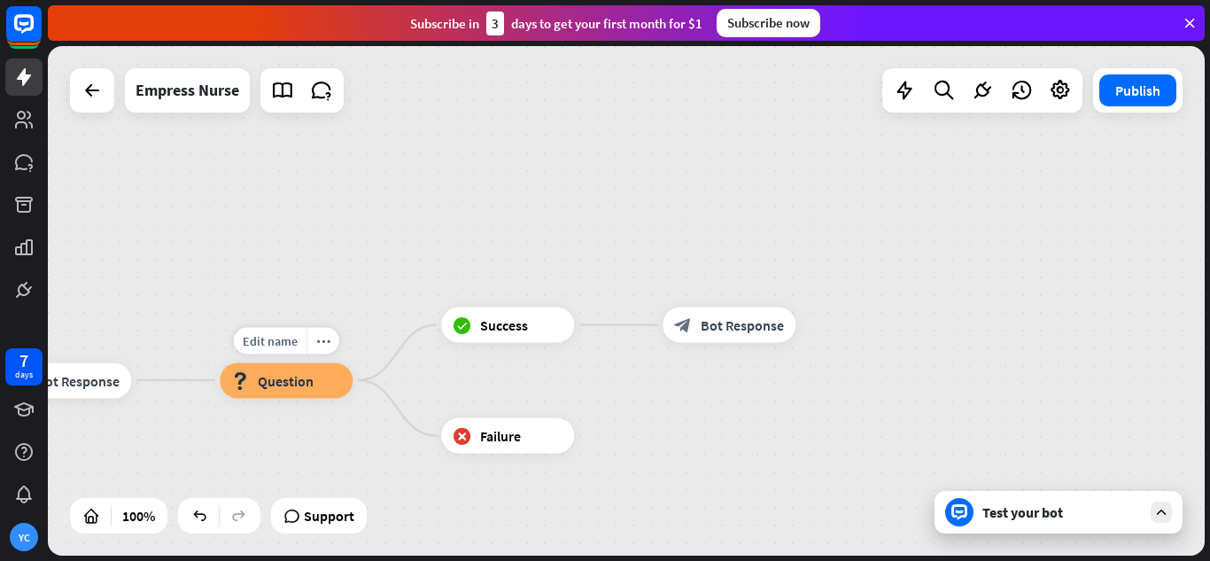
click at [287, 379] on span "Question" at bounding box center [286, 380] width 56 height 18
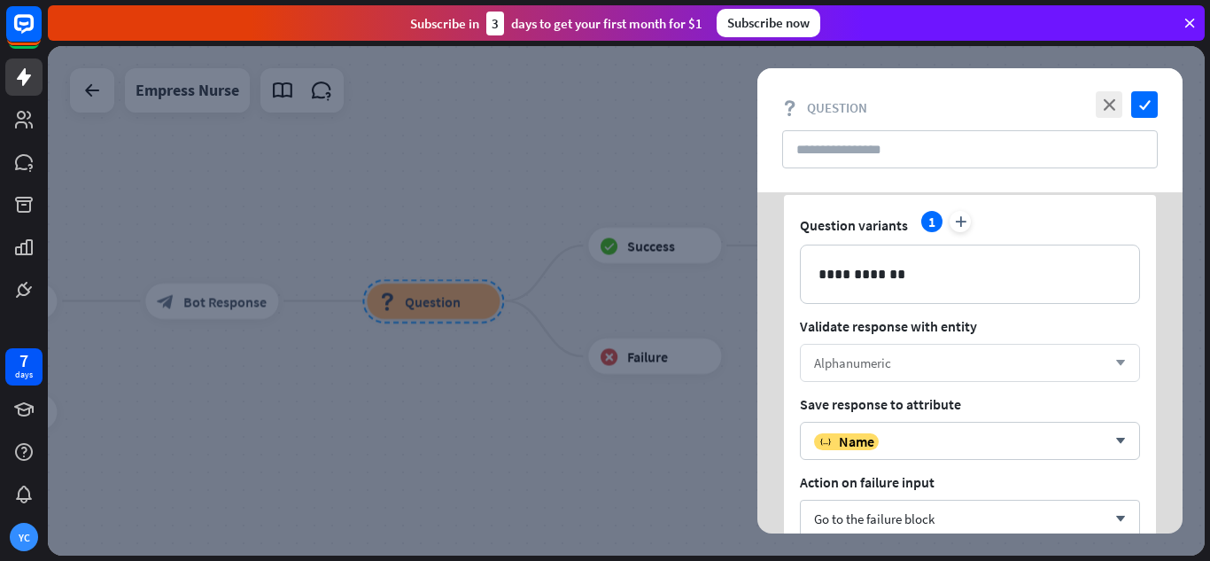
scroll to position [89, 0]
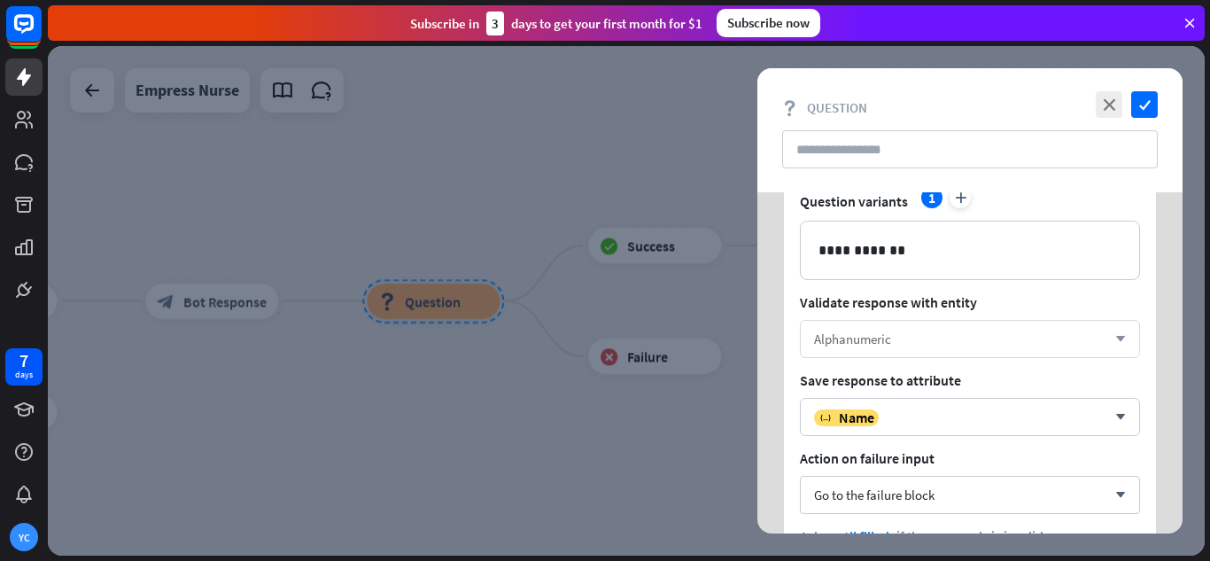
click at [929, 325] on div "Alphanumeric arrow_down" at bounding box center [970, 339] width 340 height 38
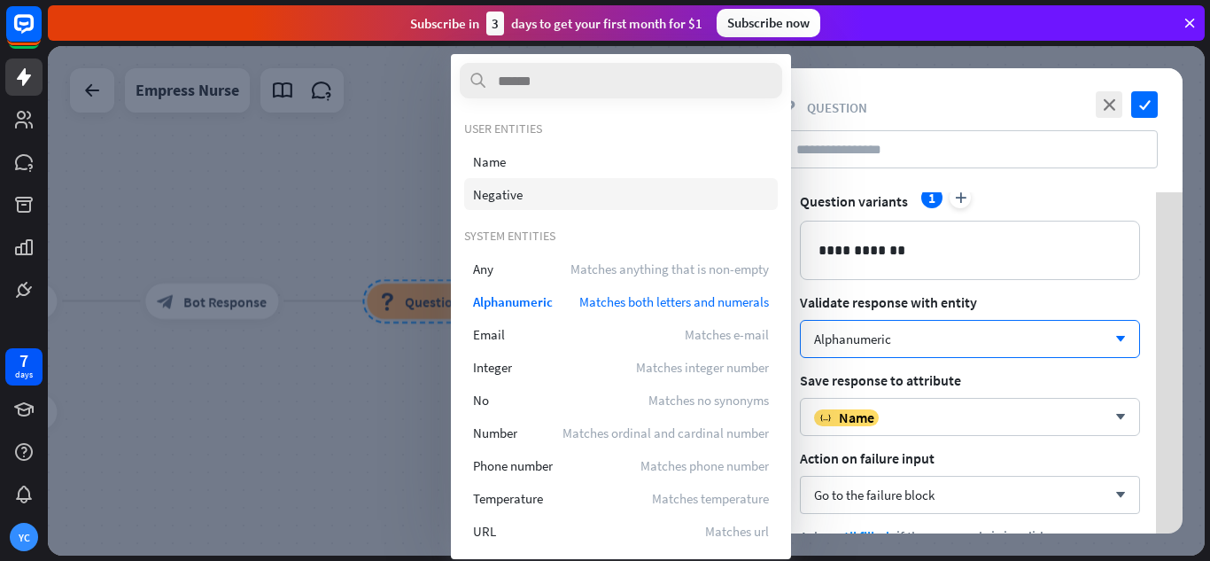
click at [558, 184] on div "Negative" at bounding box center [621, 194] width 314 height 32
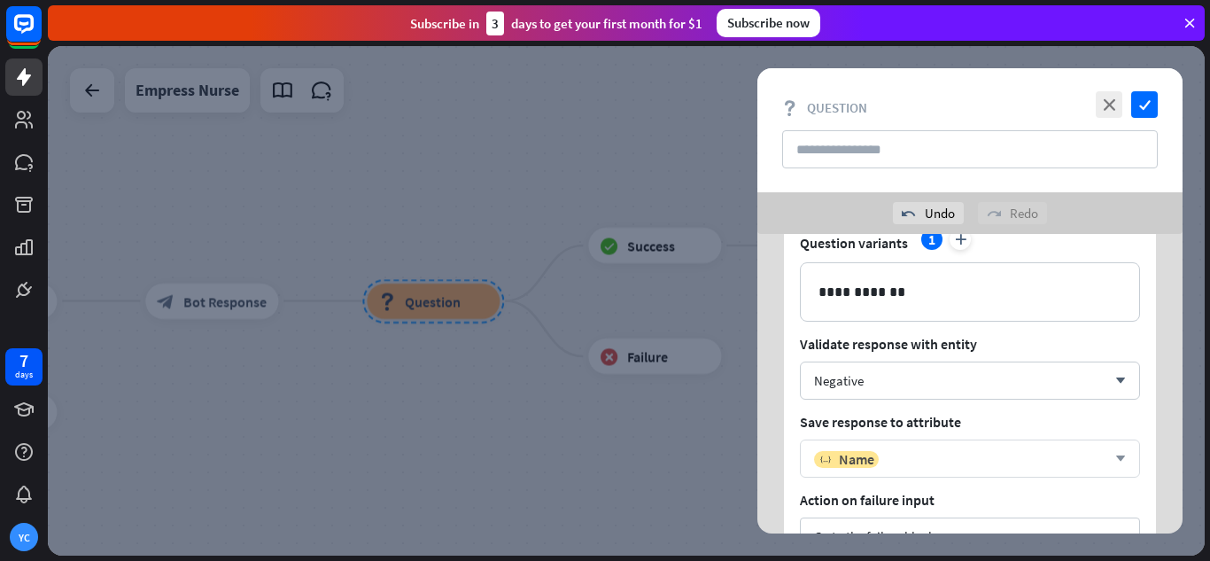
click at [915, 460] on div "variable Name" at bounding box center [960, 459] width 292 height 18
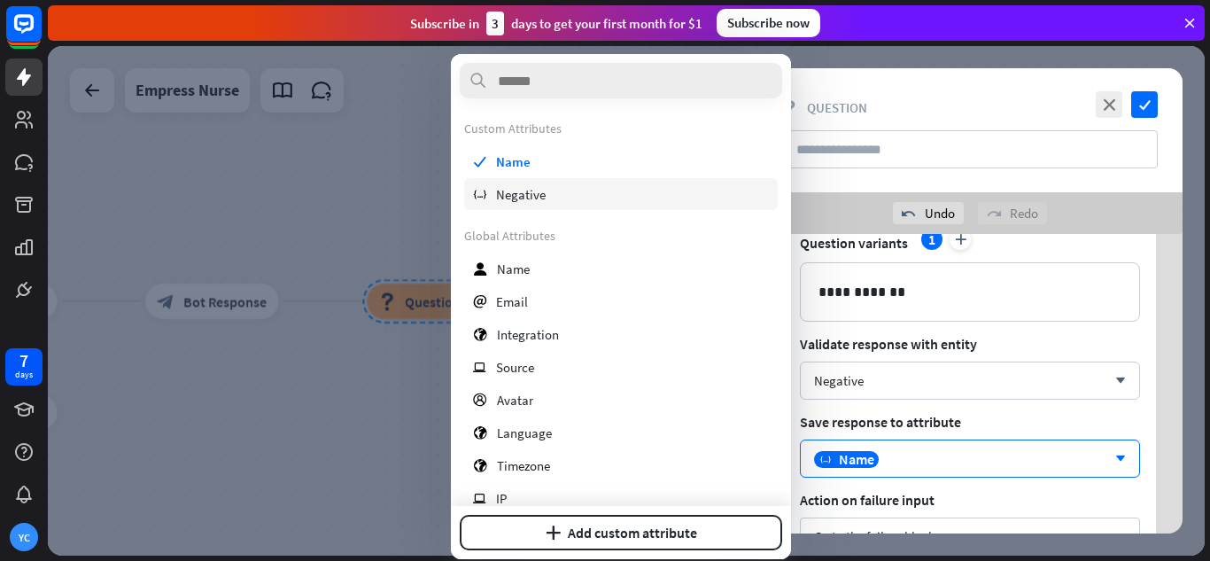
click at [559, 189] on div "variable Negative" at bounding box center [621, 194] width 314 height 32
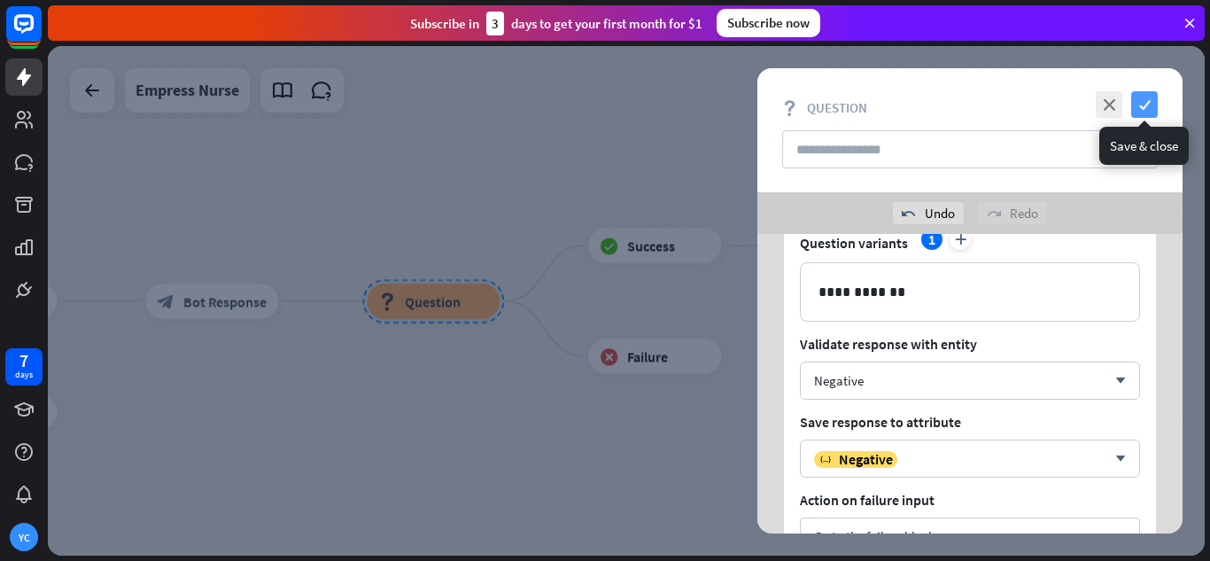
click at [1138, 98] on icon "check" at bounding box center [1144, 104] width 27 height 27
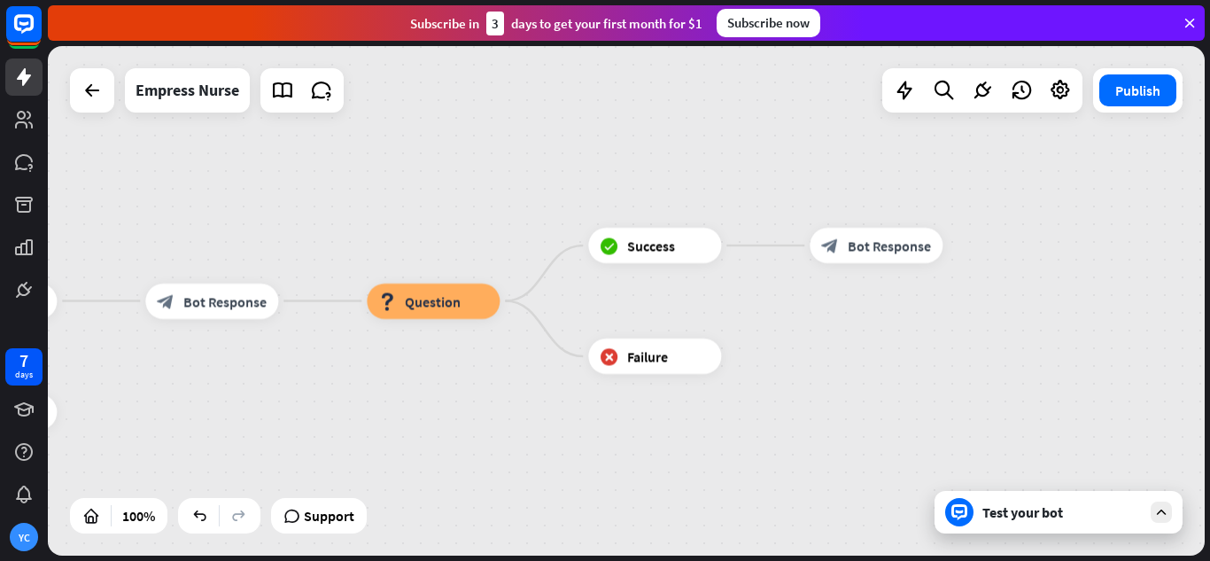
click at [1046, 511] on div "Test your bot" at bounding box center [1062, 512] width 159 height 18
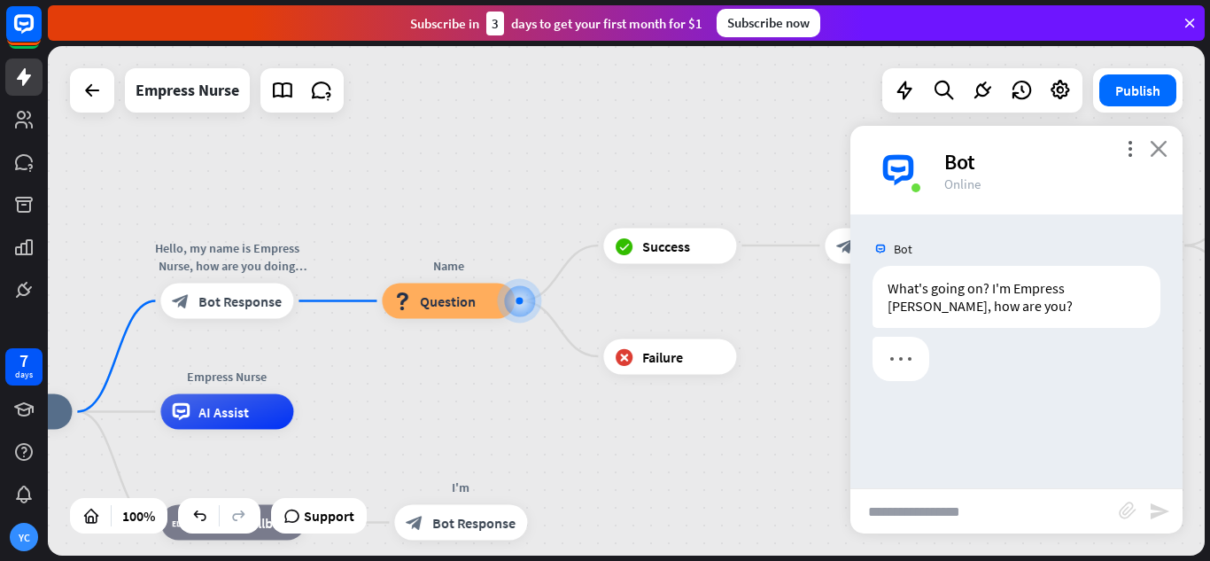
click at [1155, 152] on icon "close" at bounding box center [1159, 148] width 18 height 17
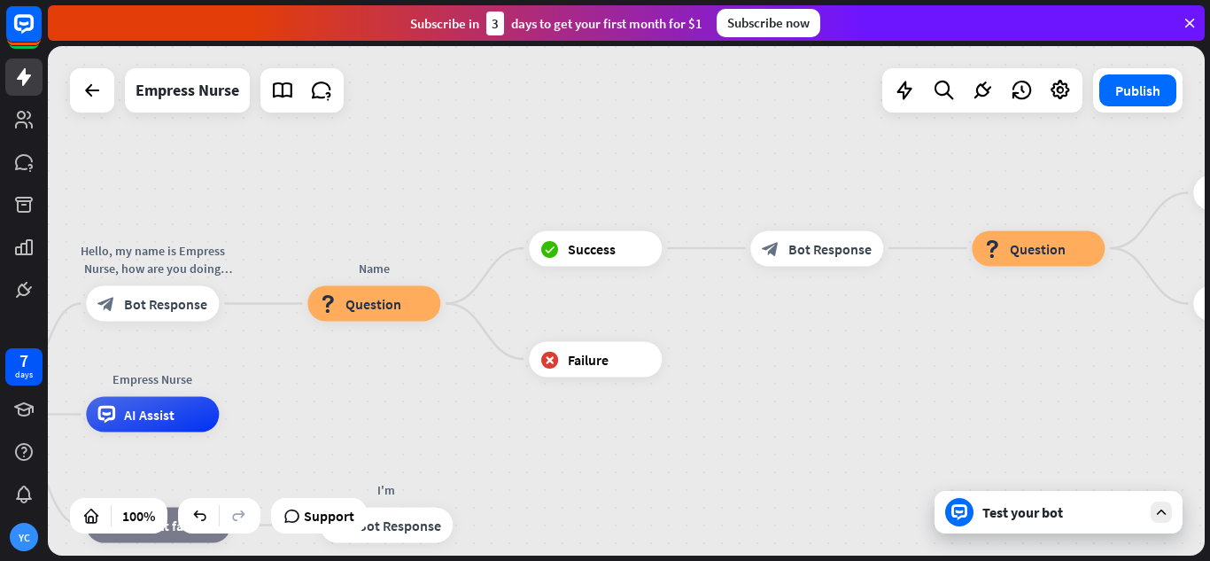
drag, startPoint x: 1065, startPoint y: 355, endPoint x: 728, endPoint y: 383, distance: 337.8
click at [740, 382] on div "Empress Nurse home_2 Start point Hello, my name is Empress Nurse, how are you d…" at bounding box center [626, 300] width 1157 height 509
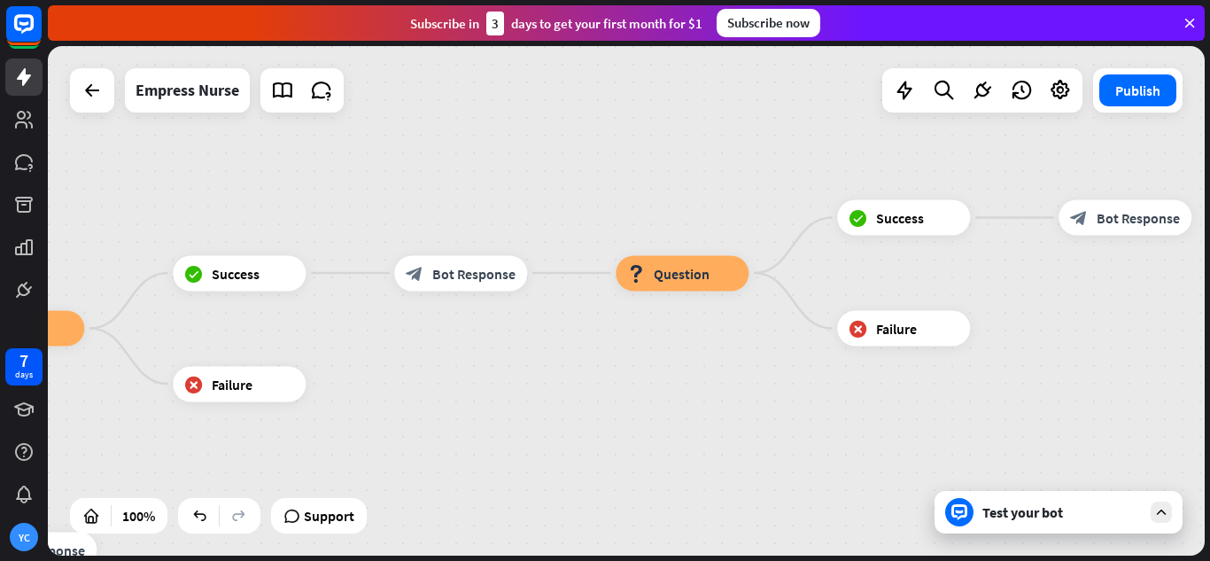
drag, startPoint x: 1103, startPoint y: 279, endPoint x: 907, endPoint y: 246, distance: 198.5
click at [891, 261] on div "Empress Nurse home_2 Start point Hello, my name is Empress Nurse, how are you d…" at bounding box center [626, 300] width 1157 height 509
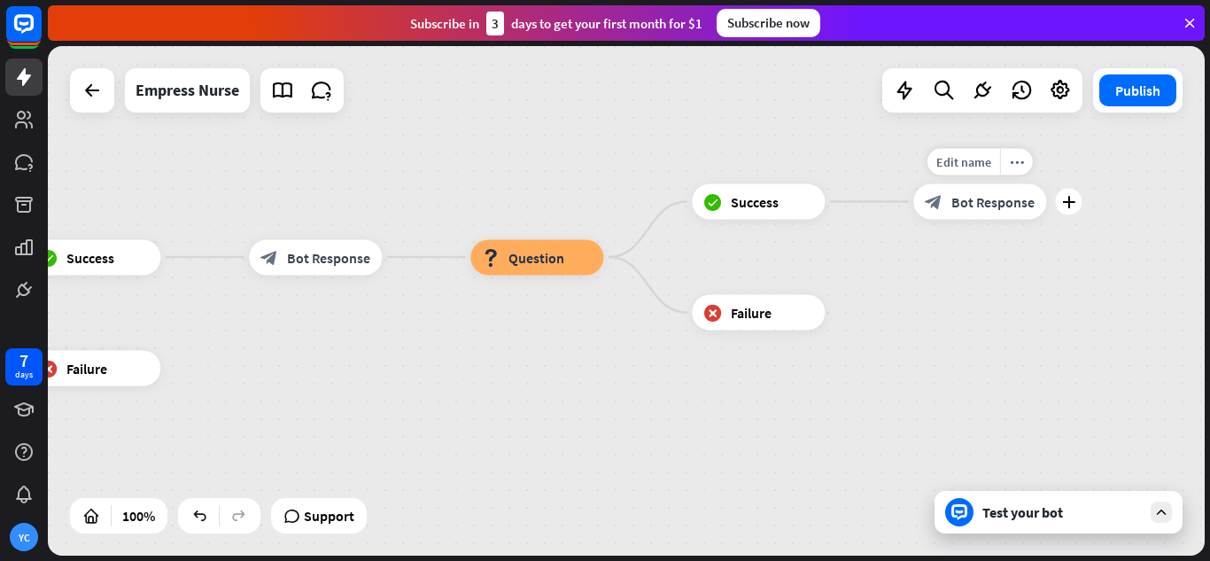
click at [962, 210] on span "Bot Response" at bounding box center [993, 202] width 83 height 18
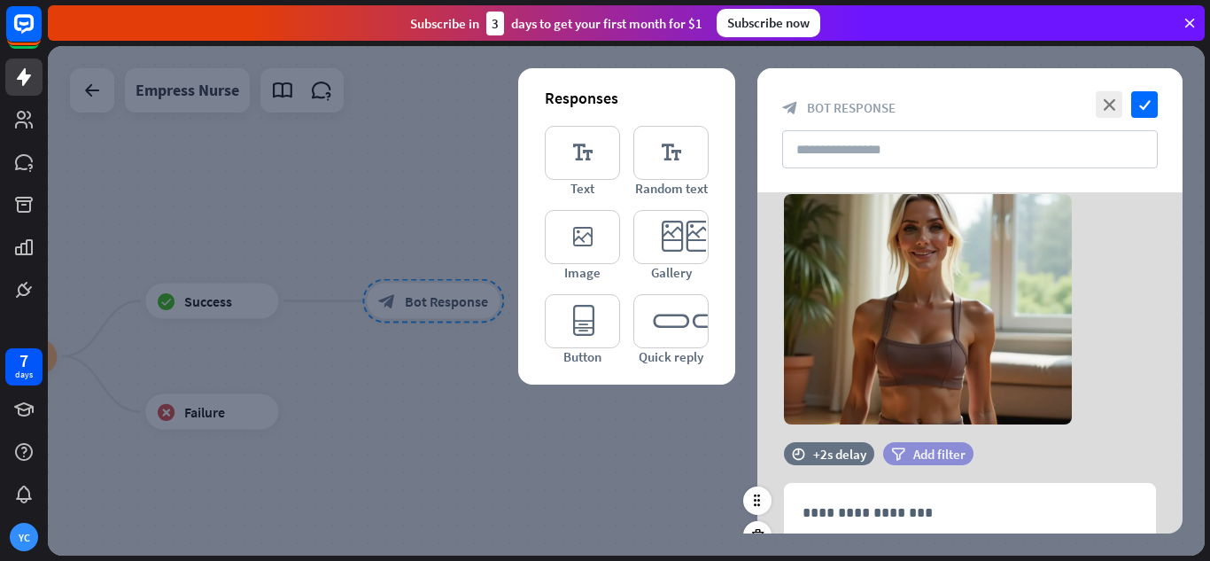
scroll to position [144, 0]
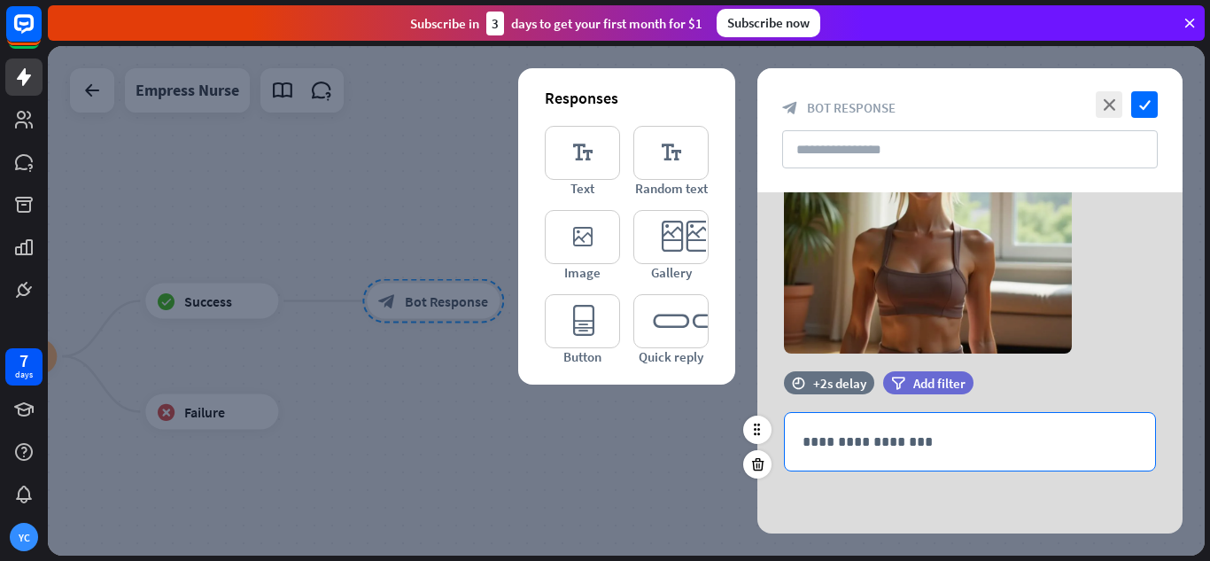
click at [917, 445] on p "**********" at bounding box center [970, 442] width 335 height 22
click at [1049, 469] on icon at bounding box center [1057, 473] width 18 height 18
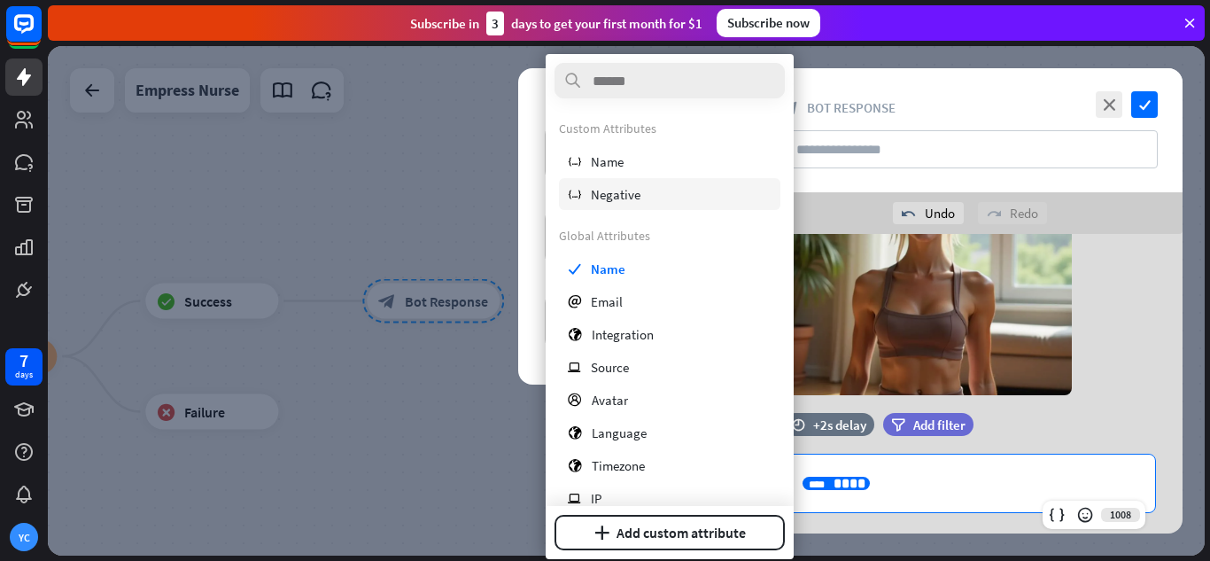
click at [704, 204] on div "variable Negative" at bounding box center [670, 194] width 222 height 32
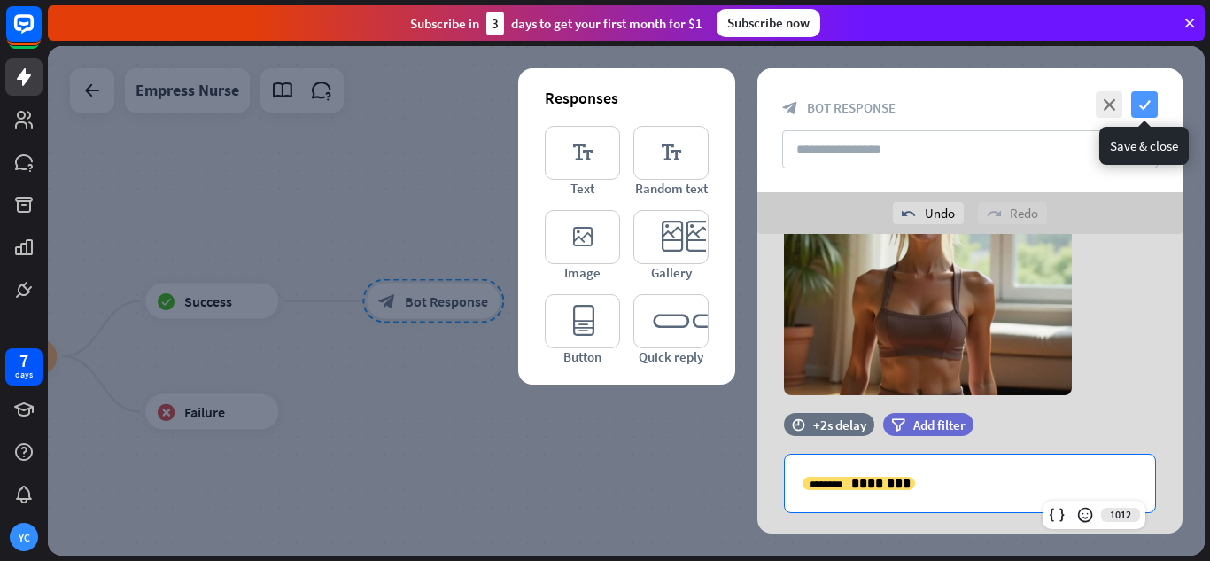
click at [1147, 100] on icon "check" at bounding box center [1144, 104] width 27 height 27
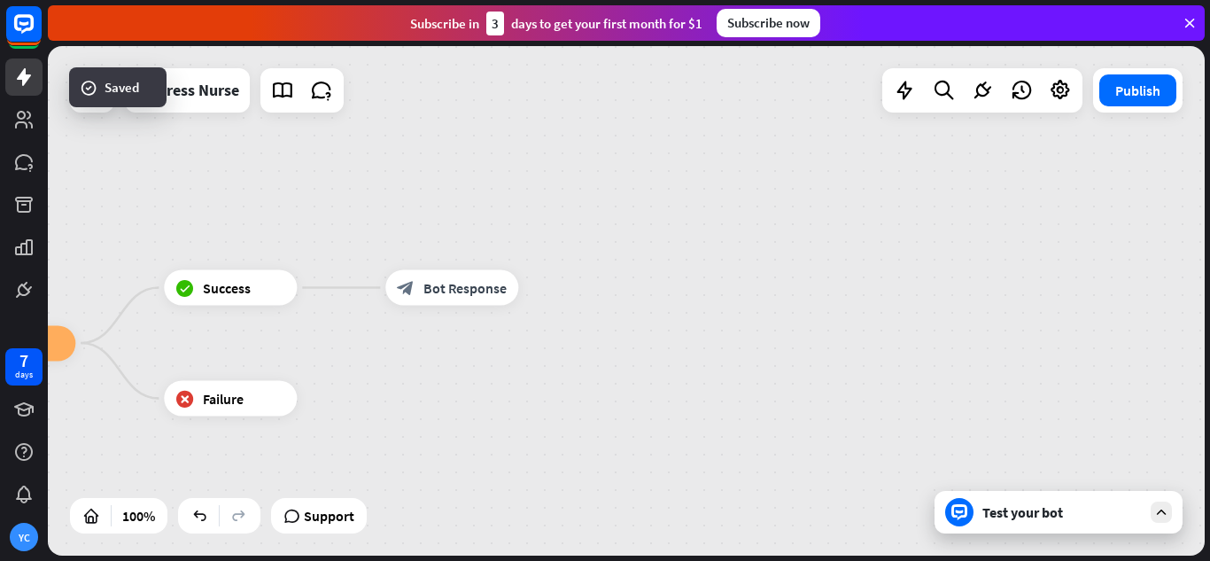
drag, startPoint x: 631, startPoint y: 390, endPoint x: 1009, endPoint y: 198, distance: 424.4
click at [1009, 198] on div "Empress Nurse home_2 Start point Hello, my name is Empress Nurse, how are you d…" at bounding box center [626, 300] width 1157 height 509
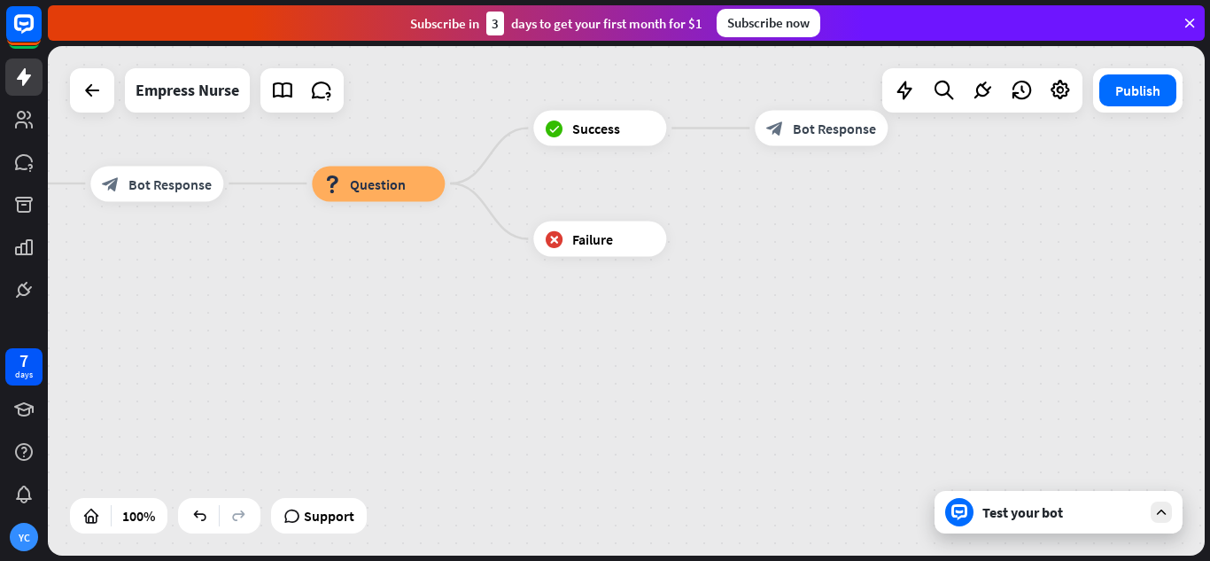
drag, startPoint x: 605, startPoint y: 354, endPoint x: 635, endPoint y: 380, distance: 40.2
click at [630, 379] on div "Empress Nurse home_2 Start point Hello, my name is Empress Nurse, how are you d…" at bounding box center [626, 300] width 1157 height 509
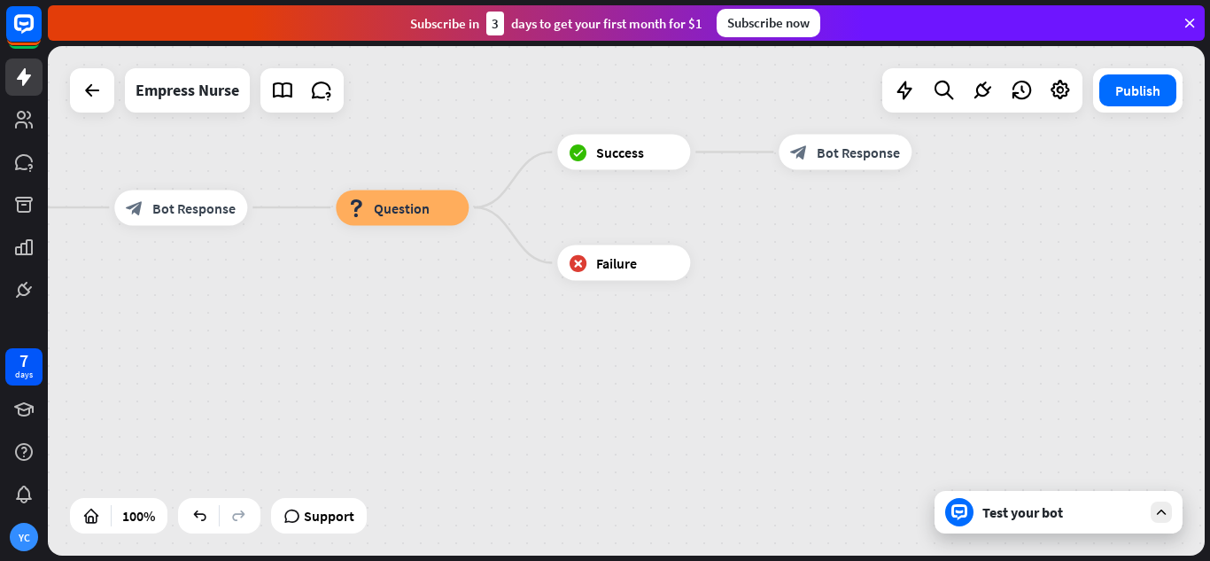
click at [1000, 533] on div "Empress Nurse home_2 Start point Hello, my name is Empress Nurse, how are you d…" at bounding box center [626, 300] width 1157 height 509
click at [1005, 517] on div "Test your bot" at bounding box center [1062, 512] width 159 height 18
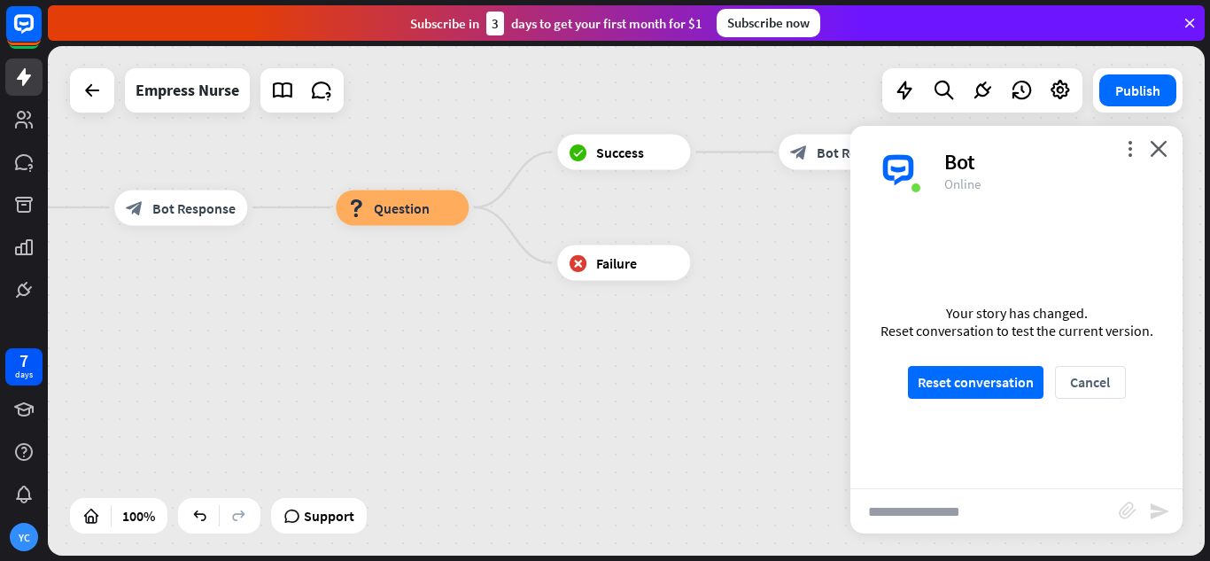
click at [1005, 517] on input "text" at bounding box center [985, 511] width 268 height 44
click at [987, 387] on button "Reset conversation" at bounding box center [976, 382] width 136 height 33
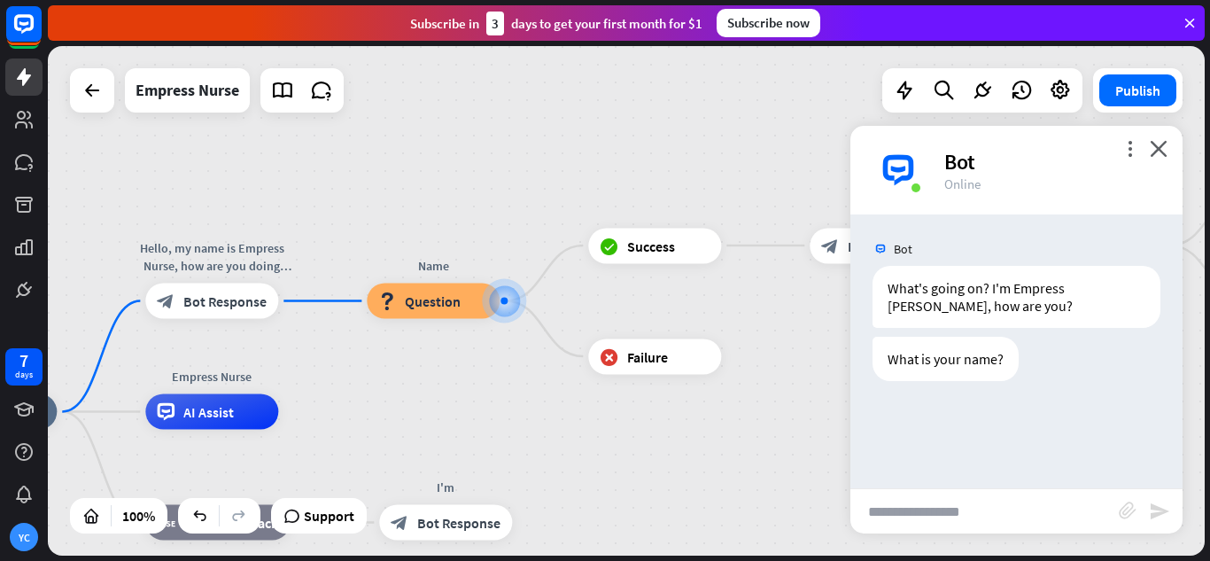
click at [971, 524] on input "text" at bounding box center [985, 511] width 268 height 44
type input "***"
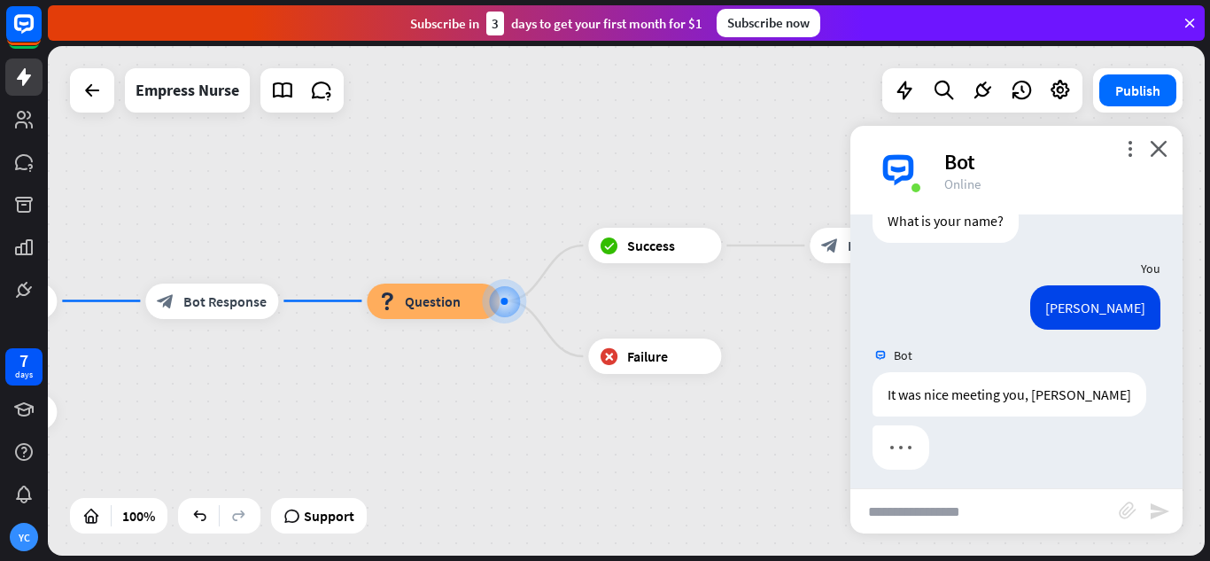
scroll to position [146, 0]
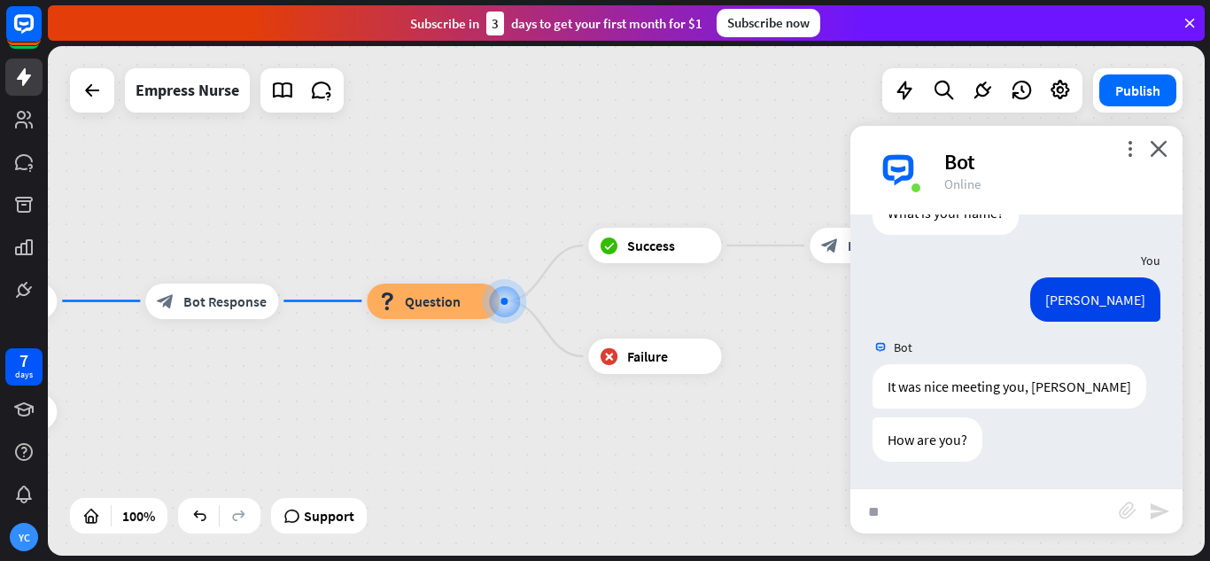
type input "***"
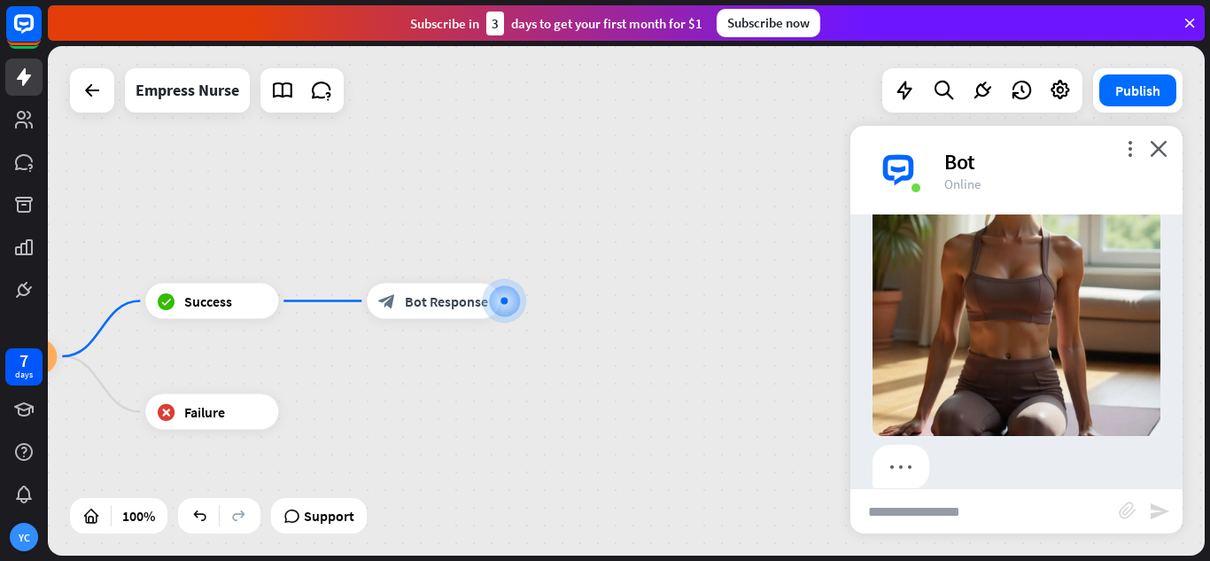
scroll to position [695, 0]
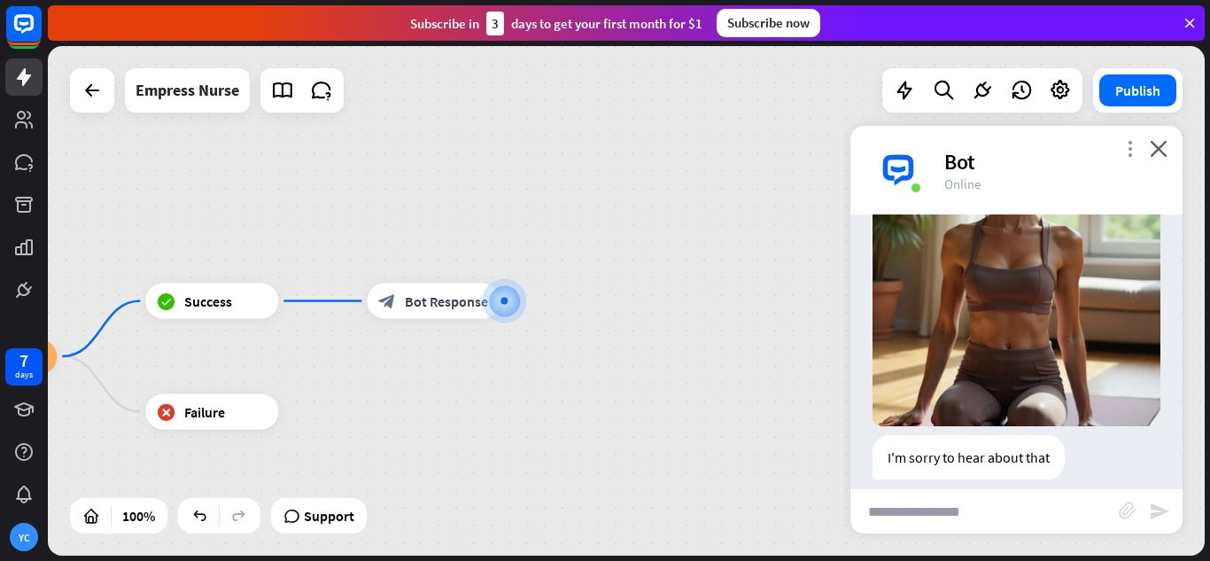
click at [1128, 156] on icon "more_vert" at bounding box center [1130, 148] width 17 height 17
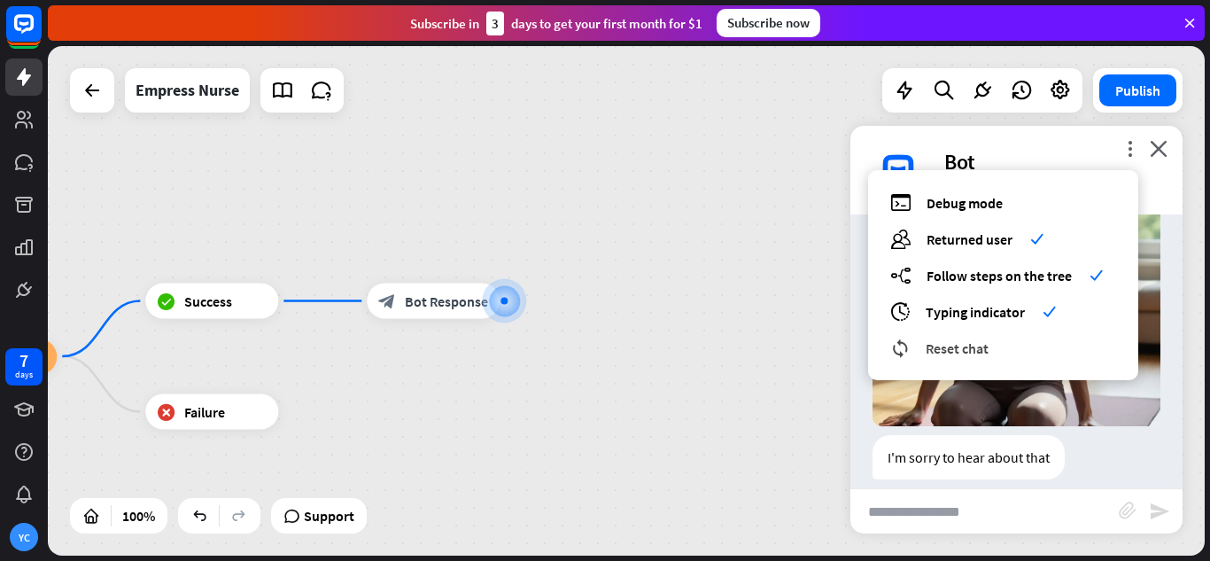
click at [991, 341] on div "reset_chat Reset chat" at bounding box center [1003, 348] width 226 height 20
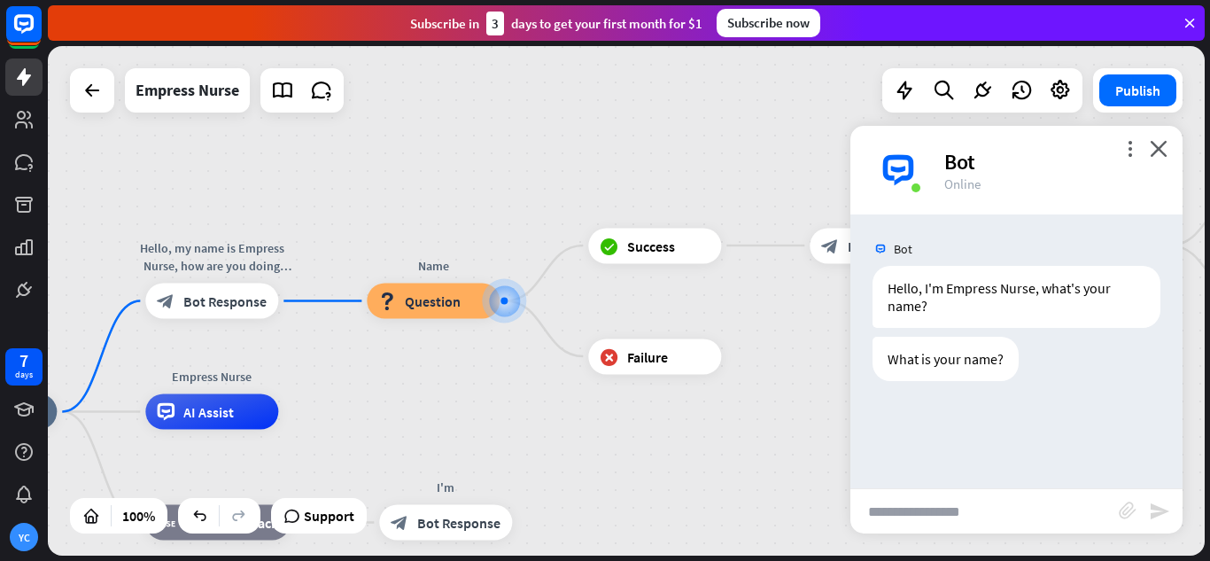
click at [1007, 517] on input "text" at bounding box center [985, 511] width 268 height 44
type input "**"
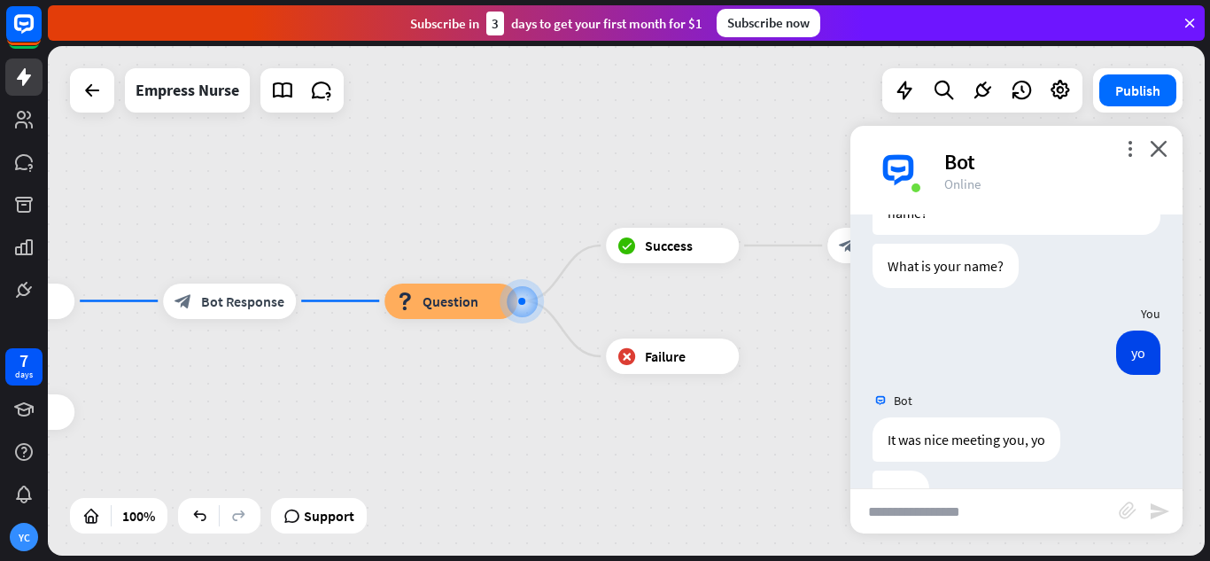
scroll to position [146, 0]
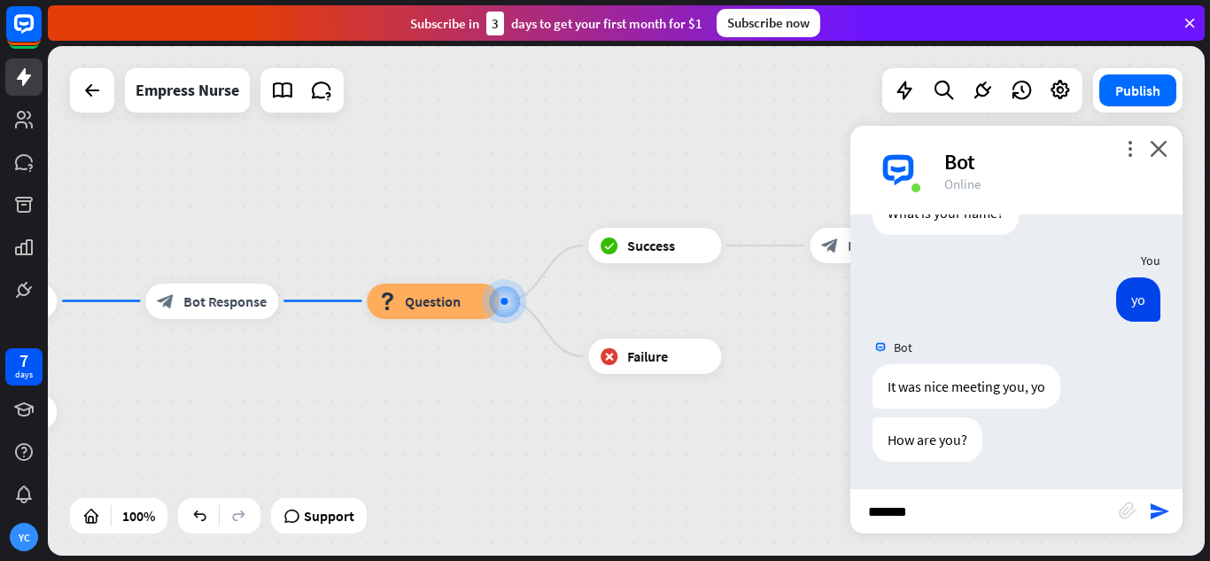
type input "********"
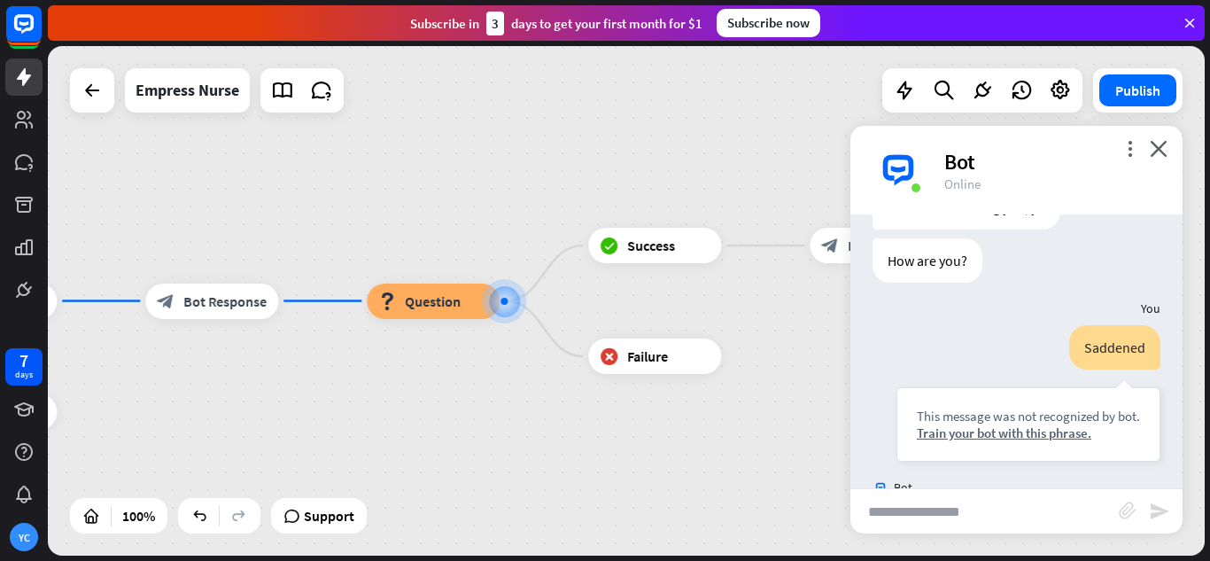
scroll to position [412, 0]
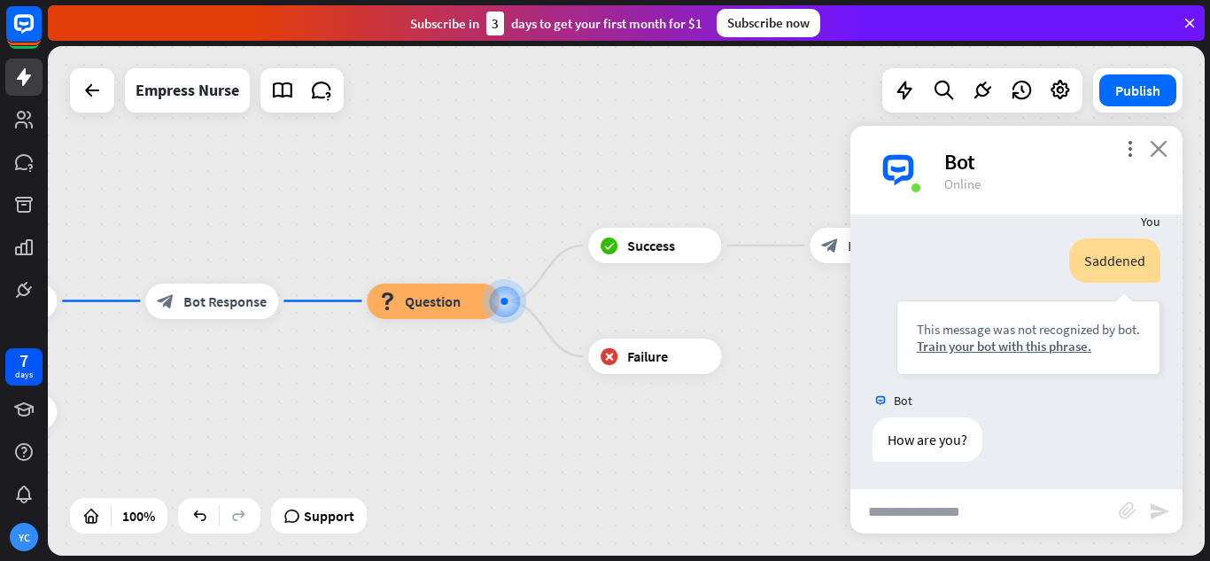
click at [1162, 152] on icon "close" at bounding box center [1159, 148] width 18 height 17
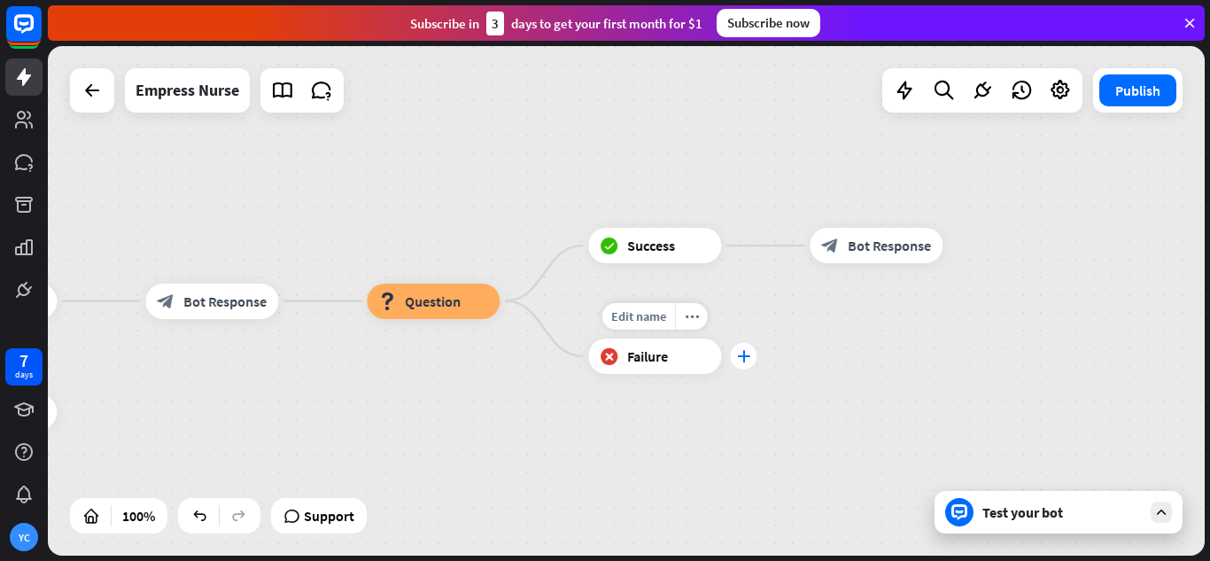
click at [744, 362] on div "plus" at bounding box center [743, 356] width 27 height 27
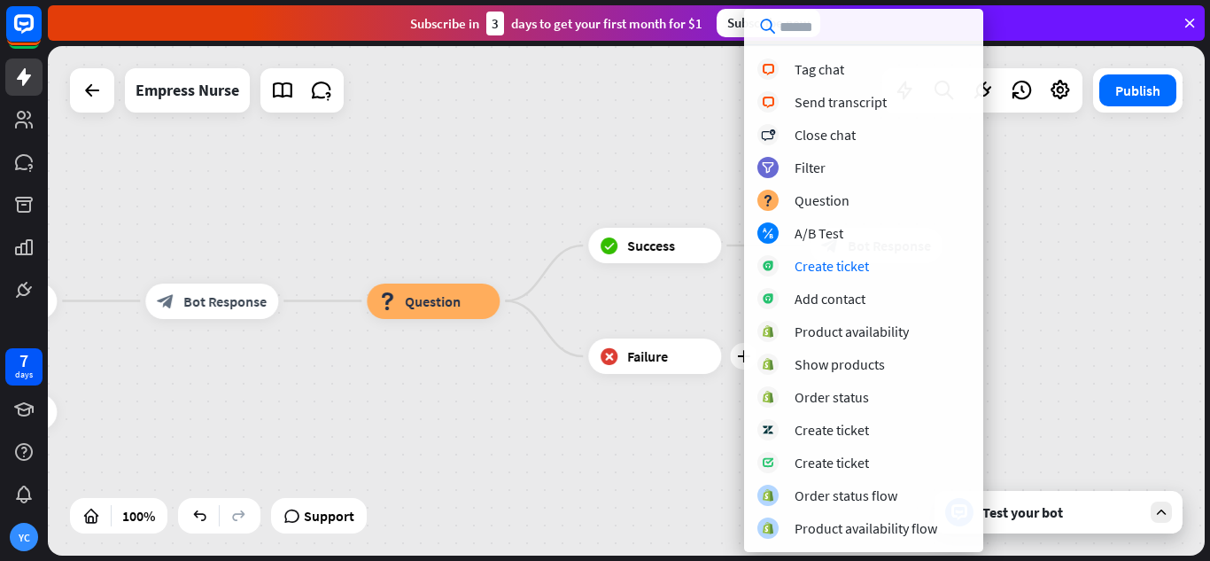
scroll to position [0, 0]
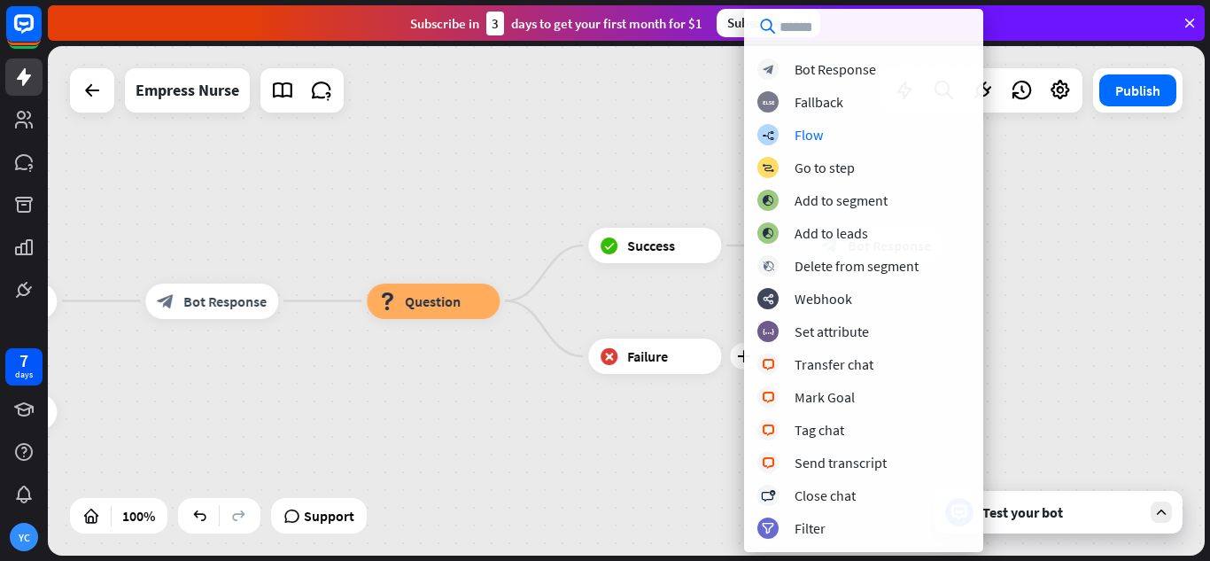
click at [643, 167] on div "Empress Nurse home_2 Start point Hello, my name is Empress Nurse, how are you d…" at bounding box center [626, 300] width 1157 height 509
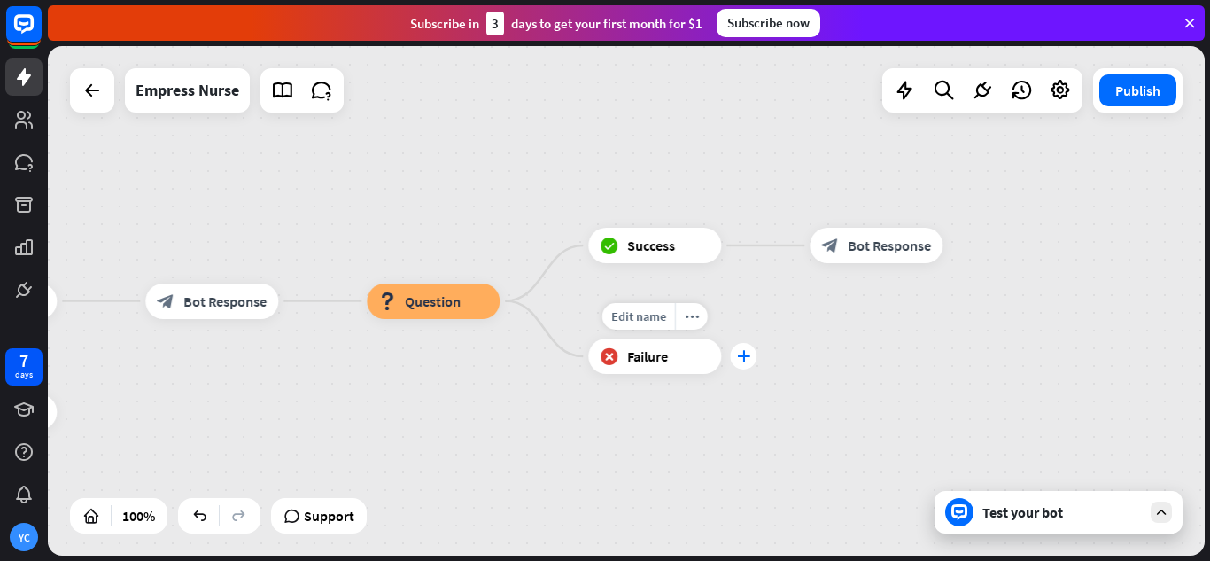
click at [750, 359] on div "plus" at bounding box center [743, 356] width 27 height 27
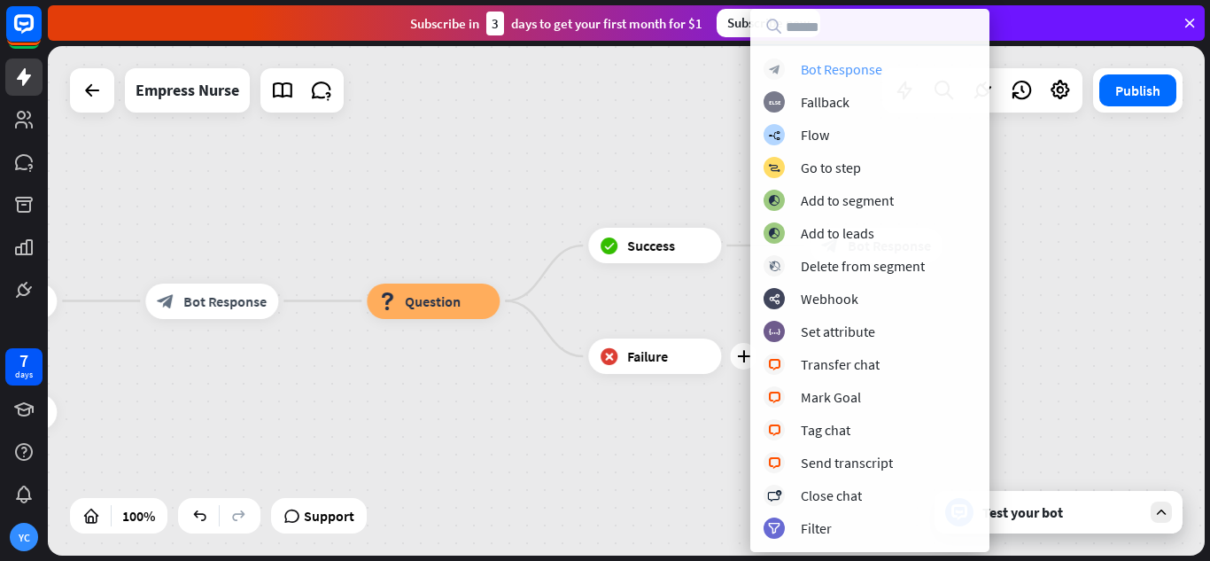
click at [855, 66] on div "Bot Response" at bounding box center [842, 69] width 82 height 18
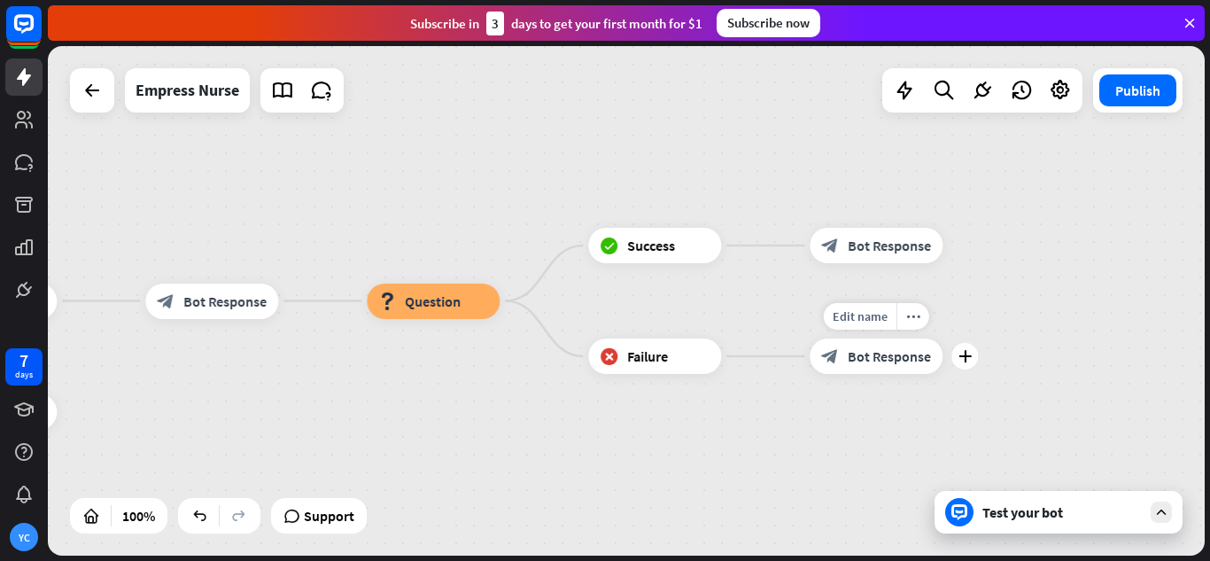
click at [885, 359] on span "Bot Response" at bounding box center [889, 356] width 83 height 18
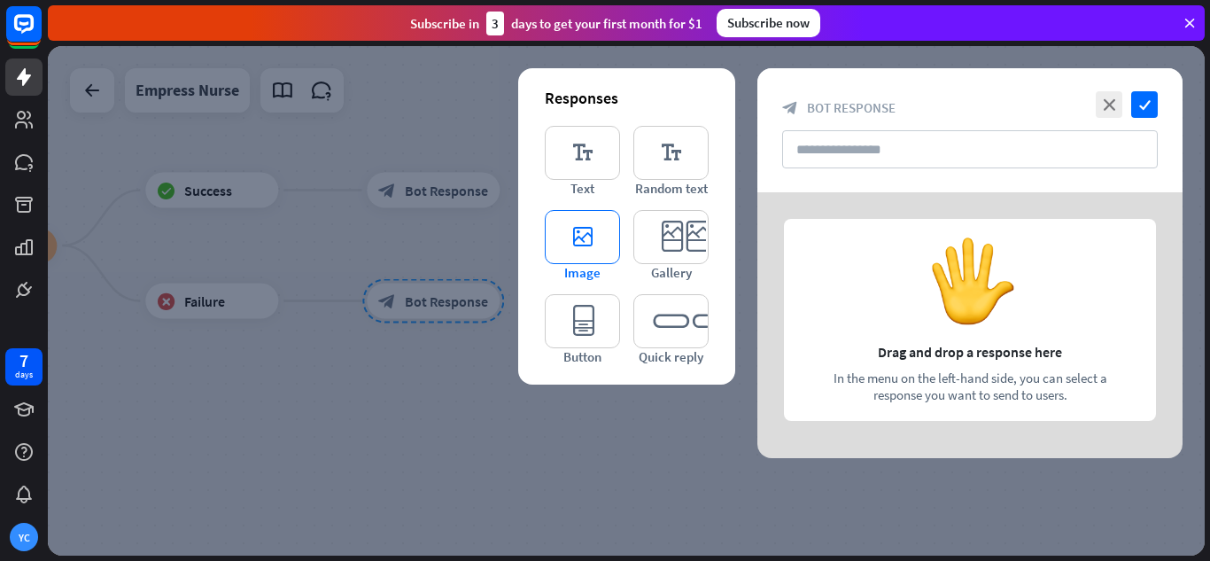
click at [601, 254] on icon "editor_image" at bounding box center [582, 237] width 75 height 54
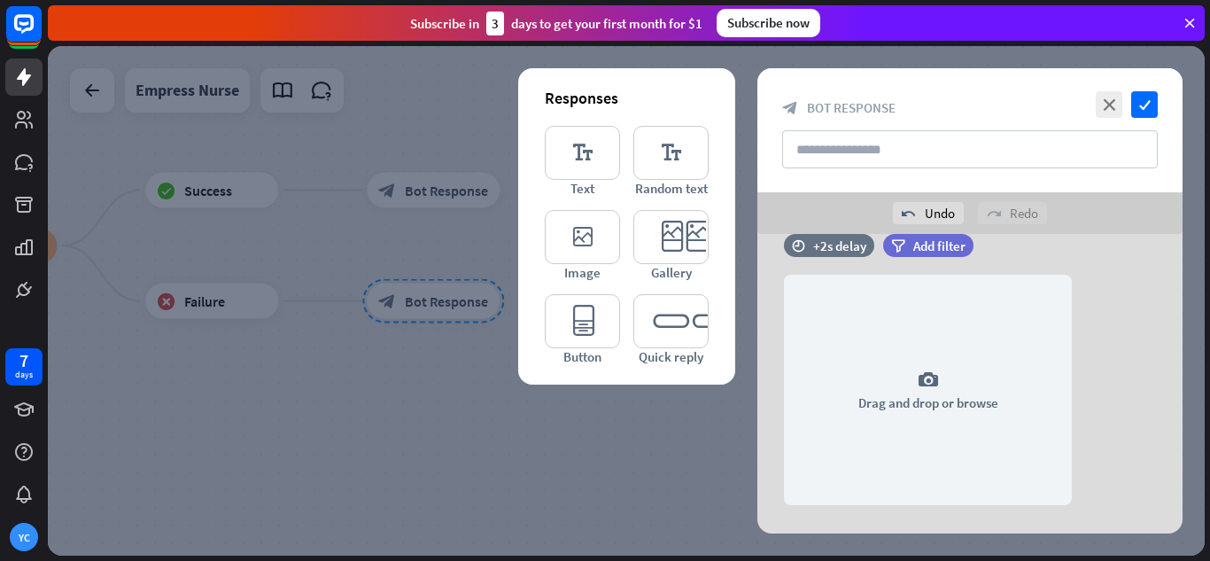
scroll to position [34, 0]
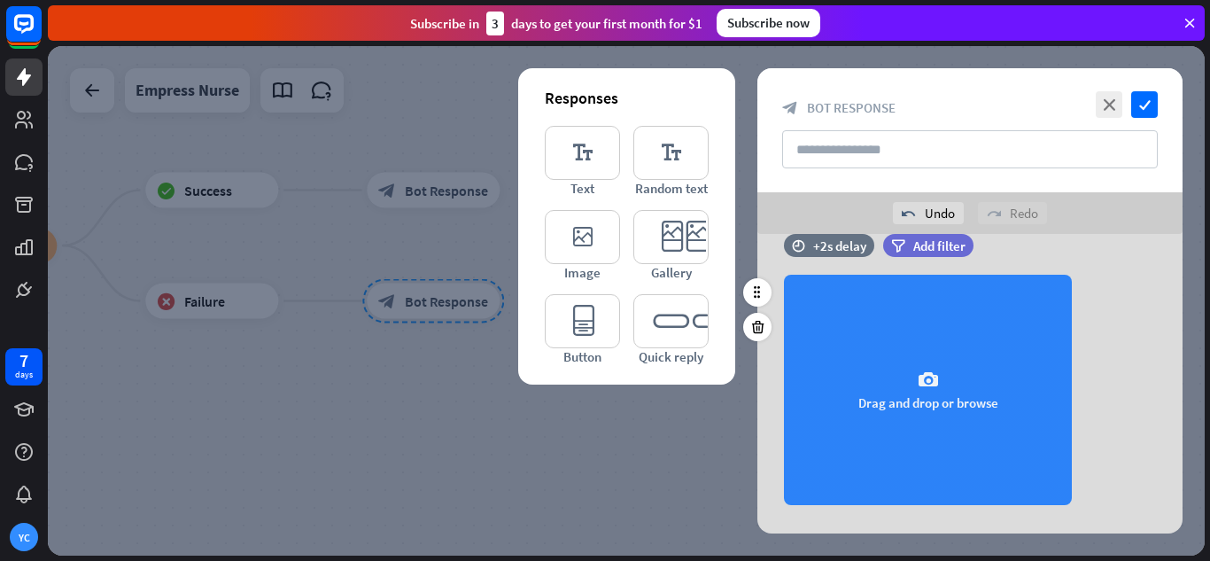
click at [926, 360] on div "camera Drag and drop or browse" at bounding box center [928, 390] width 288 height 230
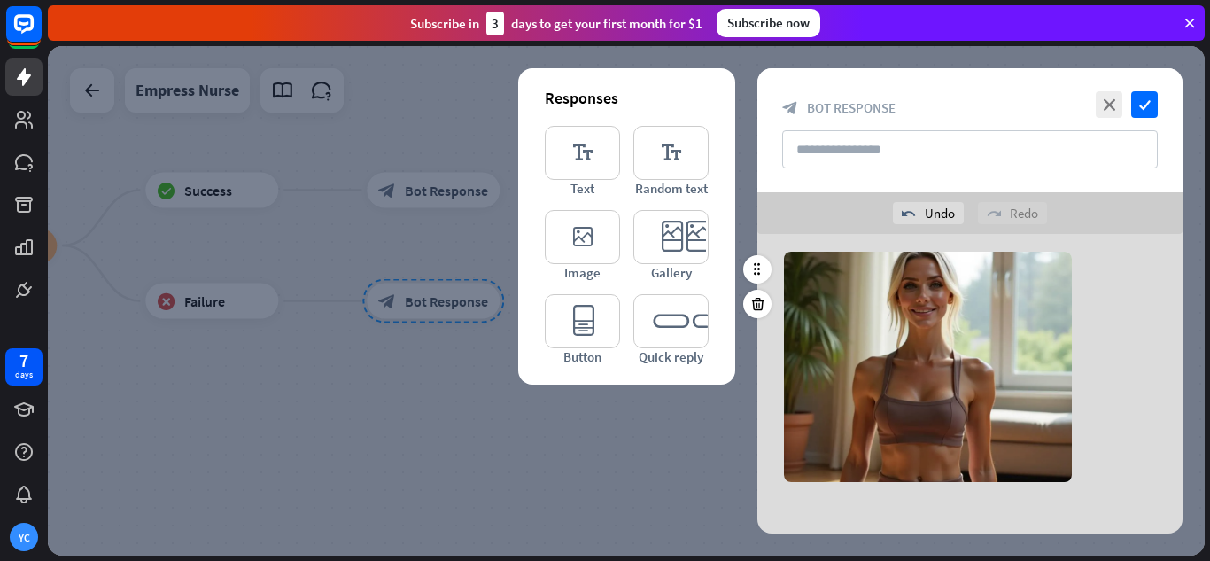
scroll to position [67, 0]
